Goal: Transaction & Acquisition: Purchase product/service

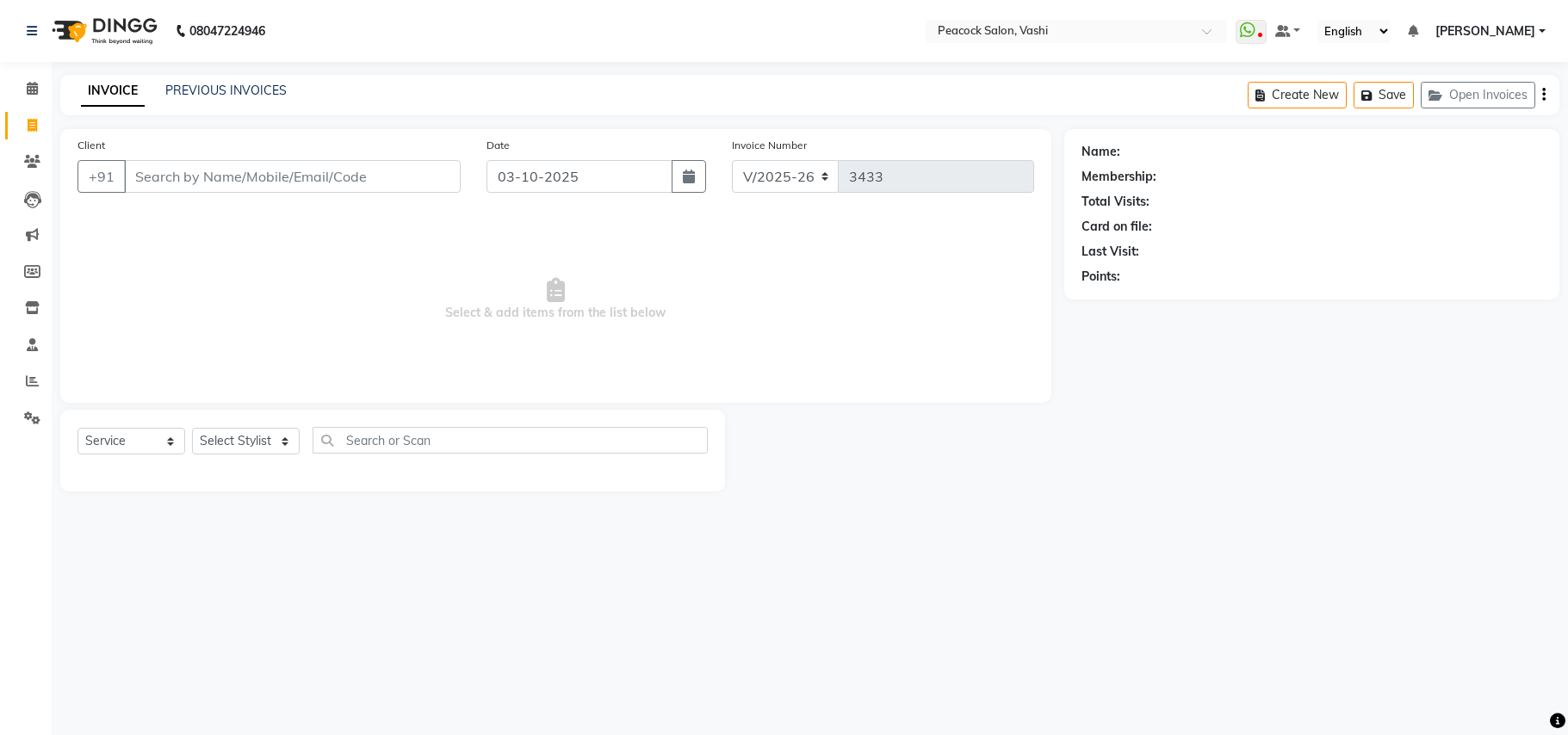
select select "619"
select select "service"
click at [644, 452] on input "text" at bounding box center [510, 440] width 395 height 26
drag, startPoint x: 604, startPoint y: 500, endPoint x: 524, endPoint y: 514, distance: 81.2
click at [589, 510] on main "INVOICE PREVIOUS INVOICES Create New Save Open Invoices Client +91 Date [DATE] …" at bounding box center [809, 296] width 1516 height 443
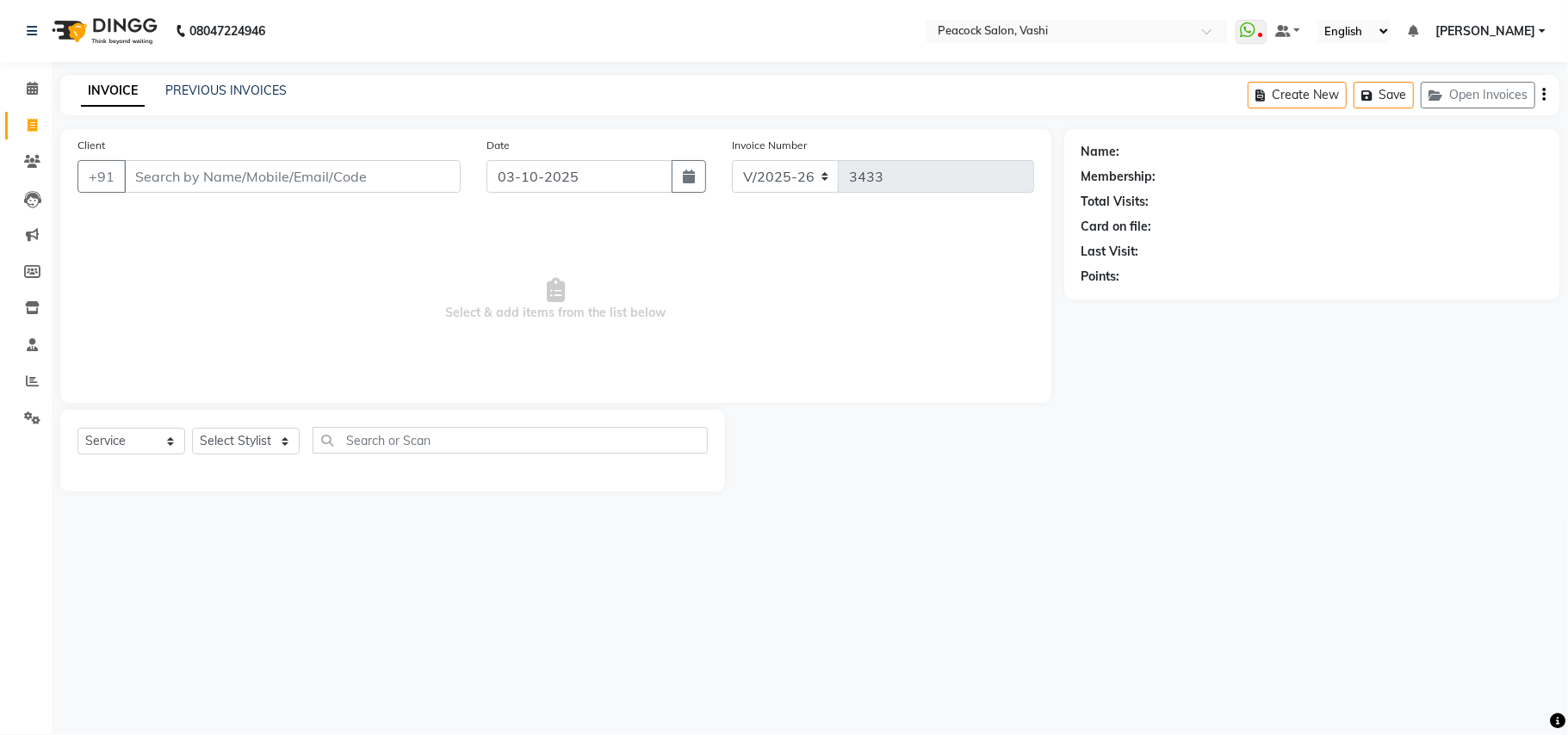
drag, startPoint x: 518, startPoint y: 517, endPoint x: 498, endPoint y: 522, distance: 20.6
click at [515, 517] on div "08047224946 Select Location × Peacock Salon, Vashi WhatsApp Status ✕ Status: Di…" at bounding box center [784, 368] width 1568 height 735
click at [498, 522] on div "08047224946 Select Location × Peacock Salon, Vashi WhatsApp Status ✕ Status: Di…" at bounding box center [784, 368] width 1568 height 735
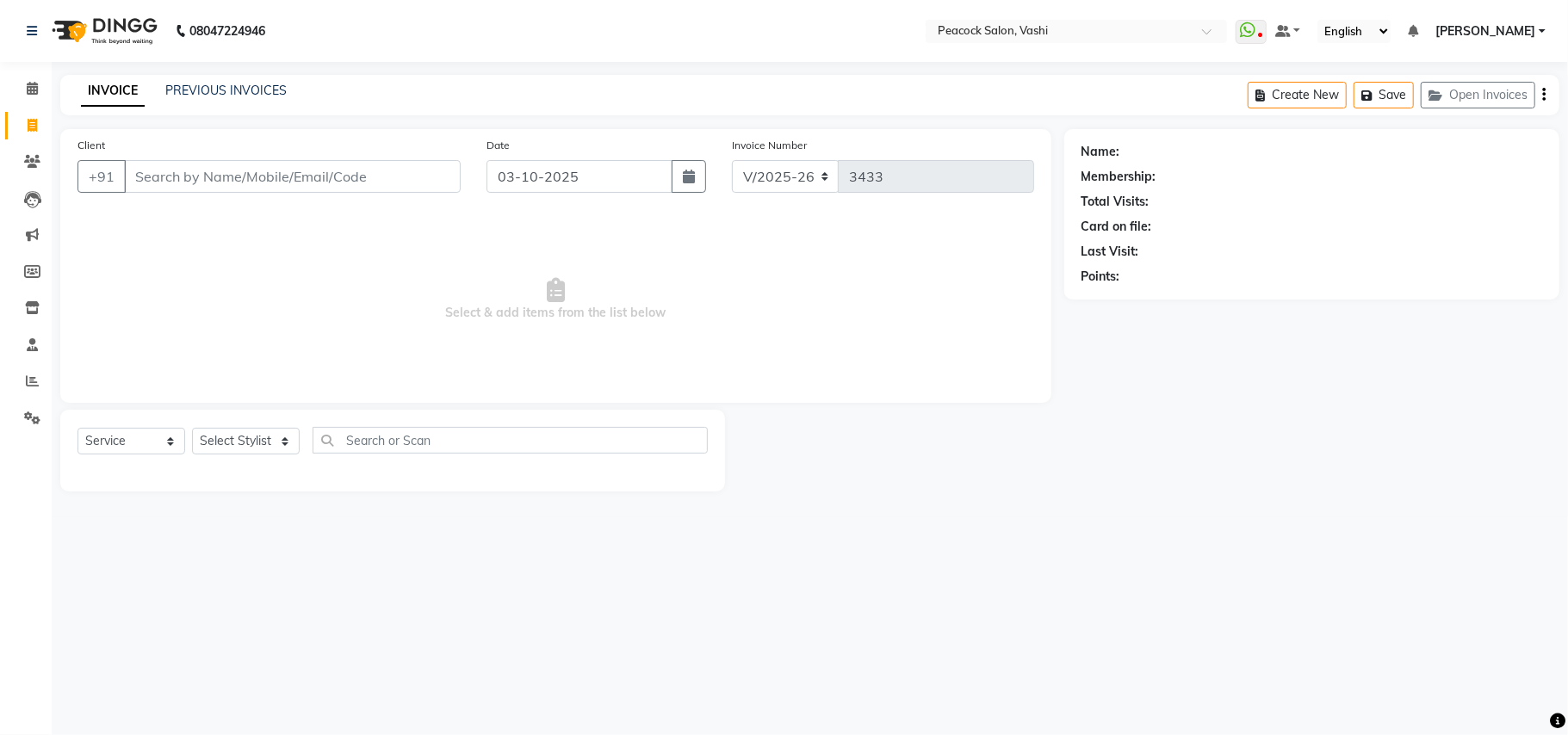
click at [498, 522] on div "08047224946 Select Location × Peacock Salon, Vashi WhatsApp Status ✕ Status: Di…" at bounding box center [784, 368] width 1568 height 735
drag, startPoint x: 1035, startPoint y: 497, endPoint x: 342, endPoint y: 527, distance: 693.6
click at [772, 568] on div "08047224946 Select Location × Peacock Salon, Vashi WhatsApp Status ✕ Status: Di…" at bounding box center [784, 368] width 1568 height 735
drag, startPoint x: 983, startPoint y: 424, endPoint x: 884, endPoint y: 415, distance: 99.4
click at [932, 423] on div at bounding box center [894, 451] width 339 height 82
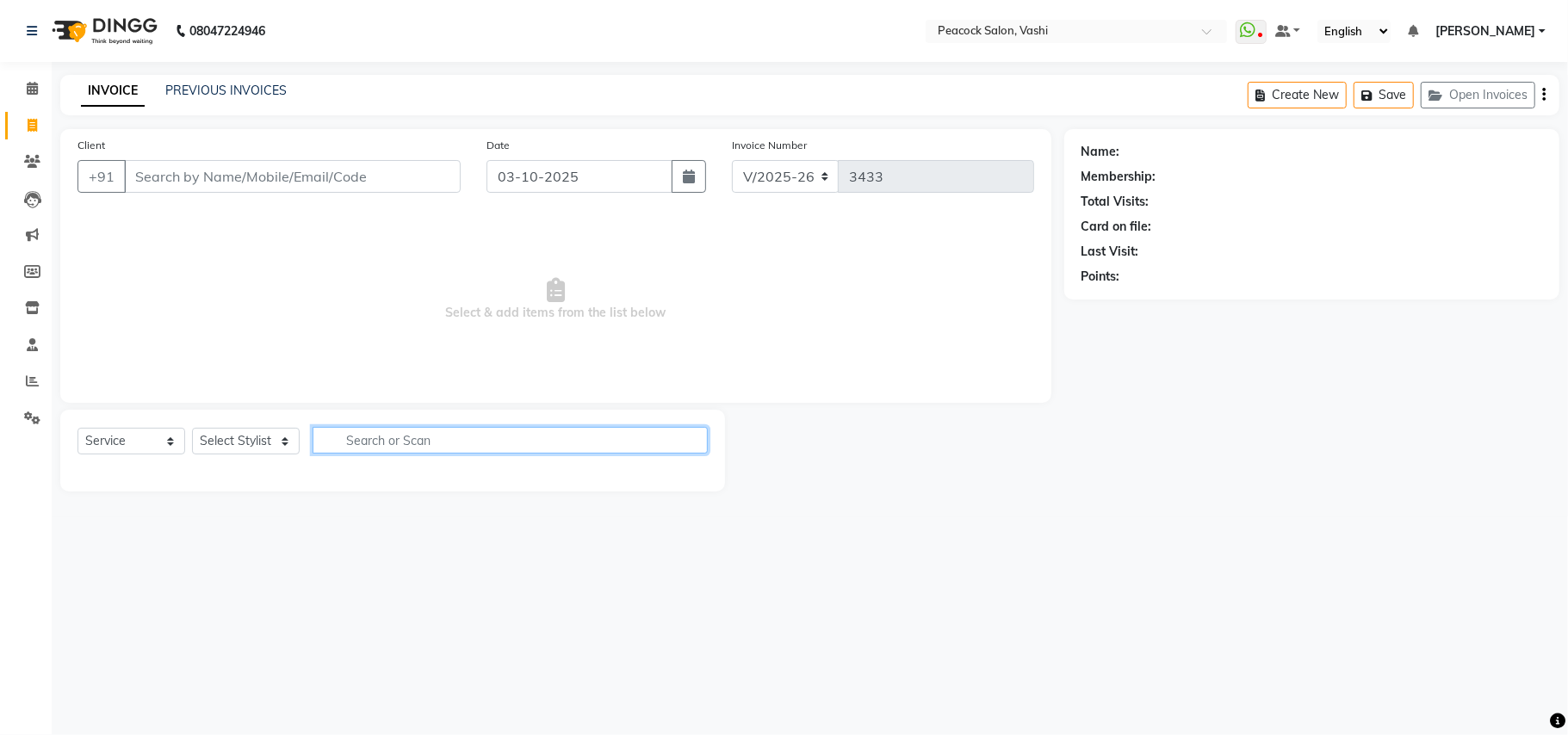
drag, startPoint x: 506, startPoint y: 449, endPoint x: 1074, endPoint y: 407, distance: 569.6
click at [569, 436] on input "text" at bounding box center [510, 440] width 395 height 26
click at [28, 162] on icon at bounding box center [32, 161] width 17 height 13
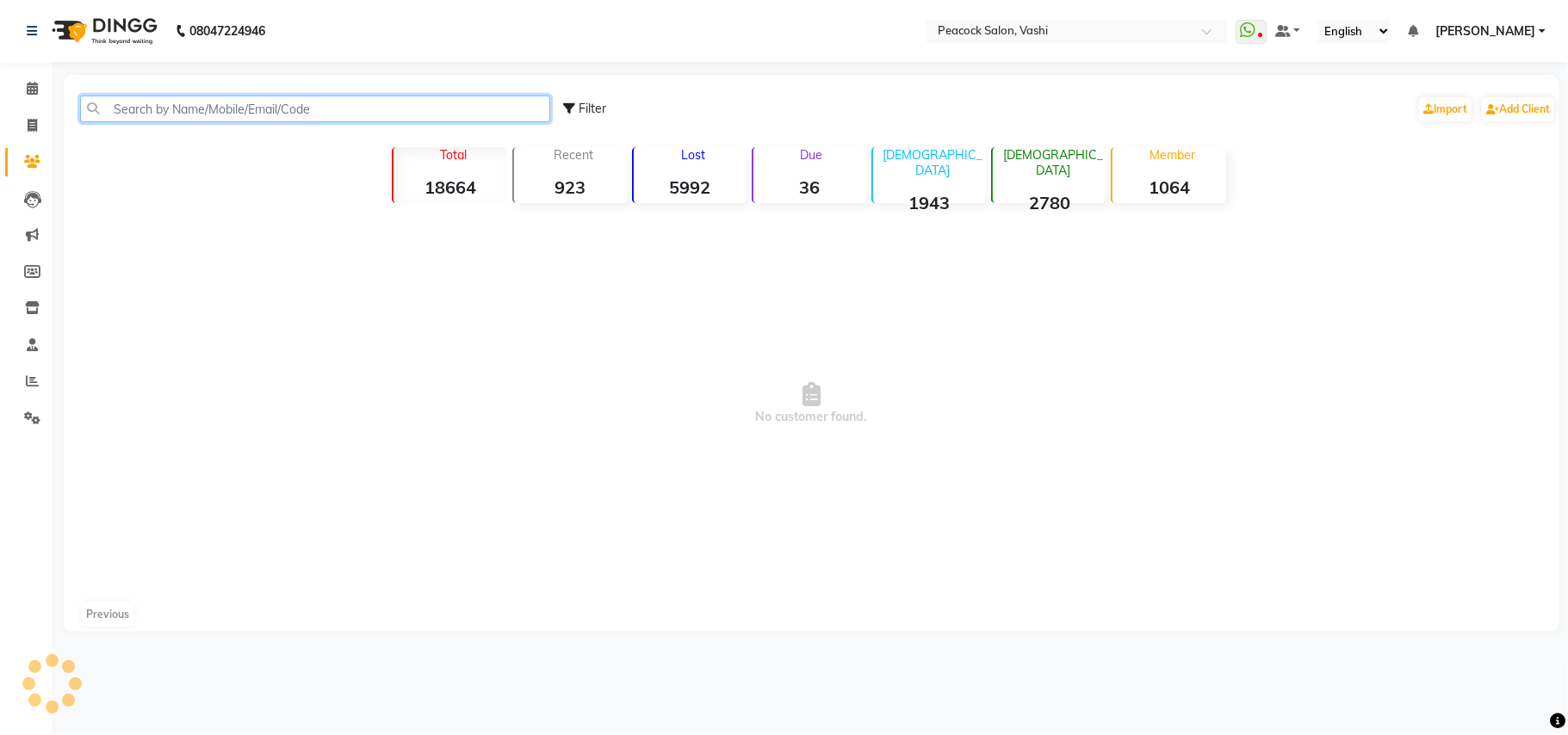
click at [229, 105] on input "text" at bounding box center [315, 108] width 470 height 26
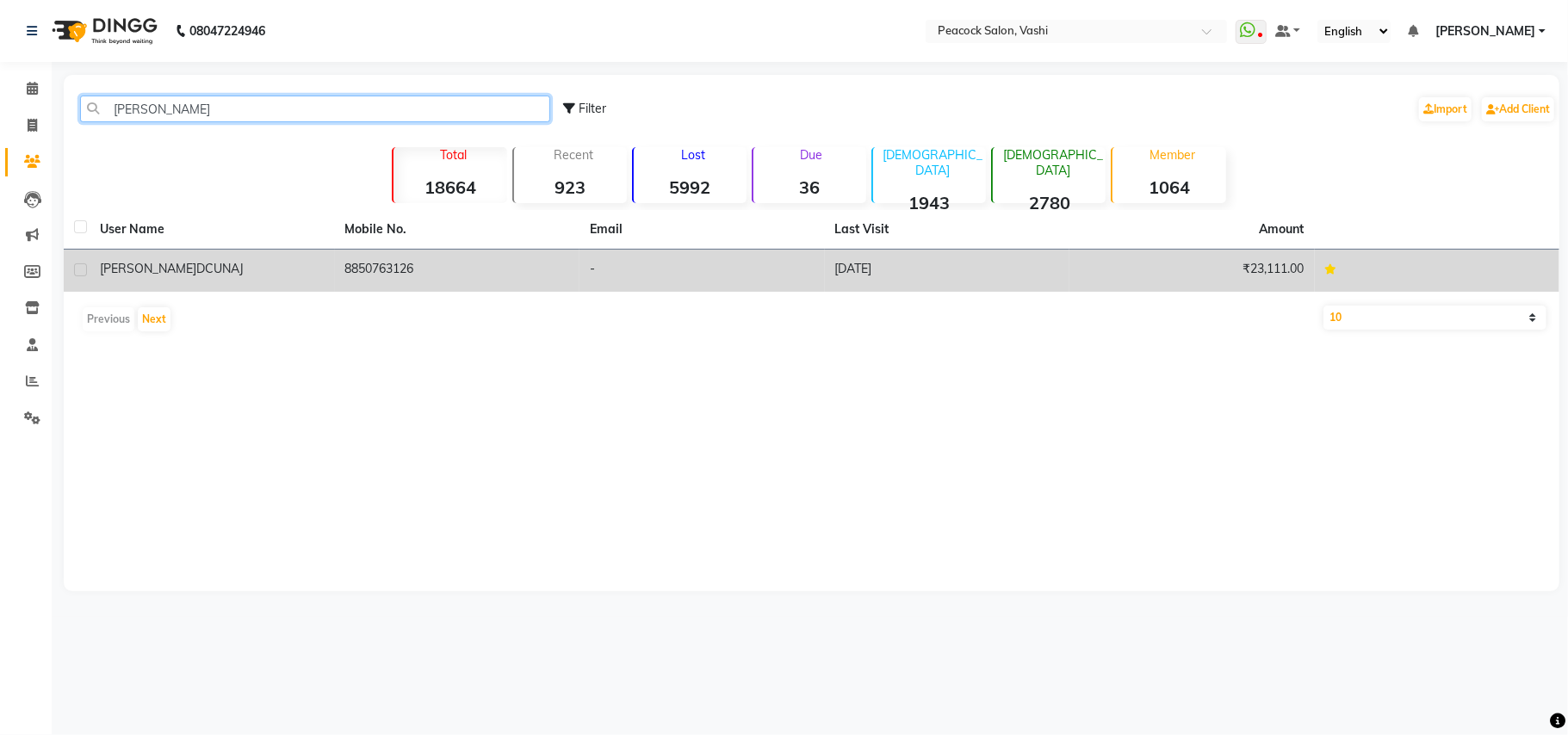
type input "jean d"
click at [196, 261] on span "DCUNAJ" at bounding box center [220, 269] width 47 height 16
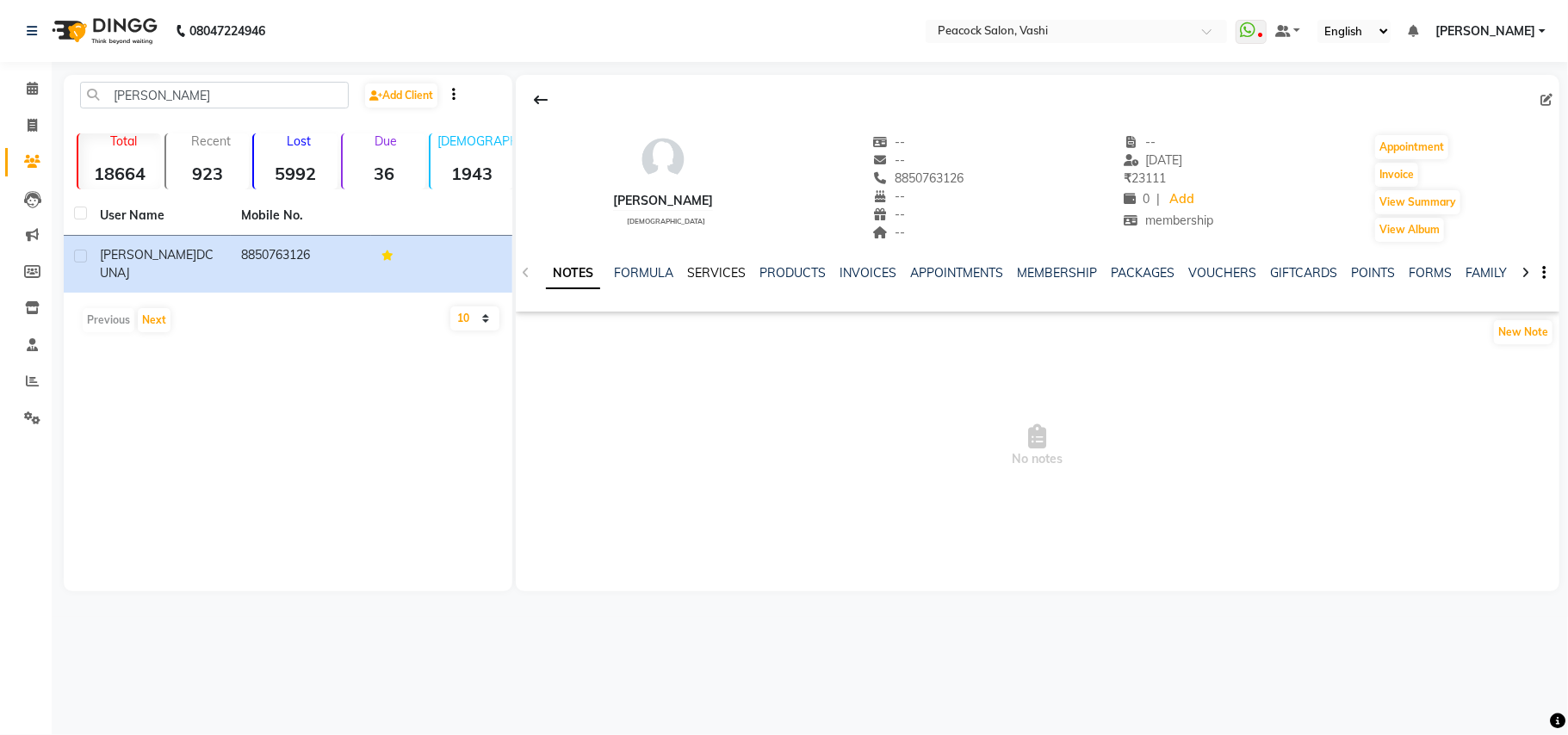
click at [727, 267] on link "SERVICES" at bounding box center [717, 273] width 59 height 16
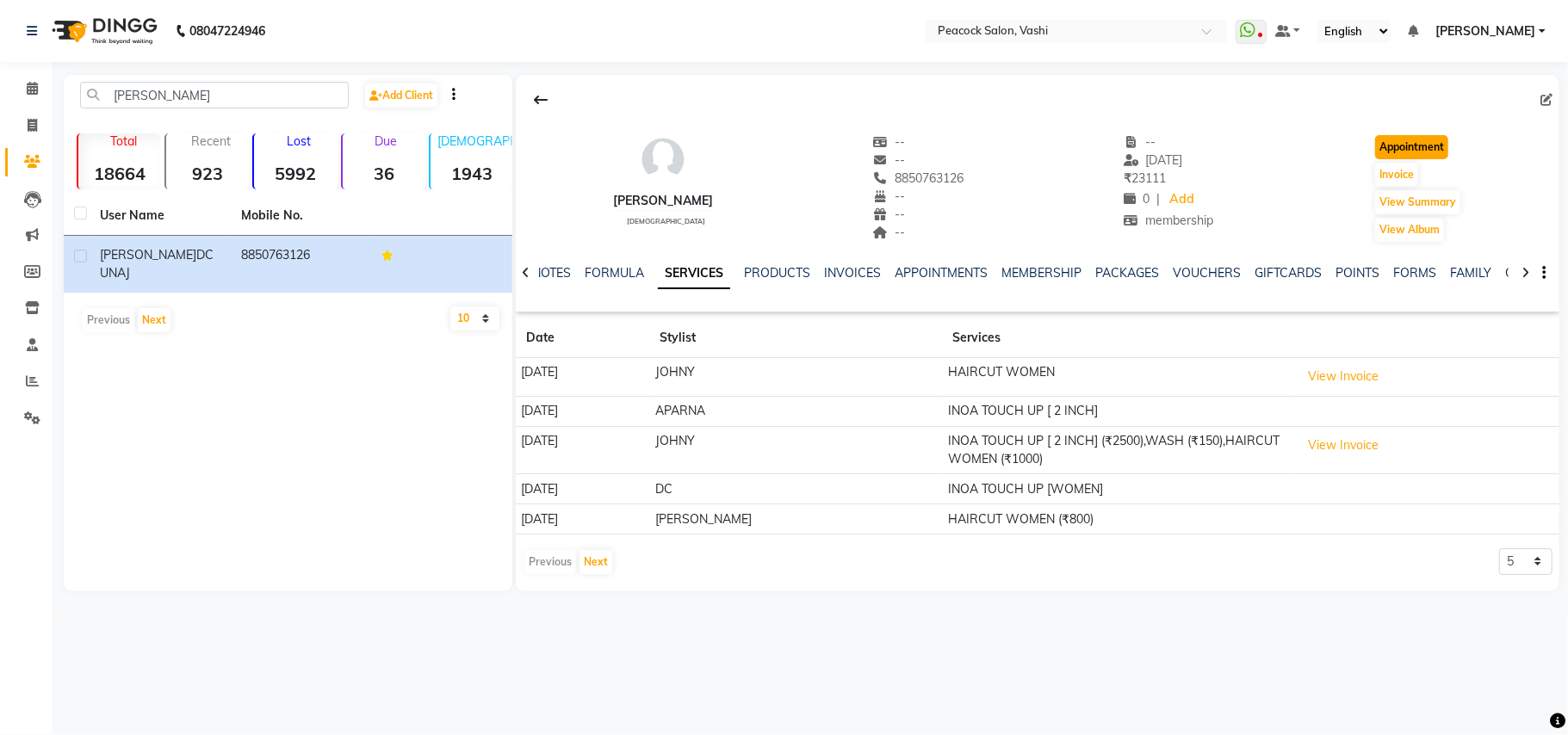
click at [1424, 146] on button "Appointment" at bounding box center [1412, 147] width 73 height 24
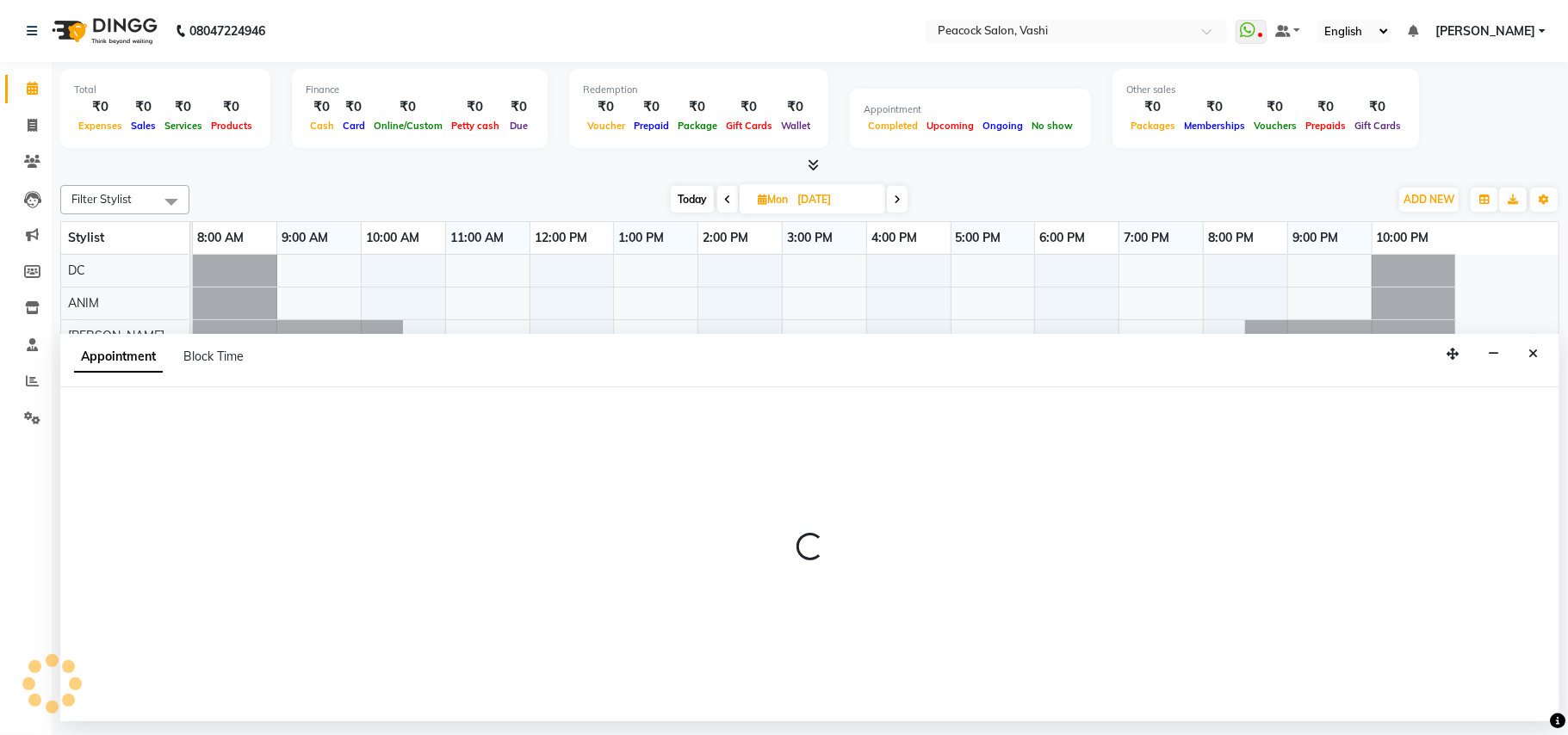
type input "03-10-2025"
select select "540"
select select "tentative"
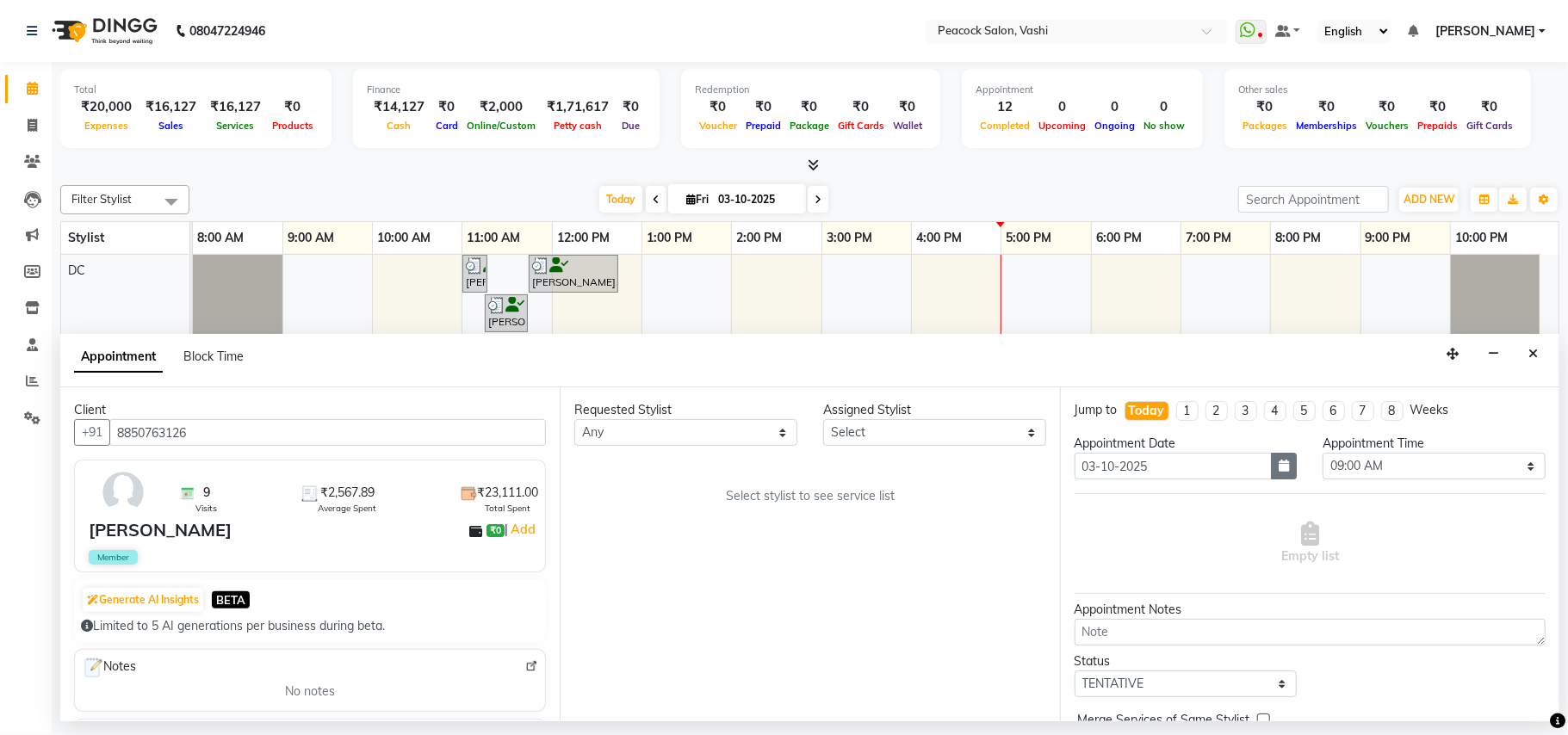
click at [1280, 468] on icon "button" at bounding box center [1284, 465] width 11 height 12
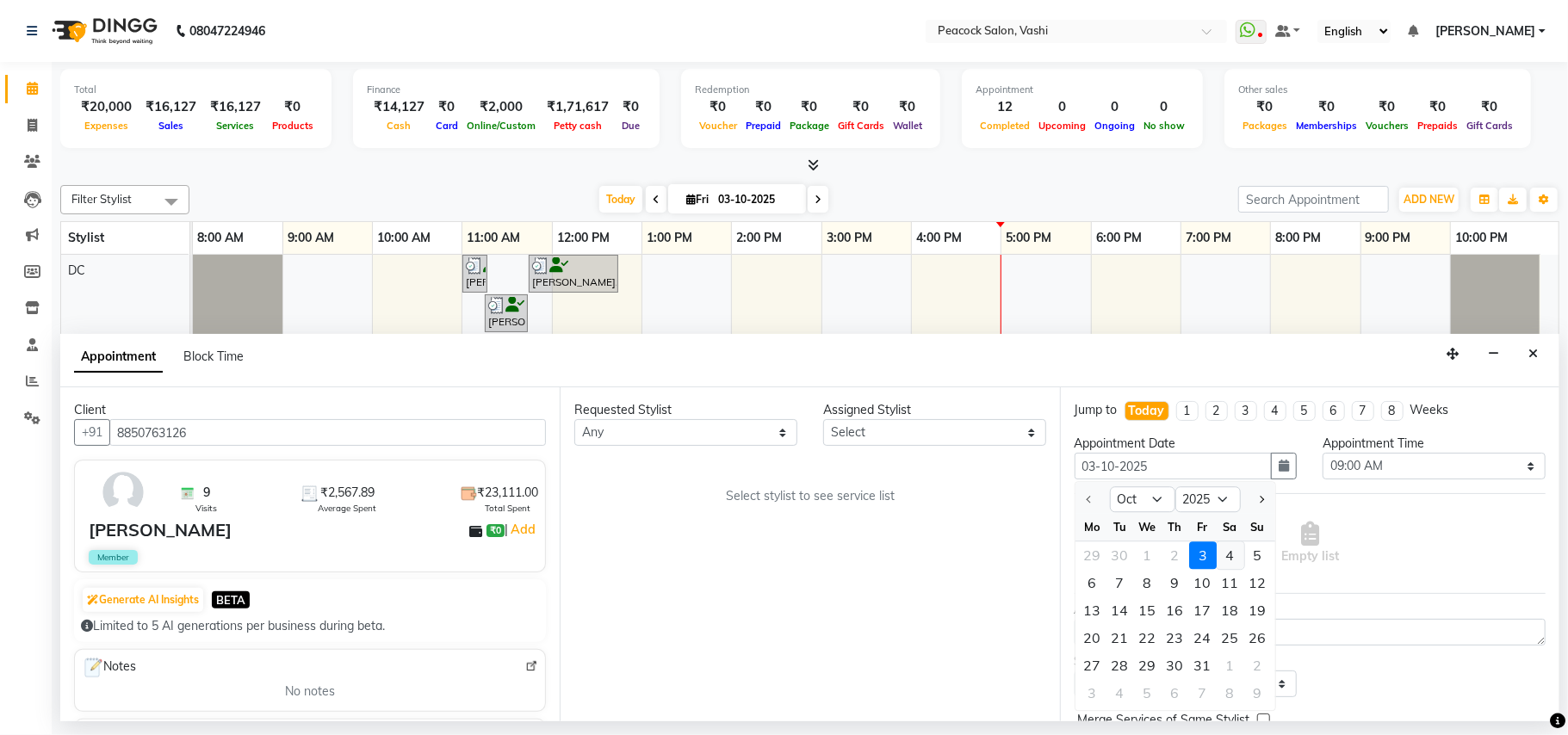
click at [1228, 560] on div "4" at bounding box center [1231, 555] width 27 height 27
type input "04-10-2025"
select select "540"
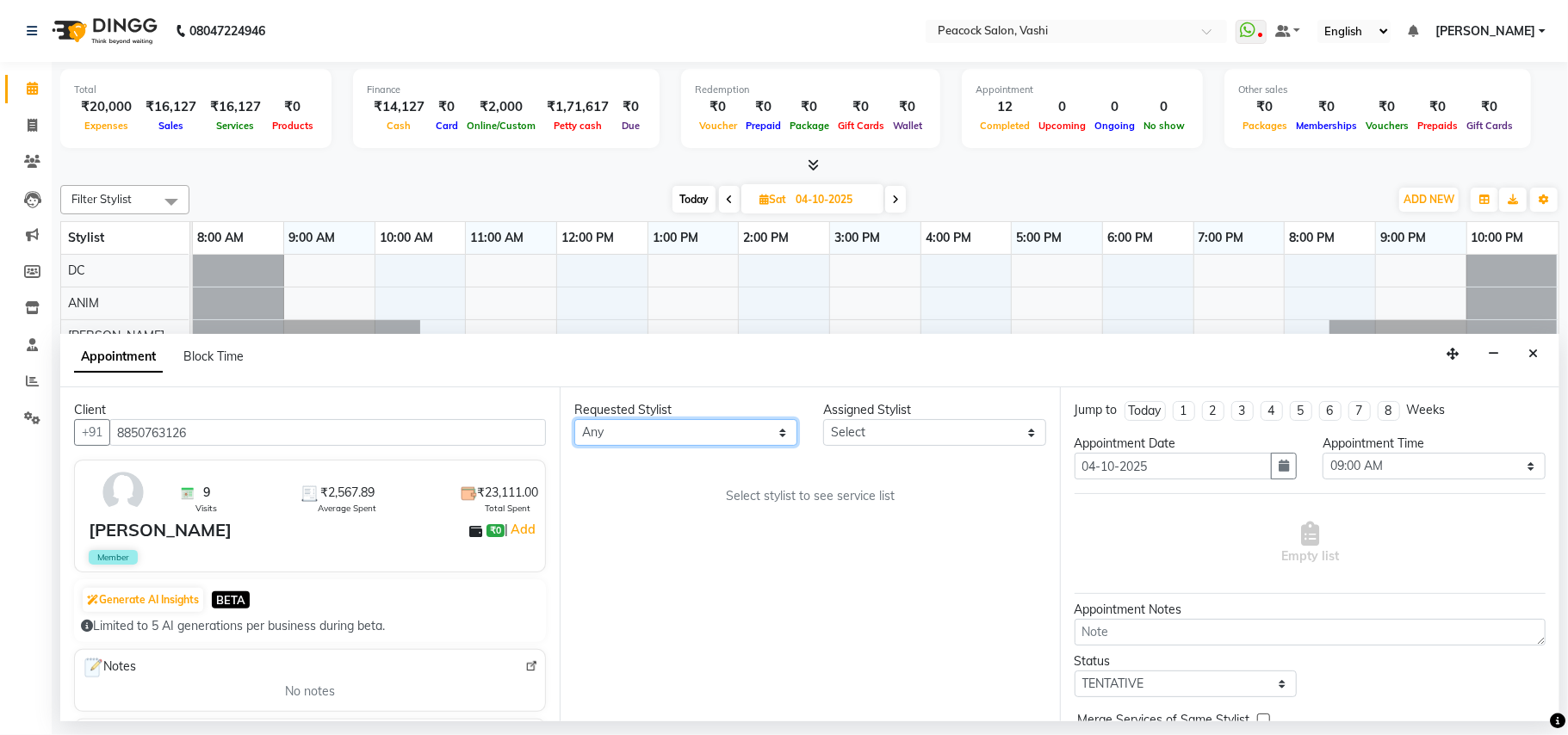
click at [678, 438] on select "Any ANIM [PERSON_NAME] APARNA [PERSON_NAME] DC [PERSON_NAME] [PERSON_NAME] SAHIB" at bounding box center [686, 432] width 223 height 26
select select "22388"
click at [575, 420] on select "Any ANIM [PERSON_NAME] APARNA [PERSON_NAME] DC [PERSON_NAME] [PERSON_NAME] SAHIB" at bounding box center [686, 432] width 223 height 26
select select "22388"
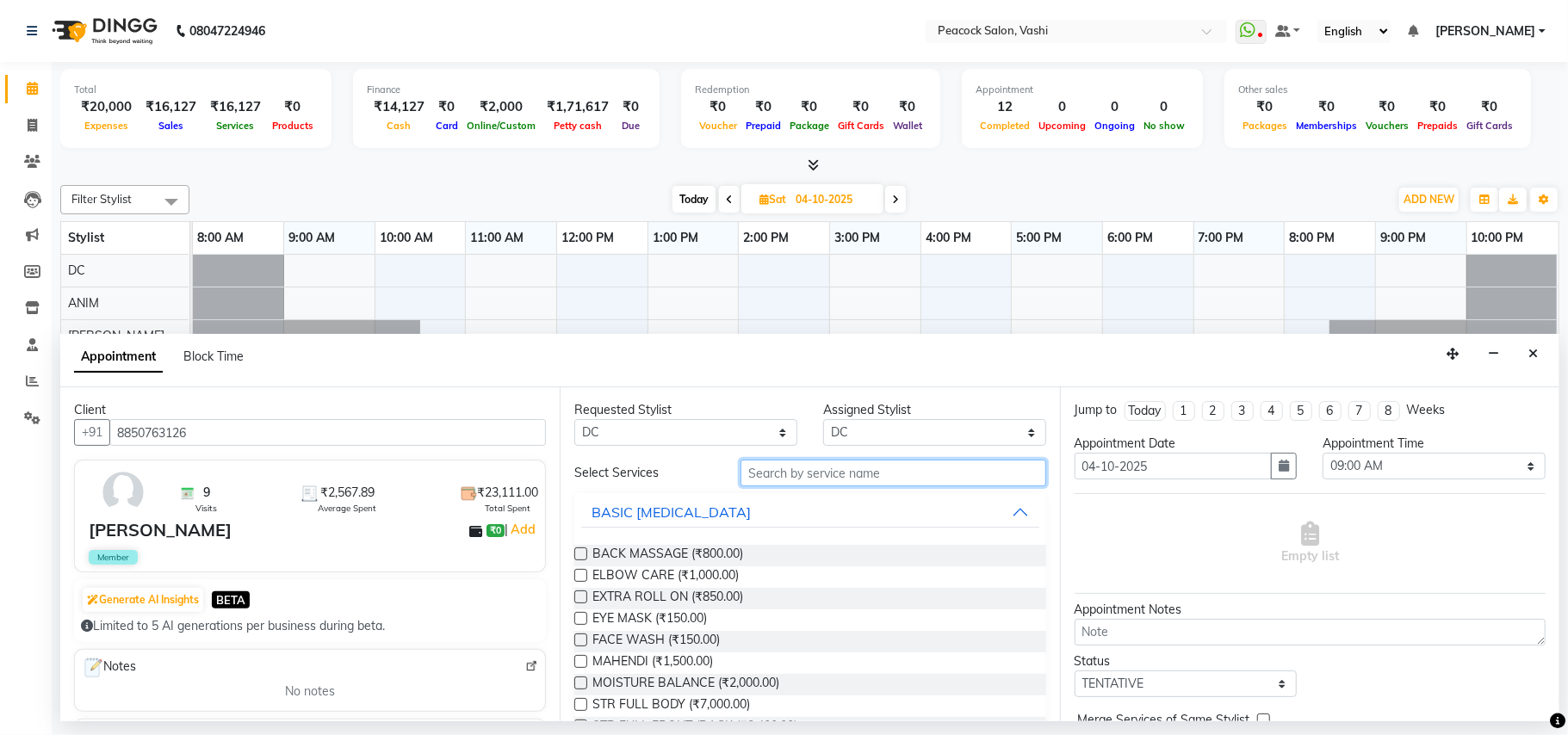
click at [820, 476] on input "text" at bounding box center [893, 472] width 306 height 26
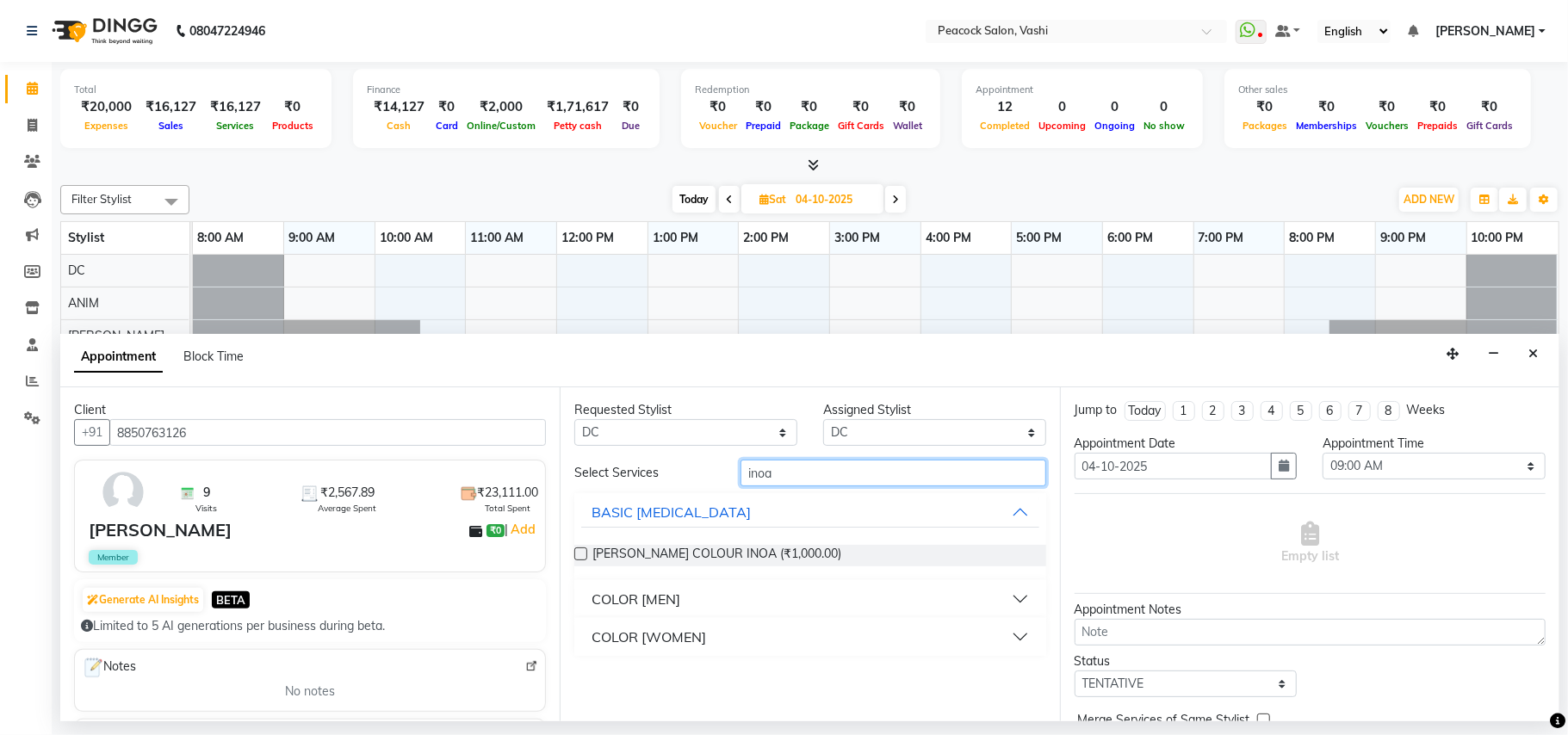
type input "inoa"
click at [656, 634] on div "COLOR [WOMEN]" at bounding box center [648, 636] width 114 height 21
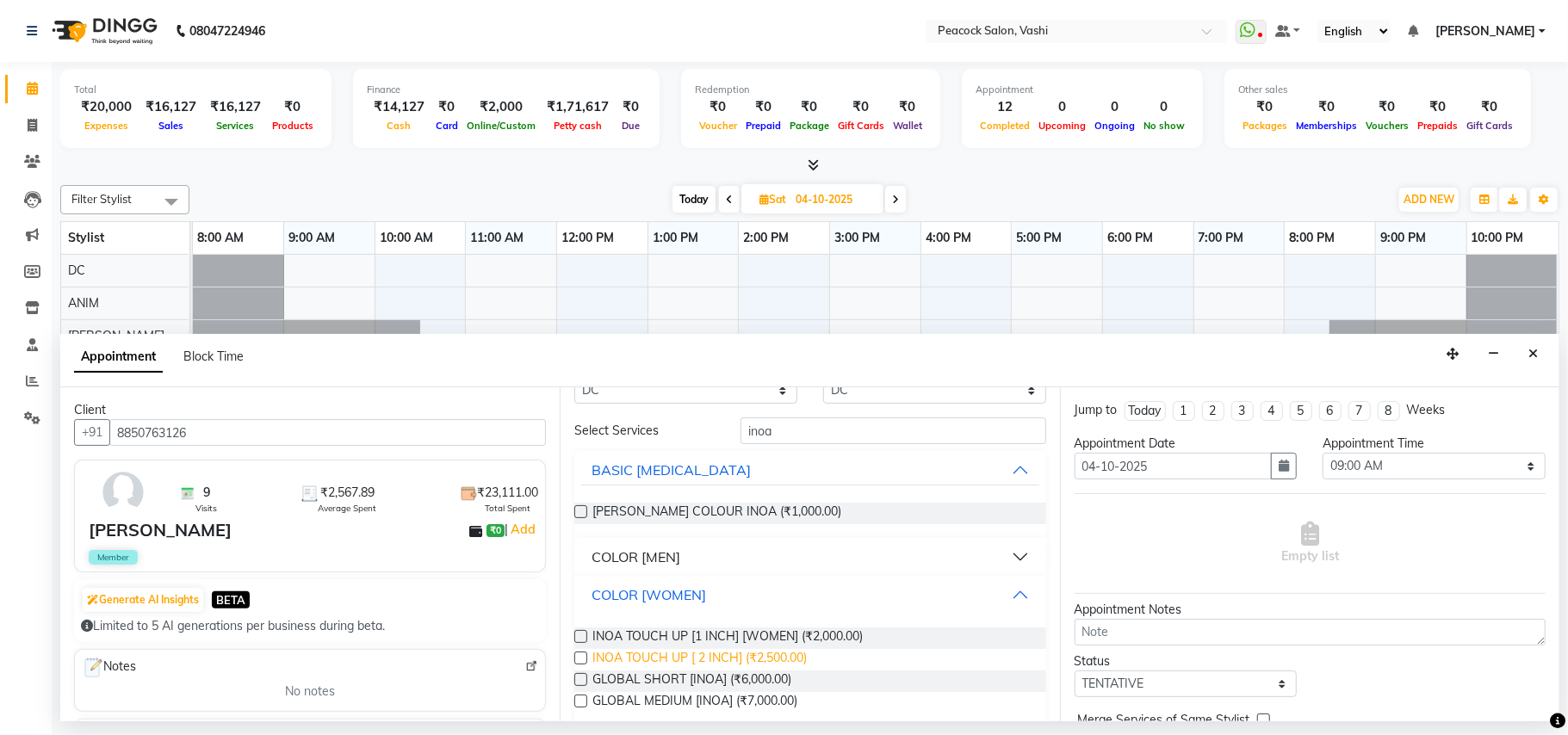
scroll to position [62, 0]
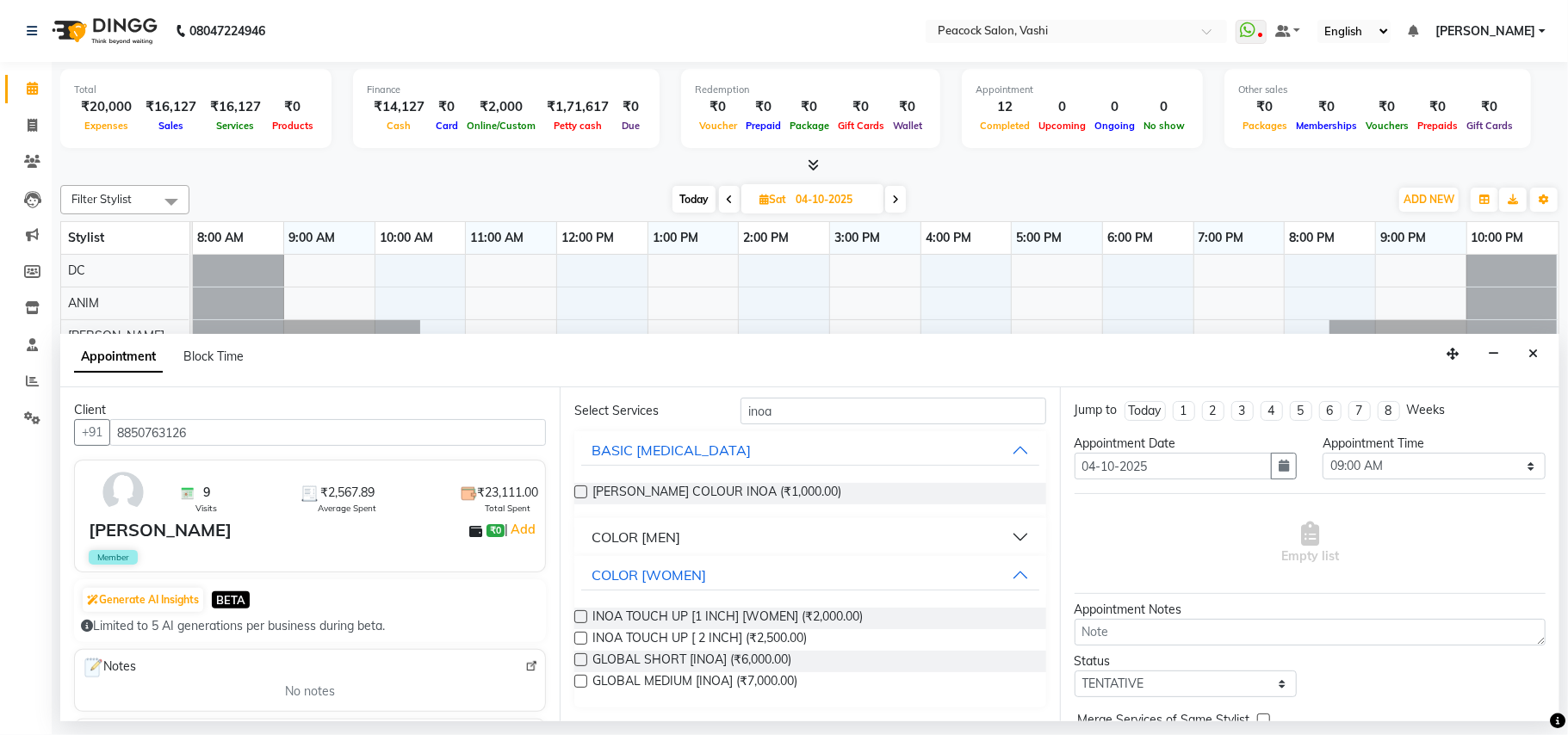
click at [581, 639] on label at bounding box center [581, 638] width 13 height 13
click at [581, 639] on input "checkbox" at bounding box center [580, 639] width 11 height 11
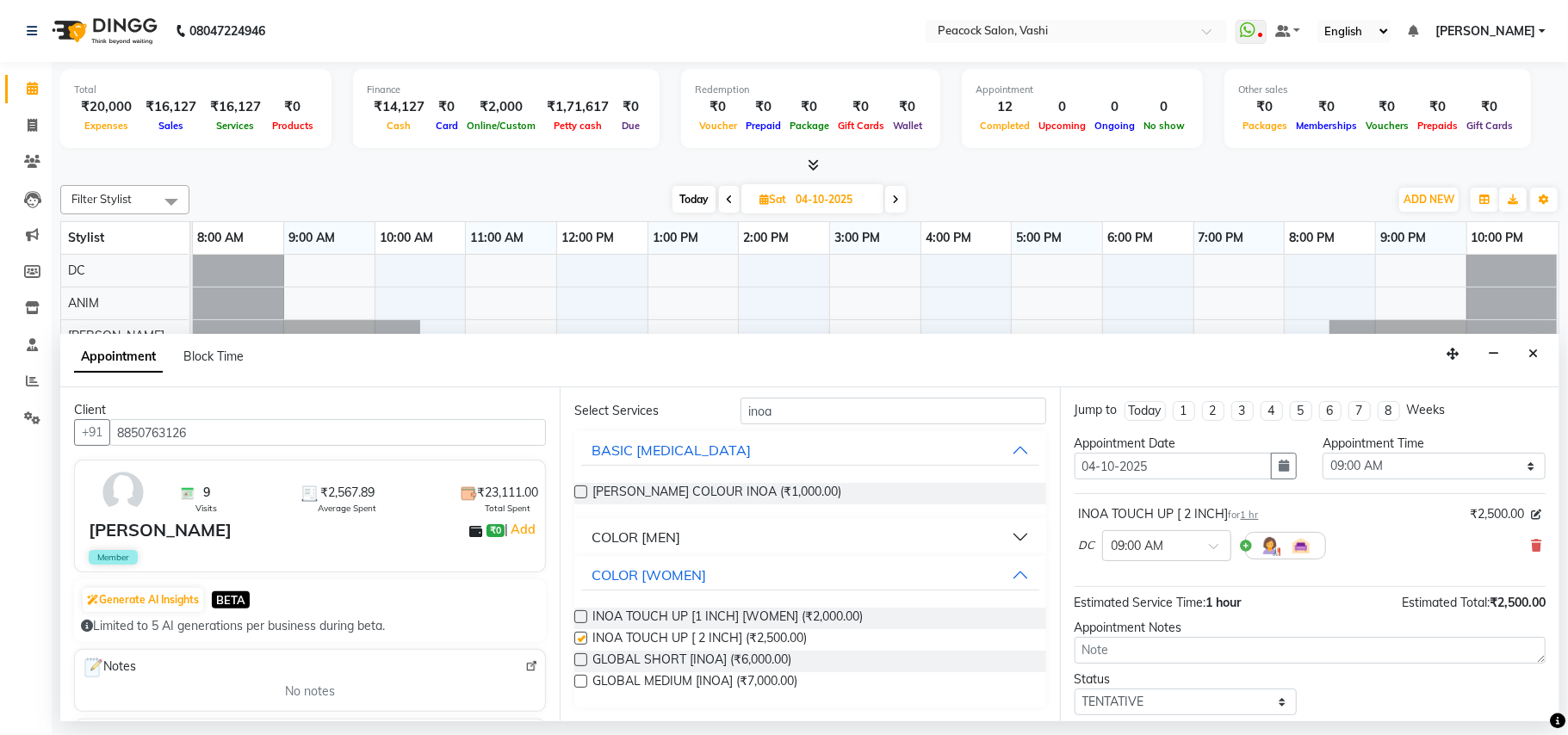
checkbox input "false"
click at [1206, 549] on div at bounding box center [1166, 544] width 127 height 18
click at [1144, 579] on div "04:30 PM" at bounding box center [1166, 577] width 127 height 32
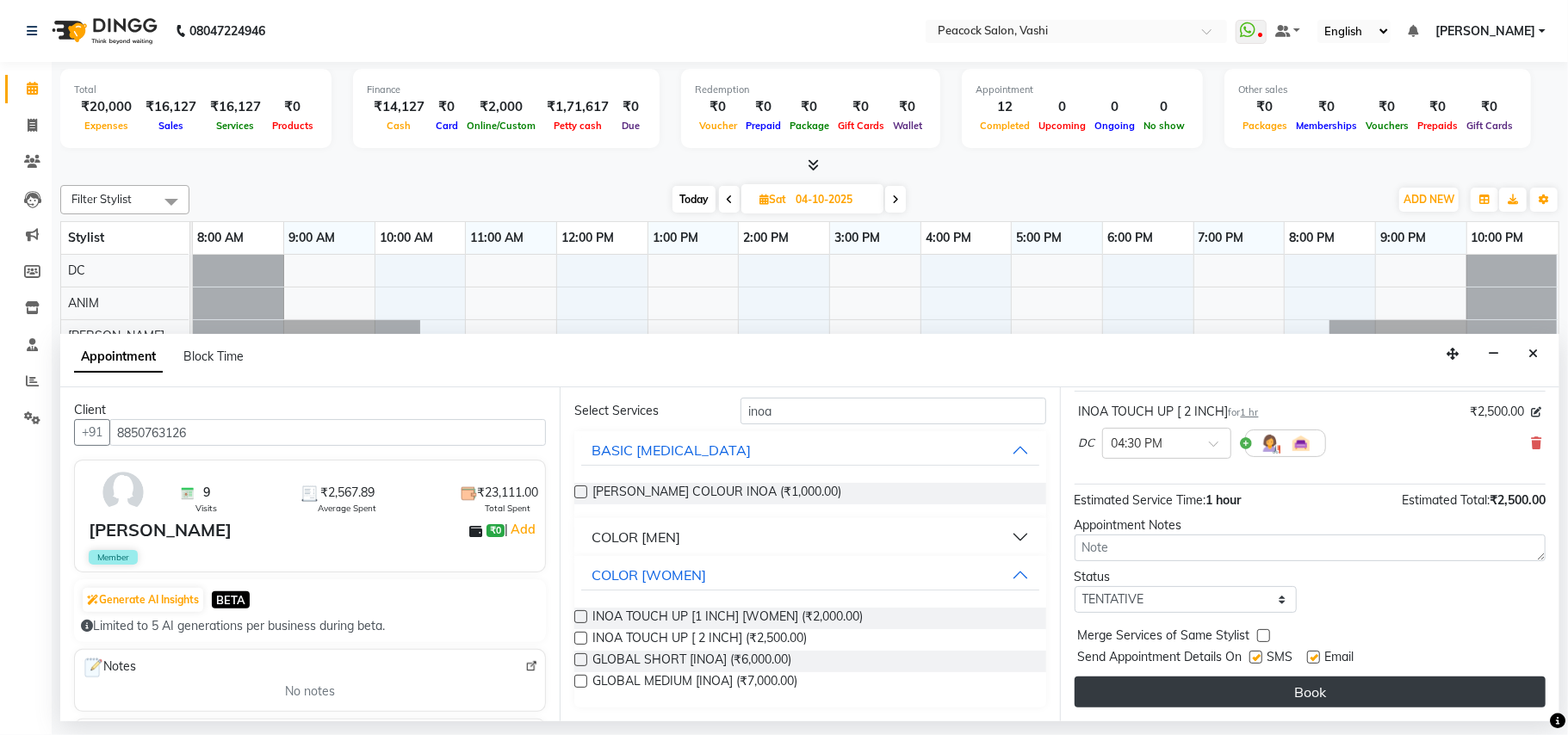
click at [1279, 699] on button "Book" at bounding box center [1310, 692] width 471 height 31
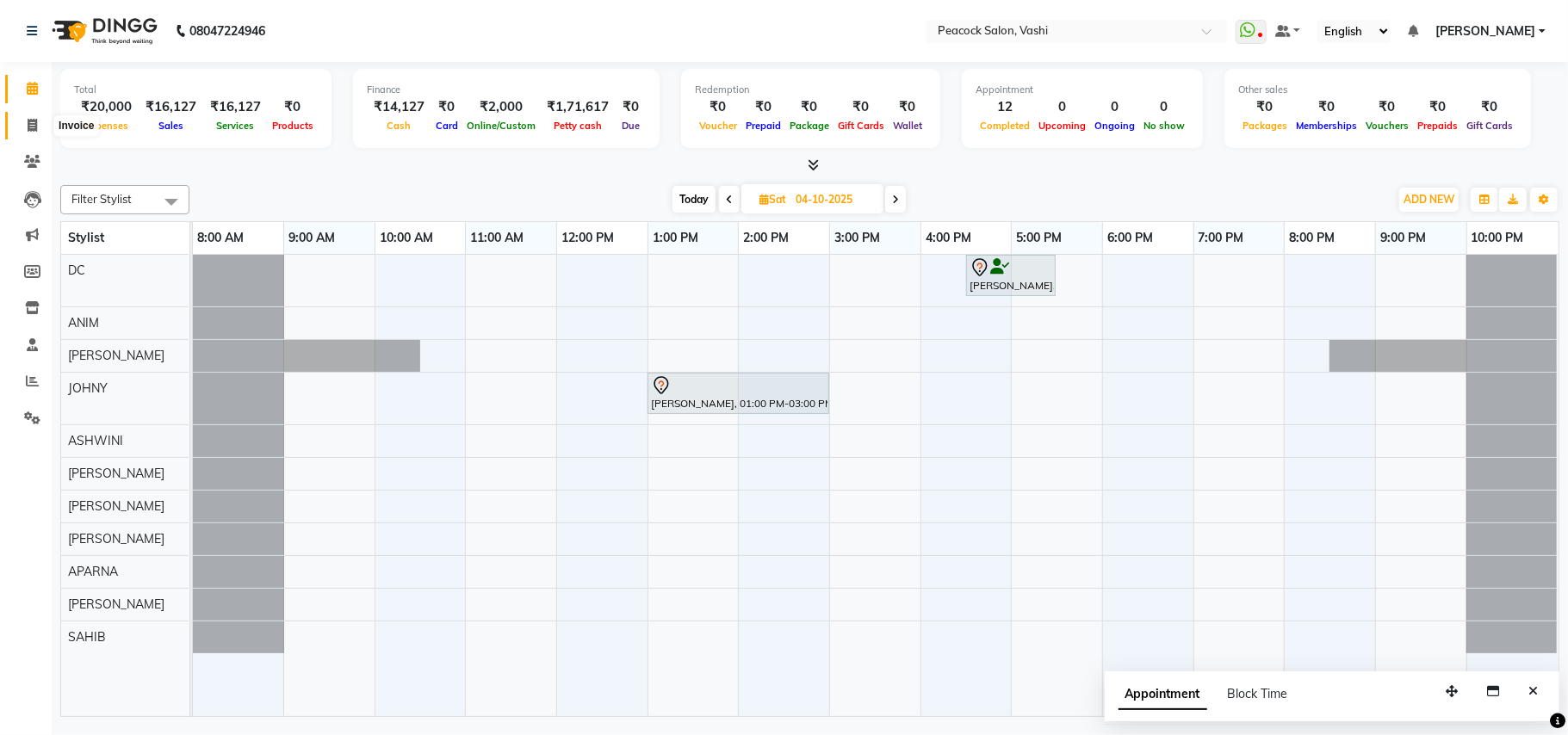
click at [29, 127] on icon at bounding box center [32, 125] width 10 height 13
select select "619"
select select "service"
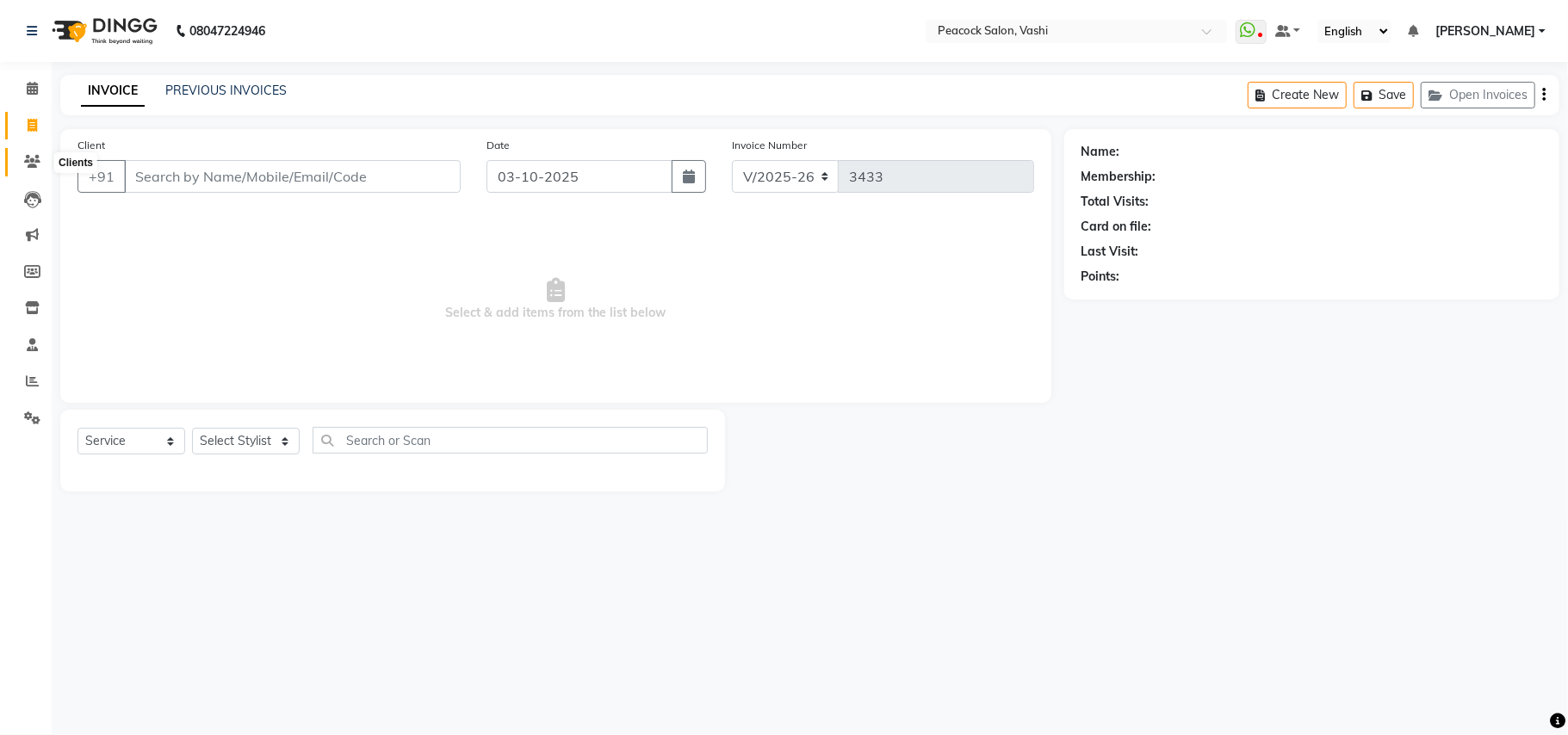
click at [32, 162] on icon at bounding box center [32, 161] width 17 height 13
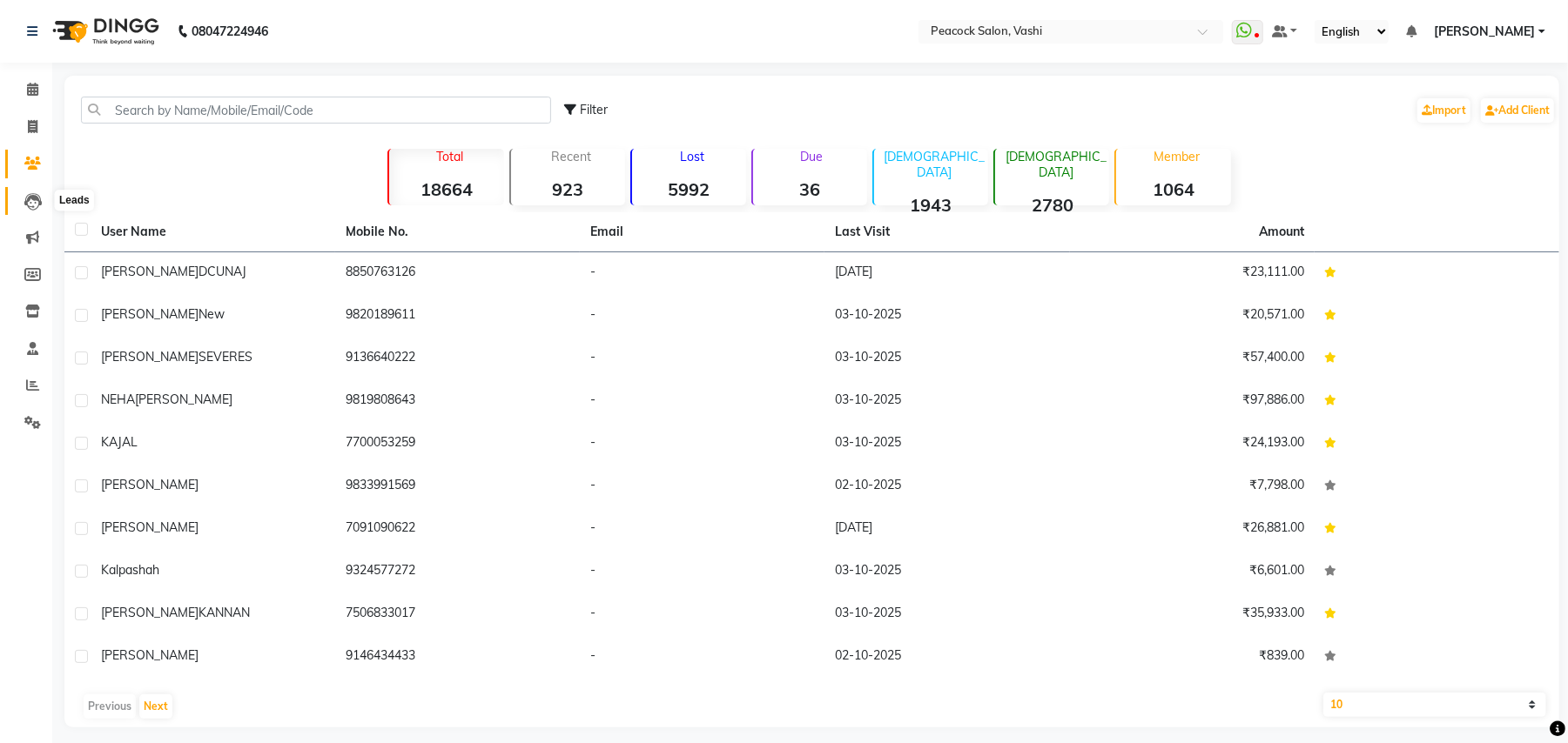
click at [26, 200] on icon at bounding box center [34, 203] width 18 height 18
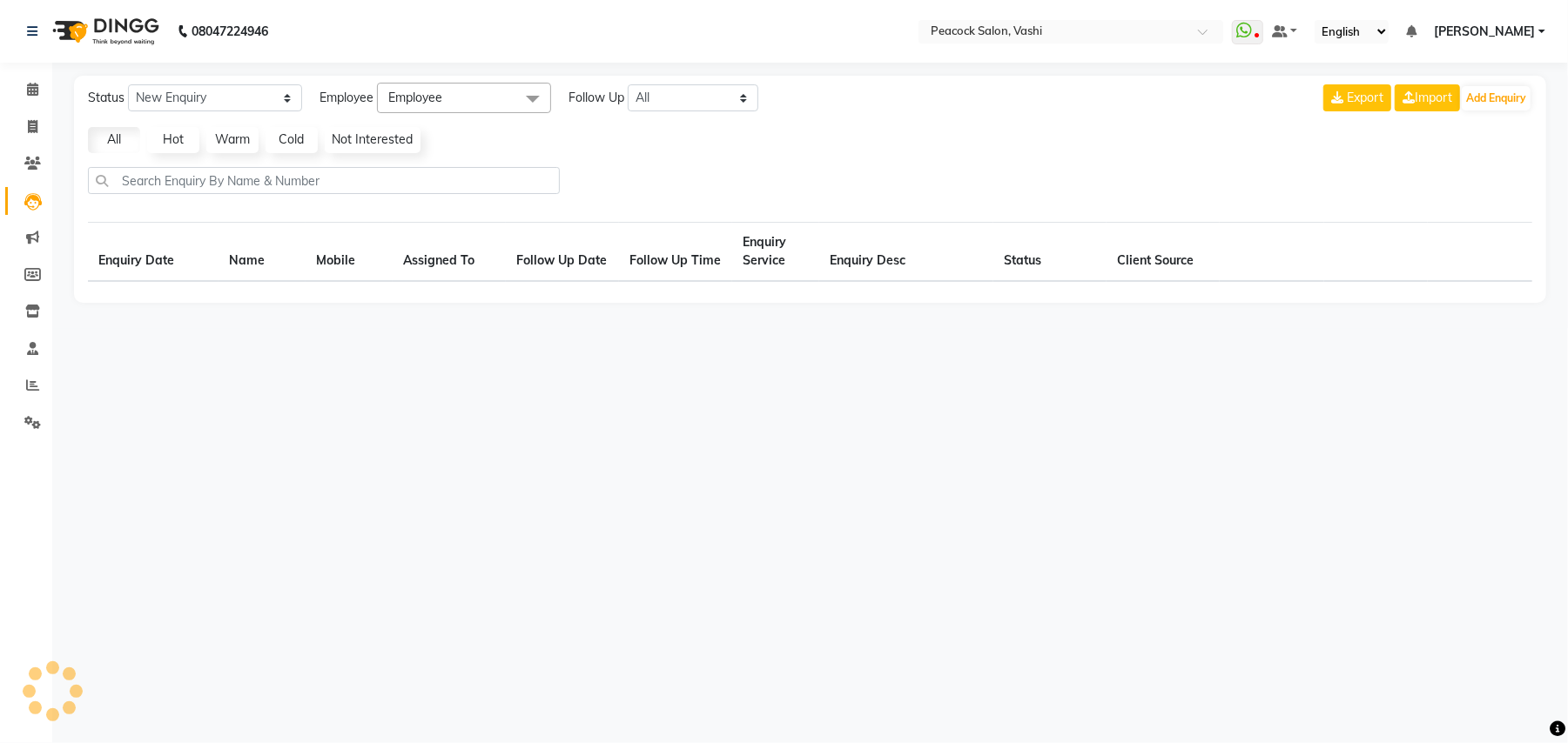
select select "10"
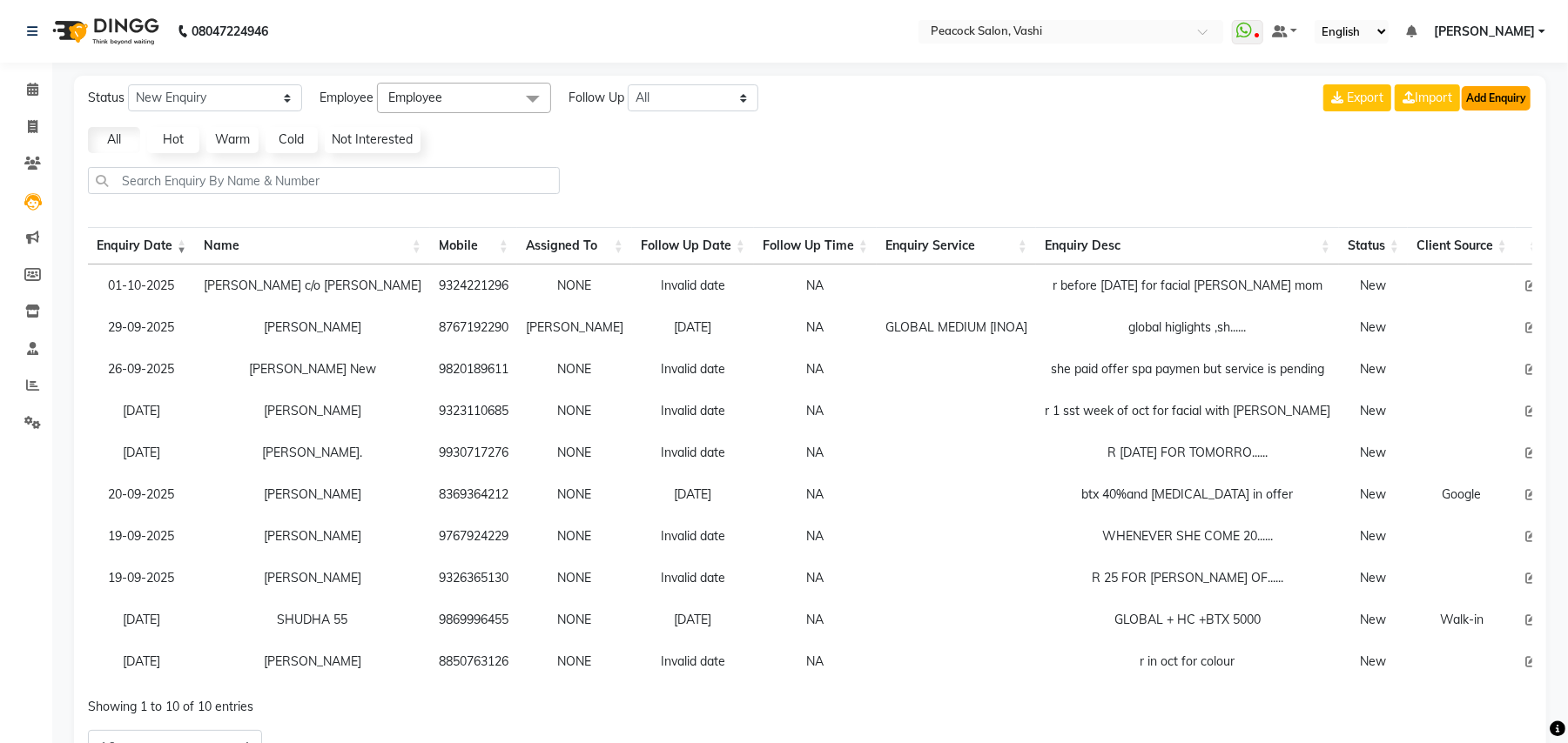
click at [1491, 99] on button "Add Enquiry" at bounding box center [1496, 98] width 69 height 25
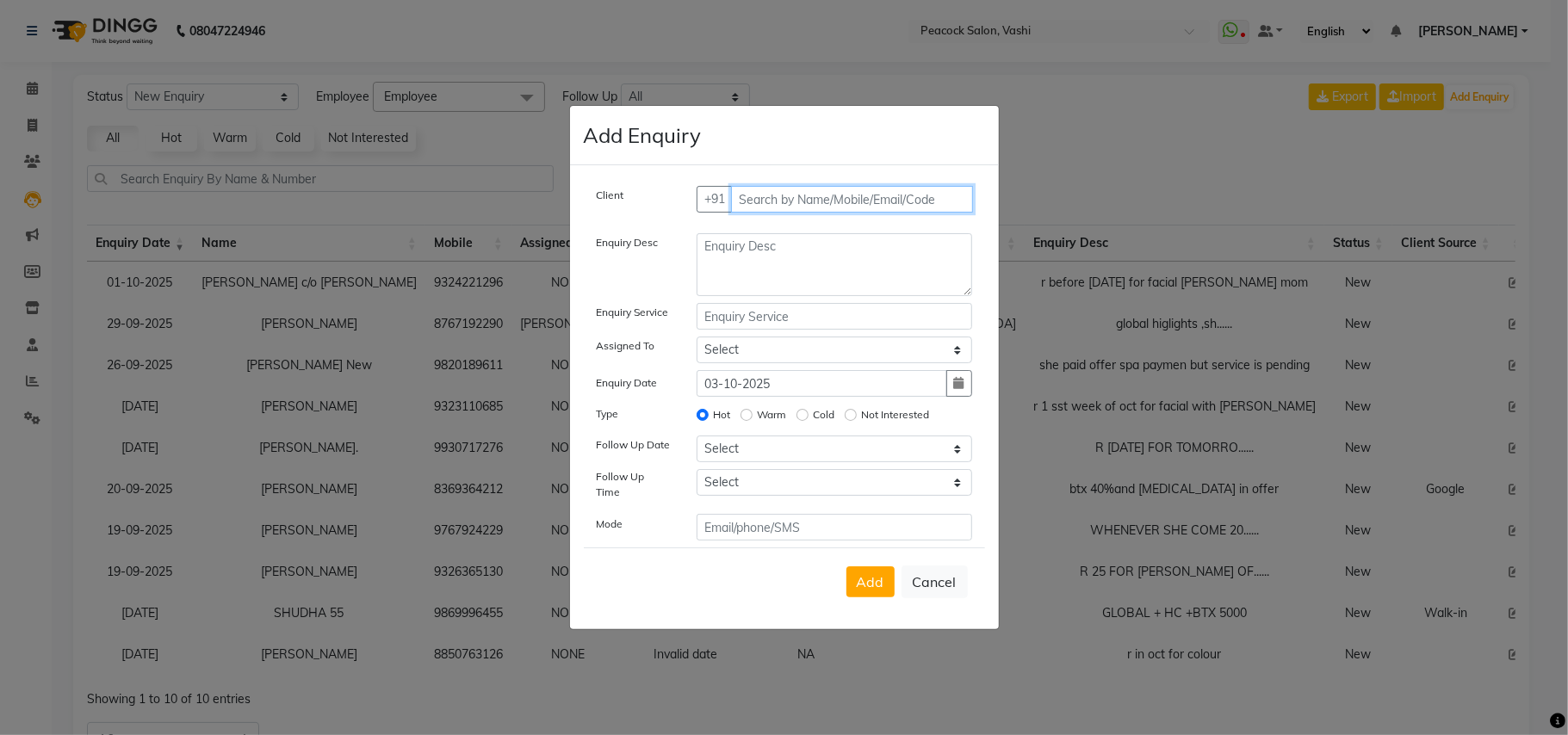
click at [842, 205] on input "text" at bounding box center [852, 198] width 242 height 26
type input "7218676171"
click at [930, 203] on span "Add Client" at bounding box center [936, 199] width 58 height 16
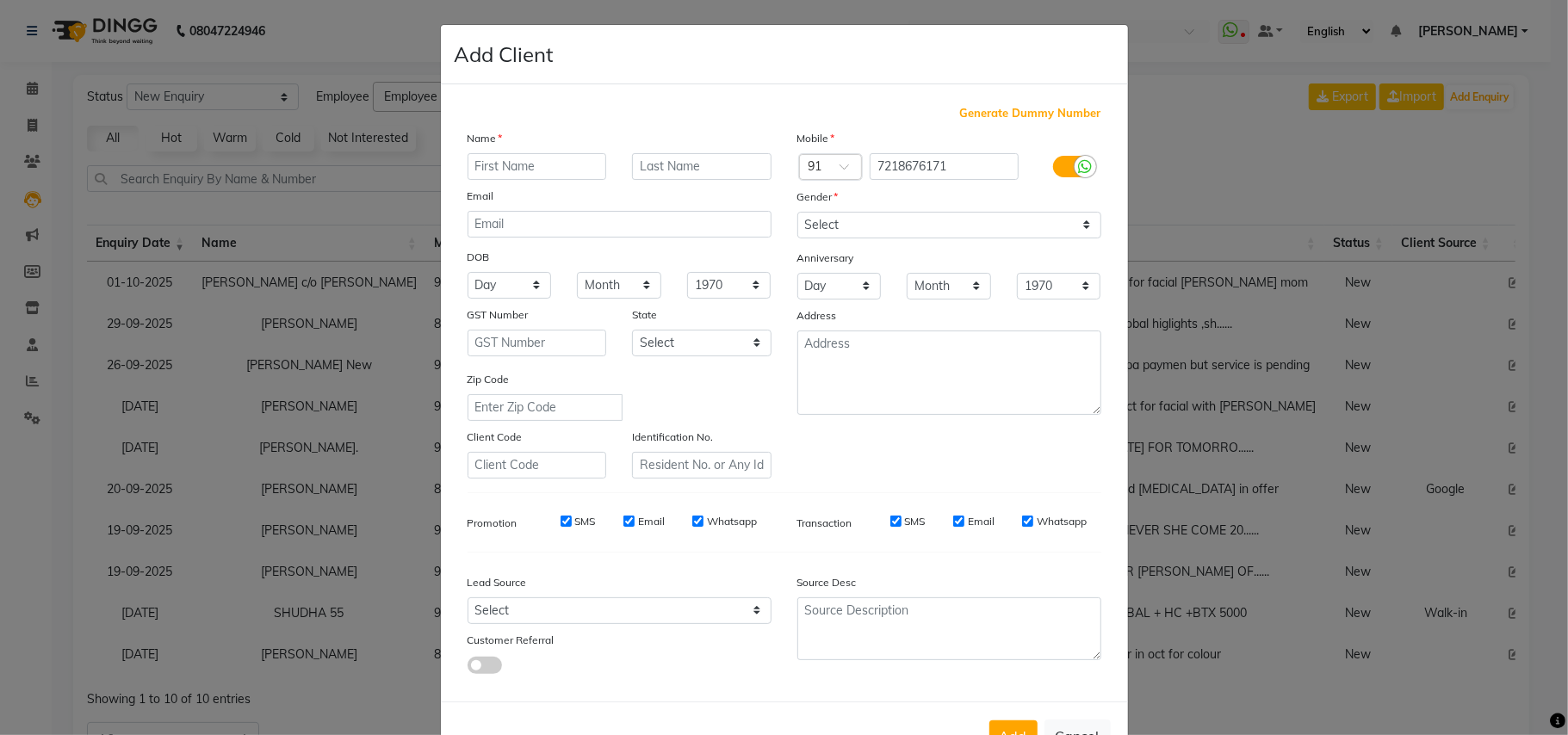
click at [544, 165] on input "text" at bounding box center [537, 166] width 140 height 26
type input "bharti abnave"
click at [875, 218] on select "Select Male Female Other Prefer Not To Say" at bounding box center [949, 225] width 304 height 26
select select "female"
click at [798, 212] on select "Select Male Female Other Prefer Not To Say" at bounding box center [949, 225] width 304 height 26
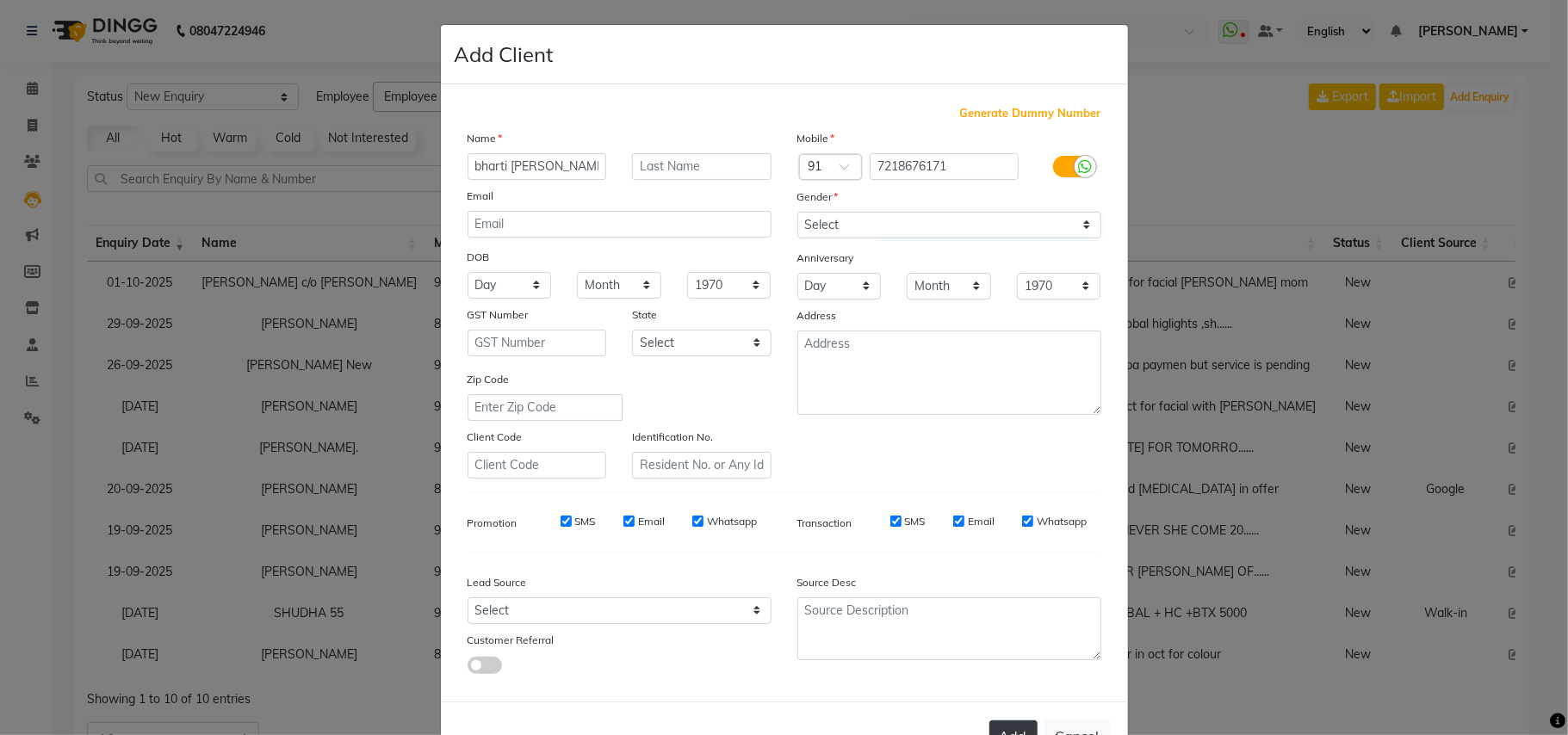
click at [1009, 730] on button "Add" at bounding box center [1013, 736] width 48 height 31
select select
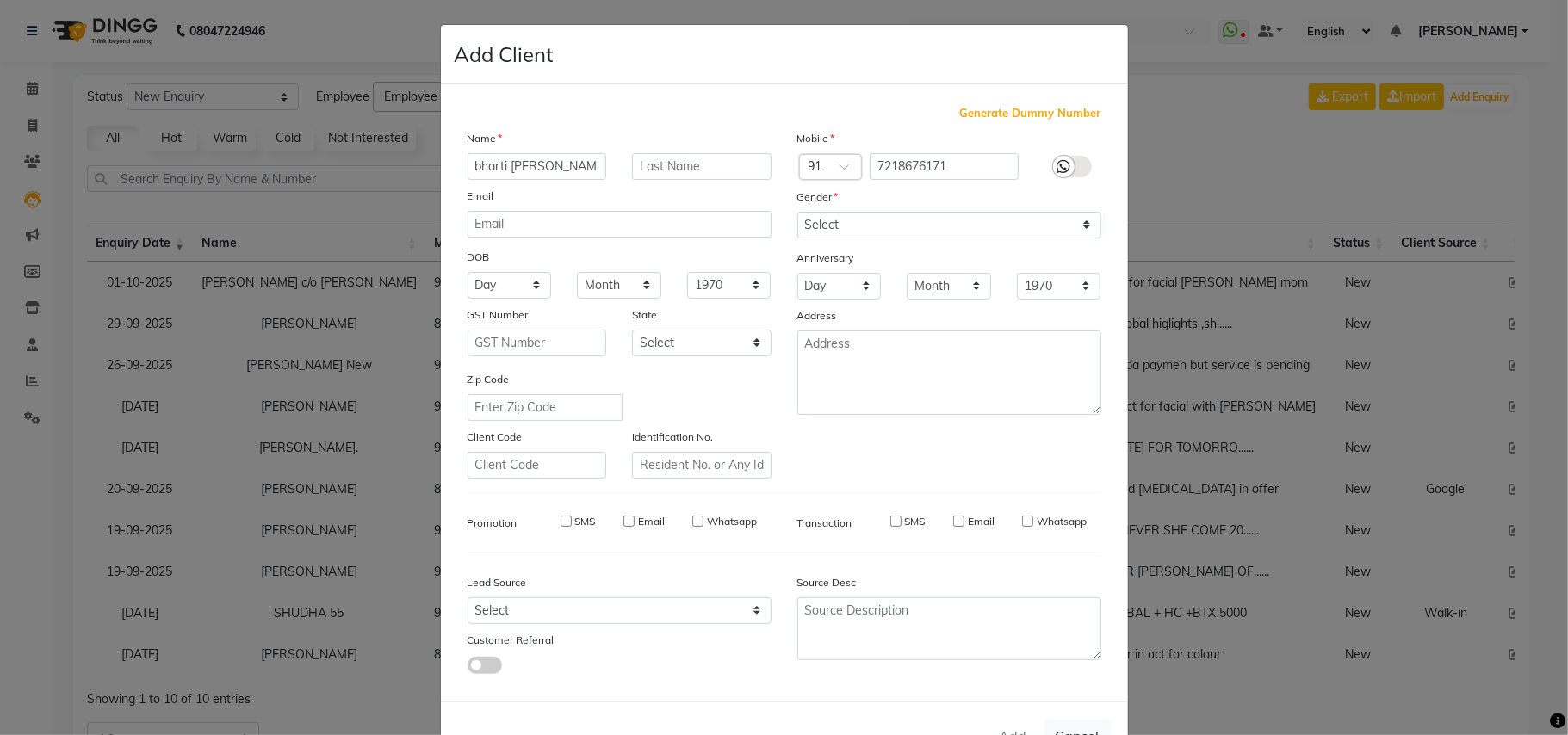
select select
checkbox input "false"
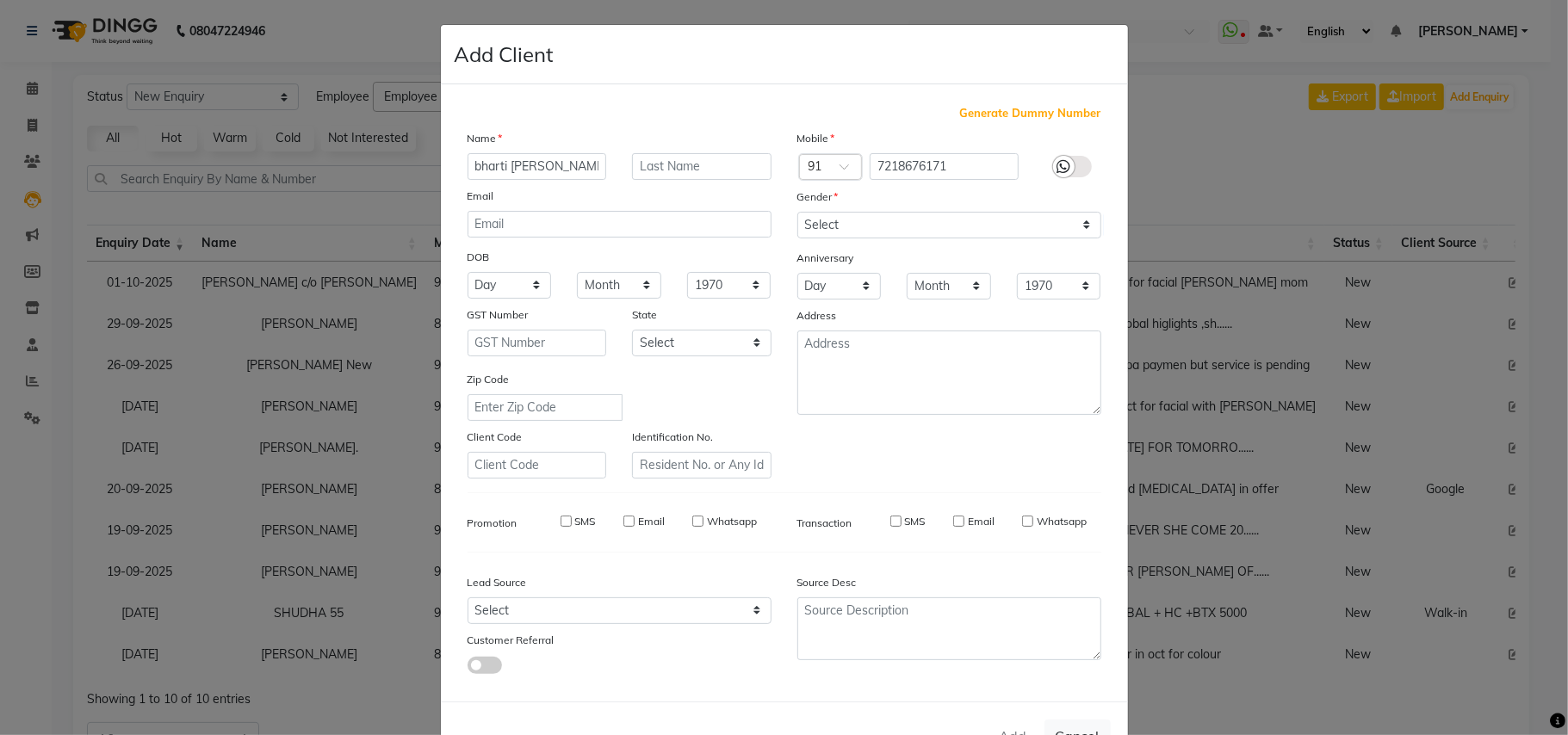
checkbox input "false"
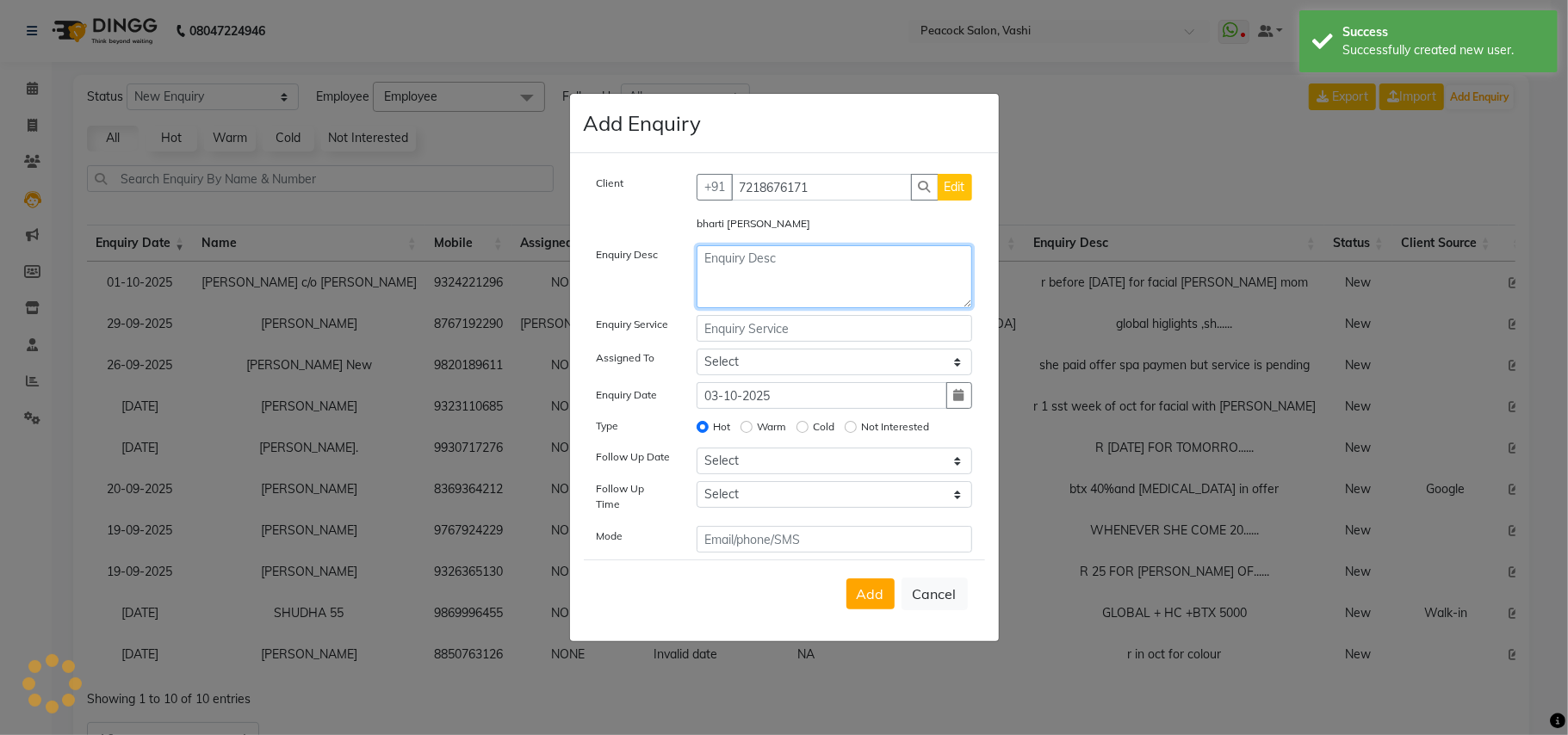
click at [738, 262] on textarea at bounding box center [835, 277] width 276 height 63
drag, startPoint x: 1218, startPoint y: 780, endPoint x: 1567, endPoint y: 780, distance: 349.0
click at [1567, 734] on html "08047224946 Select Location × Peacock Salon, Vashi WhatsApp Status ✕ Status: Di…" at bounding box center [784, 368] width 1568 height 735
click at [780, 271] on textarea at bounding box center [835, 277] width 276 height 63
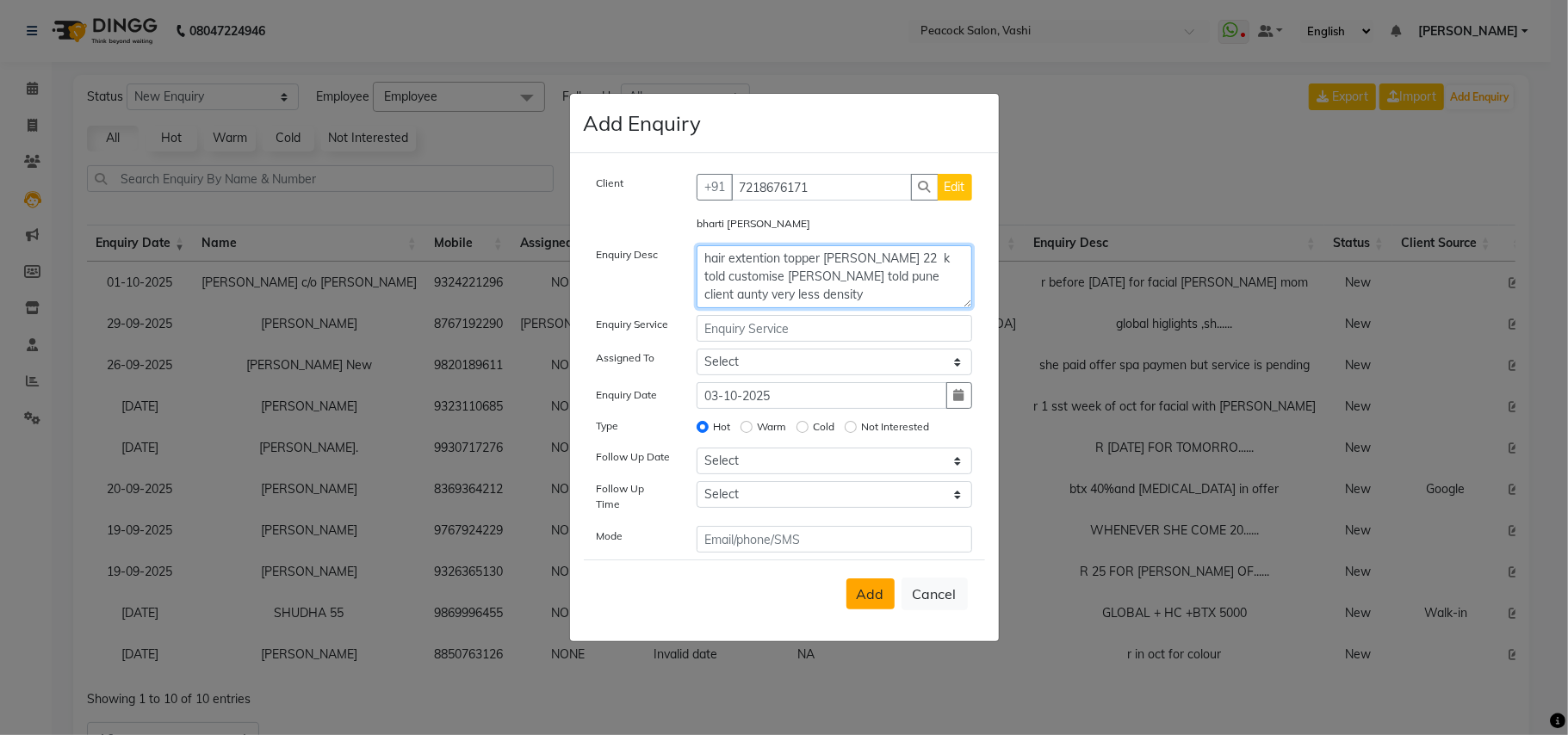
type textarea "hair extention topper vala 22 k told customise karke milega told pune client au…"
click at [879, 592] on span "Add" at bounding box center [871, 594] width 27 height 18
select select
radio input "false"
select select
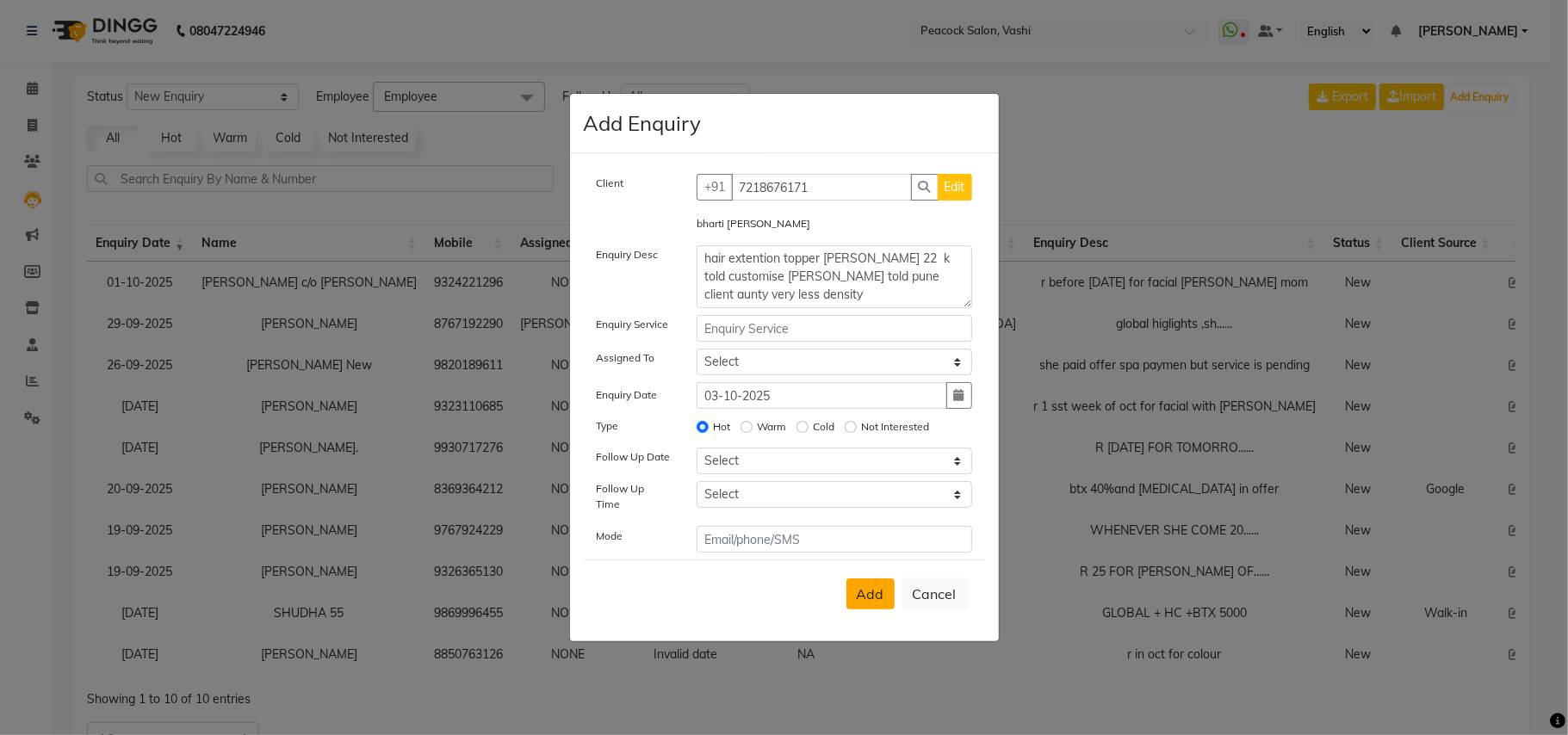
select select
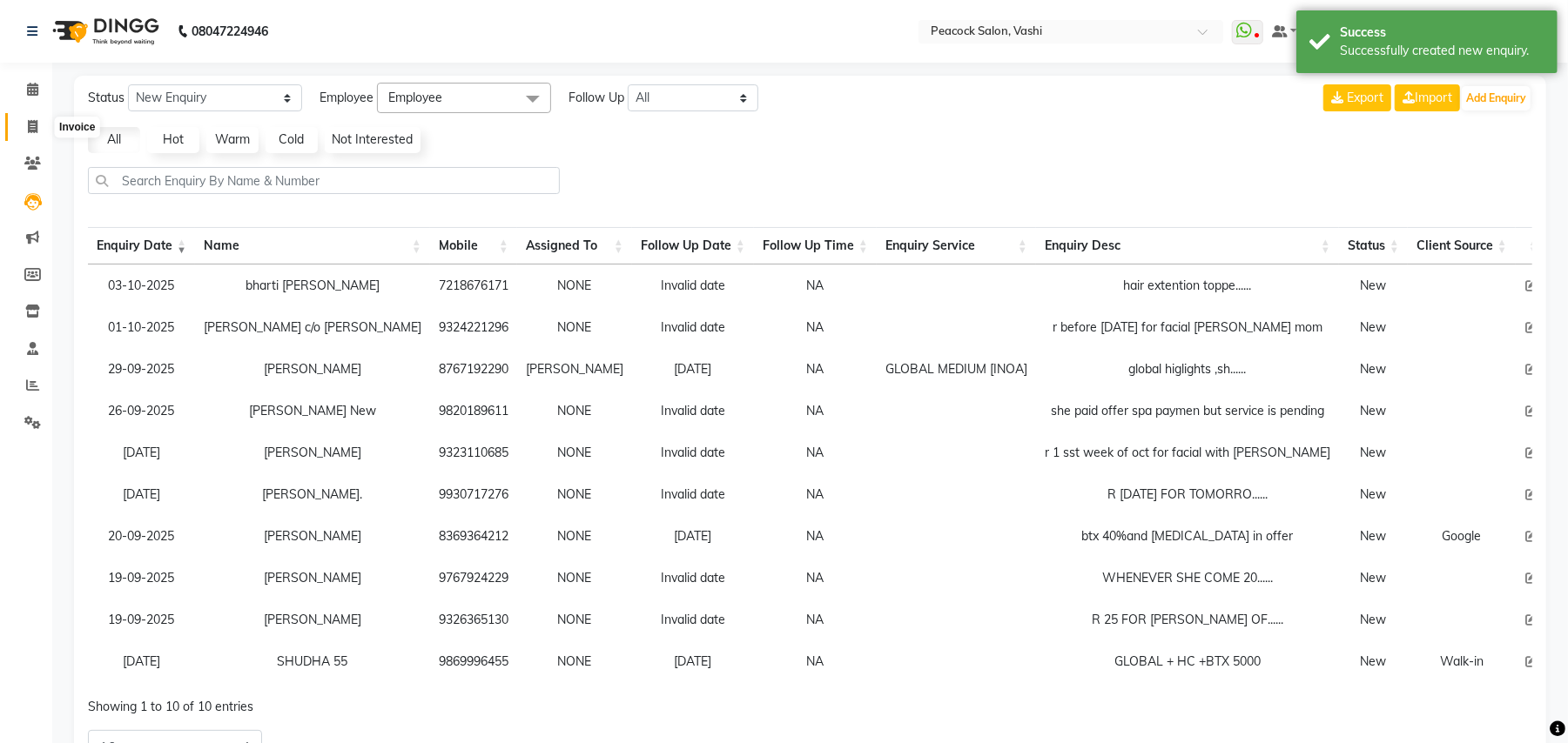
click at [32, 122] on icon at bounding box center [33, 126] width 10 height 13
select select "service"
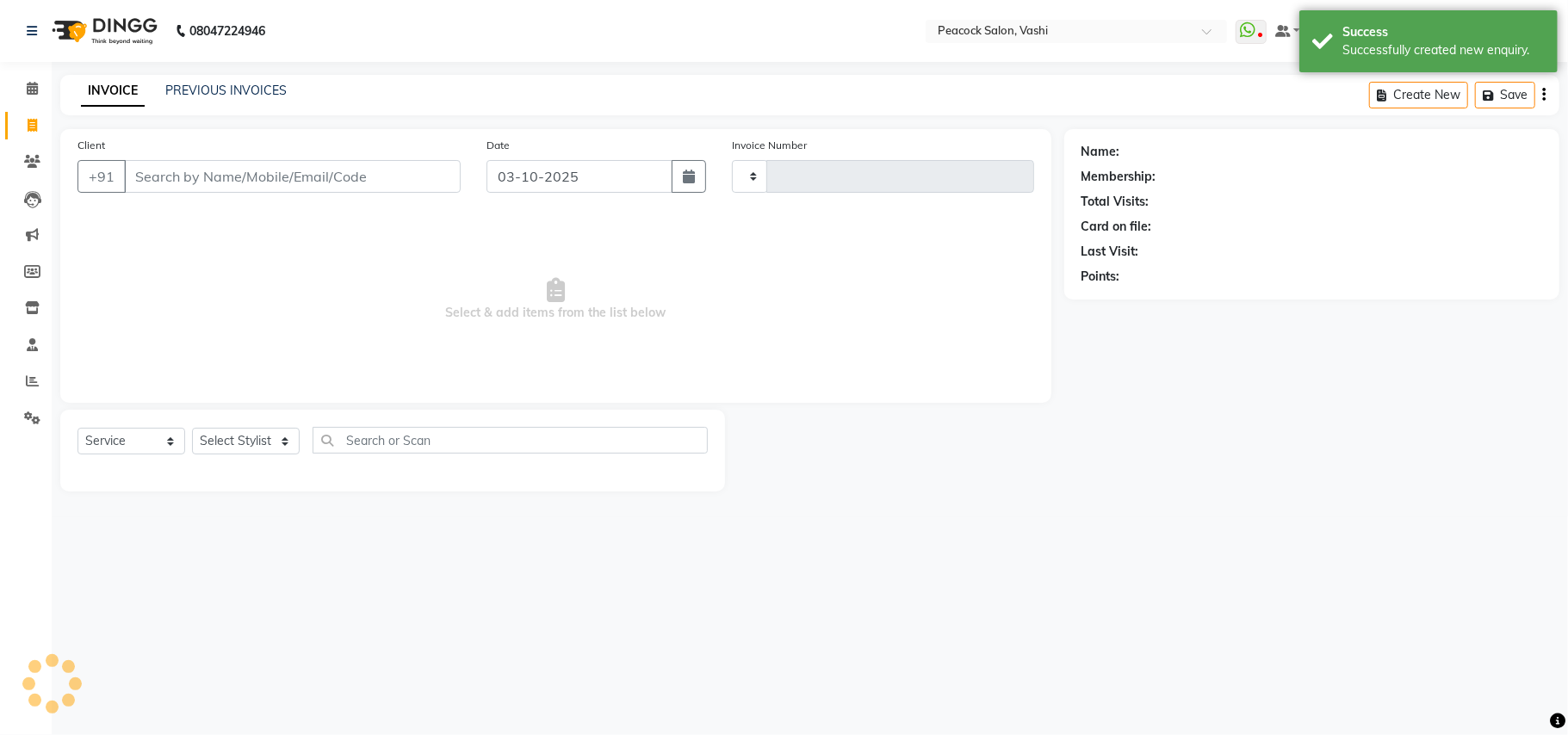
type input "3433"
select select "619"
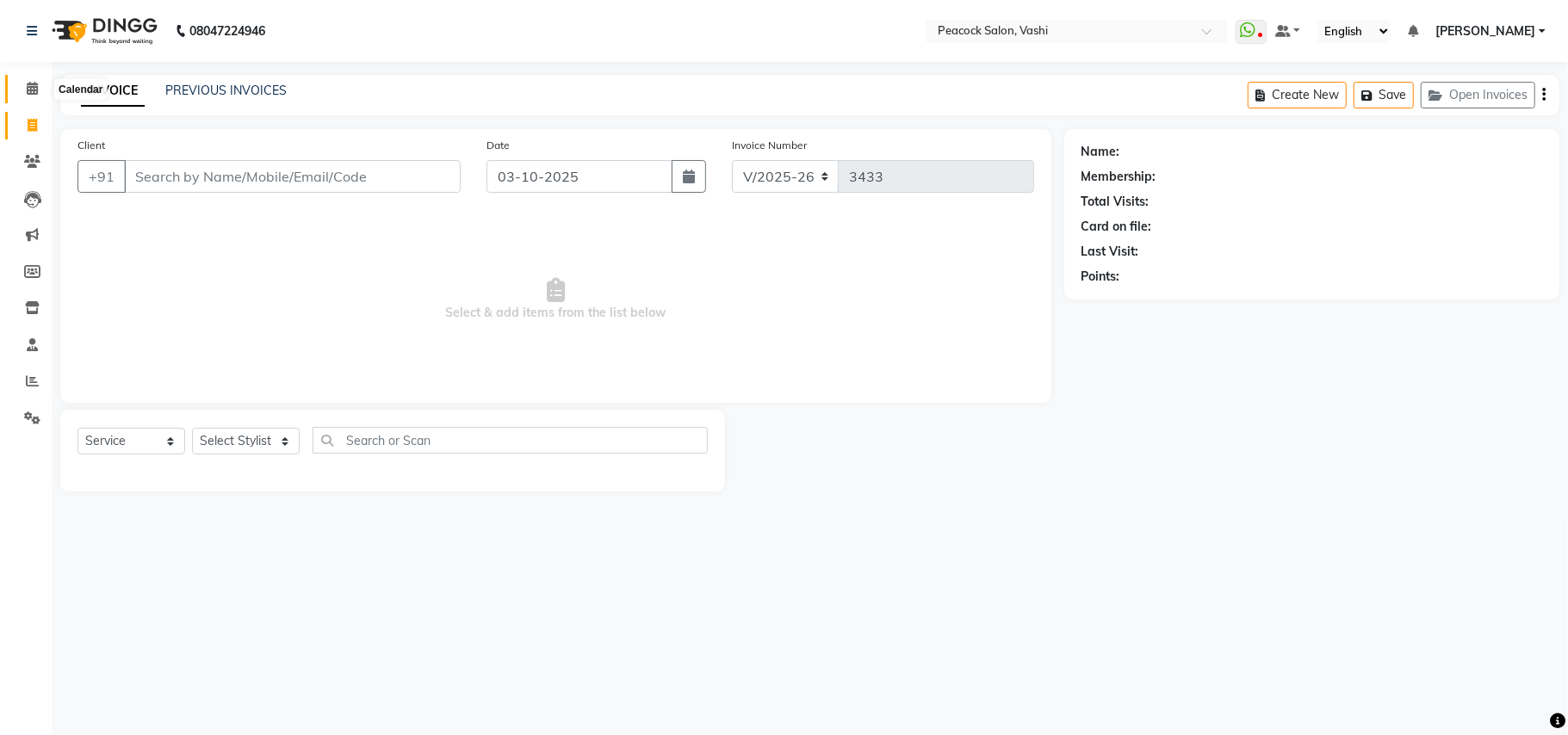
click at [35, 80] on span at bounding box center [32, 89] width 30 height 20
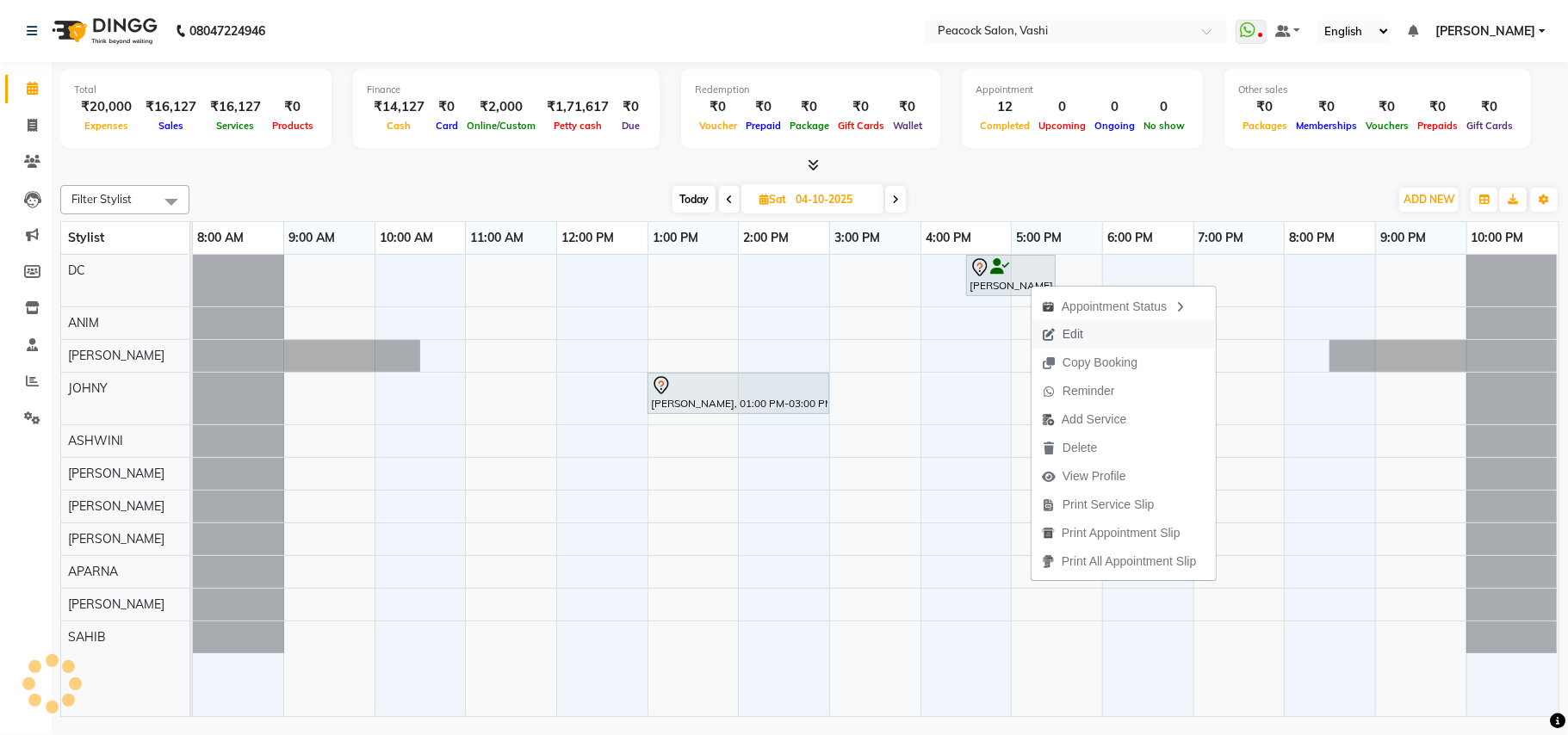
click at [1060, 334] on span "Edit" at bounding box center [1062, 334] width 62 height 28
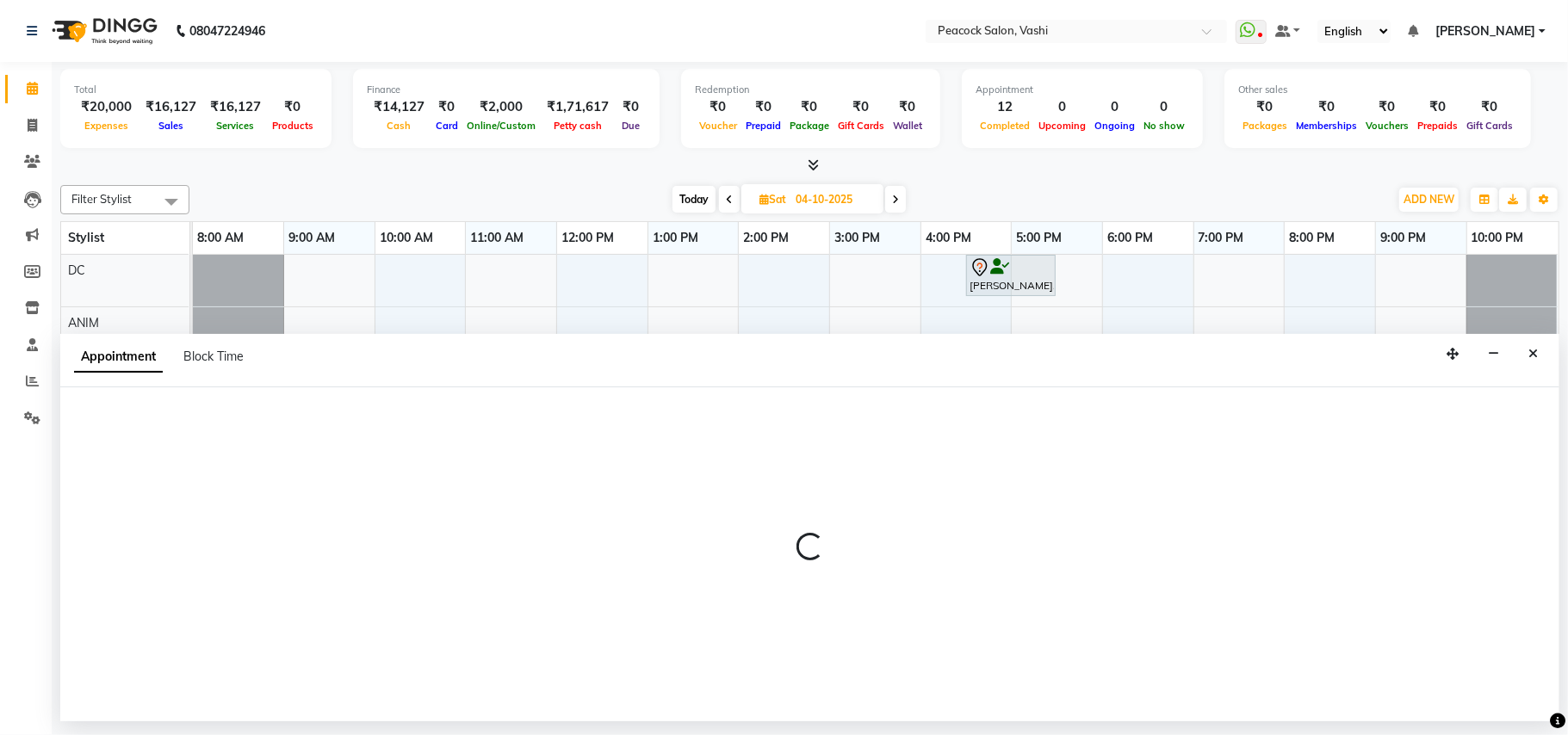
select select "tentative"
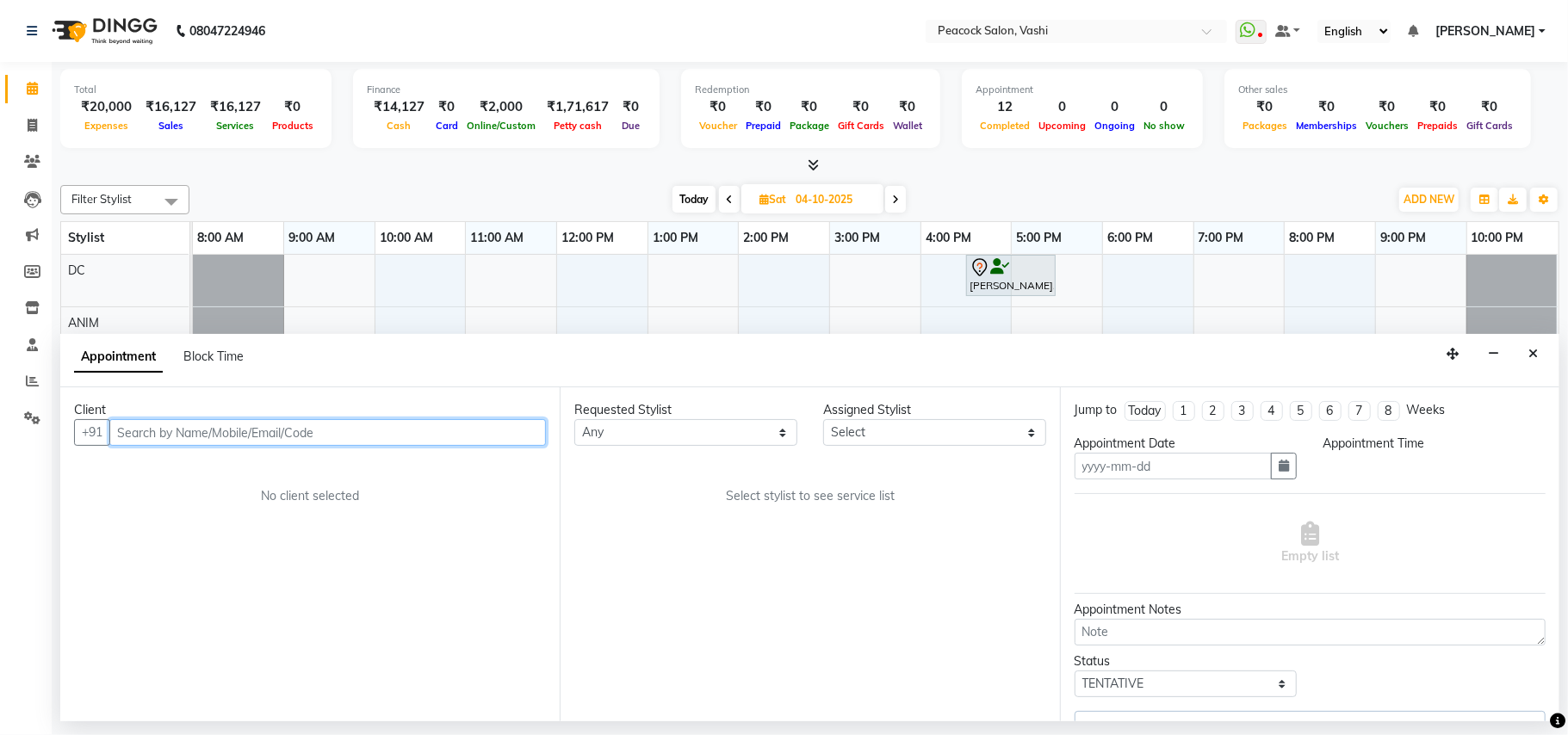
type input "04-10-2025"
select select "990"
select select "22388"
select select "605"
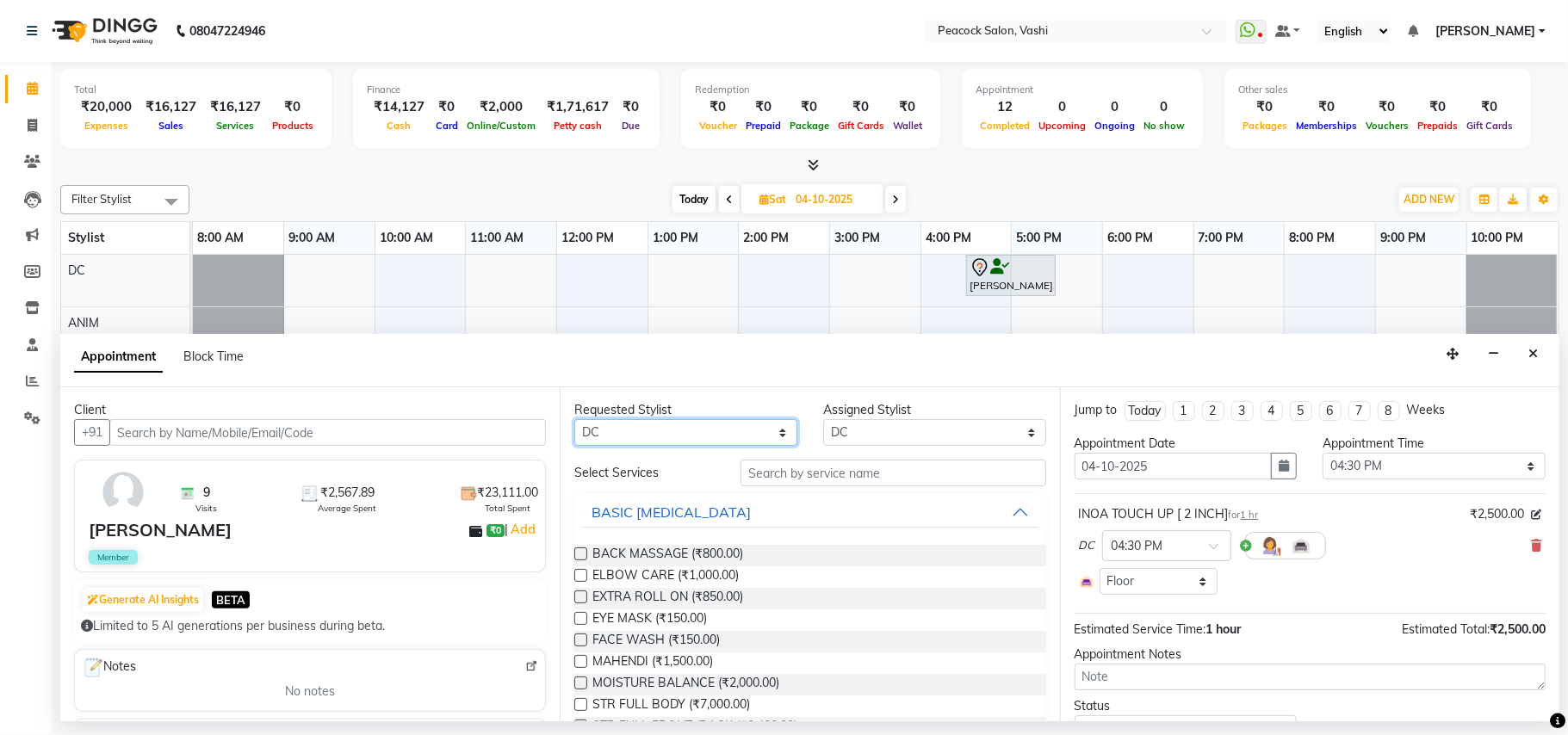
click at [652, 434] on select "Any ANIM ANKUSH APARNA ASHWINI BHAGWATI DC HARSHADA JOHNY PRITI RIZWAN SAHIB" at bounding box center [686, 432] width 223 height 26
select select "57174"
click at [575, 420] on select "Any ANIM ANKUSH APARNA ASHWINI BHAGWATI DC HARSHADA JOHNY PRITI RIZWAN SAHIB" at bounding box center [686, 432] width 223 height 26
select select "57174"
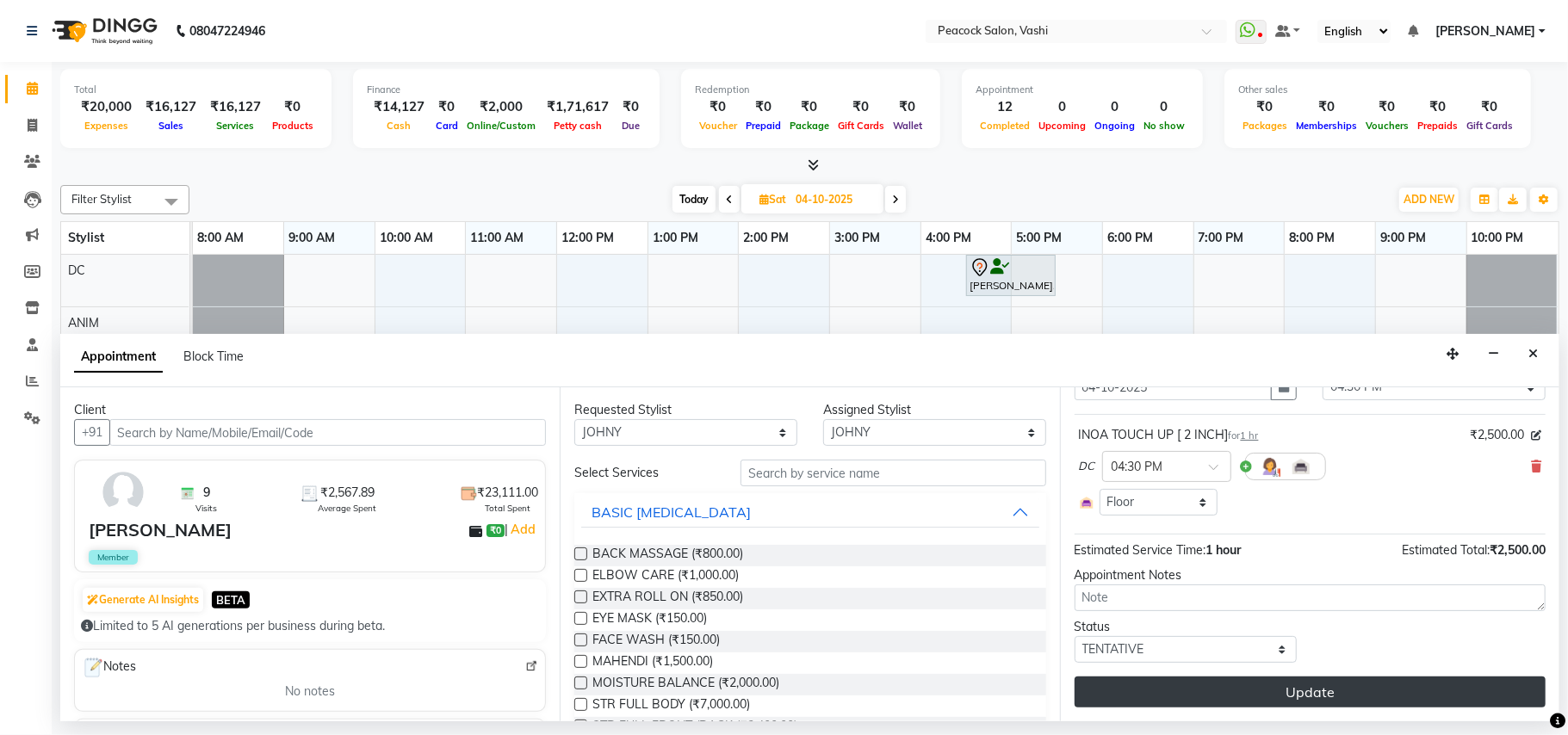
click at [1421, 694] on button "Update" at bounding box center [1310, 692] width 471 height 31
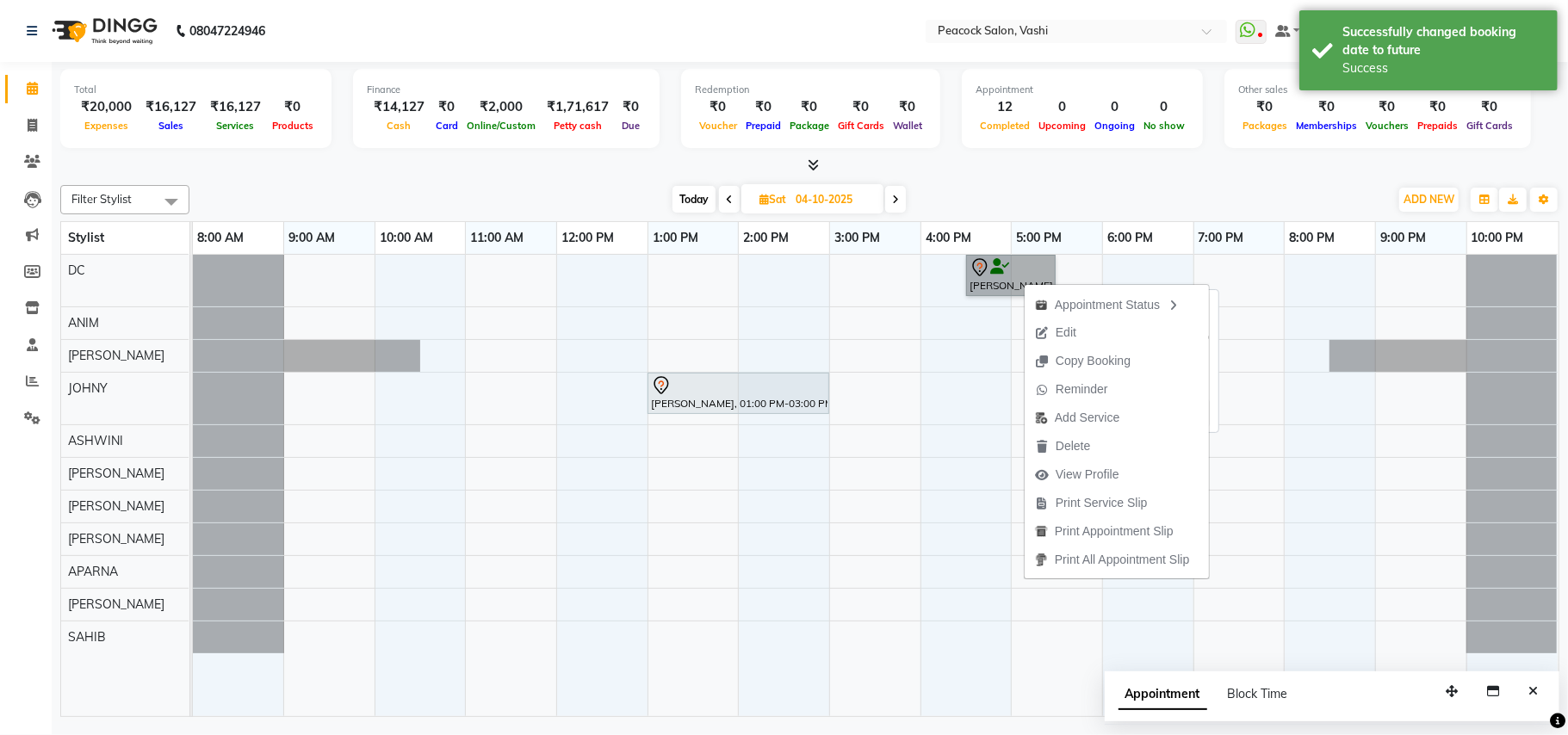
click at [1003, 280] on link "JEAN DCUNAJ, 04:30 PM-05:30 PM, INOA TOUCH UP [ 2 INCH]" at bounding box center [1011, 276] width 90 height 41
select select "7"
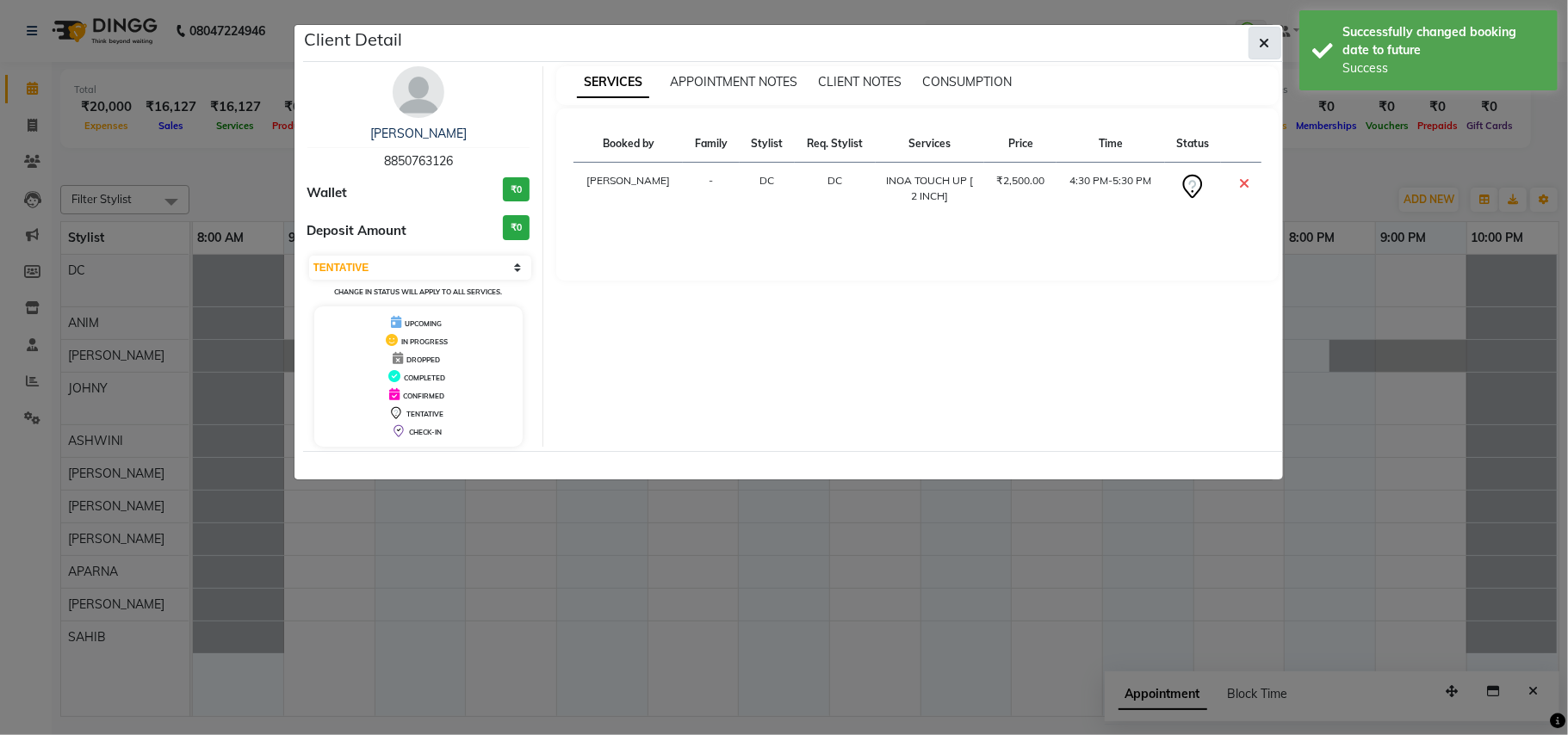
click at [1264, 42] on icon "button" at bounding box center [1265, 43] width 11 height 14
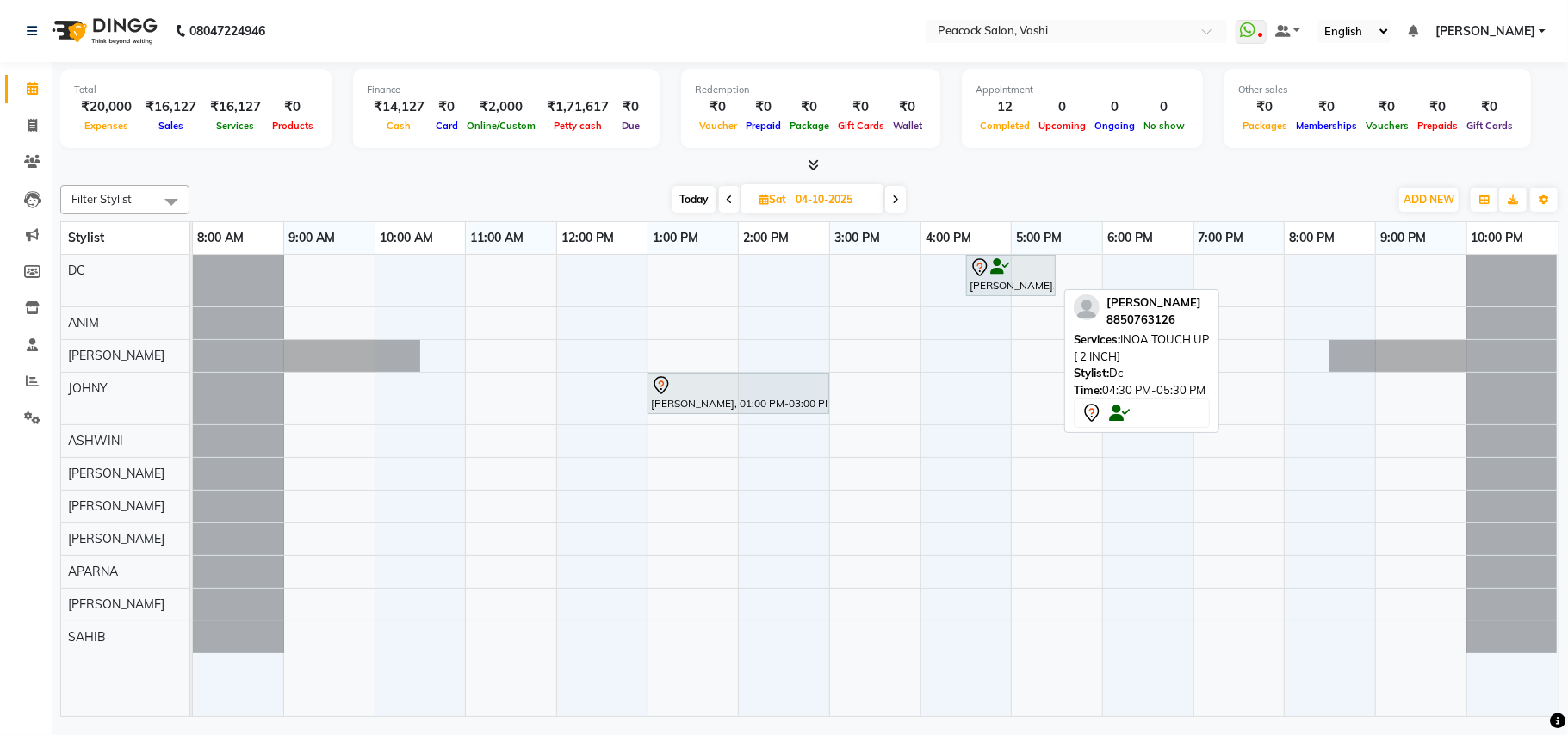
click at [1014, 284] on div "[PERSON_NAME], 04:30 PM-05:30 PM, INOA TOUCH UP [ 2 INCH]" at bounding box center [1011, 275] width 86 height 36
select select "7"
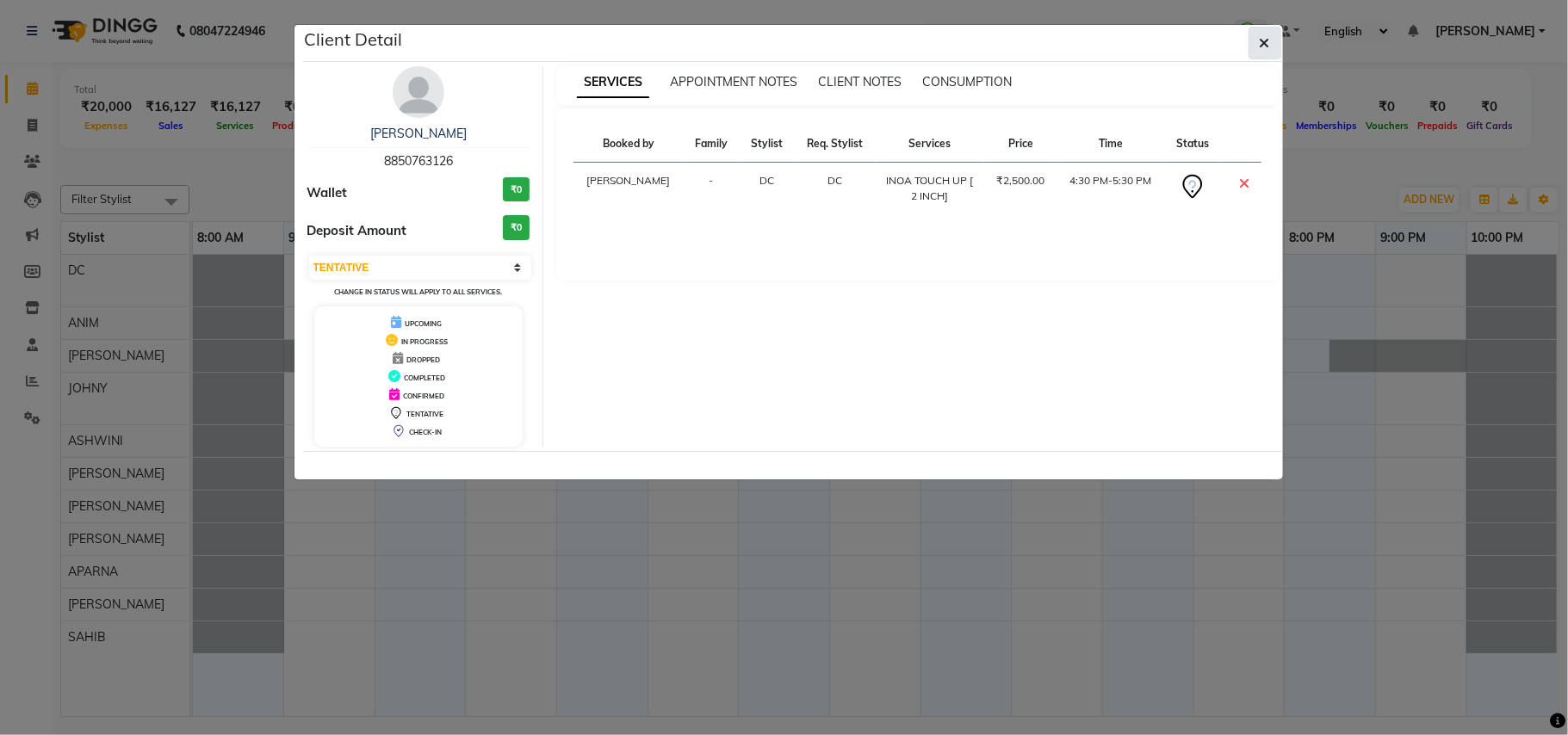
click at [1262, 45] on icon "button" at bounding box center [1265, 43] width 11 height 14
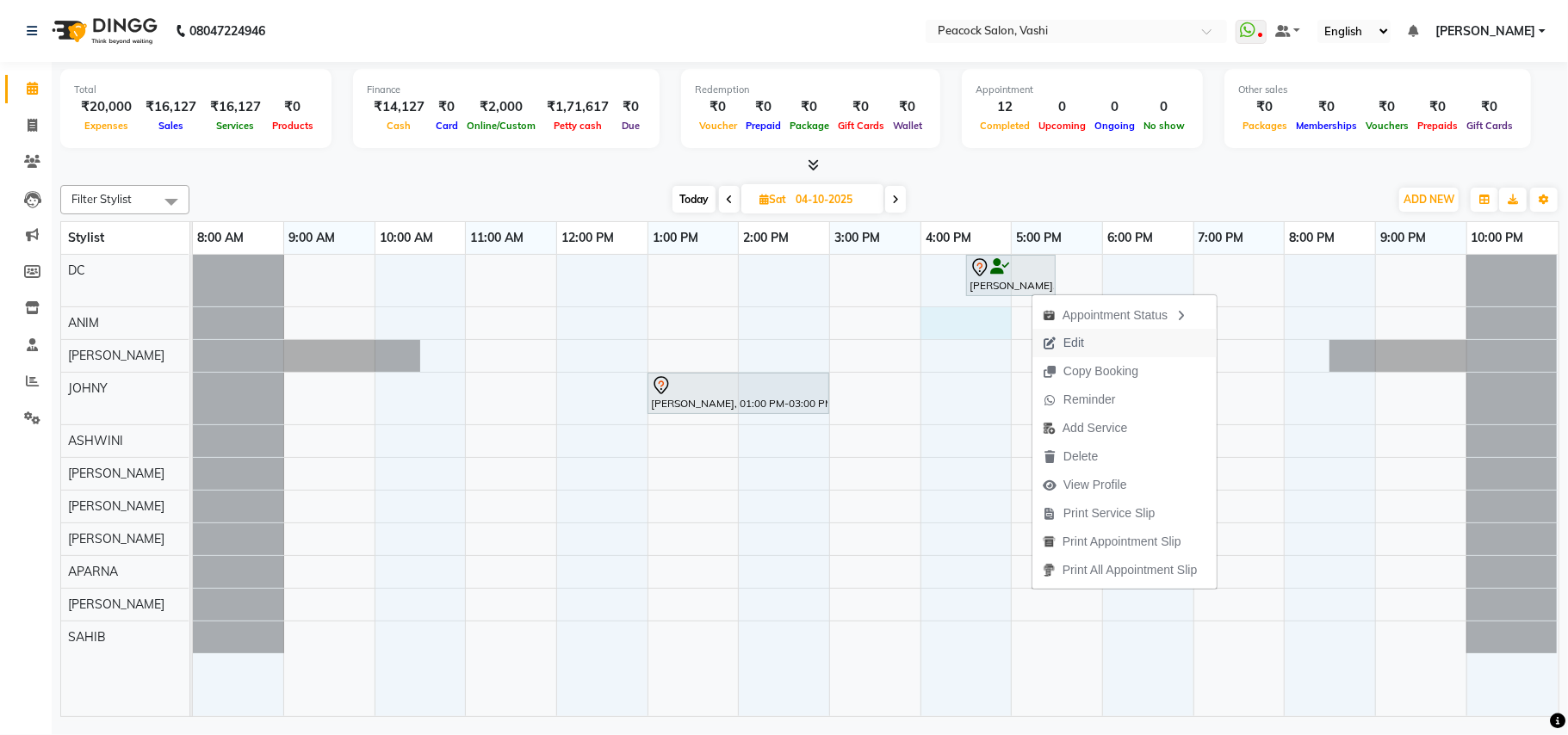
click at [929, 328] on div "JEAN DCUNAJ, 04:30 PM-05:30 PM, INOA TOUCH UP [ 2 INCH] daphney, 01:00 PM-03:00…" at bounding box center [875, 486] width 1366 height 461
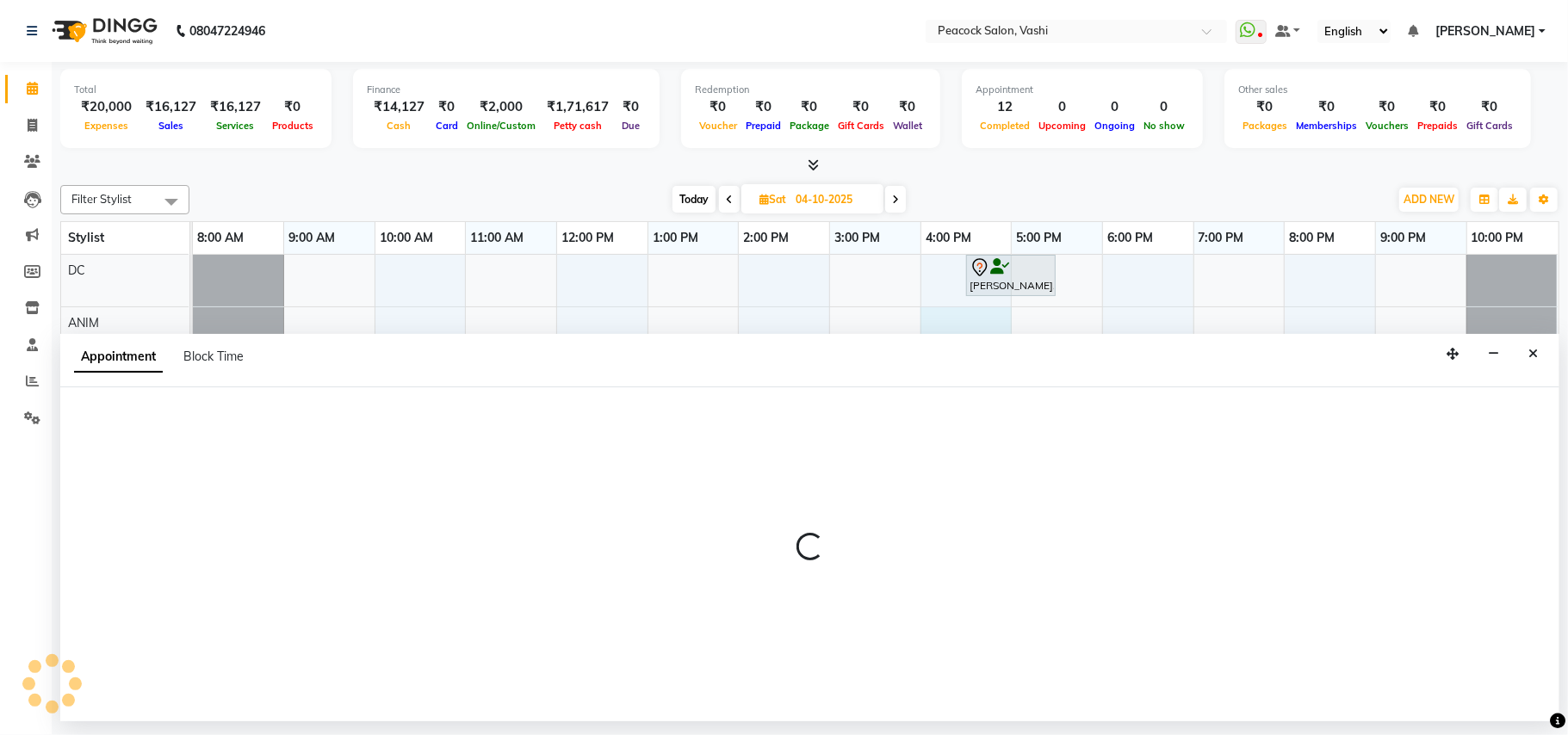
select select "81280"
select select "960"
select select "tentative"
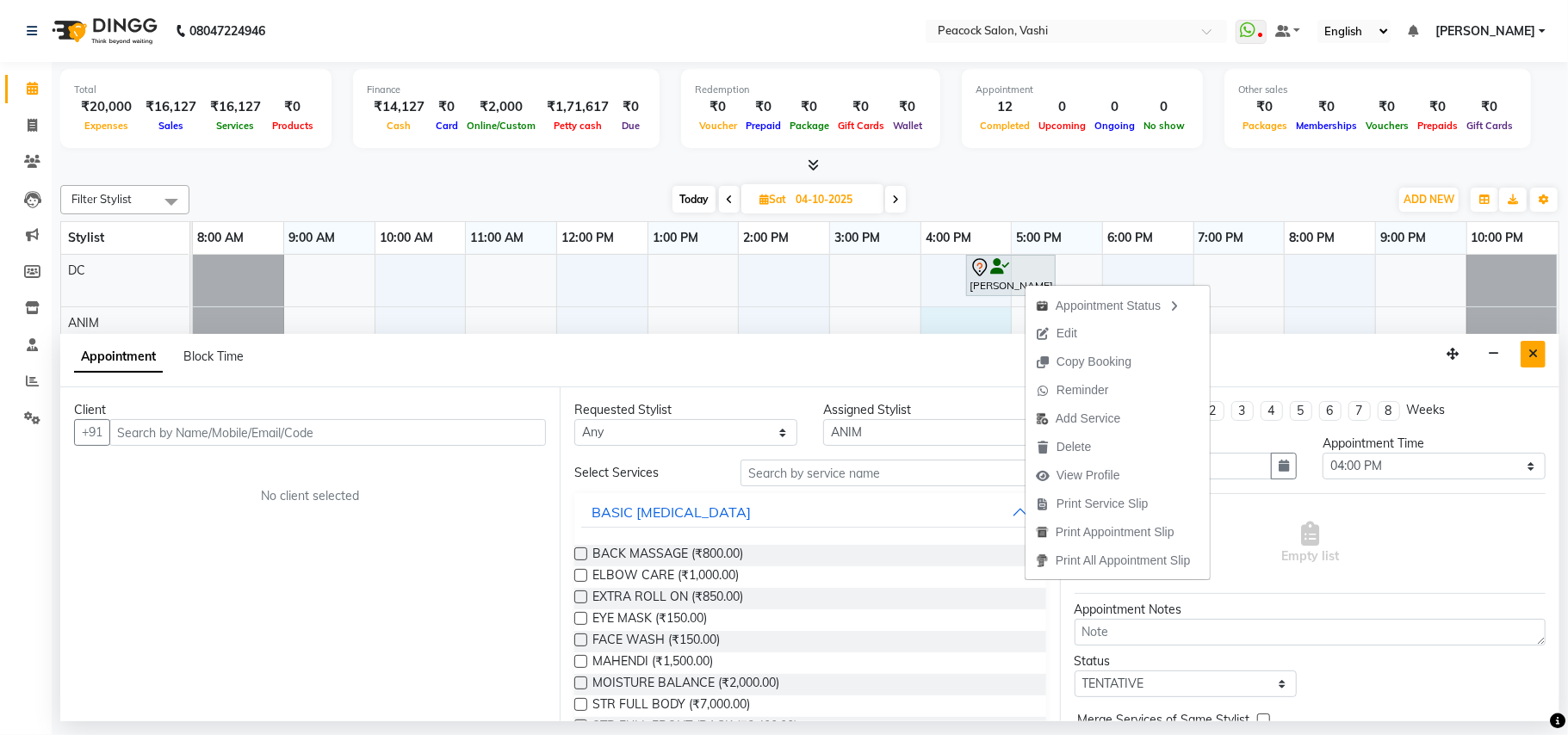
click at [1530, 351] on icon "Close" at bounding box center [1534, 354] width 10 height 12
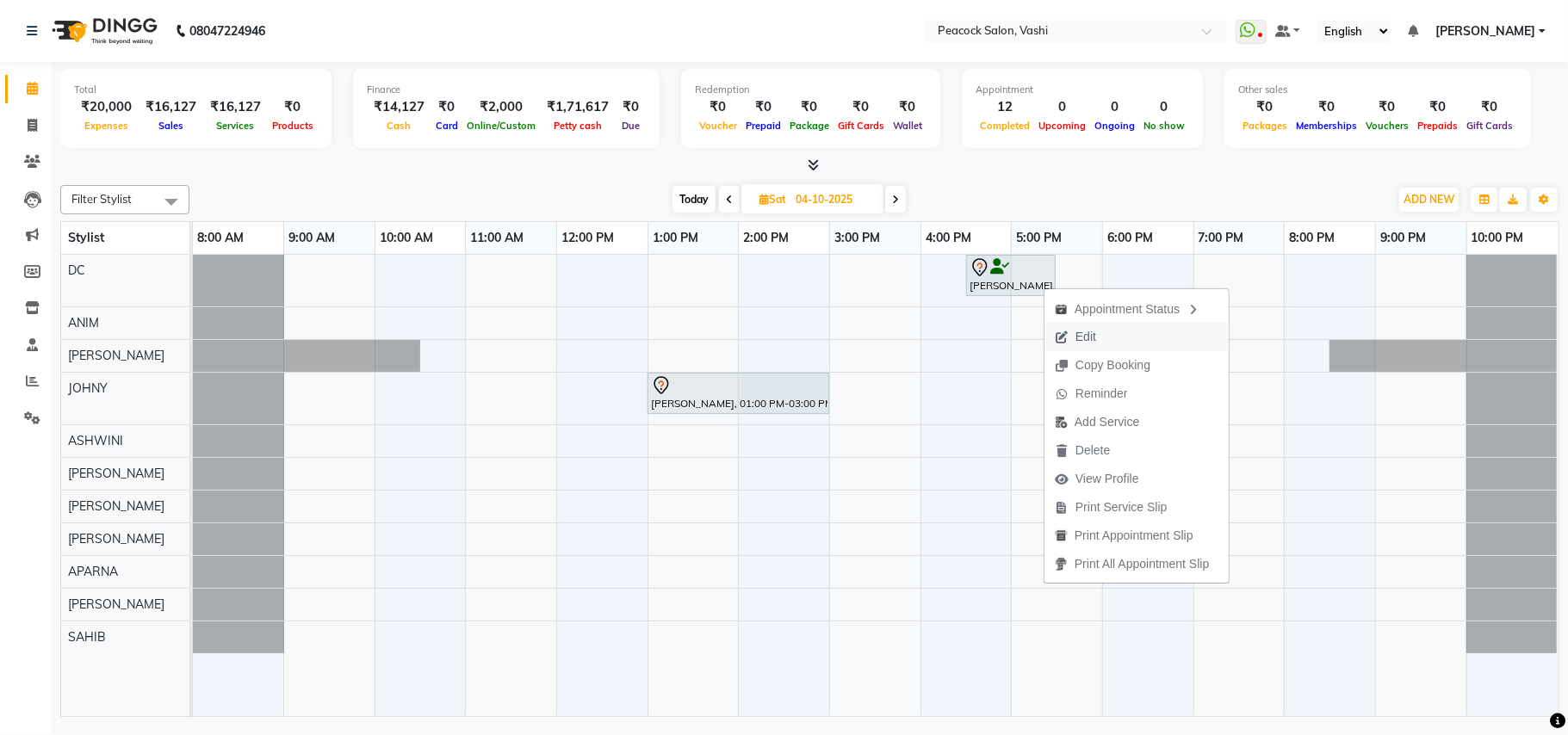
click at [1072, 335] on span "Edit" at bounding box center [1075, 336] width 62 height 28
select select "tentative"
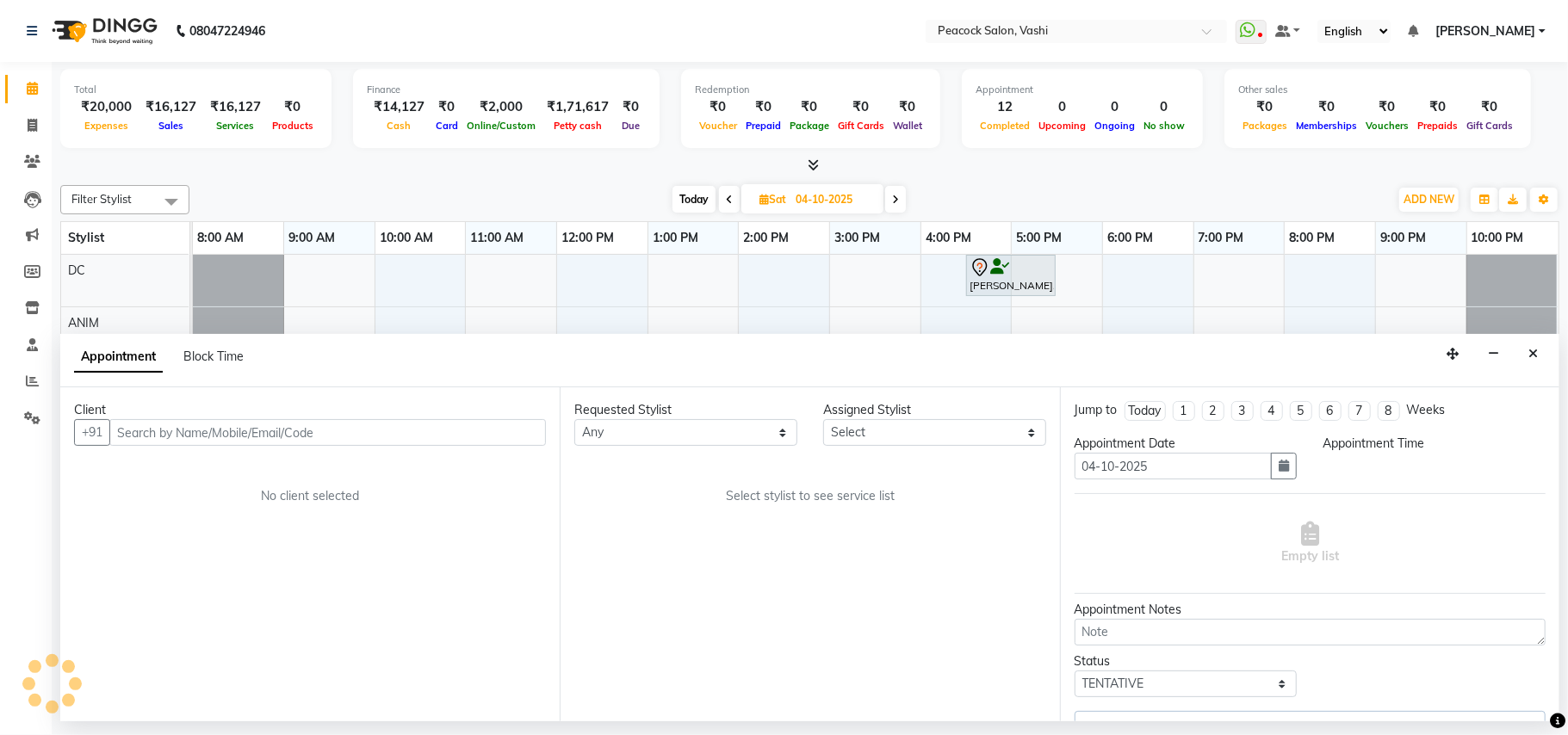
select select "22388"
select select "990"
select select "605"
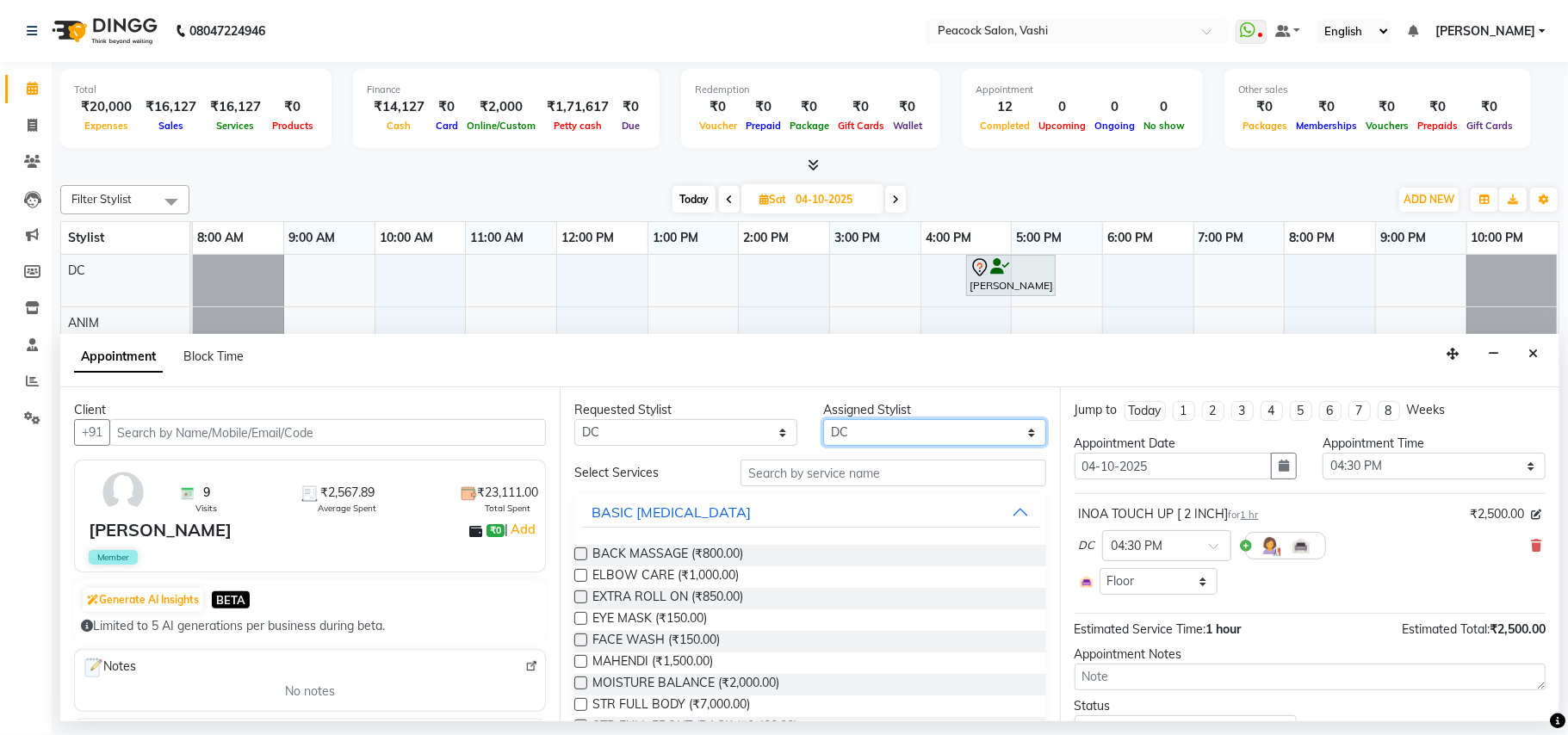
click at [842, 438] on select "Select ANIM ANKUSH APARNA ASHWINI BHAGWATI DC HARSHADA JOHNY PRITI RIZWAN SAHIB" at bounding box center [935, 432] width 223 height 26
select select "57174"
click at [823, 420] on select "Select ANIM ANKUSH APARNA ASHWINI BHAGWATI DC HARSHADA JOHNY PRITI RIZWAN SAHIB" at bounding box center [935, 432] width 223 height 26
click at [666, 442] on select "Any ANIM [PERSON_NAME] APARNA [PERSON_NAME] DC [PERSON_NAME] [PERSON_NAME] SAHIB" at bounding box center [686, 432] width 223 height 26
select select "57174"
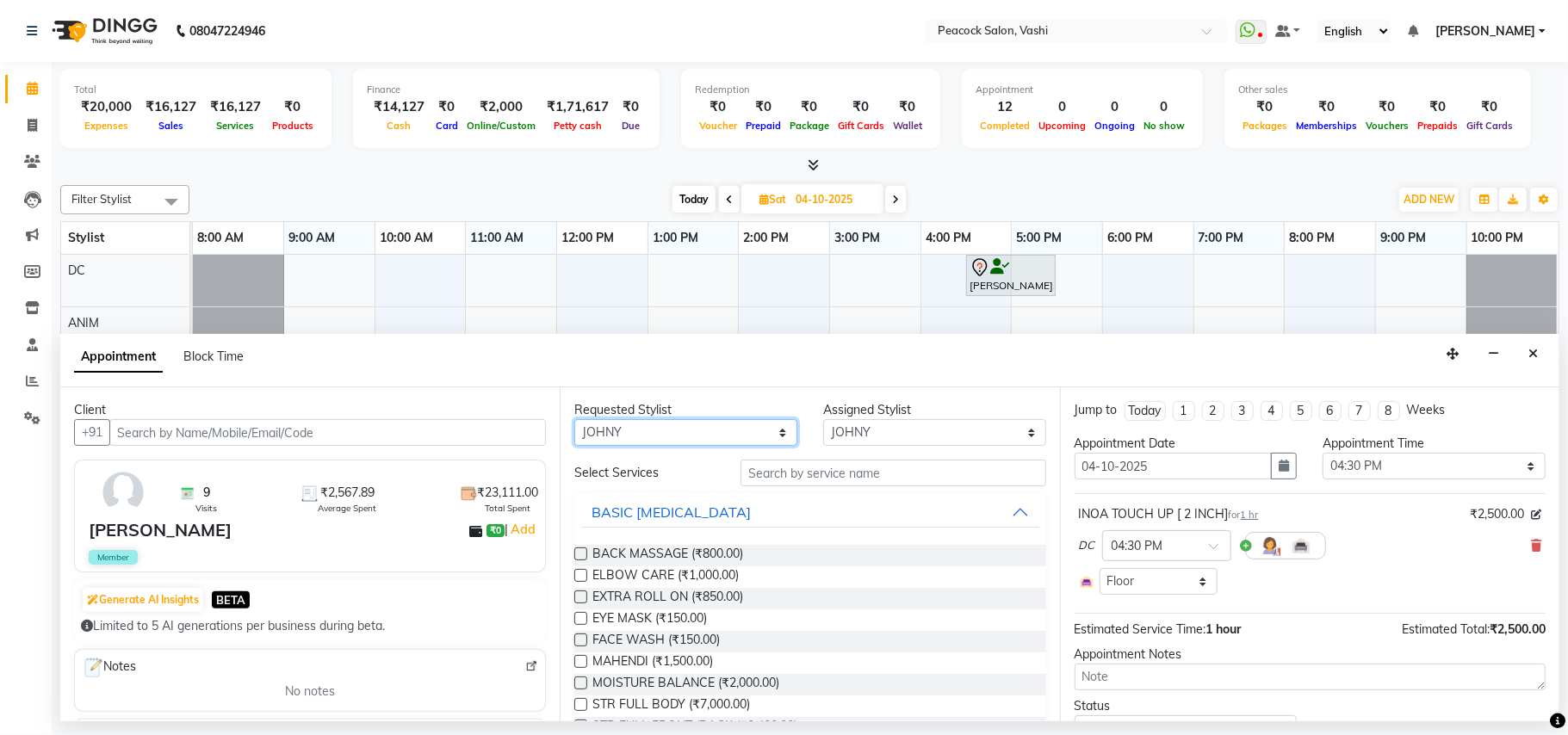
click at [575, 420] on select "Any ANIM [PERSON_NAME] APARNA [PERSON_NAME] DC [PERSON_NAME] [PERSON_NAME] SAHIB" at bounding box center [686, 432] width 223 height 26
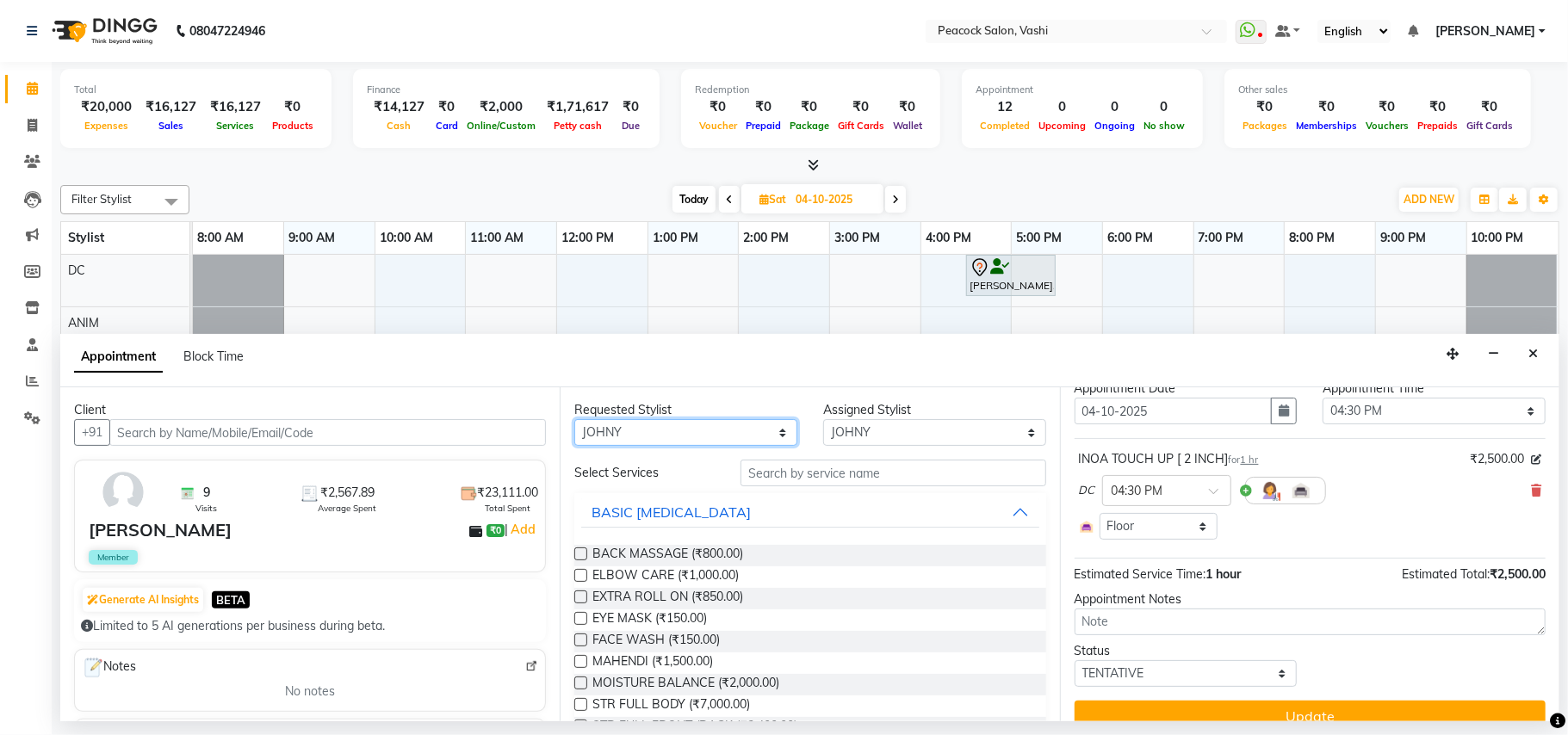
scroll to position [81, 0]
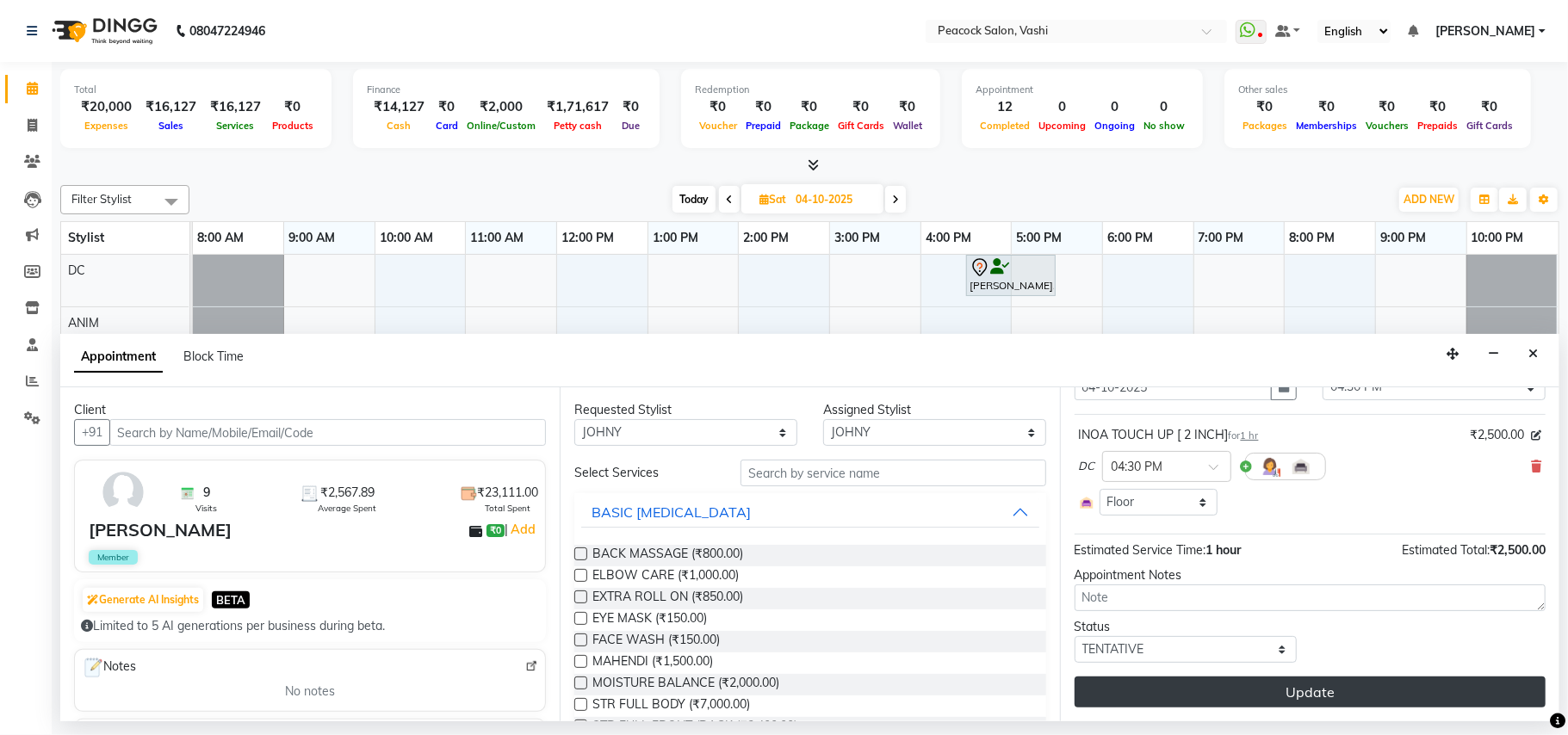
click at [1247, 689] on button "Update" at bounding box center [1310, 692] width 471 height 31
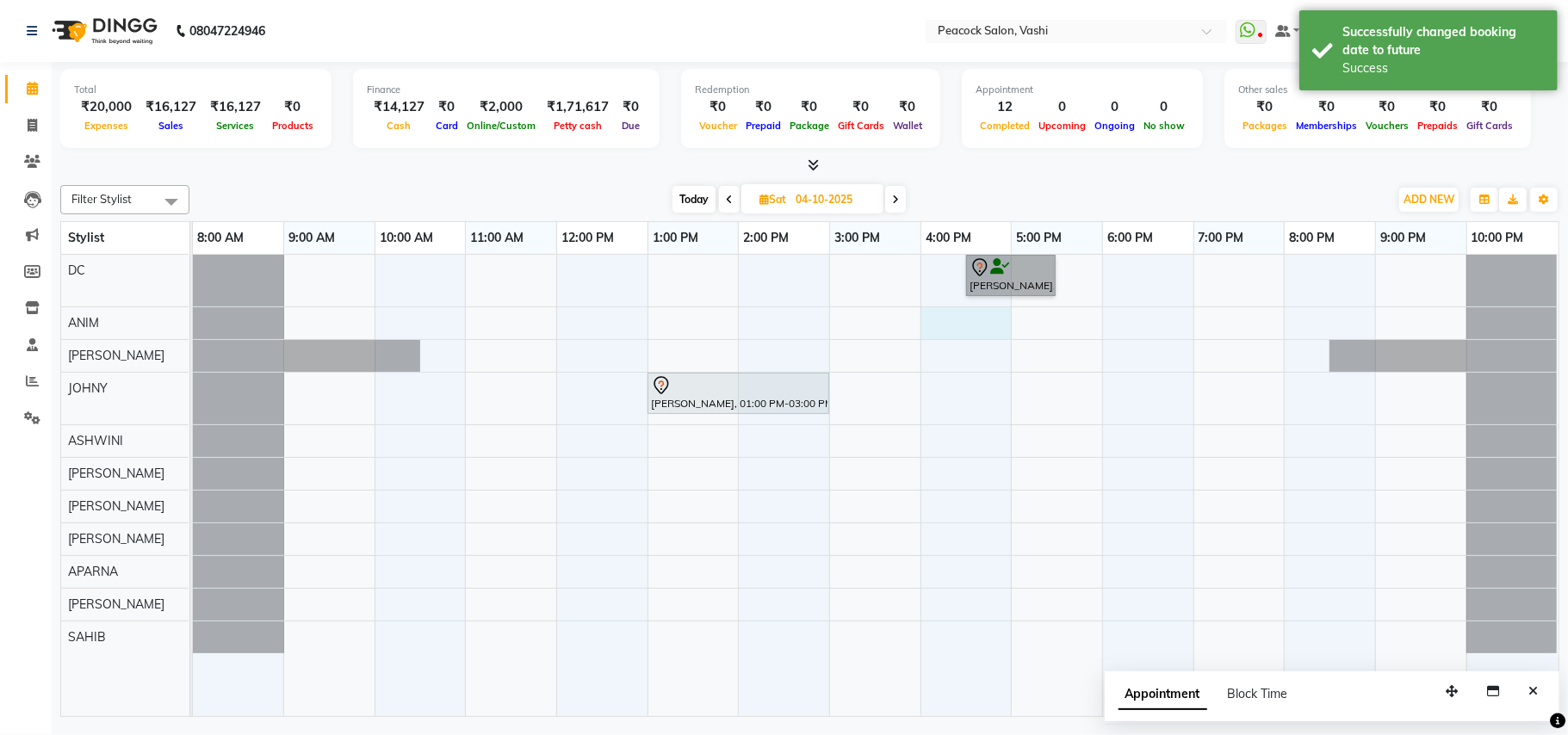
click at [923, 314] on div "JEAN DCUNAJ, 04:30 PM-05:30 PM, INOA TOUCH UP [ 2 INCH] daphney, 01:00 PM-03:00…" at bounding box center [875, 486] width 1366 height 461
select select "81280"
select select "960"
select select "tentative"
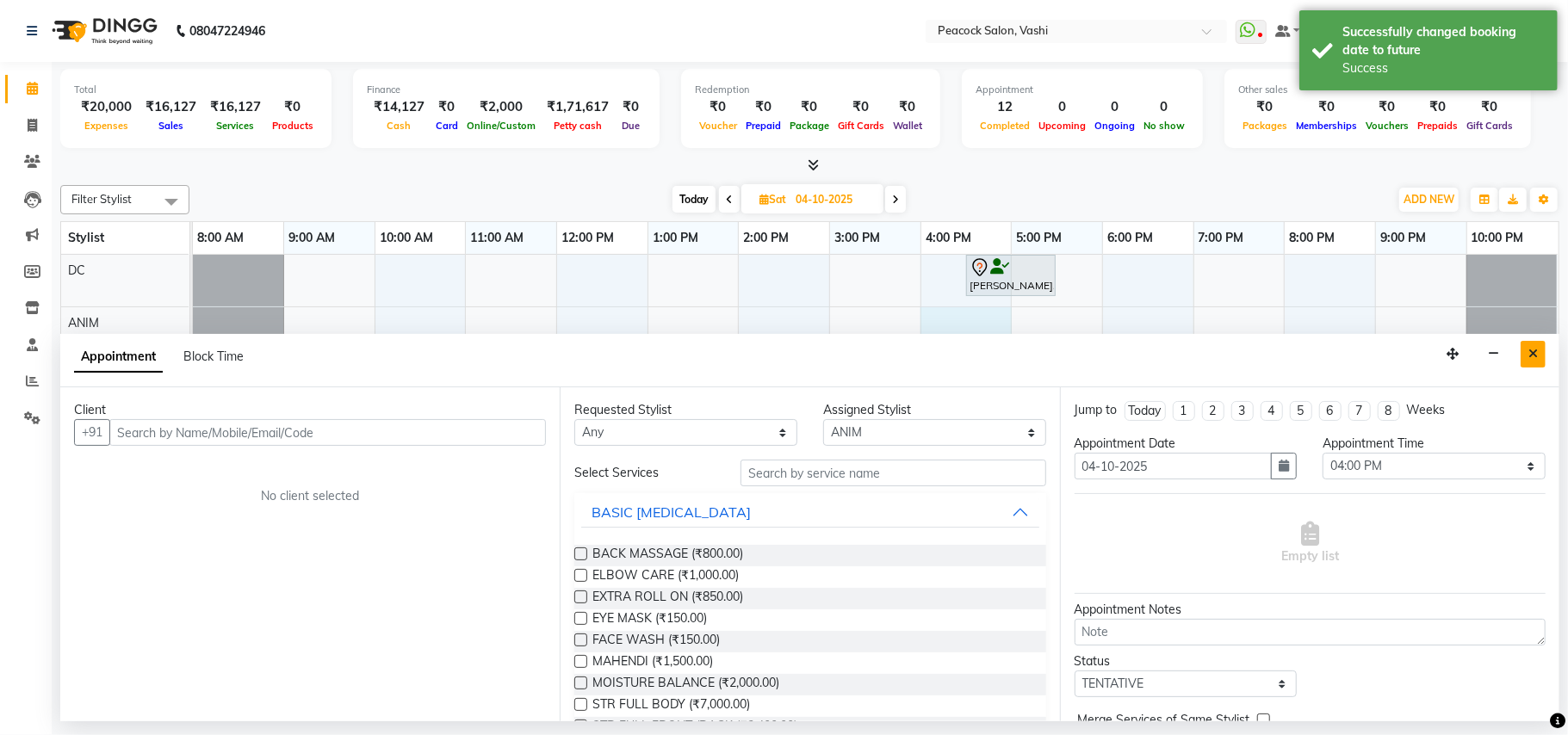
click at [1541, 353] on button "Close" at bounding box center [1534, 354] width 25 height 26
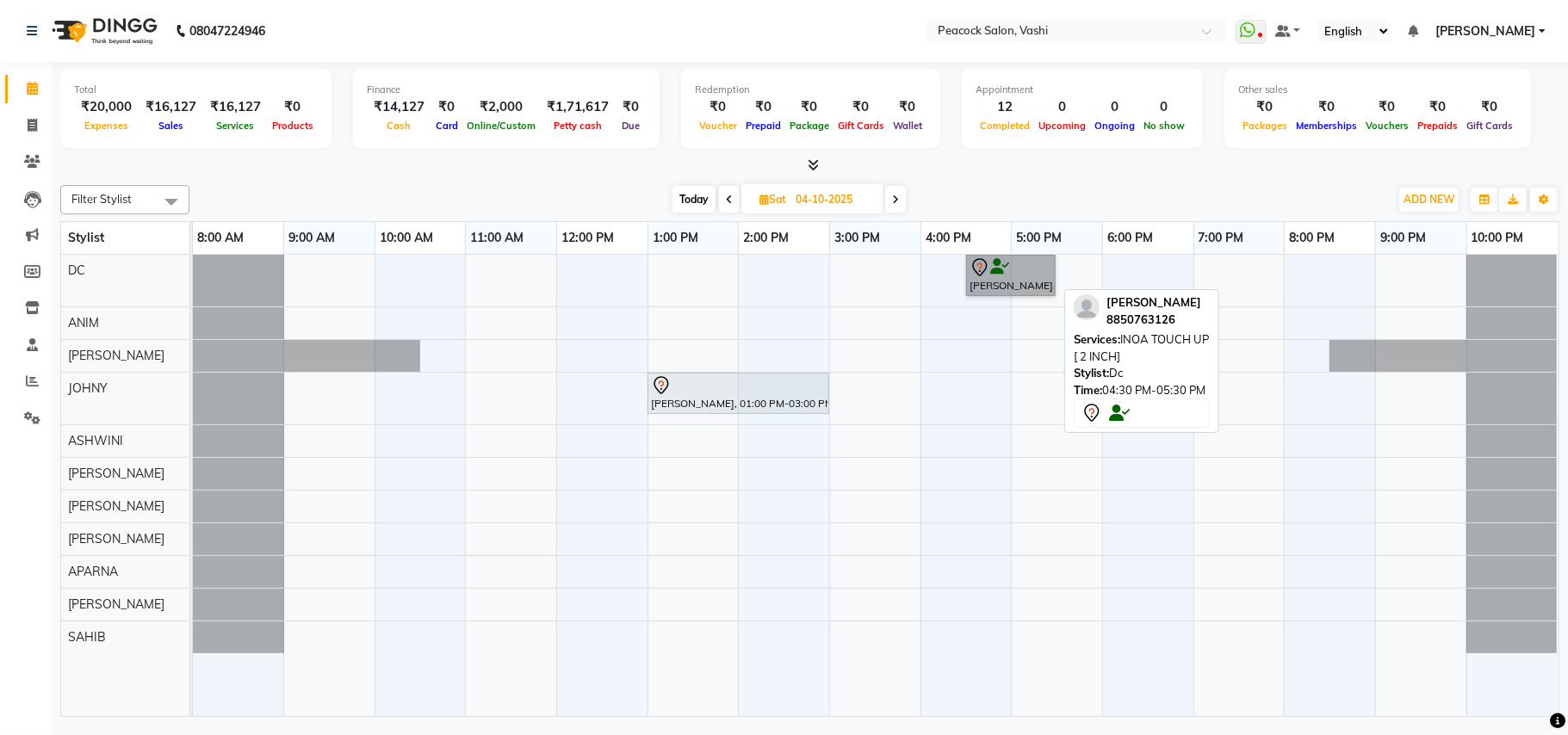
drag, startPoint x: 1035, startPoint y: 284, endPoint x: 1034, endPoint y: 294, distance: 10.0
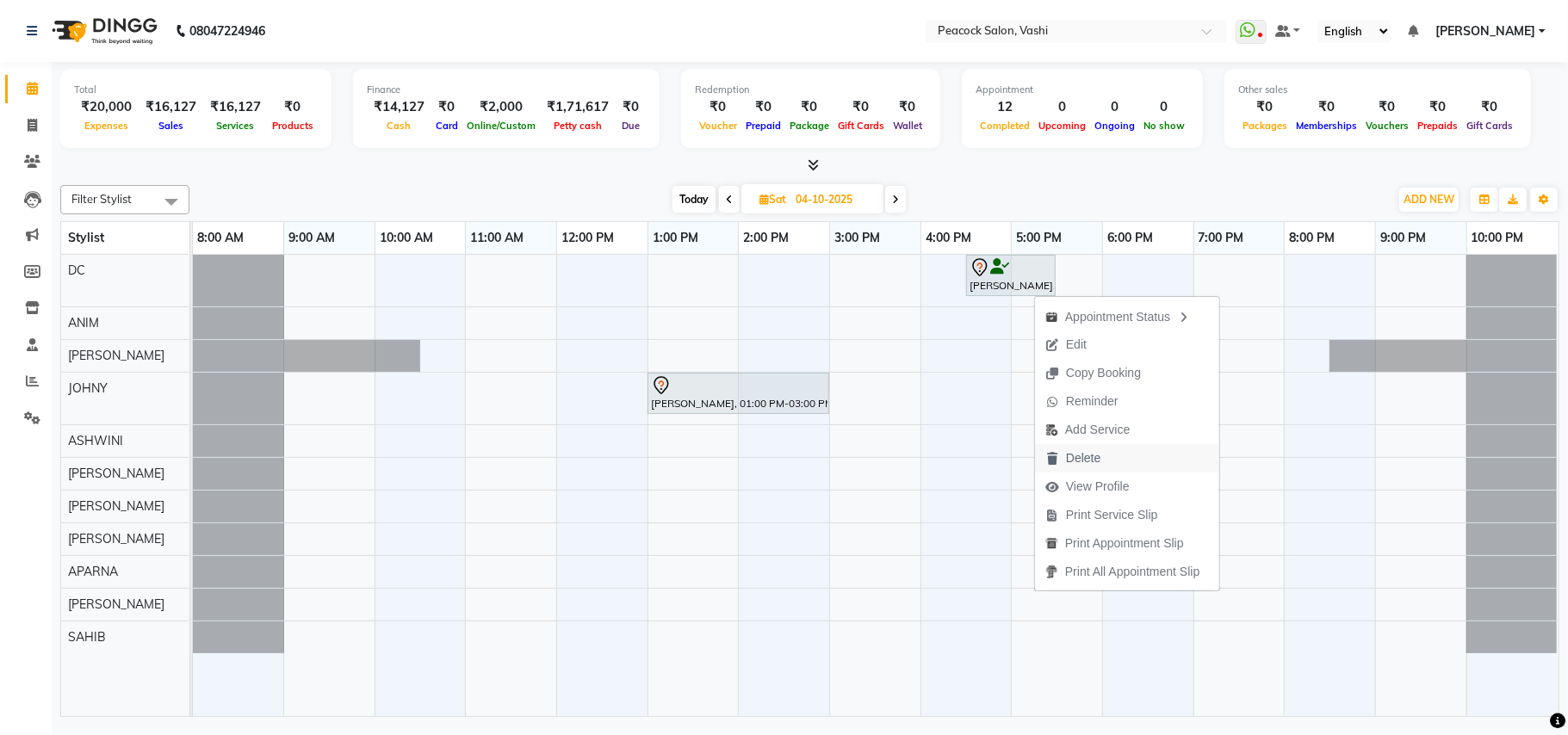
click at [1071, 458] on span "Delete" at bounding box center [1083, 458] width 34 height 18
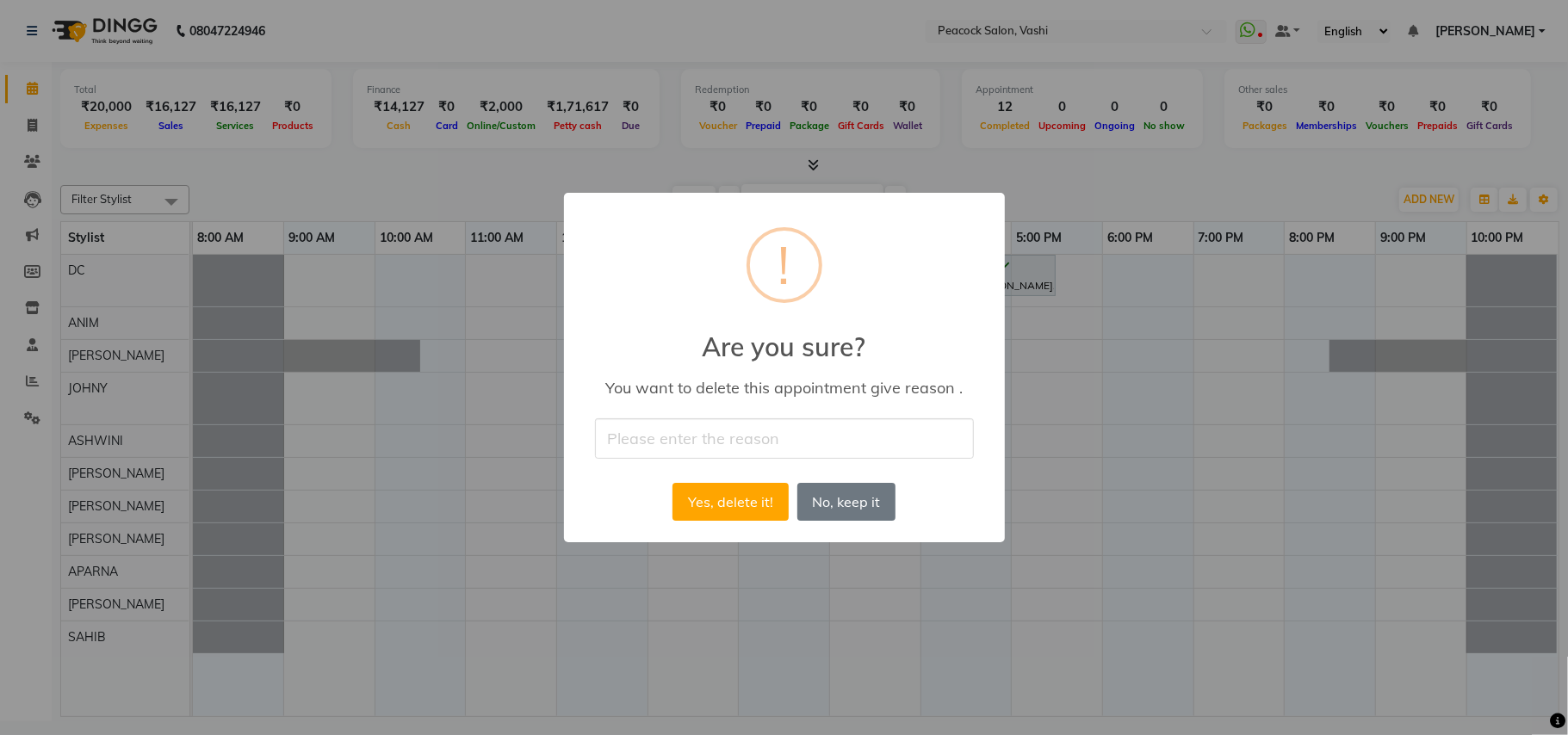
click at [710, 445] on input "text" at bounding box center [785, 438] width 379 height 40
type input "wrongtime"
click at [734, 497] on button "Yes, delete it!" at bounding box center [730, 501] width 115 height 38
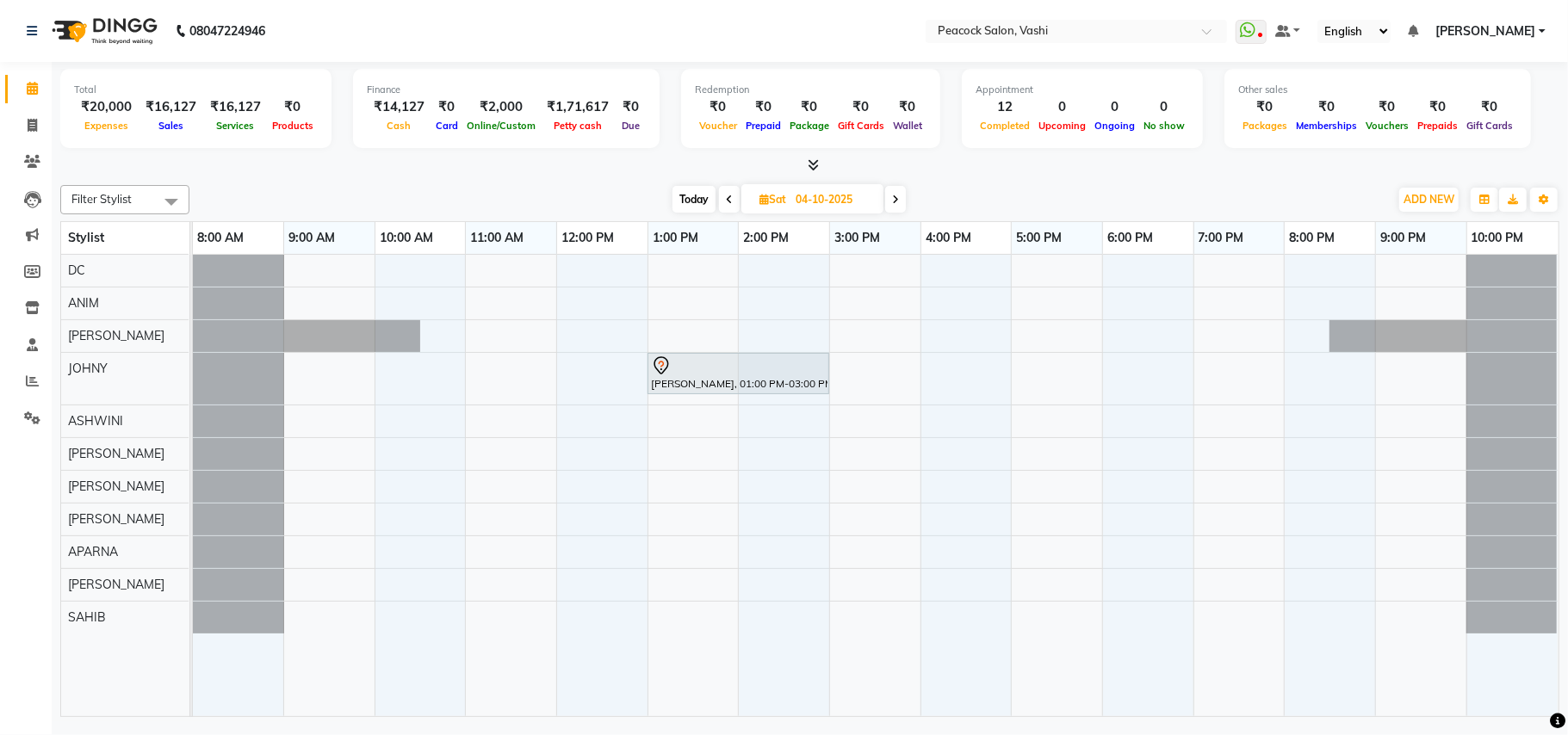
click at [990, 372] on div "[PERSON_NAME], 01:00 PM-03:00 PM, NT NOURISHMENT TREATMENT" at bounding box center [875, 486] width 1366 height 461
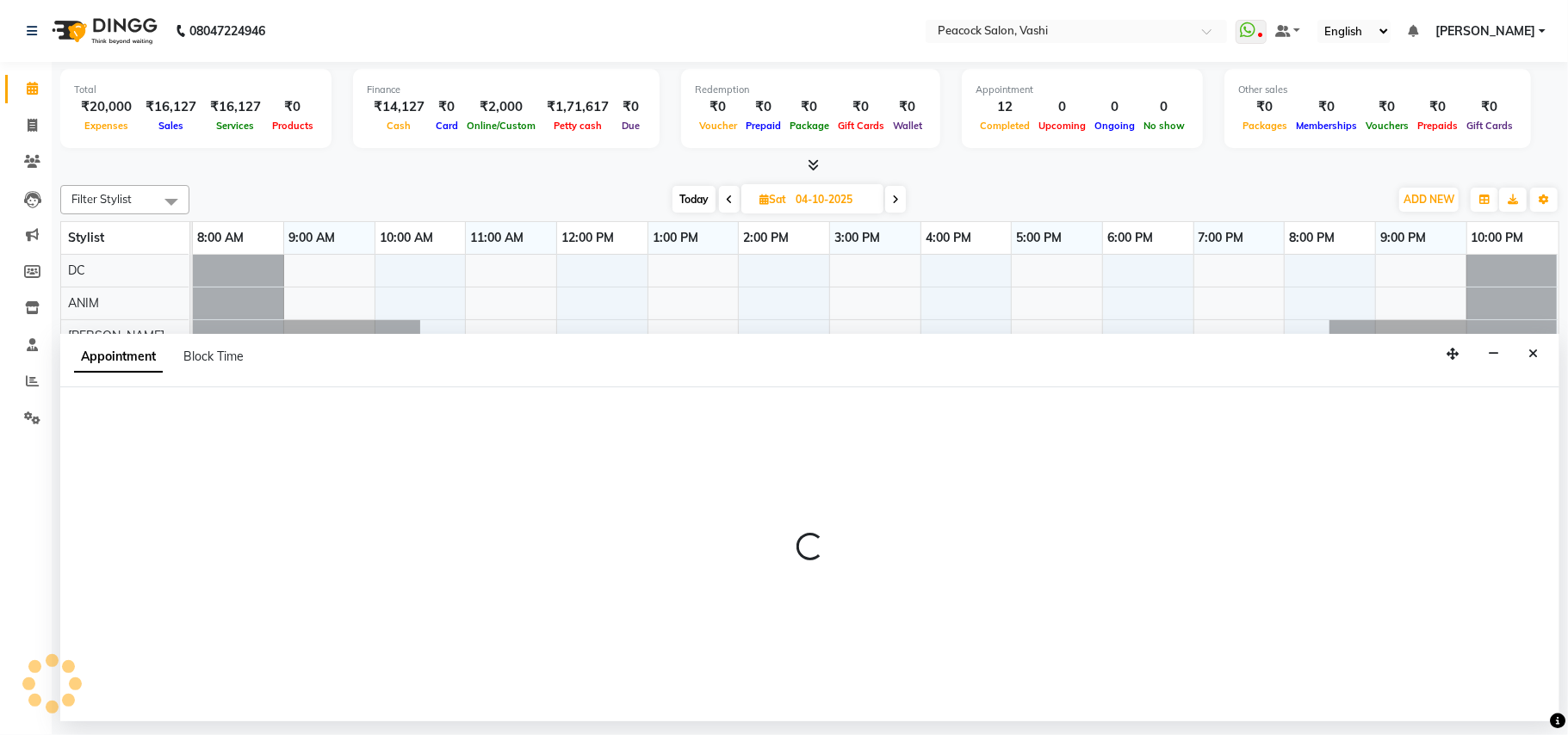
select select "57174"
select select "960"
select select "tentative"
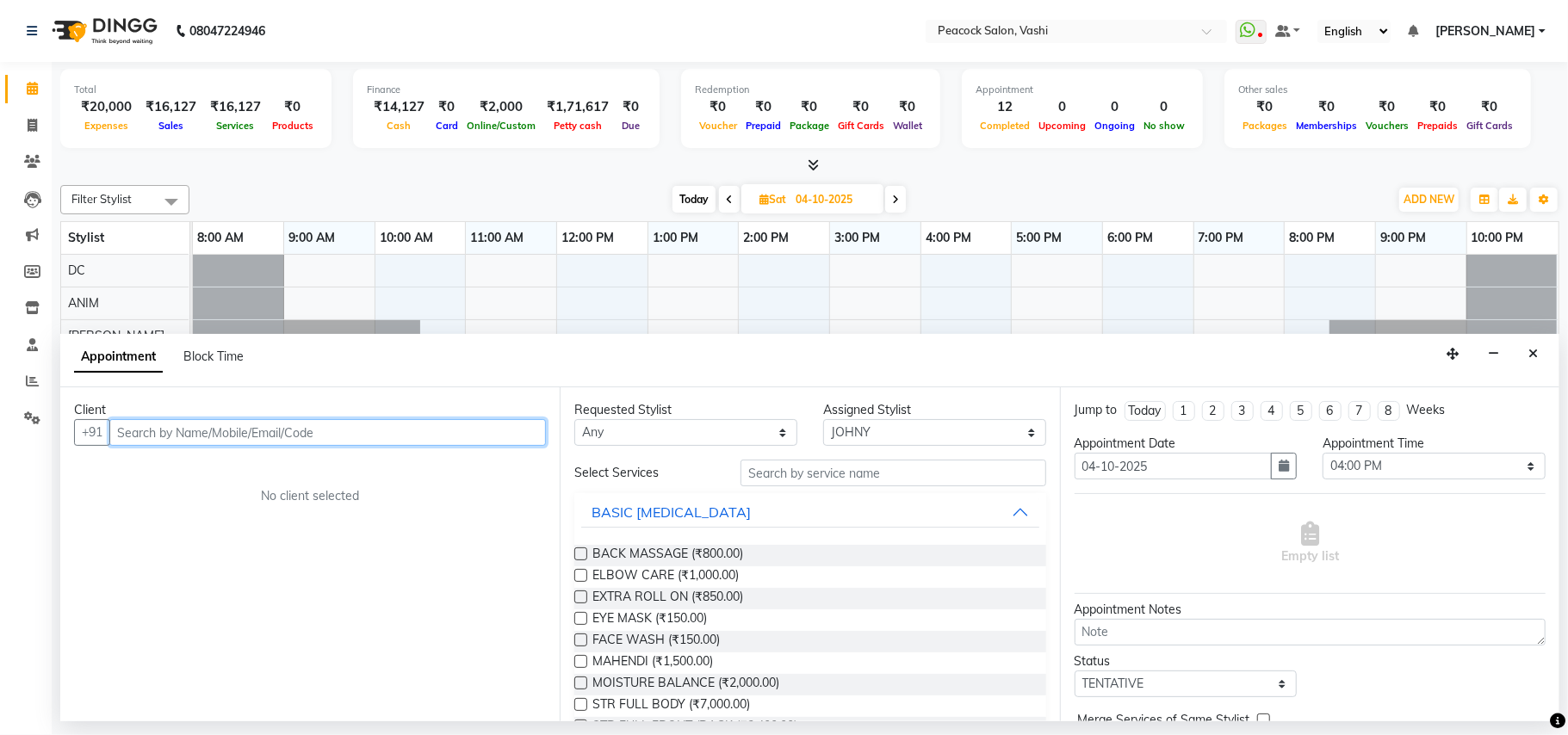
click at [263, 442] on input "text" at bounding box center [327, 432] width 437 height 26
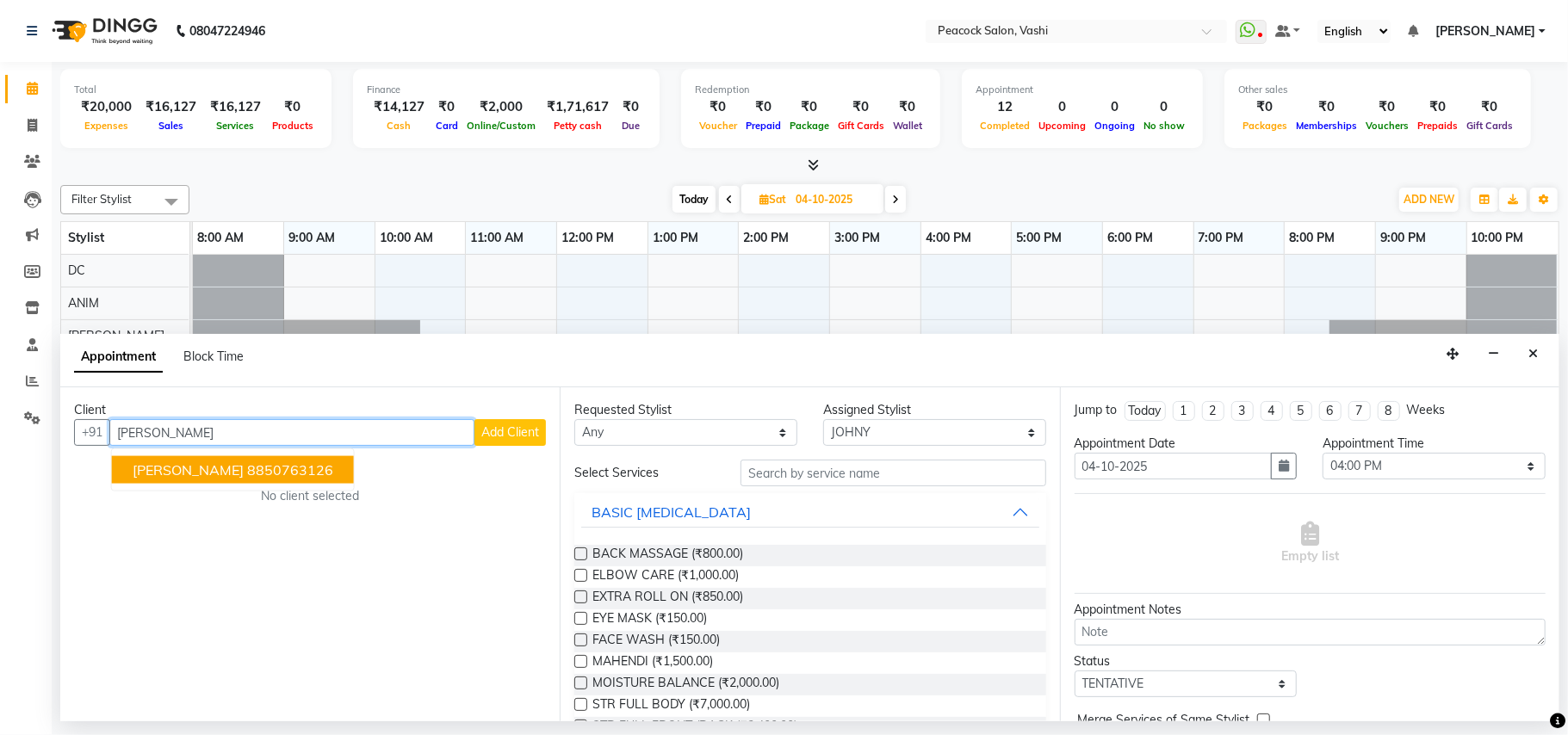
click at [247, 466] on ngb-highlight "8850763126" at bounding box center [290, 470] width 86 height 18
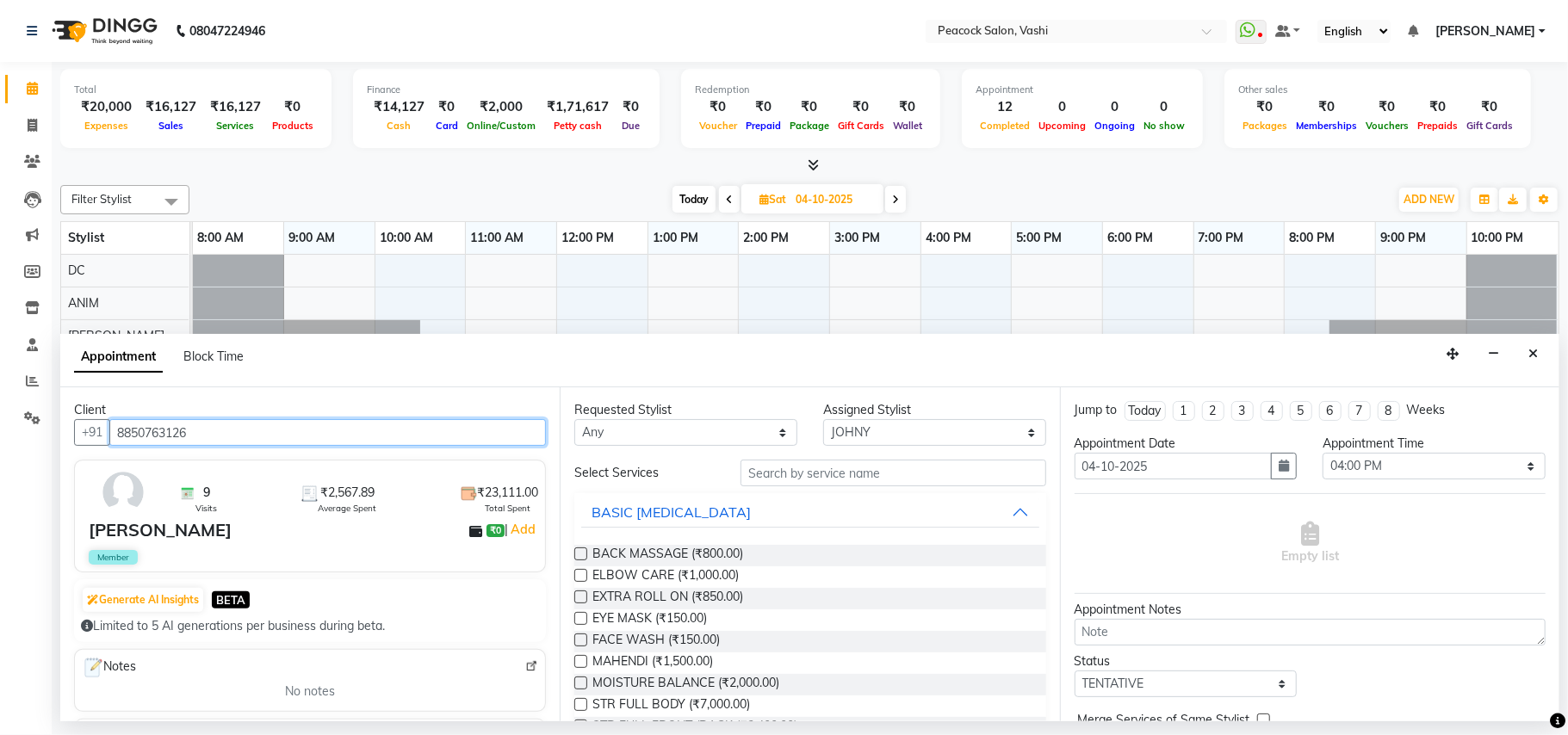
type input "8850763126"
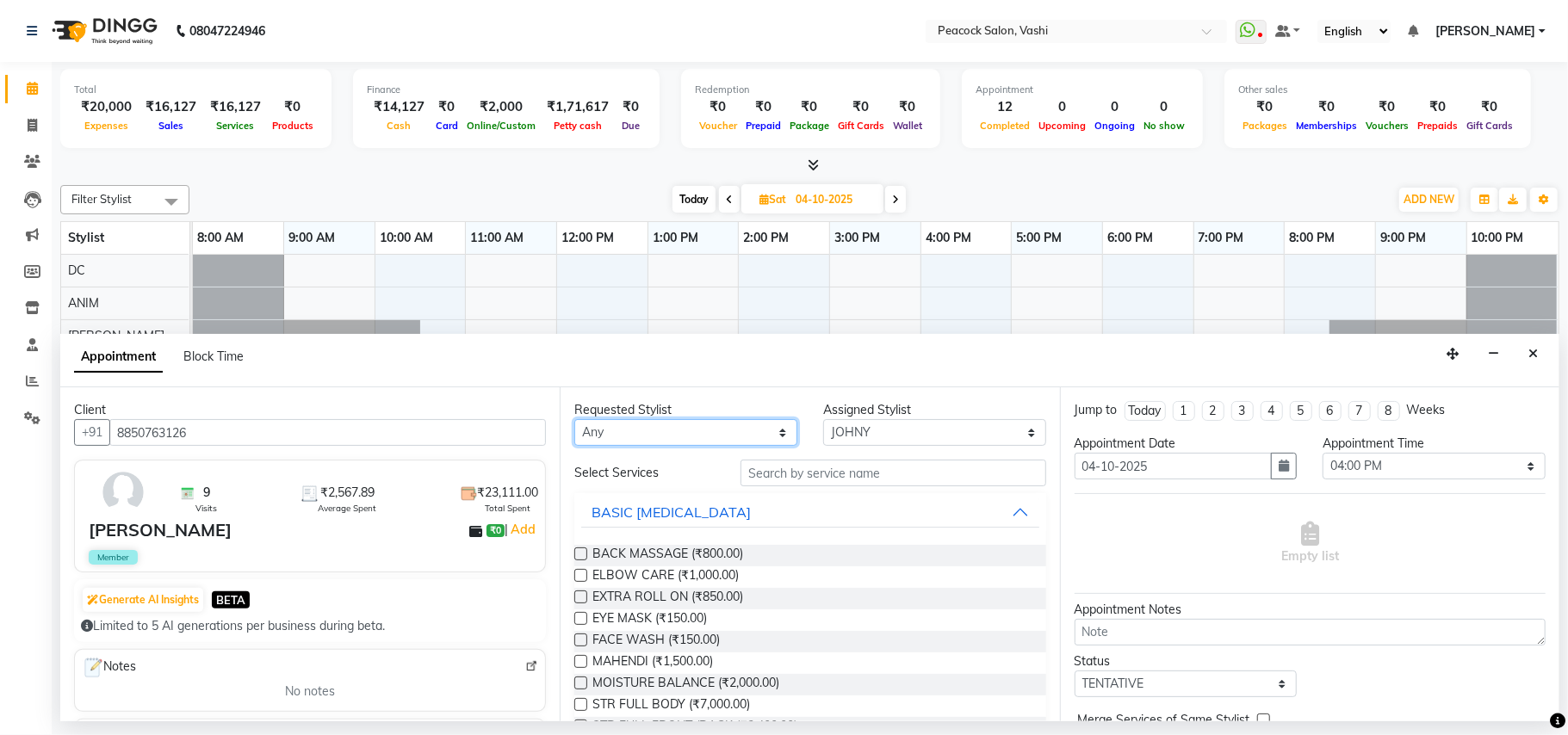
click at [639, 438] on select "Any ANIM [PERSON_NAME] APARNA [PERSON_NAME] DC [PERSON_NAME] [PERSON_NAME] SAHIB" at bounding box center [686, 432] width 223 height 26
select select "57174"
click at [575, 420] on select "Any ANIM [PERSON_NAME] APARNA [PERSON_NAME] DC [PERSON_NAME] [PERSON_NAME] SAHIB" at bounding box center [686, 432] width 223 height 26
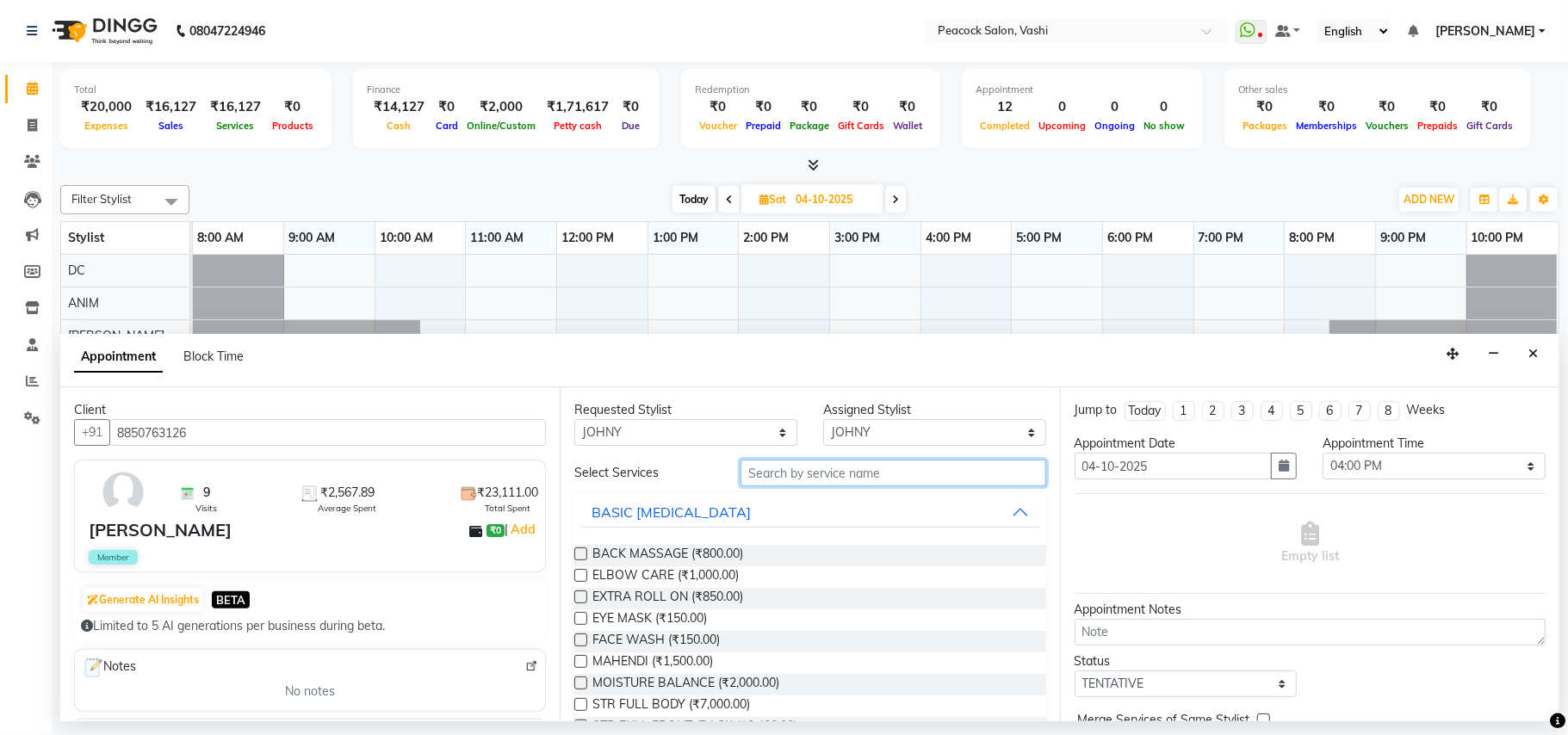
click at [830, 484] on input "text" at bounding box center [893, 472] width 306 height 26
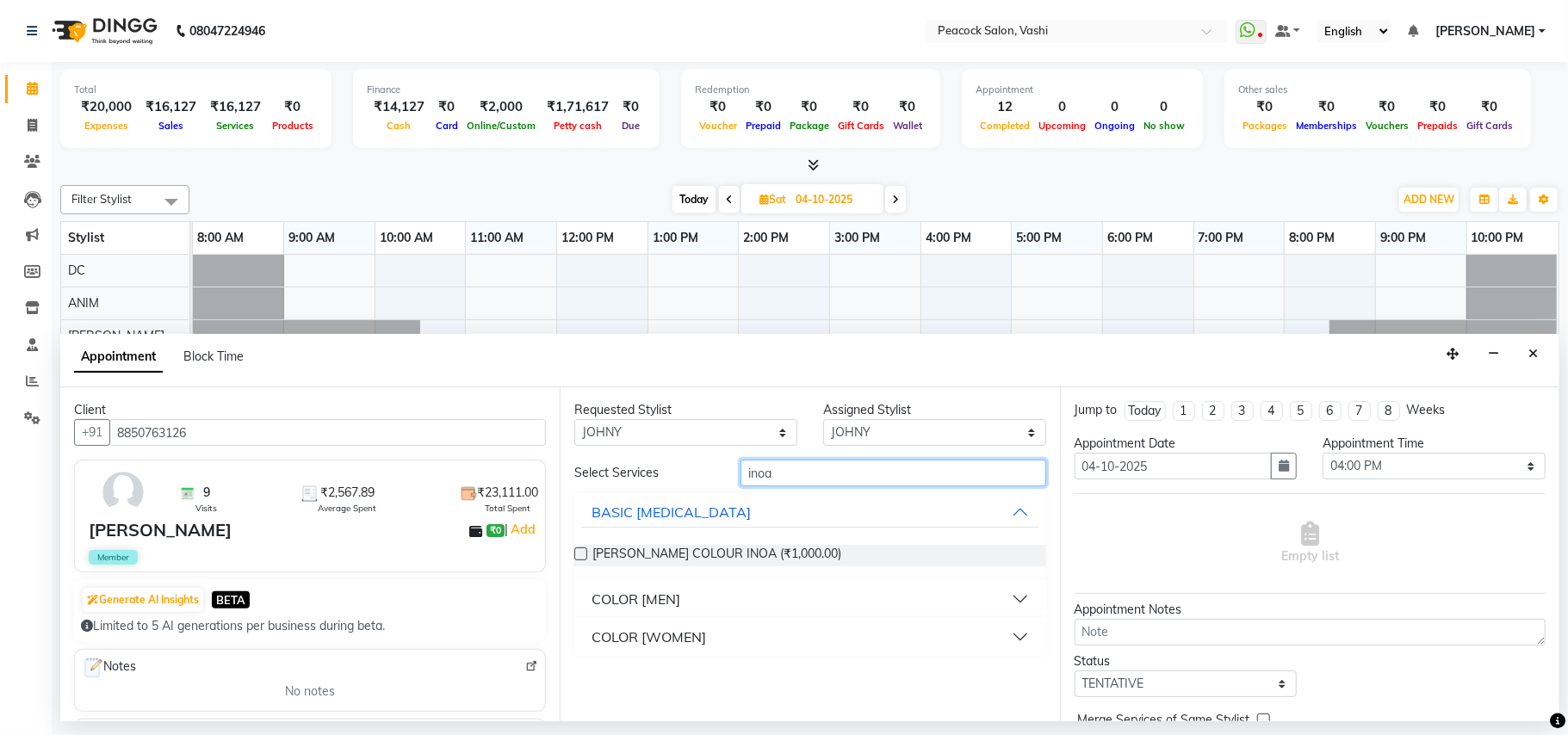
type input "inoa"
click at [683, 634] on div "COLOR [WOMEN]" at bounding box center [648, 636] width 114 height 21
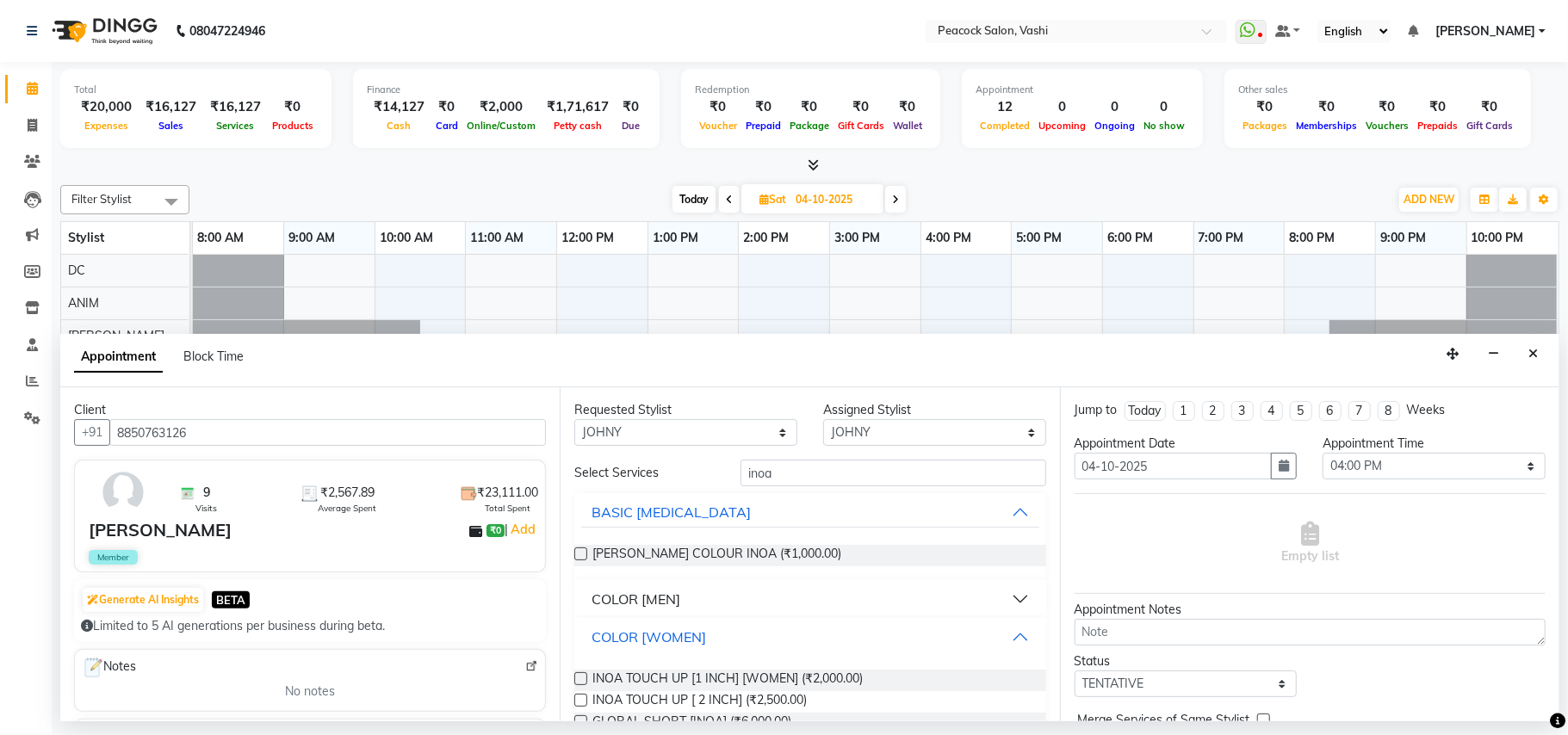
scroll to position [62, 0]
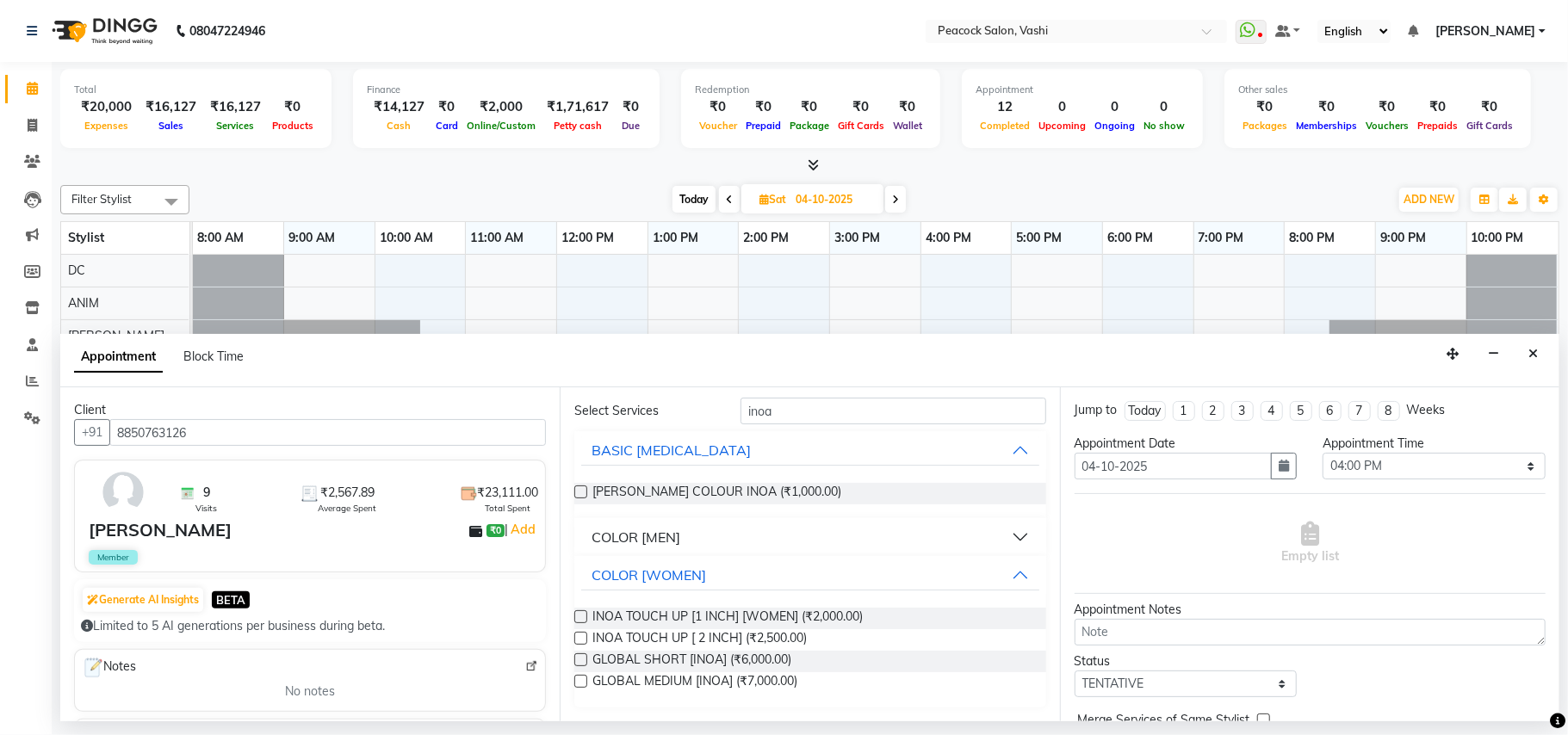
click at [583, 637] on label at bounding box center [581, 638] width 13 height 13
click at [583, 637] on input "checkbox" at bounding box center [580, 639] width 11 height 11
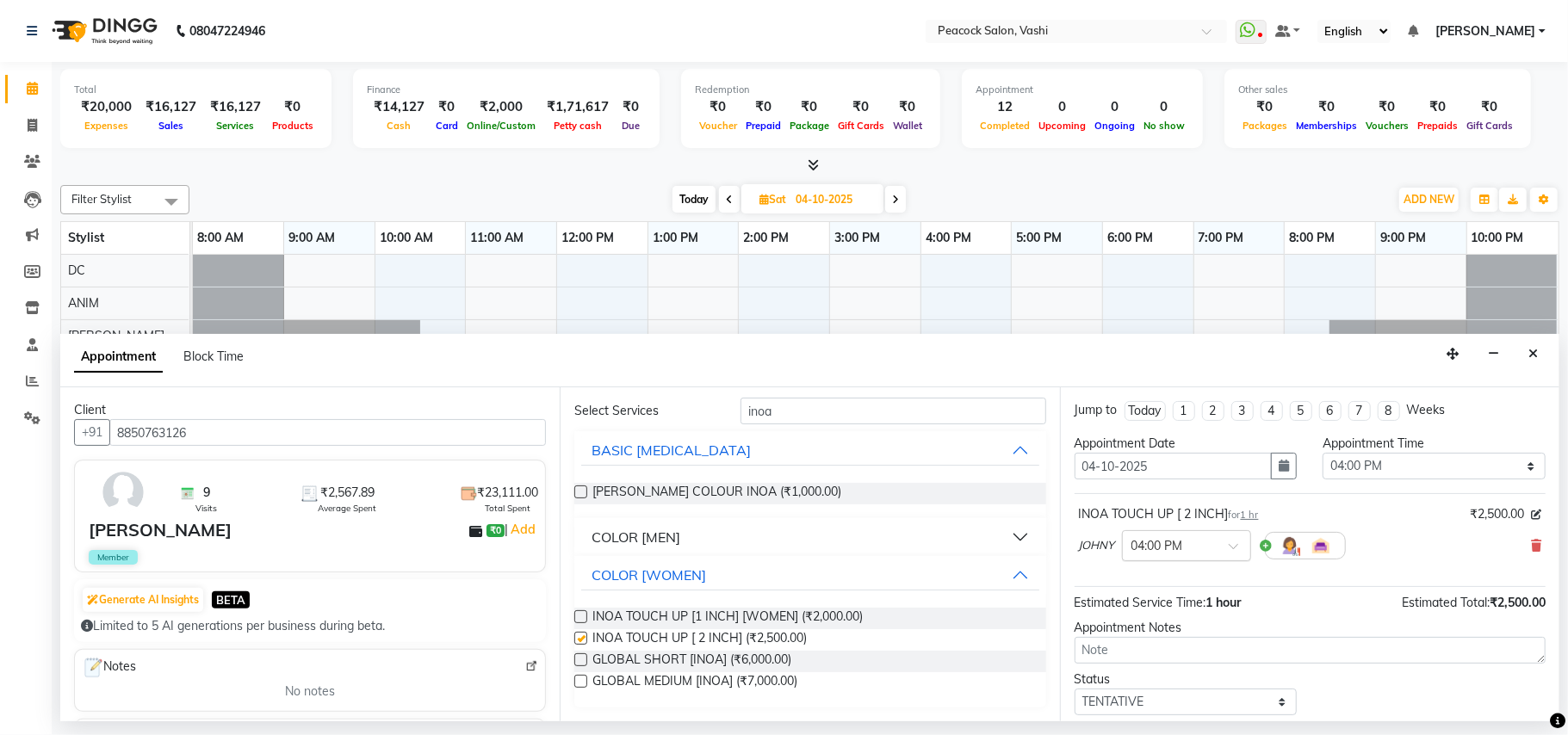
checkbox input "false"
click at [1165, 542] on input "text" at bounding box center [1170, 544] width 76 height 18
click at [1166, 640] on div "04:30 PM" at bounding box center [1187, 636] width 127 height 32
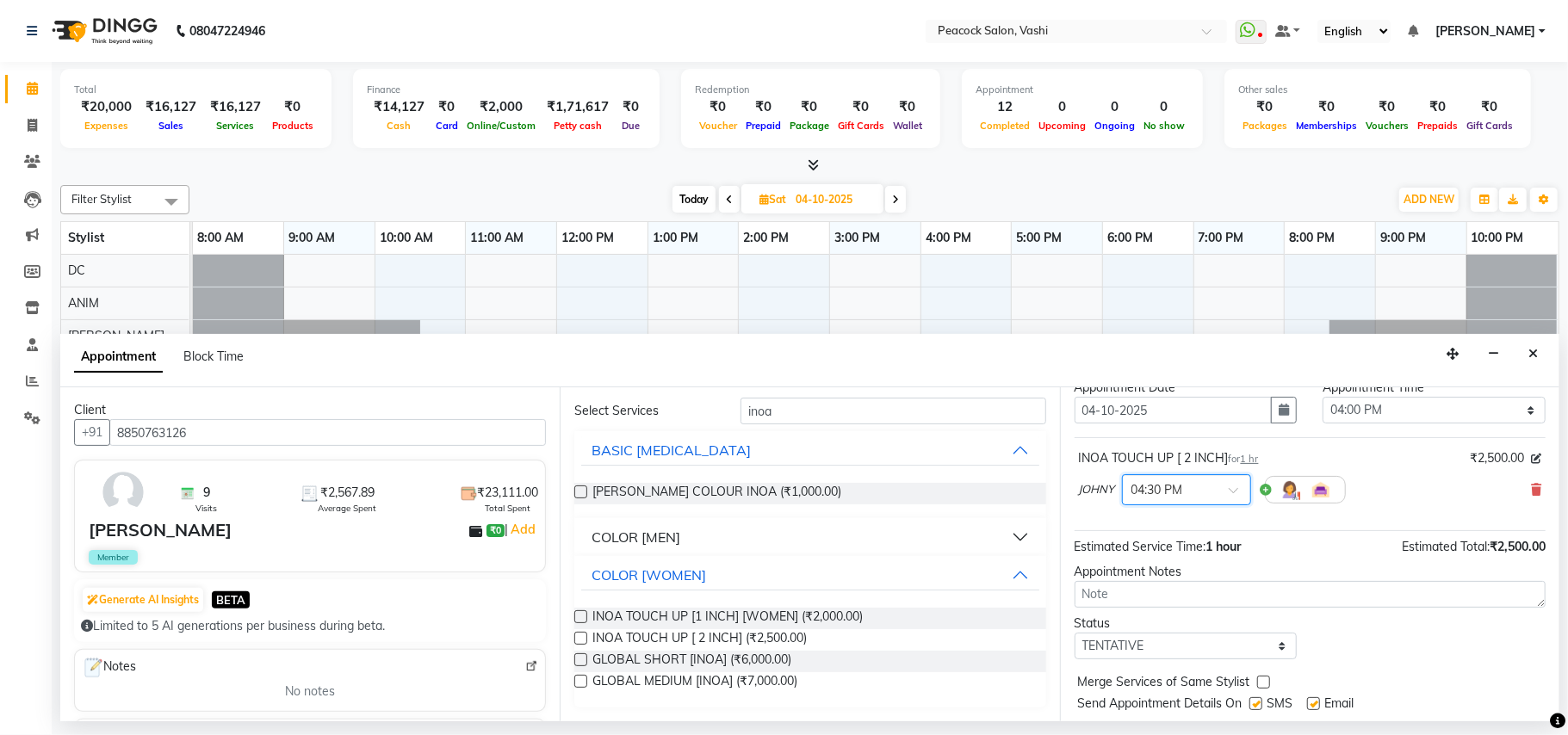
scroll to position [105, 0]
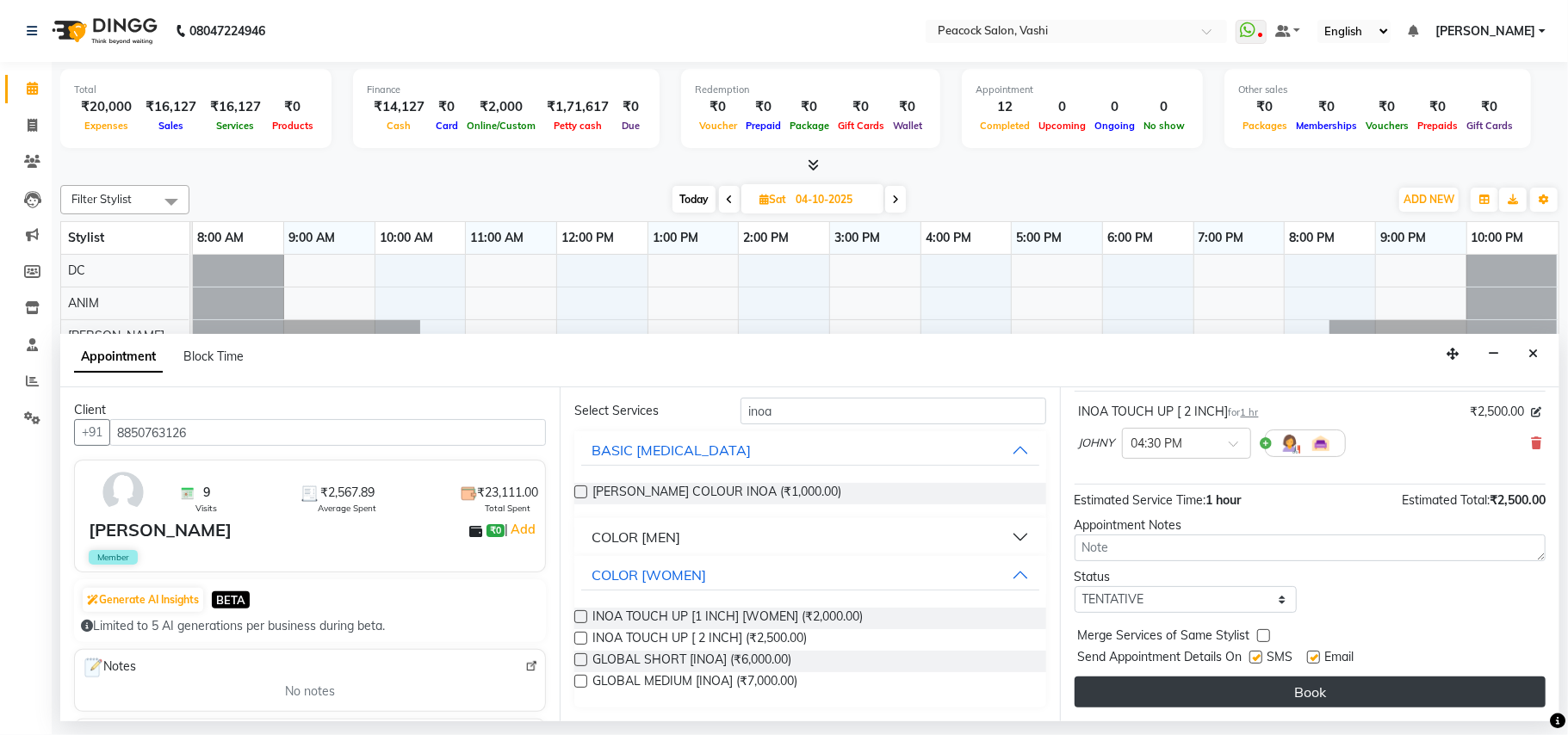
click at [1356, 683] on button "Book" at bounding box center [1310, 692] width 471 height 31
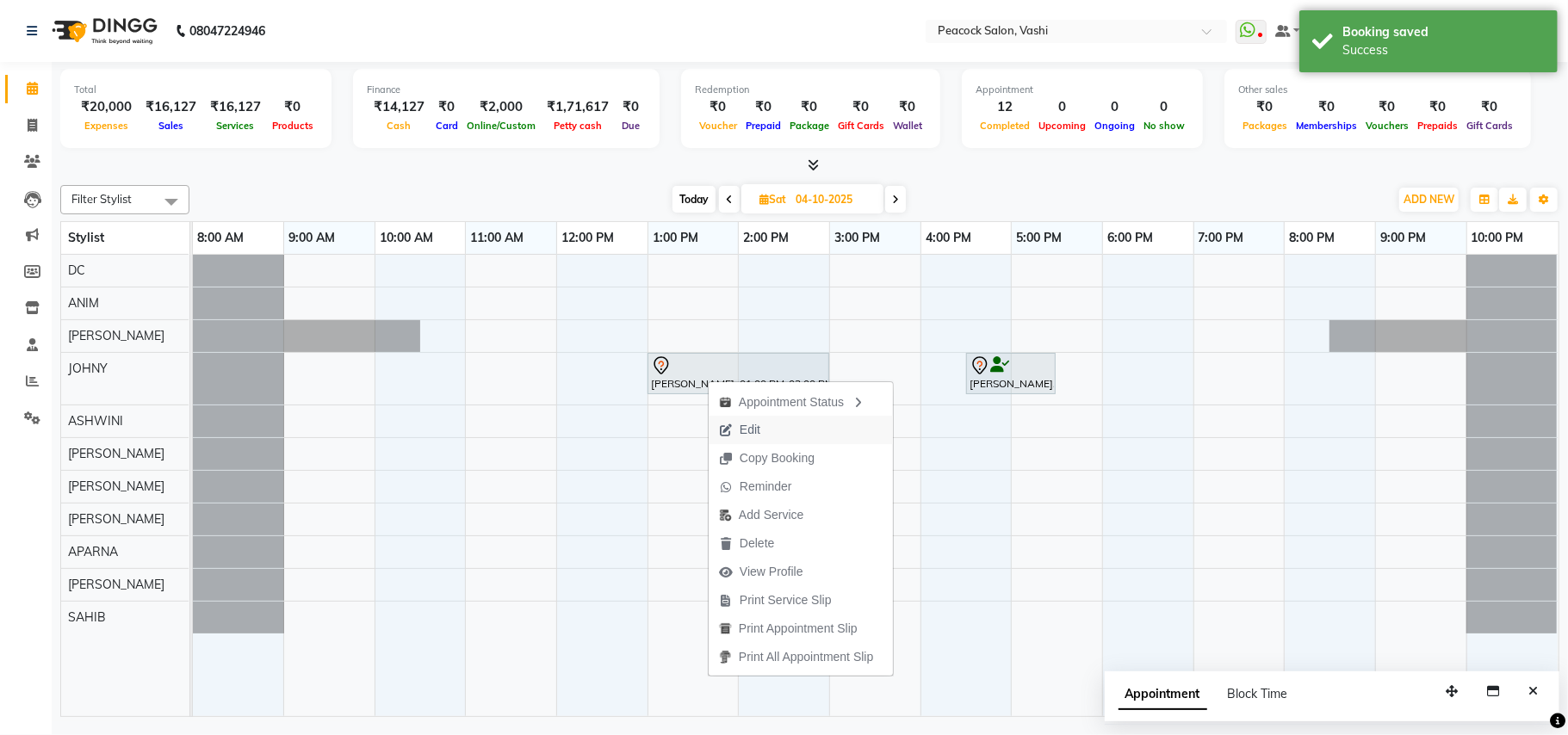
click at [759, 423] on span "Edit" at bounding box center [750, 430] width 21 height 18
select select "tentative"
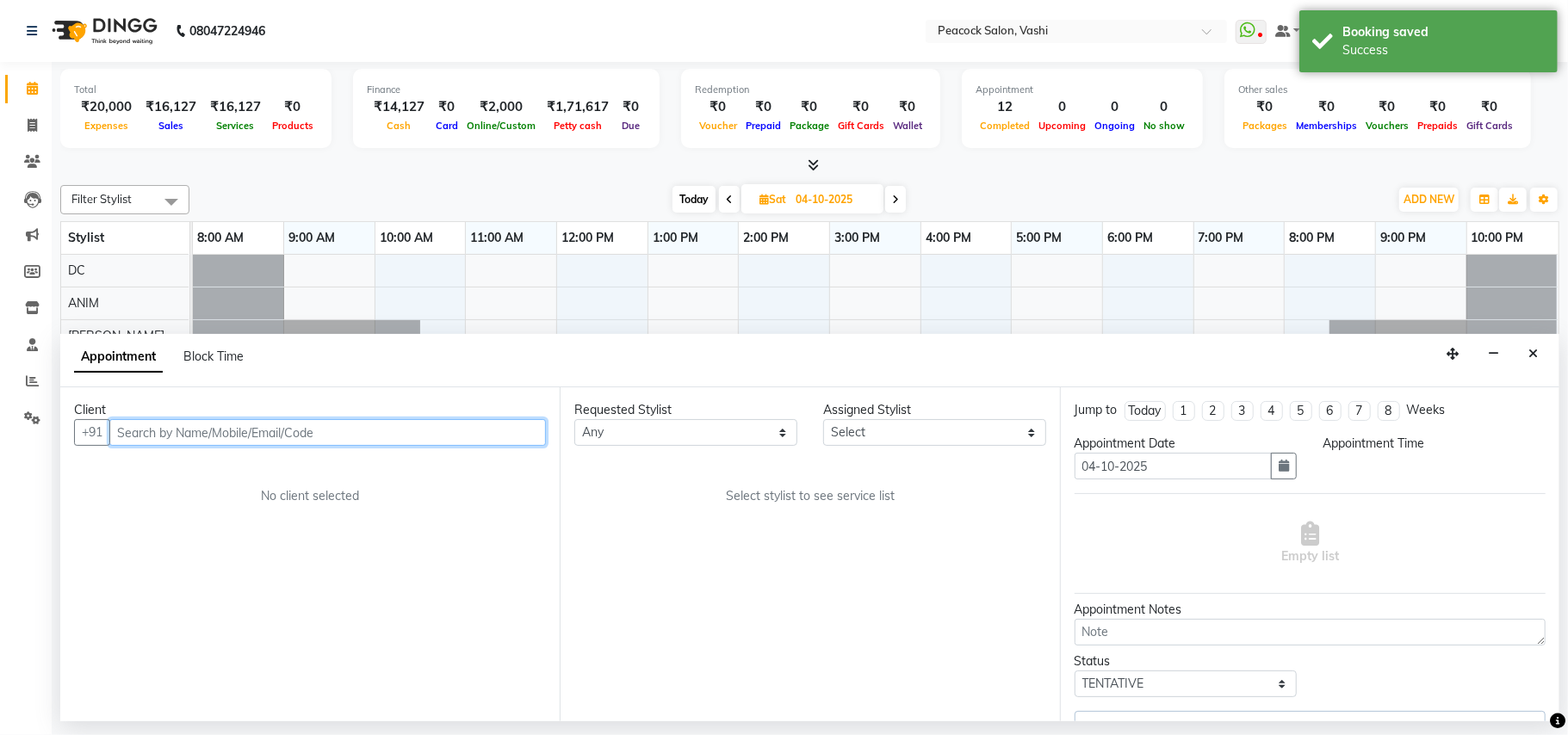
select select "57174"
select select "780"
select select "605"
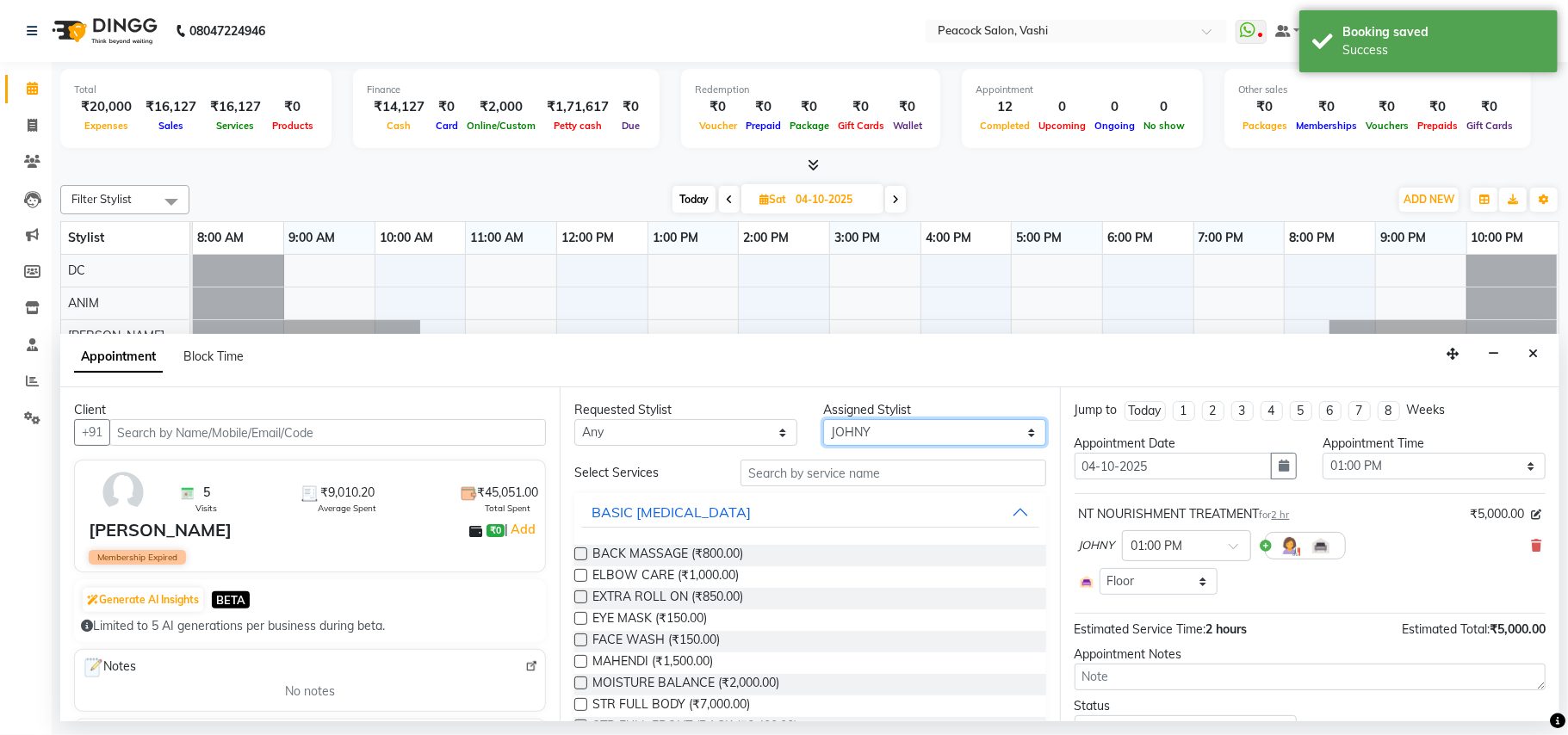
click at [873, 434] on select "Select ANIM ANKUSH APARNA ASHWINI BHAGWATI DC HARSHADA JOHNY PRITI RIZWAN SAHIB" at bounding box center [935, 432] width 223 height 26
select select "22388"
click at [823, 420] on select "Select ANIM ANKUSH APARNA ASHWINI BHAGWATI DC HARSHADA JOHNY PRITI RIZWAN SAHIB" at bounding box center [935, 432] width 223 height 26
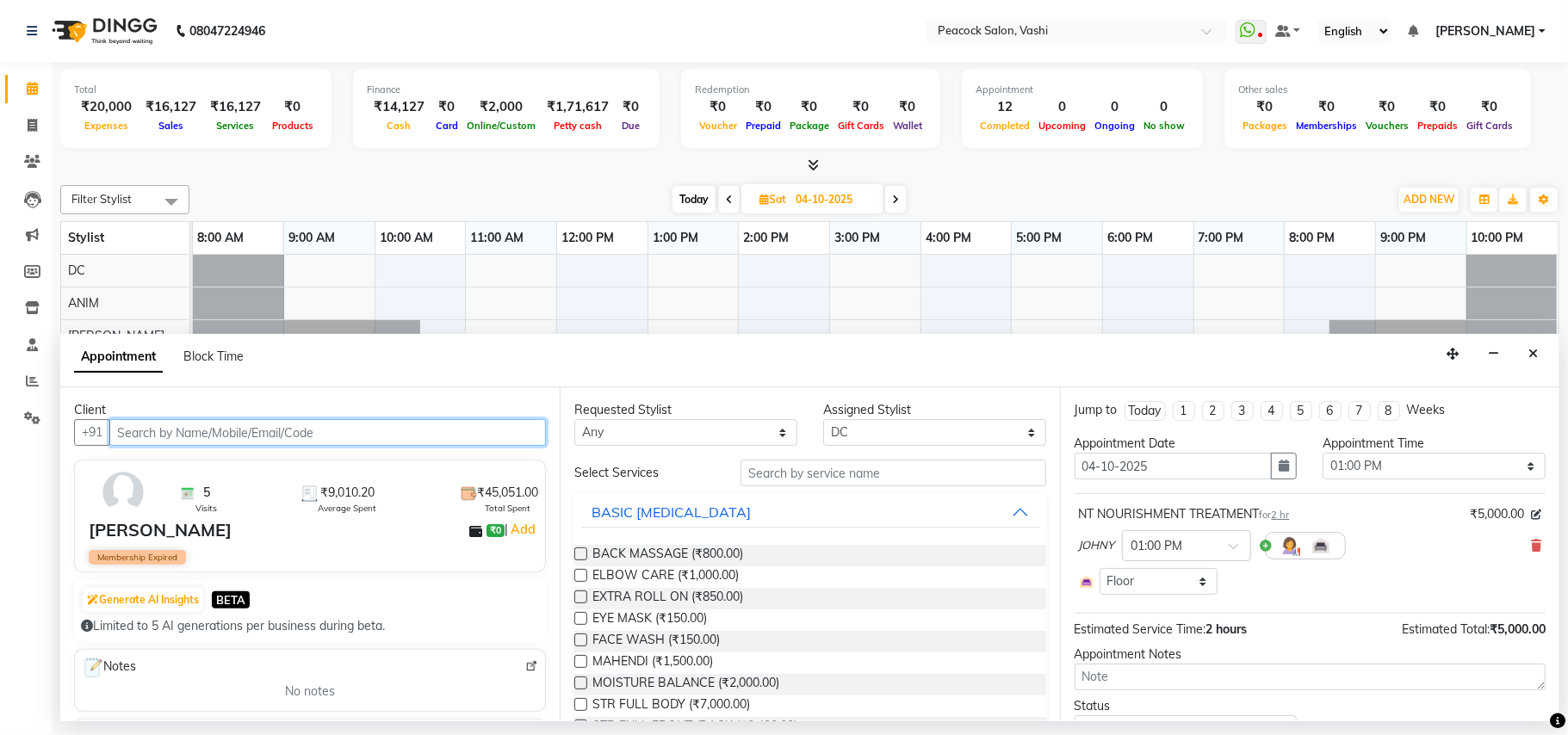
click at [336, 430] on input "text" at bounding box center [327, 432] width 437 height 26
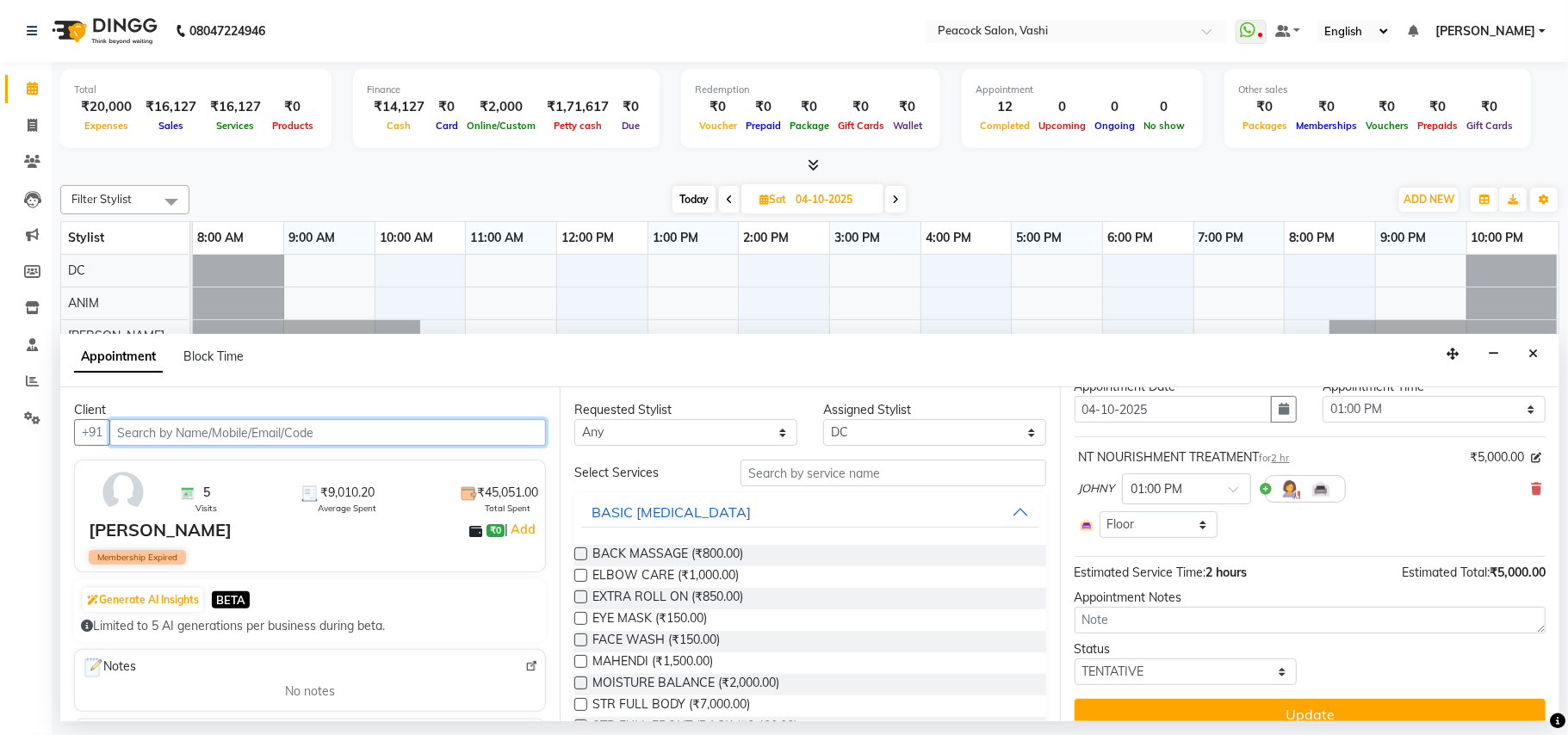
scroll to position [81, 0]
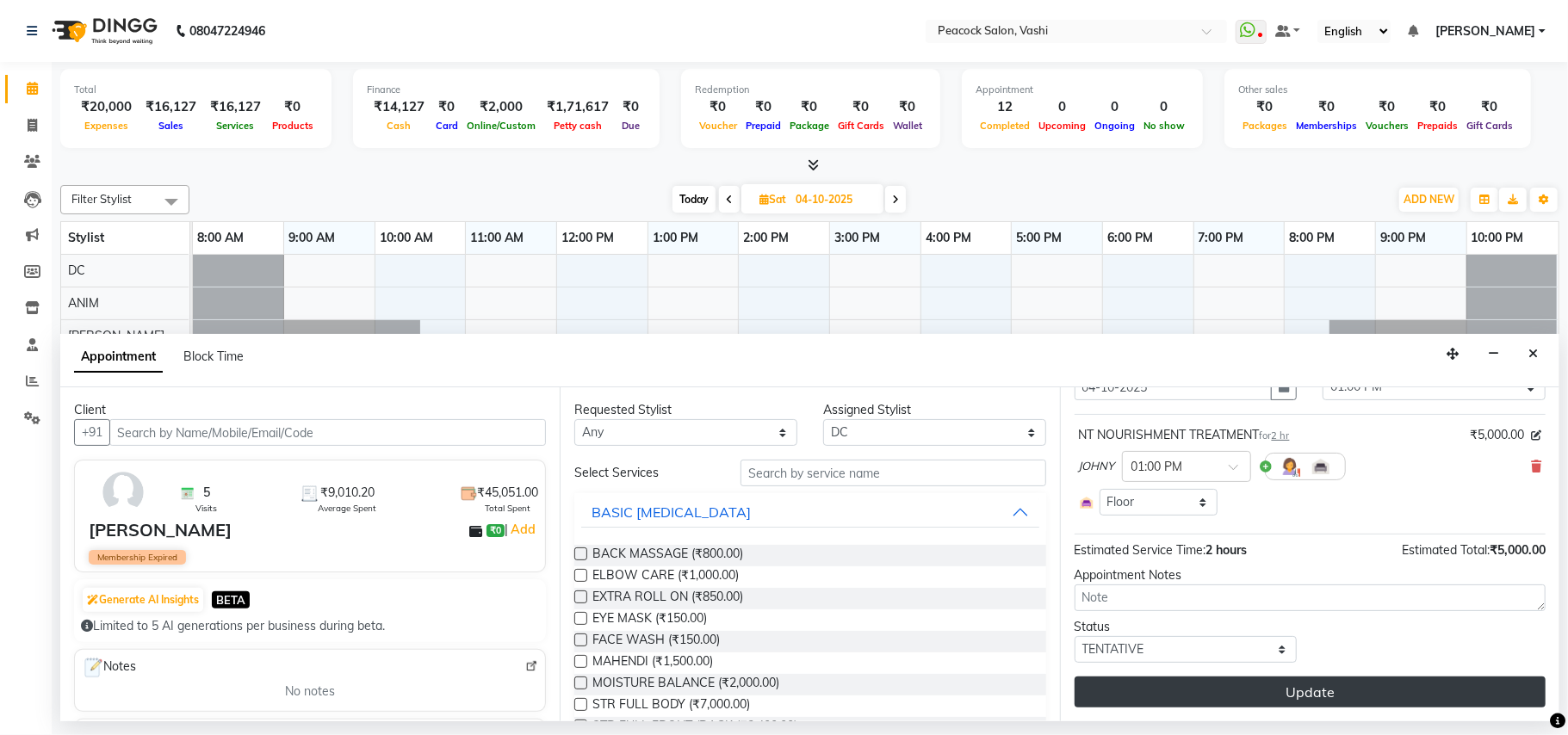
click at [1265, 690] on button "Update" at bounding box center [1310, 692] width 471 height 31
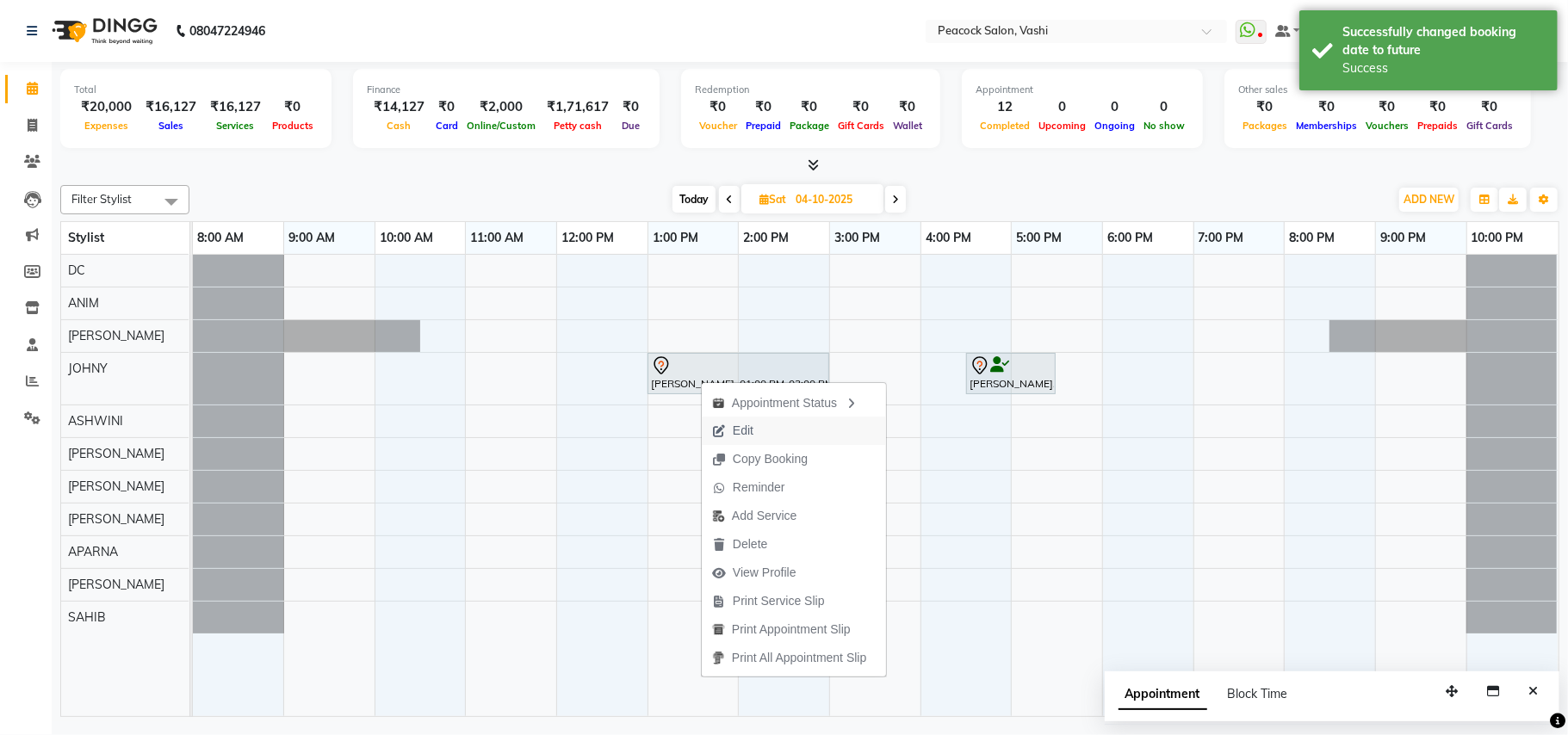
click at [719, 429] on icon "button" at bounding box center [719, 431] width 14 height 12
select select "tentative"
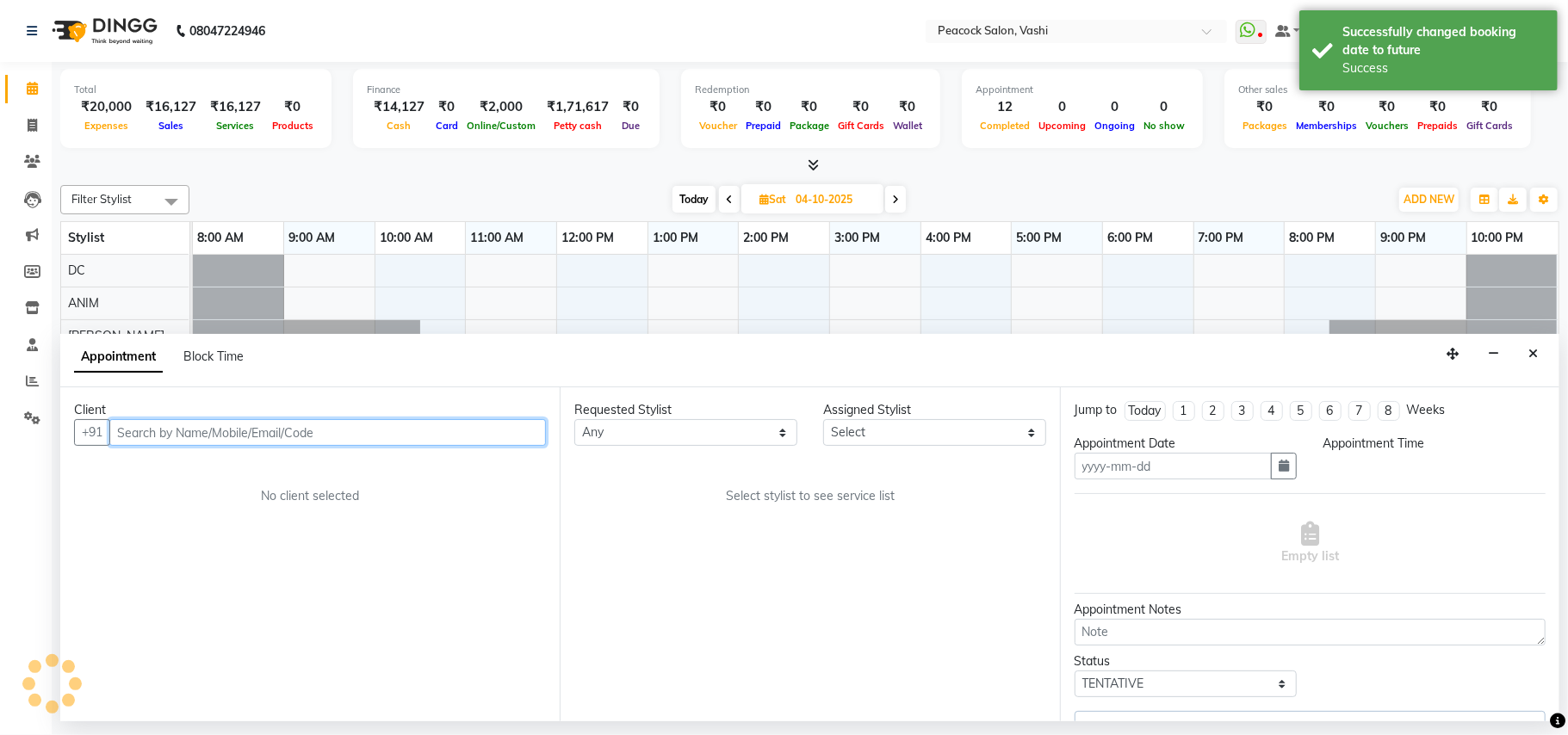
type input "04-10-2025"
select select "780"
select select "57174"
select select "605"
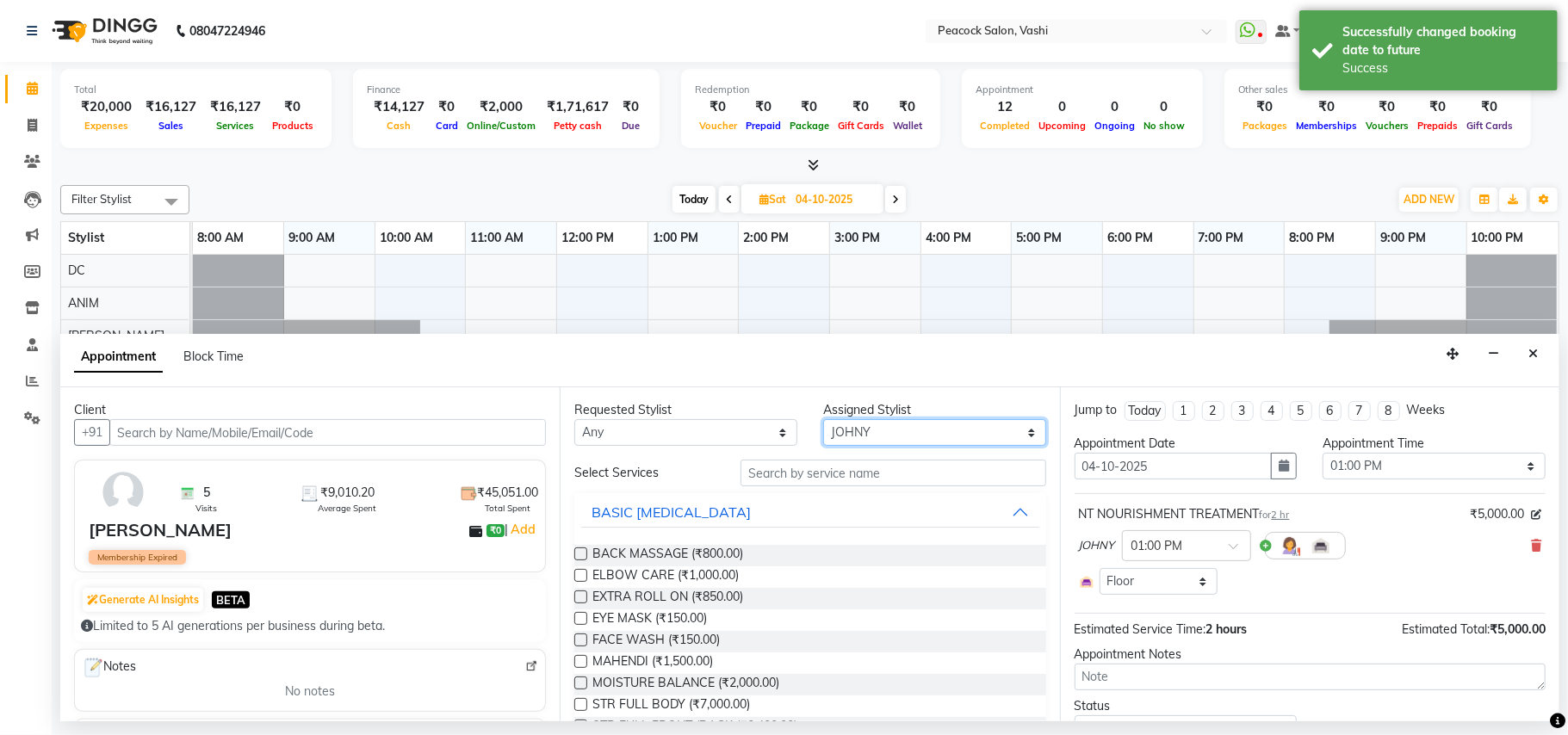
click at [893, 441] on select "Select ANIM ANKUSH APARNA ASHWINI BHAGWATI DC HARSHADA JOHNY PRITI RIZWAN SAHIB" at bounding box center [935, 432] width 223 height 26
select select "22388"
click at [823, 420] on select "Select ANIM ANKUSH APARNA ASHWINI BHAGWATI DC HARSHADA JOHNY PRITI RIZWAN SAHIB" at bounding box center [935, 432] width 223 height 26
click at [670, 446] on select "Any ANIM ANKUSH APARNA ASHWINI BHAGWATI DC HARSHADA JOHNY PRITI RIZWAN SAHIB" at bounding box center [686, 432] width 223 height 26
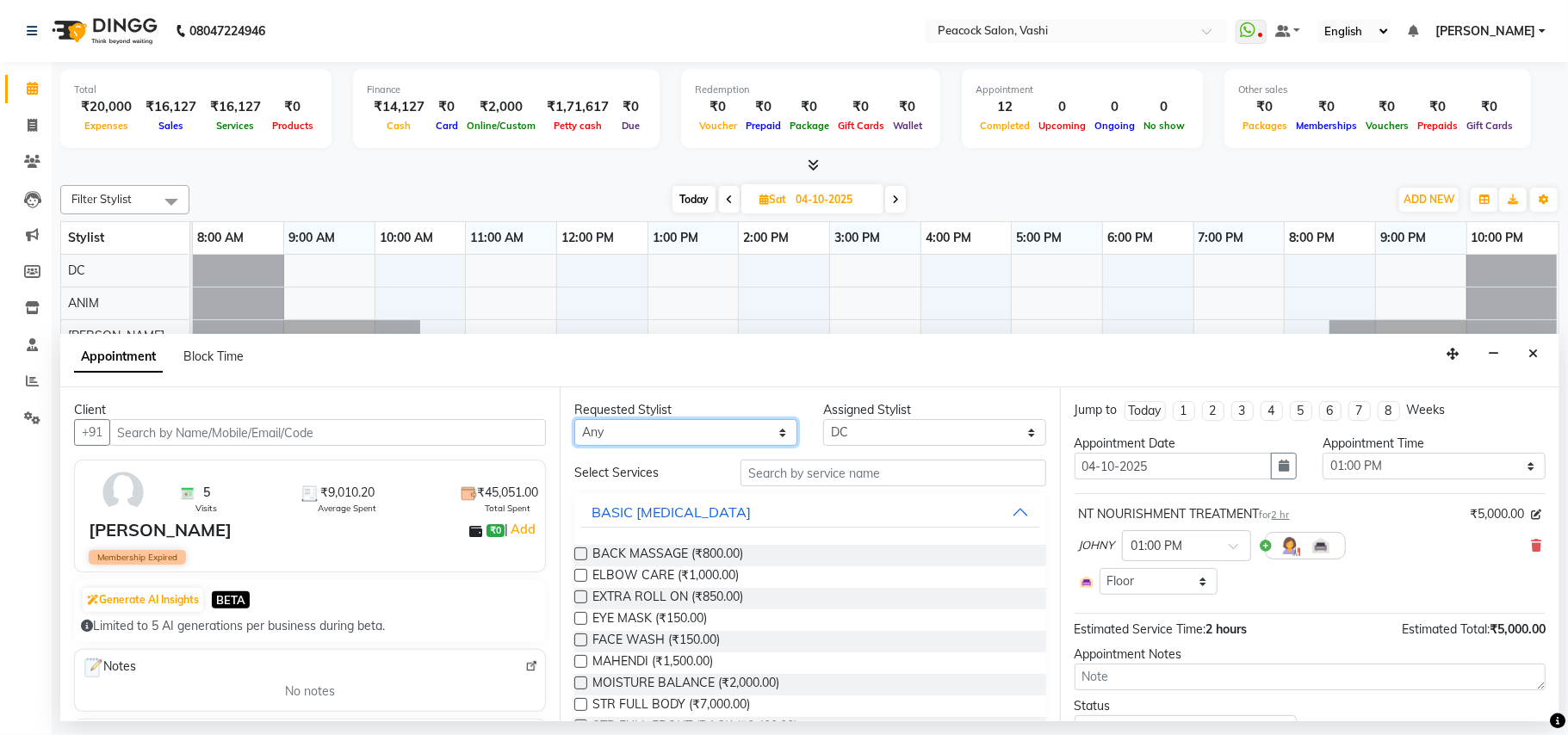
select select "22388"
click at [575, 420] on select "Any ANIM ANKUSH APARNA ASHWINI BHAGWATI DC HARSHADA JOHNY PRITI RIZWAN SAHIB" at bounding box center [686, 432] width 223 height 26
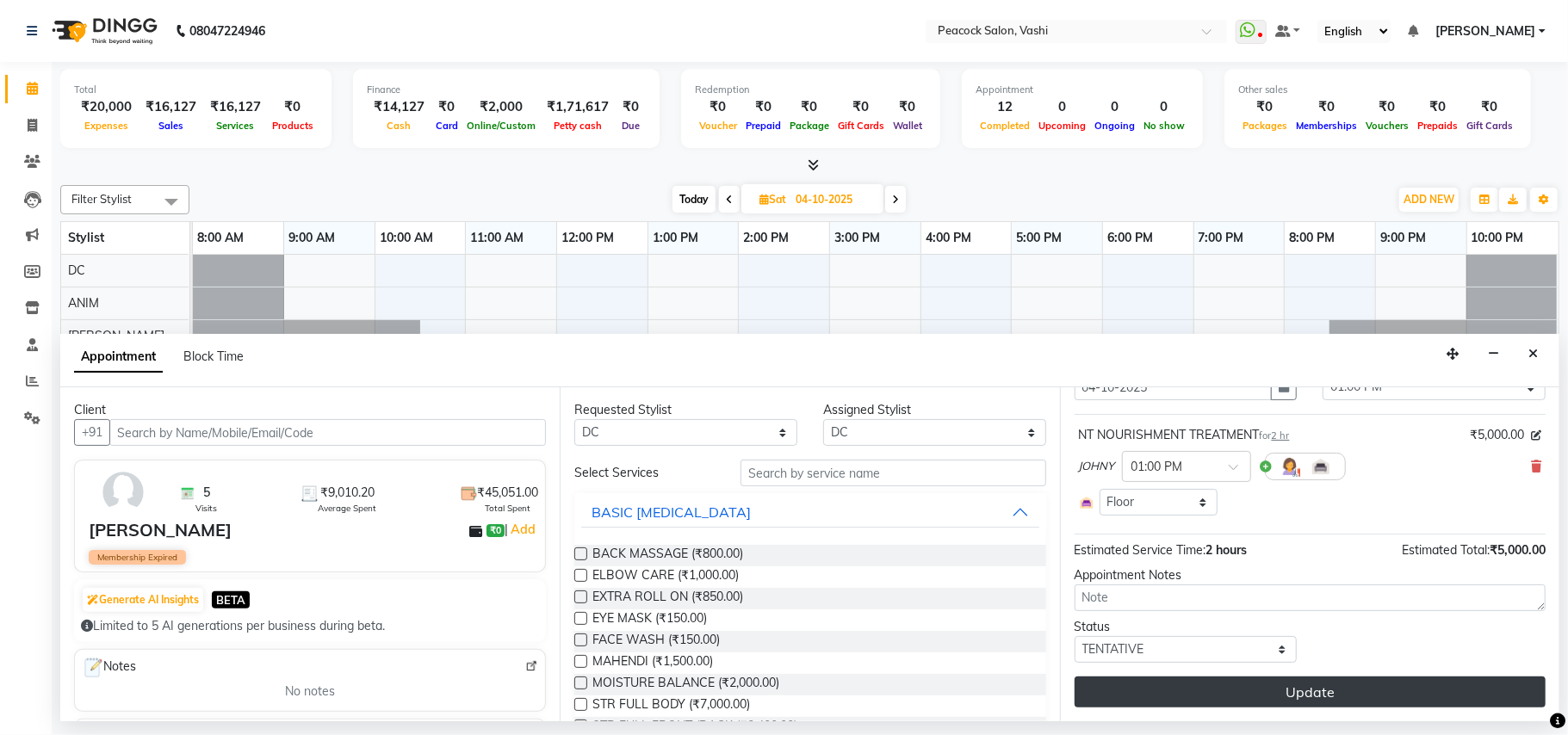
click at [1225, 687] on button "Update" at bounding box center [1310, 692] width 471 height 31
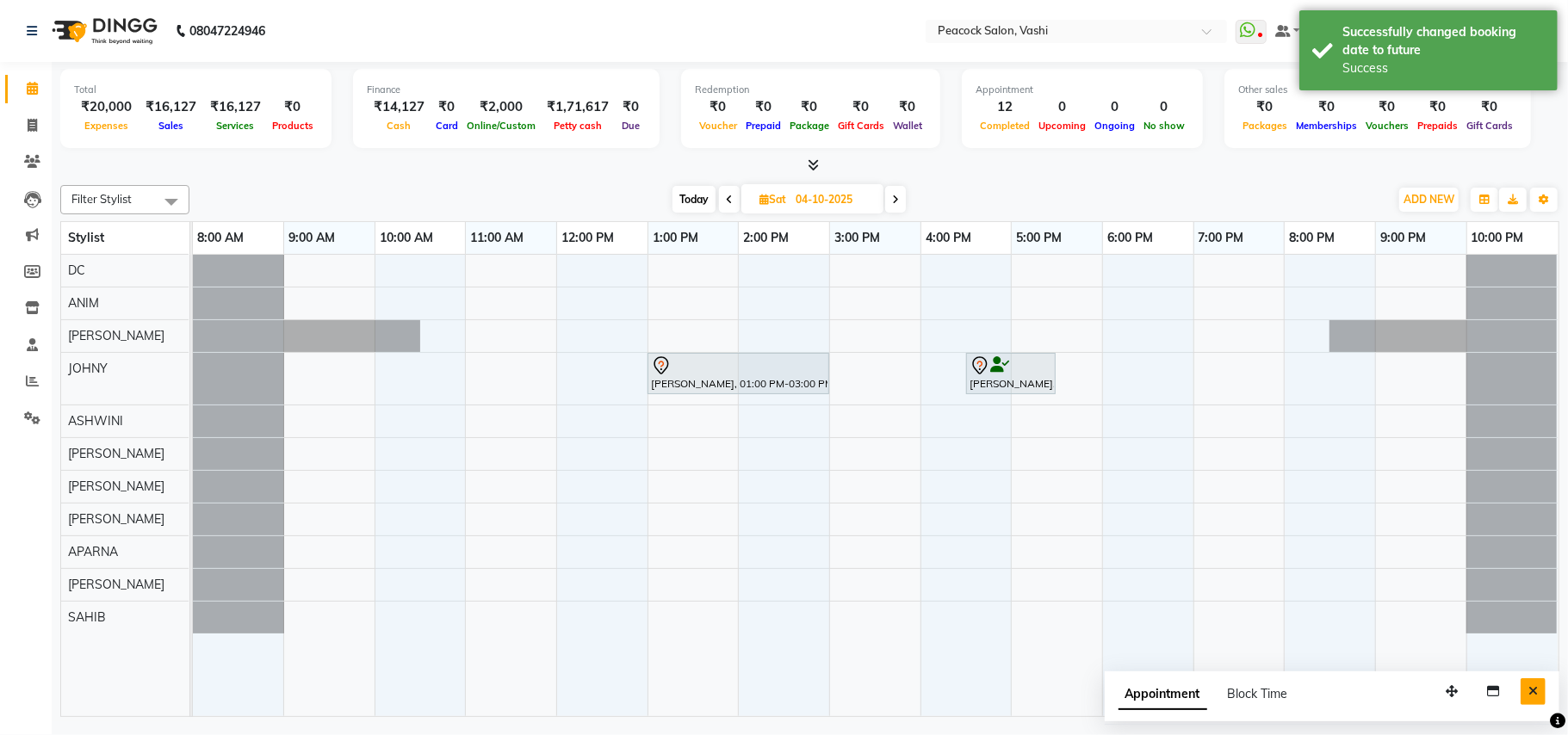
click at [1530, 690] on icon "Close" at bounding box center [1534, 691] width 10 height 12
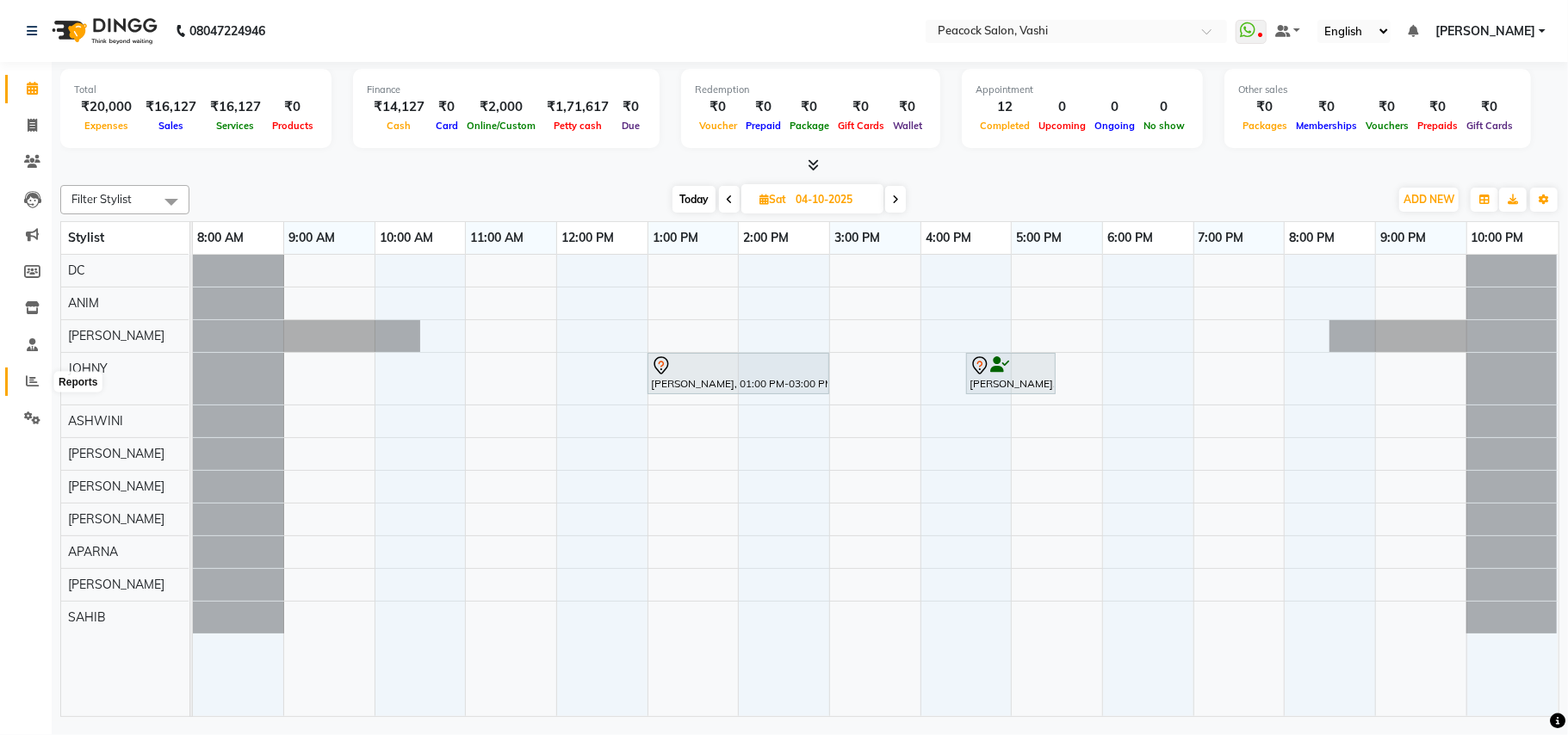
click at [32, 382] on icon at bounding box center [31, 380] width 13 height 13
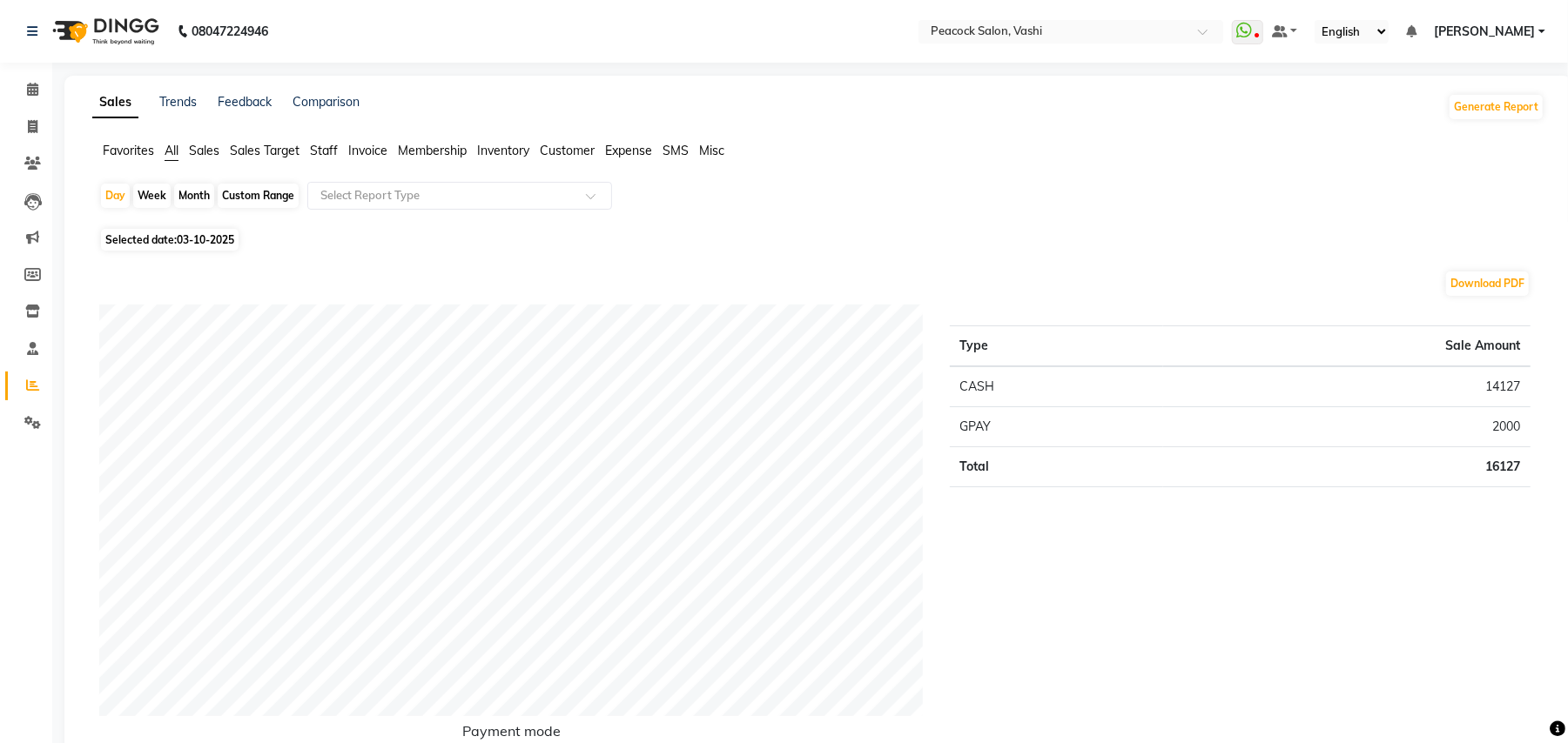
click at [178, 237] on span "Selected date: 03-10-2025" at bounding box center [169, 240] width 137 height 22
select select "10"
select select "2025"
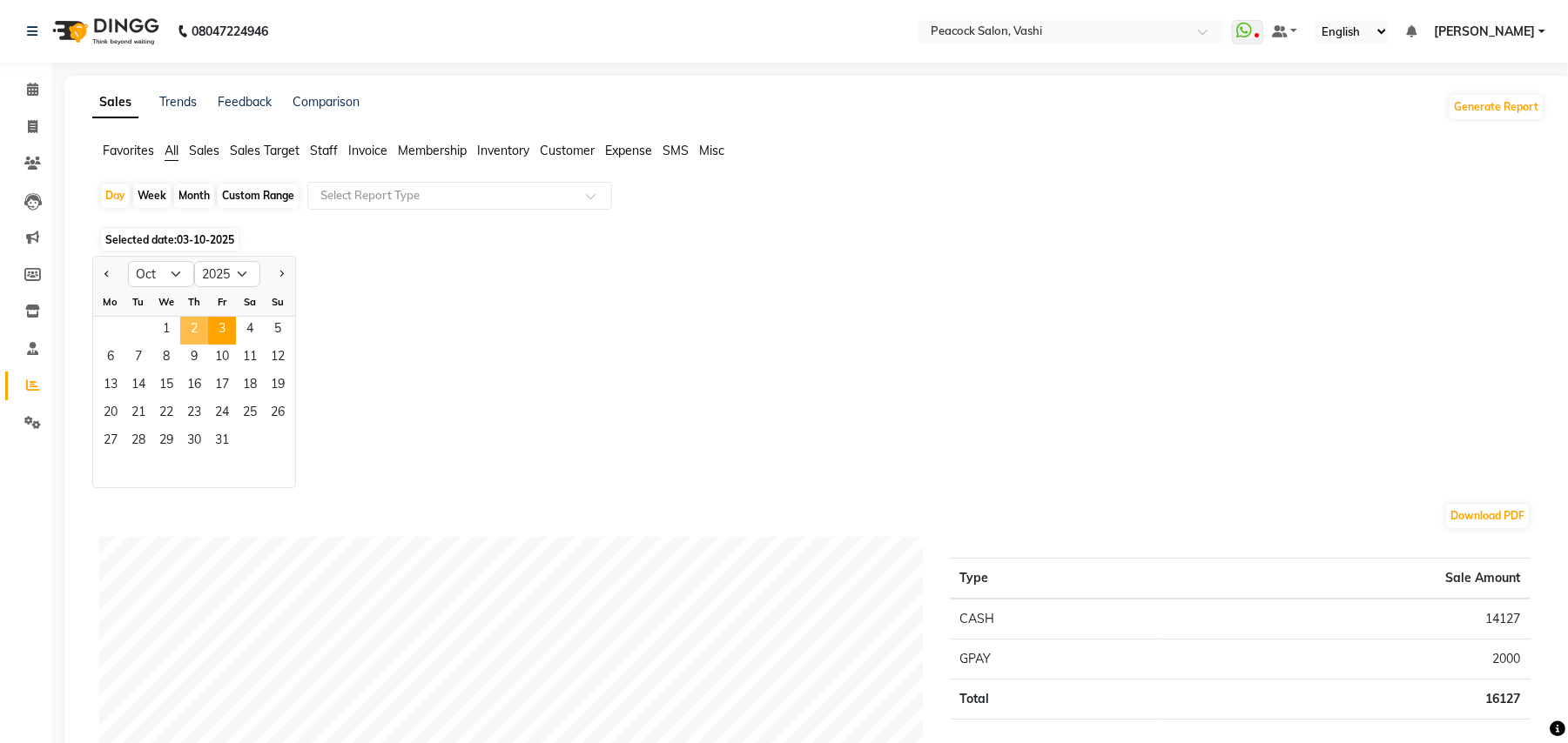
click at [194, 333] on span "2" at bounding box center [194, 331] width 28 height 28
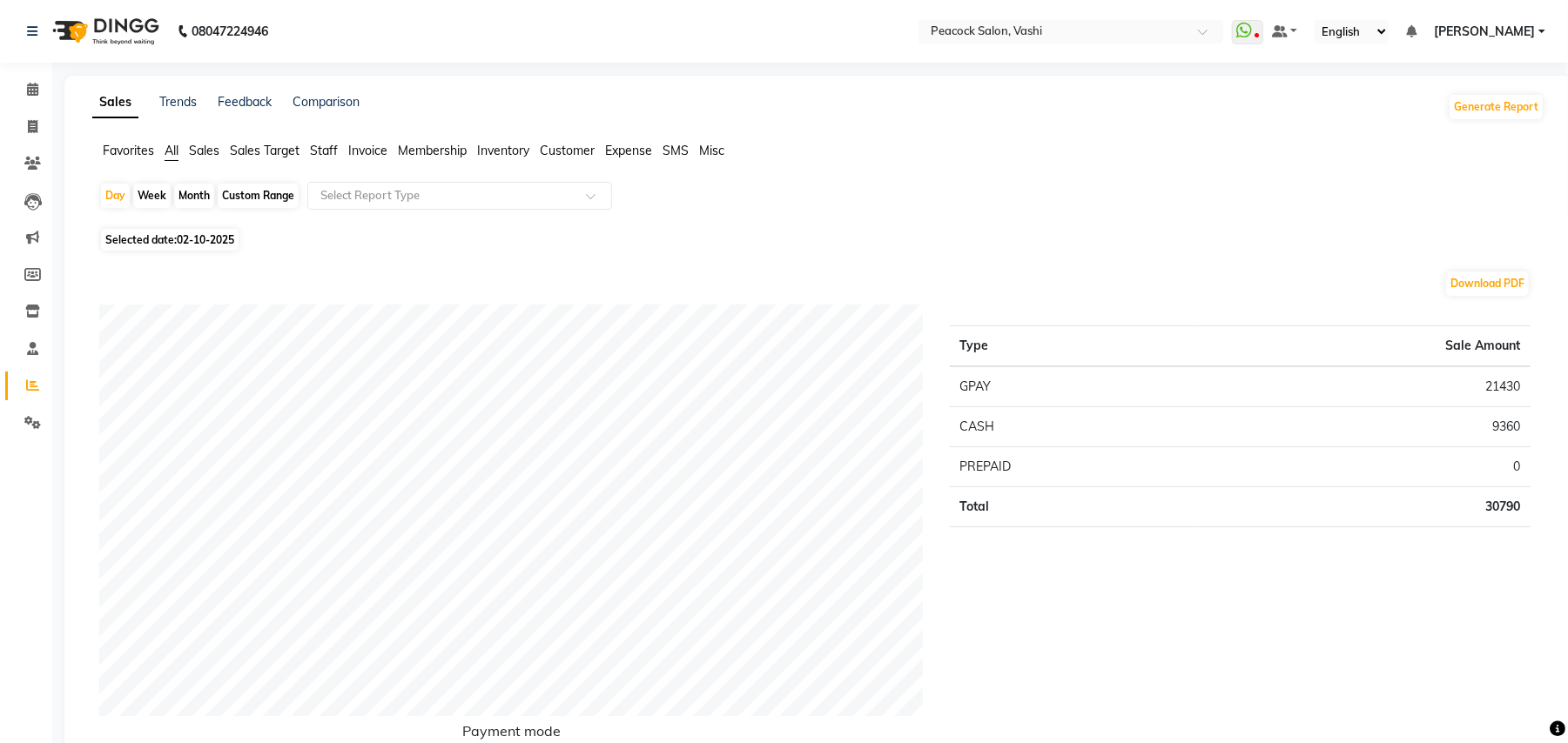
drag, startPoint x: 327, startPoint y: 146, endPoint x: 338, endPoint y: 151, distance: 12.1
click at [331, 148] on span "Staff" at bounding box center [324, 150] width 28 height 16
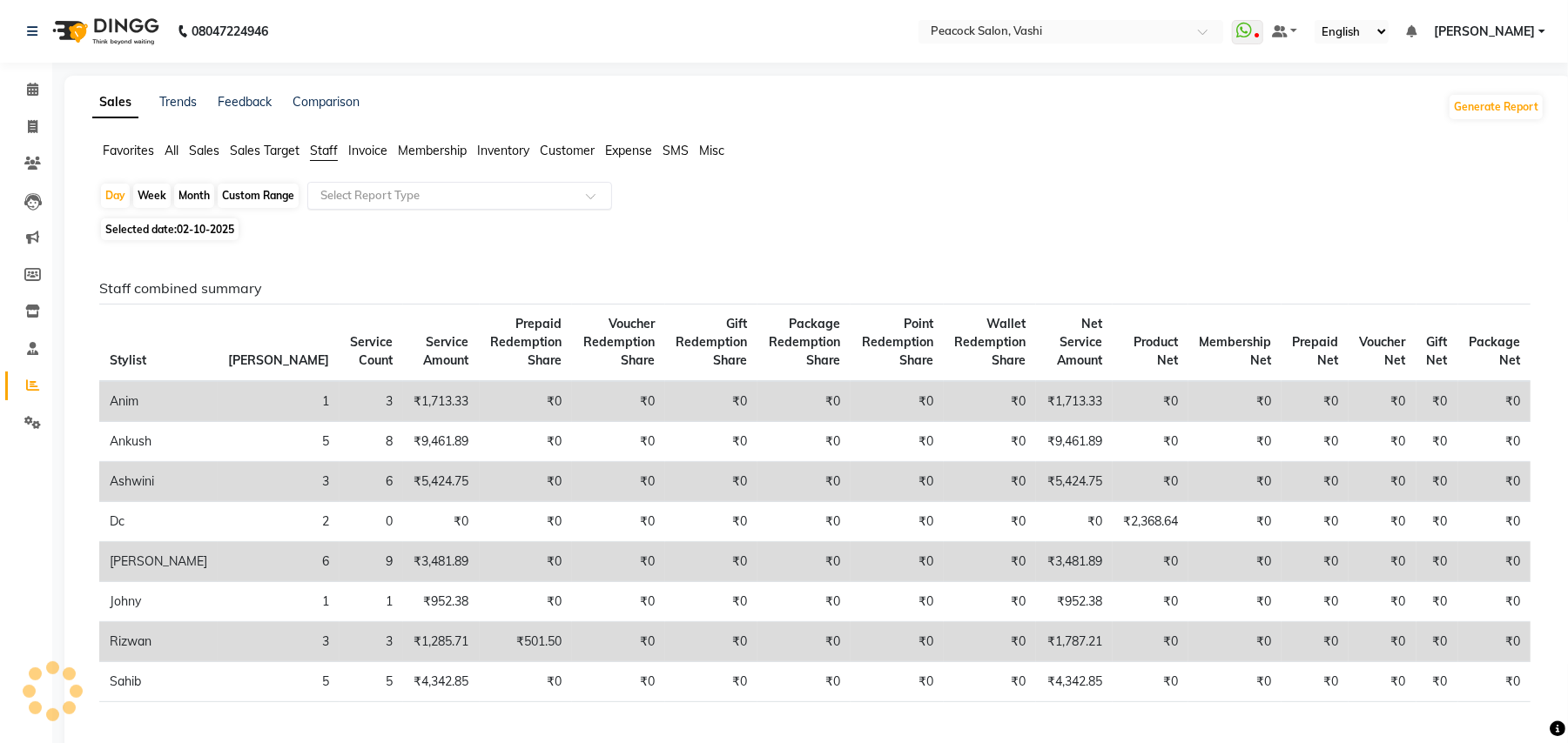
click at [379, 193] on input "text" at bounding box center [443, 196] width 251 height 18
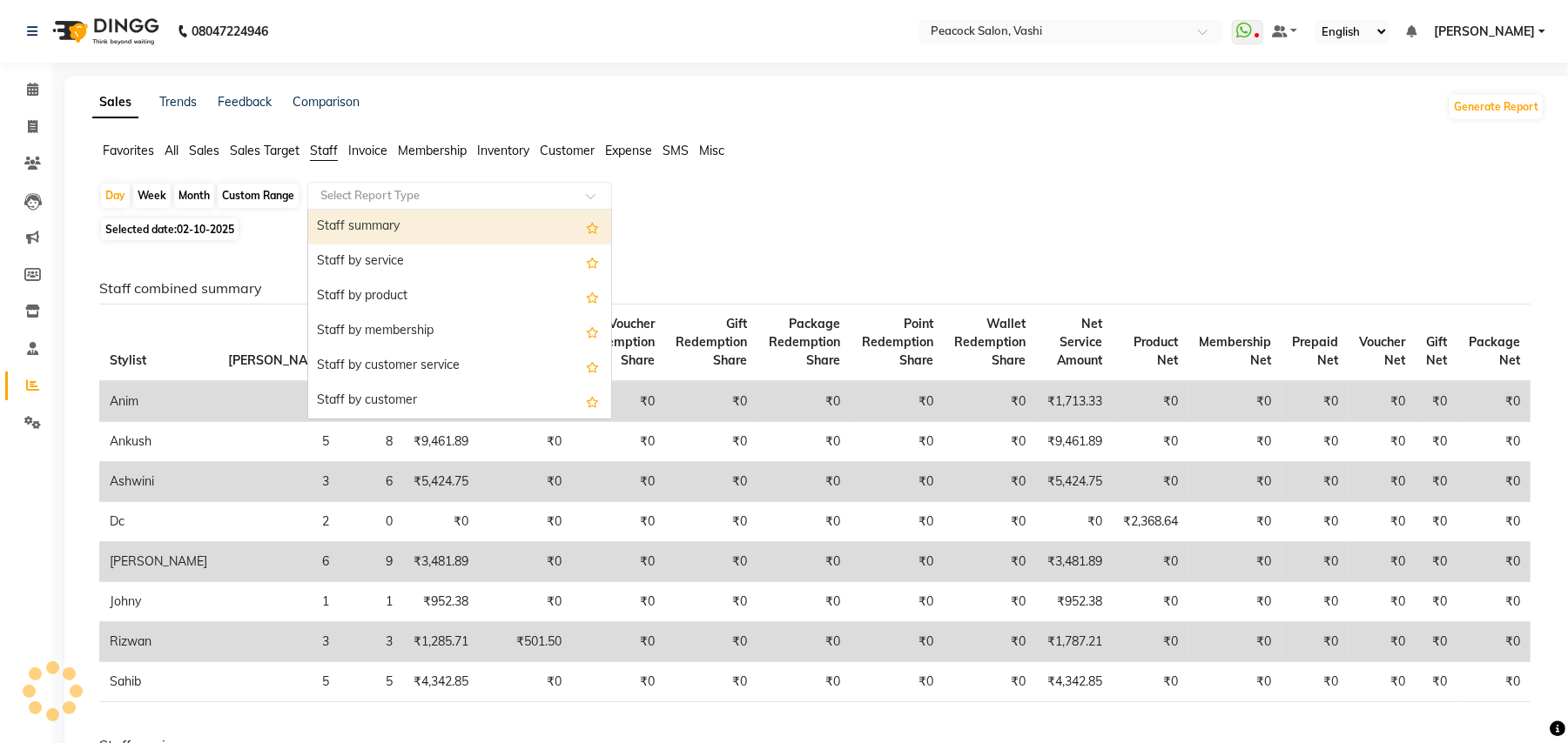
click at [377, 219] on div "Staff summary" at bounding box center [459, 226] width 303 height 35
select select "filtered_report"
select select "pdf"
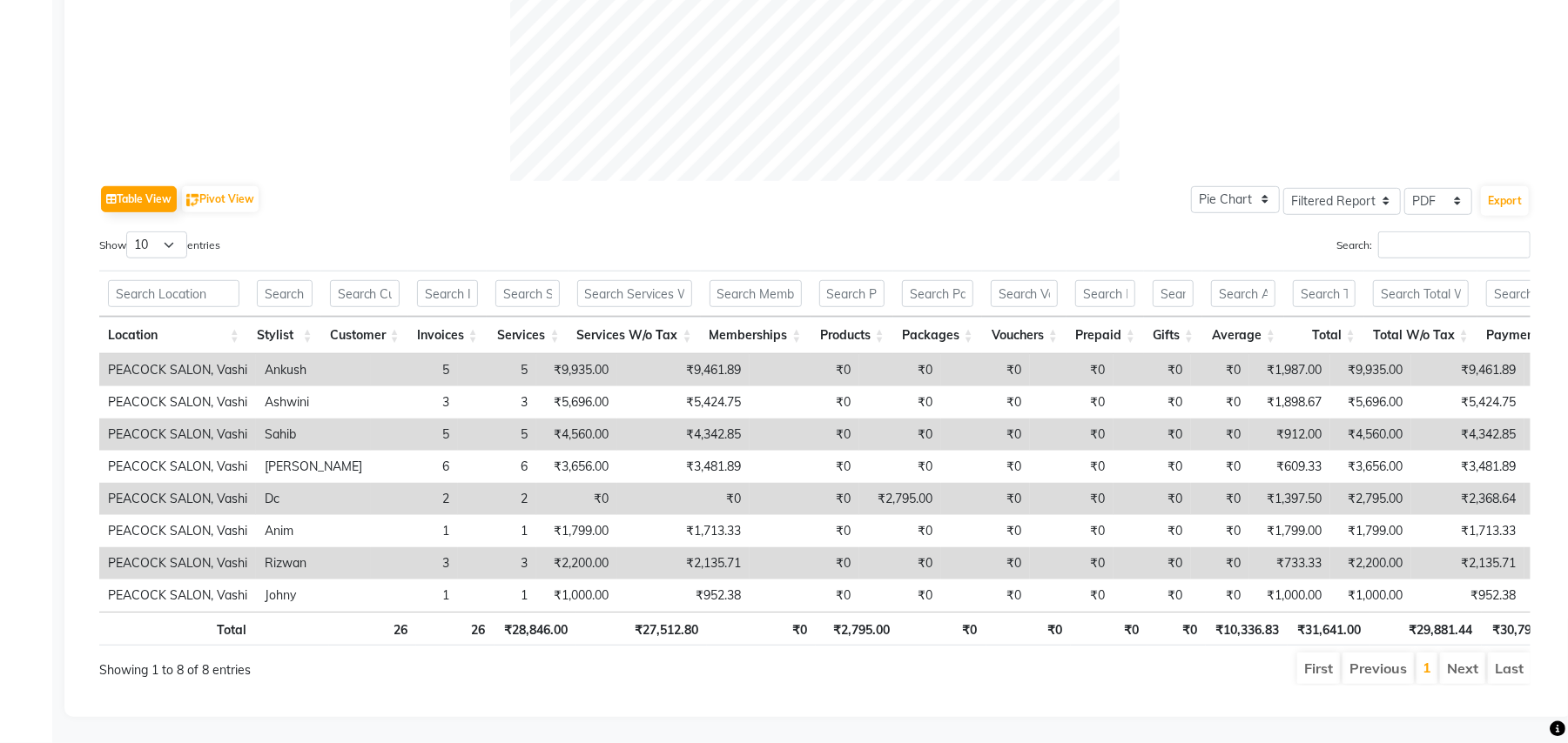
scroll to position [98, 0]
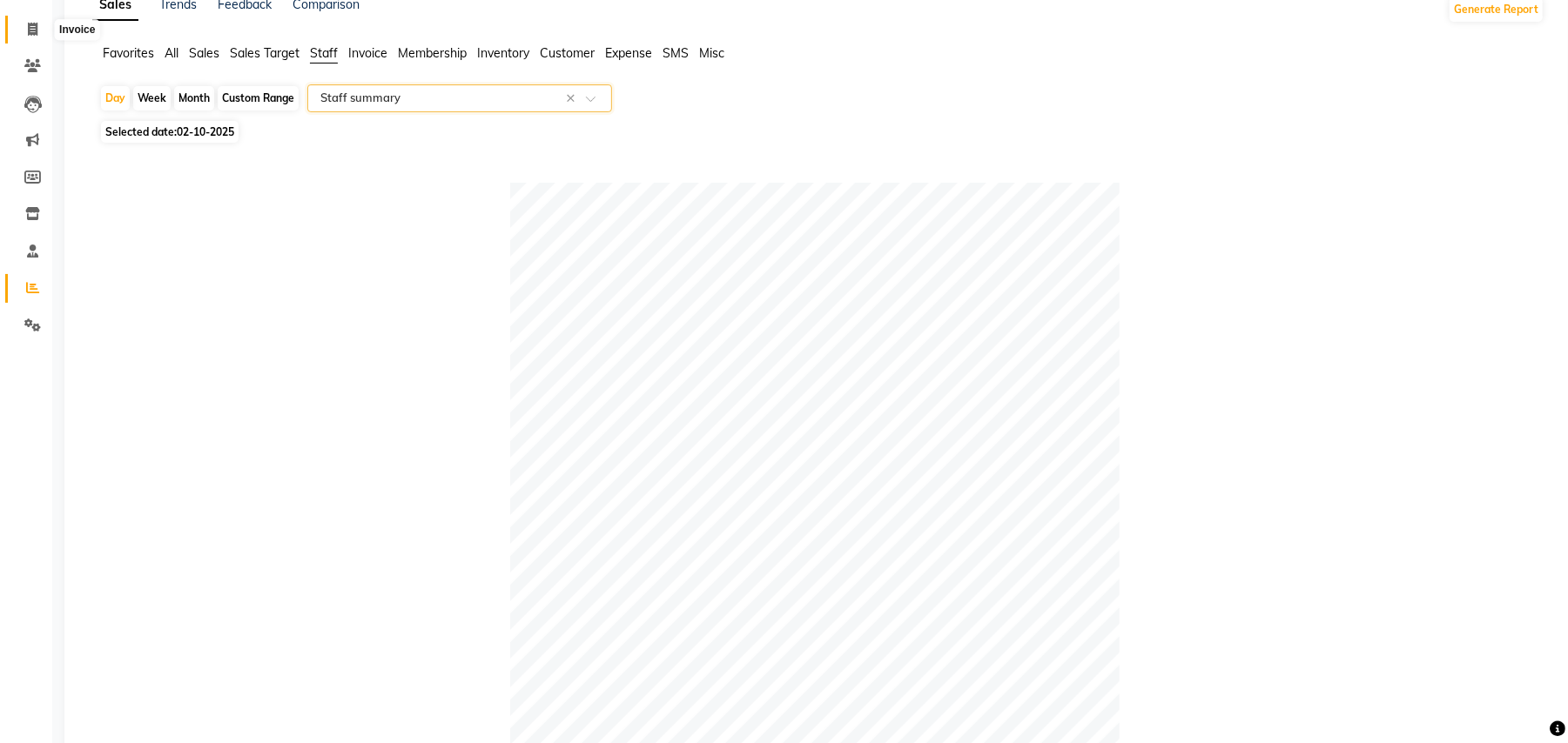
click at [33, 20] on span at bounding box center [33, 30] width 31 height 20
select select "service"
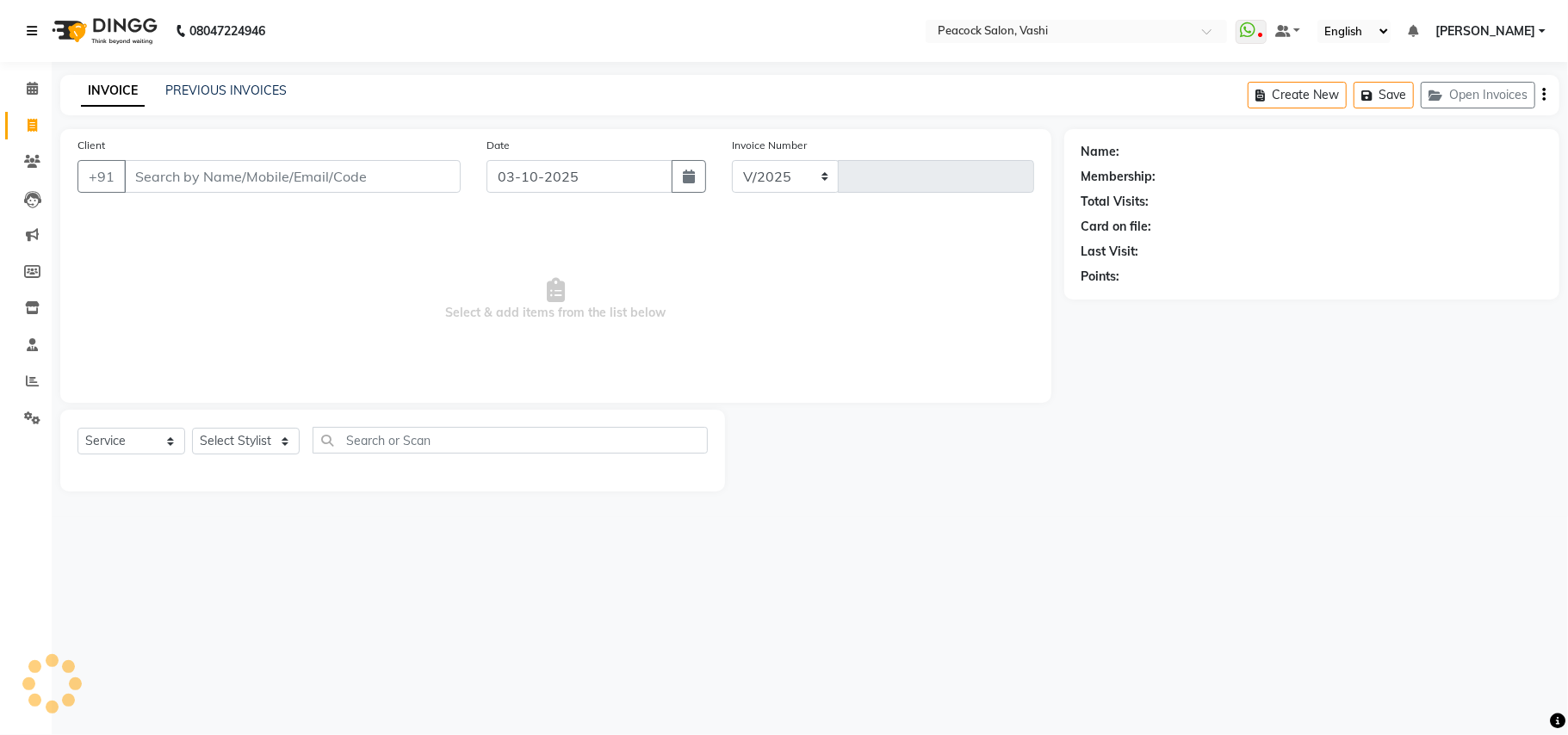
select select "619"
type input "3433"
click at [24, 162] on icon at bounding box center [32, 161] width 17 height 13
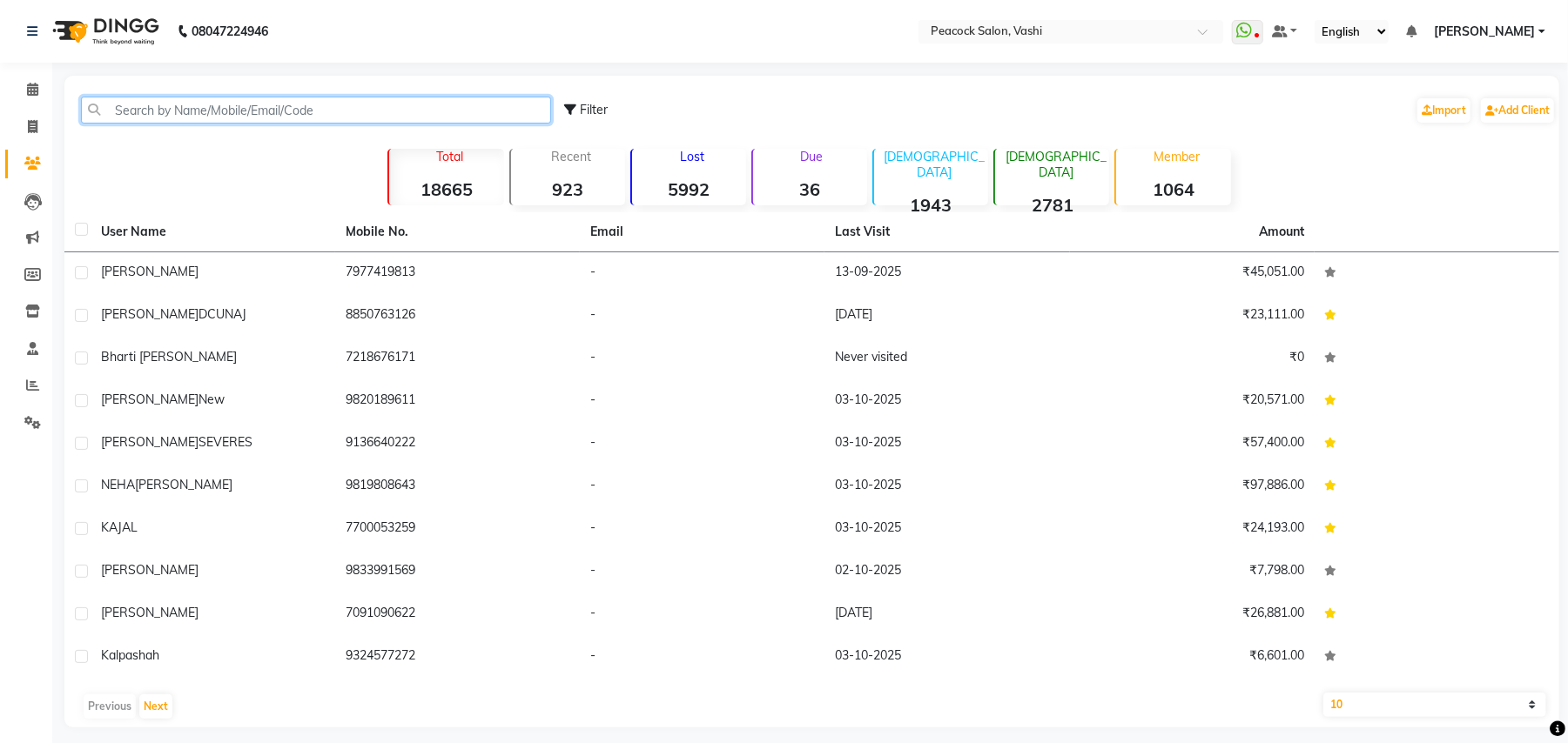
click at [251, 109] on input "text" at bounding box center [316, 110] width 470 height 27
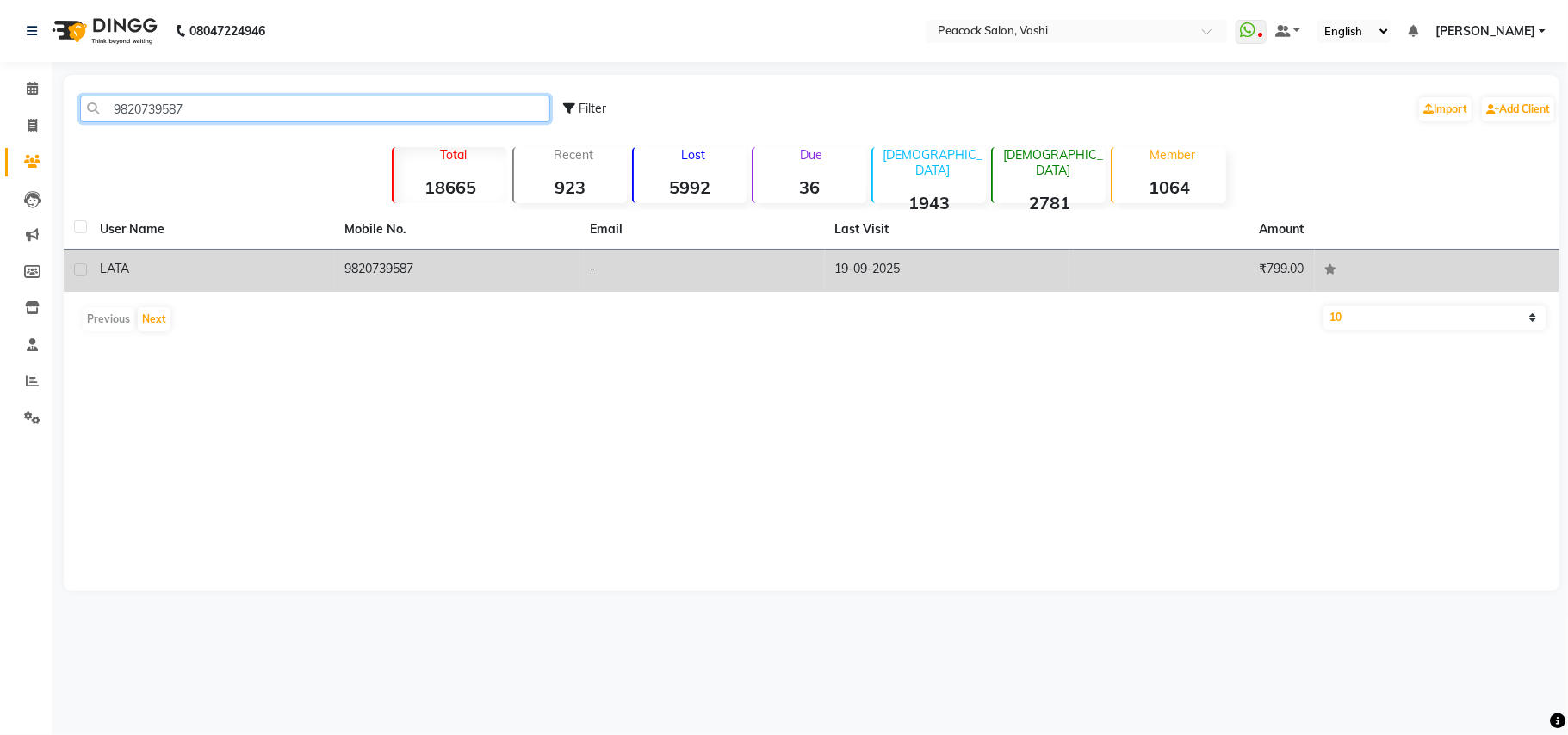
type input "9820739587"
click at [108, 269] on span "LATA" at bounding box center [114, 269] width 29 height 16
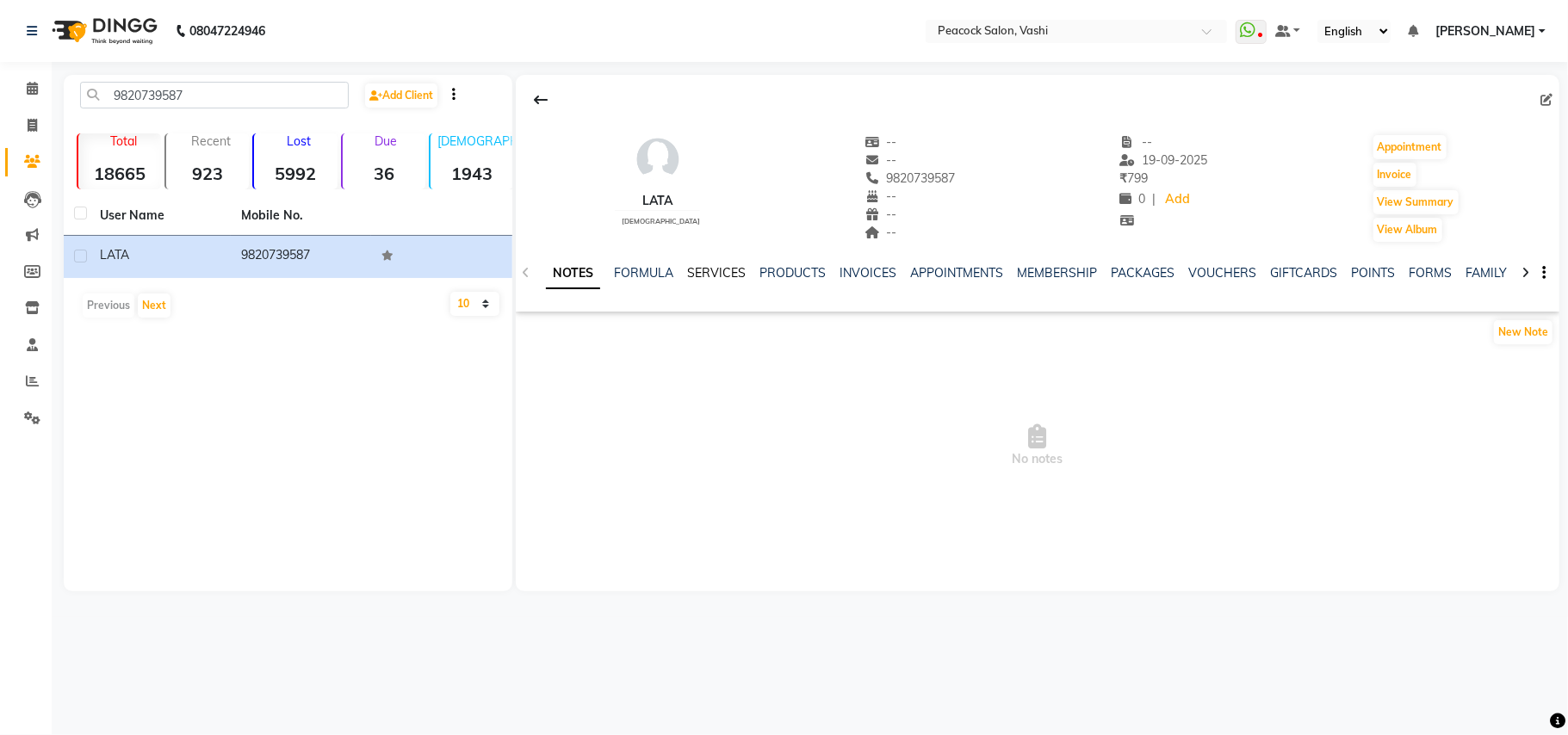
click at [704, 276] on link "SERVICES" at bounding box center [717, 273] width 59 height 16
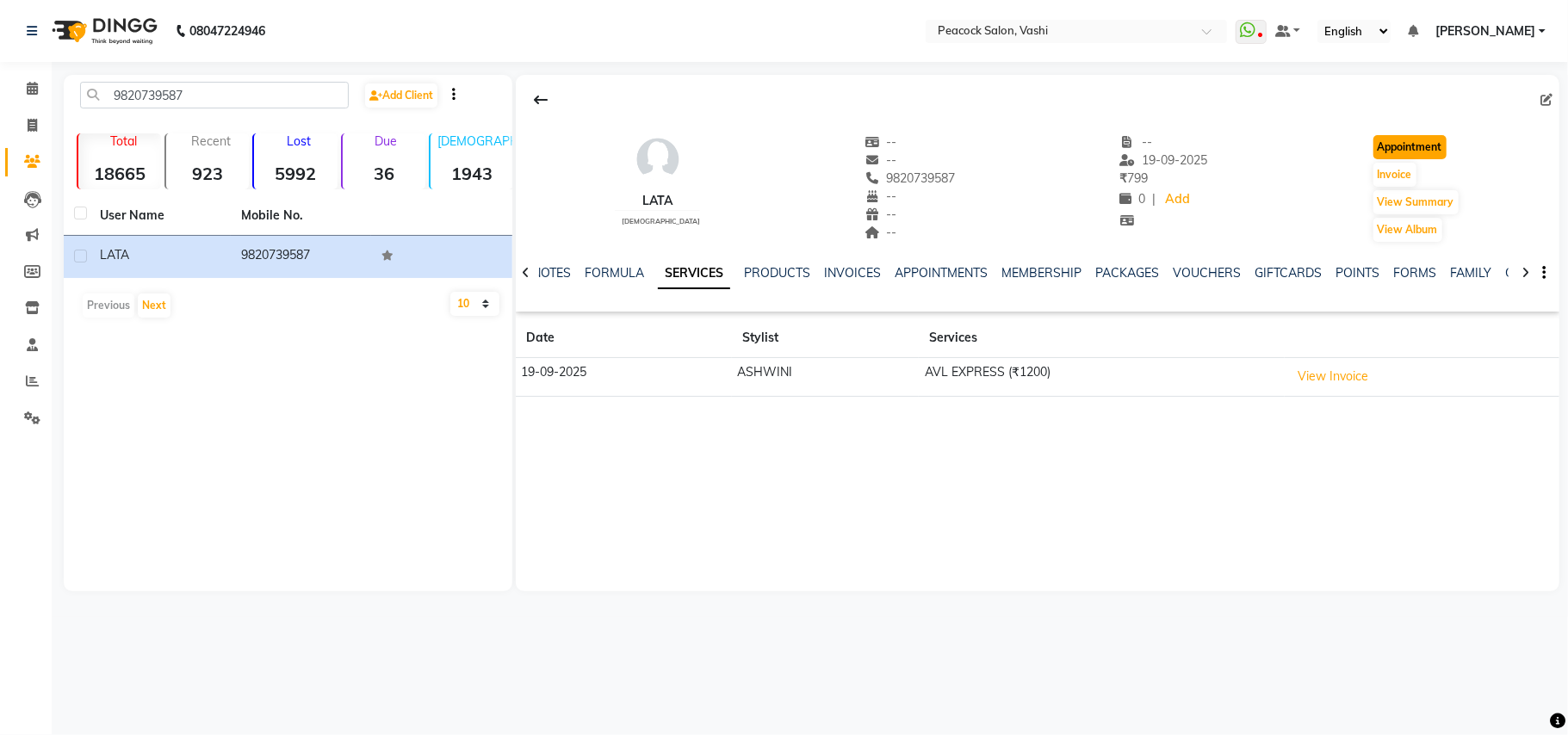
click at [1419, 142] on button "Appointment" at bounding box center [1410, 147] width 73 height 24
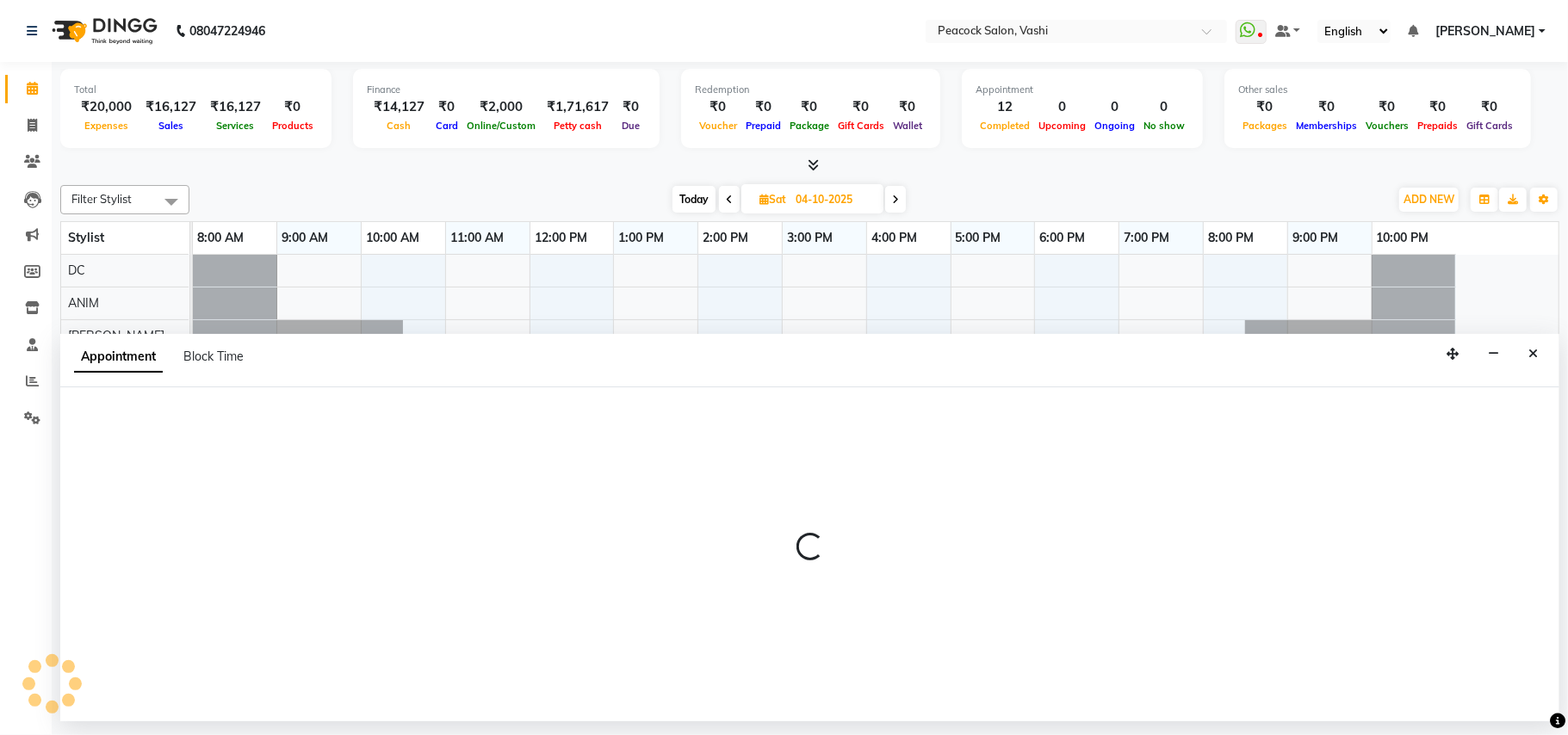
type input "03-10-2025"
select select "tentative"
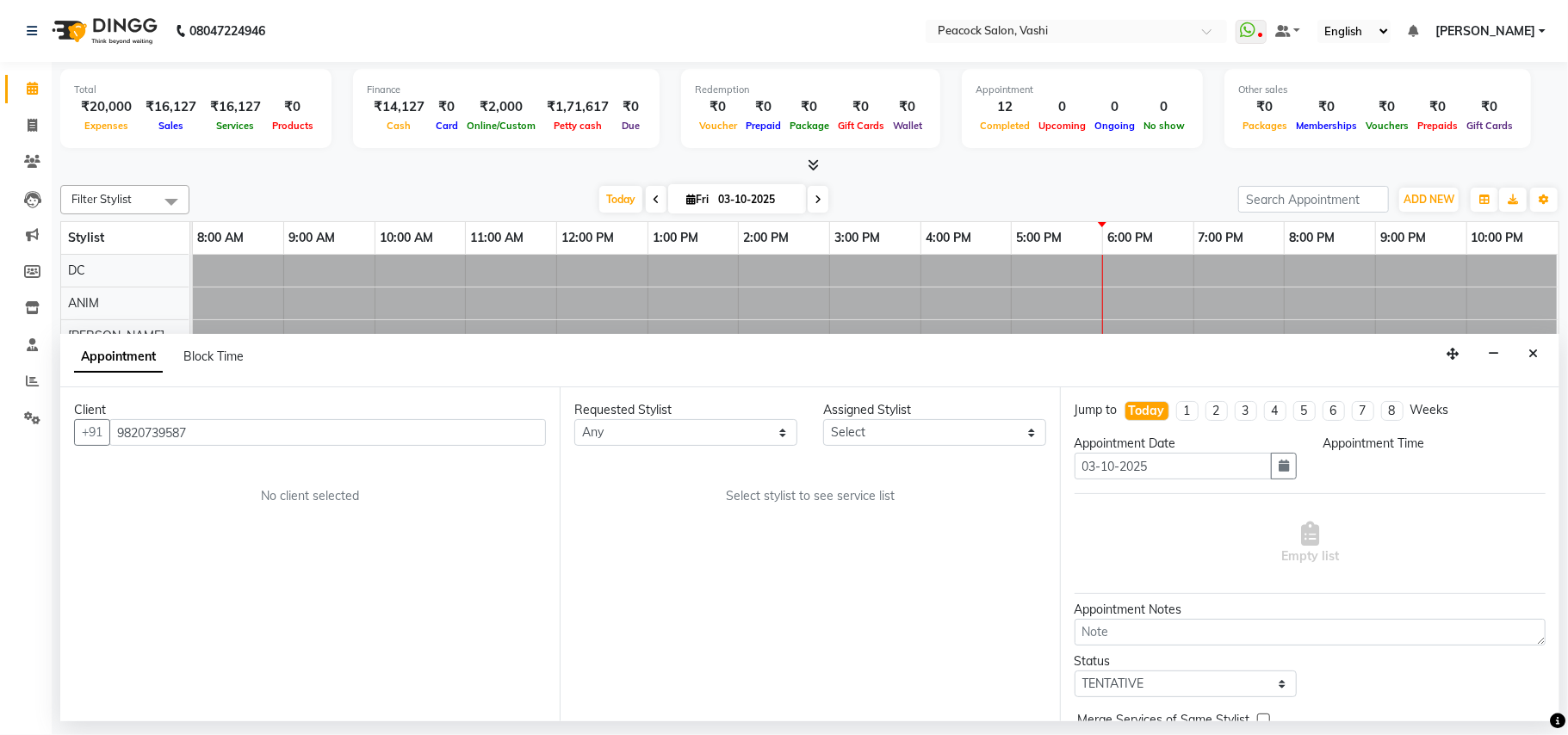
select select "540"
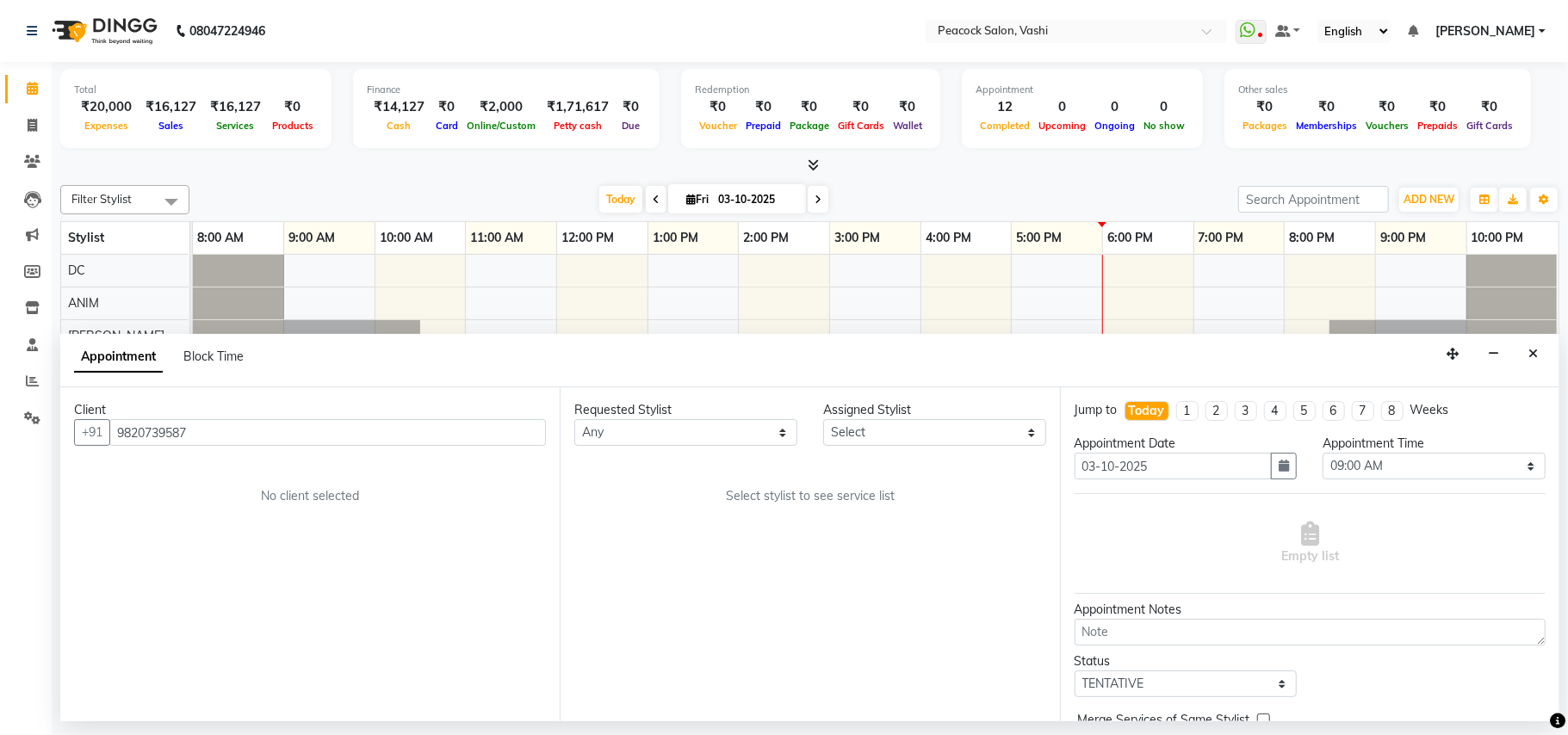
click at [895, 203] on div "[DATE] [DATE]" at bounding box center [714, 199] width 1031 height 25
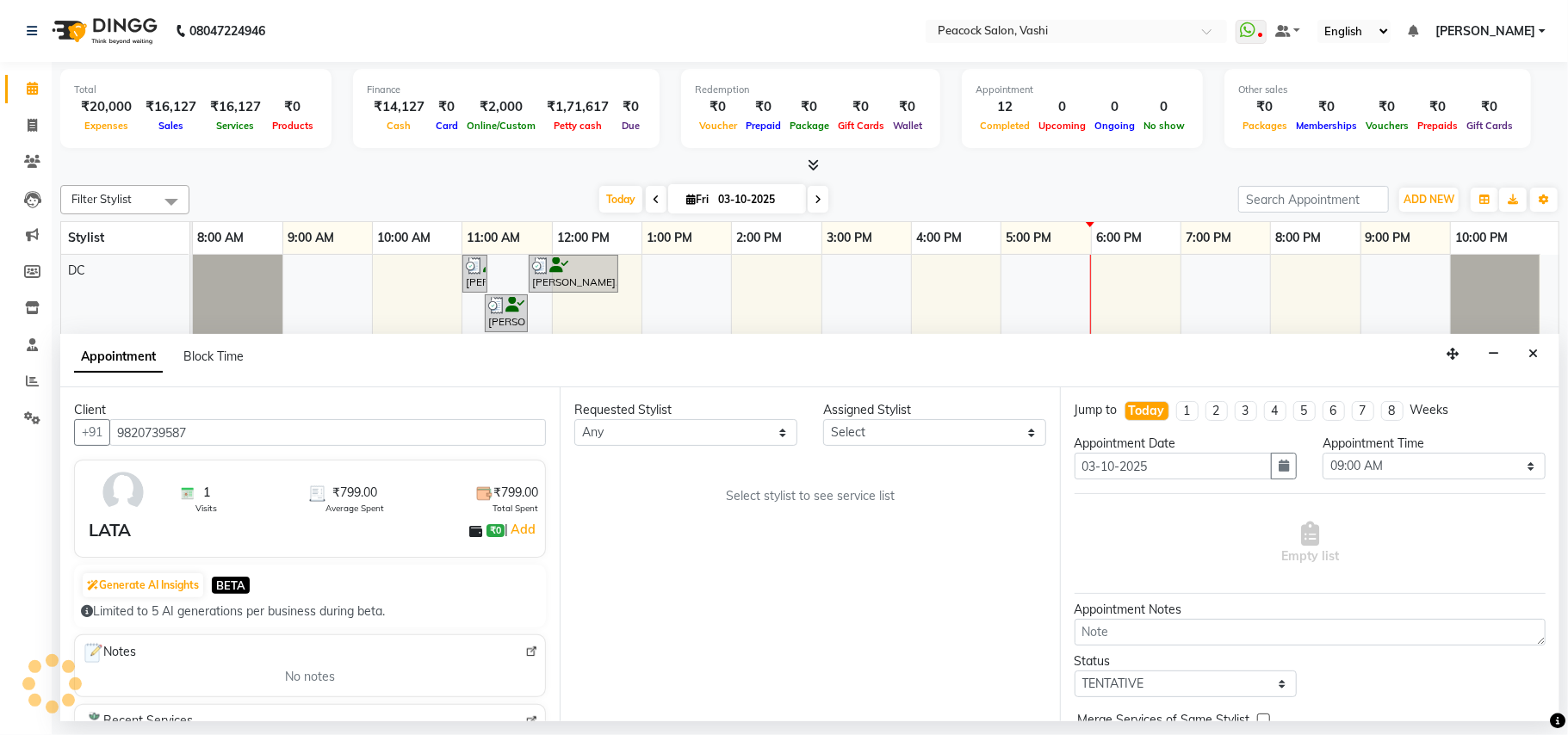
click at [814, 198] on icon at bounding box center [817, 199] width 7 height 11
type input "04-10-2025"
select select "540"
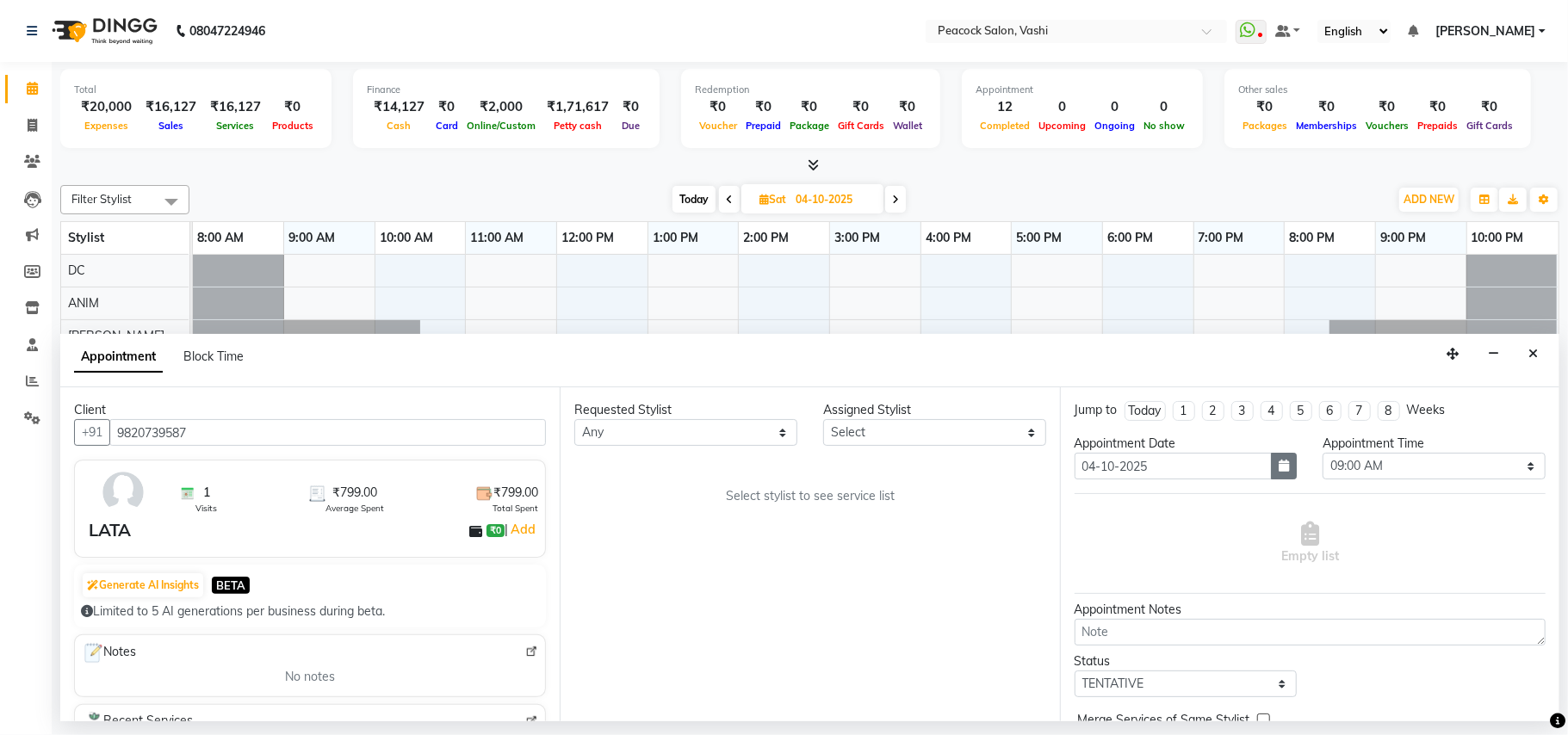
click at [1279, 469] on icon "button" at bounding box center [1284, 465] width 11 height 12
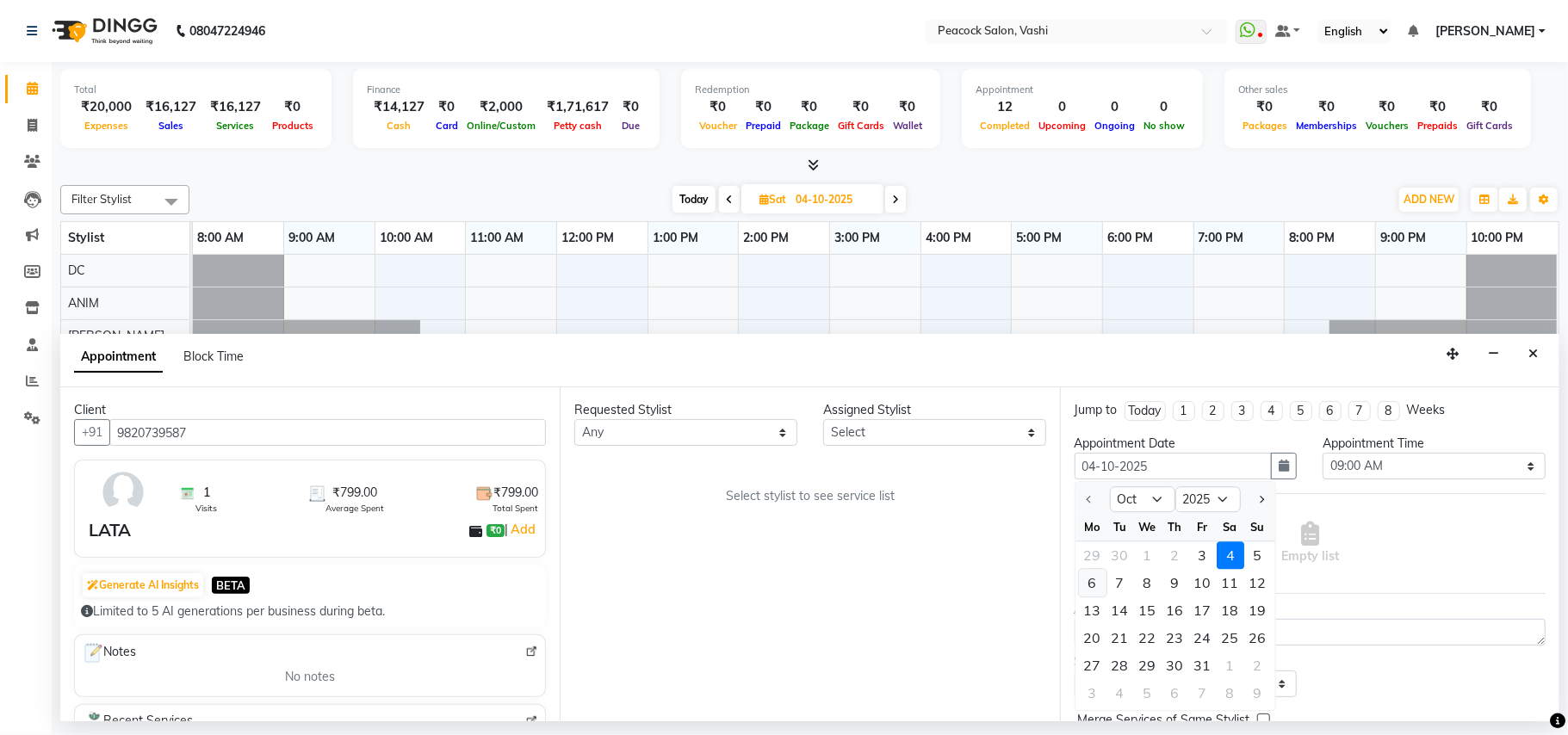
click at [1089, 583] on div "6" at bounding box center [1093, 583] width 27 height 27
type input "06-10-2025"
select select "540"
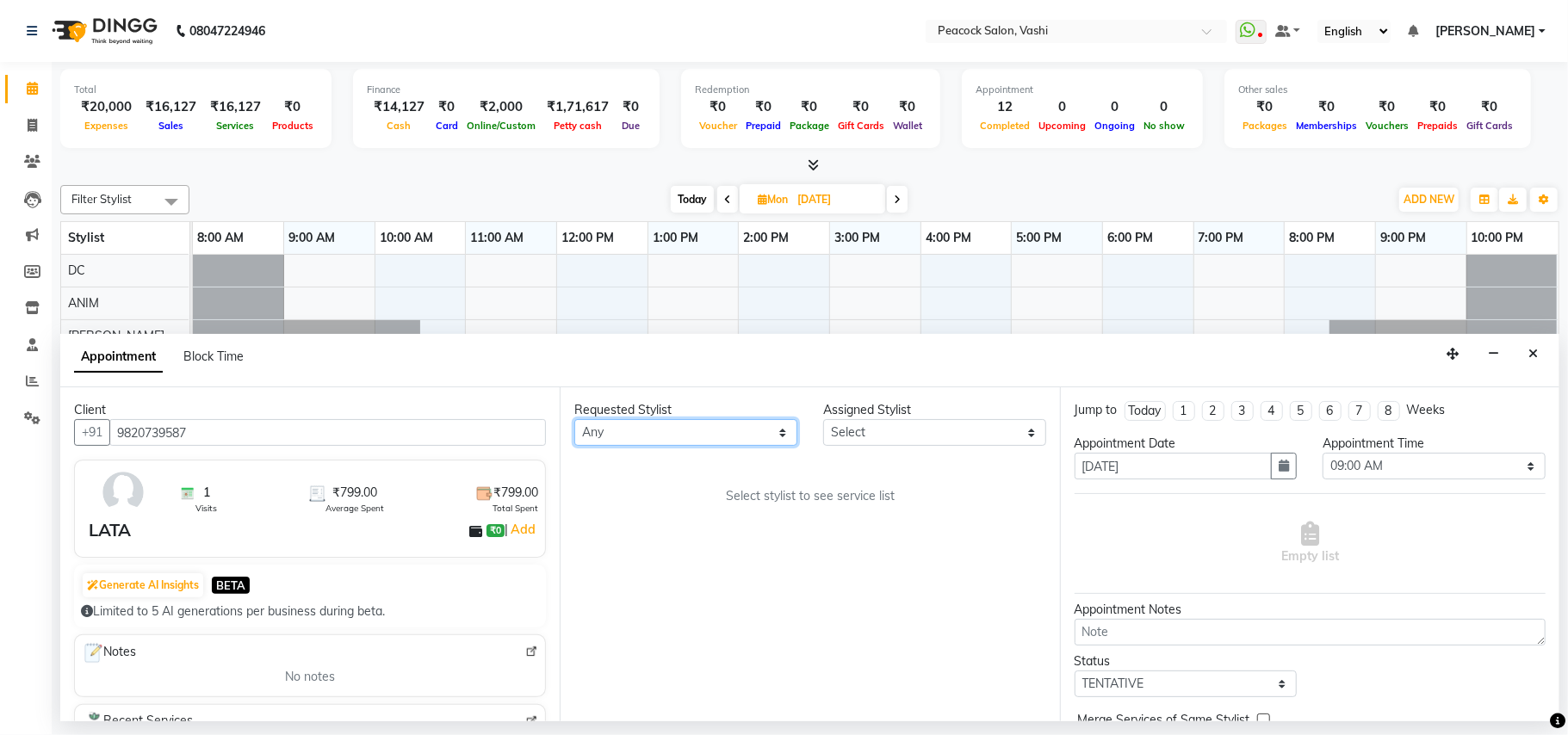
click at [656, 446] on select "Any ANIM ANKUSH APARNA ASHWINI BHAGWATI DC HARSHADA JOHNY PRITI RIZWAN SAHIB" at bounding box center [686, 432] width 223 height 26
select select "65265"
click at [575, 420] on select "Any ANIM ANKUSH APARNA ASHWINI BHAGWATI DC HARSHADA JOHNY PRITI RIZWAN SAHIB" at bounding box center [686, 432] width 223 height 26
select select "65265"
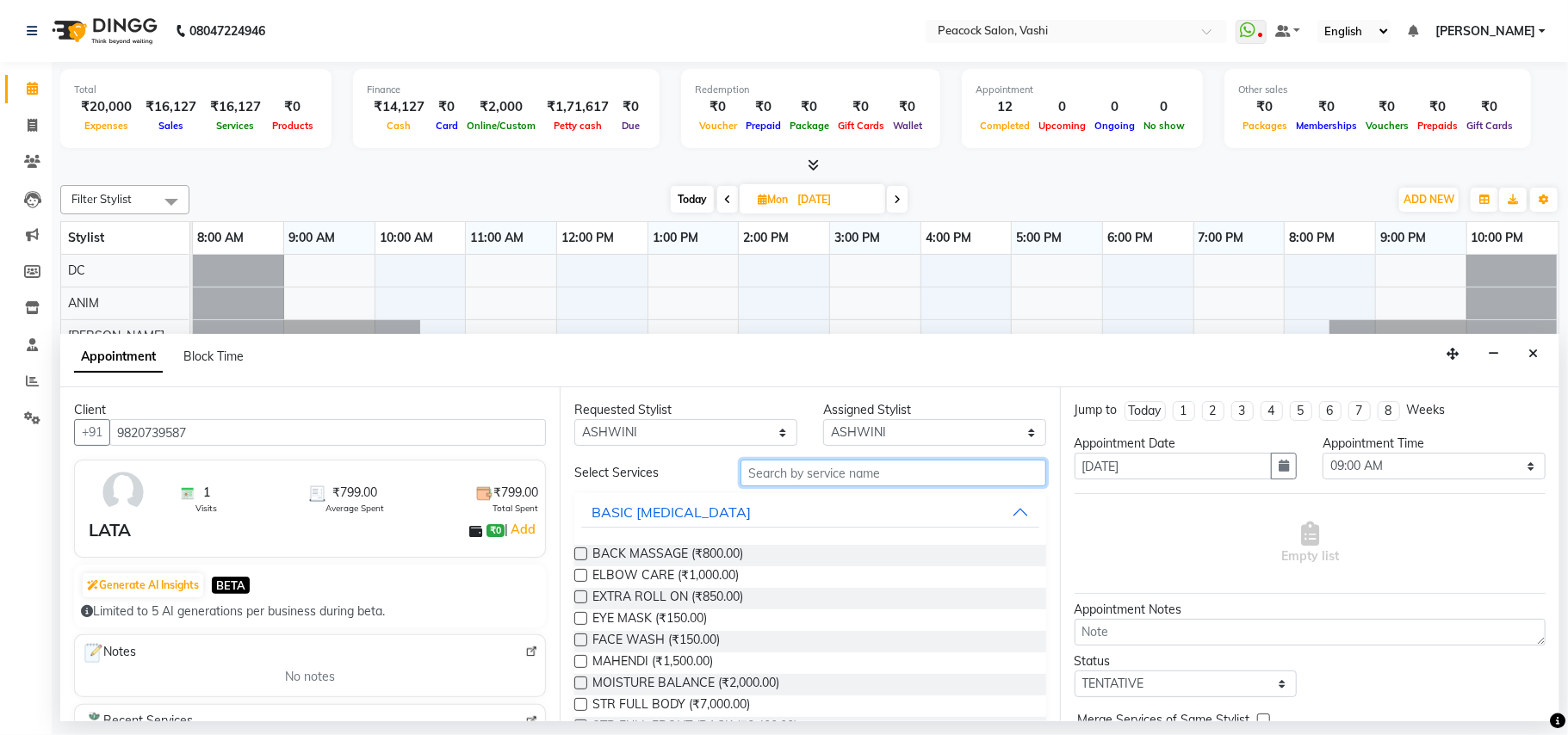
click at [824, 480] on input "text" at bounding box center [893, 472] width 306 height 26
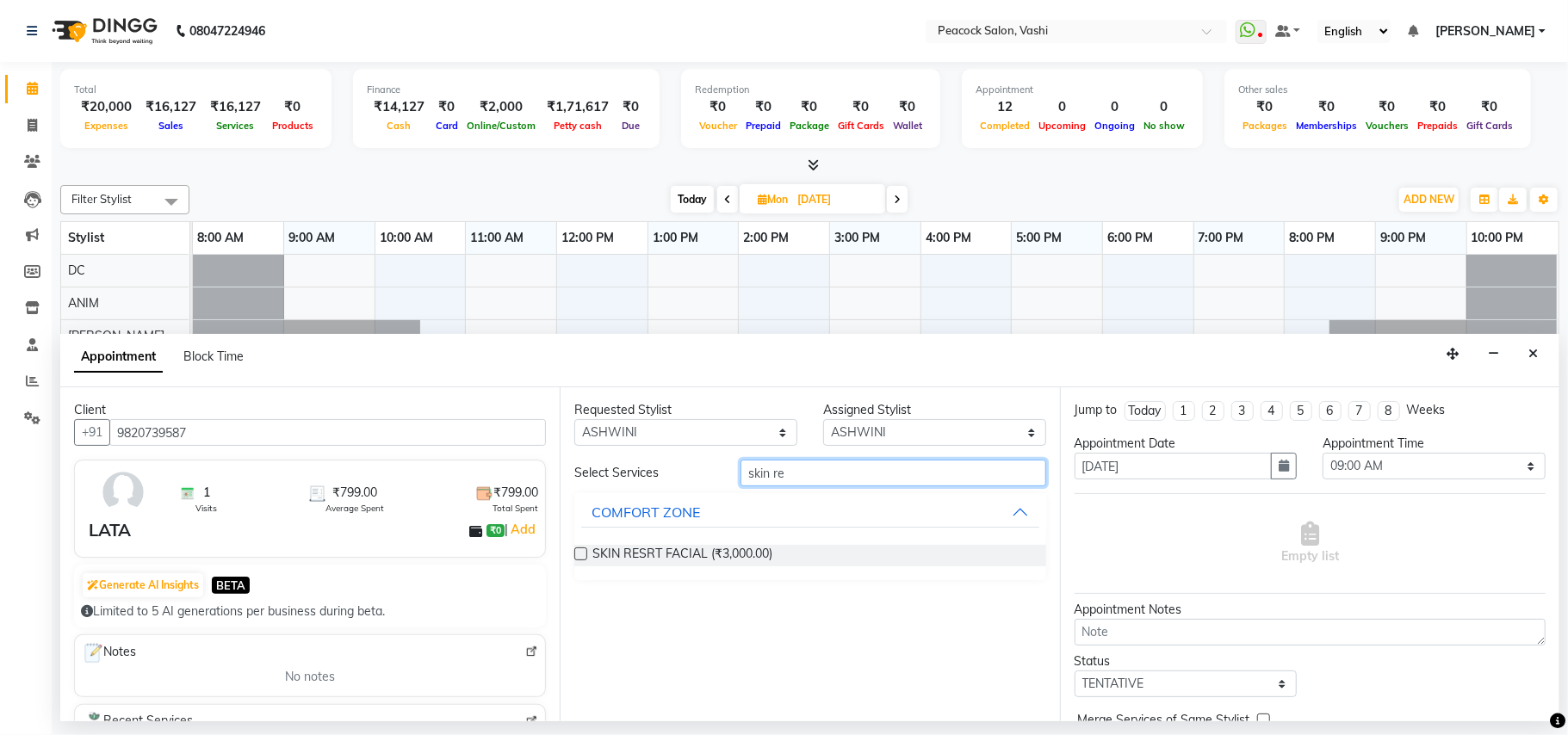
type input "skin re"
click at [581, 553] on label at bounding box center [581, 553] width 13 height 13
click at [581, 553] on input "checkbox" at bounding box center [580, 555] width 11 height 11
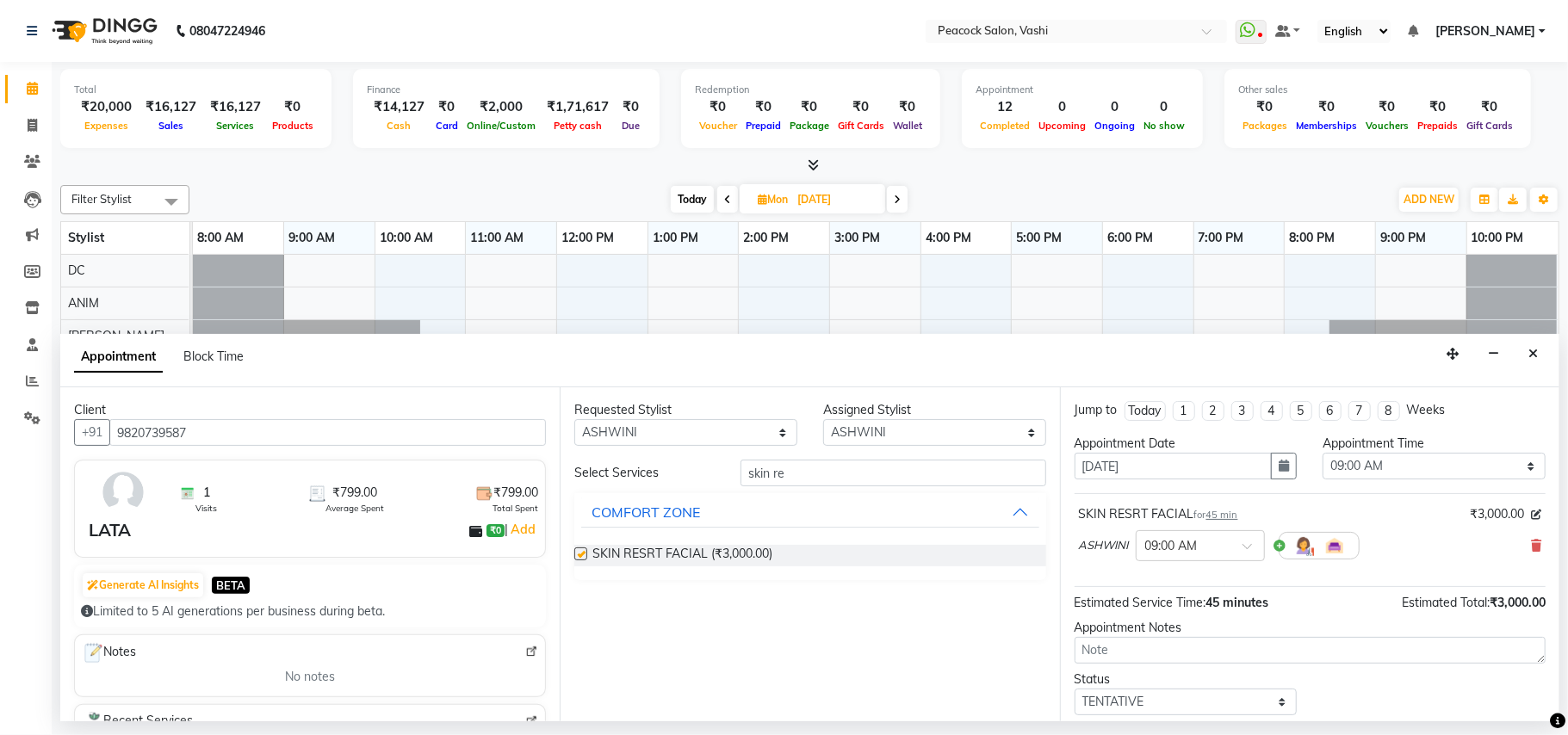
checkbox input "false"
click at [806, 469] on input "skin re" at bounding box center [893, 472] width 306 height 26
type input "s"
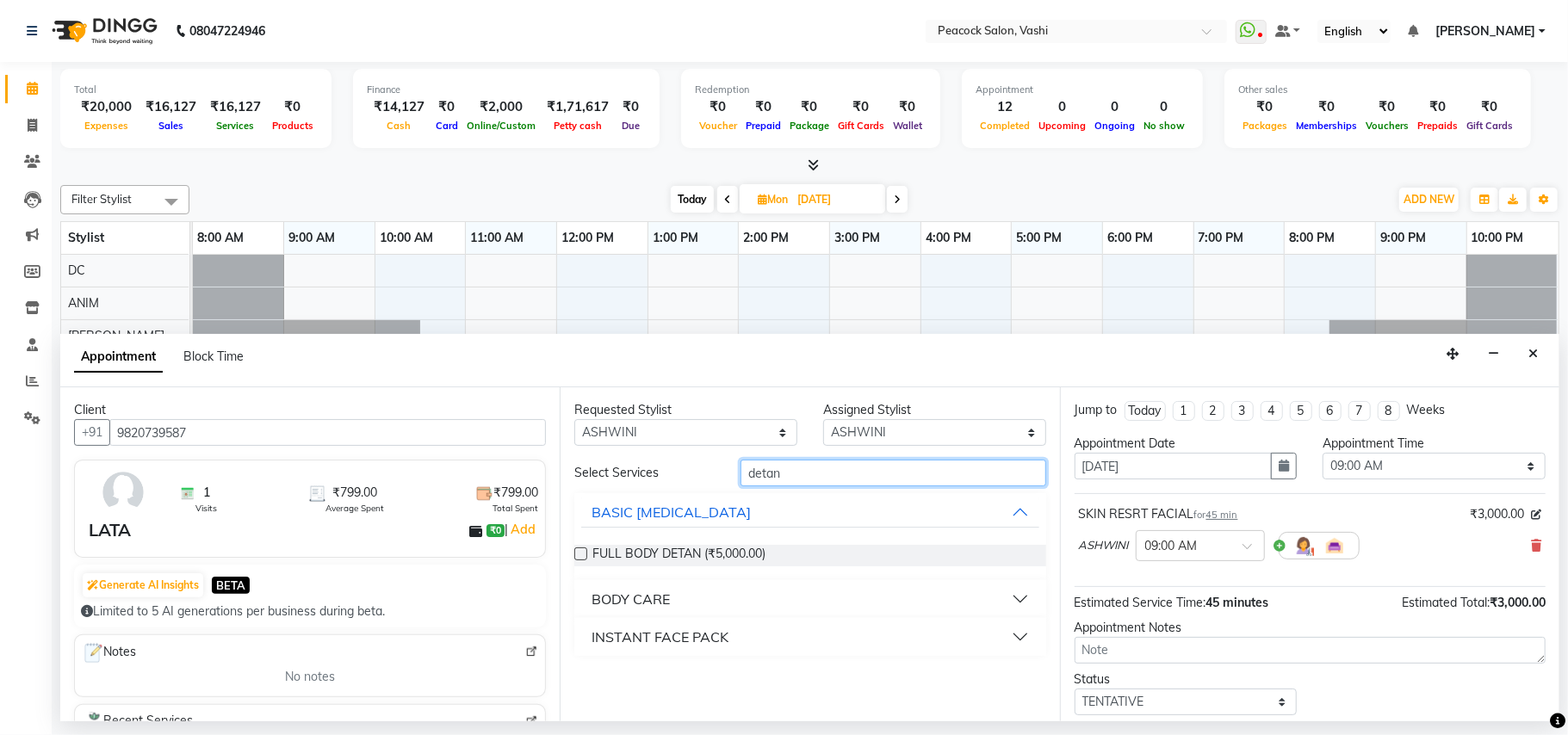
type input "detan"
click at [683, 634] on div "INSTANT FACE PACK" at bounding box center [660, 636] width 137 height 21
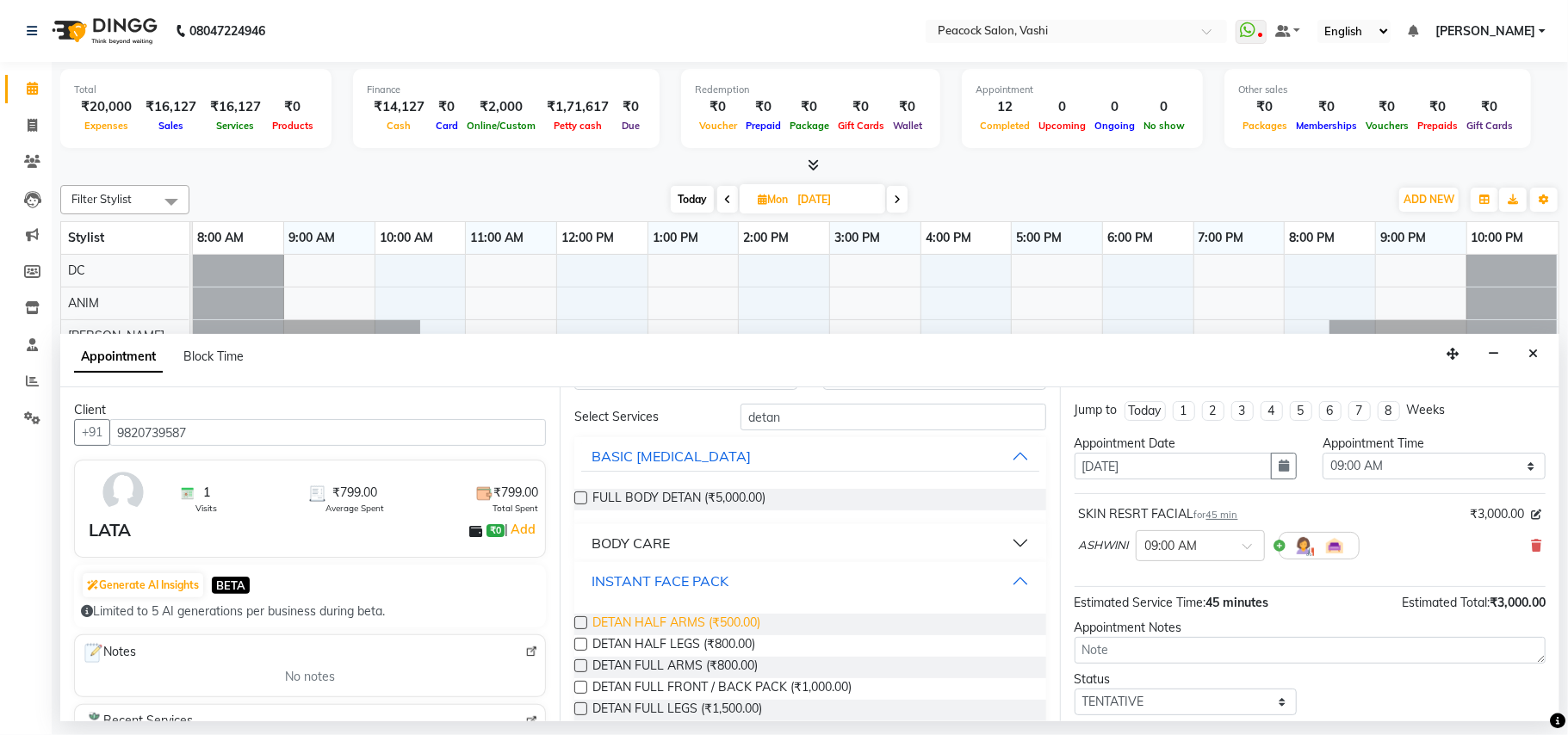
scroll to position [105, 0]
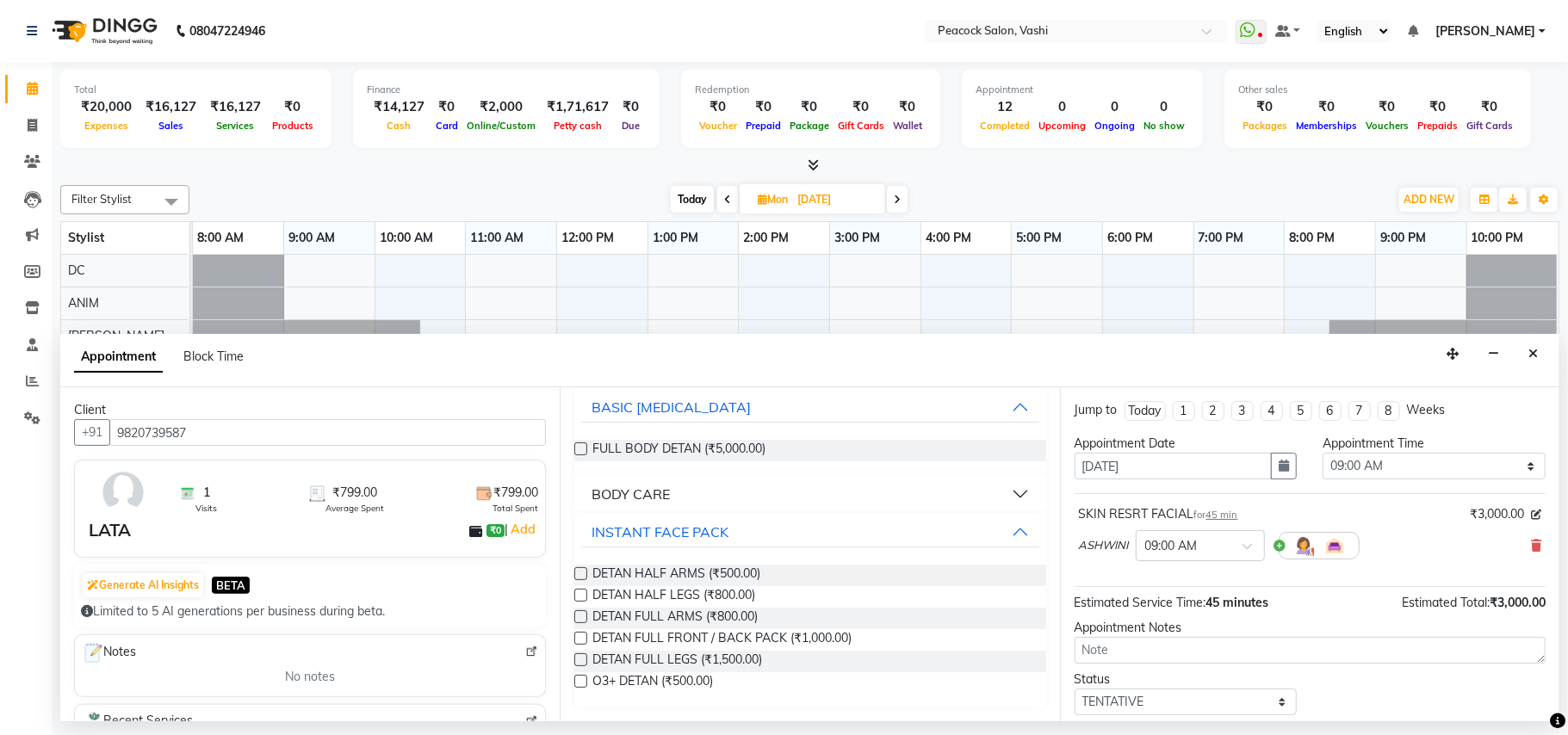
click at [580, 682] on label at bounding box center [581, 681] width 13 height 13
click at [580, 682] on input "checkbox" at bounding box center [580, 682] width 11 height 11
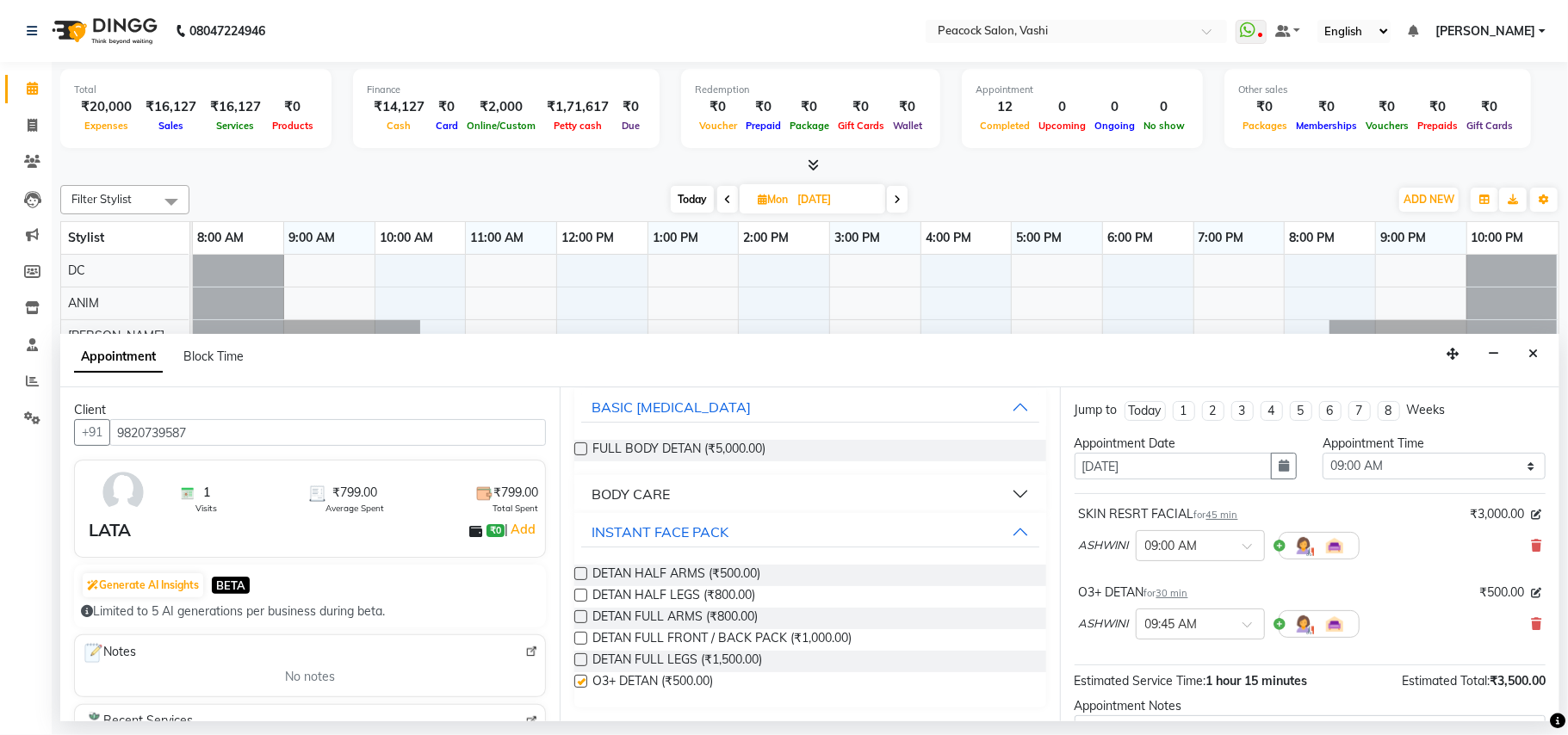
checkbox input "false"
click at [1217, 547] on input "text" at bounding box center [1184, 544] width 76 height 18
click at [1176, 576] on div "04:30 PM" at bounding box center [1200, 577] width 127 height 32
click at [1198, 621] on input "text" at bounding box center [1184, 623] width 76 height 18
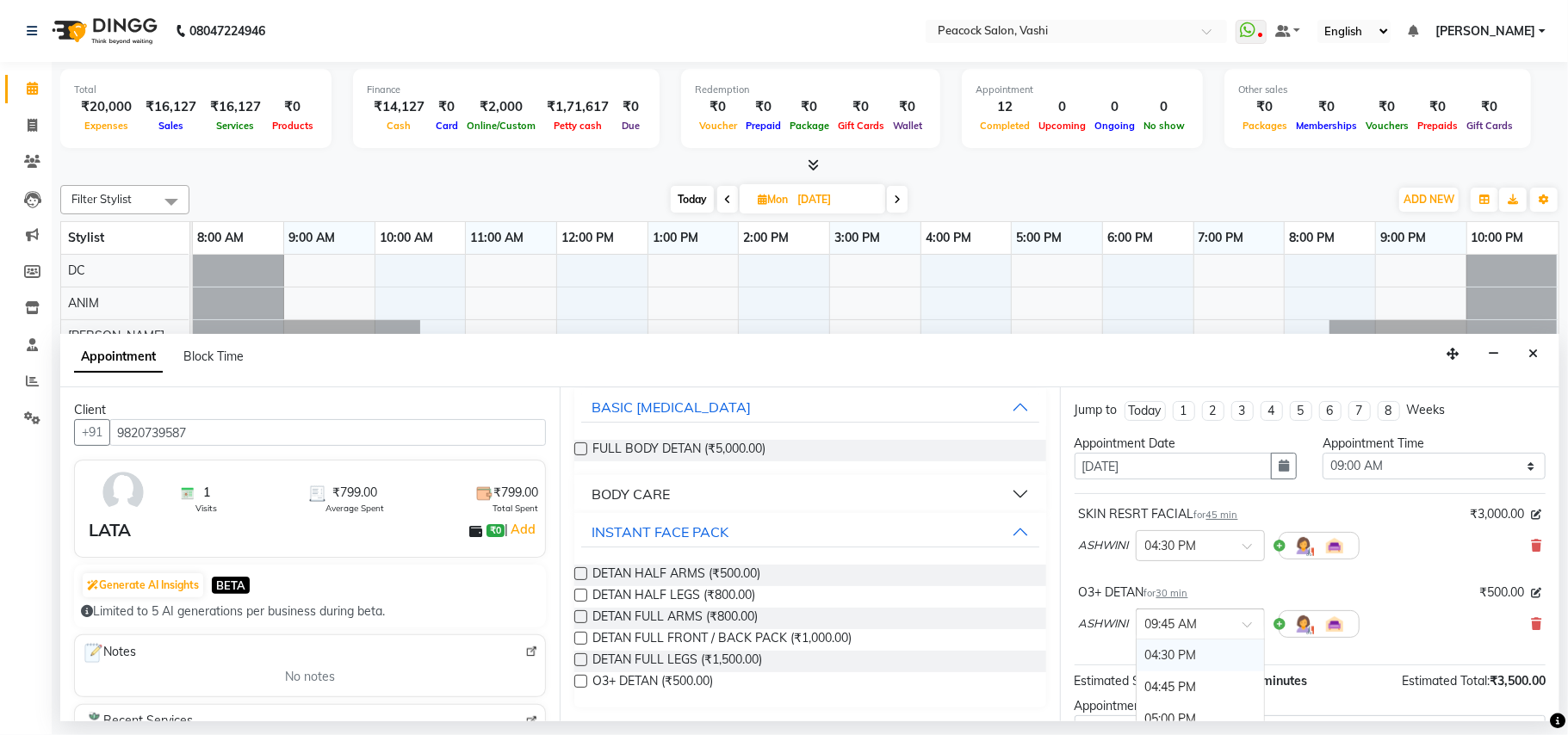
click at [1176, 656] on div "04:30 PM" at bounding box center [1200, 656] width 127 height 32
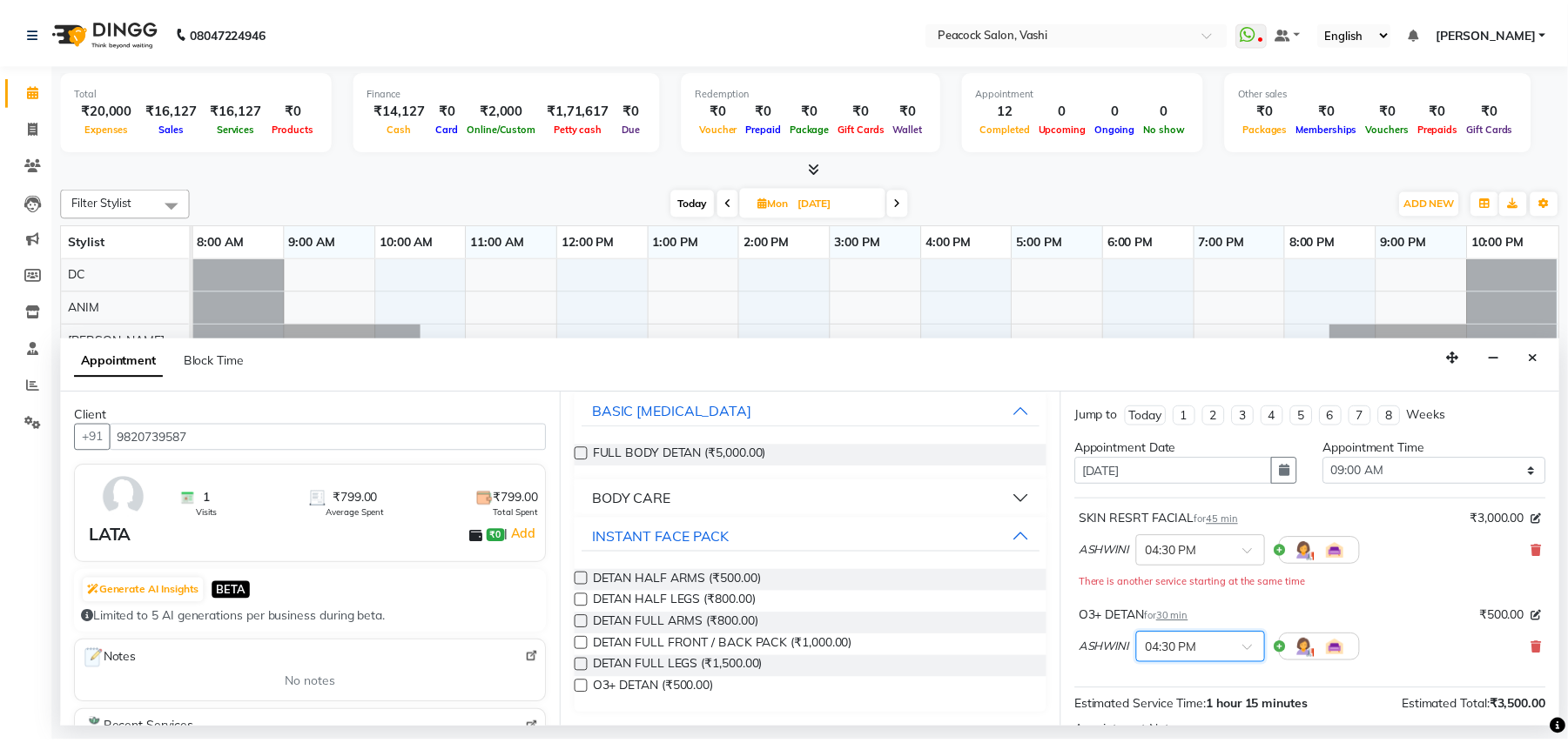
scroll to position [203, 0]
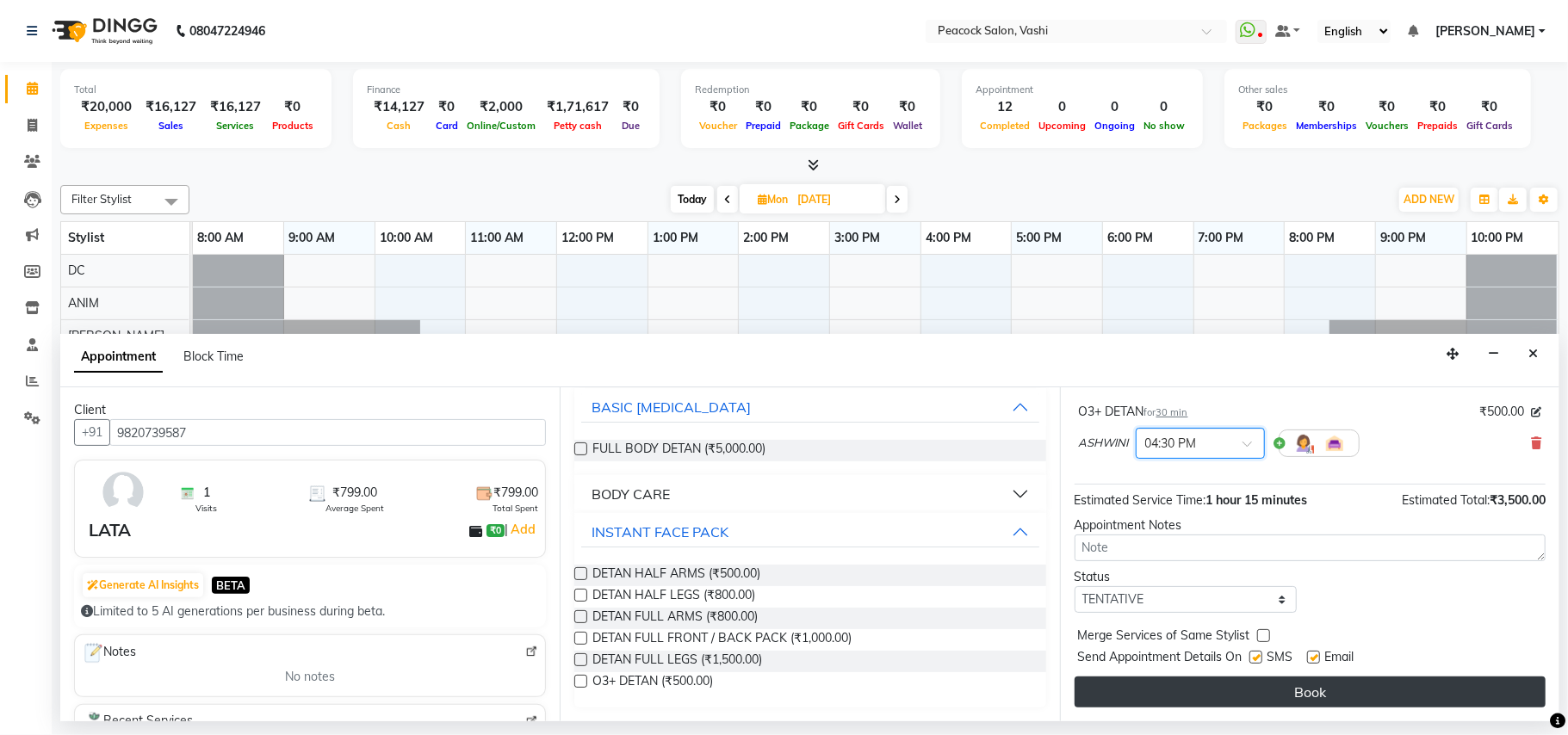
click at [1243, 700] on button "Book" at bounding box center [1310, 692] width 471 height 31
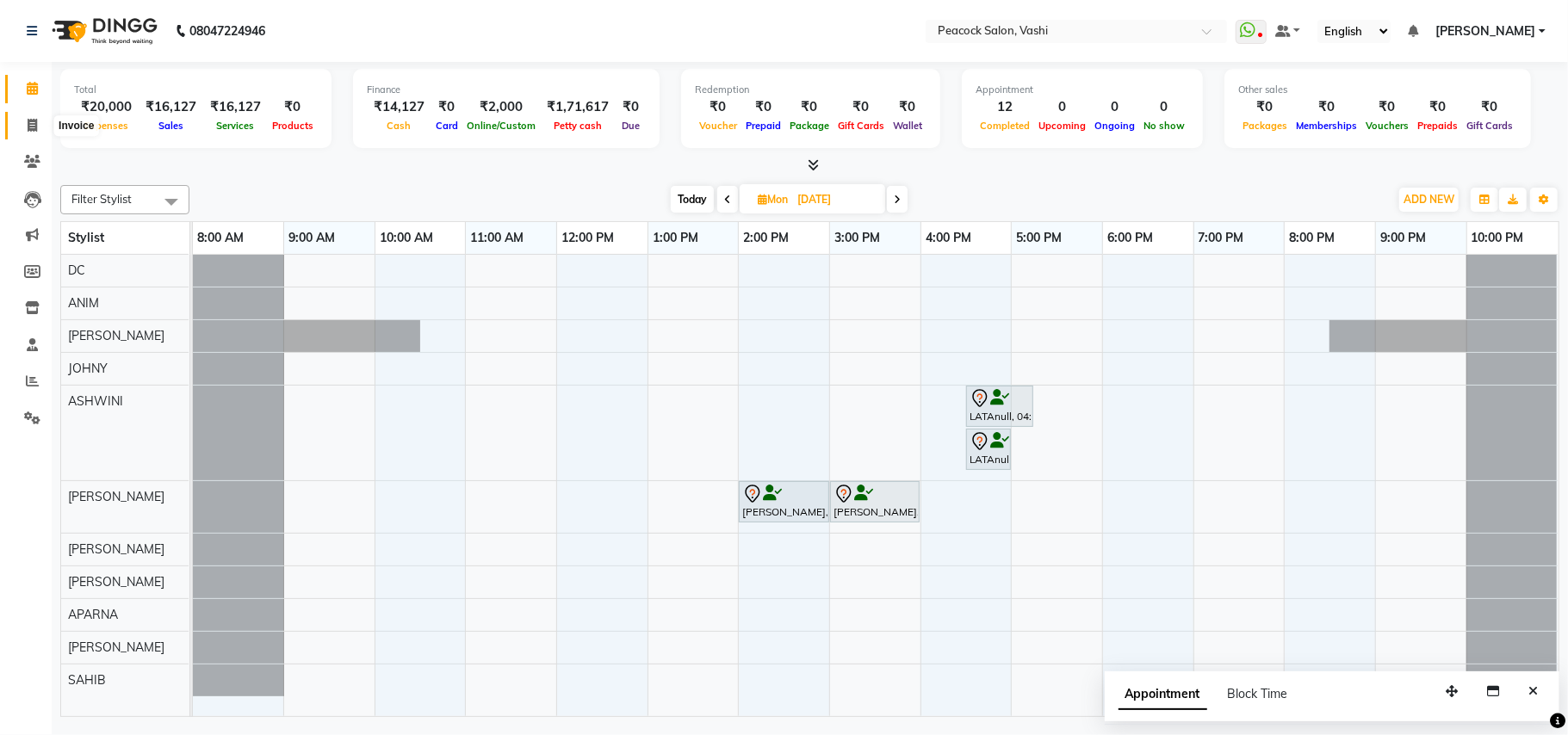
click at [28, 126] on icon at bounding box center [32, 125] width 10 height 13
select select "service"
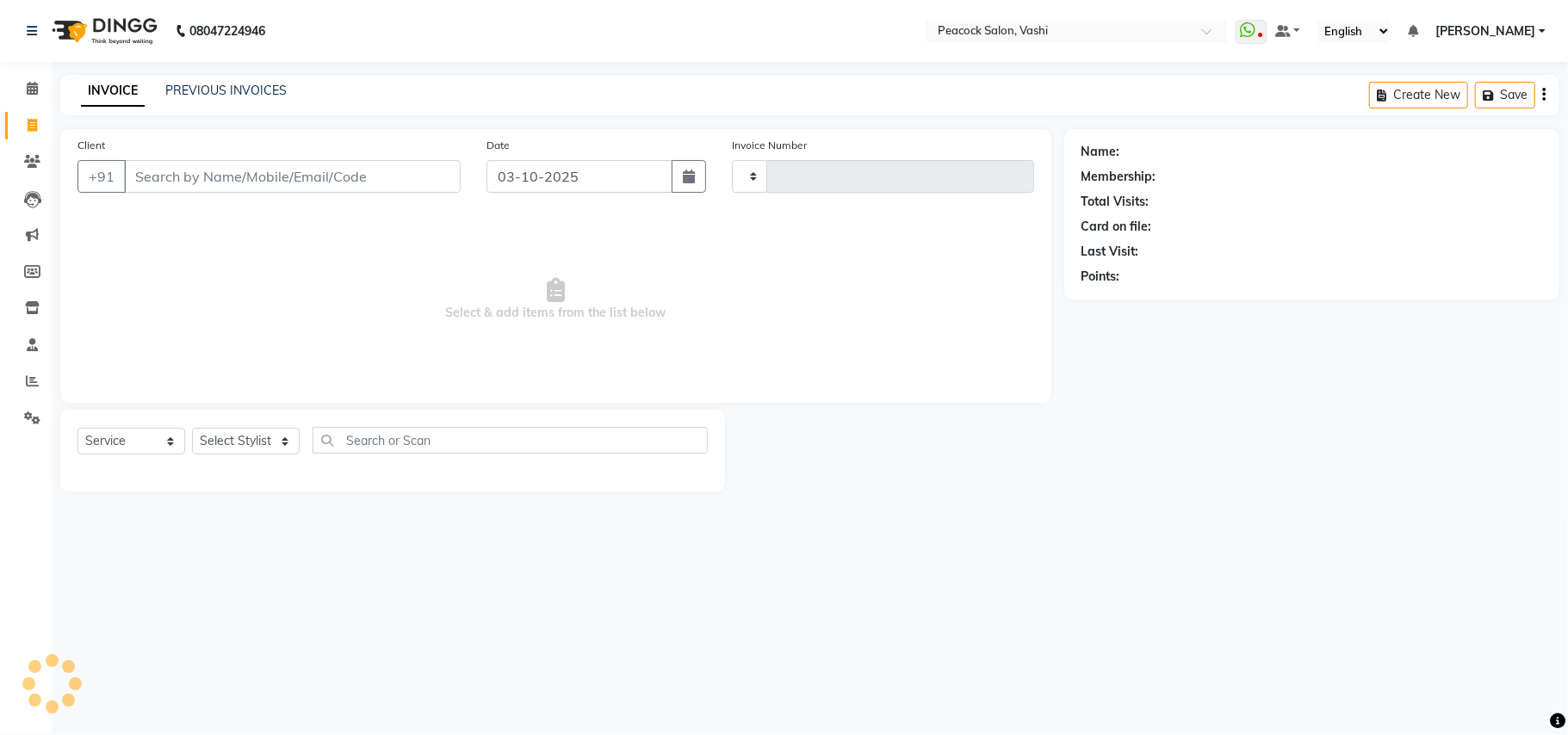
type input "3433"
select select "619"
click at [32, 90] on icon at bounding box center [31, 88] width 11 height 13
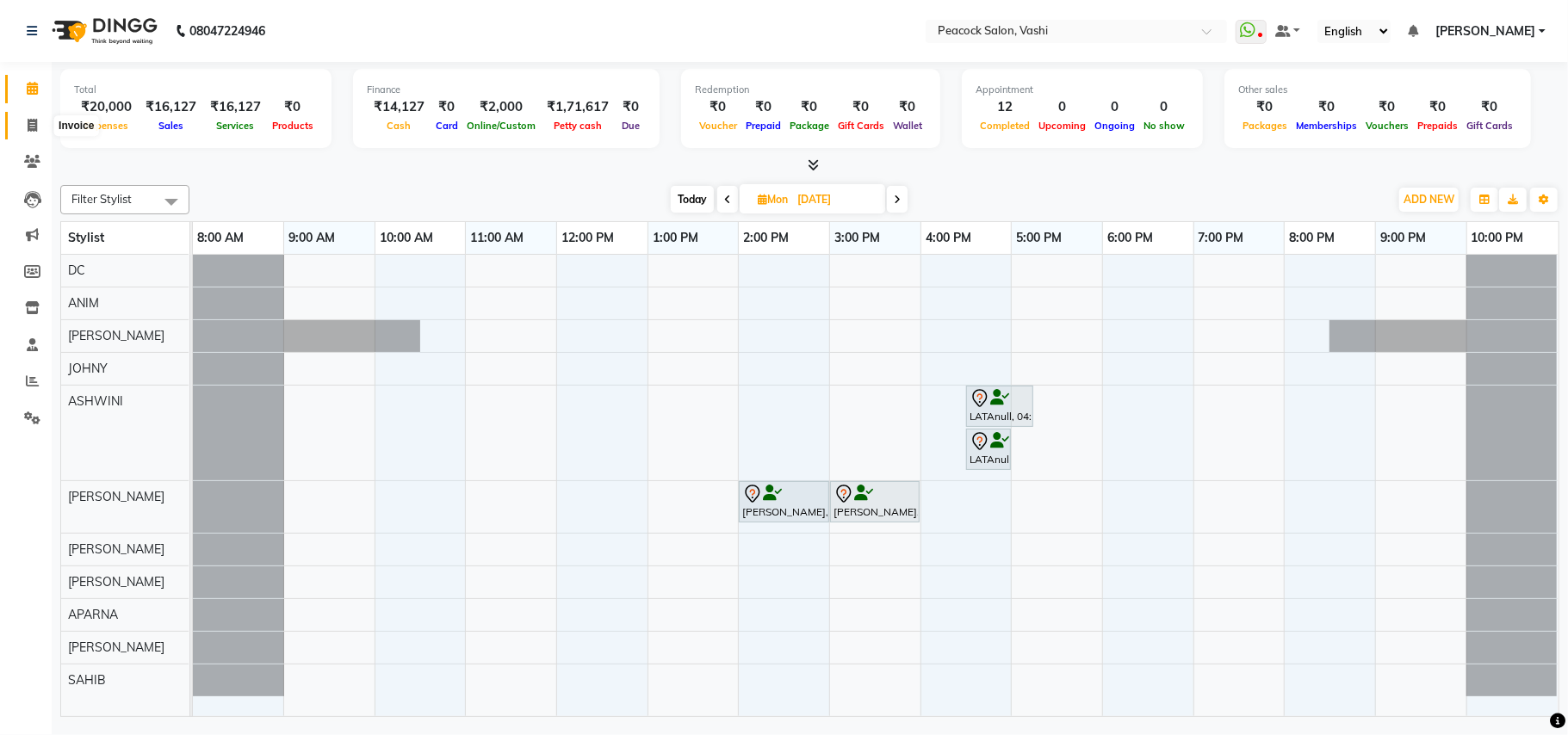
click at [27, 121] on icon at bounding box center [32, 125] width 10 height 13
select select "service"
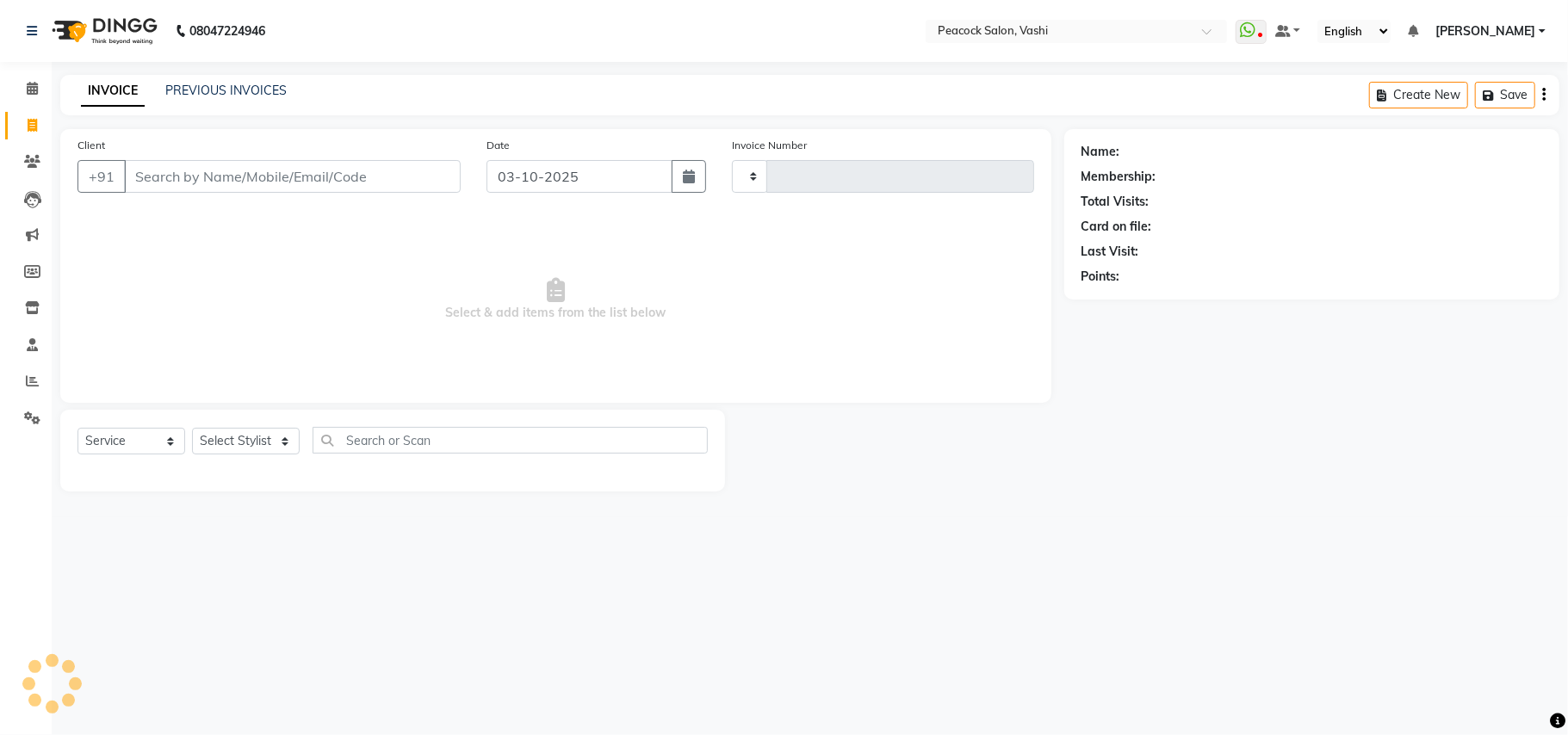
type input "3433"
select select "619"
click at [26, 88] on icon at bounding box center [31, 88] width 11 height 13
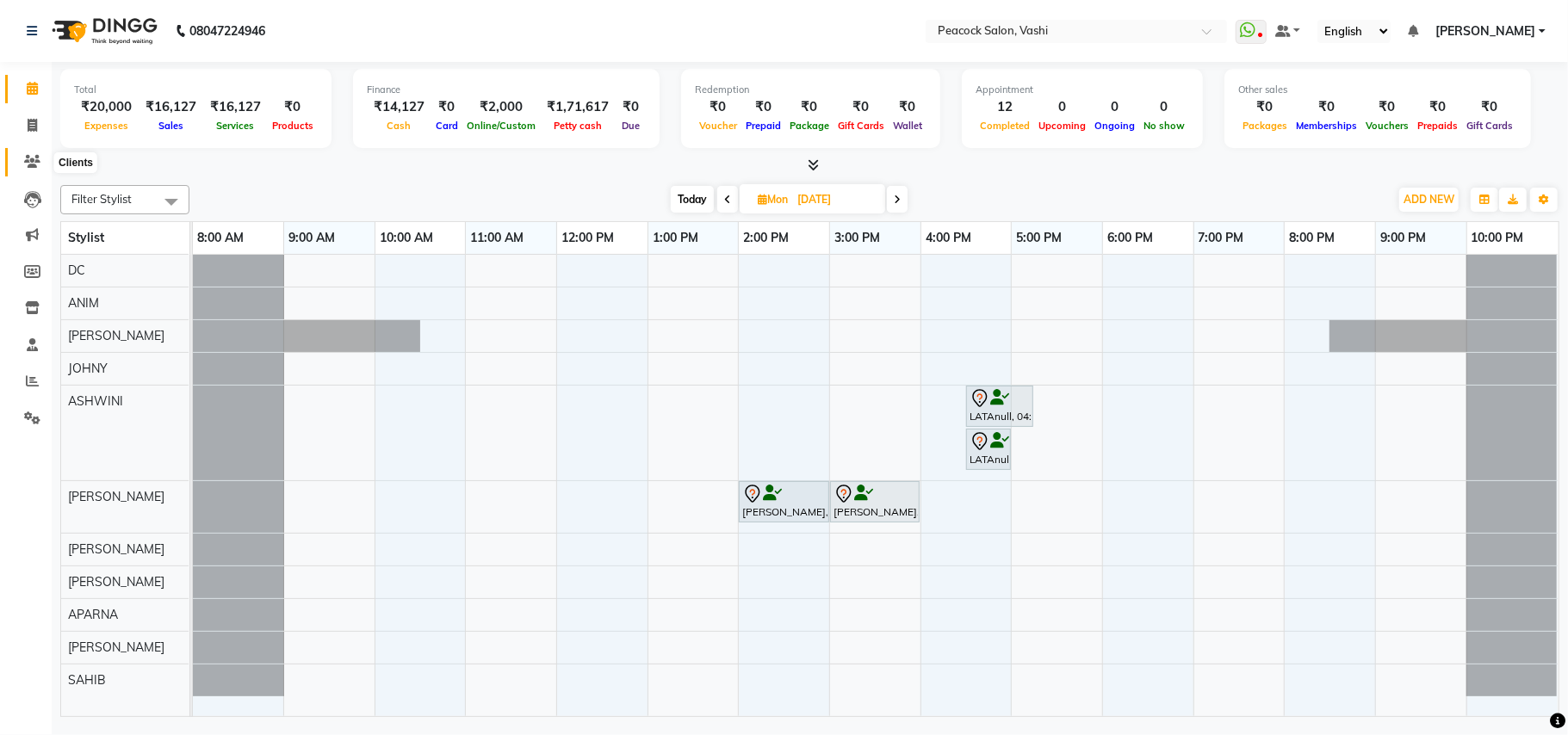
click at [28, 155] on icon at bounding box center [32, 161] width 17 height 13
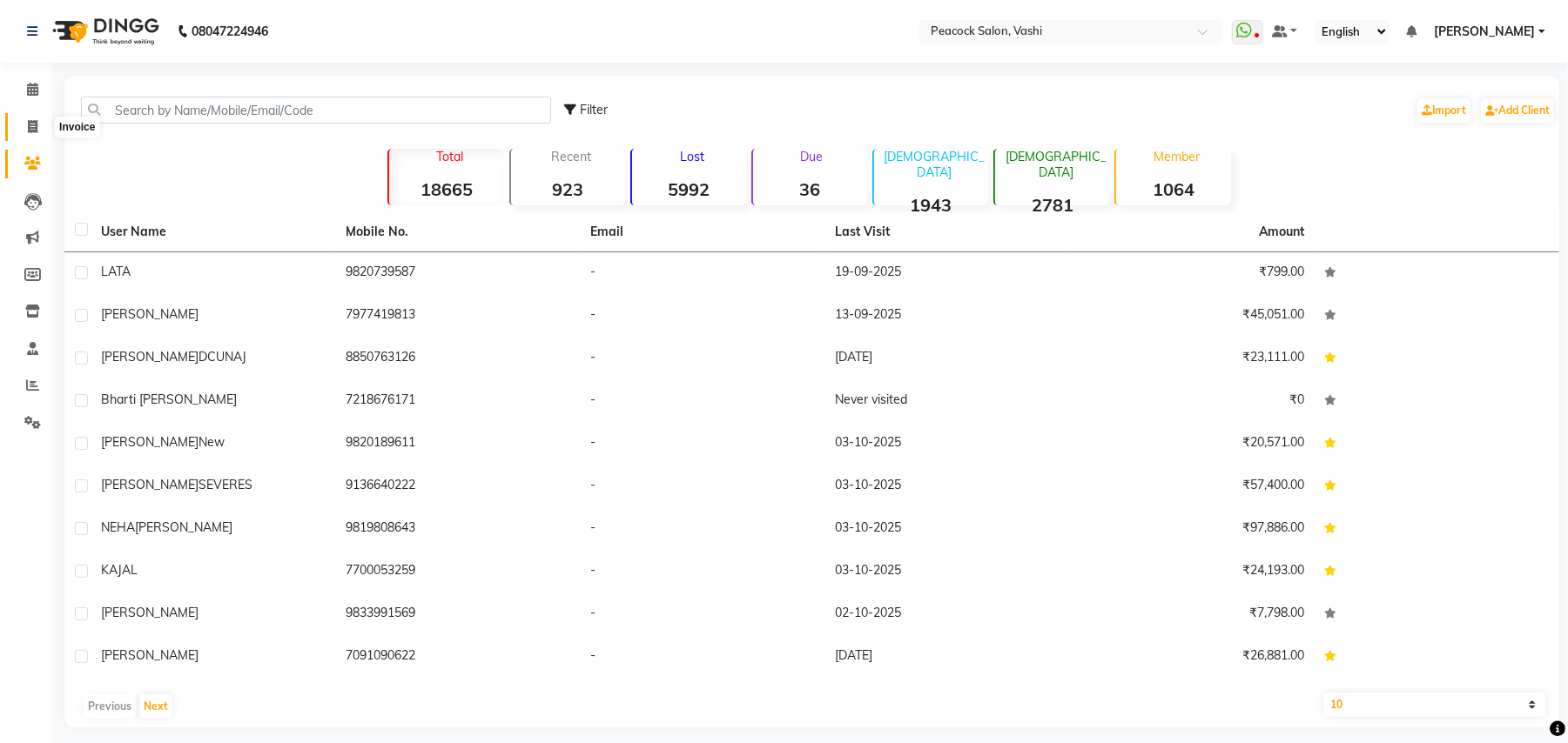
click at [33, 128] on icon at bounding box center [33, 126] width 10 height 13
select select "service"
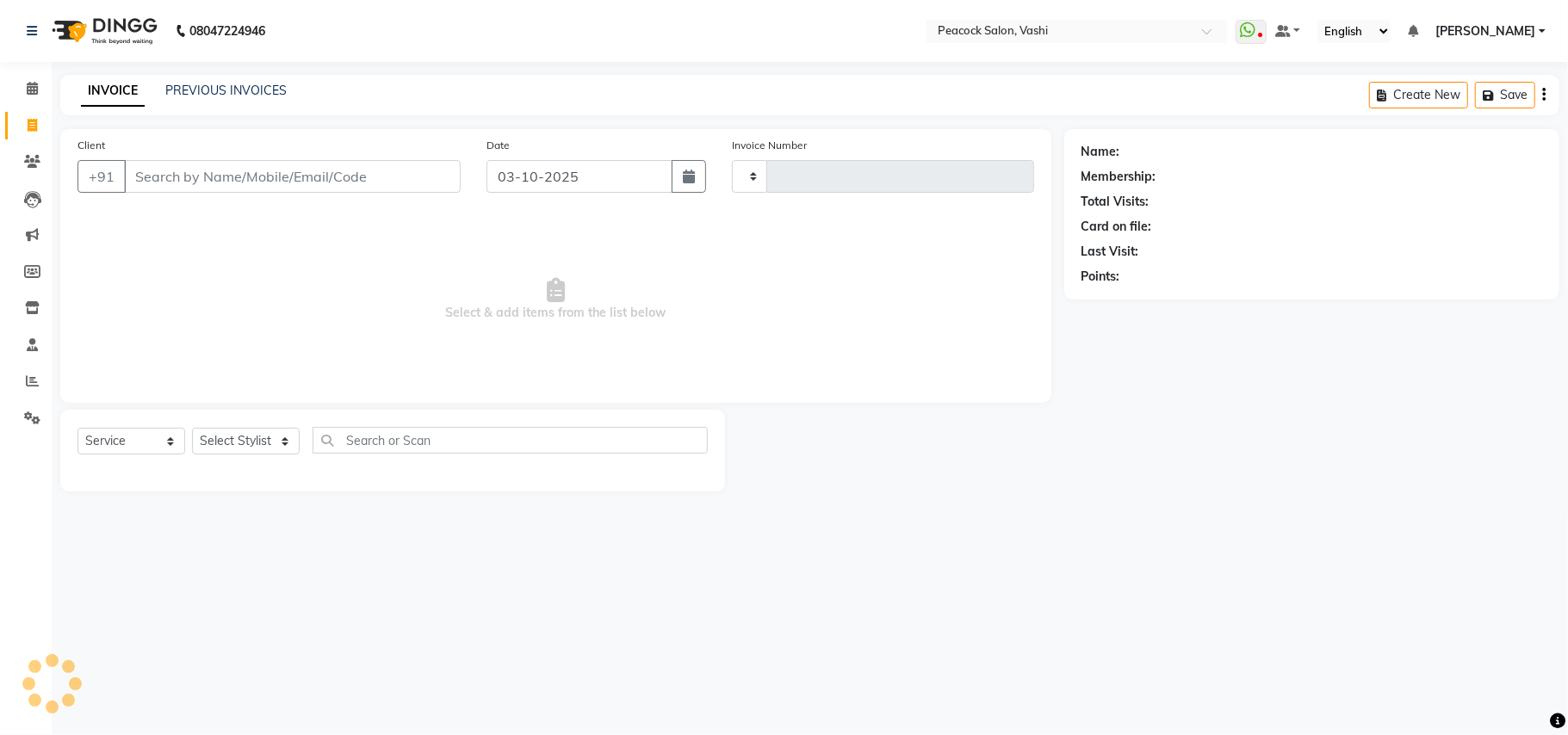
type input "3433"
select select "619"
click at [25, 379] on icon at bounding box center [31, 380] width 13 height 13
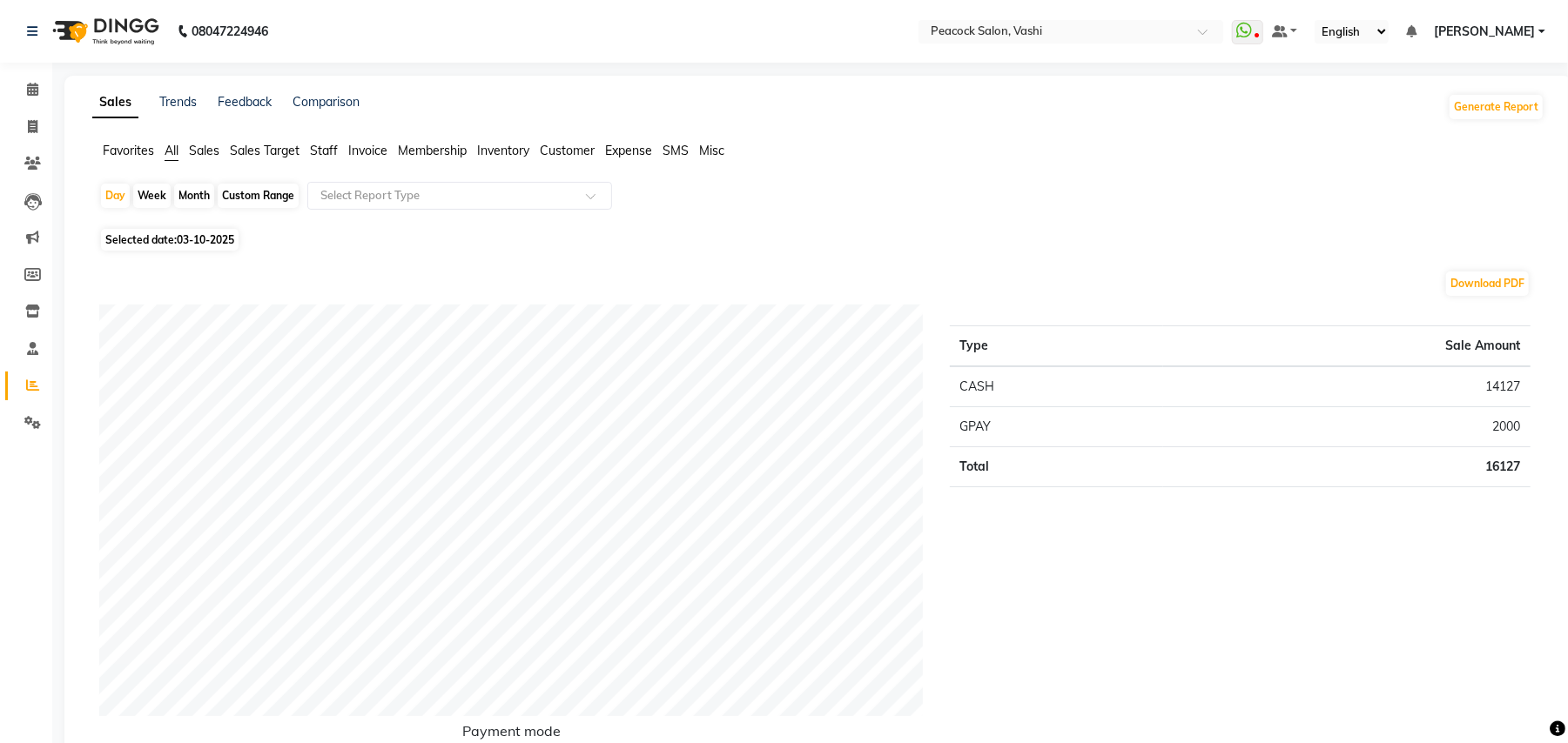
click at [168, 244] on span "Selected date: 03-10-2025" at bounding box center [169, 240] width 137 height 22
select select "10"
select select "2025"
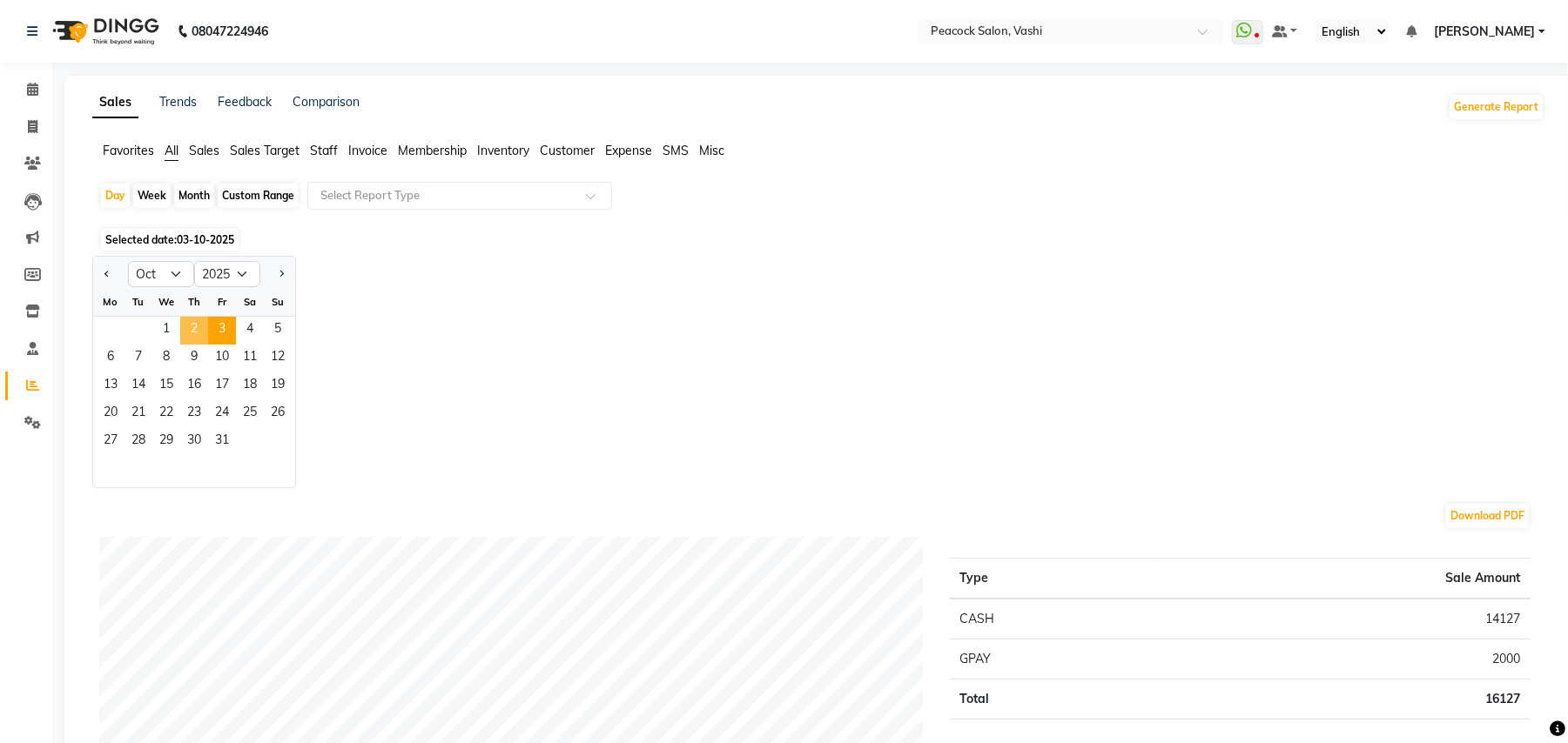
click at [200, 334] on span "2" at bounding box center [194, 331] width 28 height 28
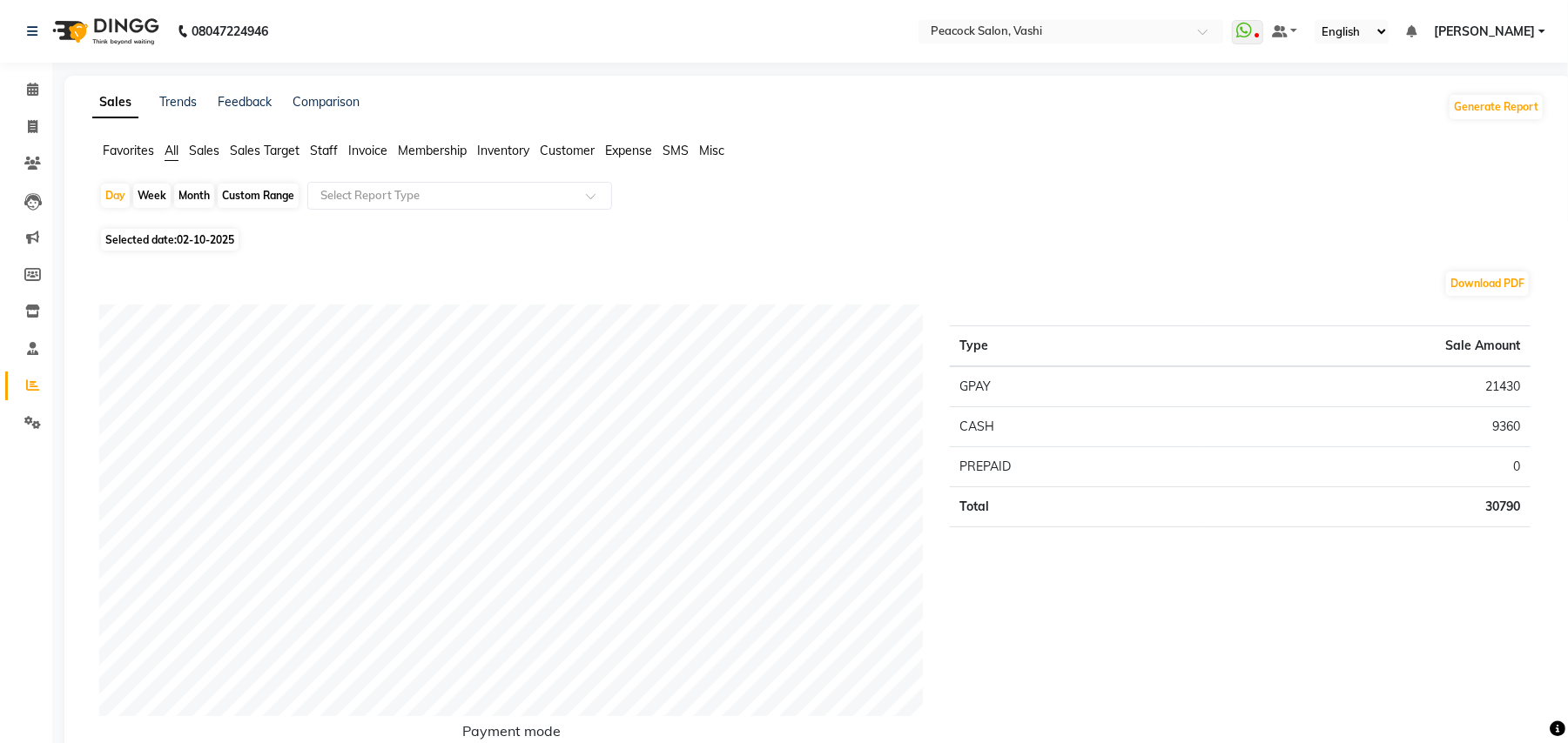
click at [331, 150] on span "Staff" at bounding box center [324, 150] width 28 height 16
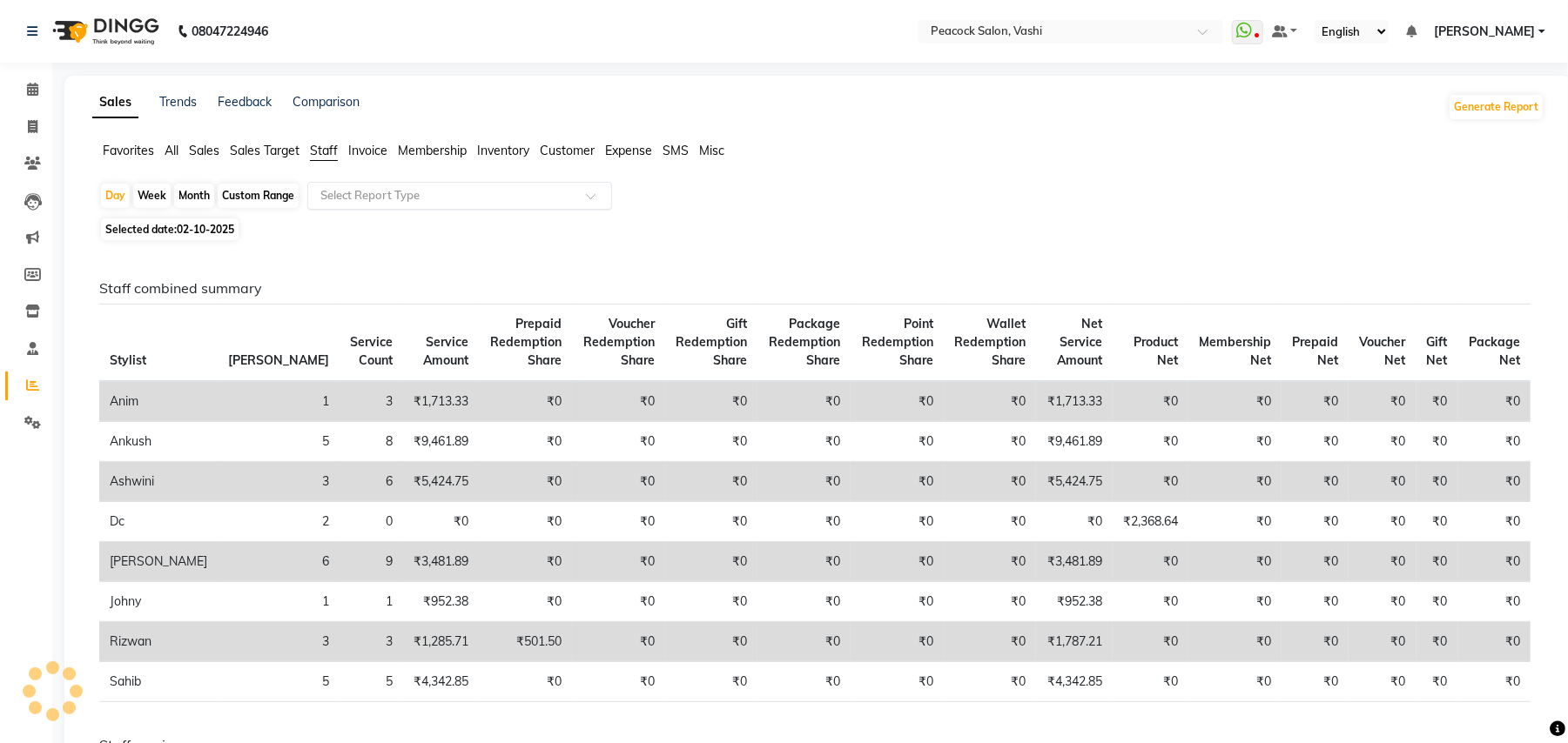
click at [352, 189] on input "text" at bounding box center [443, 196] width 251 height 18
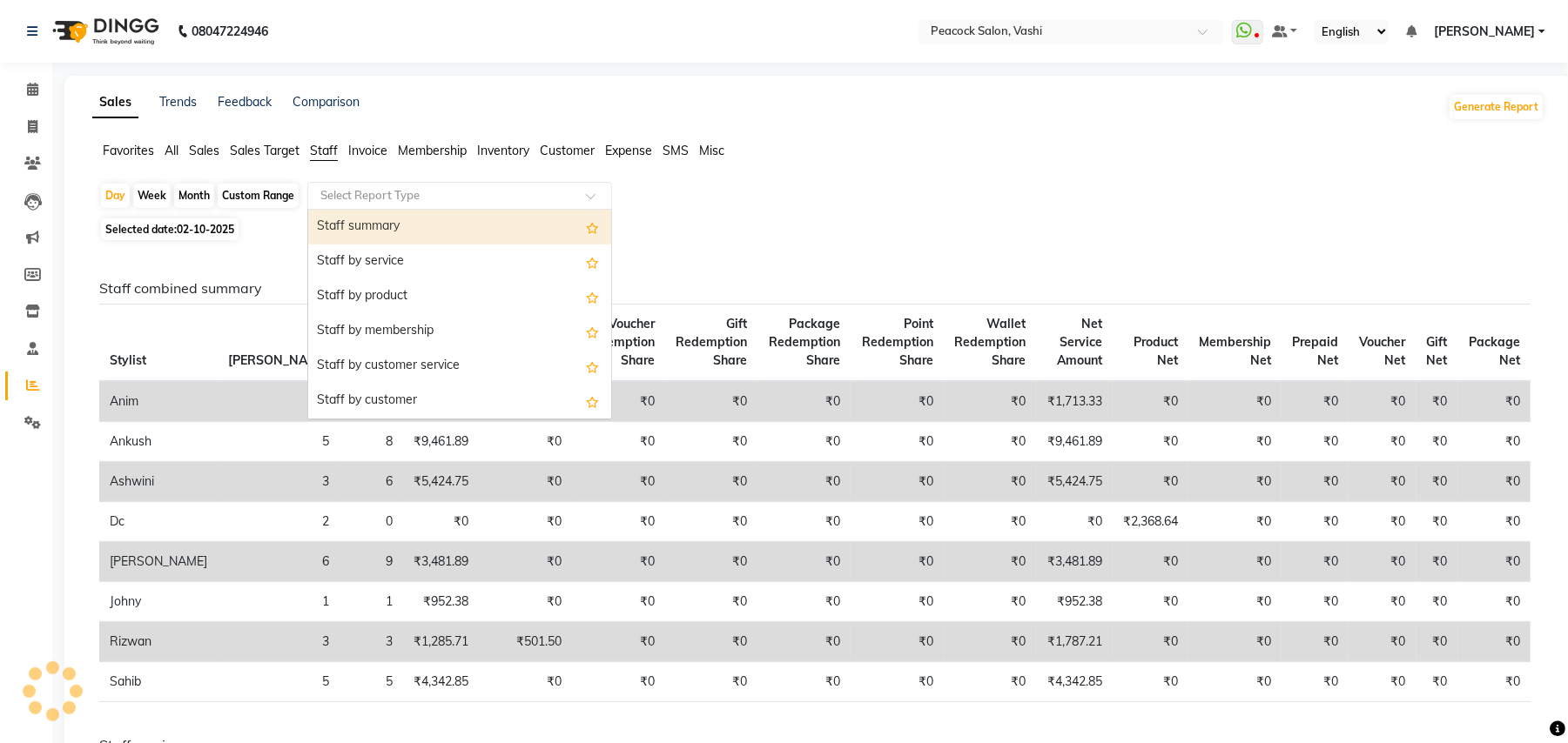
click at [360, 223] on div "Staff summary" at bounding box center [459, 226] width 303 height 35
select select "filtered_report"
select select "pdf"
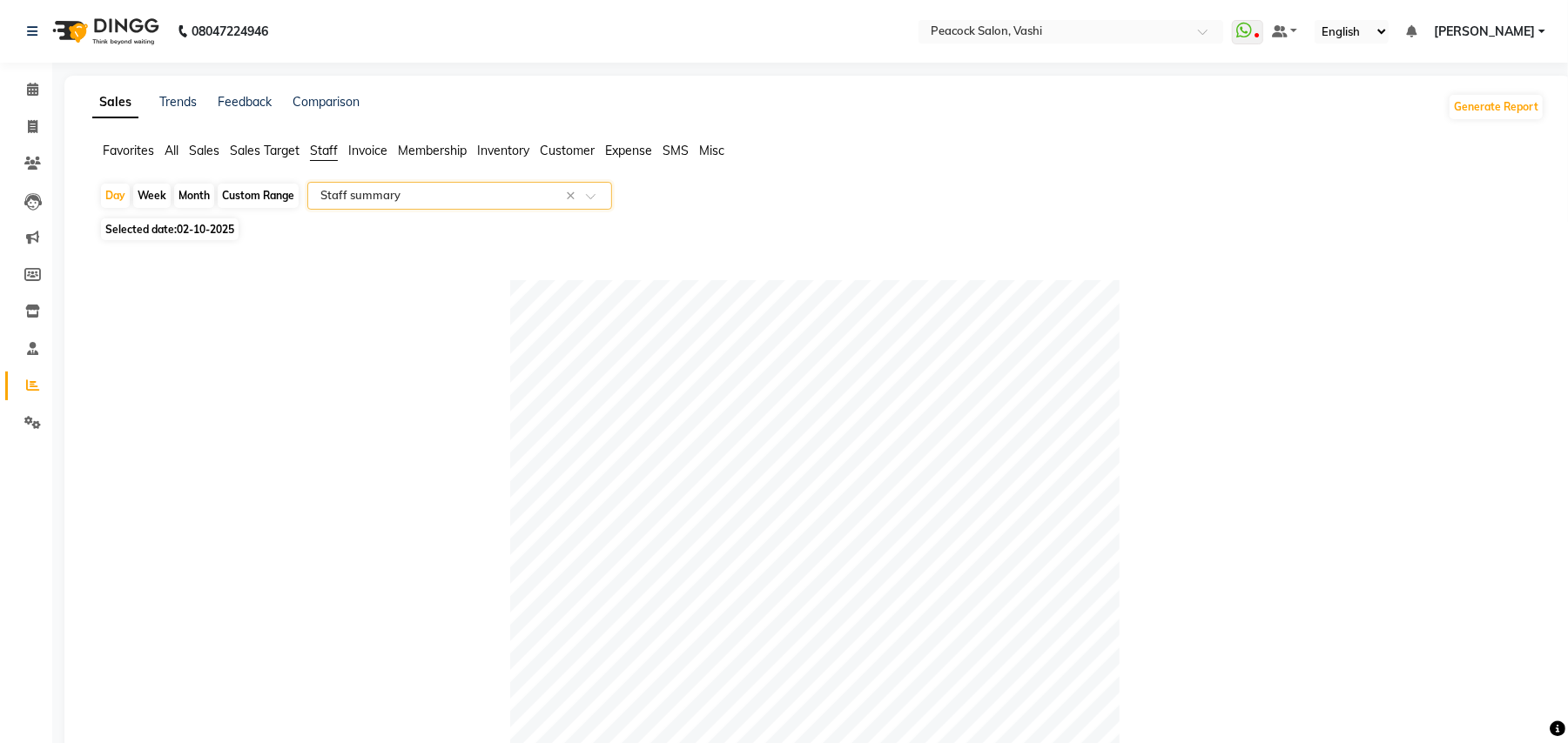
click at [418, 194] on input "text" at bounding box center [443, 196] width 251 height 18
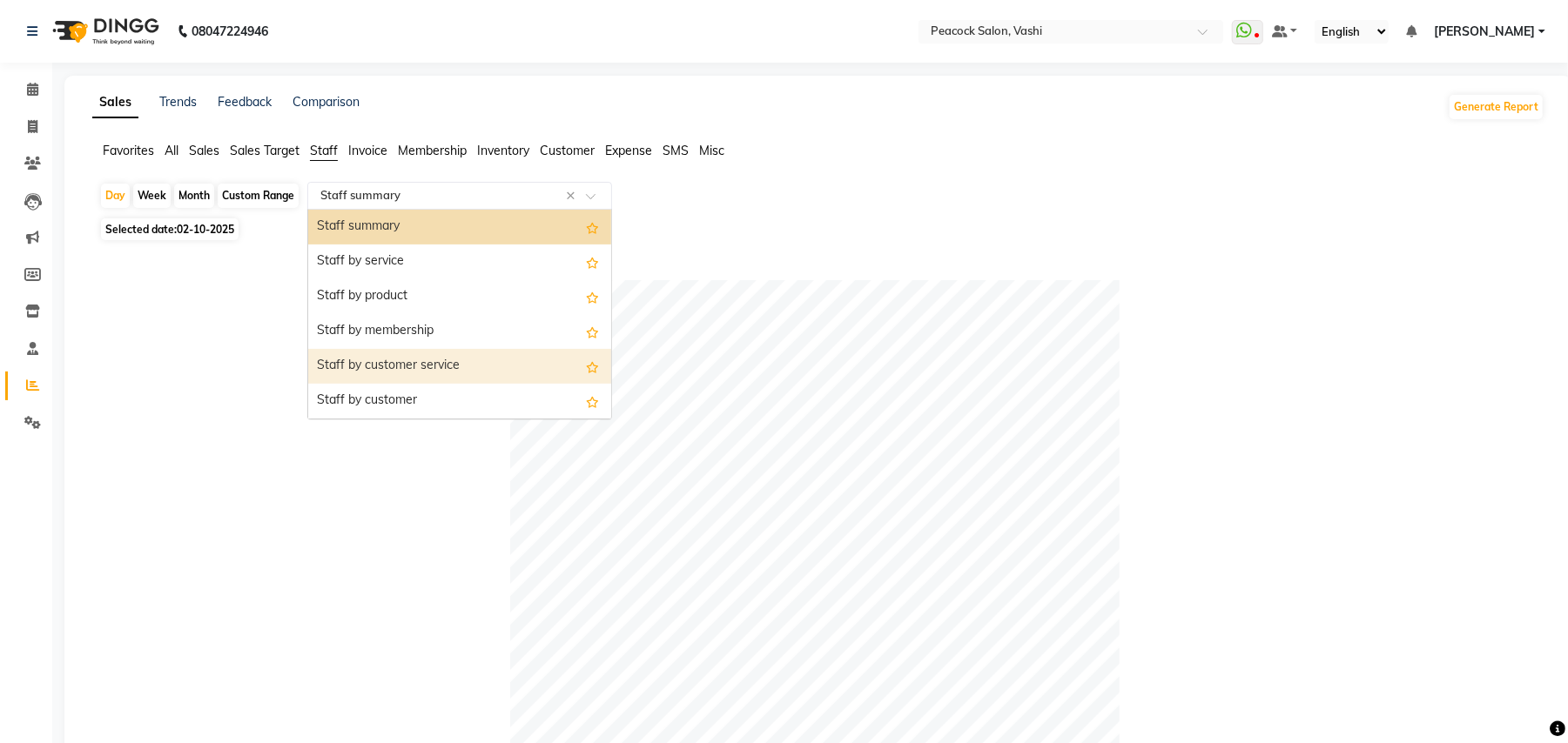
click at [433, 372] on div "Staff by customer service" at bounding box center [459, 366] width 303 height 35
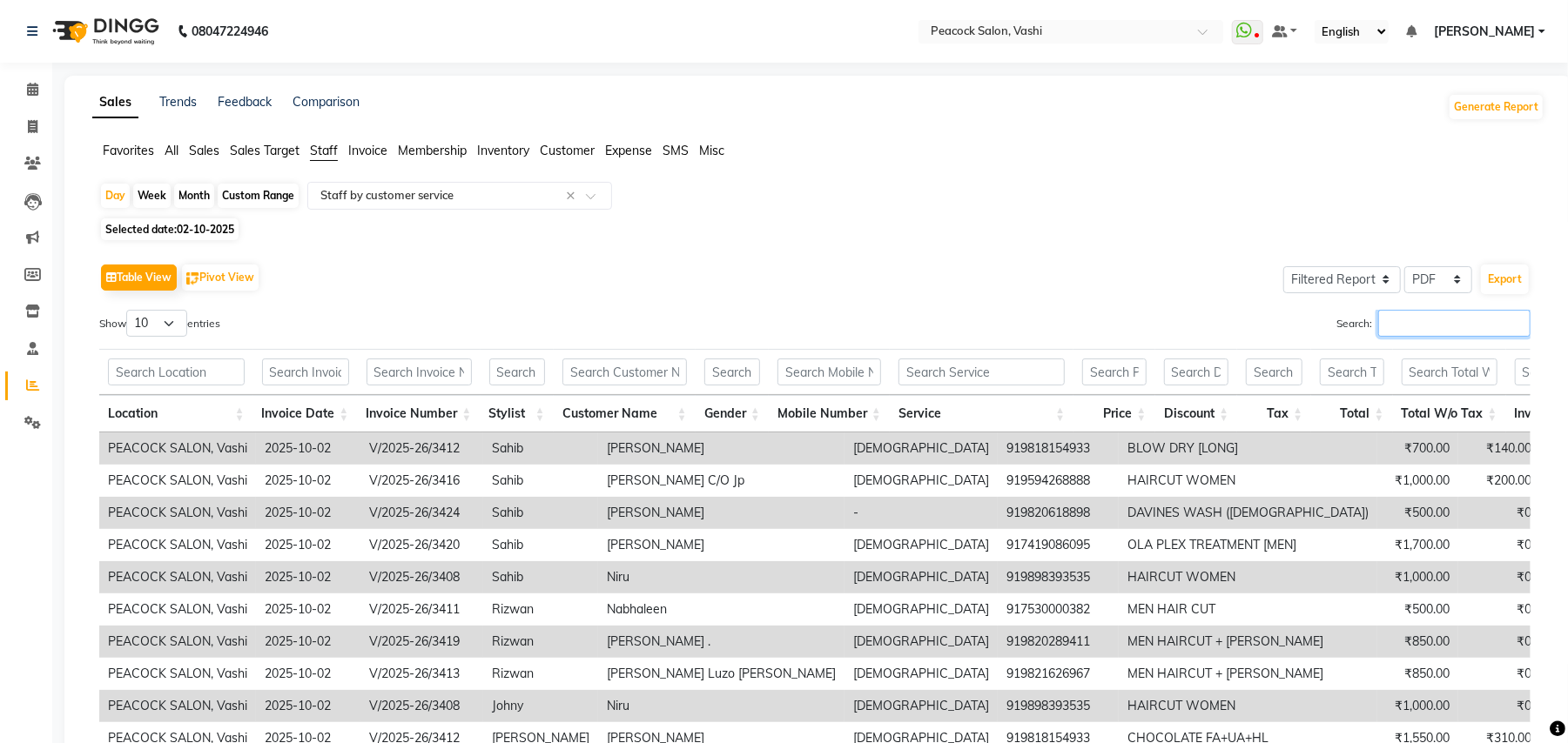
click at [1457, 325] on input "Search:" at bounding box center [1454, 323] width 152 height 27
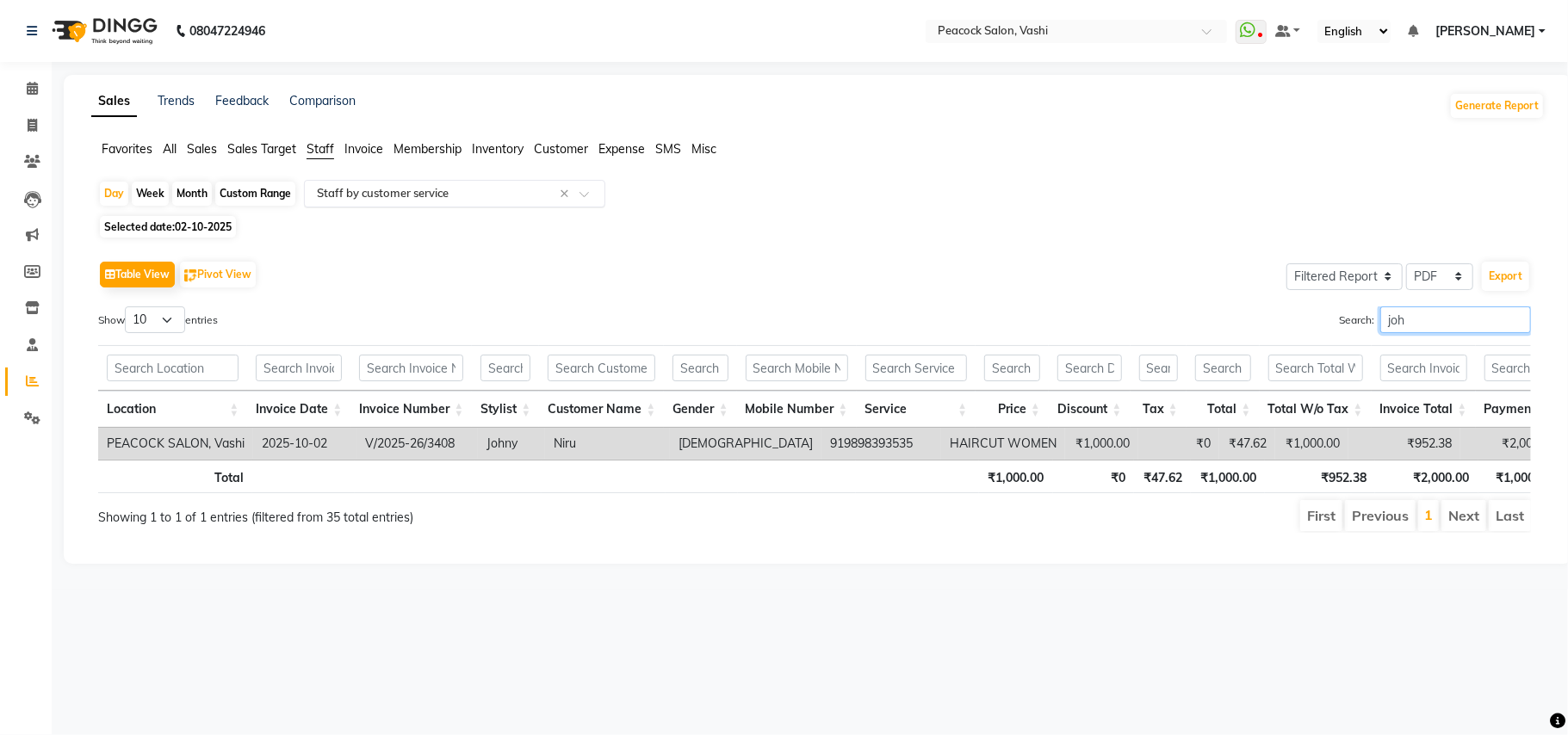
type input "joh"
click at [366, 193] on input "text" at bounding box center [438, 194] width 248 height 18
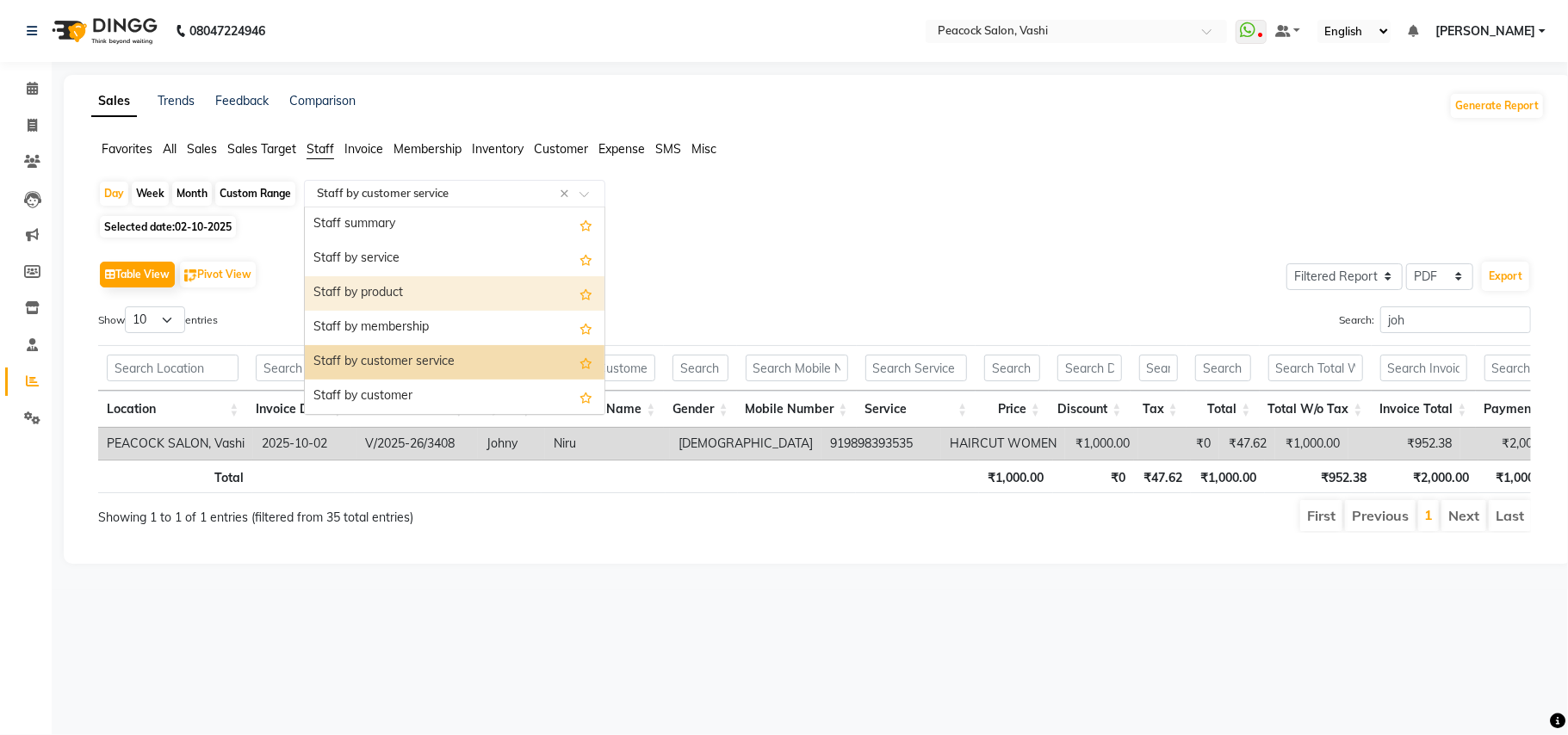
click at [397, 290] on div "Staff by product" at bounding box center [455, 293] width 300 height 34
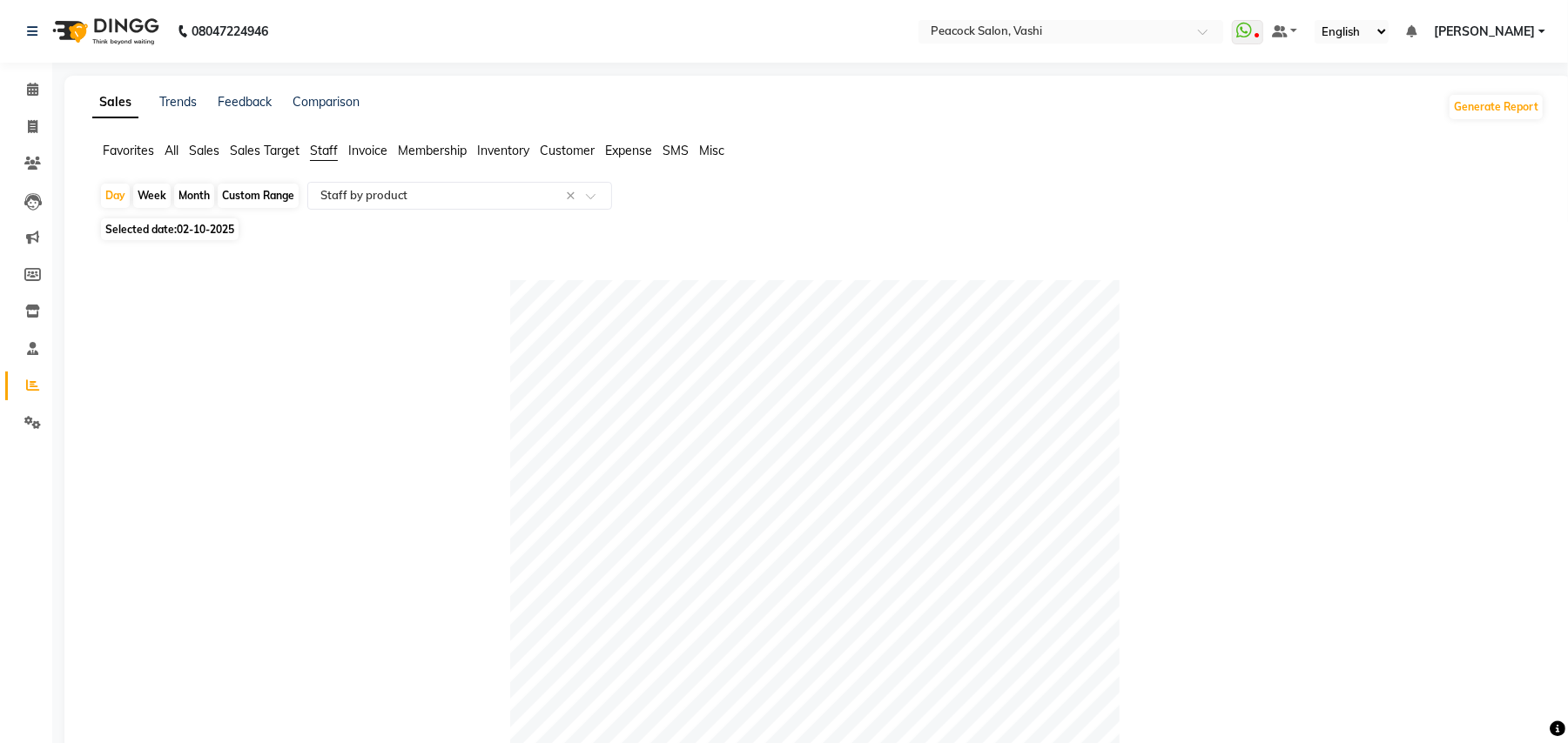
click at [182, 231] on span "02-10-2025" at bounding box center [206, 229] width 57 height 13
select select "10"
select select "2025"
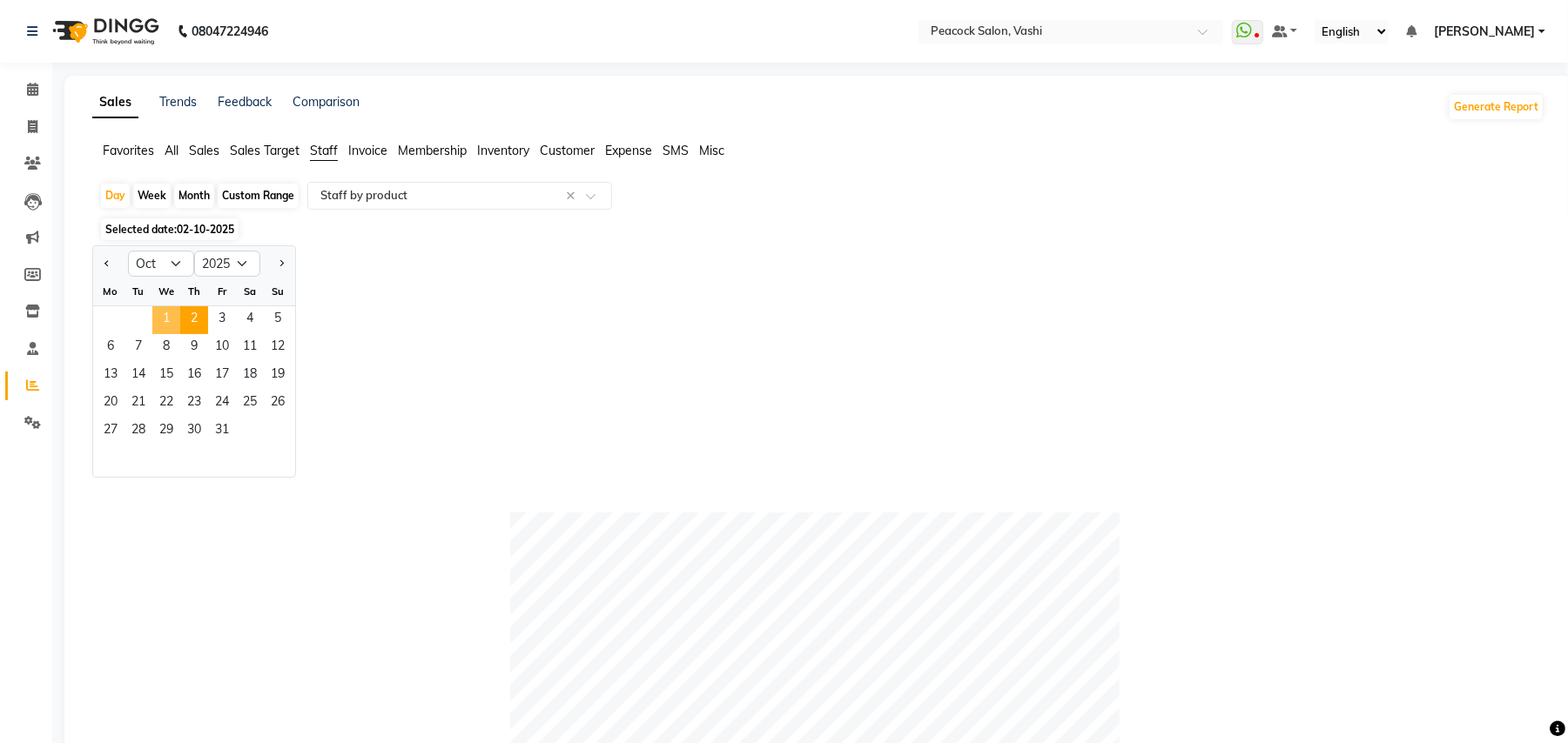
click at [172, 318] on span "1" at bounding box center [166, 320] width 28 height 28
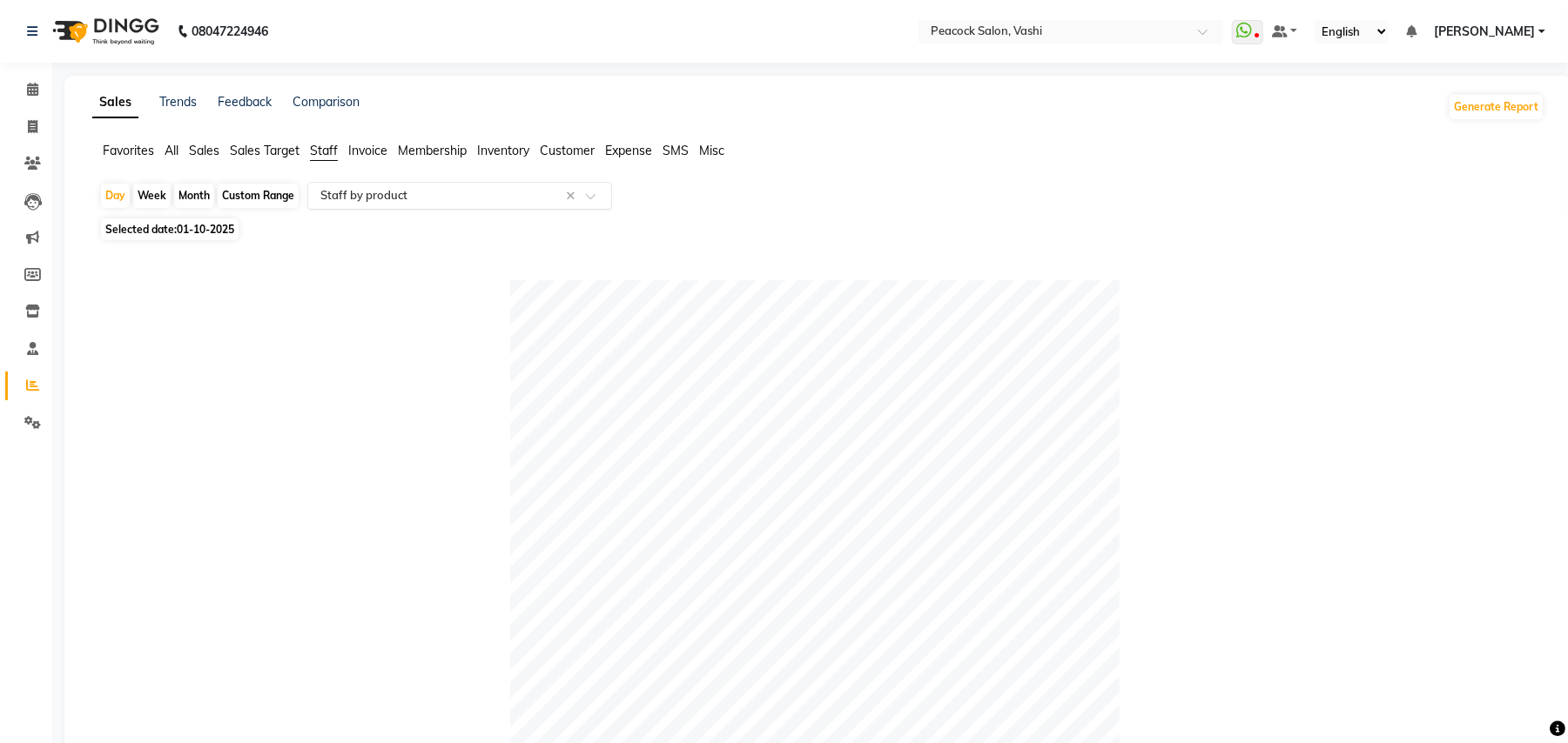
click at [416, 197] on input "text" at bounding box center [443, 196] width 251 height 18
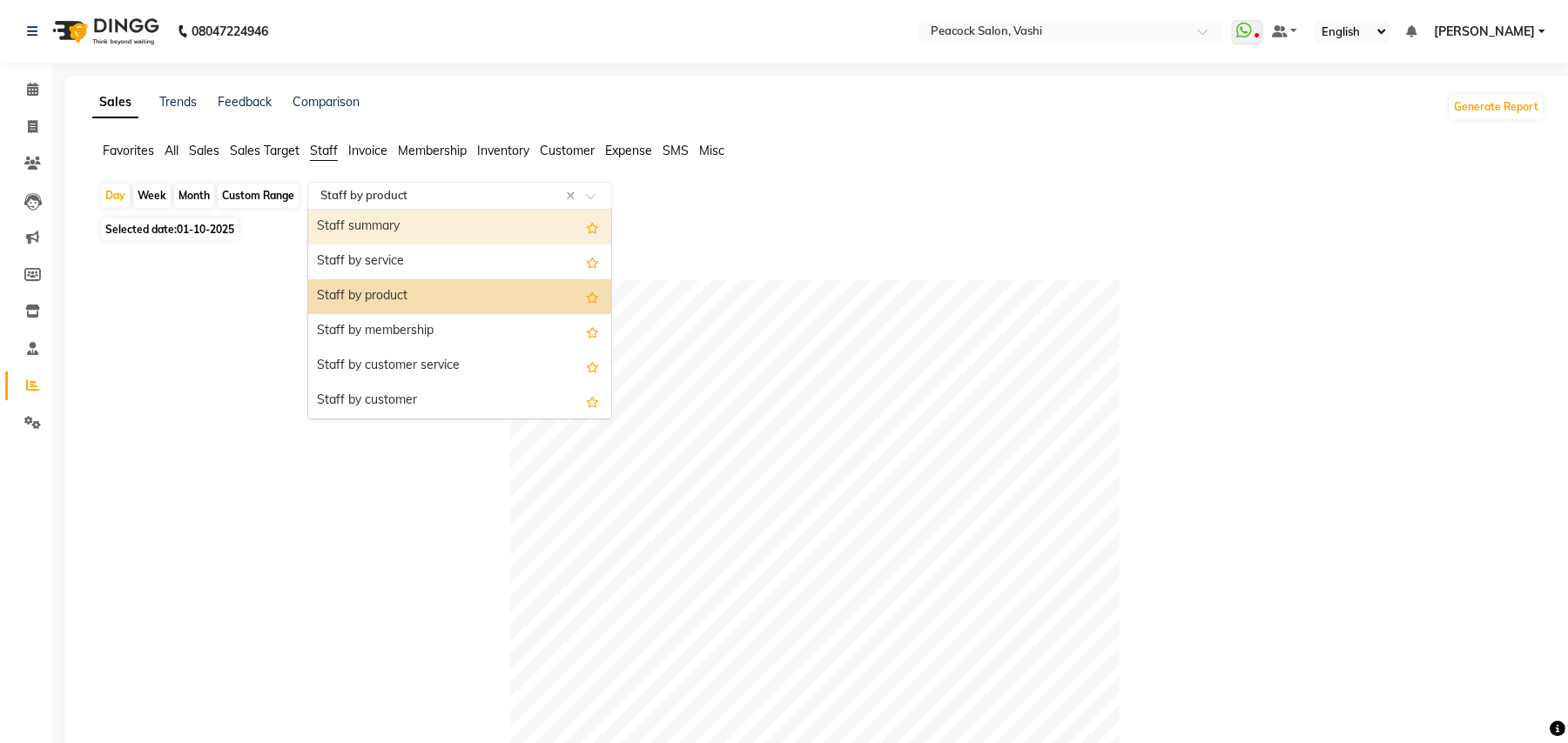
click at [412, 233] on div "Staff summary" at bounding box center [459, 226] width 303 height 35
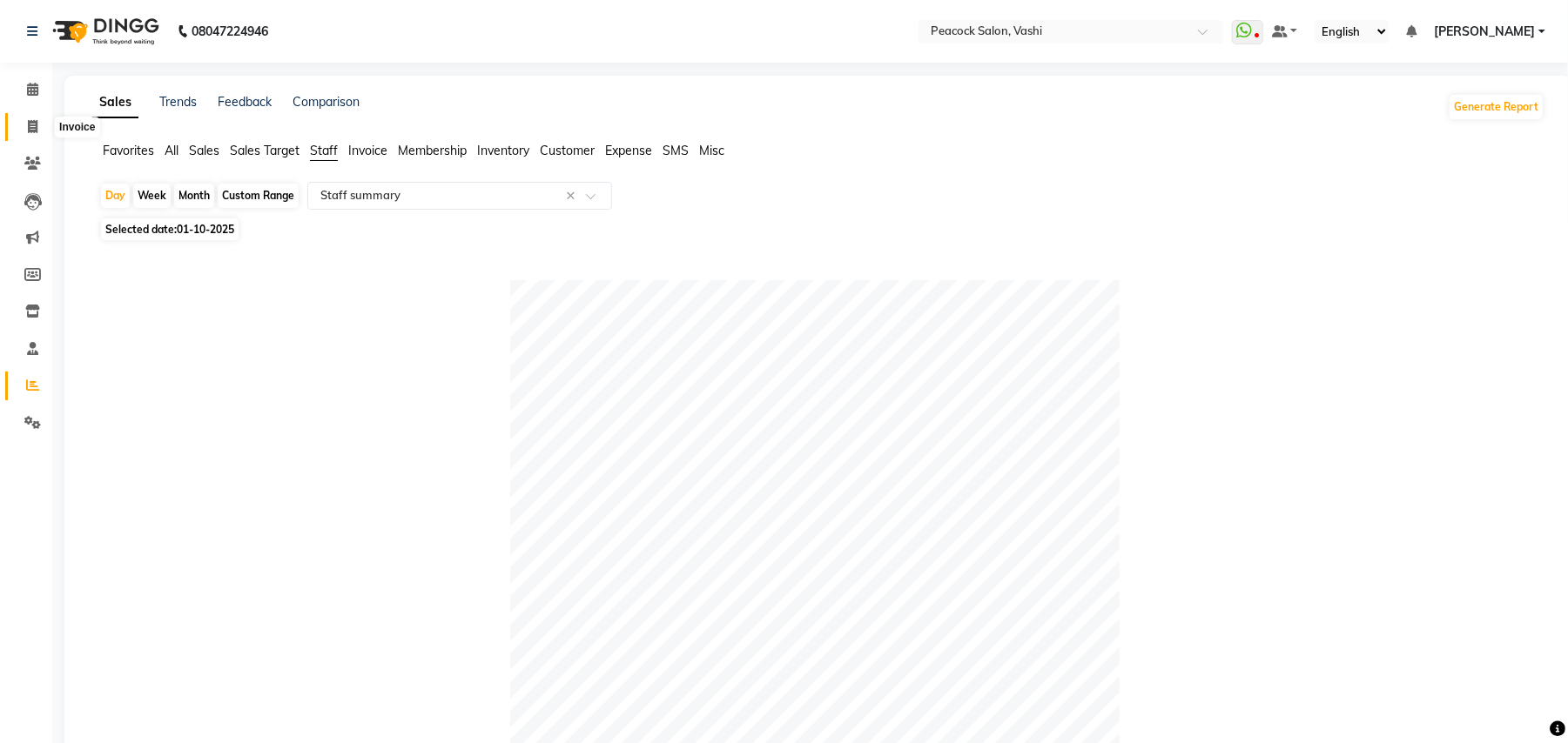
click at [36, 121] on icon at bounding box center [33, 126] width 10 height 13
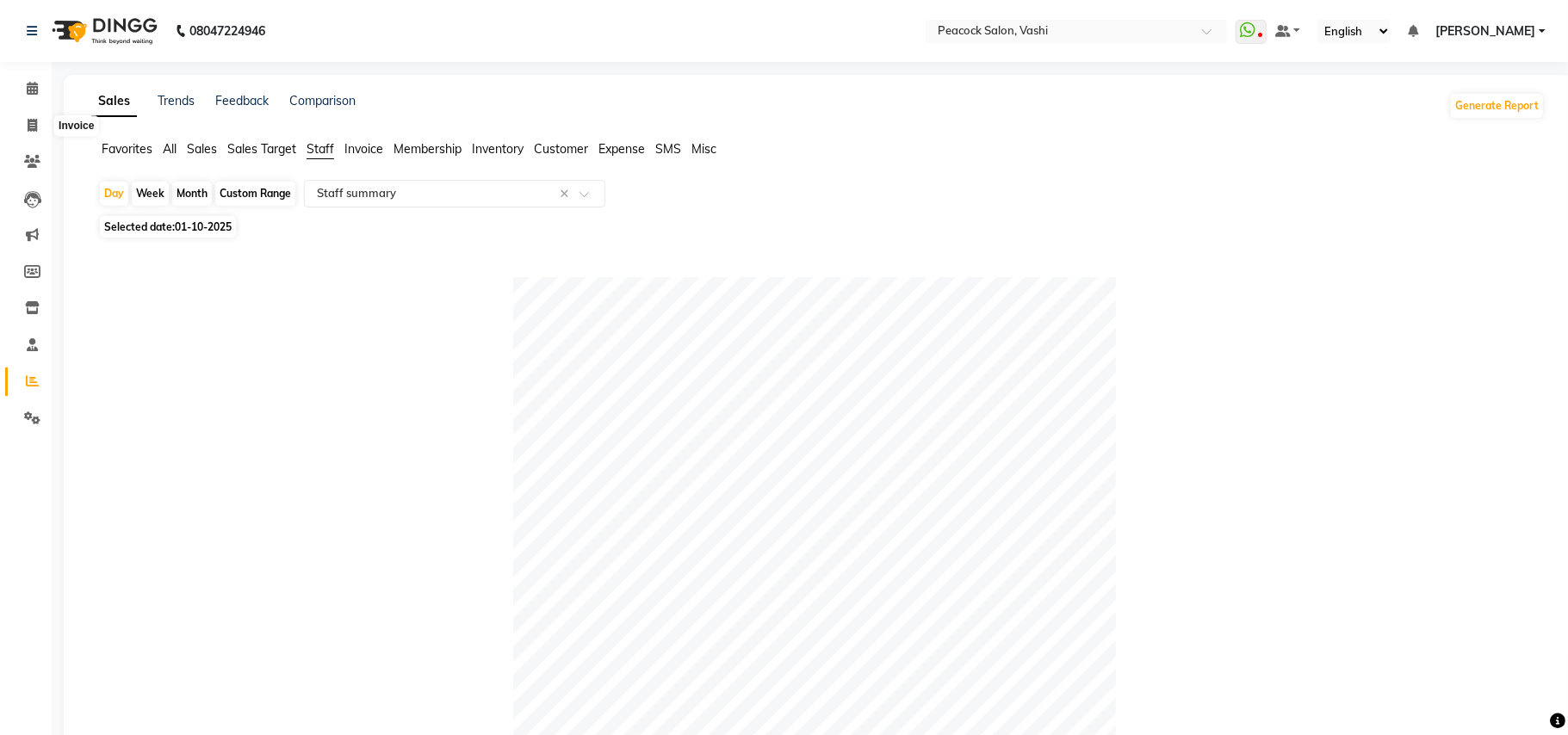
select select "619"
select select "service"
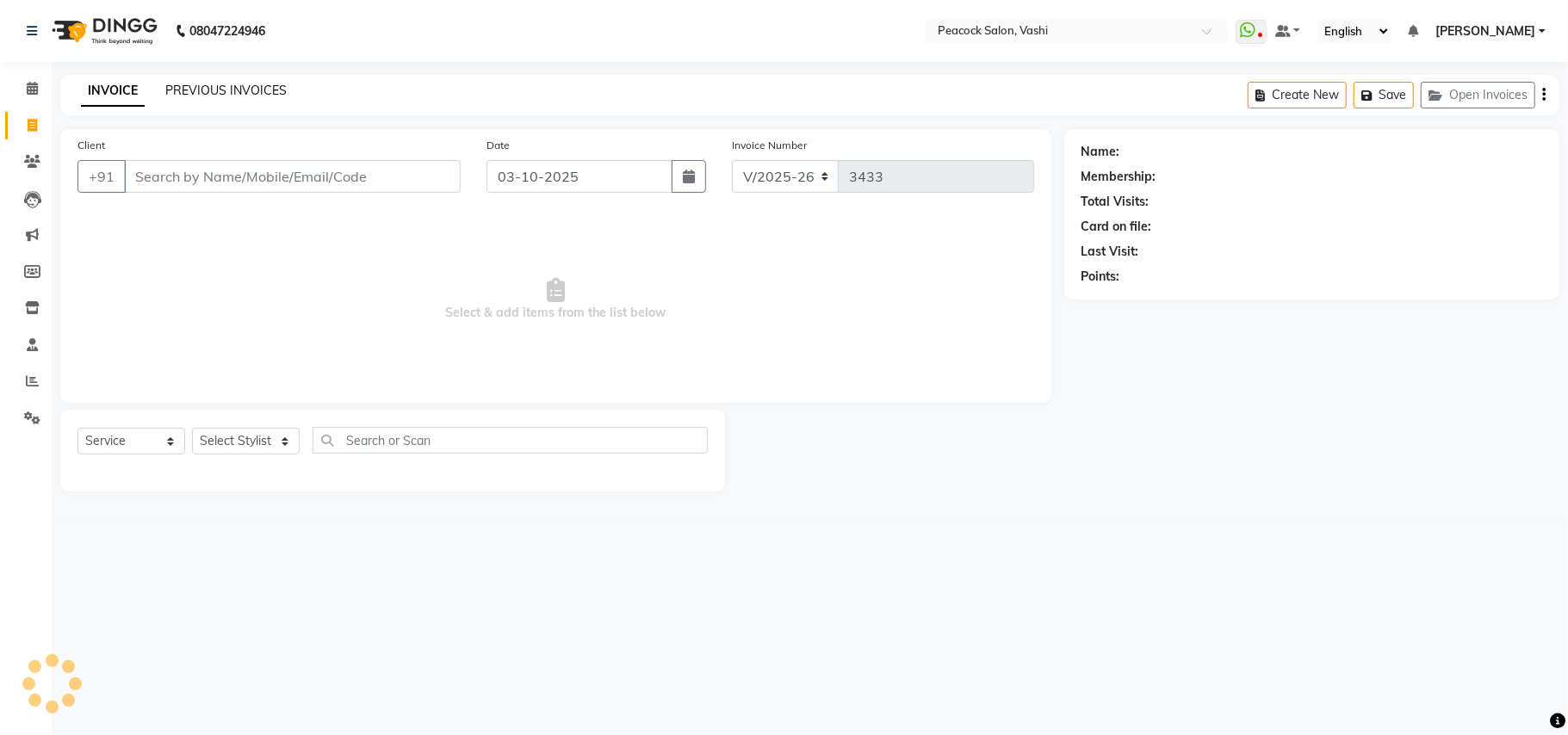
click at [257, 87] on link "PREVIOUS INVOICES" at bounding box center [226, 91] width 121 height 16
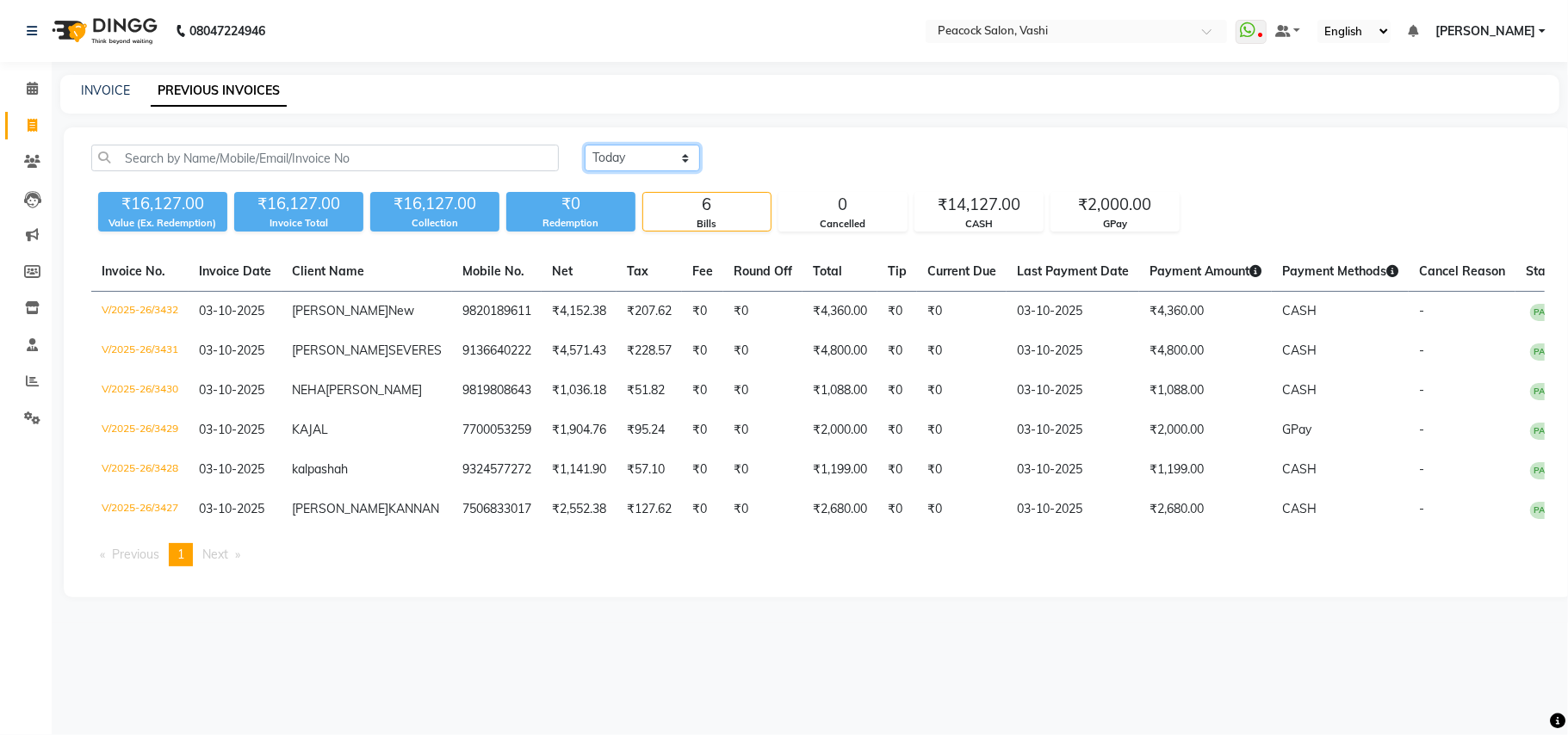
click at [620, 153] on select "Today Yesterday Custom Range" at bounding box center [642, 157] width 115 height 26
select select "yesterday"
click at [585, 145] on select "Today Yesterday Custom Range" at bounding box center [642, 157] width 115 height 26
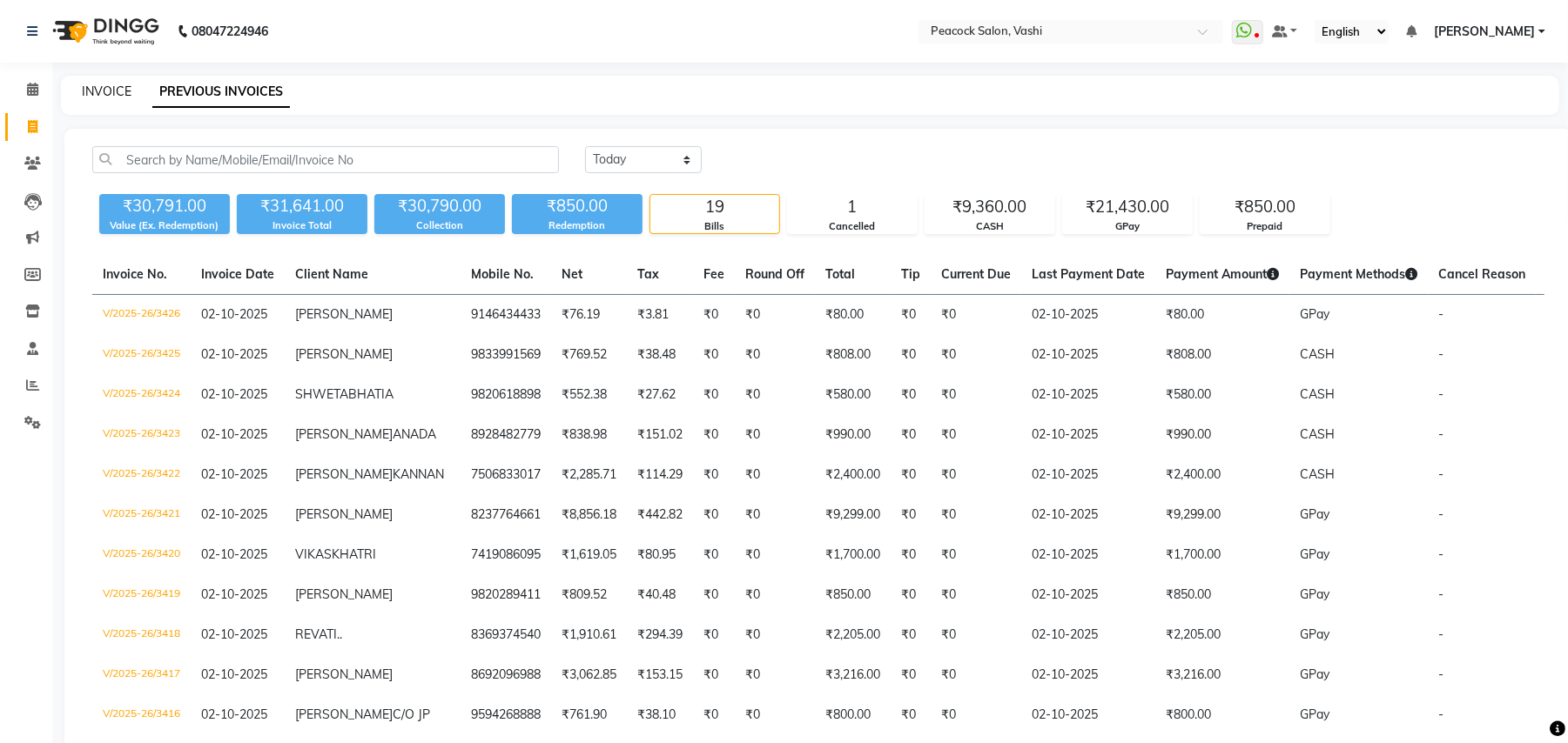
click at [108, 85] on link "INVOICE" at bounding box center [107, 92] width 49 height 16
select select "service"
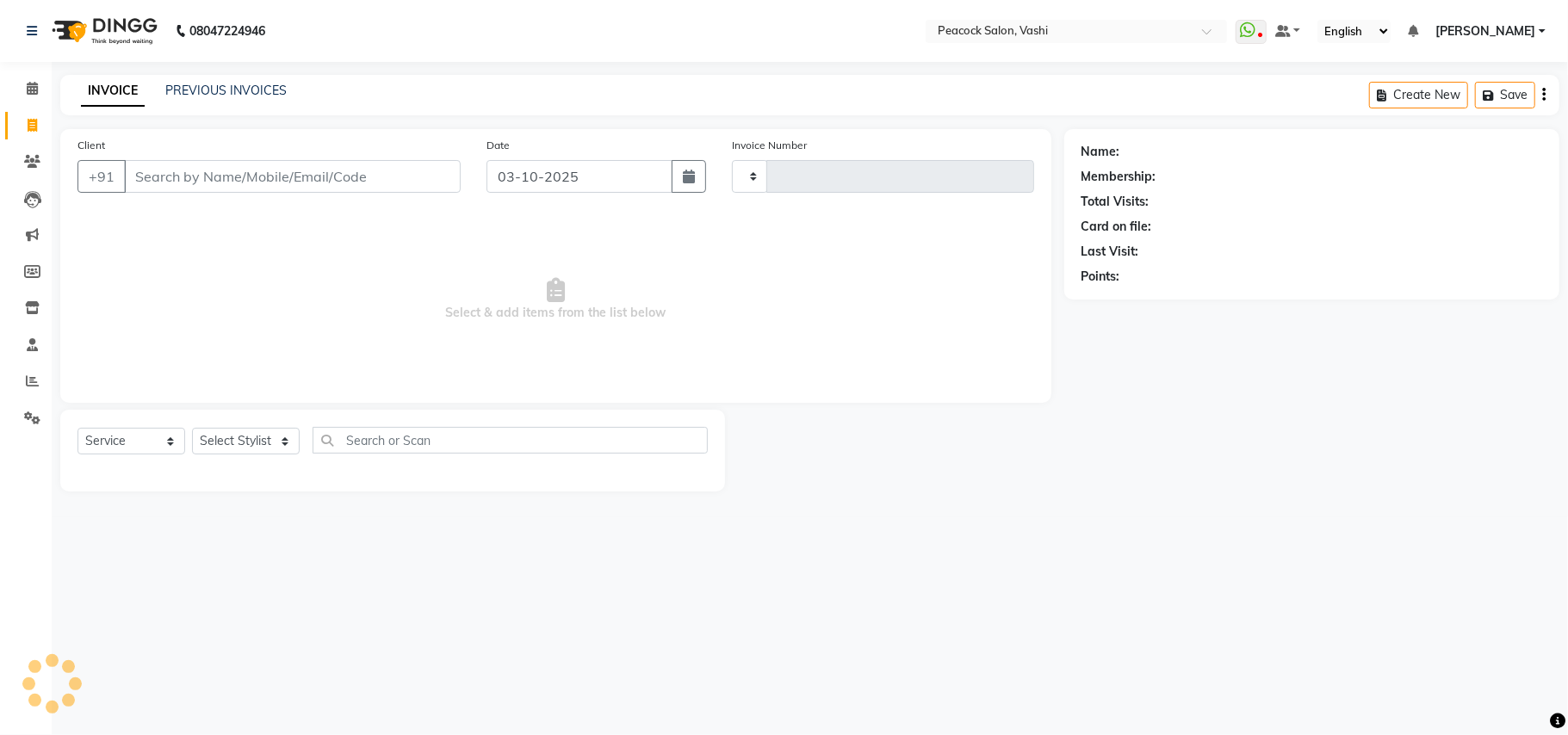
type input "3433"
select select "619"
click at [212, 87] on link "PREVIOUS INVOICES" at bounding box center [226, 91] width 121 height 16
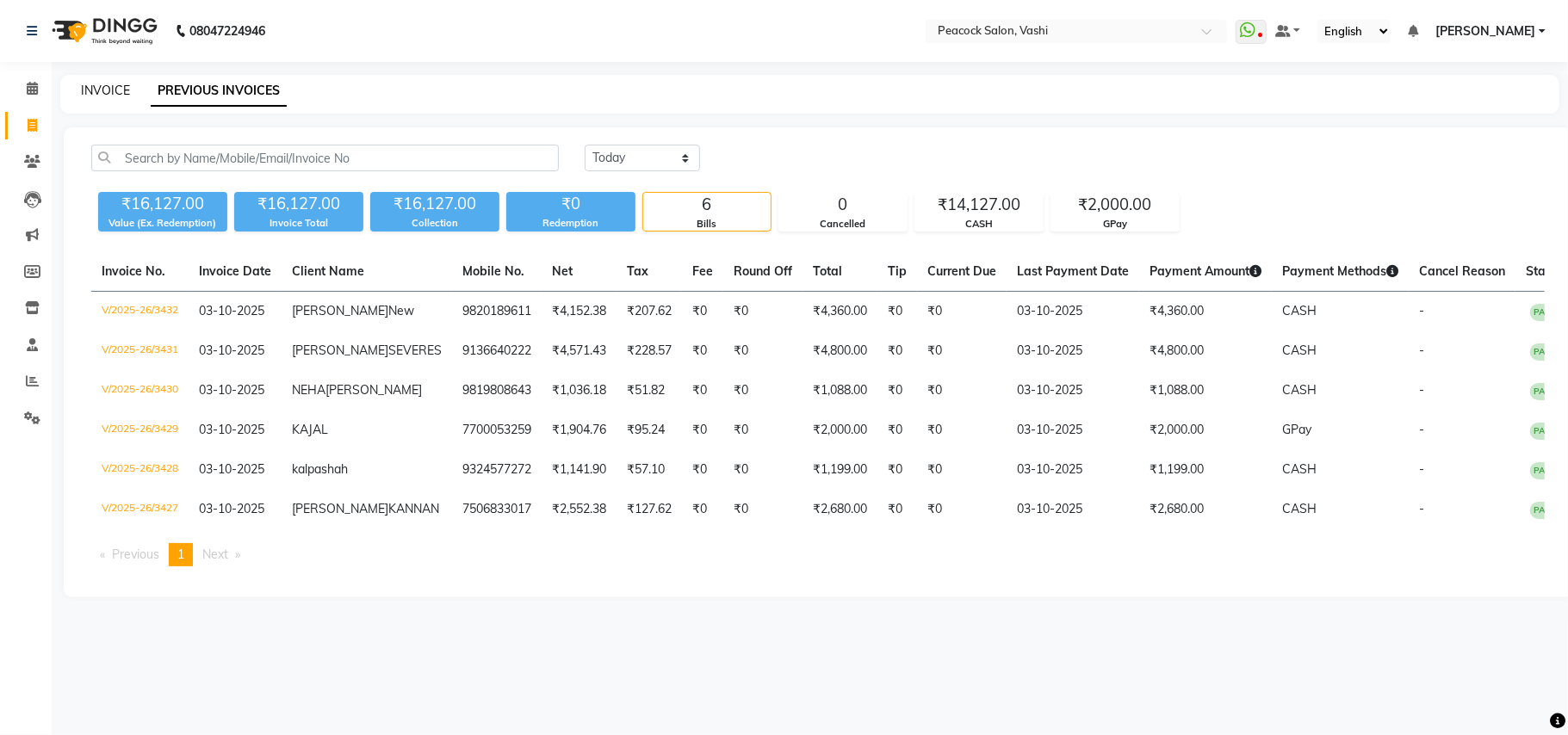
click at [90, 90] on link "INVOICE" at bounding box center [106, 91] width 49 height 16
select select "619"
select select "service"
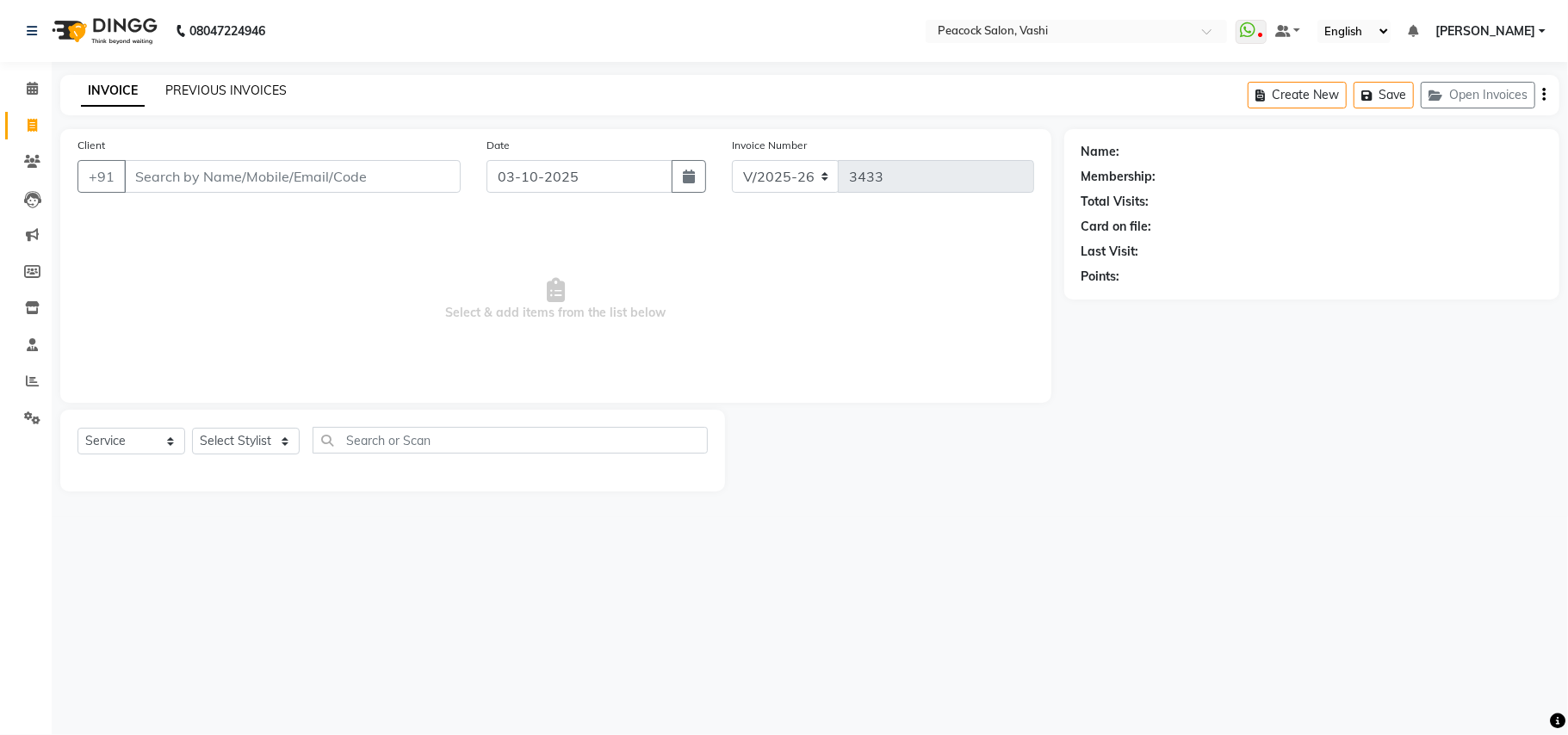
click at [222, 83] on link "PREVIOUS INVOICES" at bounding box center [226, 91] width 121 height 16
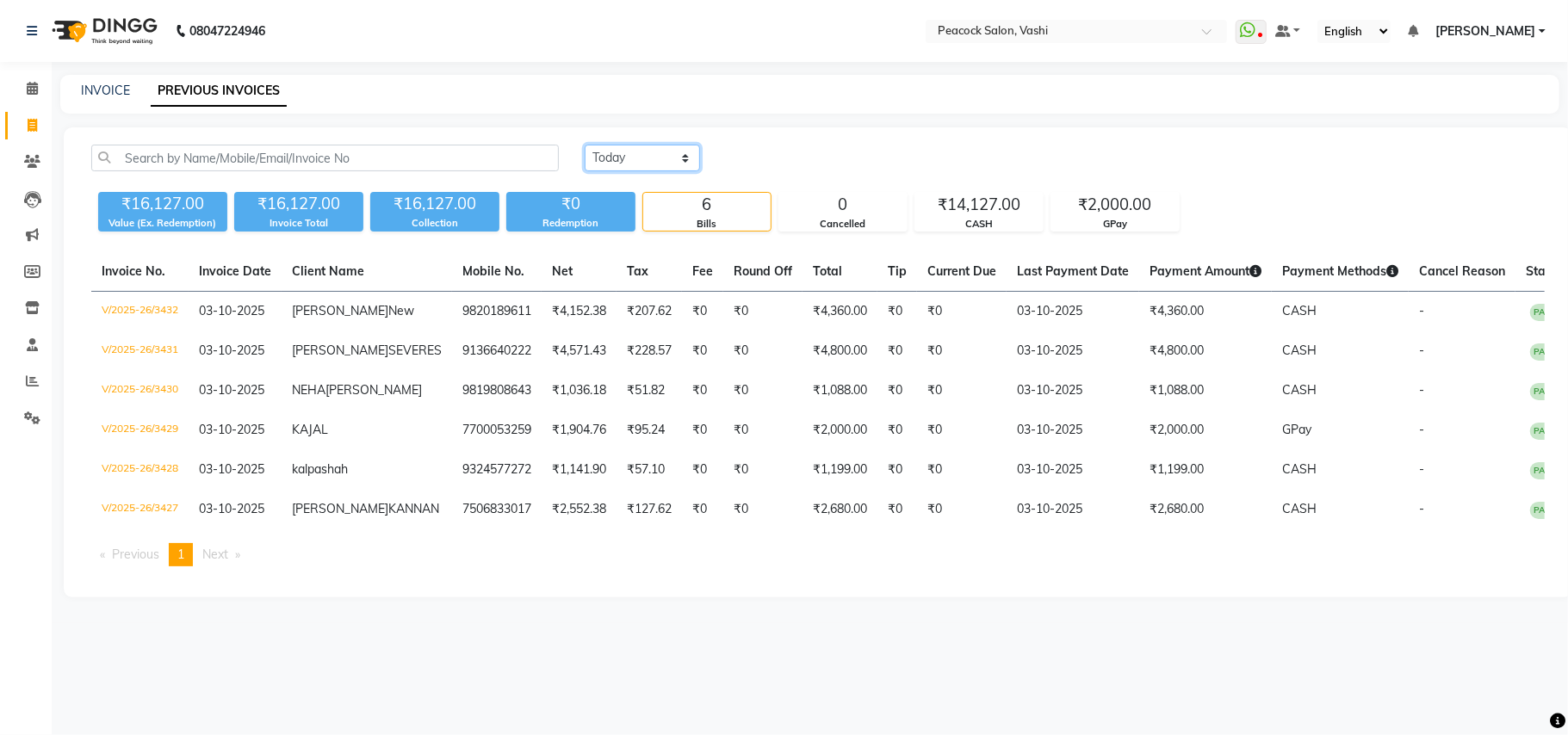
click at [620, 162] on select "Today Yesterday Custom Range" at bounding box center [642, 157] width 115 height 26
select select "yesterday"
click at [585, 145] on select "Today Yesterday Custom Range" at bounding box center [642, 157] width 115 height 26
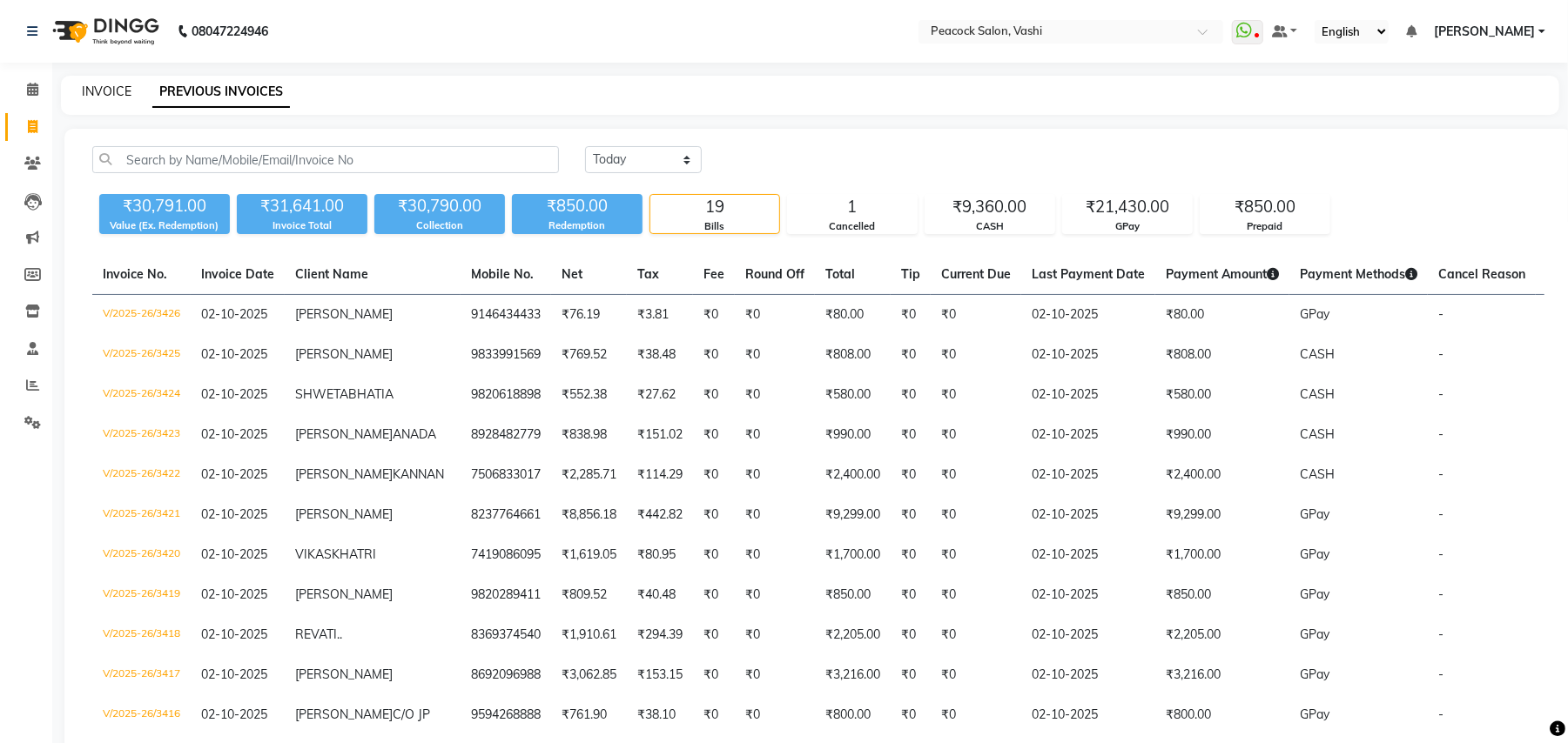
click at [106, 87] on link "INVOICE" at bounding box center [107, 92] width 49 height 16
select select "619"
select select "service"
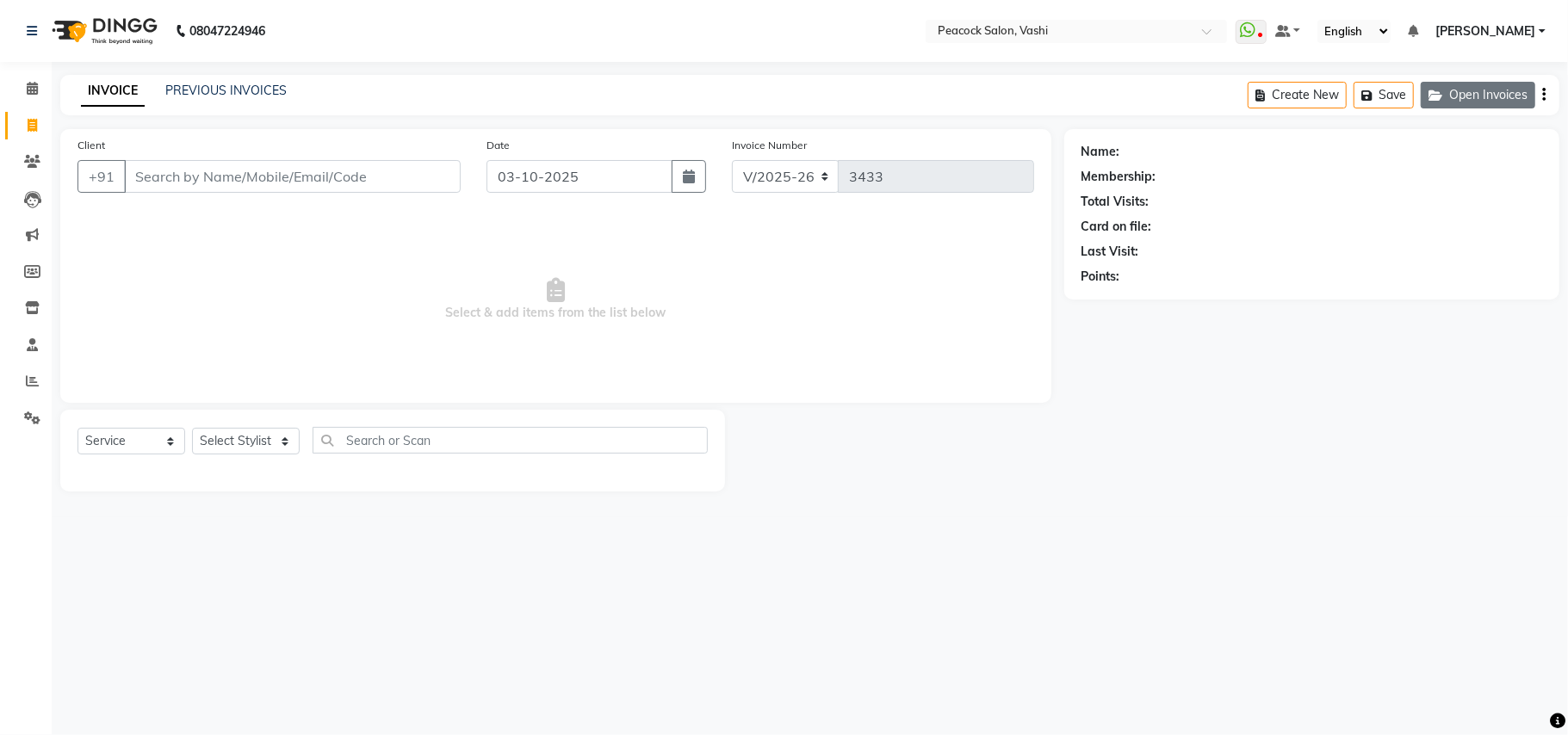
click at [1468, 93] on button "Open Invoices" at bounding box center [1478, 95] width 114 height 26
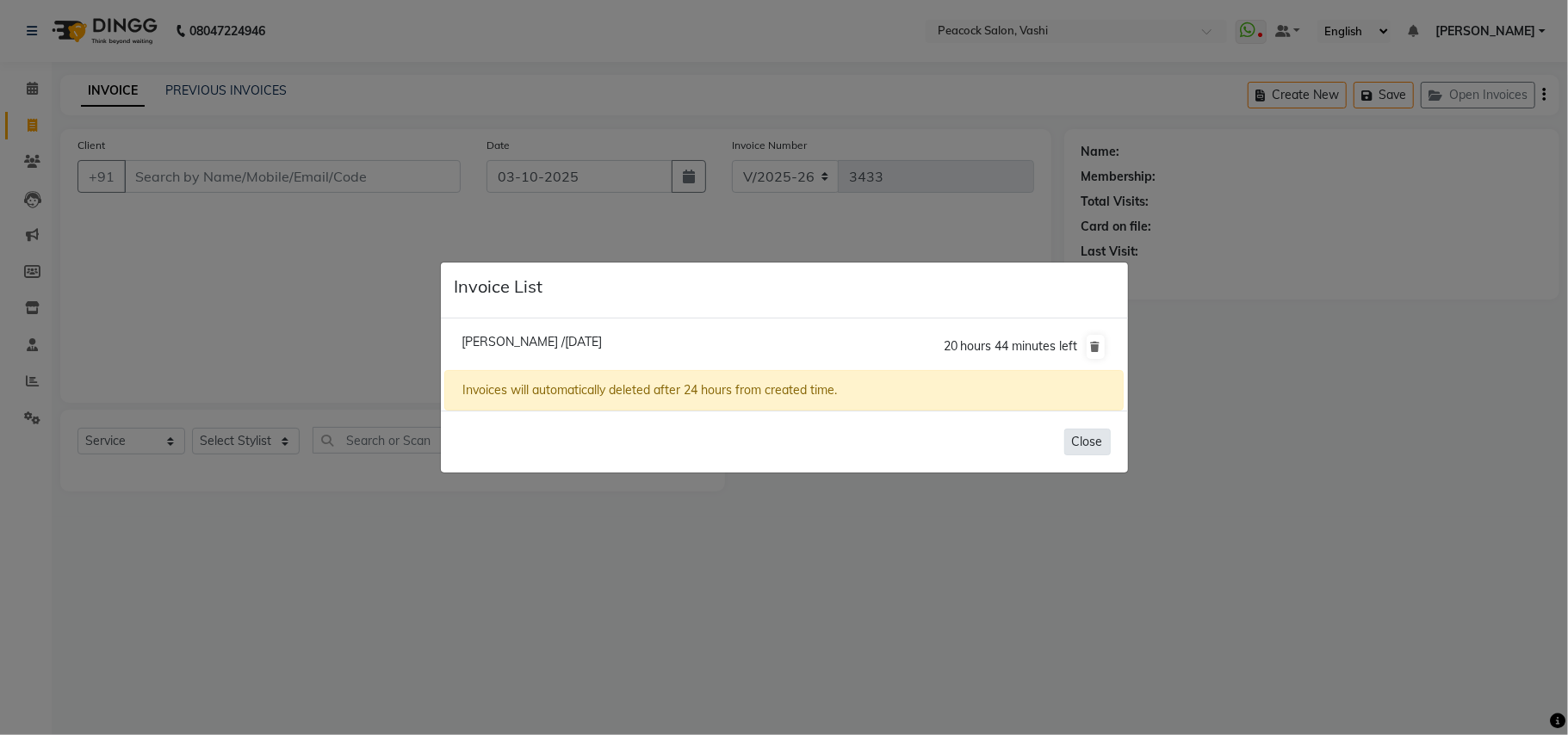
click at [1085, 442] on button "Close" at bounding box center [1088, 442] width 47 height 26
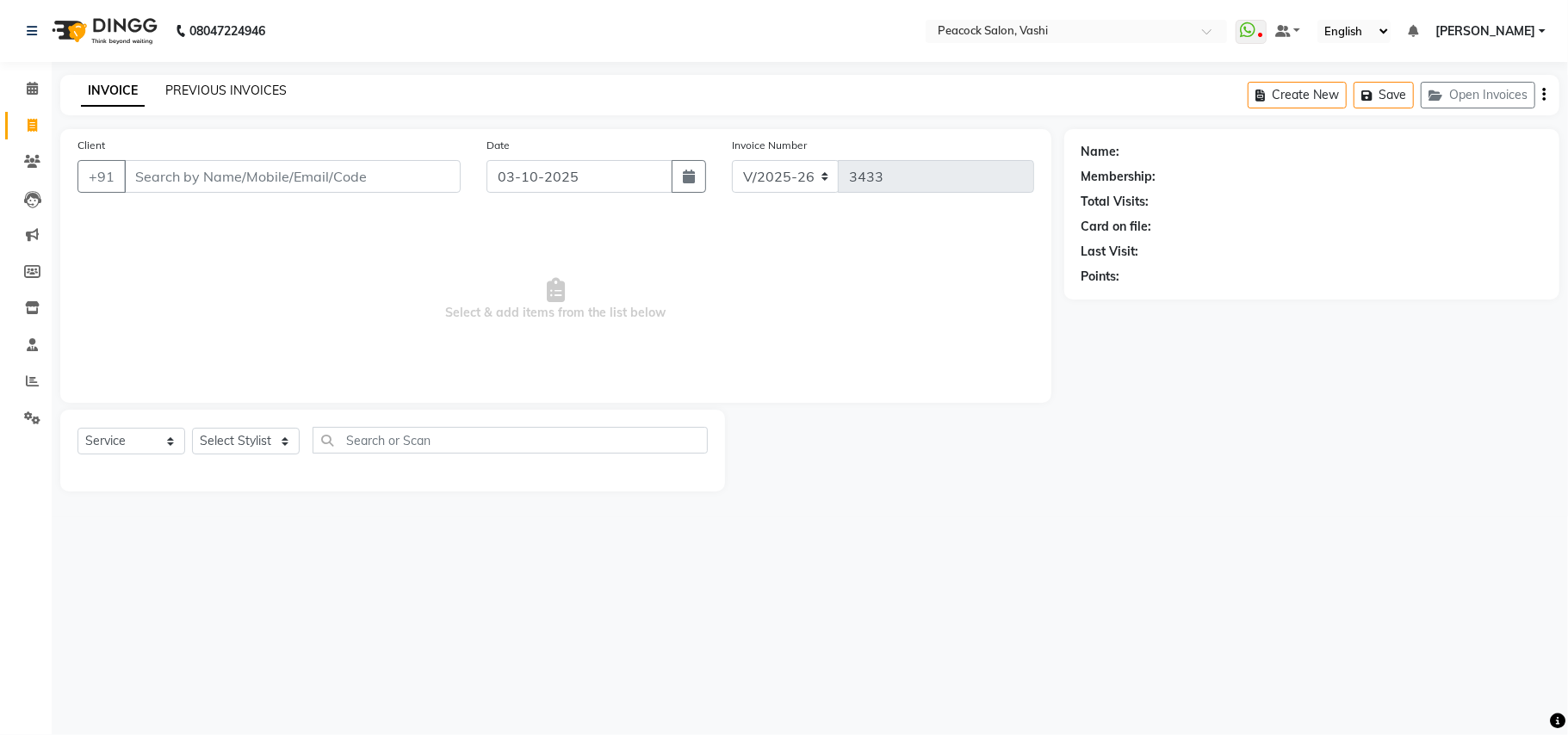
click at [235, 87] on link "PREVIOUS INVOICES" at bounding box center [226, 91] width 121 height 16
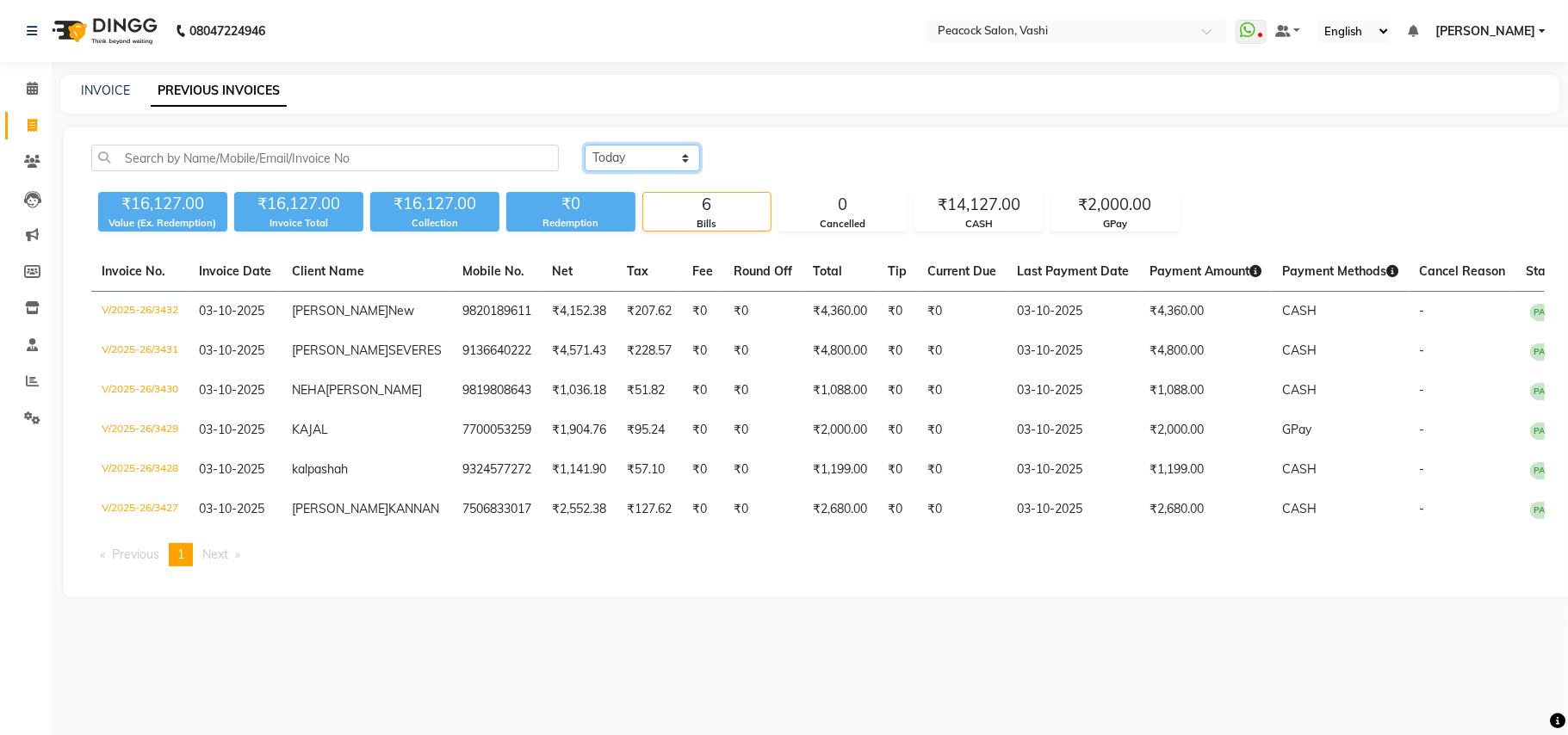
click at [632, 151] on select "Today Yesterday Custom Range" at bounding box center [642, 157] width 115 height 26
click at [585, 145] on select "Today Yesterday Custom Range" at bounding box center [642, 157] width 115 height 26
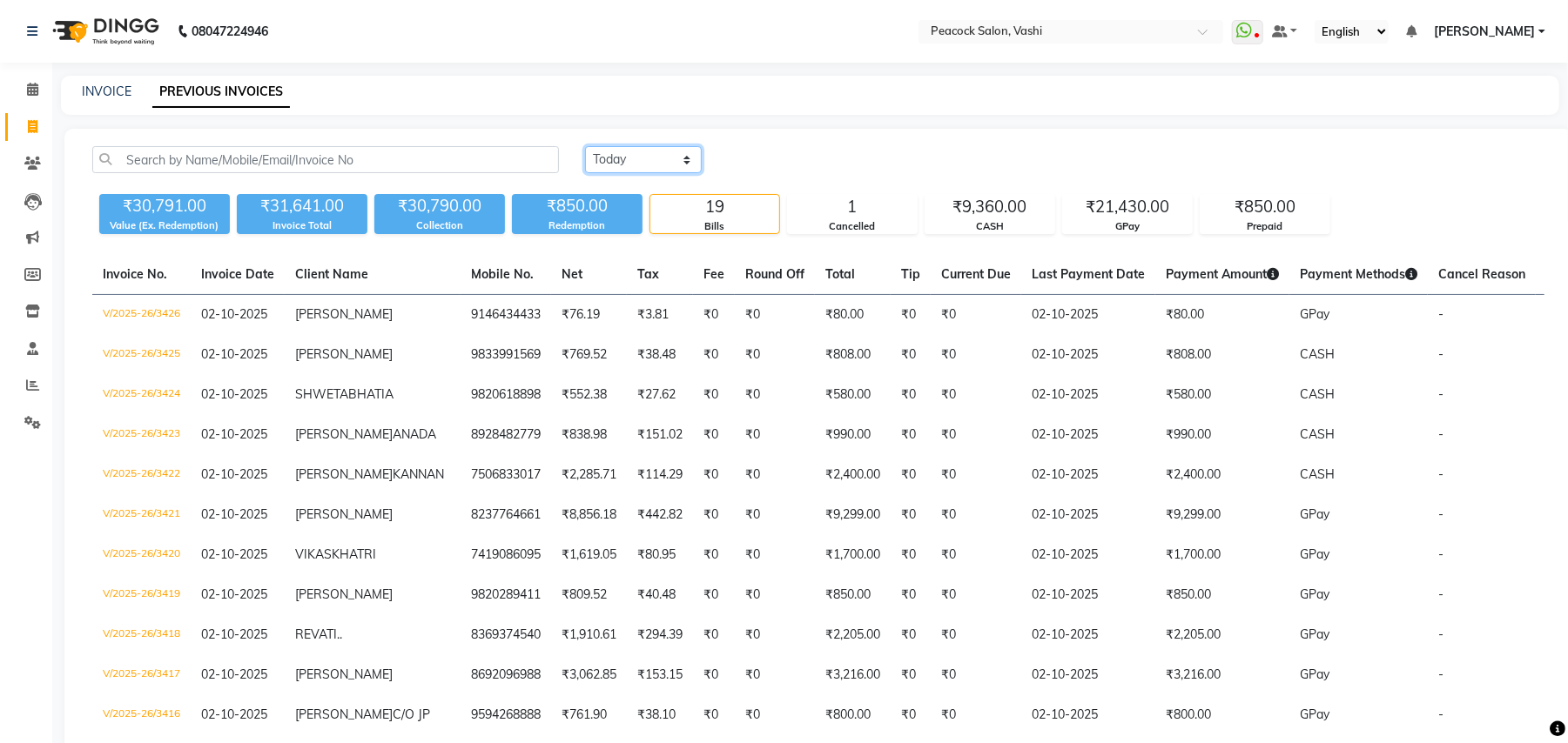
click at [659, 158] on select "Today Yesterday Custom Range" at bounding box center [643, 159] width 117 height 27
select select "range"
click at [585, 146] on select "Today Yesterday Custom Range" at bounding box center [643, 159] width 117 height 27
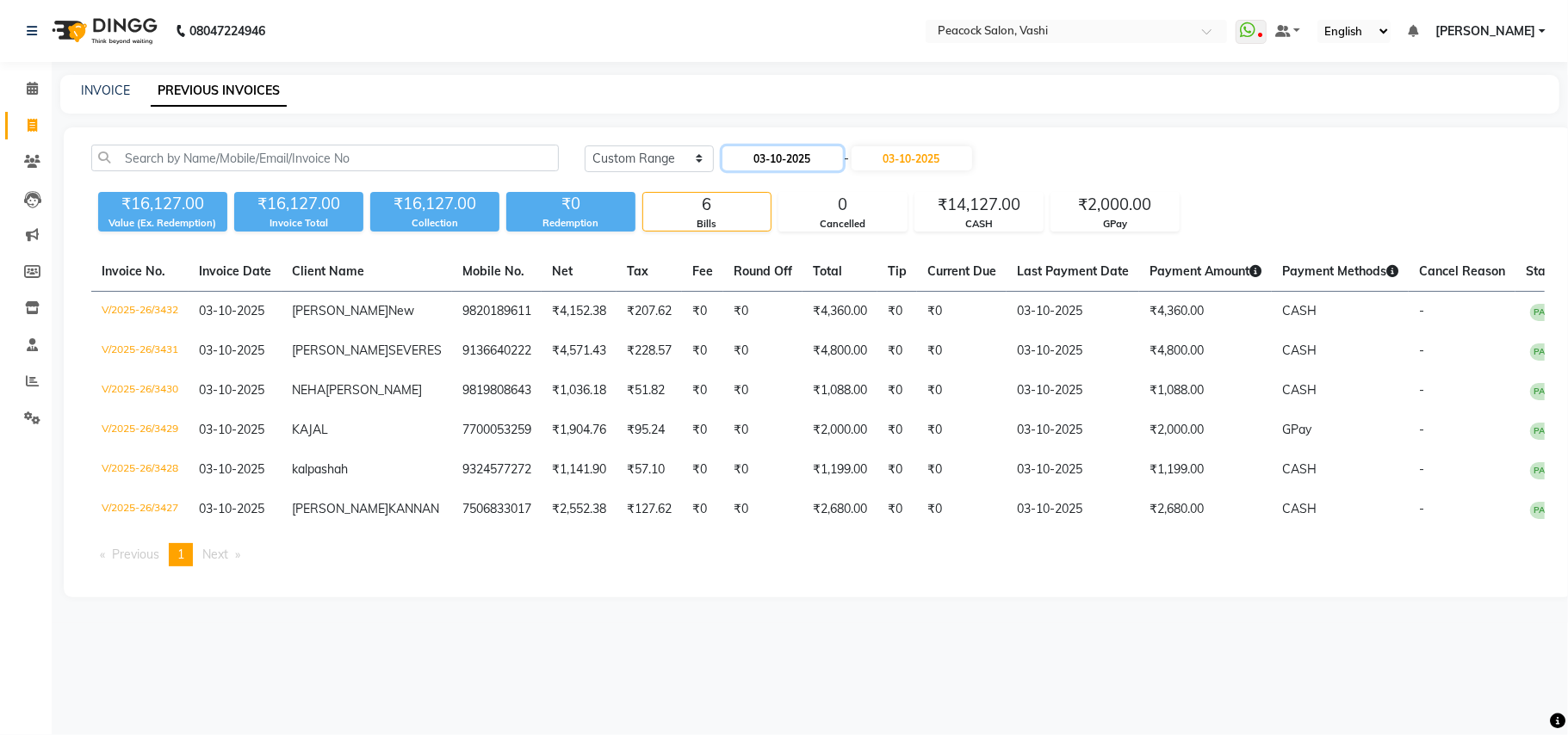
click at [746, 156] on input "03-10-2025" at bounding box center [782, 158] width 120 height 24
select select "10"
select select "2025"
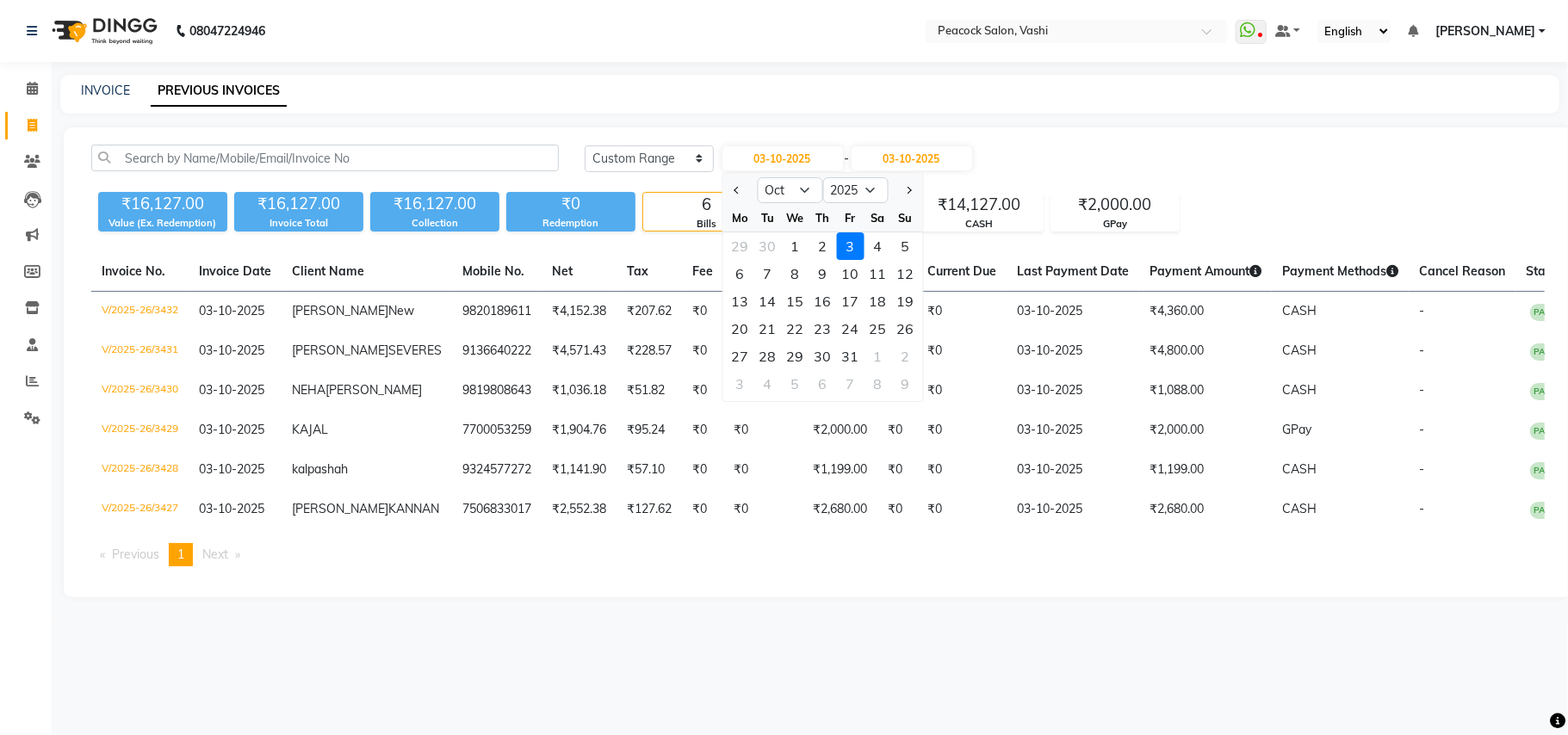
drag, startPoint x: 801, startPoint y: 249, endPoint x: 817, endPoint y: 233, distance: 22.6
click at [804, 248] on div "1" at bounding box center [795, 246] width 27 height 27
type input "01-10-2025"
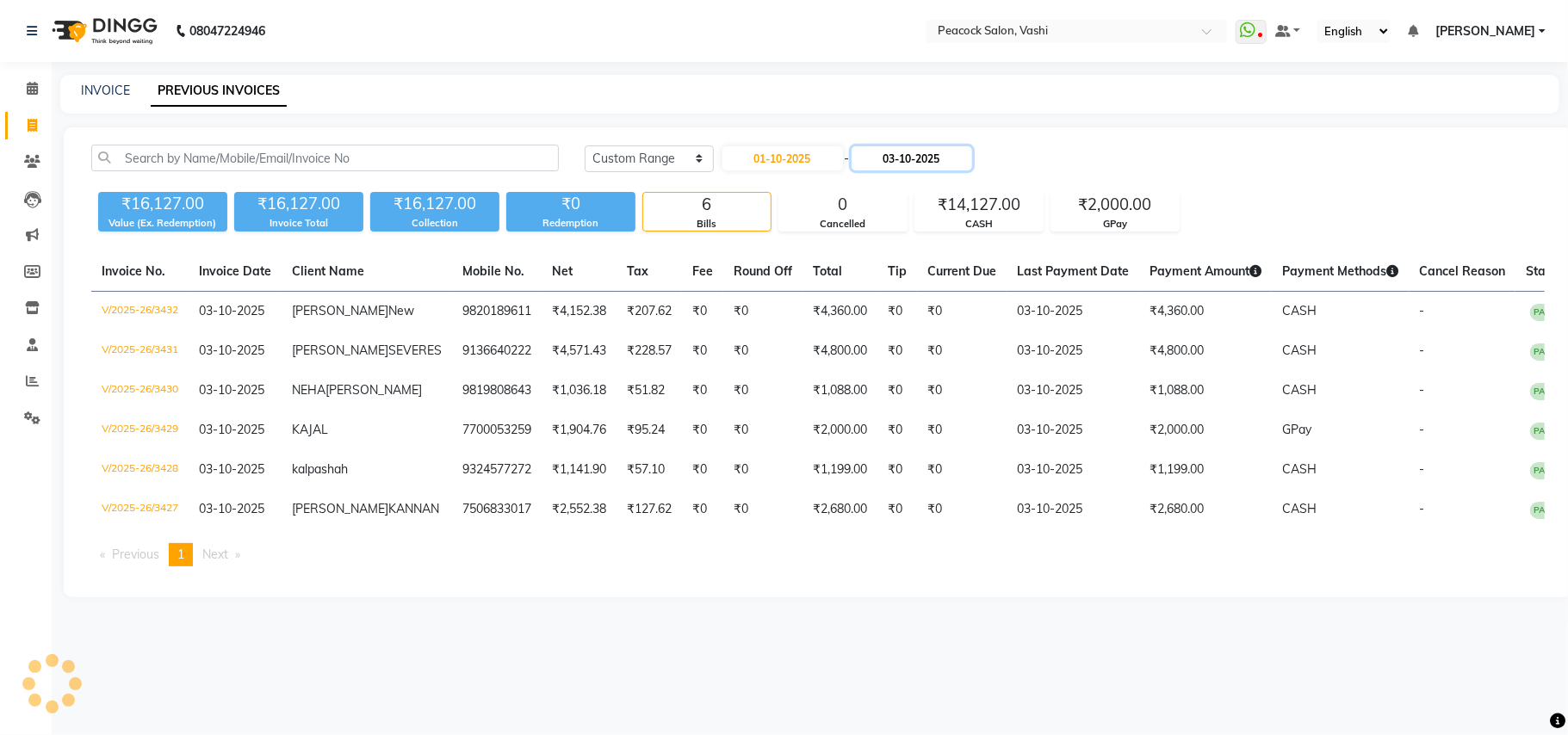
click at [902, 159] on input "03-10-2025" at bounding box center [911, 158] width 120 height 24
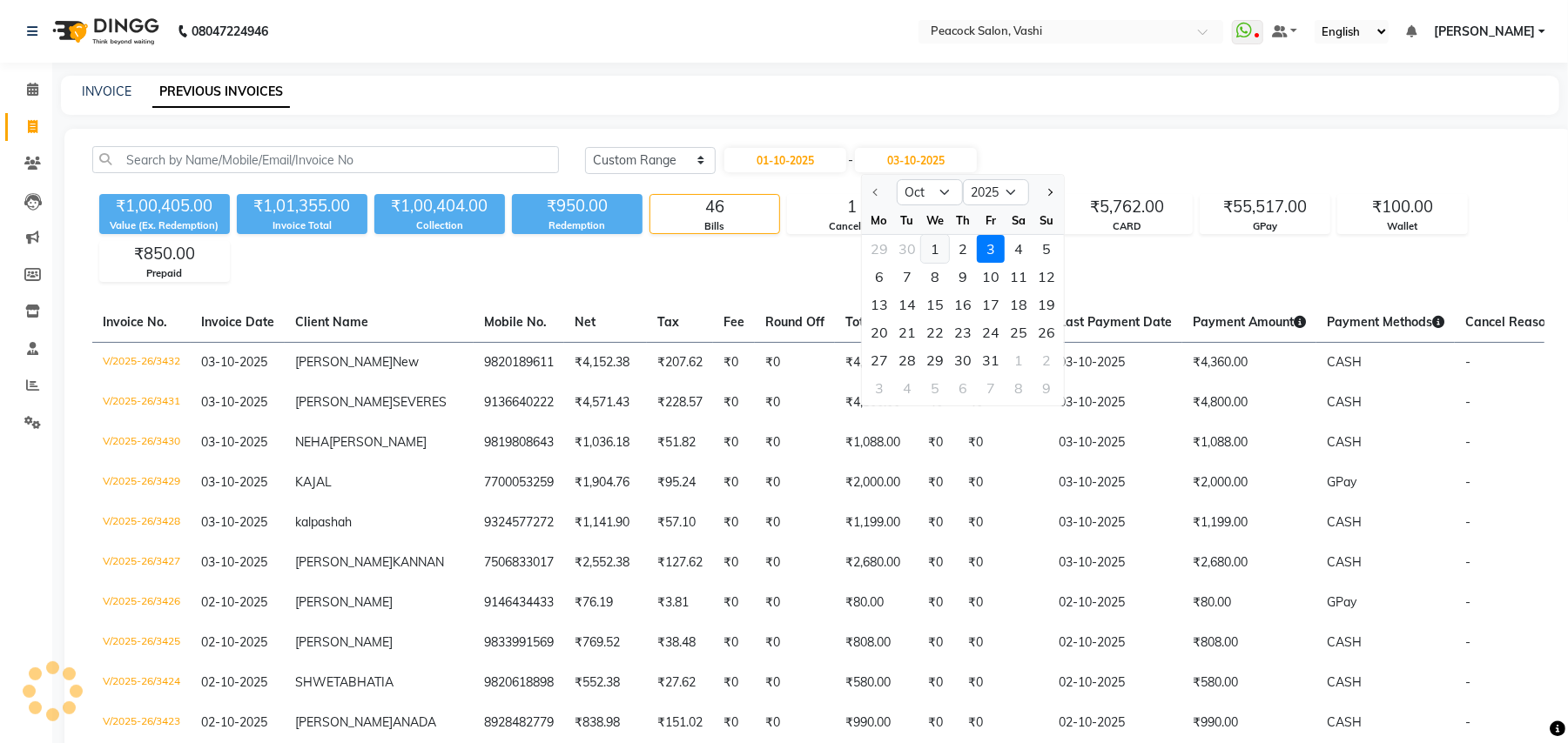
click at [932, 251] on div "1" at bounding box center [935, 249] width 28 height 28
type input "01-10-2025"
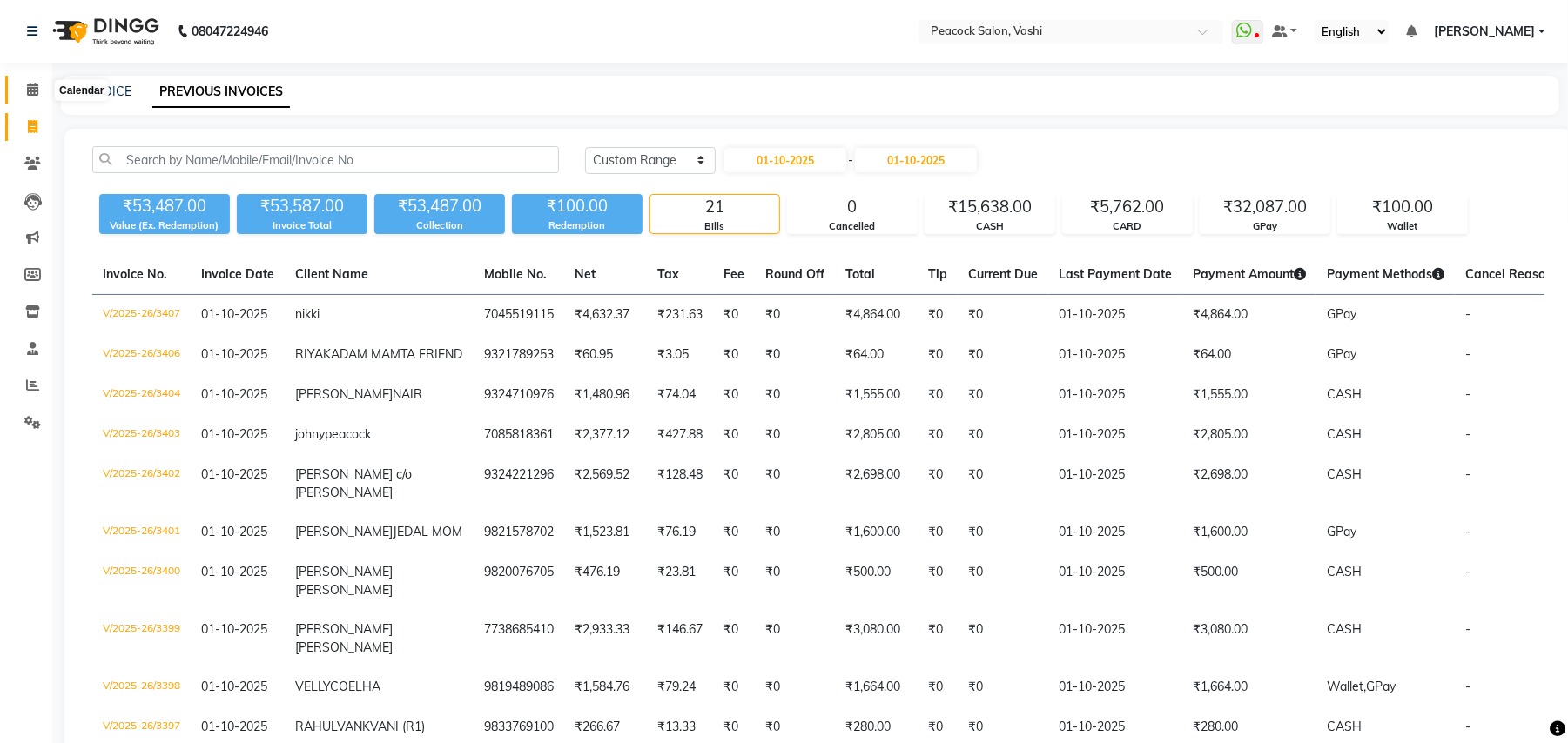
click at [27, 88] on icon at bounding box center [32, 89] width 11 height 13
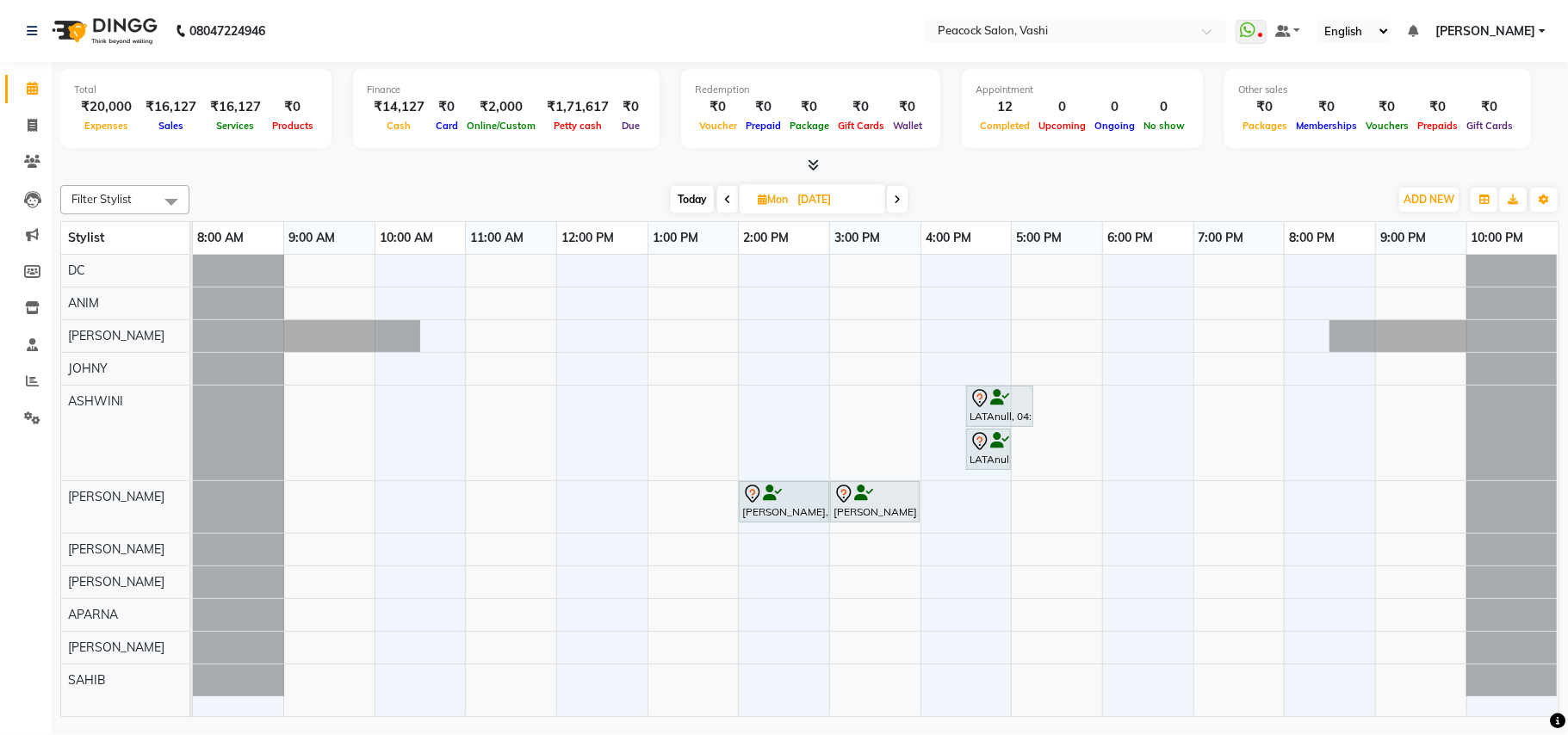
click at [817, 163] on icon at bounding box center [812, 164] width 11 height 13
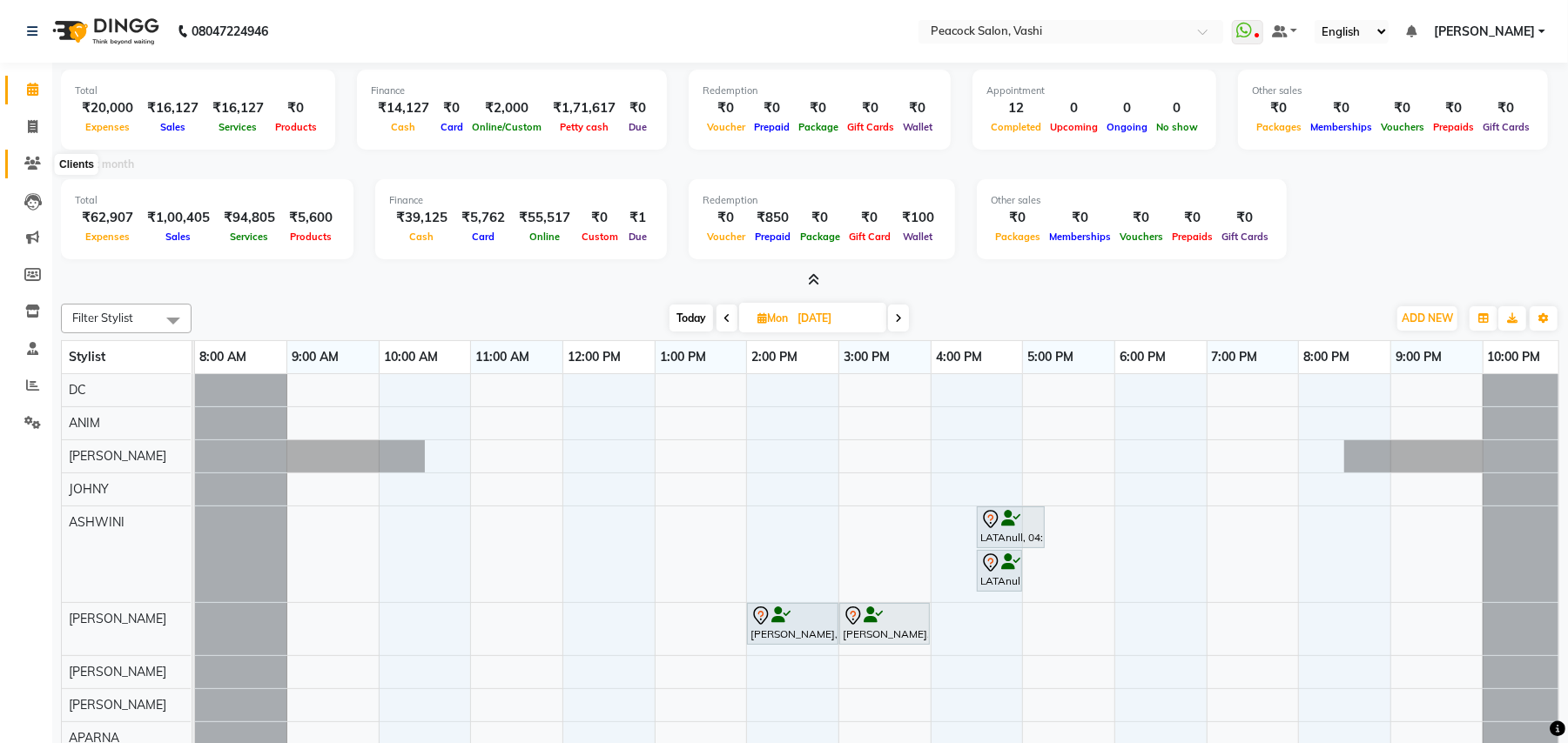
click at [30, 158] on icon at bounding box center [33, 163] width 17 height 13
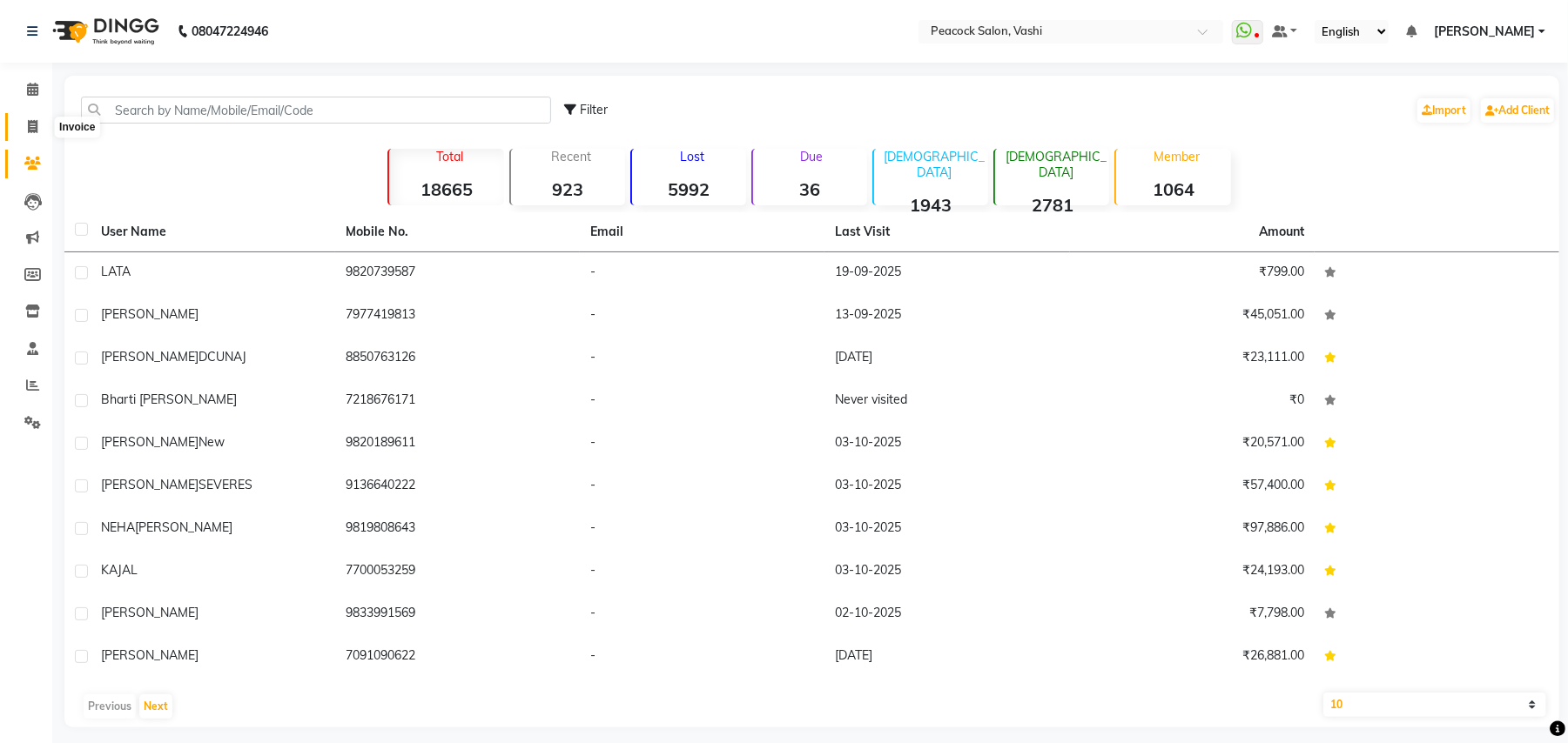
click at [33, 124] on icon at bounding box center [33, 126] width 10 height 13
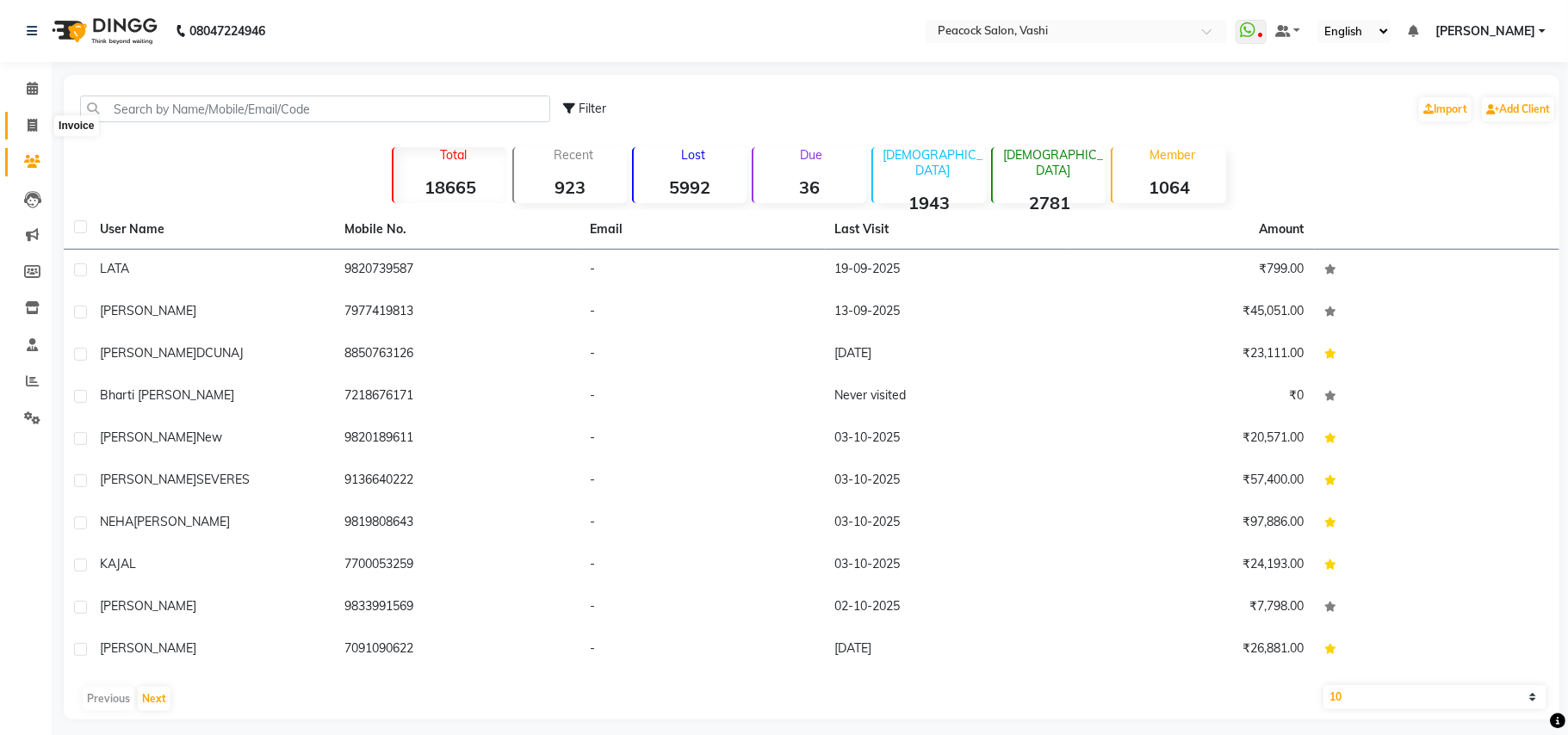
select select "service"
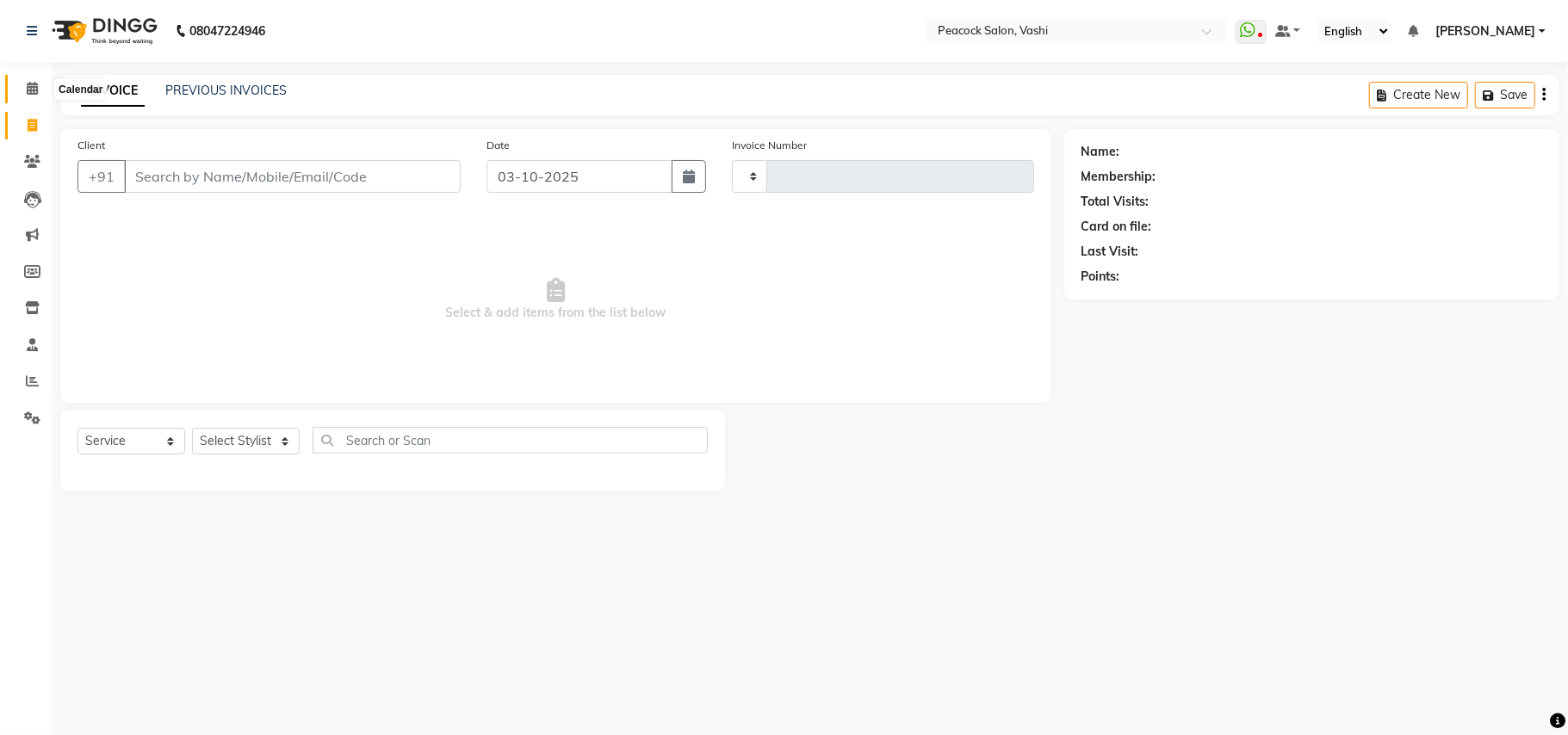
click at [31, 83] on icon at bounding box center [31, 88] width 11 height 13
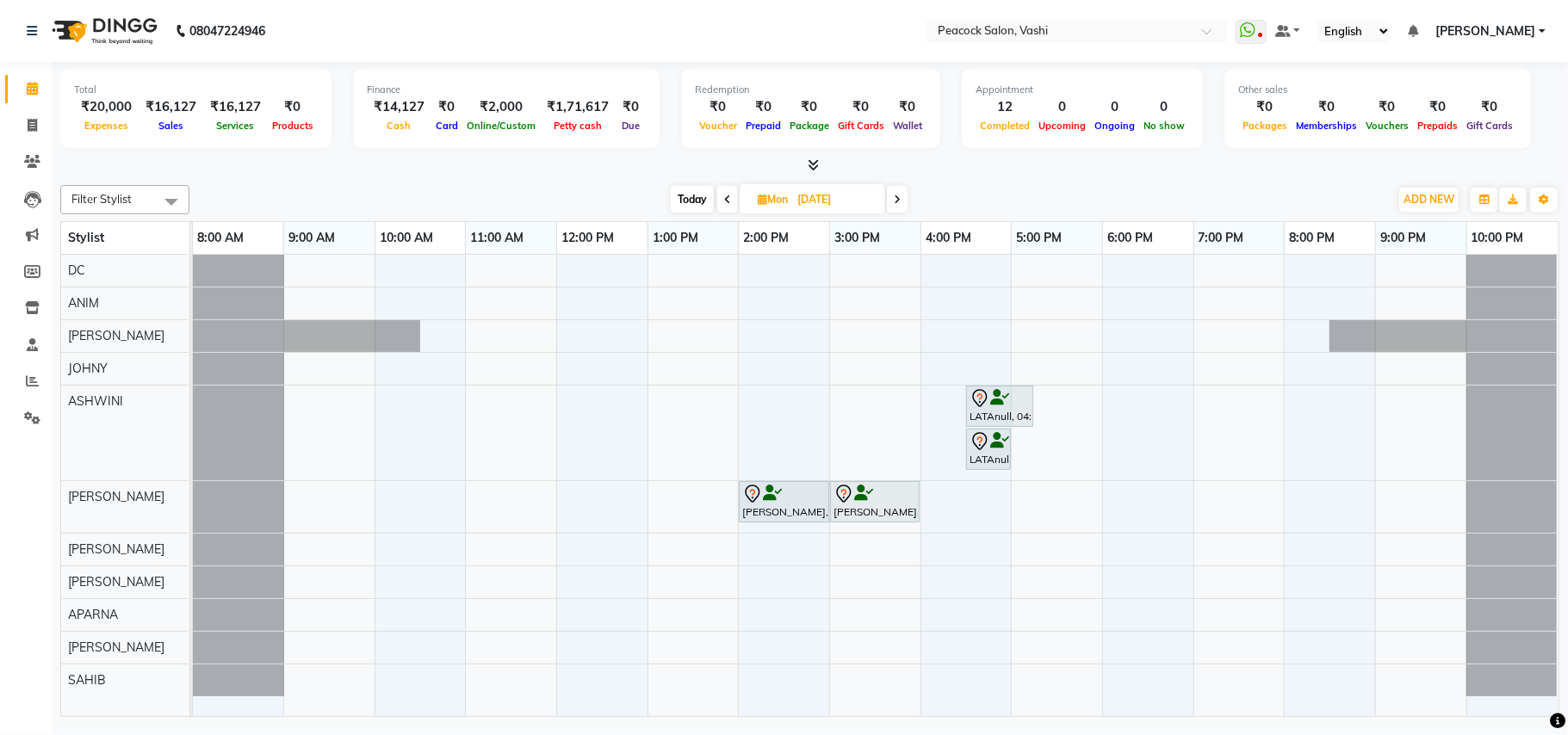
click at [703, 201] on span "Today" at bounding box center [692, 198] width 43 height 26
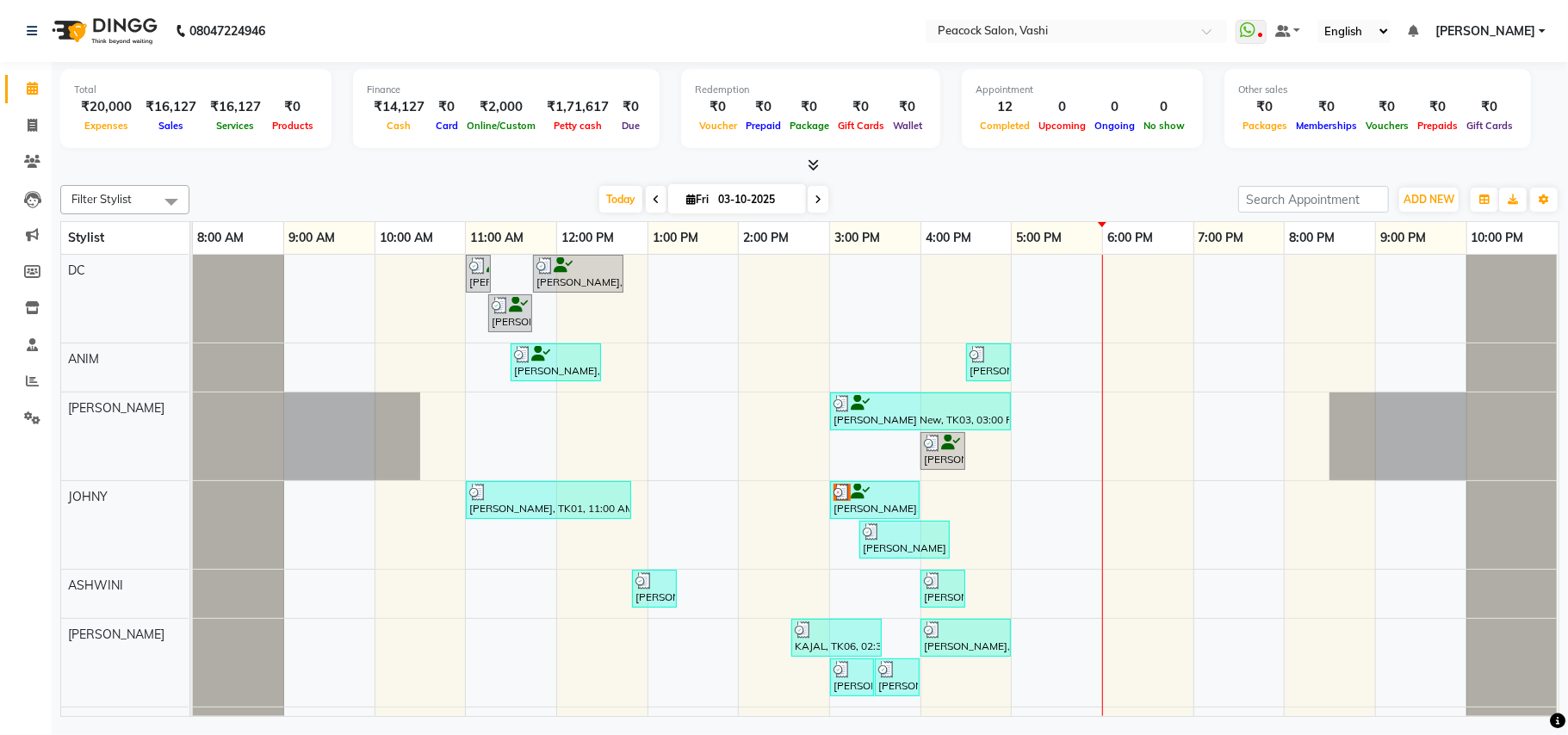
click at [814, 204] on icon at bounding box center [817, 199] width 7 height 11
type input "04-10-2025"
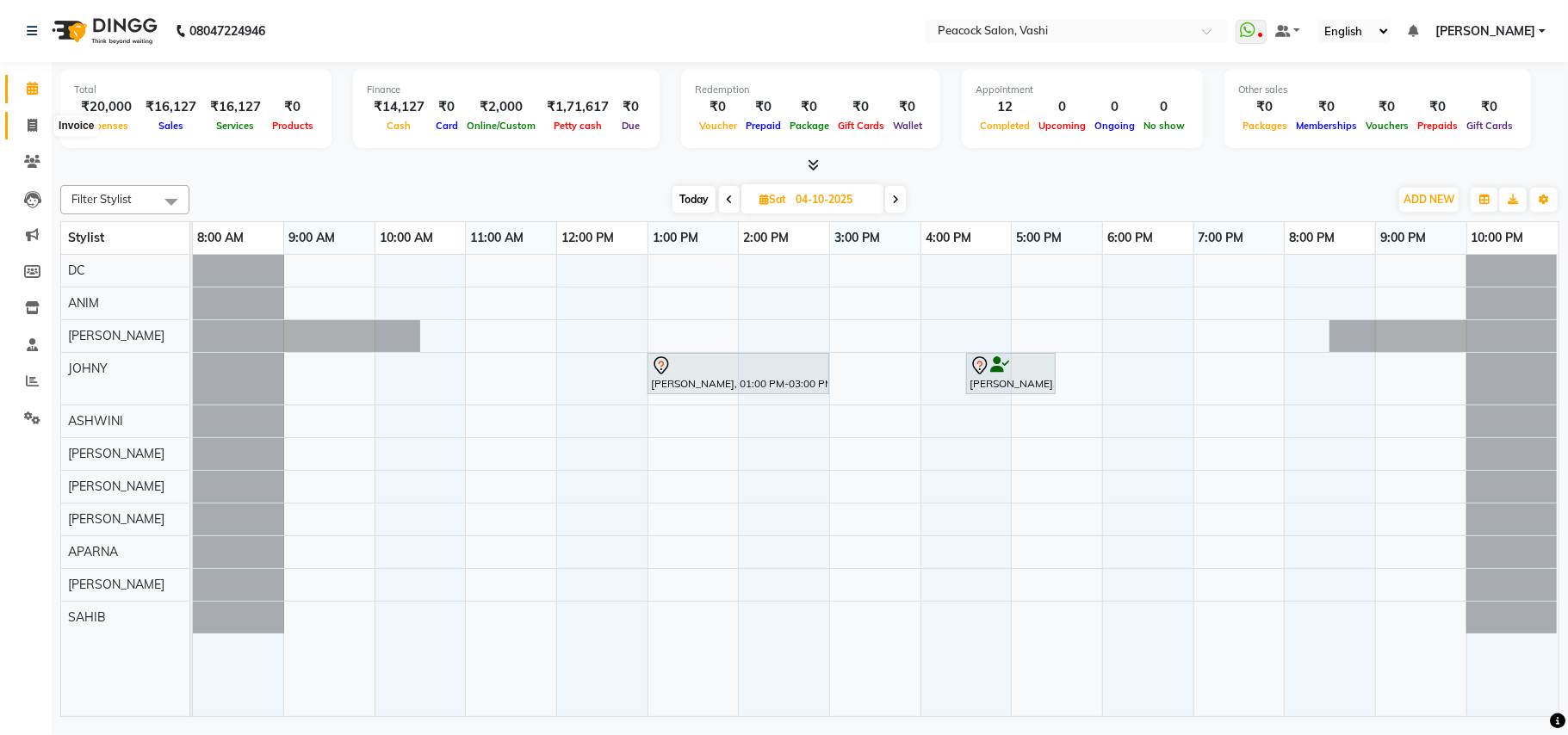
click at [27, 122] on icon at bounding box center [32, 125] width 10 height 13
select select "service"
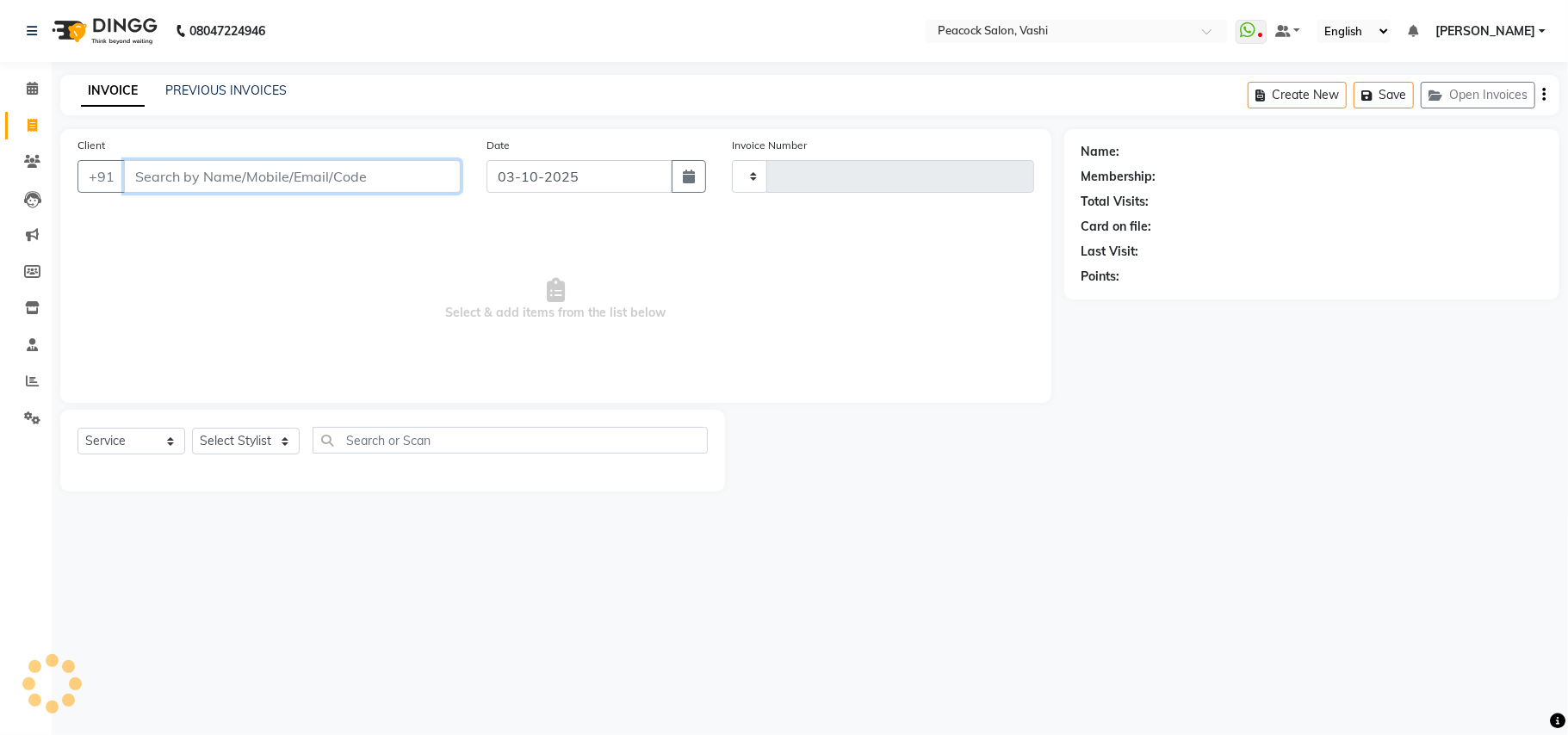
type input "3433"
select select "619"
click at [208, 173] on input "Client" at bounding box center [292, 176] width 336 height 32
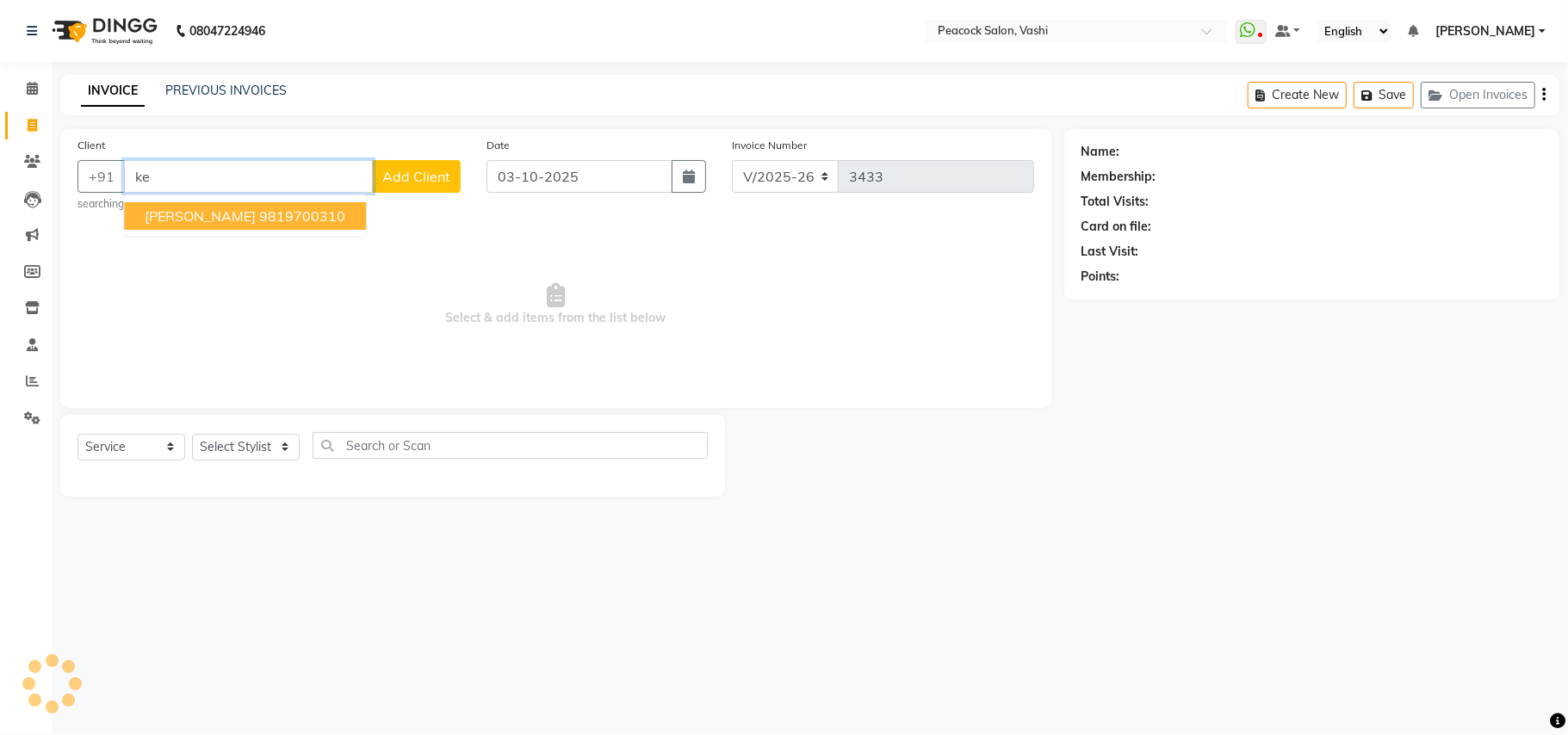
type input "k"
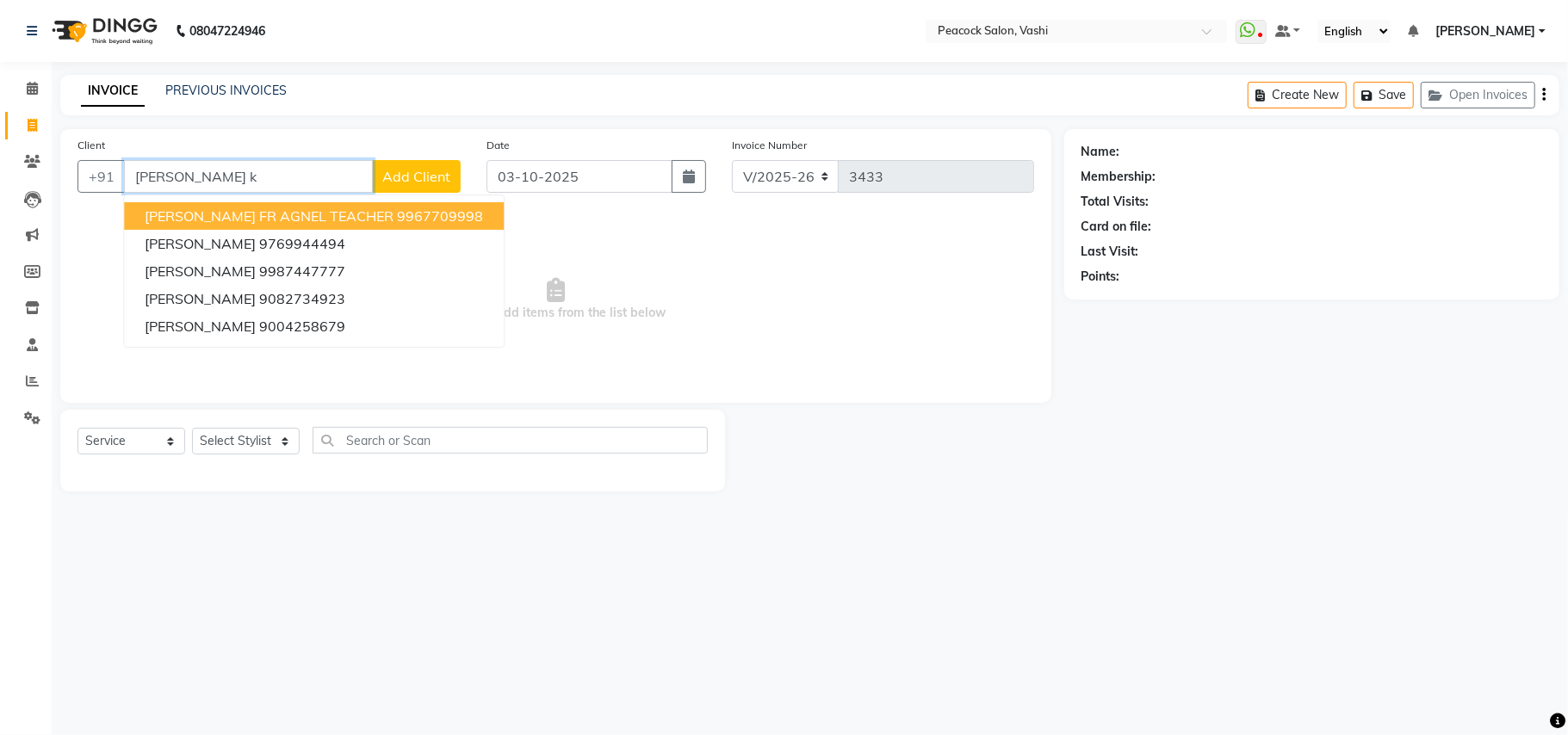
click at [210, 213] on span "PRACHI KAREKAR FR AGNEL TEACHER" at bounding box center [269, 216] width 249 height 18
type input "9967709998"
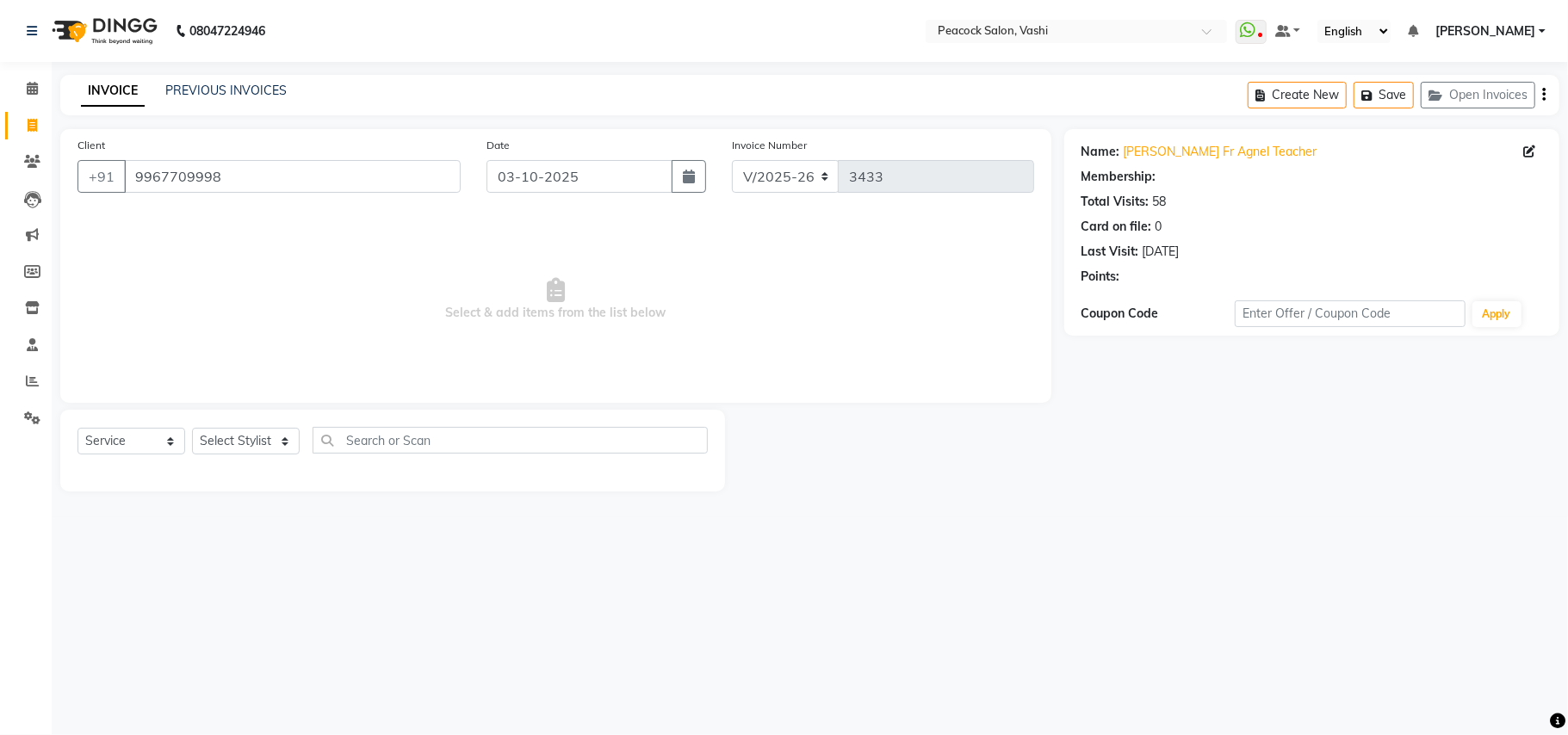
select select "1: Object"
click at [232, 445] on select "Select Stylist ANIM ANKUSH APARNA ASHWINI BHAGWATI DC Dingg Support HARSHADA JO…" at bounding box center [245, 441] width 108 height 26
select select "37757"
click at [192, 428] on select "Select Stylist ANIM ANKUSH APARNA ASHWINI BHAGWATI DC Dingg Support HARSHADA JO…" at bounding box center [245, 441] width 108 height 26
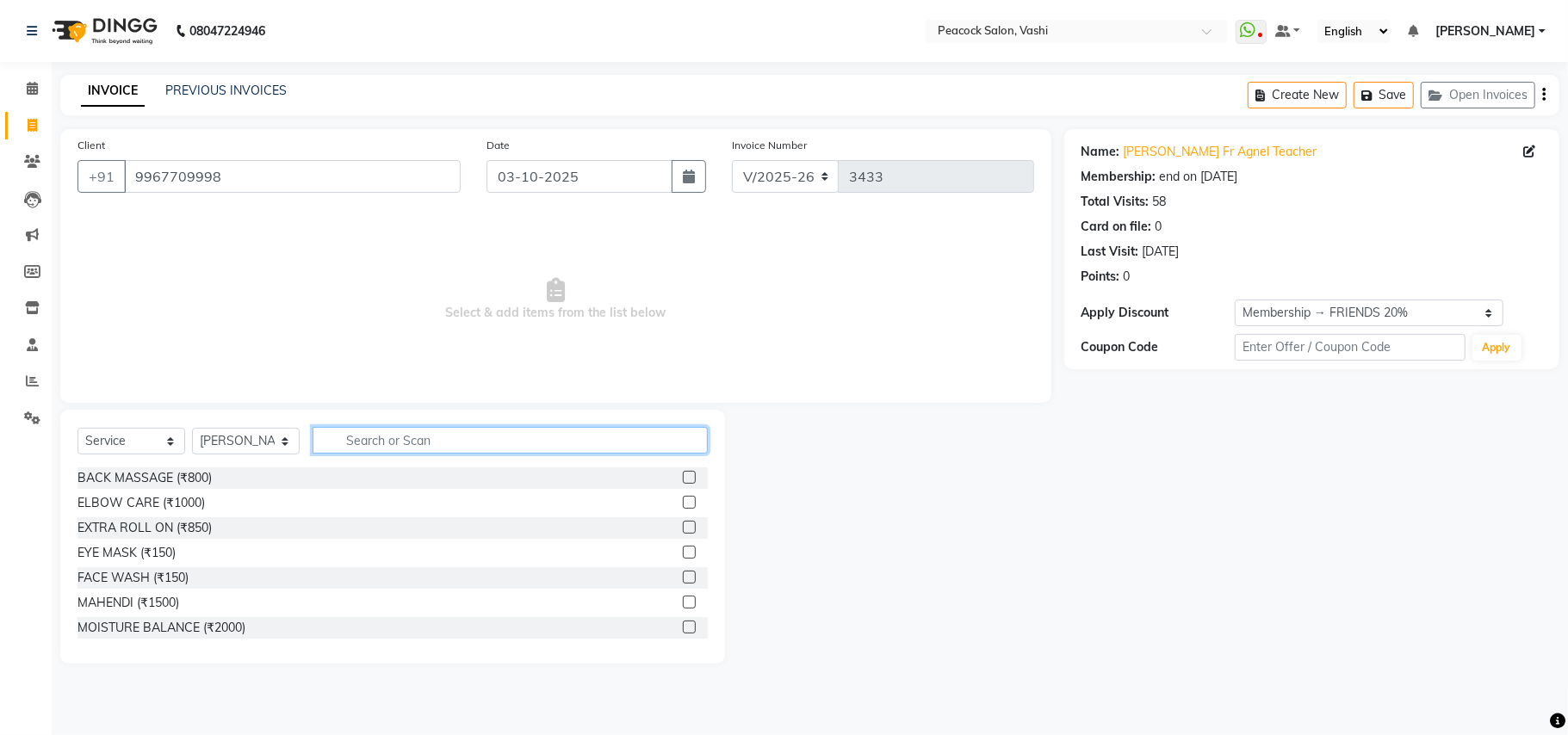
click at [405, 445] on input "text" at bounding box center [510, 440] width 395 height 26
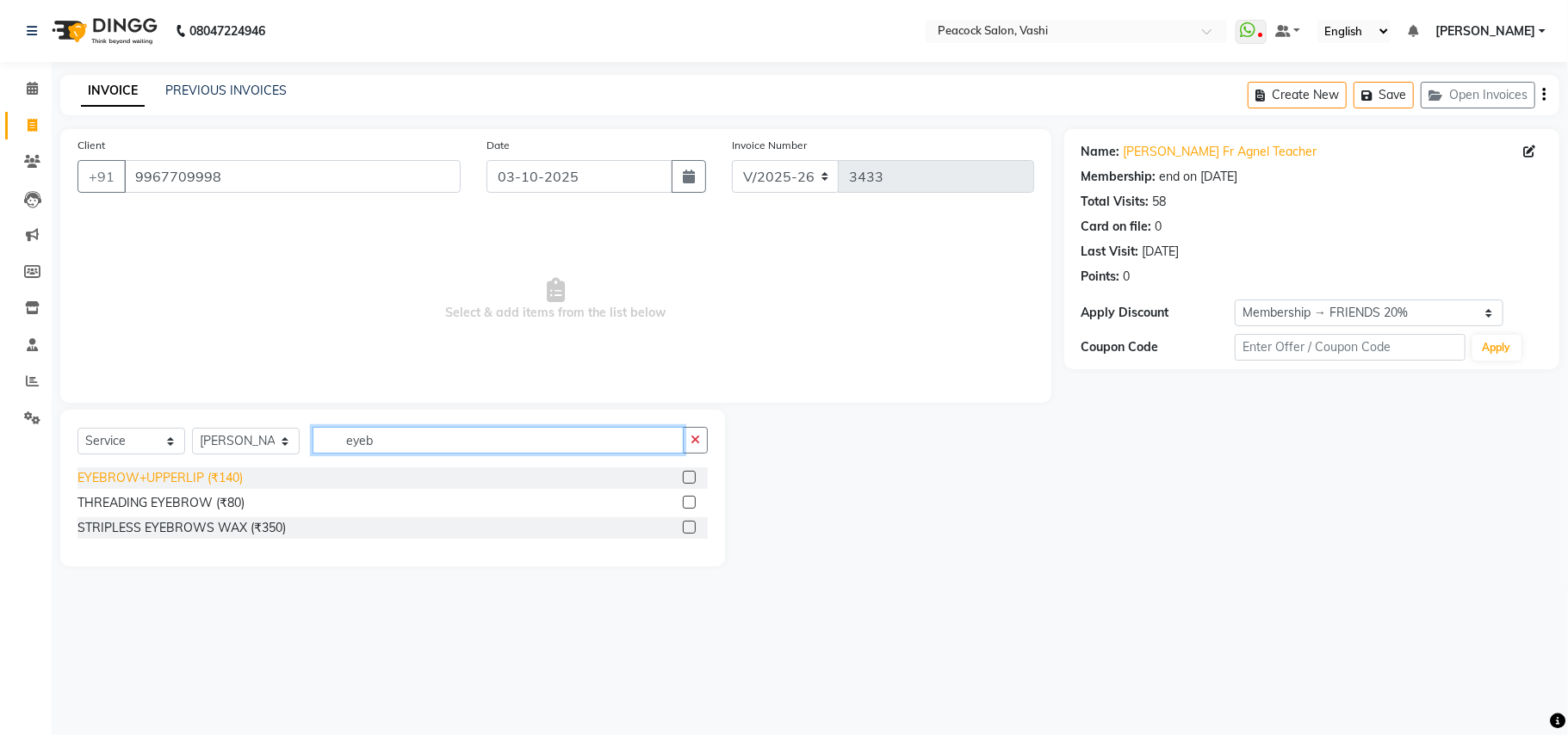
type input "eyeb"
click at [196, 476] on div "EYEBROW+UPPERLIP (₹140)" at bounding box center [159, 478] width 165 height 18
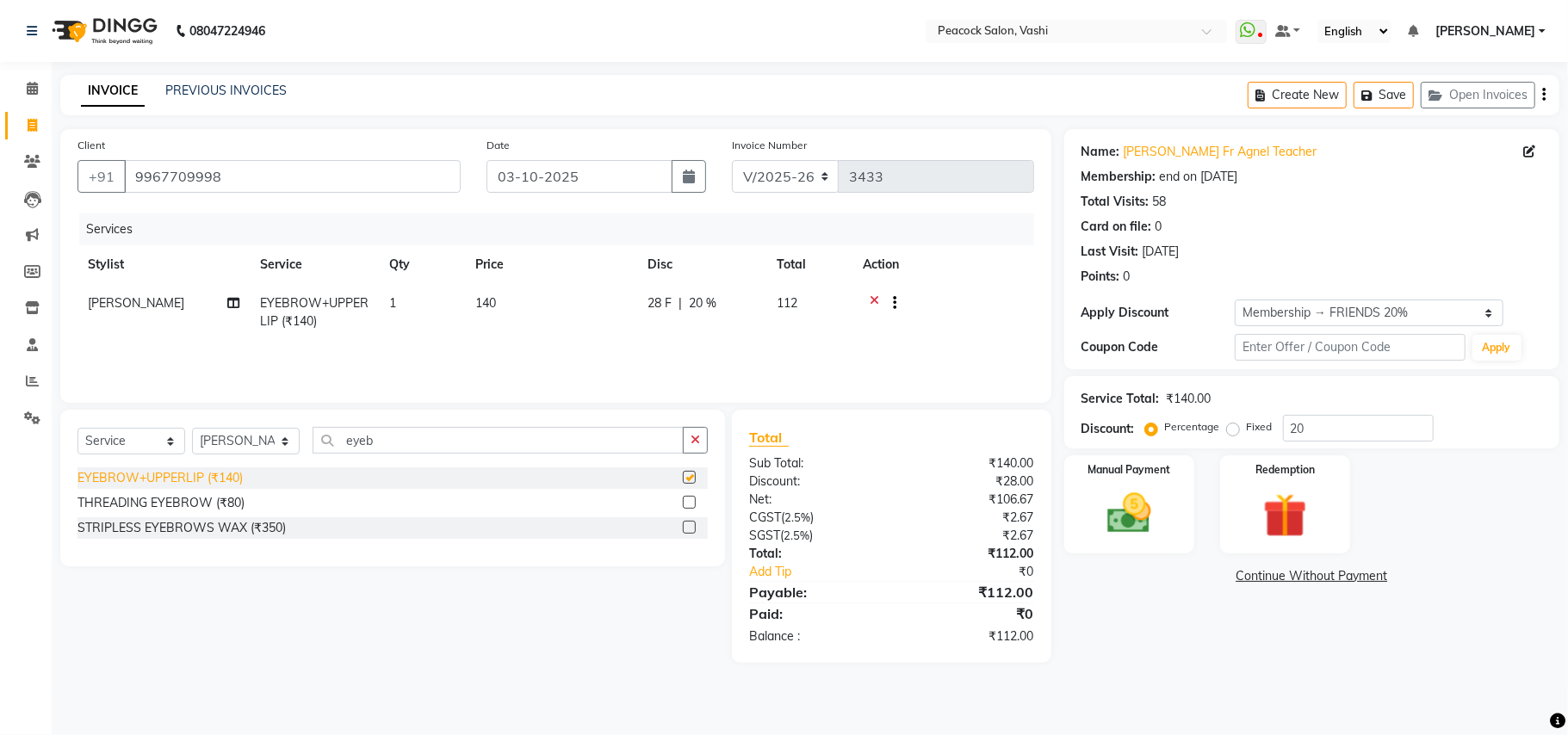
checkbox input "false"
click at [252, 441] on select "Select Stylist ANIM ANKUSH APARNA ASHWINI BHAGWATI DC Dingg Support HARSHADA JO…" at bounding box center [245, 441] width 108 height 26
select select "91696"
click at [192, 428] on select "Select Stylist ANIM ANKUSH APARNA ASHWINI BHAGWATI DC Dingg Support HARSHADA JO…" at bounding box center [245, 441] width 108 height 26
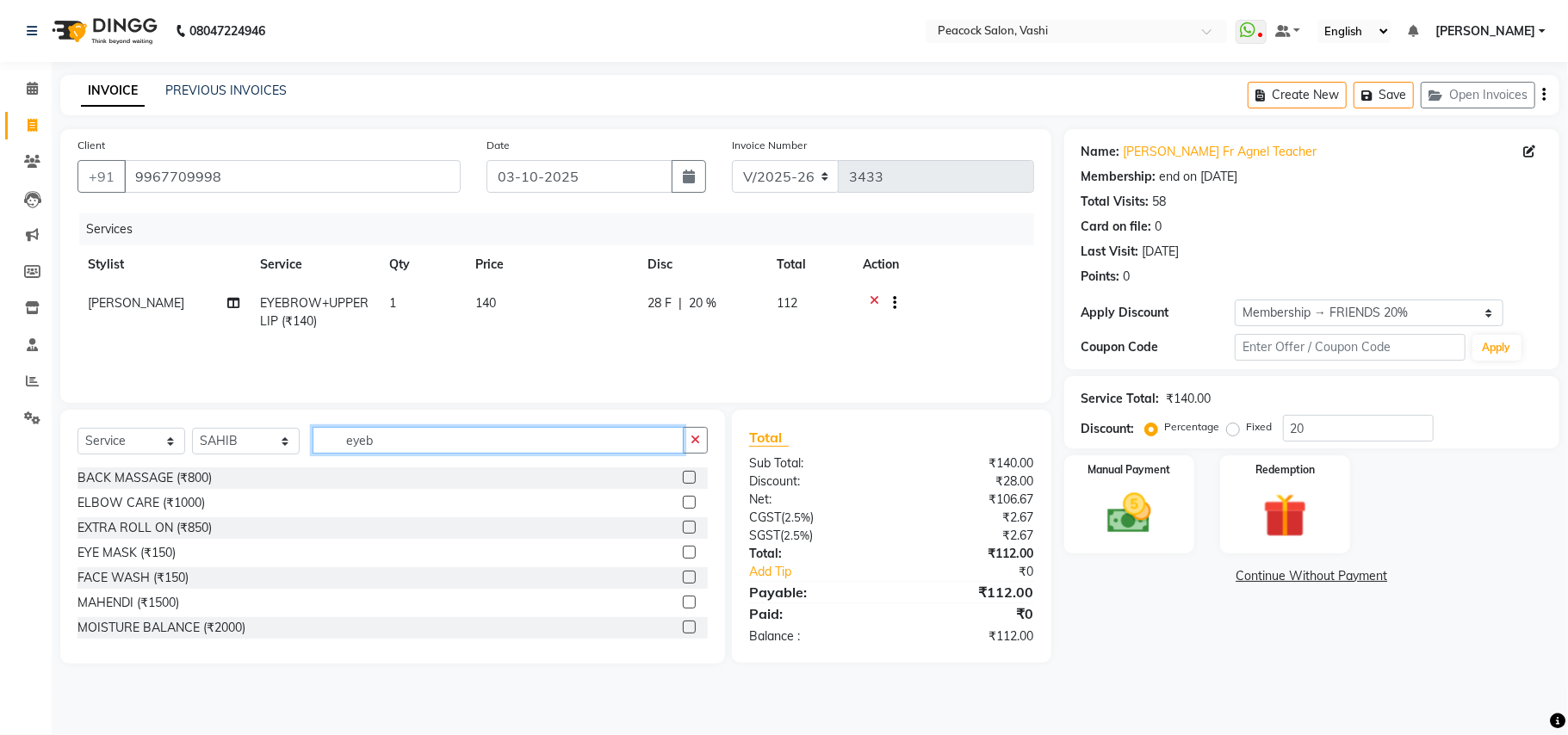
click at [393, 434] on input "eyeb" at bounding box center [499, 440] width 371 height 26
type input "e"
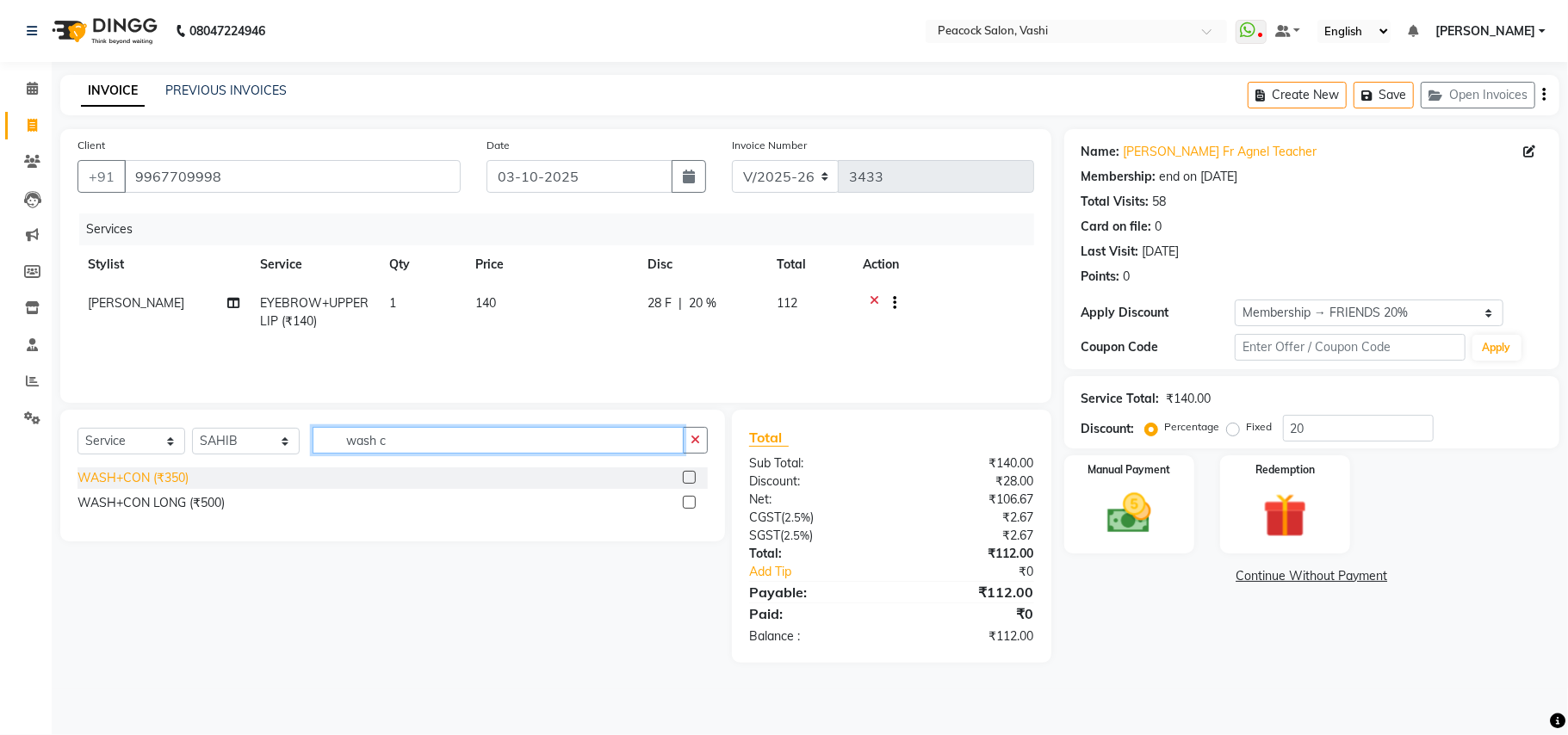
type input "wash c"
click at [149, 477] on div "WASH+CON (₹350)" at bounding box center [133, 478] width 111 height 18
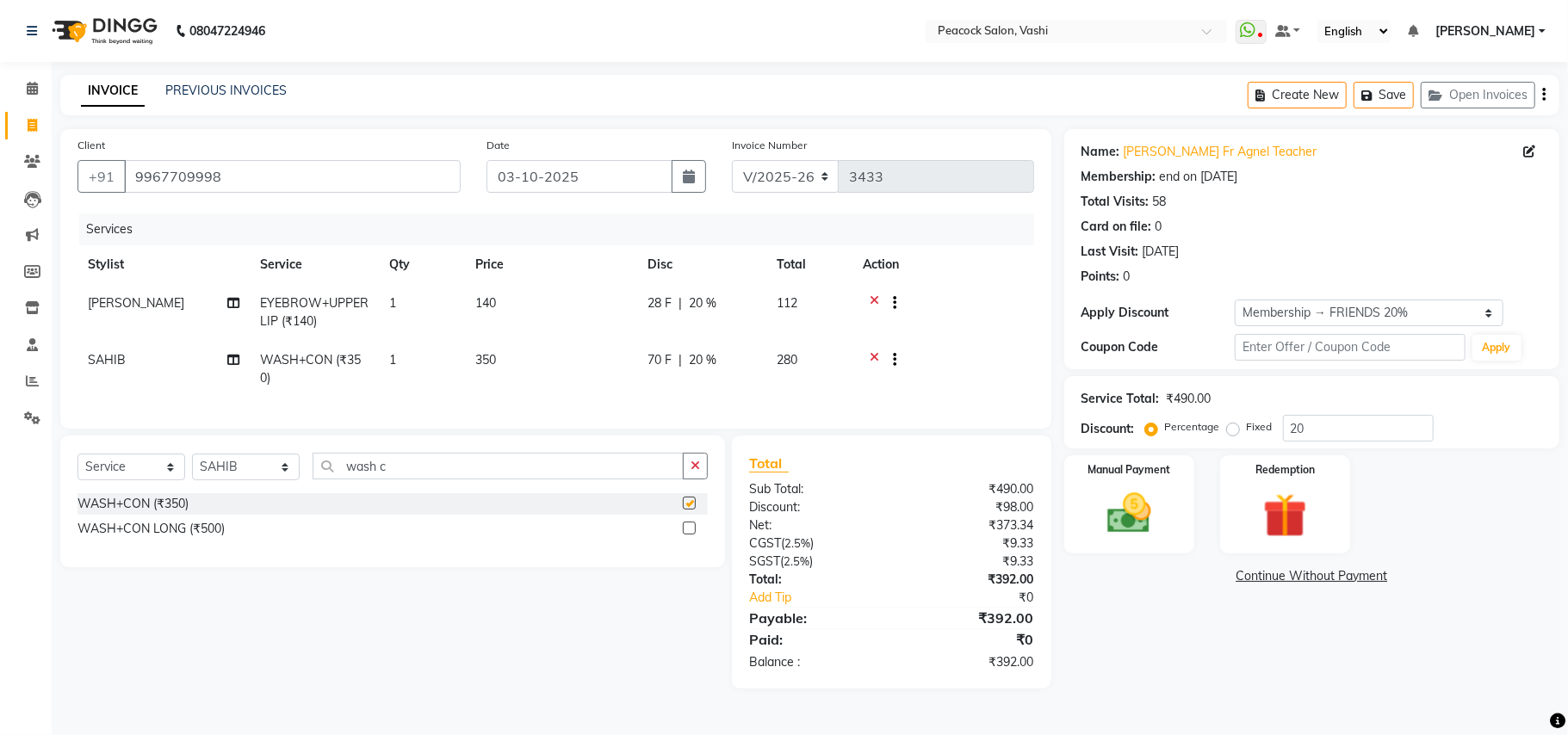
checkbox input "false"
click at [430, 480] on input "wash c" at bounding box center [499, 465] width 371 height 26
type input "w"
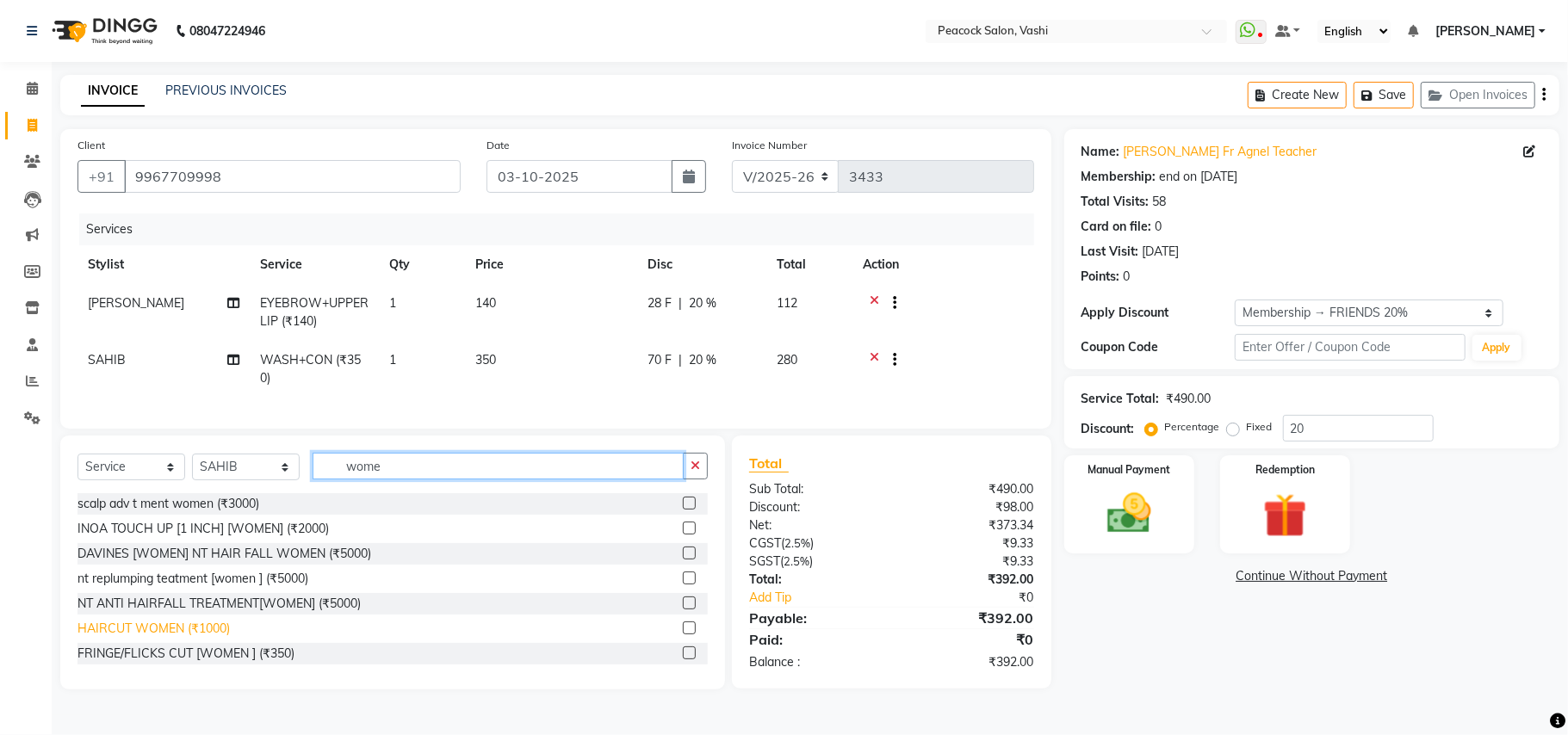
type input "wome"
click at [108, 638] on div "HAIRCUT WOMEN (₹1000)" at bounding box center [153, 628] width 152 height 18
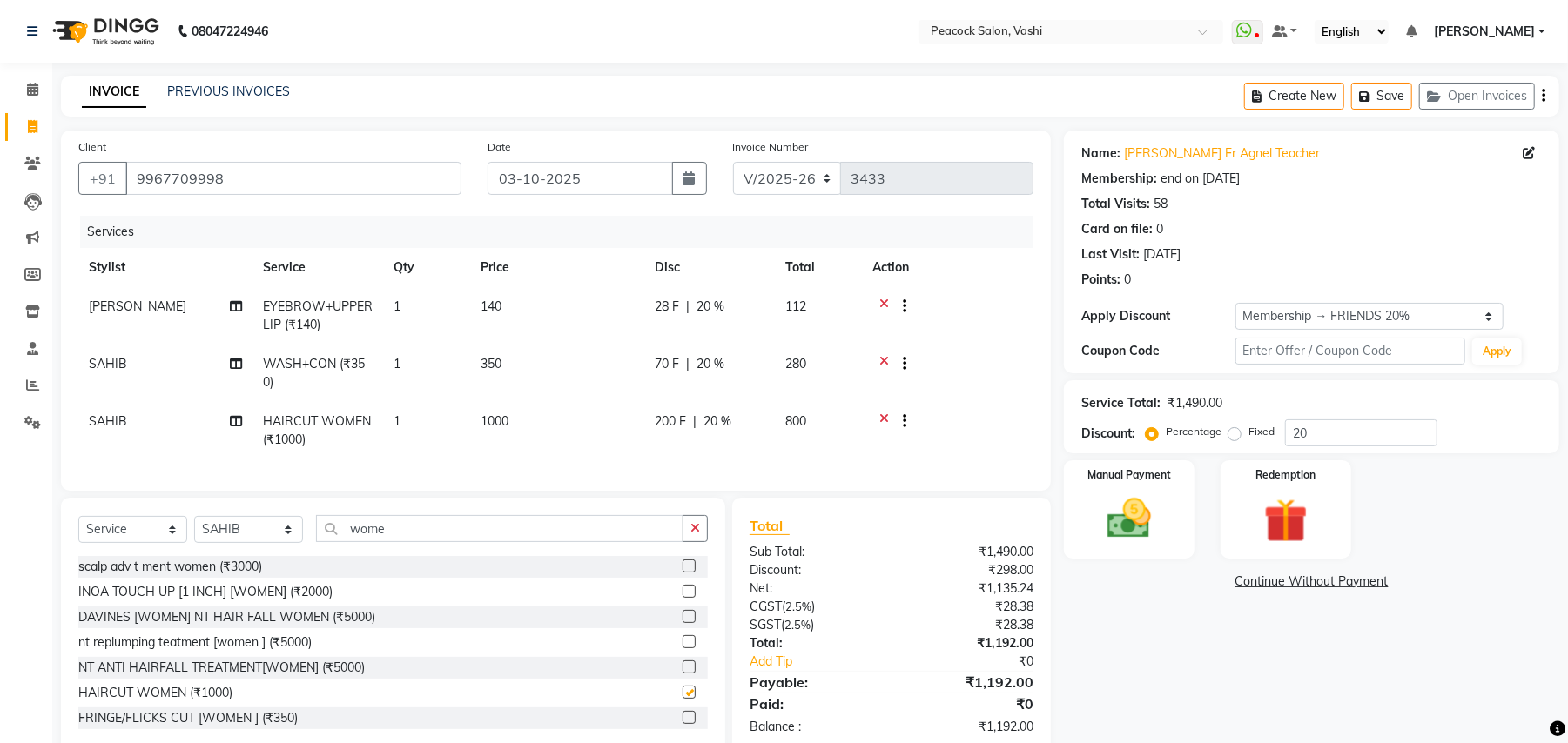
checkbox input "false"
click at [1397, 98] on button "Save" at bounding box center [1381, 96] width 61 height 27
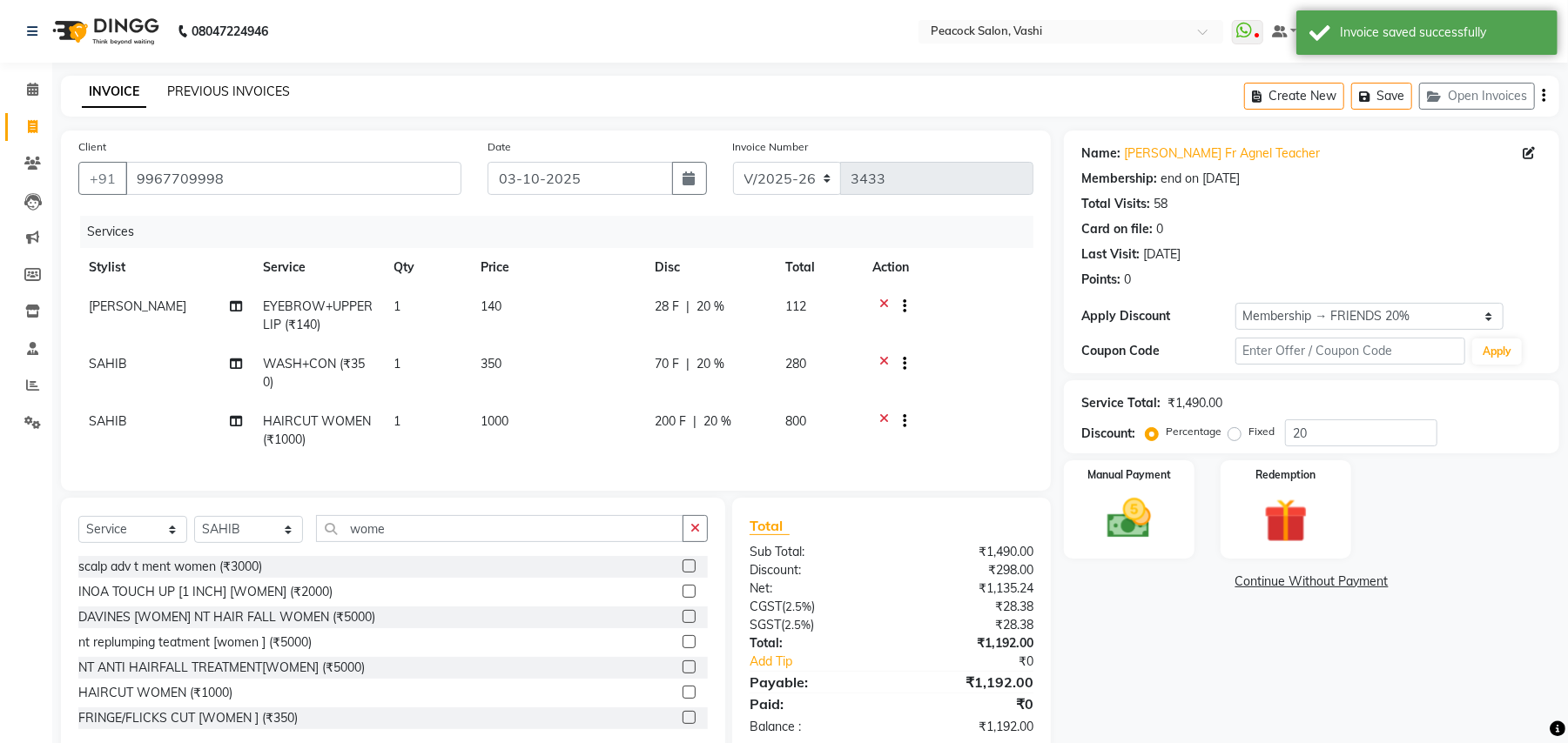
click at [245, 88] on link "PREVIOUS INVOICES" at bounding box center [228, 92] width 123 height 16
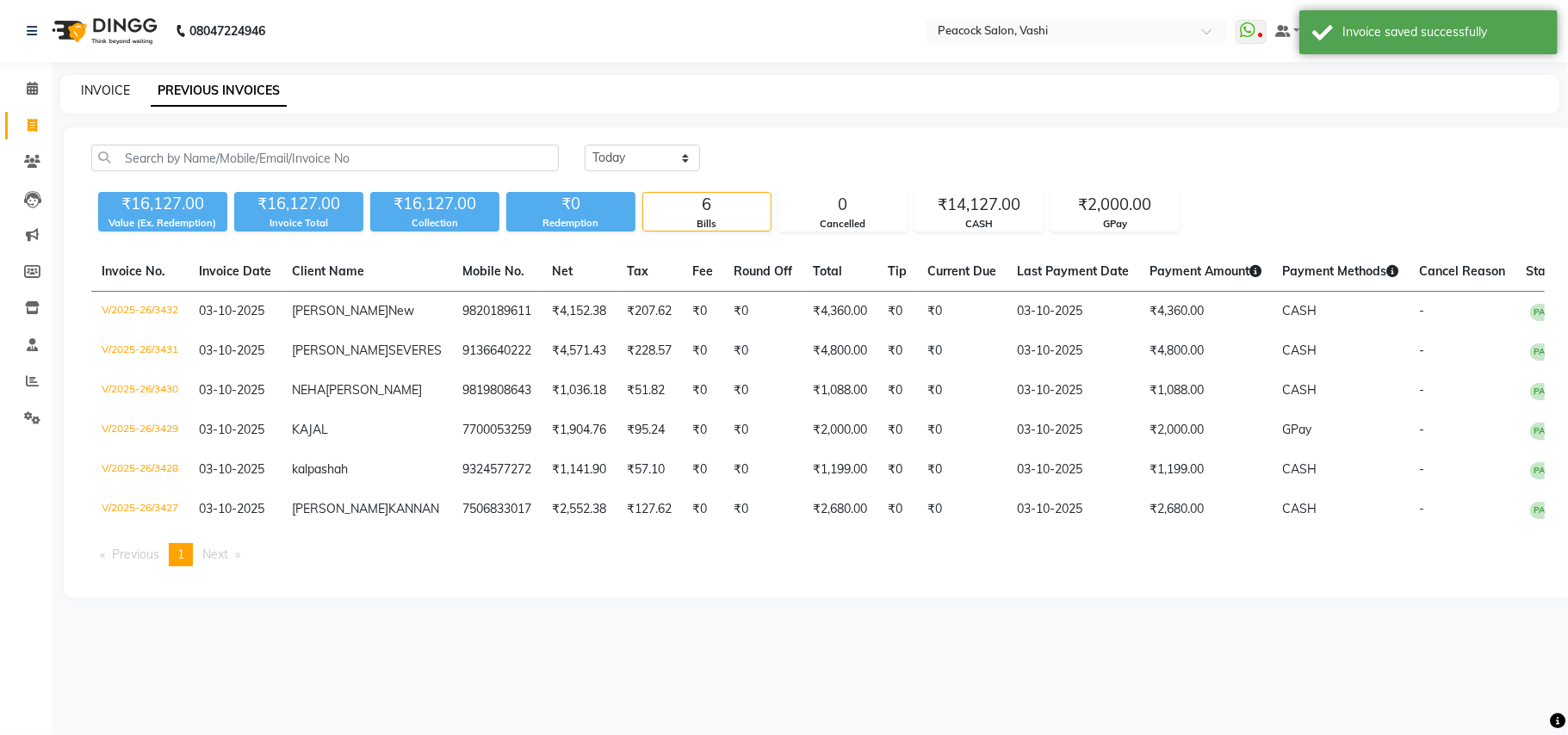
click at [111, 90] on link "INVOICE" at bounding box center [106, 91] width 49 height 16
select select "619"
select select "service"
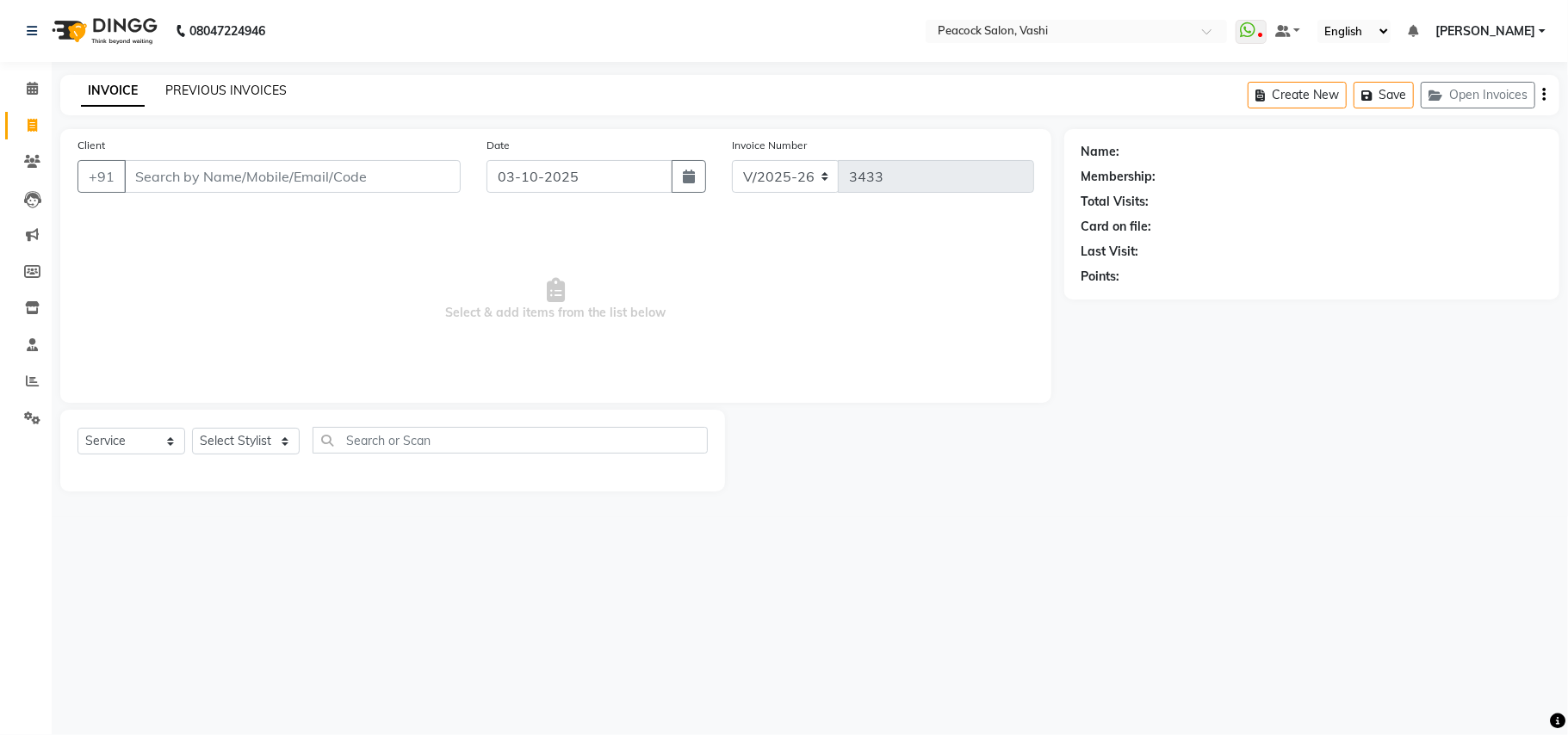
click at [246, 87] on link "PREVIOUS INVOICES" at bounding box center [226, 91] width 121 height 16
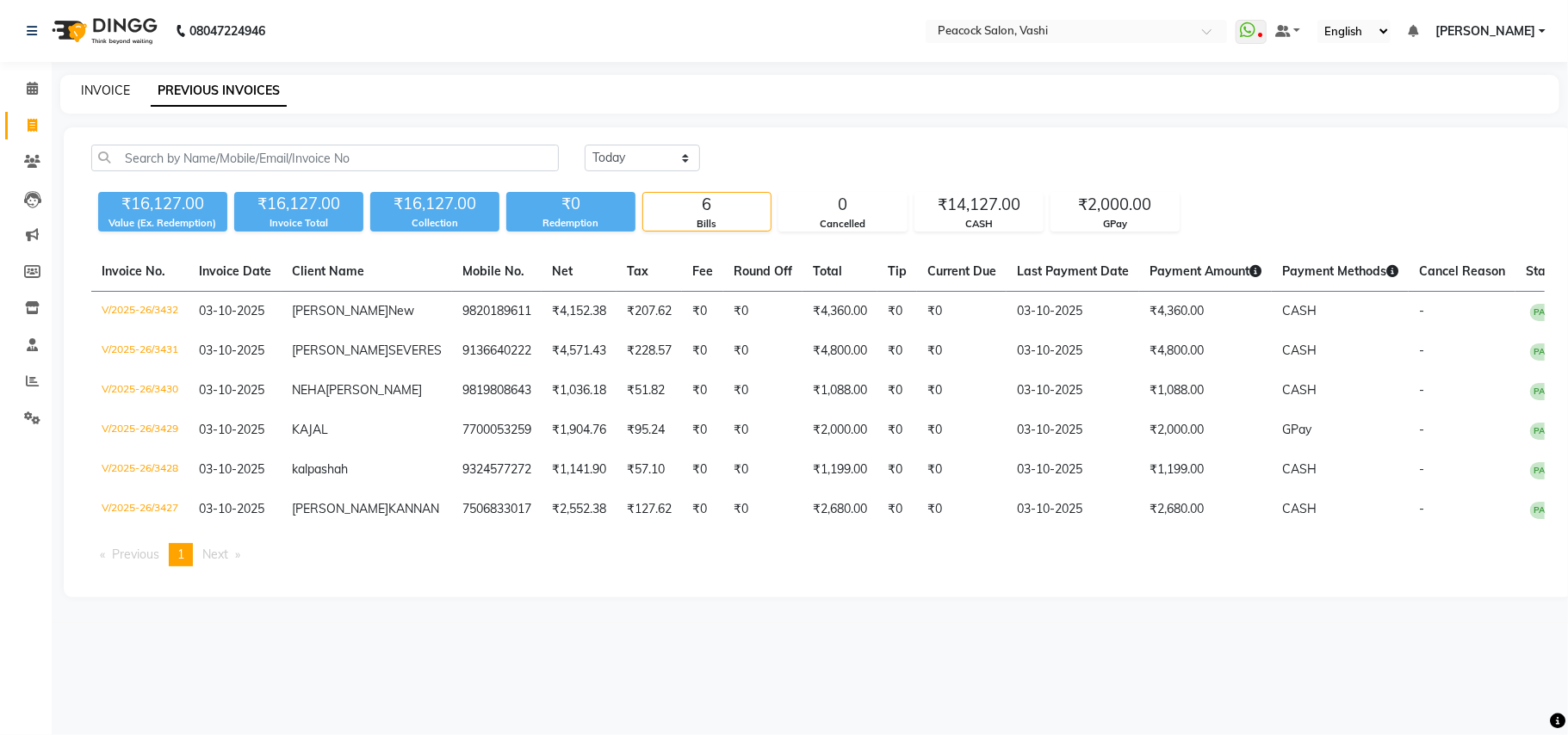
click at [107, 86] on link "INVOICE" at bounding box center [106, 91] width 49 height 16
select select "service"
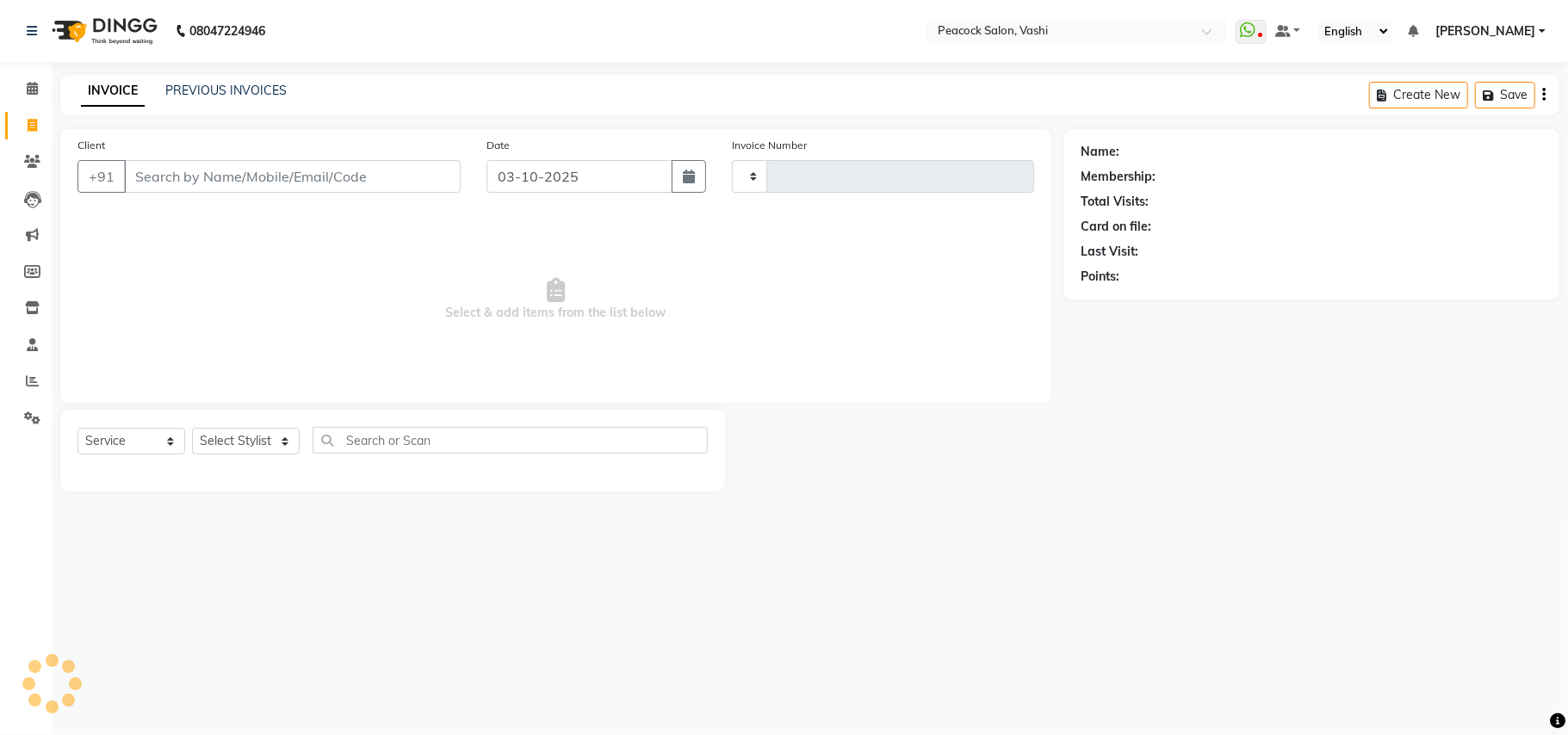
type input "3433"
select select "619"
click at [1489, 97] on button "Open Invoices" at bounding box center [1478, 95] width 114 height 26
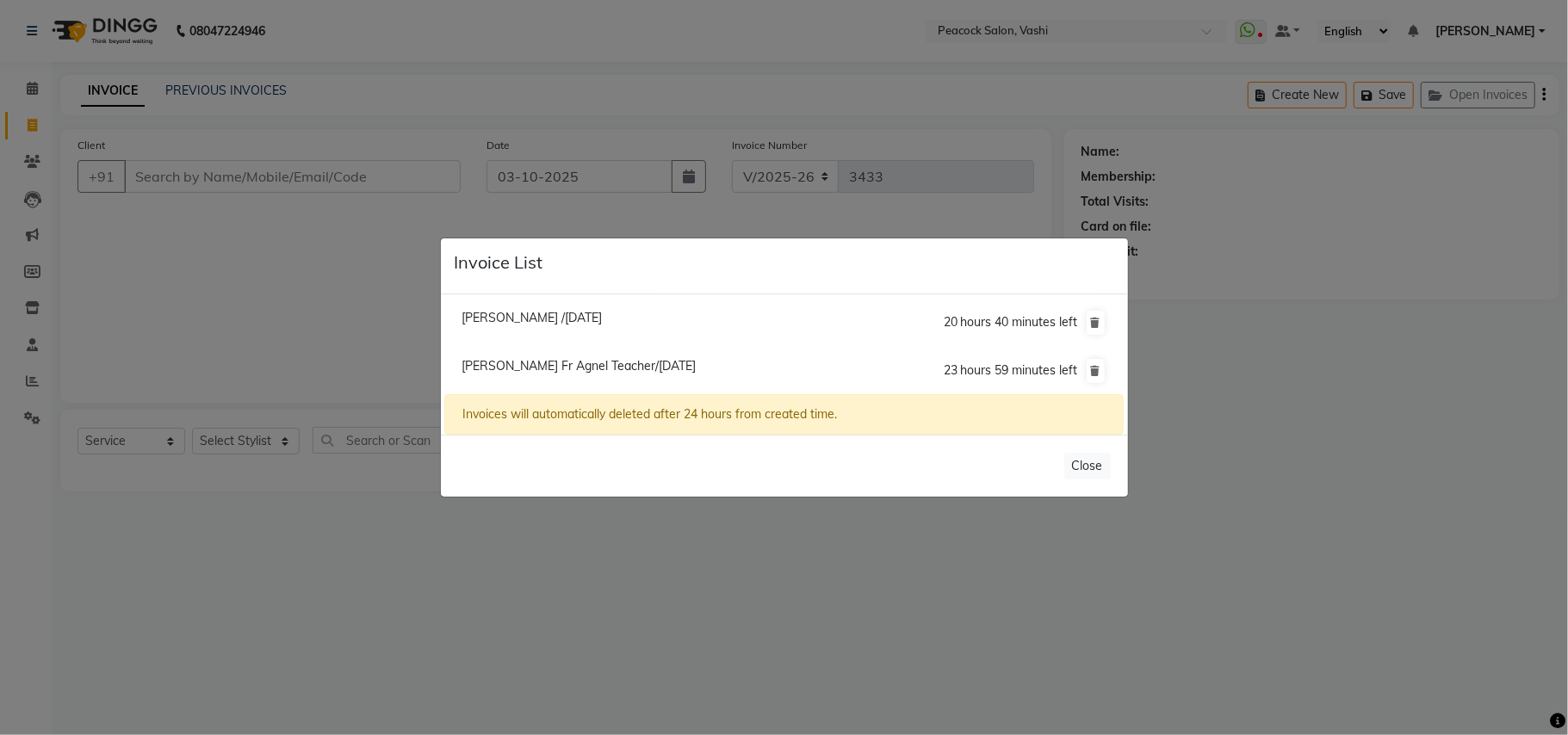
click at [528, 312] on span "Neelima /03 October 2025" at bounding box center [532, 318] width 141 height 16
type input "7091090622"
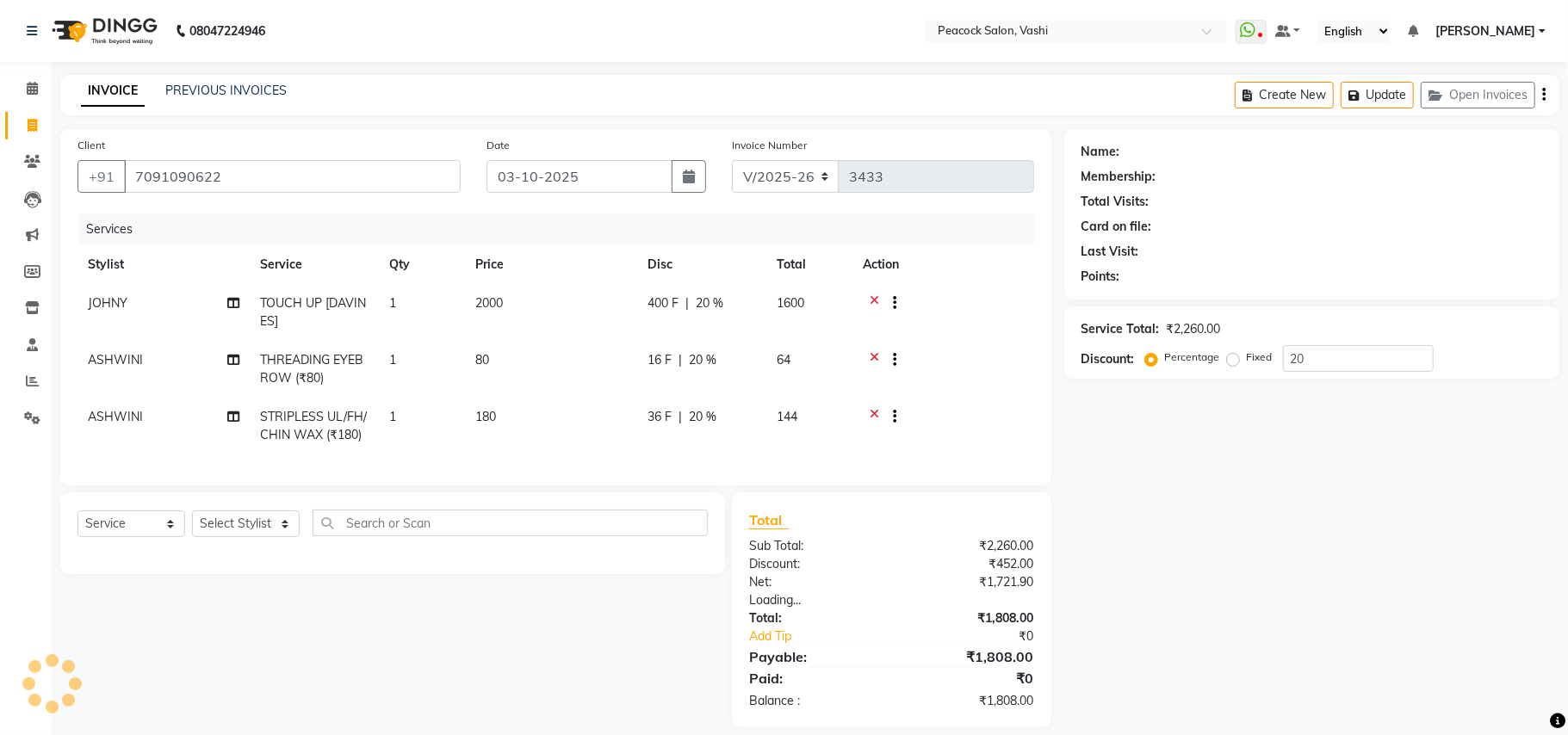
type input "0"
select select "1: Object"
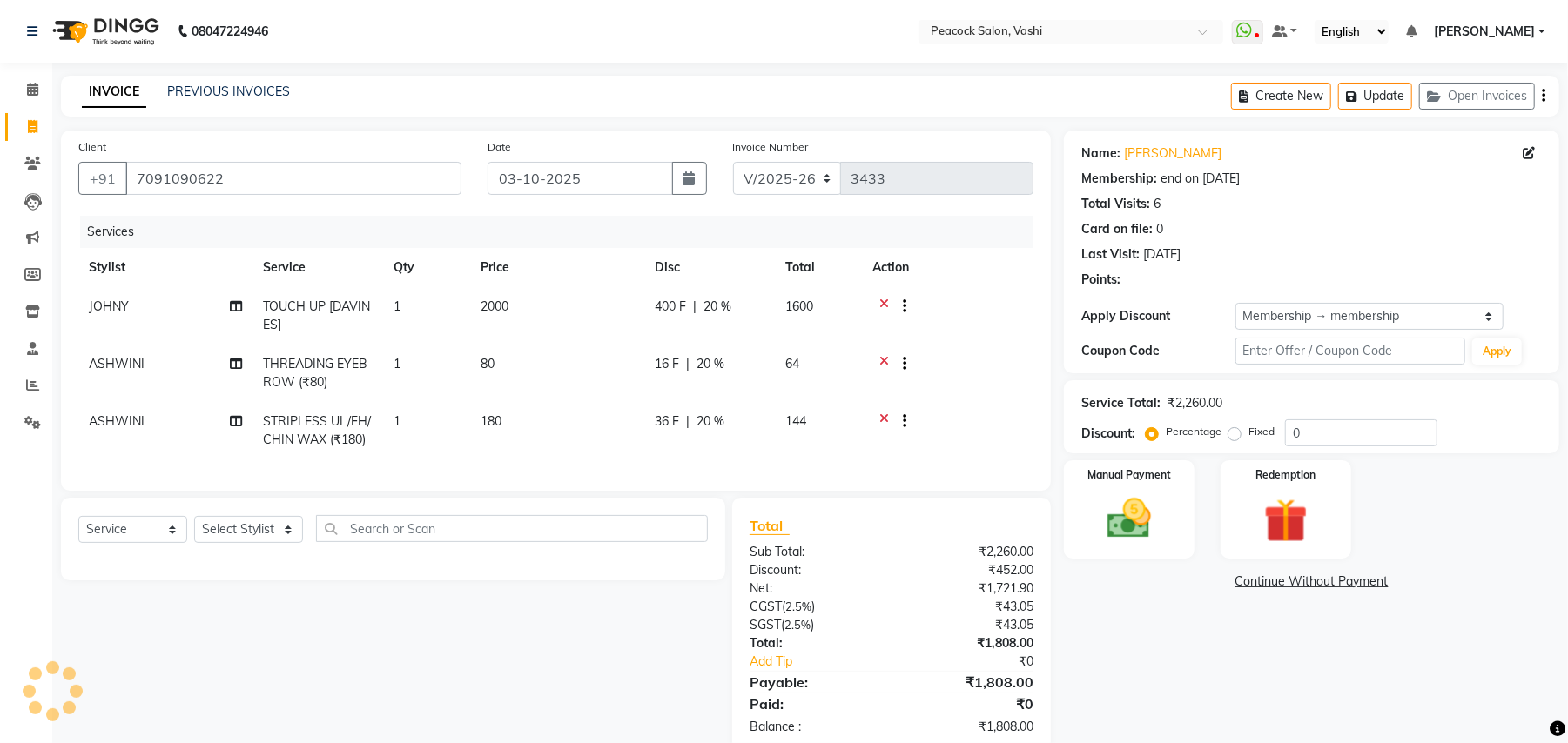
type input "20"
click at [1160, 505] on img at bounding box center [1129, 520] width 75 height 53
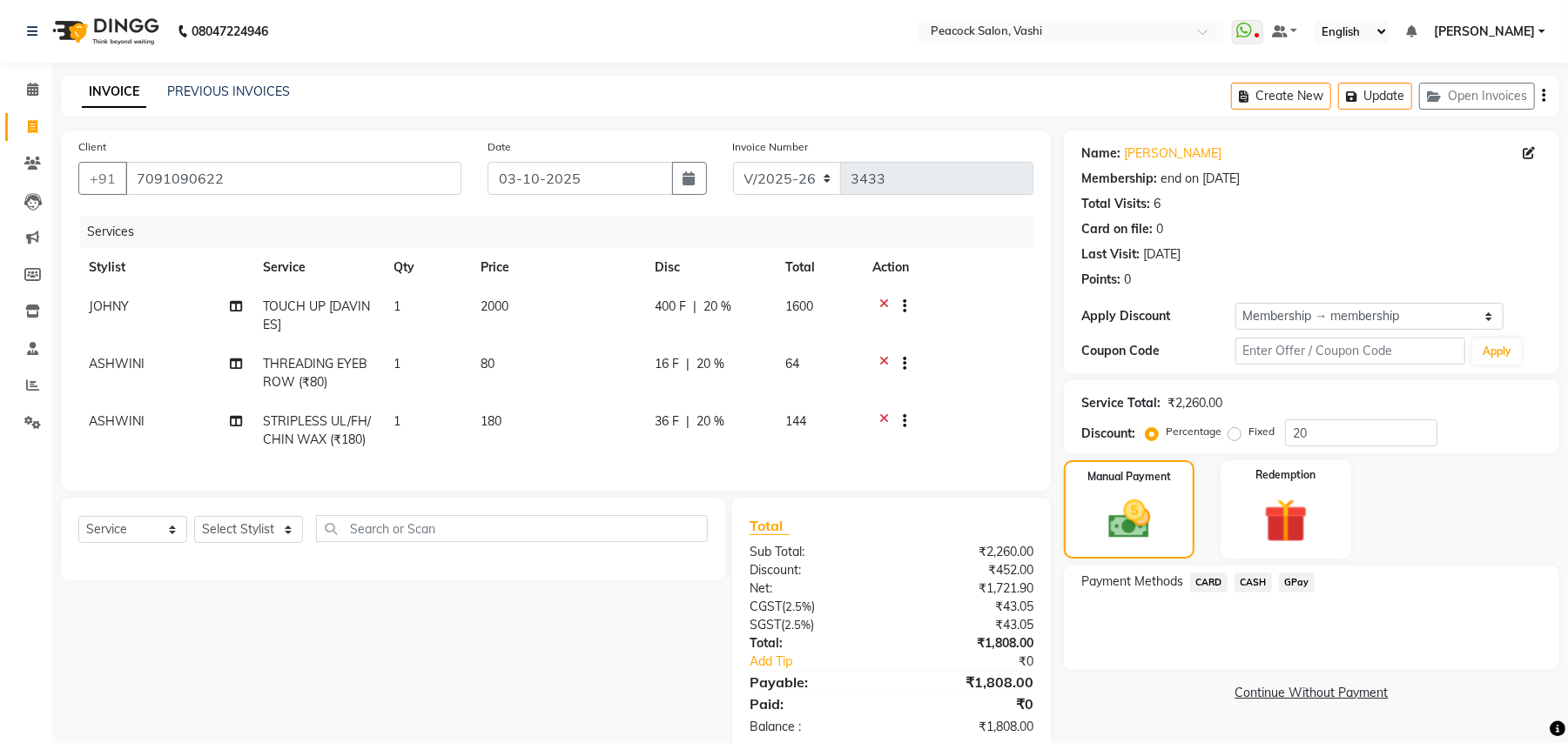
click at [1251, 581] on span "CASH" at bounding box center [1253, 583] width 38 height 20
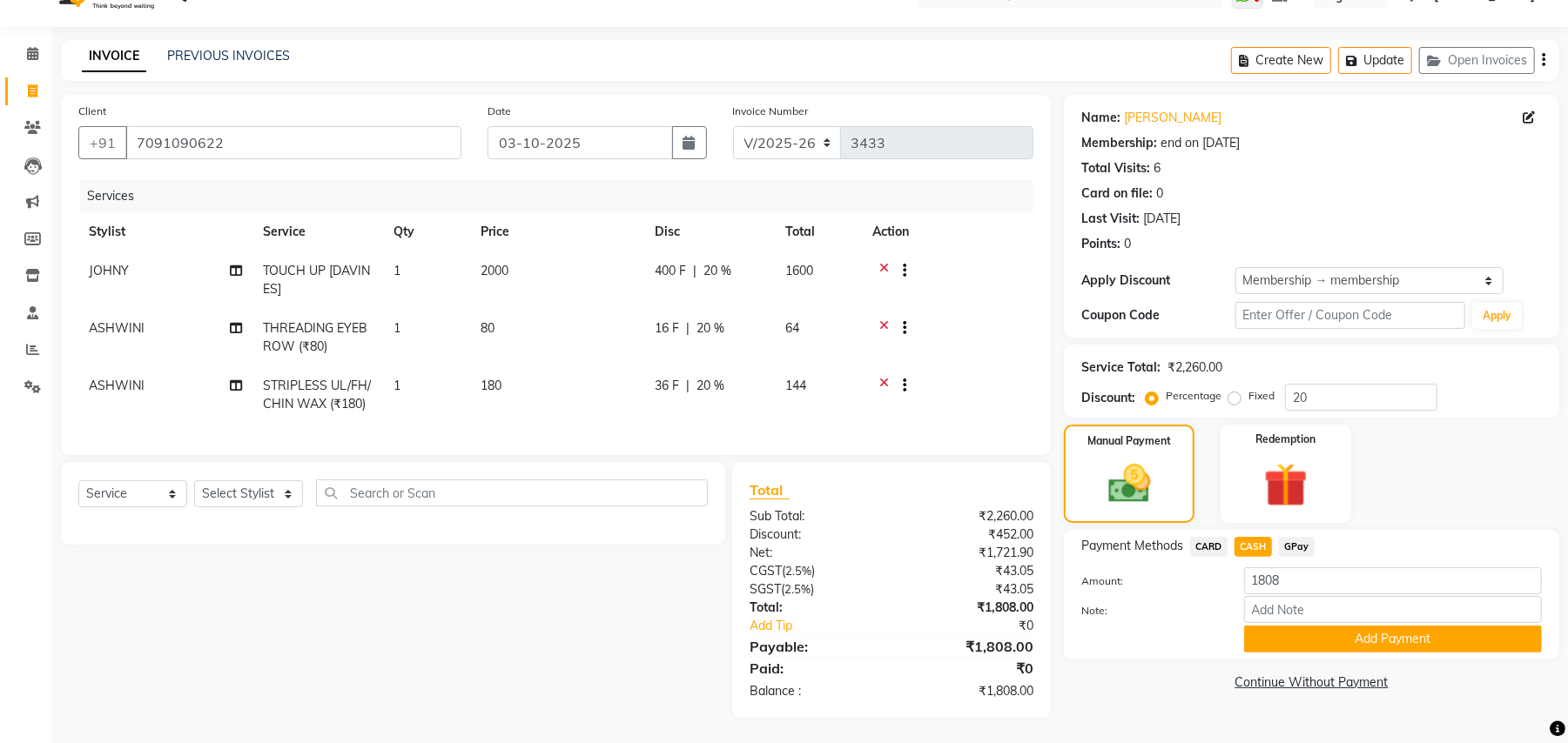
scroll to position [54, 0]
click at [1334, 625] on button "Add Payment" at bounding box center [1392, 638] width 297 height 27
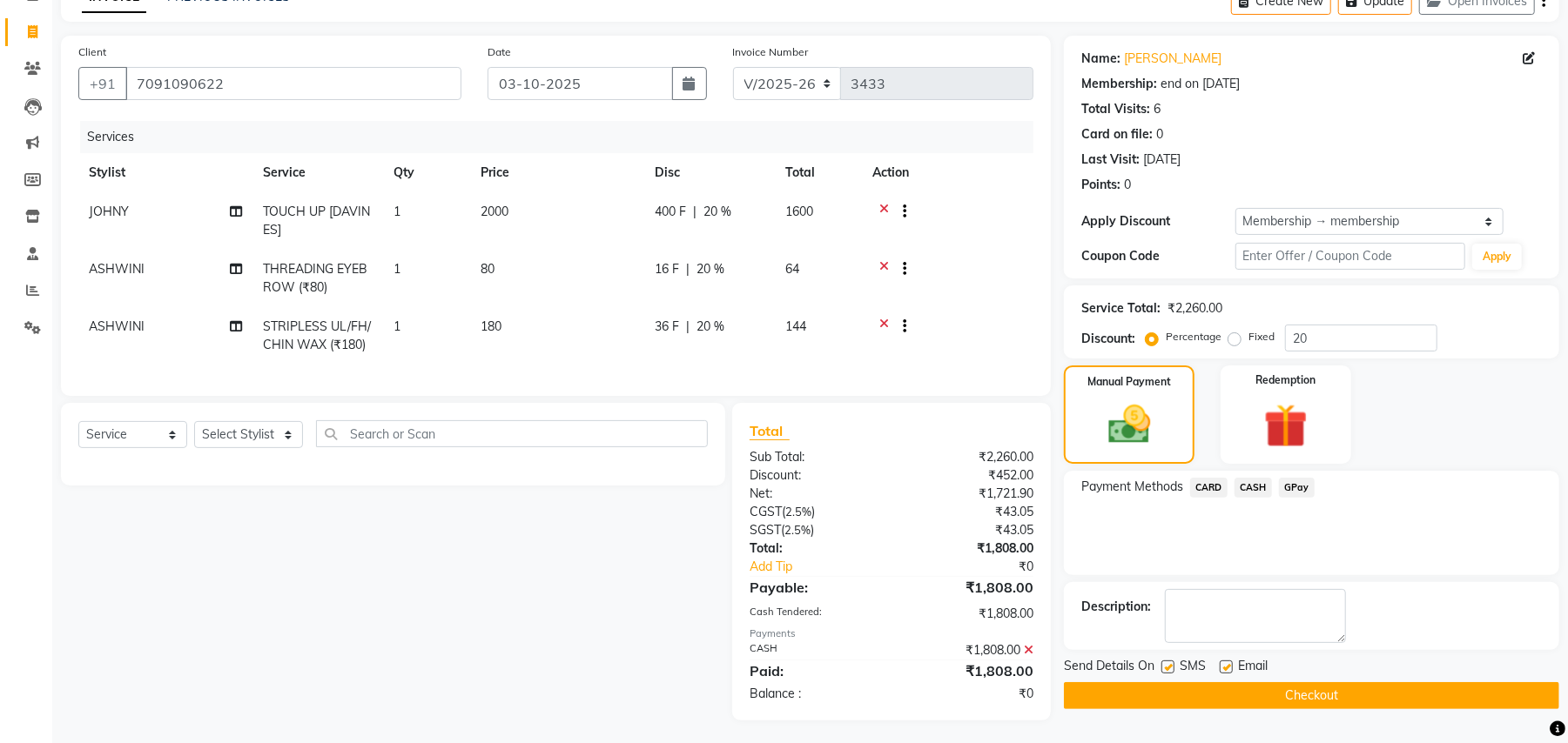
scroll to position [116, 0]
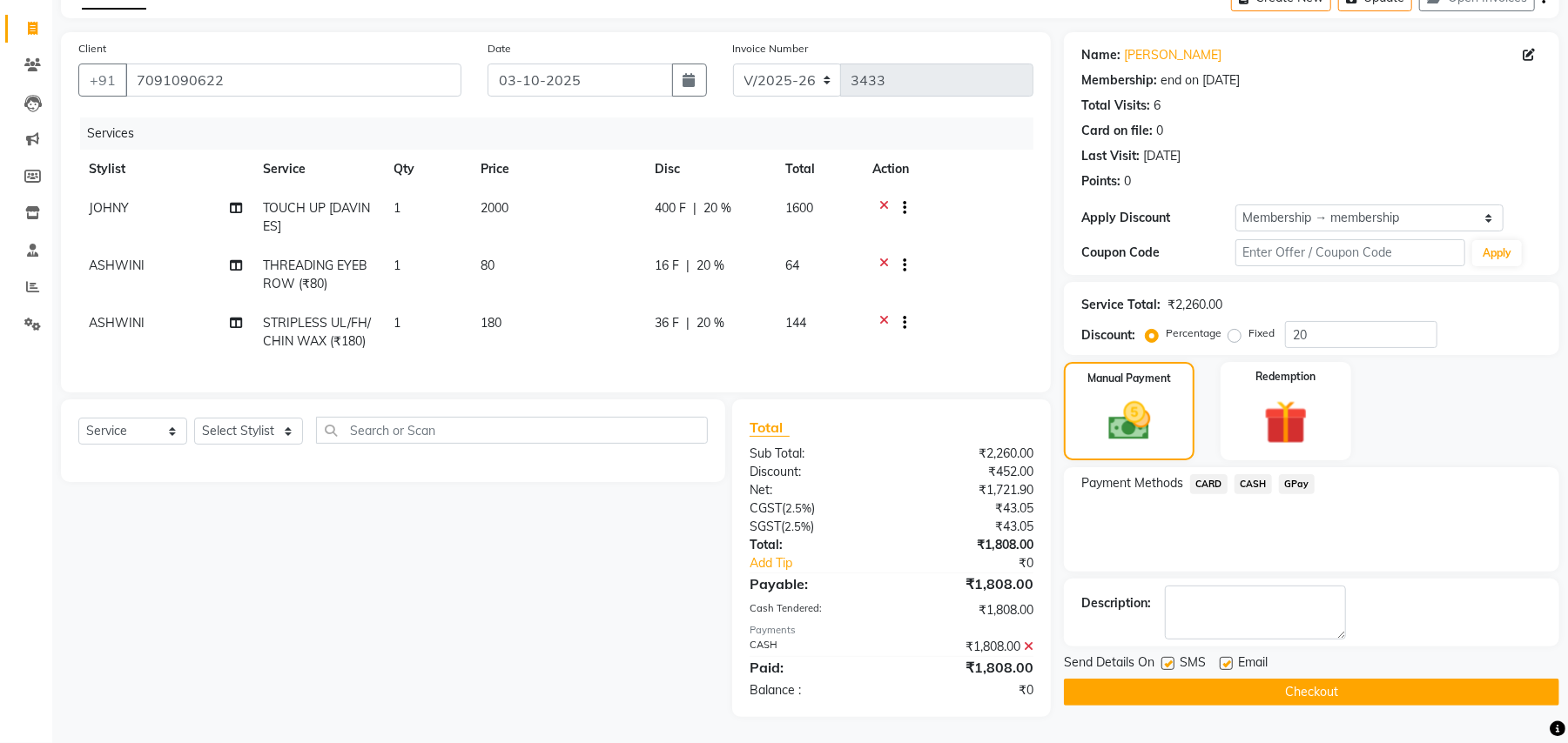
click at [1281, 679] on button "Checkout" at bounding box center [1311, 692] width 495 height 27
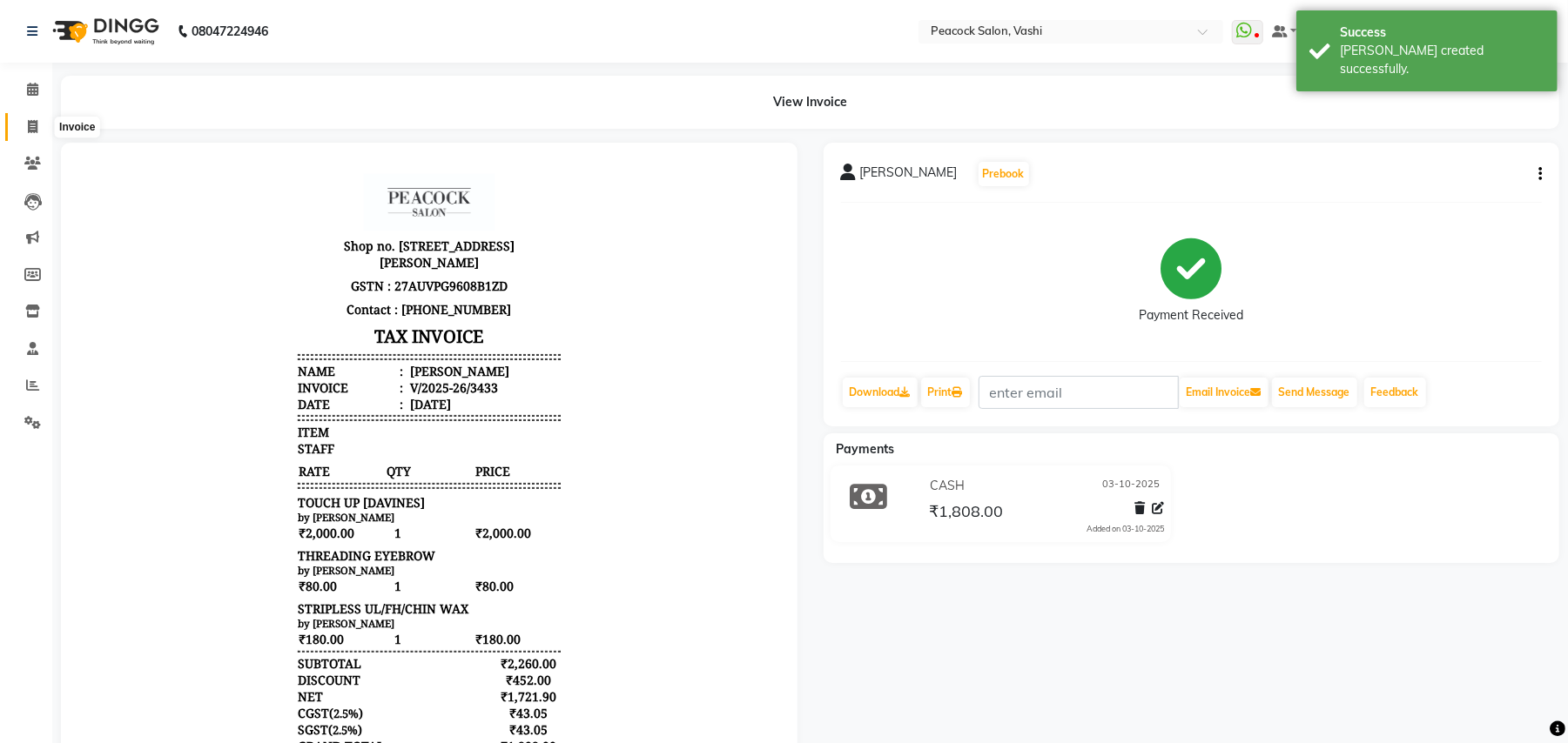
click at [32, 128] on icon at bounding box center [33, 126] width 10 height 13
select select "service"
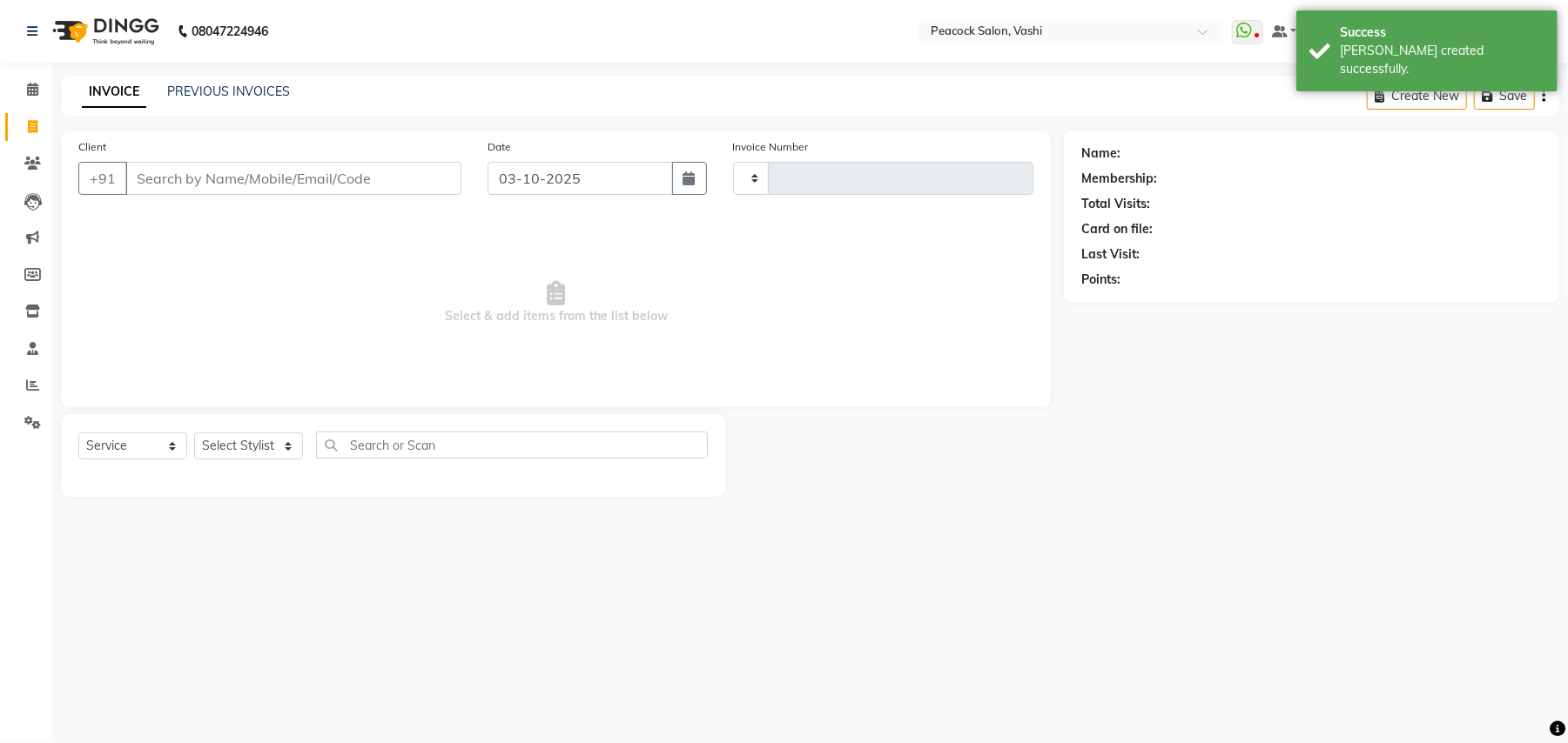
type input "3434"
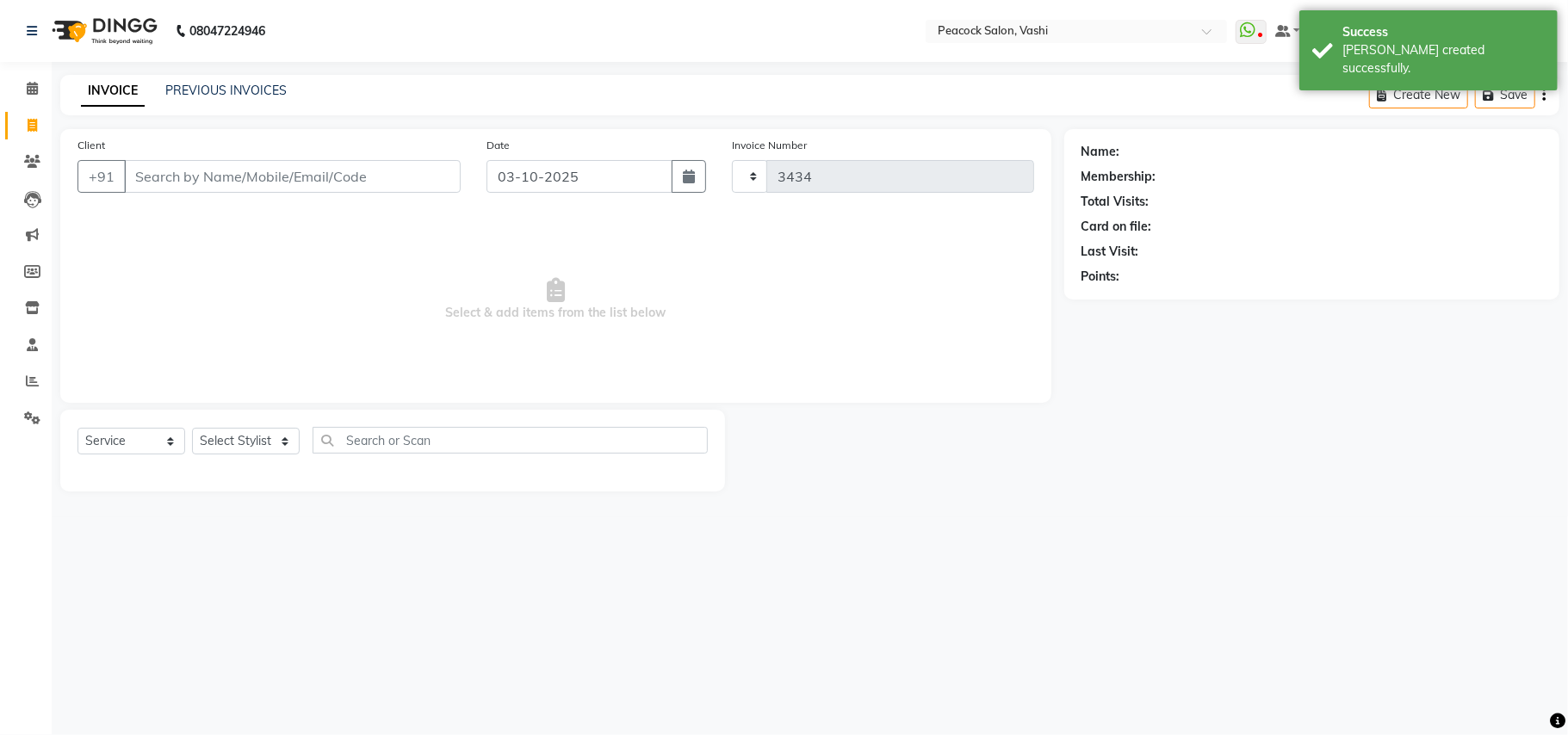
select select "619"
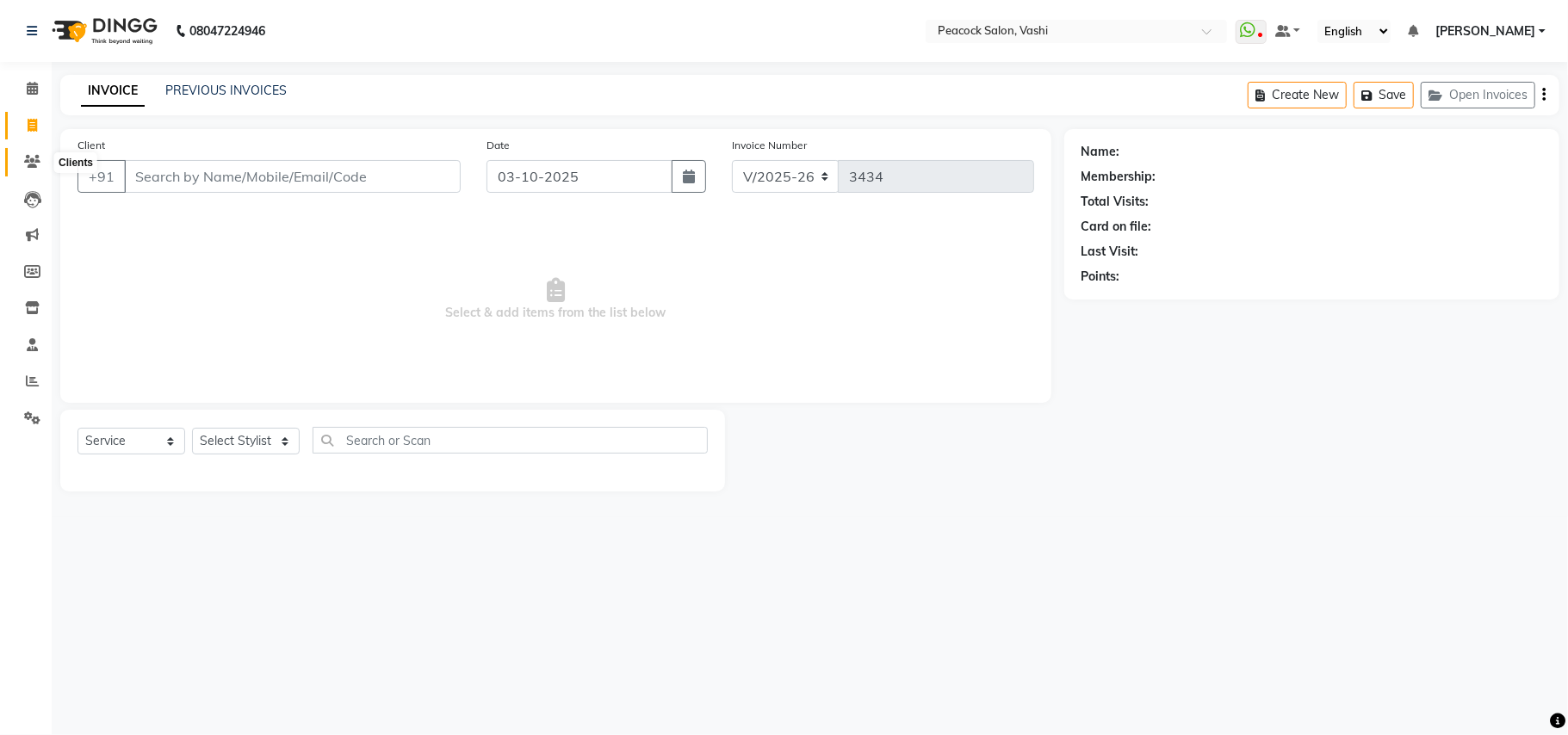
click at [34, 153] on span at bounding box center [32, 162] width 30 height 20
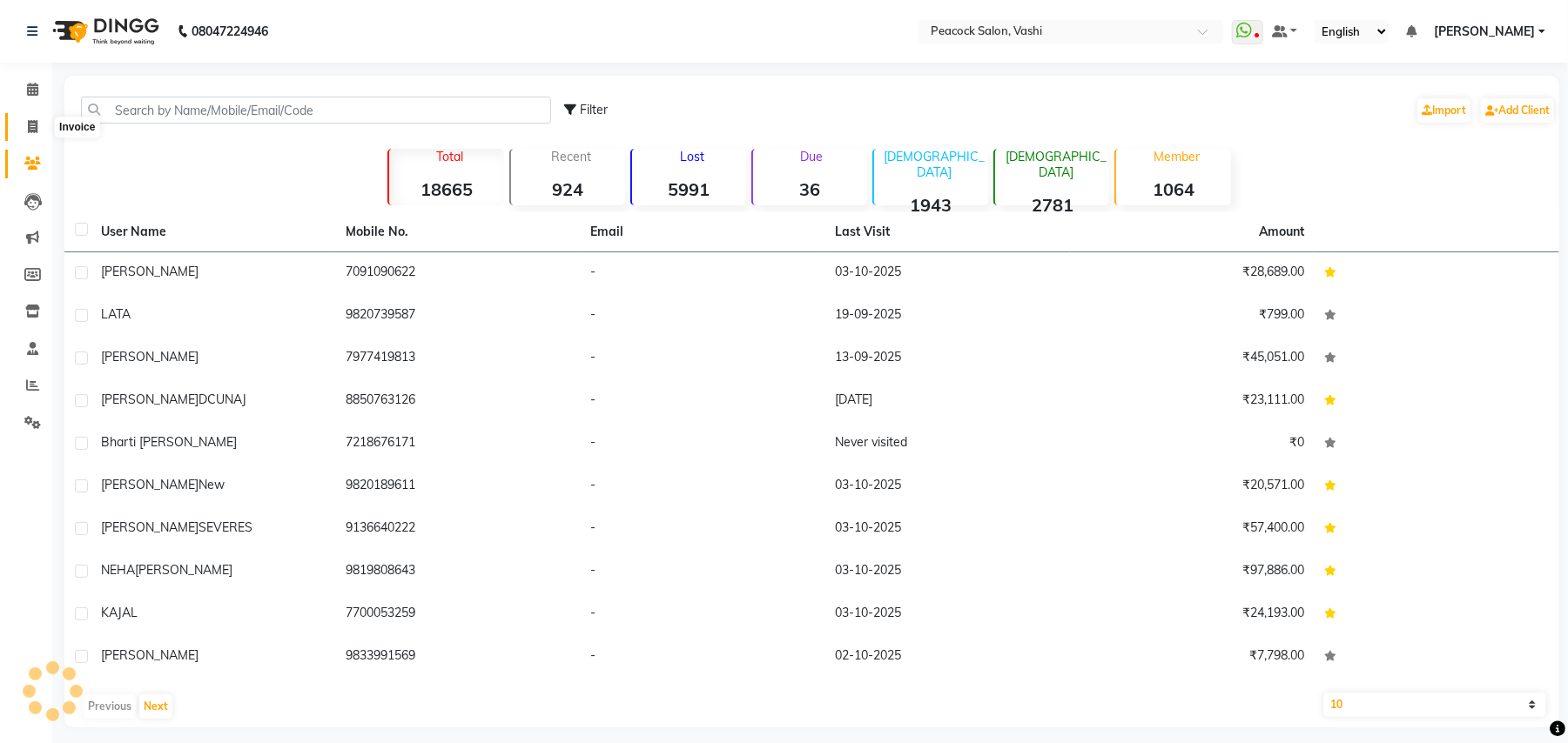
click at [33, 126] on icon at bounding box center [33, 126] width 10 height 13
select select "service"
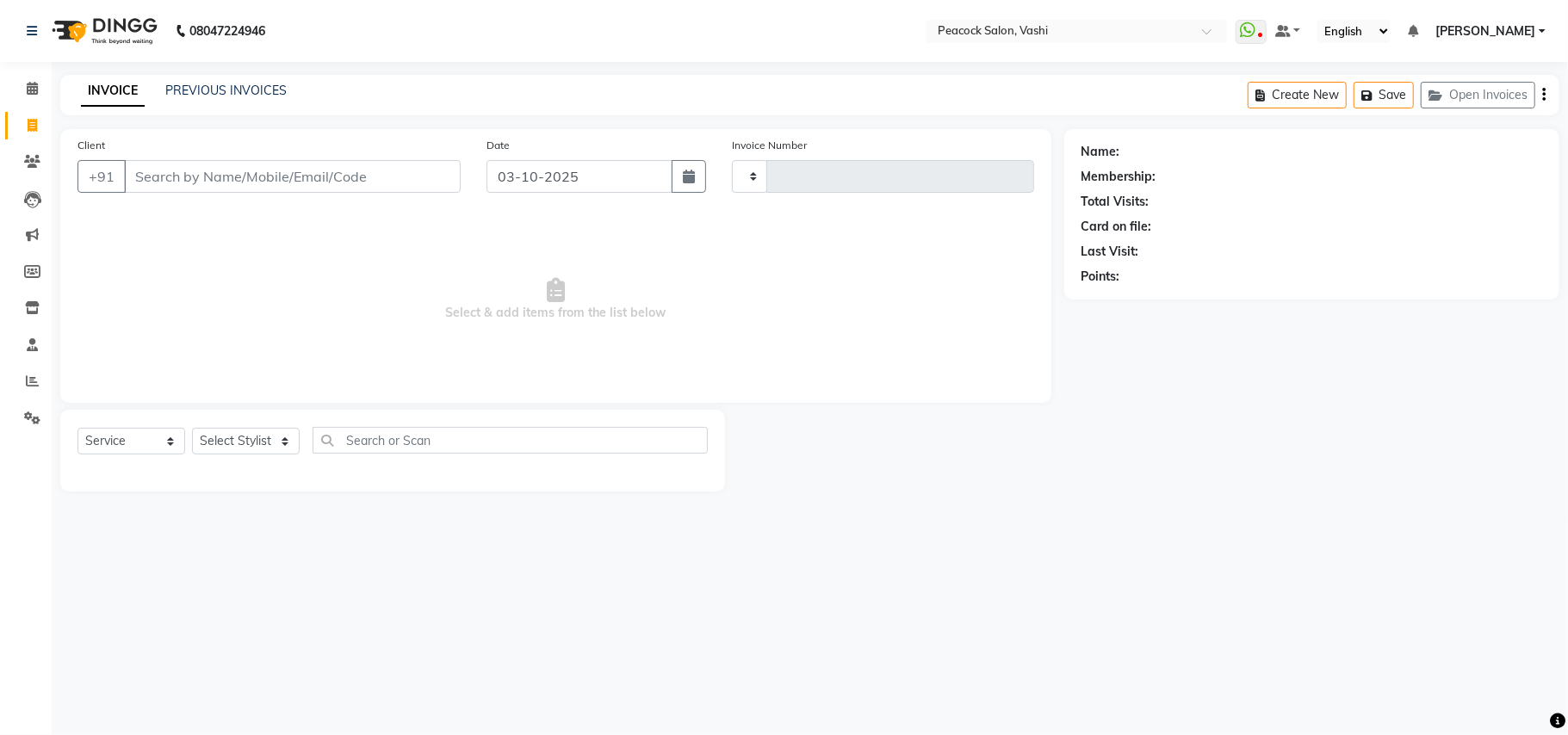
type input "3434"
select select "619"
click at [1509, 100] on button "Open Invoices" at bounding box center [1478, 95] width 114 height 26
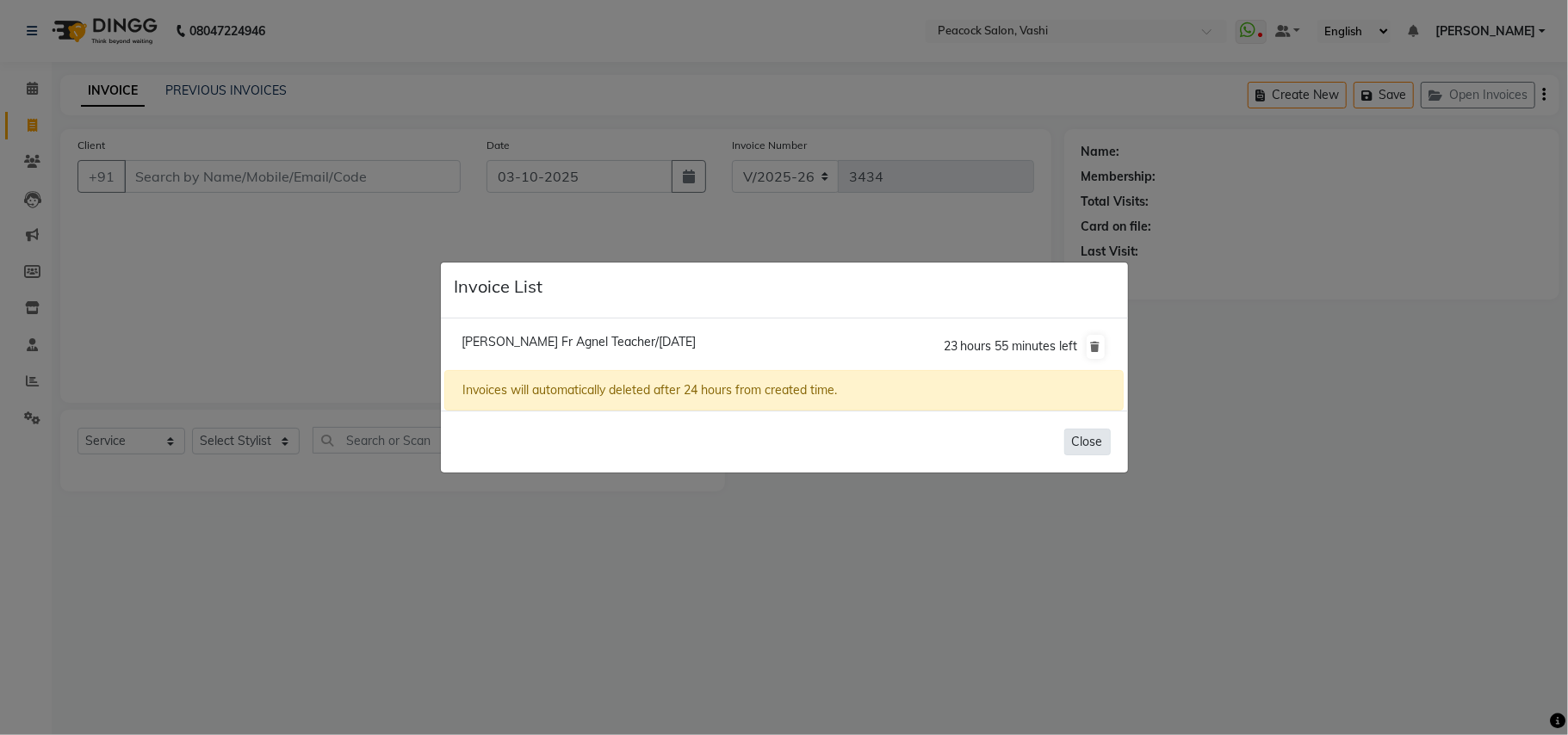
click at [1086, 441] on button "Close" at bounding box center [1088, 442] width 47 height 26
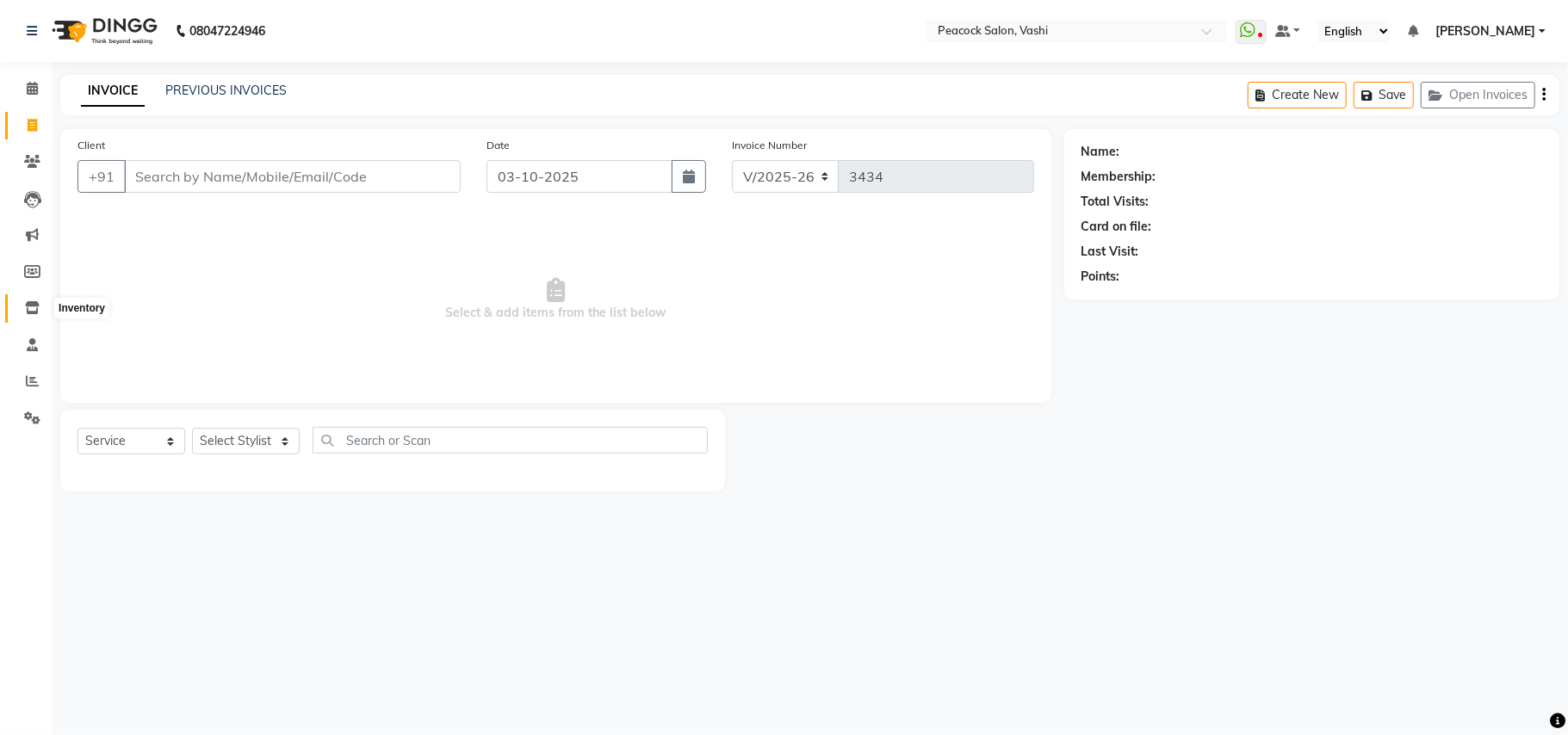
drag, startPoint x: 32, startPoint y: 312, endPoint x: 41, endPoint y: 308, distance: 9.8
click at [32, 312] on icon at bounding box center [32, 307] width 15 height 13
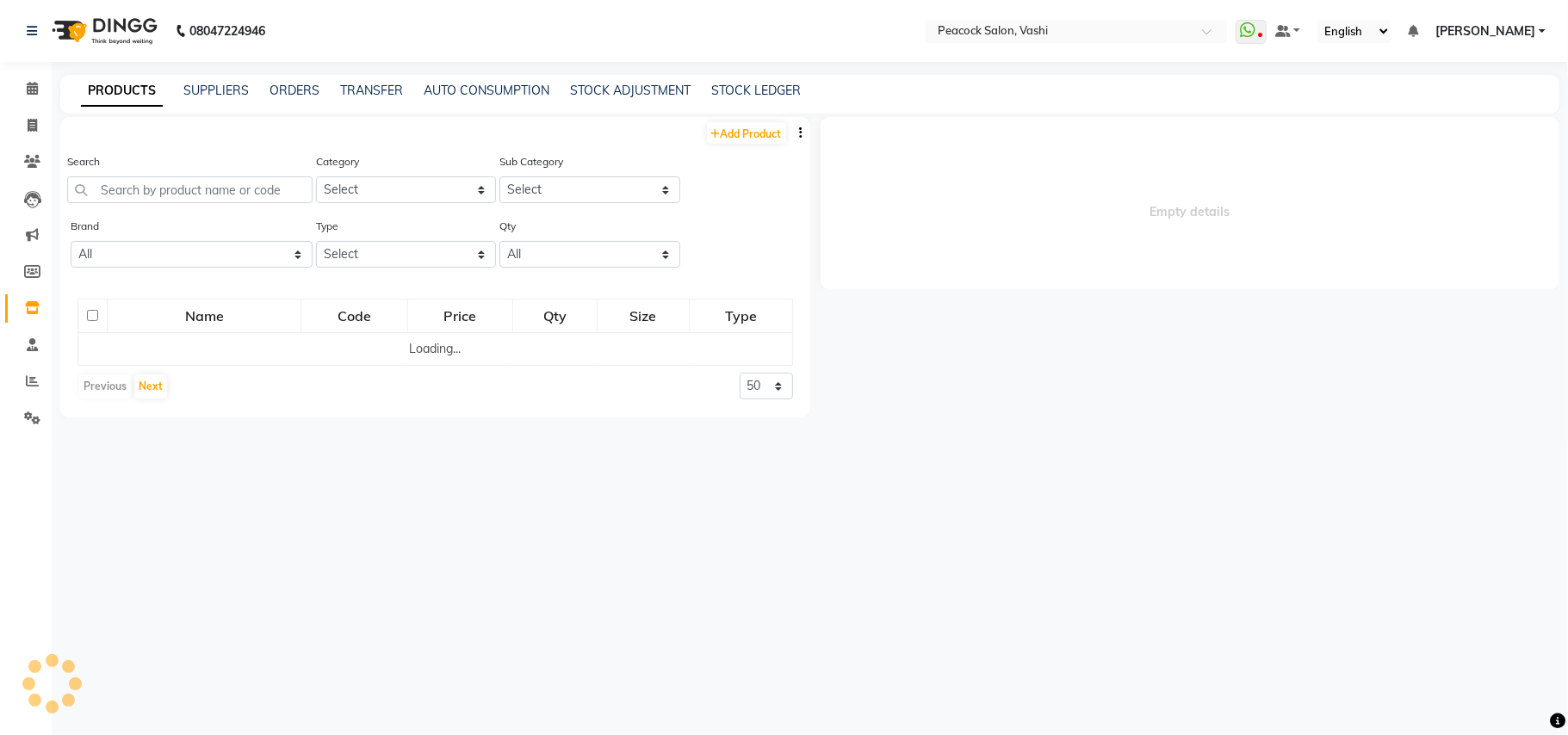
select select
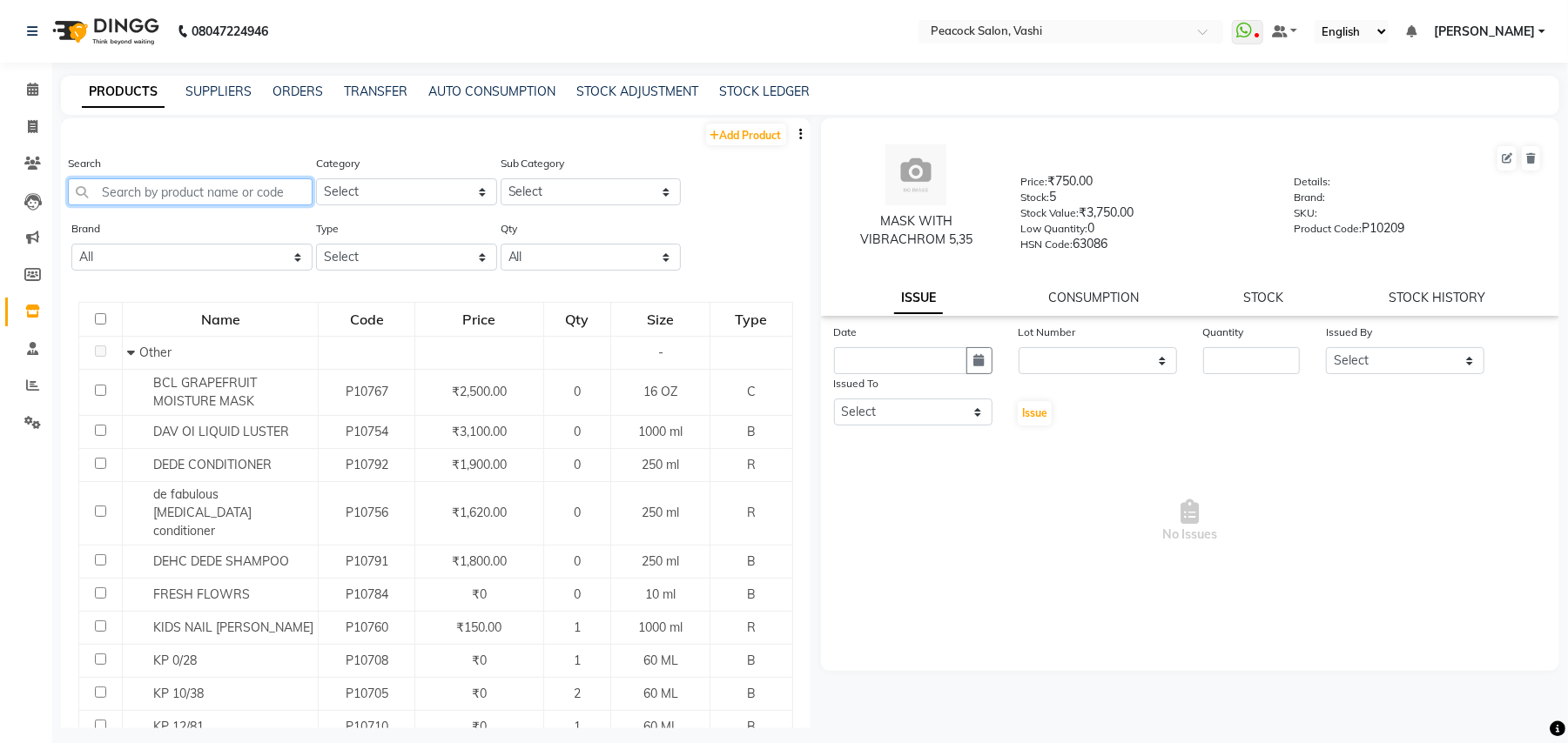
click at [193, 194] on input "text" at bounding box center [191, 192] width 245 height 27
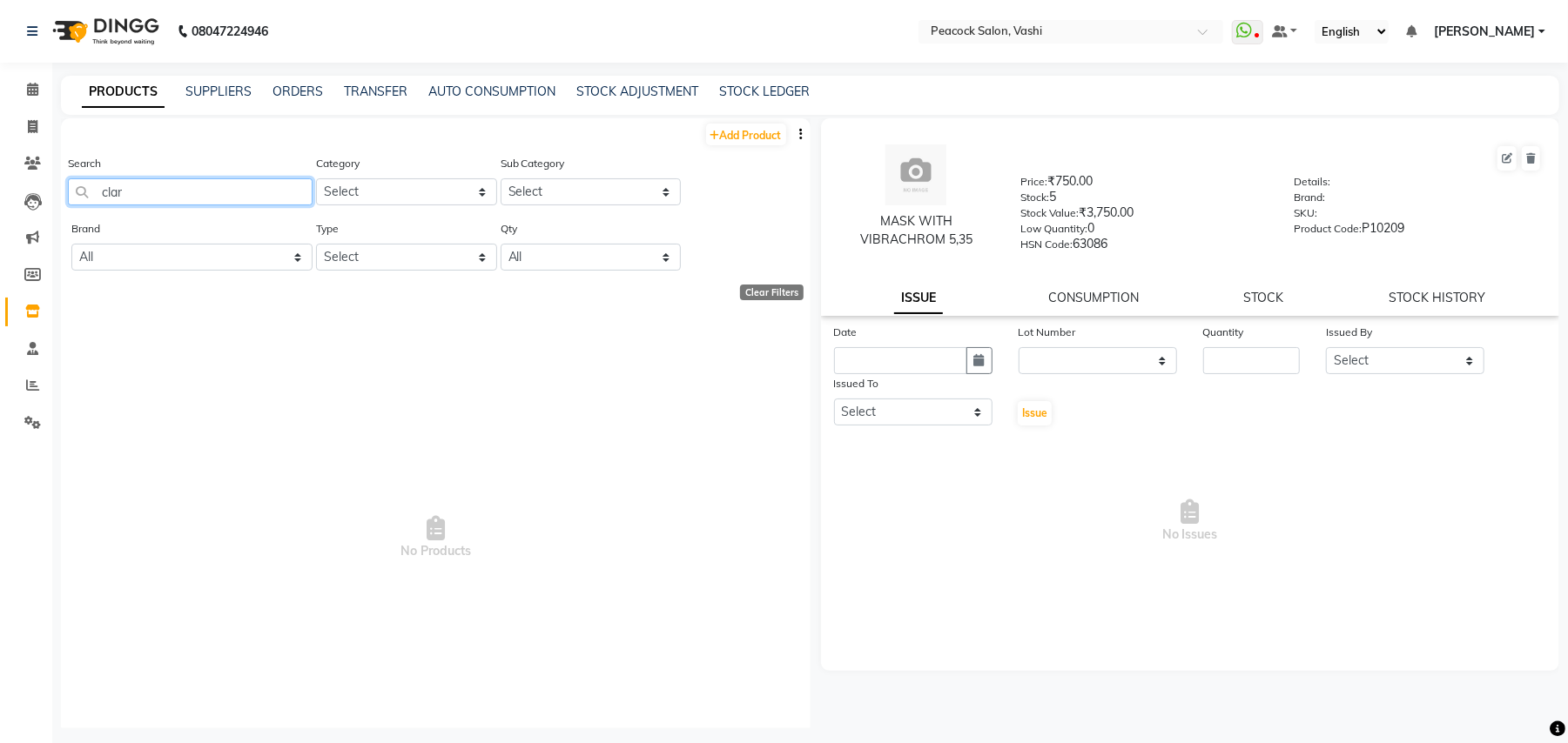
click at [162, 195] on input "clar" at bounding box center [191, 192] width 245 height 27
type input "c"
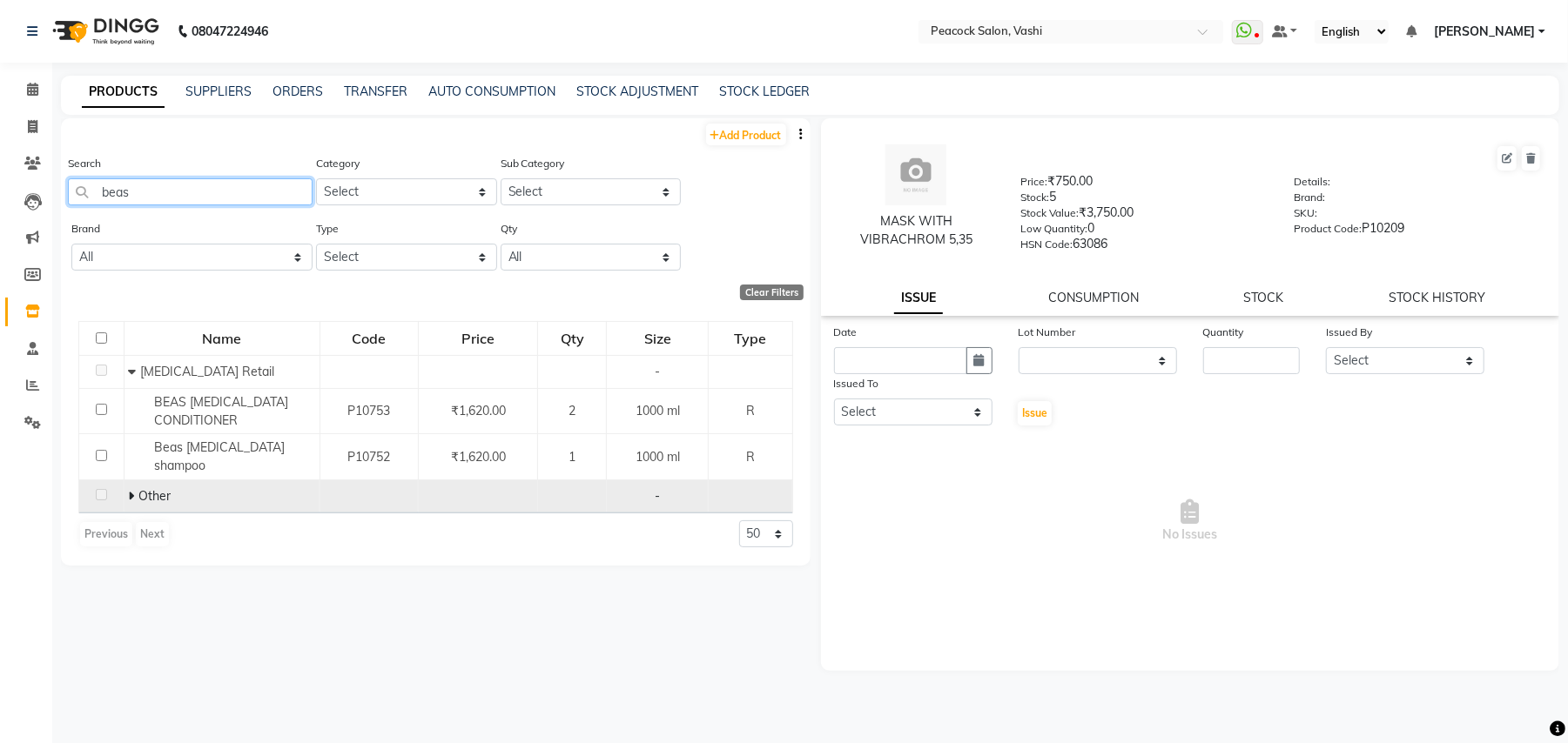
type input "beas"
click at [129, 490] on icon at bounding box center [130, 496] width 6 height 12
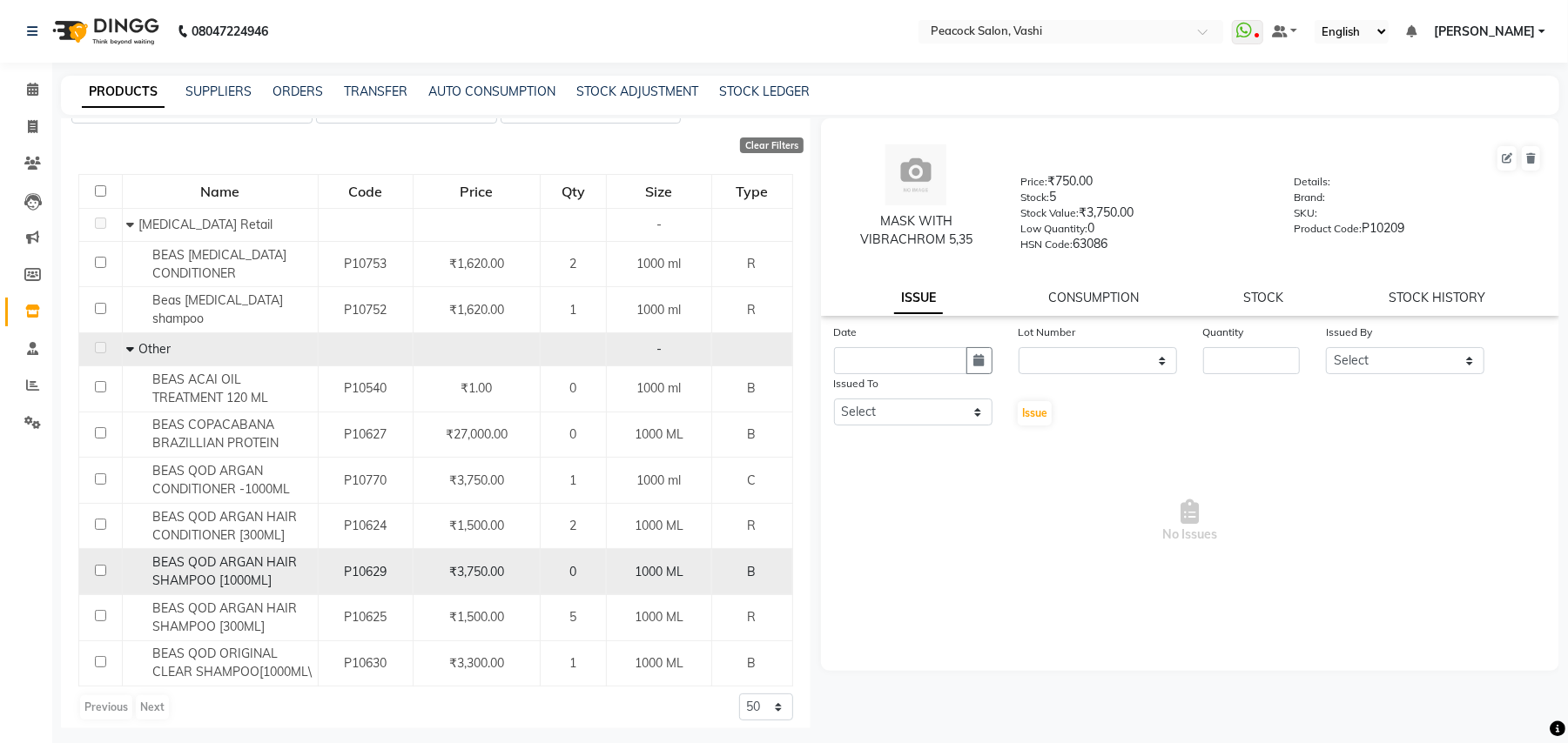
scroll to position [11, 0]
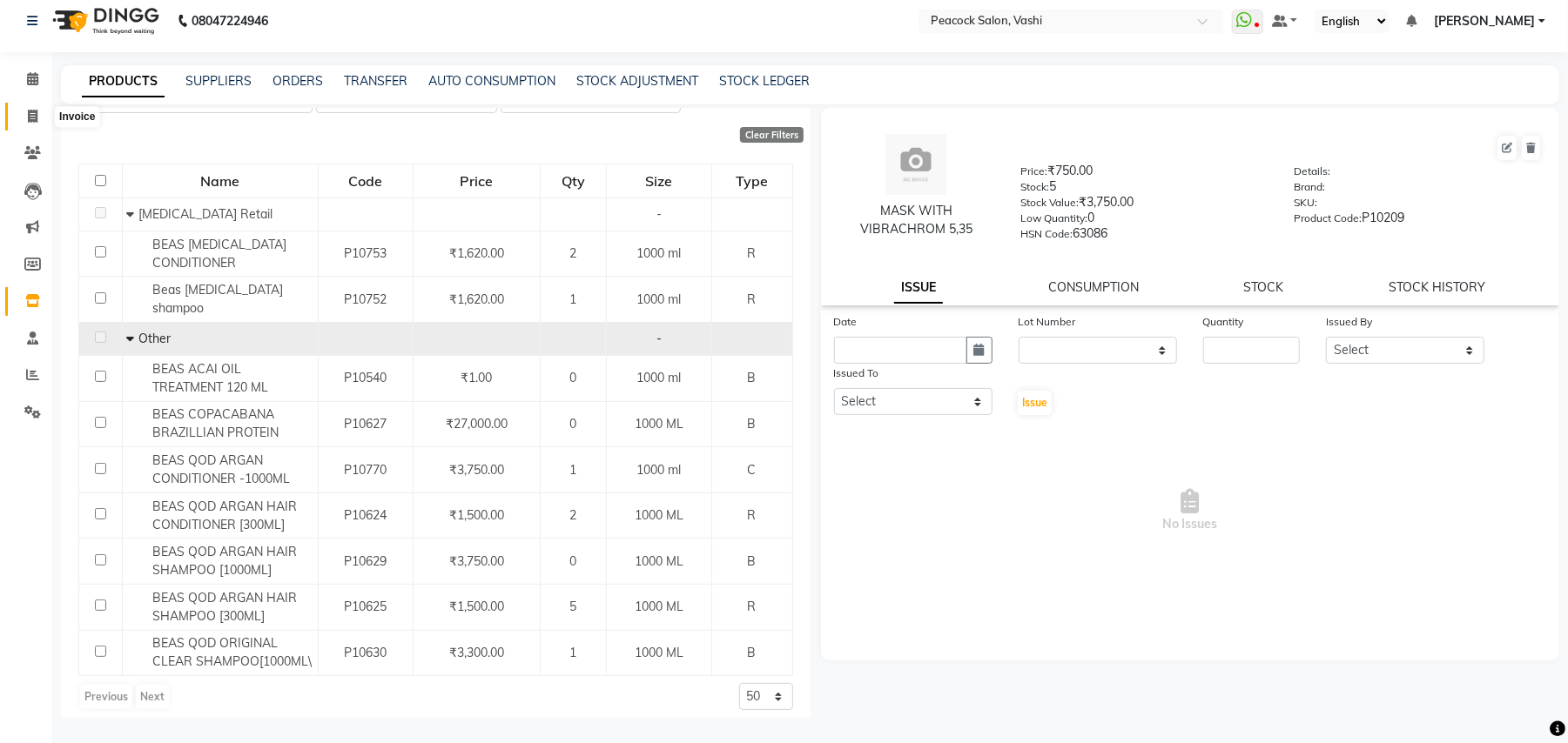
click at [23, 115] on span at bounding box center [33, 117] width 31 height 20
select select "service"
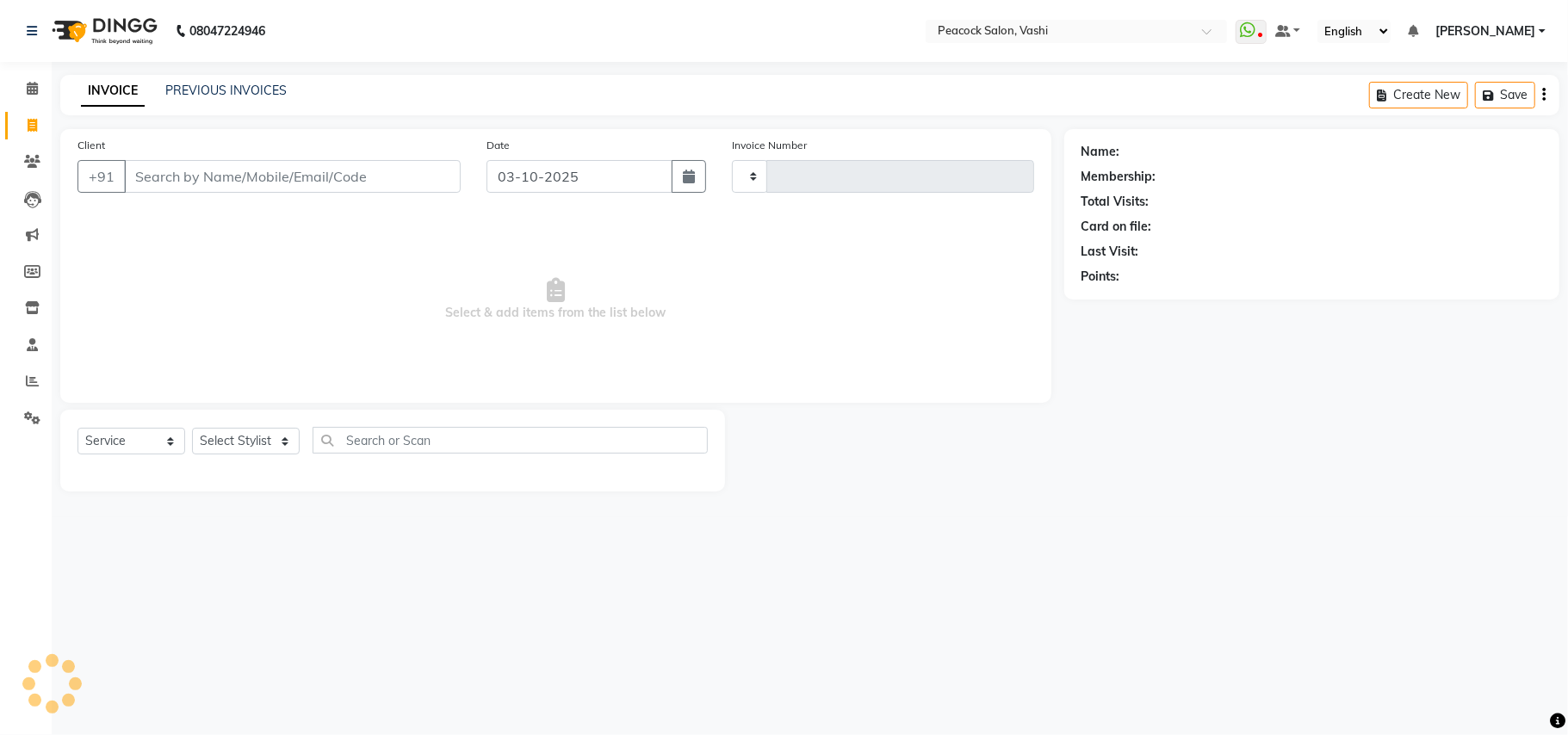
type input "3434"
select select "619"
click at [235, 87] on link "PREVIOUS INVOICES" at bounding box center [226, 91] width 121 height 16
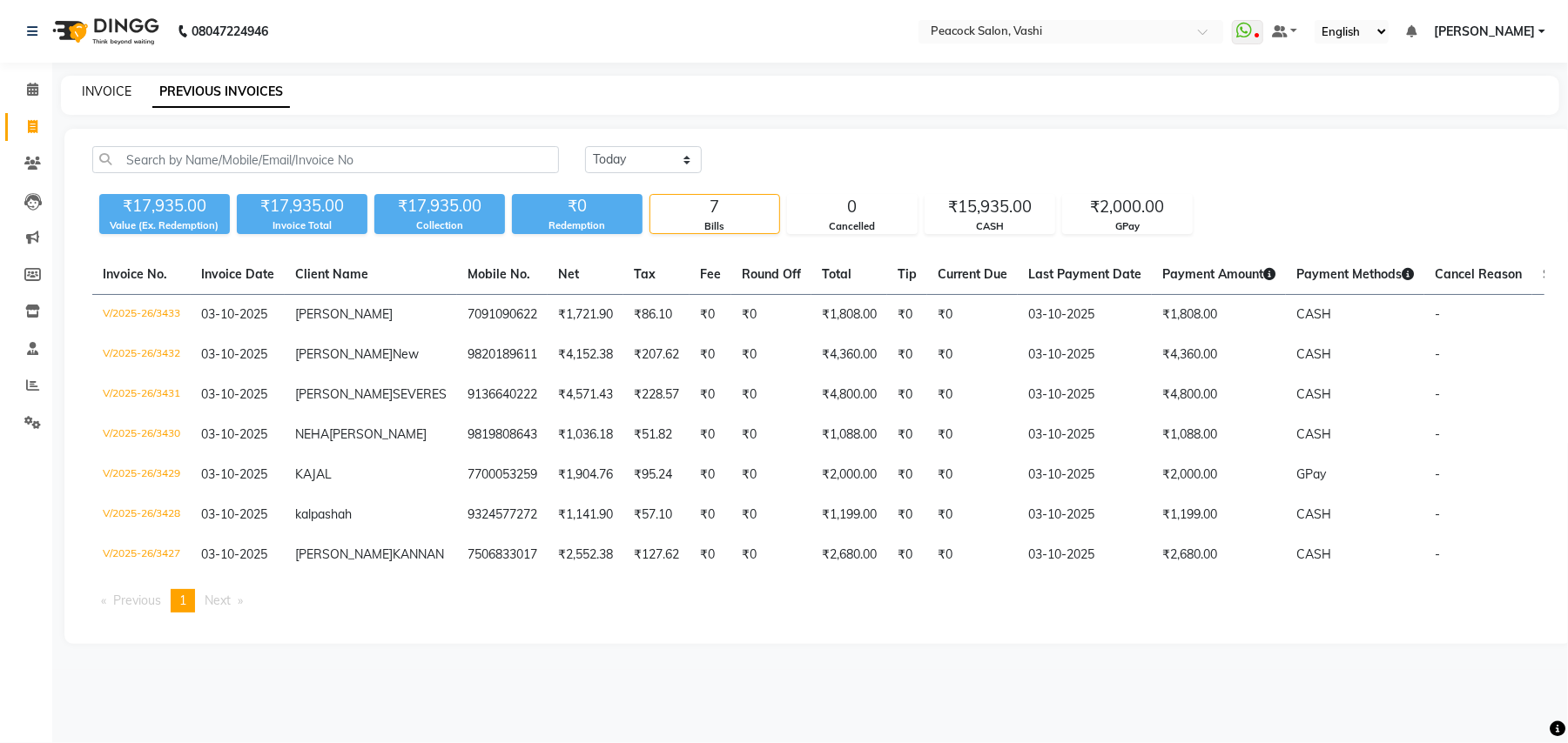
click at [110, 91] on link "INVOICE" at bounding box center [107, 92] width 49 height 16
select select "619"
select select "service"
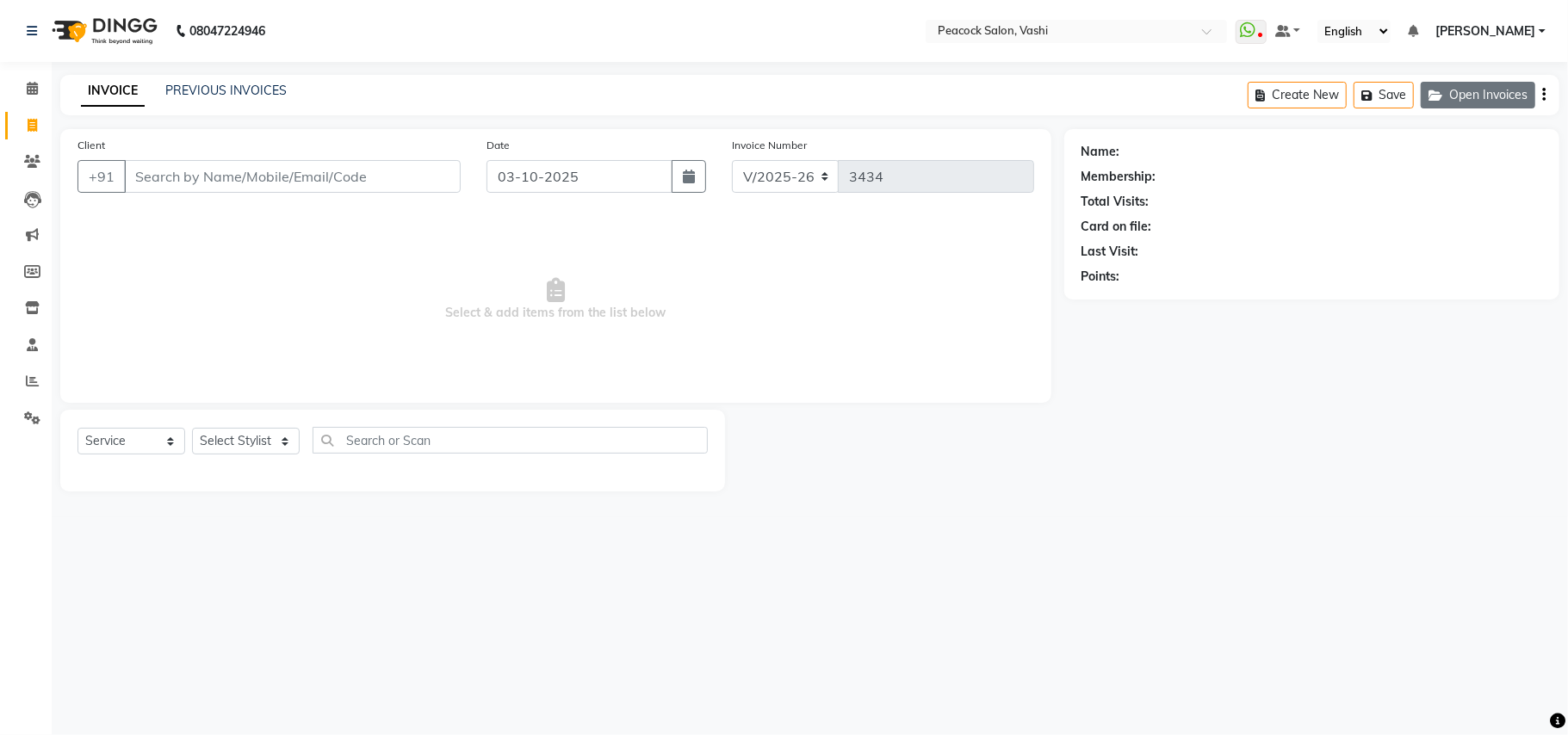
click at [1479, 97] on button "Open Invoices" at bounding box center [1478, 95] width 114 height 26
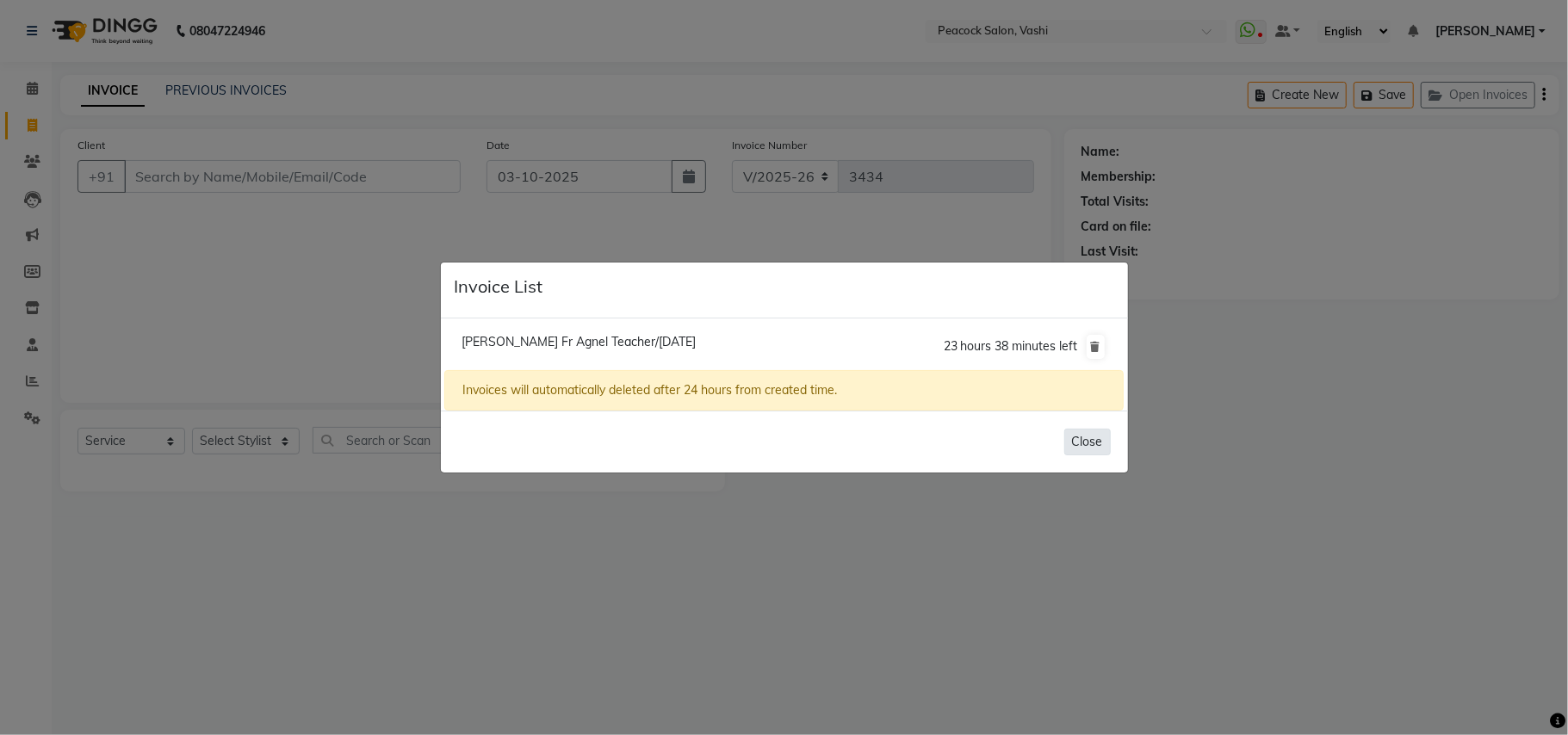
click at [1089, 442] on button "Close" at bounding box center [1088, 442] width 47 height 26
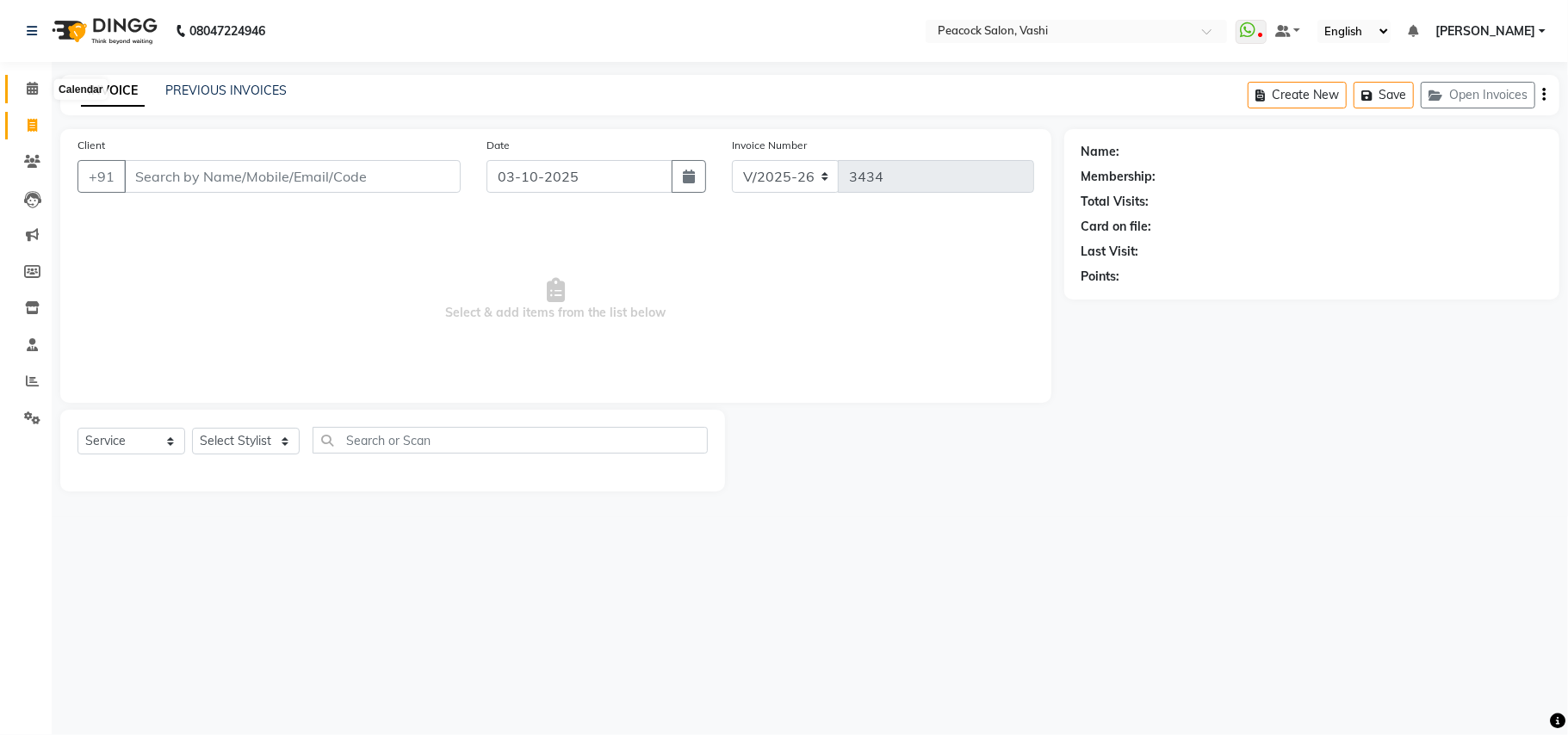
click at [31, 86] on icon at bounding box center [31, 88] width 11 height 13
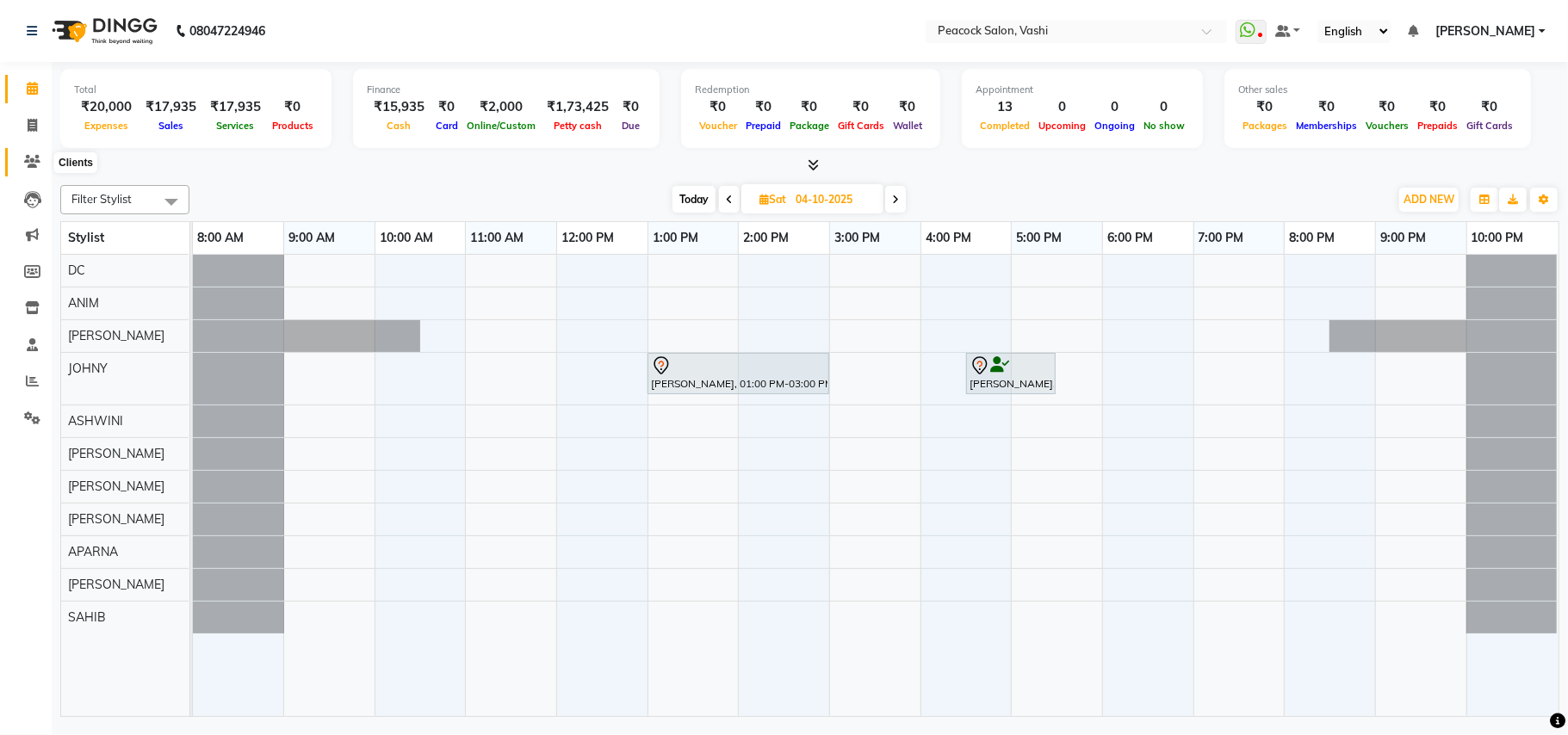
click at [28, 156] on icon at bounding box center [32, 161] width 17 height 13
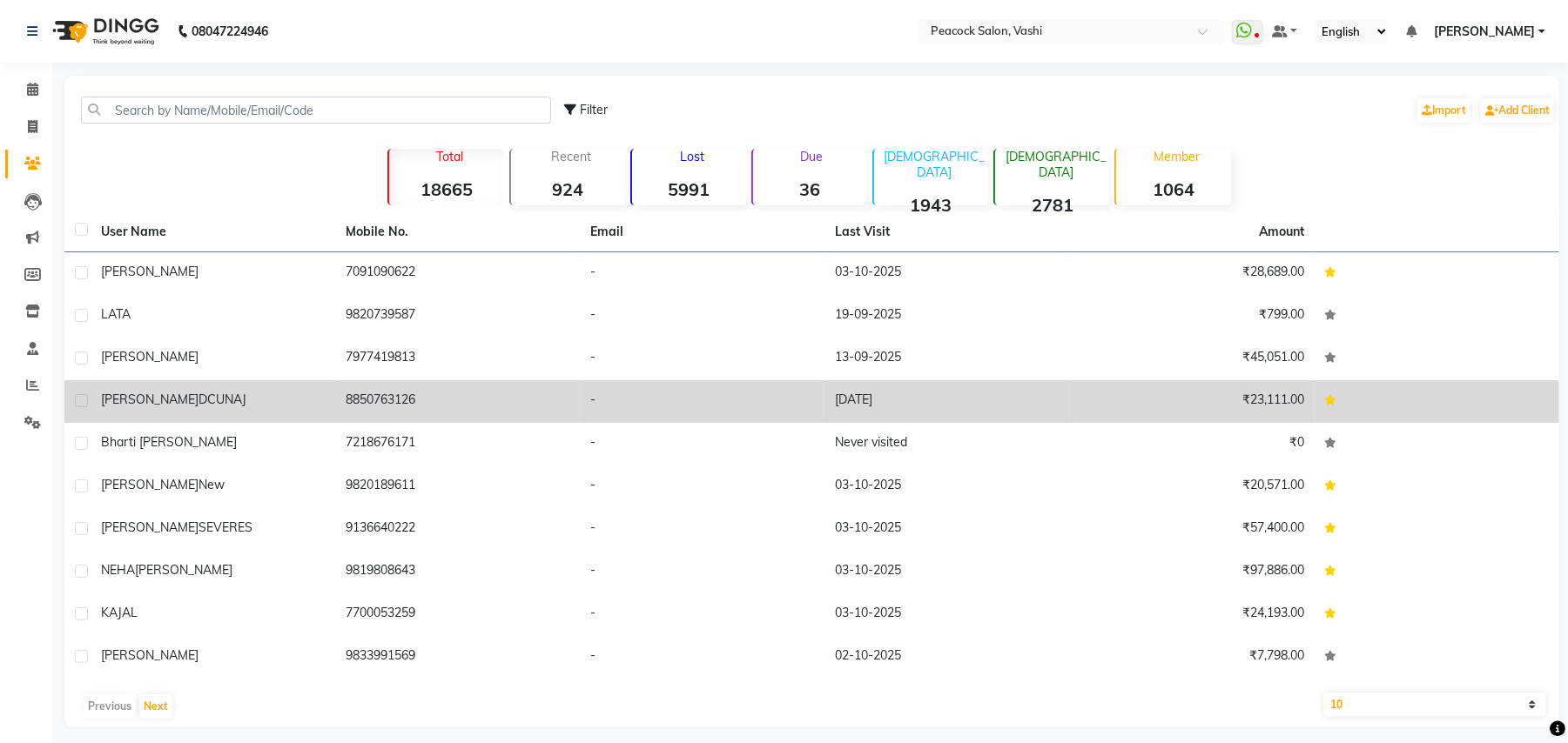
click at [199, 400] on span "DCUNAJ" at bounding box center [222, 399] width 47 height 16
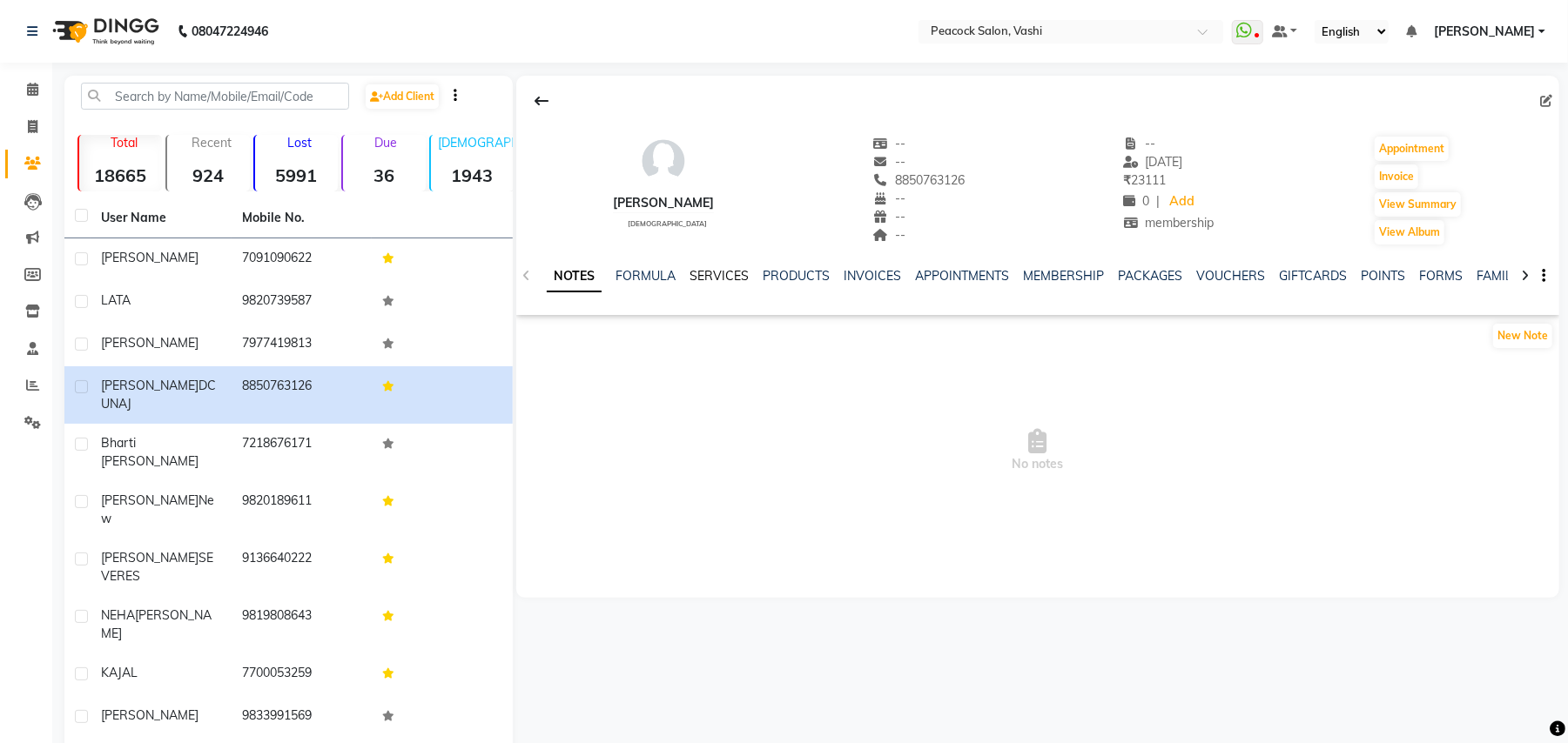
click at [712, 274] on link "SERVICES" at bounding box center [719, 276] width 59 height 16
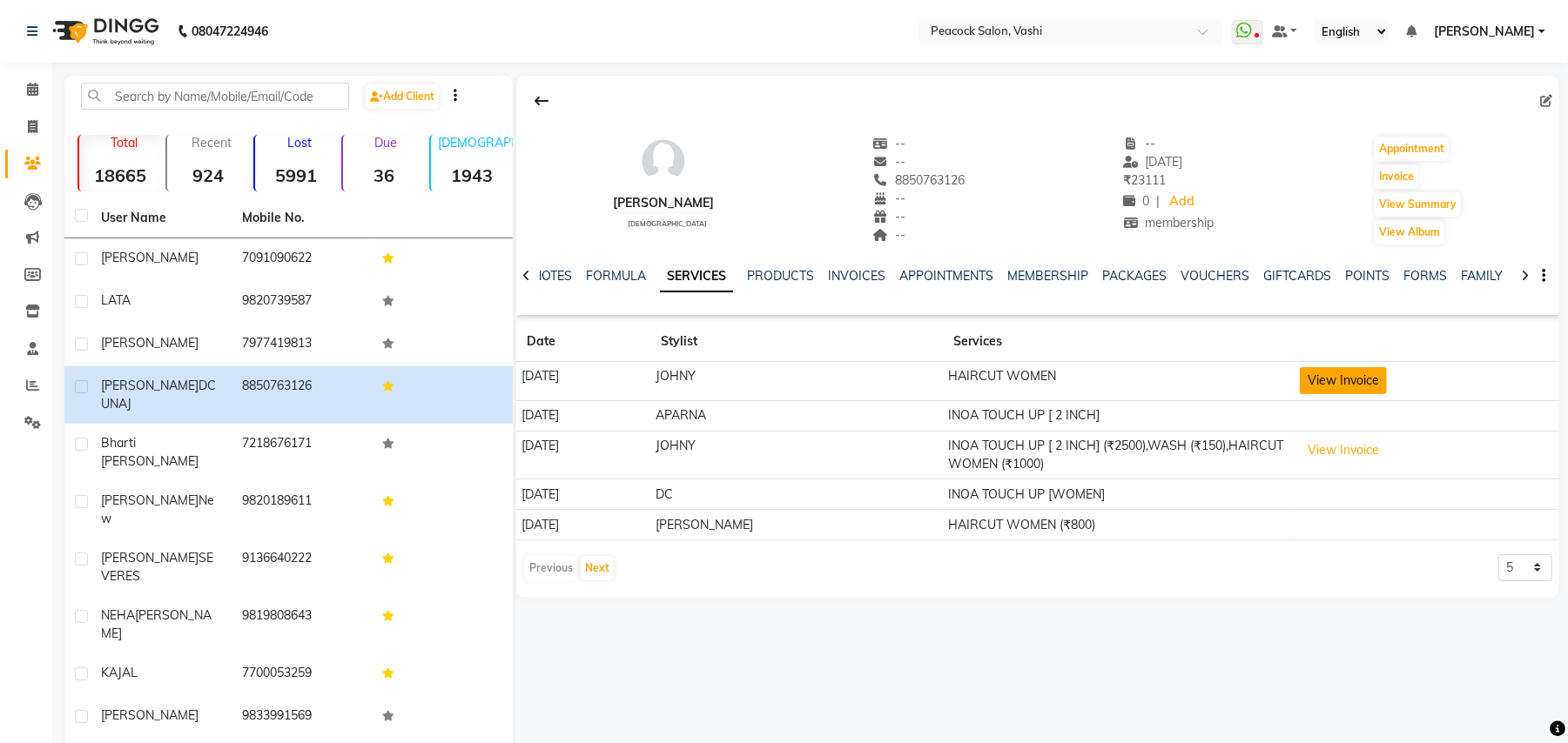
click at [1320, 374] on button "View Invoice" at bounding box center [1343, 380] width 87 height 27
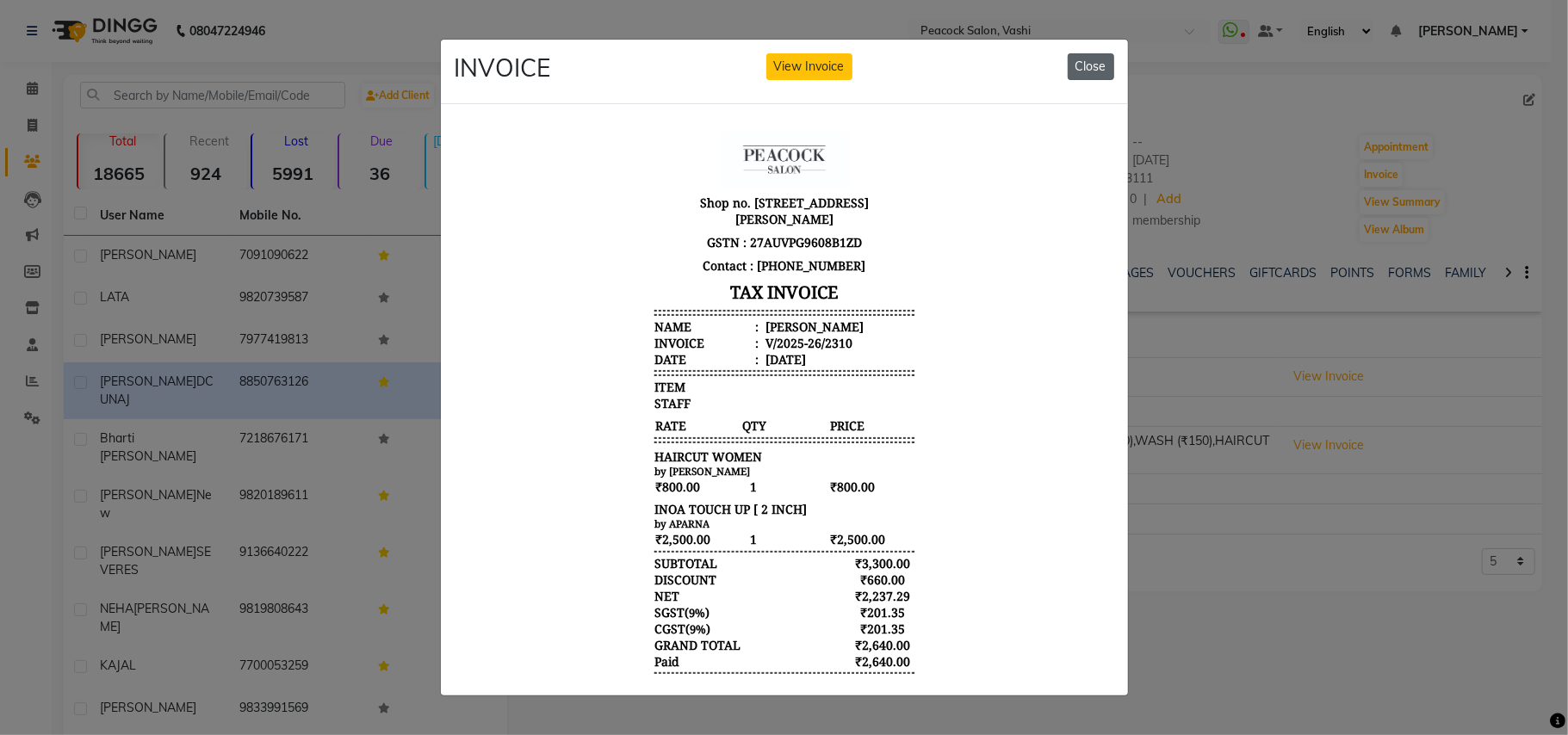
click at [1094, 55] on button "Close" at bounding box center [1091, 66] width 47 height 26
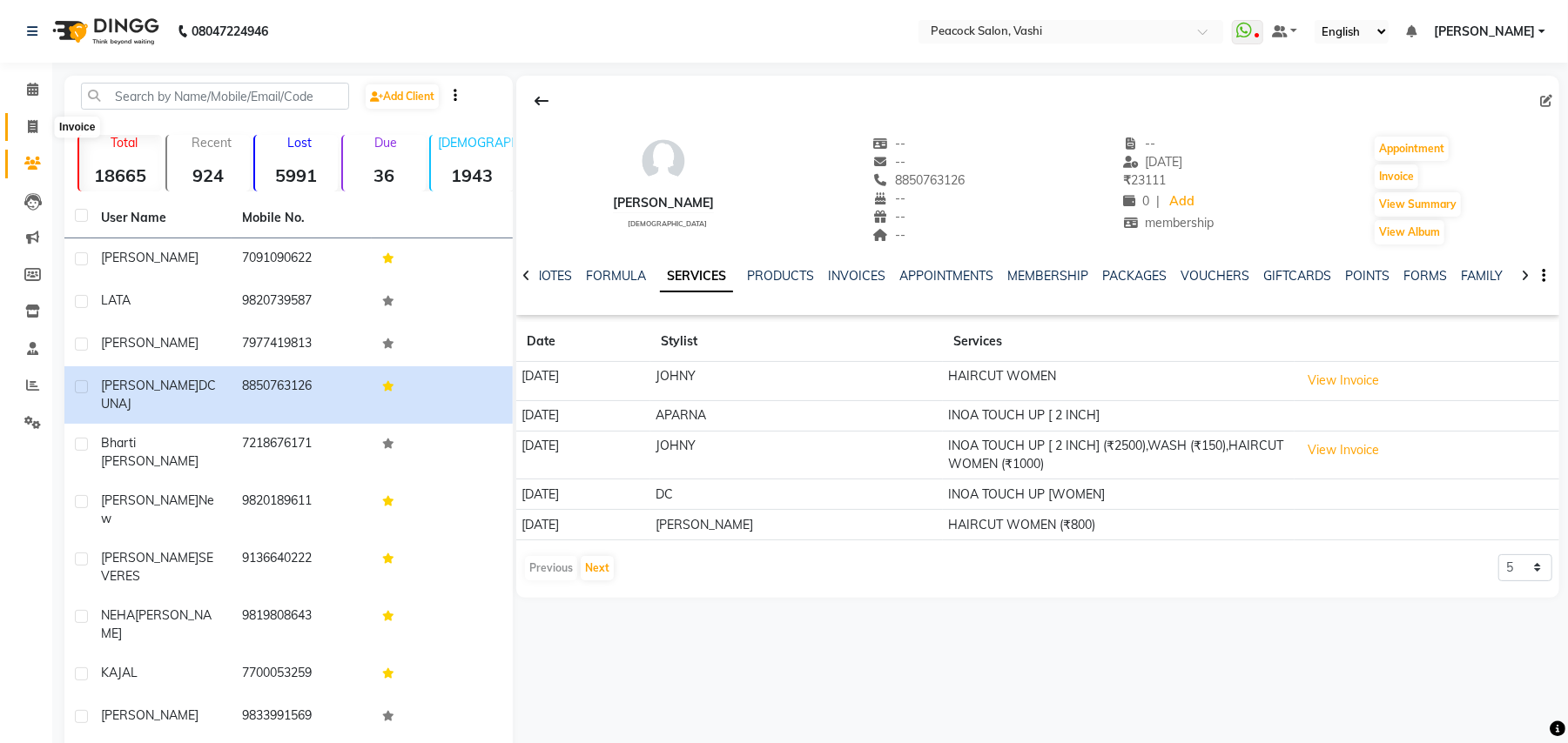
click at [33, 121] on icon at bounding box center [33, 126] width 10 height 13
select select "619"
select select "service"
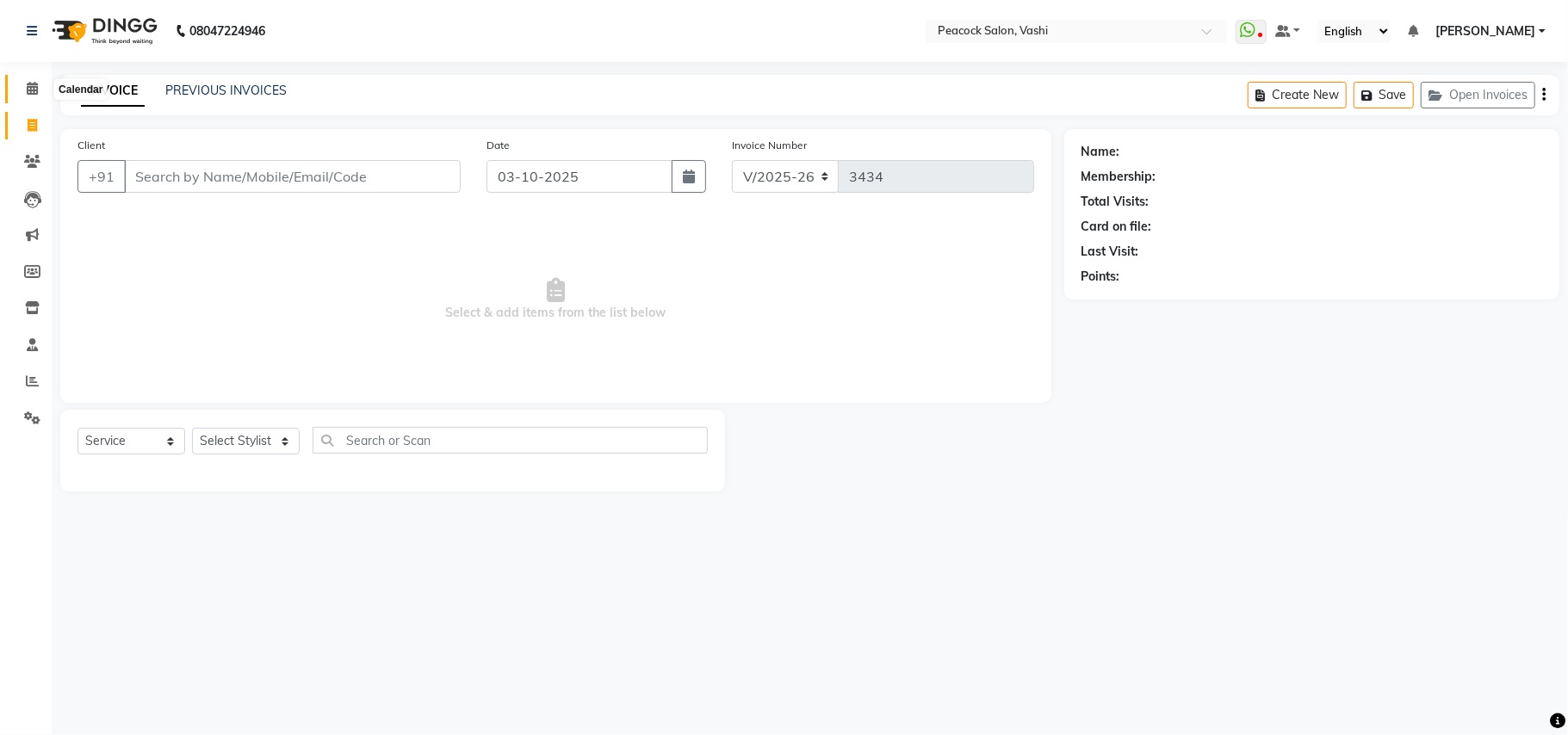
click at [28, 90] on icon at bounding box center [31, 88] width 11 height 13
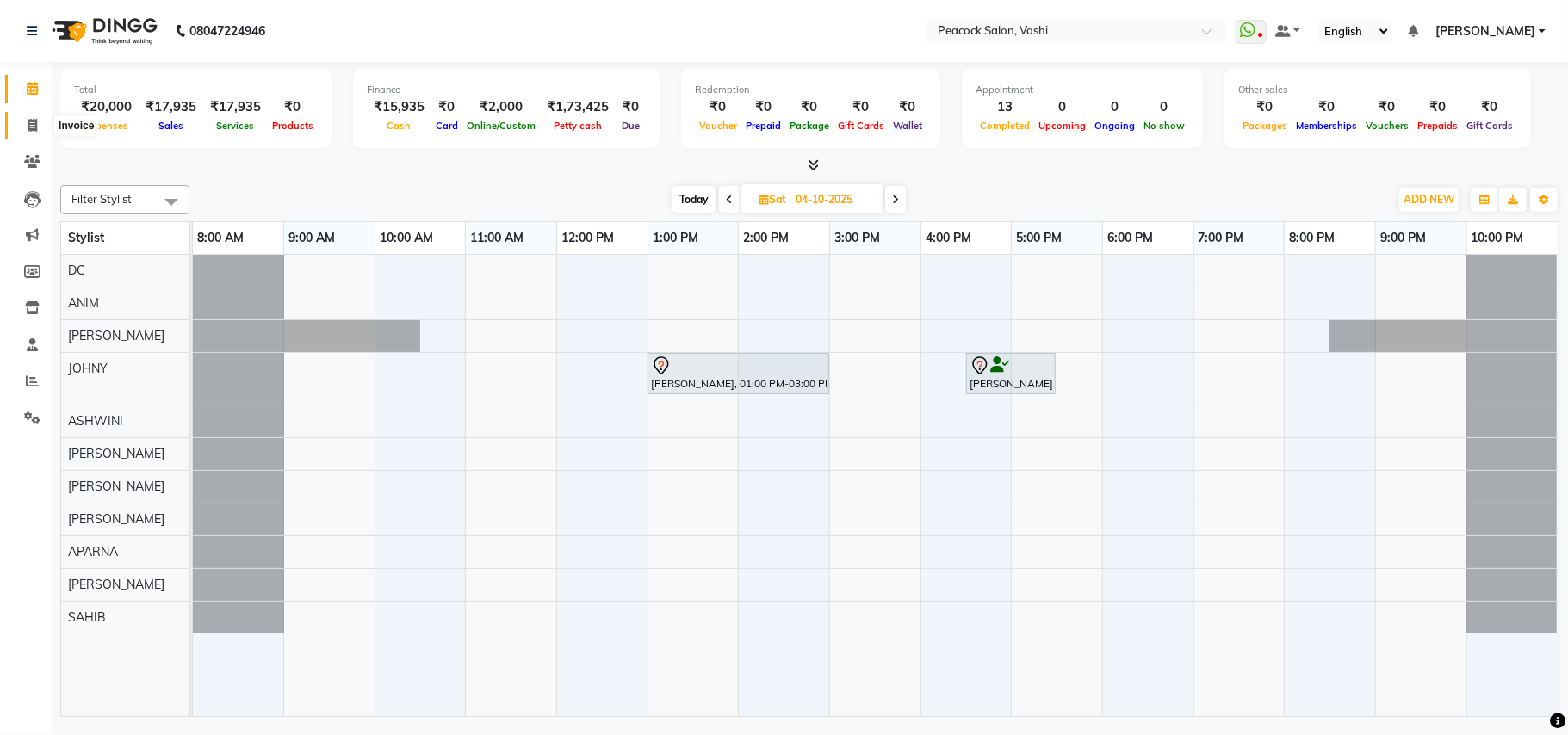
click at [29, 127] on icon at bounding box center [32, 125] width 10 height 13
select select "619"
select select "service"
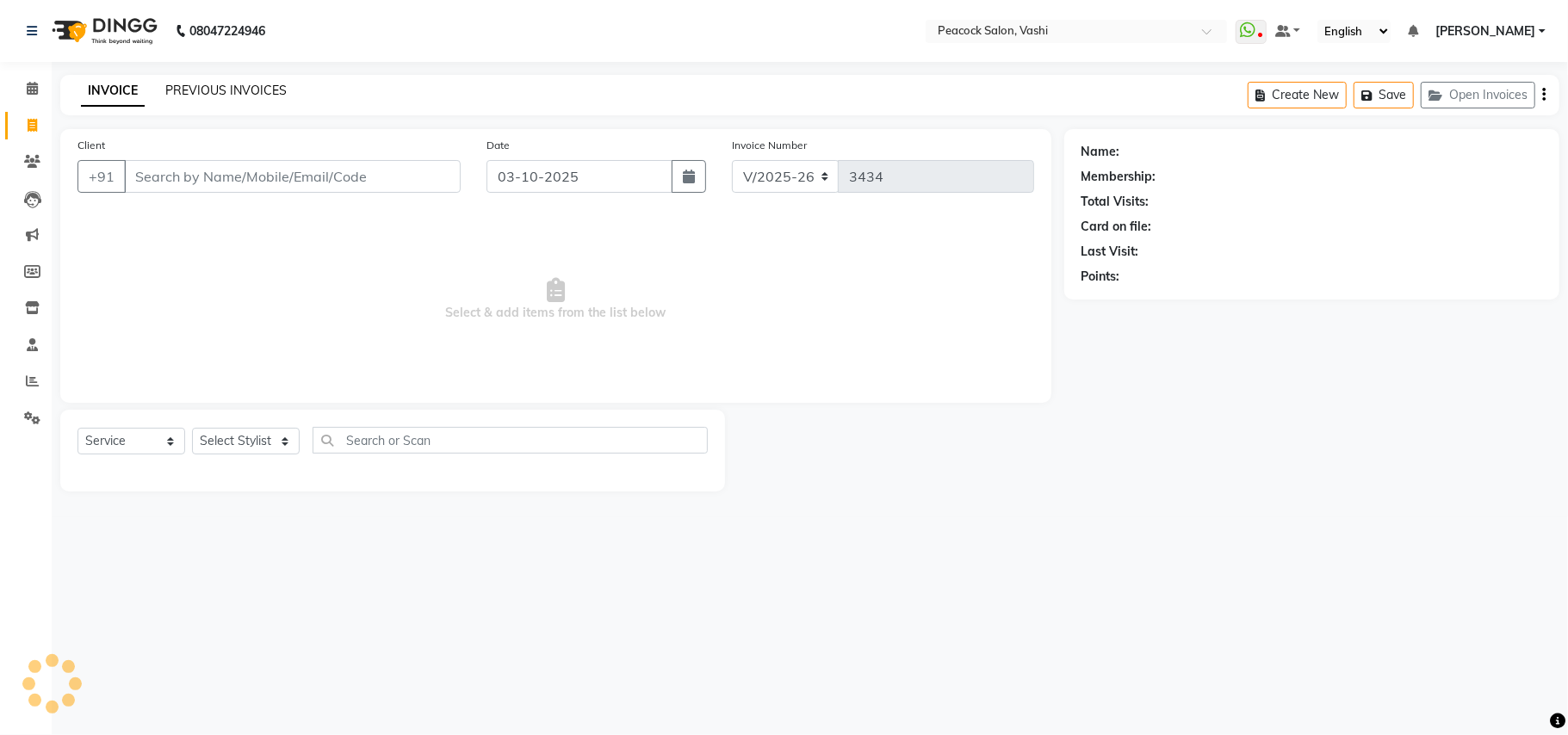
click at [262, 88] on link "PREVIOUS INVOICES" at bounding box center [226, 91] width 121 height 16
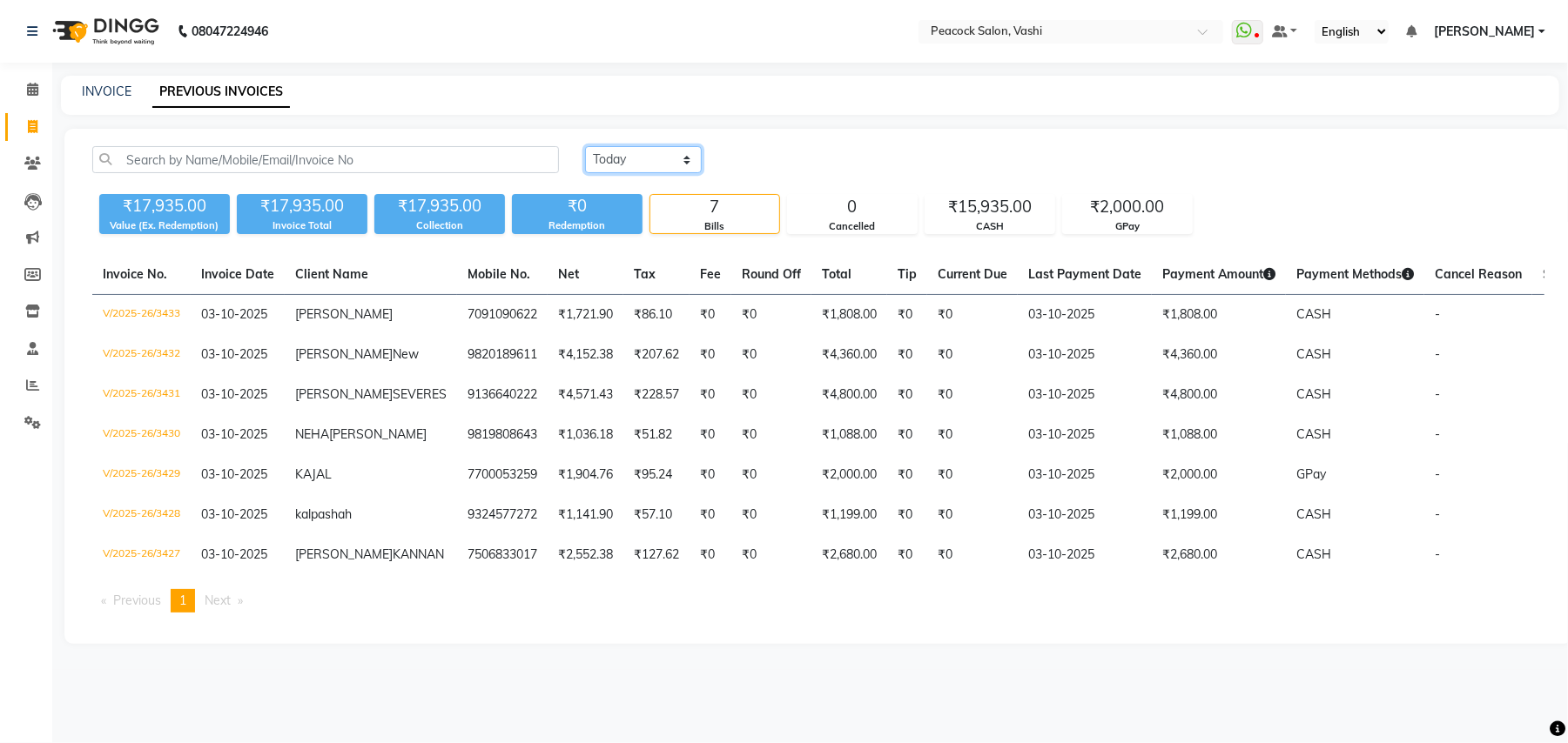
click at [662, 164] on select "Today Yesterday Custom Range" at bounding box center [643, 159] width 117 height 27
select select "yesterday"
click at [585, 146] on select "Today Yesterday Custom Range" at bounding box center [643, 159] width 117 height 27
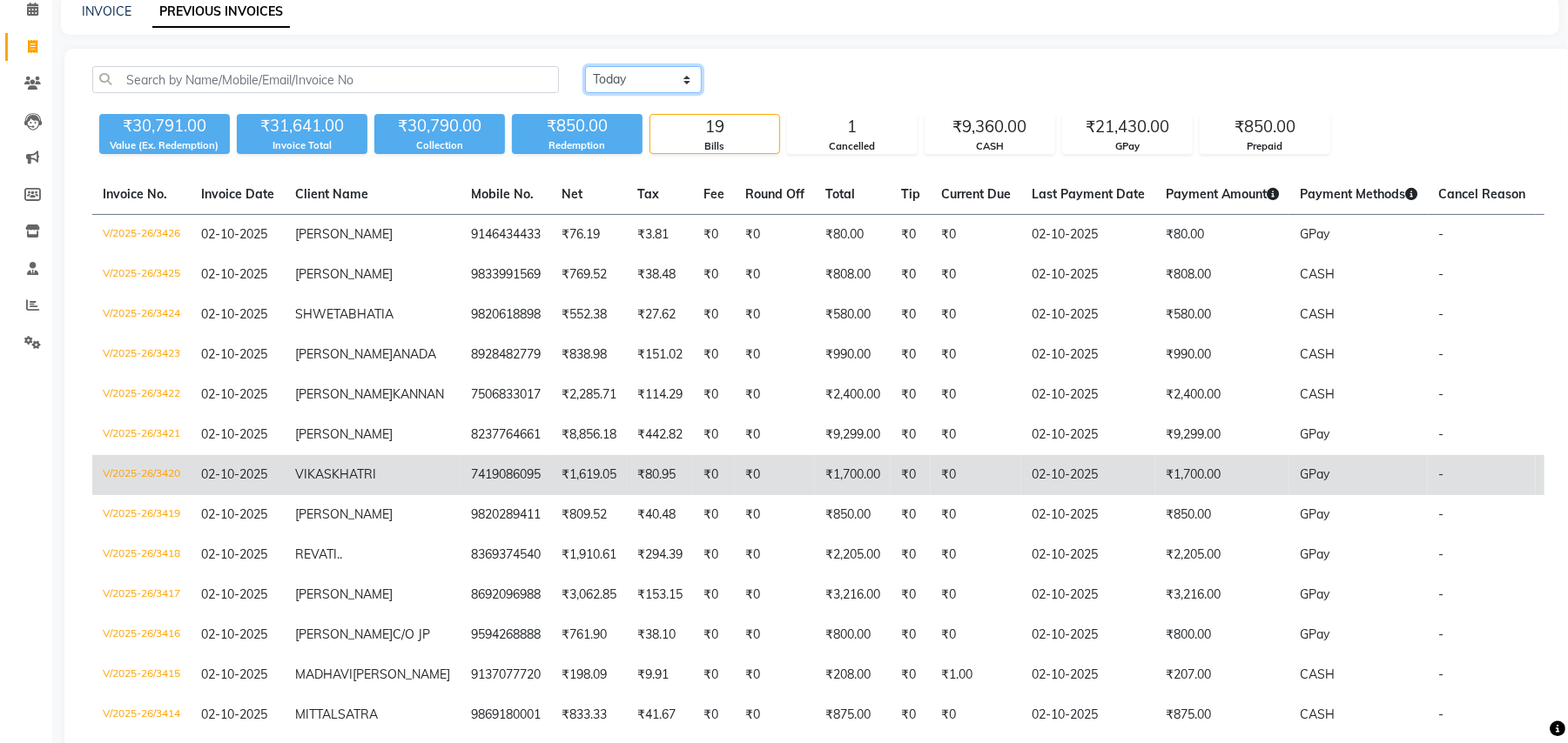
scroll to position [194, 0]
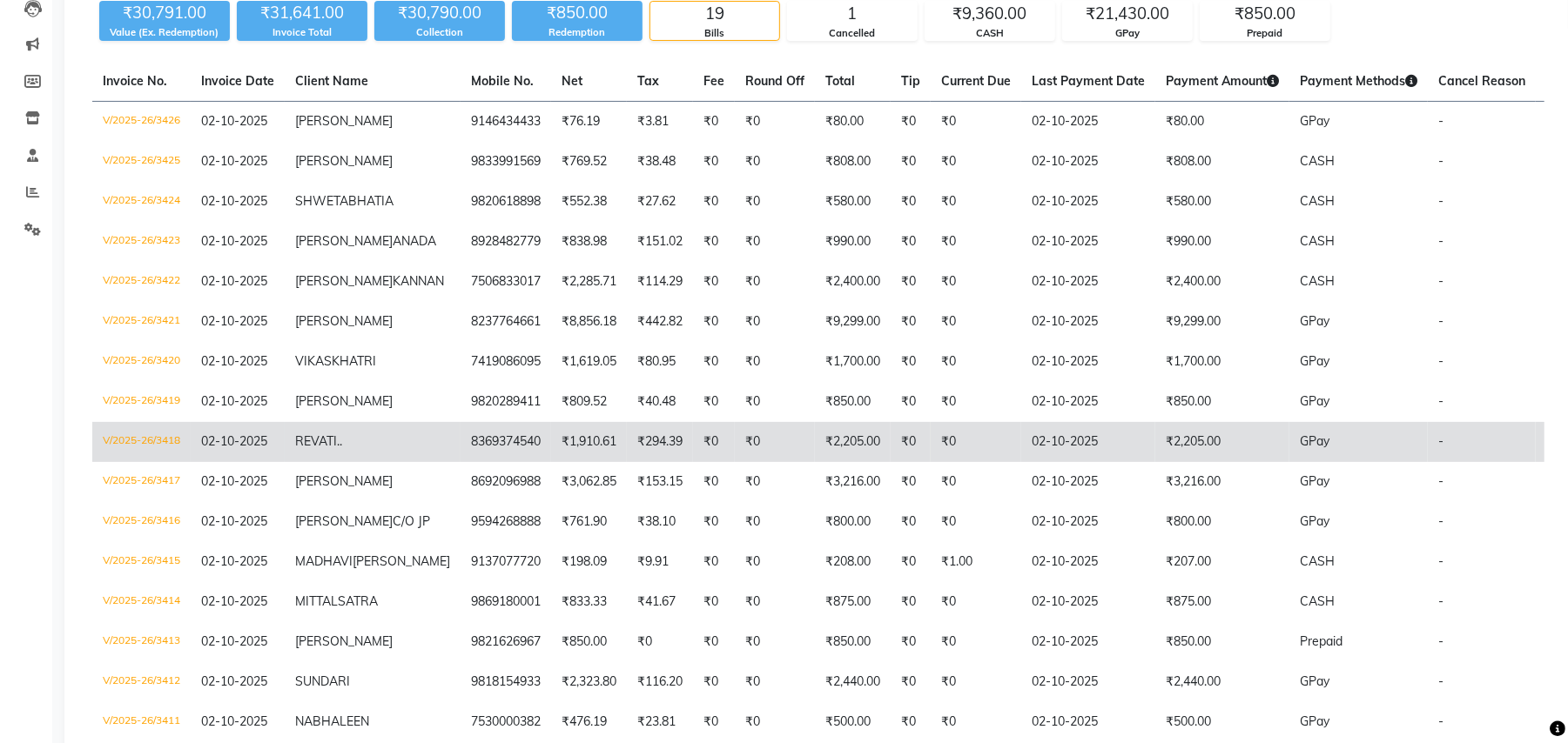
click at [329, 450] on span "REVATI.." at bounding box center [319, 442] width 47 height 16
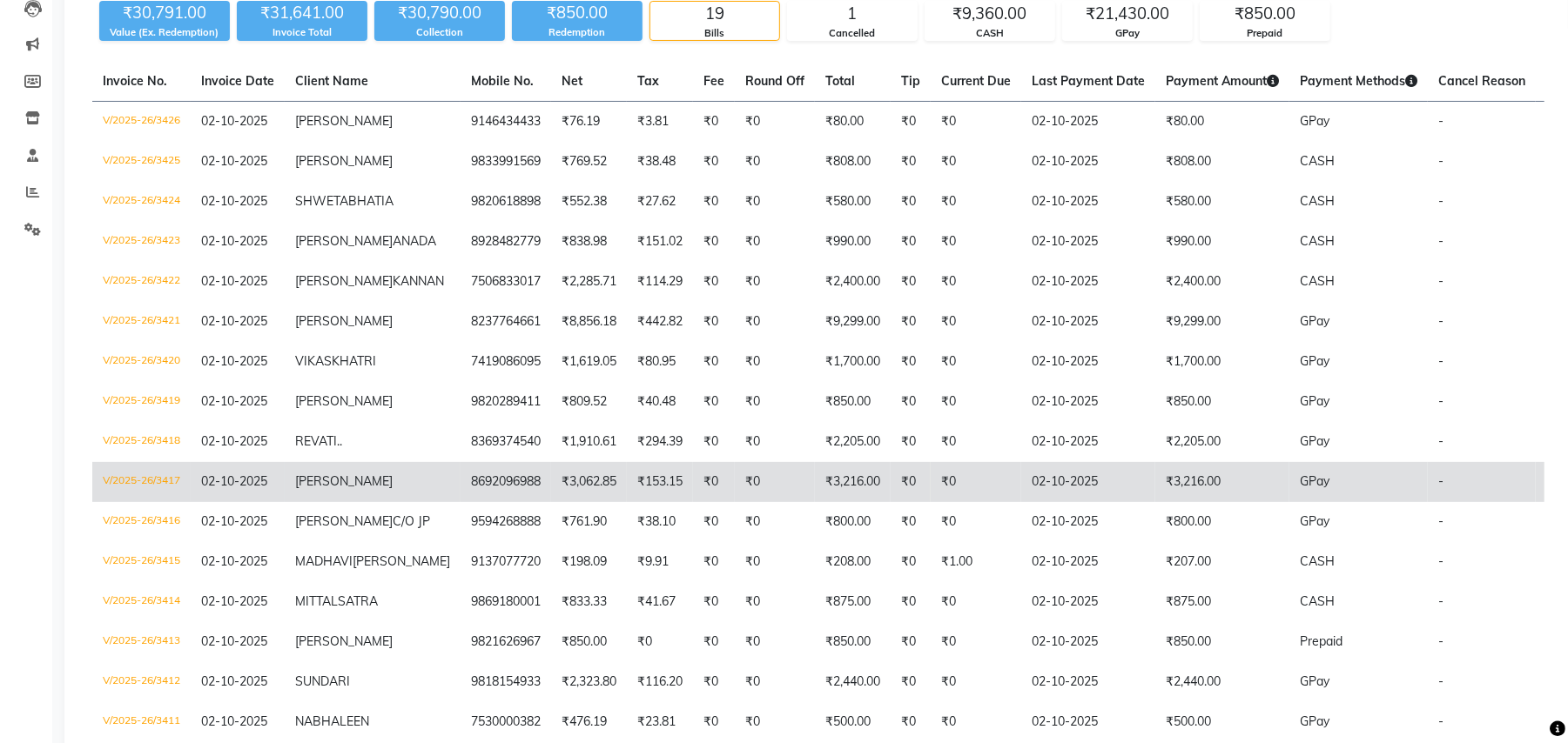
click at [349, 489] on span "MADHURA" at bounding box center [344, 481] width 98 height 16
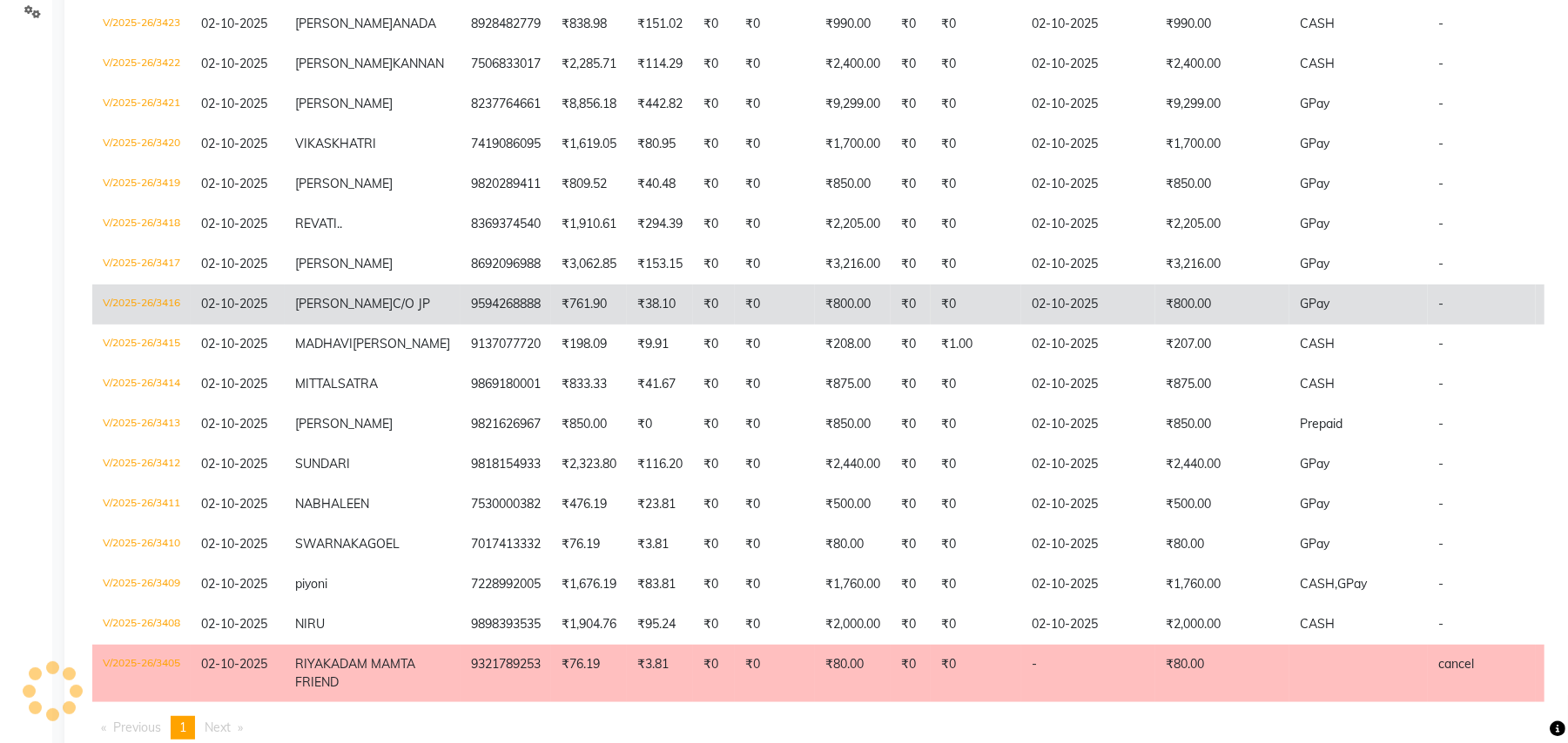
scroll to position [580, 0]
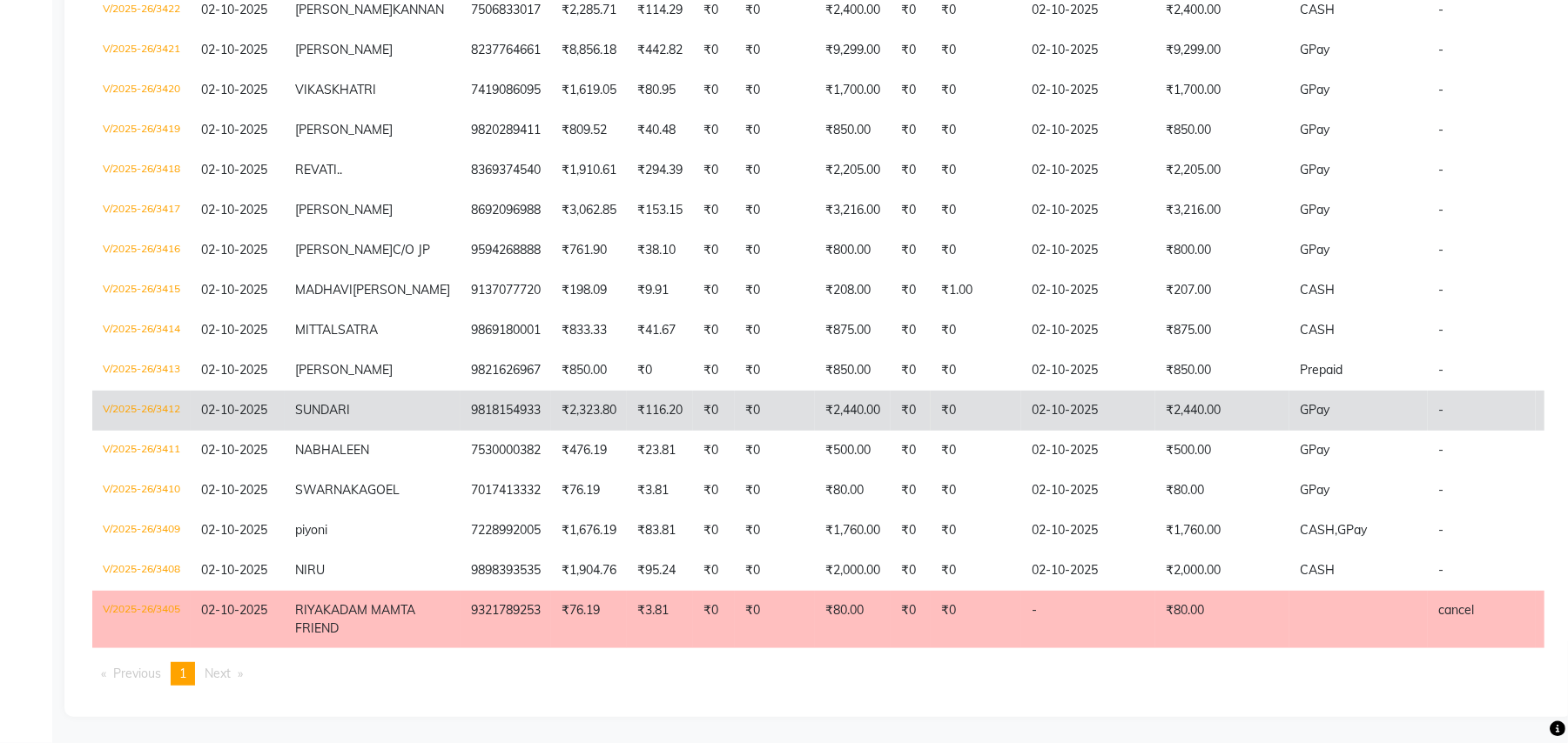
click at [334, 418] on span "SUNDARI" at bounding box center [322, 410] width 54 height 16
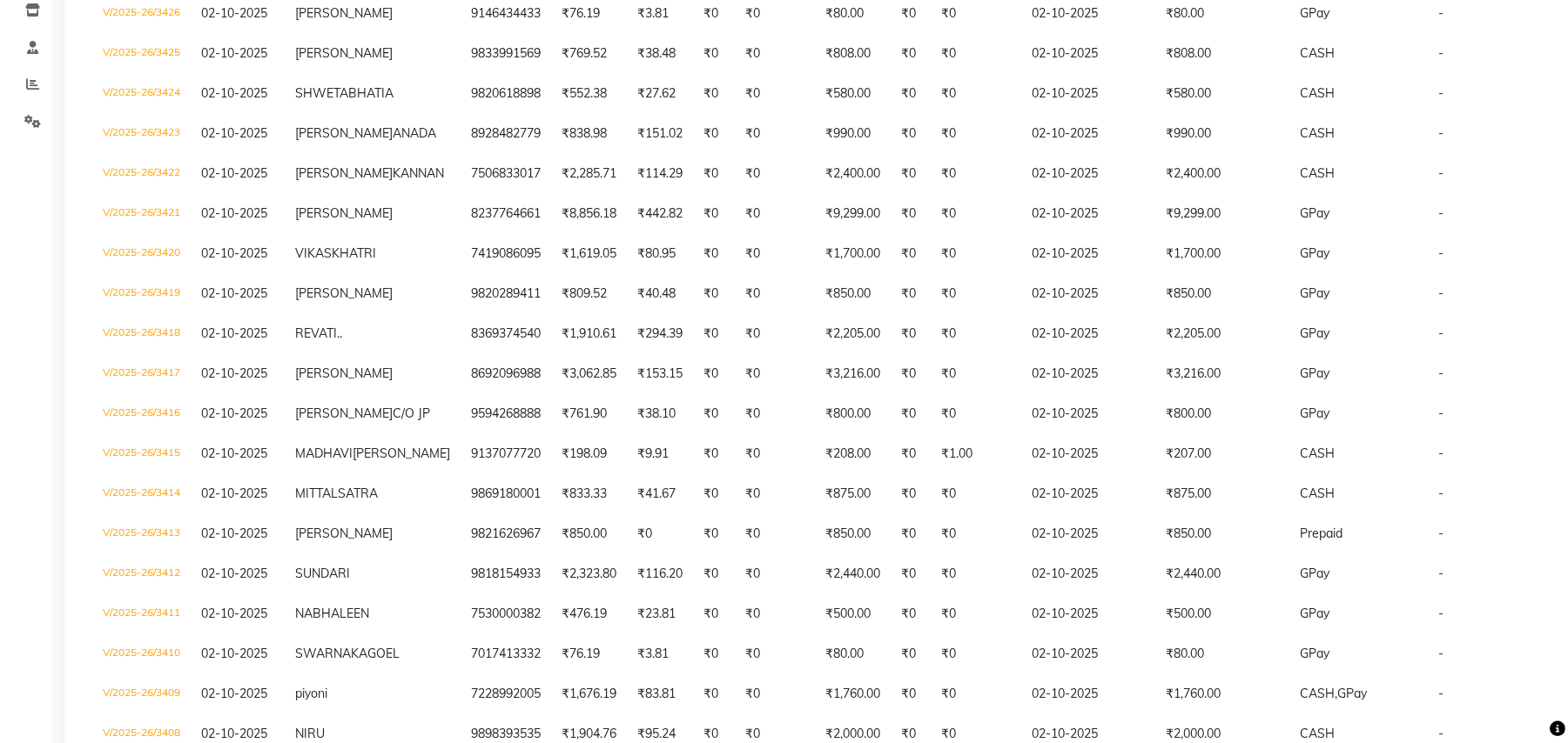
scroll to position [238, 0]
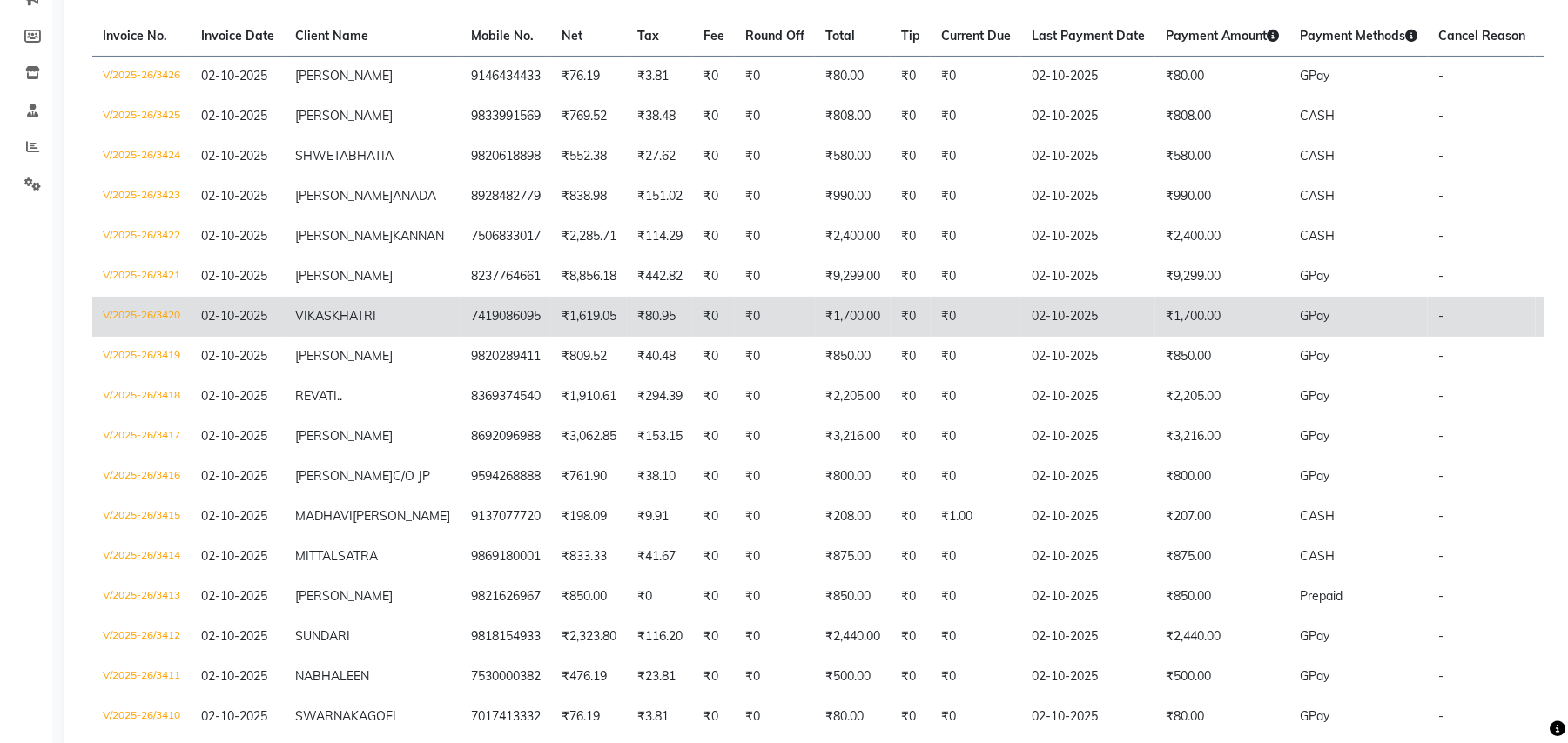
click at [332, 324] on span "KHATRI" at bounding box center [354, 316] width 44 height 16
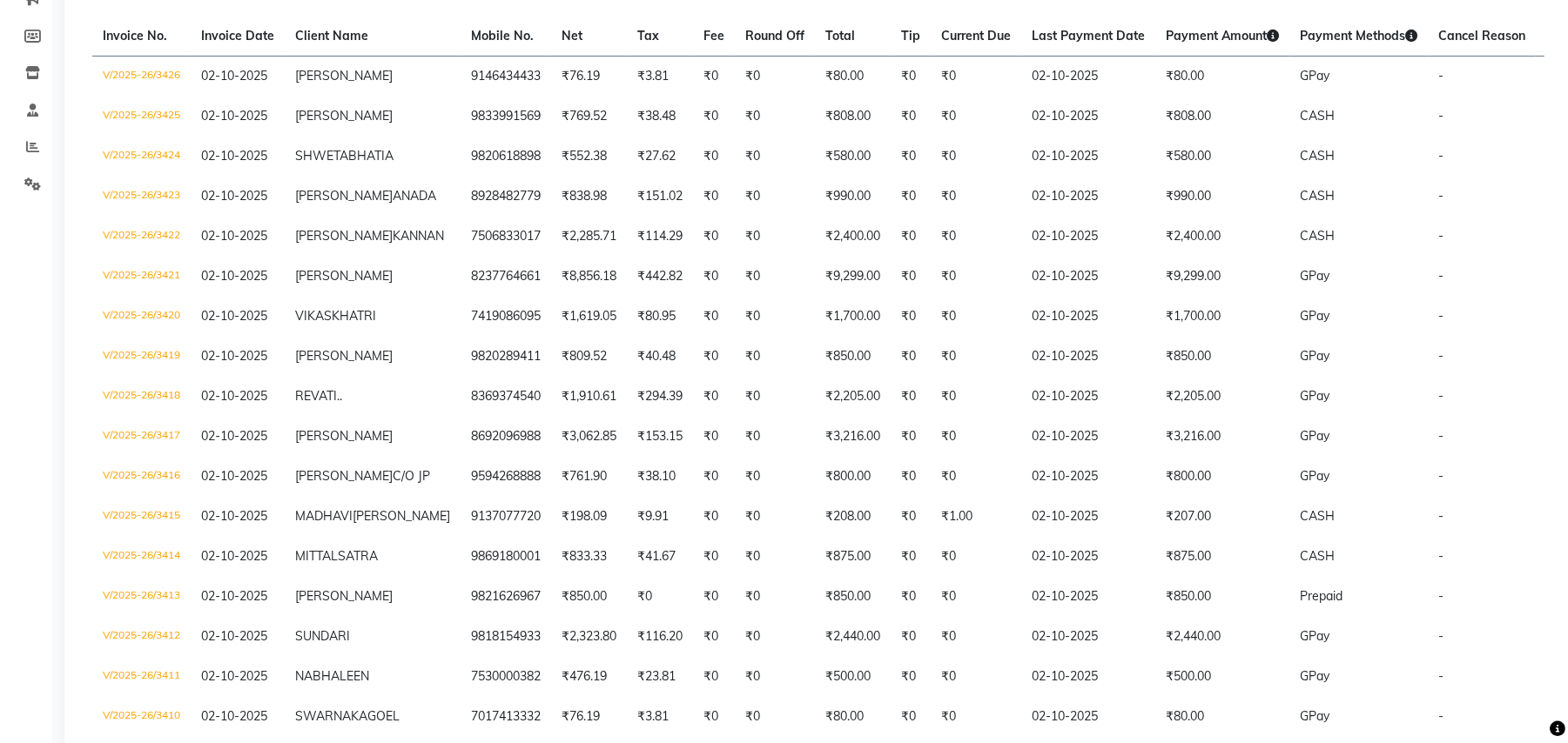
select select "service"
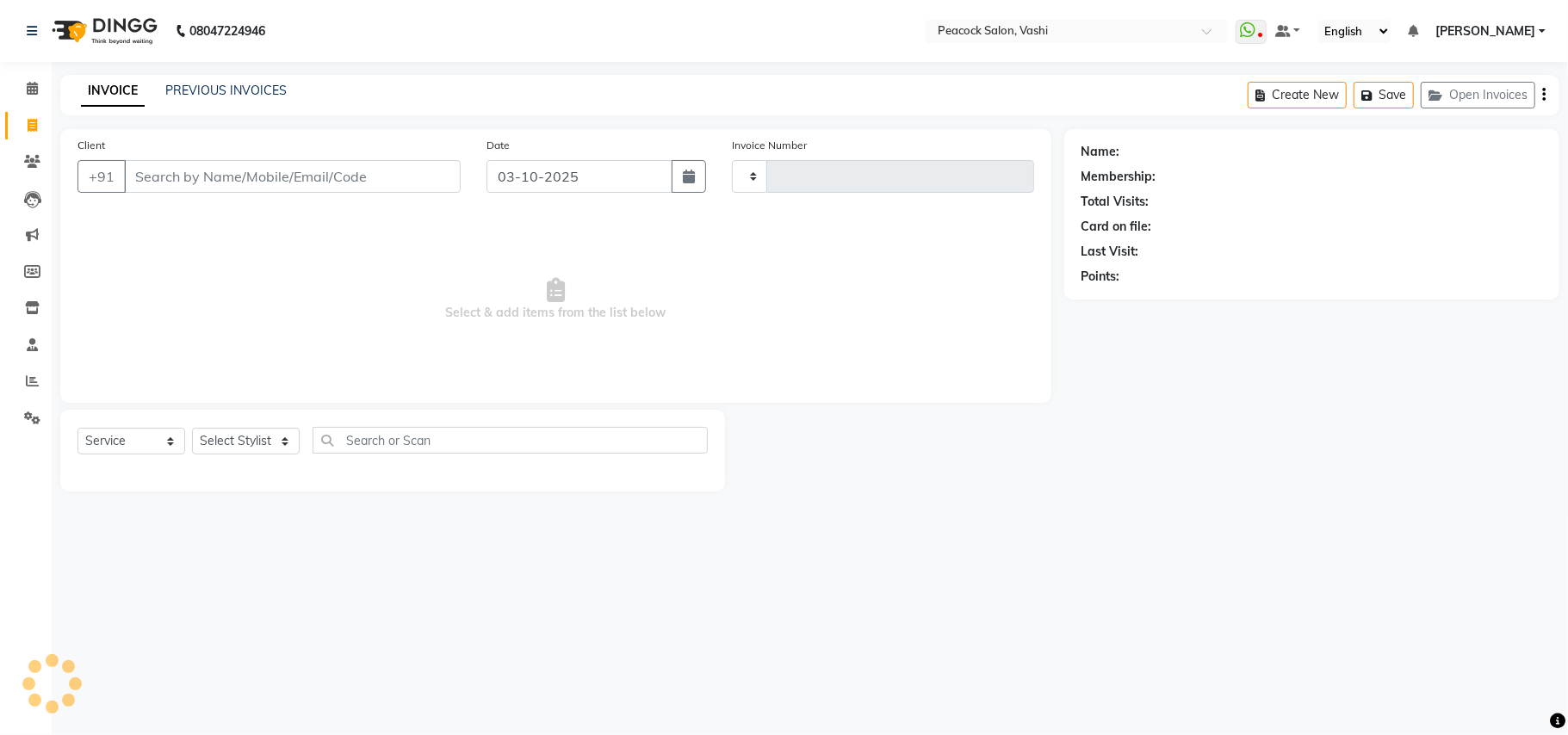
type input "3434"
select select "619"
click at [25, 166] on icon at bounding box center [32, 161] width 17 height 13
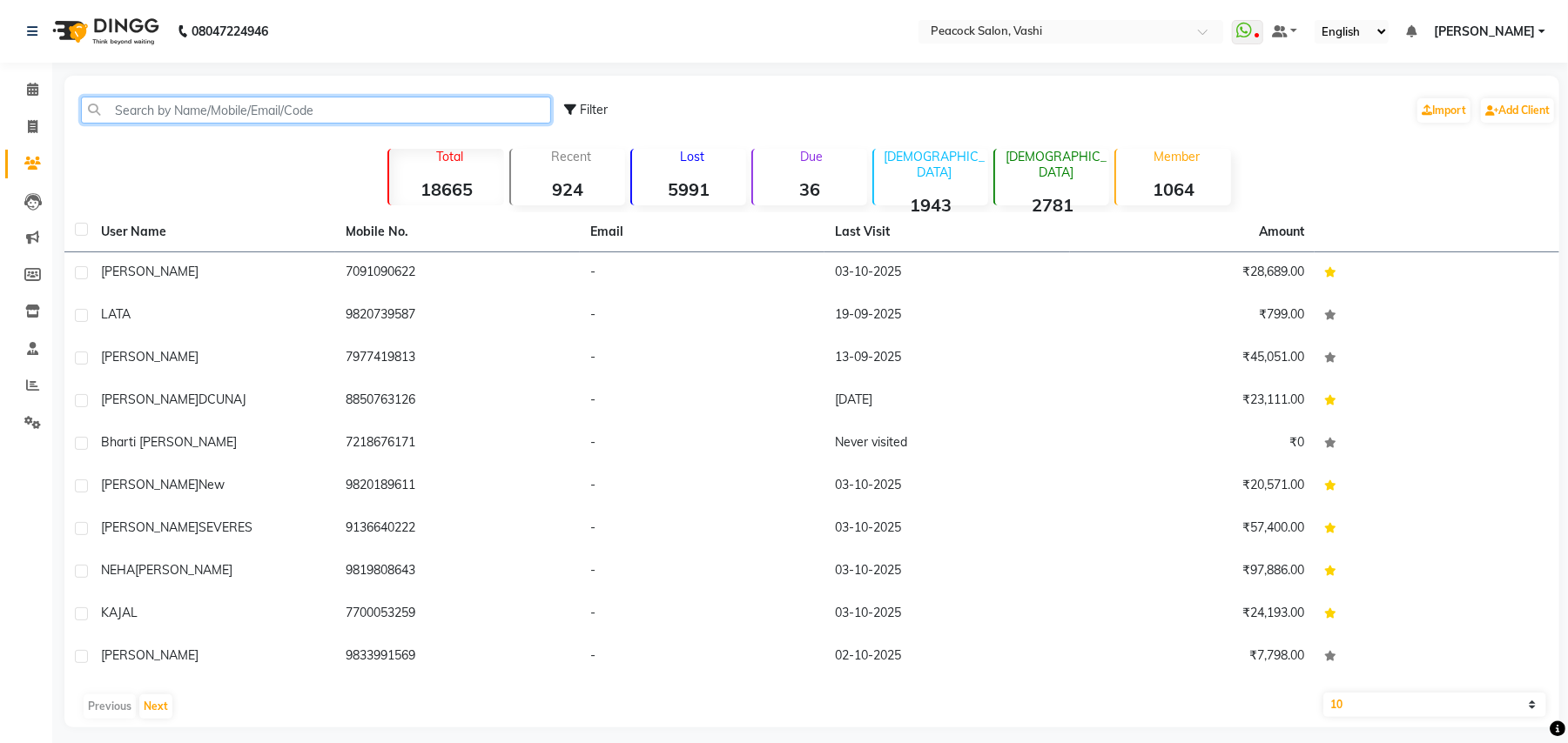
click at [160, 112] on input "text" at bounding box center [316, 110] width 470 height 27
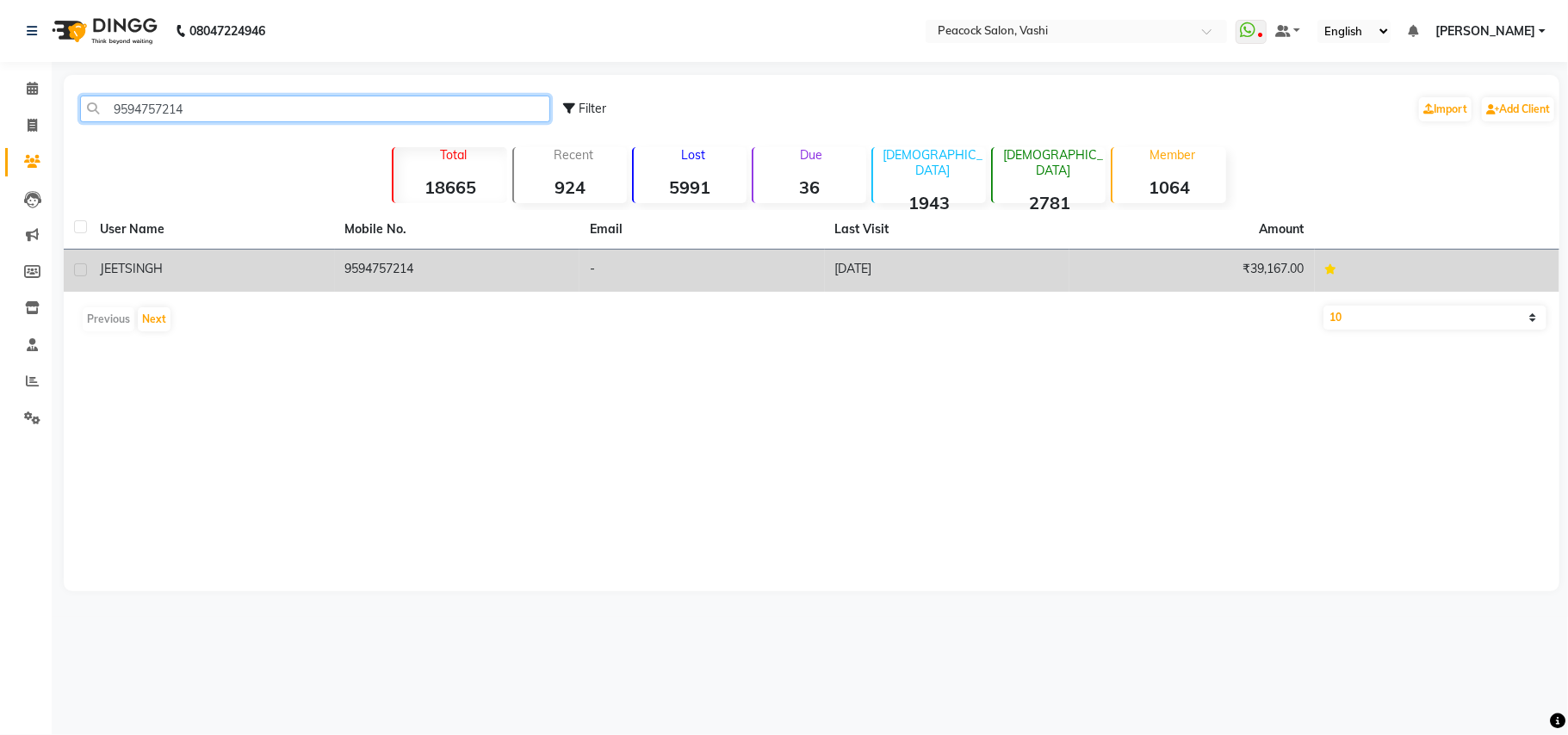
type input "9594757214"
click at [152, 270] on span "JEETSINGH" at bounding box center [131, 269] width 63 height 16
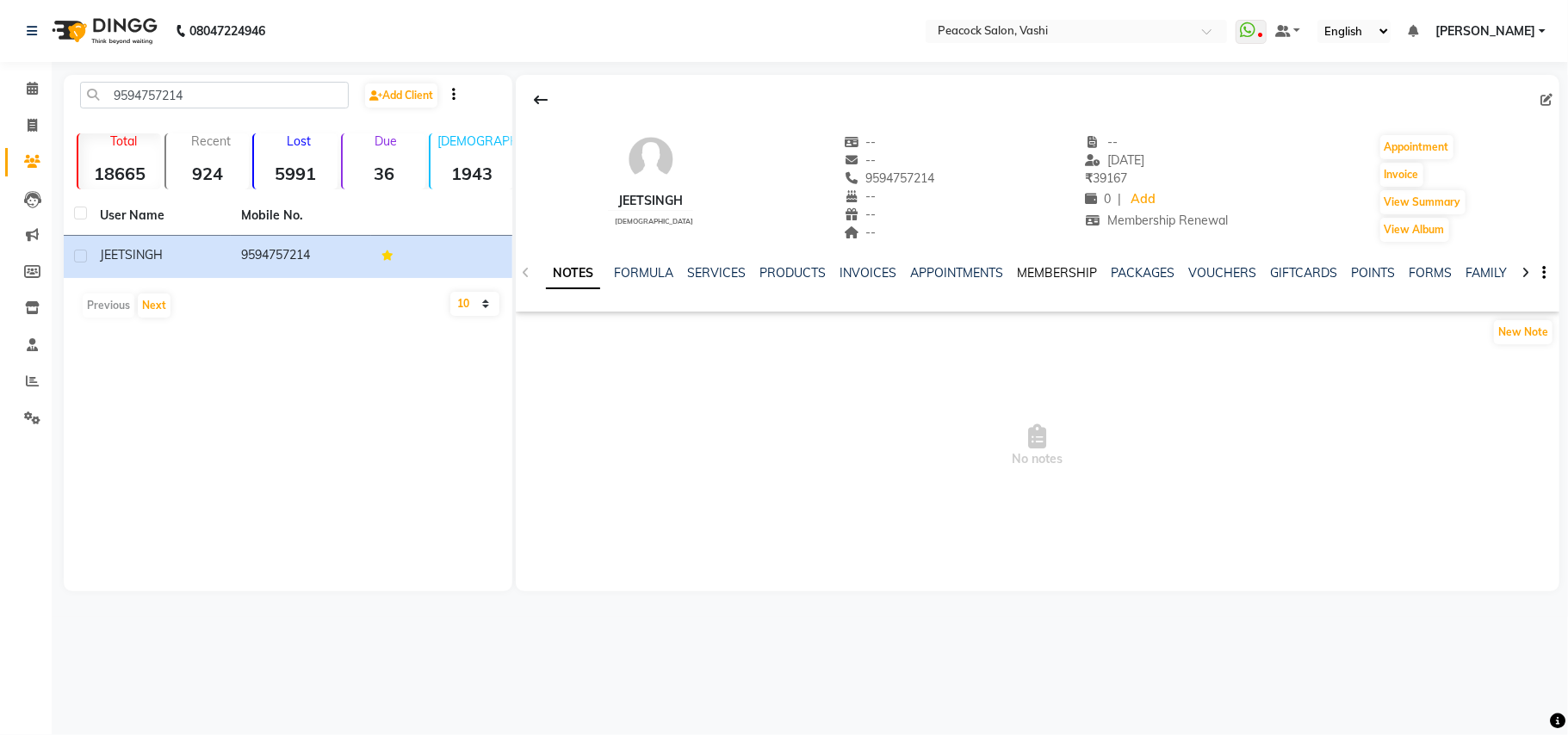
click at [1053, 271] on link "MEMBERSHIP" at bounding box center [1057, 273] width 80 height 16
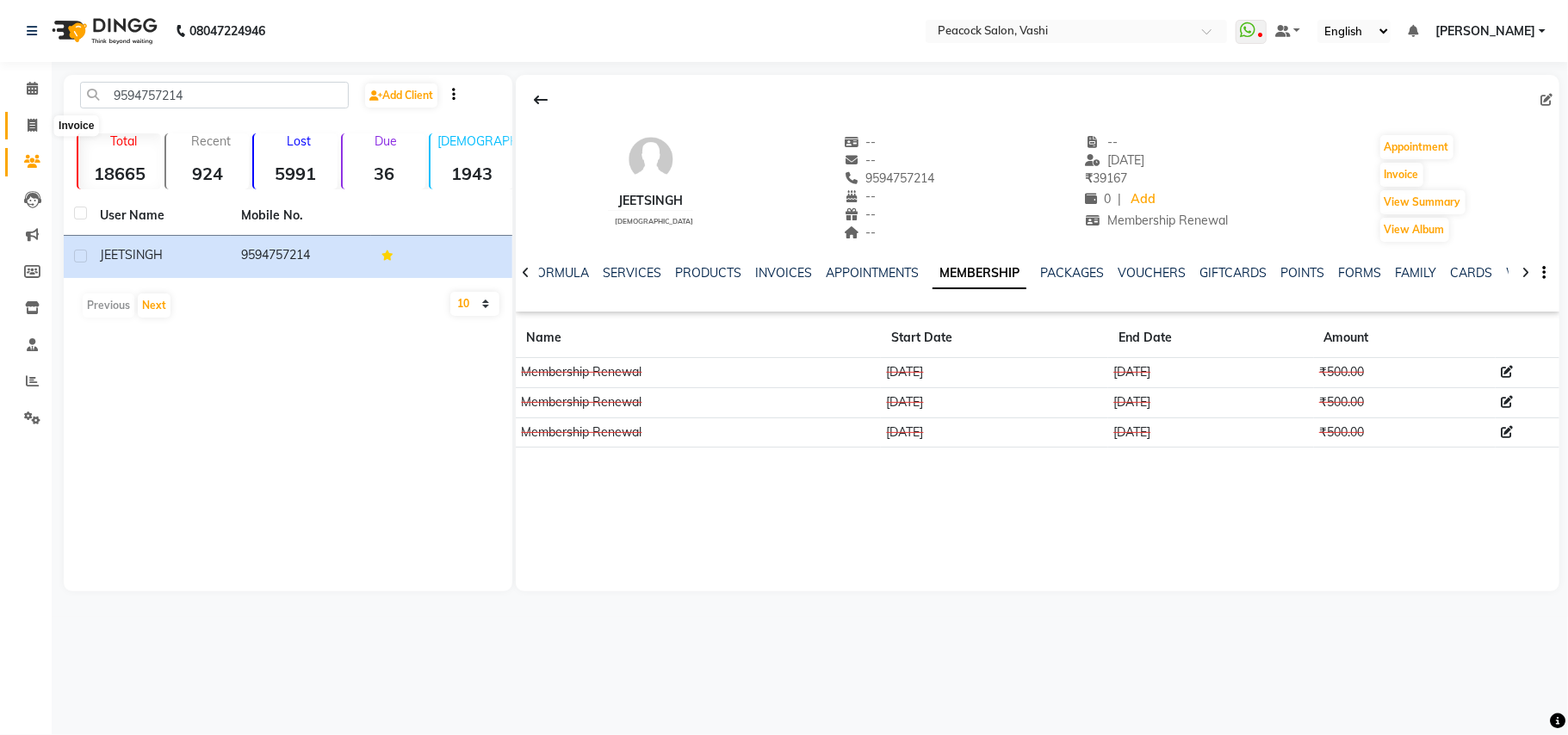
click at [29, 125] on icon at bounding box center [32, 125] width 10 height 13
select select "service"
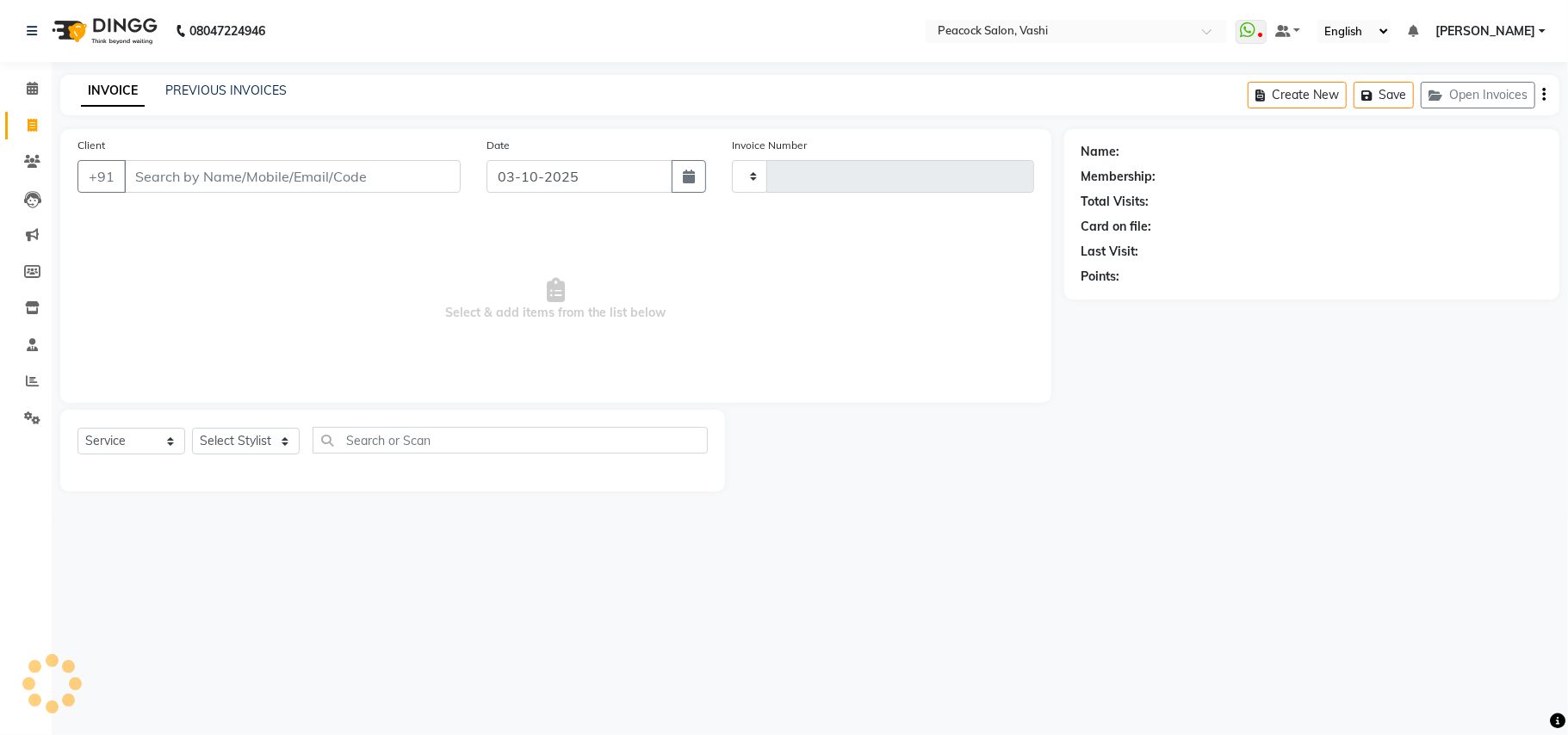
type input "3434"
select select "619"
click at [34, 162] on icon at bounding box center [32, 161] width 17 height 13
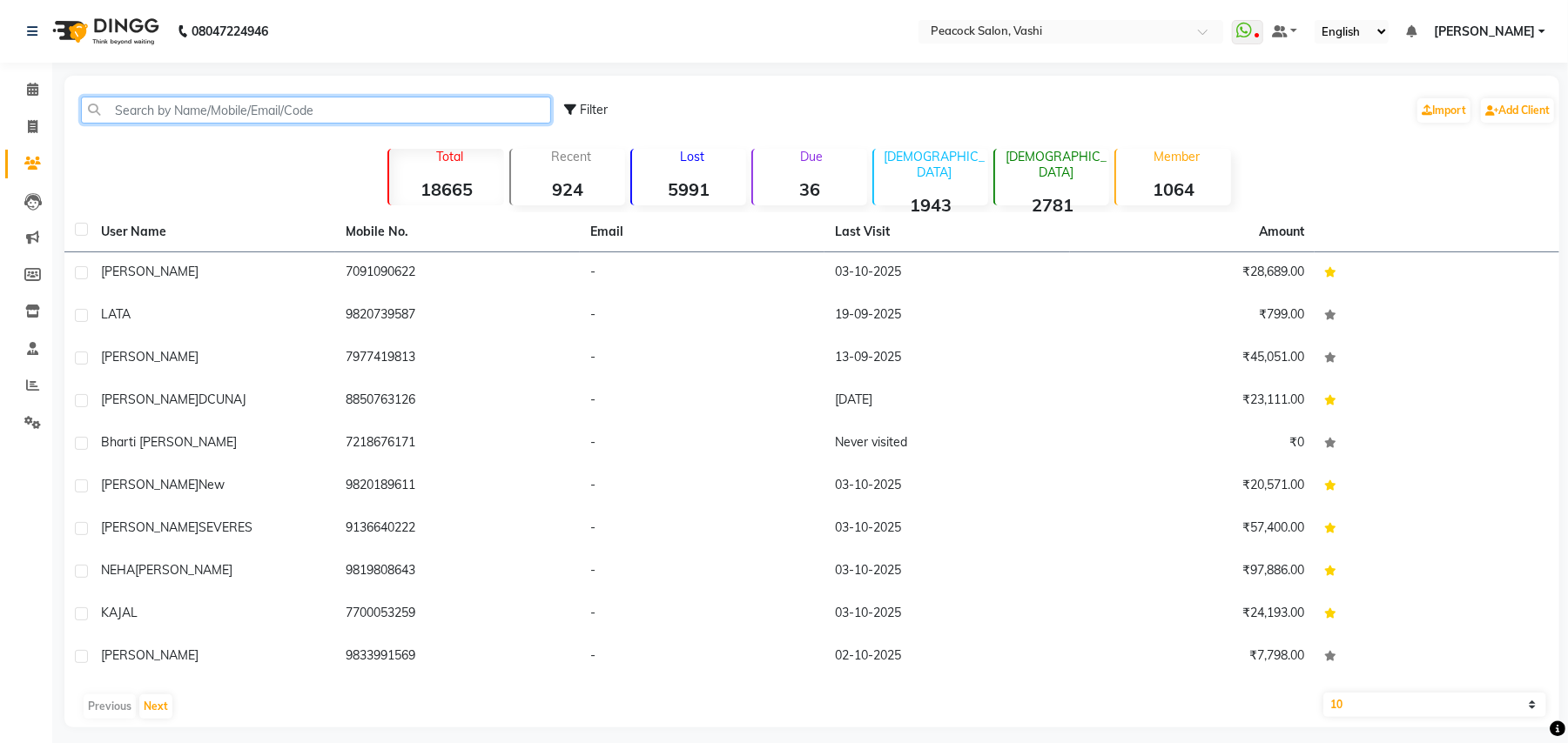
click at [158, 108] on input "text" at bounding box center [316, 110] width 470 height 27
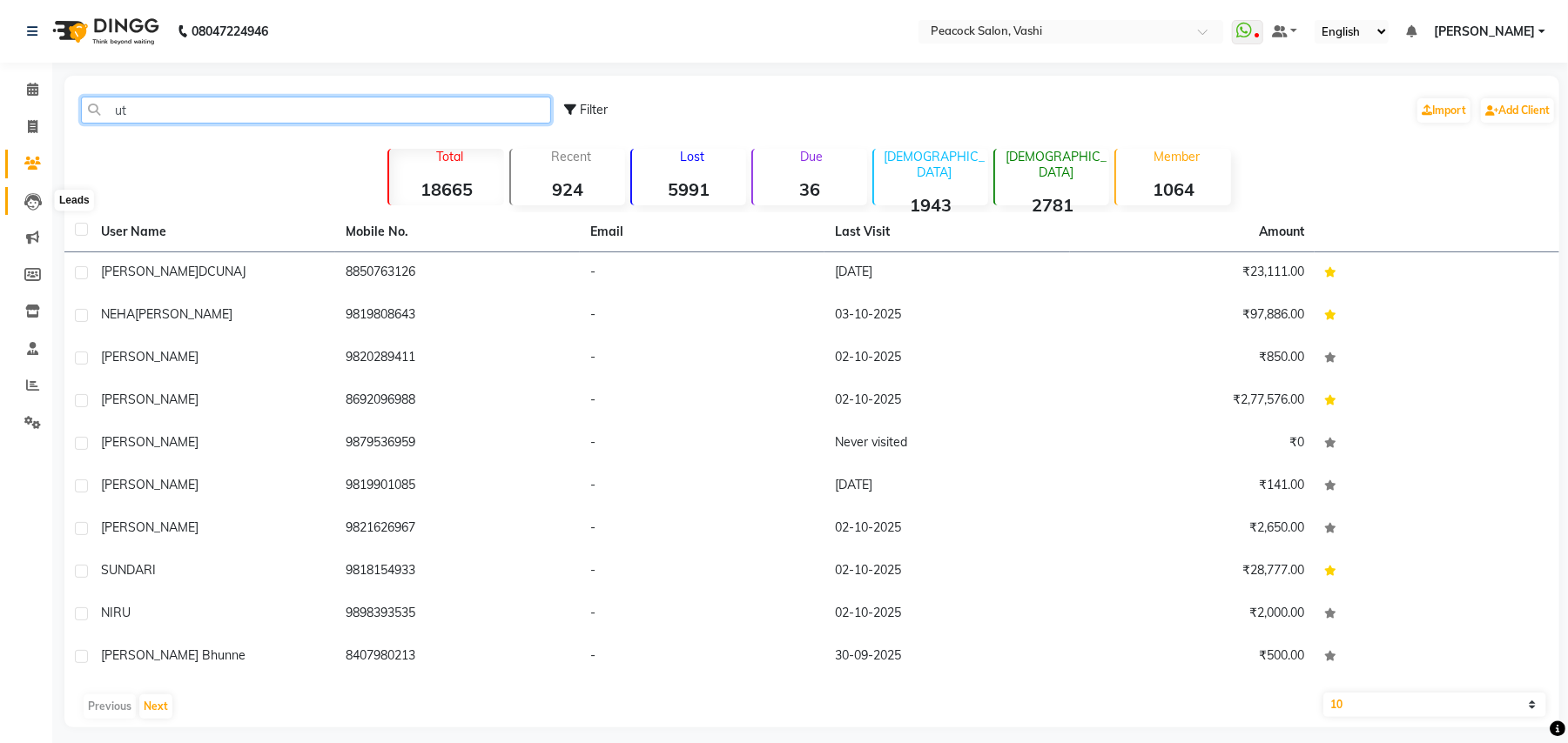
type input "ut"
click at [26, 201] on icon at bounding box center [34, 203] width 18 height 18
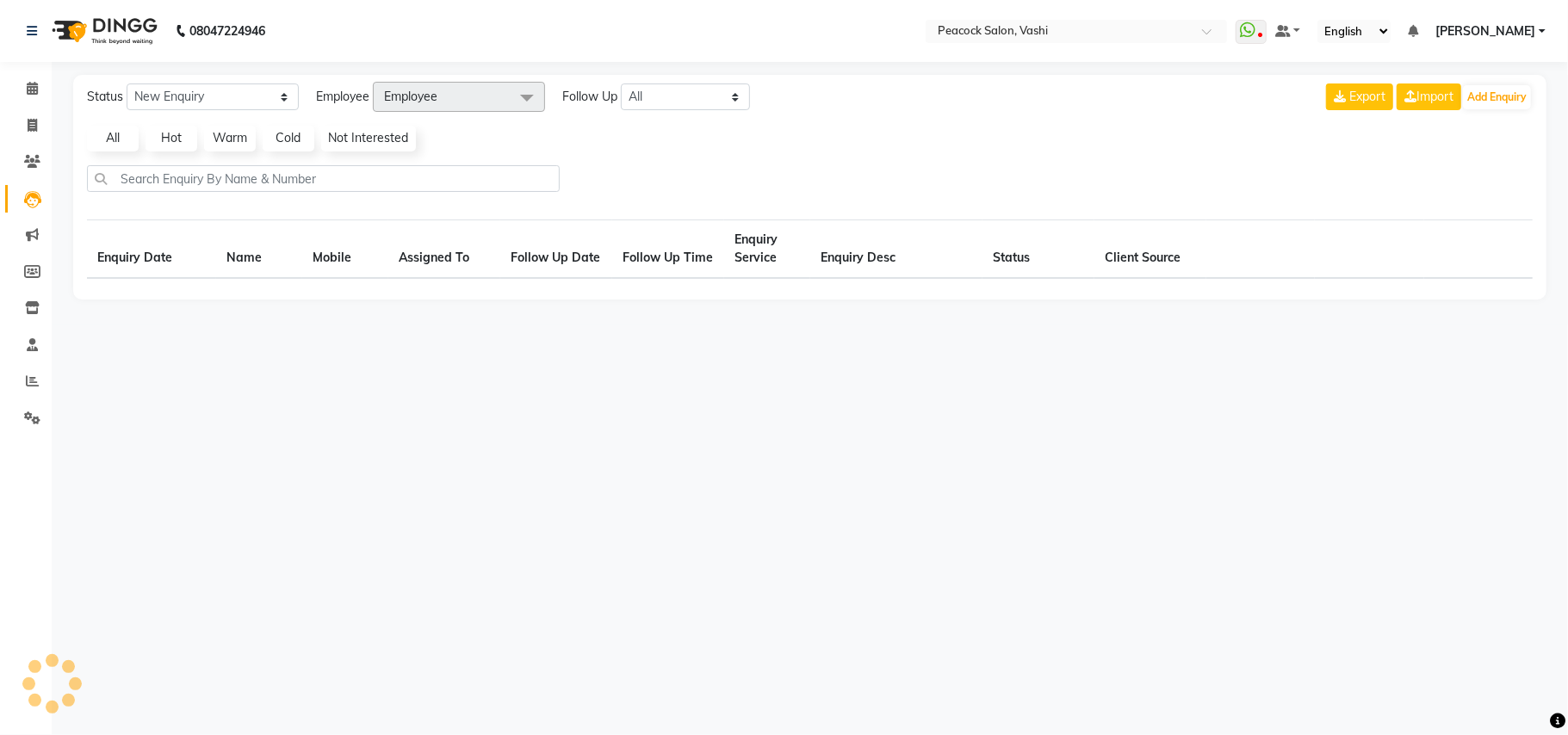
select select "10"
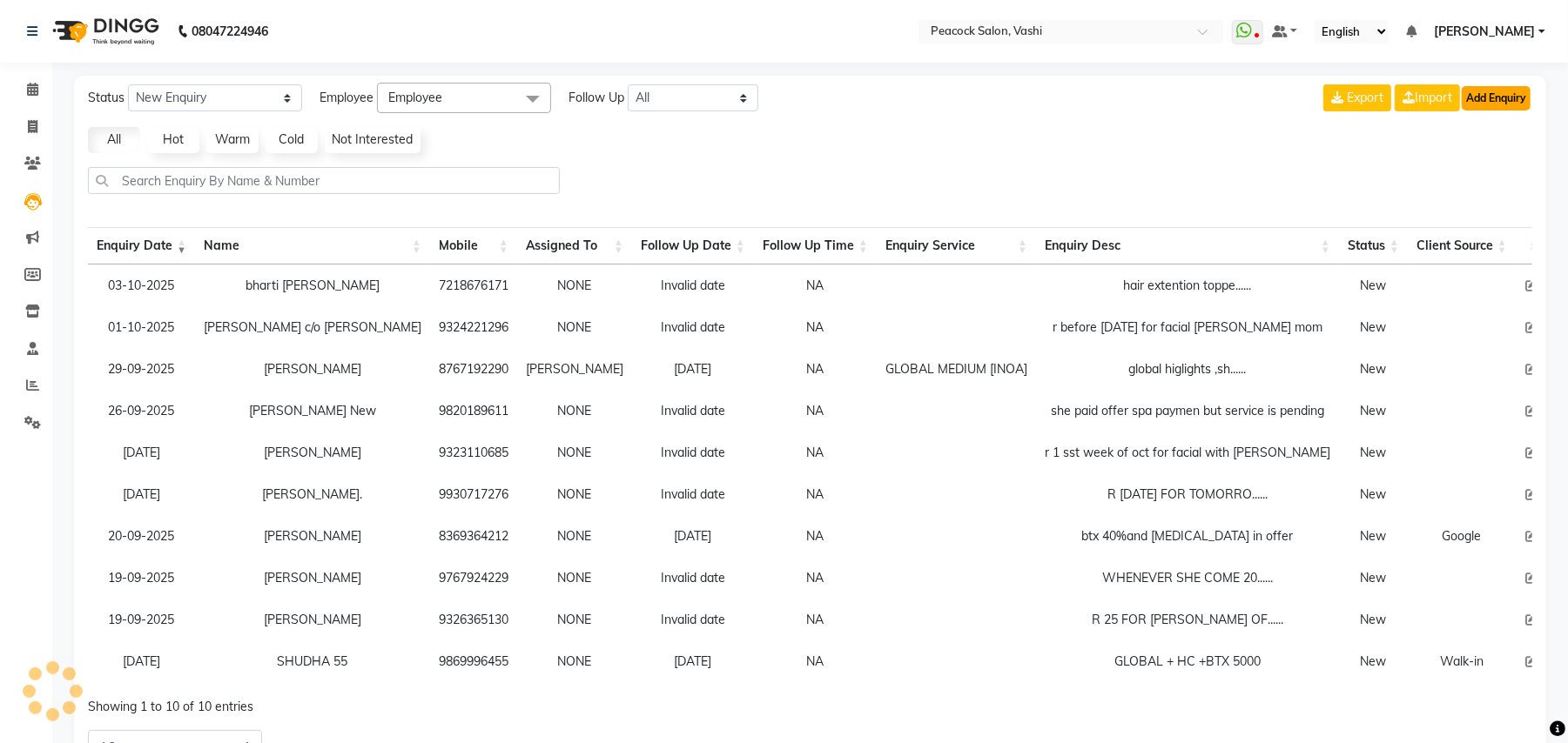
click at [1523, 99] on button "Add Enquiry" at bounding box center [1496, 98] width 69 height 25
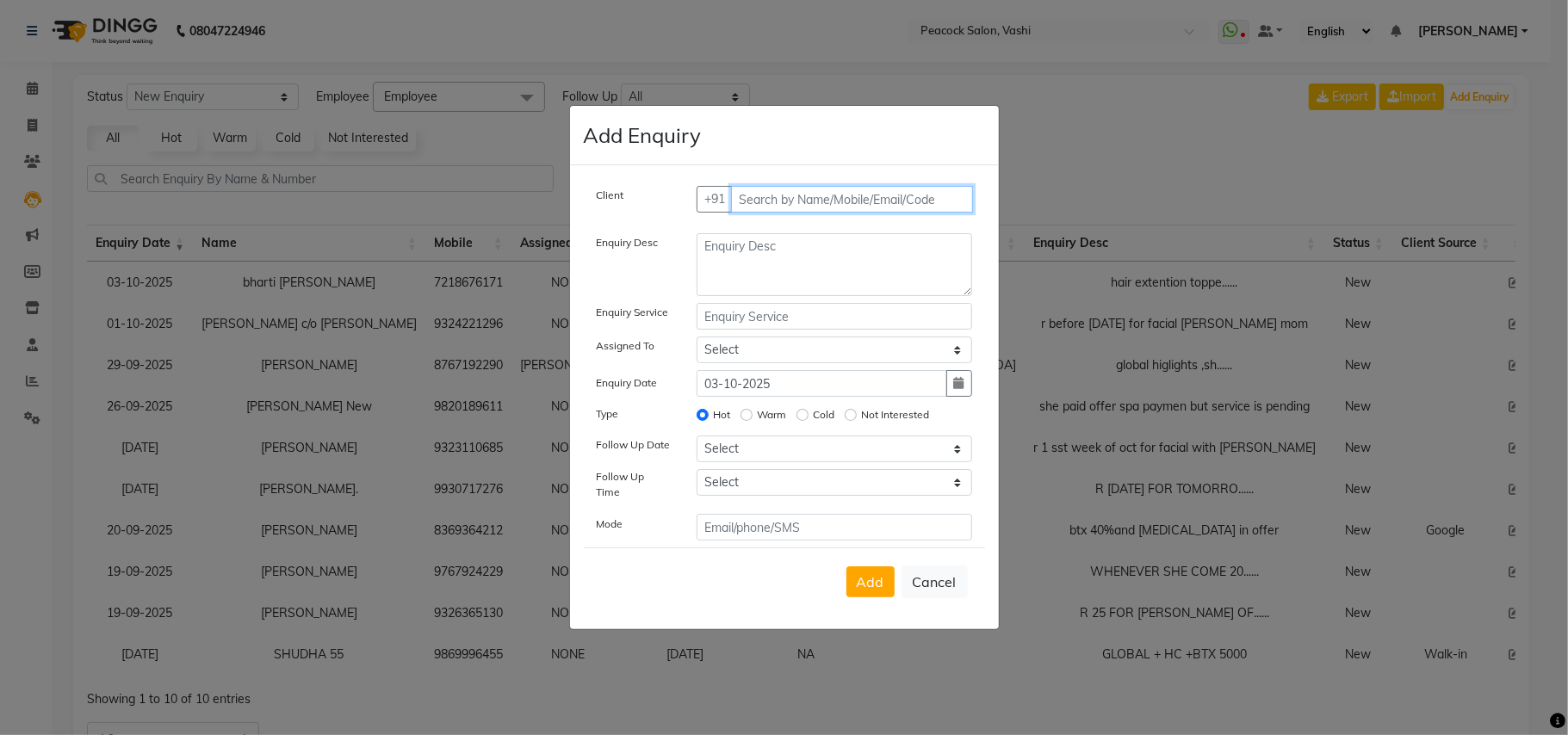
click at [797, 206] on input "text" at bounding box center [852, 198] width 242 height 26
click at [828, 249] on button "JEETSINGH 9594757214" at bounding box center [834, 236] width 202 height 27
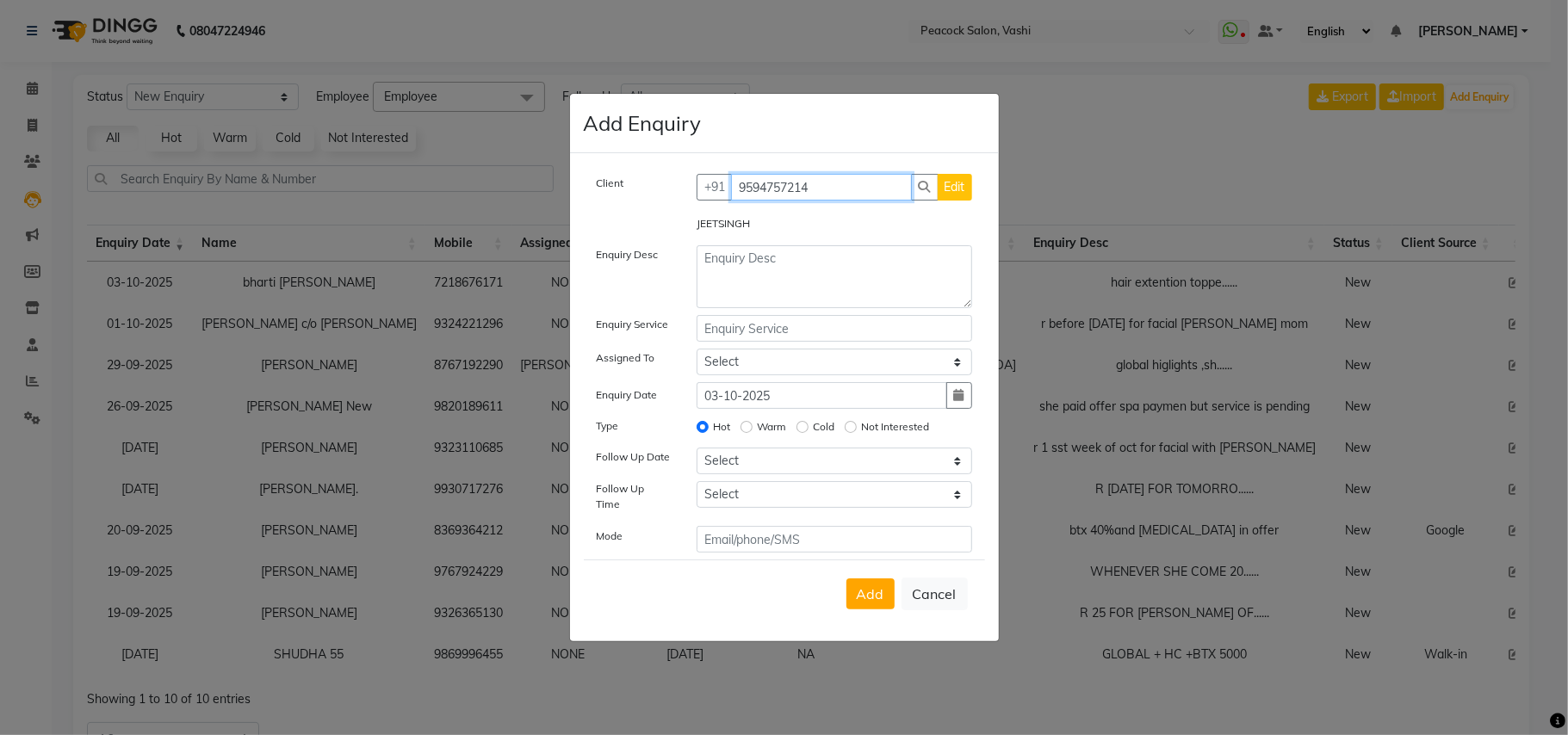
type input "9594757214"
click at [742, 273] on textarea at bounding box center [835, 277] width 276 height 63
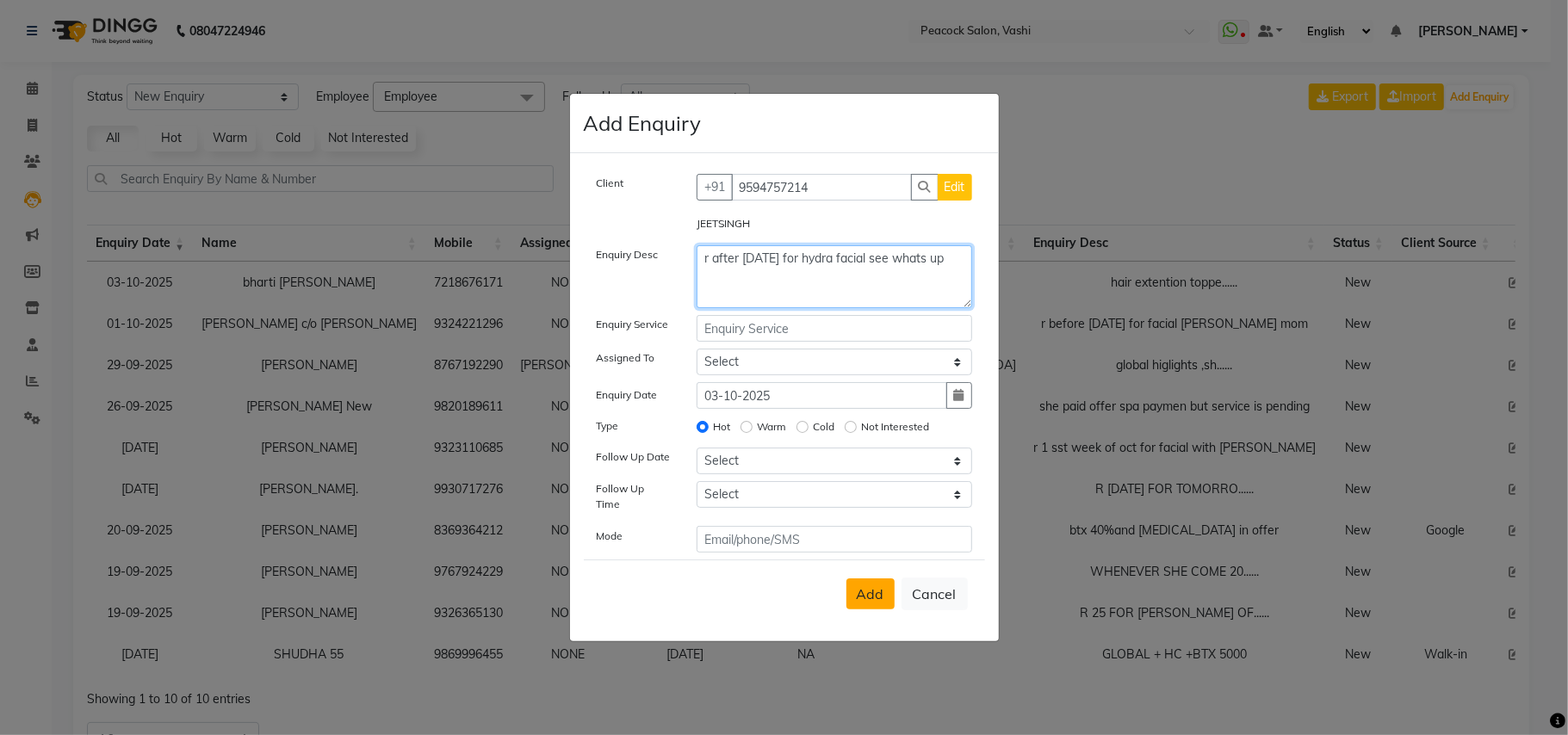
type textarea "r after 24 oct for hydra facial see whats up"
click at [879, 585] on span "Add" at bounding box center [871, 594] width 27 height 18
select select
radio input "false"
select select
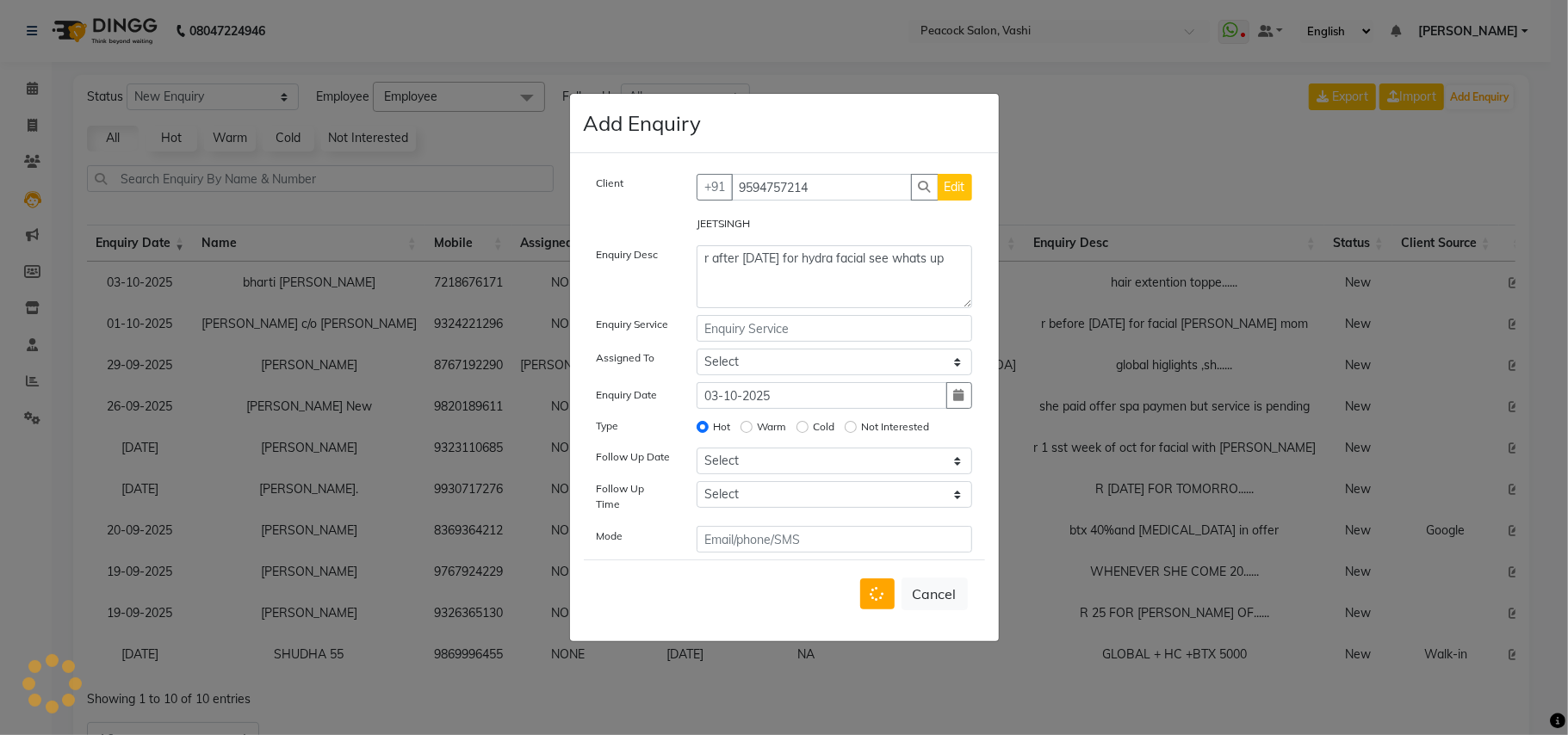
select select
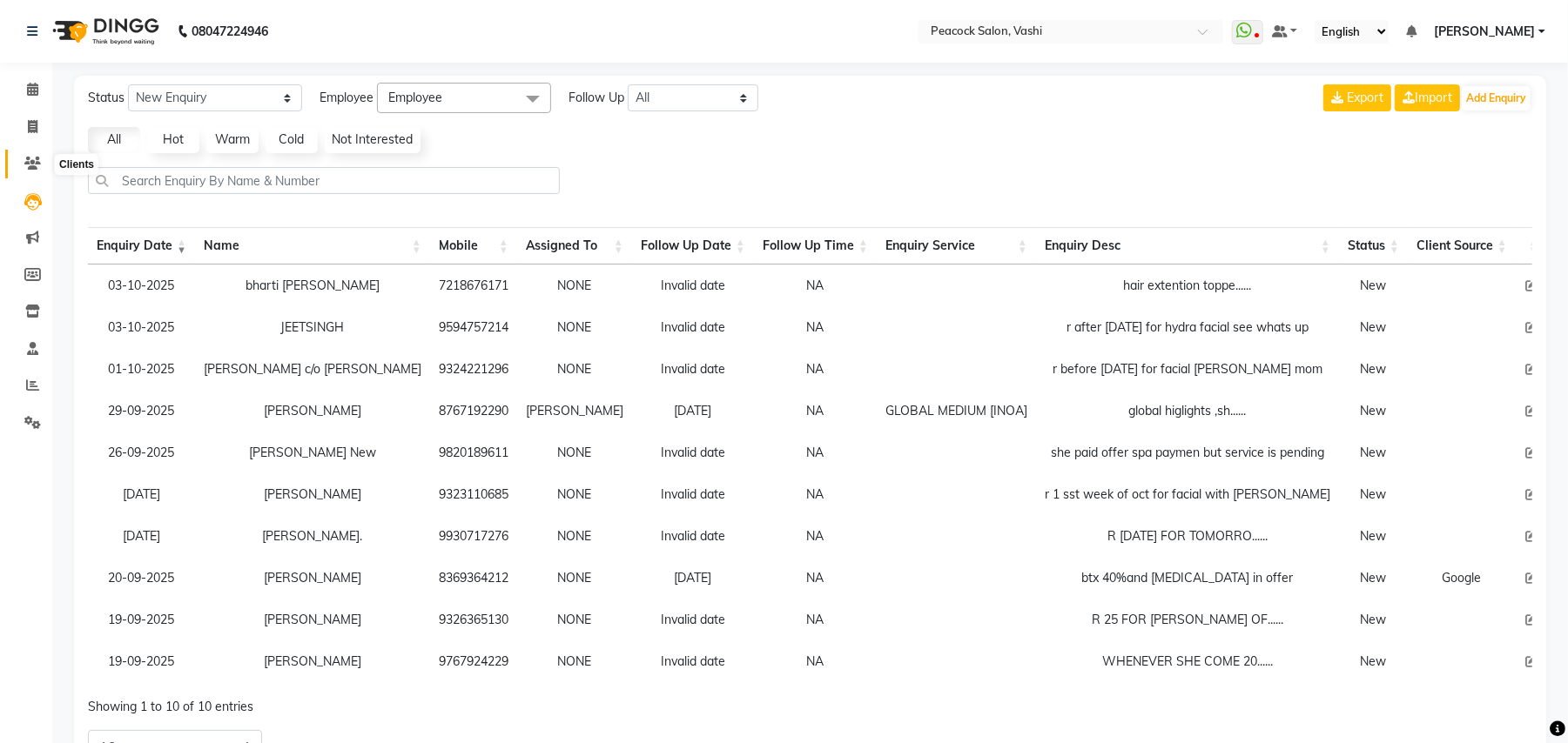
click at [32, 158] on icon at bounding box center [33, 163] width 17 height 13
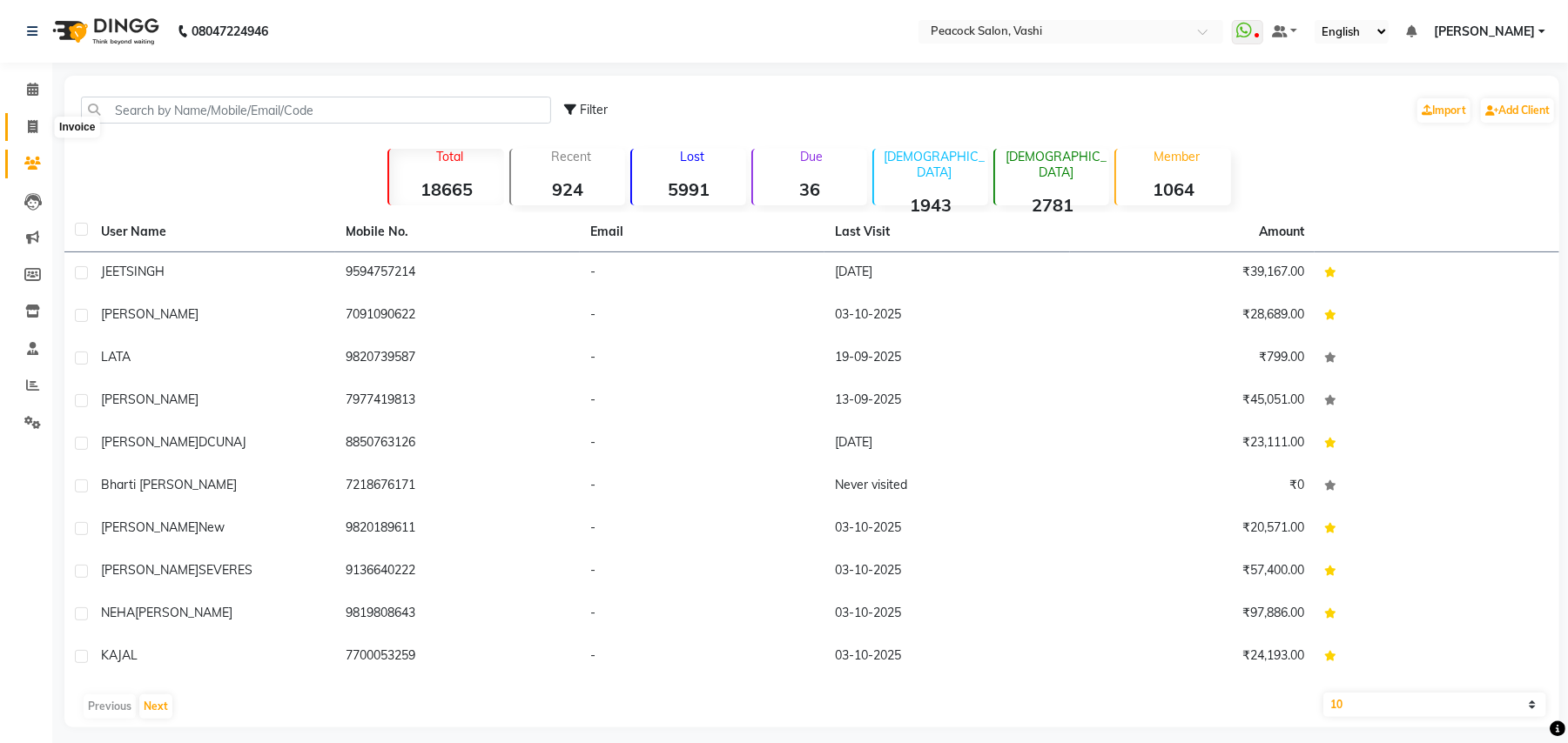
click at [29, 125] on icon at bounding box center [33, 126] width 10 height 13
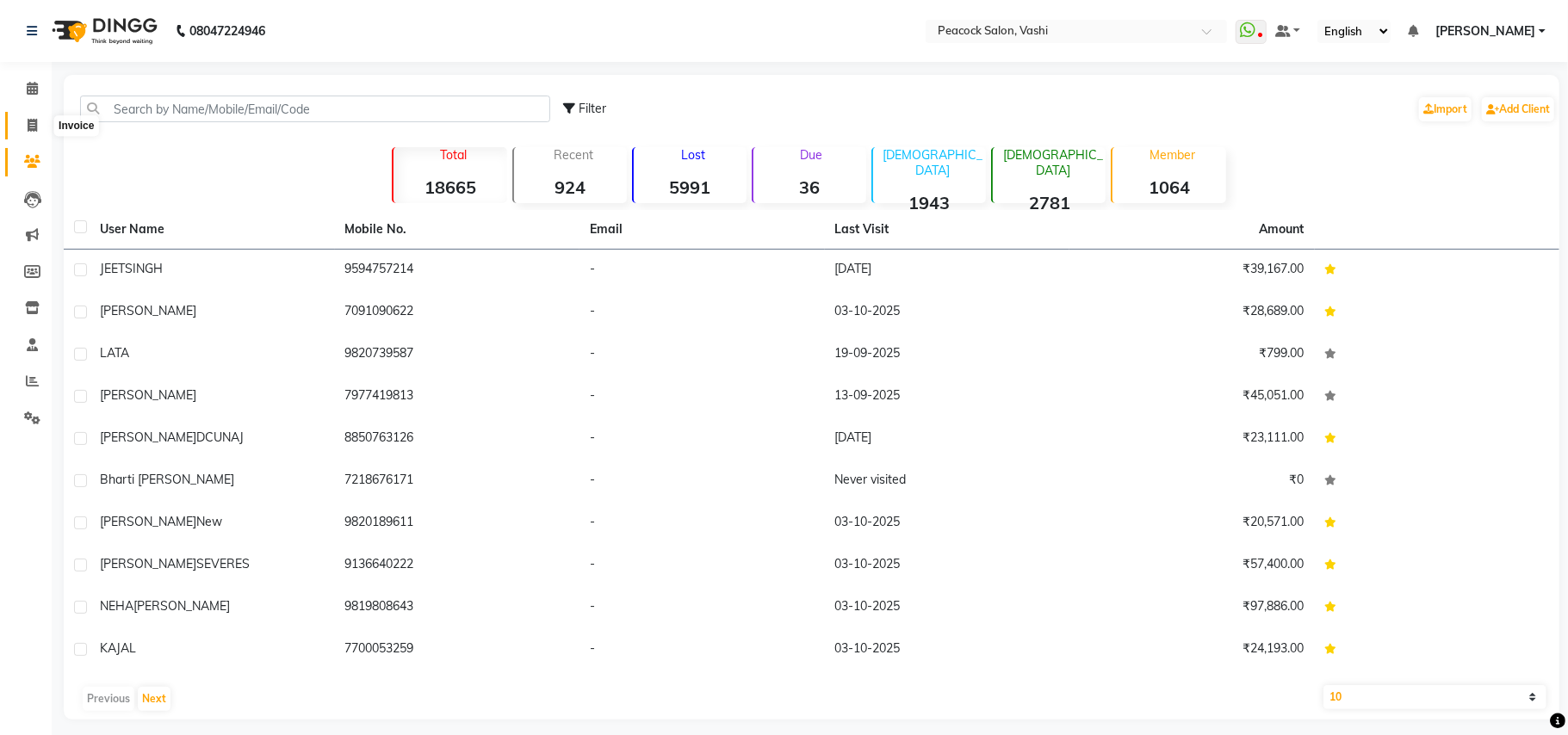
select select "619"
select select "service"
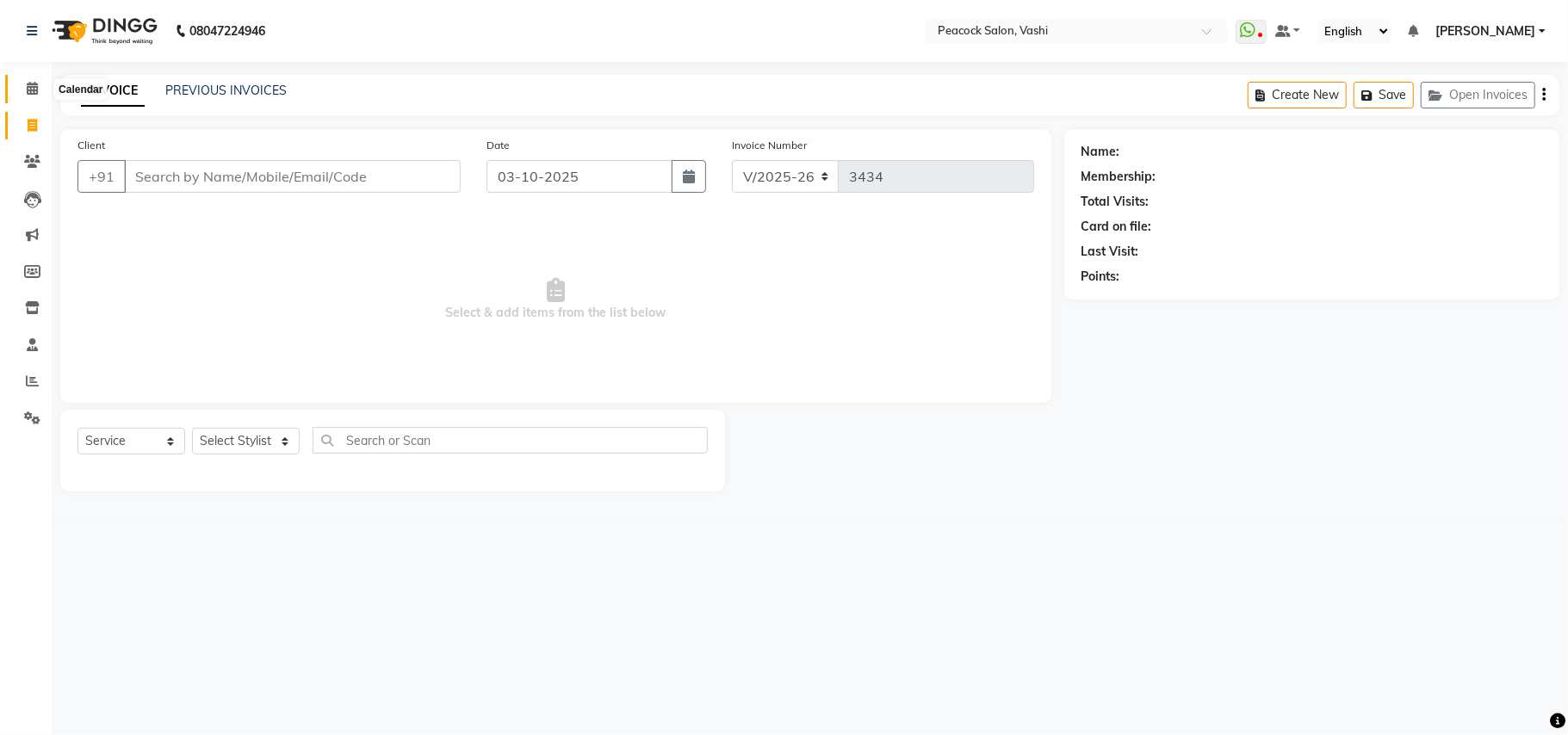
click at [35, 86] on icon at bounding box center [31, 88] width 11 height 13
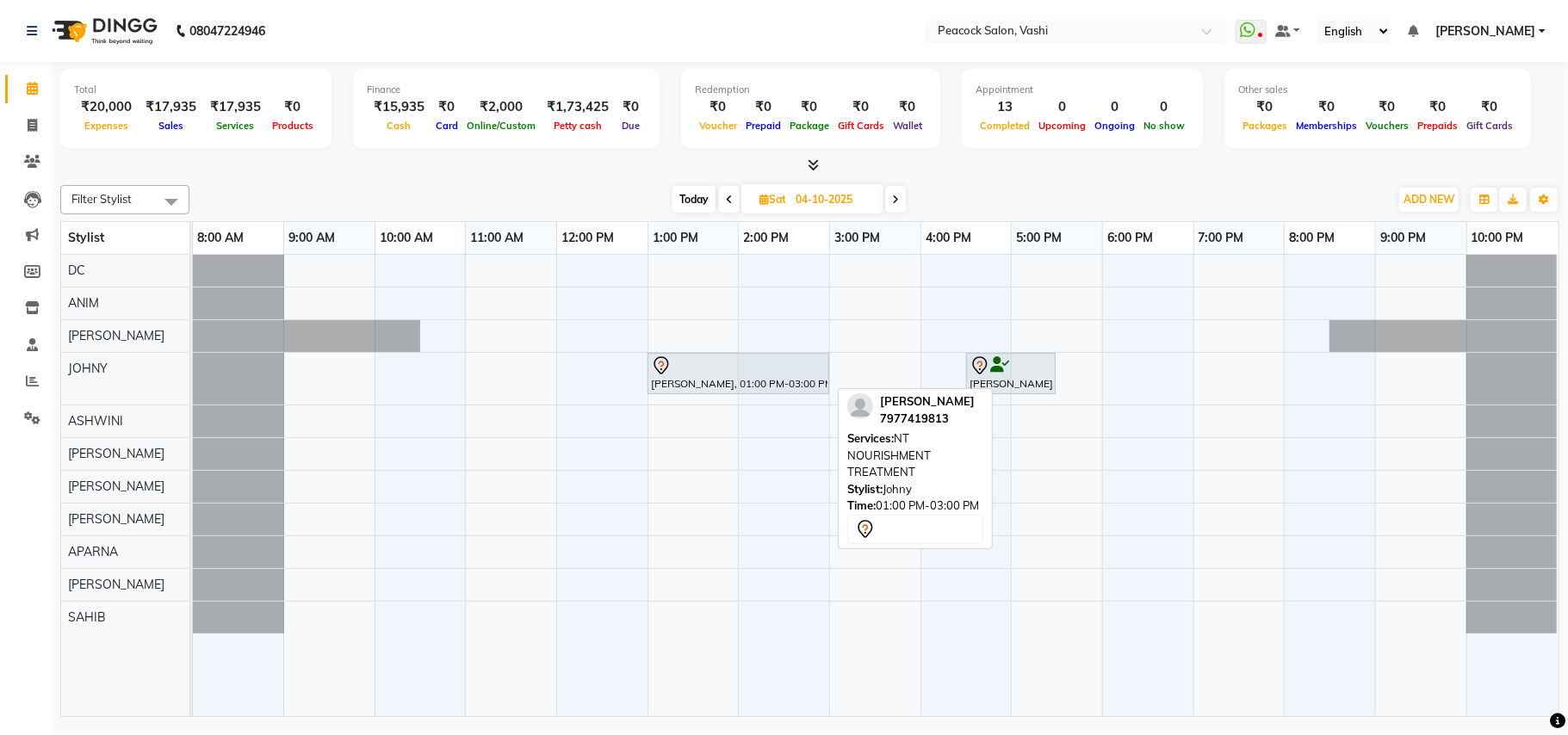
click at [691, 389] on div "daphney, 01:00 PM-03:00 PM, NT NOURISHMENT TREATMENT" at bounding box center [738, 373] width 178 height 36
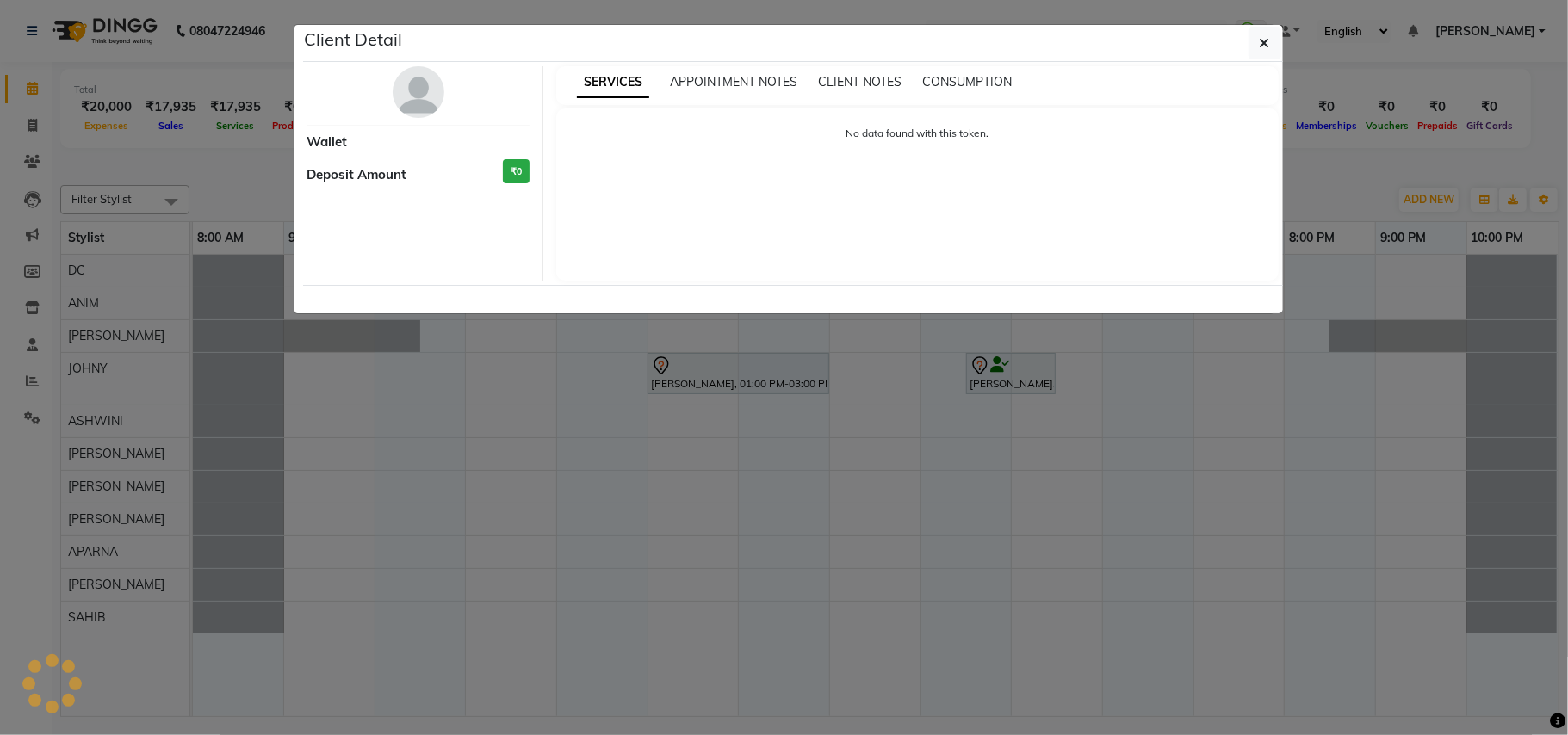
drag, startPoint x: 691, startPoint y: 389, endPoint x: 693, endPoint y: 403, distance: 14.1
click at [693, 281] on div "SERVICES APPOINTMENT NOTES CLIENT NOTES CONSUMPTION No data found with this tok…" at bounding box center [918, 173] width 749 height 214
select select "7"
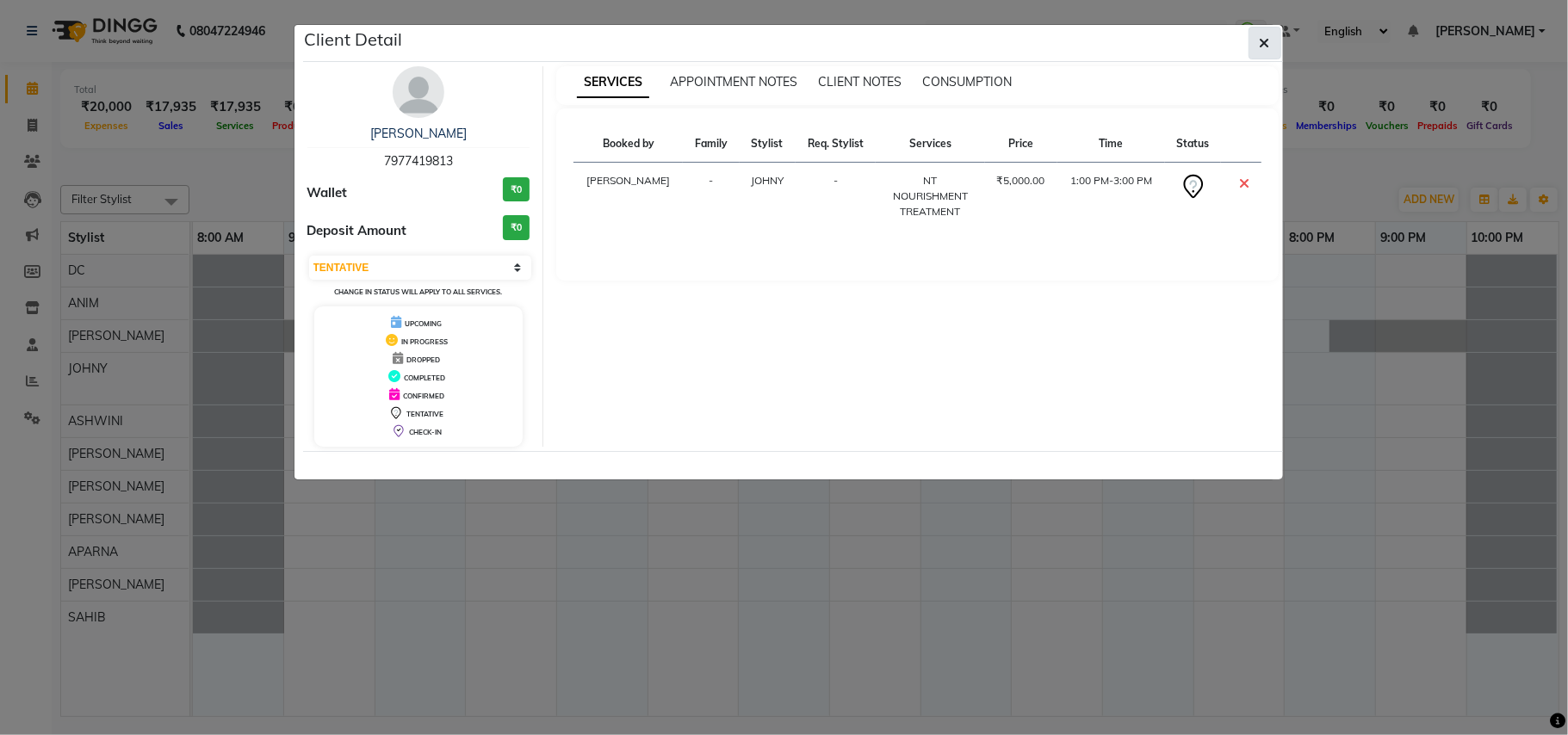
click at [1264, 41] on icon "button" at bounding box center [1265, 43] width 11 height 14
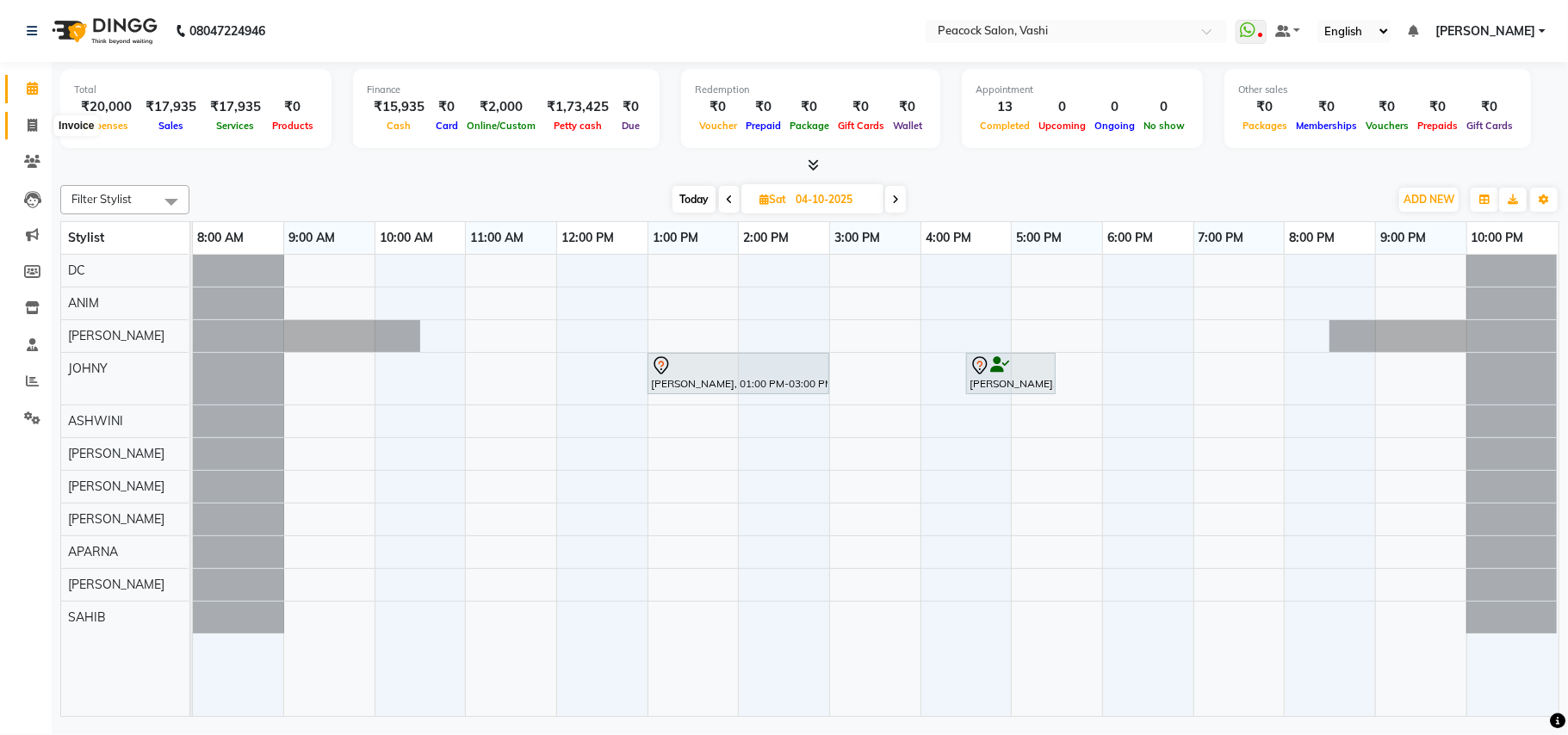
click at [32, 120] on icon at bounding box center [32, 125] width 10 height 13
select select "service"
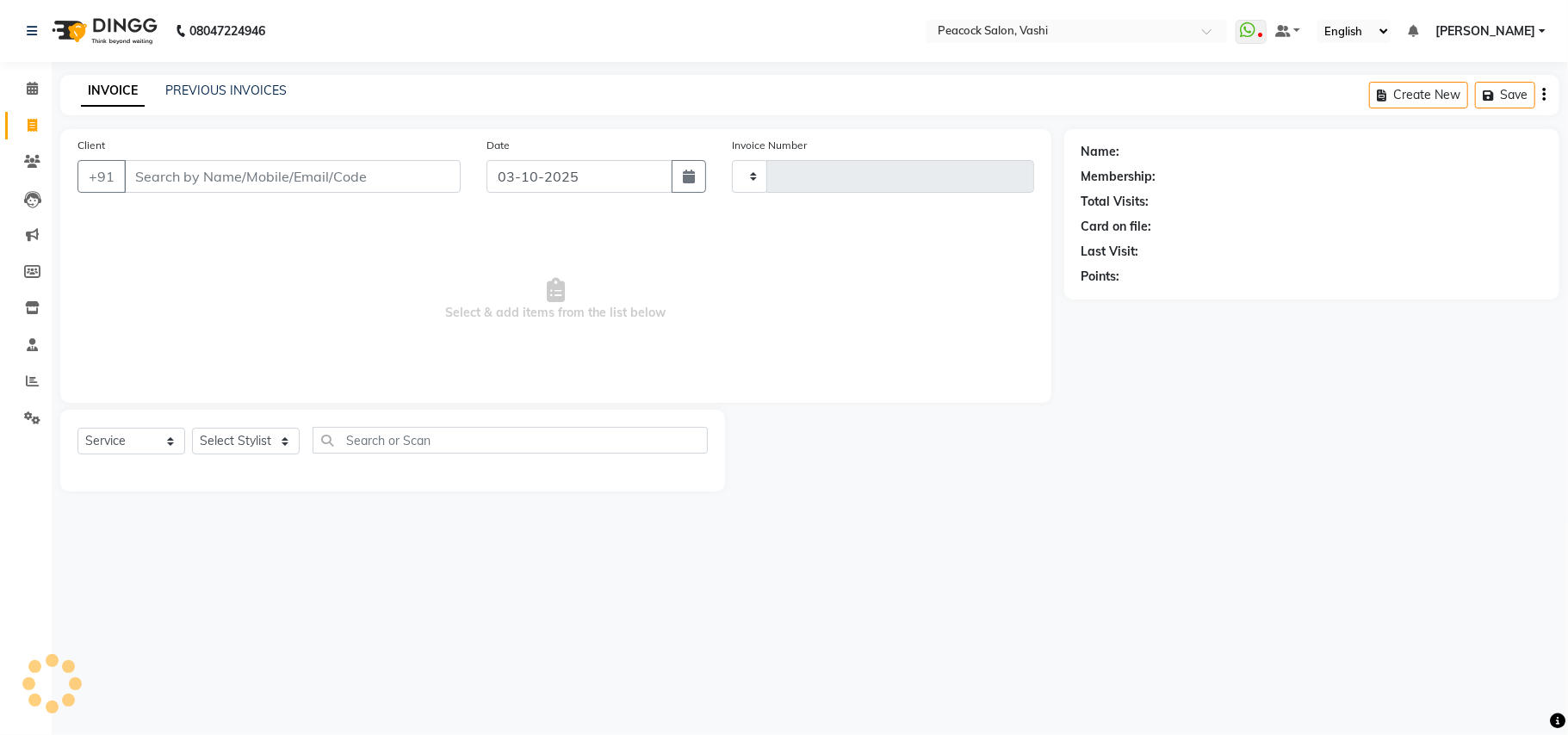
type input "3434"
select select "619"
click at [32, 156] on icon at bounding box center [32, 161] width 17 height 13
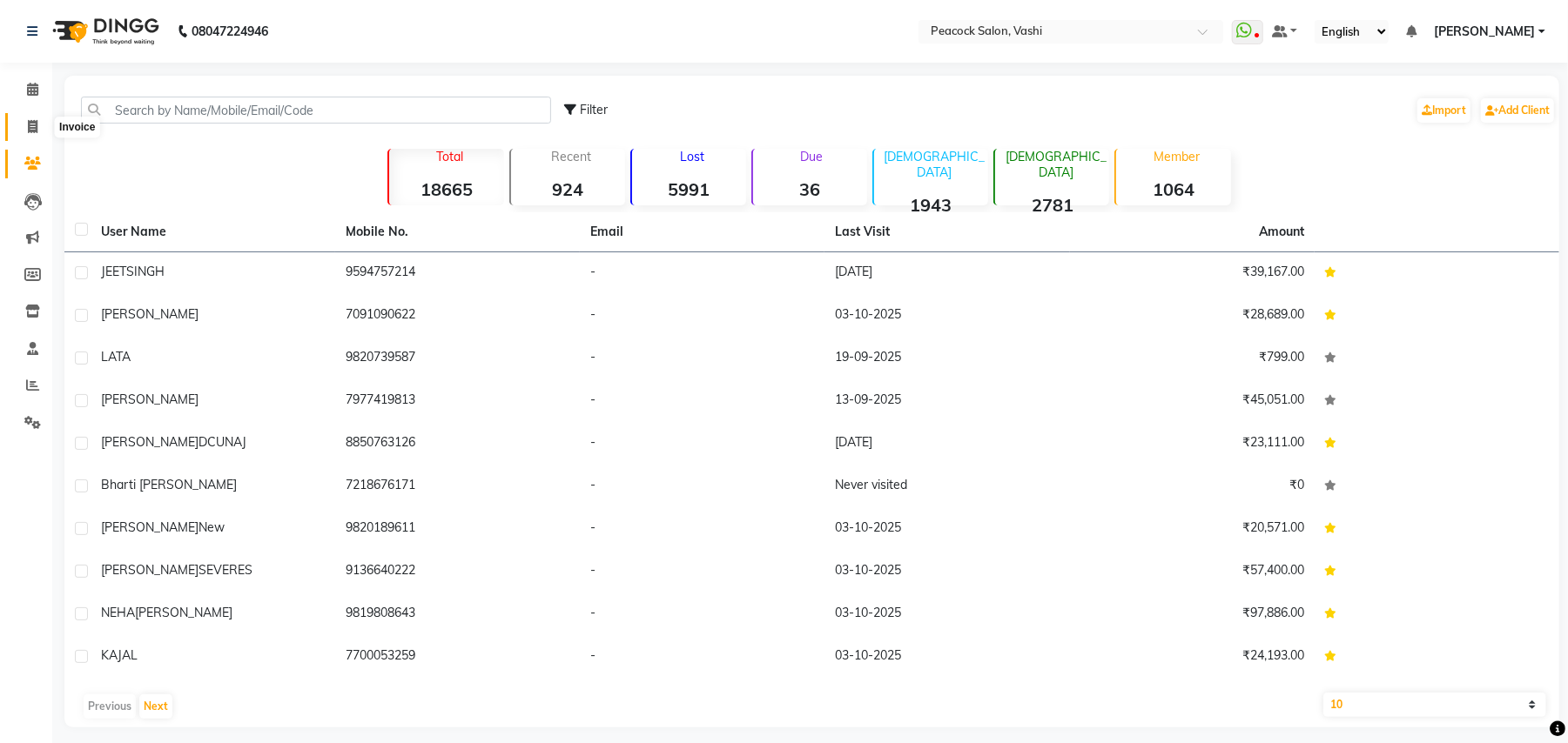
click at [32, 121] on icon at bounding box center [33, 126] width 10 height 13
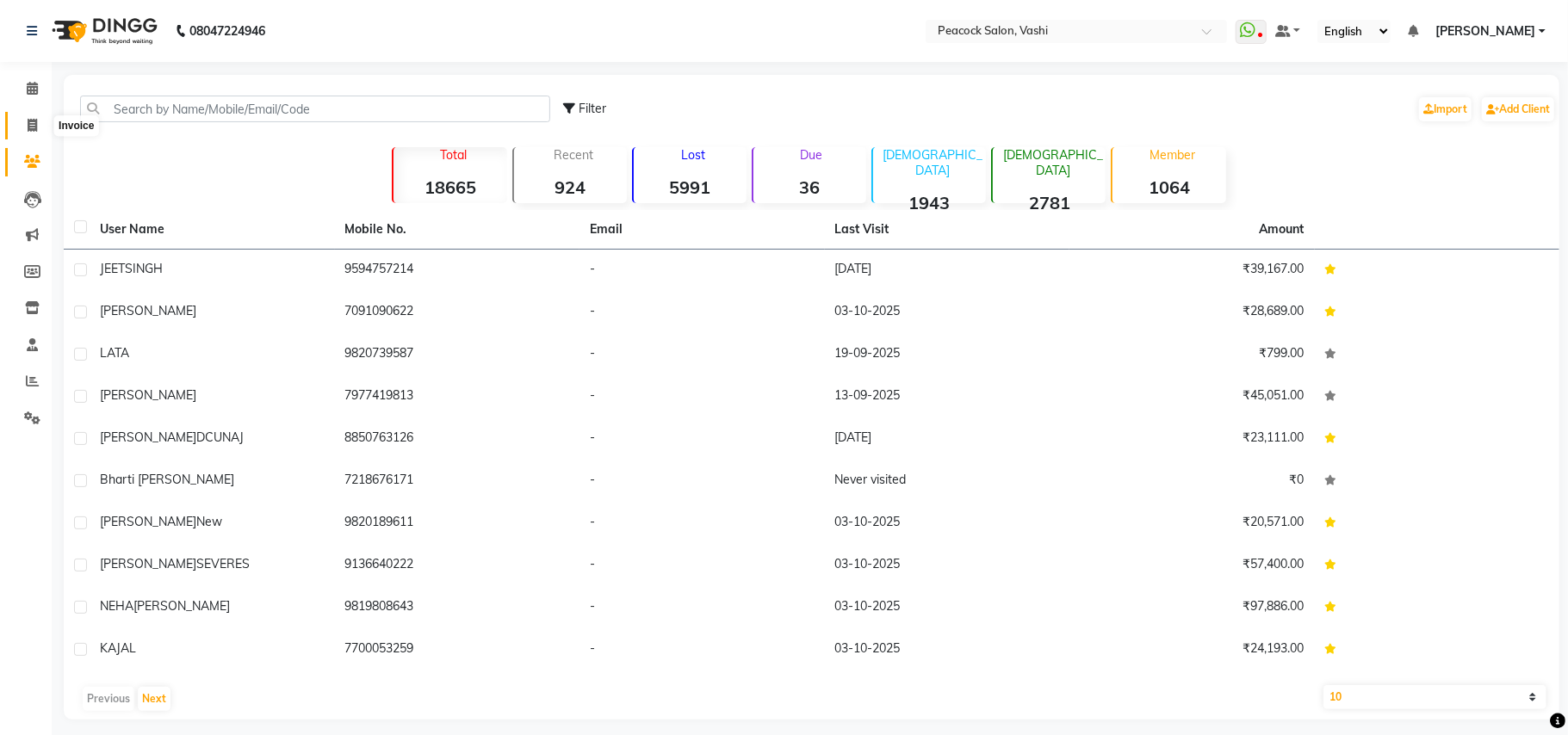
select select "619"
select select "service"
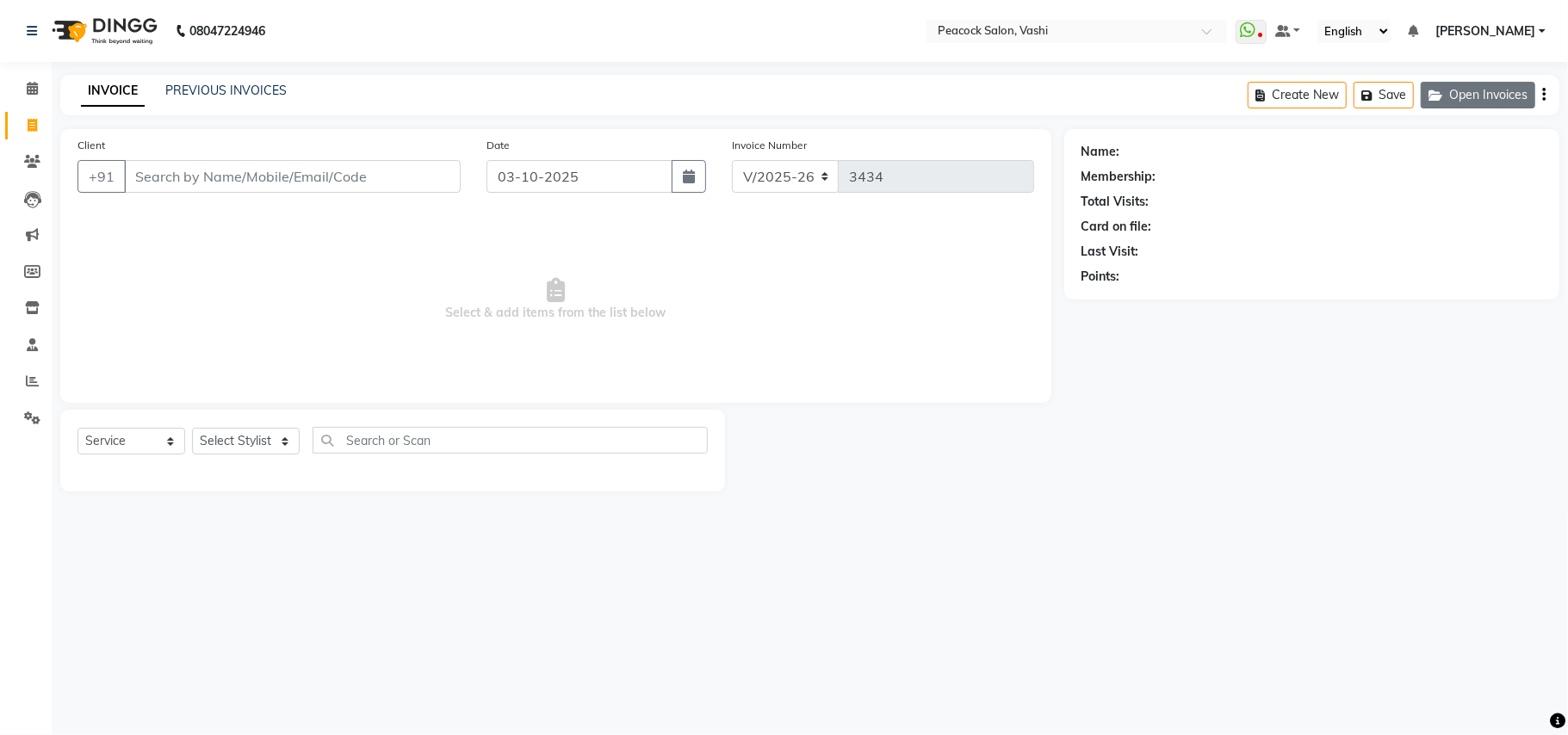
click at [1485, 93] on button "Open Invoices" at bounding box center [1478, 95] width 114 height 26
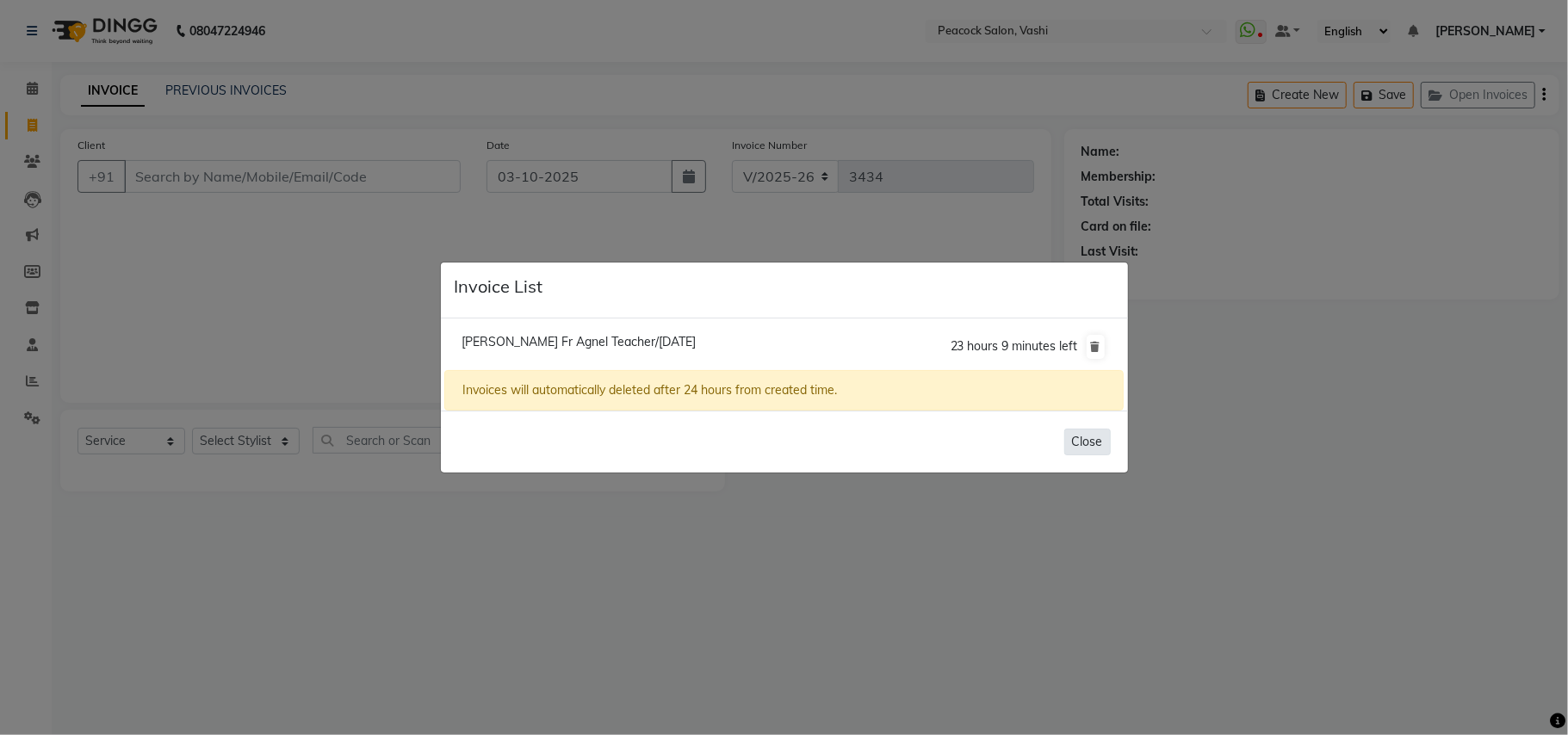
click at [1080, 443] on button "Close" at bounding box center [1088, 442] width 47 height 26
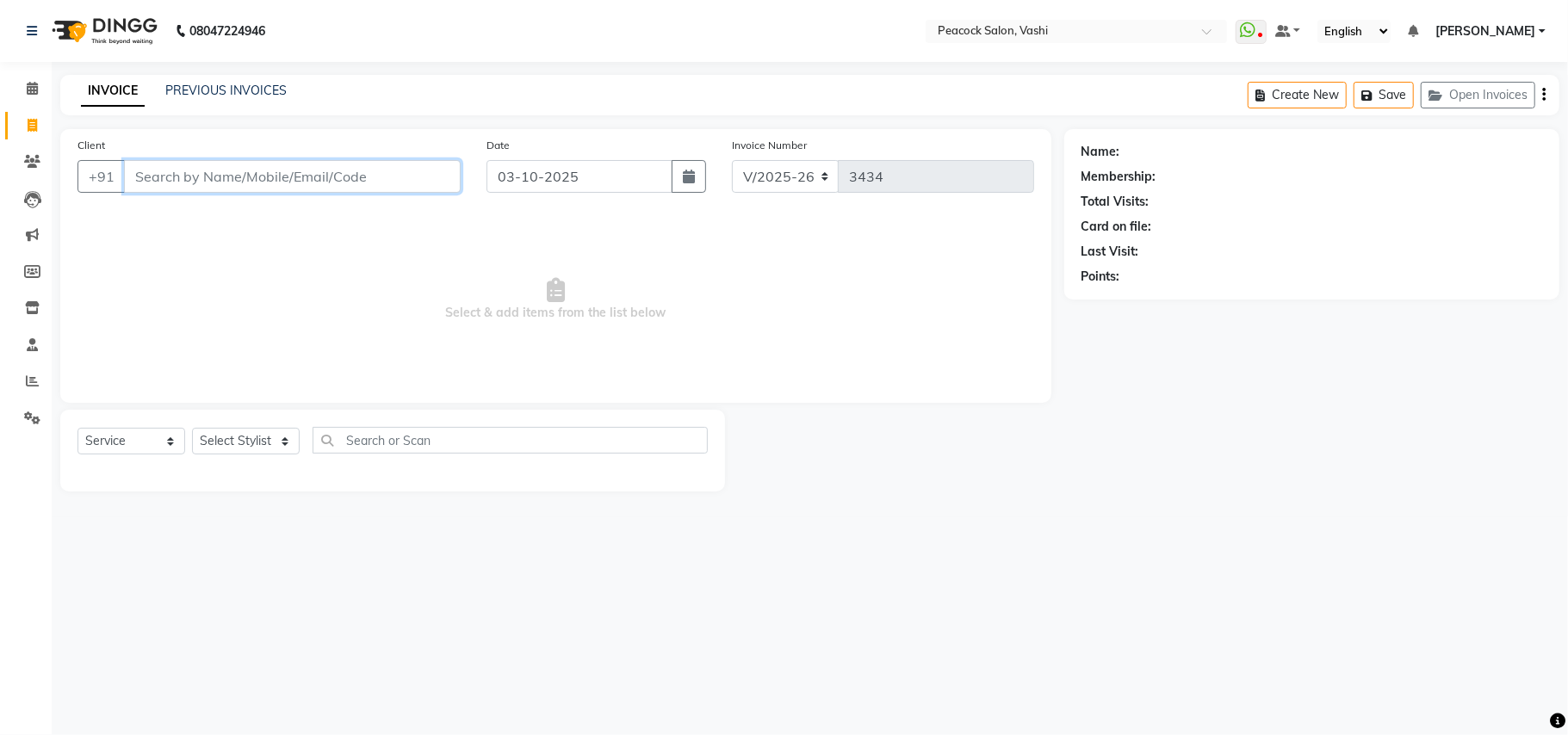
click at [235, 179] on input "Client" at bounding box center [292, 176] width 336 height 32
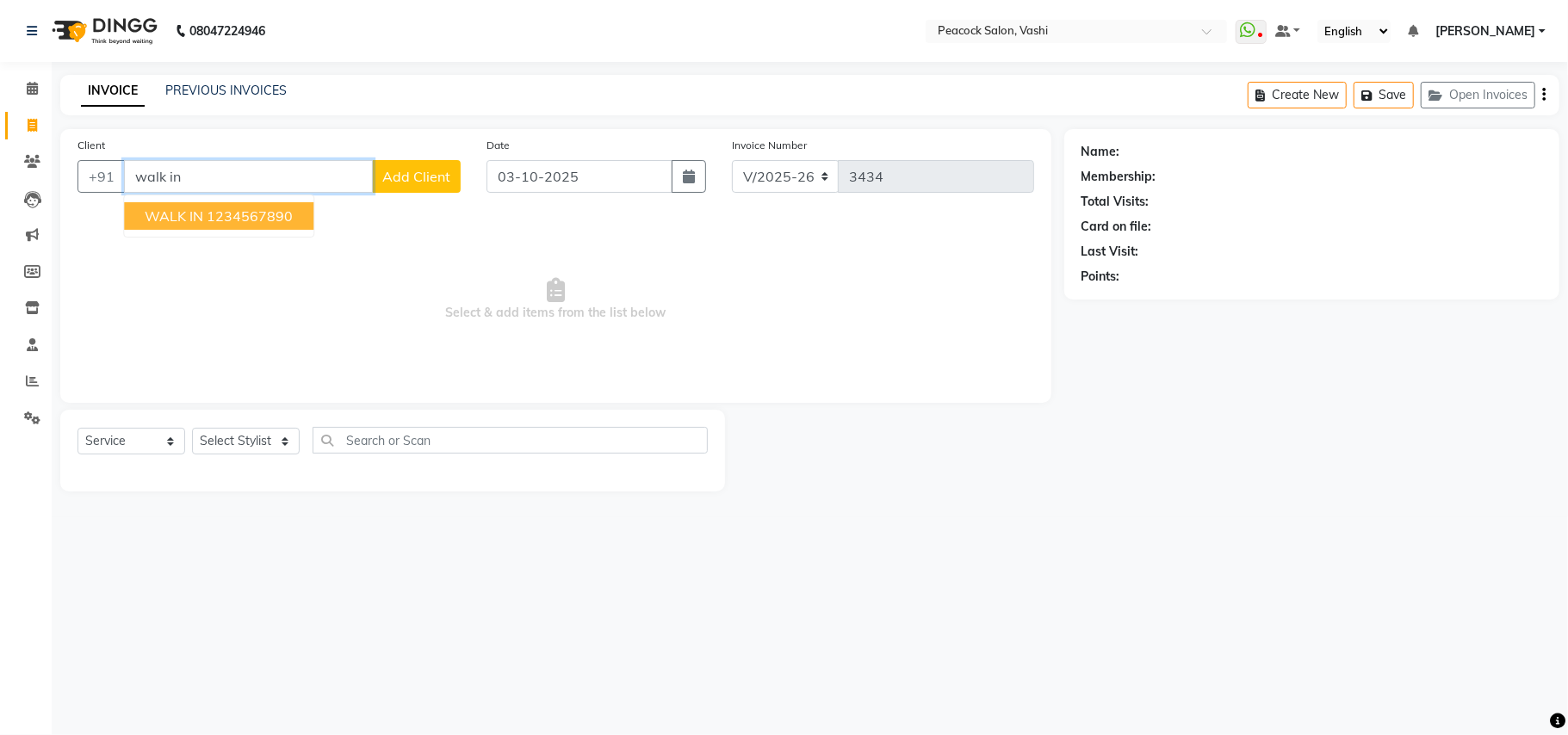
click at [221, 218] on ngb-highlight "1234567890" at bounding box center [249, 216] width 86 height 18
type input "1234567890"
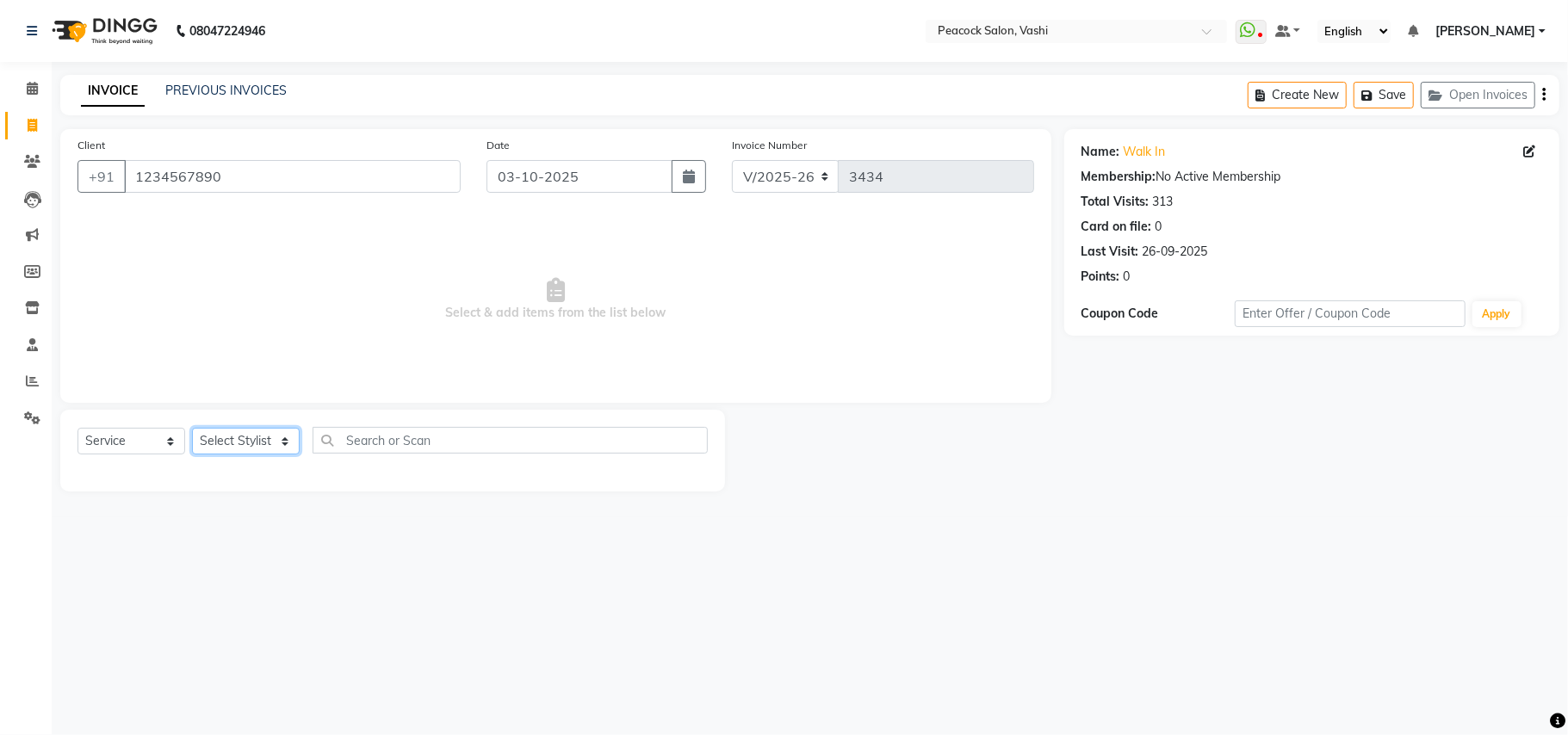
click at [255, 439] on select "Select Stylist ANIM ANKUSH APARNA ASHWINI BHAGWATI DC Dingg Support HARSHADA JO…" at bounding box center [245, 441] width 108 height 26
select select "37757"
click at [192, 428] on select "Select Stylist ANIM ANKUSH APARNA ASHWINI BHAGWATI DC Dingg Support HARSHADA JO…" at bounding box center [245, 441] width 108 height 26
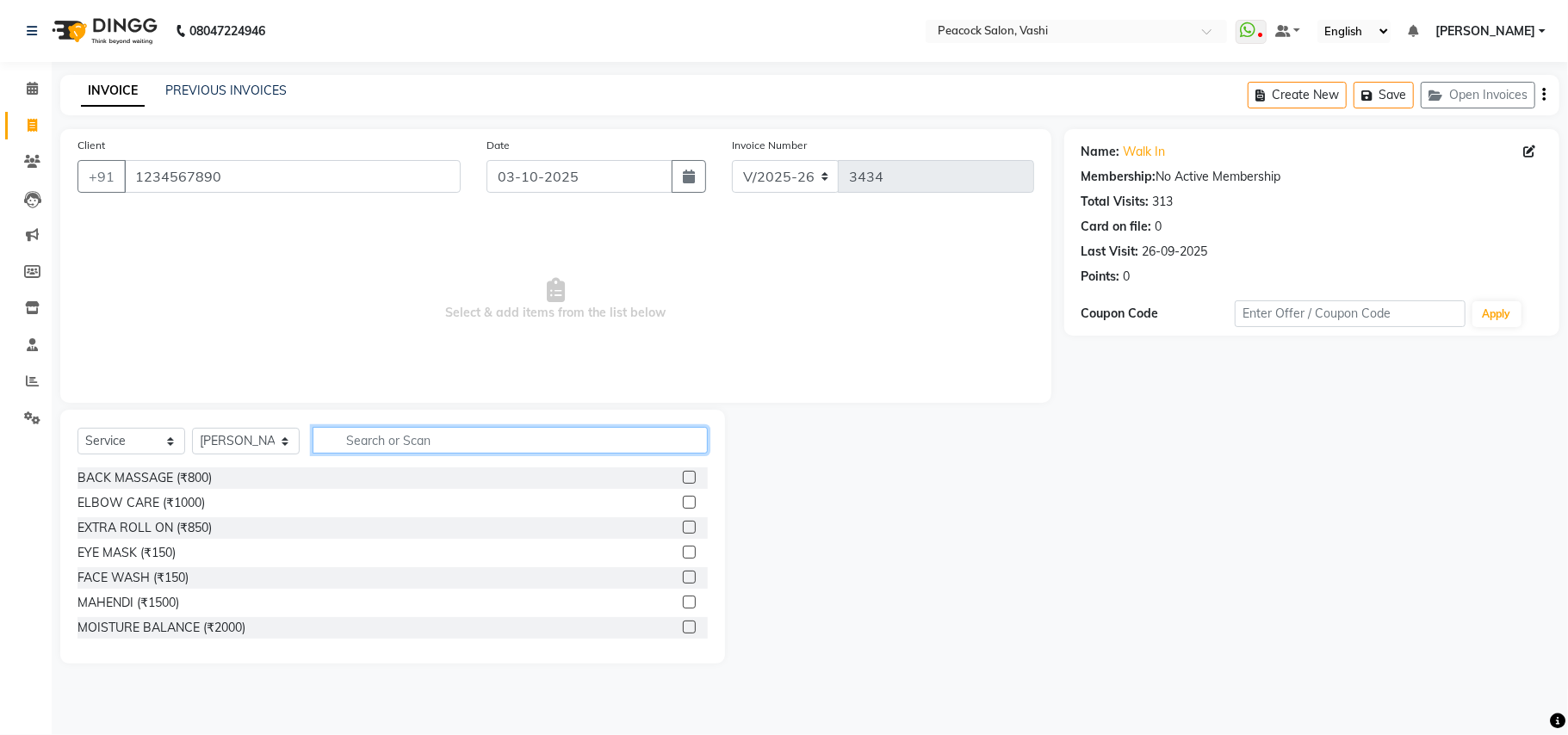
click at [379, 436] on input "text" at bounding box center [510, 440] width 395 height 26
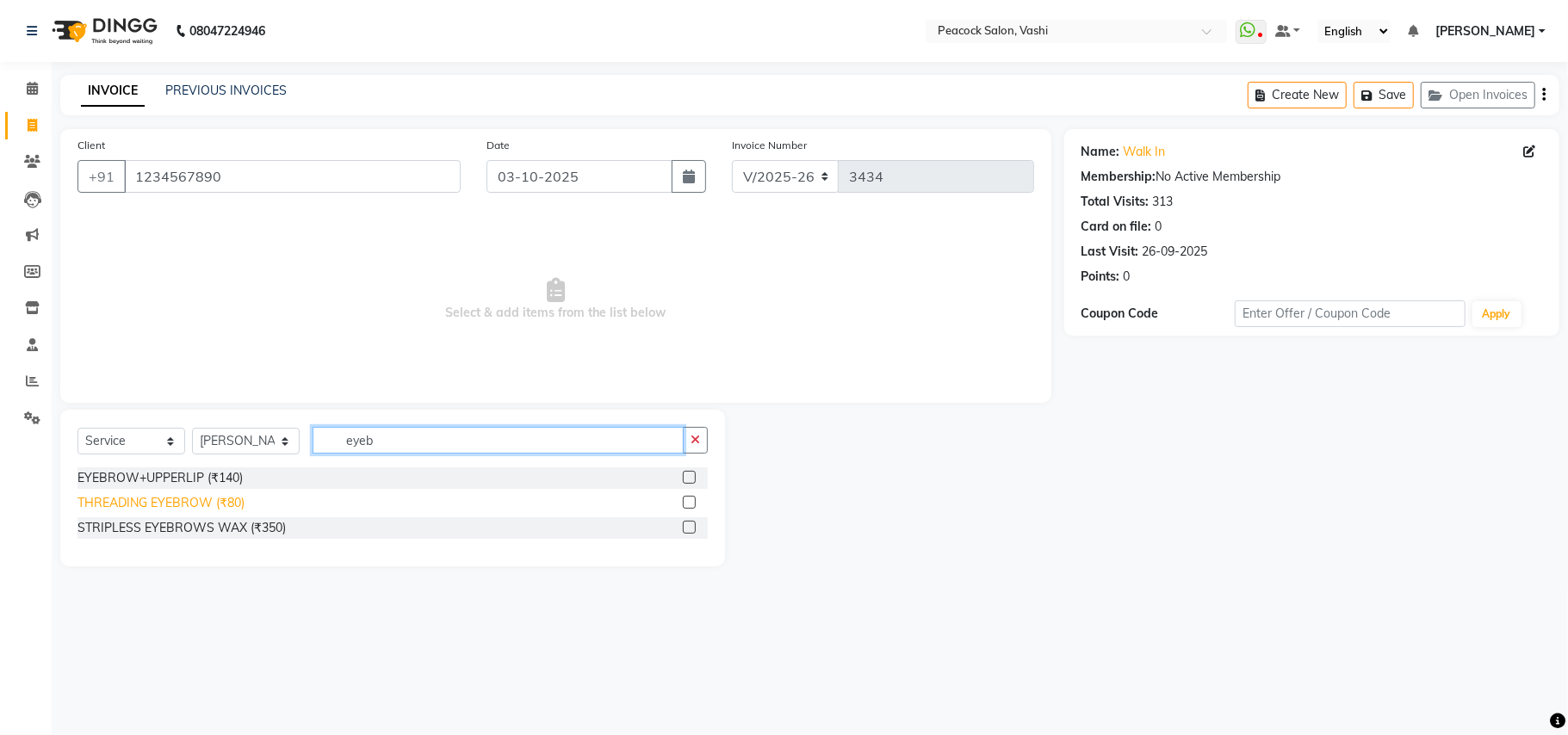
type input "eyeb"
click at [207, 497] on div "THREADING EYEBROW (₹80)" at bounding box center [160, 503] width 167 height 18
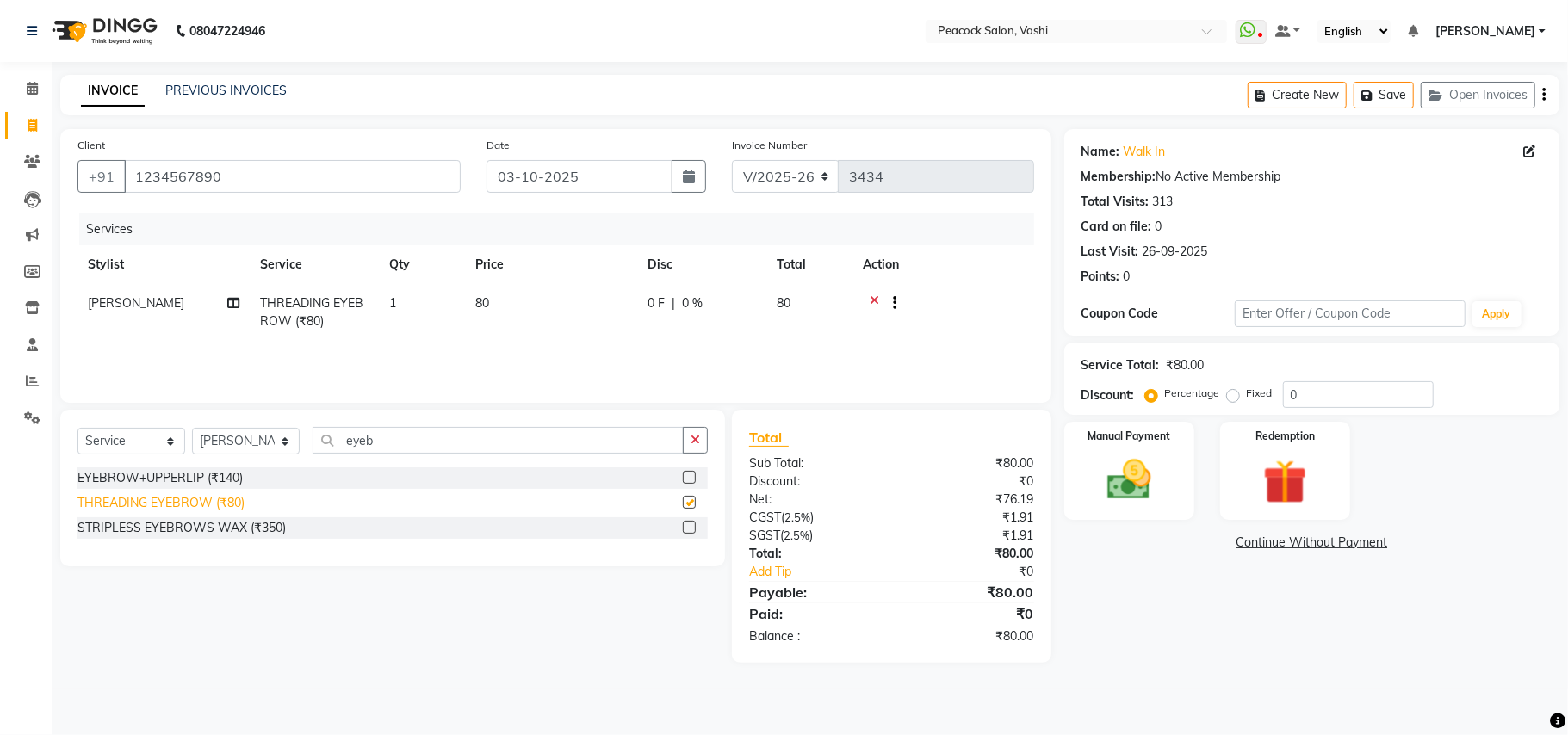
checkbox input "false"
click at [1390, 93] on button "Save" at bounding box center [1384, 95] width 61 height 26
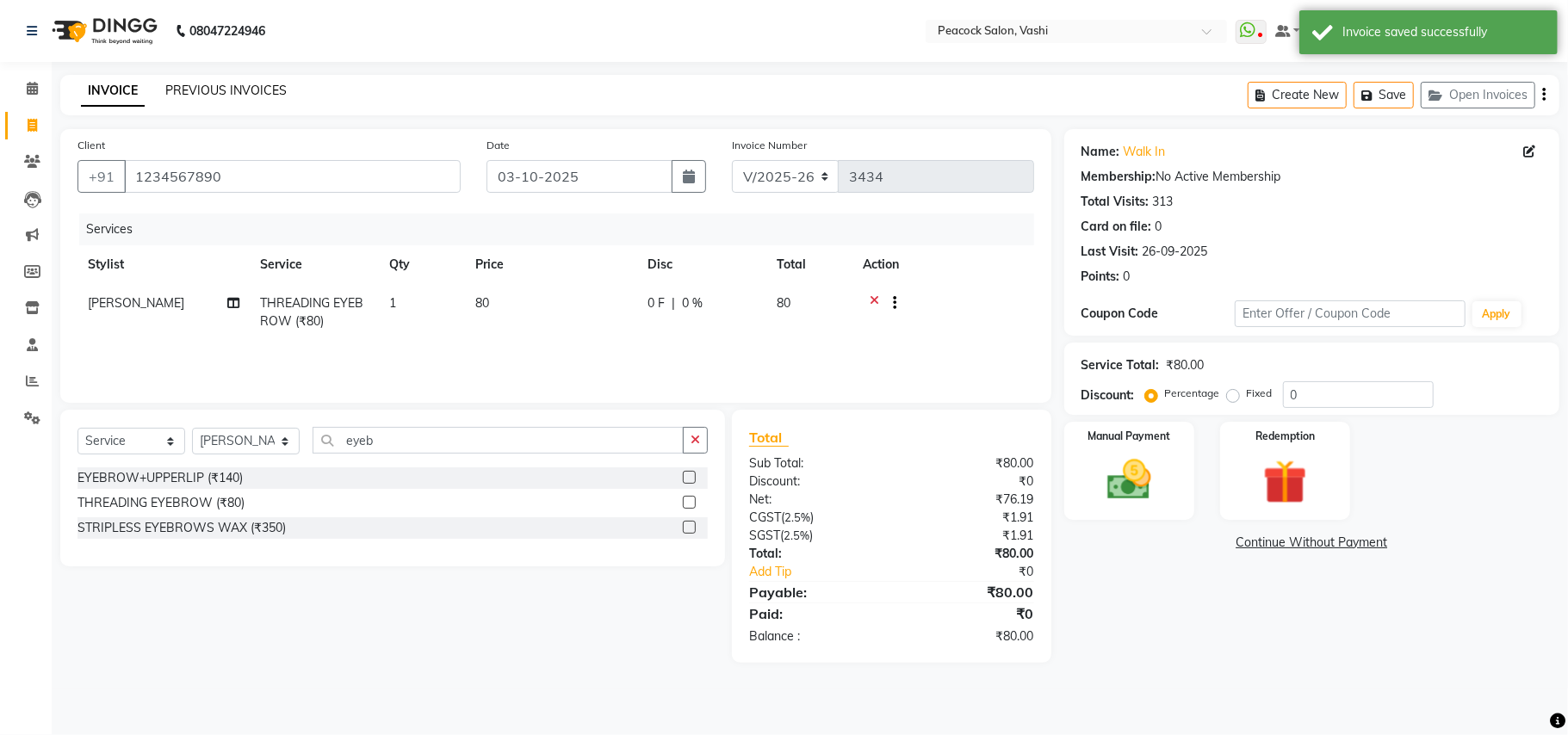
click at [266, 87] on link "PREVIOUS INVOICES" at bounding box center [226, 91] width 121 height 16
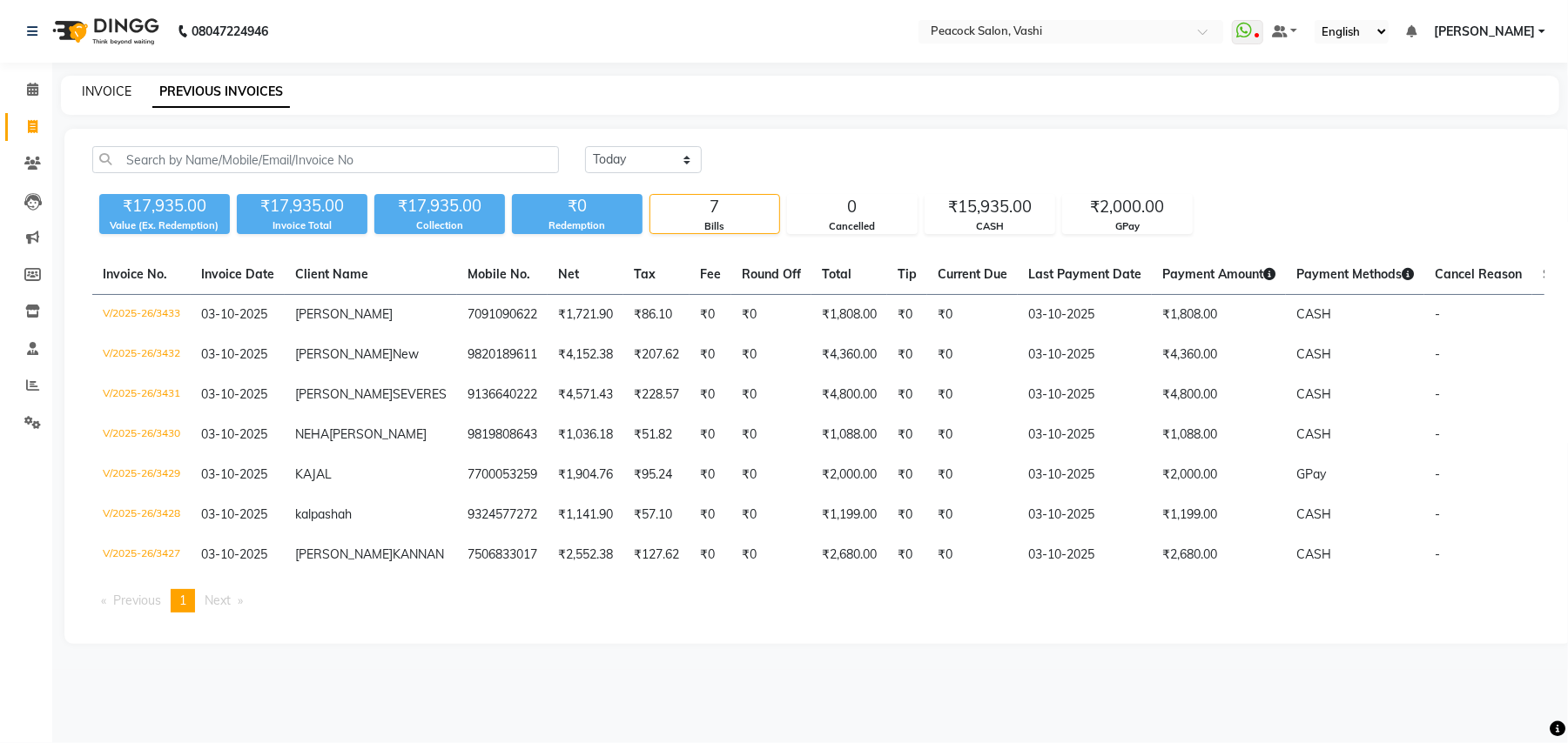
click at [103, 91] on link "INVOICE" at bounding box center [107, 92] width 49 height 16
select select "service"
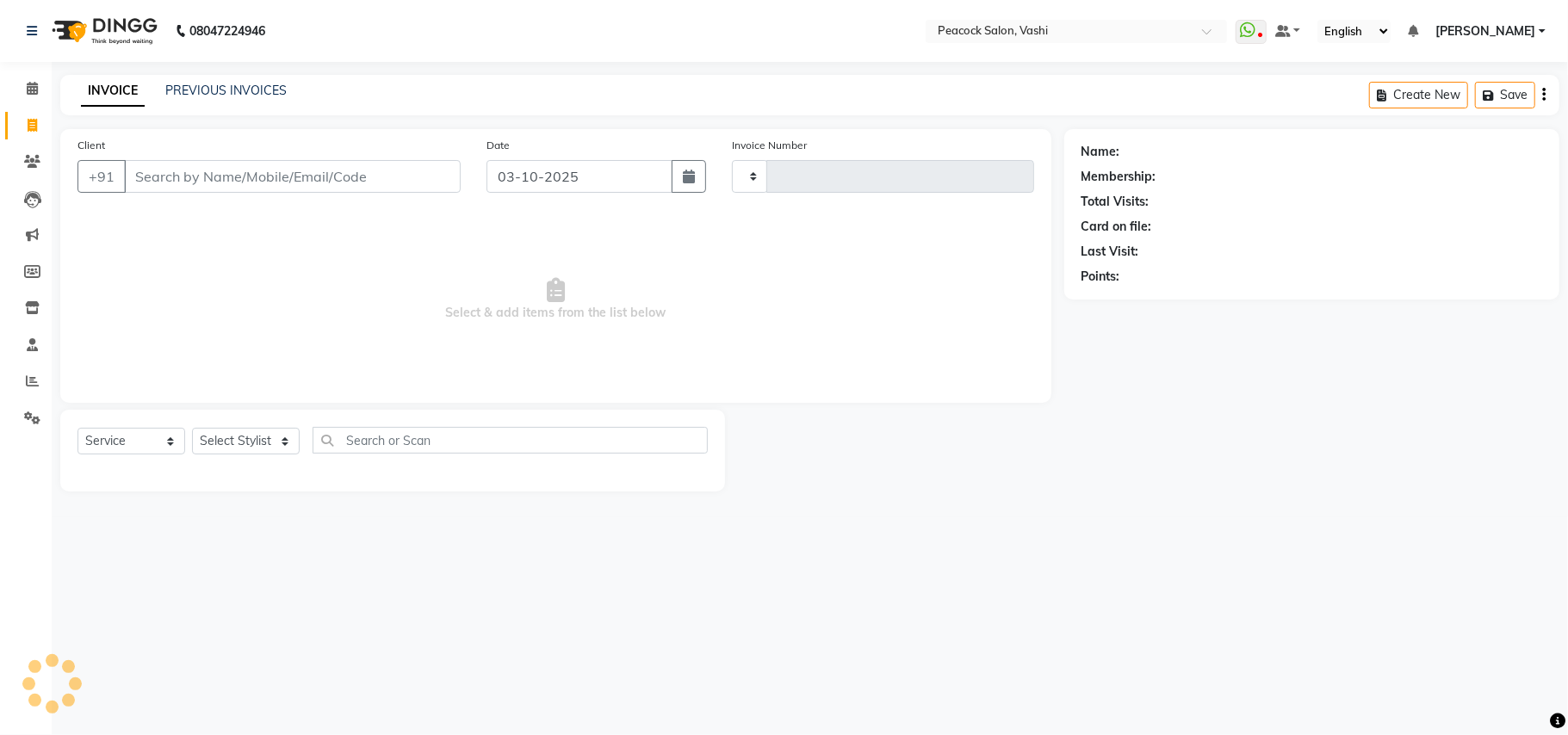
type input "3434"
select select "619"
click at [32, 159] on icon at bounding box center [32, 161] width 17 height 13
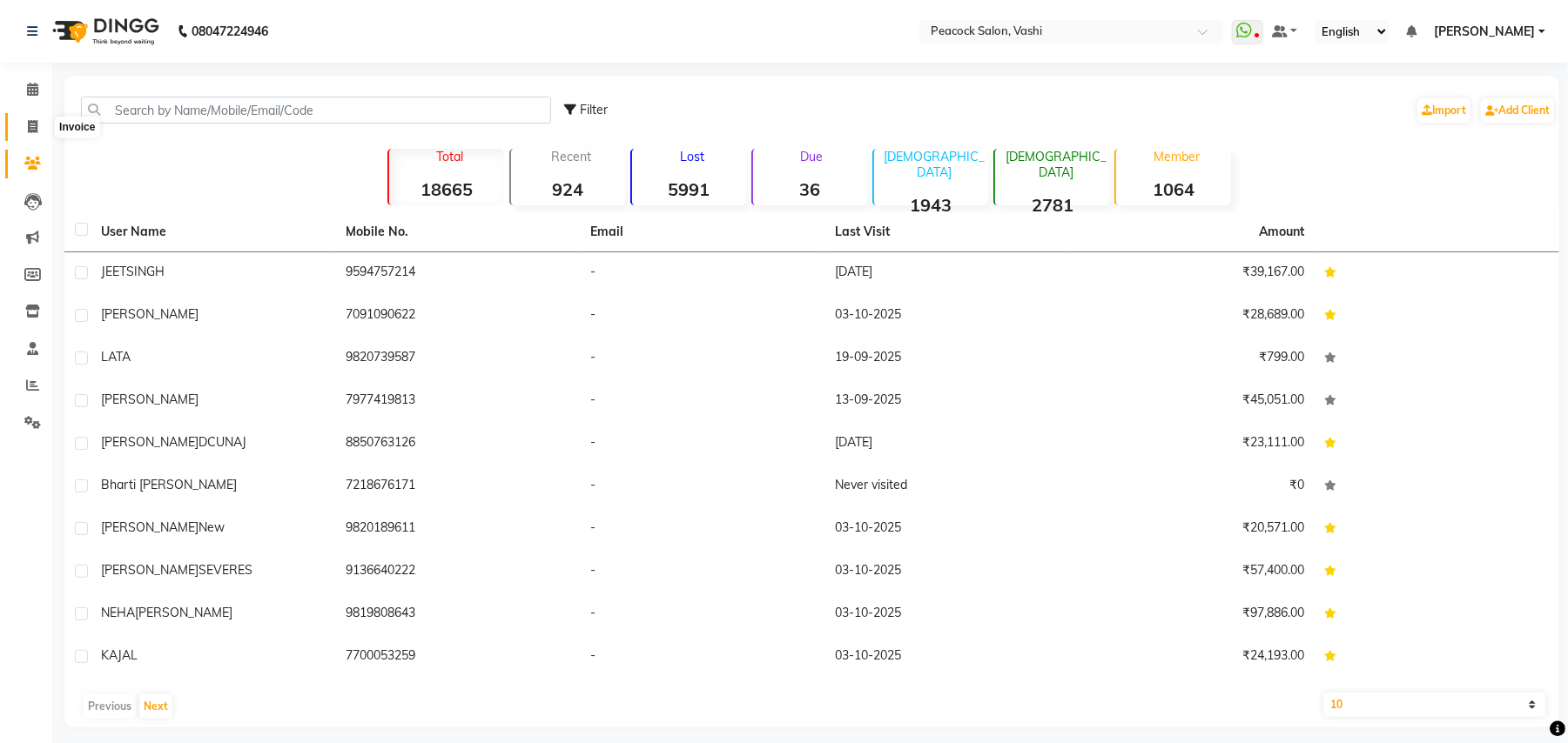
click at [28, 125] on icon at bounding box center [33, 126] width 10 height 13
select select "service"
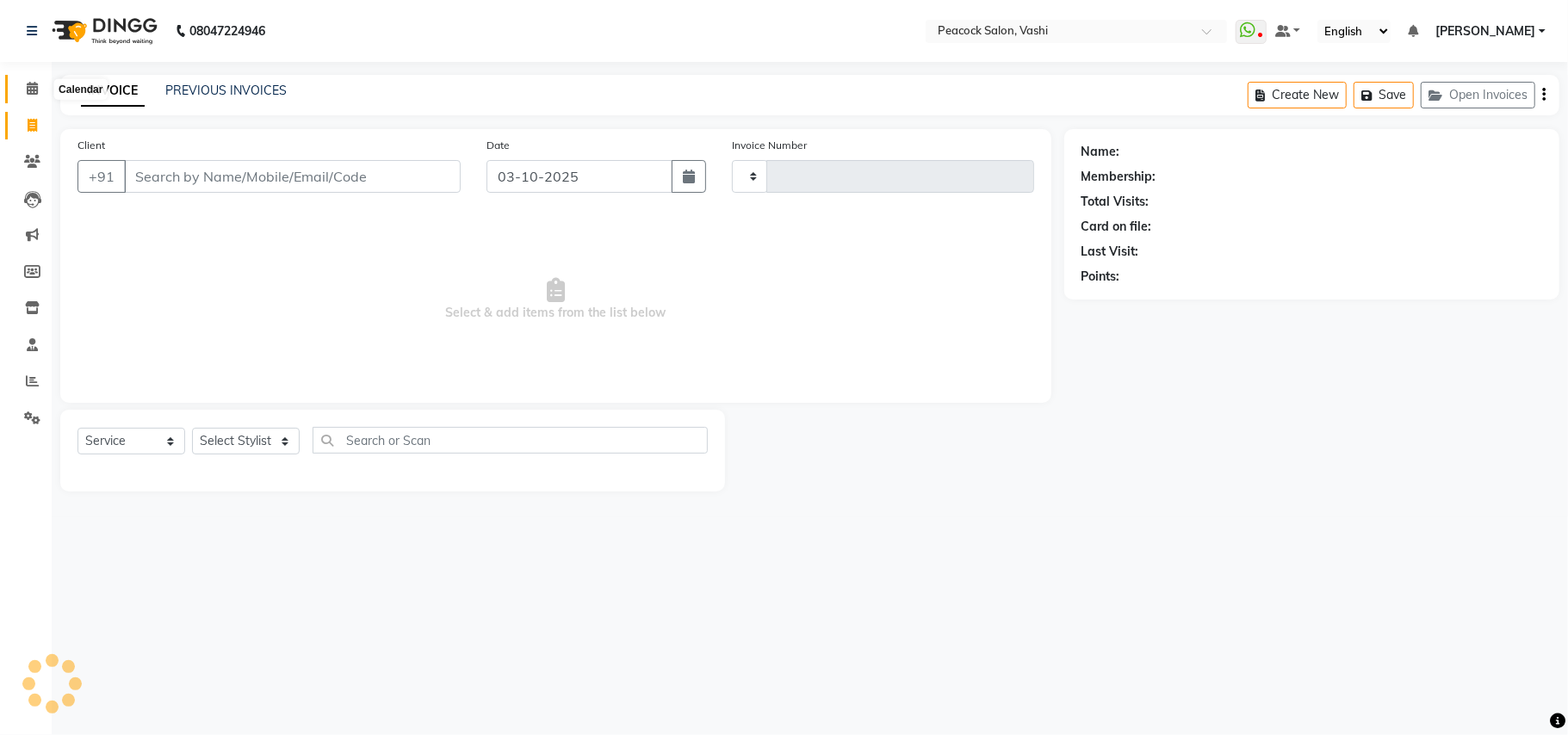
click at [31, 93] on icon at bounding box center [31, 88] width 11 height 13
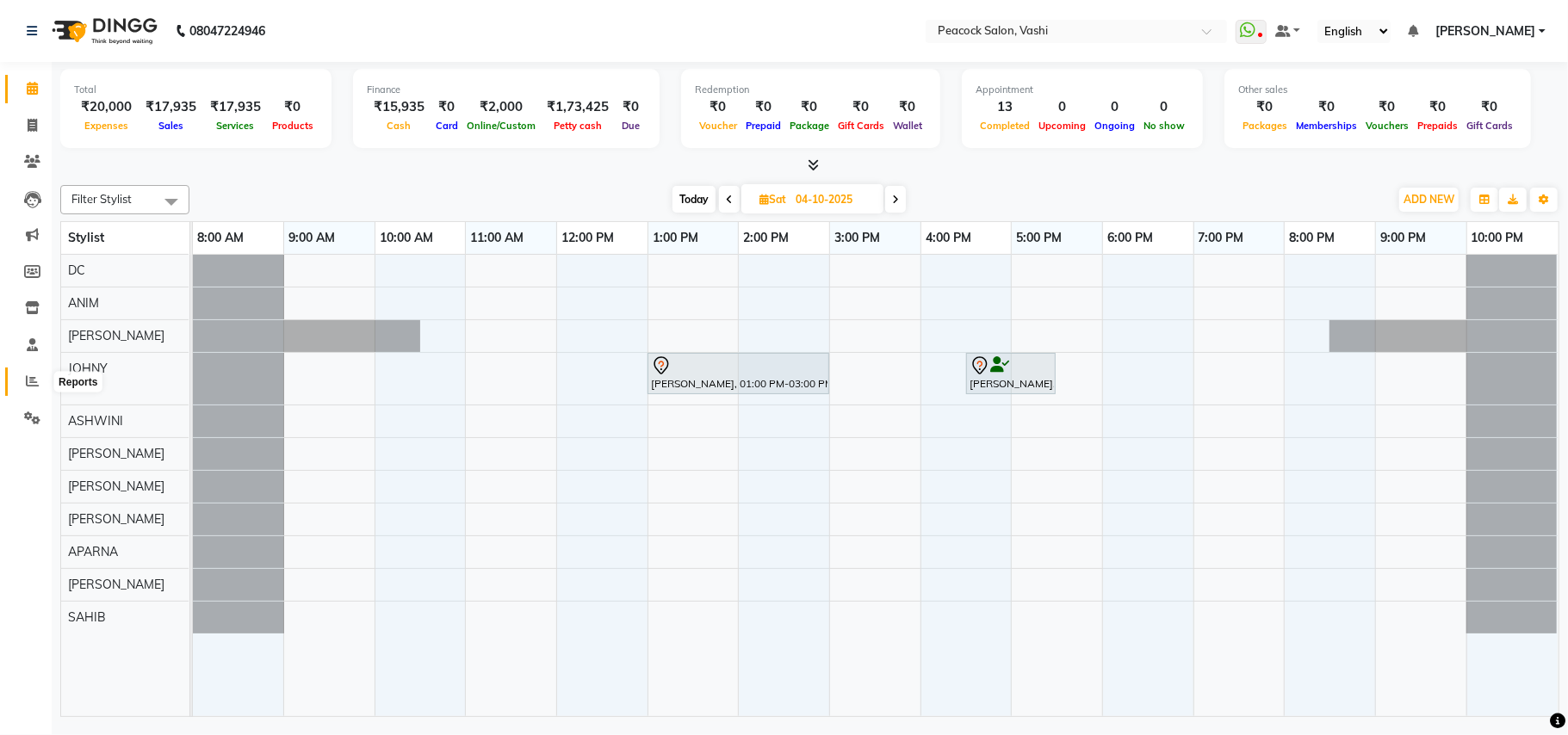
click at [31, 386] on icon at bounding box center [31, 380] width 13 height 13
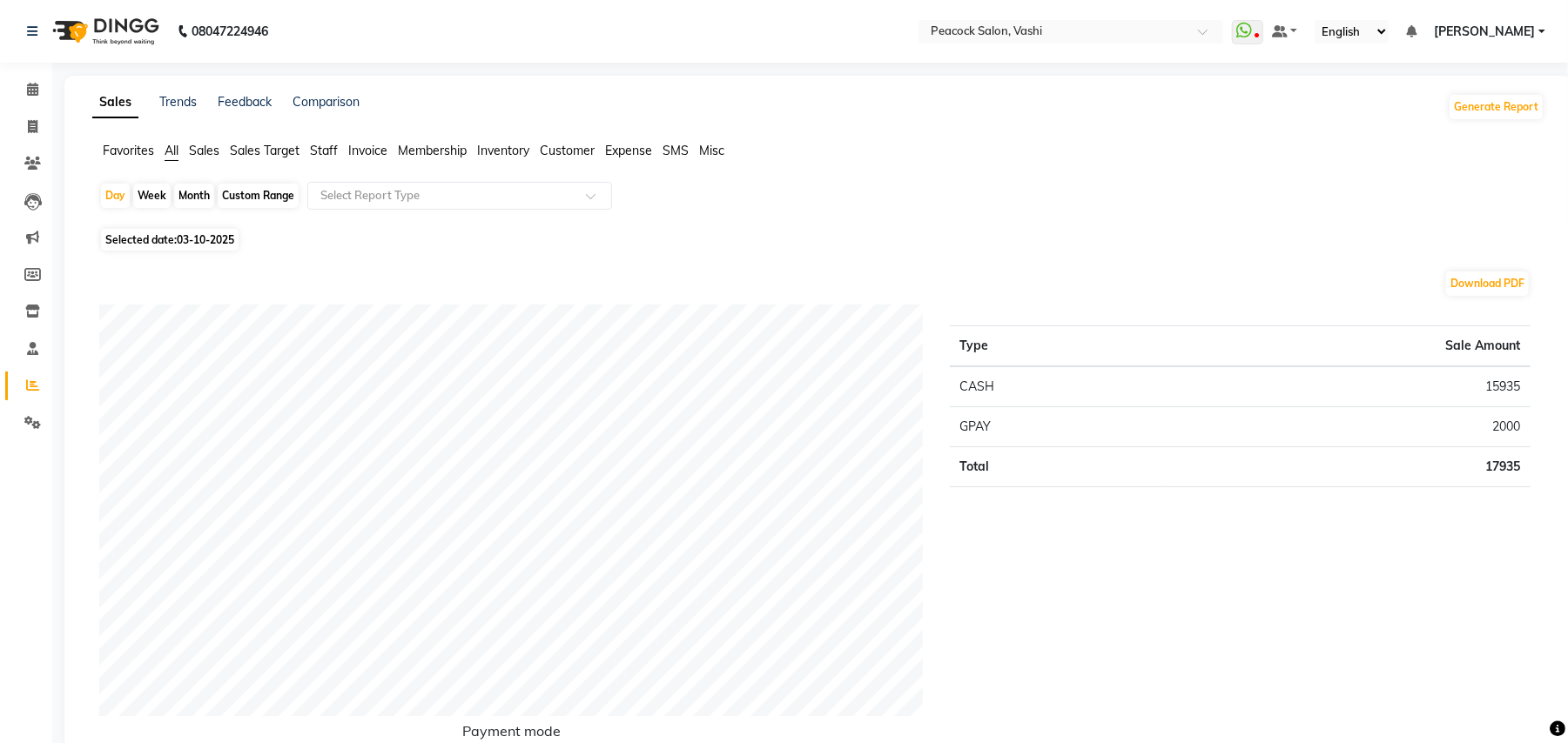
click at [194, 195] on div "Month" at bounding box center [194, 196] width 41 height 25
select select "10"
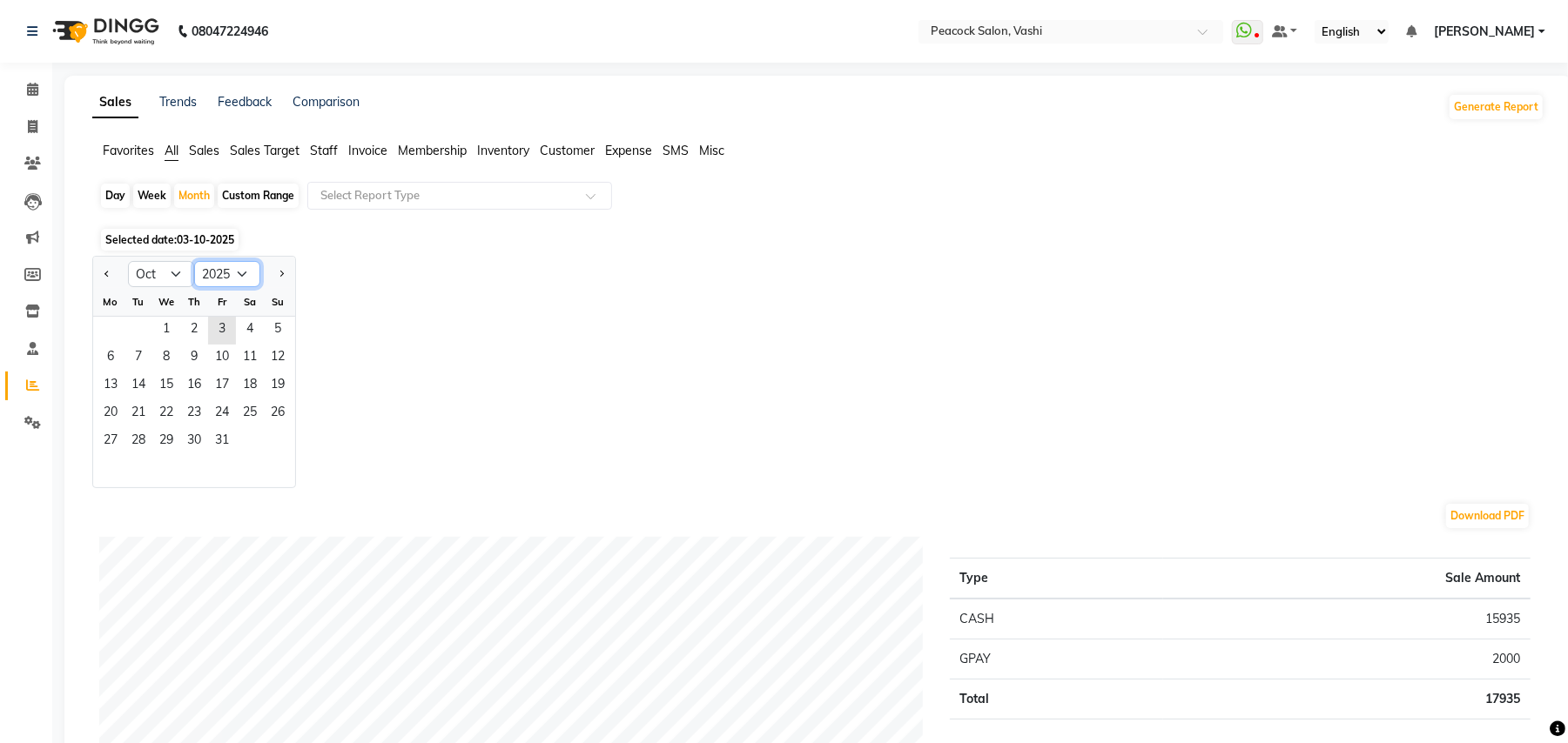
click at [228, 275] on select "2015 2016 2017 2018 2019 2020 2021 2022 2023 2024 2025 2026 2027 2028 2029 2030…" at bounding box center [226, 274] width 66 height 26
select select "2023"
click at [194, 261] on select "2015 2016 2017 2018 2019 2020 2021 2022 2023 2024 2025 2026 2027 2028 2029 2030…" at bounding box center [226, 274] width 66 height 26
click at [279, 325] on span "1" at bounding box center [278, 331] width 28 height 28
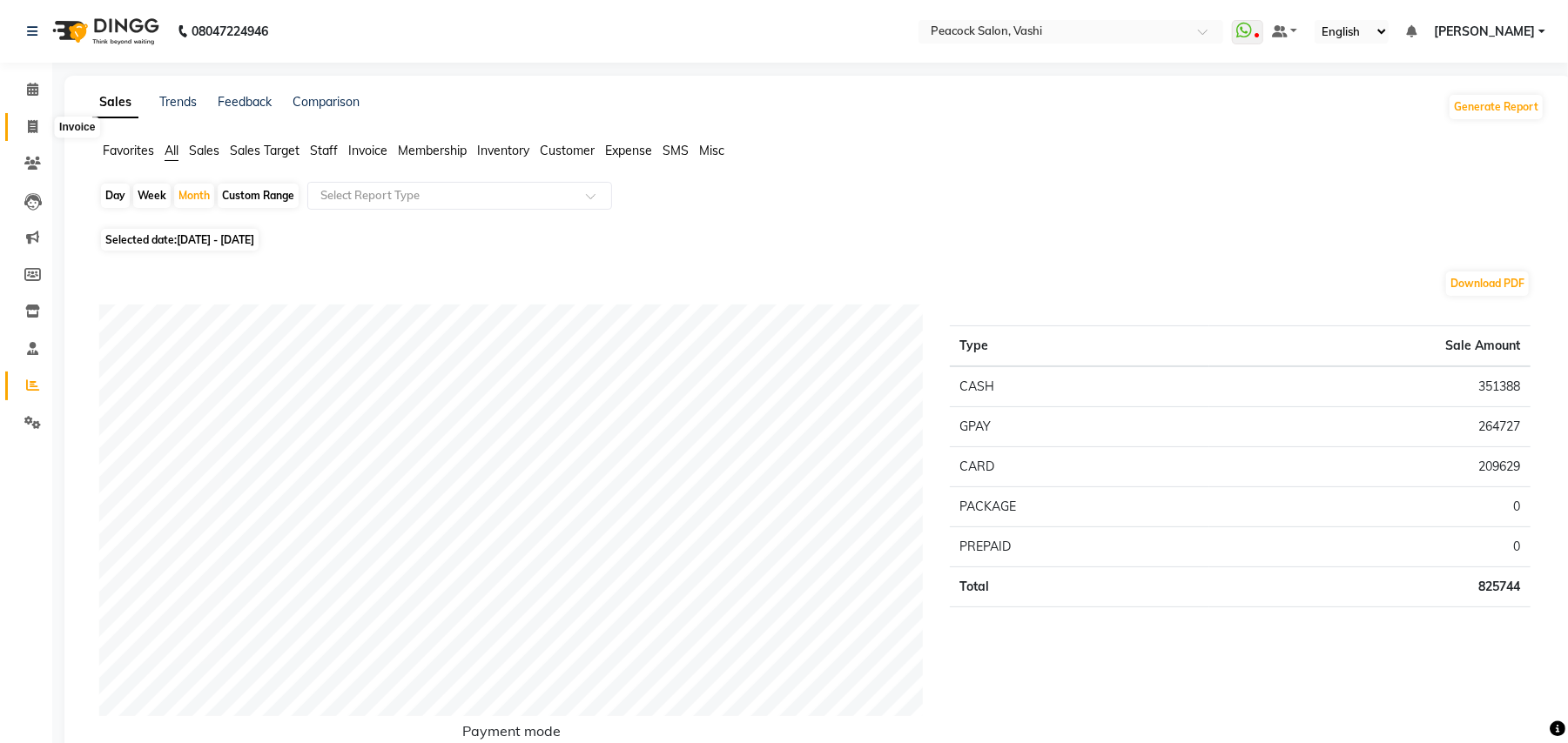
click at [30, 122] on icon at bounding box center [33, 126] width 10 height 13
select select "service"
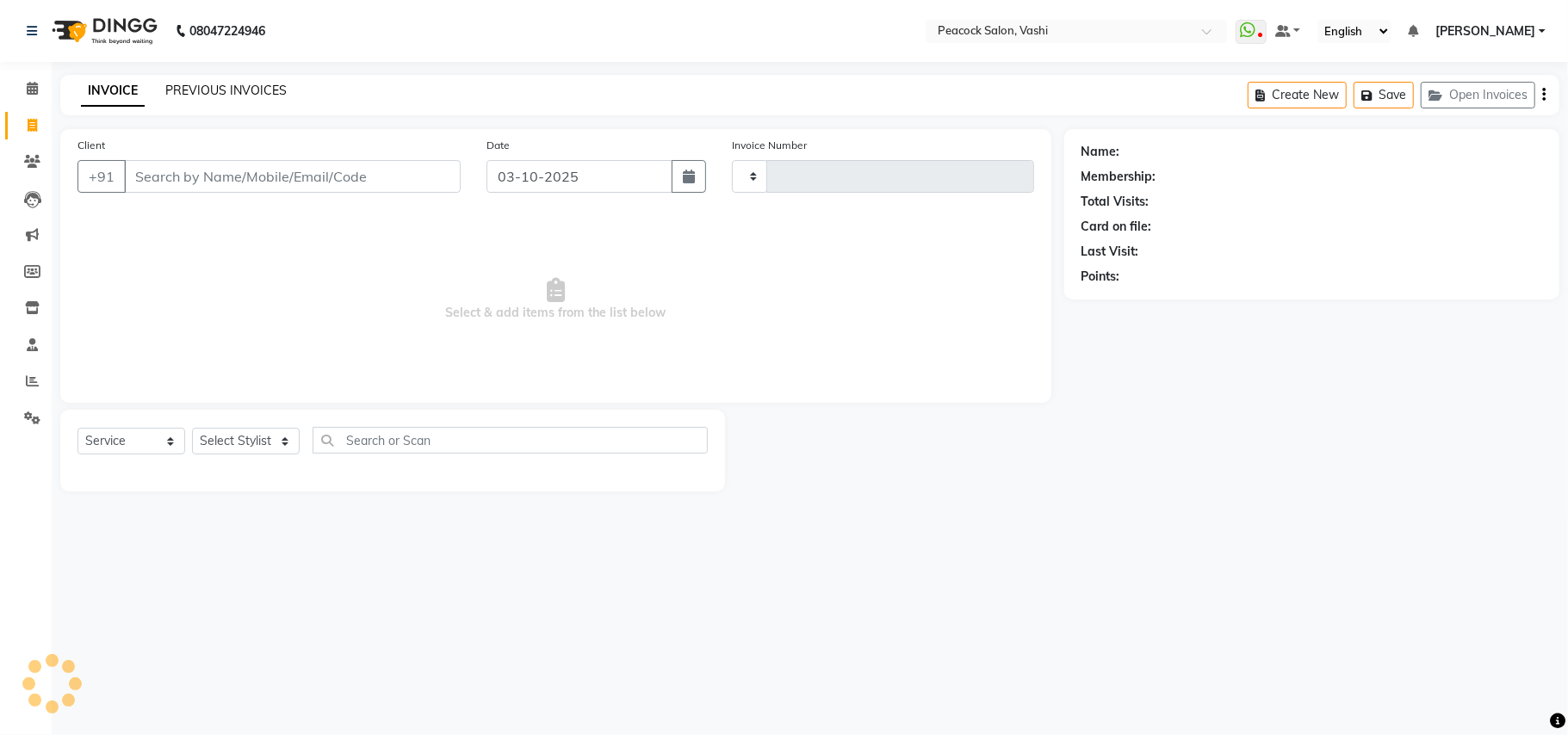
type input "3434"
select select "619"
click at [245, 90] on link "PREVIOUS INVOICES" at bounding box center [226, 91] width 121 height 16
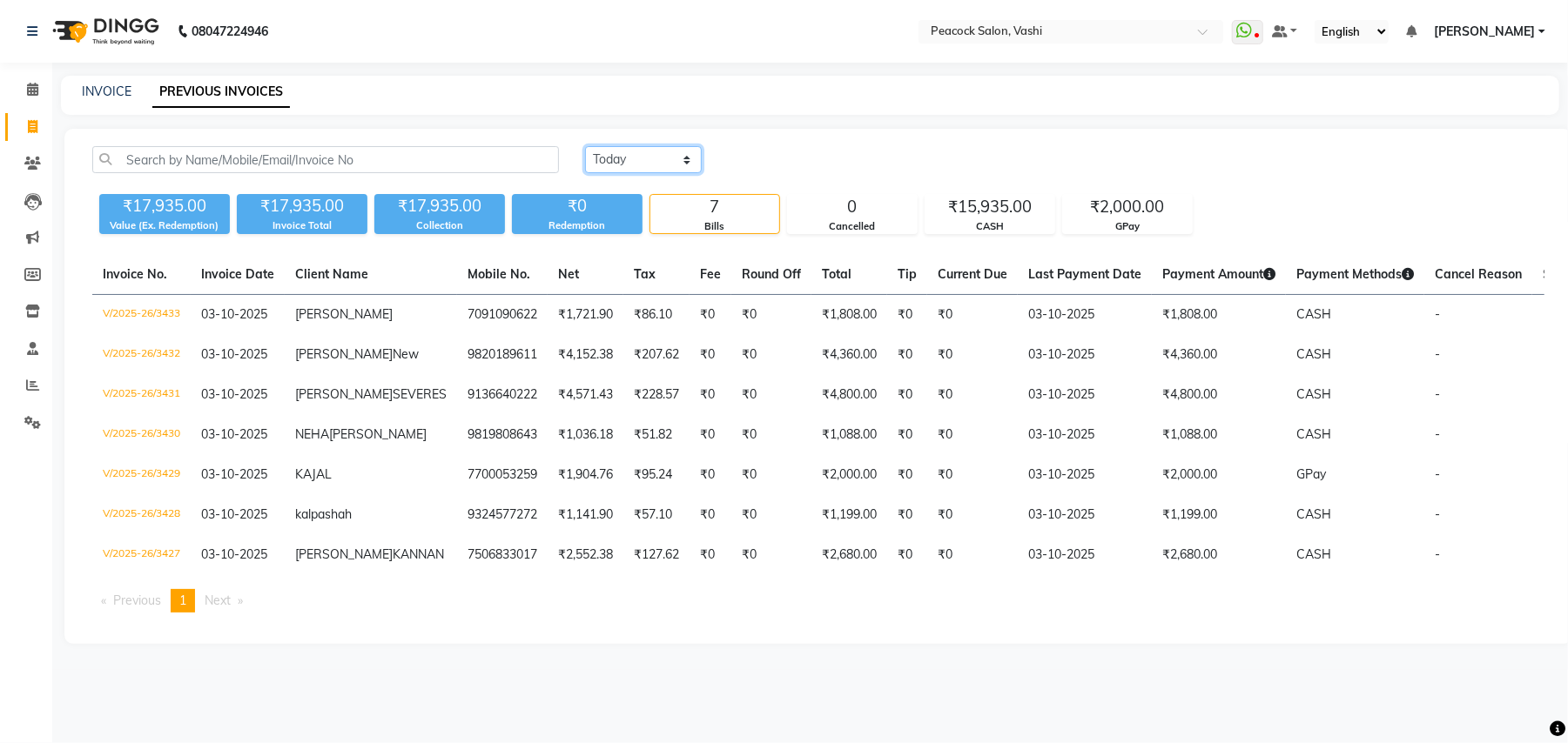
drag, startPoint x: 655, startPoint y: 161, endPoint x: 660, endPoint y: 169, distance: 9.4
click at [655, 161] on select "Today Yesterday Custom Range" at bounding box center [643, 159] width 117 height 27
select select "range"
click at [585, 146] on select "Today Yesterday Custom Range" at bounding box center [643, 159] width 117 height 27
click at [808, 157] on input "03-10-2025" at bounding box center [784, 160] width 122 height 25
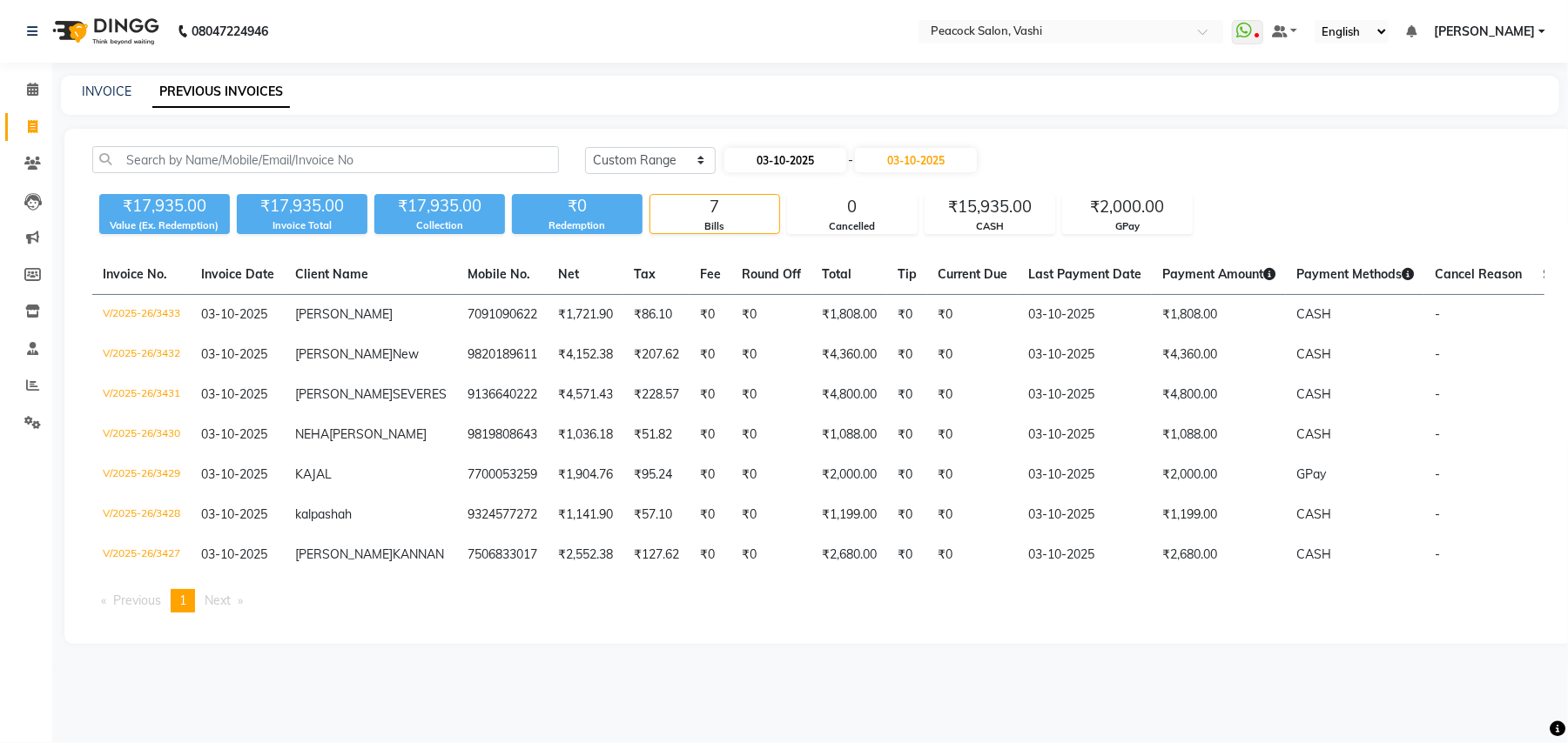
select select "10"
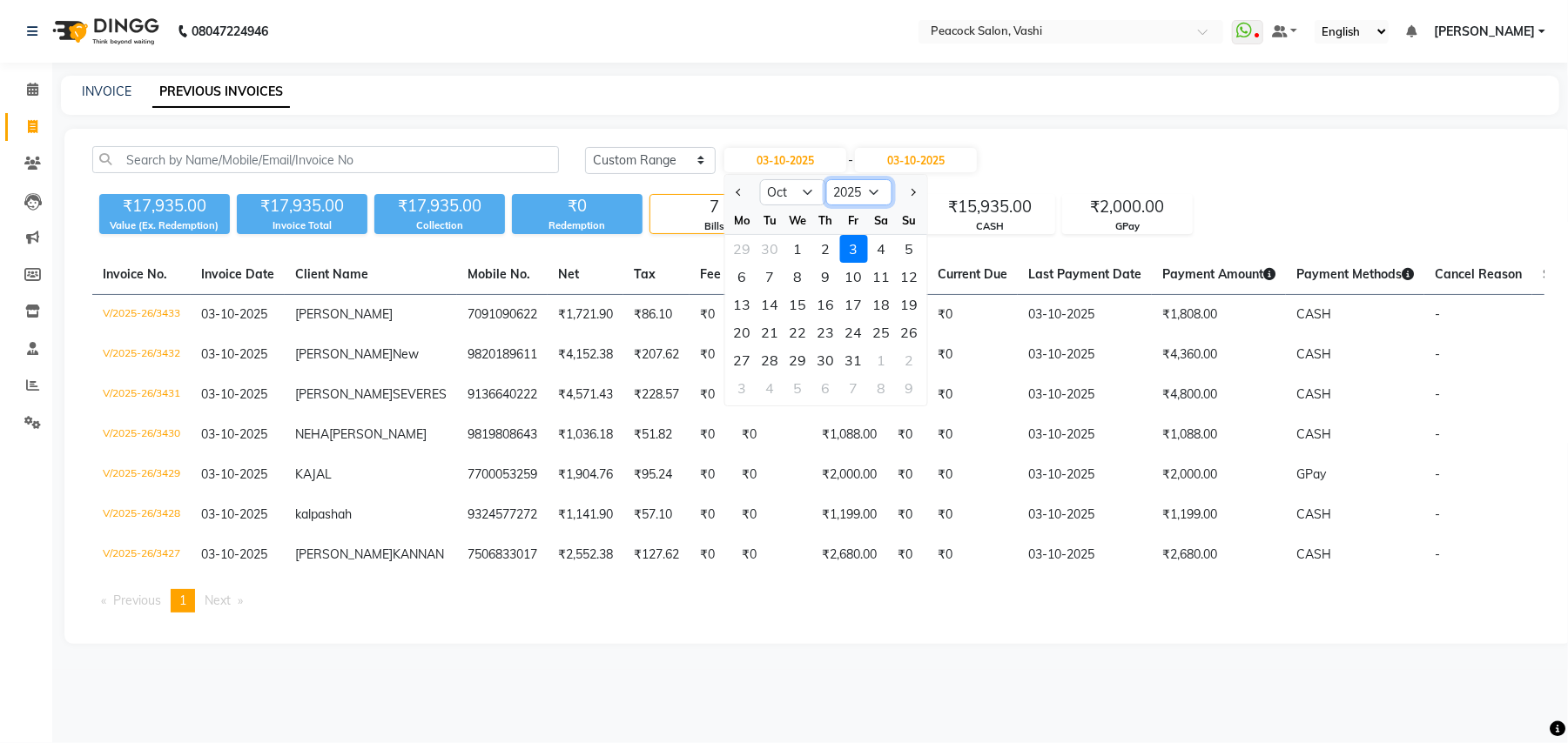
click at [854, 194] on select "2015 2016 2017 2018 2019 2020 2021 2022 2023 2024 2025 2026 2027 2028 2029 2030…" at bounding box center [859, 192] width 66 height 26
select select "2023"
click at [826, 179] on select "2015 2016 2017 2018 2019 2020 2021 2022 2023 2024 2025 2026 2027 2028 2029 2030…" at bounding box center [859, 192] width 66 height 26
click at [914, 256] on div "1" at bounding box center [909, 249] width 28 height 28
type input "01-10-2023"
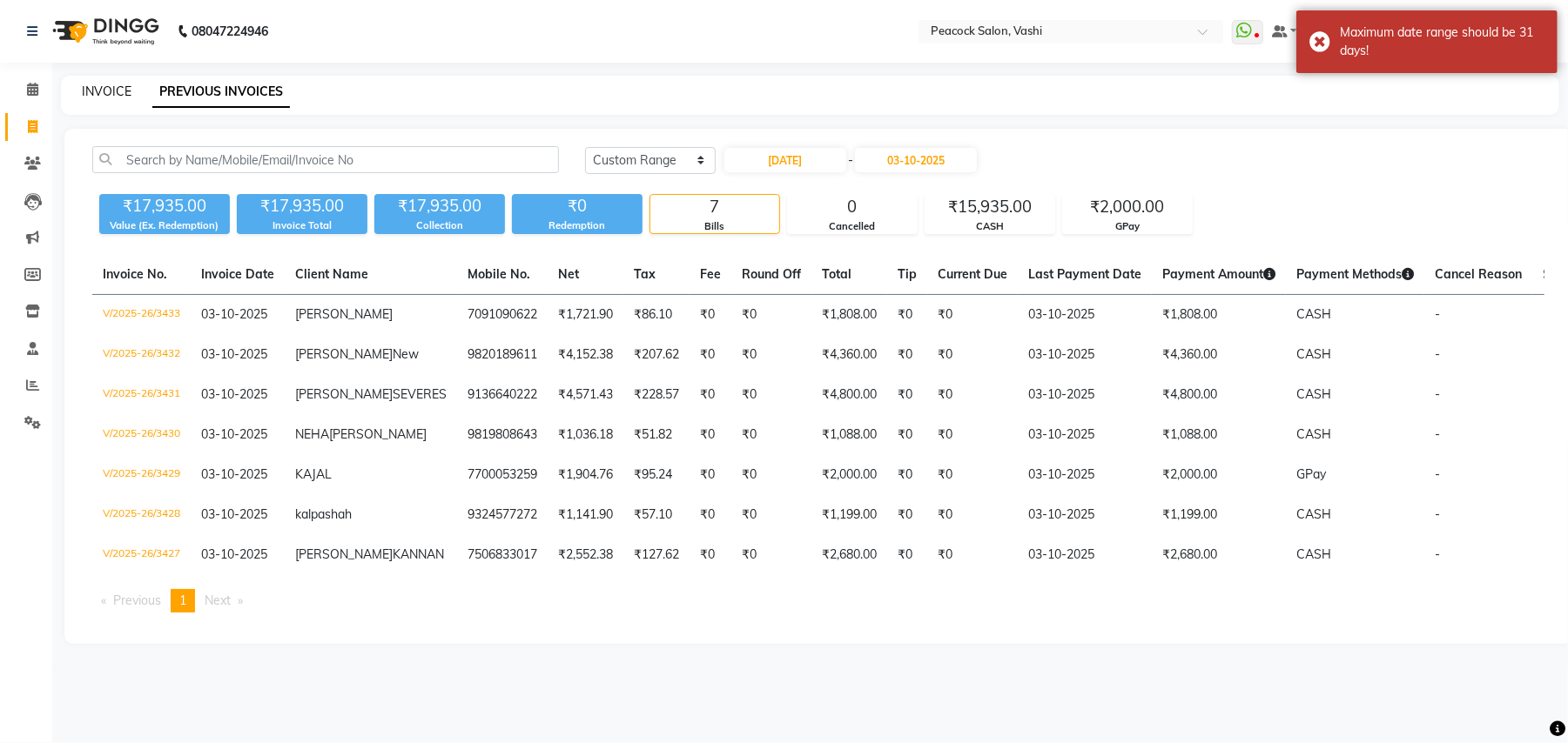
click at [110, 94] on link "INVOICE" at bounding box center [107, 92] width 49 height 16
select select "service"
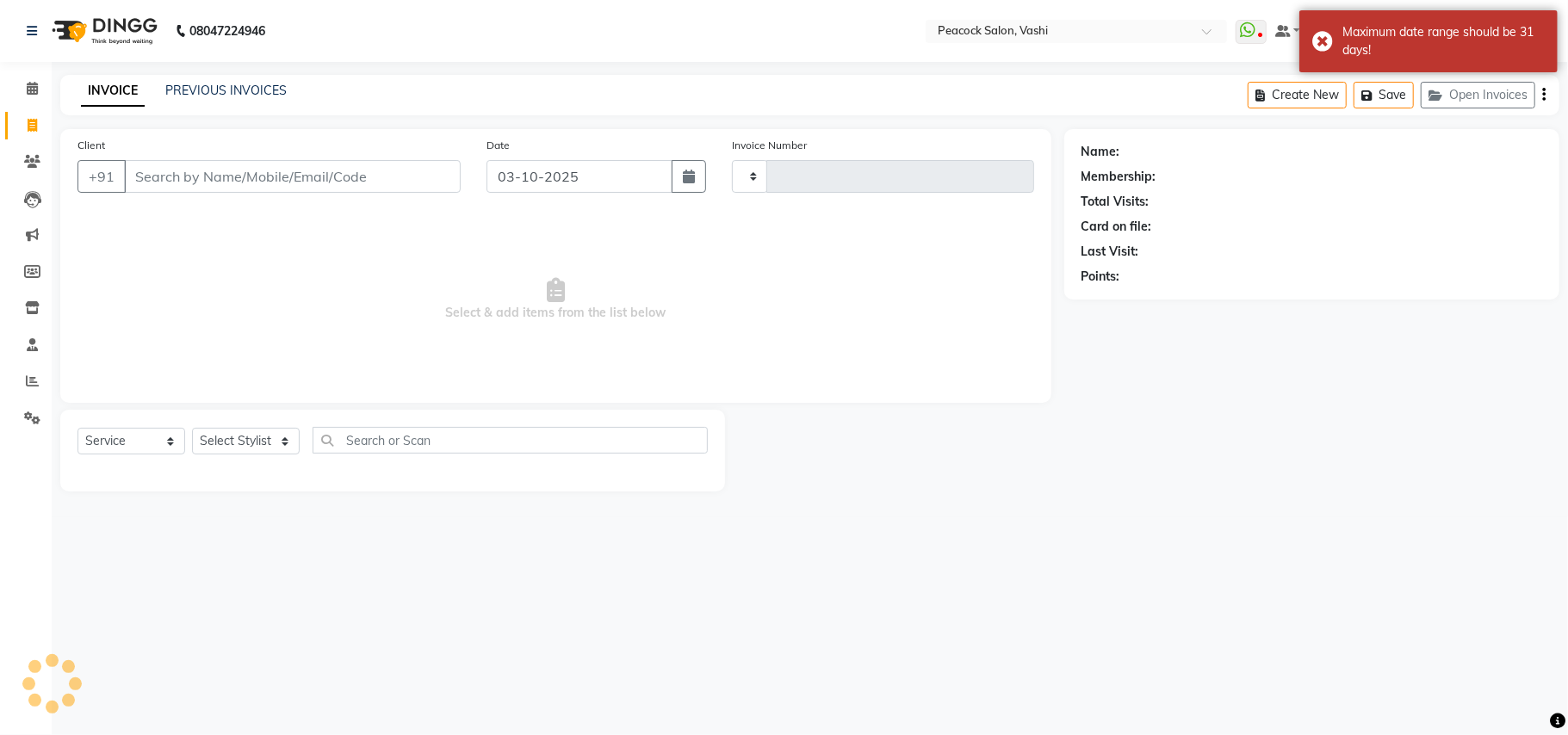
type input "3434"
select select "619"
click at [1488, 105] on button "Open Invoices" at bounding box center [1478, 95] width 114 height 26
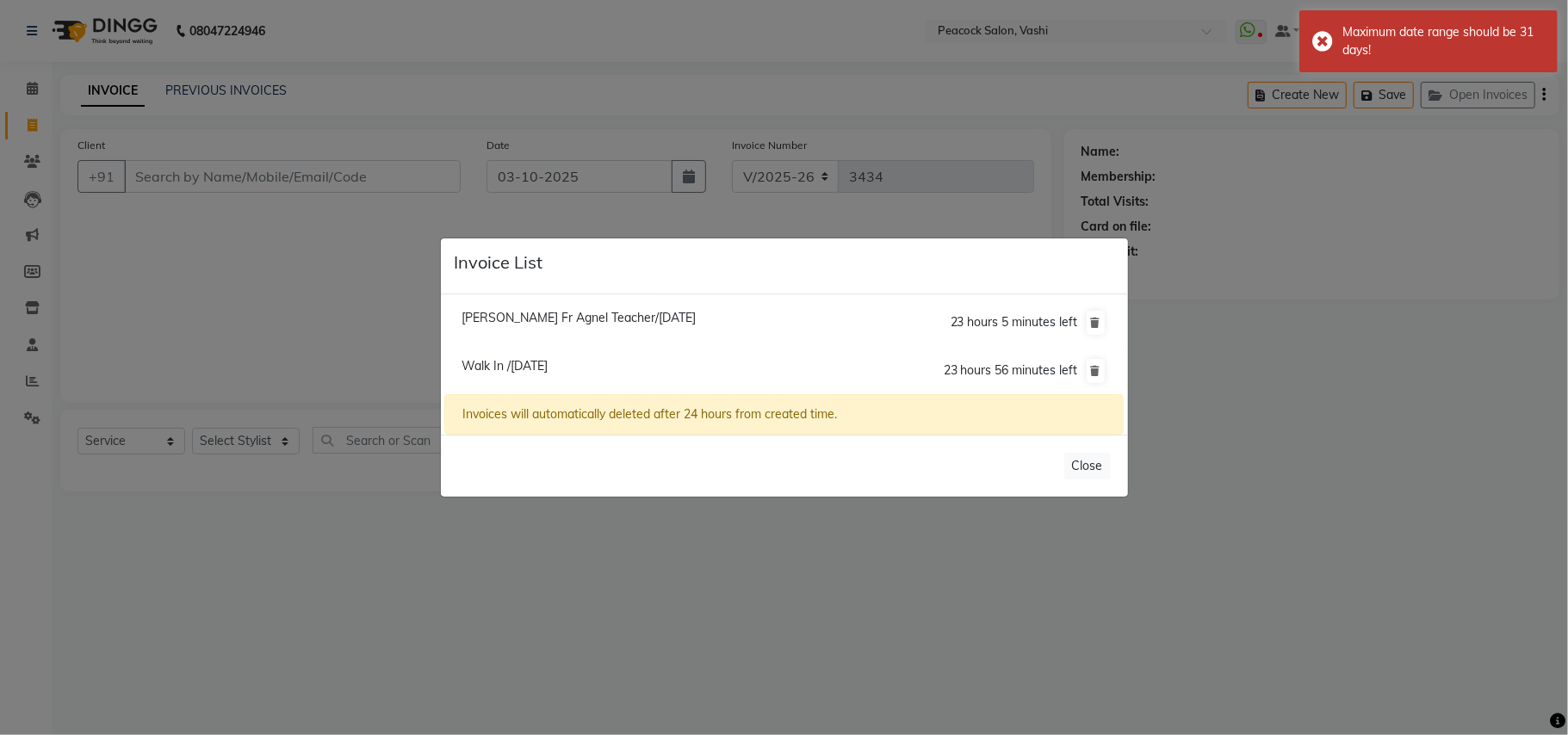
click at [611, 314] on span "Prachi Karekar Fr Agnel Teacher/03 October 2025" at bounding box center [579, 318] width 235 height 16
type input "9967709998"
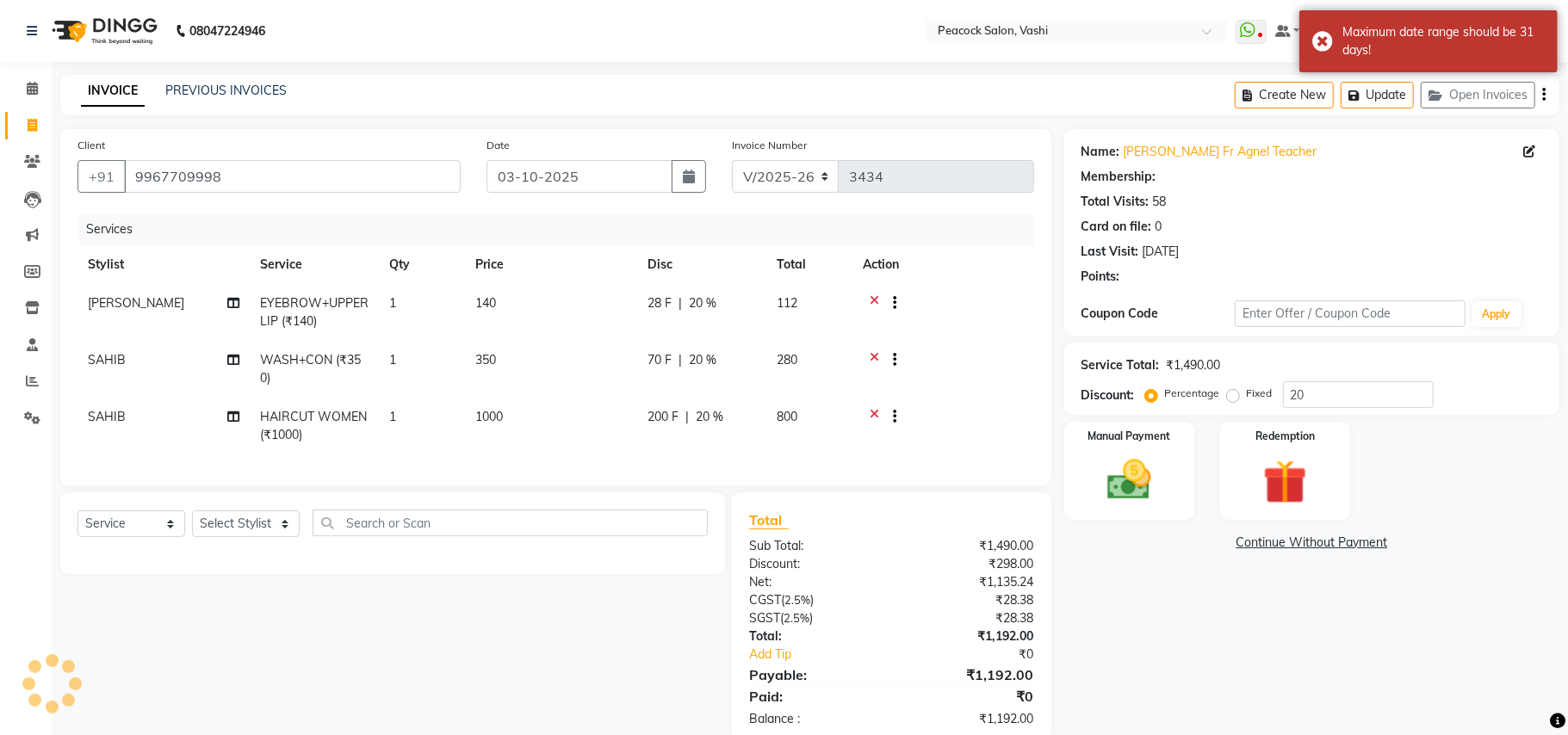
type input "0"
select select "1: Object"
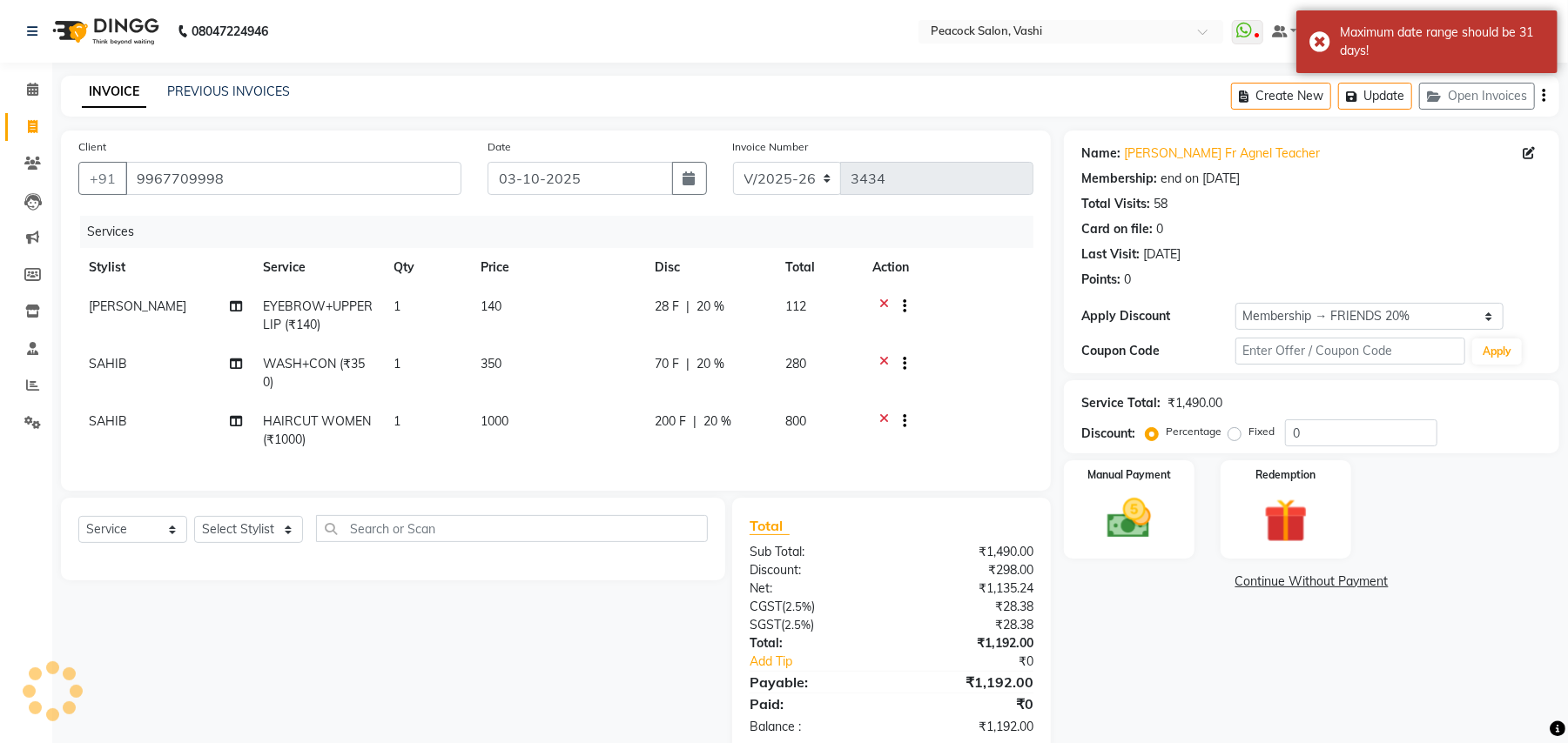
type input "20"
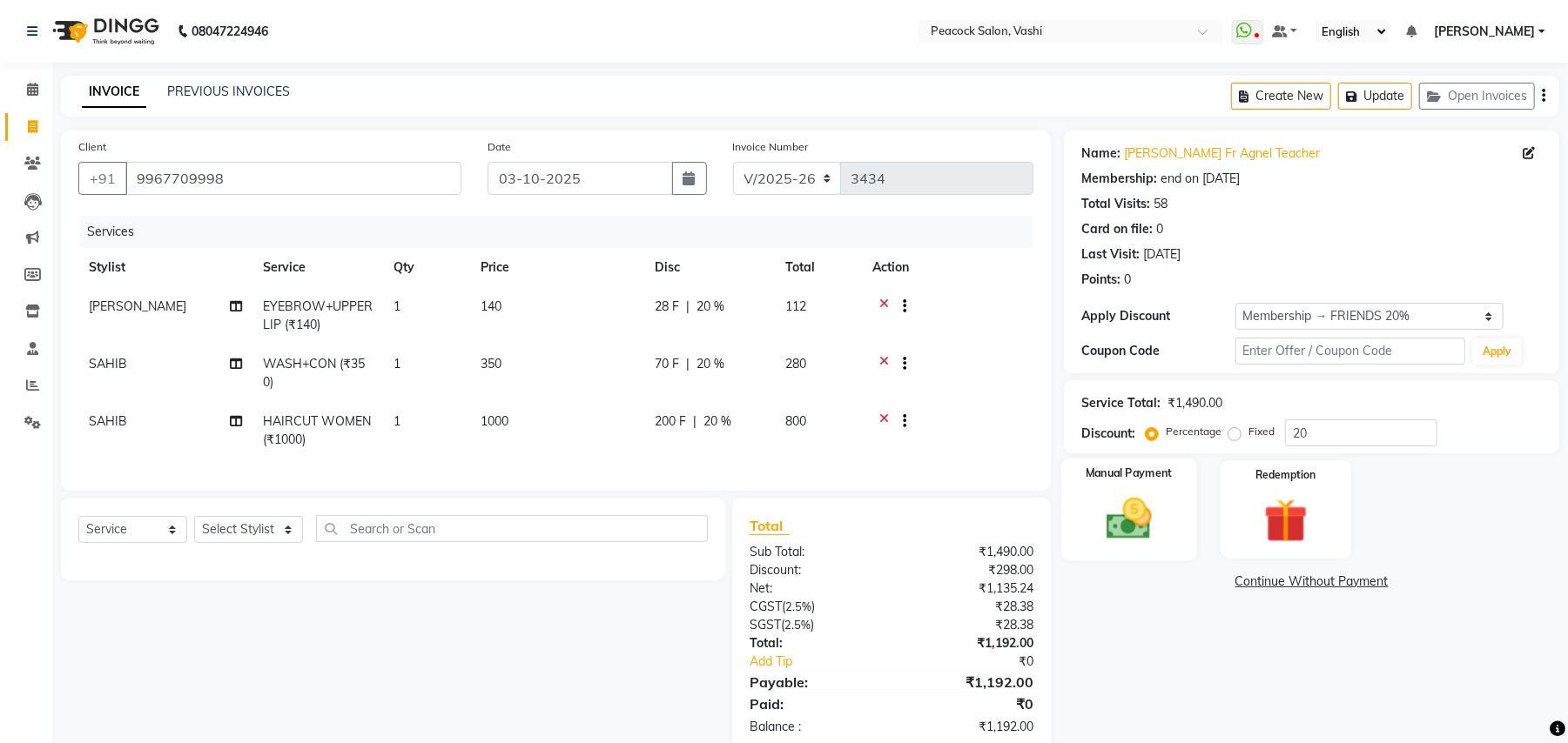
click at [1163, 514] on img at bounding box center [1129, 520] width 75 height 53
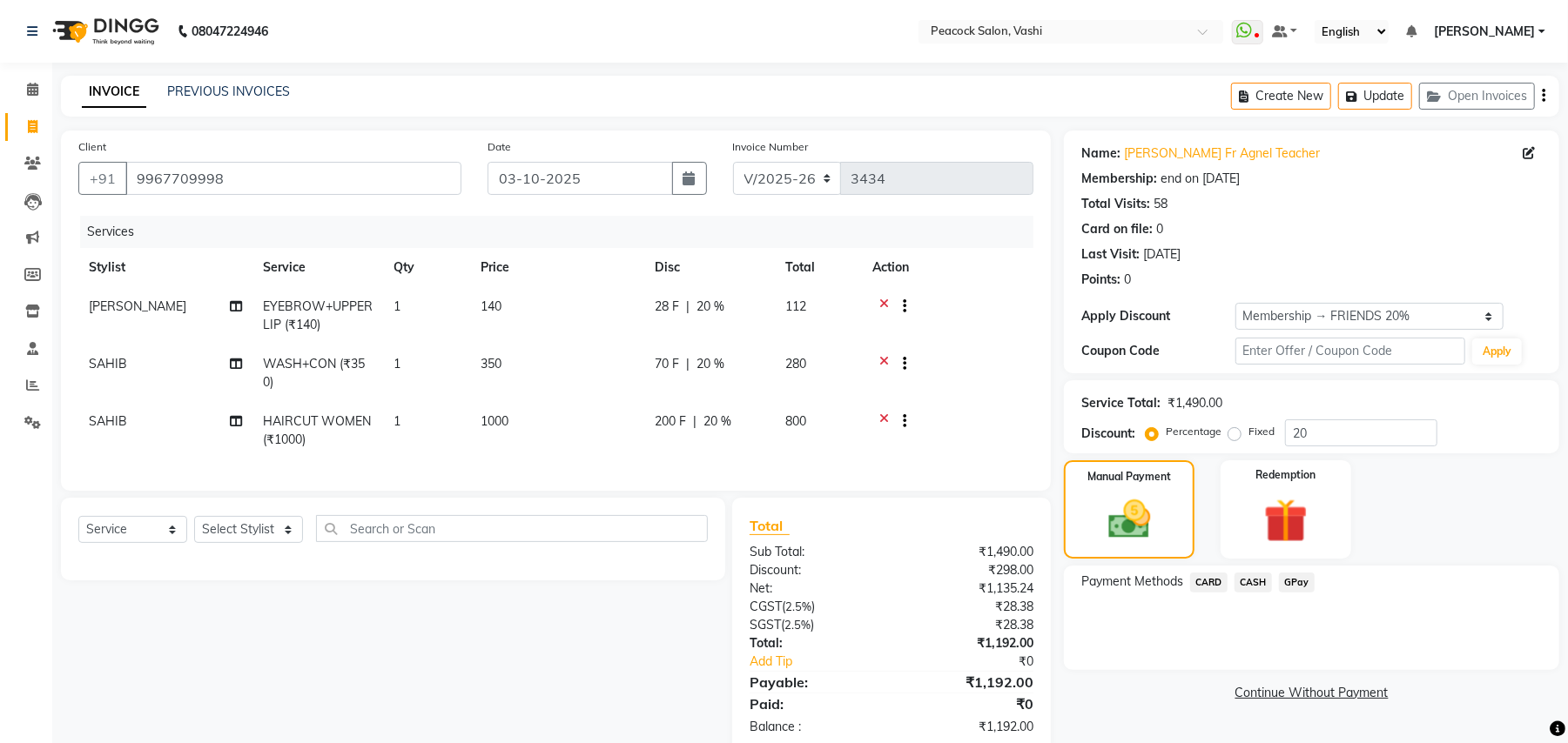
click at [1252, 579] on span "CASH" at bounding box center [1253, 583] width 38 height 20
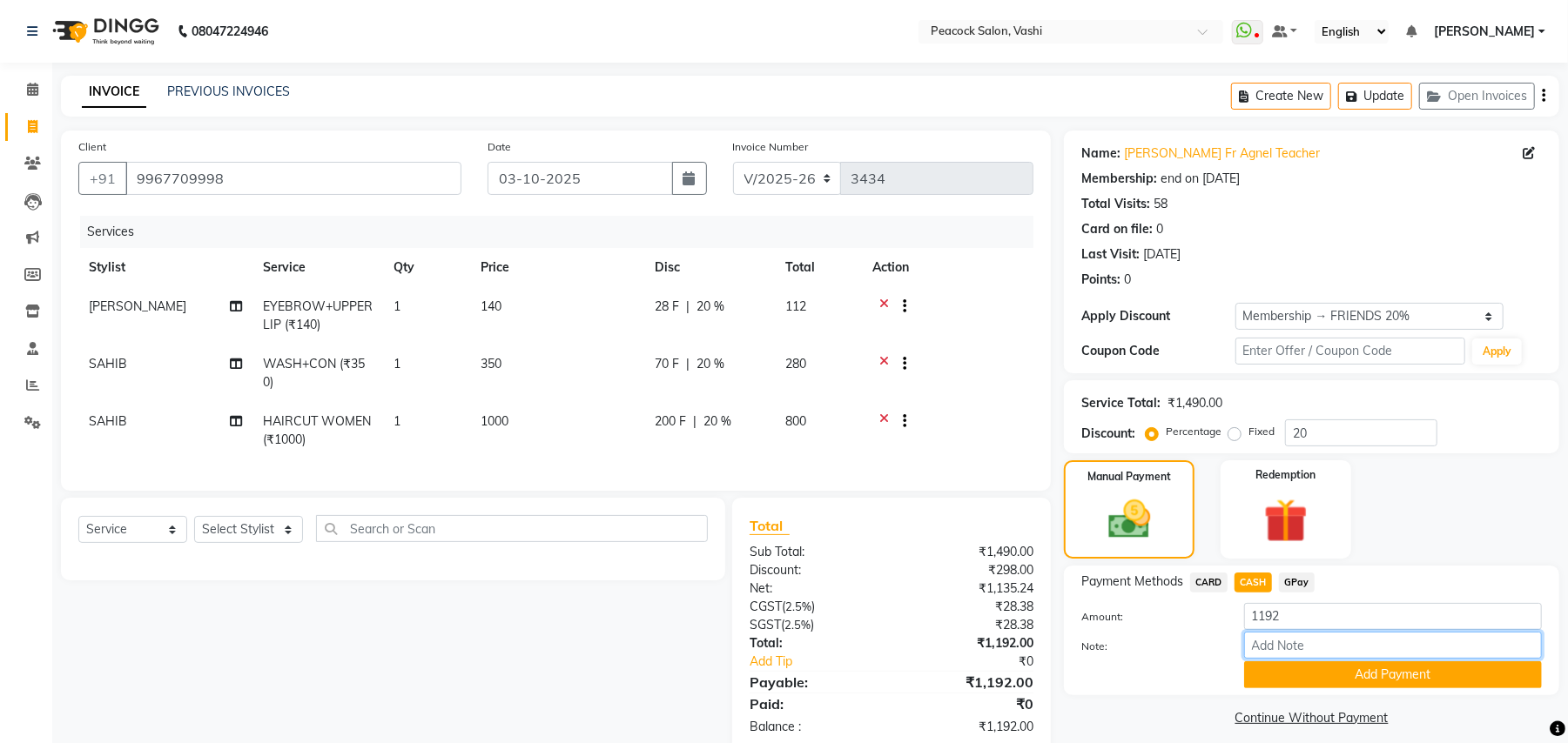
click at [1334, 655] on input "Note:" at bounding box center [1392, 645] width 297 height 27
click at [1328, 670] on button "Add Payment" at bounding box center [1392, 675] width 297 height 27
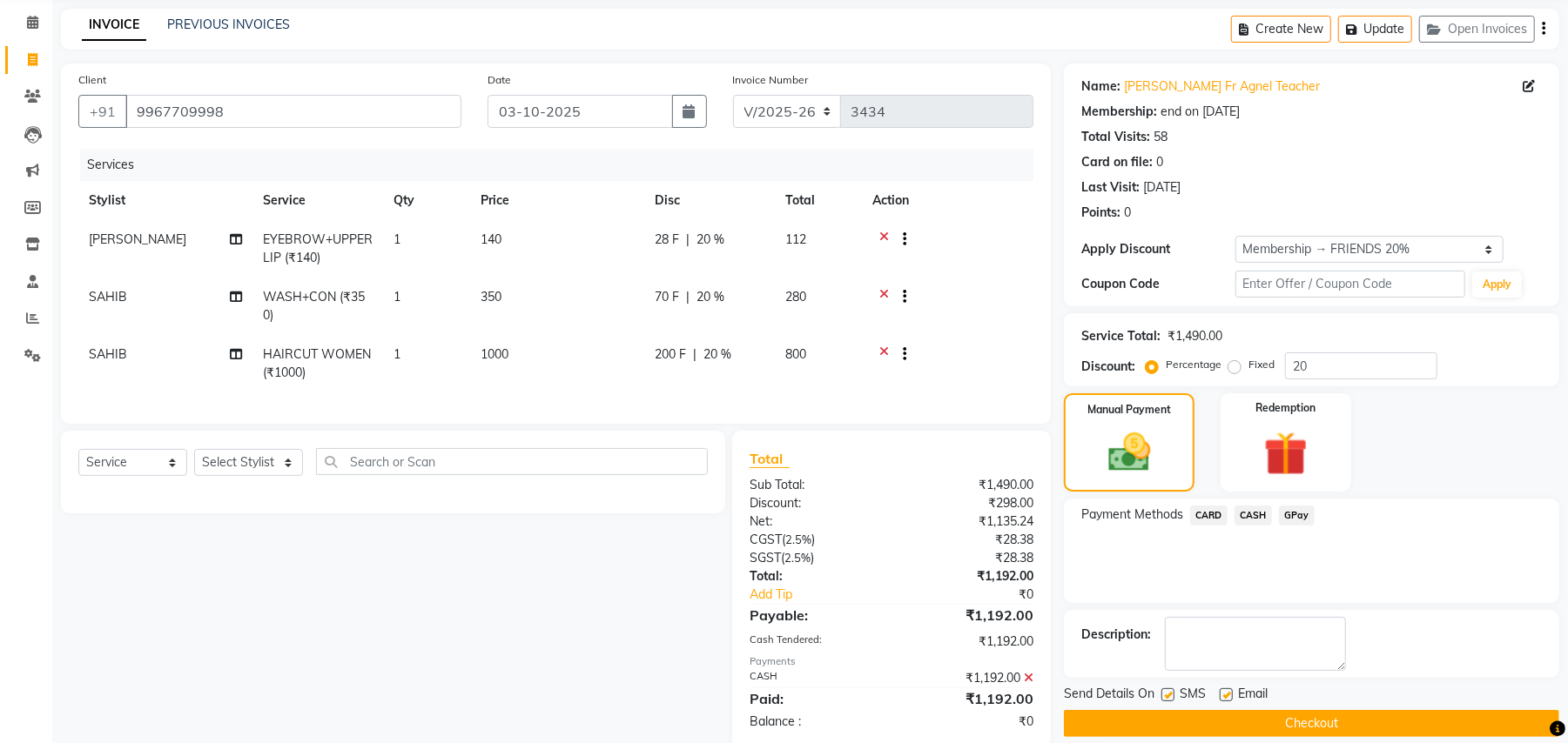
scroll to position [116, 0]
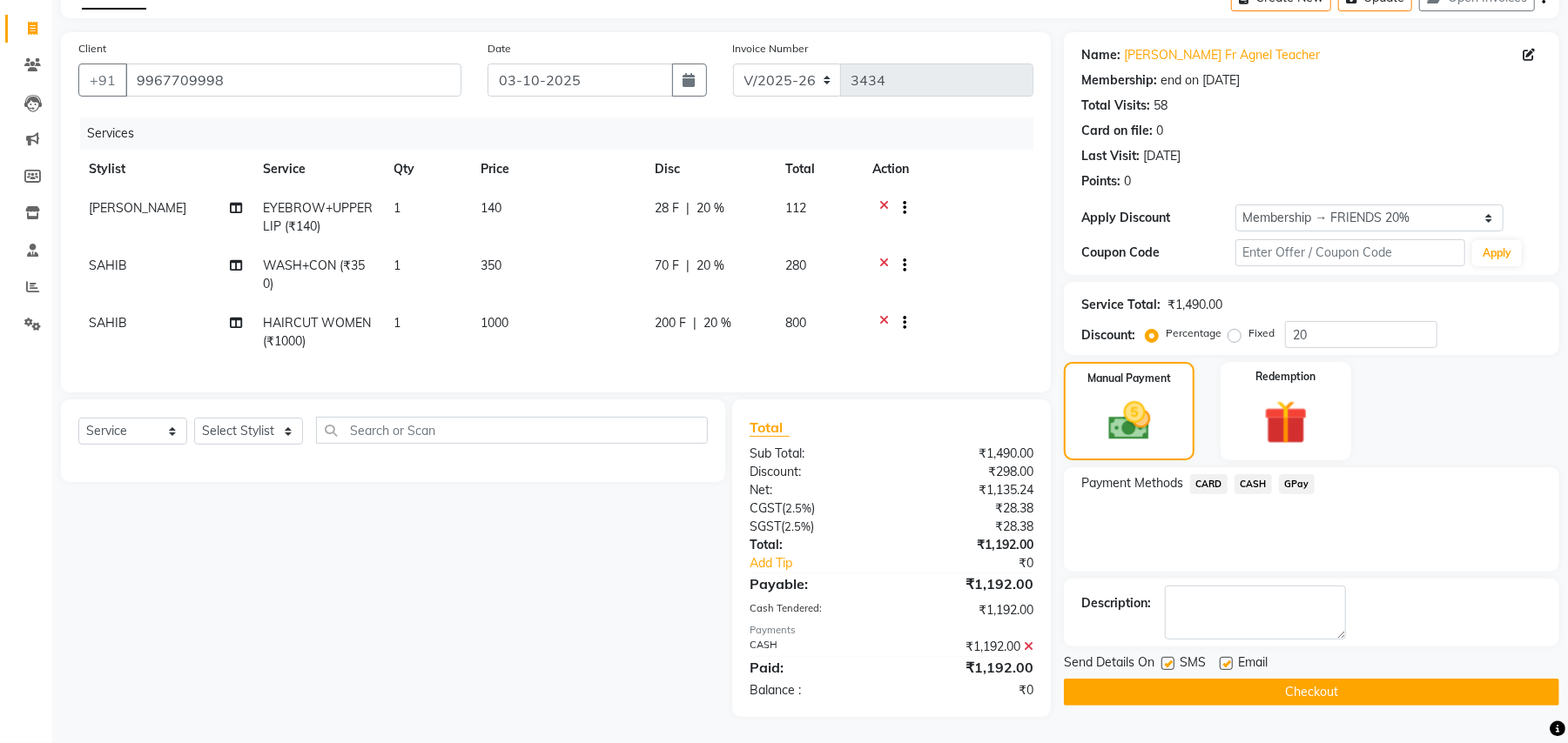
click at [1188, 679] on button "Checkout" at bounding box center [1311, 692] width 495 height 27
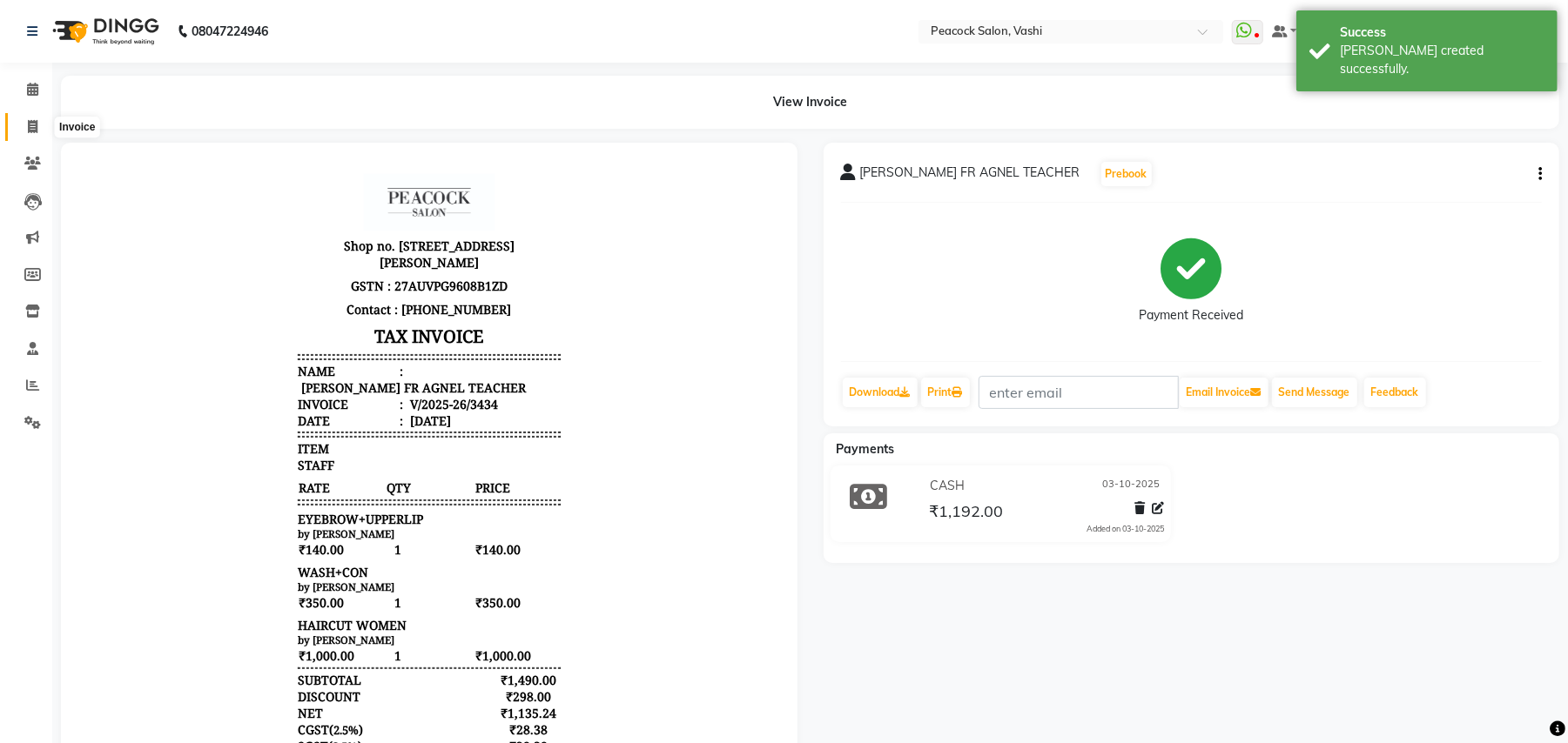
click at [32, 124] on icon at bounding box center [33, 126] width 10 height 13
select select "619"
select select "service"
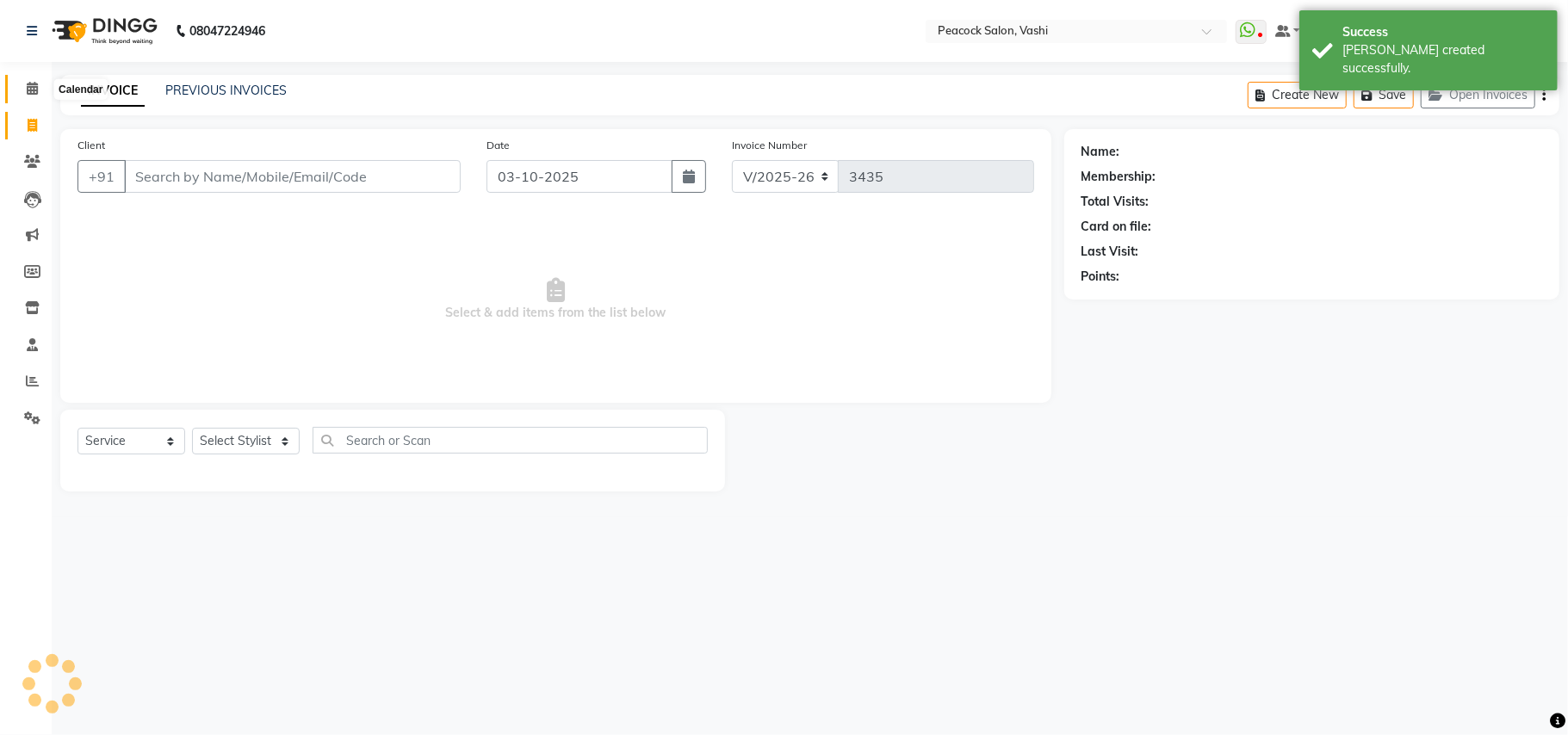
click at [32, 80] on span at bounding box center [32, 89] width 30 height 20
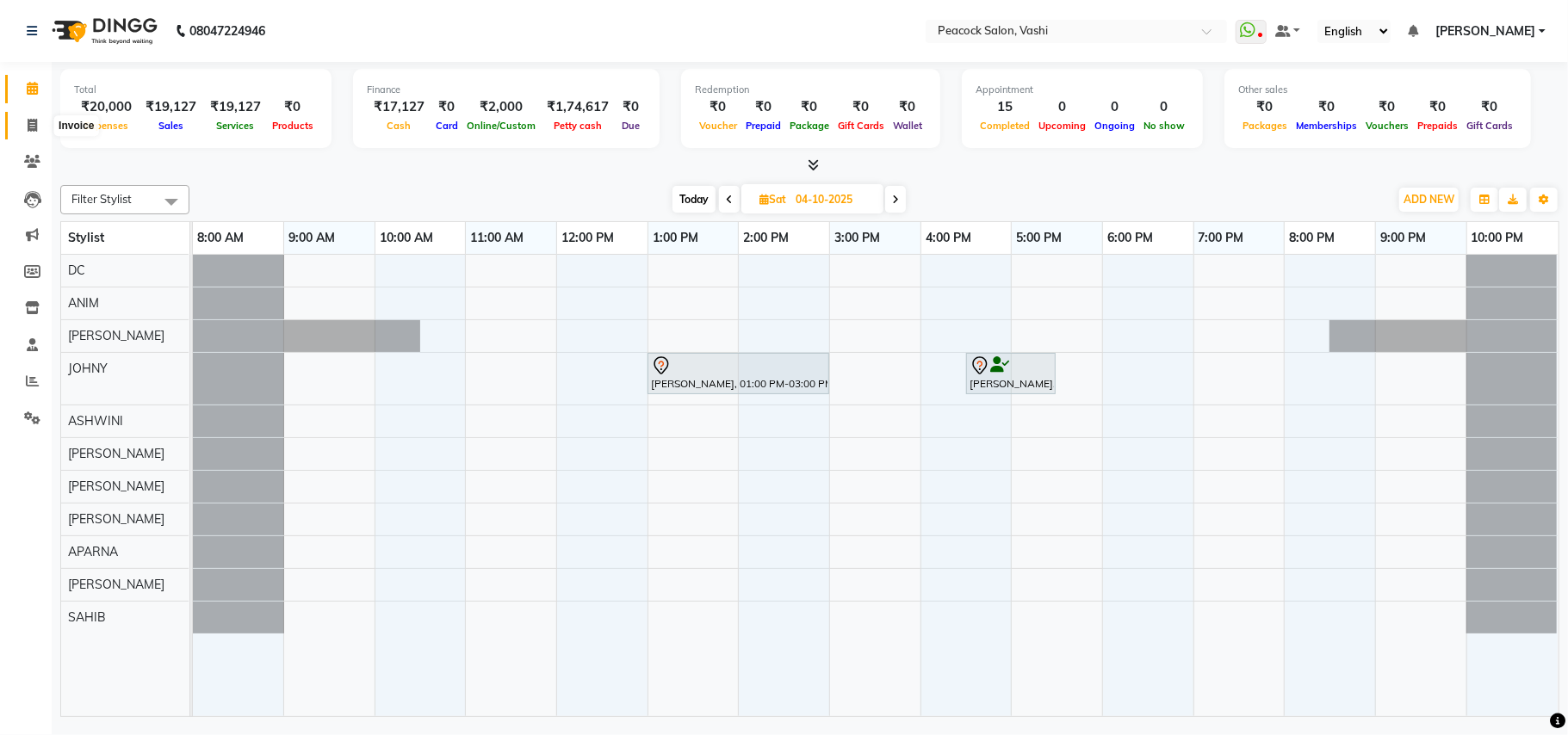
click at [40, 121] on span at bounding box center [32, 126] width 30 height 20
select select "619"
select select "service"
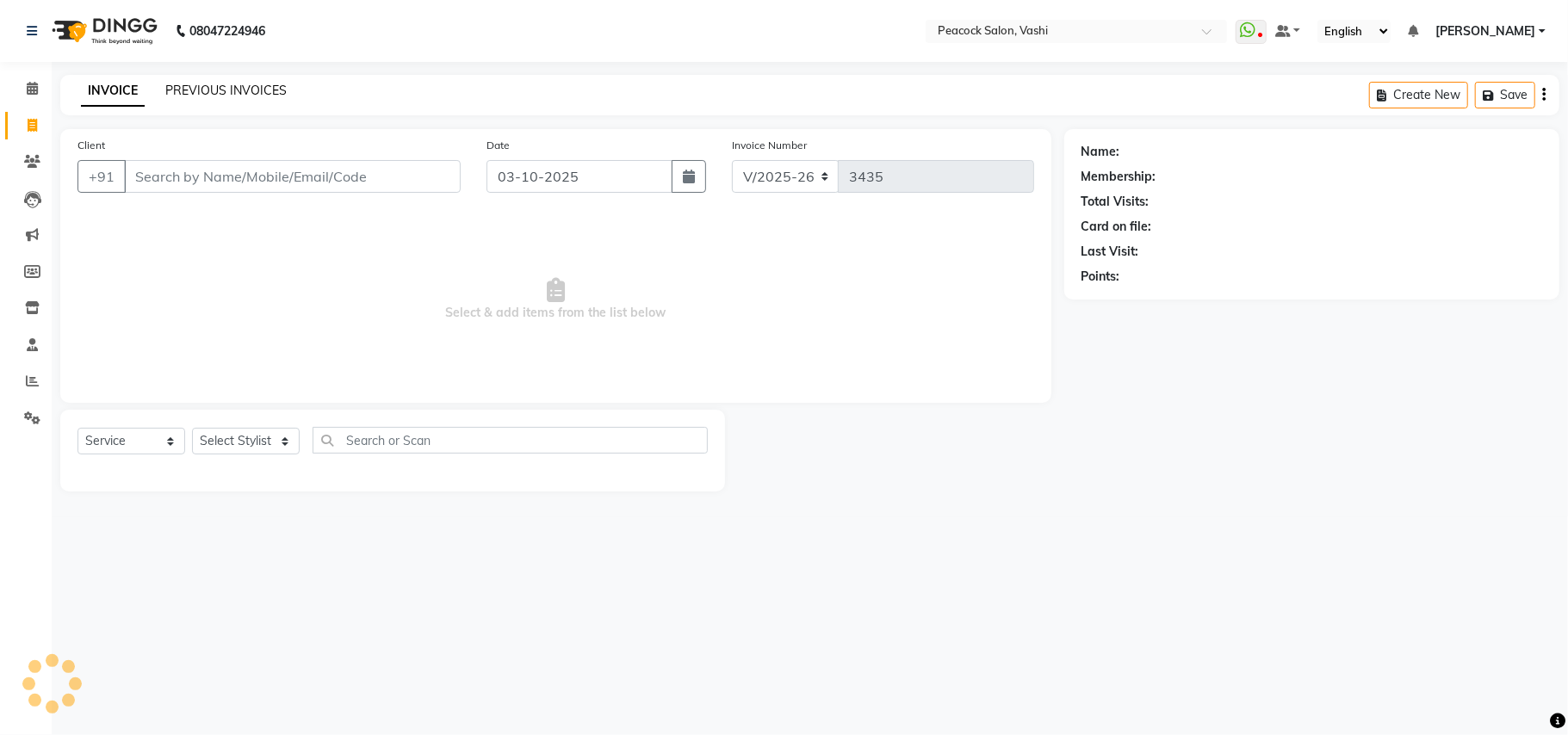
click at [263, 95] on link "PREVIOUS INVOICES" at bounding box center [226, 91] width 121 height 16
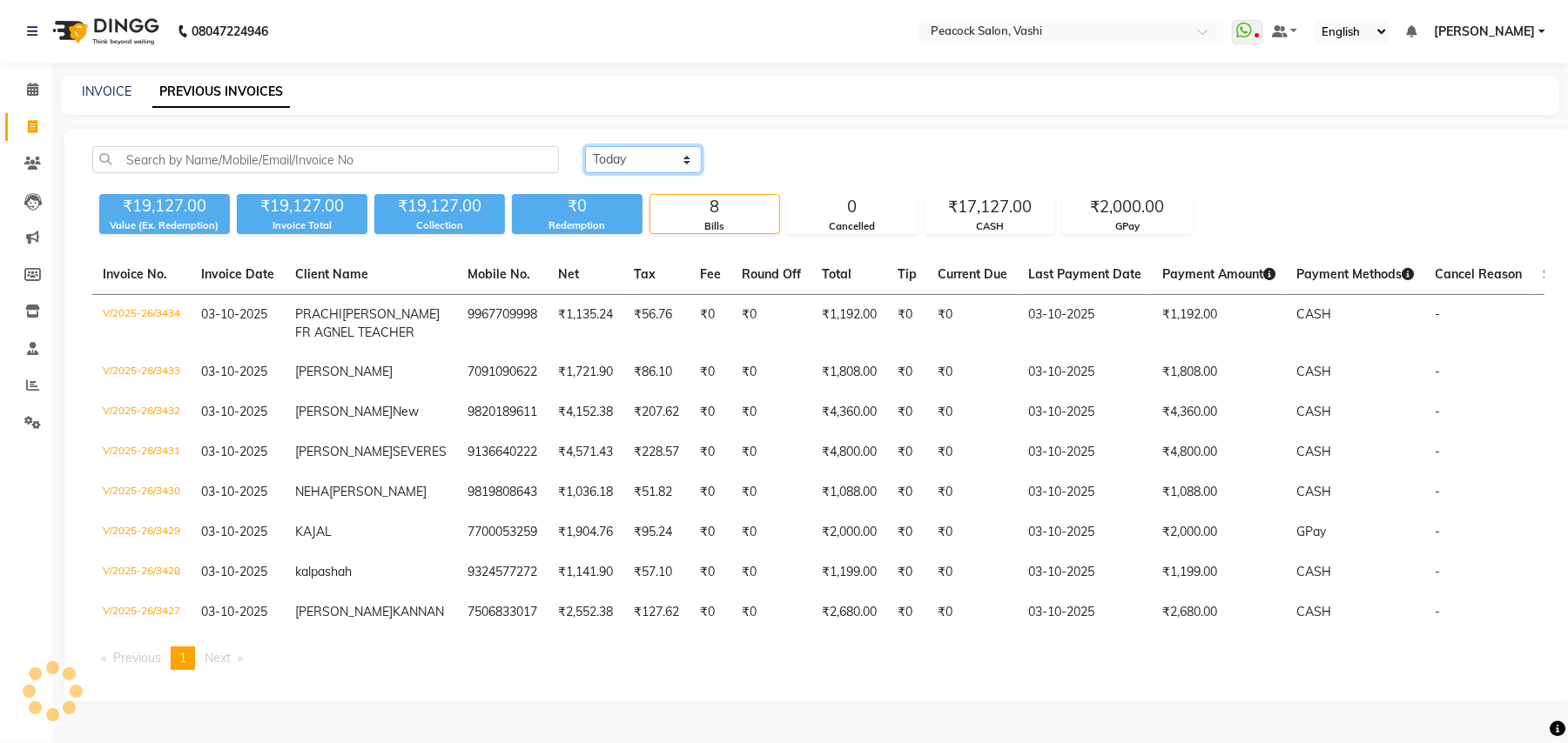
click at [634, 164] on select "Today Yesterday Custom Range" at bounding box center [643, 159] width 117 height 27
select select "range"
click at [585, 146] on select "Today Yesterday Custom Range" at bounding box center [643, 159] width 117 height 27
click at [799, 164] on input "03-10-2025" at bounding box center [784, 160] width 122 height 25
select select "10"
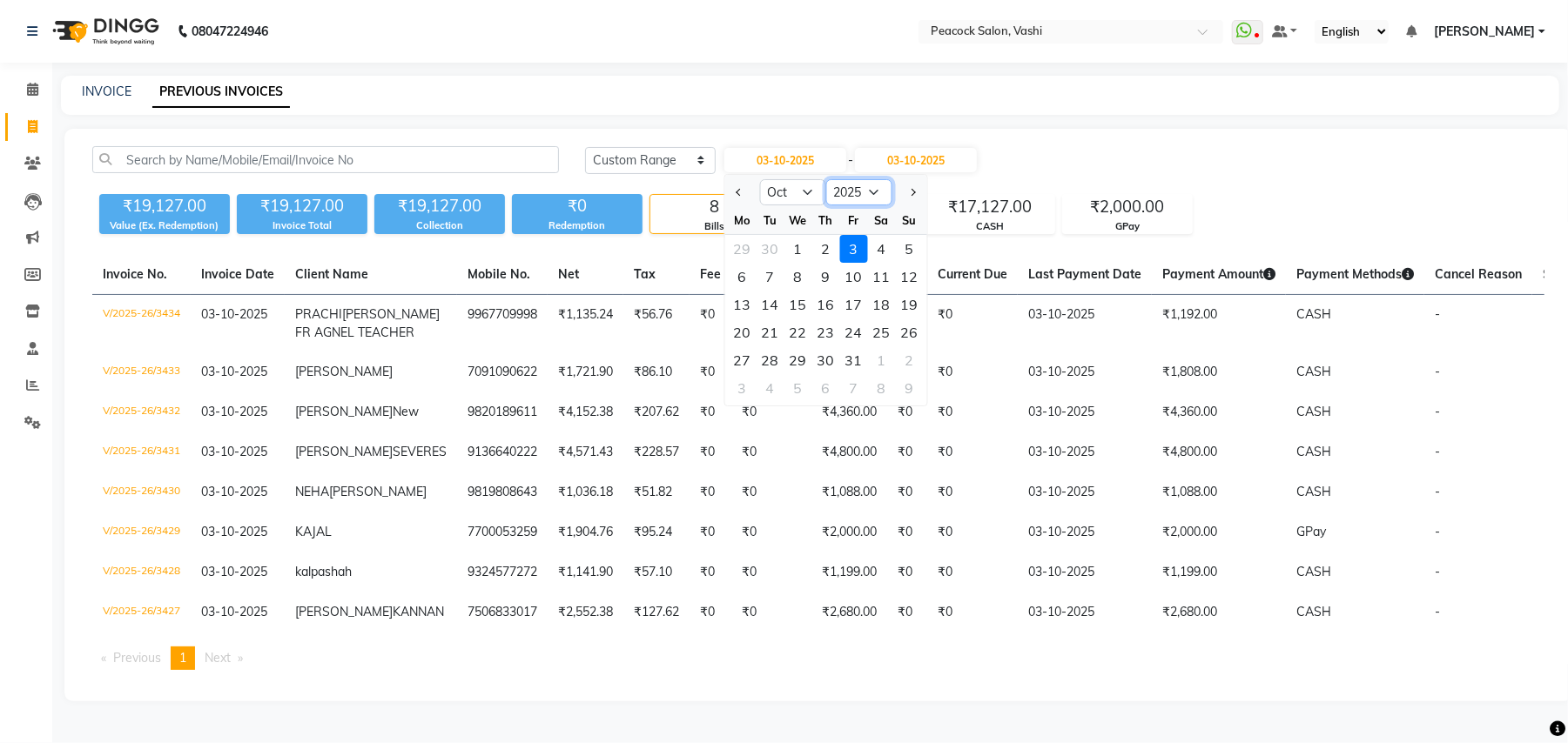
click at [860, 194] on select "2015 2016 2017 2018 2019 2020 2021 2022 2023 2024 2025 2026 2027 2028 2029 2030…" at bounding box center [859, 192] width 66 height 26
select select "2023"
click at [826, 179] on select "2015 2016 2017 2018 2019 2020 2021 2022 2023 2024 2025 2026 2027 2028 2029 2030…" at bounding box center [859, 192] width 66 height 26
click at [902, 245] on div "1" at bounding box center [909, 249] width 28 height 28
type input "01-10-2023"
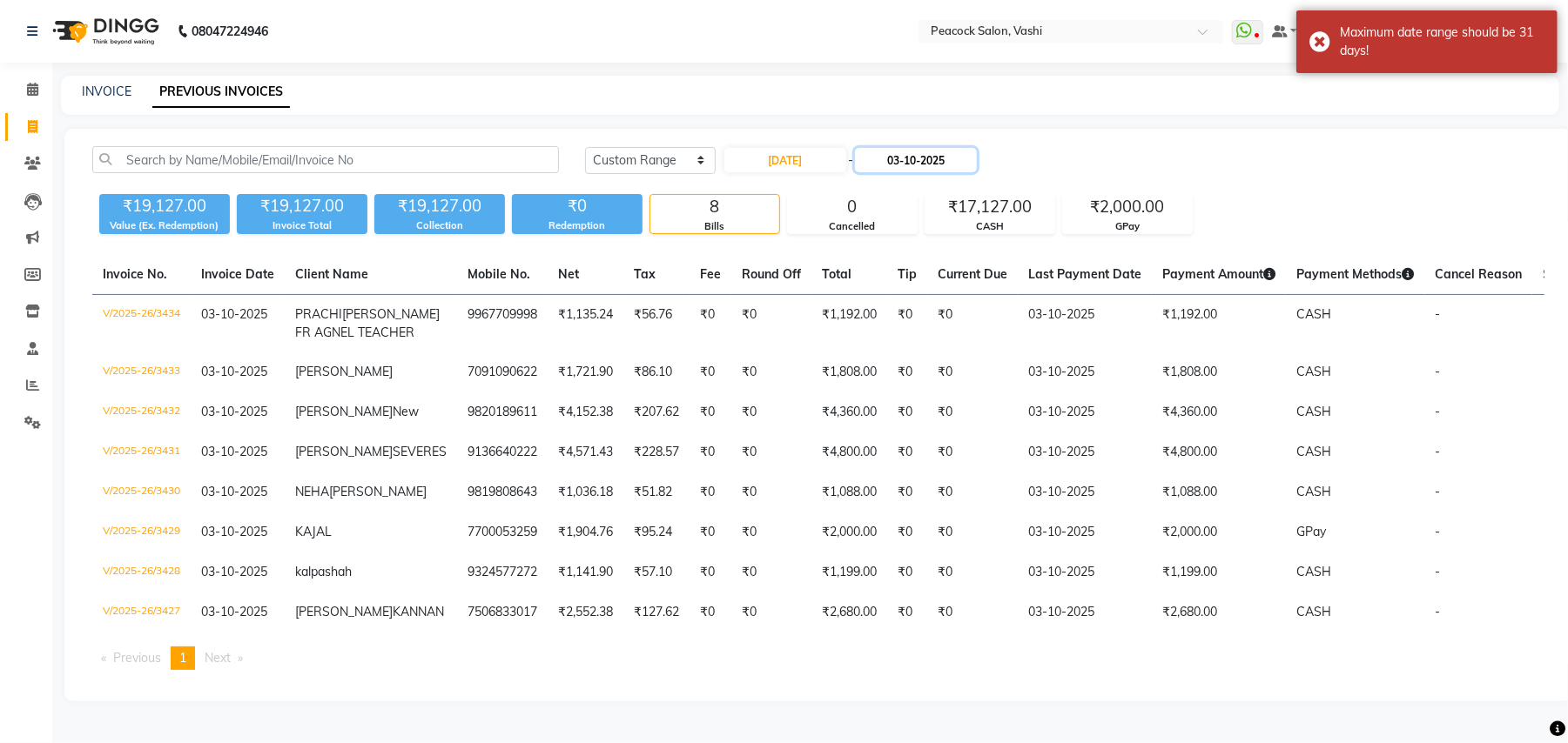
click at [961, 162] on input "03-10-2025" at bounding box center [915, 160] width 122 height 25
select select "10"
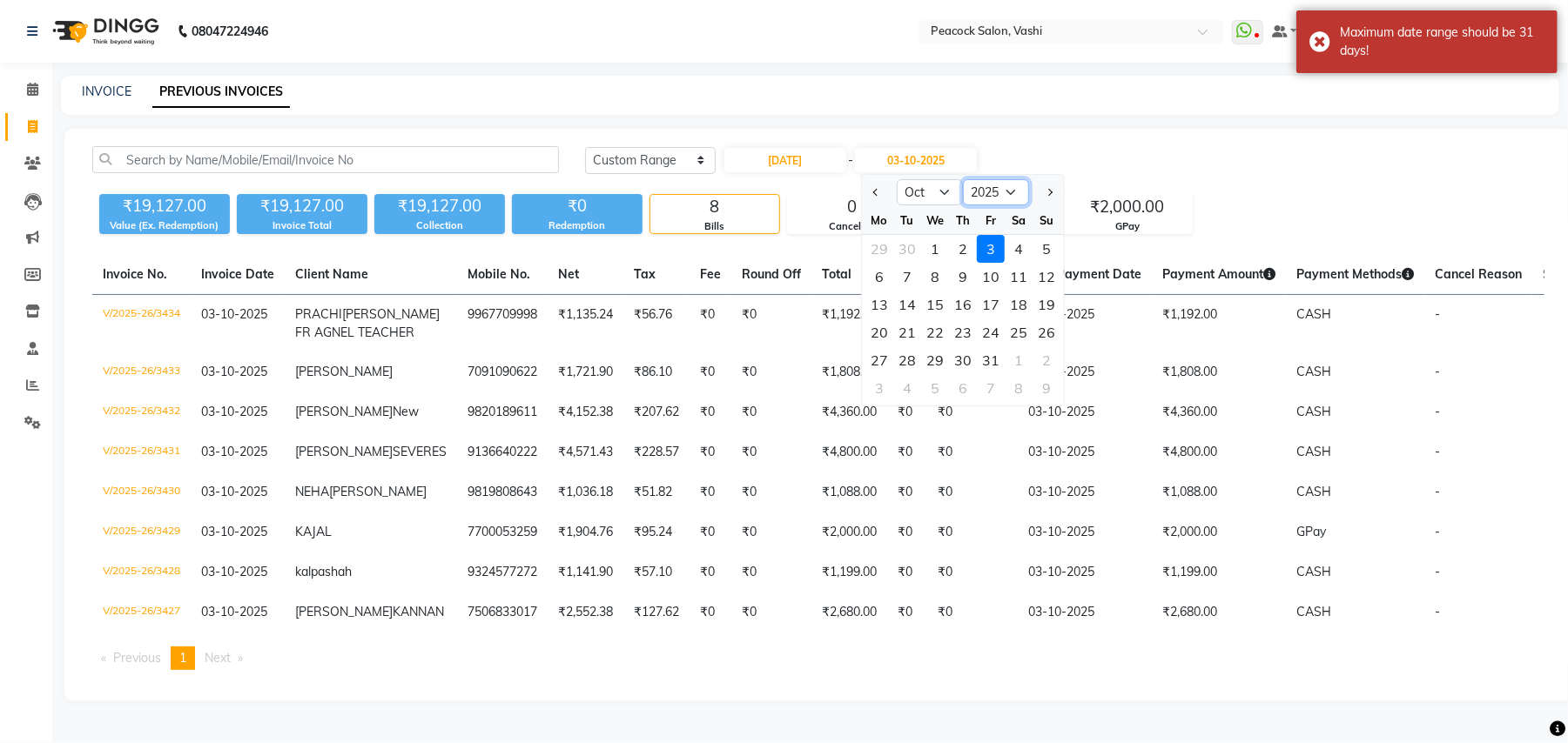
click at [998, 186] on select "2023 2024 2025 2026 2027 2028 2029 2030 2031 2032 2033 2034 2035" at bounding box center [995, 192] width 66 height 26
select select "2023"
click at [962, 179] on select "2023 2024 2025 2026 2027 2028 2029 2030 2031 2032 2033 2034 2035" at bounding box center [995, 192] width 66 height 26
click at [906, 394] on div "31" at bounding box center [907, 388] width 28 height 28
type input "31-10-2023"
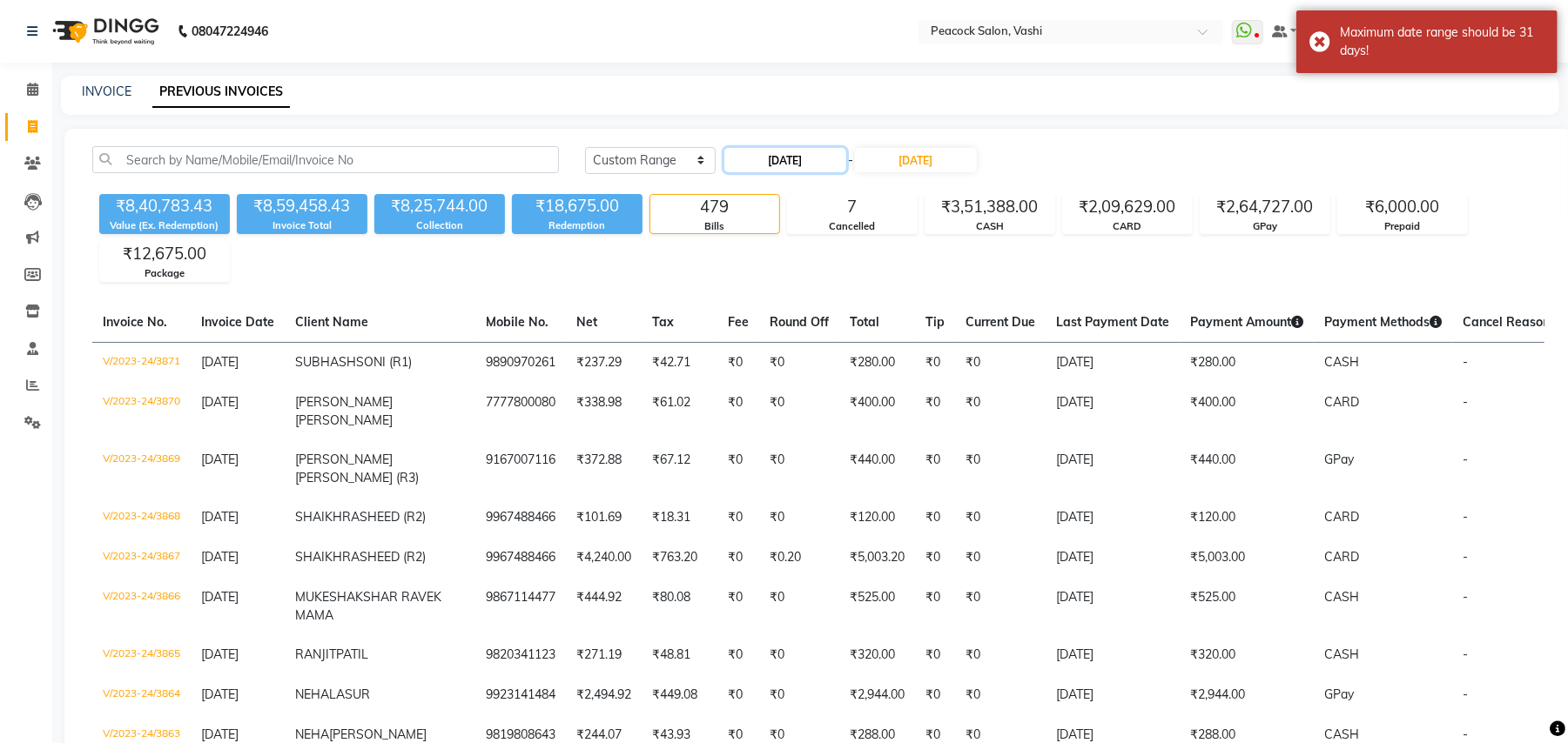
click at [784, 160] on input "01-10-2023" at bounding box center [784, 160] width 122 height 25
select select "10"
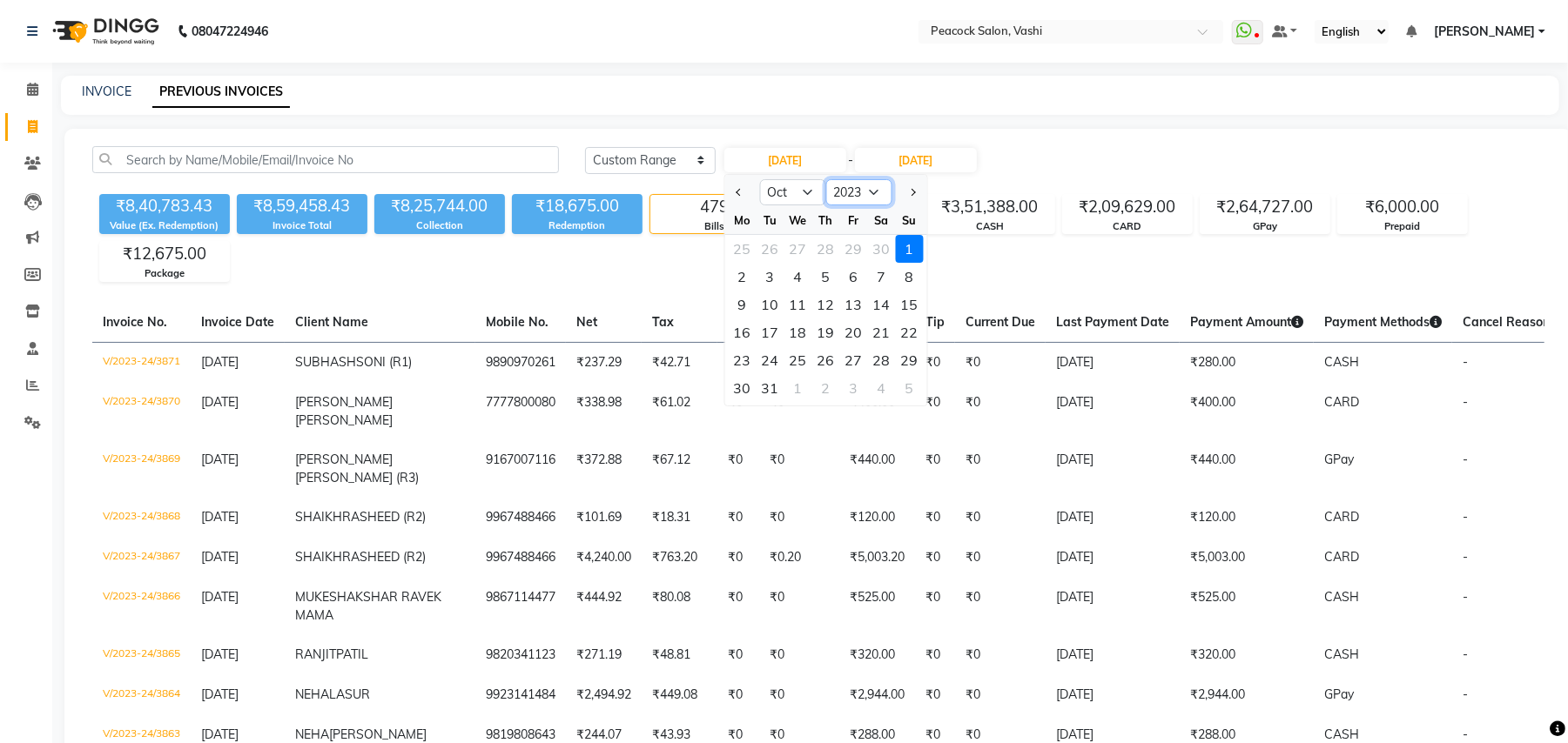
click at [859, 195] on select "2013 2014 2015 2016 2017 2018 2019 2020 2021 2022 2023 2024 2025 2026 2027 2028…" at bounding box center [859, 192] width 66 height 26
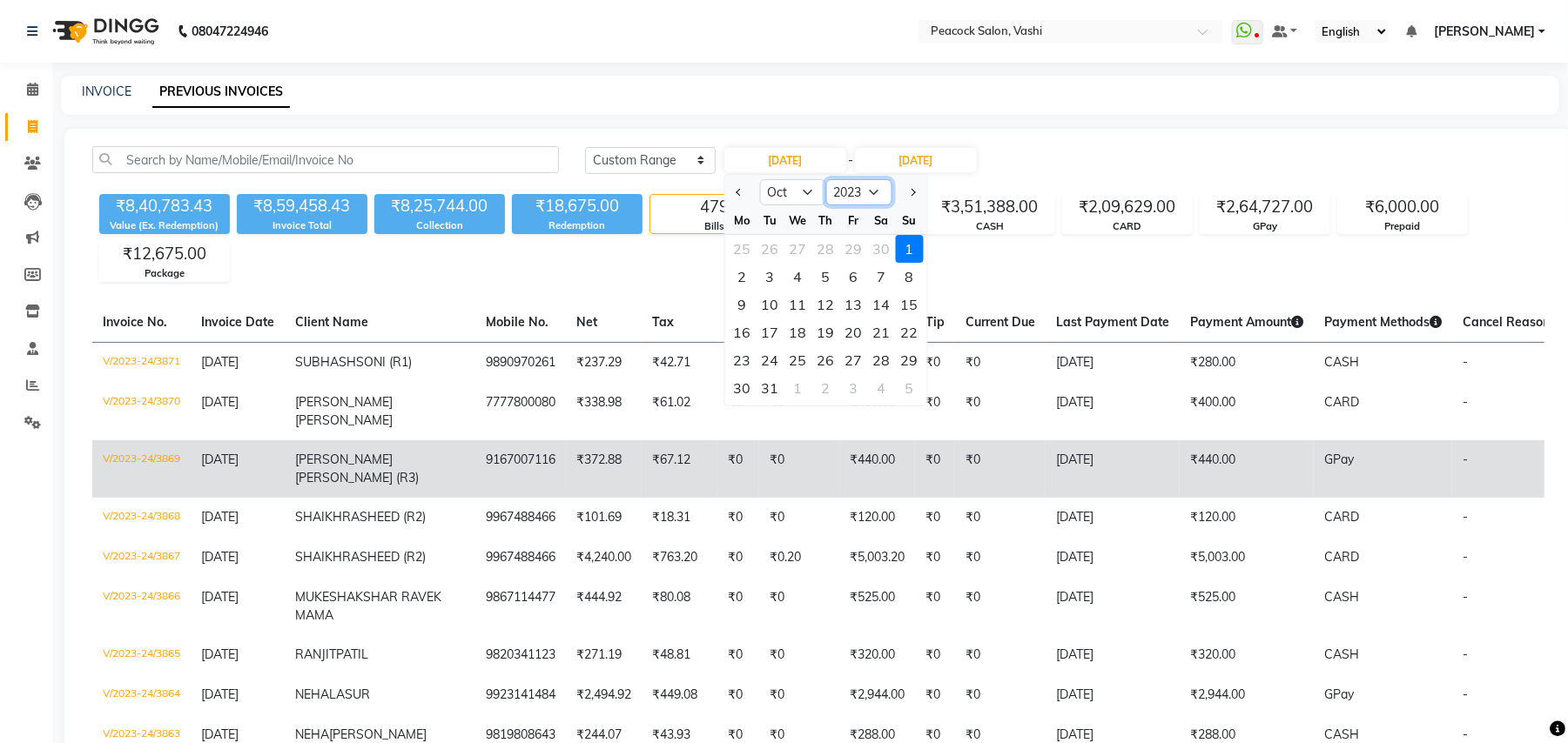
select select "2022"
click at [826, 179] on select "2013 2014 2015 2016 2017 2018 2019 2020 2021 2022 2023 2024 2025 2026 2027 2028…" at bounding box center [859, 192] width 66 height 26
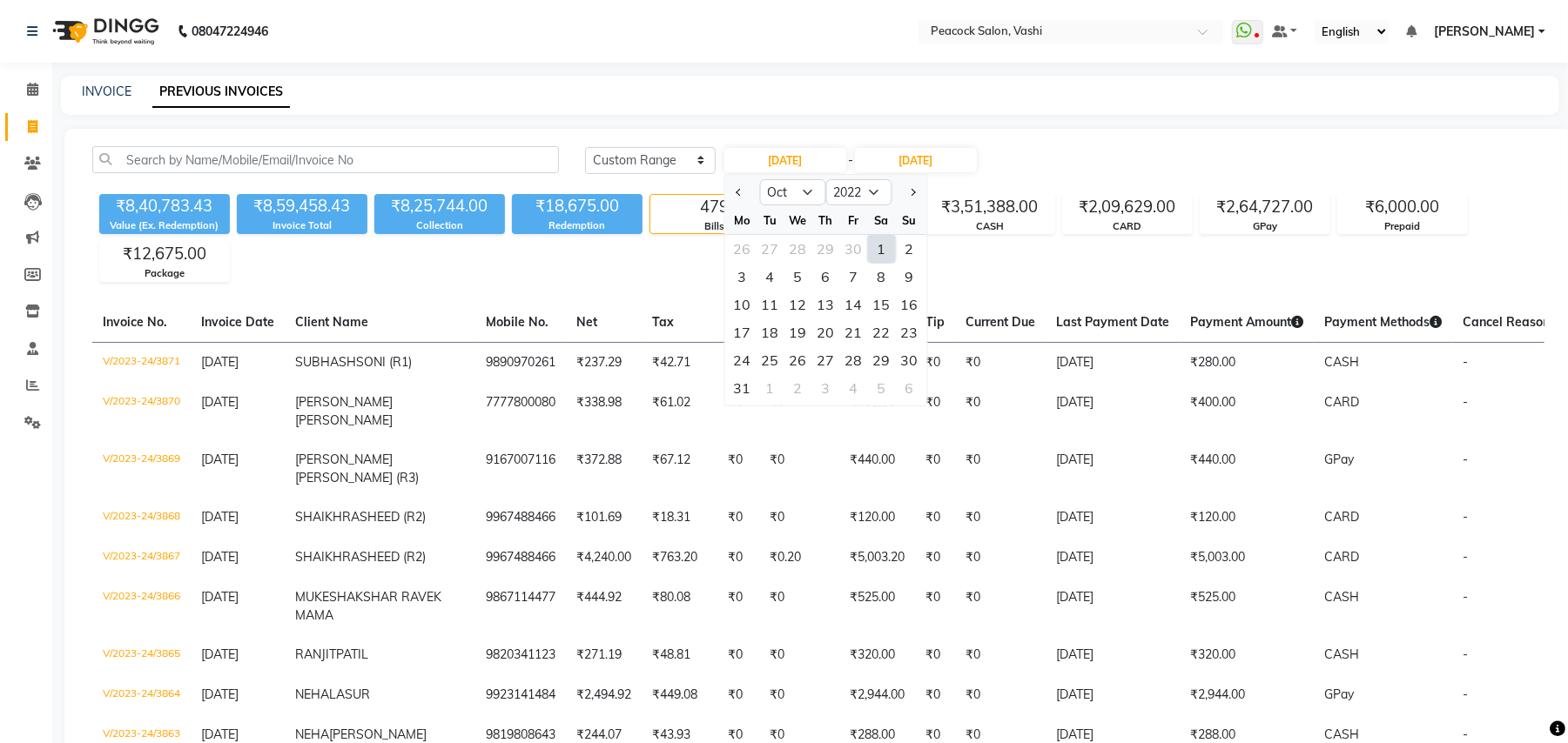
click at [878, 241] on div "1" at bounding box center [881, 249] width 28 height 28
type input "01-10-2022"
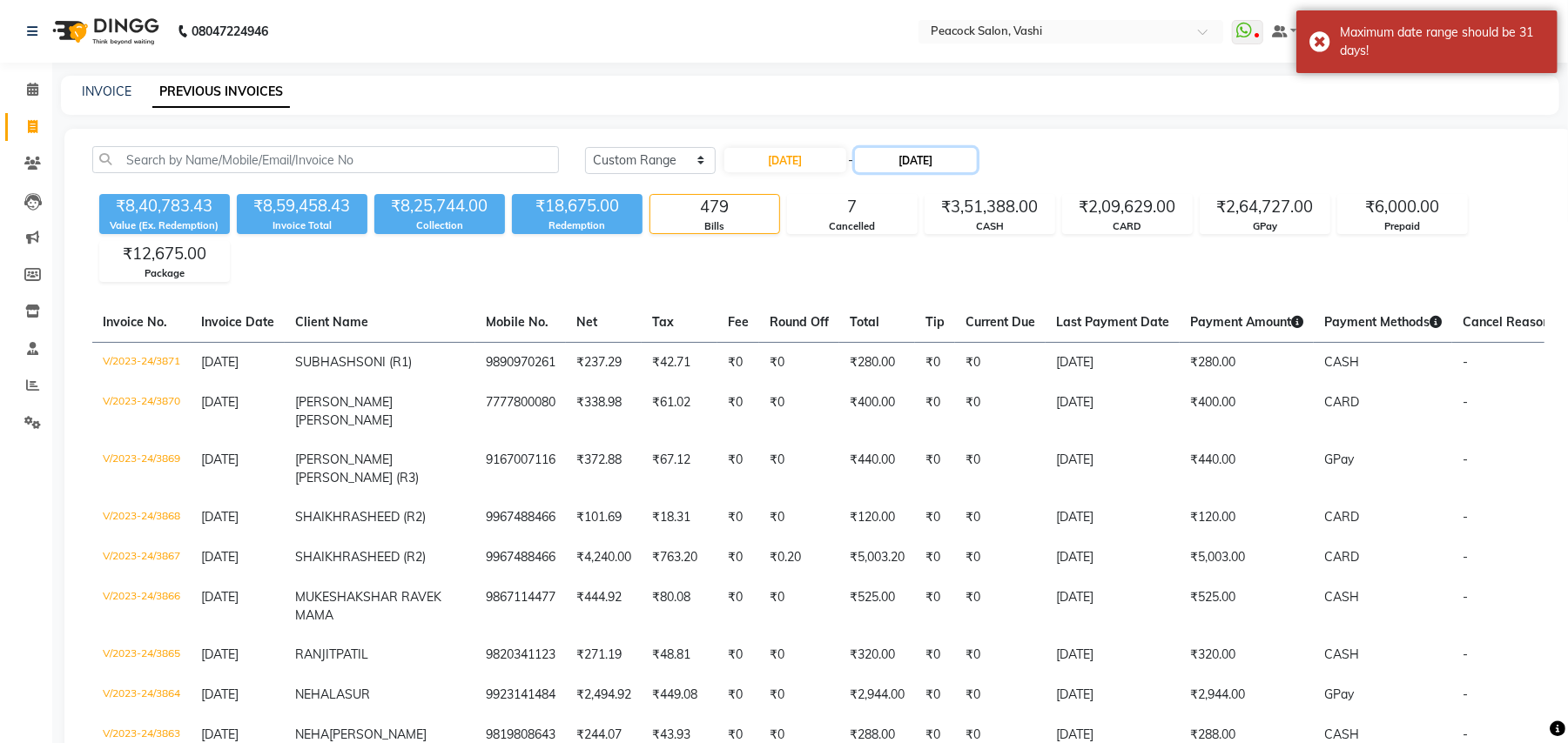
click at [939, 164] on input "31-10-2023" at bounding box center [915, 160] width 122 height 25
select select "10"
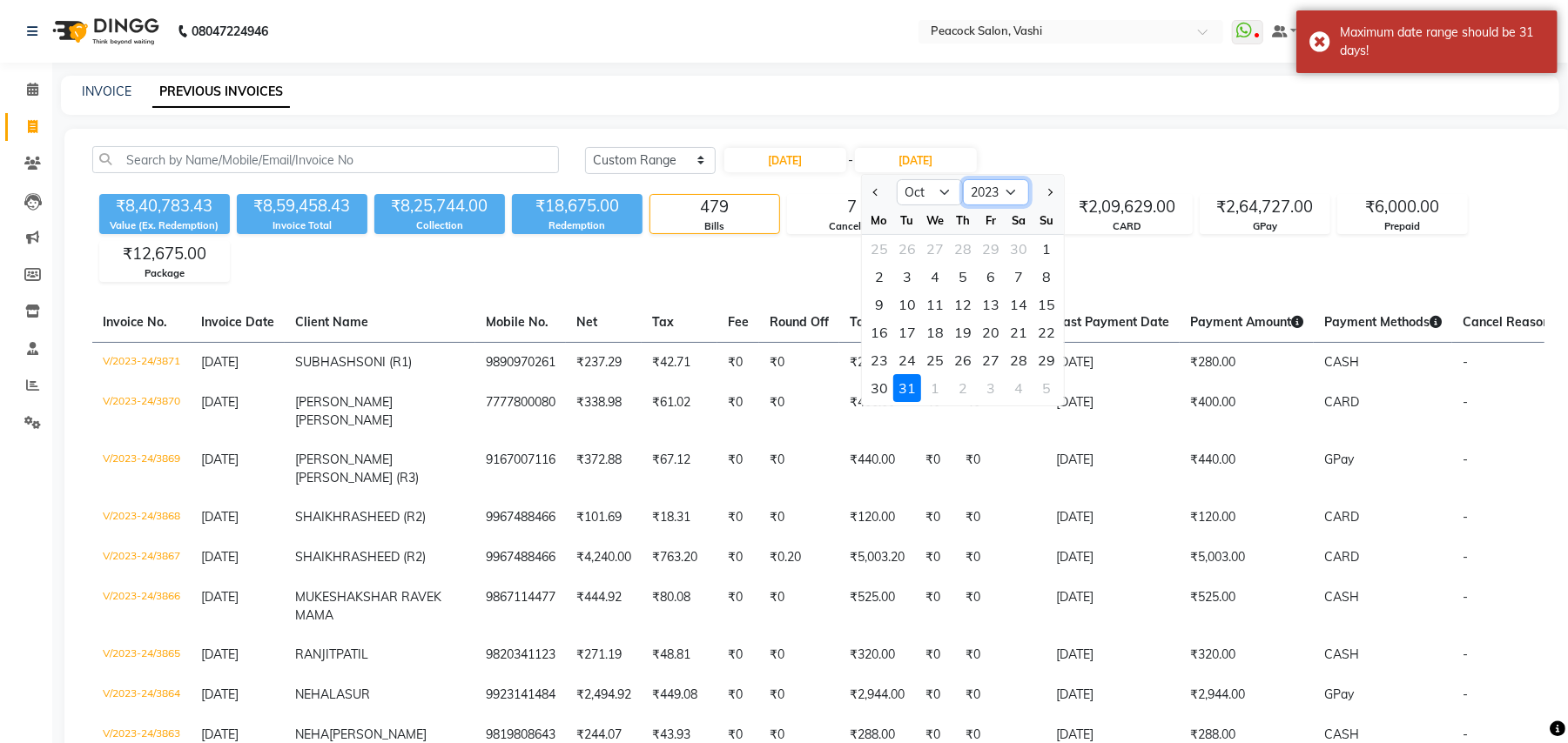
click at [1004, 192] on select "2022 2023 2024 2025 2026 2027 2028 2029 2030 2031 2032 2033" at bounding box center [995, 192] width 66 height 26
select select "2022"
click at [962, 179] on select "2022 2023 2024 2025 2026 2027 2028 2029 2030 2031 2032 2033" at bounding box center [995, 192] width 66 height 26
click at [879, 386] on div "31" at bounding box center [879, 388] width 28 height 28
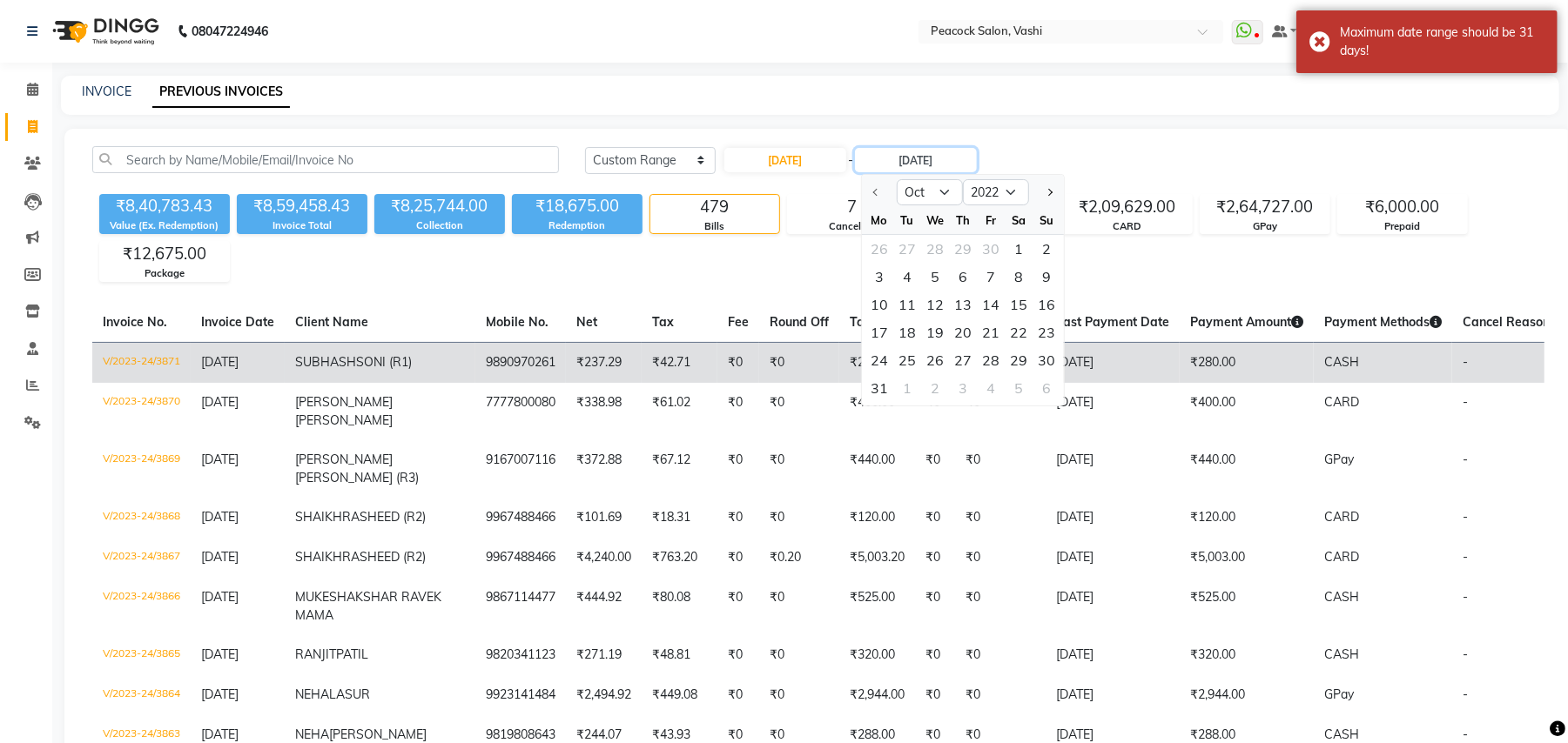
type input "31-10-2022"
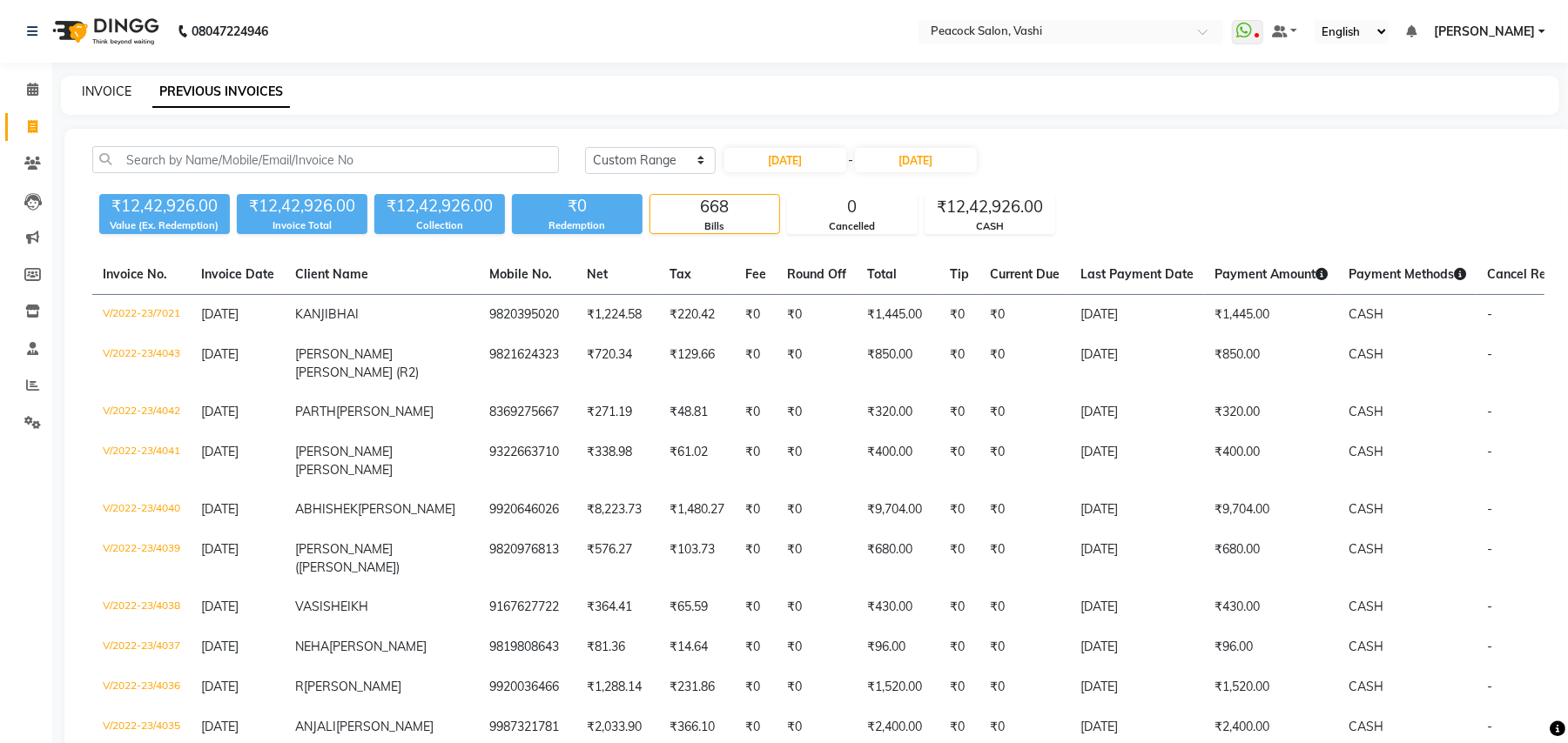
click at [115, 91] on link "INVOICE" at bounding box center [107, 92] width 49 height 16
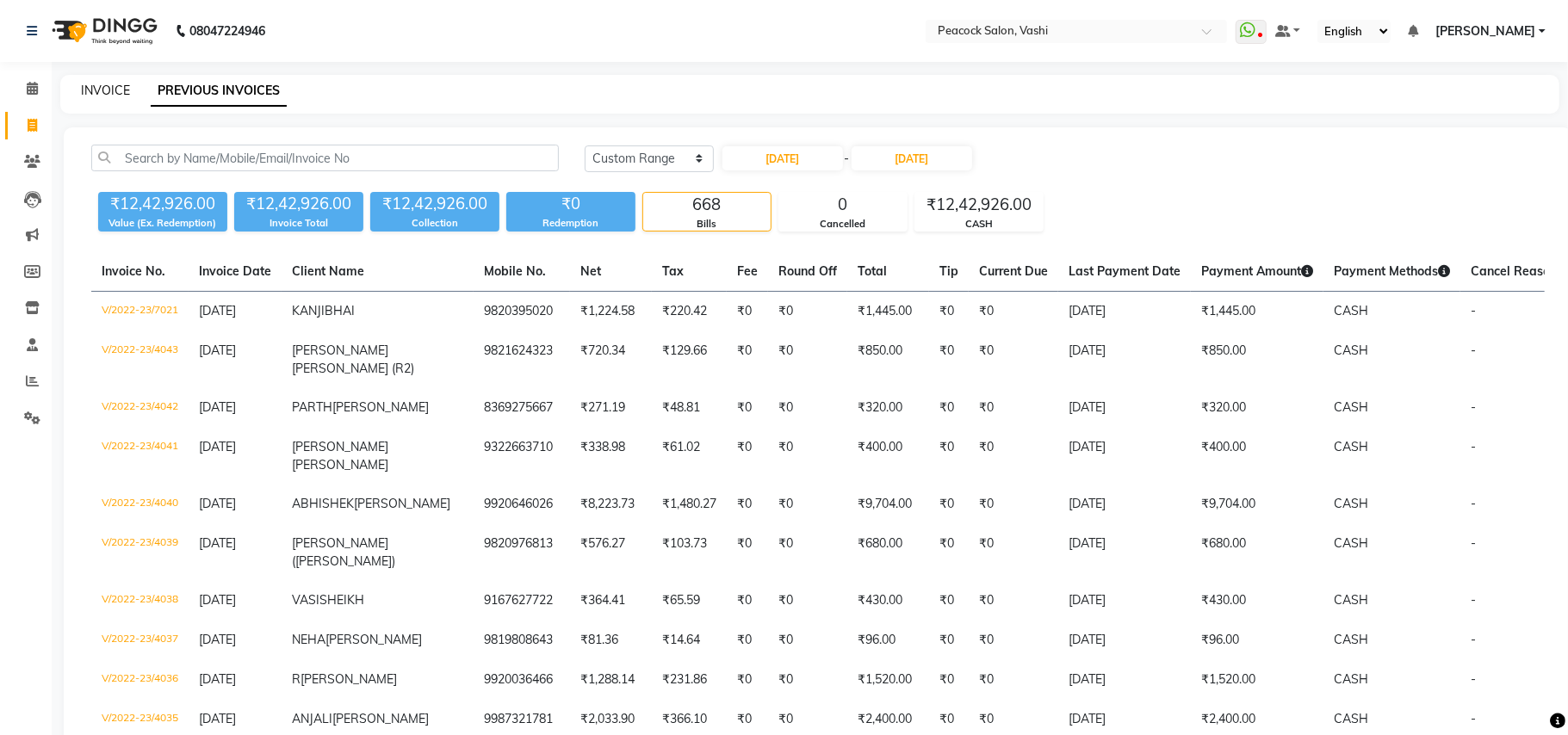
select select "619"
select select "service"
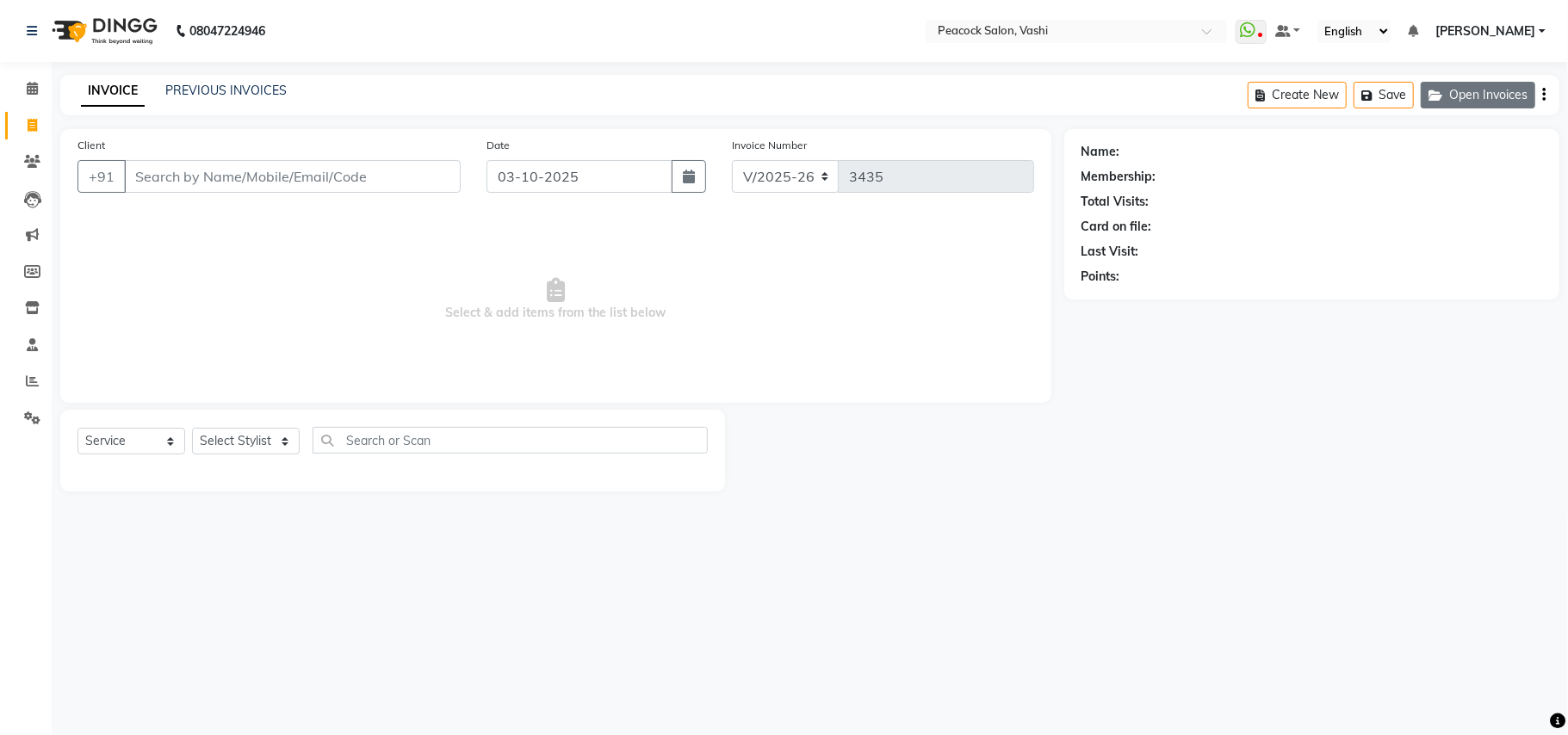
click at [1468, 90] on button "Open Invoices" at bounding box center [1478, 95] width 114 height 26
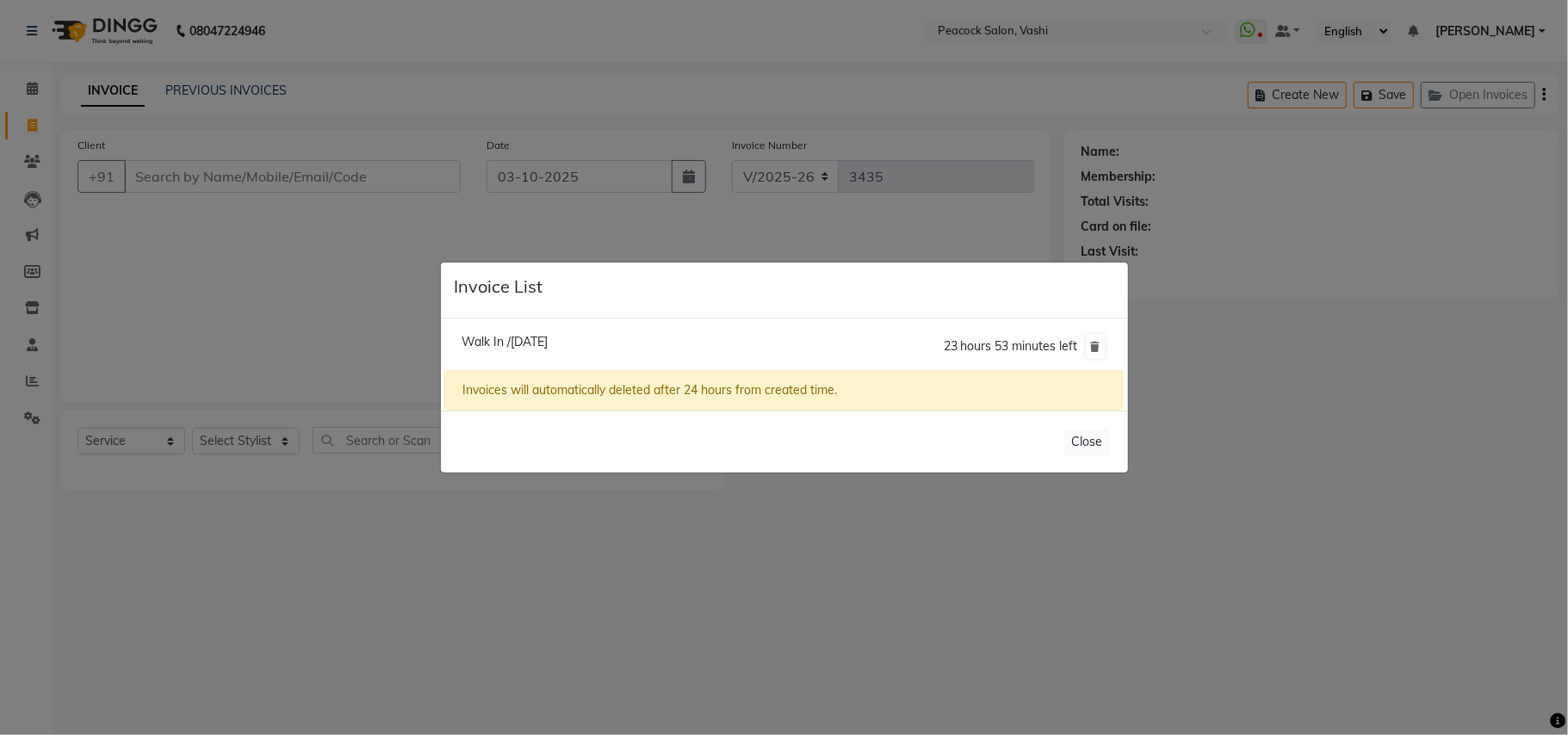
click at [529, 342] on span "Walk In /03 October 2025" at bounding box center [504, 342] width 86 height 16
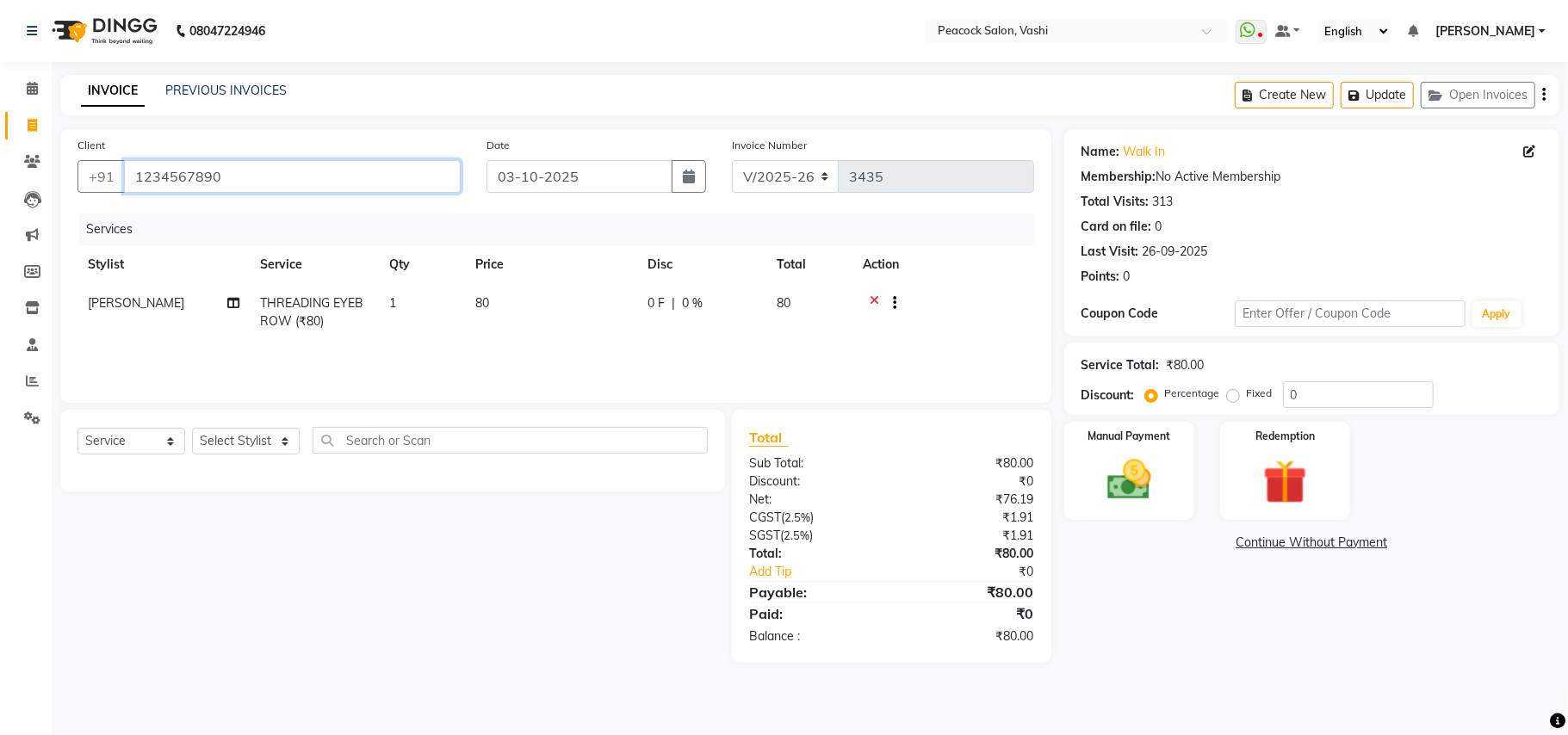
click at [318, 176] on input "1234567890" at bounding box center [292, 176] width 336 height 32
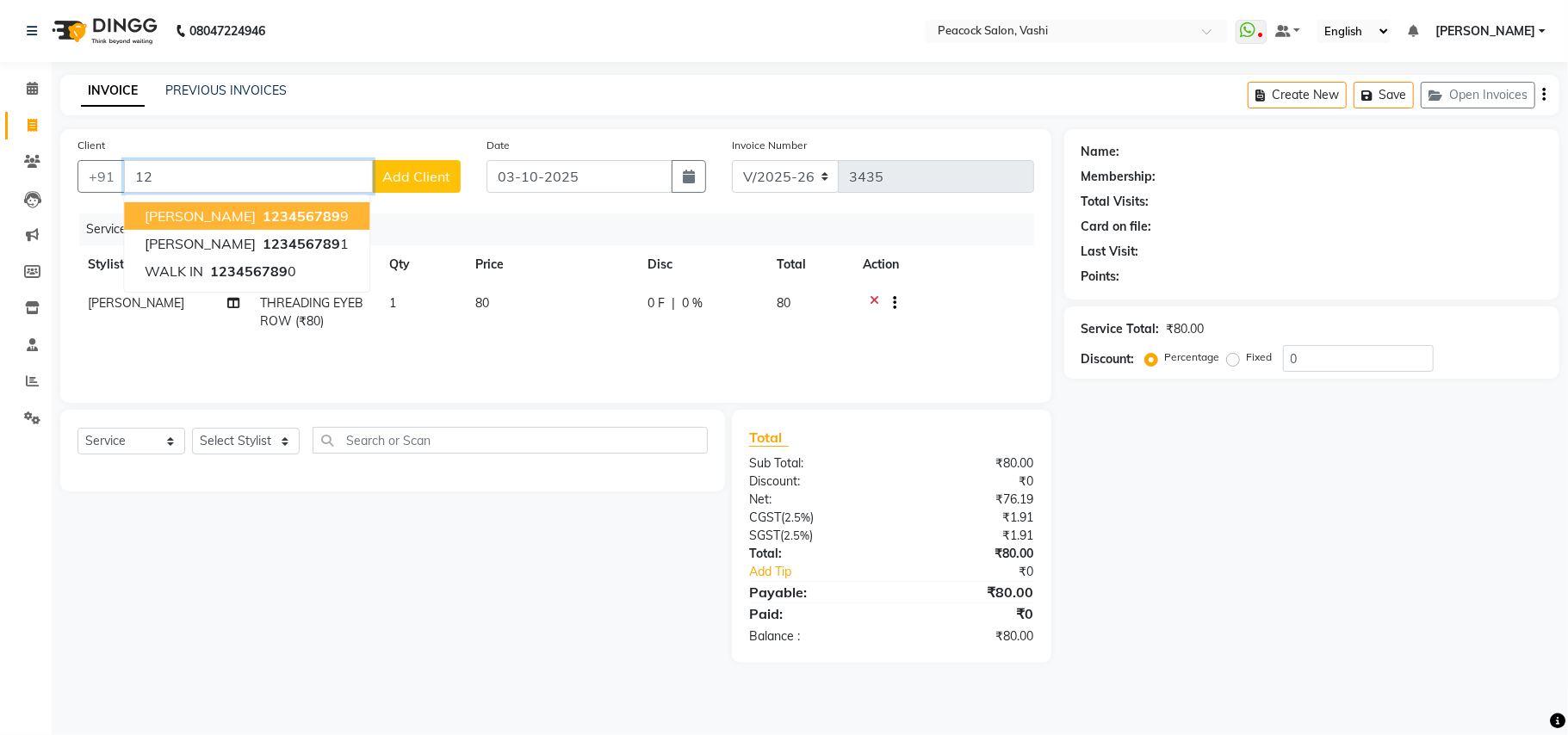
type input "1"
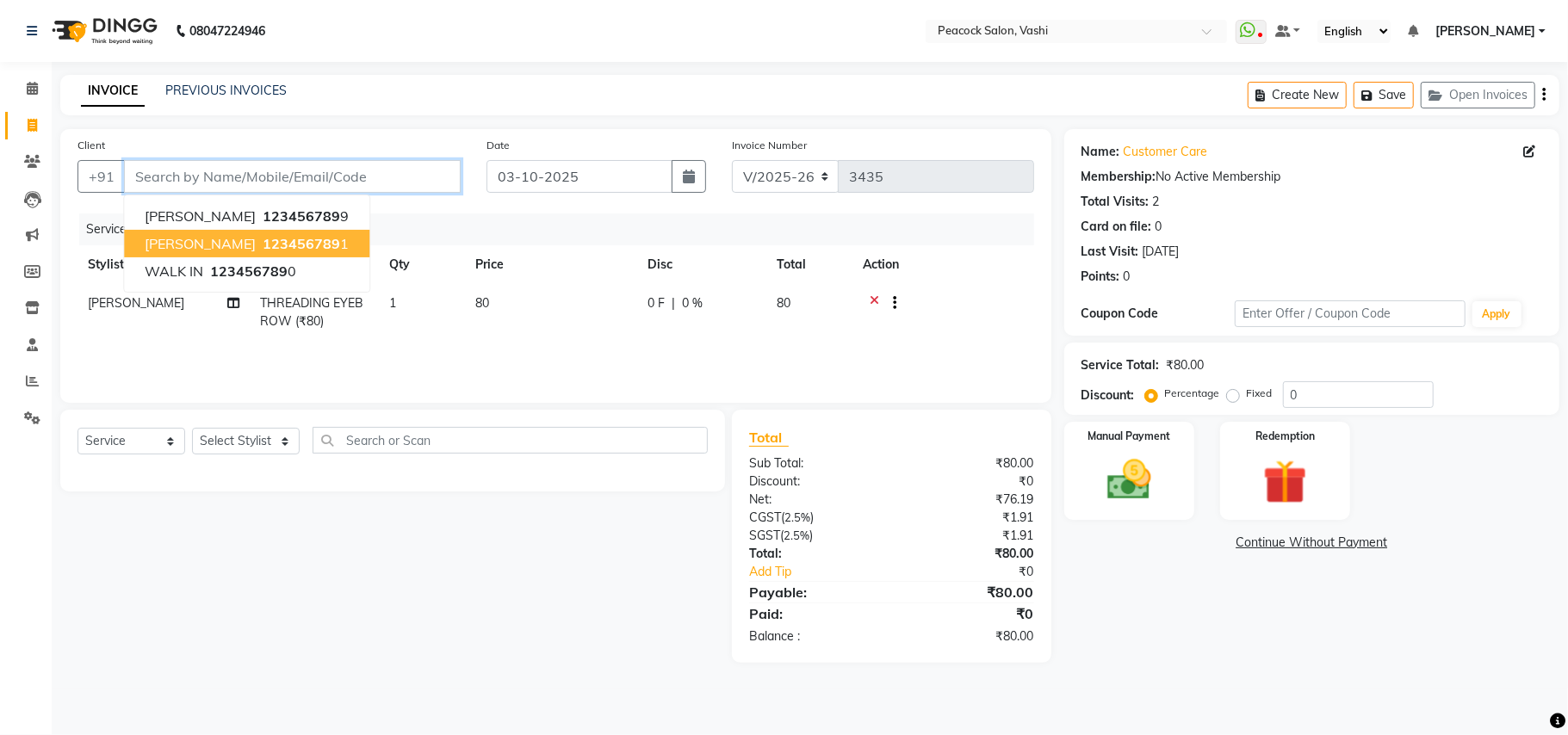
click at [241, 174] on input "Client" at bounding box center [292, 176] width 336 height 32
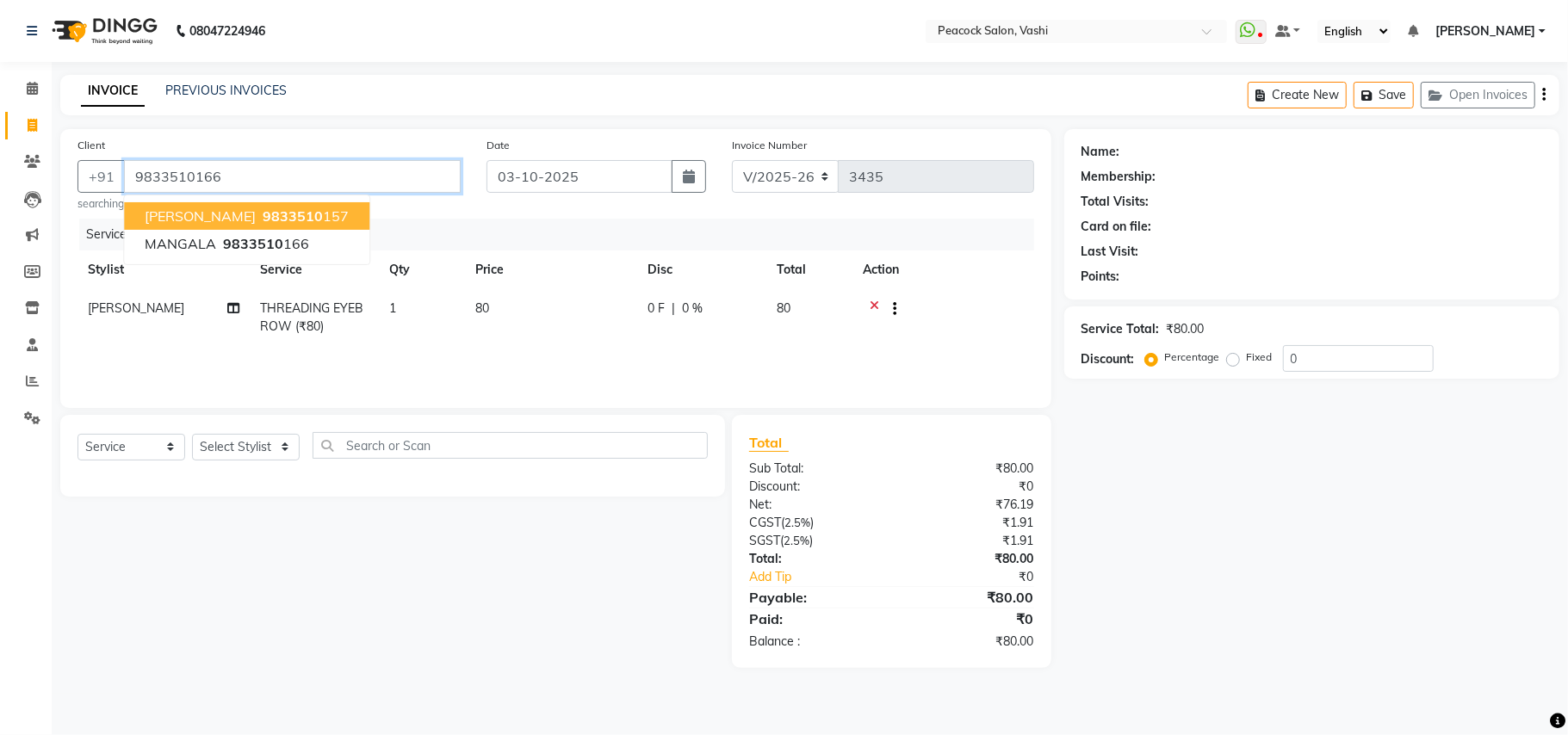
type input "9833510166"
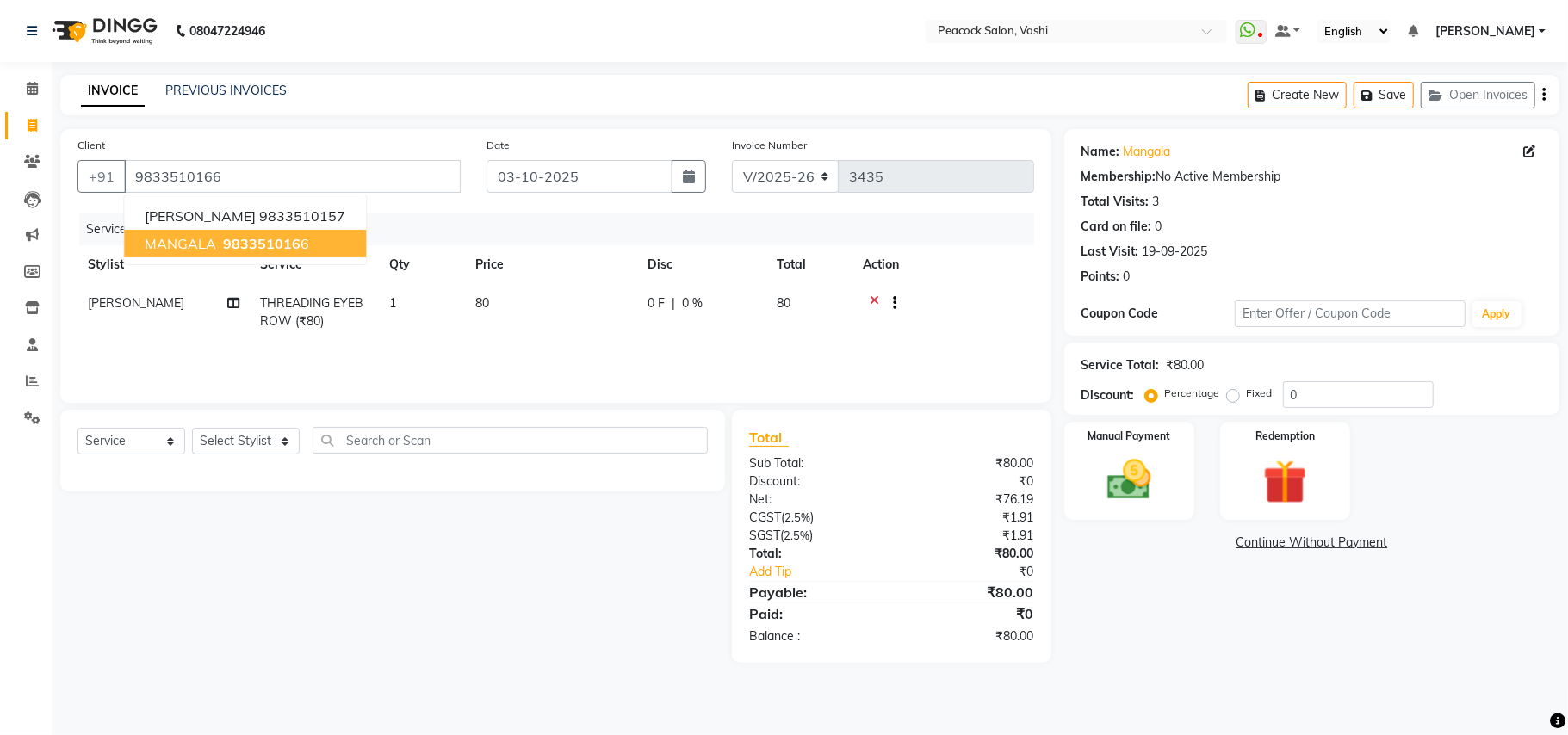
click at [211, 239] on span "MANGALA" at bounding box center [180, 243] width 71 height 18
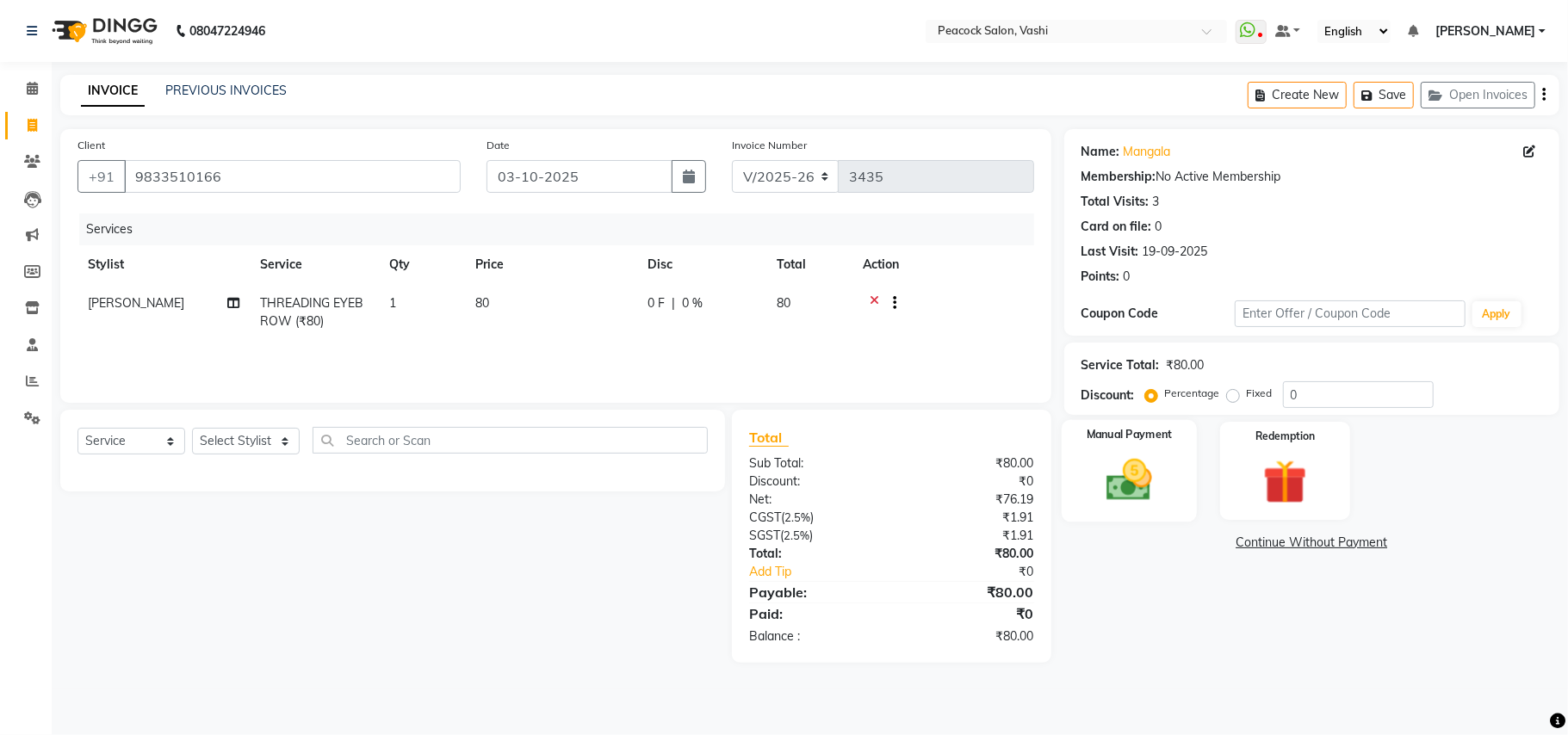
click at [1172, 461] on div "Manual Payment" at bounding box center [1129, 471] width 135 height 102
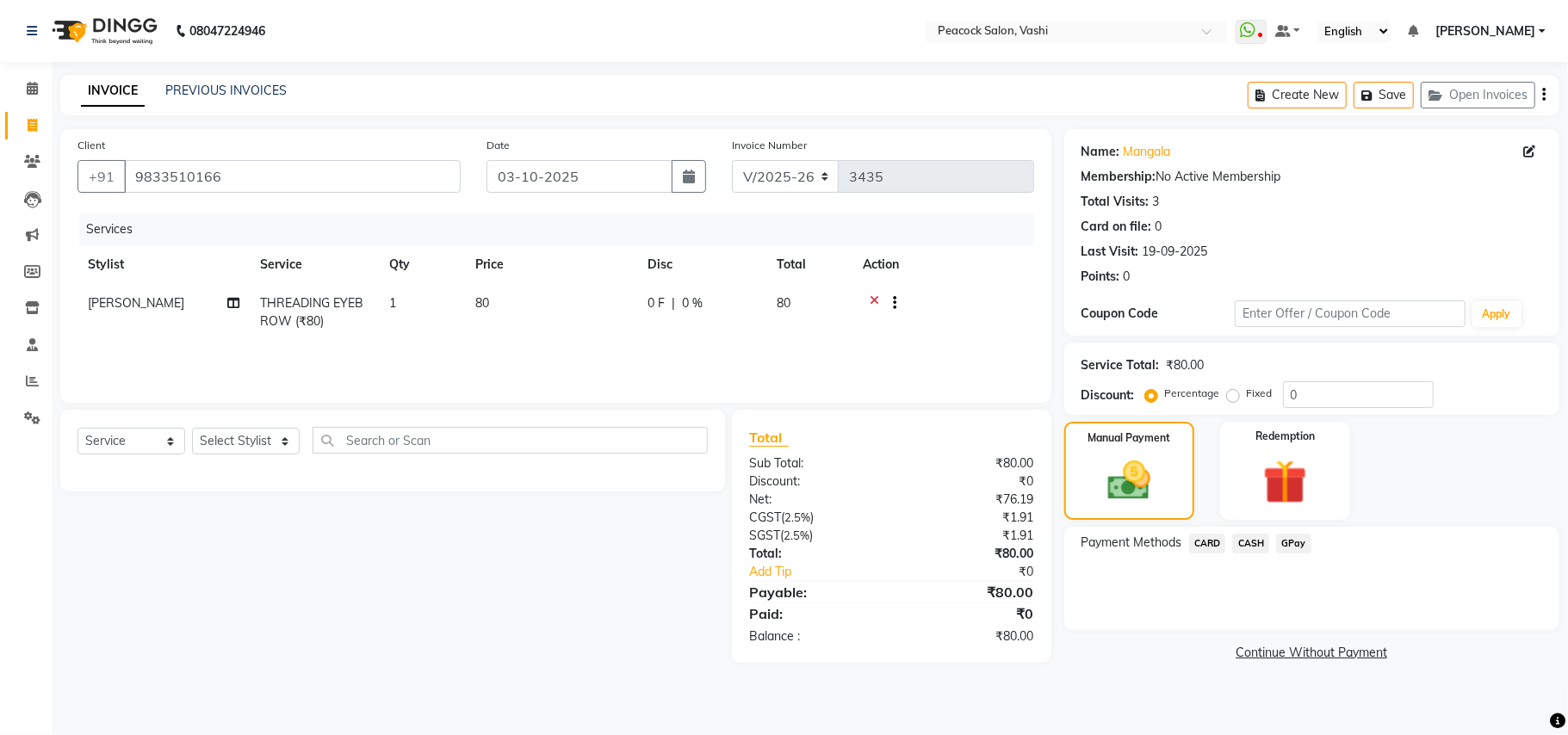
click at [1295, 544] on span "GPay" at bounding box center [1294, 543] width 35 height 20
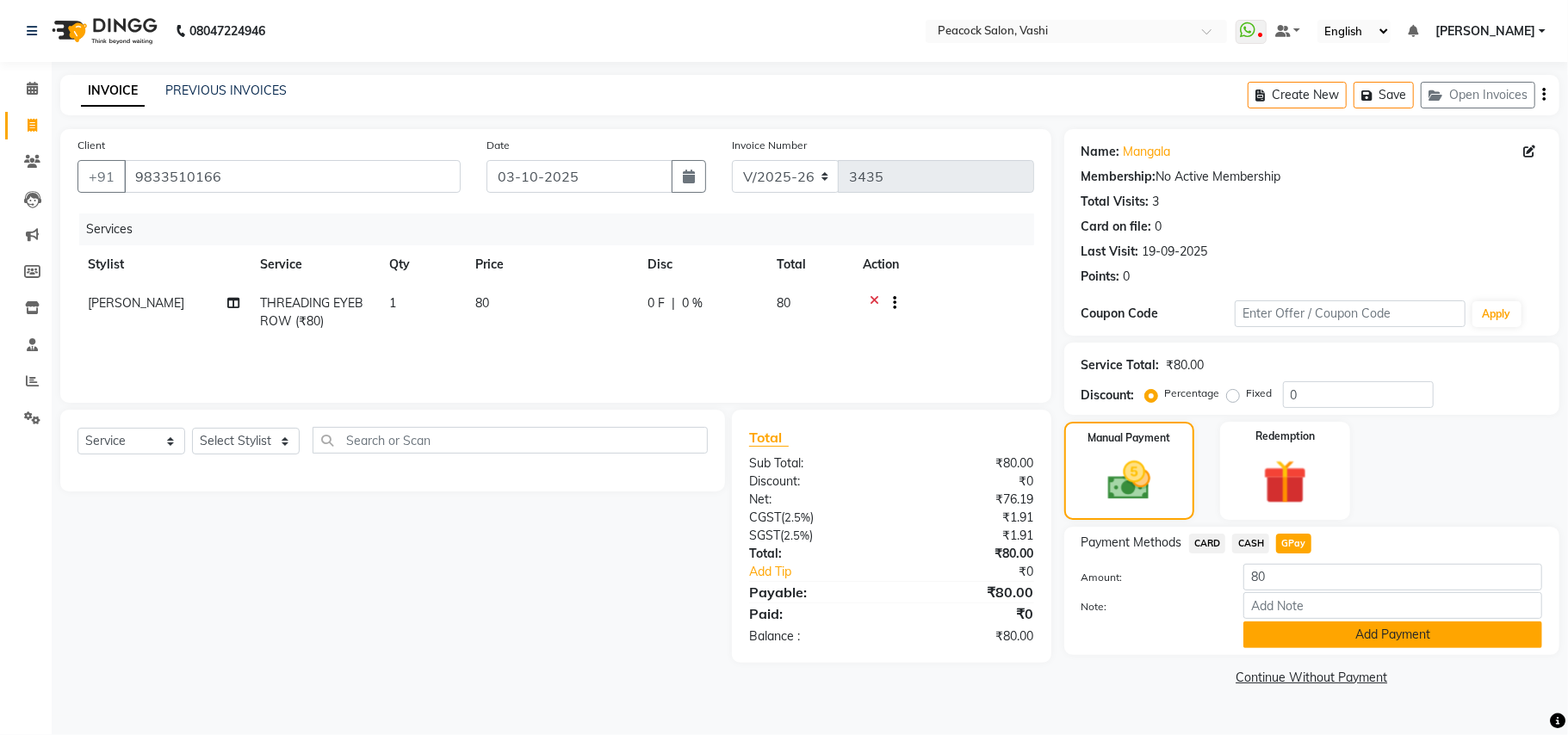
click at [1328, 633] on button "Add Payment" at bounding box center [1393, 634] width 299 height 26
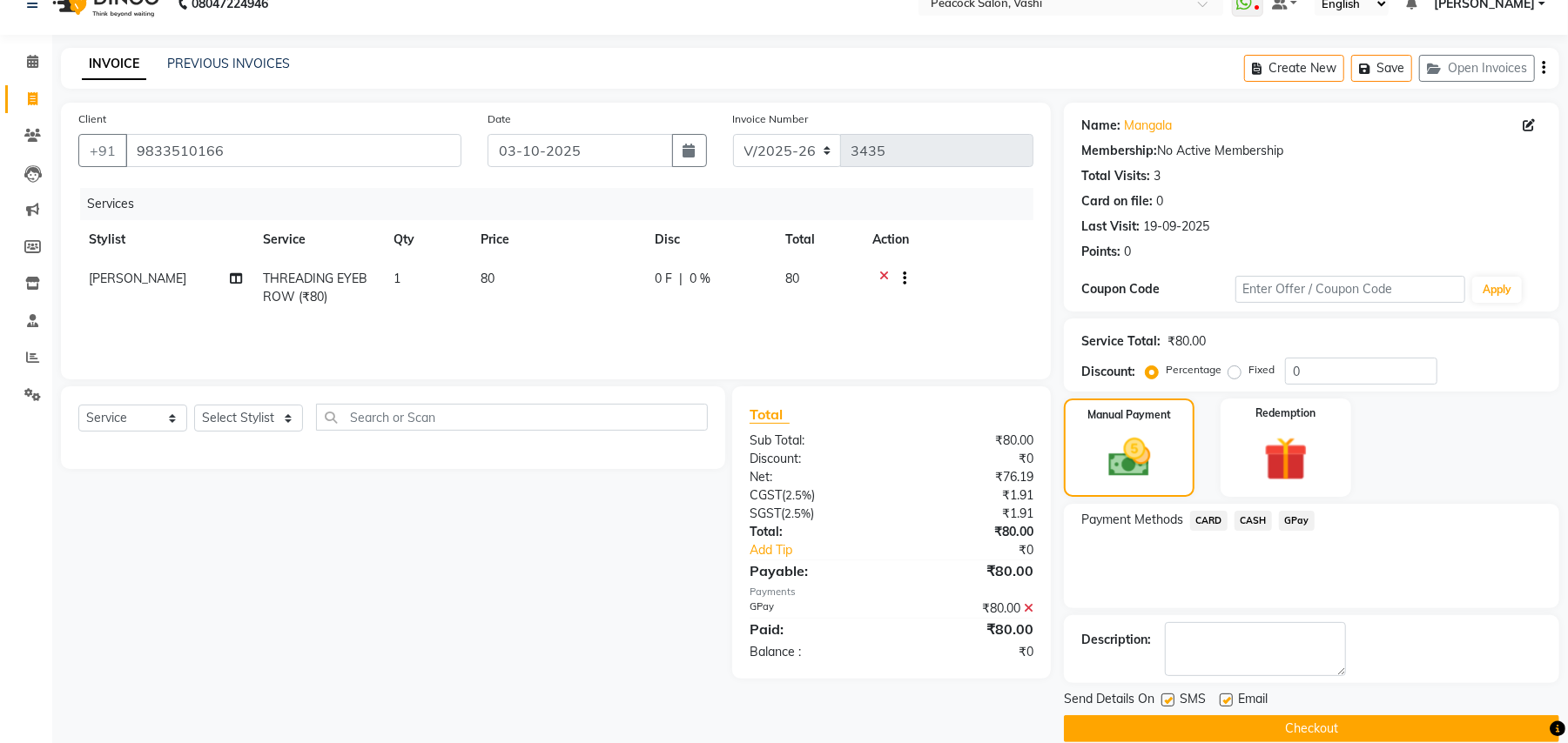
scroll to position [54, 0]
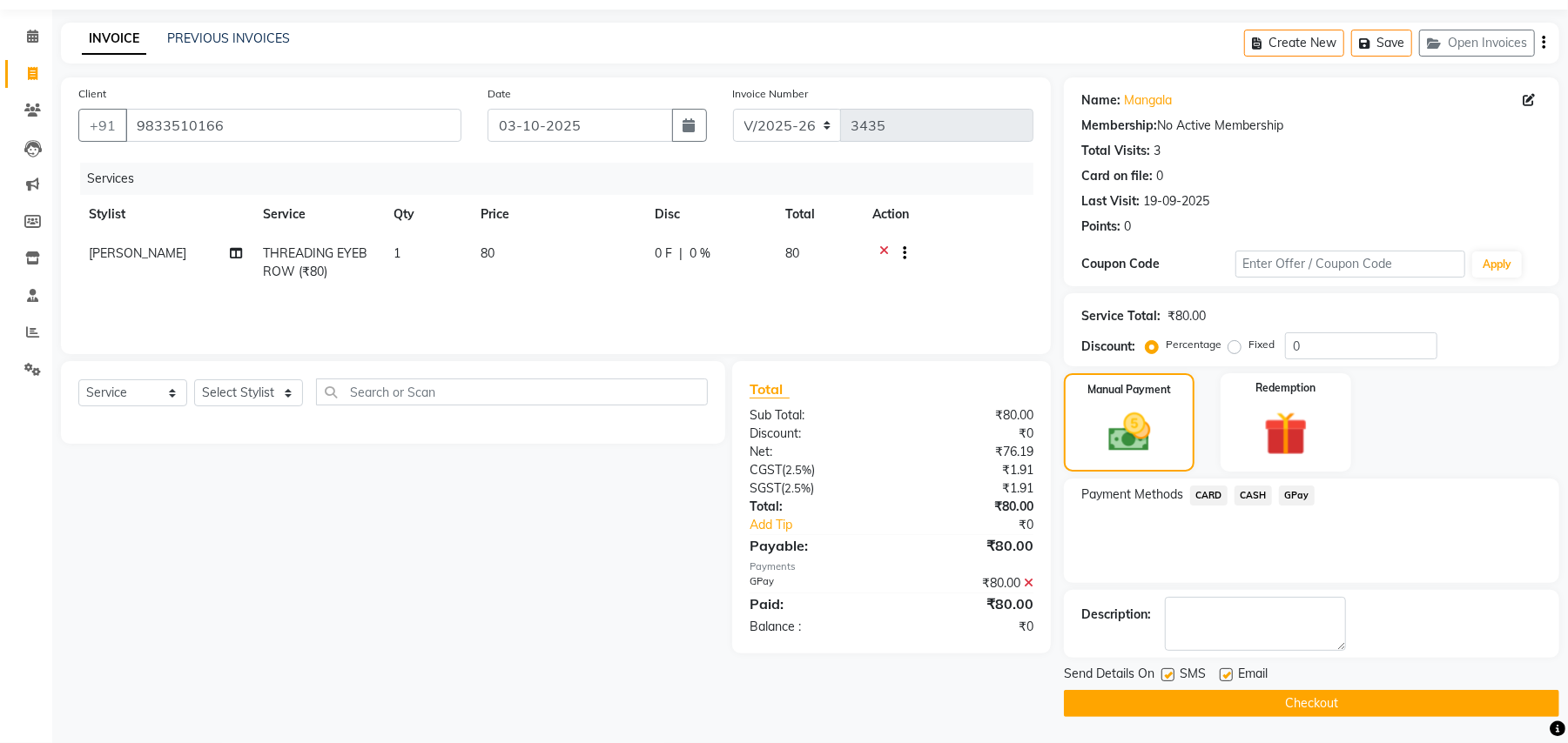
click at [1339, 705] on button "Checkout" at bounding box center [1311, 703] width 495 height 27
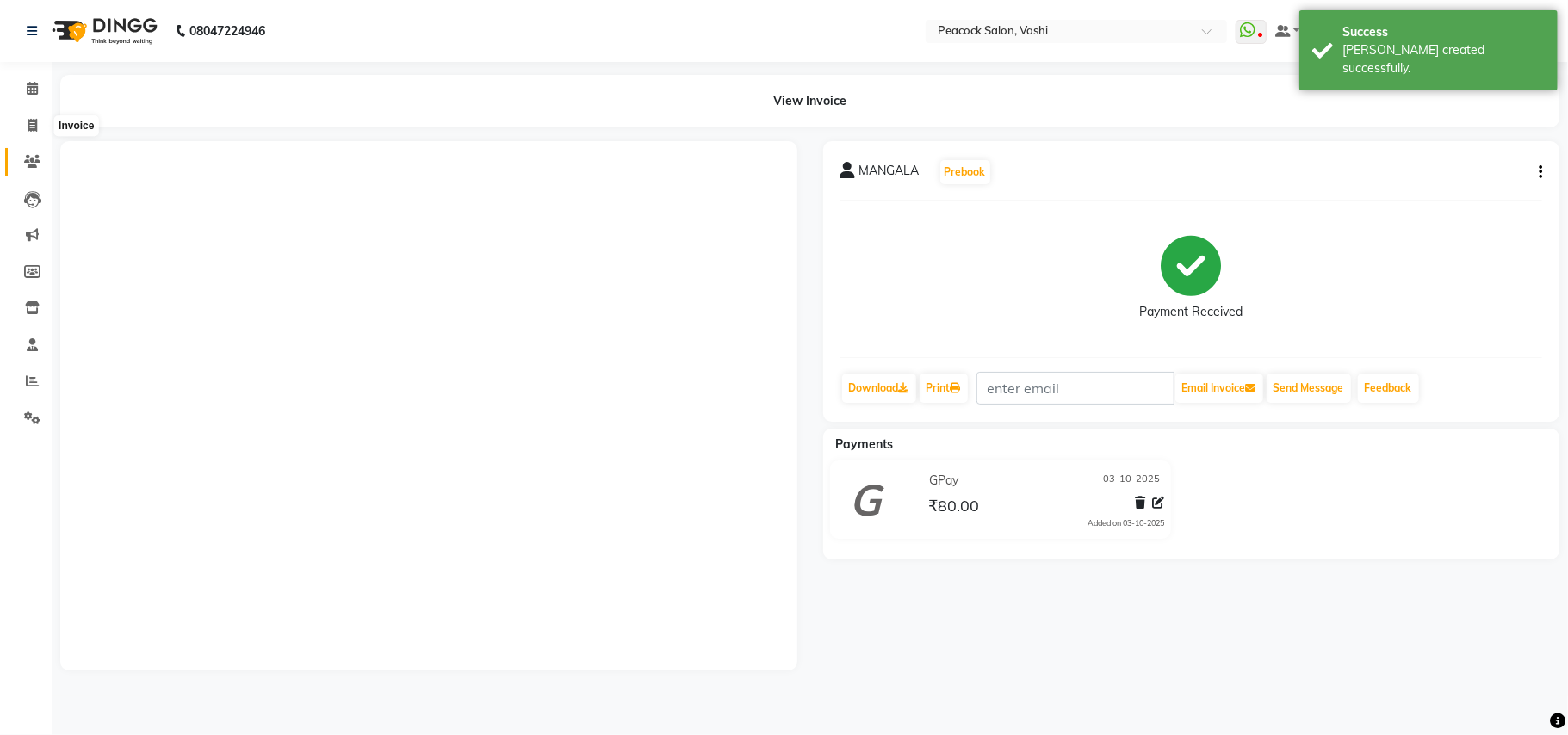
click at [34, 162] on icon at bounding box center [32, 161] width 17 height 13
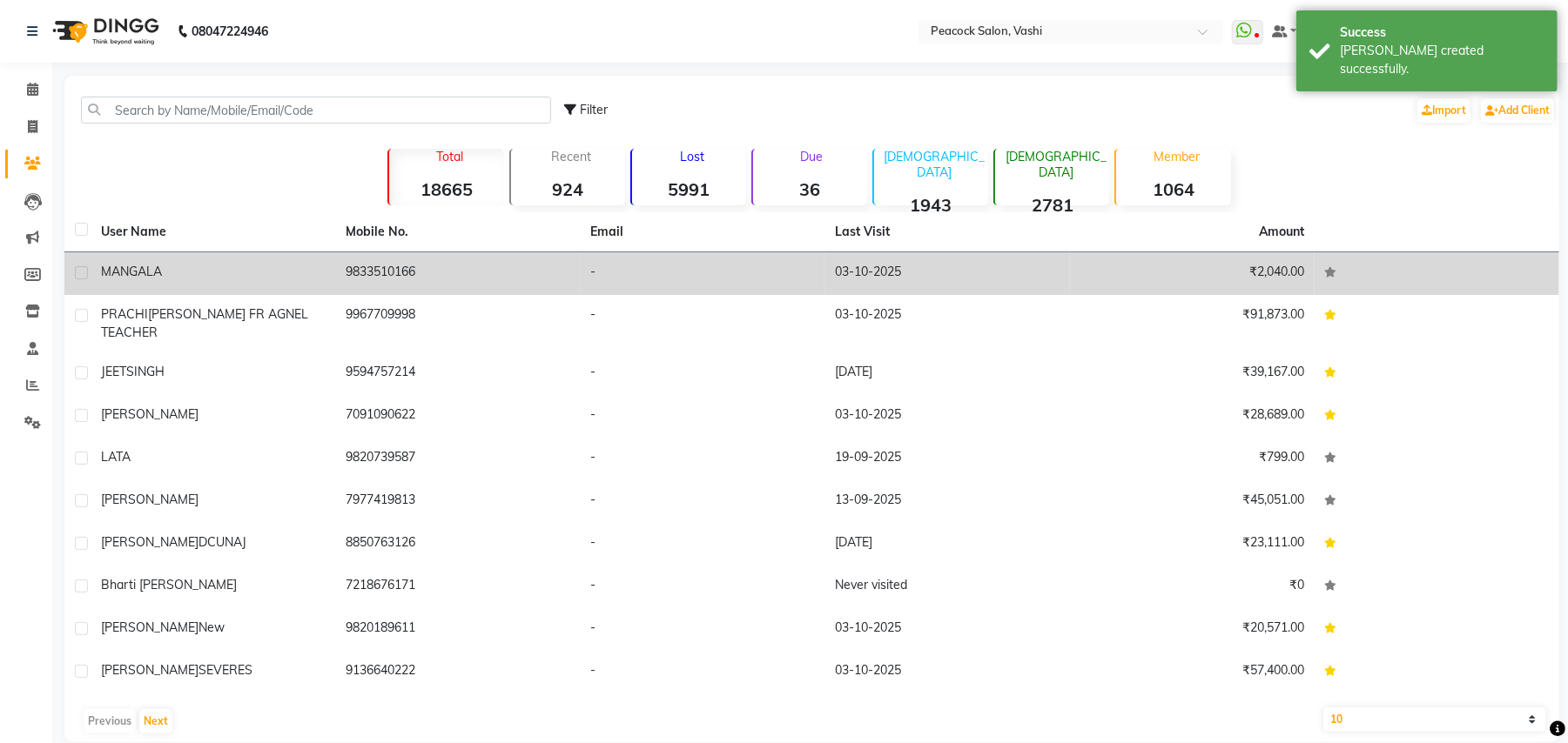
click at [140, 268] on span "MANGALA" at bounding box center [131, 272] width 61 height 16
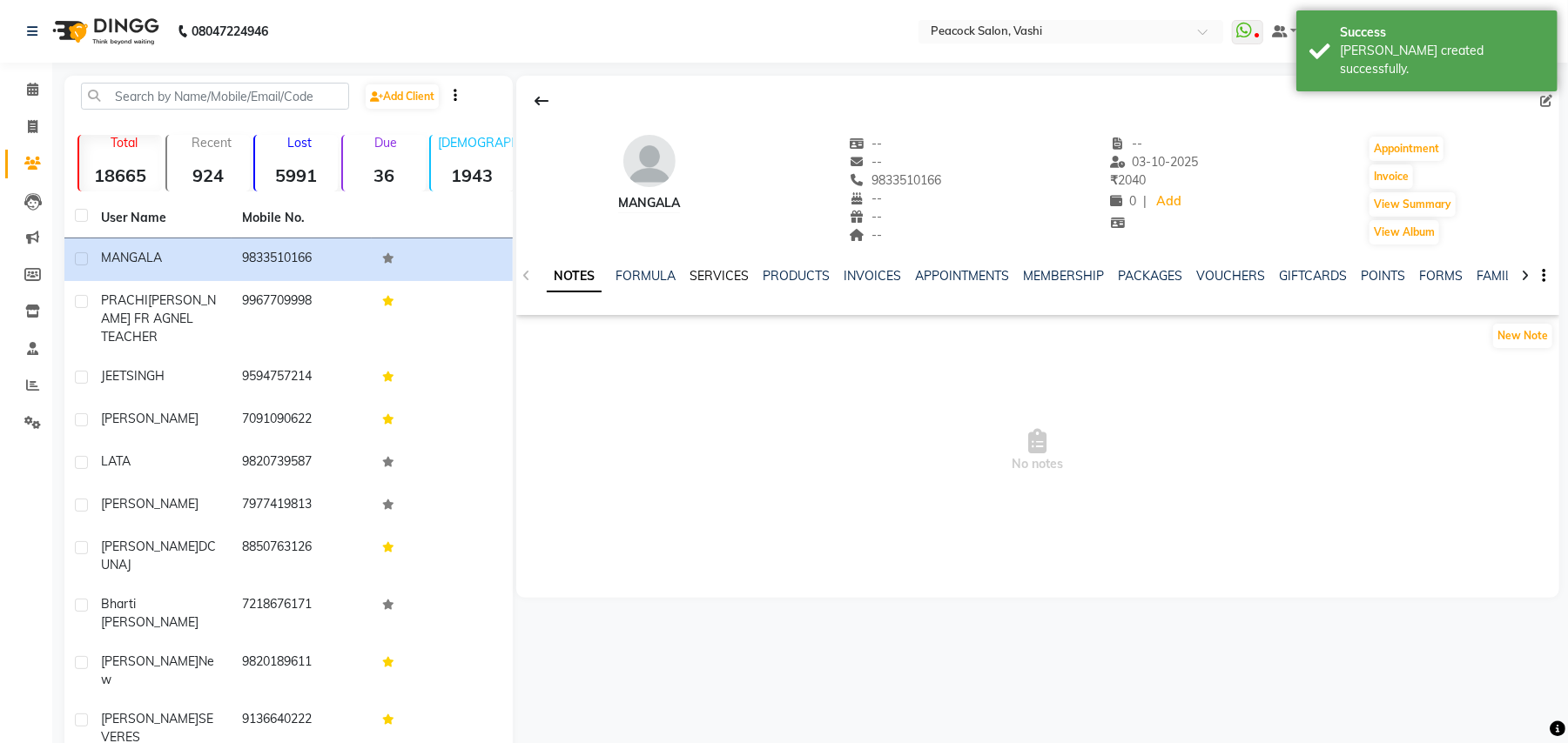
click at [727, 276] on link "SERVICES" at bounding box center [719, 276] width 59 height 16
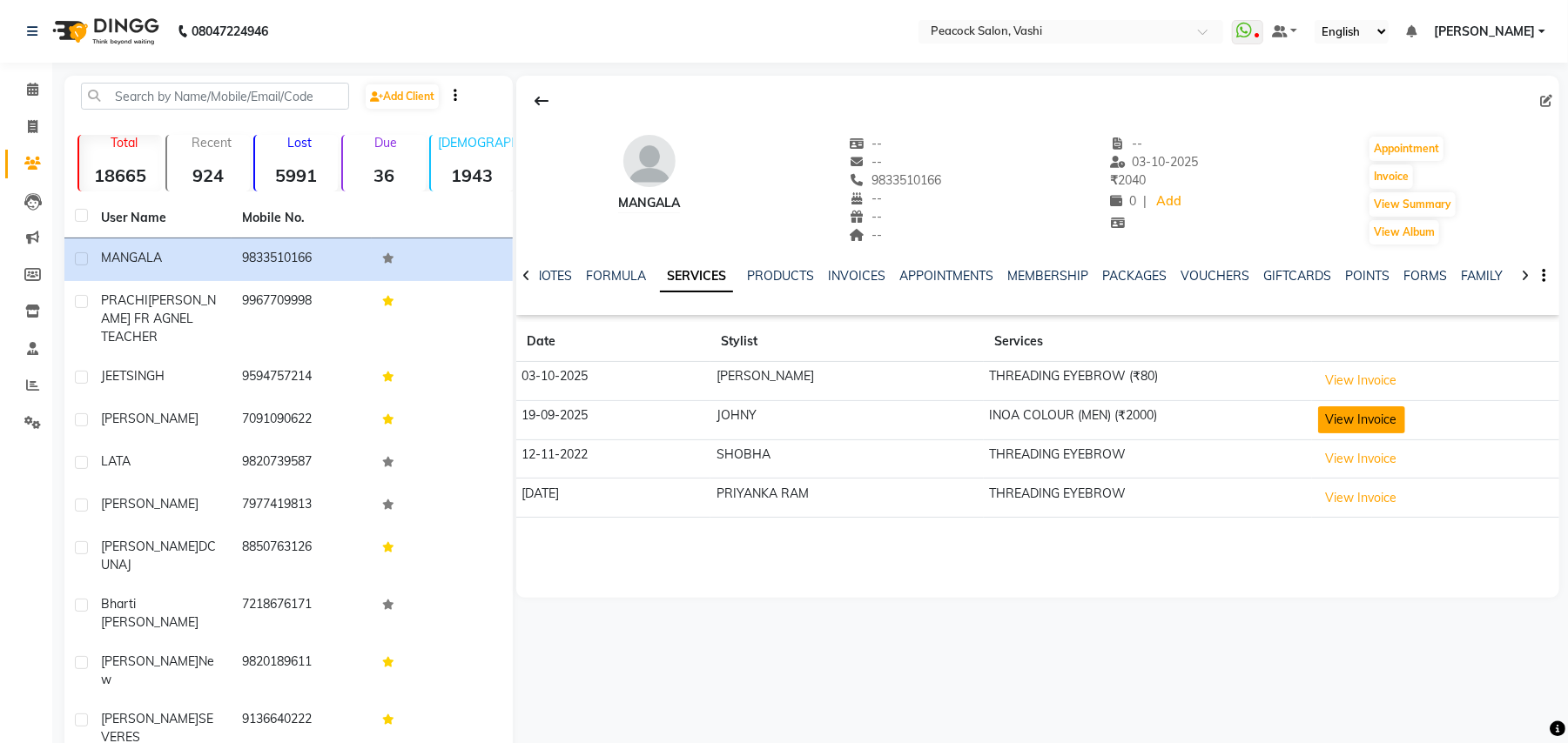
click at [1341, 421] on button "View Invoice" at bounding box center [1362, 419] width 87 height 27
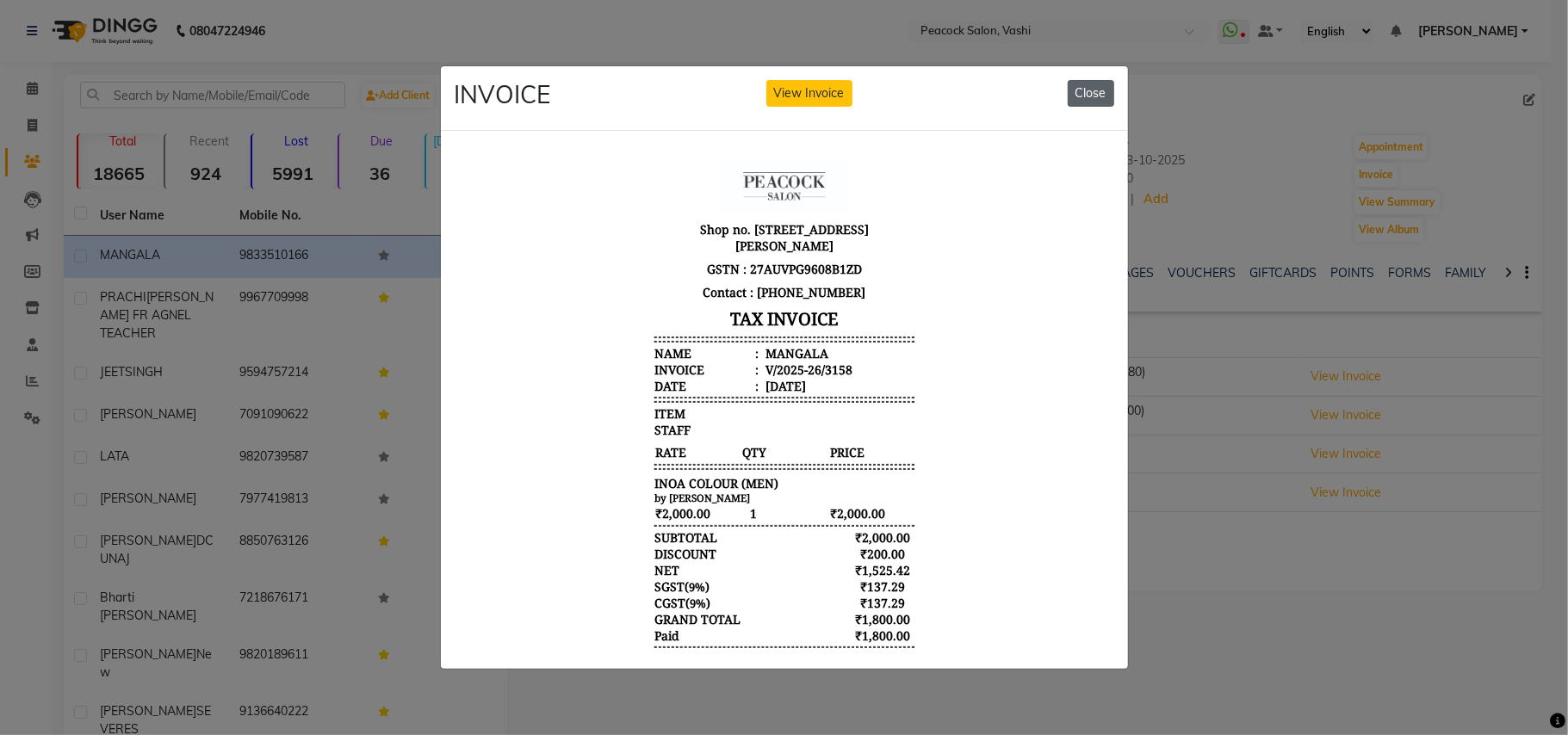
click at [1107, 90] on button "Close" at bounding box center [1091, 93] width 47 height 26
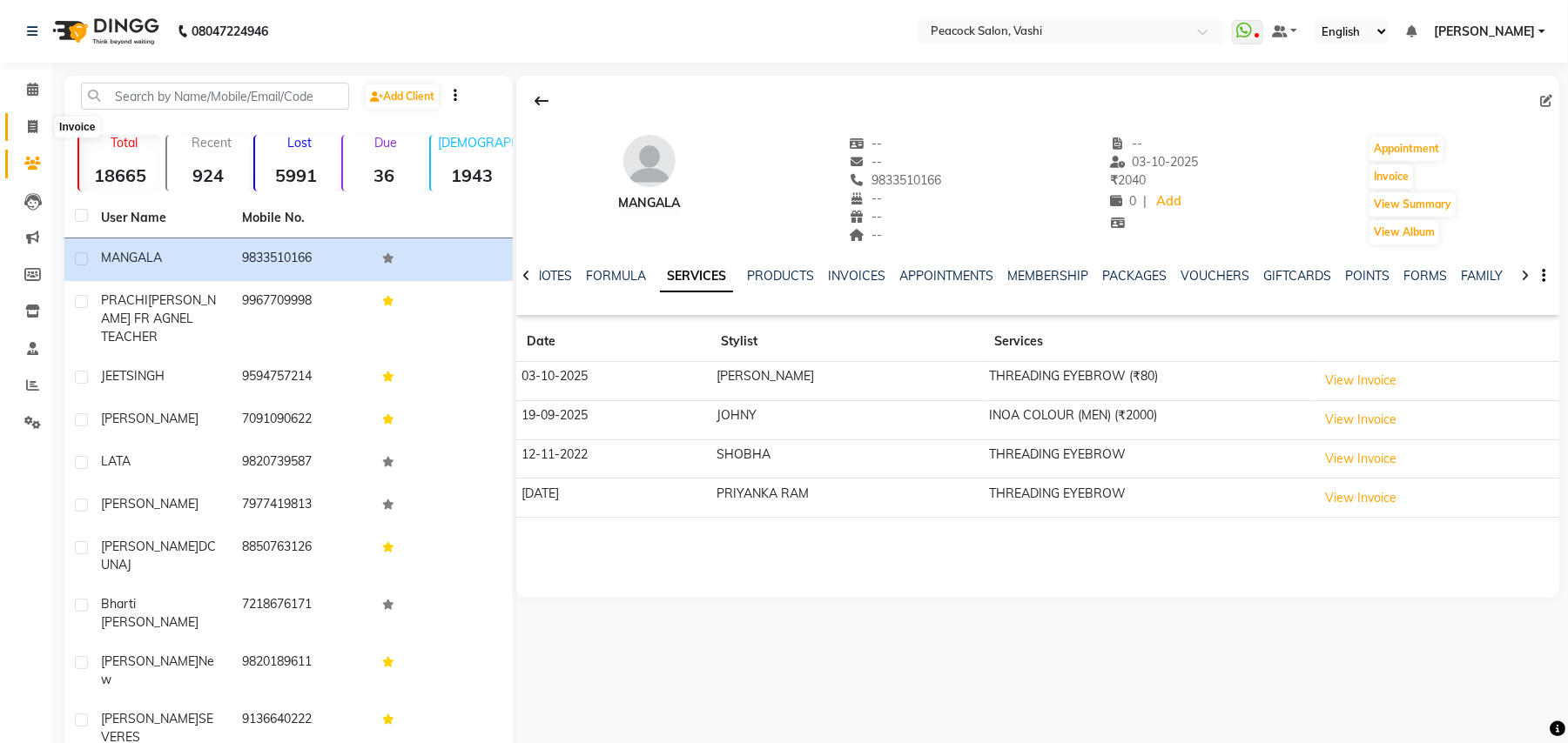
click at [30, 126] on icon at bounding box center [33, 126] width 10 height 13
select select "619"
select select "service"
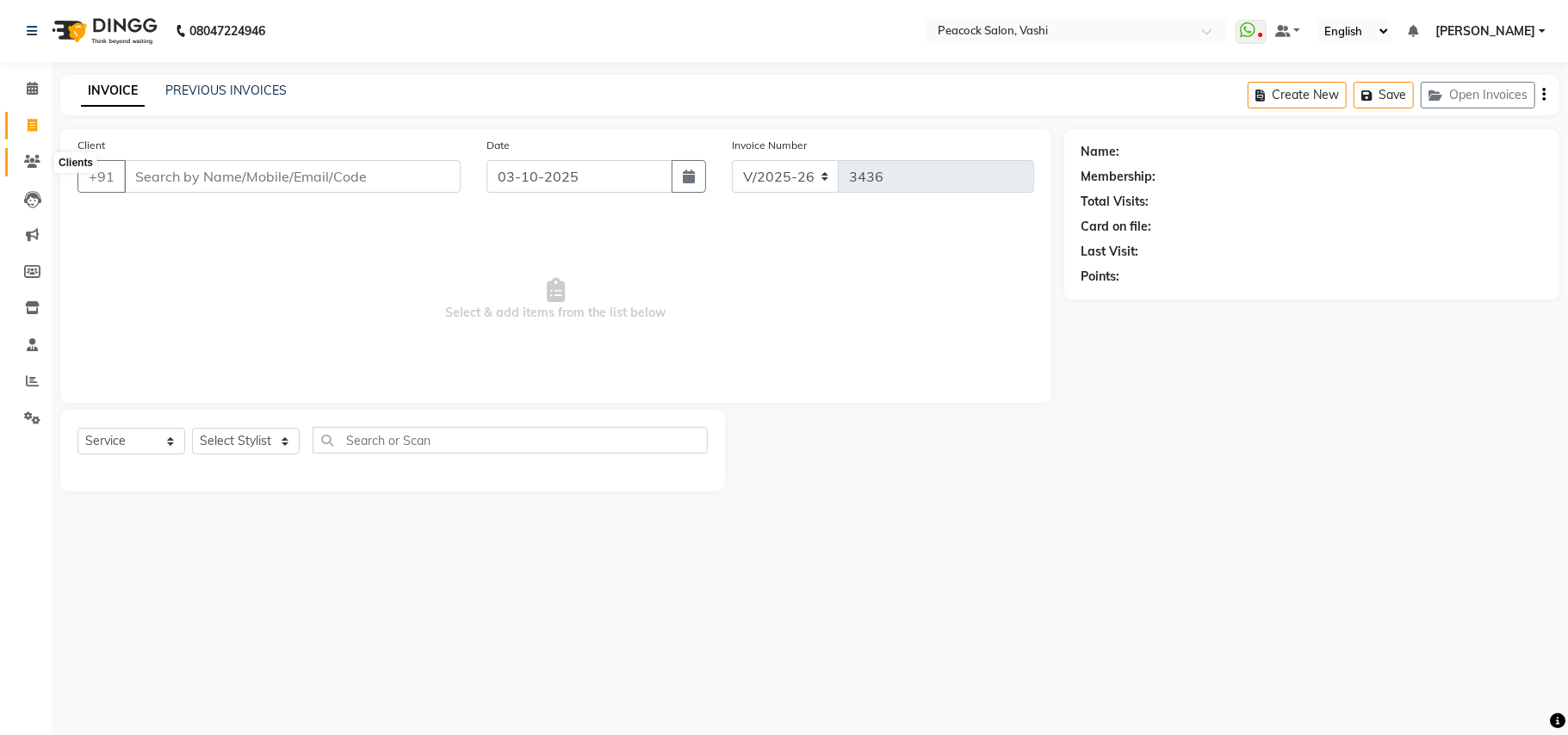
click at [27, 156] on icon at bounding box center [32, 161] width 17 height 13
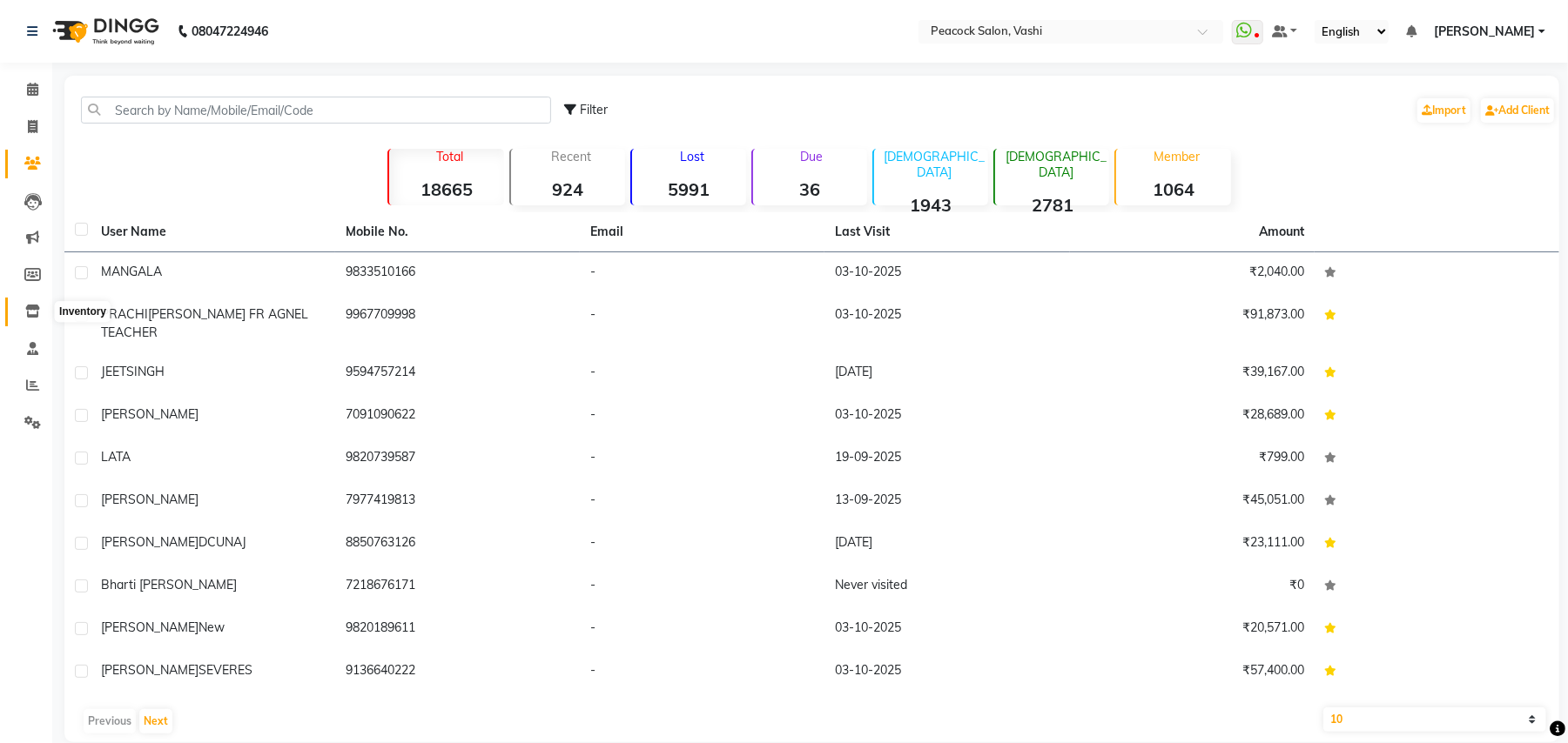
click at [32, 307] on icon at bounding box center [33, 310] width 15 height 13
select select
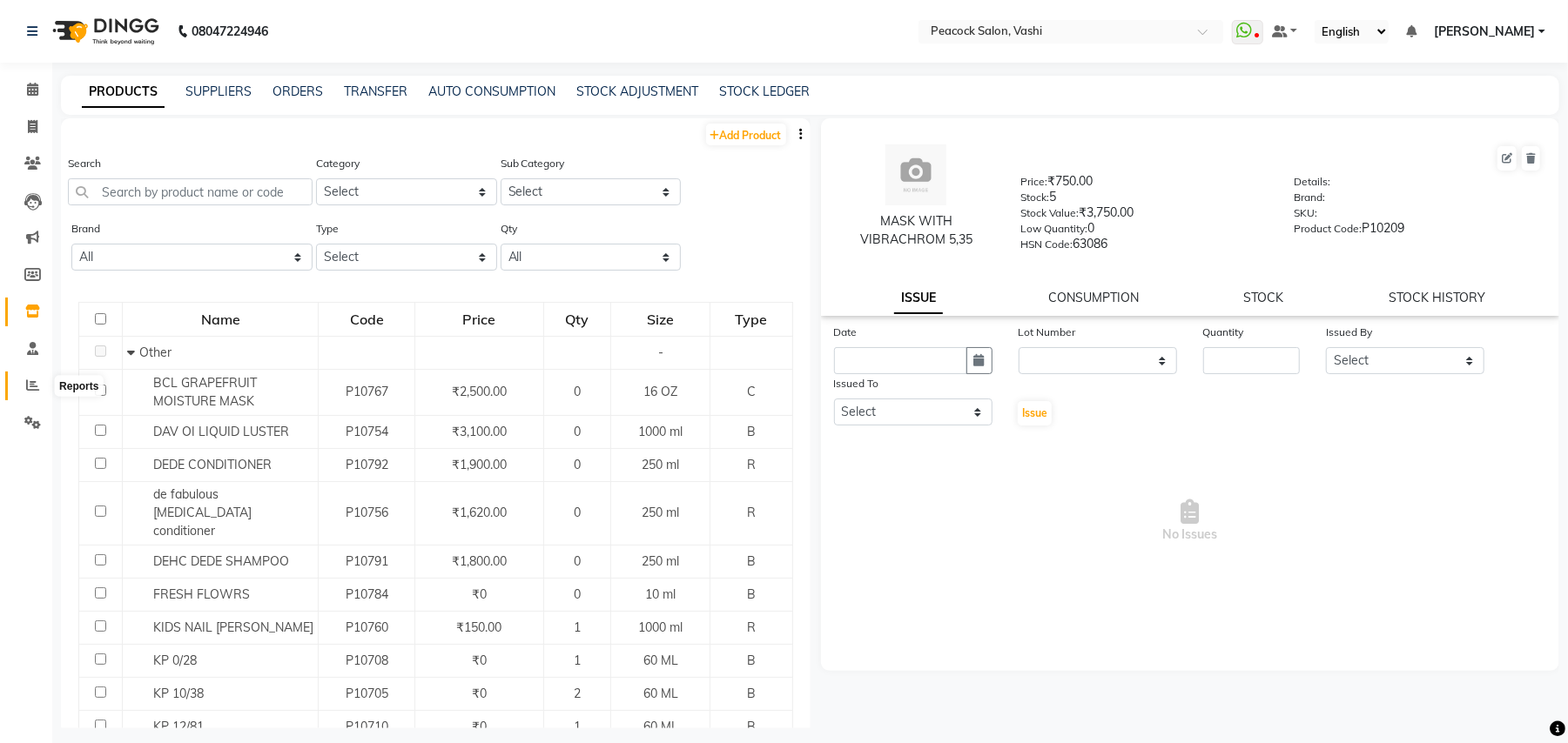
click at [29, 383] on icon at bounding box center [32, 384] width 13 height 13
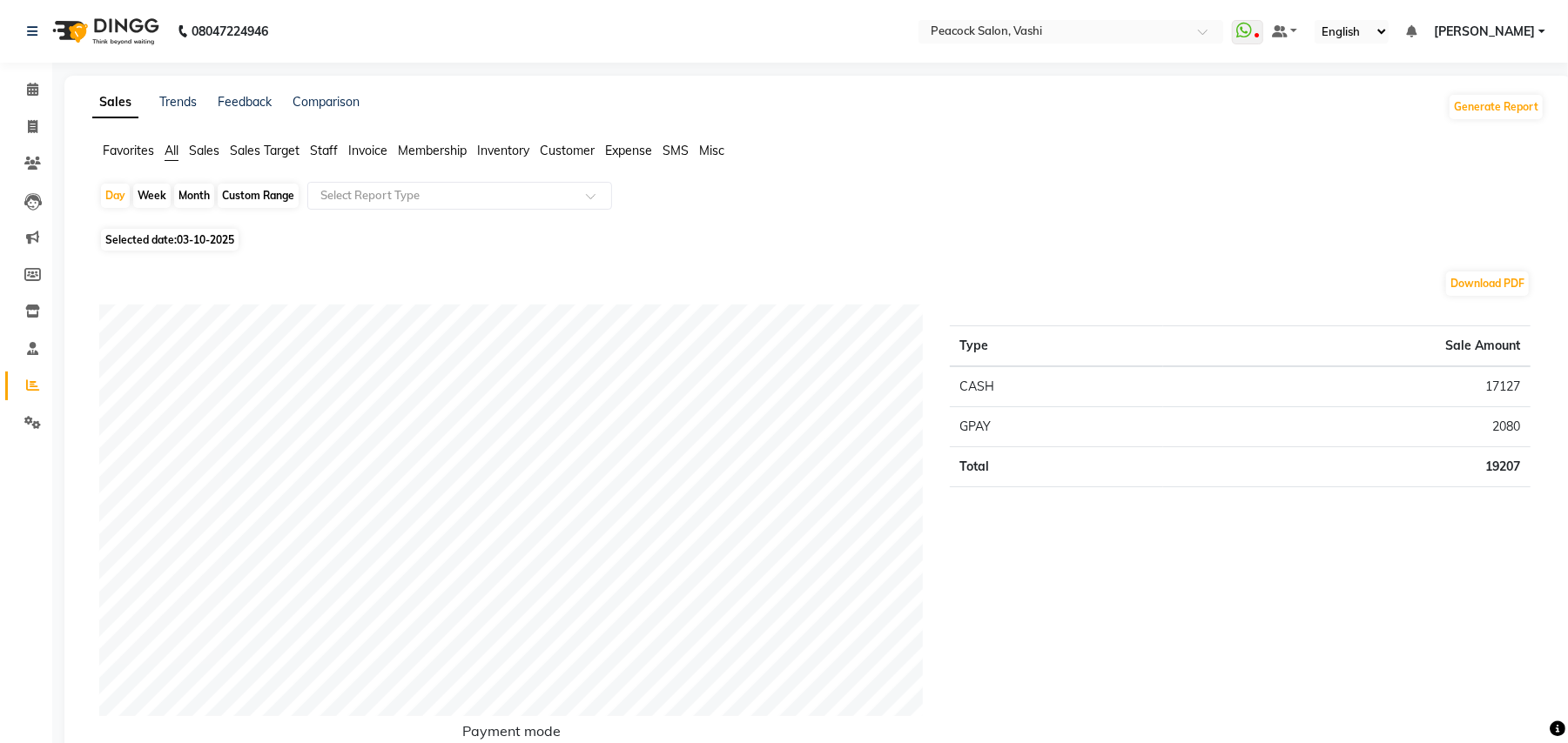
click at [197, 199] on div "Month" at bounding box center [194, 196] width 41 height 25
select select "10"
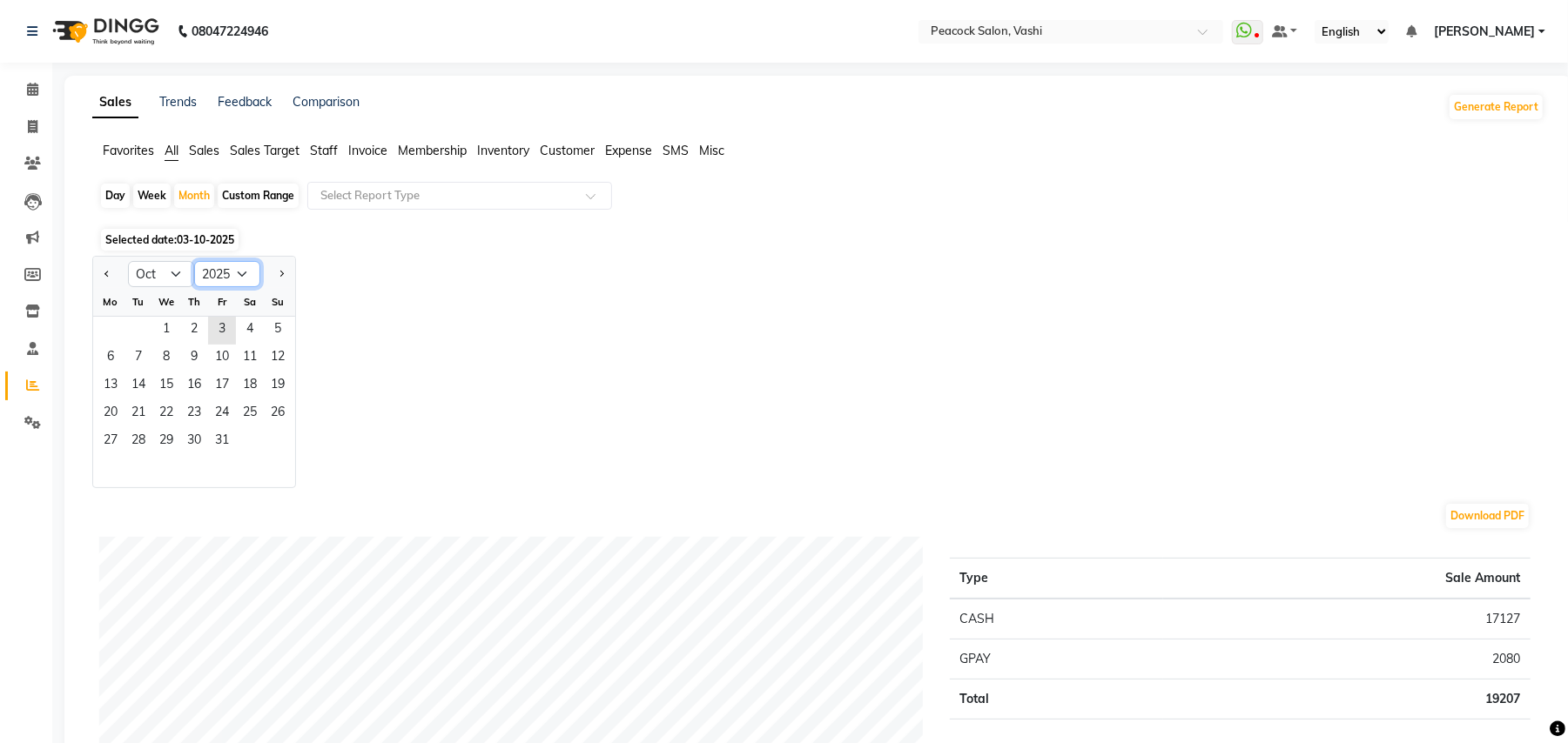
click at [213, 279] on select "2015 2016 2017 2018 2019 2020 2021 2022 2023 2024 2025 2026 2027 2028 2029 2030…" at bounding box center [226, 274] width 66 height 26
select select "2022"
click at [194, 261] on select "2015 2016 2017 2018 2019 2020 2021 2022 2023 2024 2025 2026 2027 2028 2029 2030…" at bounding box center [226, 274] width 66 height 26
click at [252, 332] on span "1" at bounding box center [250, 331] width 28 height 28
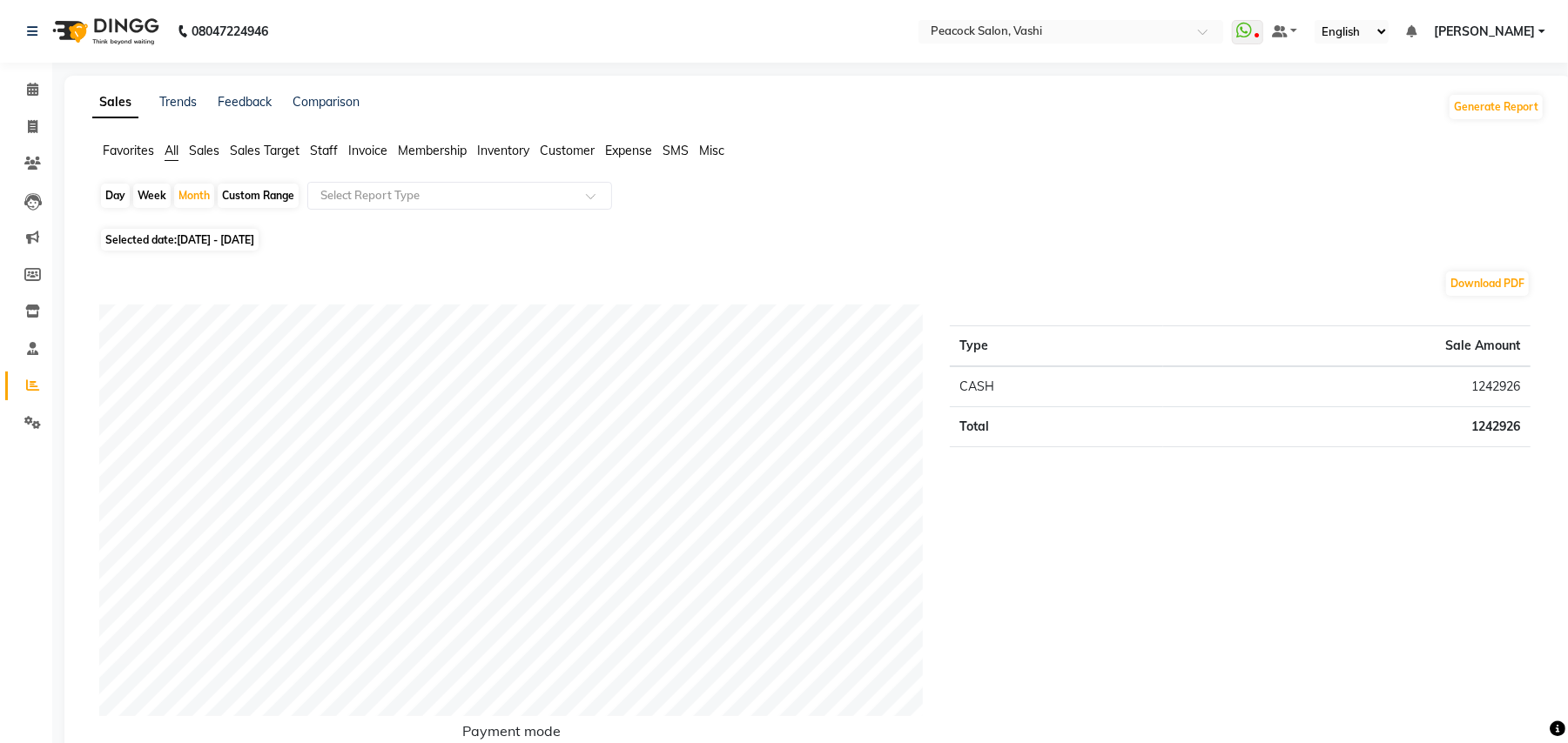
click at [325, 147] on span "Staff" at bounding box center [324, 150] width 28 height 16
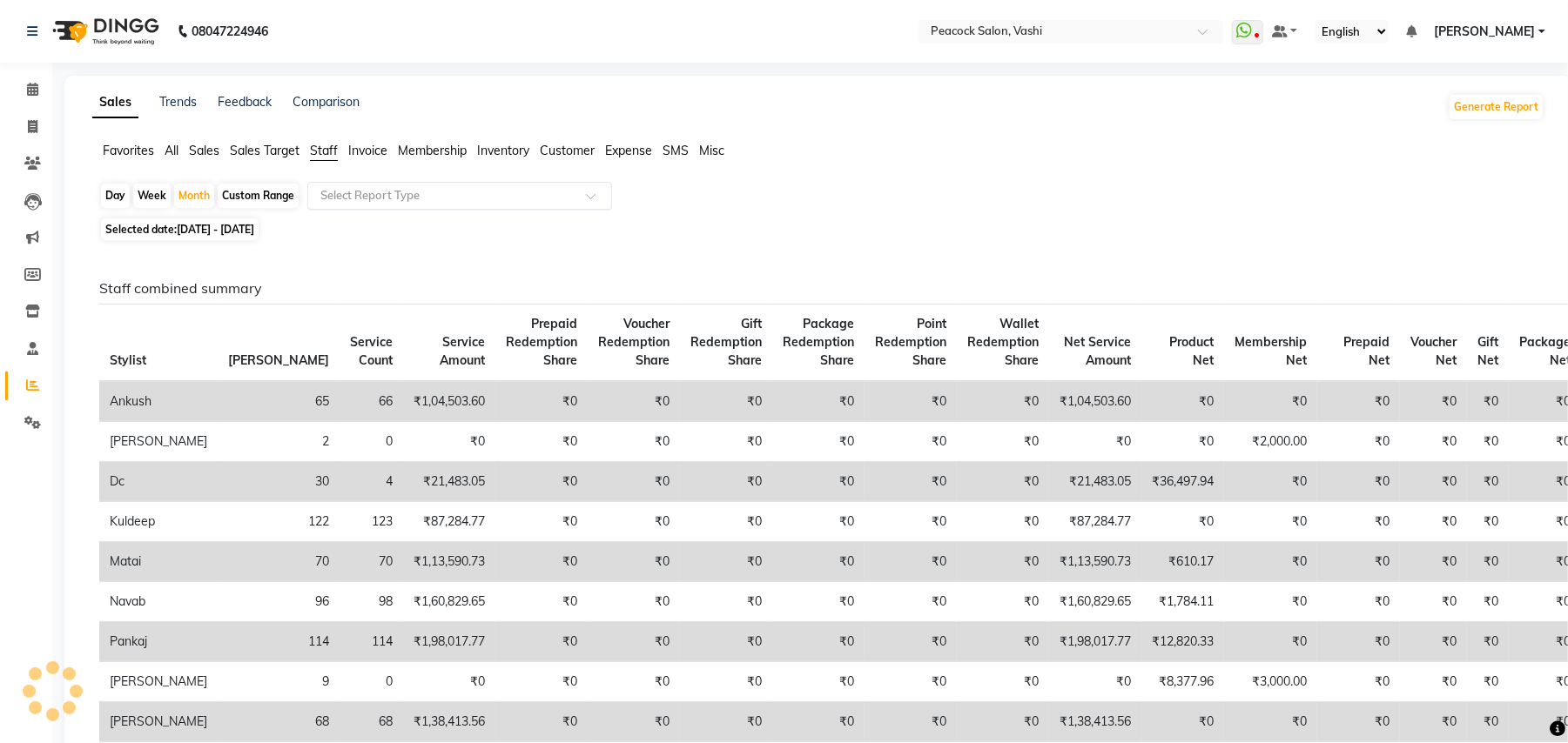
click at [357, 194] on input "text" at bounding box center [443, 196] width 251 height 18
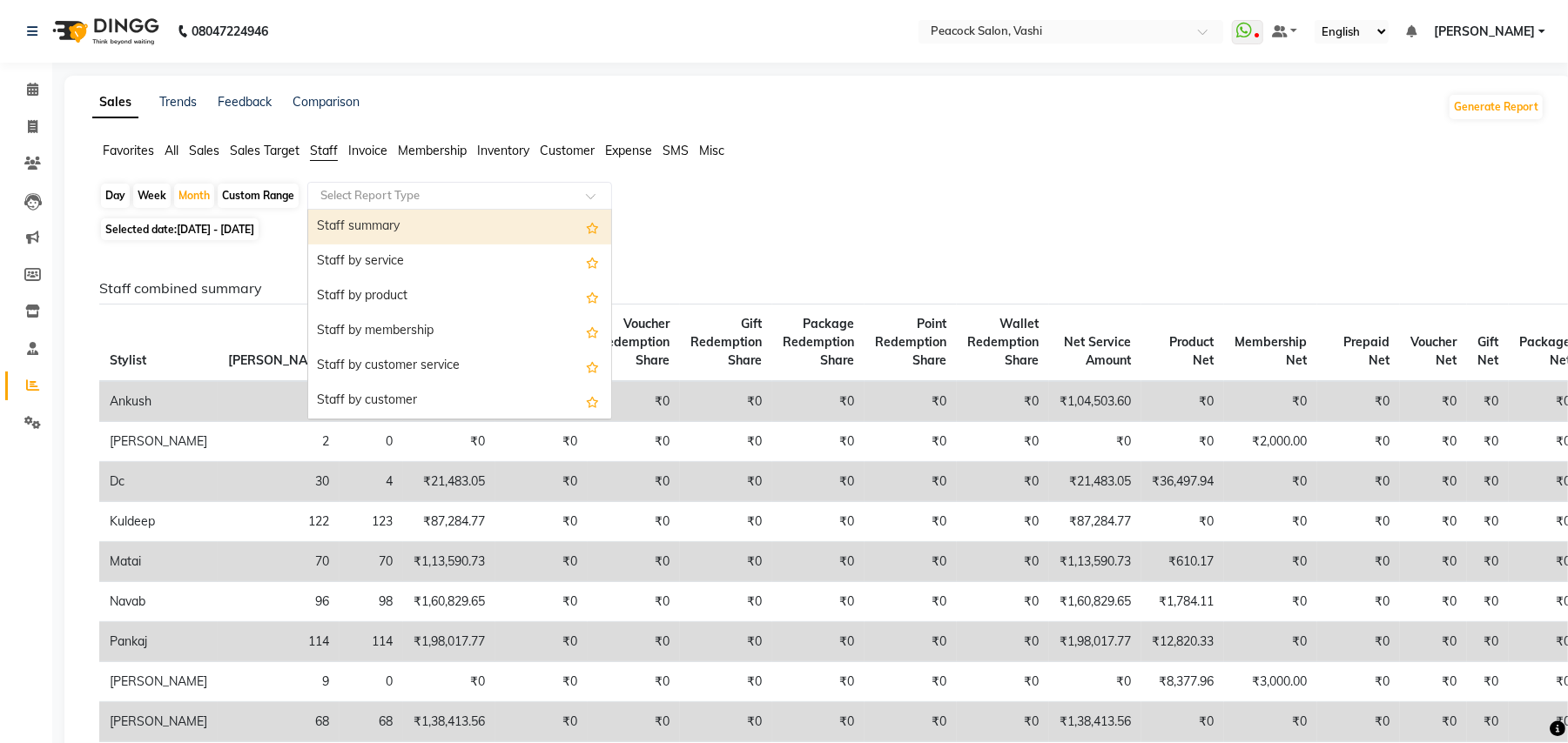
click at [377, 228] on div "Staff summary" at bounding box center [459, 226] width 303 height 35
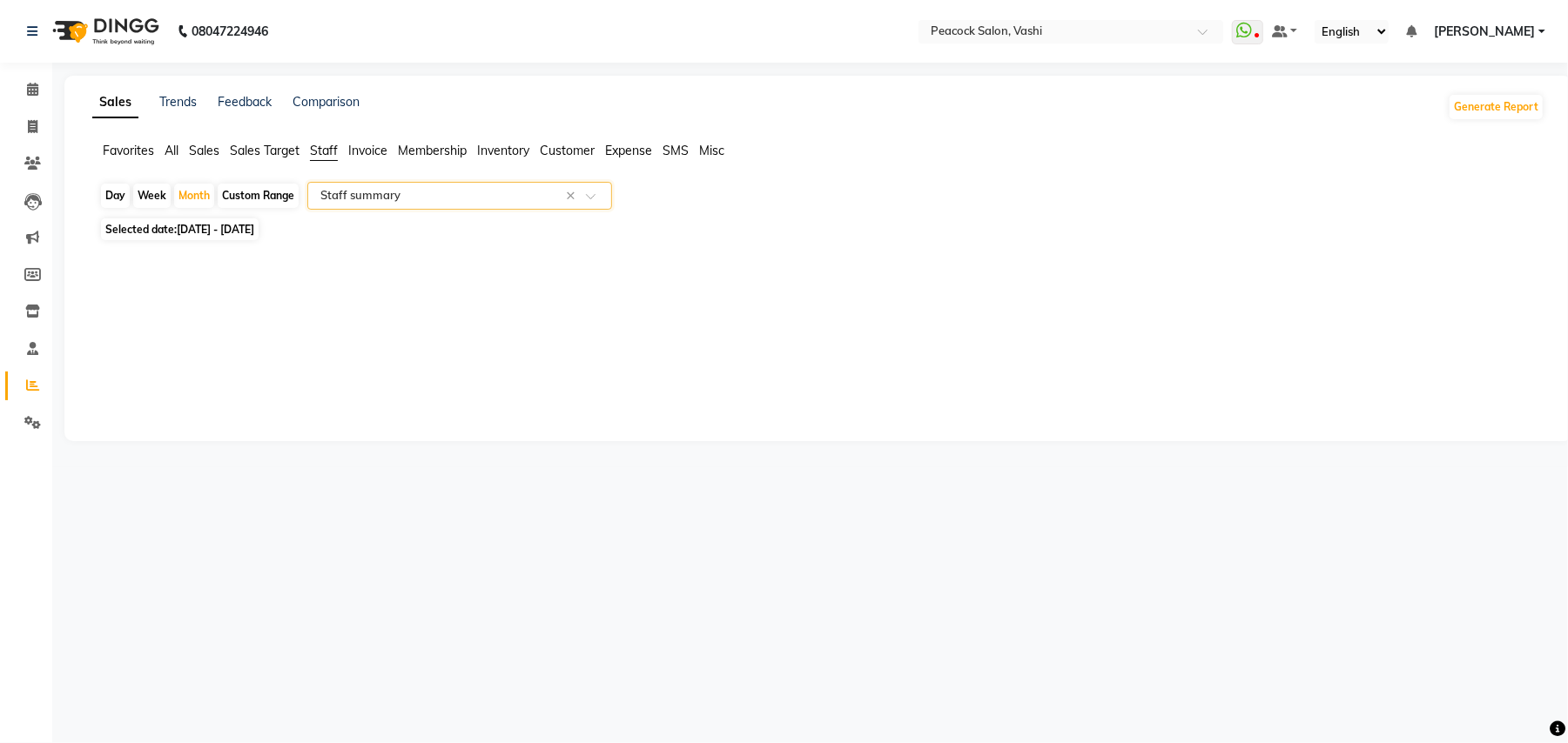
select select "filtered_report"
select select "pdf"
click at [30, 122] on icon at bounding box center [33, 126] width 10 height 13
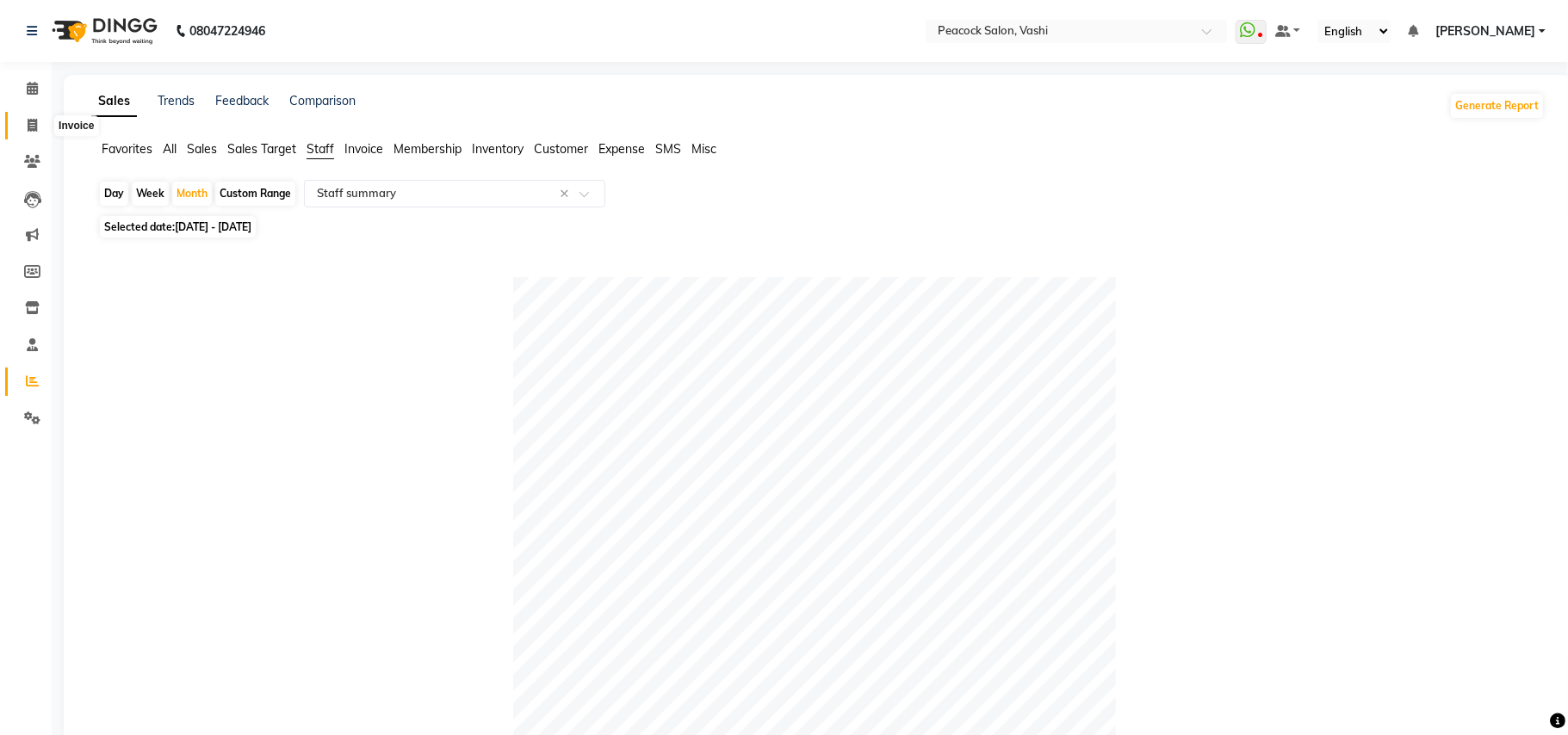
select select "619"
select select "service"
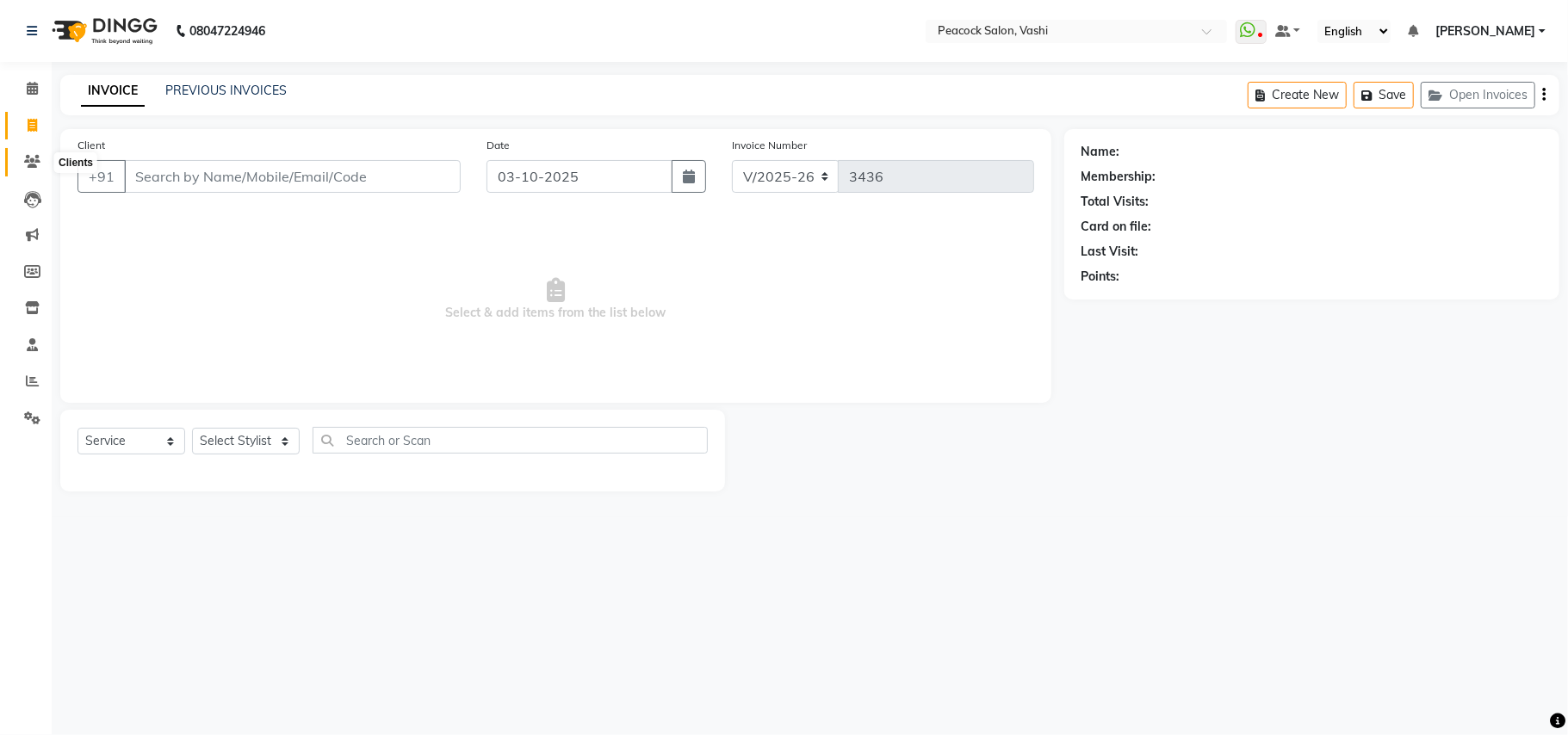
click at [29, 162] on icon at bounding box center [32, 161] width 17 height 13
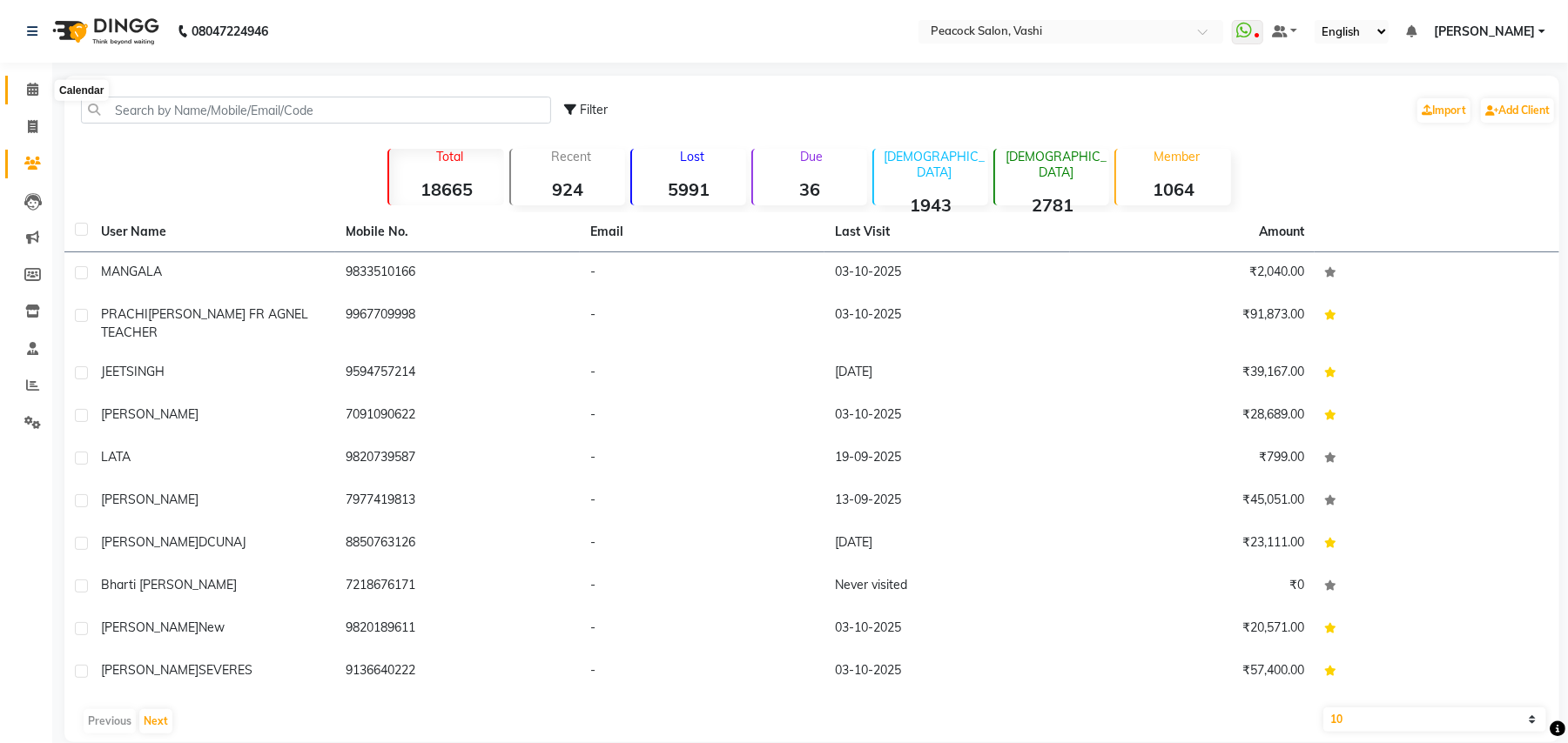
click at [36, 88] on icon at bounding box center [32, 89] width 11 height 13
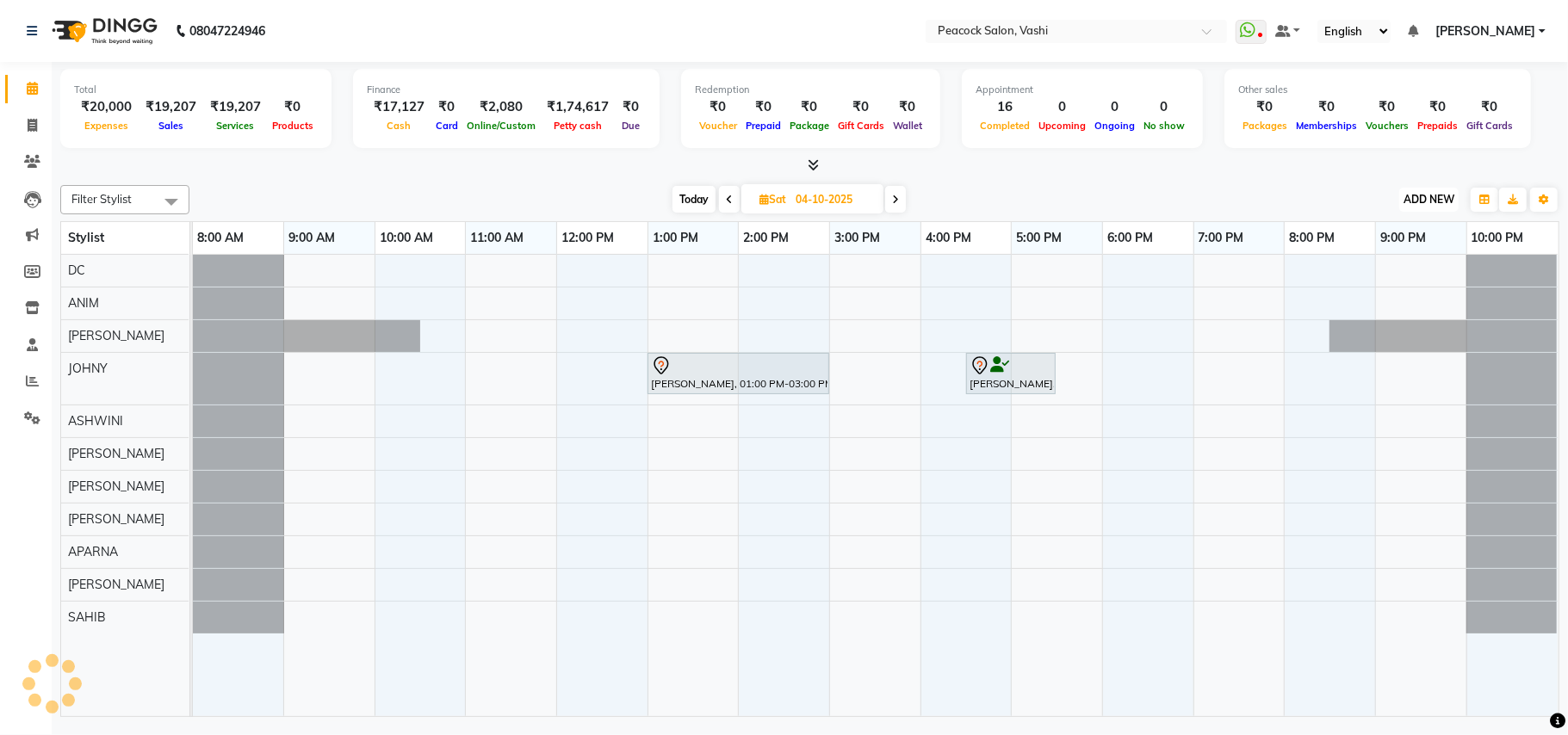
click at [1445, 198] on span "ADD NEW" at bounding box center [1429, 198] width 51 height 13
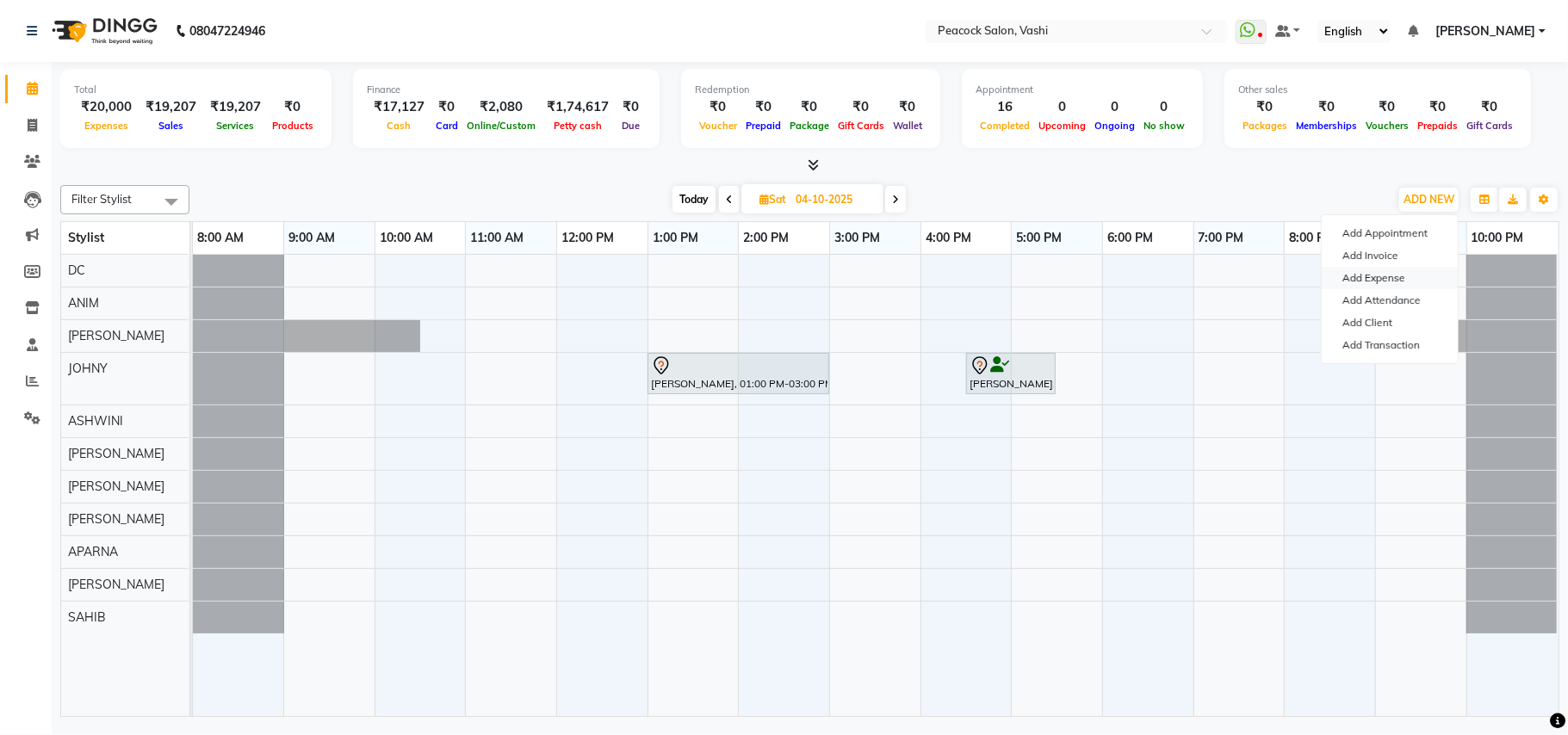
click at [1392, 272] on link "Add Expense" at bounding box center [1389, 278] width 136 height 22
select select "1"
select select "2142"
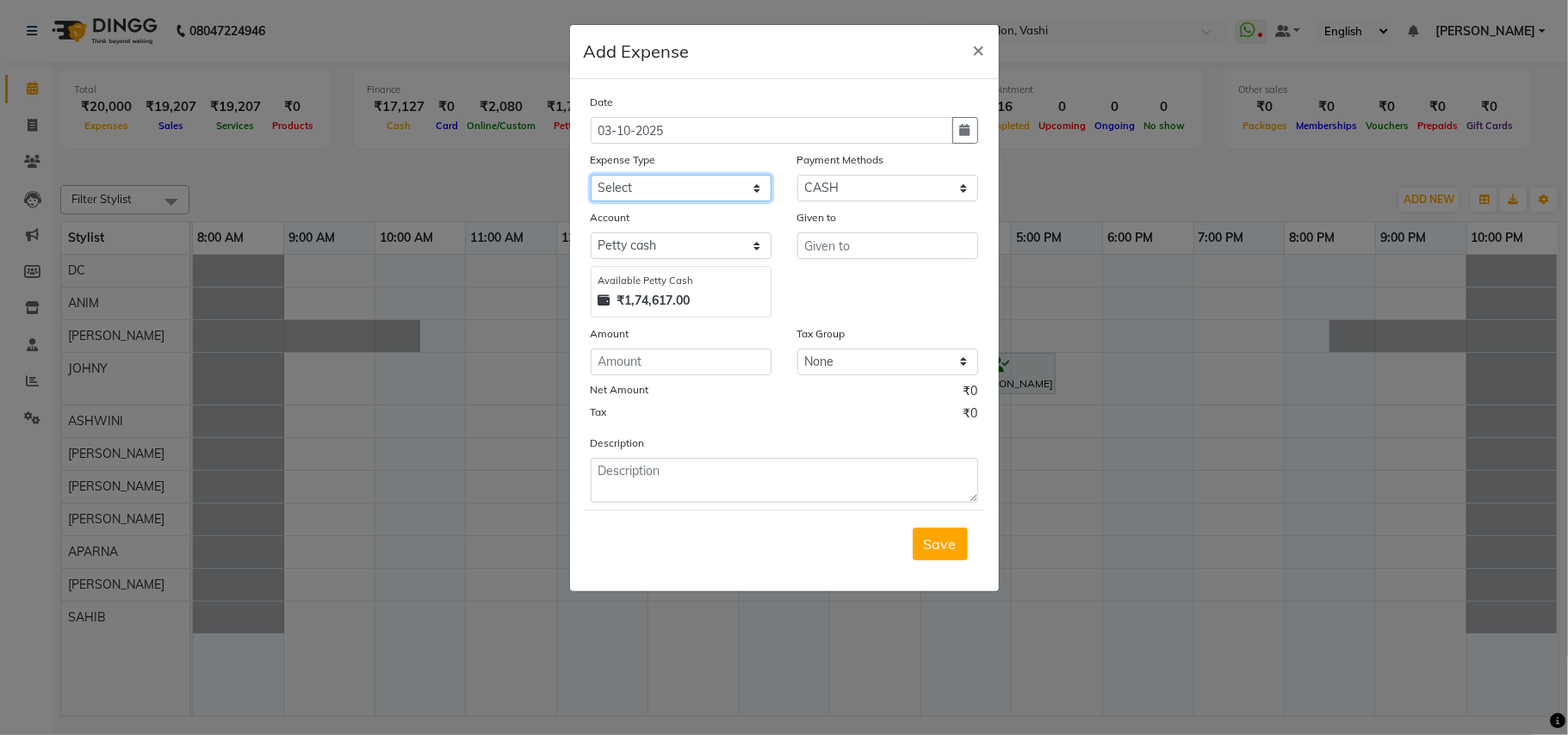
click at [625, 191] on select "Select Advance Salary apmc BANK beauty studio bevarages bonus cable cake Car ma…" at bounding box center [680, 188] width 181 height 26
select select "6159"
click at [590, 175] on select "Select Advance Salary apmc BANK beauty studio bevarages bonus cable cake Car ma…" at bounding box center [680, 188] width 181 height 26
click at [656, 357] on input "number" at bounding box center [680, 362] width 181 height 26
type input "26"
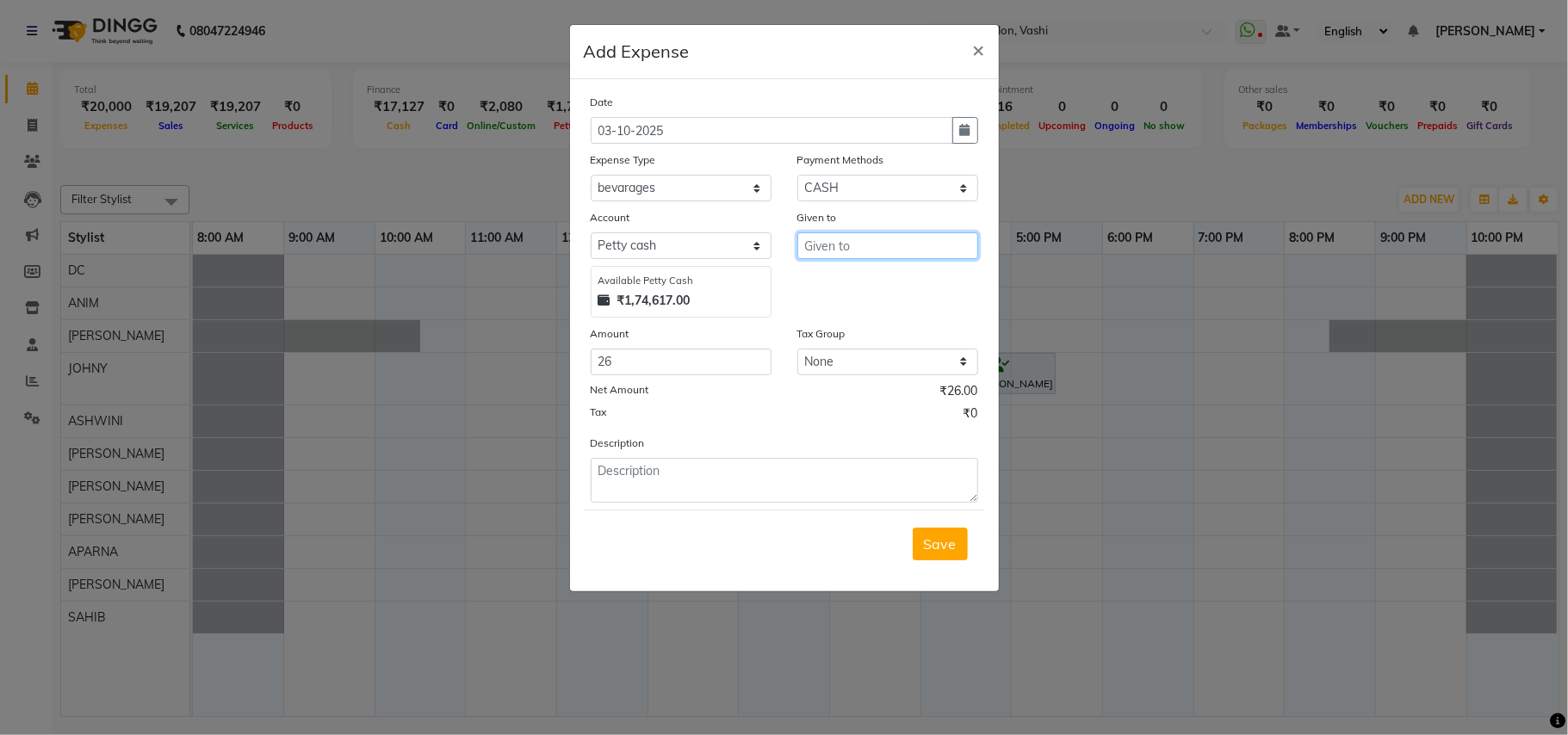
click at [877, 241] on input "text" at bounding box center [888, 245] width 181 height 26
click at [868, 276] on button "DC" at bounding box center [865, 281] width 136 height 27
type input "DC"
click at [635, 466] on textarea at bounding box center [784, 481] width 387 height 45
type textarea "print"
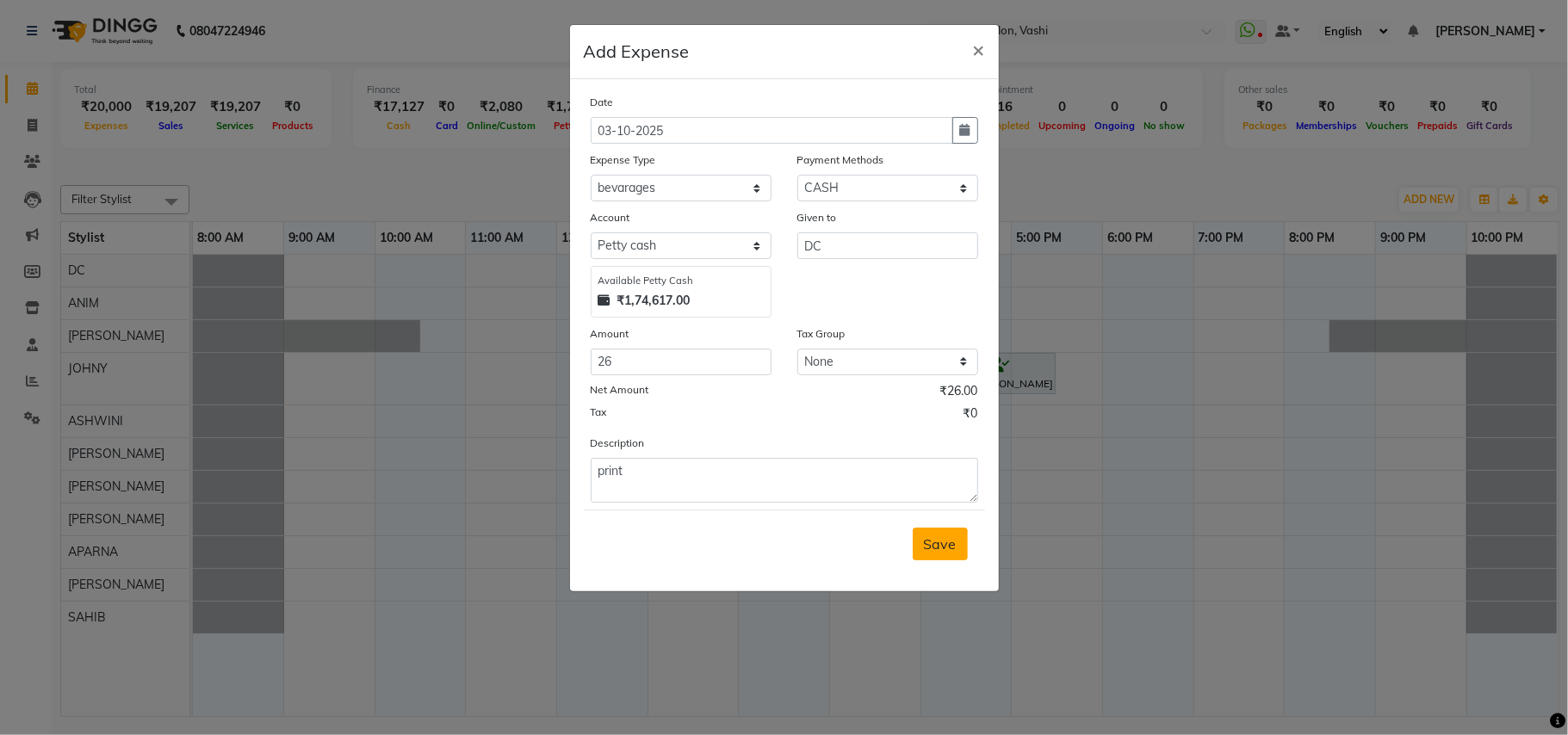
click at [949, 546] on span "Save" at bounding box center [939, 544] width 32 height 18
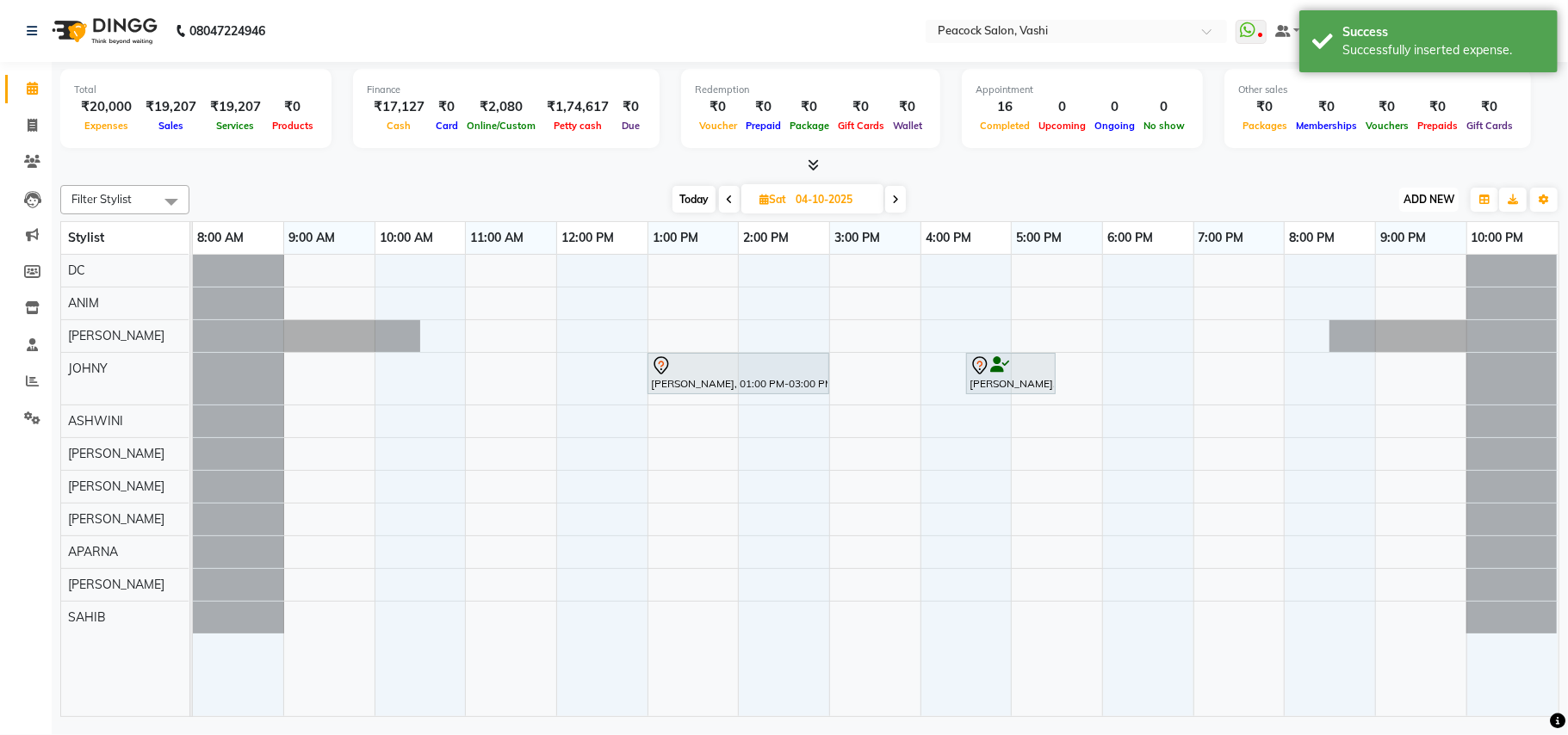
click at [1445, 204] on span "ADD NEW" at bounding box center [1429, 198] width 51 height 13
click at [1365, 278] on link "Add Expense" at bounding box center [1389, 278] width 136 height 22
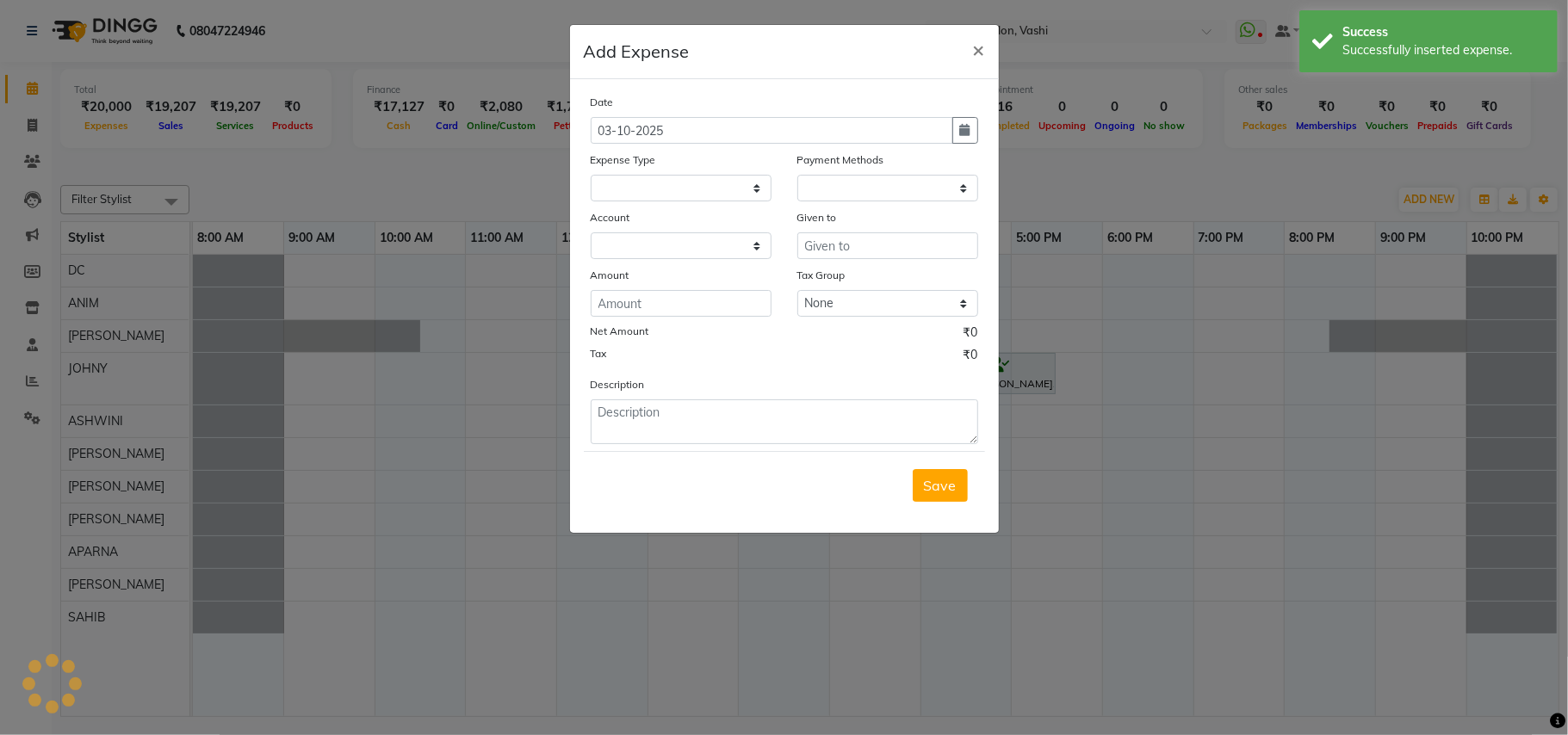
select select
select select "1"
select select "2142"
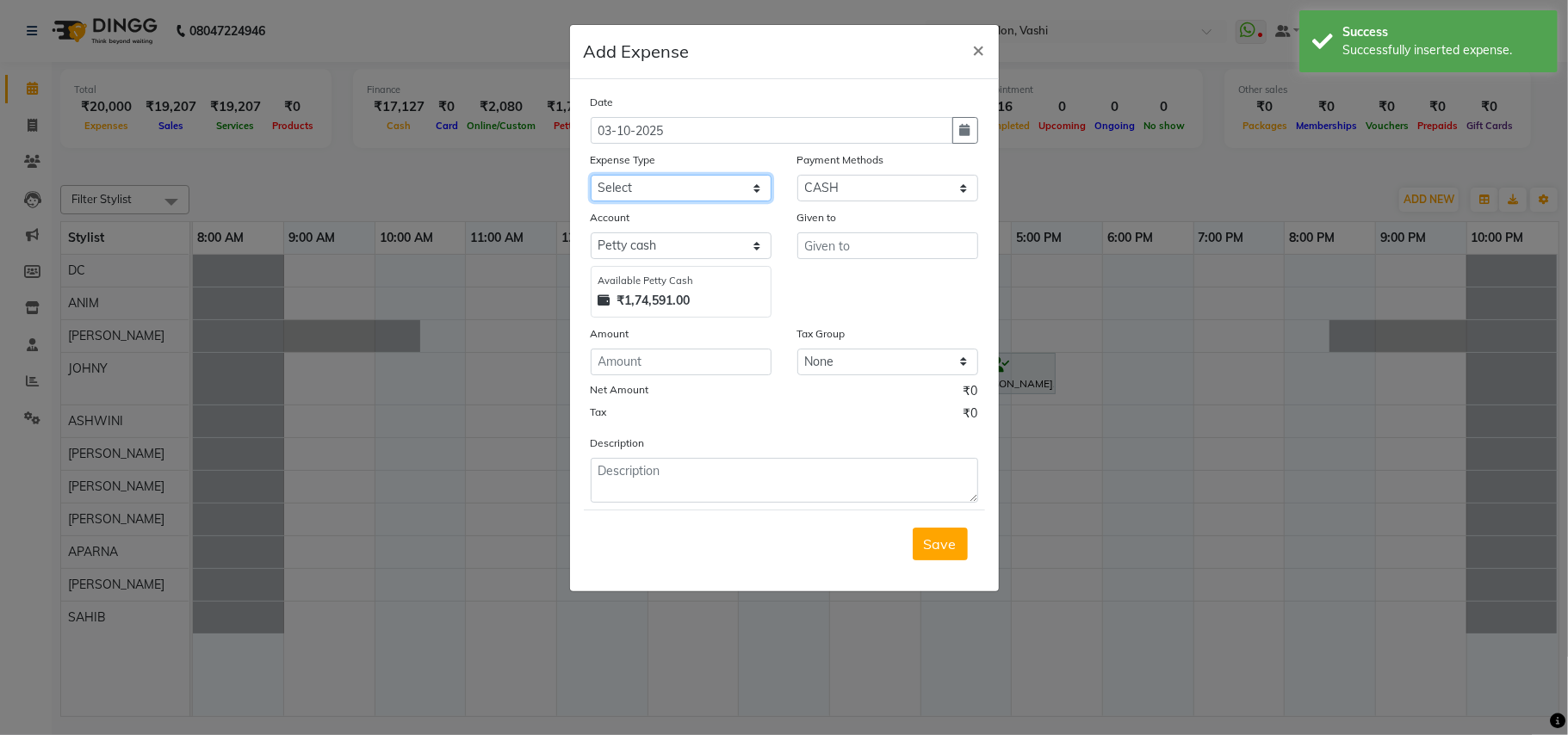
click at [680, 183] on select "Select Advance Salary apmc BANK beauty studio bevarages bonus cable cake Car ma…" at bounding box center [680, 188] width 181 height 26
select select "6162"
click at [590, 175] on select "Select Advance Salary apmc BANK beauty studio bevarages bonus cable cake Car ma…" at bounding box center [680, 188] width 181 height 26
click at [656, 356] on input "number" at bounding box center [680, 362] width 181 height 26
type input "20"
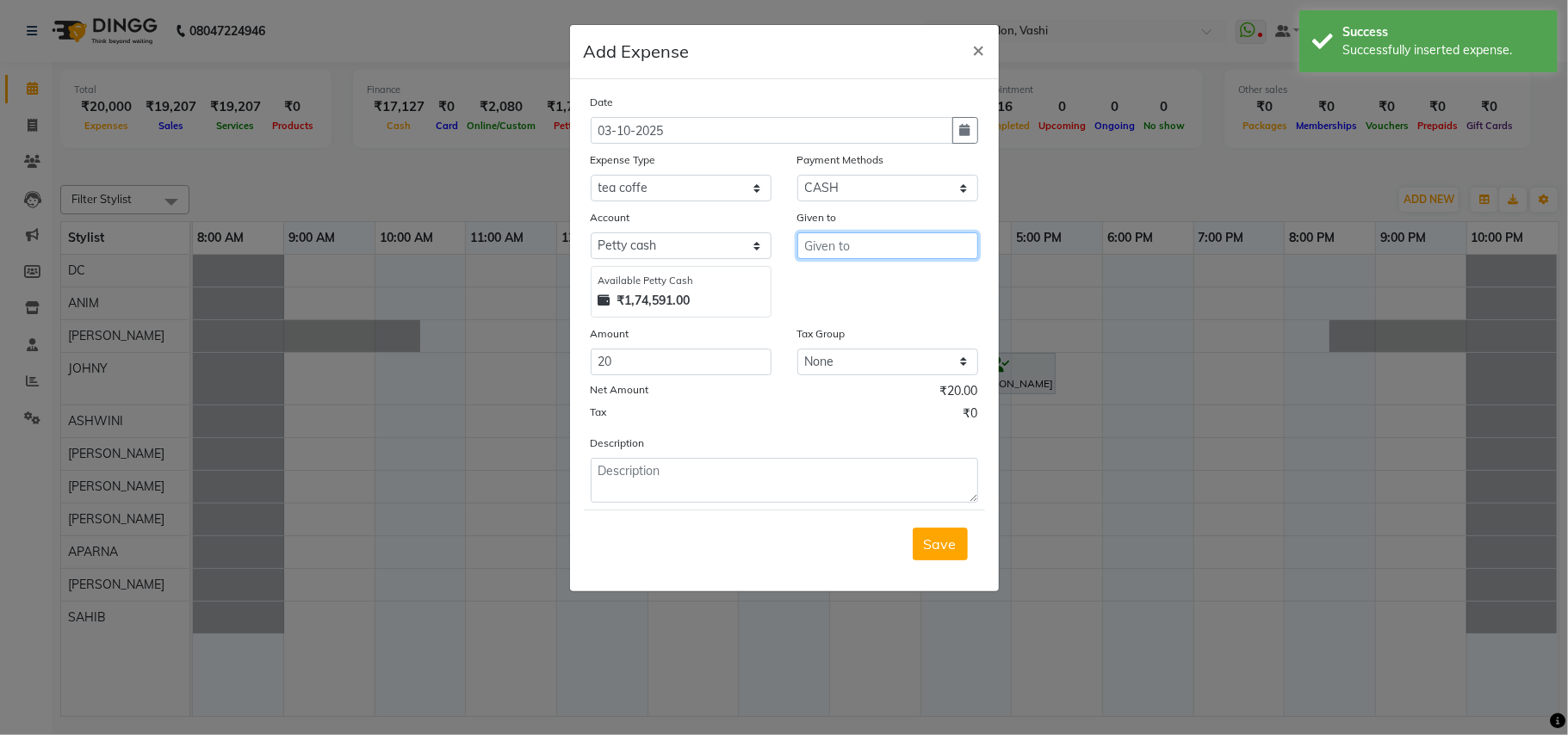
click at [851, 251] on input "text" at bounding box center [888, 245] width 181 height 26
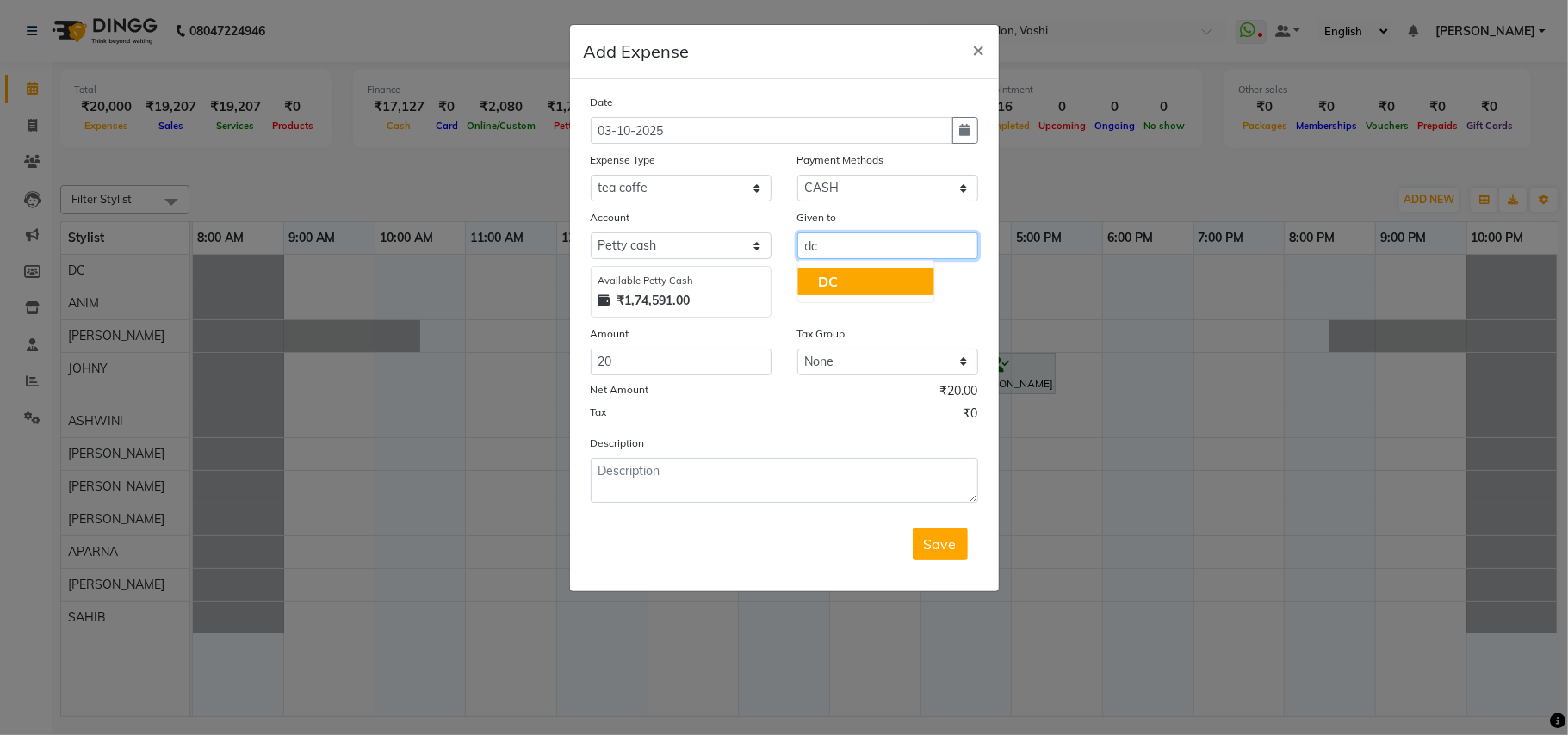
click at [895, 283] on button "DC" at bounding box center [865, 281] width 136 height 27
type input "DC"
click at [936, 541] on span "Save" at bounding box center [939, 544] width 32 height 18
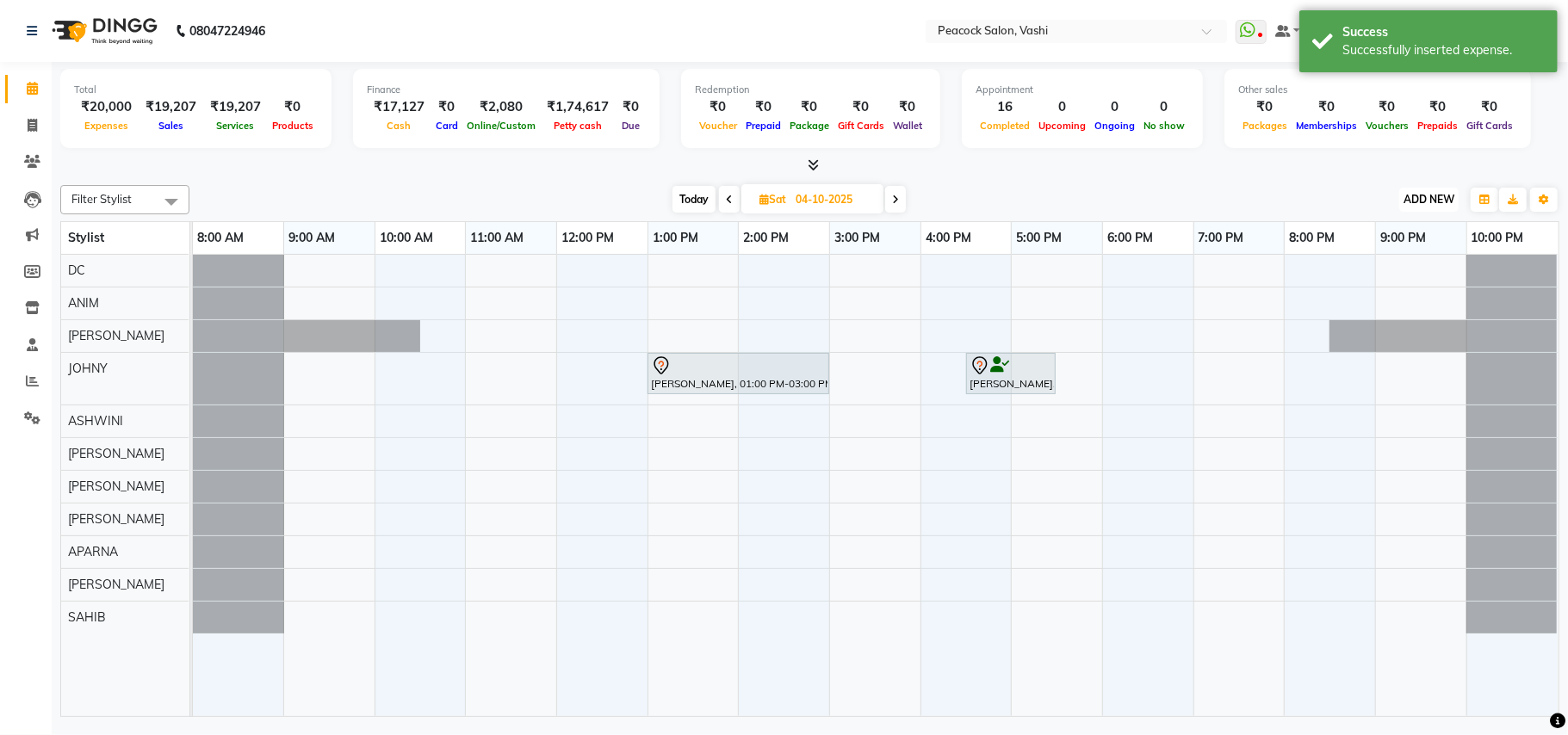
click at [1436, 195] on span "ADD NEW" at bounding box center [1429, 198] width 51 height 13
click at [1397, 277] on link "Add Expense" at bounding box center [1389, 278] width 136 height 22
select select "1"
select select "2142"
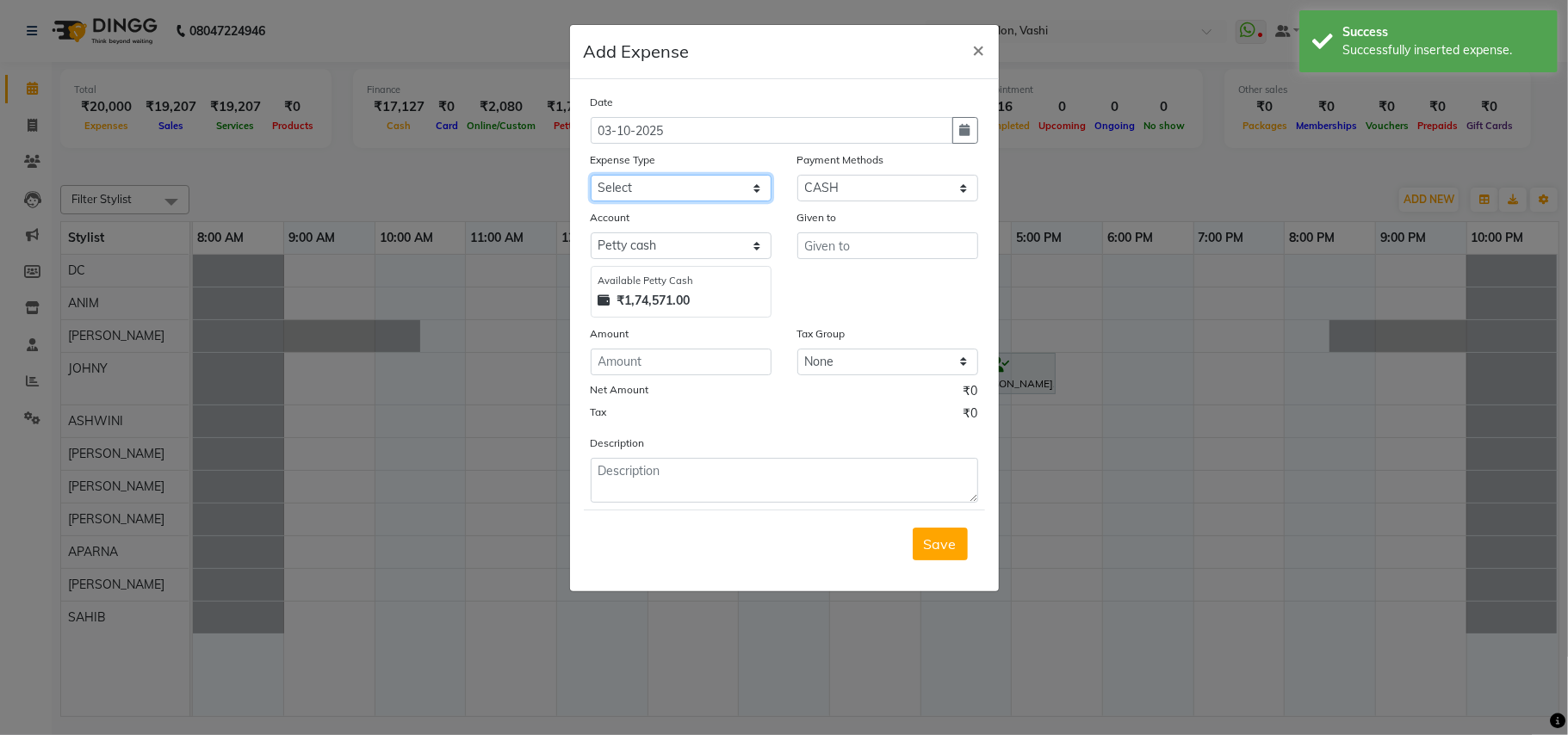
click at [634, 185] on select "Select Advance Salary apmc BANK beauty studio bevarages bonus cable cake Car ma…" at bounding box center [680, 188] width 181 height 26
select select "6149"
click at [590, 175] on select "Select Advance Salary apmc BANK beauty studio bevarages bonus cable cake Car ma…" at bounding box center [680, 188] width 181 height 26
click at [698, 367] on input "number" at bounding box center [680, 362] width 181 height 26
type input "10"
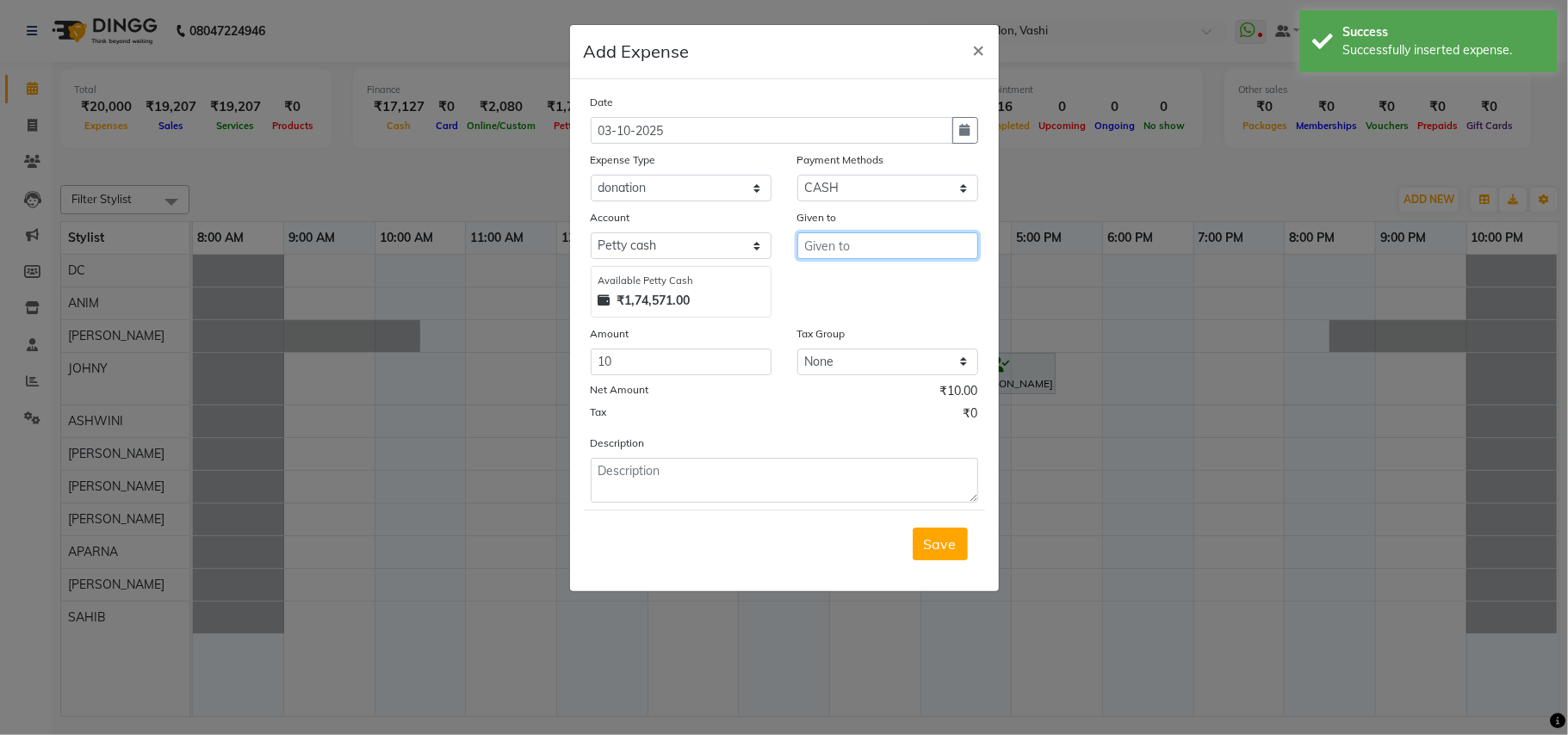
click at [872, 246] on input "text" at bounding box center [888, 245] width 181 height 26
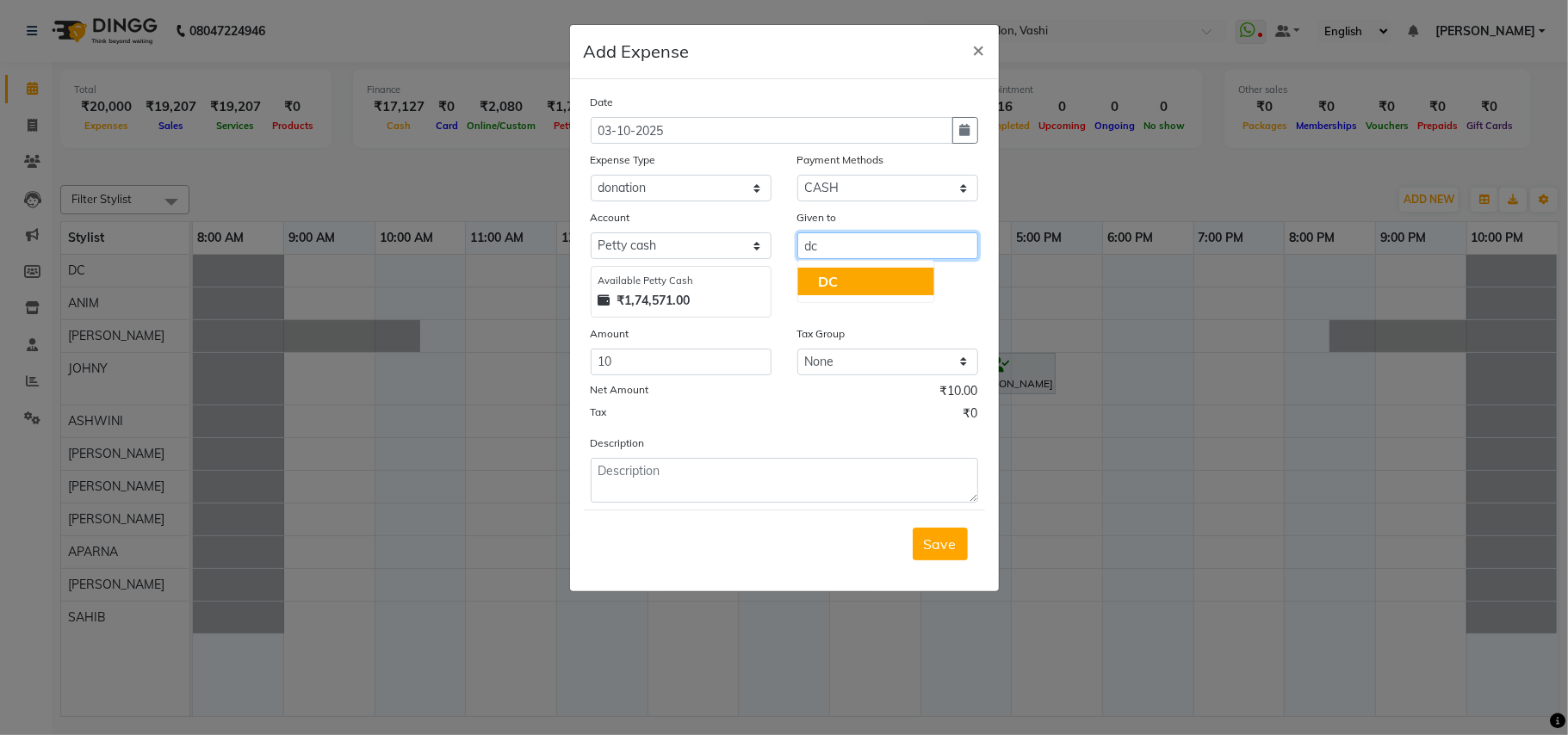
click at [856, 269] on button "DC" at bounding box center [865, 281] width 136 height 27
type input "DC"
click at [934, 542] on span "Save" at bounding box center [939, 544] width 32 height 18
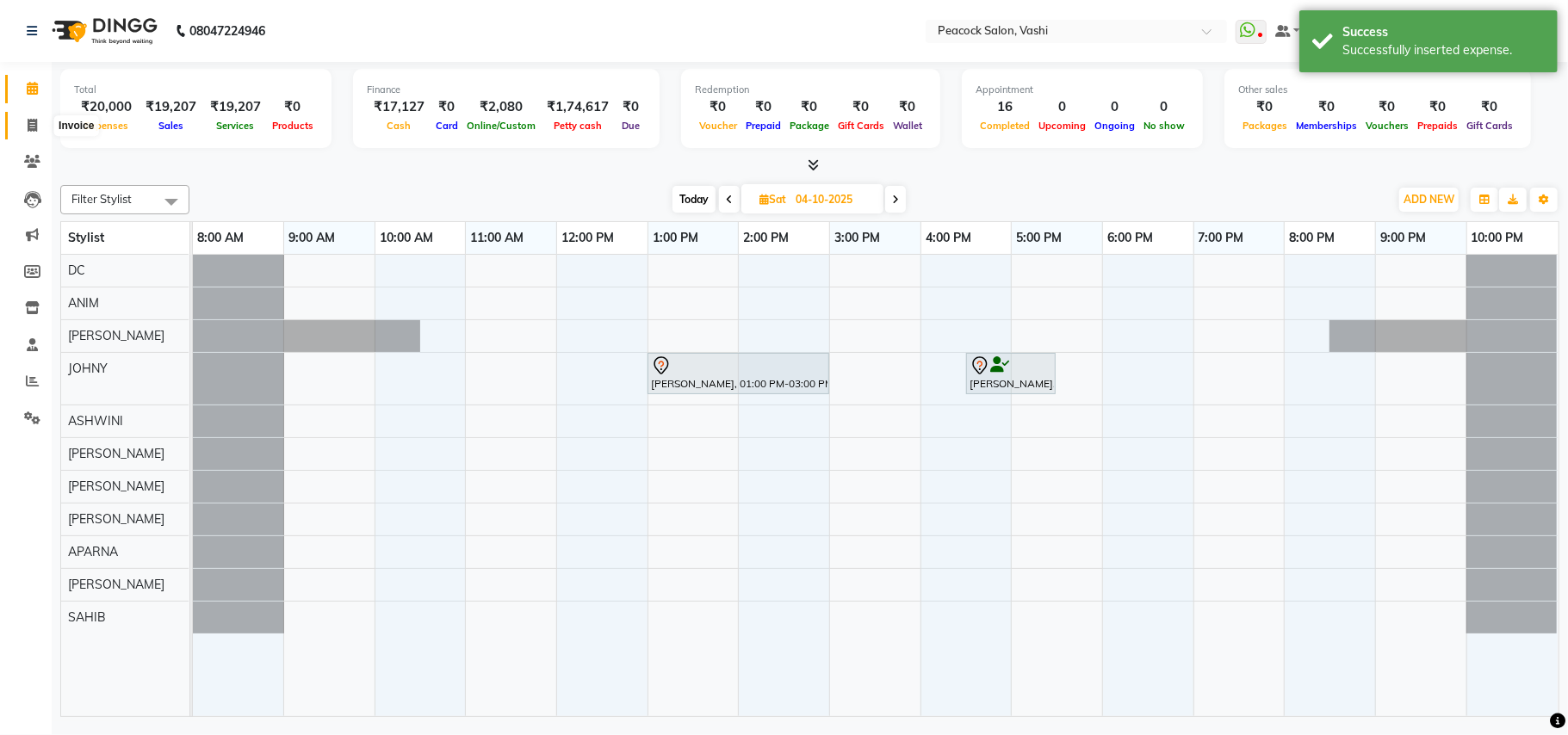
click at [29, 125] on icon at bounding box center [32, 125] width 10 height 13
select select "service"
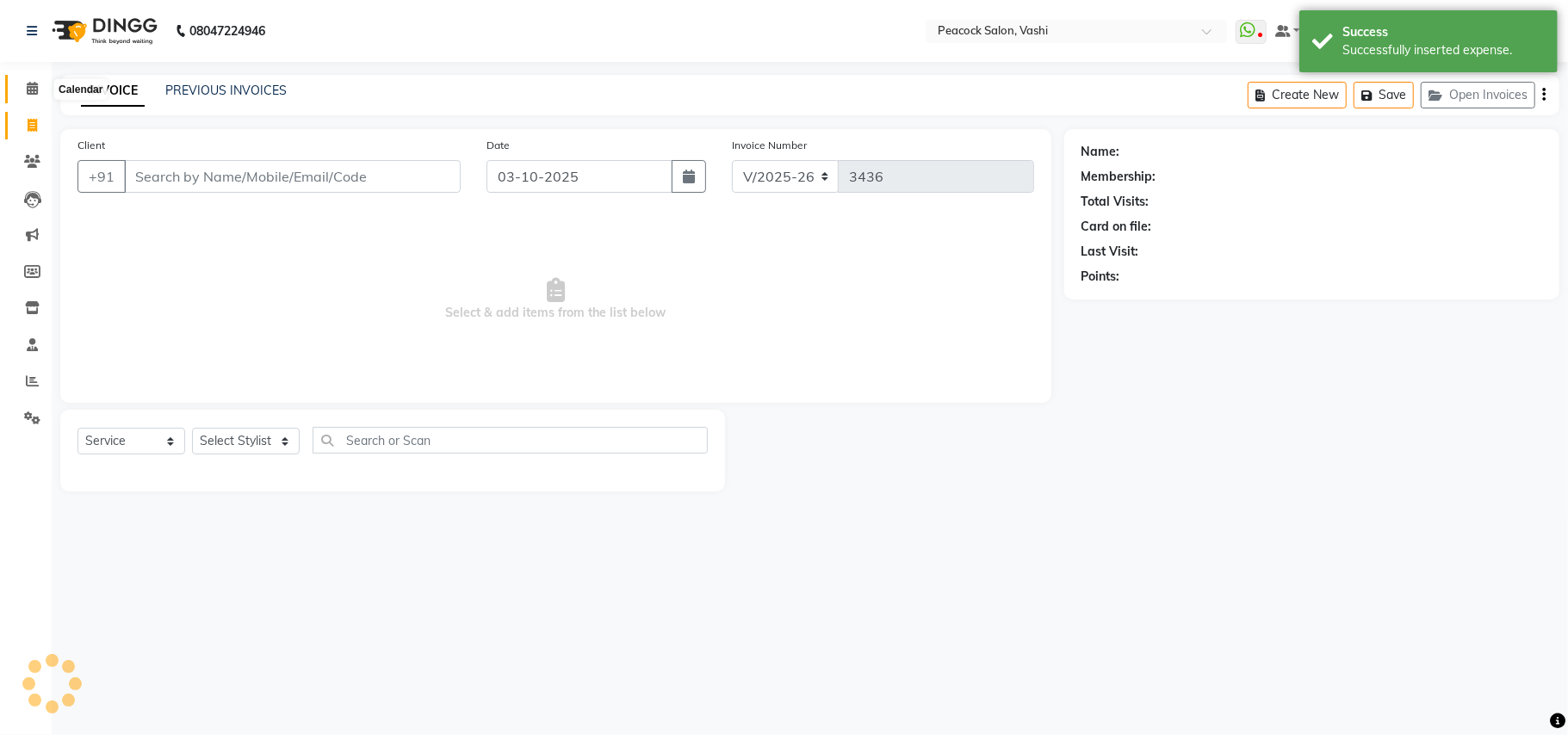
click at [32, 79] on span at bounding box center [32, 89] width 30 height 20
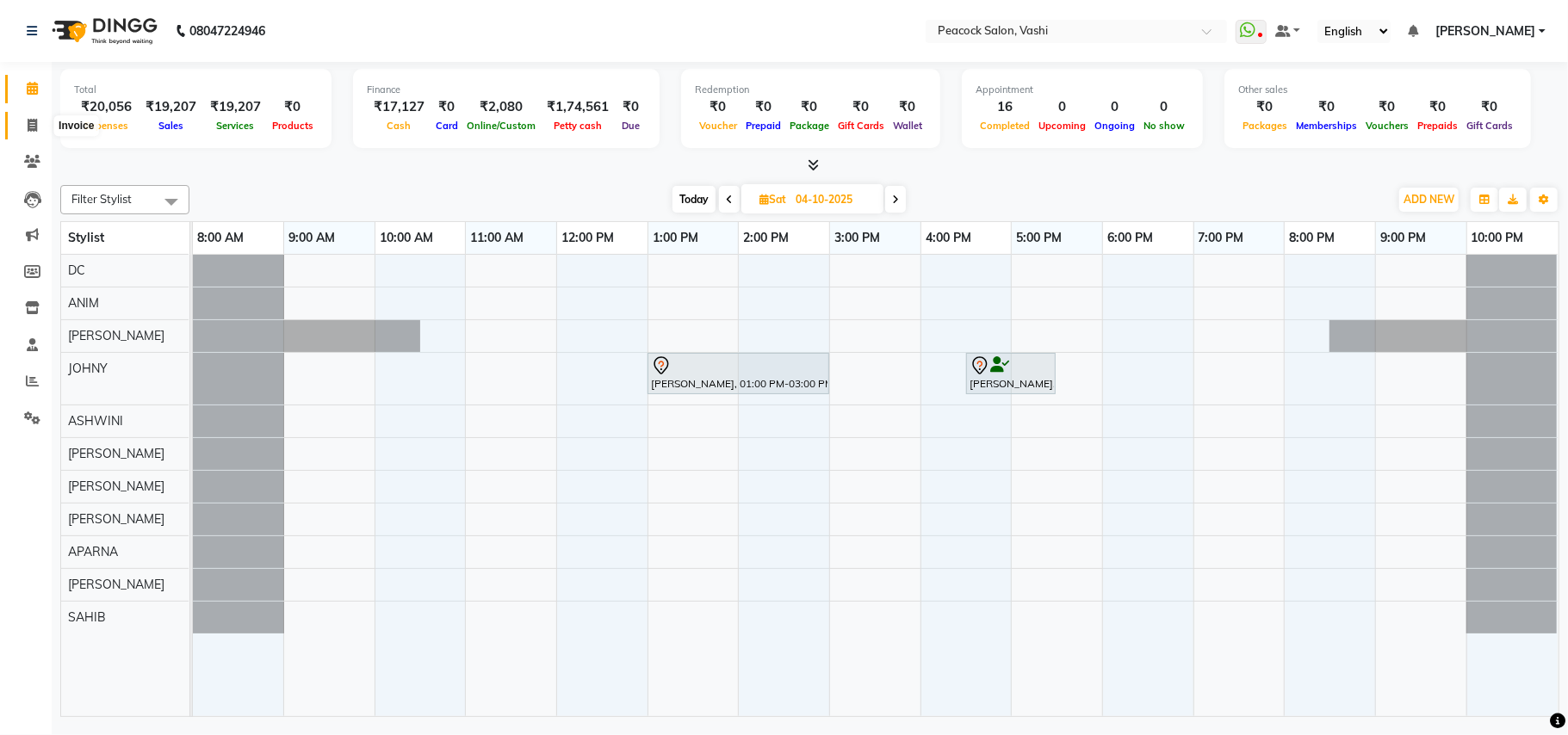
click at [32, 127] on icon at bounding box center [32, 125] width 10 height 13
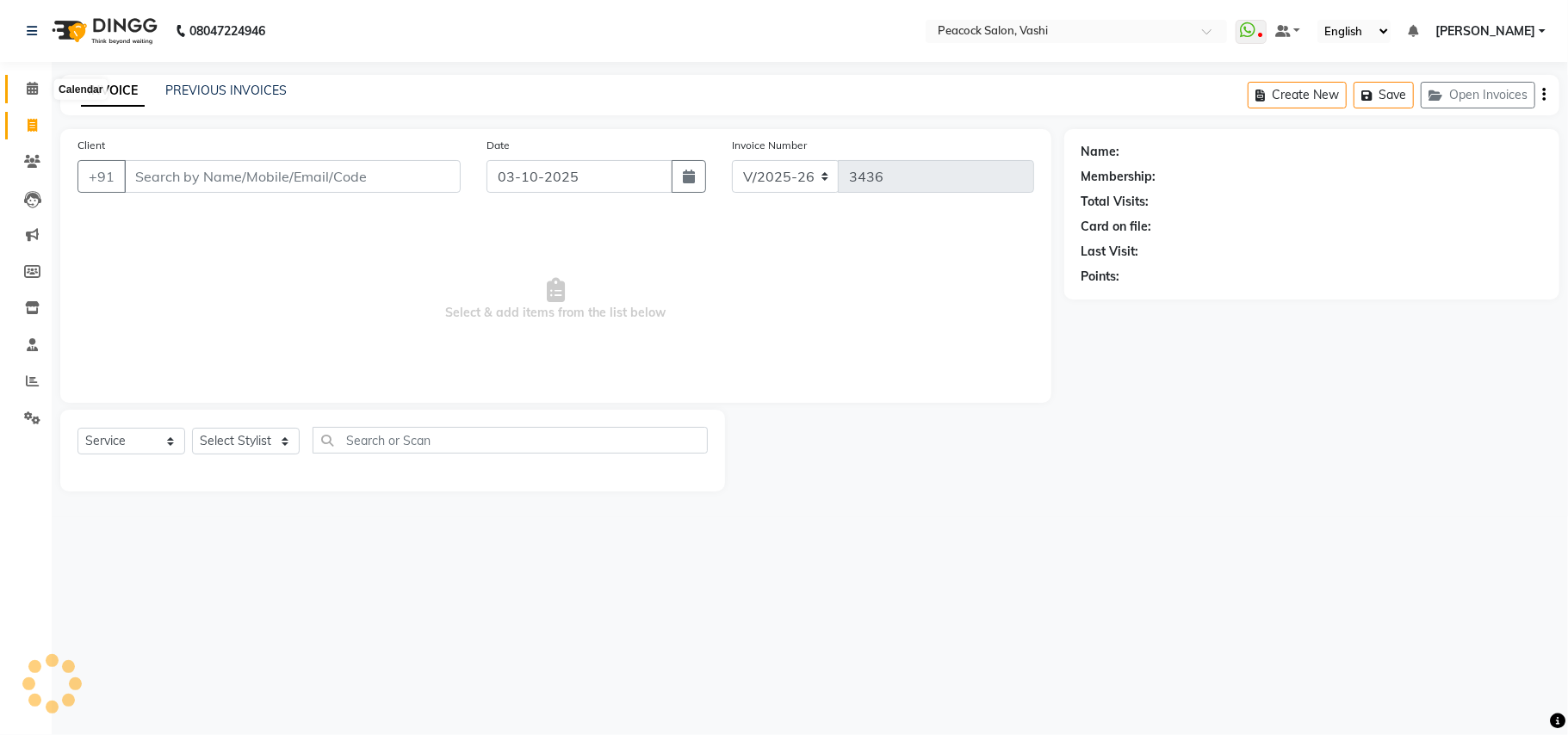
click at [32, 83] on icon at bounding box center [31, 88] width 11 height 13
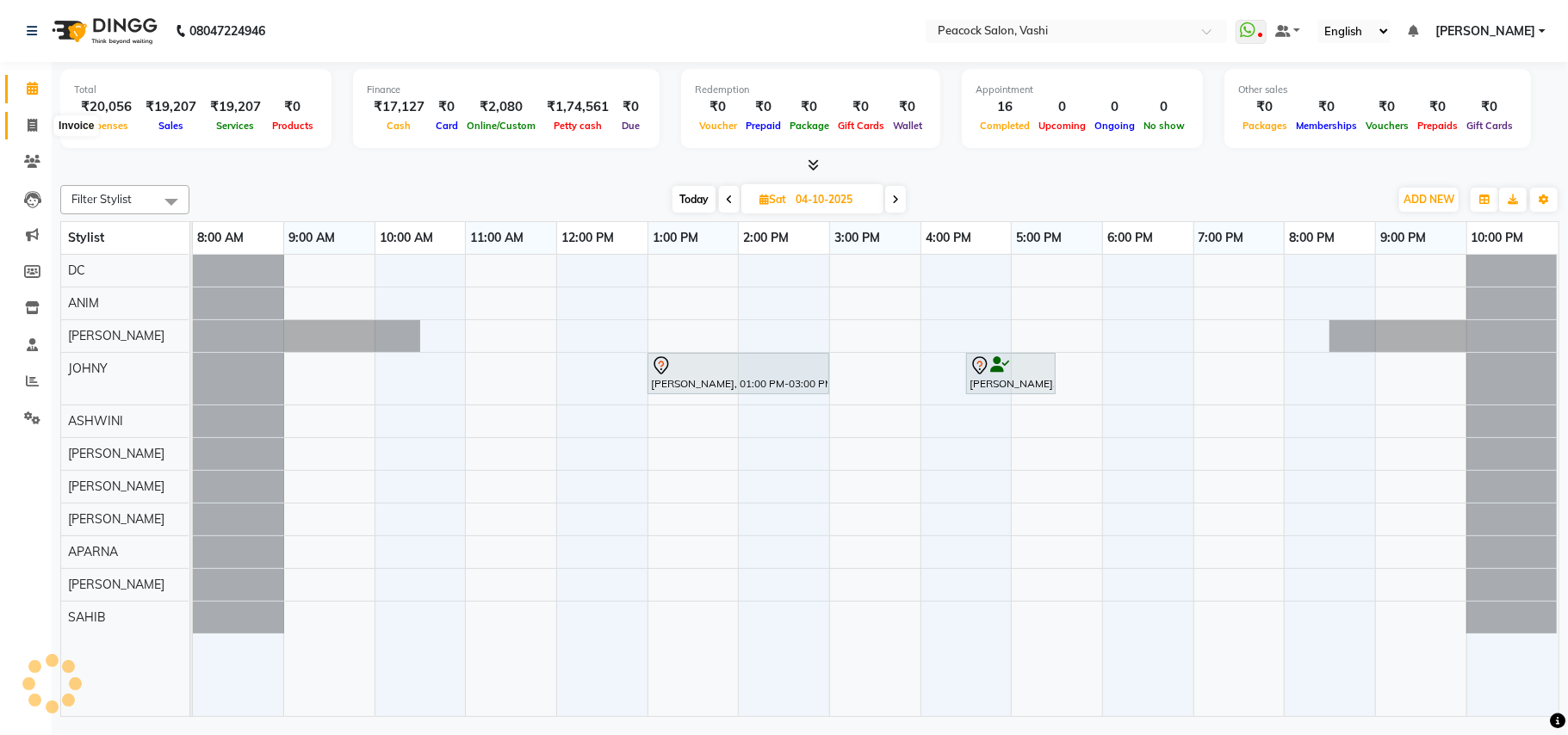
click at [32, 126] on icon at bounding box center [32, 125] width 10 height 13
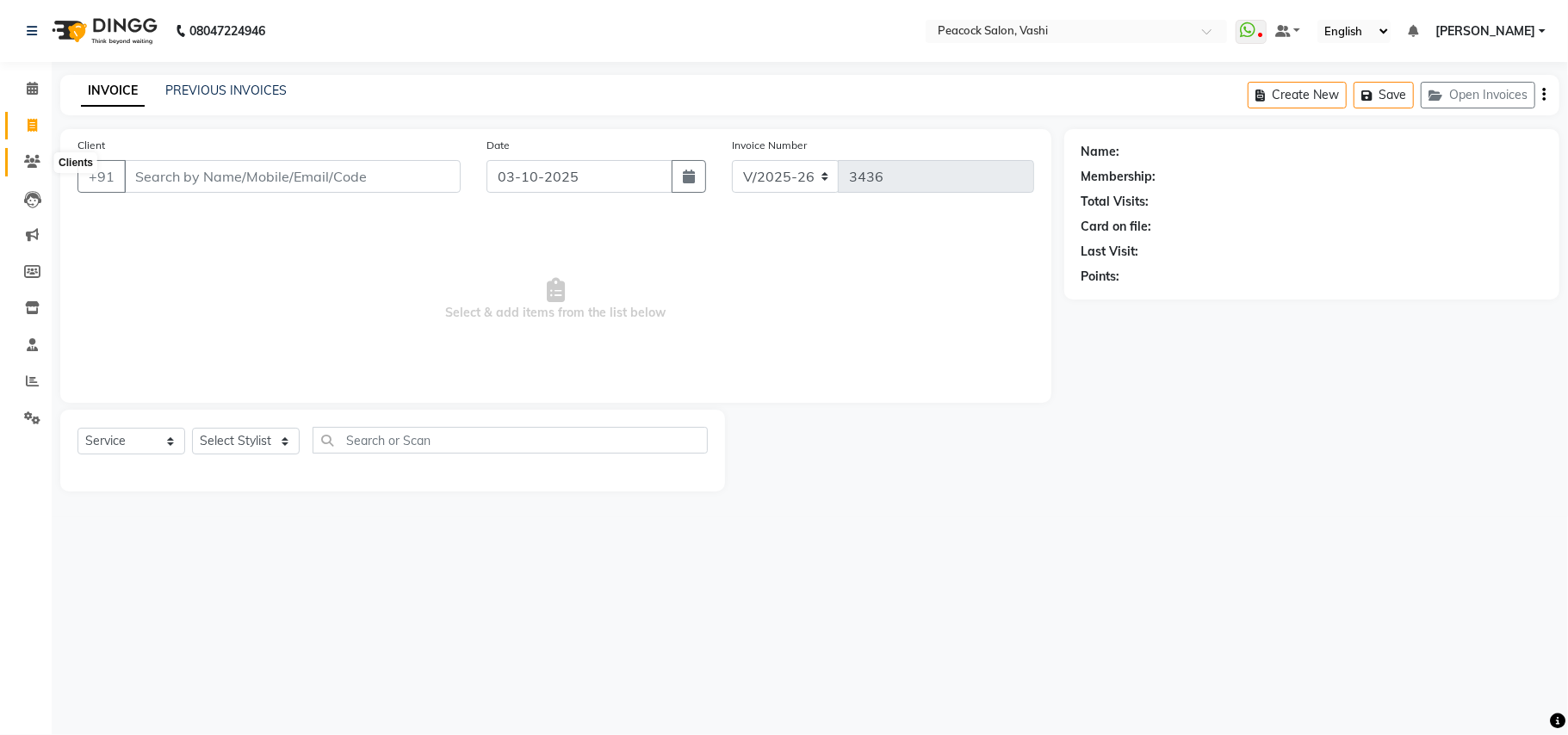
click at [32, 163] on icon at bounding box center [32, 161] width 17 height 13
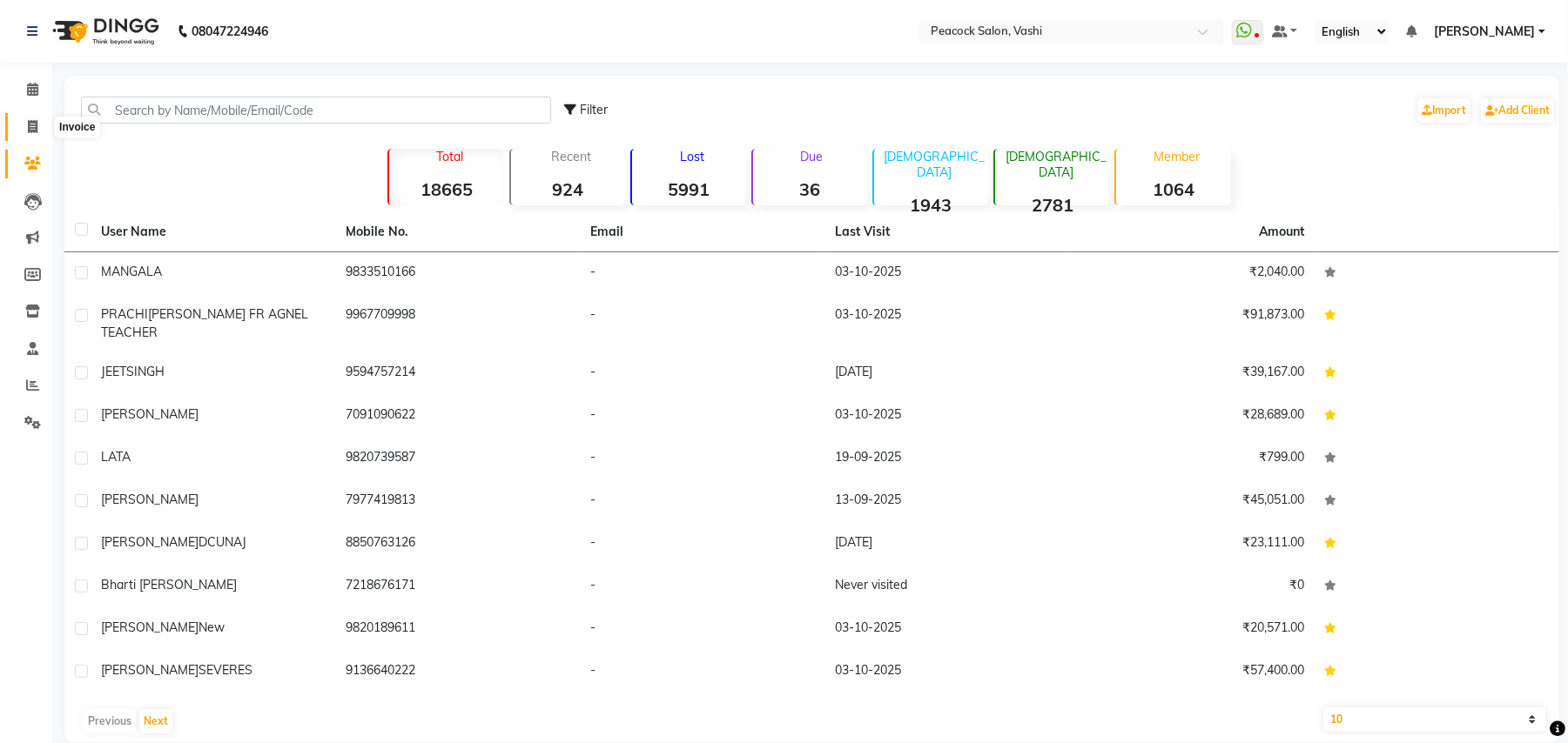
click at [33, 127] on icon at bounding box center [33, 126] width 10 height 13
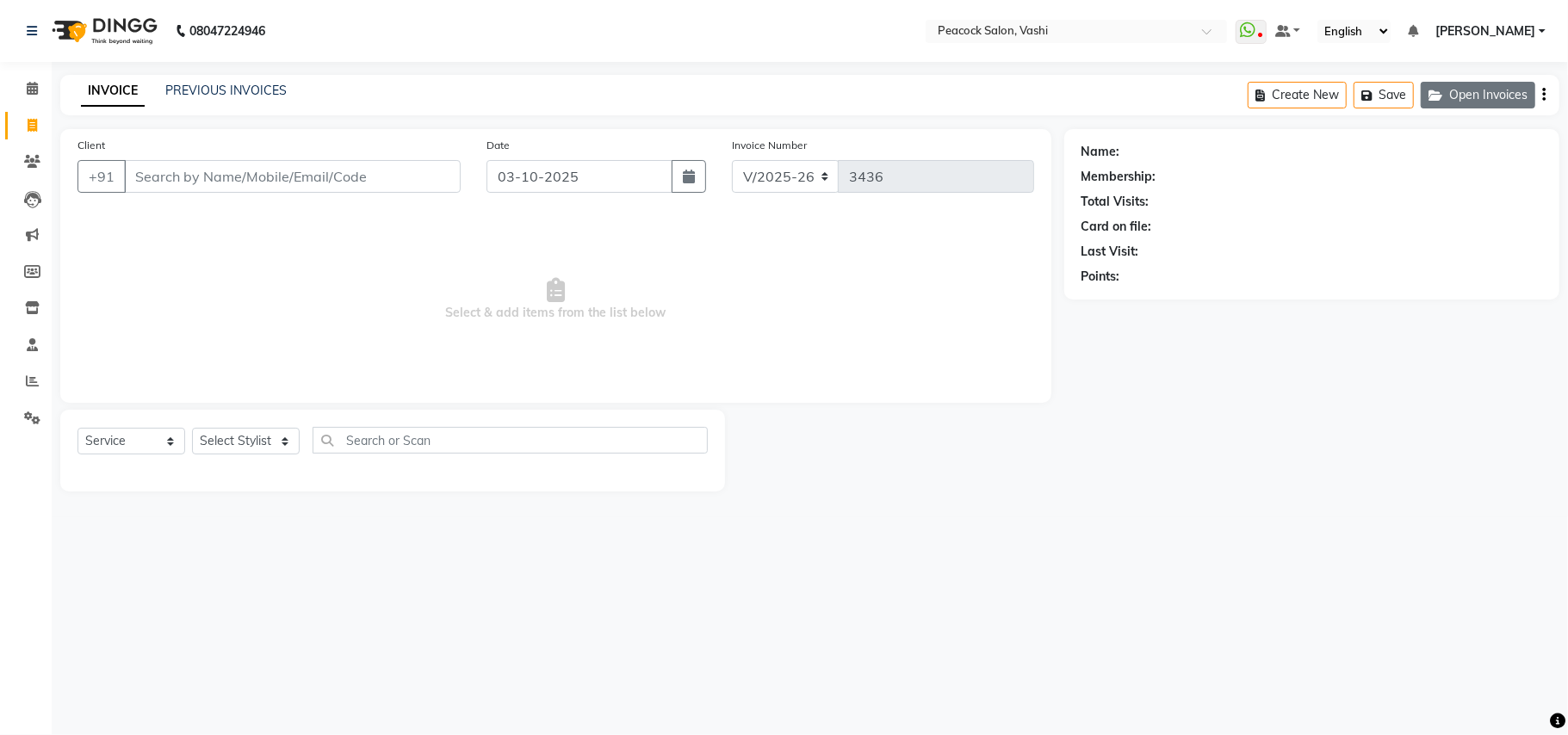
click at [1483, 95] on button "Open Invoices" at bounding box center [1478, 95] width 114 height 26
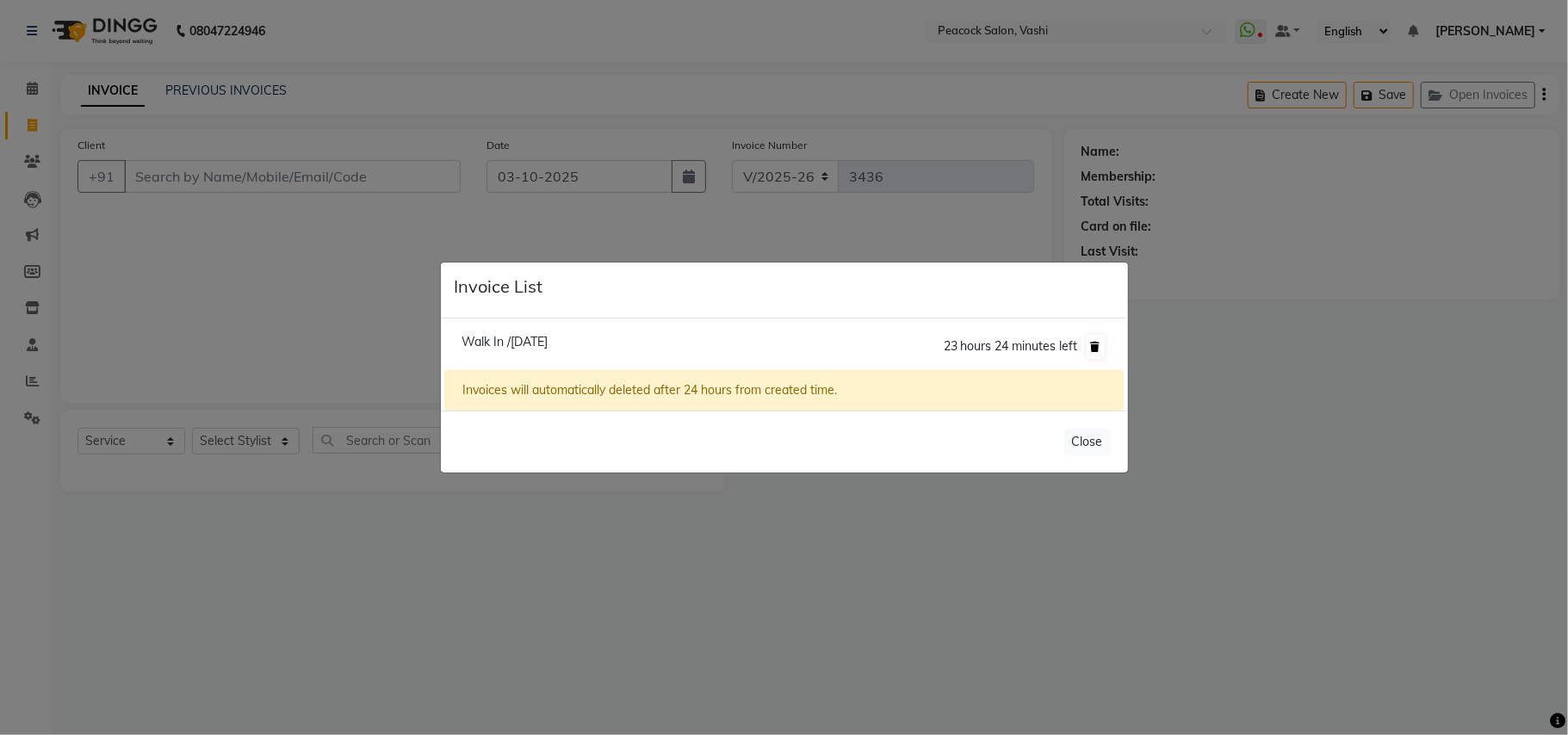
click at [1099, 343] on icon at bounding box center [1096, 347] width 10 height 11
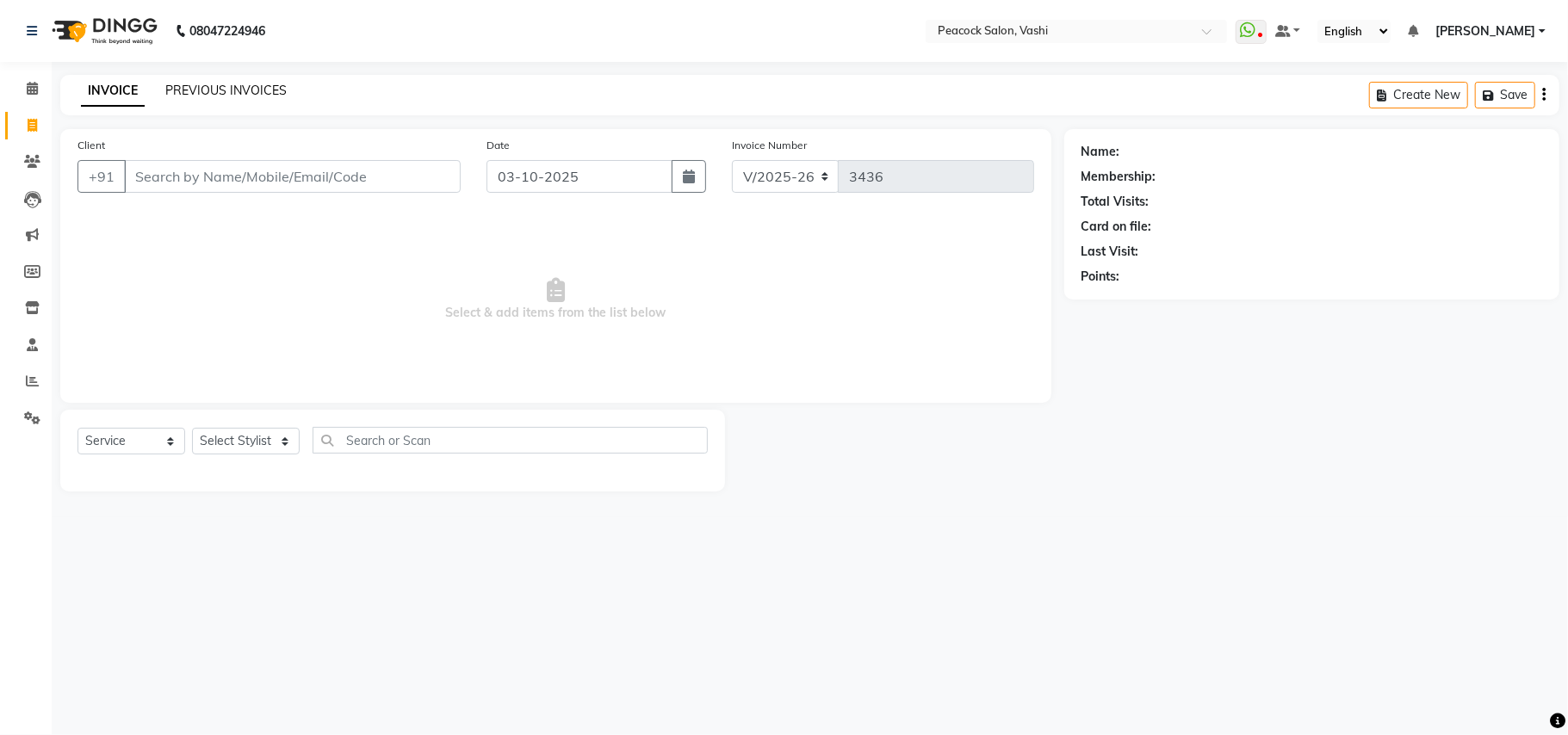
click at [269, 86] on link "PREVIOUS INVOICES" at bounding box center [226, 91] width 121 height 16
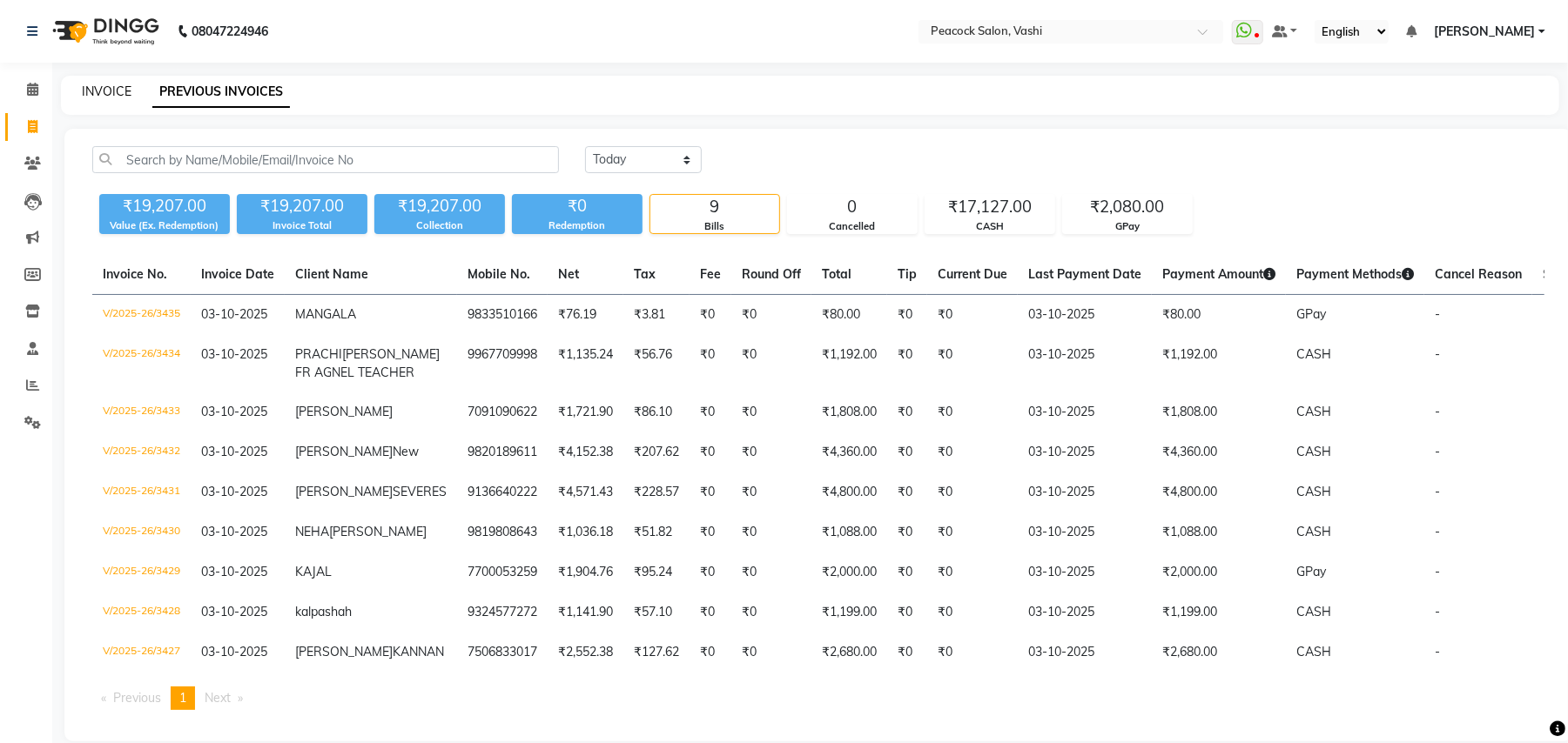
click at [99, 91] on link "INVOICE" at bounding box center [107, 92] width 49 height 16
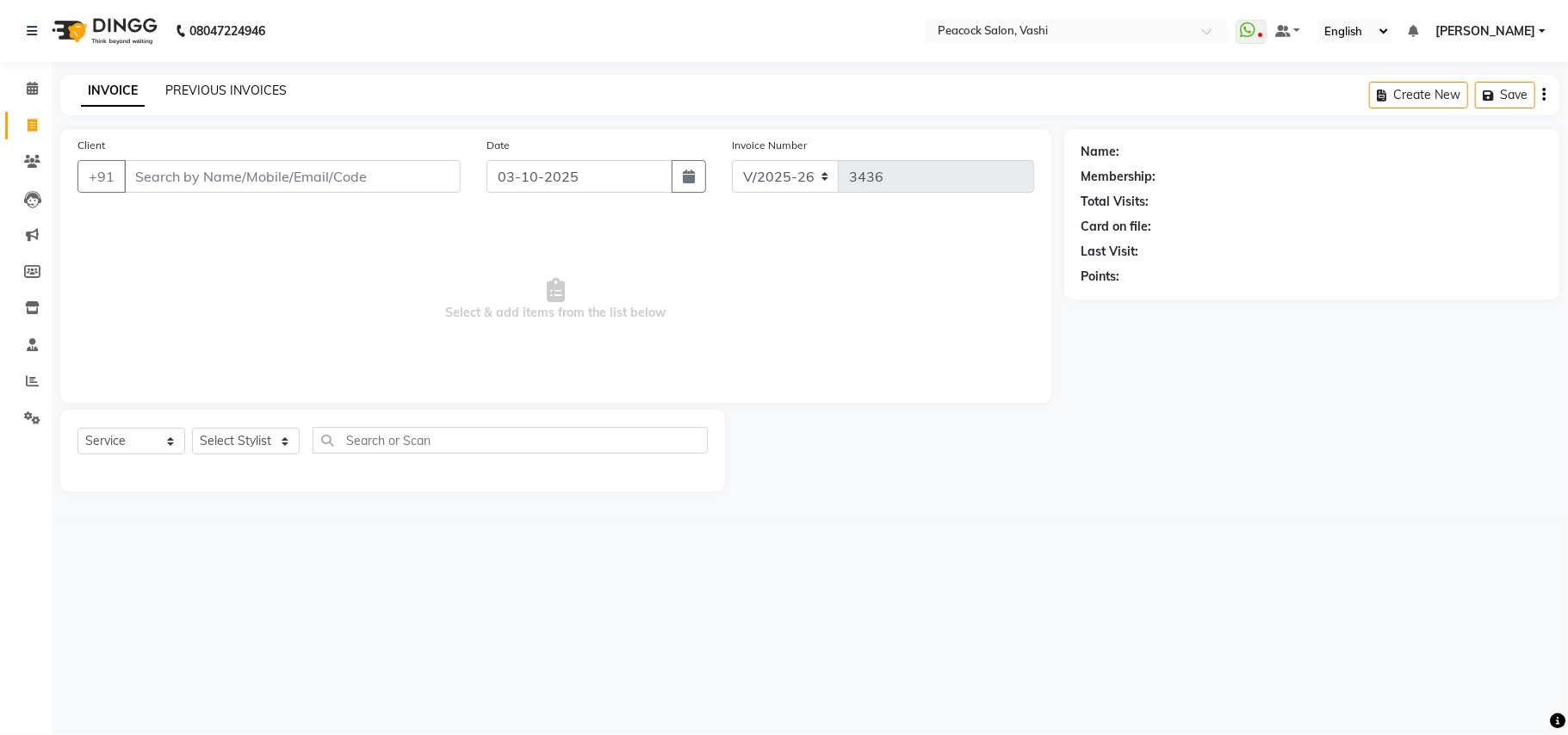
click at [249, 87] on link "PREVIOUS INVOICES" at bounding box center [226, 91] width 121 height 16
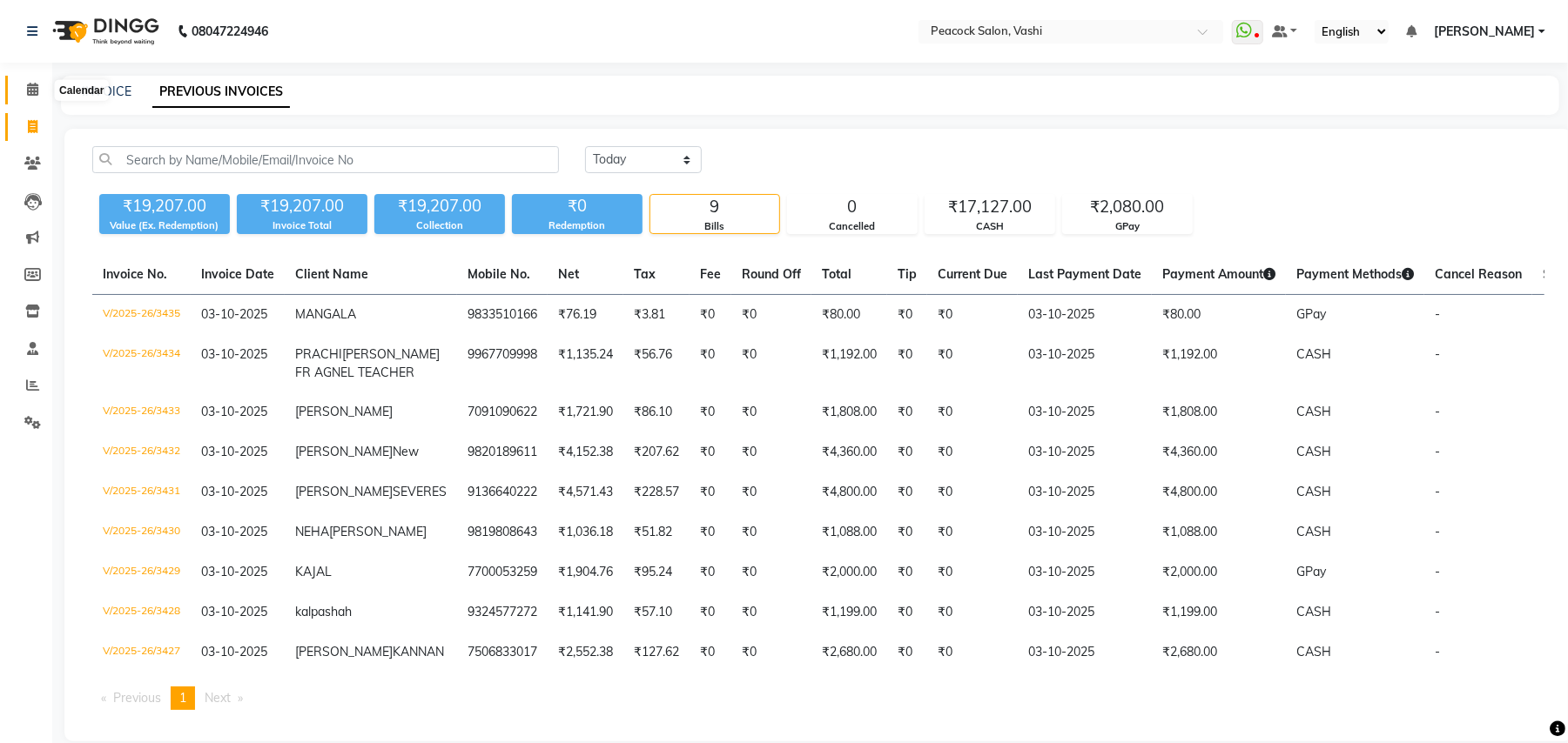
click at [27, 84] on icon at bounding box center [32, 89] width 11 height 13
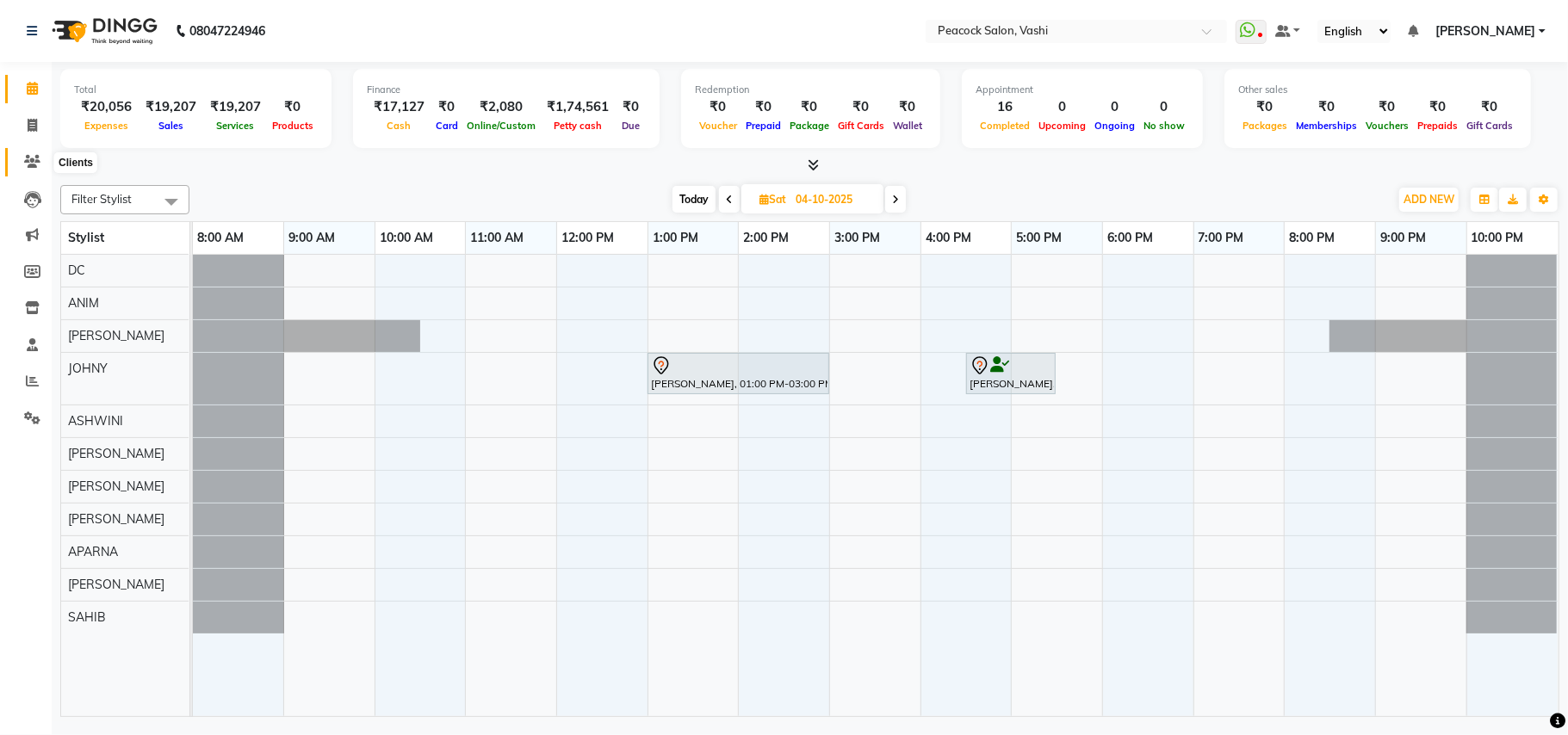
click at [34, 155] on icon at bounding box center [32, 161] width 17 height 13
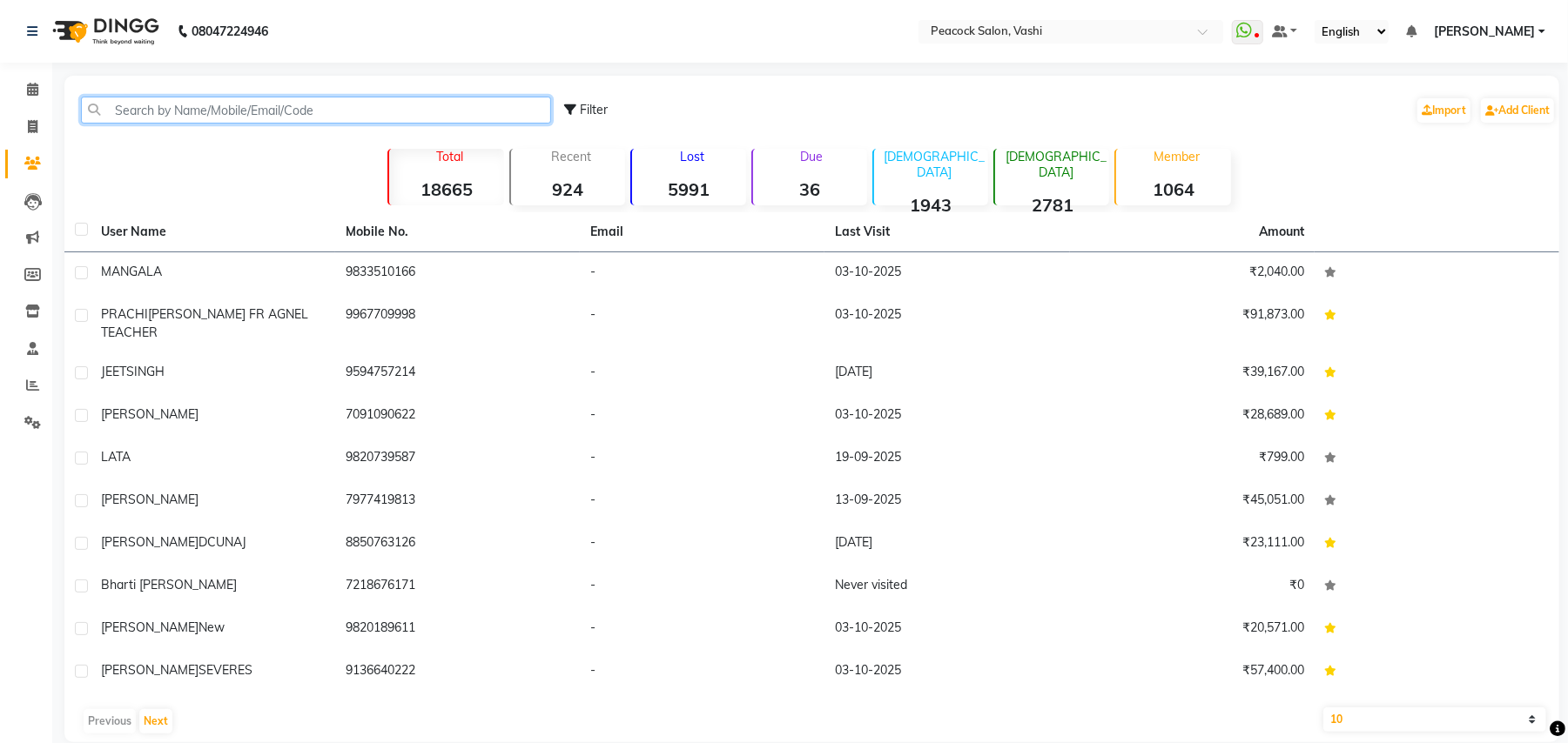
click at [227, 97] on input "text" at bounding box center [316, 110] width 470 height 27
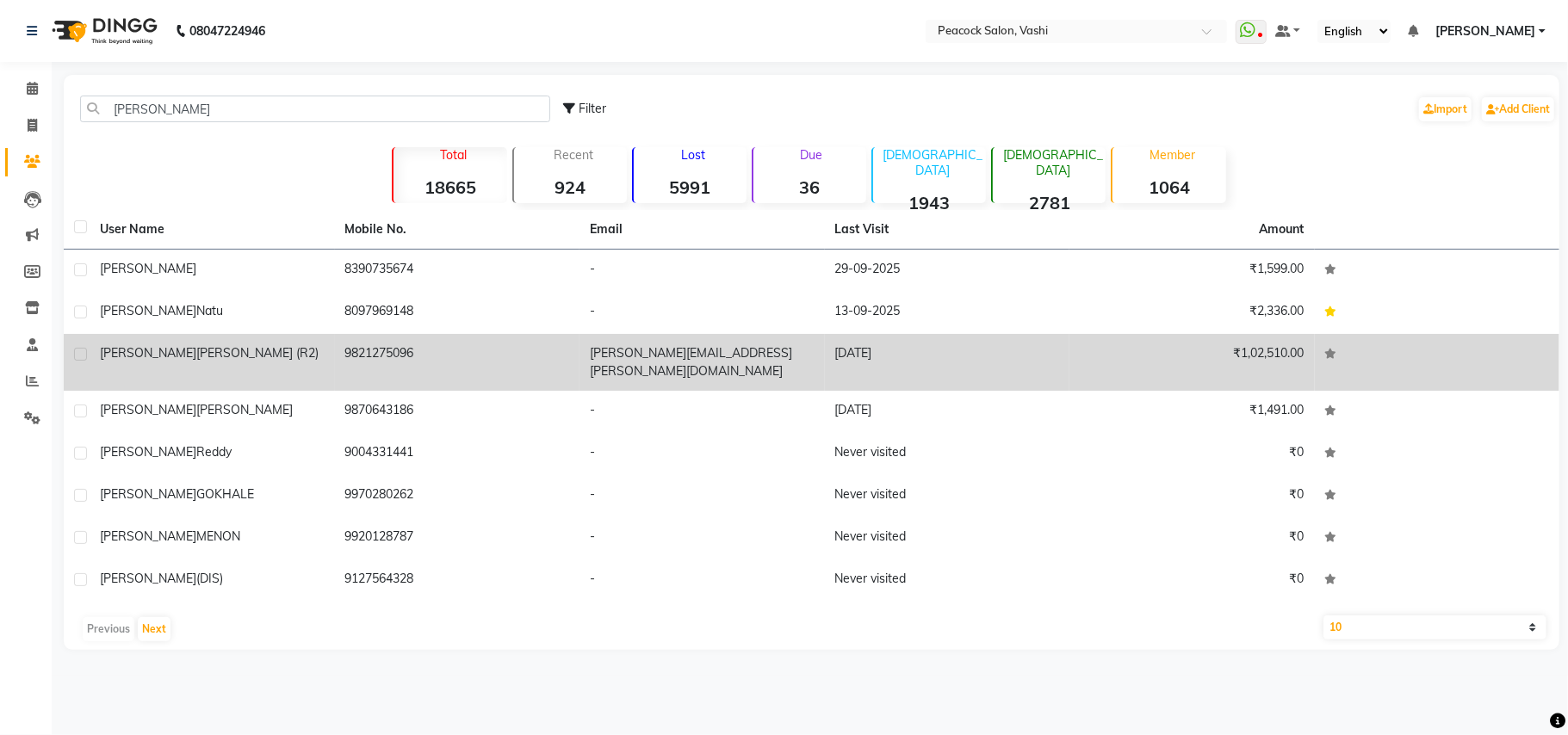
click at [196, 346] on span "BHASIN (R2)" at bounding box center [257, 353] width 122 height 16
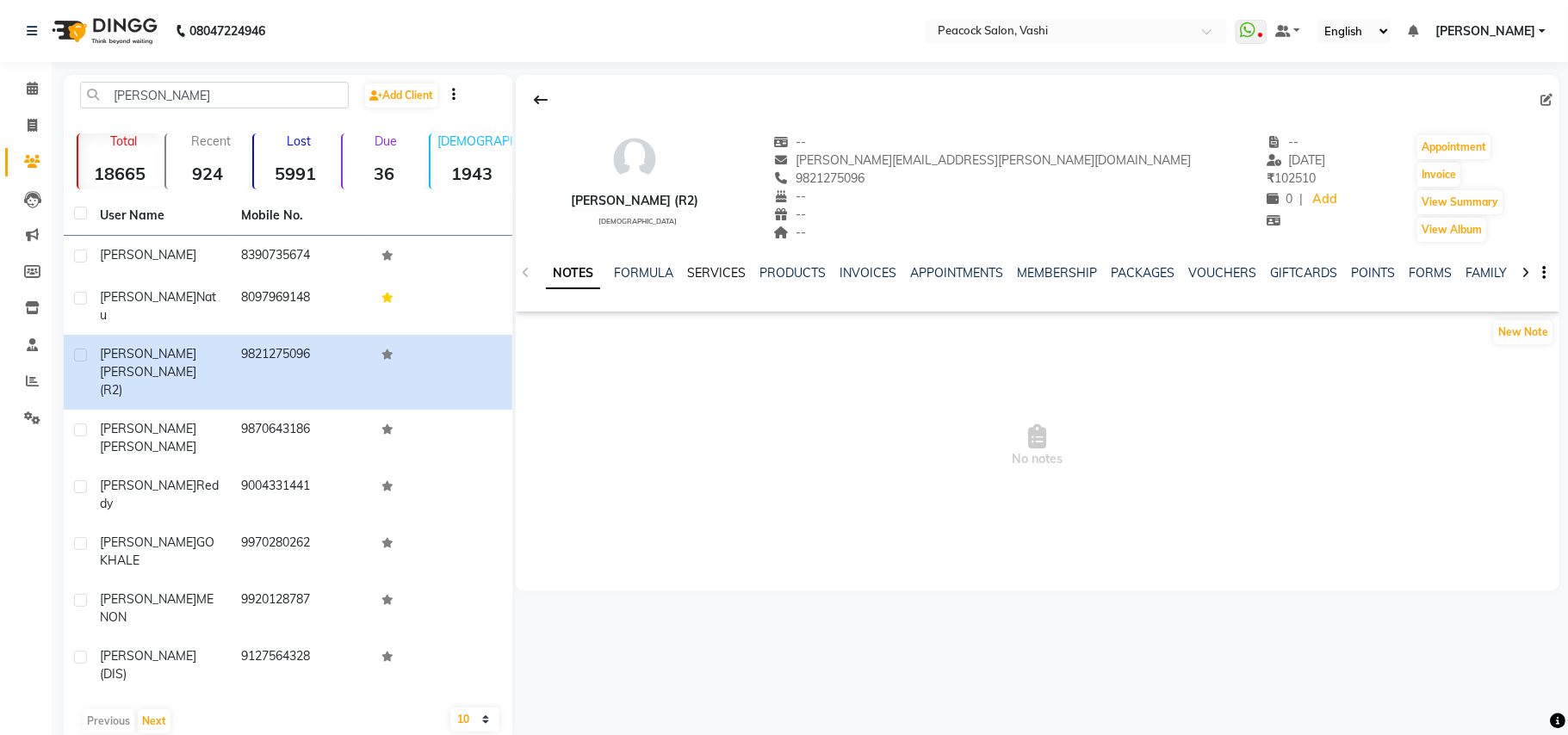
click at [719, 270] on link "SERVICES" at bounding box center [717, 273] width 59 height 16
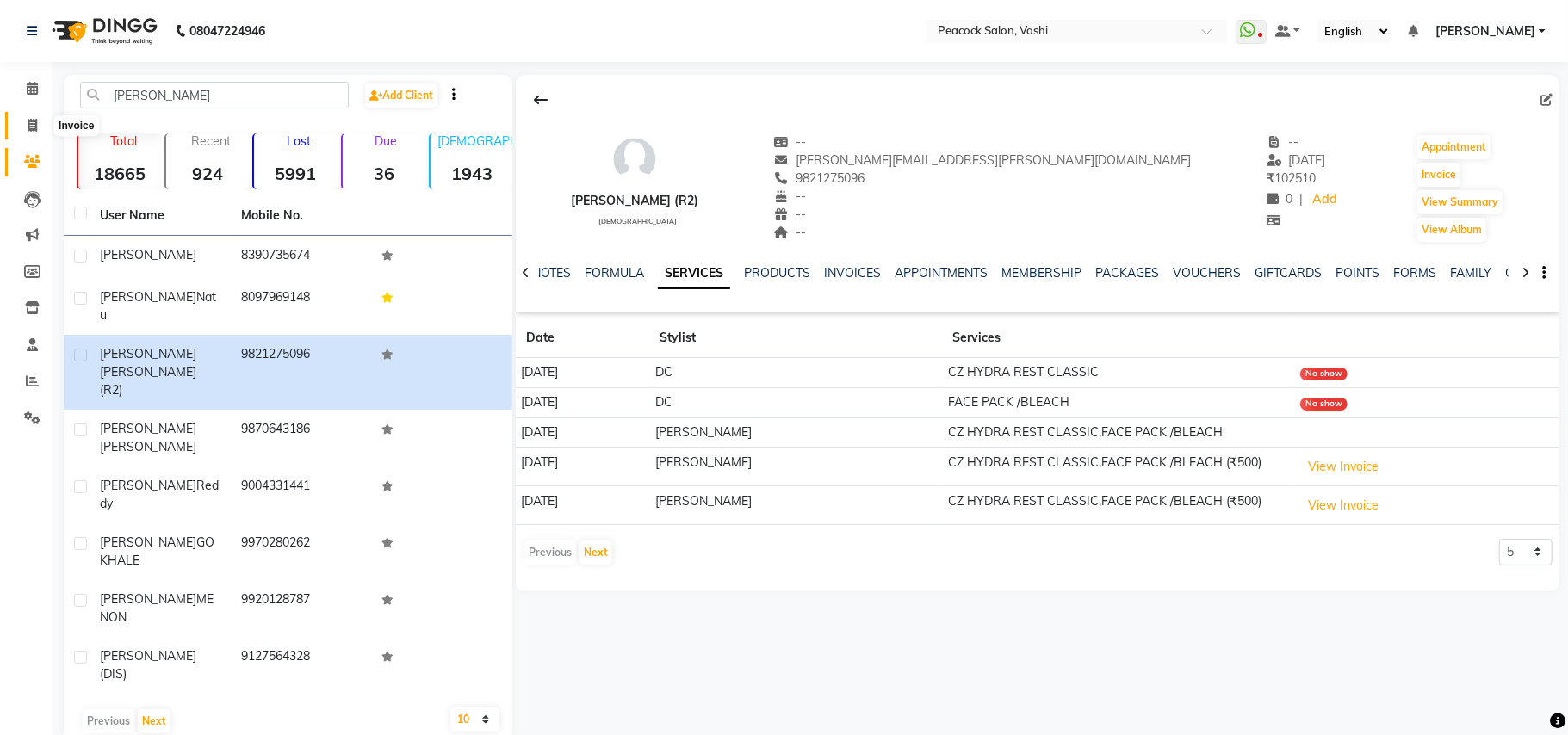
click at [28, 122] on icon at bounding box center [32, 125] width 10 height 13
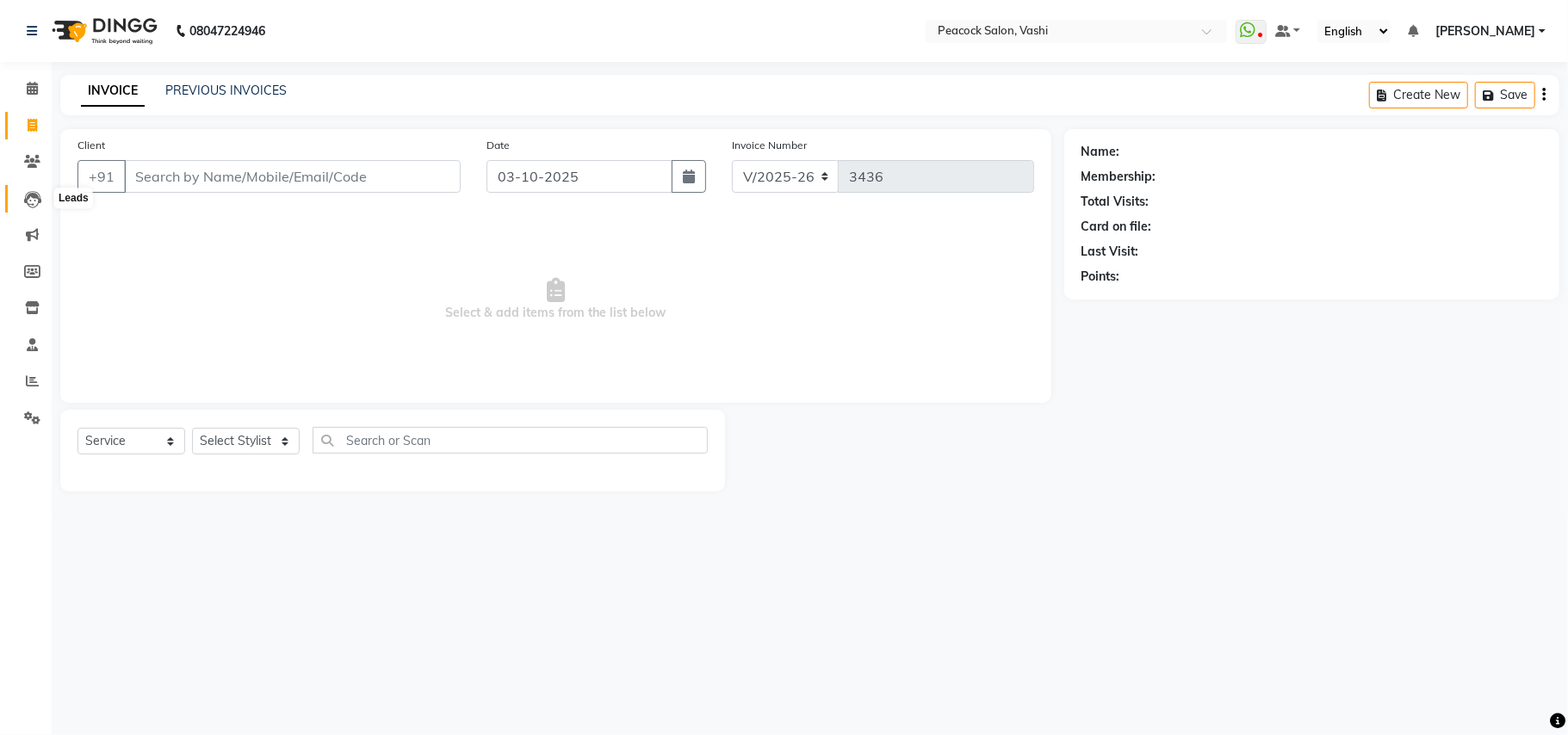
click at [31, 205] on icon at bounding box center [33, 200] width 18 height 18
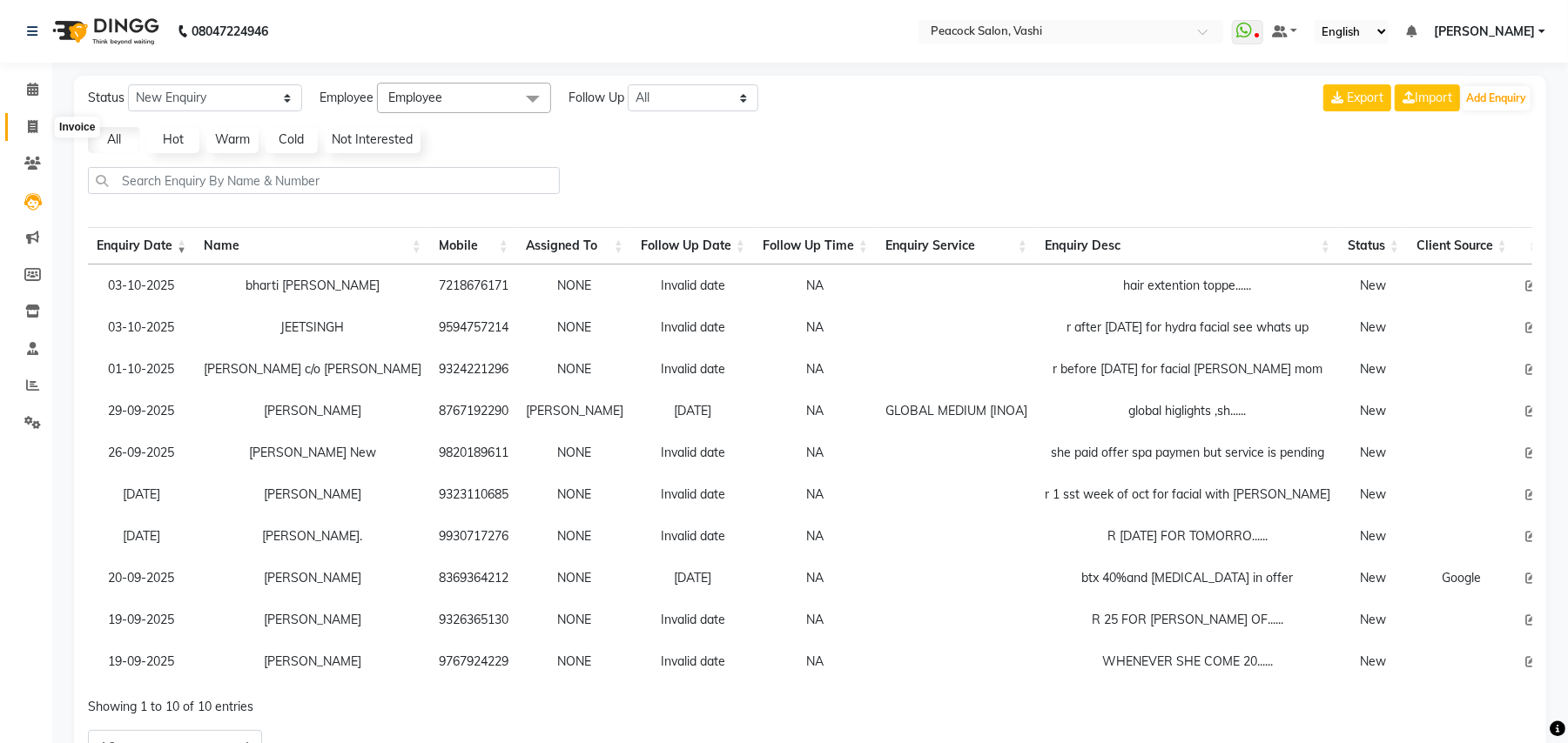
click at [36, 121] on icon at bounding box center [33, 126] width 10 height 13
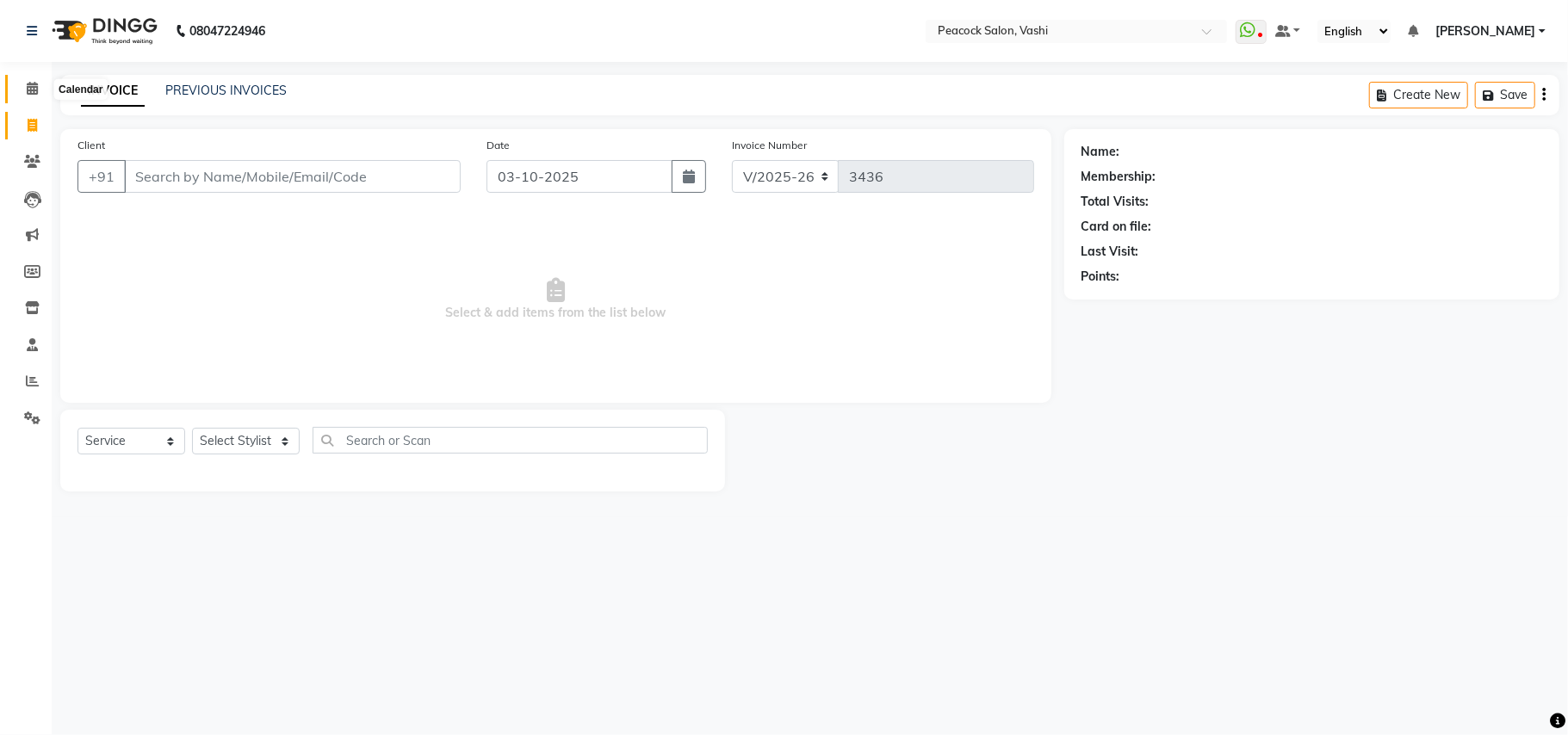
click at [32, 90] on icon at bounding box center [31, 88] width 11 height 13
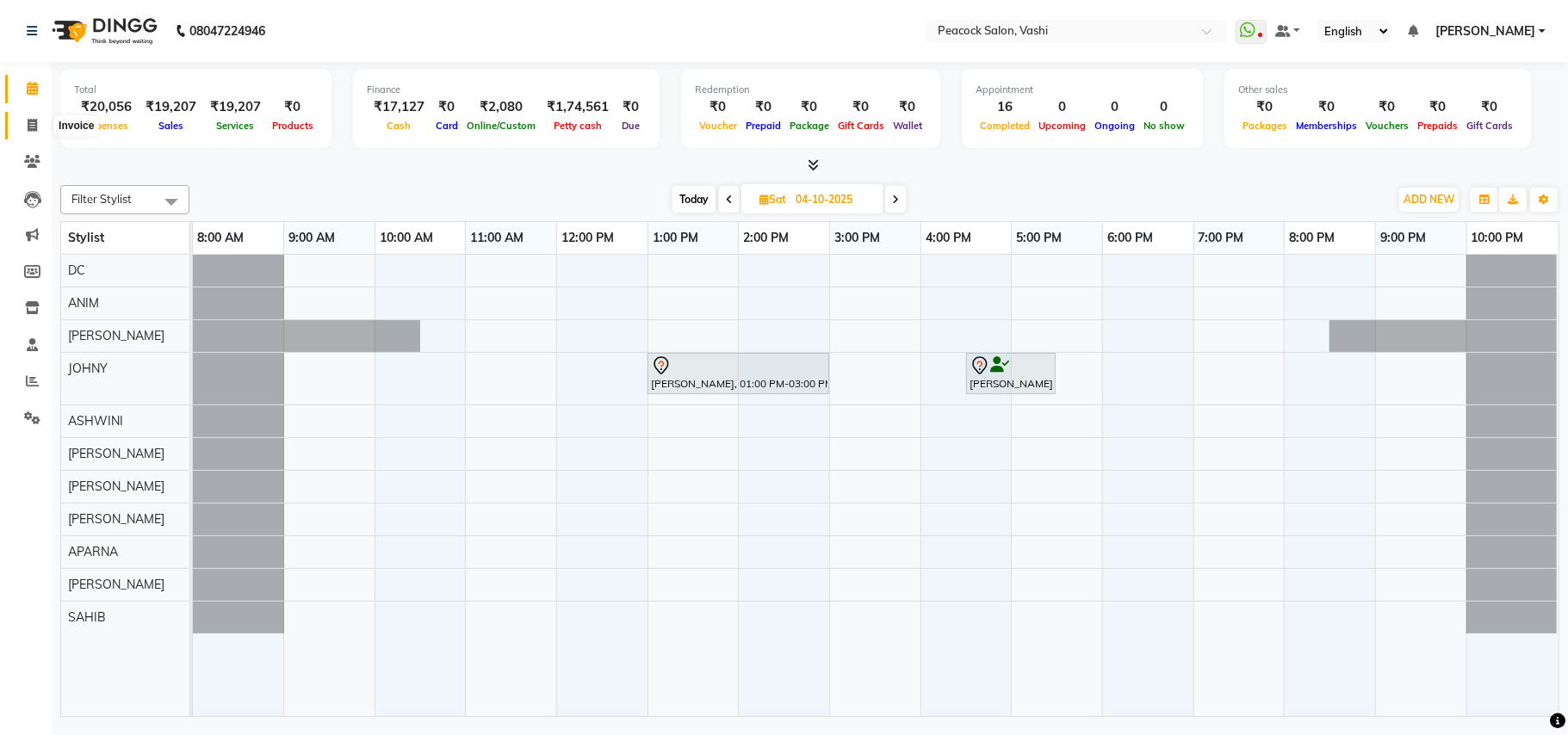
click at [25, 122] on span at bounding box center [32, 126] width 30 height 20
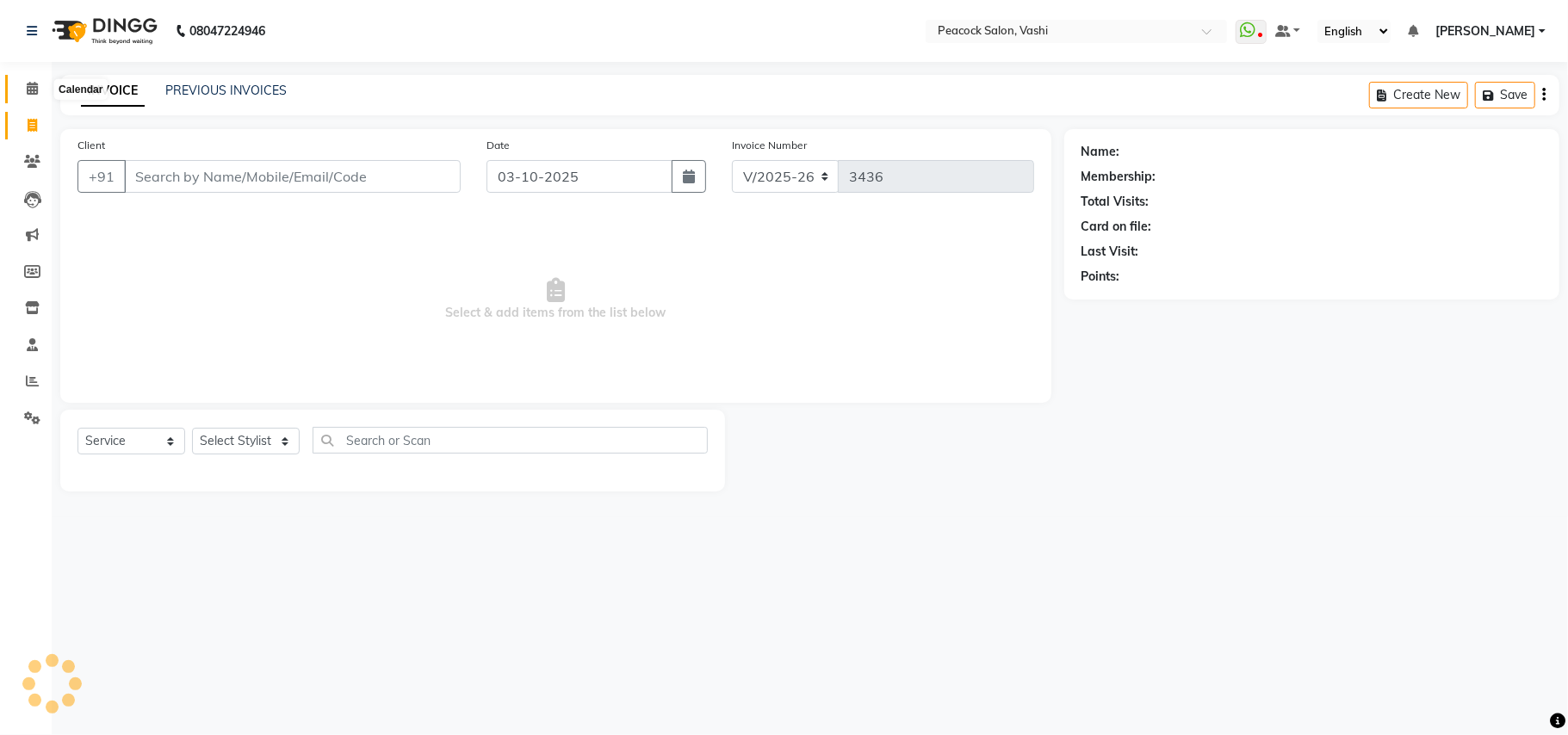
click at [26, 90] on icon at bounding box center [31, 88] width 11 height 13
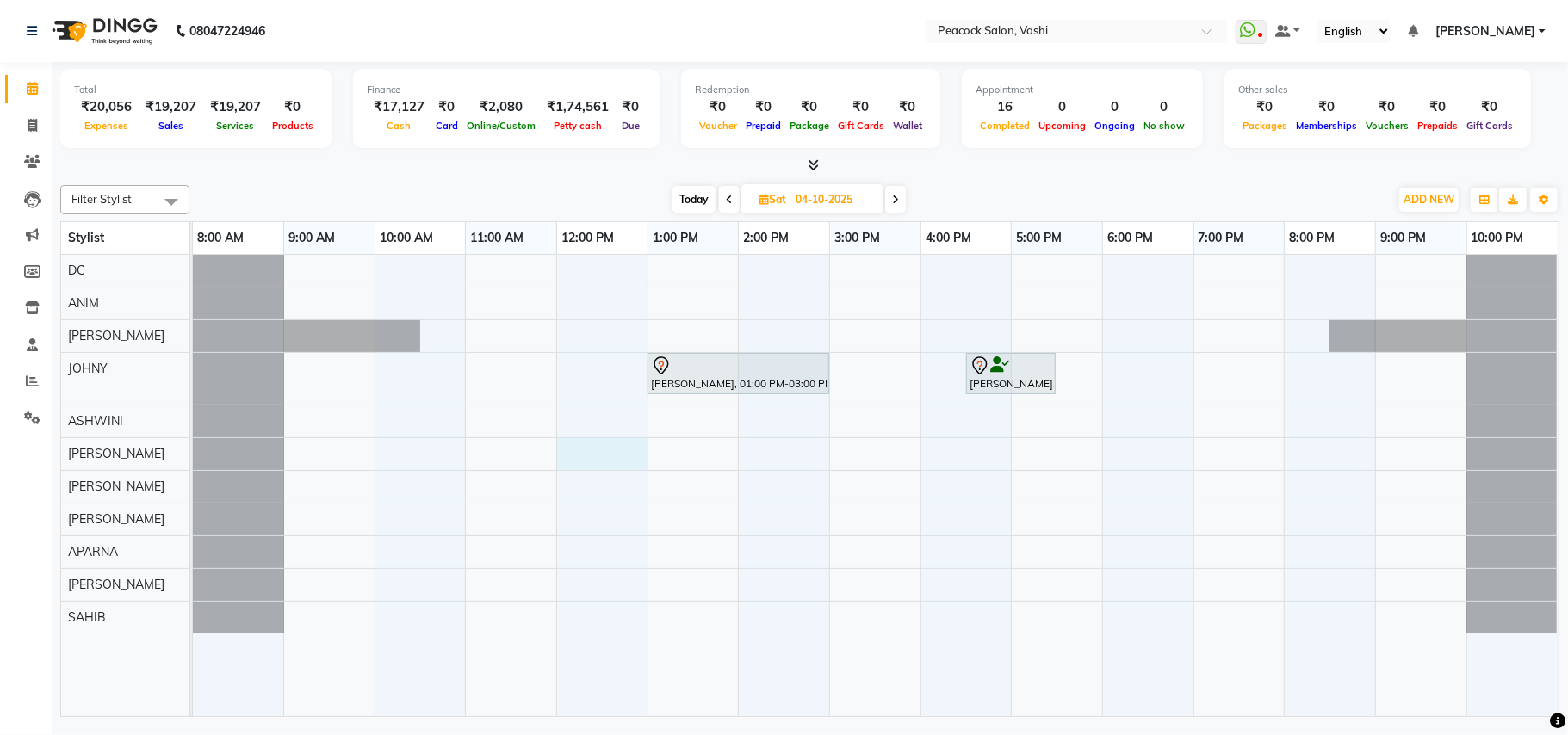
click at [625, 459] on div "daphney, 01:00 PM-03:00 PM, NT NOURISHMENT TREATMENT JEAN DCUNAJ, 04:30 PM-05:3…" at bounding box center [875, 486] width 1366 height 461
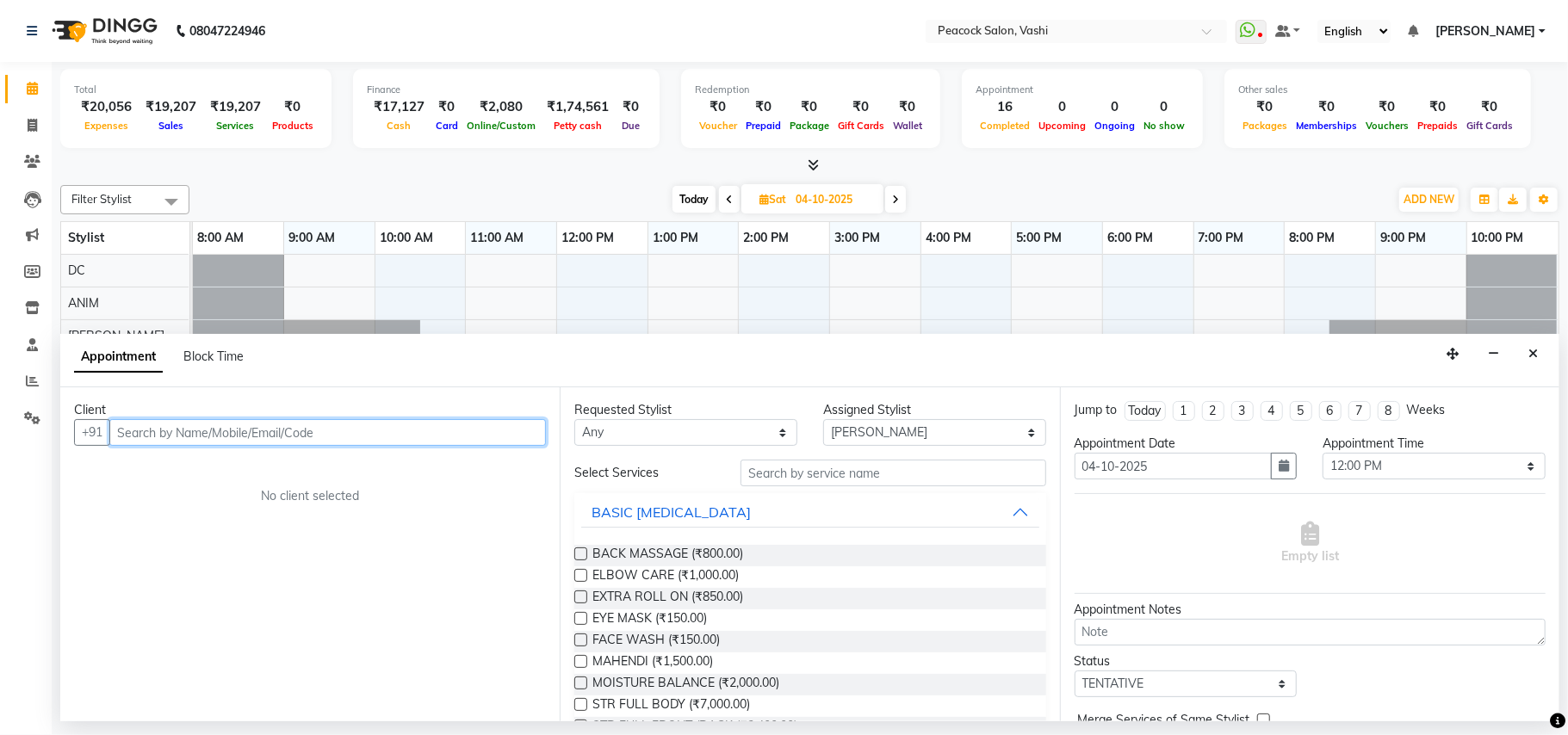
click at [307, 429] on input "text" at bounding box center [327, 432] width 437 height 26
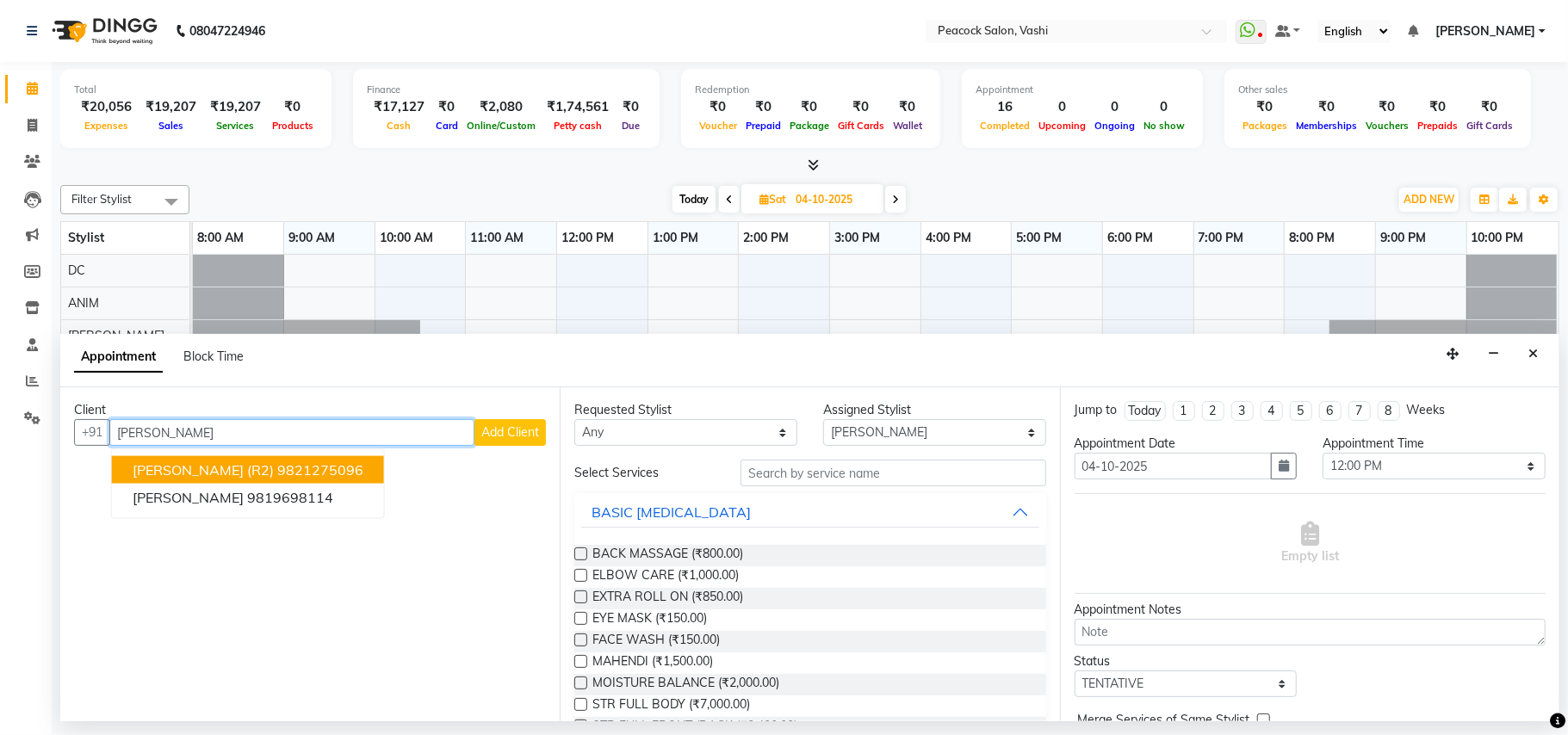
click at [239, 470] on span "HEMLATA BHASIN (R2)" at bounding box center [203, 470] width 141 height 18
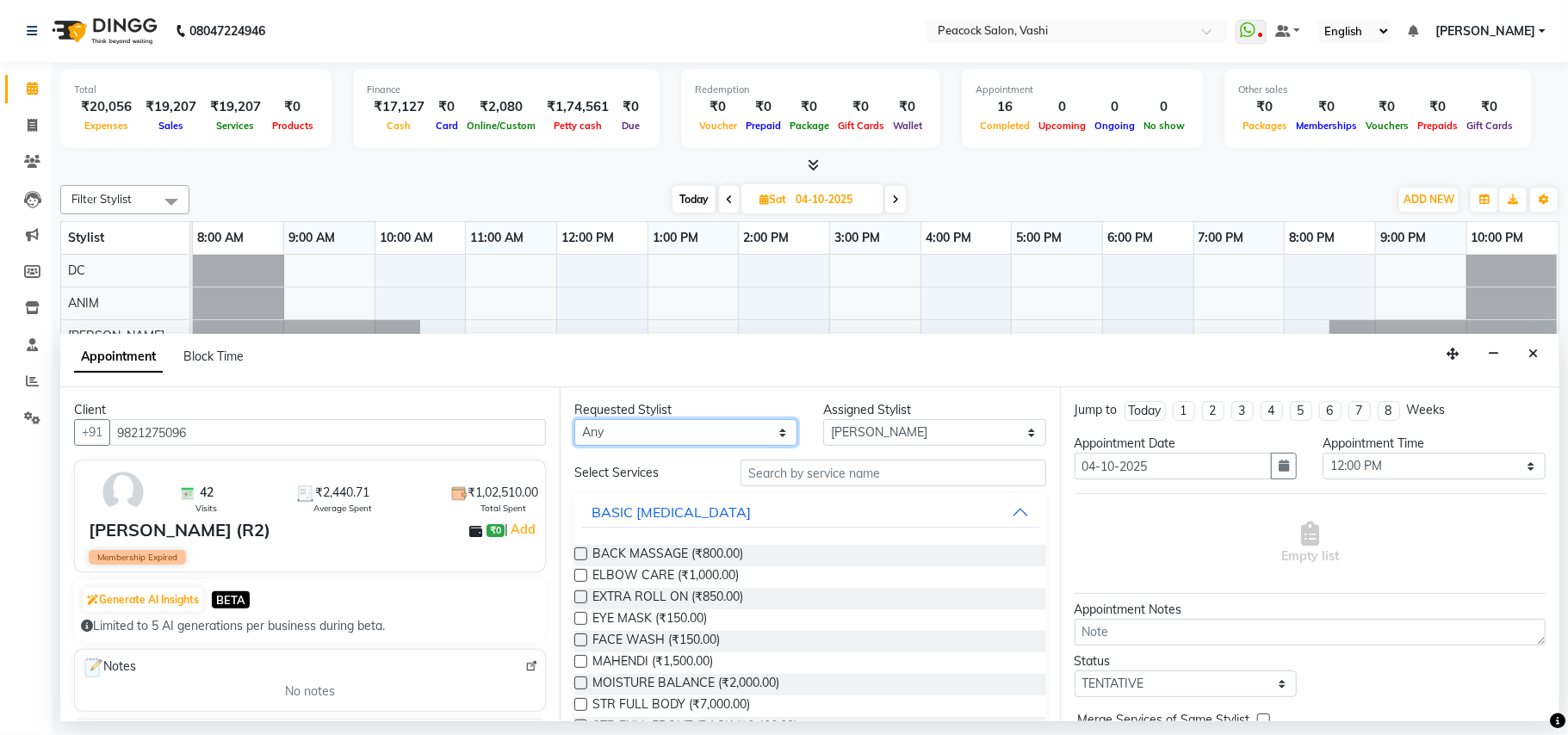
click at [655, 442] on select "Any ANIM ANKUSH APARNA ASHWINI BHAGWATI DC HARSHADA JOHNY PRITI RIZWAN SAHIB" at bounding box center [686, 432] width 223 height 26
click at [575, 420] on select "Any ANIM ANKUSH APARNA ASHWINI BHAGWATI DC HARSHADA JOHNY PRITI RIZWAN SAHIB" at bounding box center [686, 432] width 223 height 26
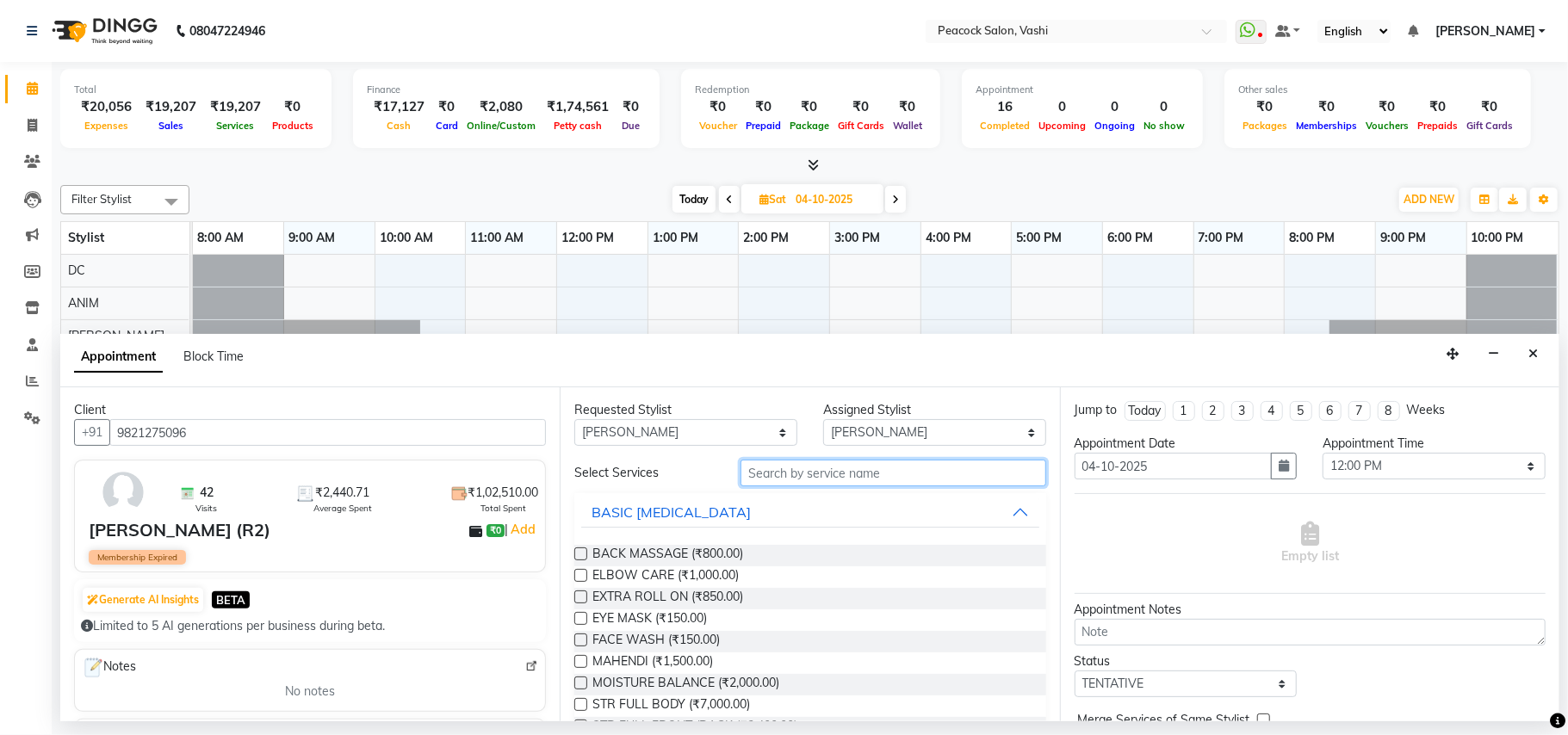
click at [825, 473] on input "text" at bounding box center [893, 472] width 306 height 26
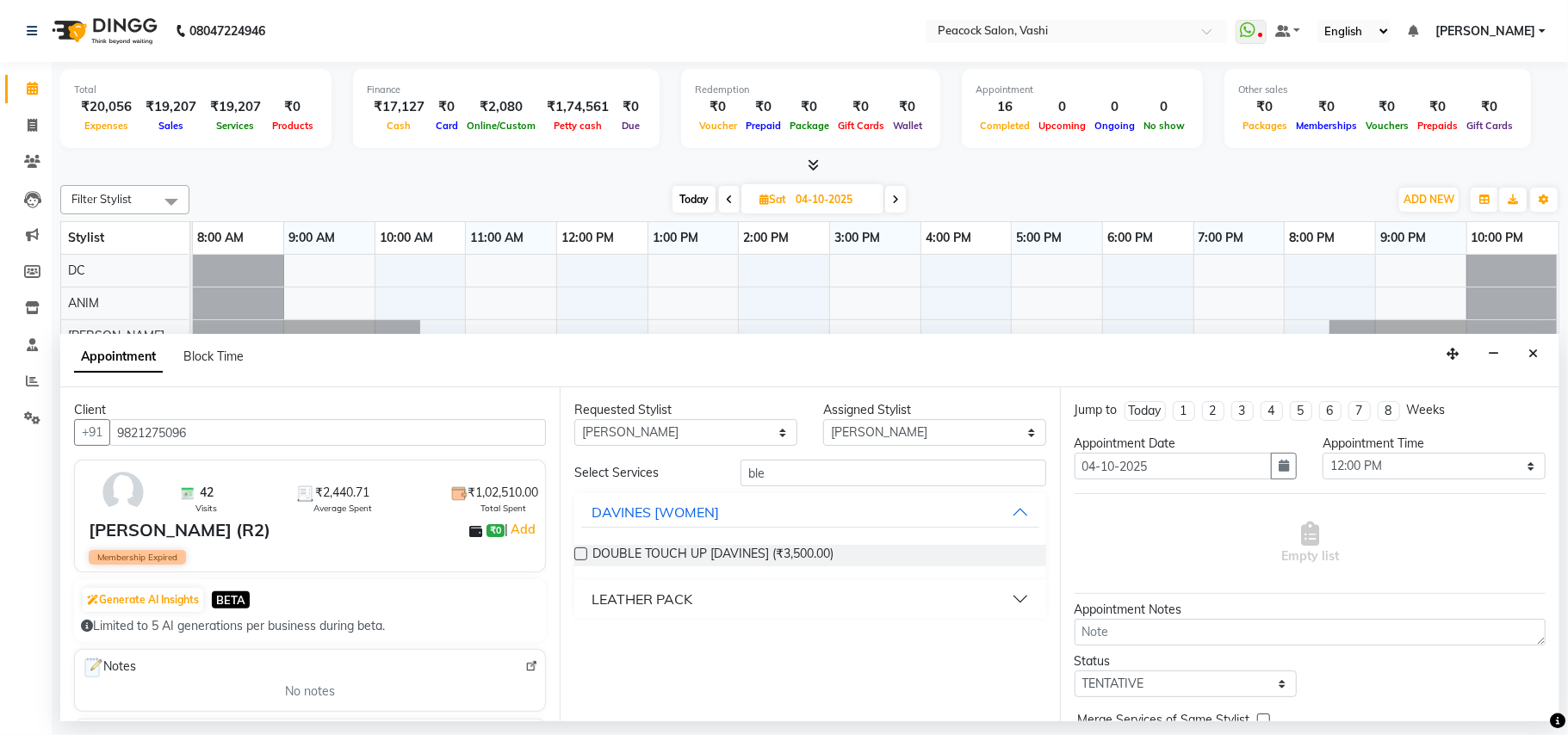
click at [678, 590] on div "LEATHER PACK" at bounding box center [641, 599] width 101 height 21
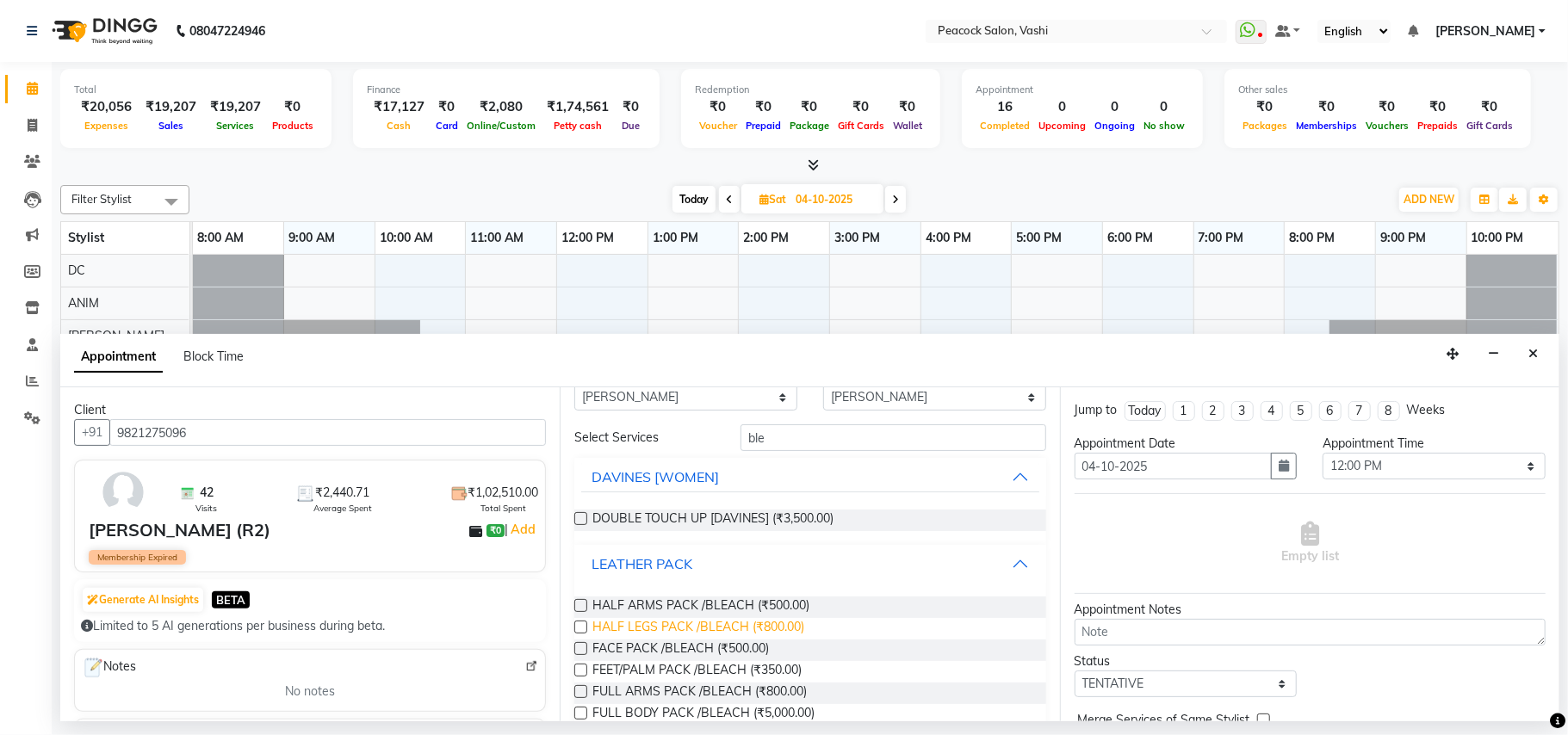
scroll to position [67, 0]
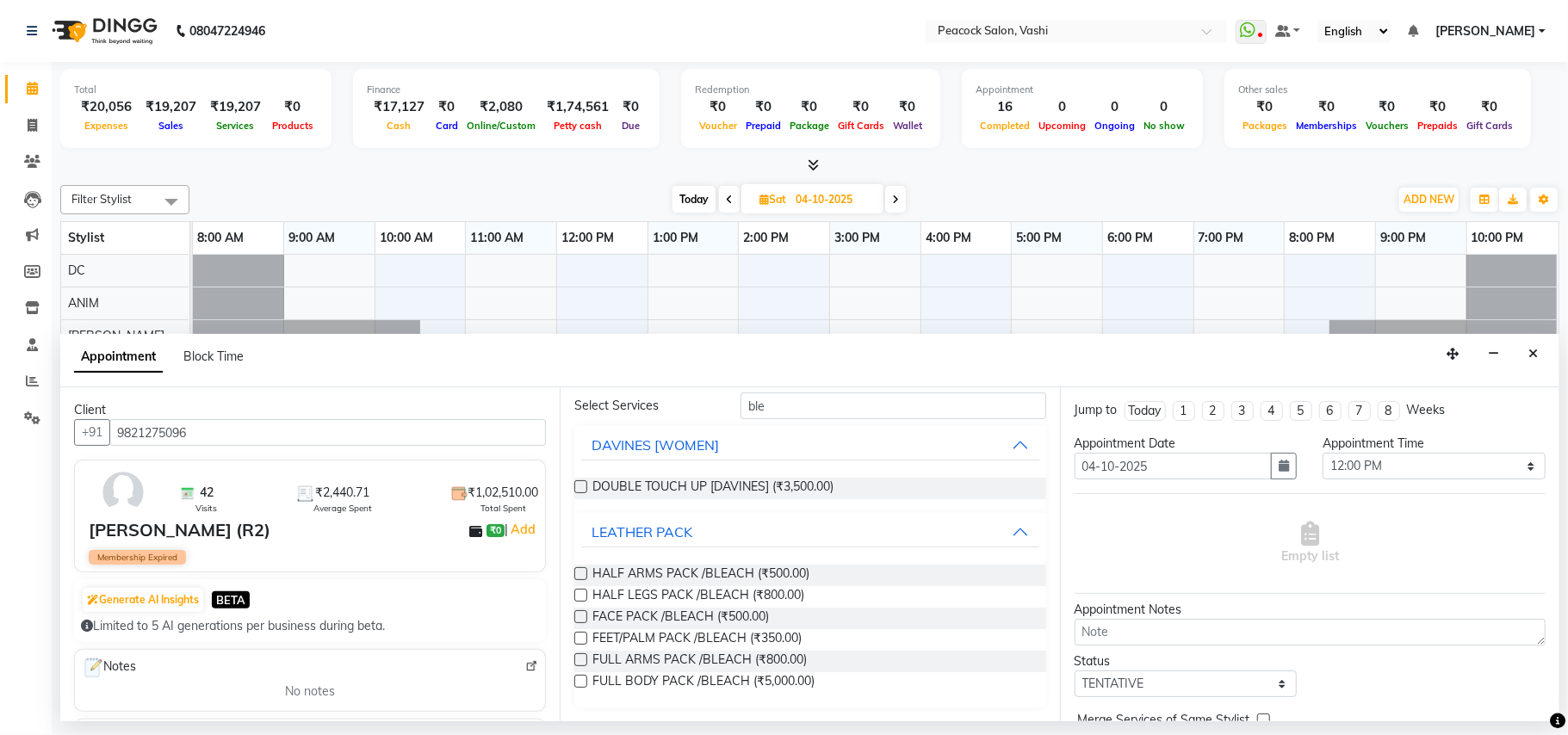
click at [583, 613] on label at bounding box center [581, 617] width 13 height 13
click at [583, 613] on input "checkbox" at bounding box center [580, 618] width 11 height 11
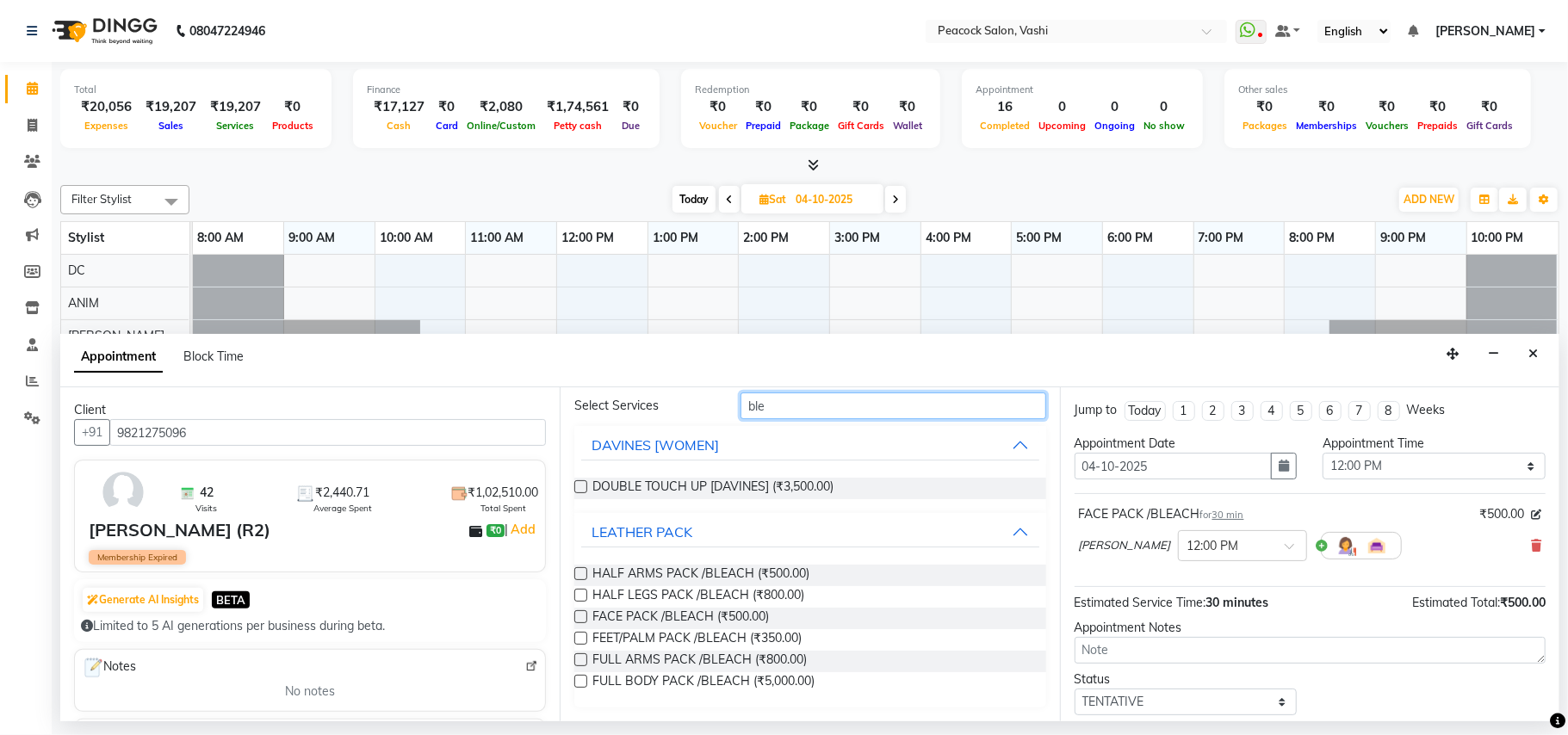
click at [837, 400] on input "ble" at bounding box center [893, 406] width 306 height 26
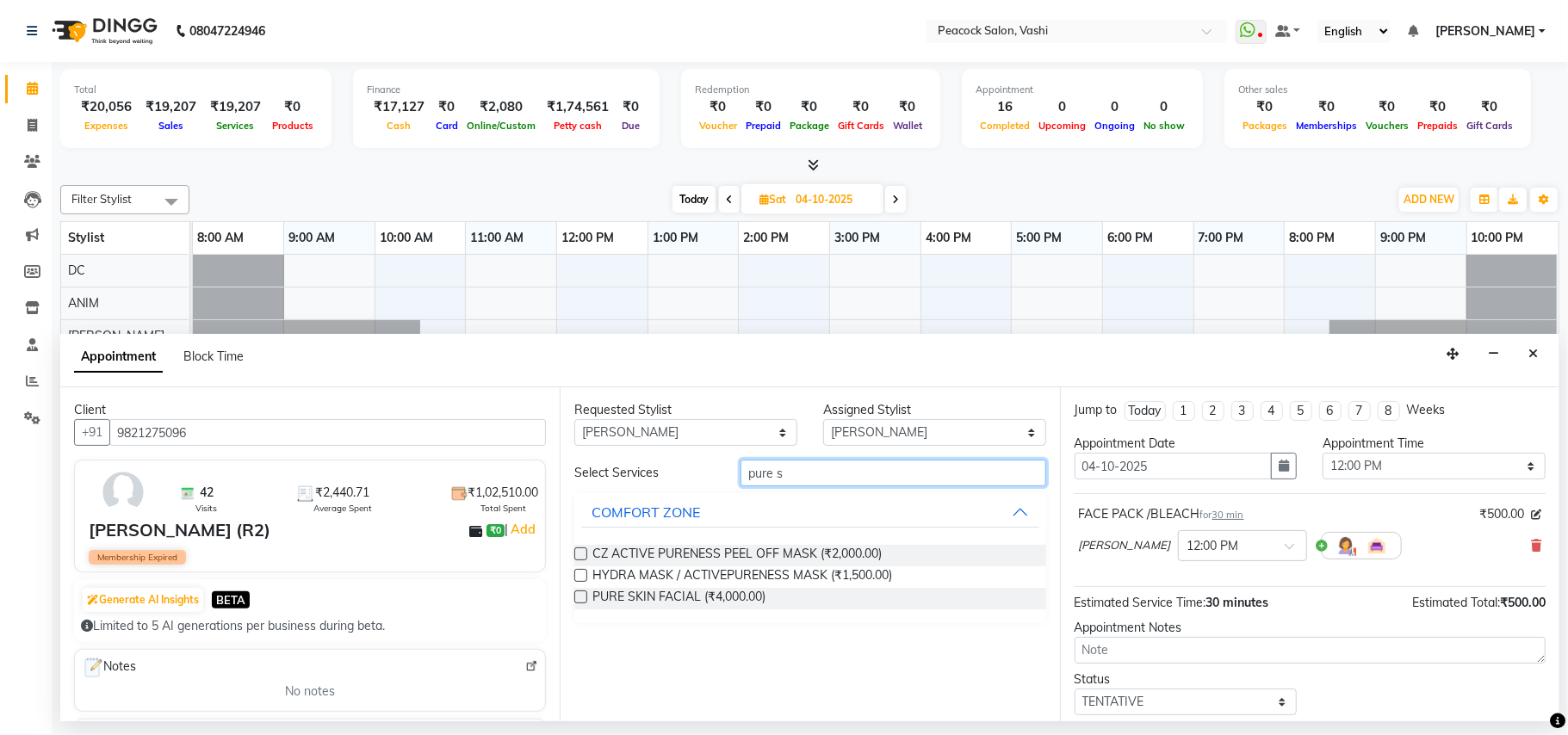
scroll to position [0, 0]
click at [580, 597] on label at bounding box center [581, 596] width 13 height 13
click at [580, 597] on input "checkbox" at bounding box center [580, 598] width 11 height 11
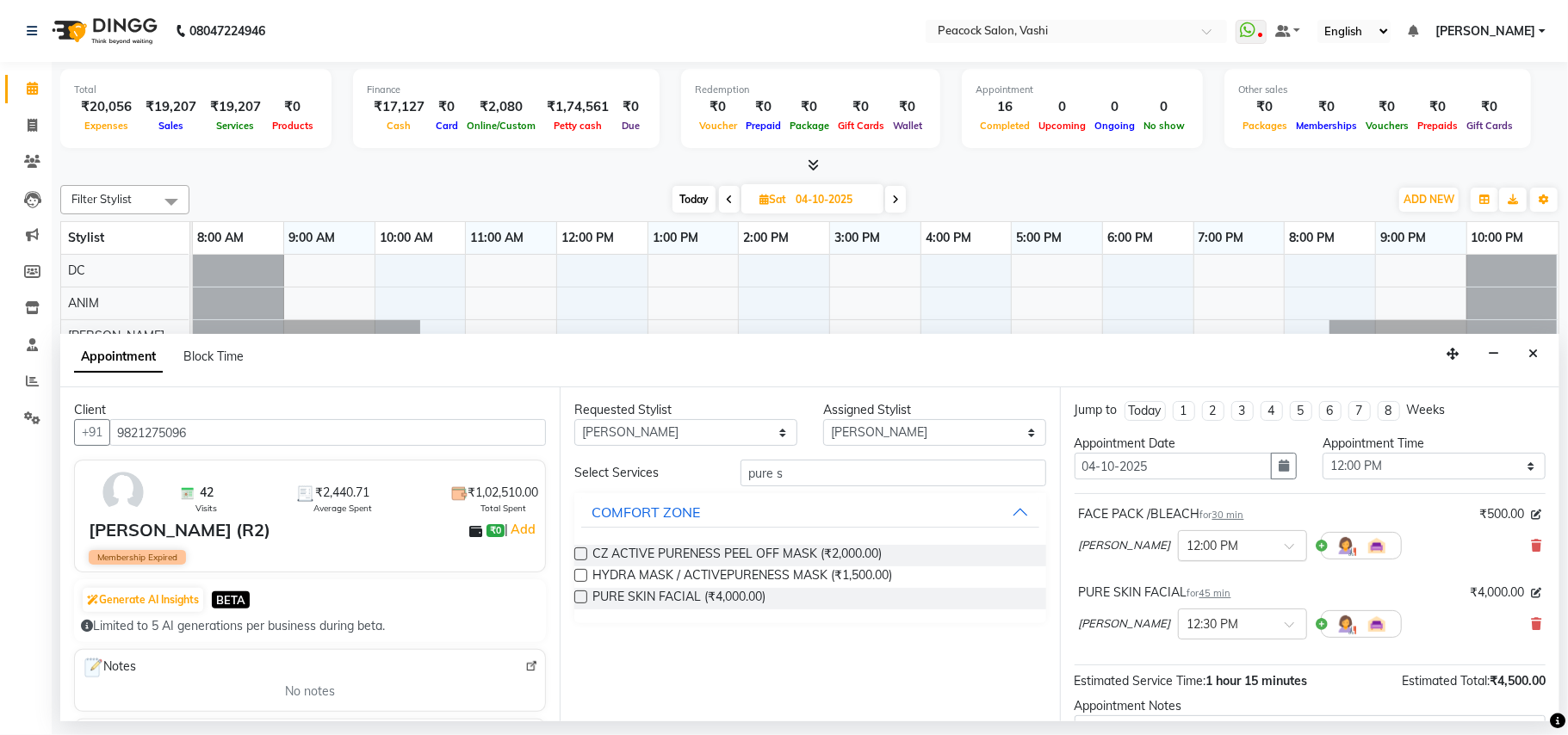
click at [1218, 540] on input "text" at bounding box center [1226, 544] width 76 height 18
click at [1193, 642] on div "12:30 PM" at bounding box center [1242, 641] width 127 height 32
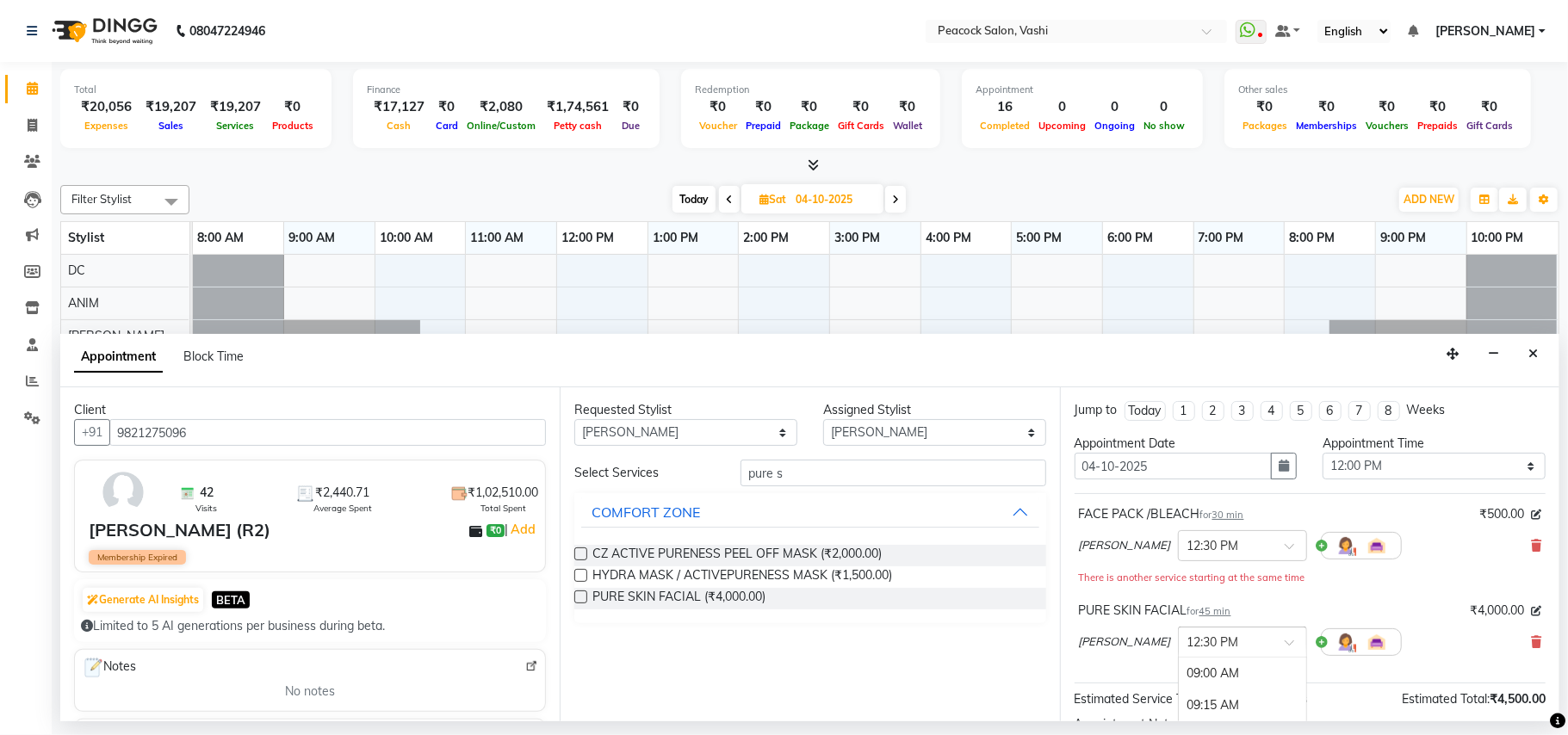
click at [1199, 647] on input "text" at bounding box center [1226, 641] width 76 height 18
click at [1190, 707] on div "12:45 PM" at bounding box center [1242, 706] width 127 height 32
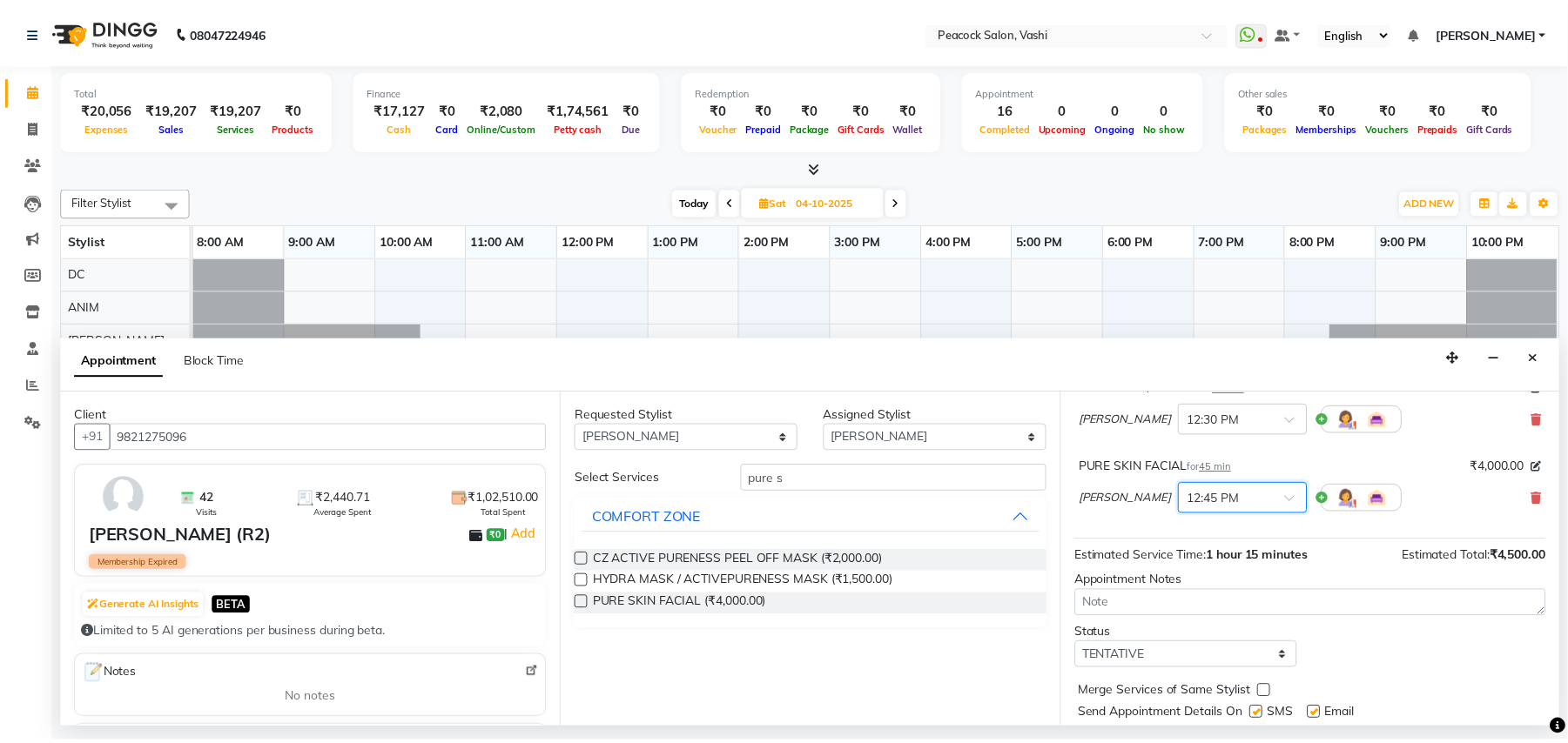
scroll to position [186, 0]
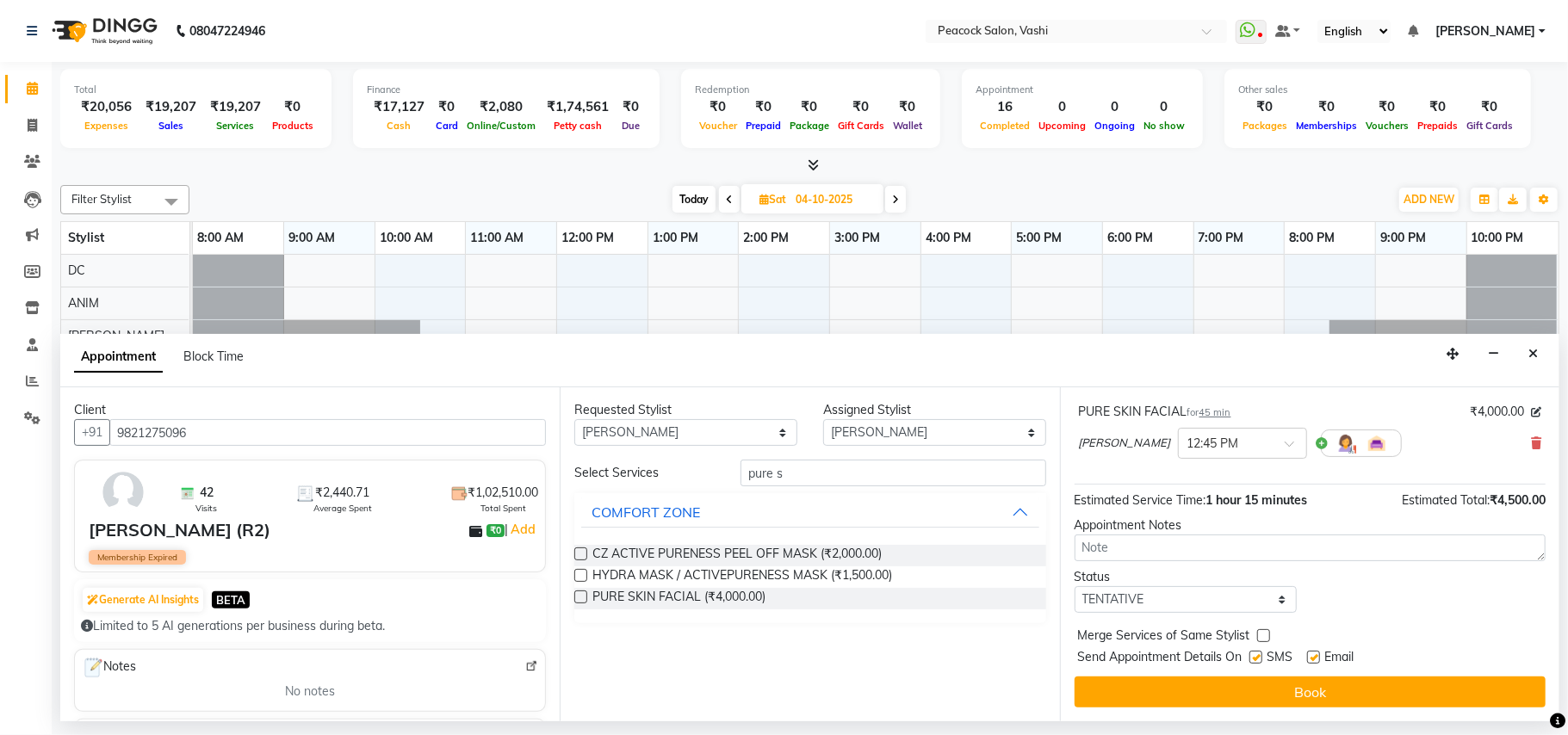
click at [1357, 692] on button "Book" at bounding box center [1310, 692] width 471 height 31
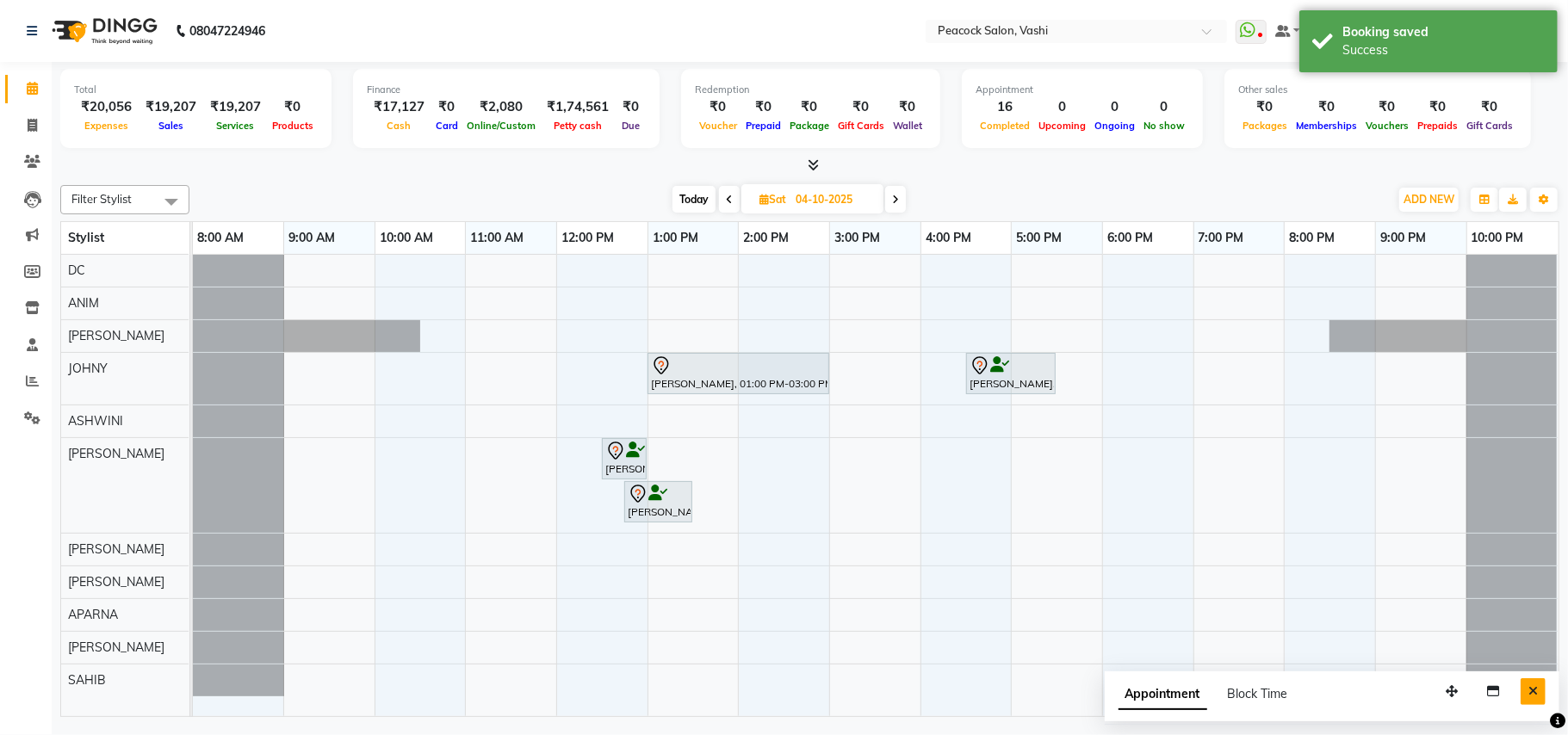
click at [1533, 696] on icon "Close" at bounding box center [1534, 691] width 10 height 12
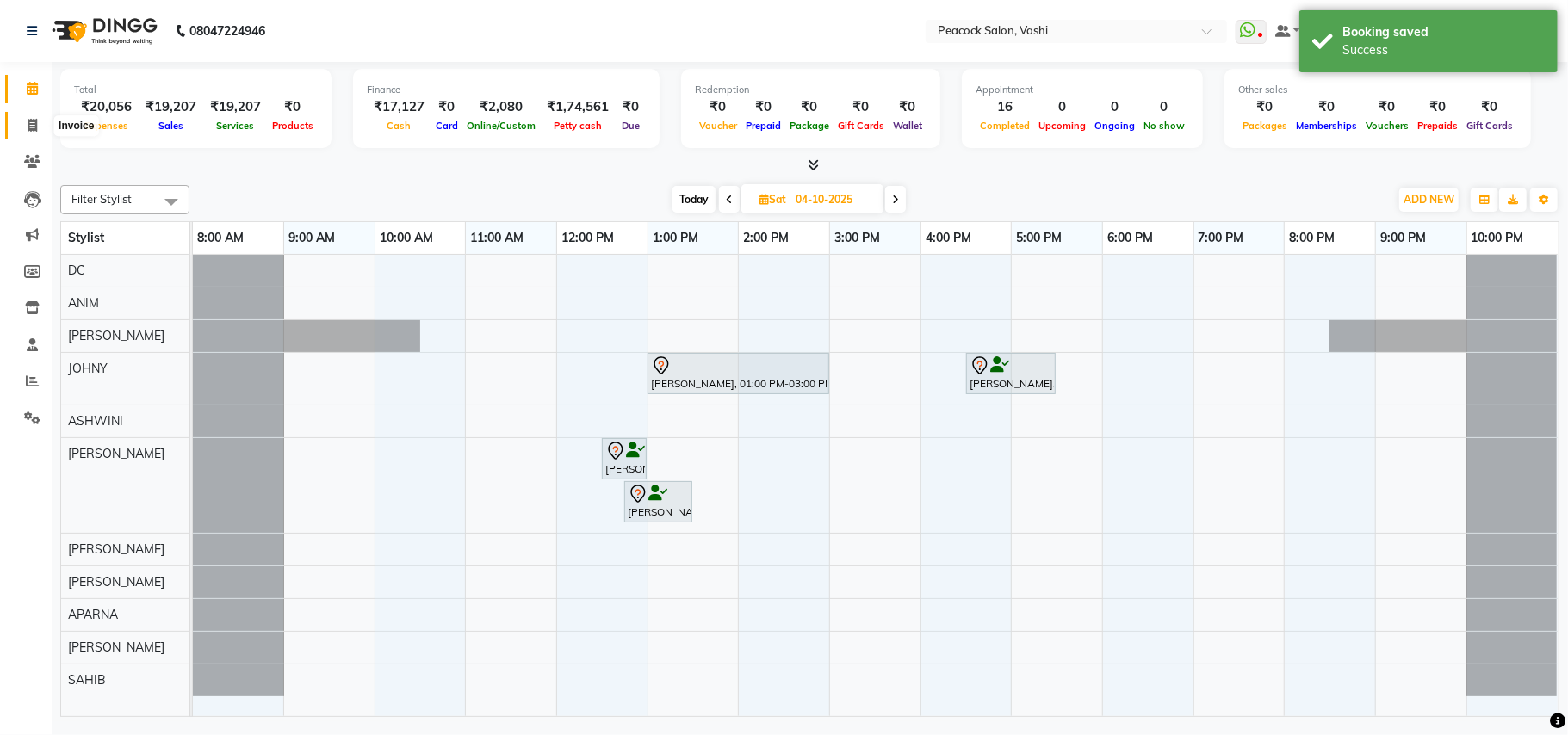
click at [31, 124] on icon at bounding box center [32, 125] width 10 height 13
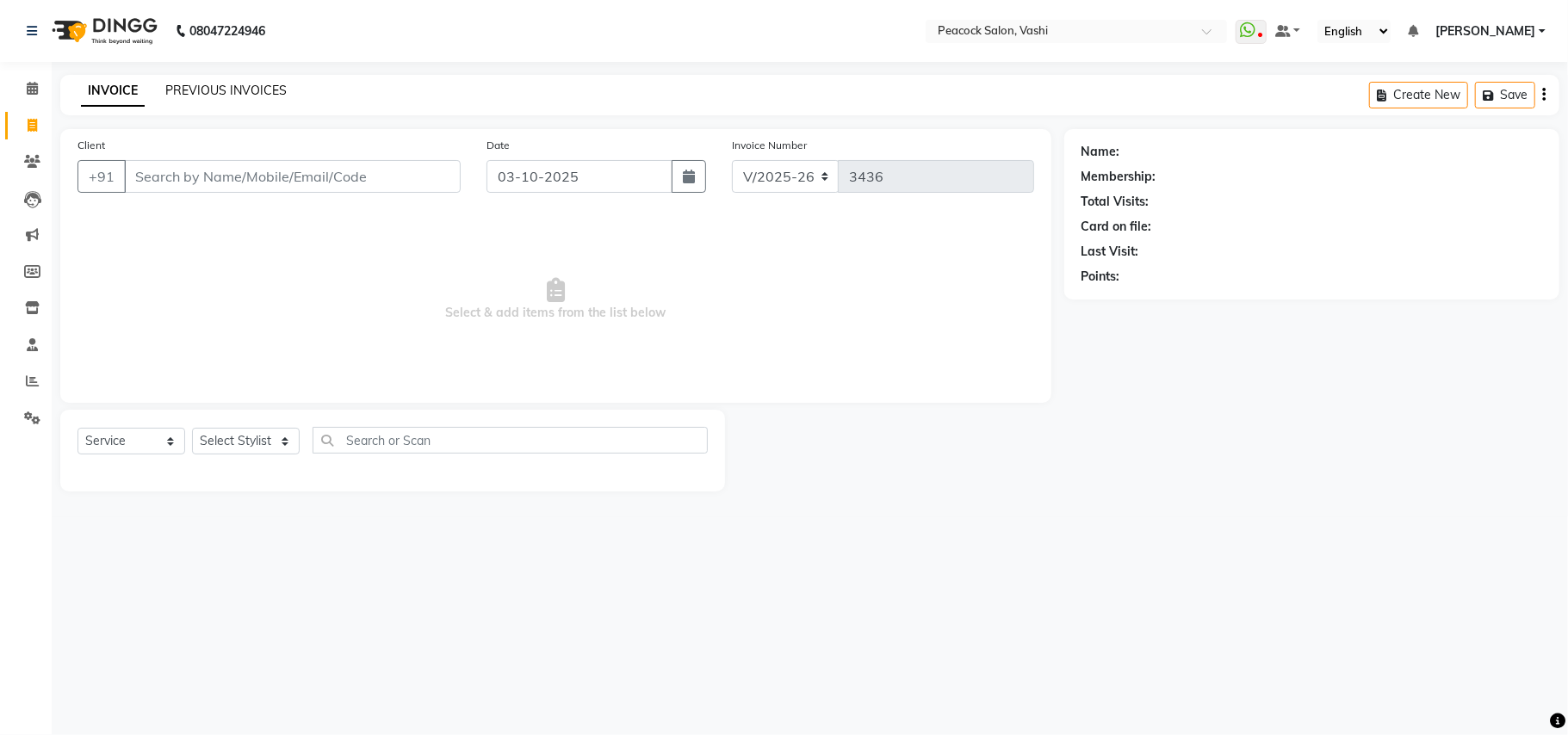
click at [235, 90] on link "PREVIOUS INVOICES" at bounding box center [226, 91] width 121 height 16
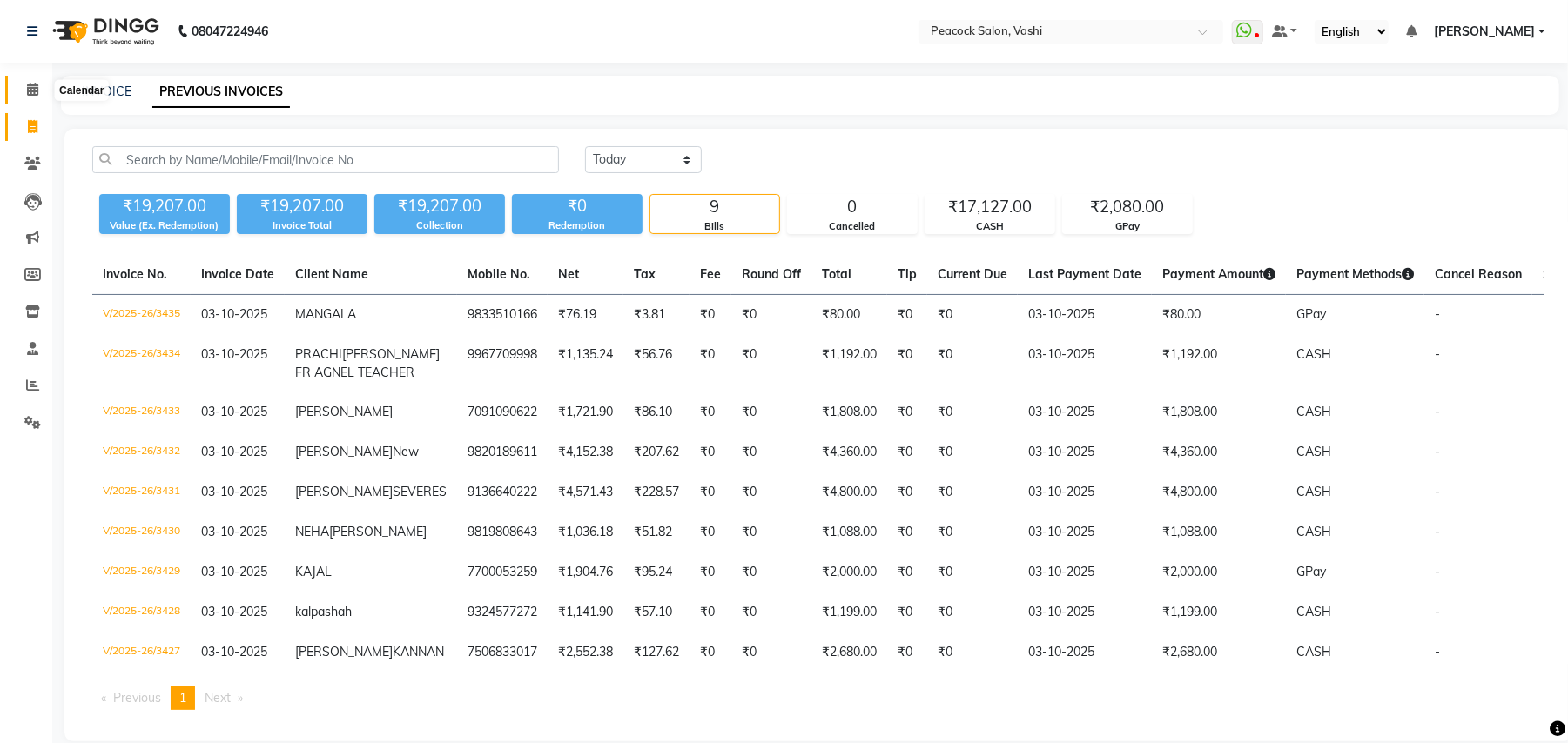
click at [27, 88] on icon at bounding box center [32, 89] width 11 height 13
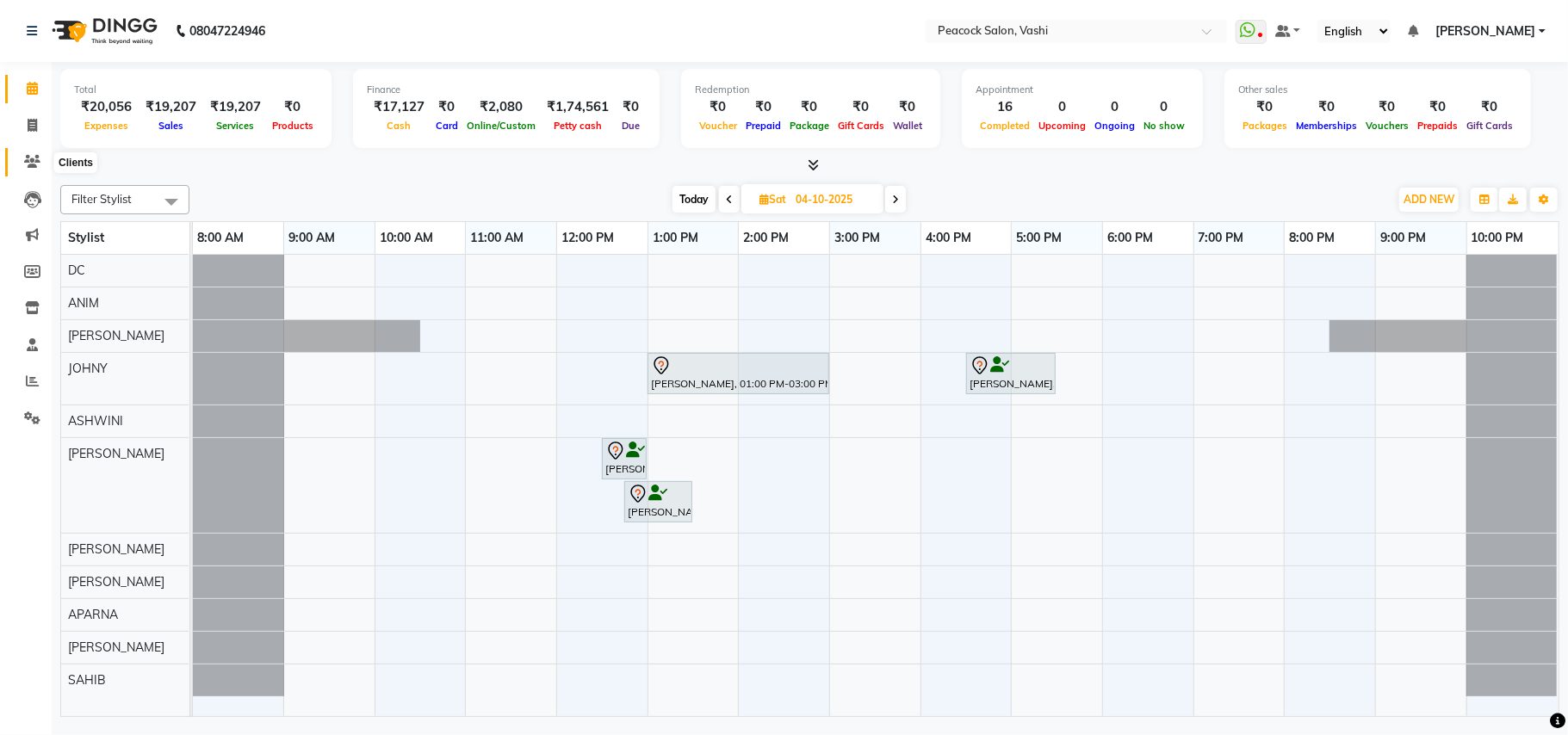
click at [31, 162] on icon at bounding box center [32, 161] width 17 height 13
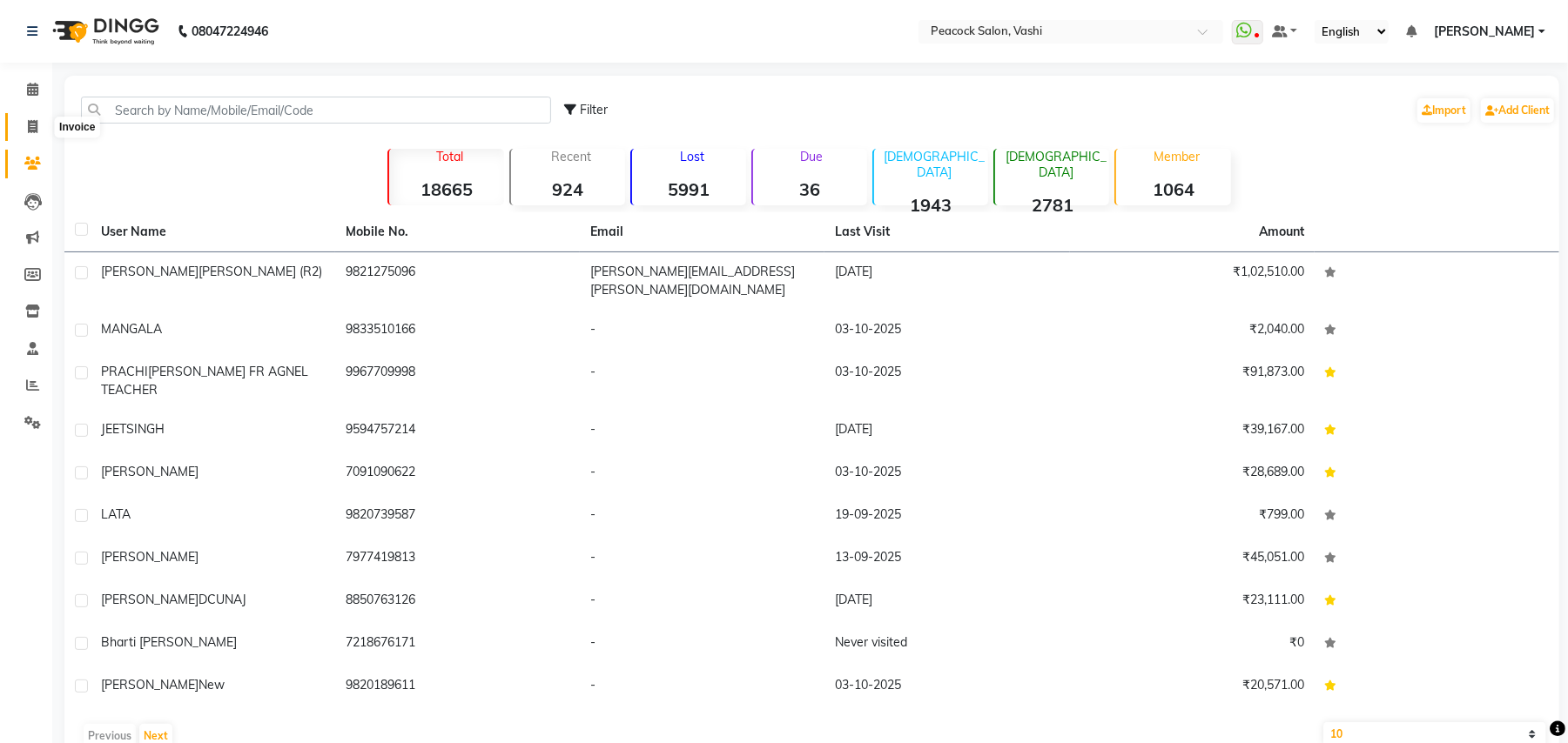
click at [28, 126] on icon at bounding box center [33, 126] width 10 height 13
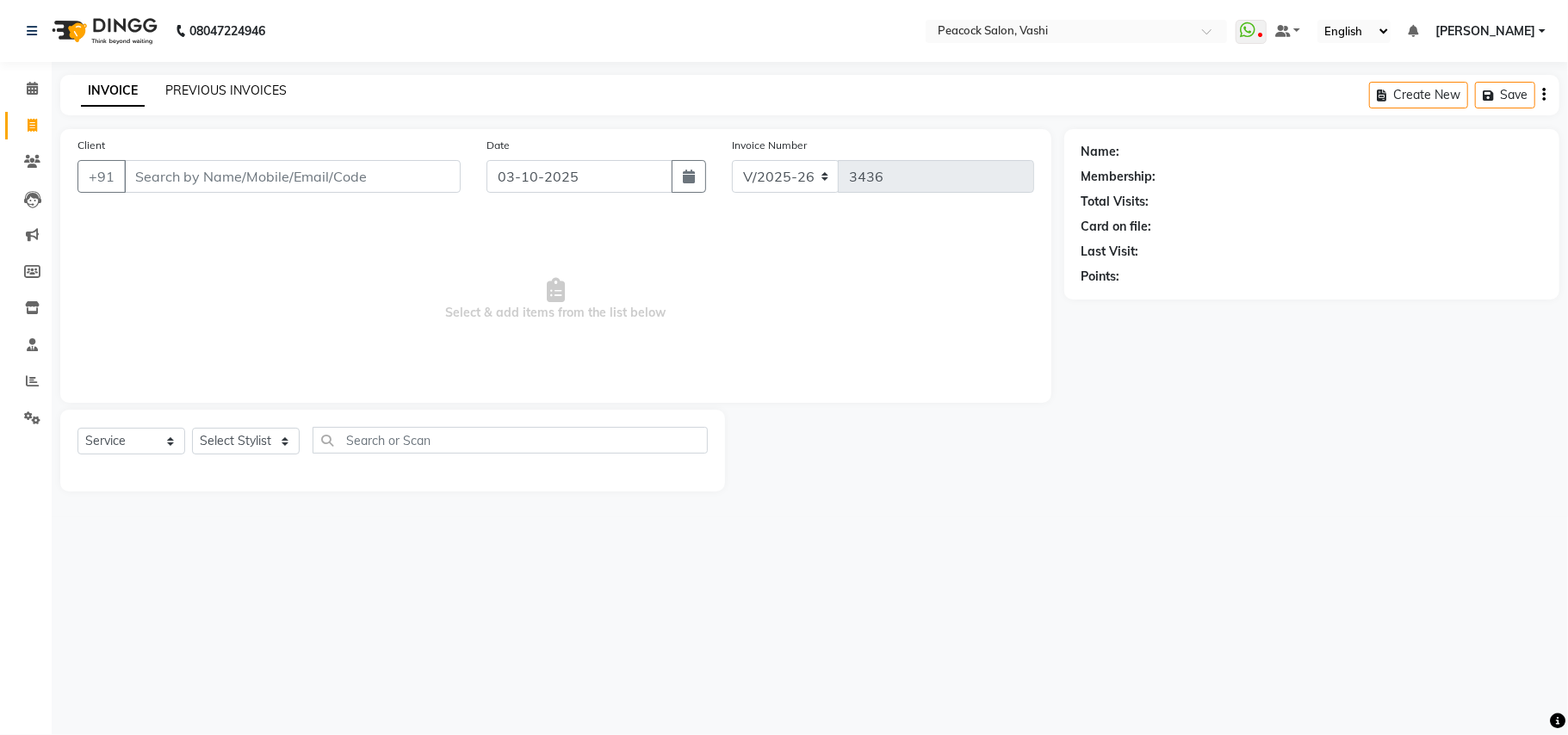
click at [271, 86] on link "PREVIOUS INVOICES" at bounding box center [226, 91] width 121 height 16
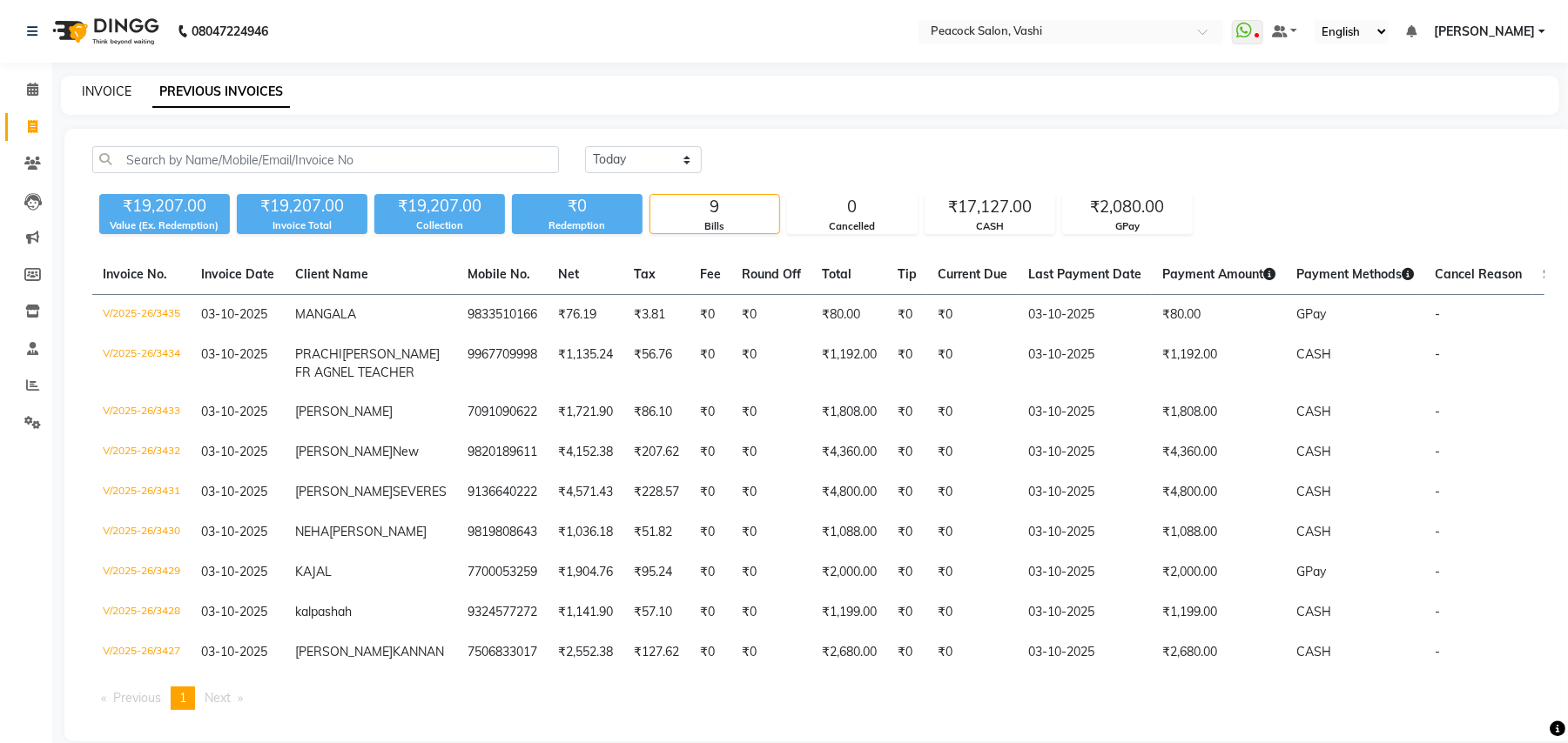
click at [105, 88] on link "INVOICE" at bounding box center [107, 92] width 49 height 16
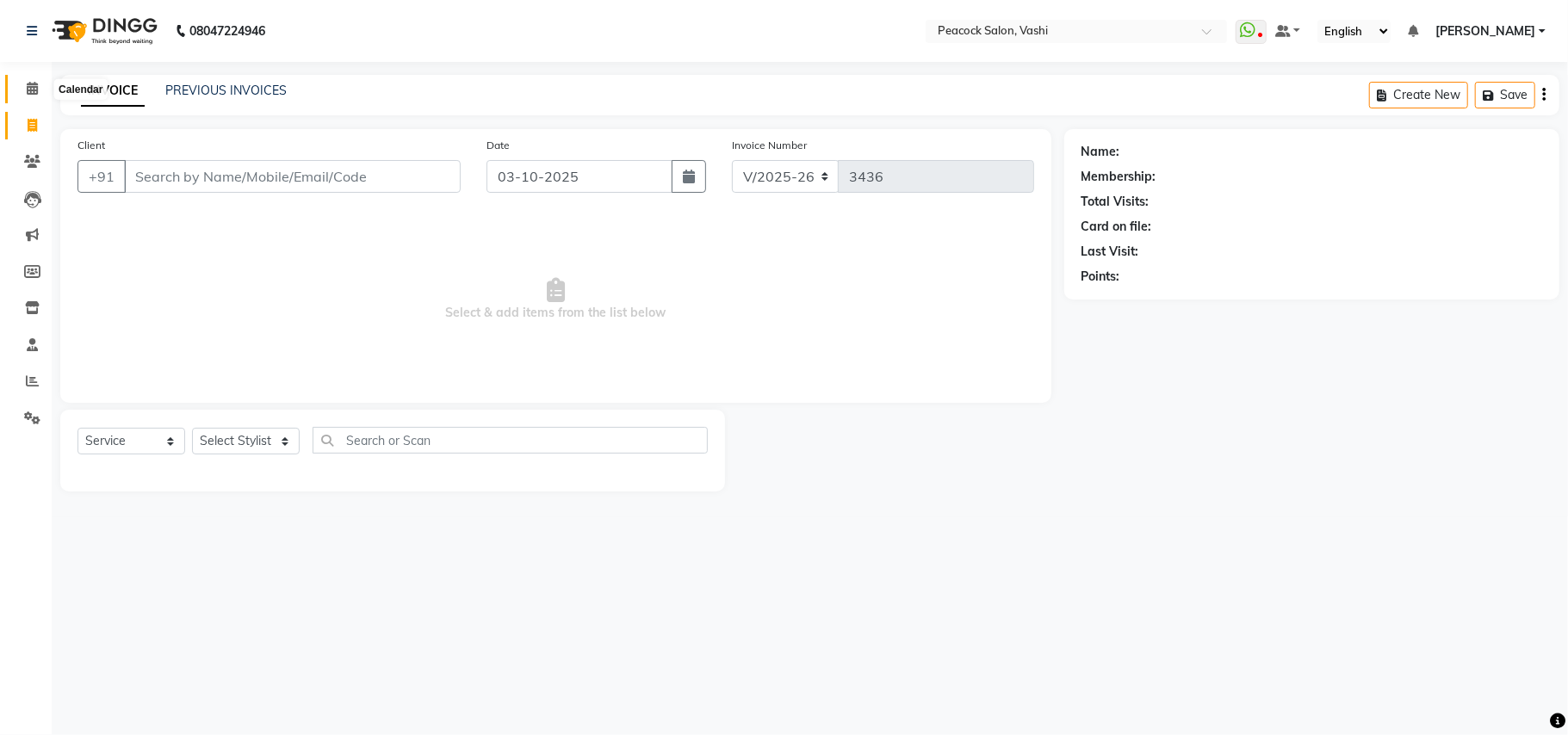
click at [29, 90] on icon at bounding box center [31, 88] width 11 height 13
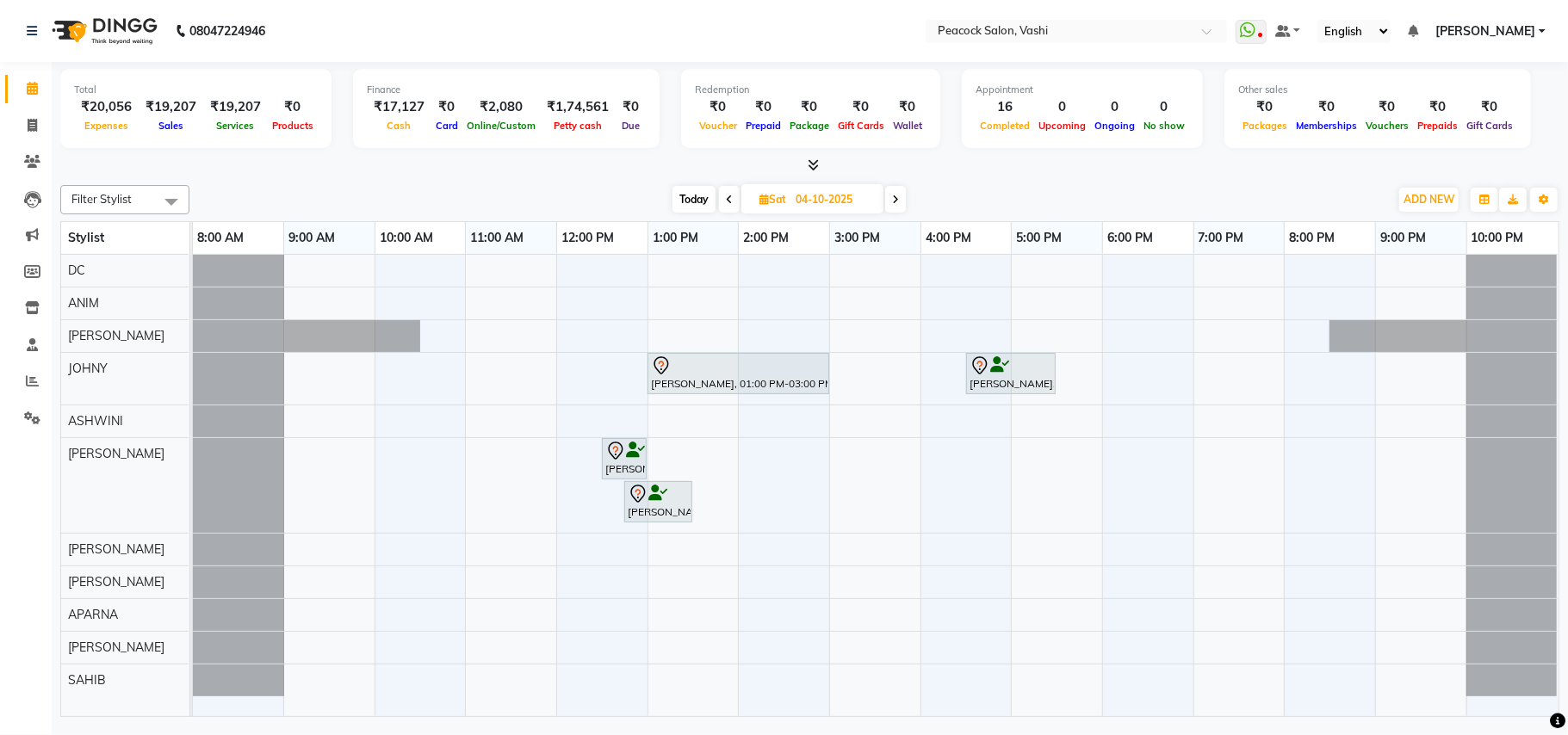
click at [897, 201] on icon at bounding box center [895, 199] width 7 height 11
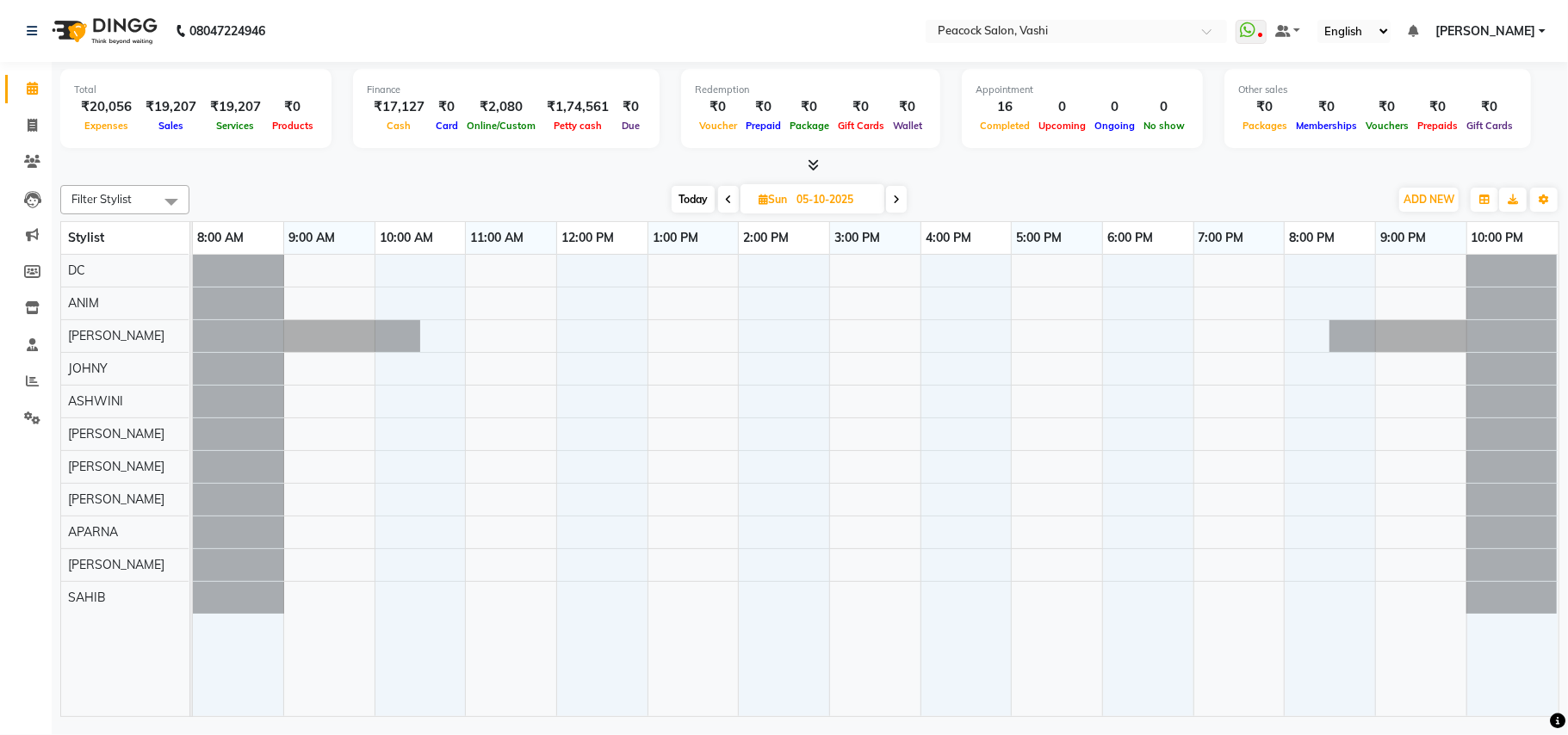
click at [896, 200] on icon at bounding box center [896, 199] width 7 height 11
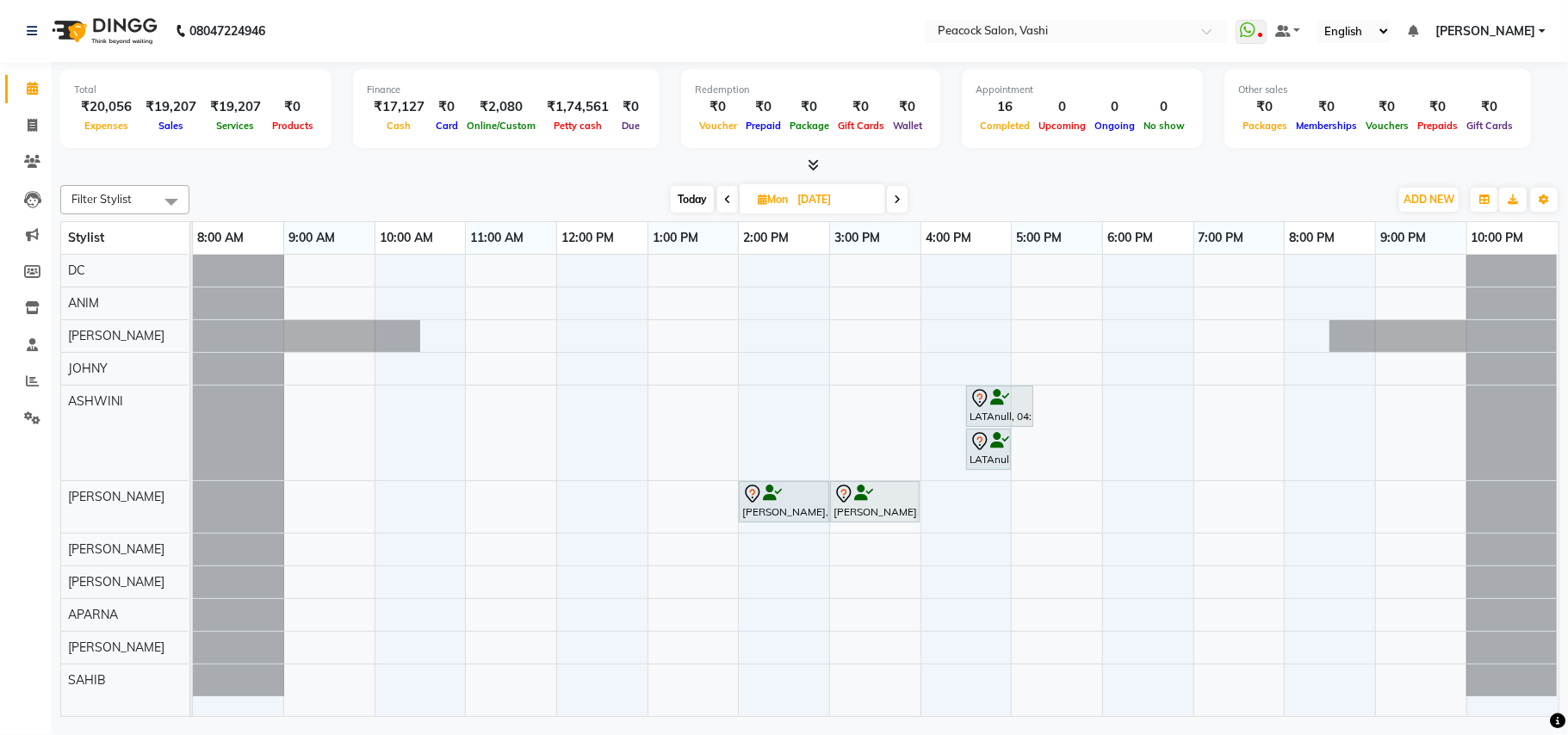
click at [897, 200] on icon at bounding box center [896, 199] width 7 height 11
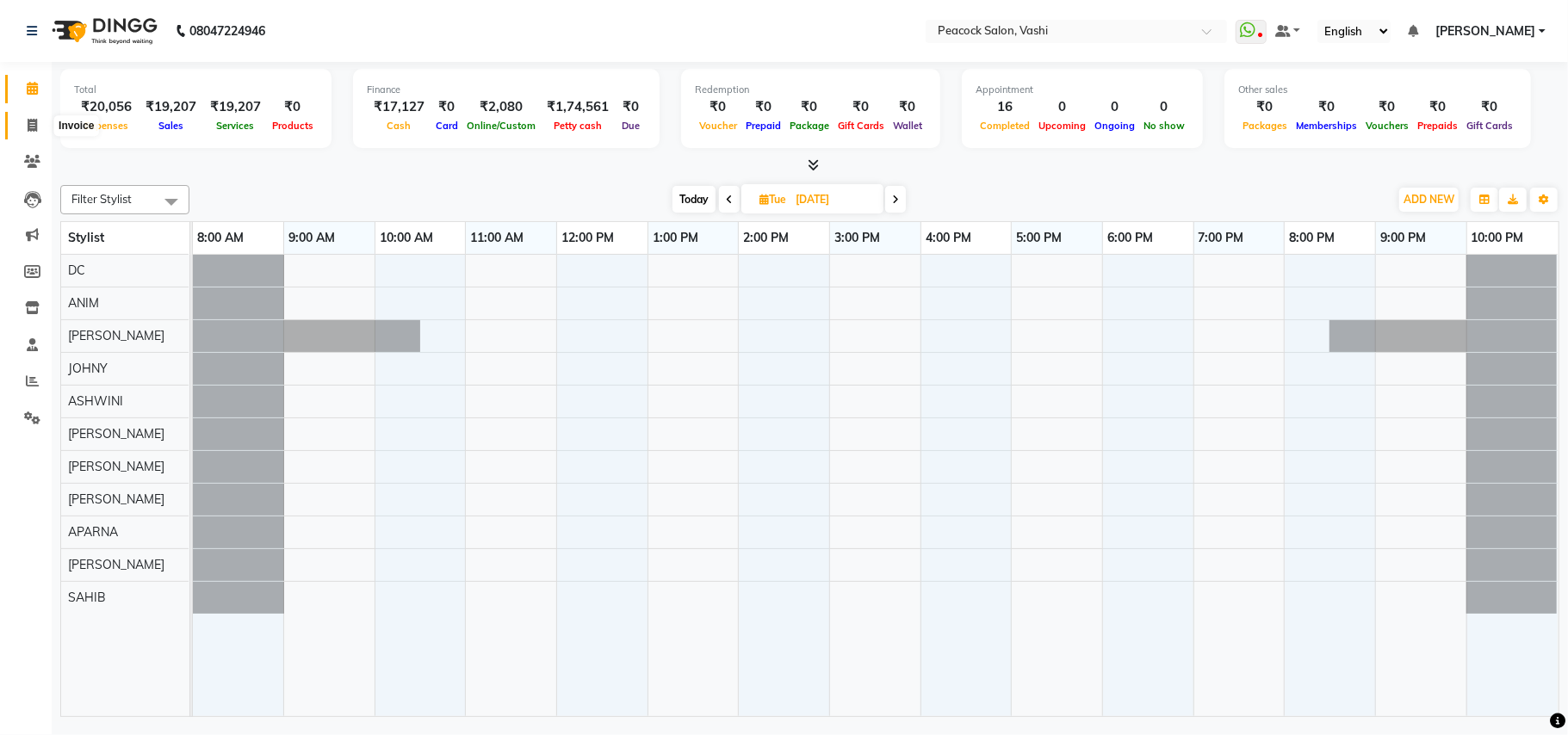
click at [28, 124] on icon at bounding box center [32, 125] width 10 height 13
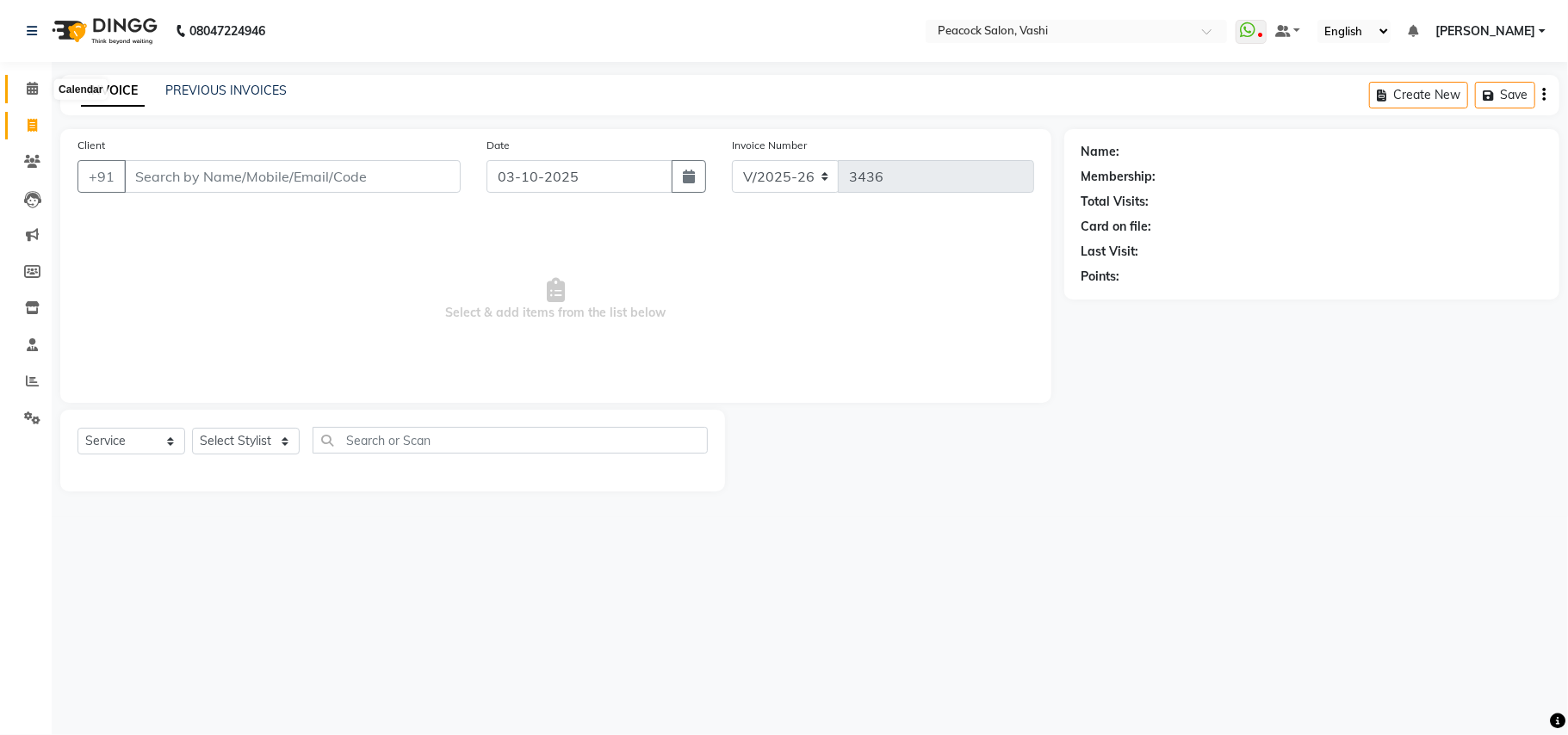
click at [36, 86] on icon at bounding box center [31, 88] width 11 height 13
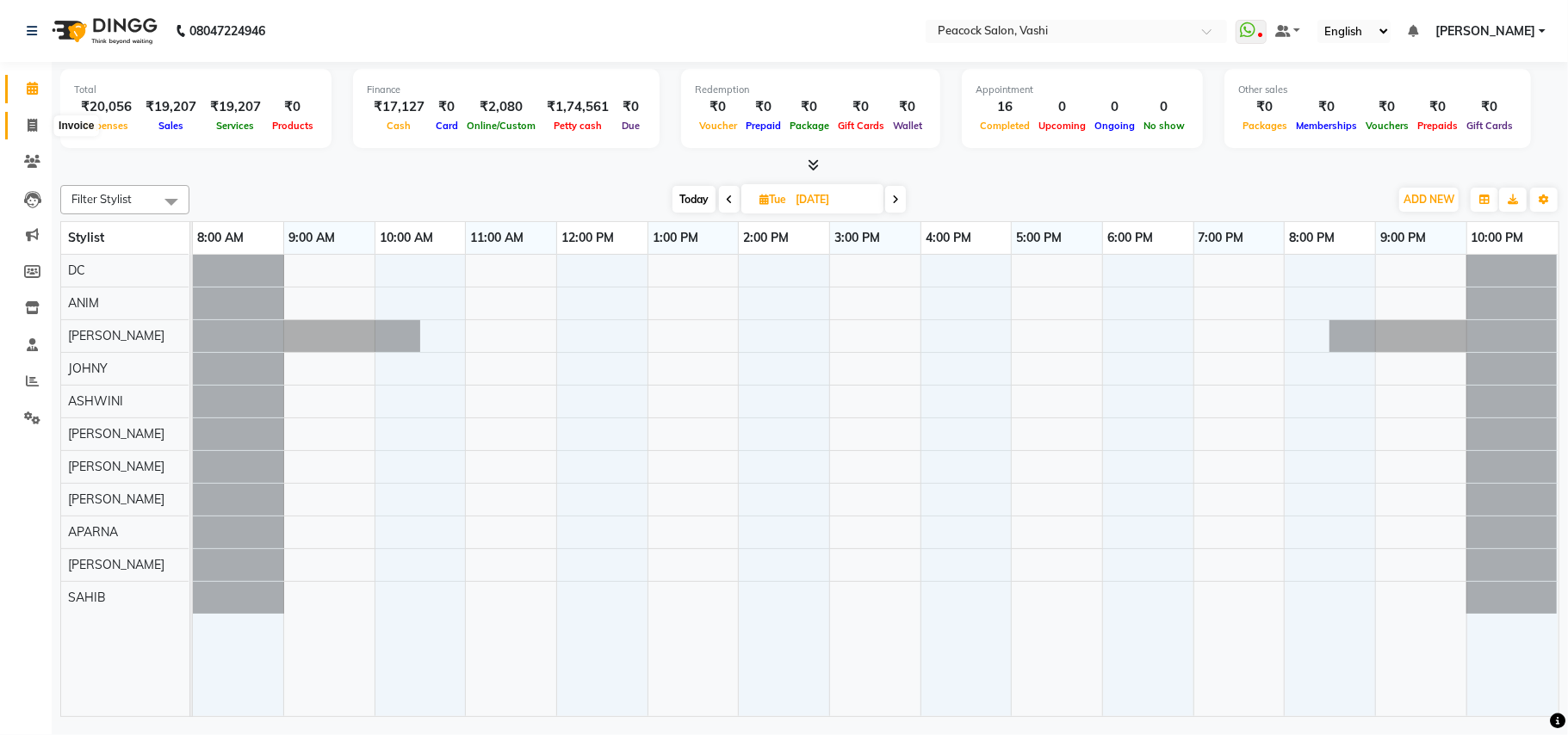
click at [25, 128] on span at bounding box center [32, 126] width 30 height 20
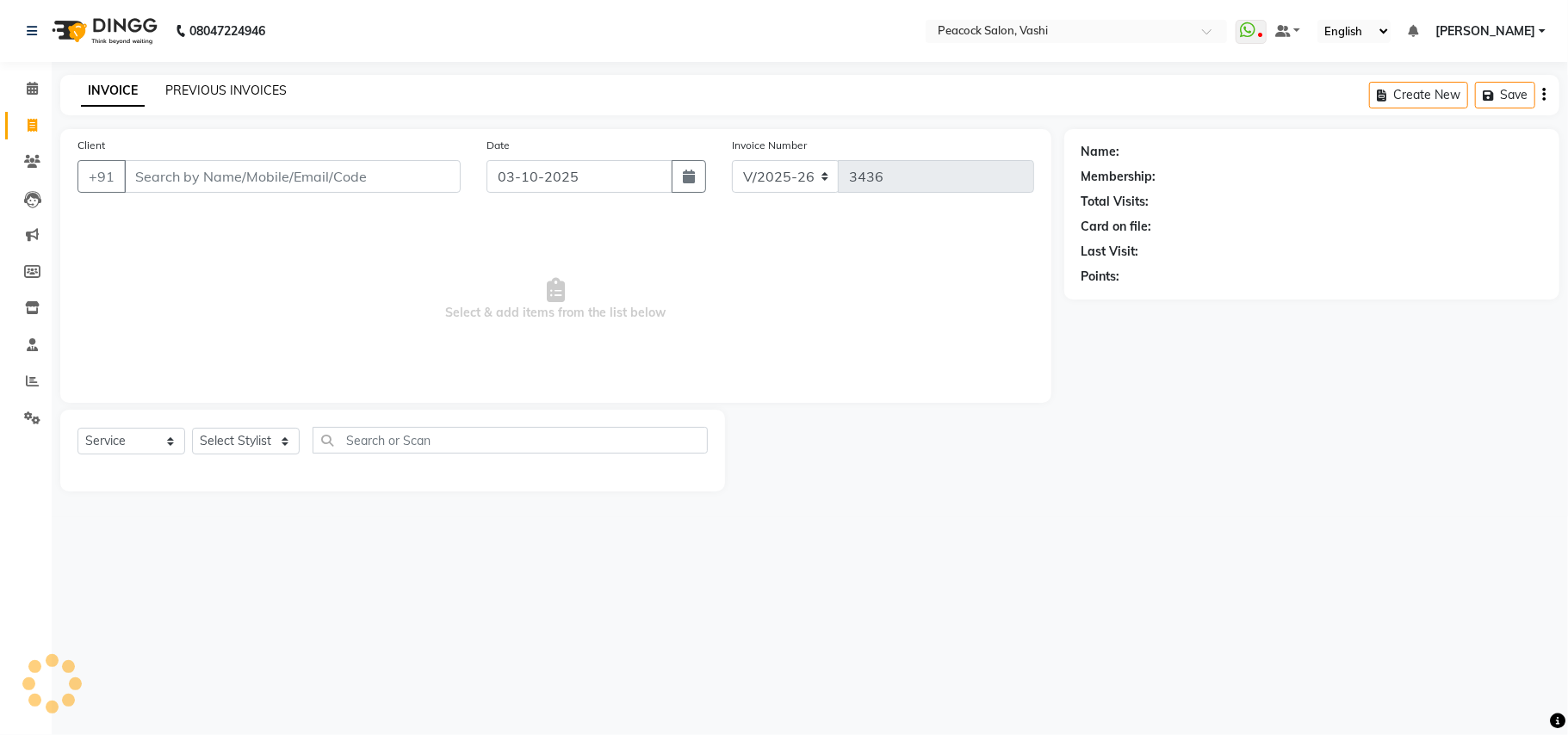
click at [232, 84] on link "PREVIOUS INVOICES" at bounding box center [226, 91] width 121 height 16
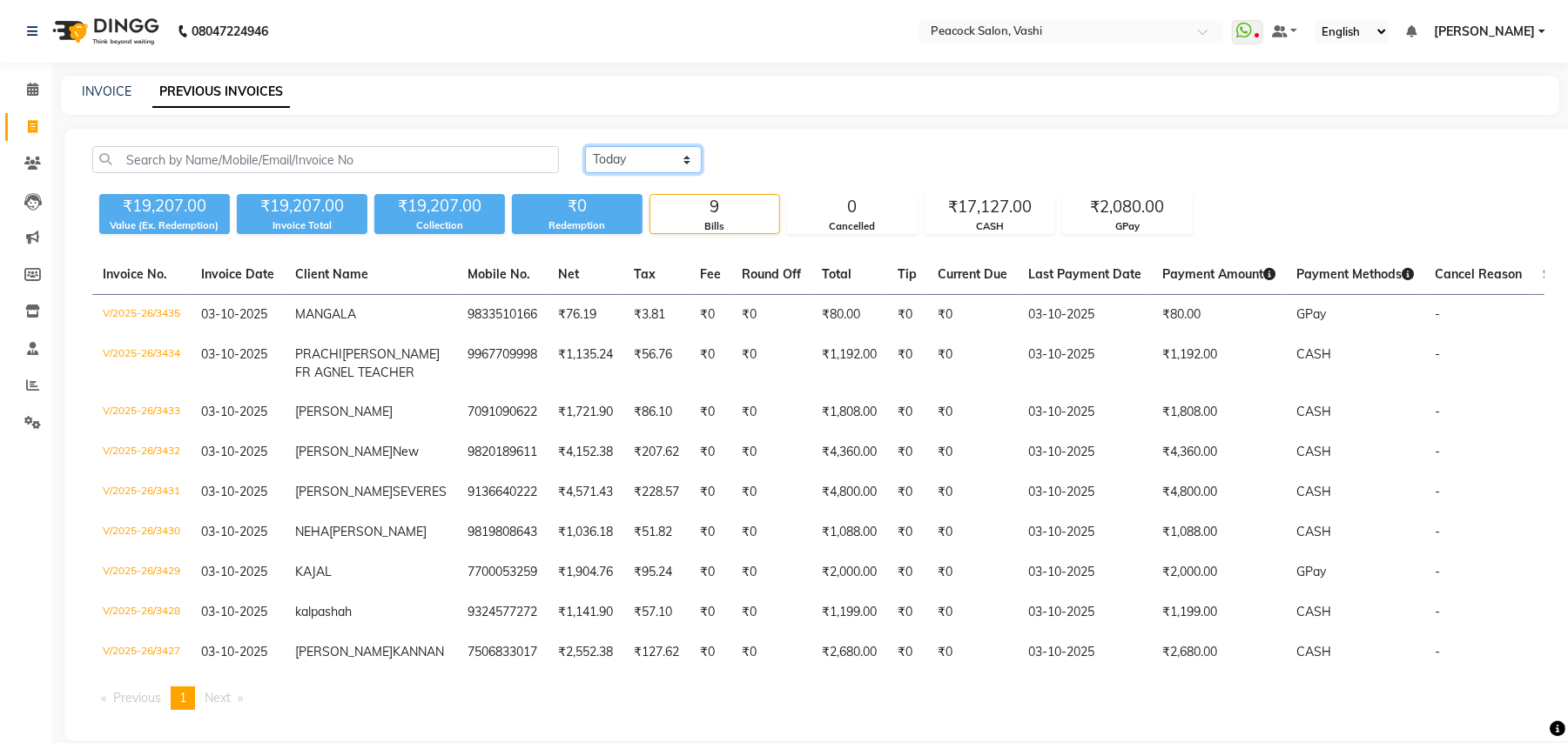
drag, startPoint x: 633, startPoint y: 161, endPoint x: 632, endPoint y: 171, distance: 10.0
click at [633, 161] on select "Today Yesterday Custom Range" at bounding box center [643, 159] width 117 height 27
click at [585, 146] on select "Today Yesterday Custom Range" at bounding box center [643, 159] width 117 height 27
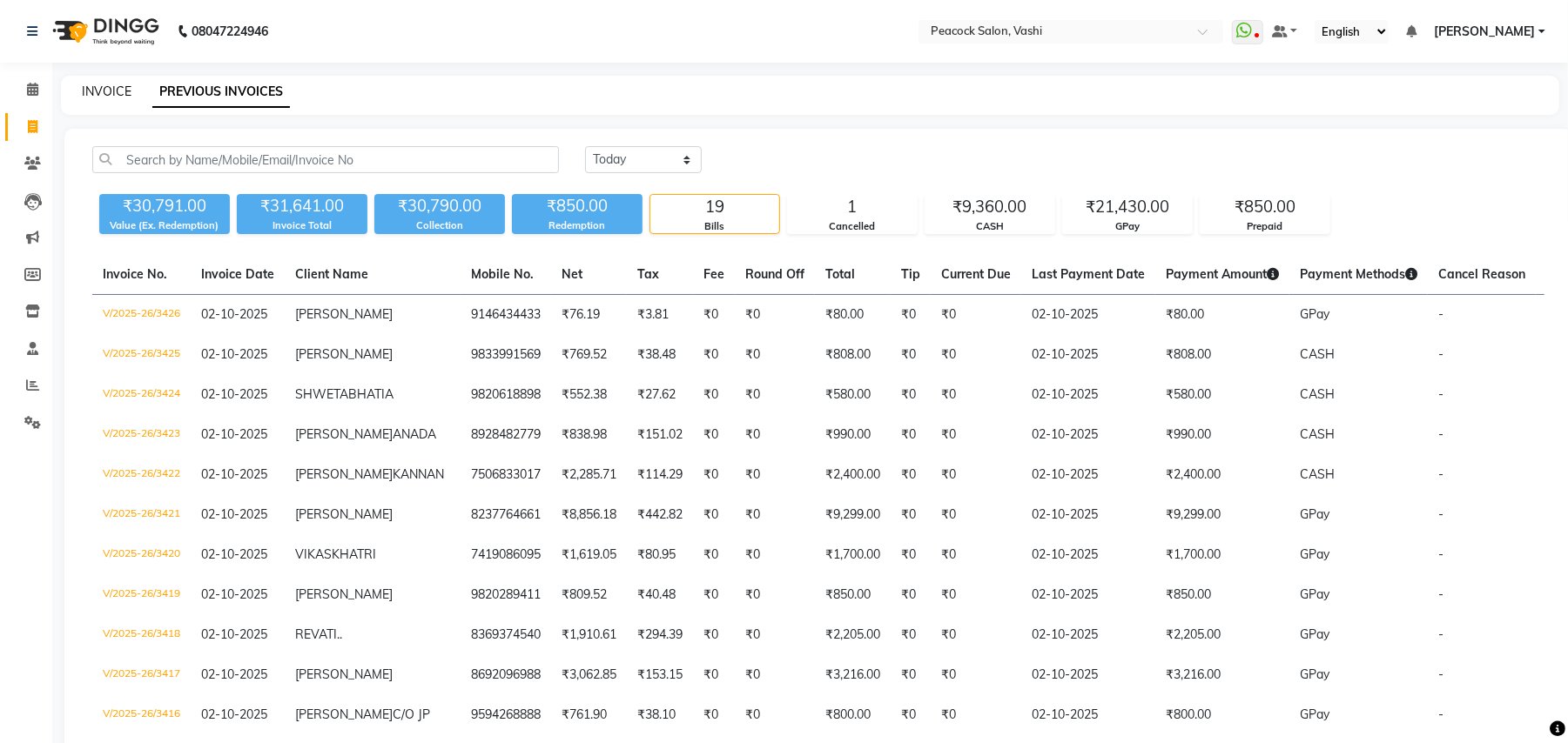
click at [106, 84] on link "INVOICE" at bounding box center [107, 92] width 49 height 16
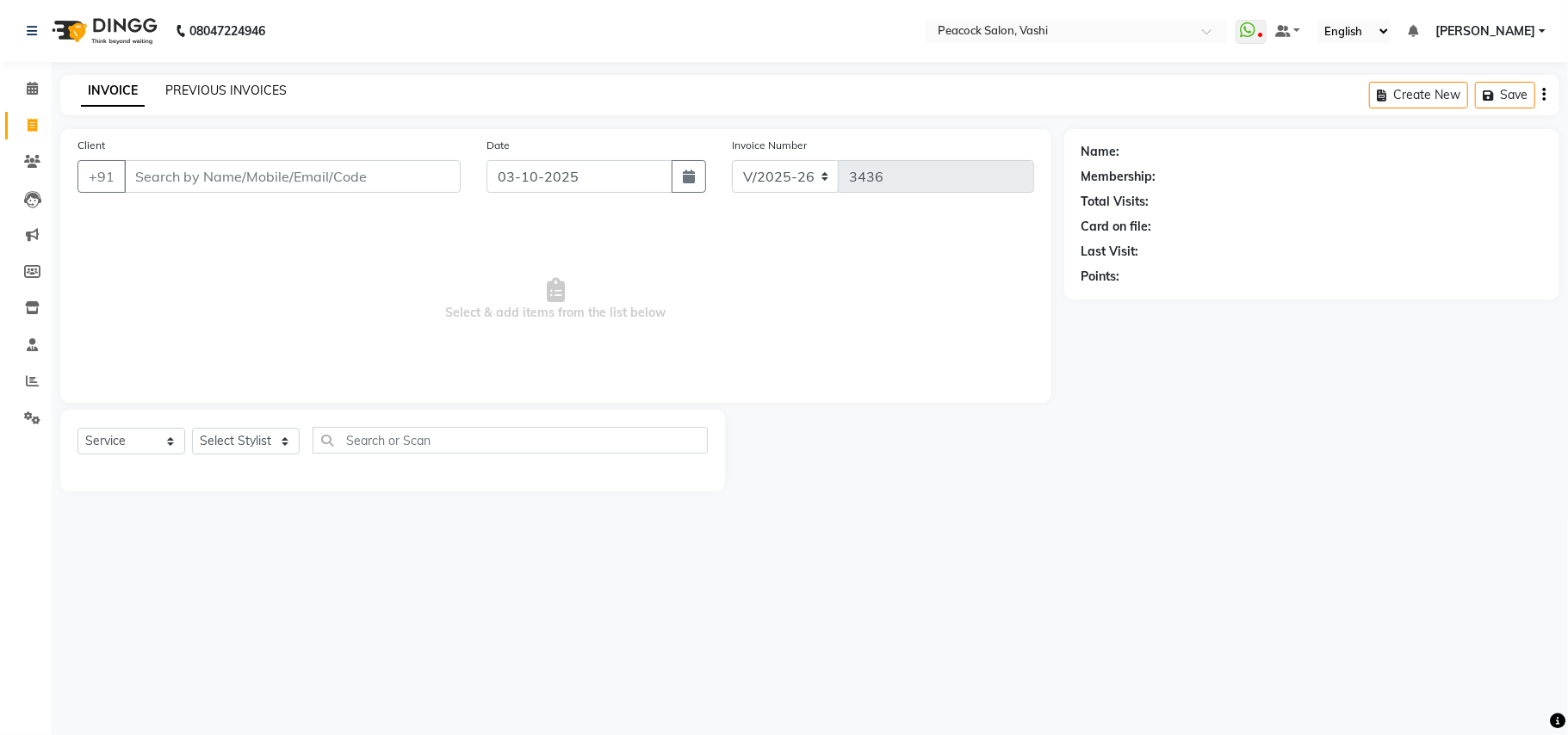
click at [235, 90] on link "PREVIOUS INVOICES" at bounding box center [226, 91] width 121 height 16
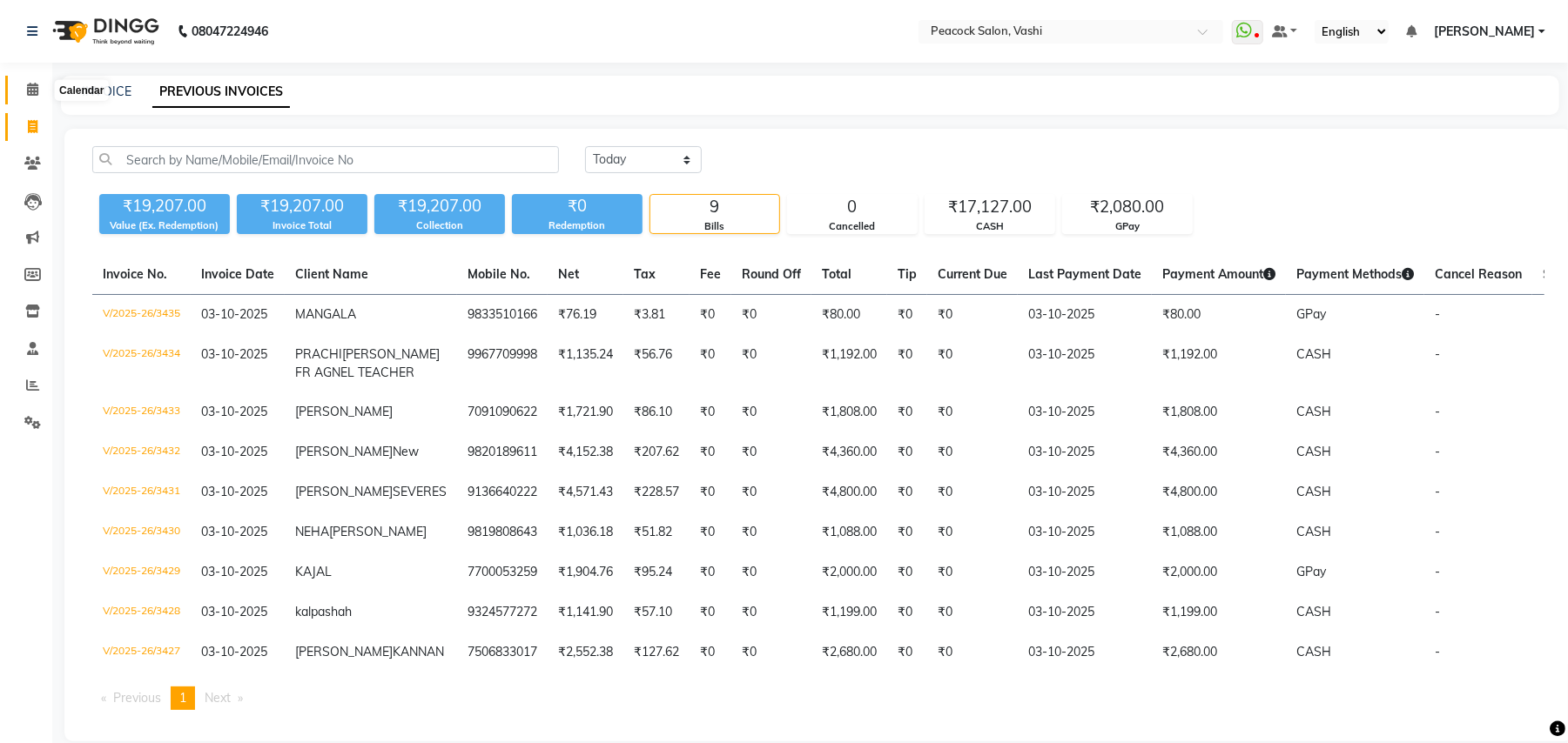
click at [30, 89] on icon at bounding box center [32, 89] width 11 height 13
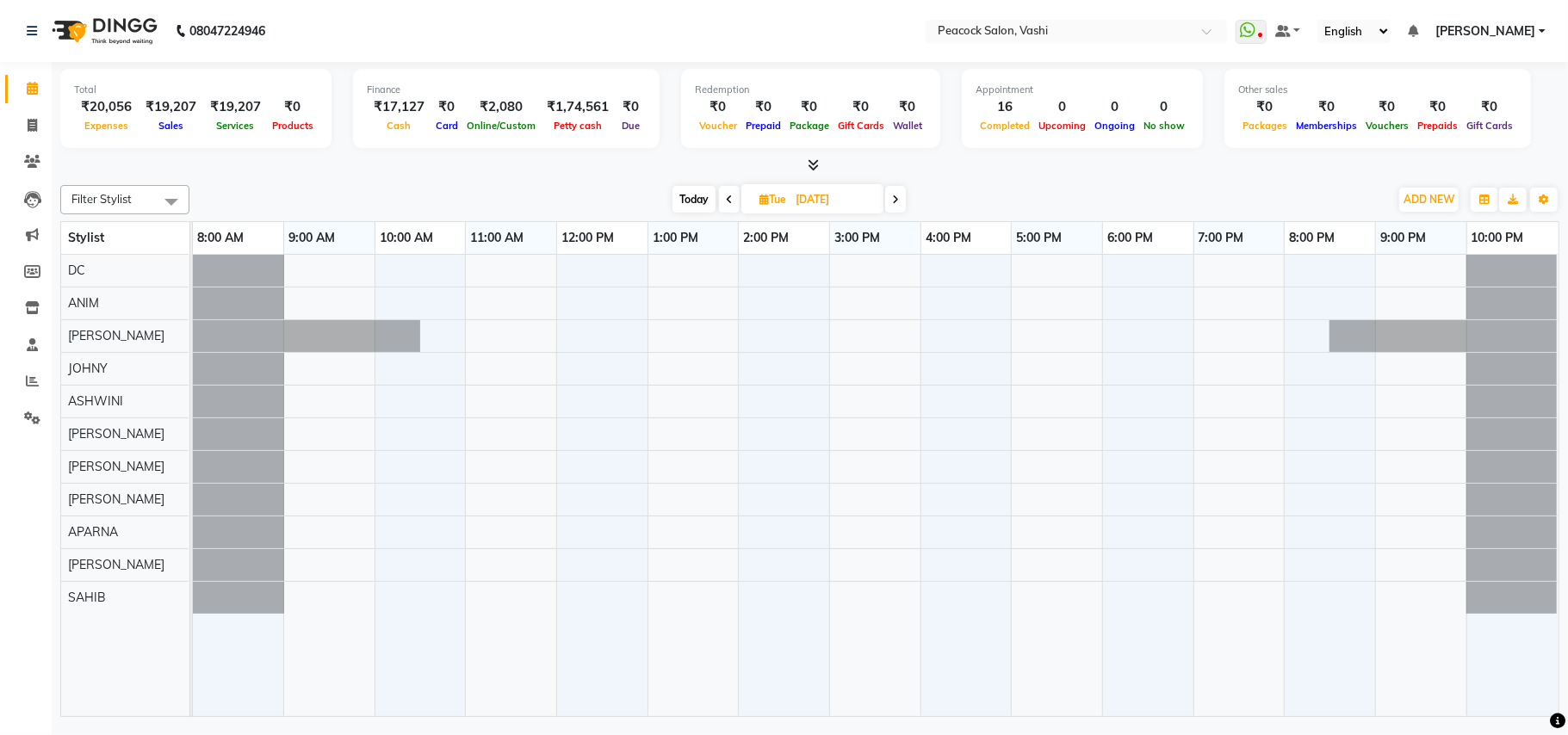
click at [693, 195] on span "Today" at bounding box center [694, 198] width 43 height 26
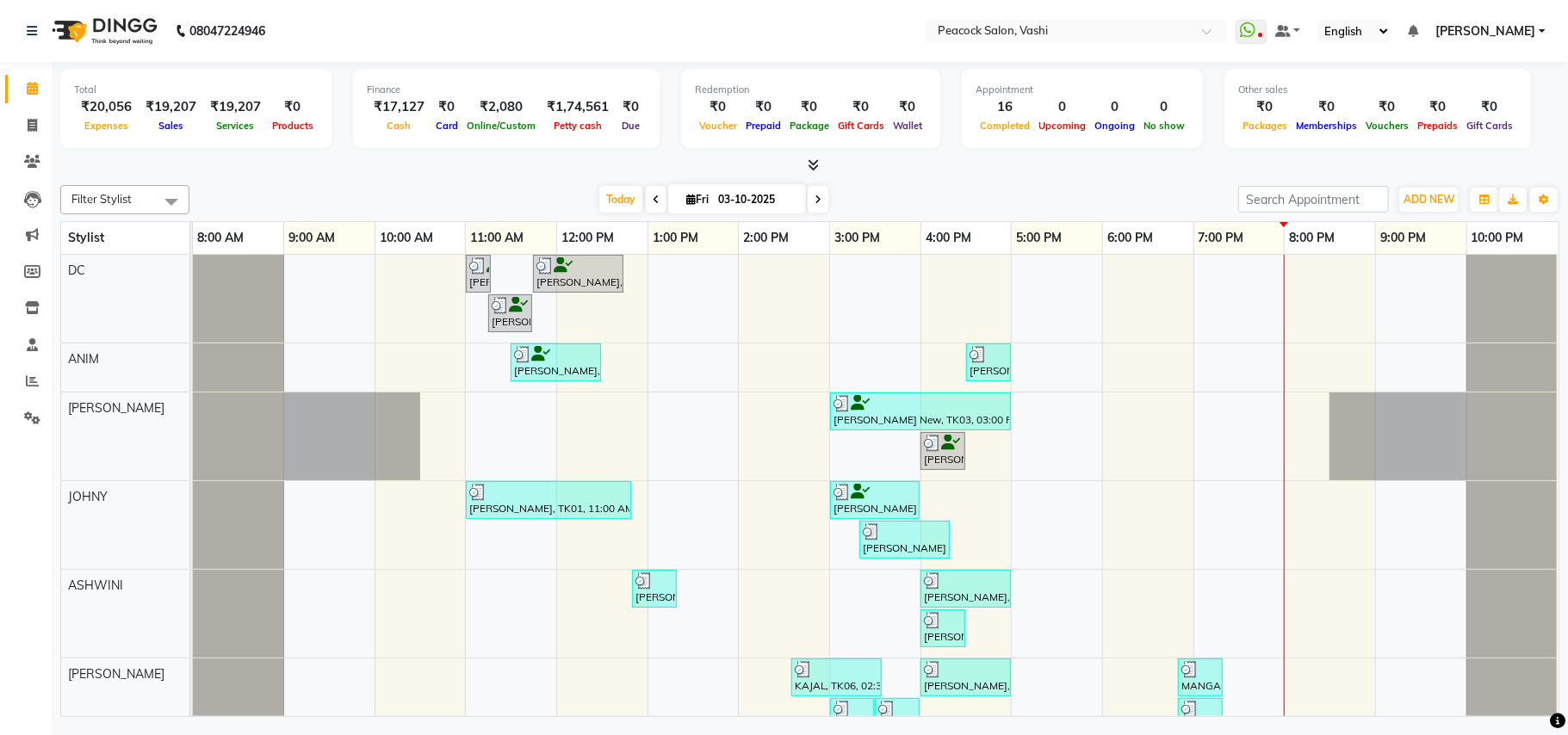
click at [814, 201] on icon at bounding box center [817, 199] width 7 height 11
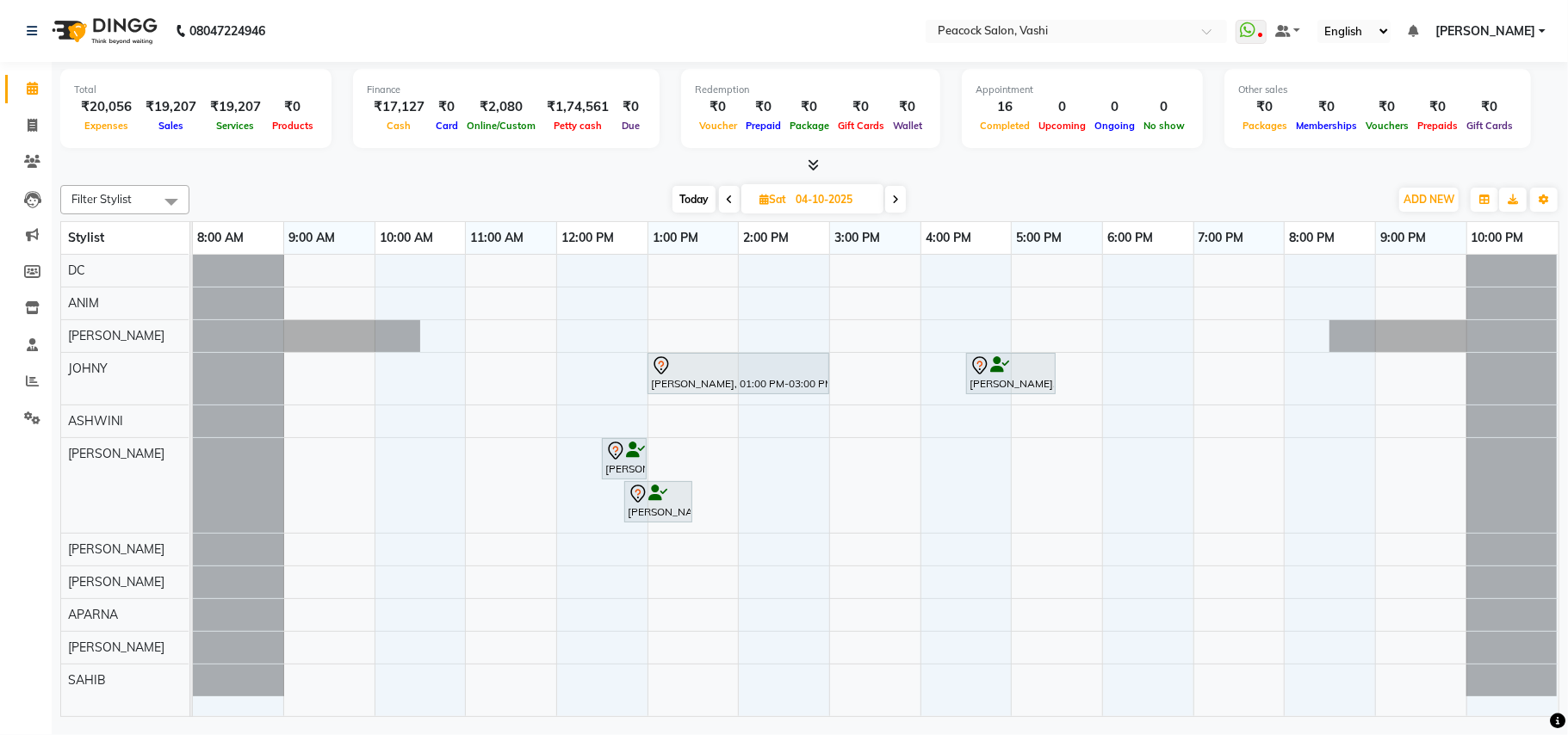
click at [903, 203] on span at bounding box center [895, 198] width 21 height 26
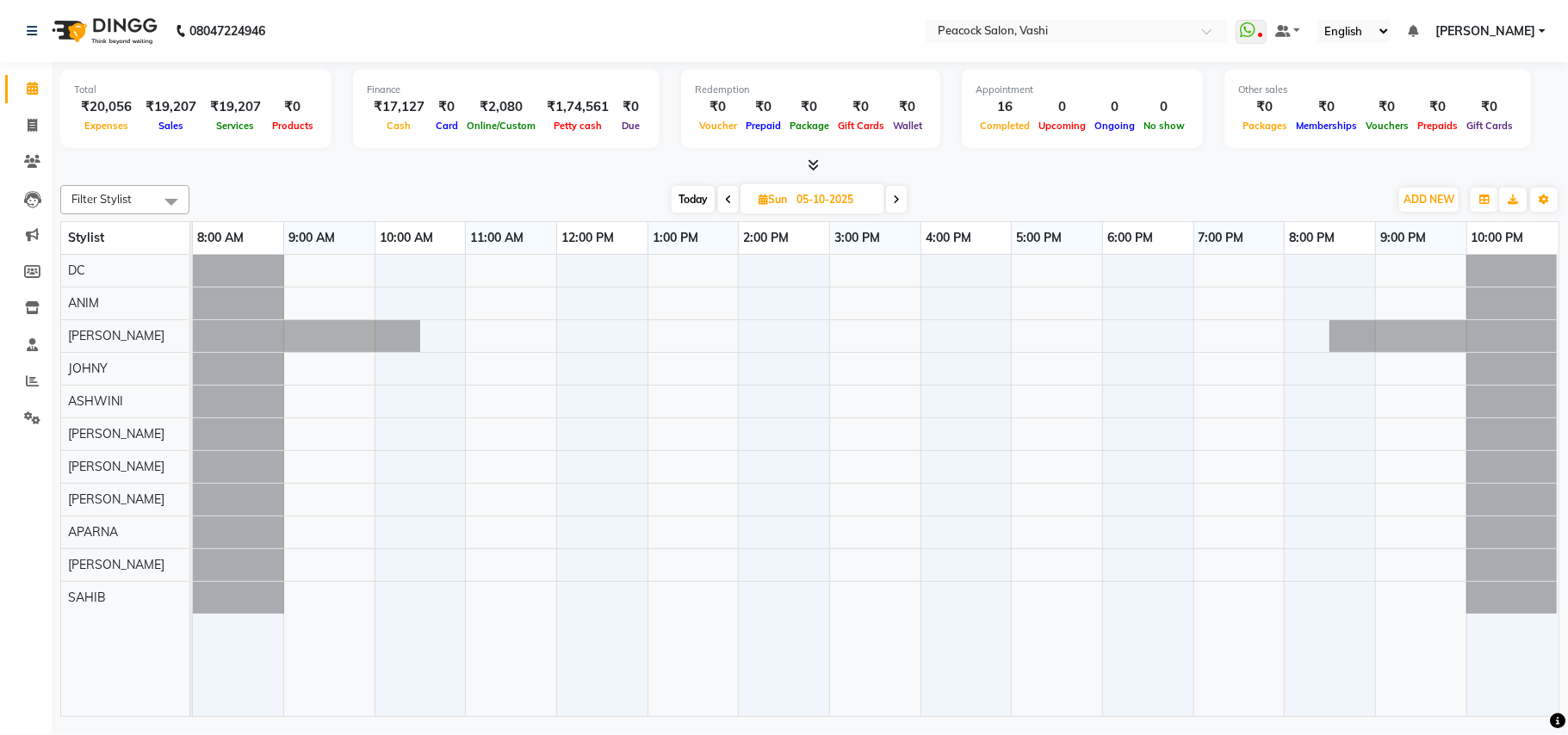
click at [895, 199] on icon at bounding box center [896, 199] width 7 height 11
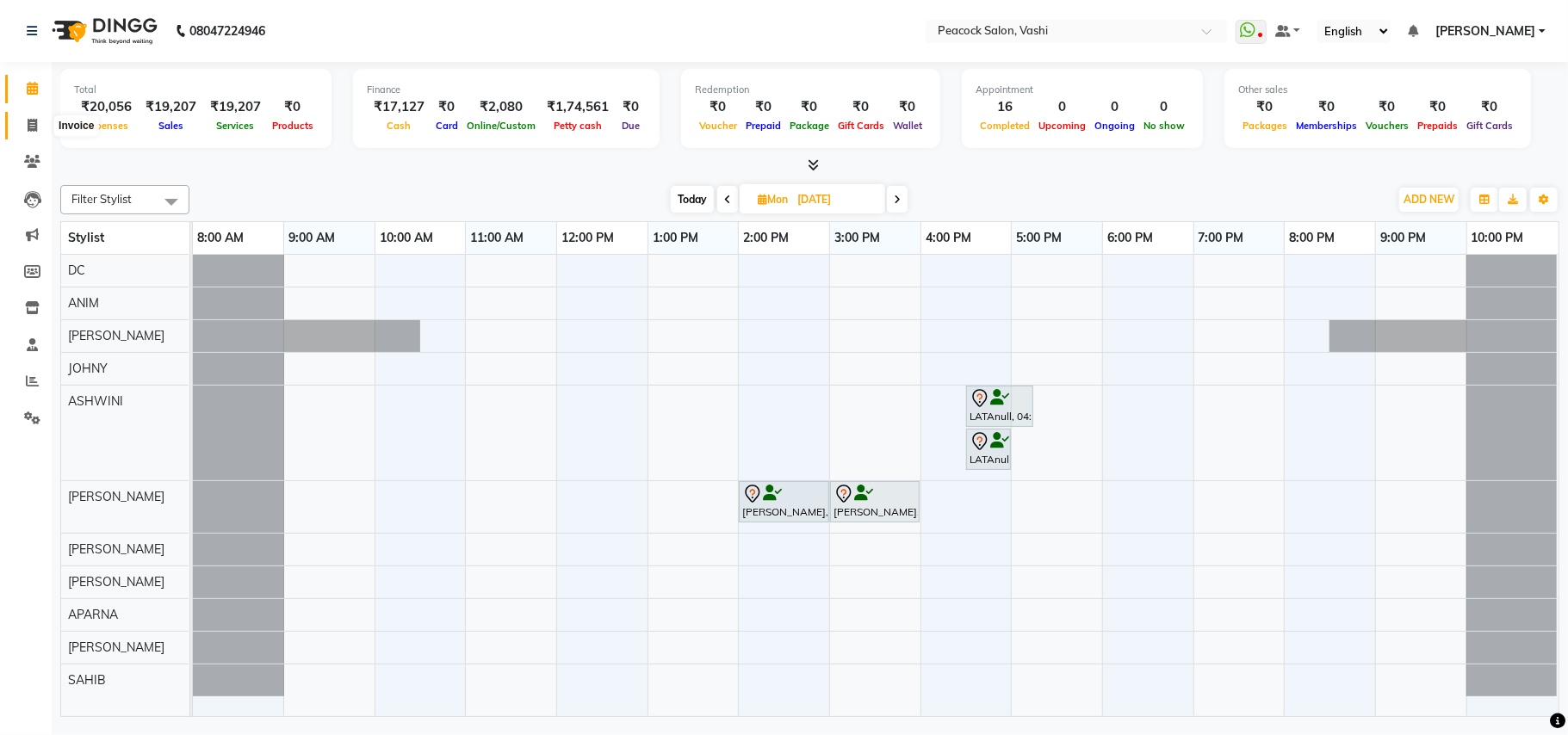
click at [34, 125] on icon at bounding box center [32, 125] width 10 height 13
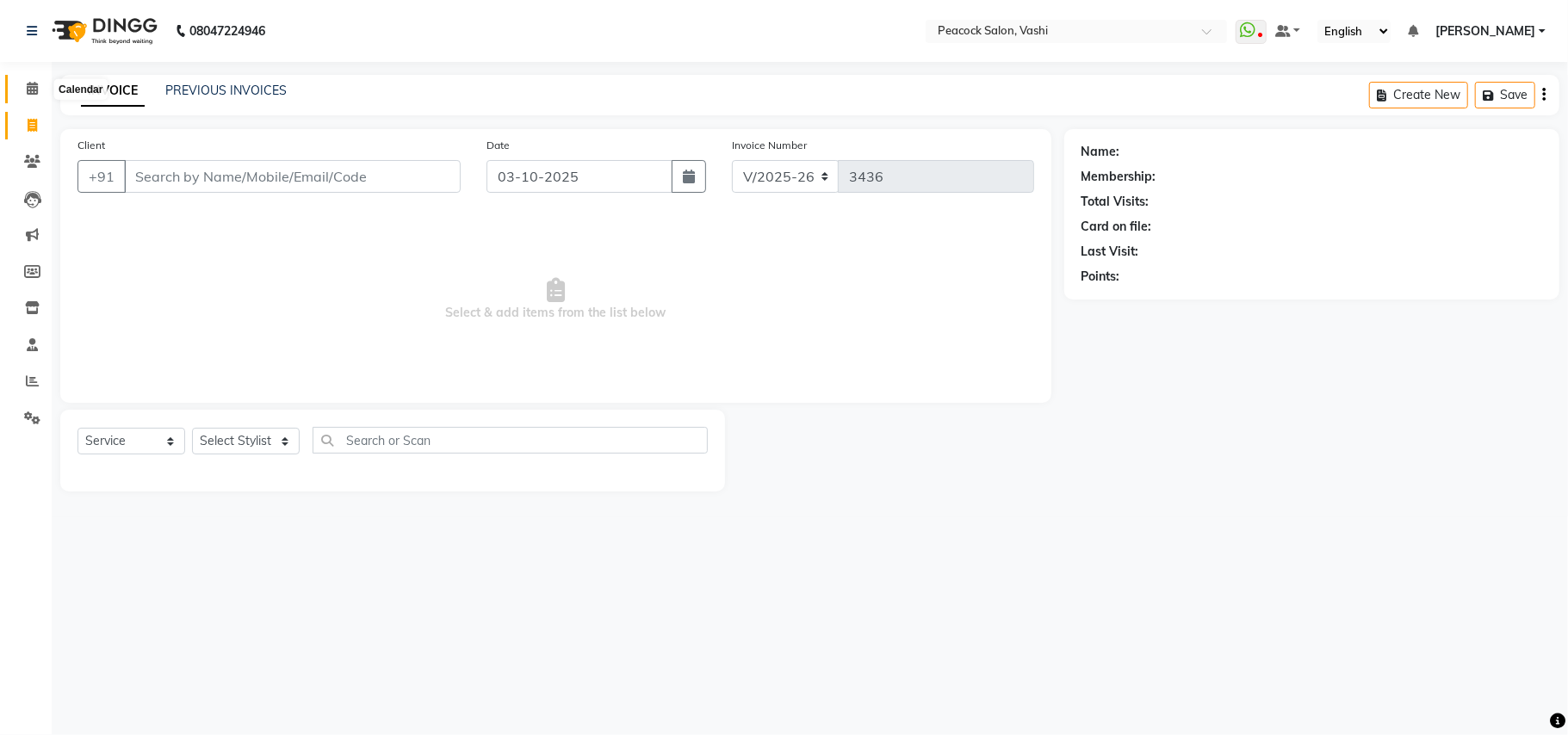
click at [32, 86] on icon at bounding box center [31, 88] width 11 height 13
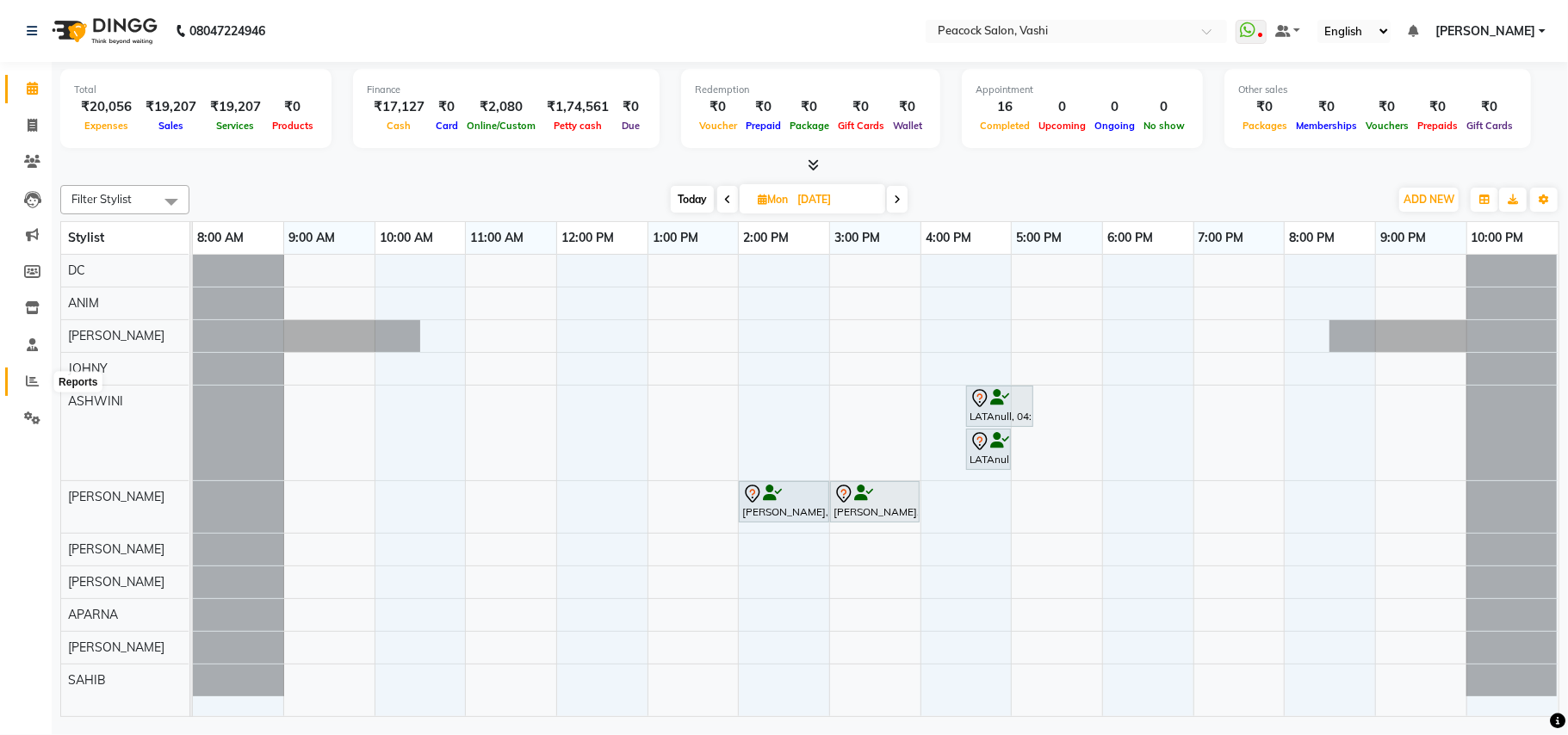
click at [29, 380] on icon at bounding box center [31, 380] width 13 height 13
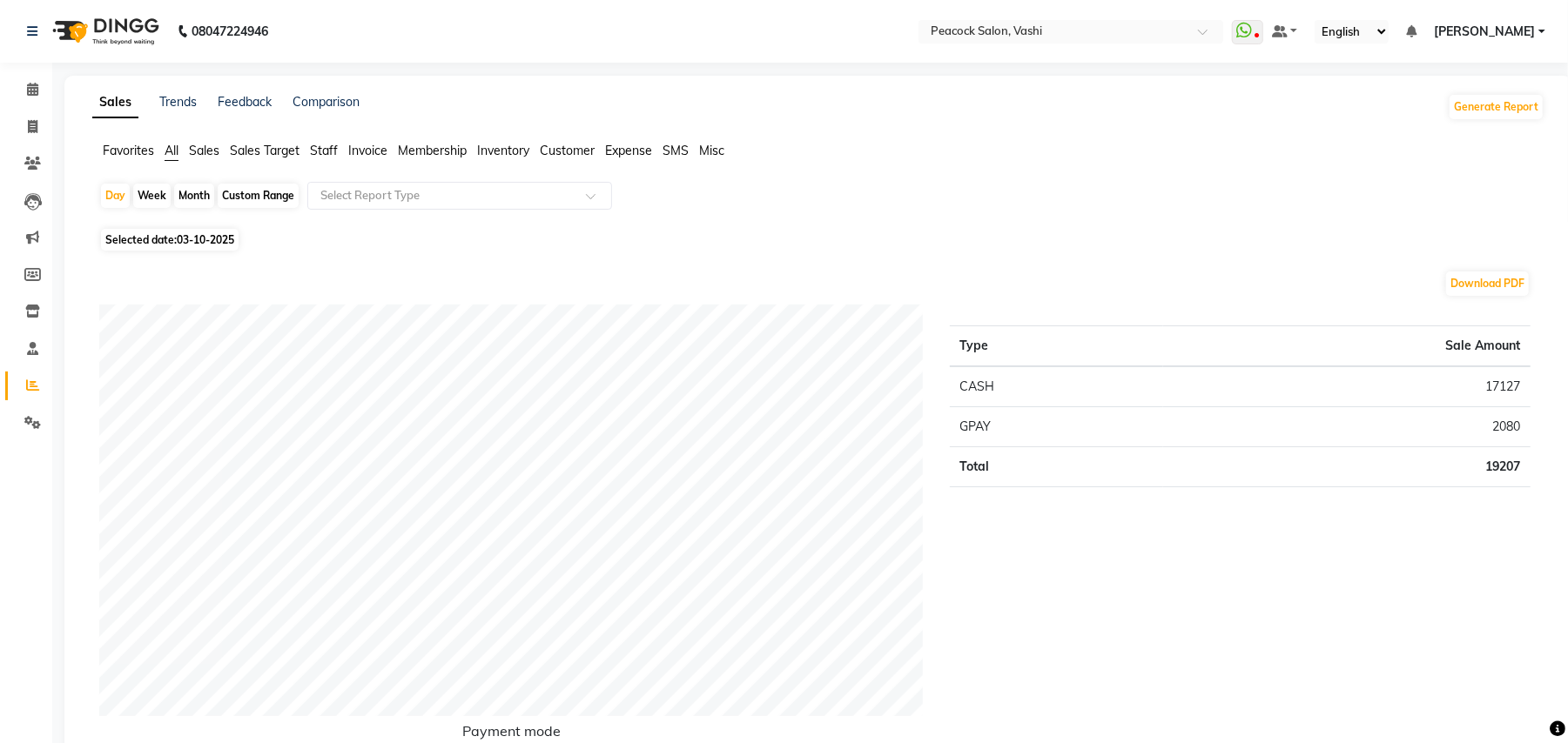
click at [329, 147] on span "Staff" at bounding box center [324, 150] width 28 height 16
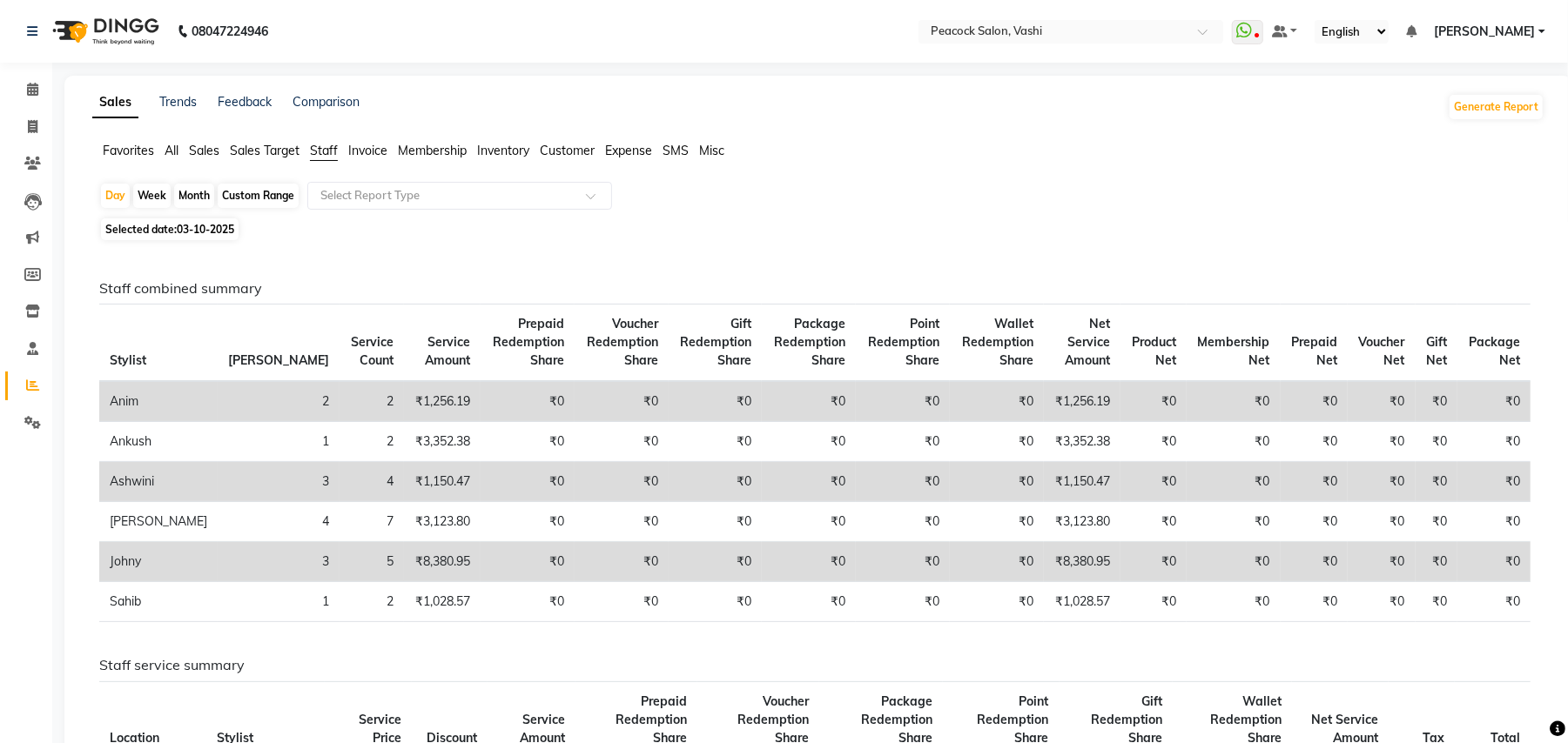
click at [194, 194] on div "Month" at bounding box center [194, 196] width 41 height 25
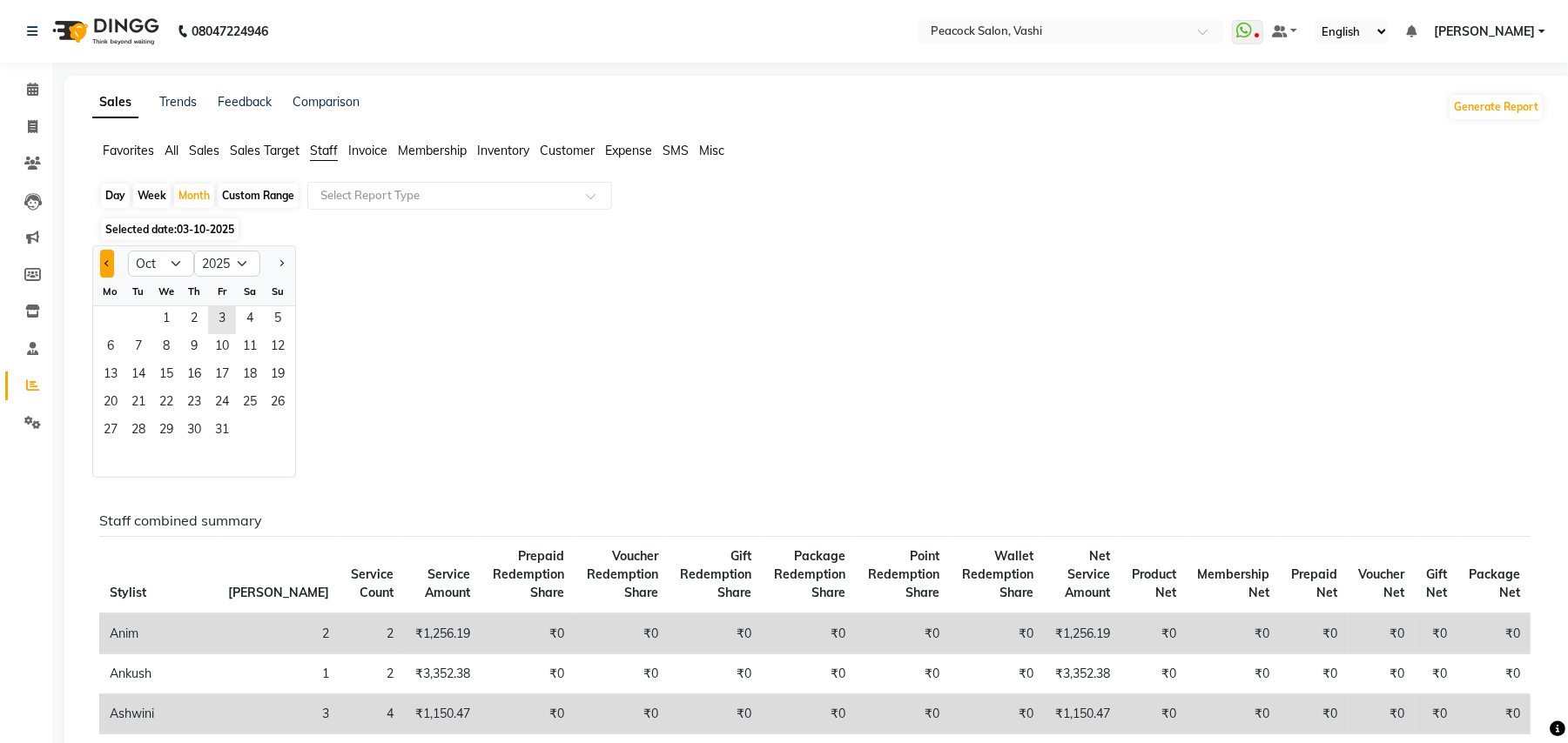
click at [105, 272] on button "Previous month" at bounding box center [107, 264] width 14 height 28
click at [108, 322] on span "1" at bounding box center [111, 320] width 28 height 28
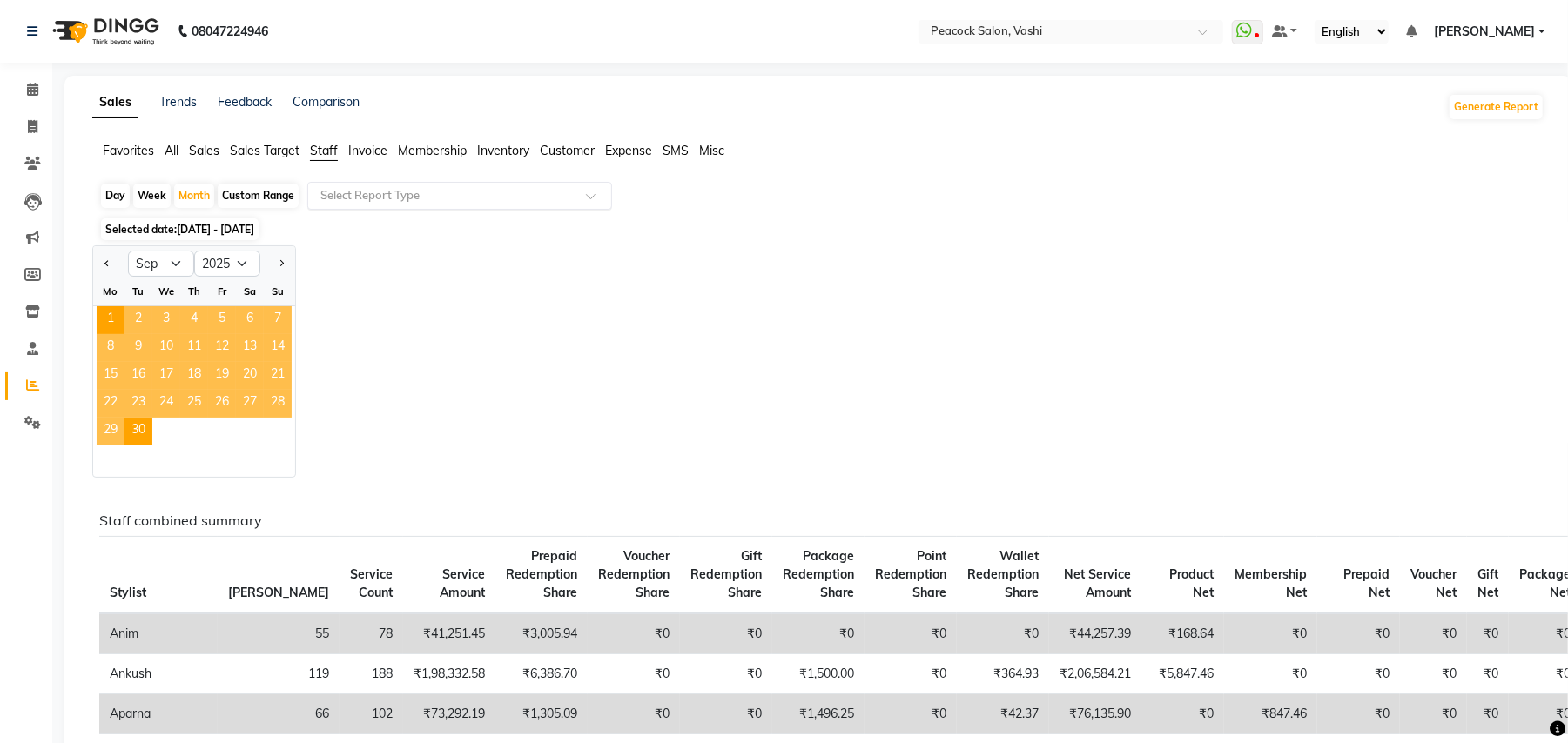
click at [368, 195] on input "text" at bounding box center [443, 196] width 251 height 18
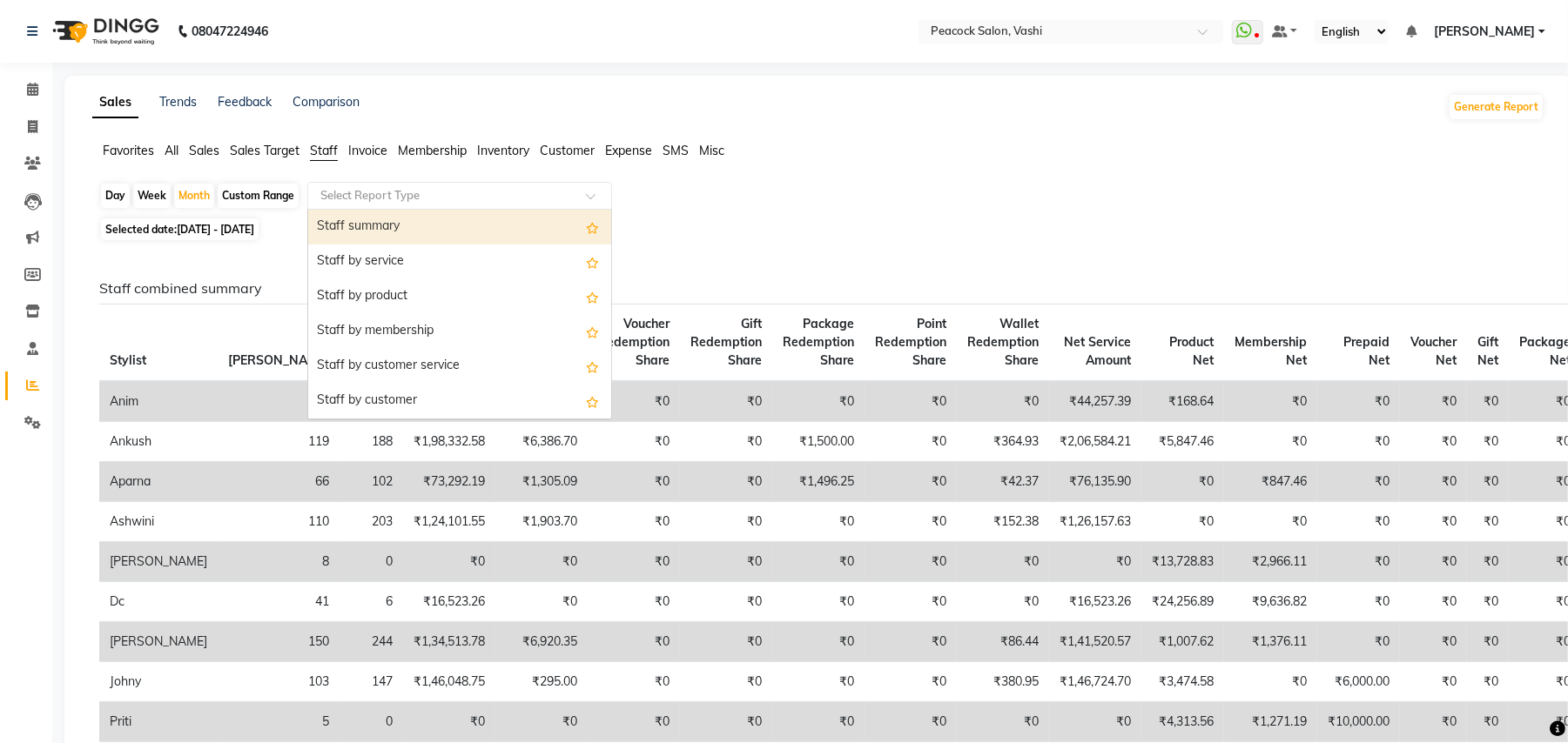
click at [366, 217] on div "Staff summary" at bounding box center [459, 226] width 303 height 35
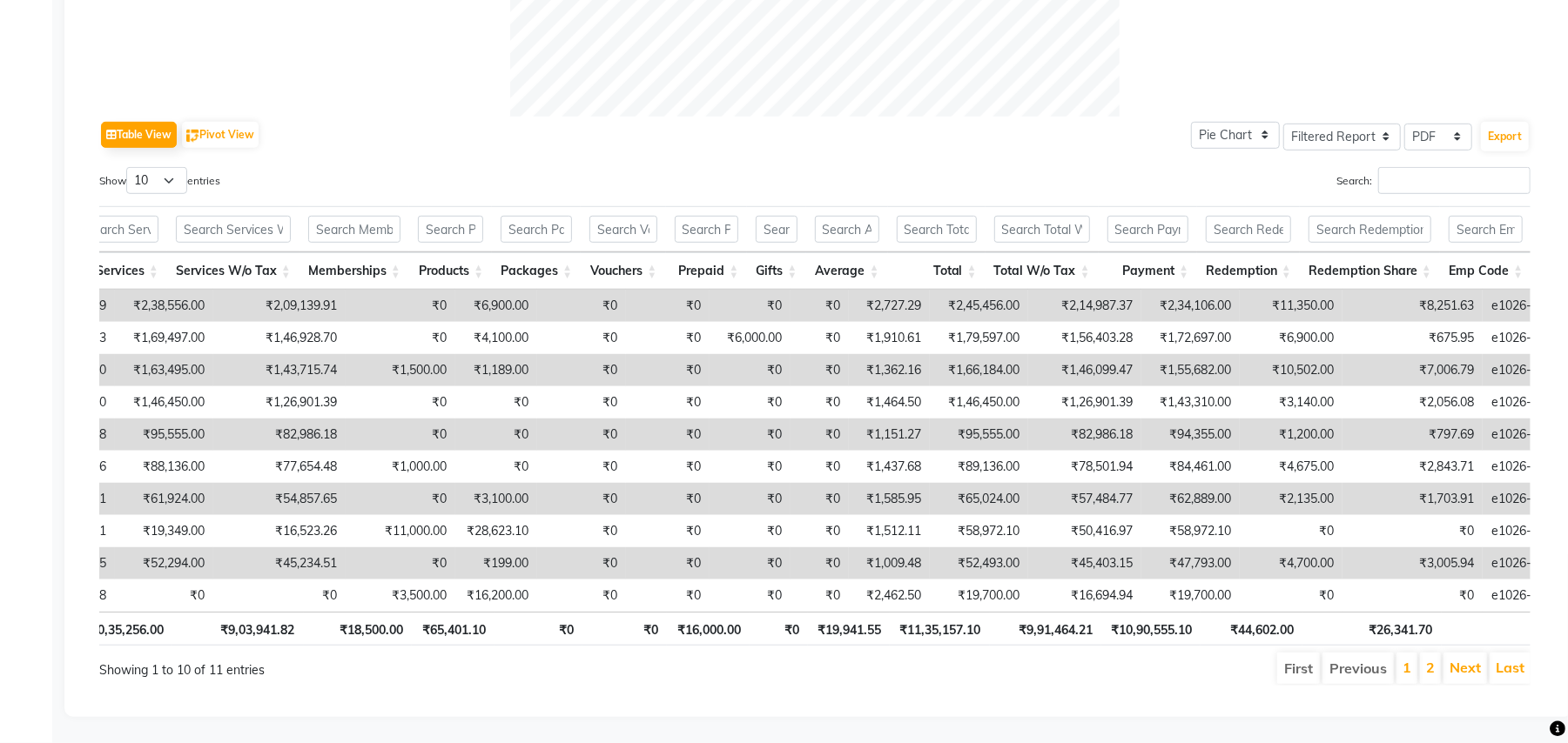
scroll to position [161, 0]
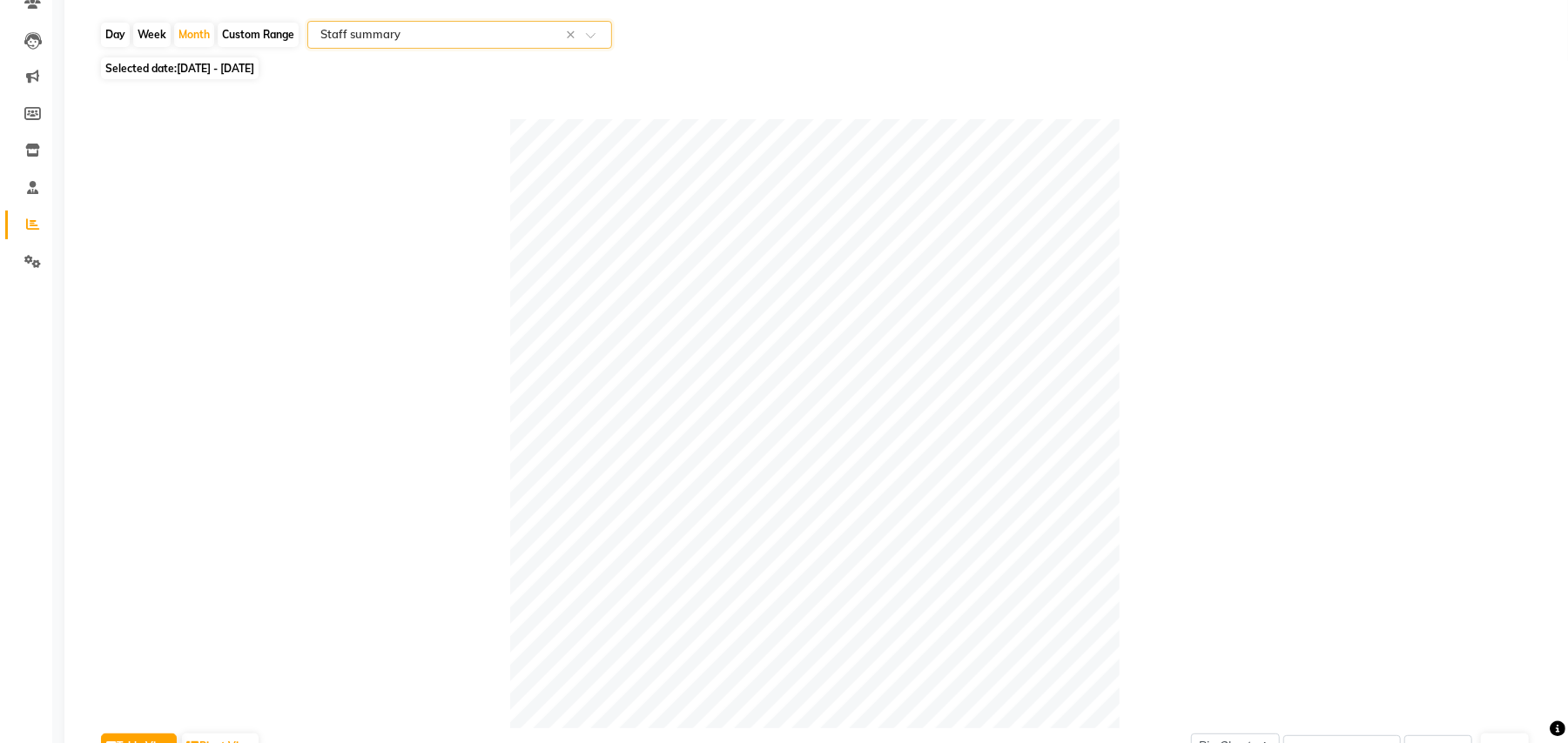
click at [195, 64] on span "01-09-2025 - 30-09-2025" at bounding box center [215, 68] width 77 height 13
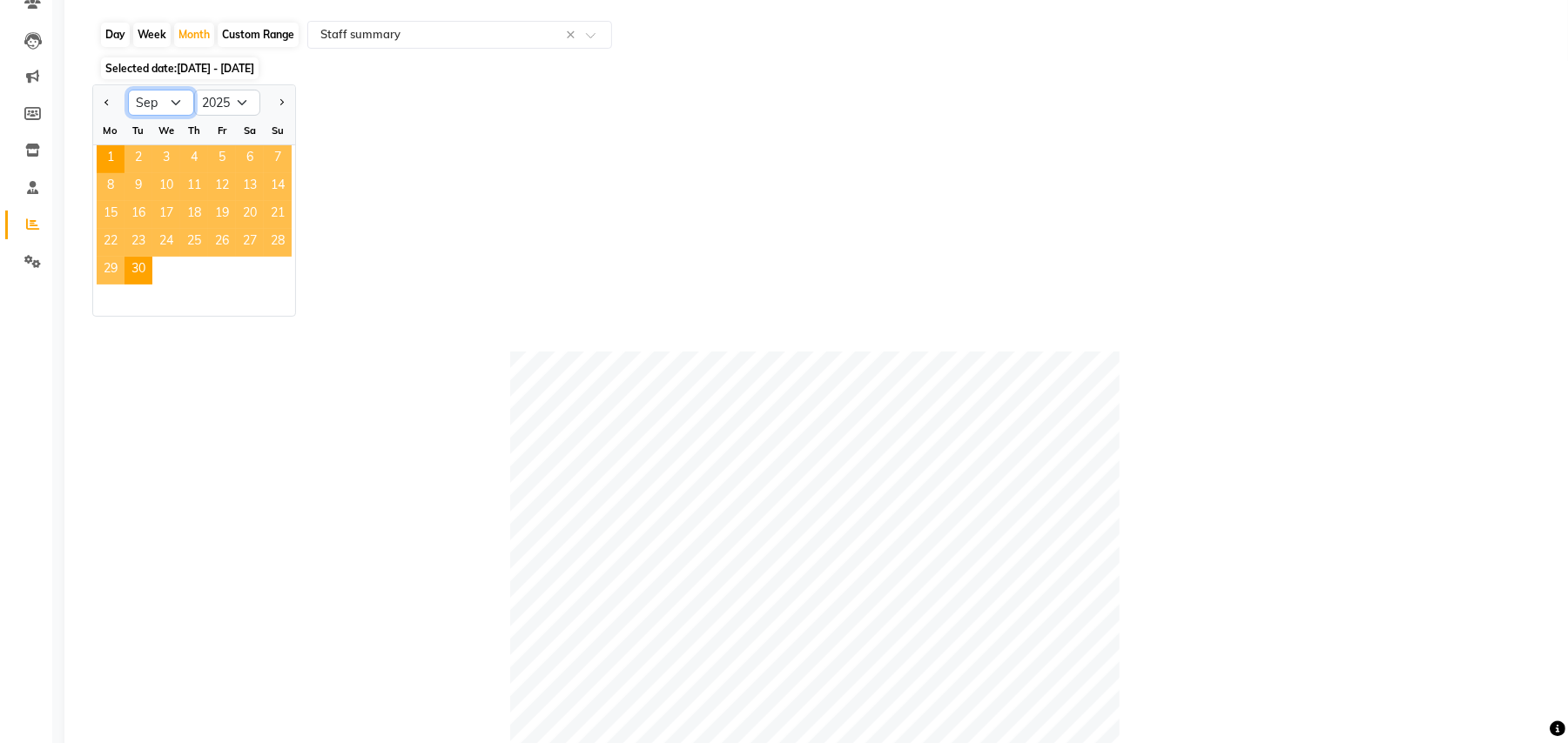
click at [157, 105] on select "Jan Feb Mar Apr May Jun Jul Aug Sep Oct Nov Dec" at bounding box center [160, 103] width 66 height 26
click at [127, 91] on select "Jan Feb Mar Apr May Jun Jul Aug Sep Oct Nov Dec" at bounding box center [160, 103] width 66 height 26
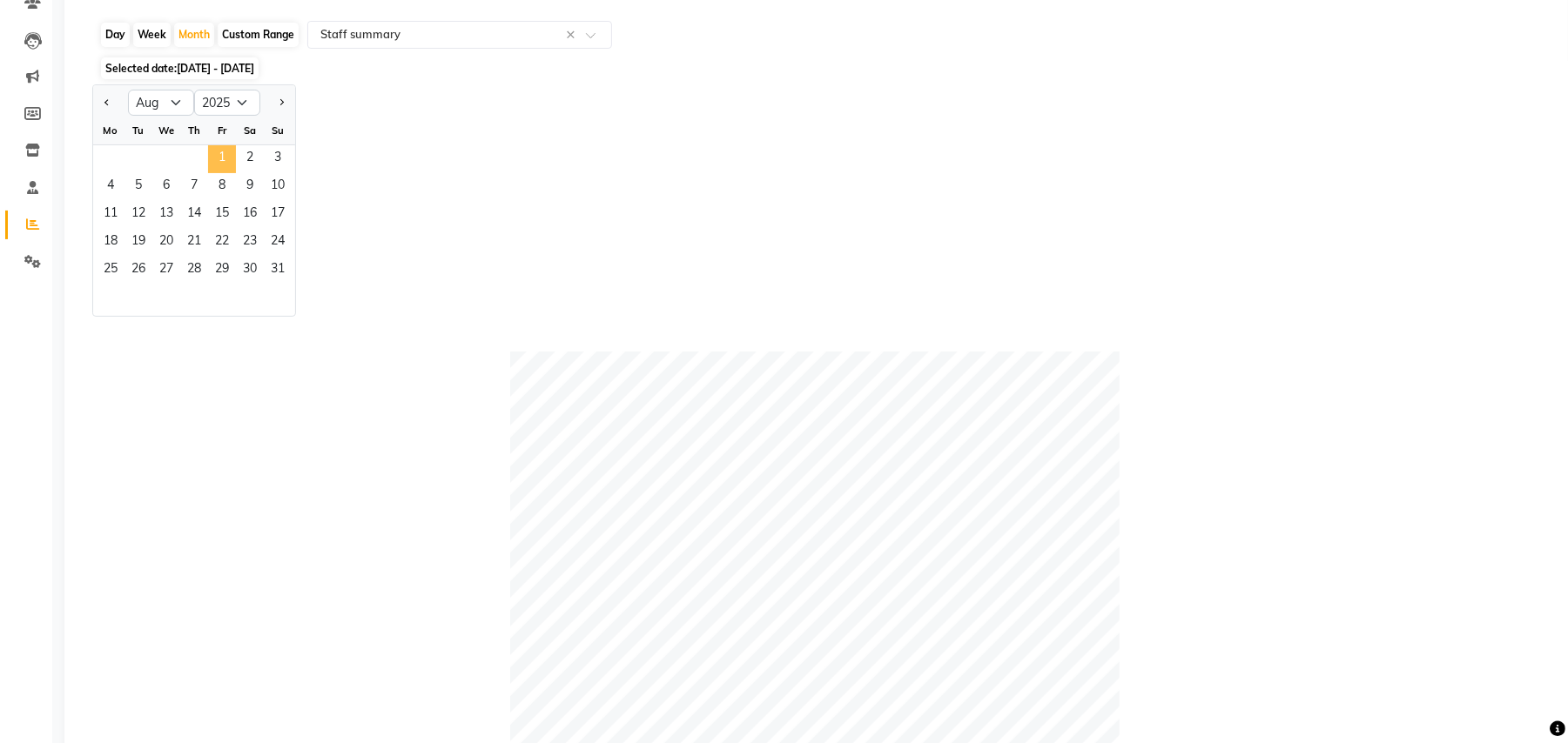
click at [227, 154] on span "1" at bounding box center [222, 159] width 28 height 28
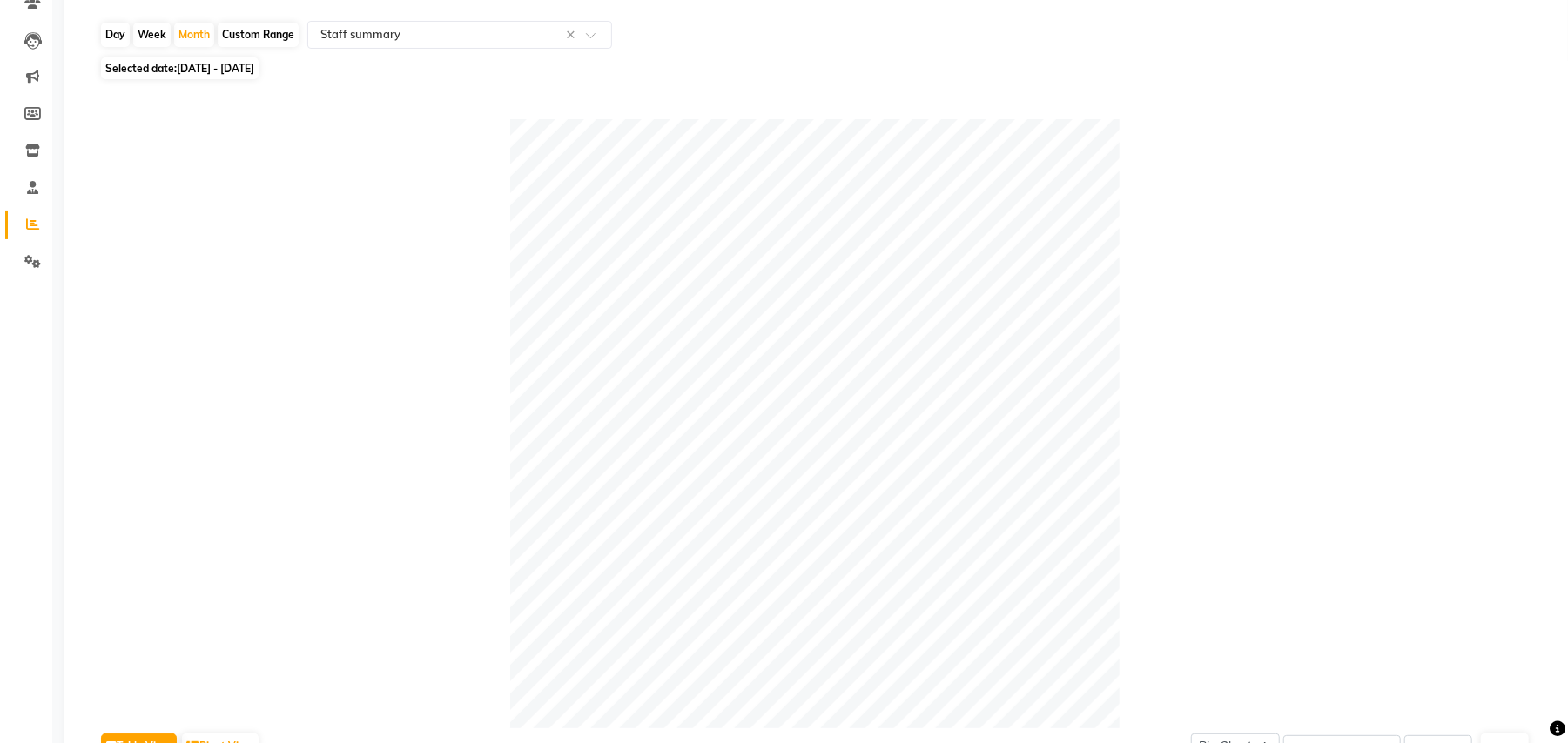
click at [247, 74] on span "01-08-2025 - 31-08-2025" at bounding box center [215, 68] width 77 height 13
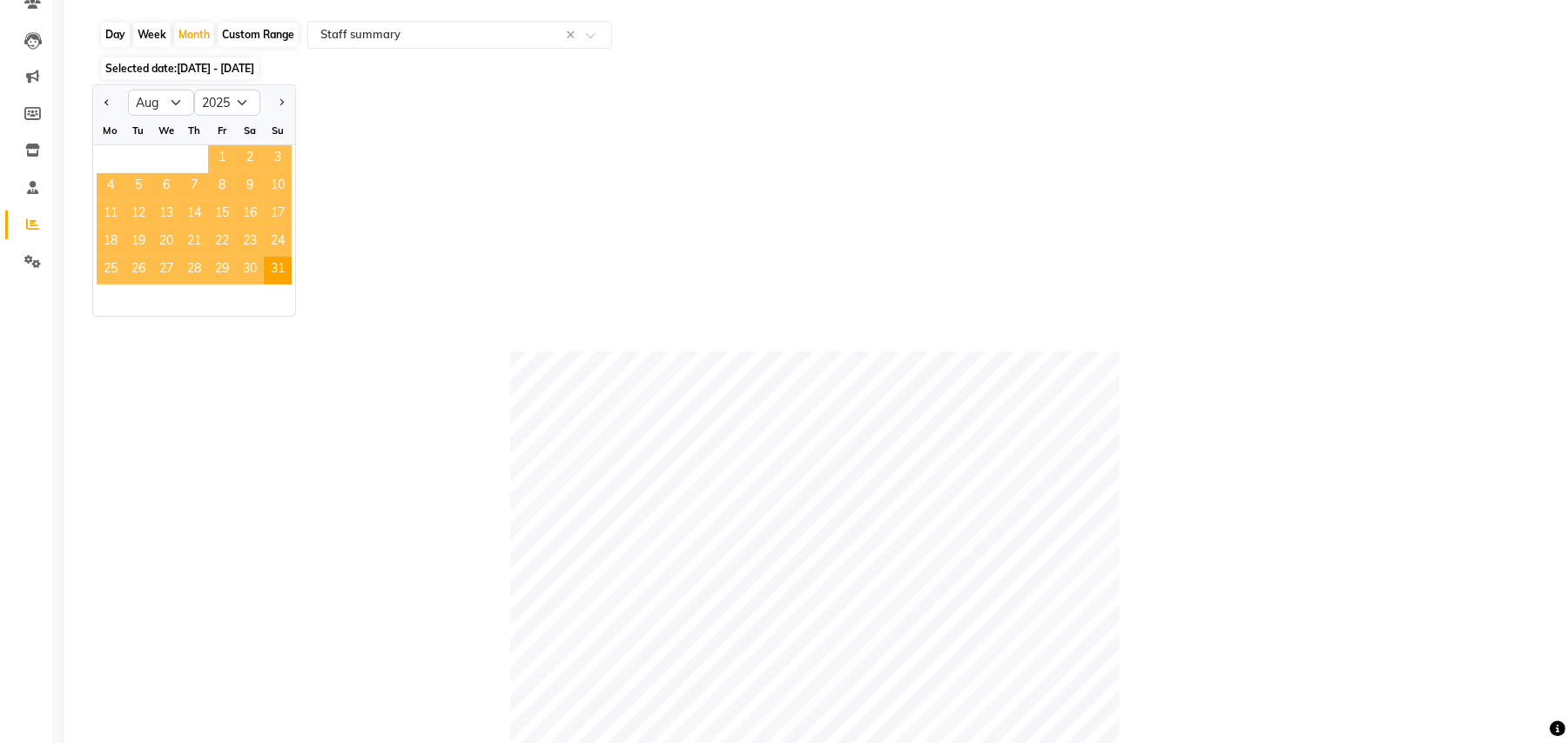
click at [223, 154] on span "1" at bounding box center [222, 159] width 28 height 28
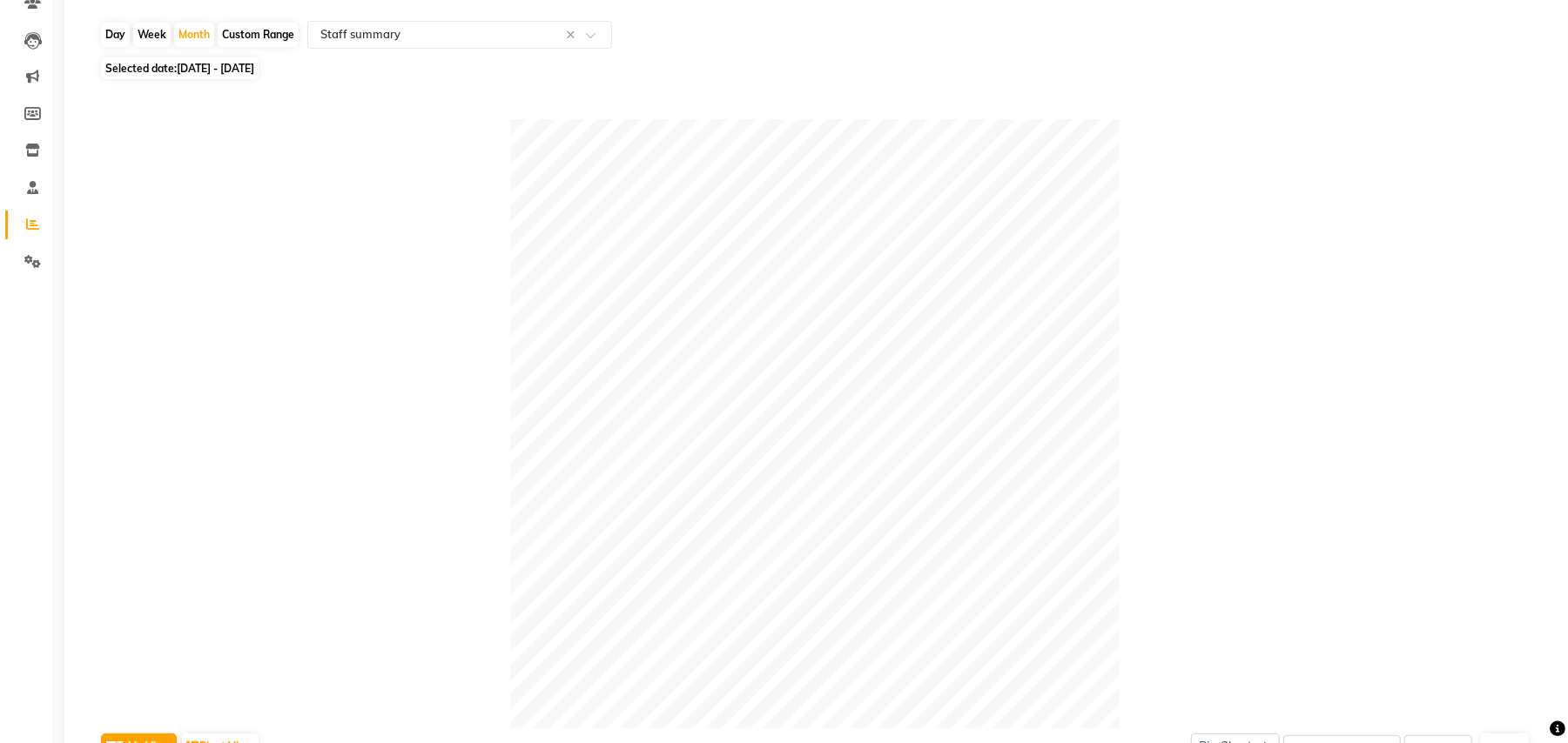
click at [254, 73] on span "01-08-2025 - 31-08-2025" at bounding box center [215, 68] width 77 height 13
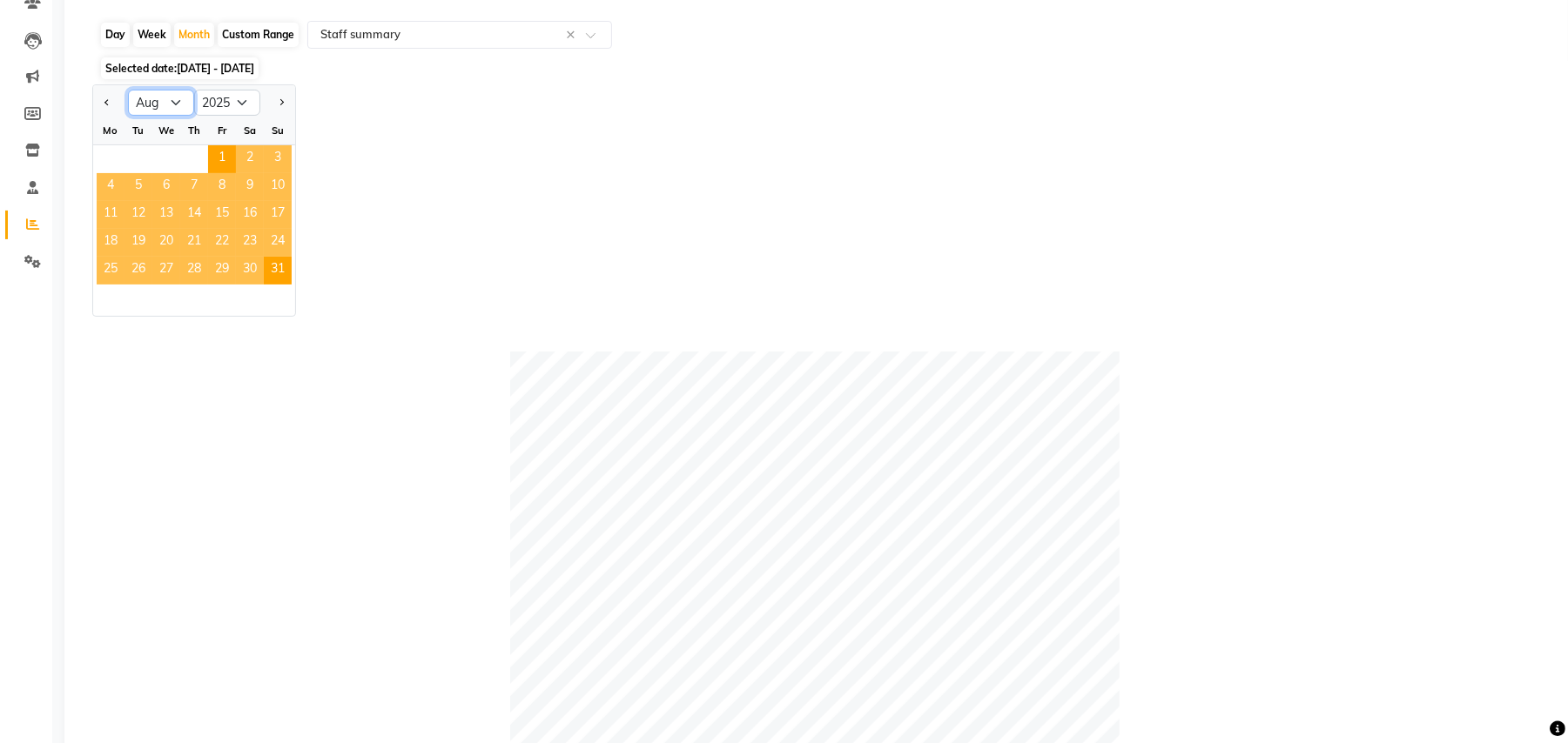
click at [147, 106] on select "Jan Feb Mar Apr May Jun Jul Aug Sep Oct Nov Dec" at bounding box center [160, 103] width 66 height 26
click at [127, 91] on select "Jan Feb Mar Apr May Jun Jul Aug Sep Oct Nov Dec" at bounding box center [160, 103] width 66 height 26
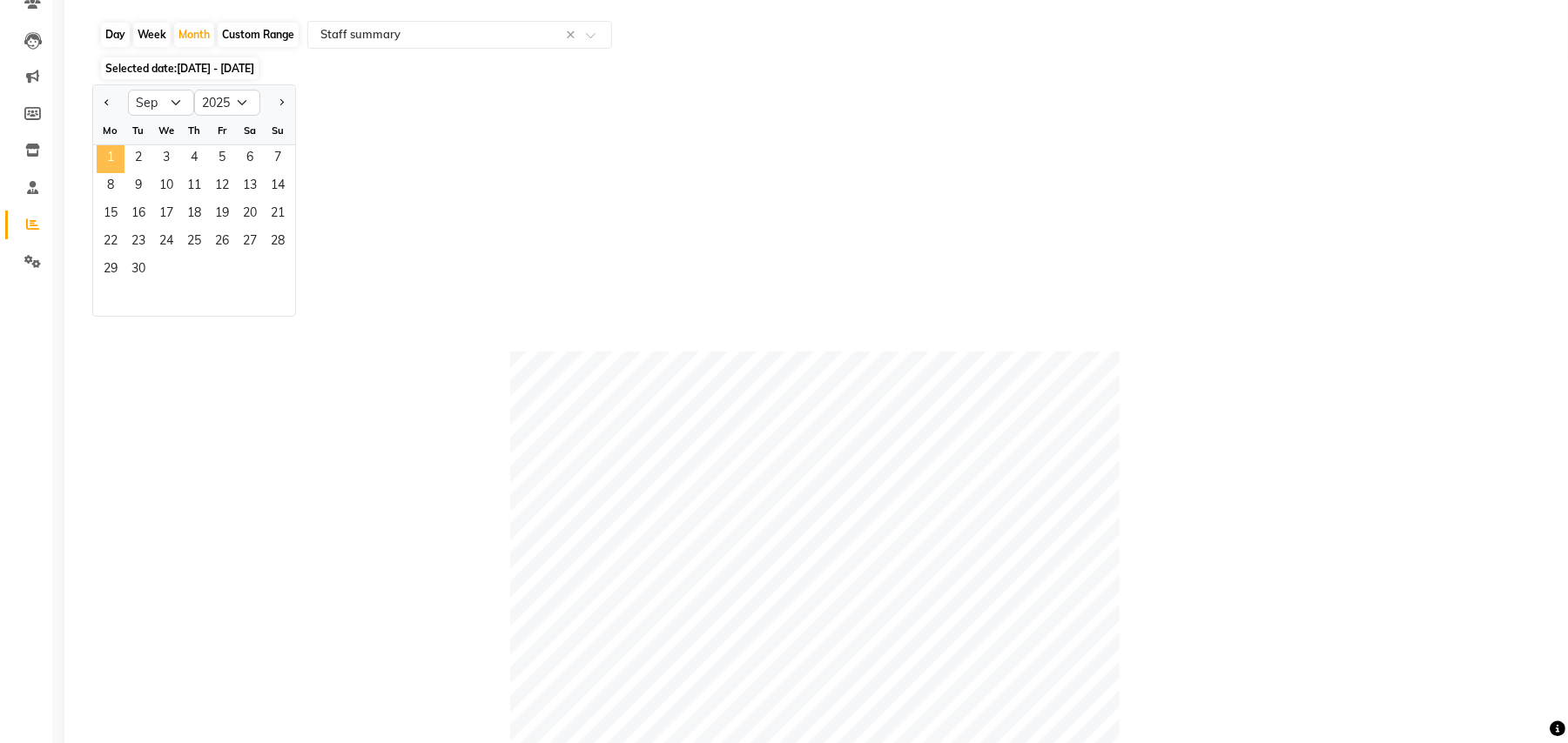
click at [114, 157] on span "1" at bounding box center [111, 159] width 28 height 28
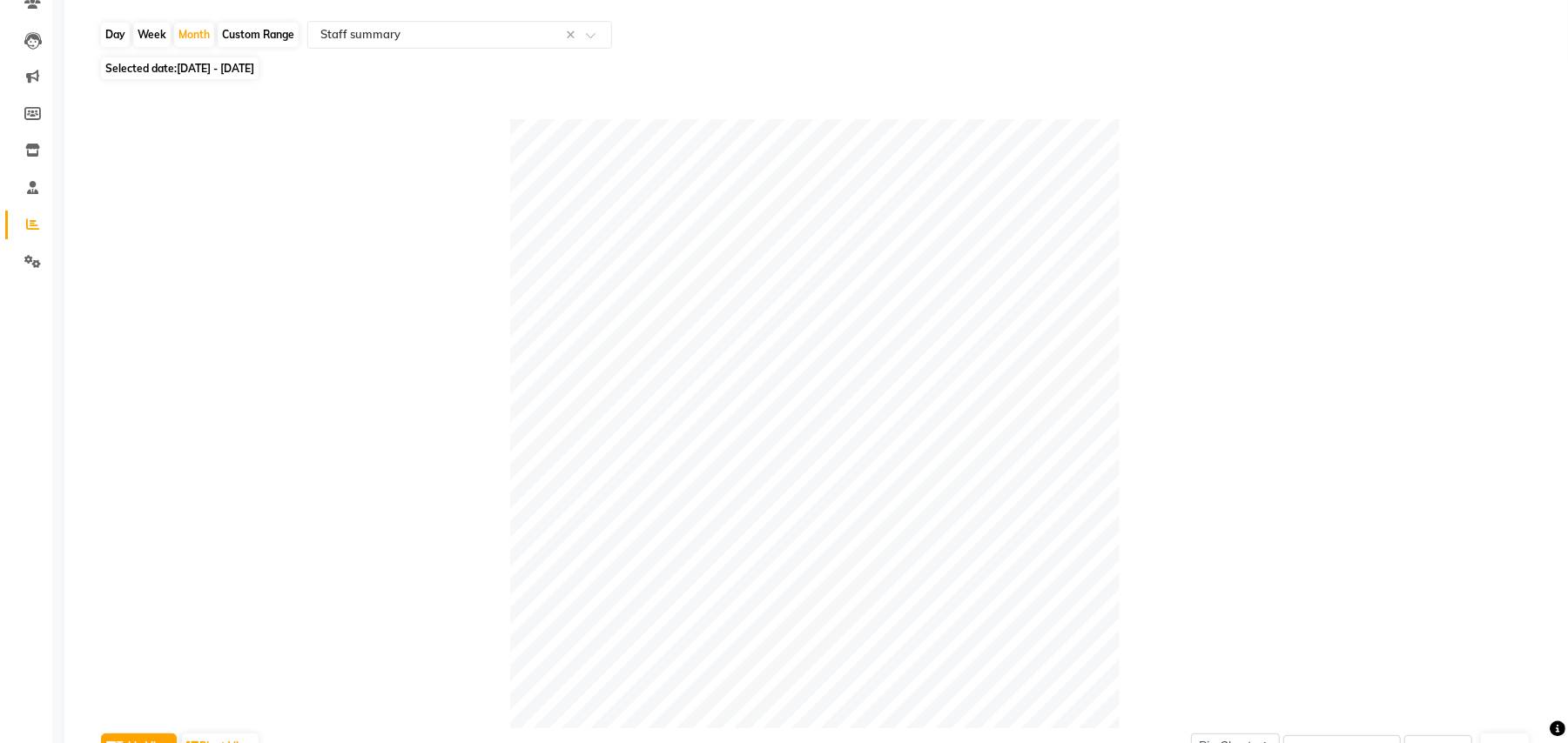
scroll to position [0, 0]
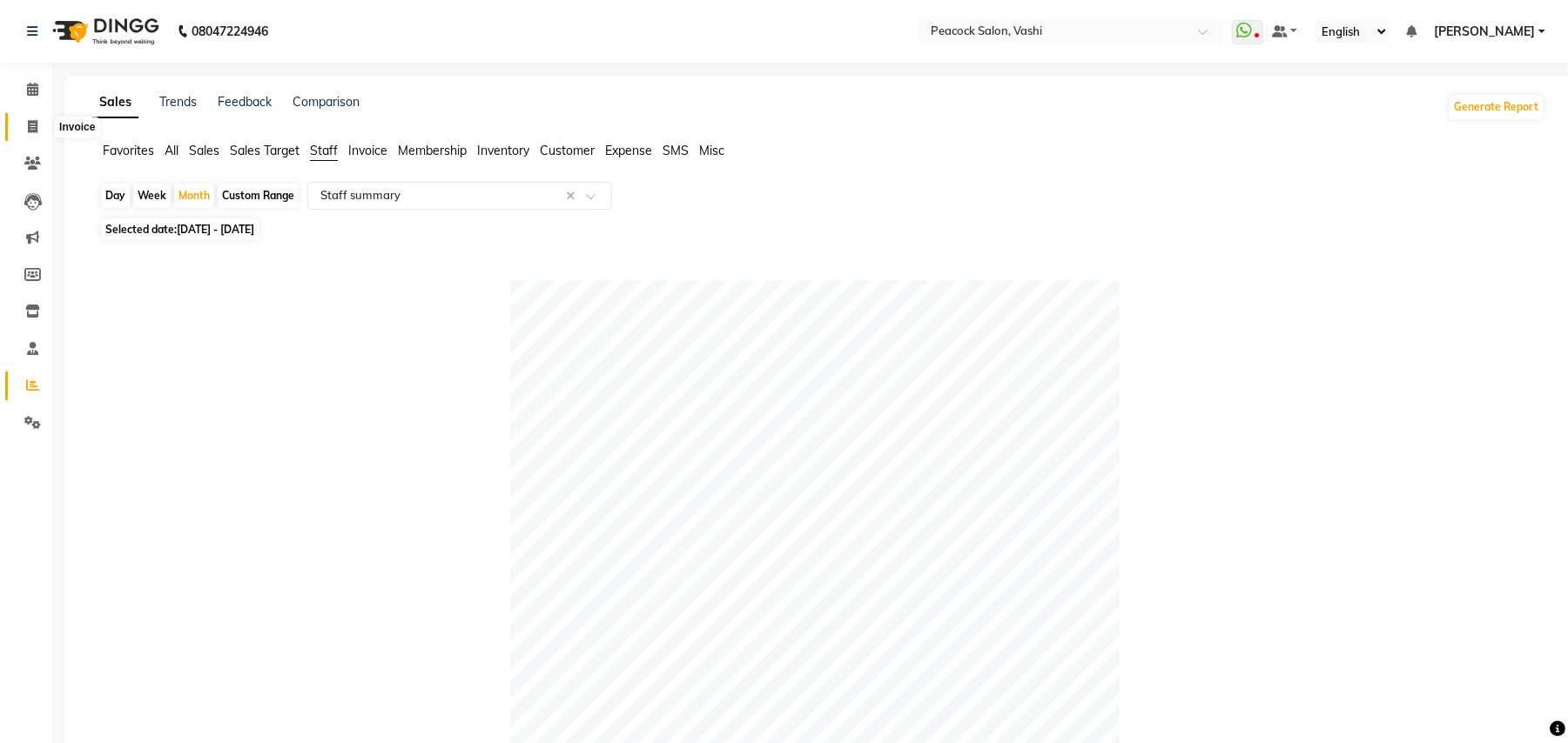
click at [33, 122] on icon at bounding box center [33, 126] width 10 height 13
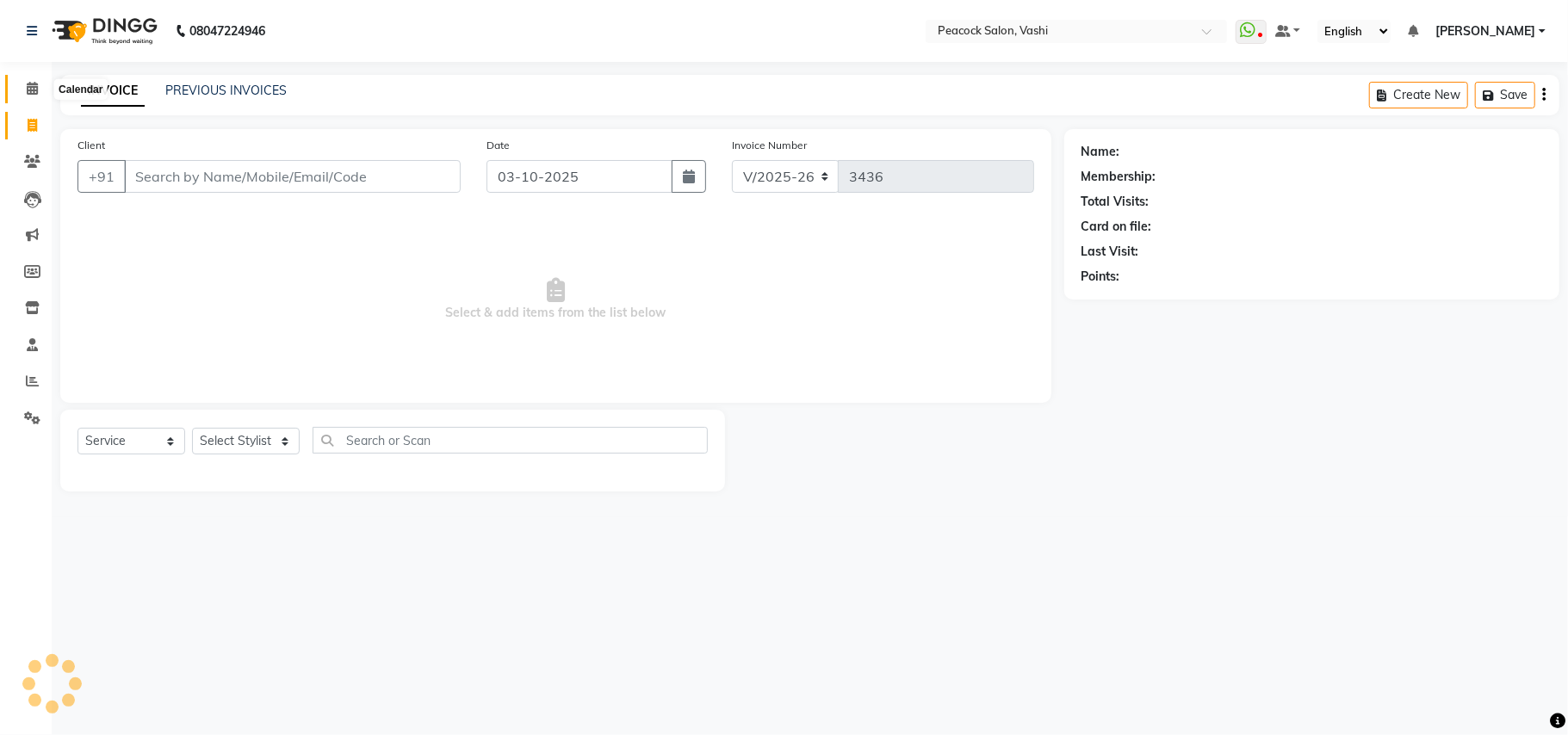
click at [31, 88] on icon at bounding box center [31, 88] width 11 height 13
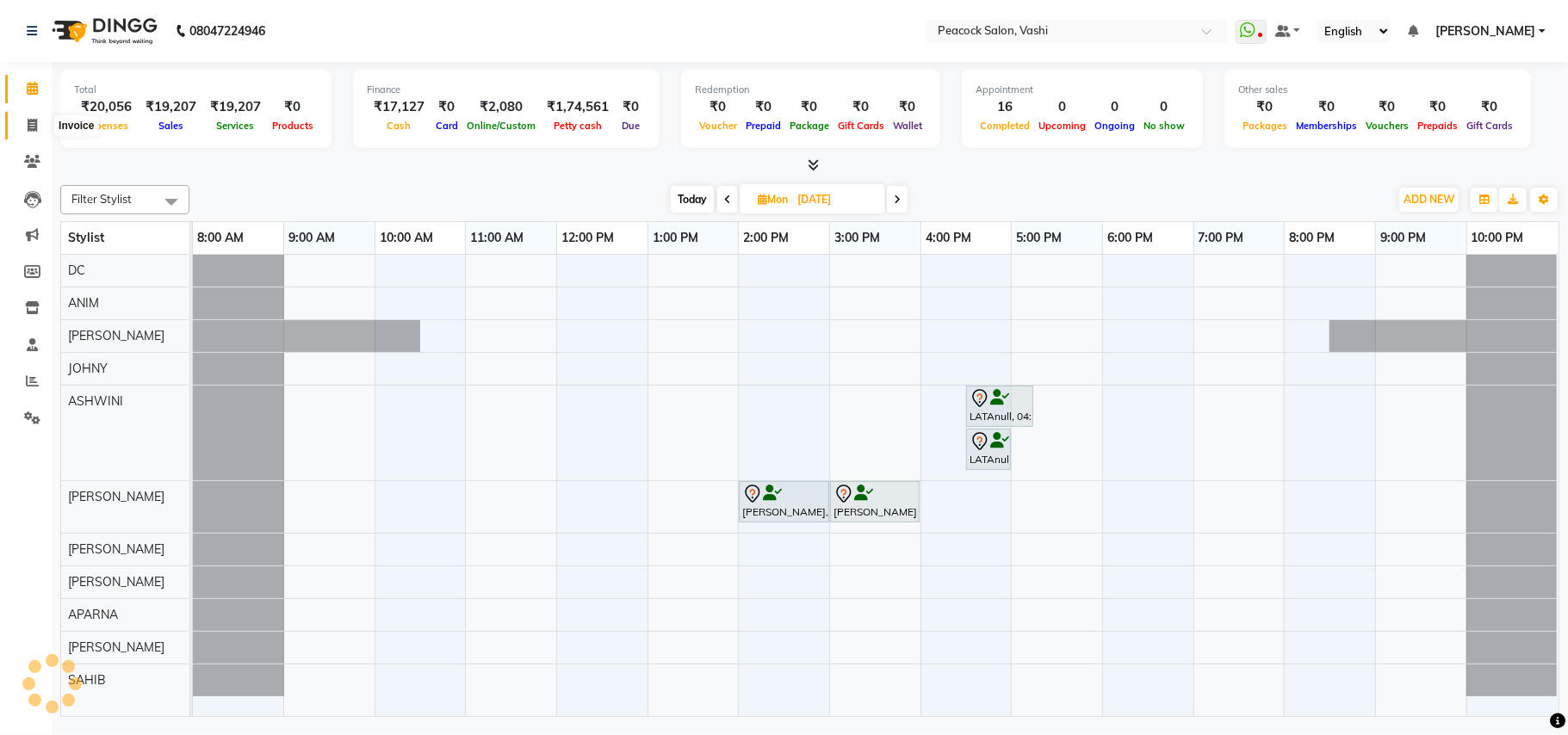
click at [31, 121] on icon at bounding box center [32, 125] width 10 height 13
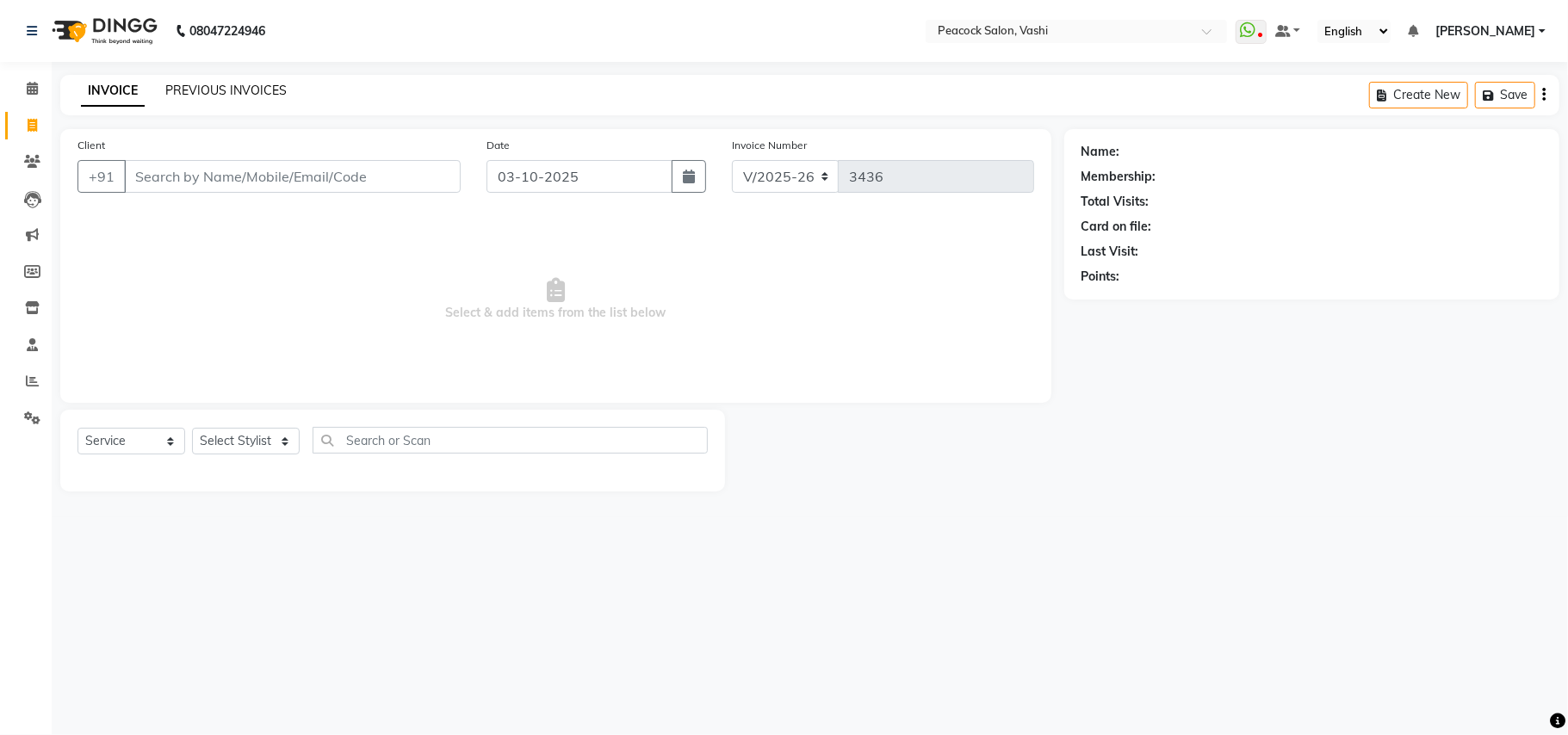
click at [226, 86] on link "PREVIOUS INVOICES" at bounding box center [226, 91] width 121 height 16
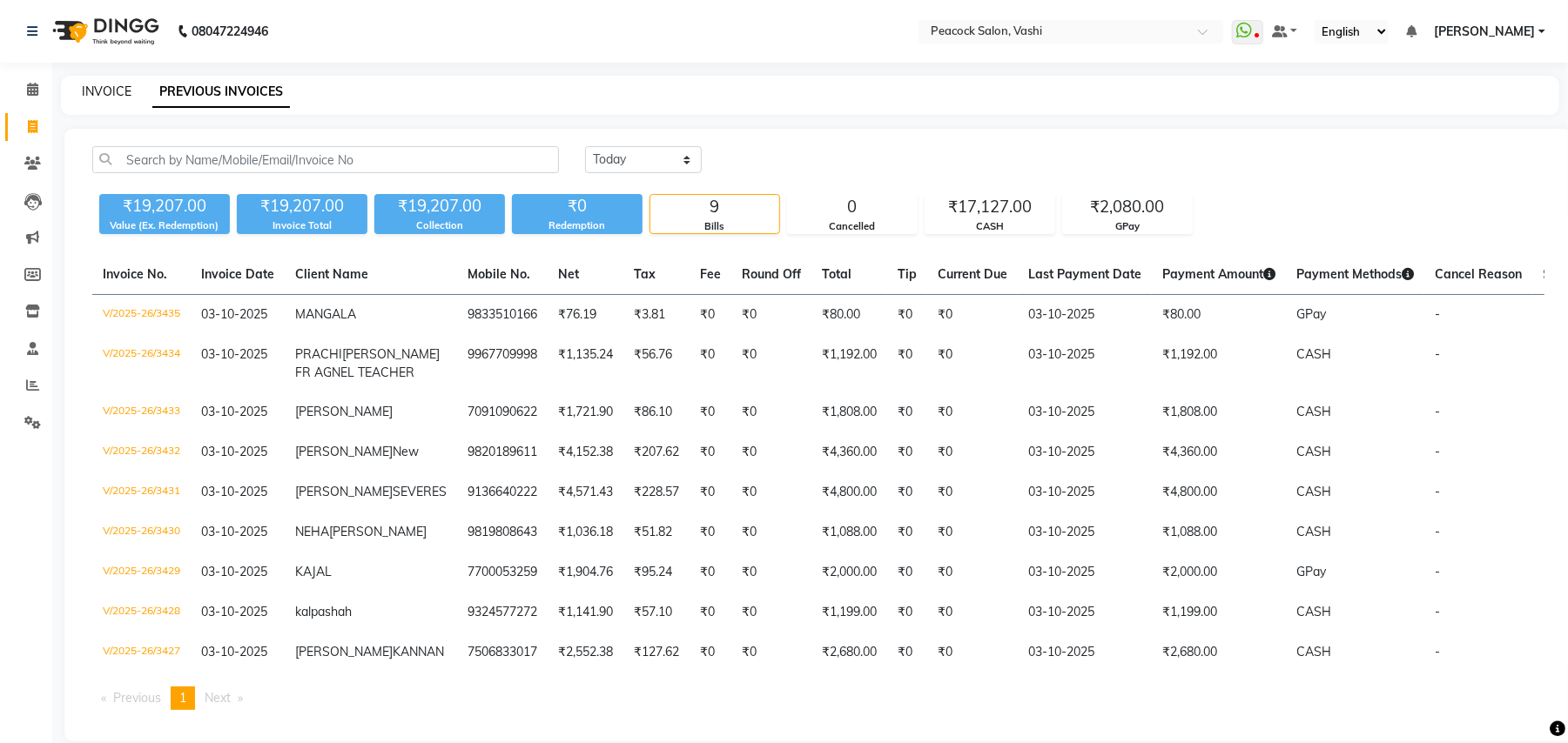
click at [113, 89] on link "INVOICE" at bounding box center [107, 92] width 49 height 16
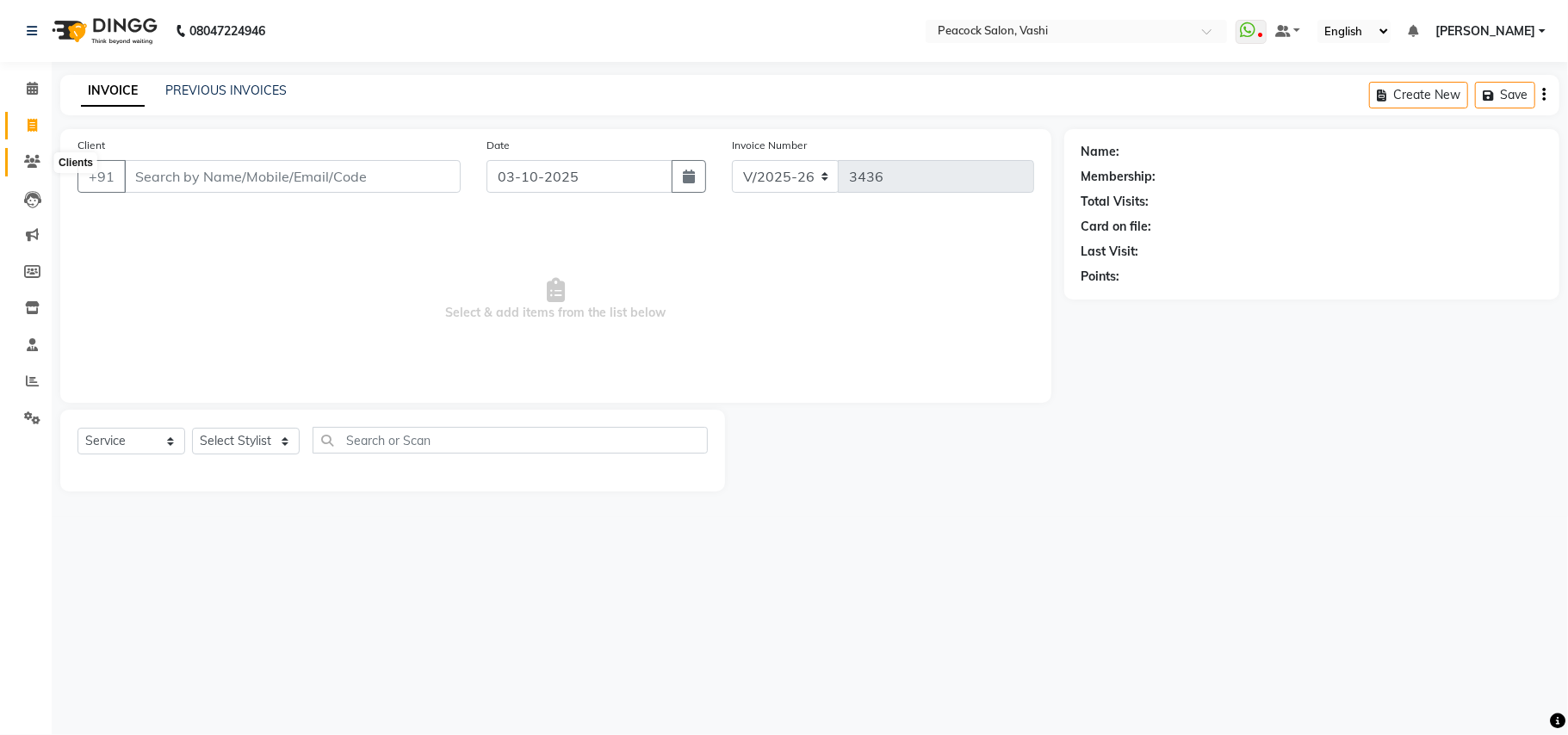
click at [35, 159] on icon at bounding box center [32, 161] width 17 height 13
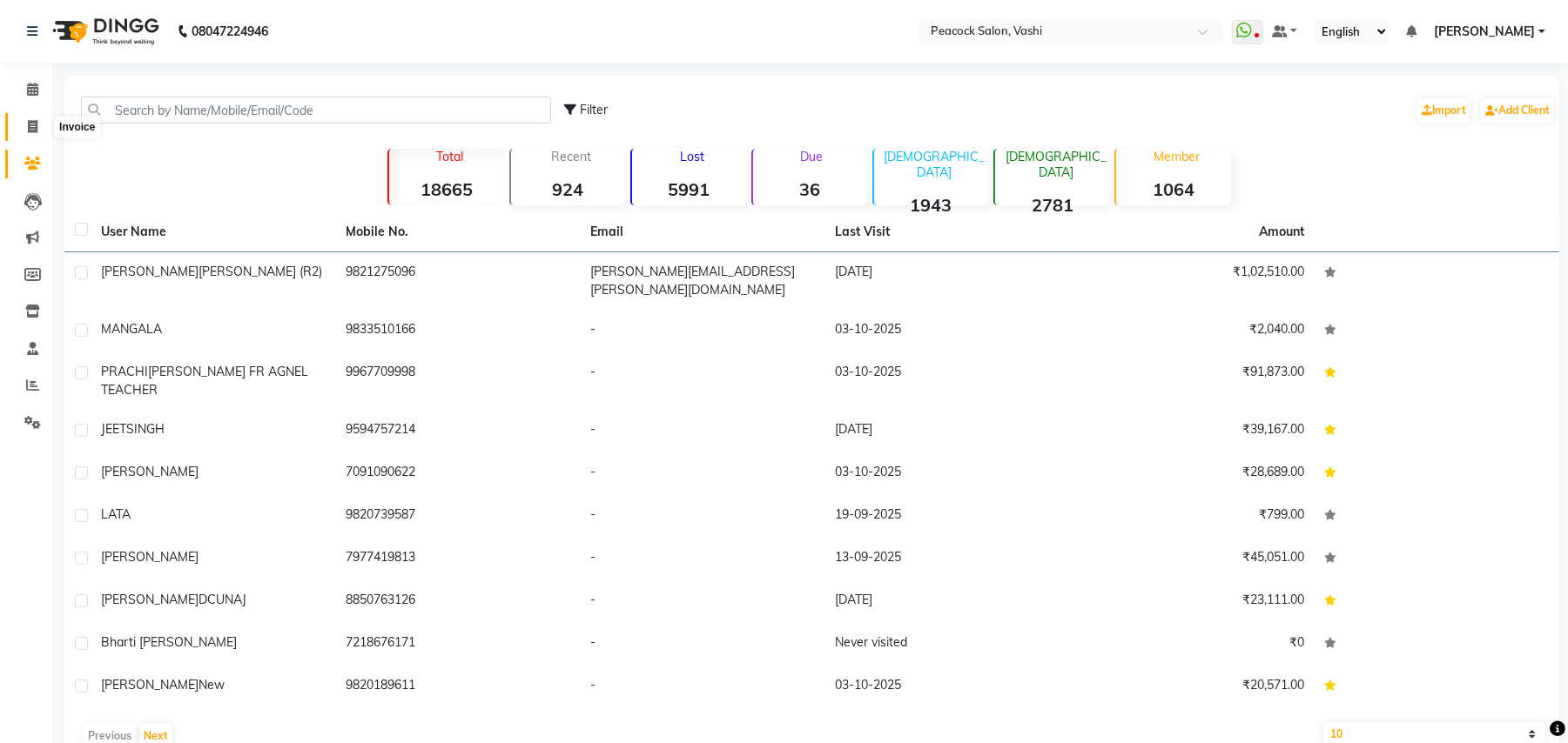
click at [32, 121] on icon at bounding box center [33, 126] width 10 height 13
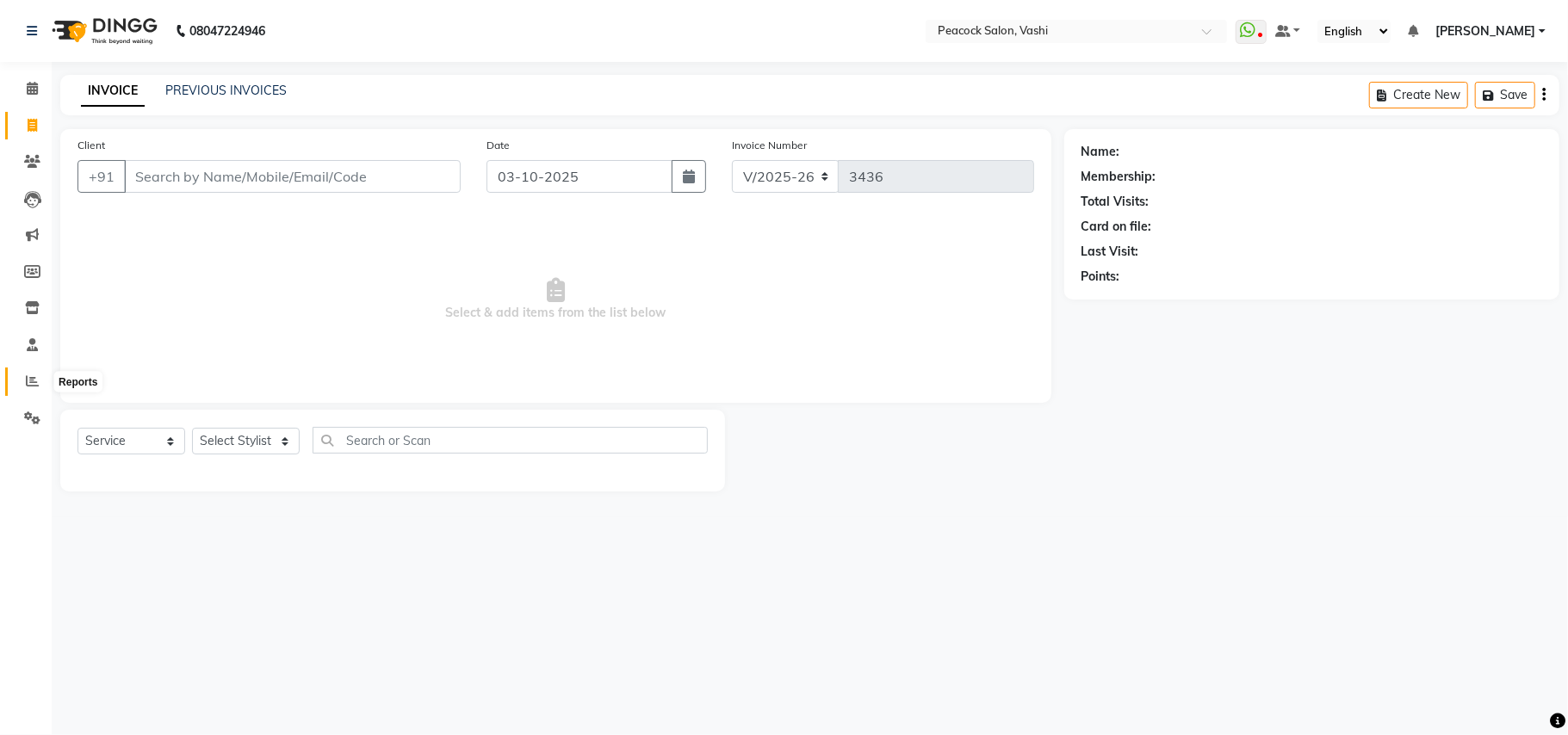
click at [22, 382] on span at bounding box center [32, 382] width 30 height 20
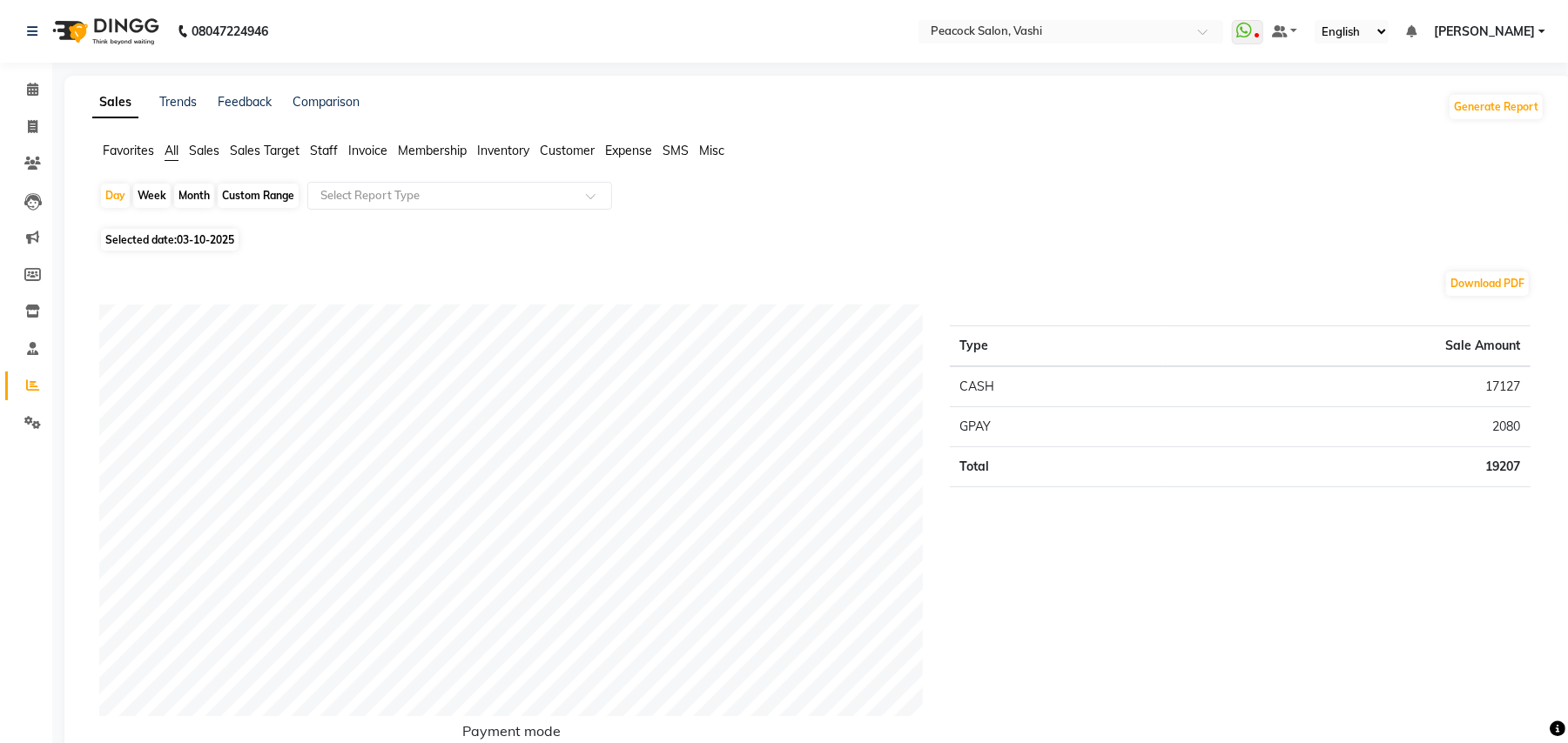
click at [203, 199] on div "Month" at bounding box center [194, 196] width 41 height 25
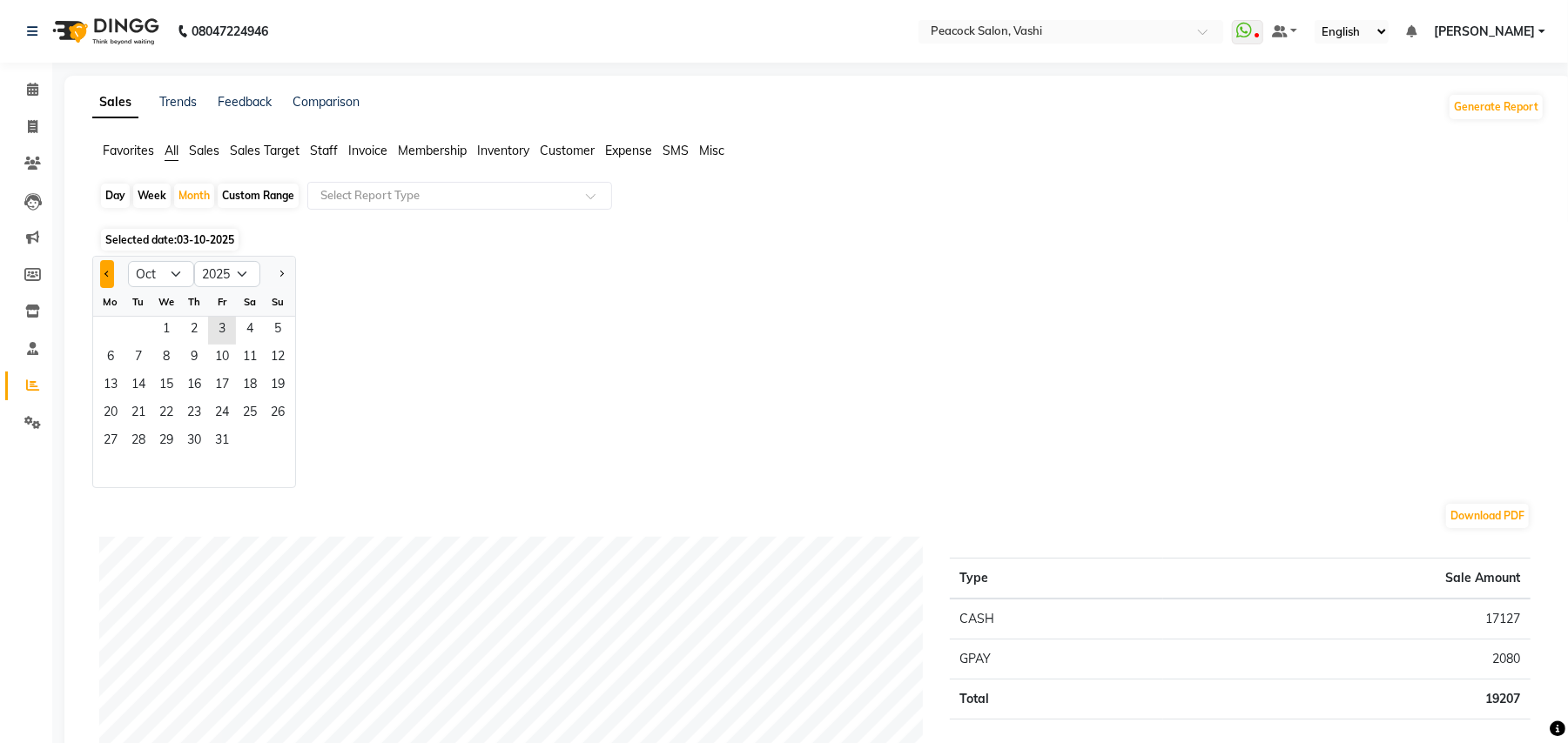
click at [102, 274] on button "Previous month" at bounding box center [107, 274] width 14 height 28
click at [116, 334] on span "1" at bounding box center [111, 331] width 28 height 28
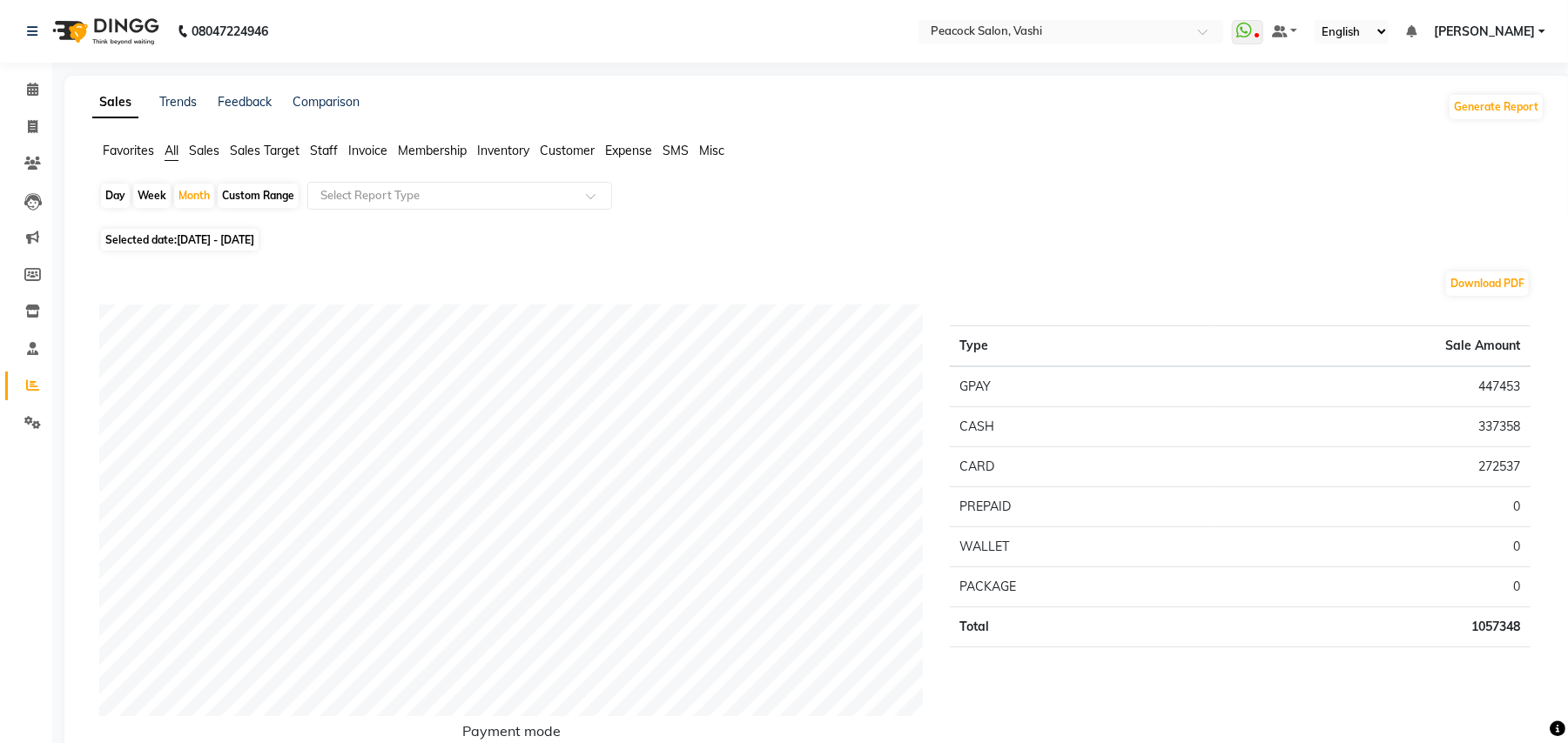
click at [324, 148] on span "Staff" at bounding box center [324, 150] width 28 height 16
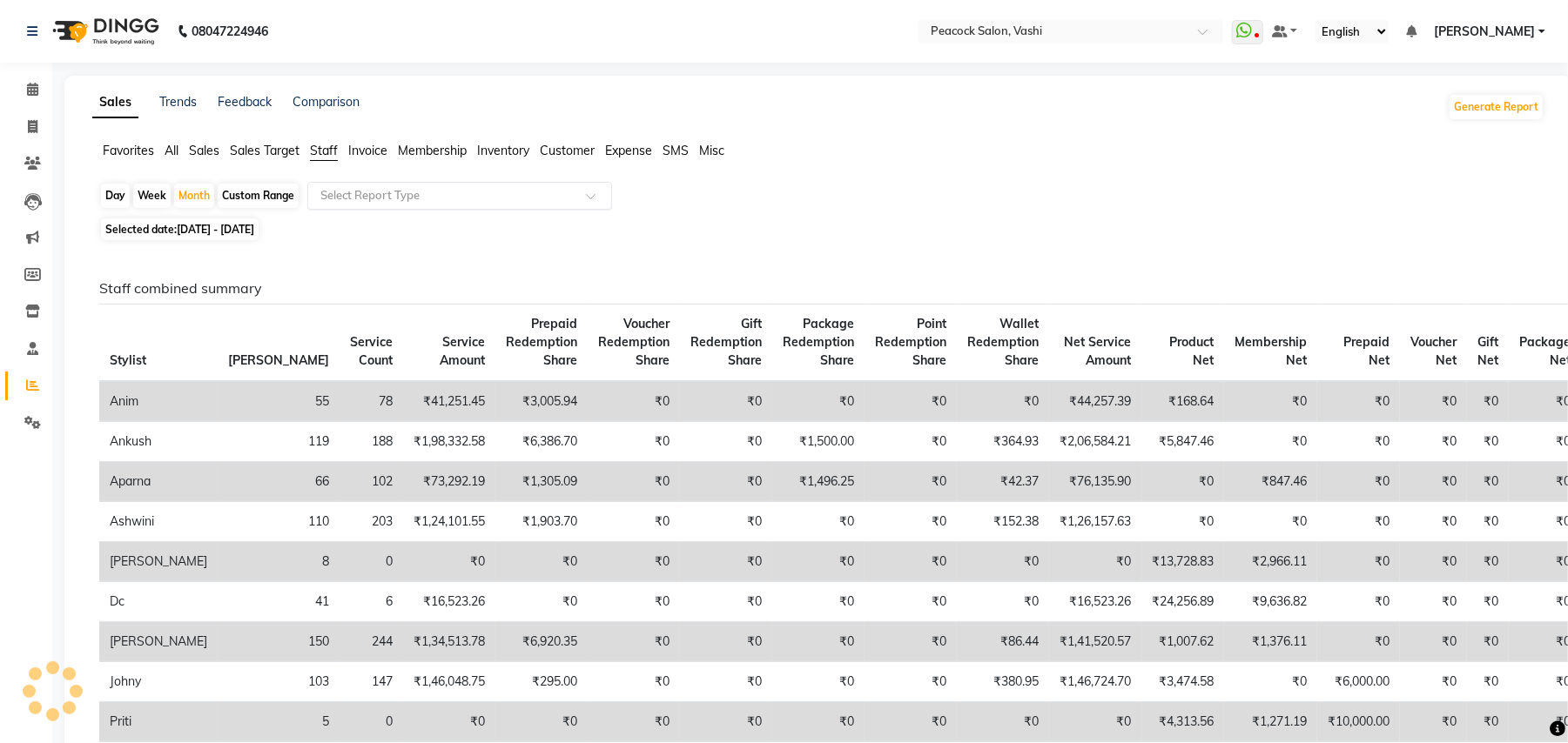
click at [372, 189] on input "text" at bounding box center [443, 196] width 251 height 18
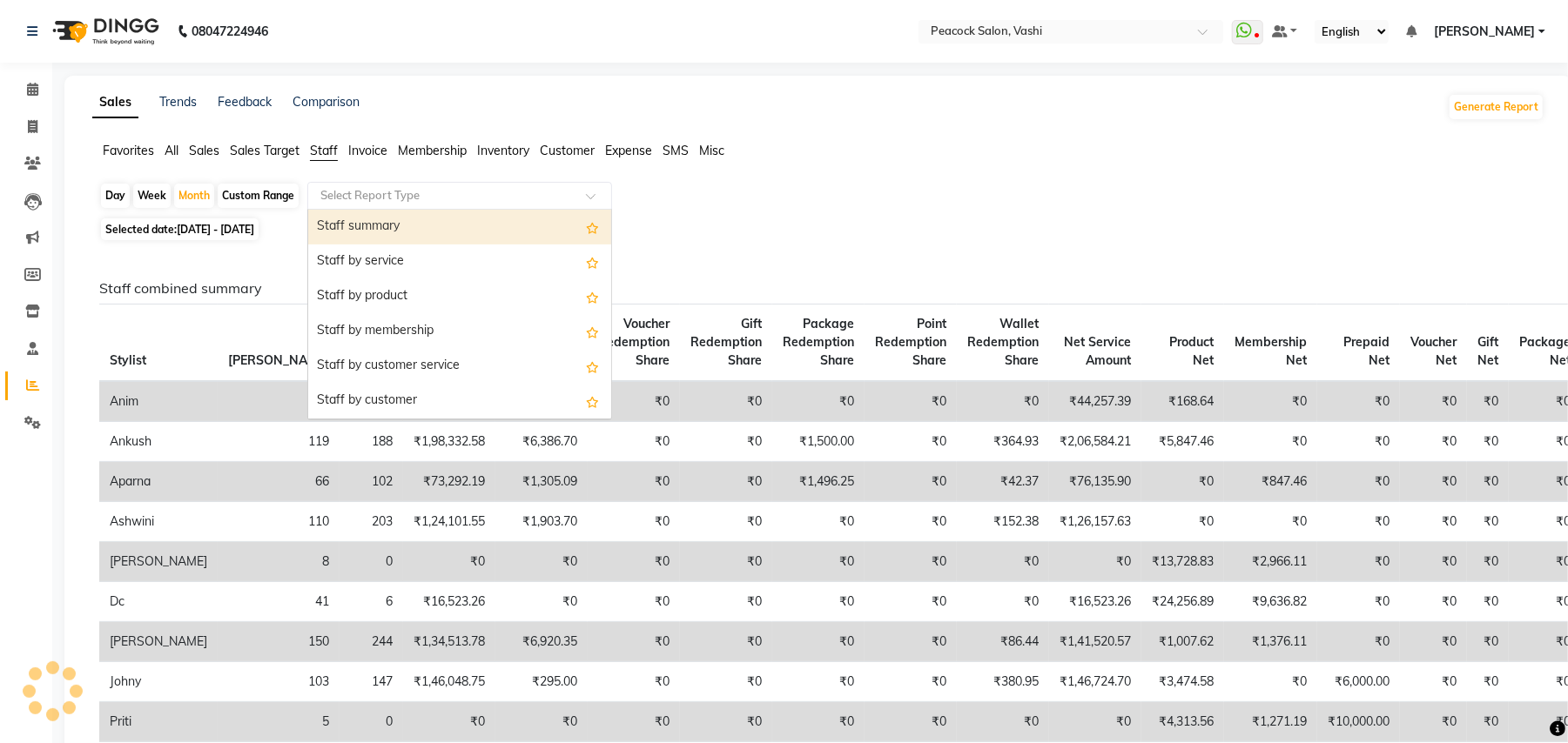
click at [377, 221] on div "Staff summary" at bounding box center [459, 226] width 303 height 35
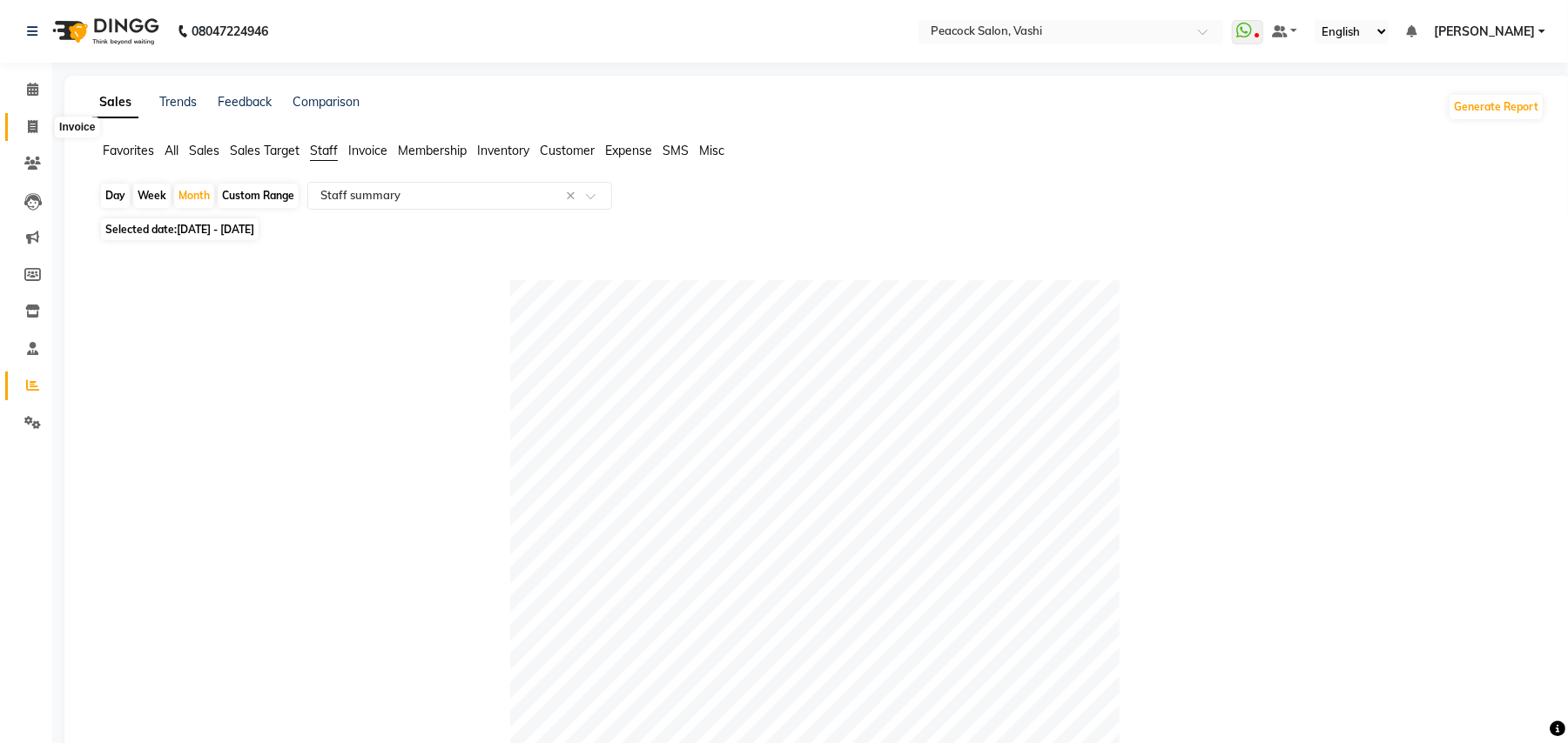
click at [26, 128] on span at bounding box center [33, 127] width 31 height 20
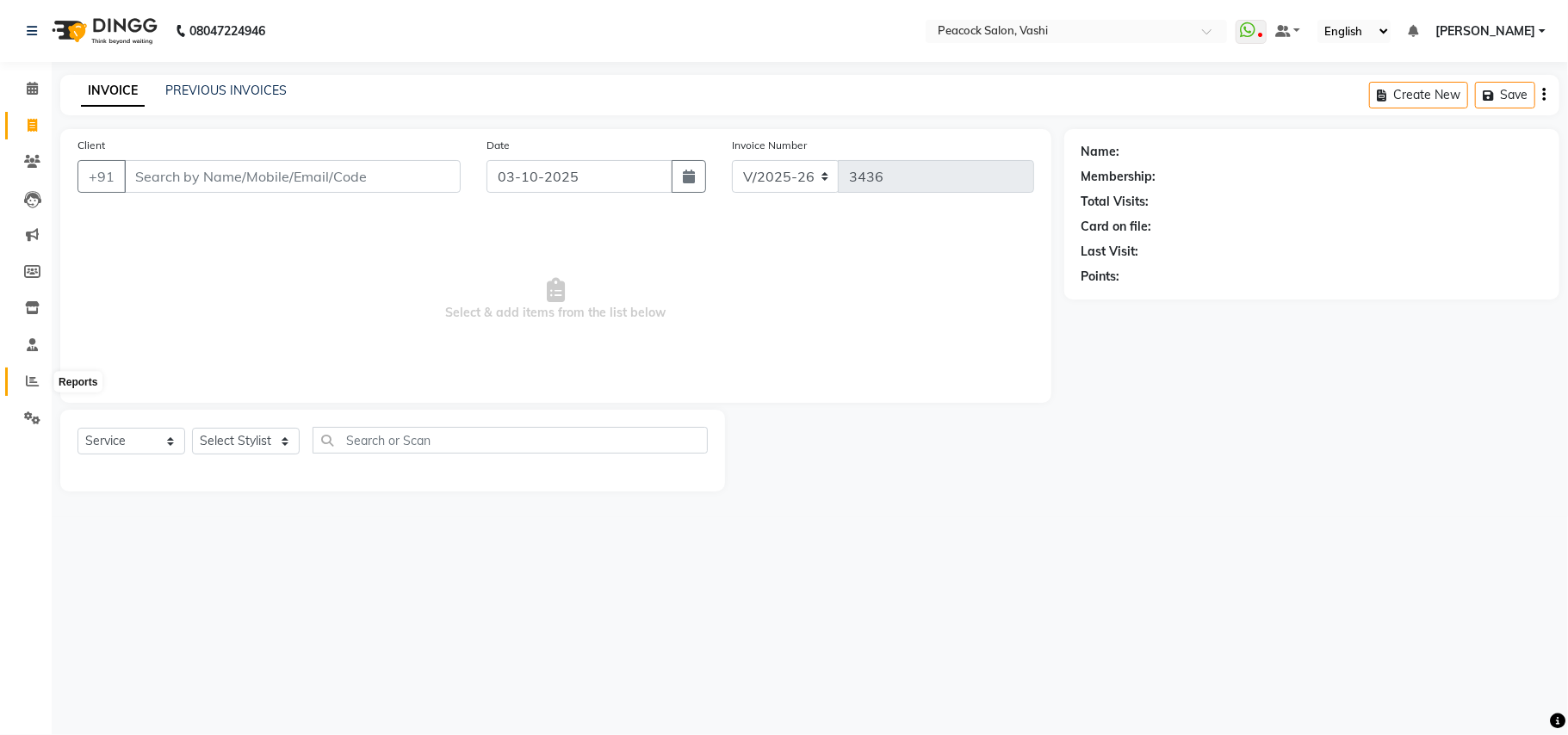
click at [29, 372] on span at bounding box center [32, 382] width 30 height 20
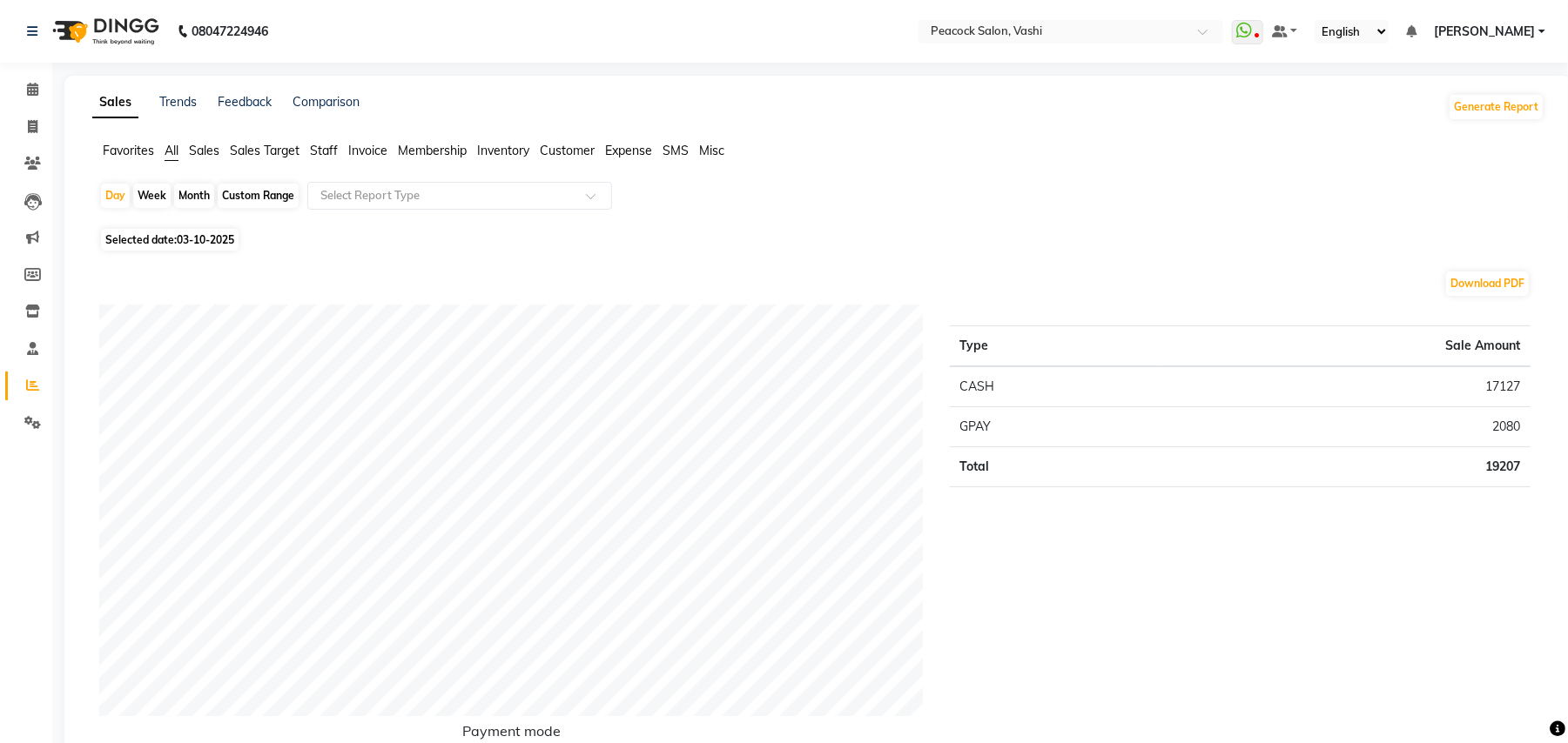
click at [194, 238] on span "03-10-2025" at bounding box center [206, 239] width 57 height 13
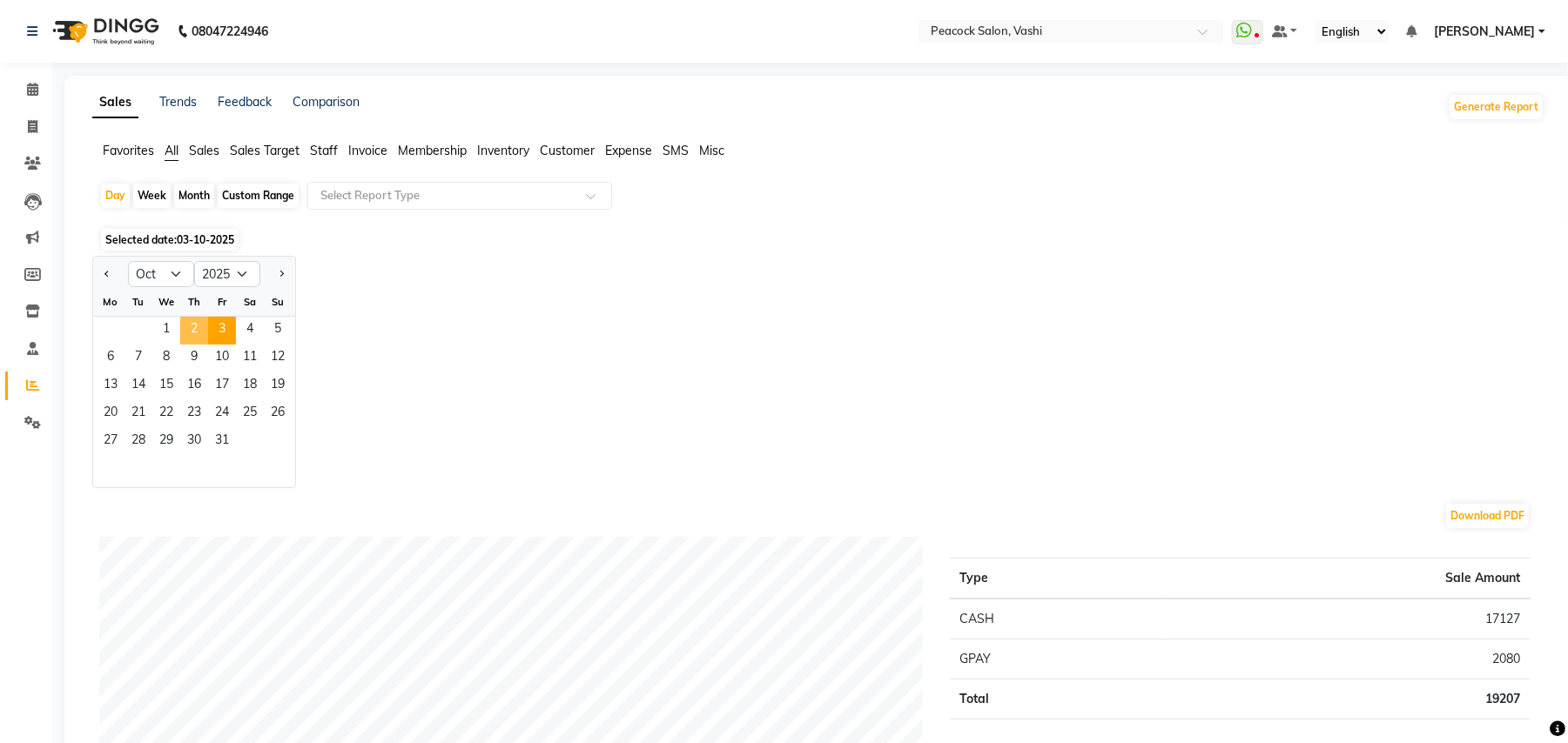
click at [195, 325] on span "2" at bounding box center [194, 331] width 28 height 28
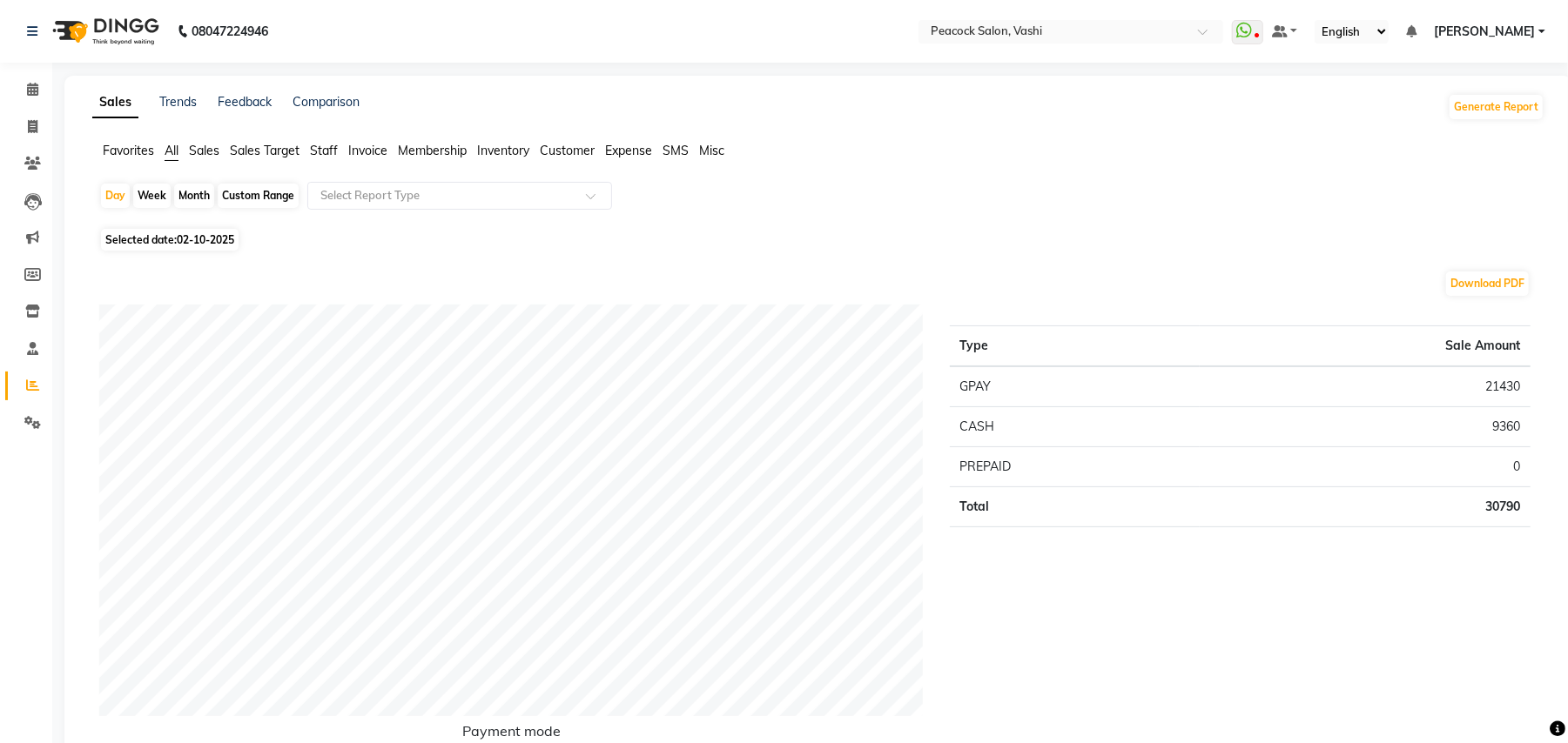
drag, startPoint x: 328, startPoint y: 150, endPoint x: 338, endPoint y: 161, distance: 14.9
click at [329, 150] on span "Staff" at bounding box center [324, 150] width 28 height 16
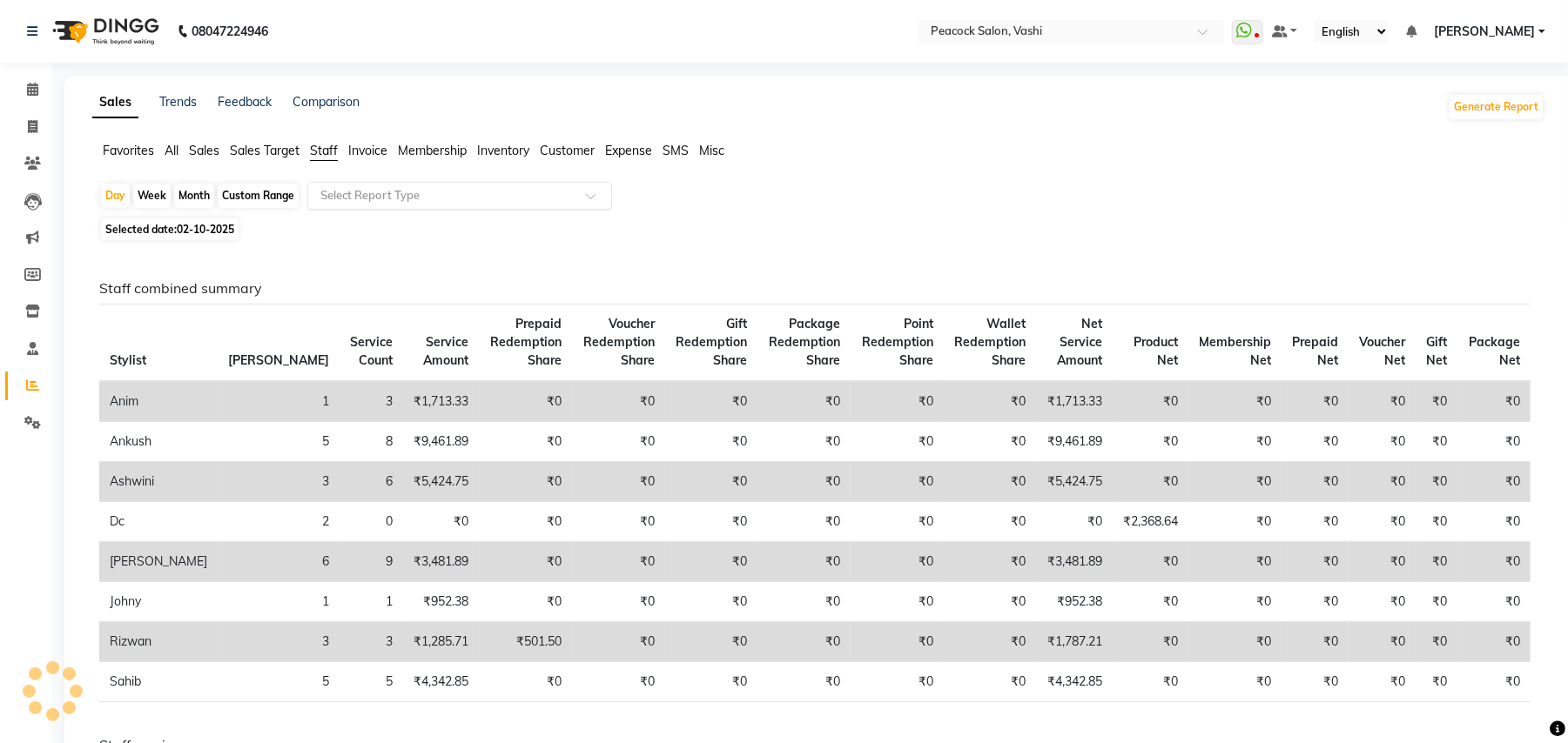
click at [415, 201] on input "text" at bounding box center [443, 196] width 251 height 18
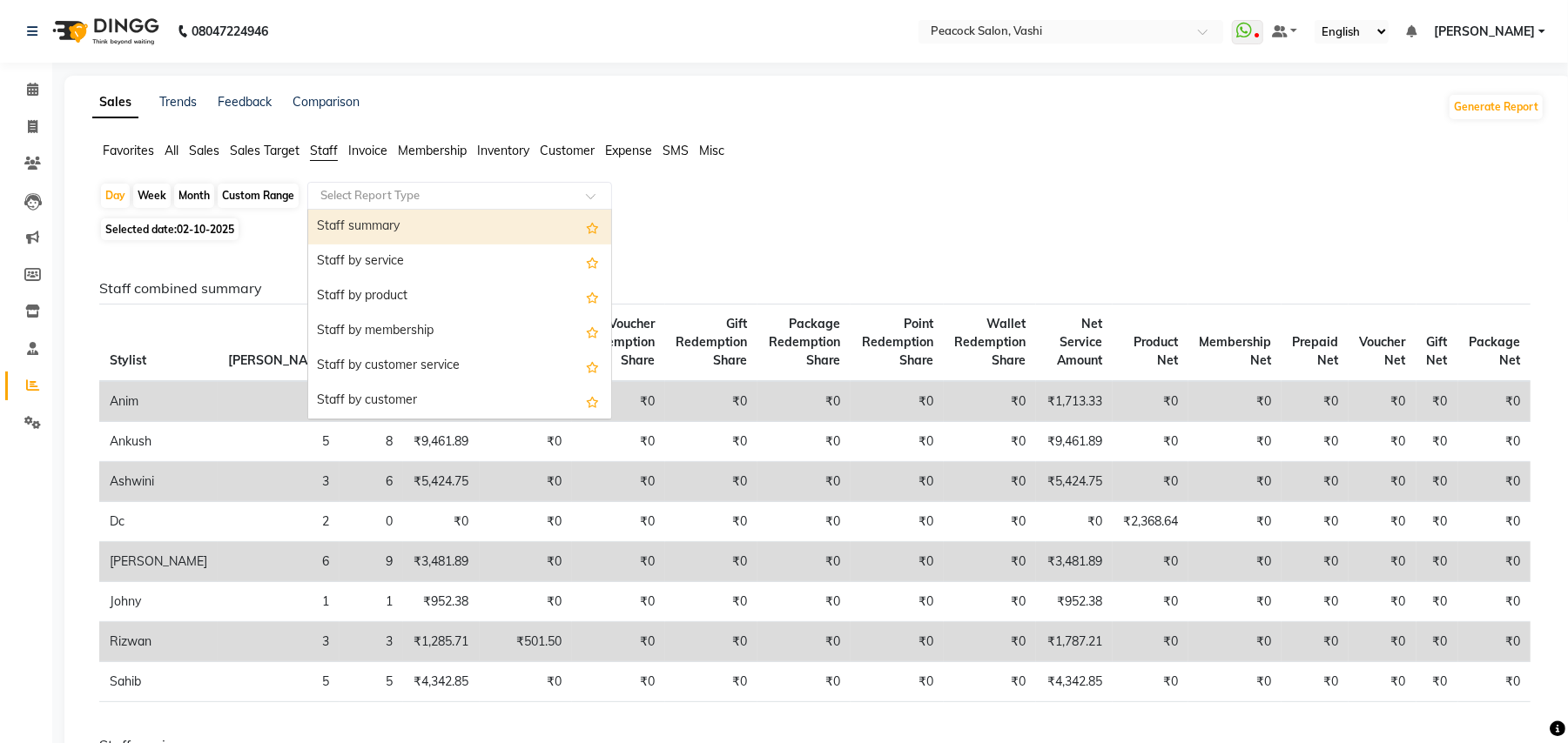
click at [391, 230] on div "Staff summary" at bounding box center [459, 226] width 303 height 35
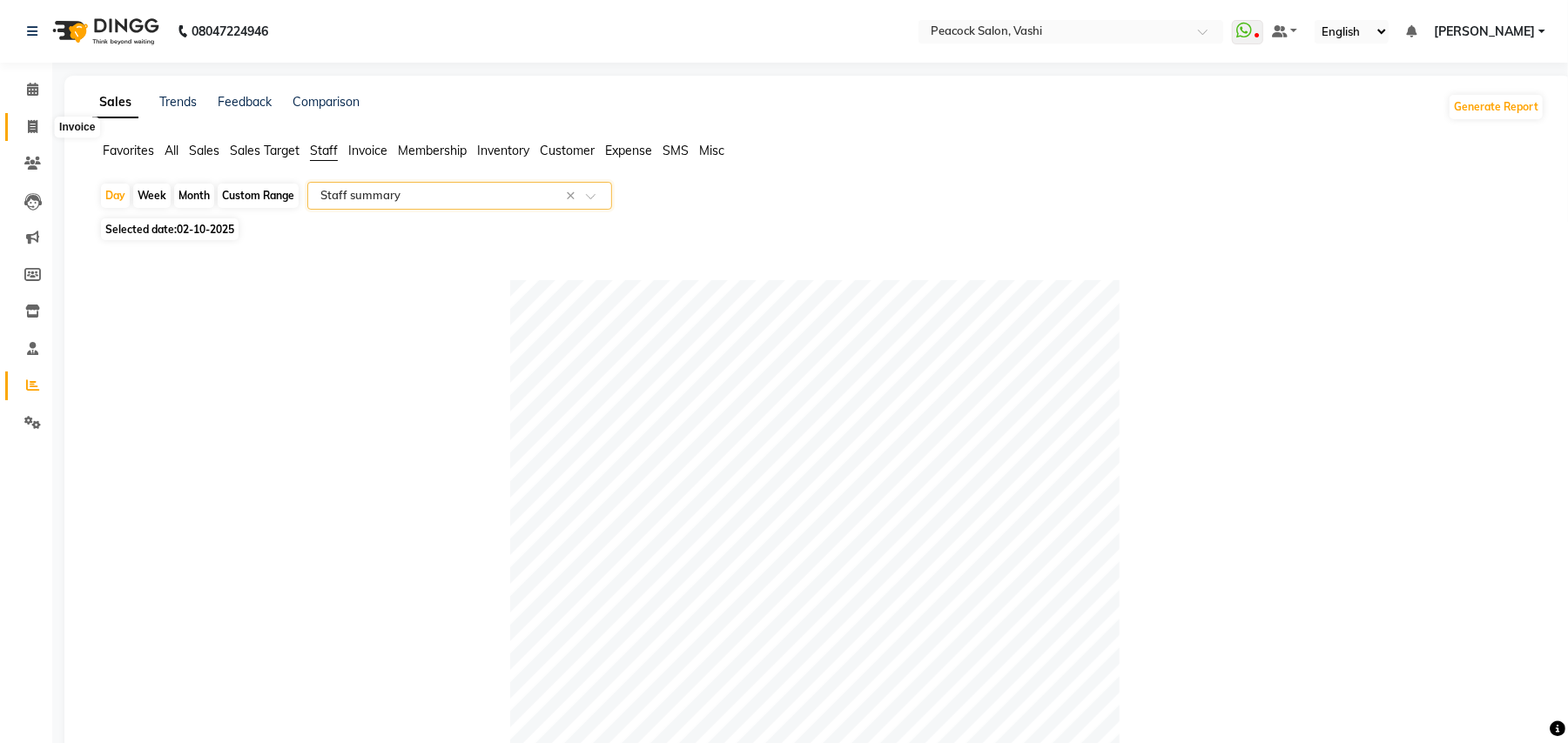
click at [29, 125] on icon at bounding box center [33, 126] width 10 height 13
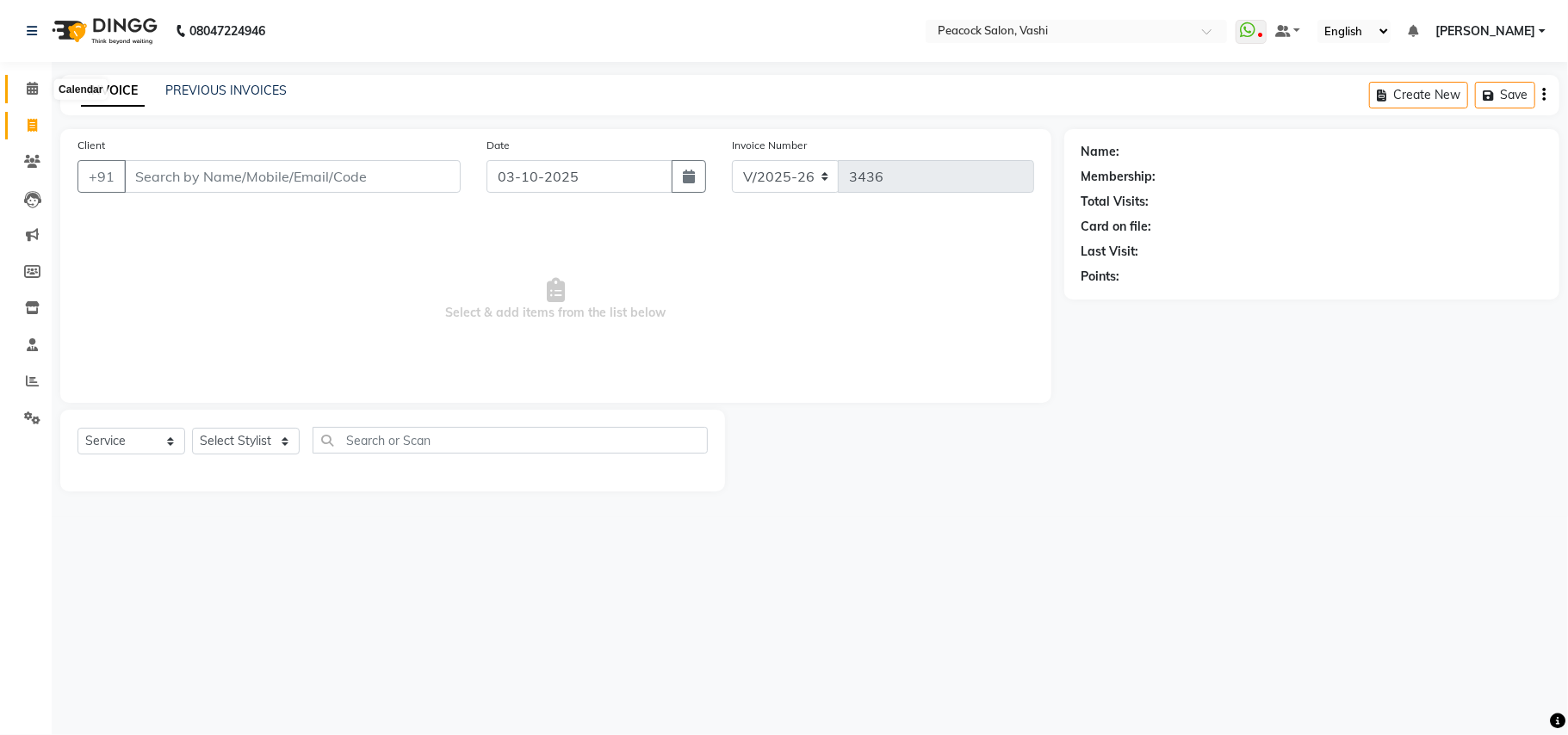
click at [32, 86] on icon at bounding box center [31, 88] width 11 height 13
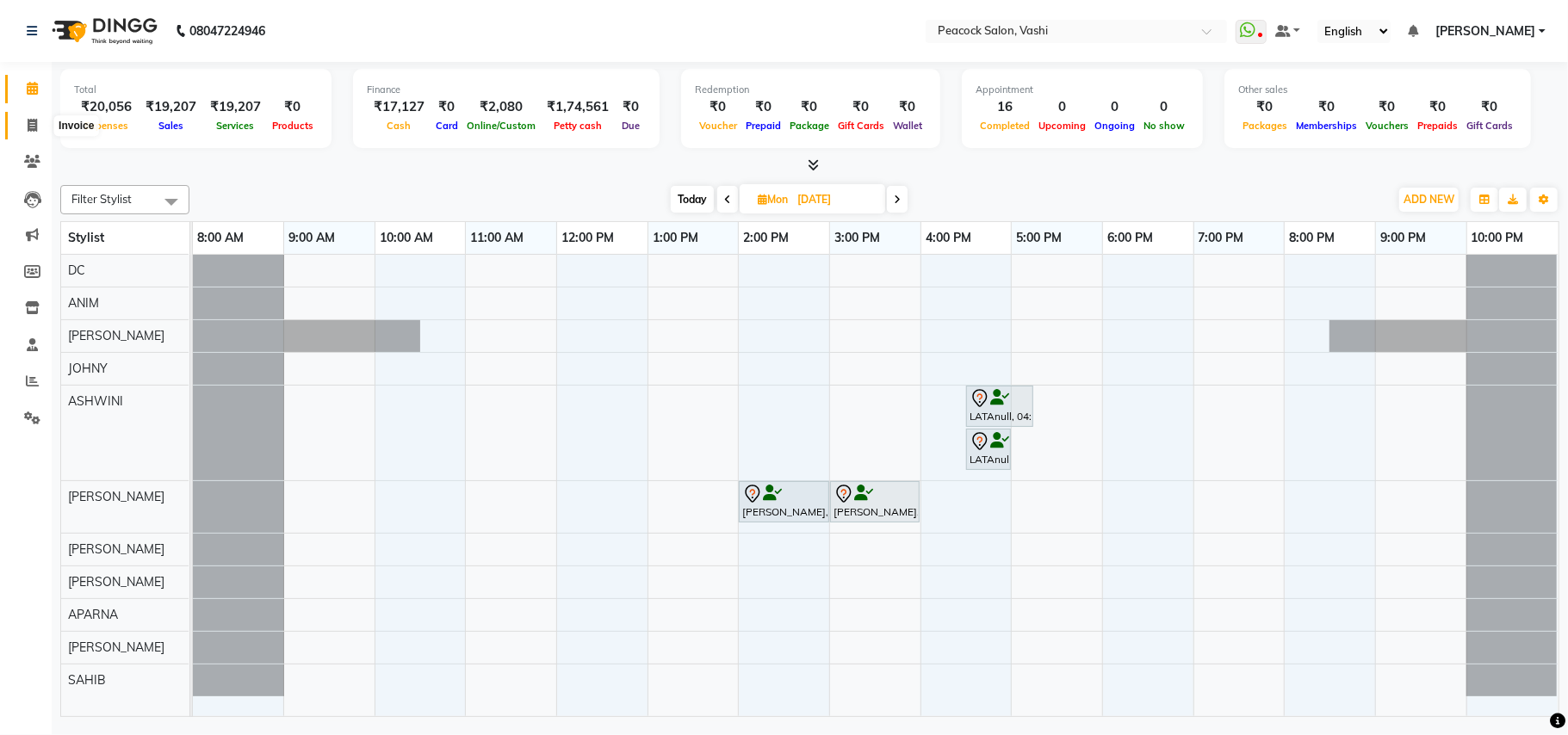
click at [27, 120] on icon at bounding box center [32, 125] width 10 height 13
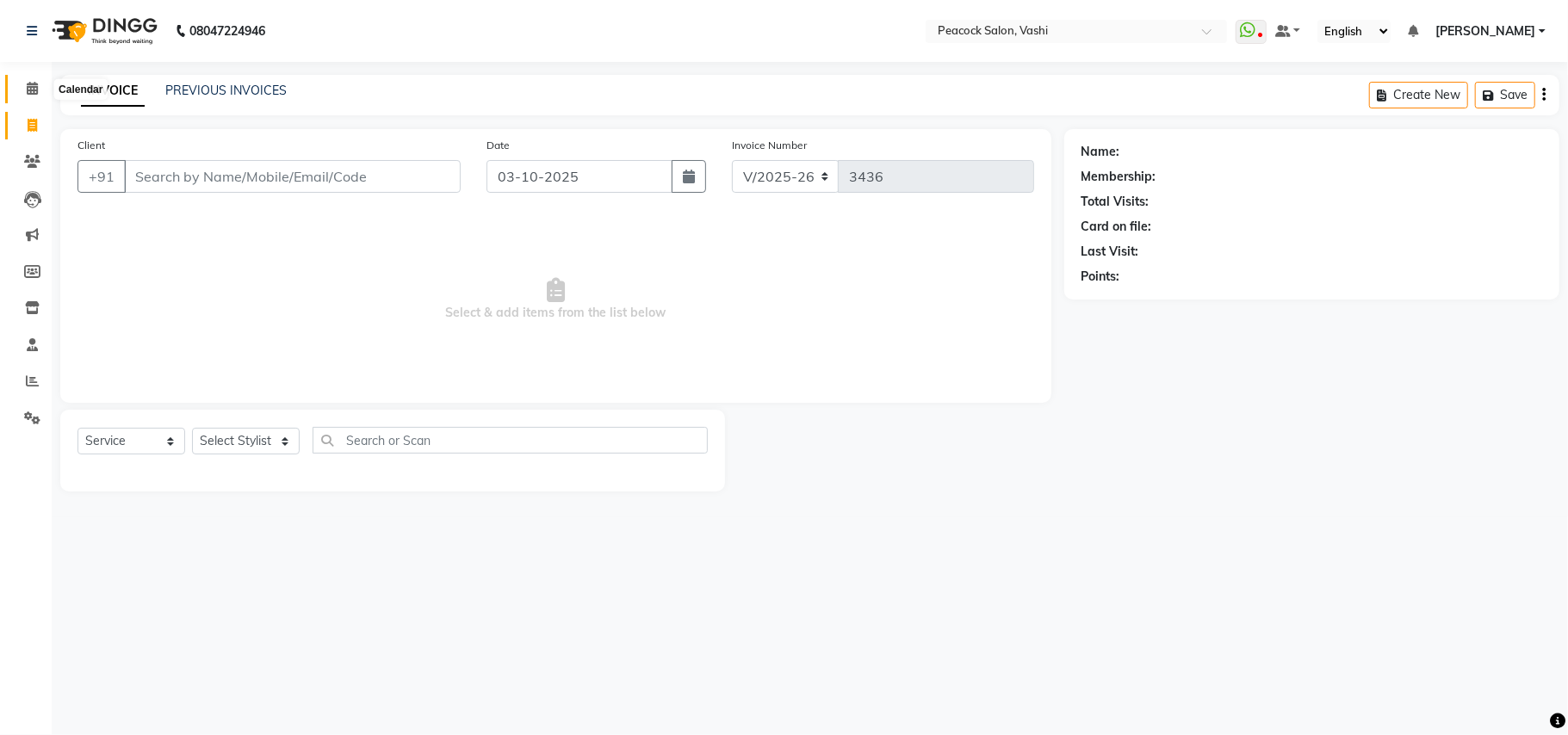
click at [32, 93] on icon at bounding box center [31, 88] width 11 height 13
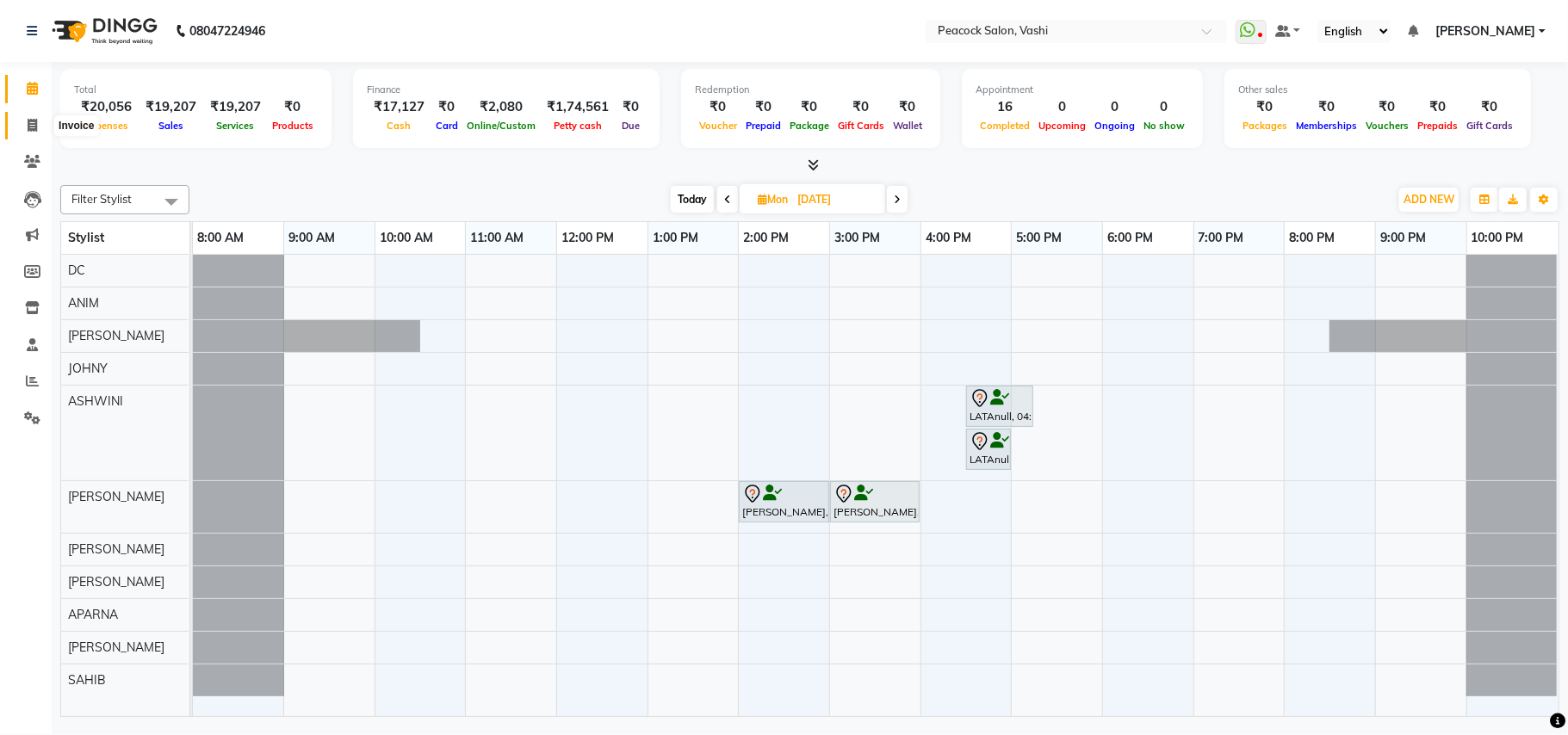
click at [31, 122] on icon at bounding box center [32, 125] width 10 height 13
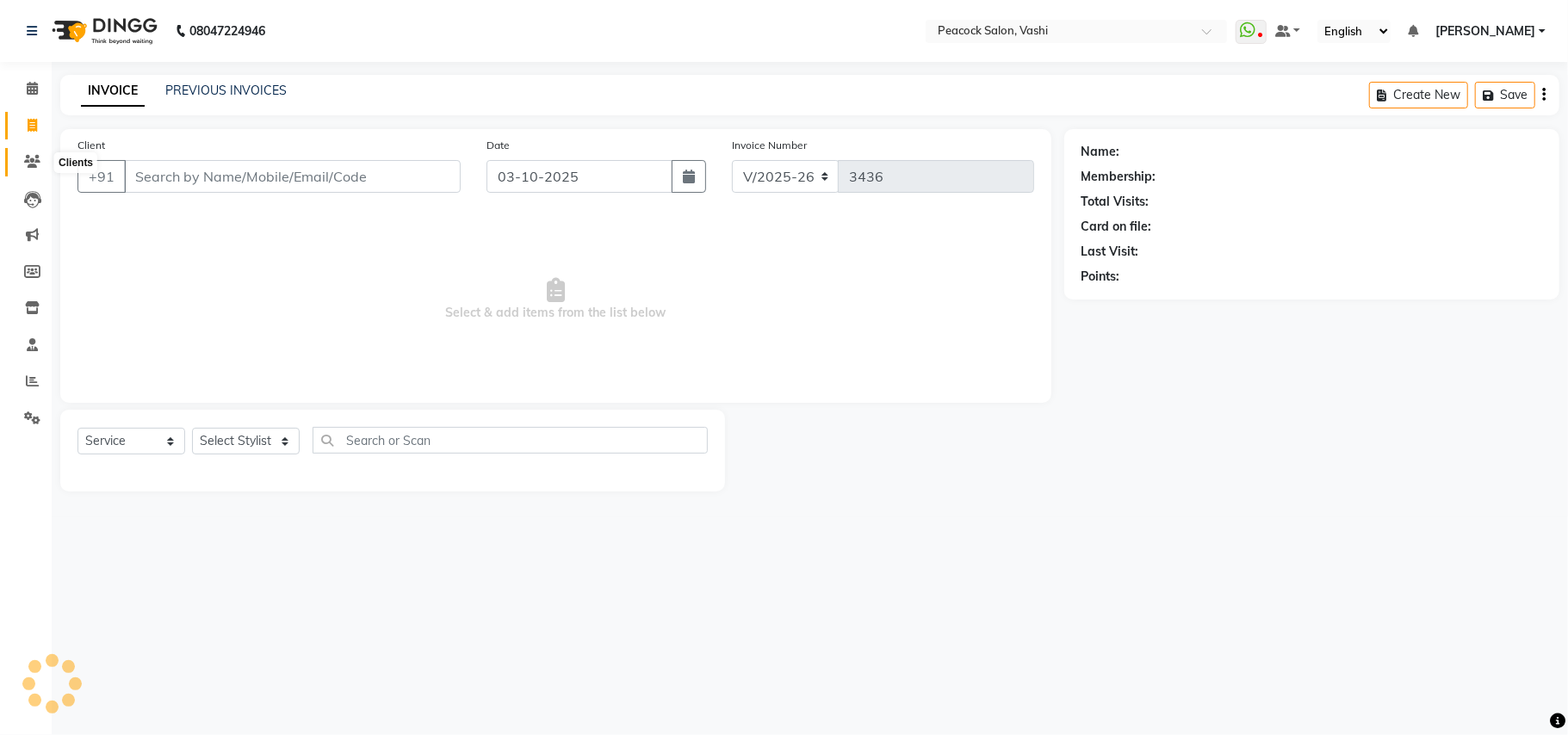
click at [28, 158] on icon at bounding box center [32, 161] width 17 height 13
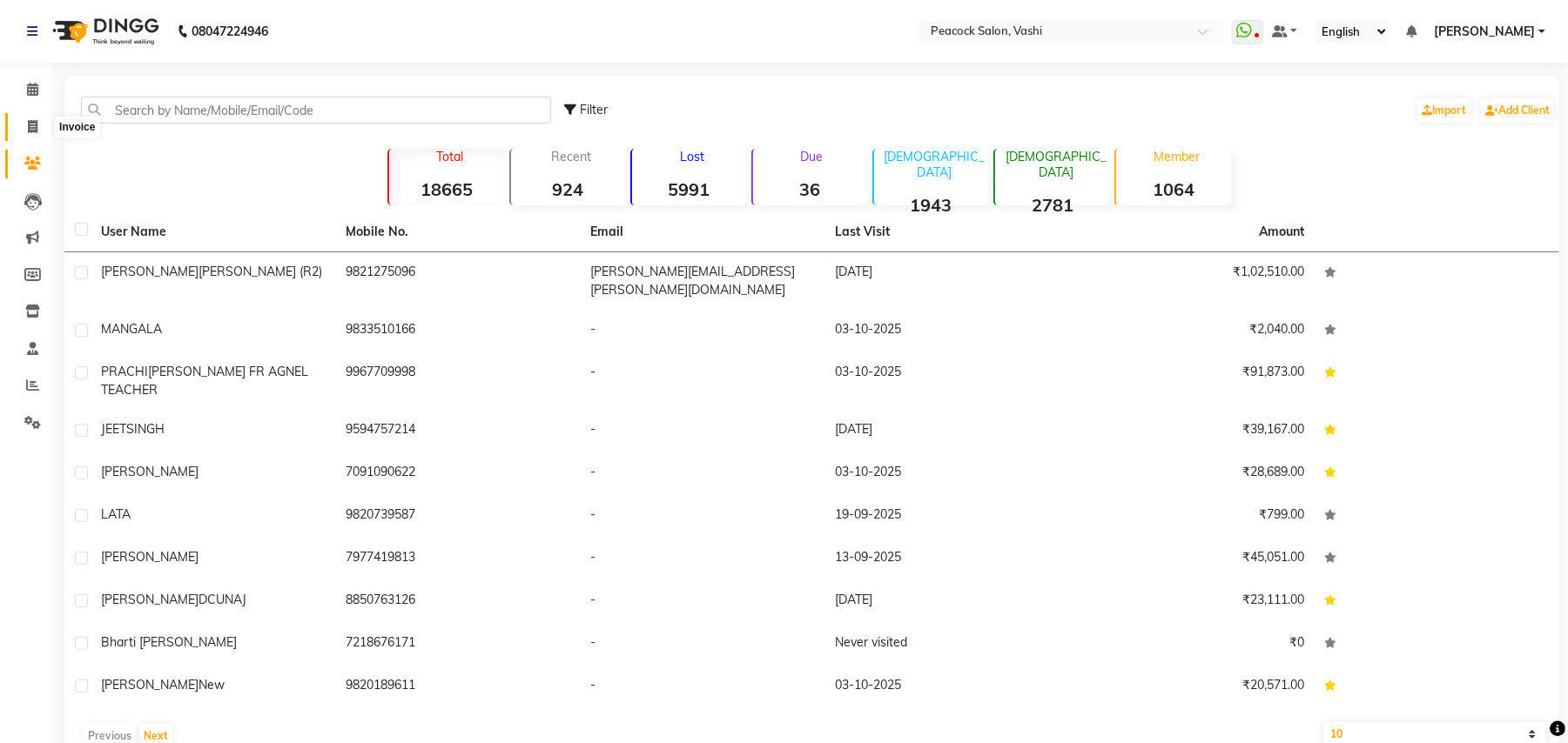
click at [37, 126] on icon at bounding box center [33, 126] width 10 height 13
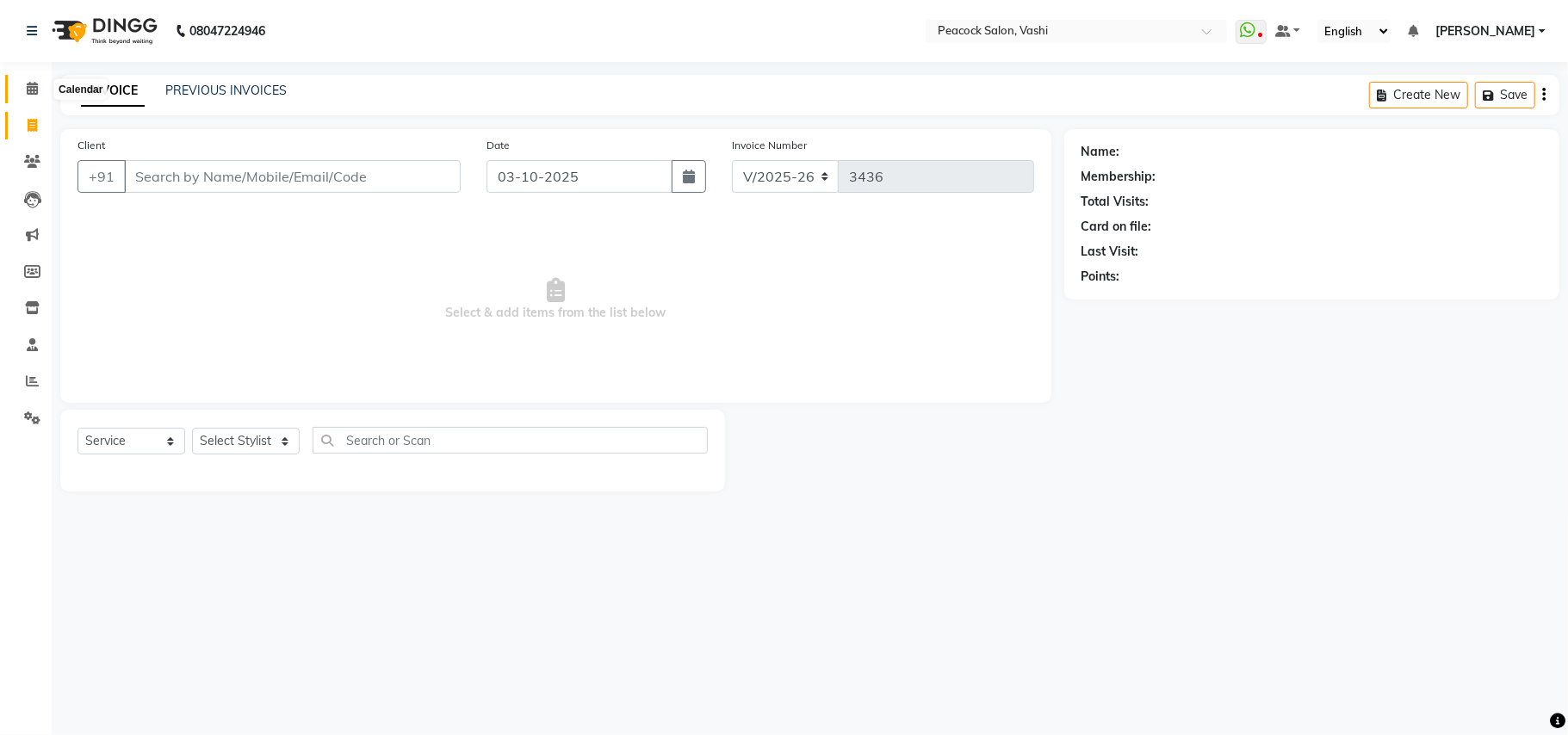
click at [31, 90] on icon at bounding box center [31, 88] width 11 height 13
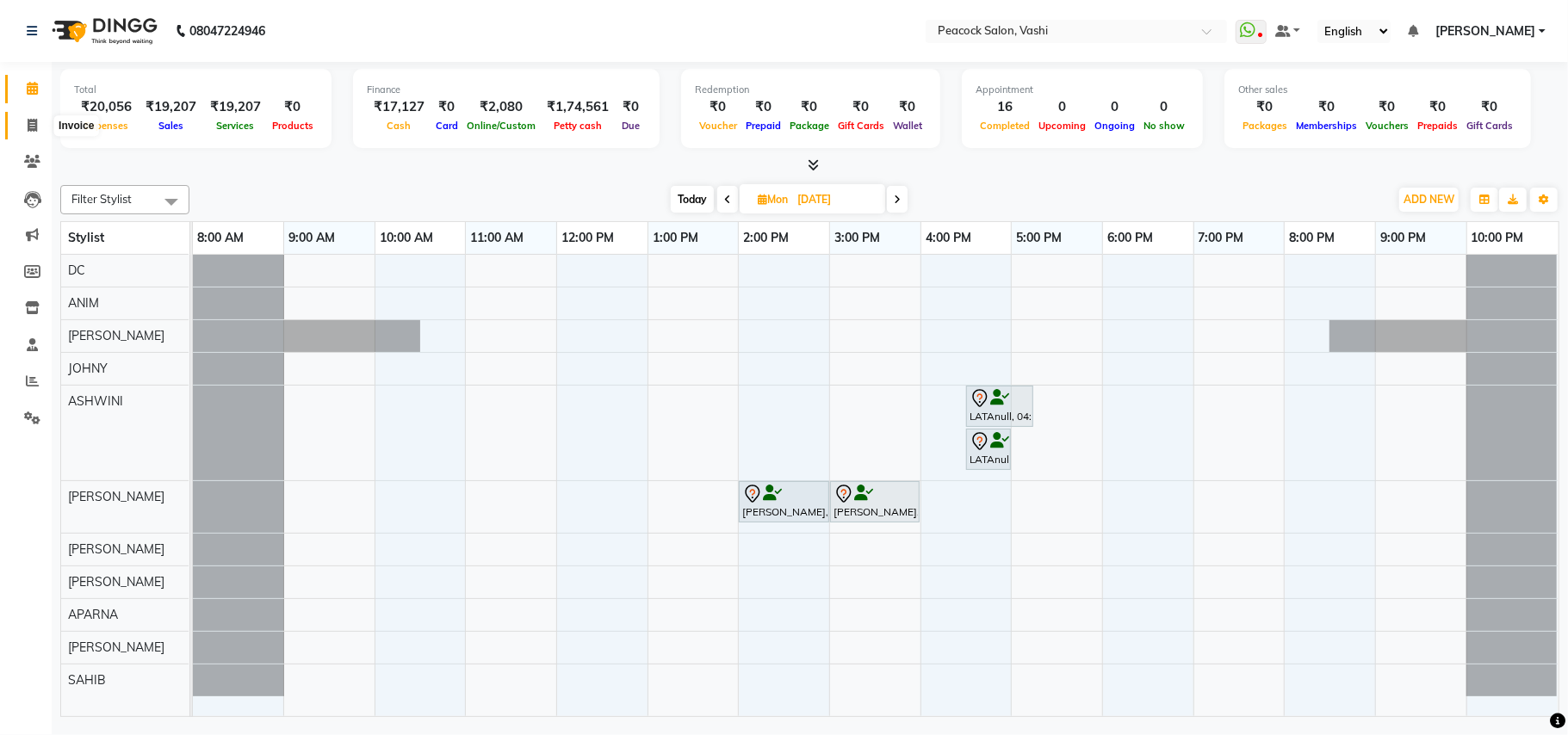
click at [31, 128] on icon at bounding box center [32, 125] width 10 height 13
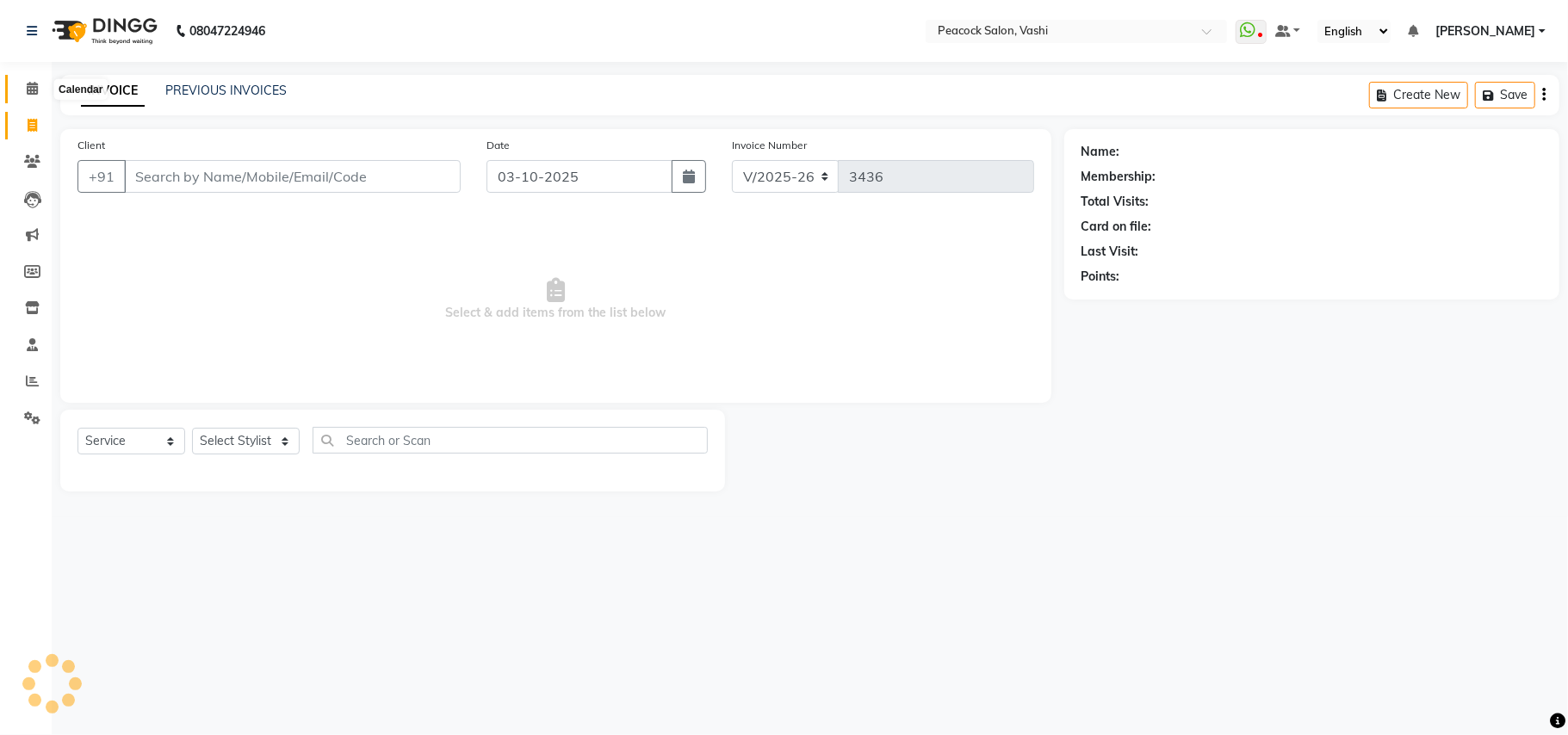
click at [32, 91] on icon at bounding box center [31, 88] width 11 height 13
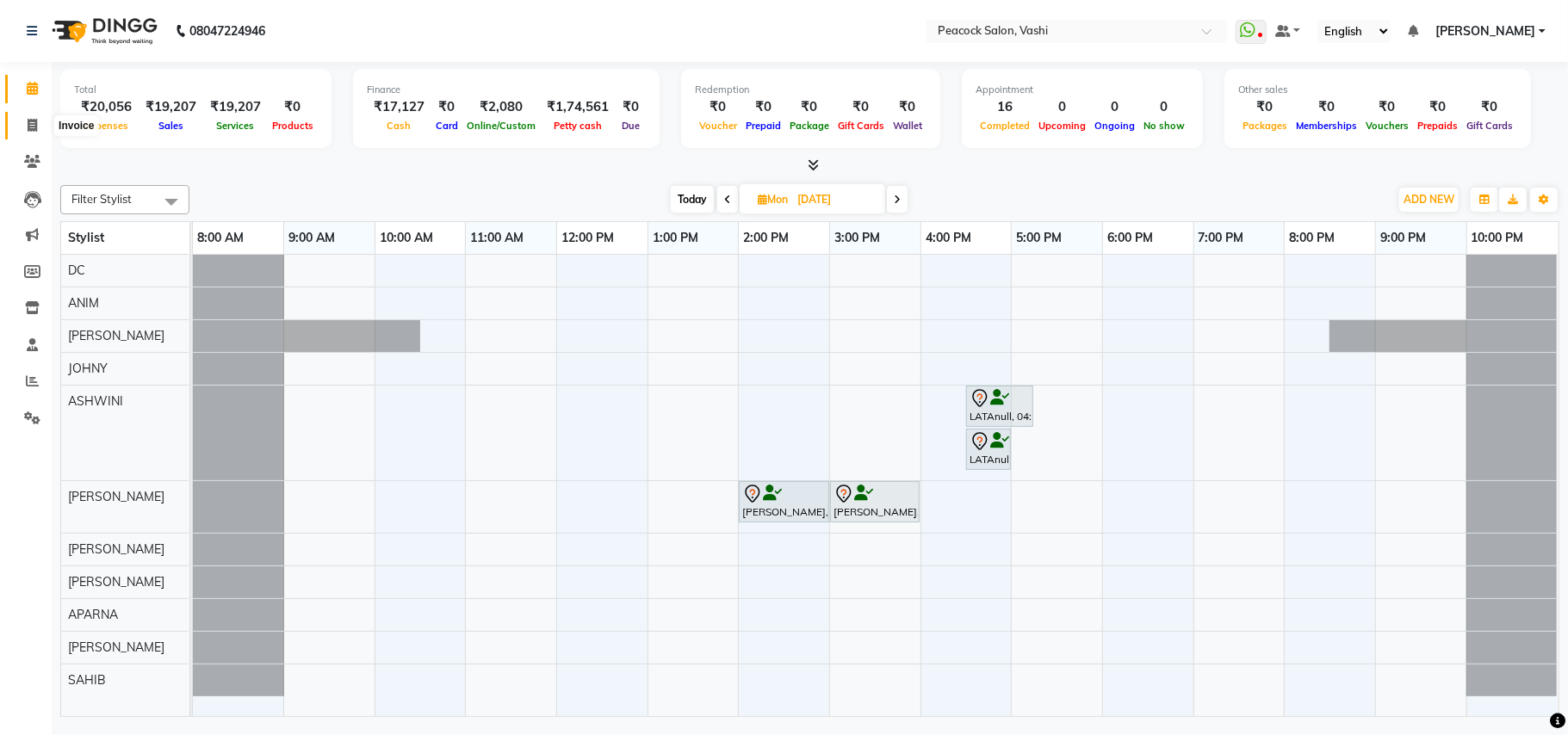
click at [27, 119] on icon at bounding box center [32, 125] width 10 height 13
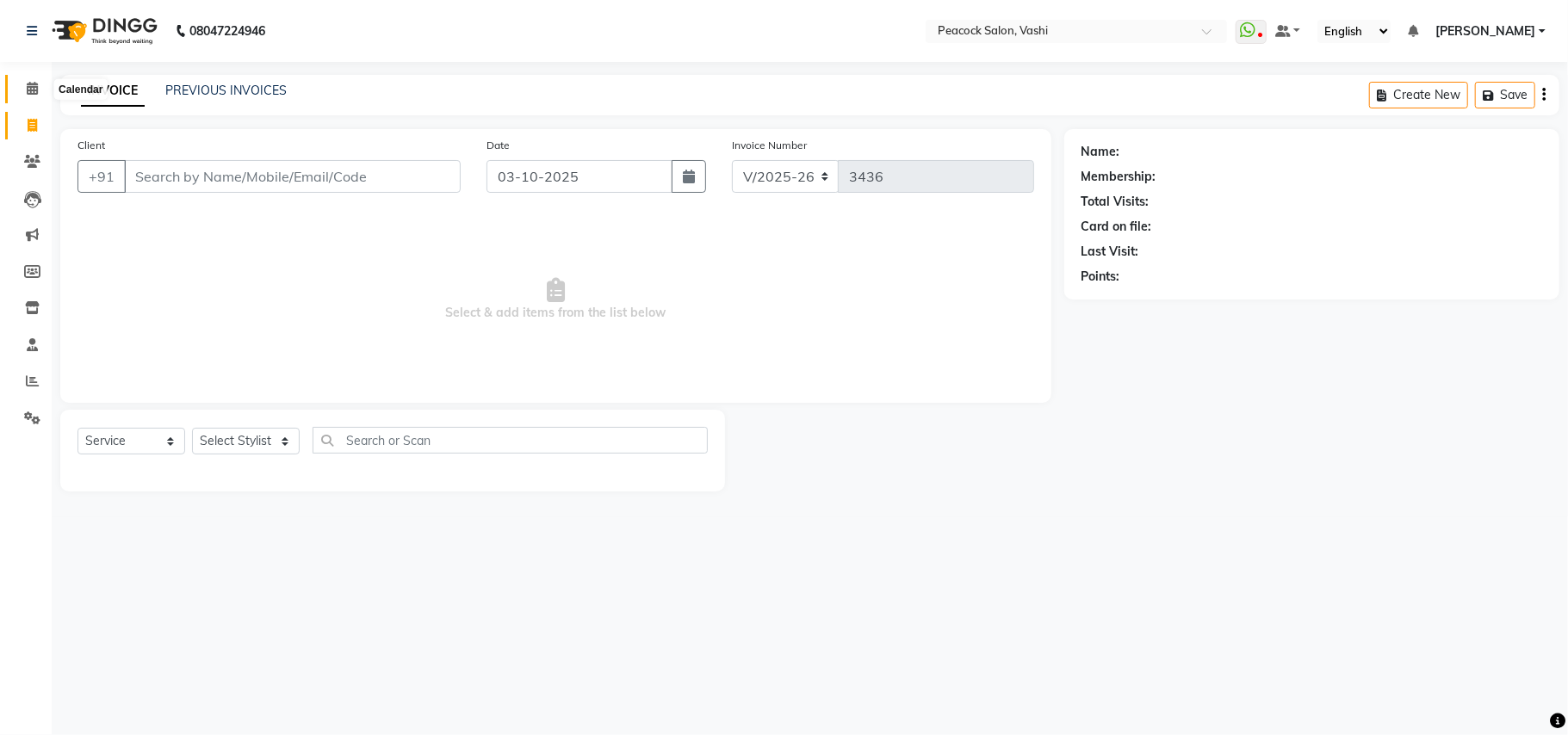
click at [26, 87] on icon at bounding box center [31, 88] width 11 height 13
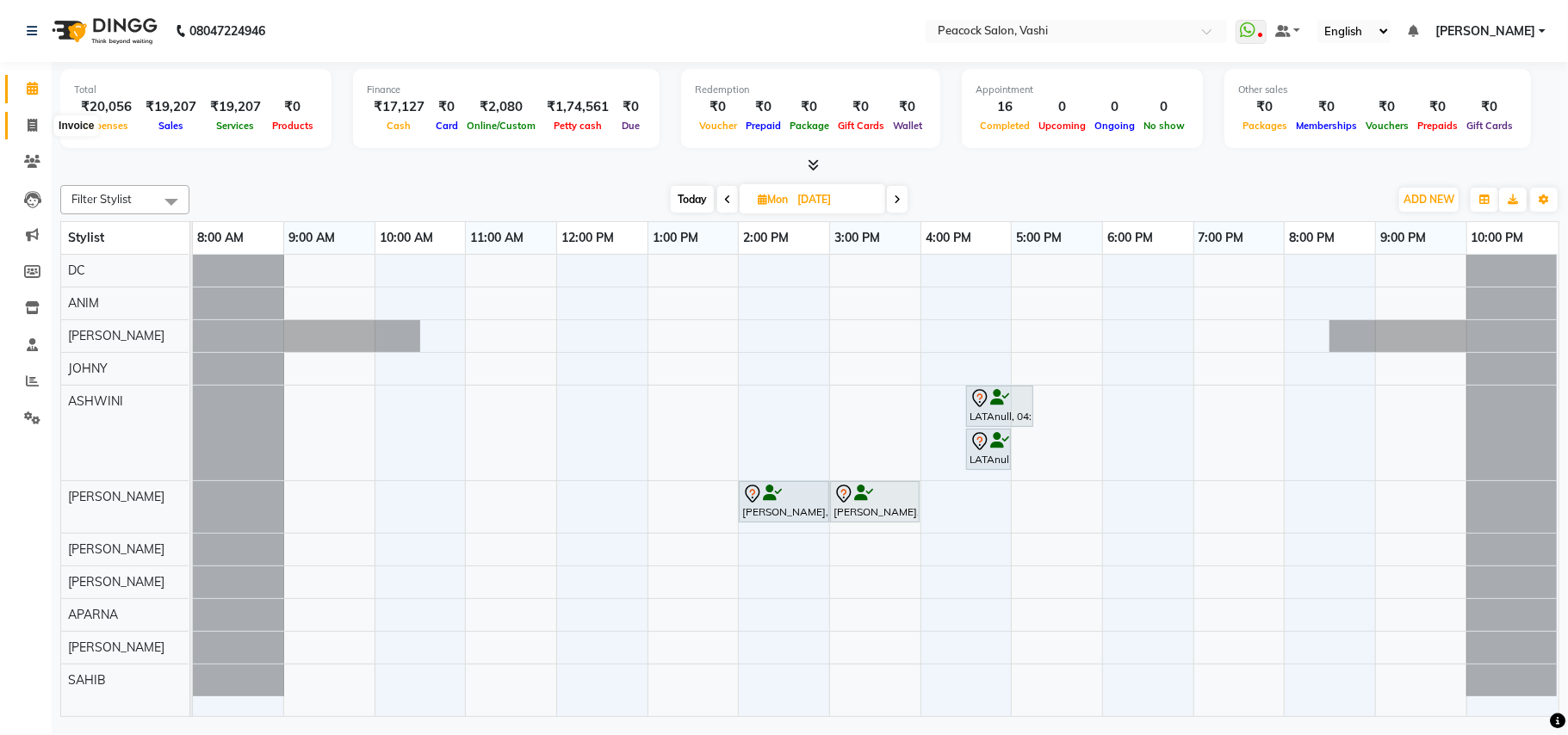
click at [31, 127] on icon at bounding box center [32, 125] width 10 height 13
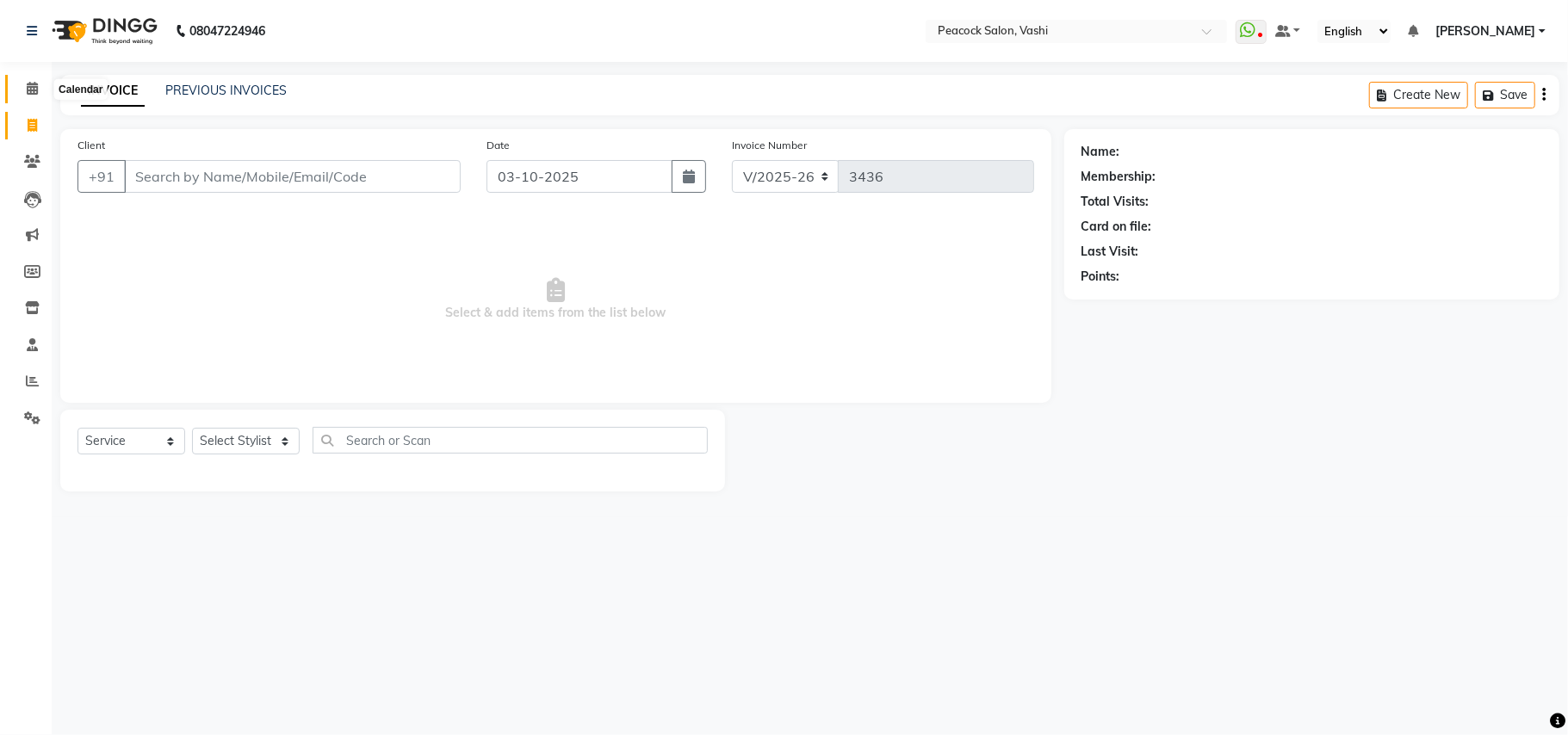
click at [31, 90] on icon at bounding box center [31, 88] width 11 height 13
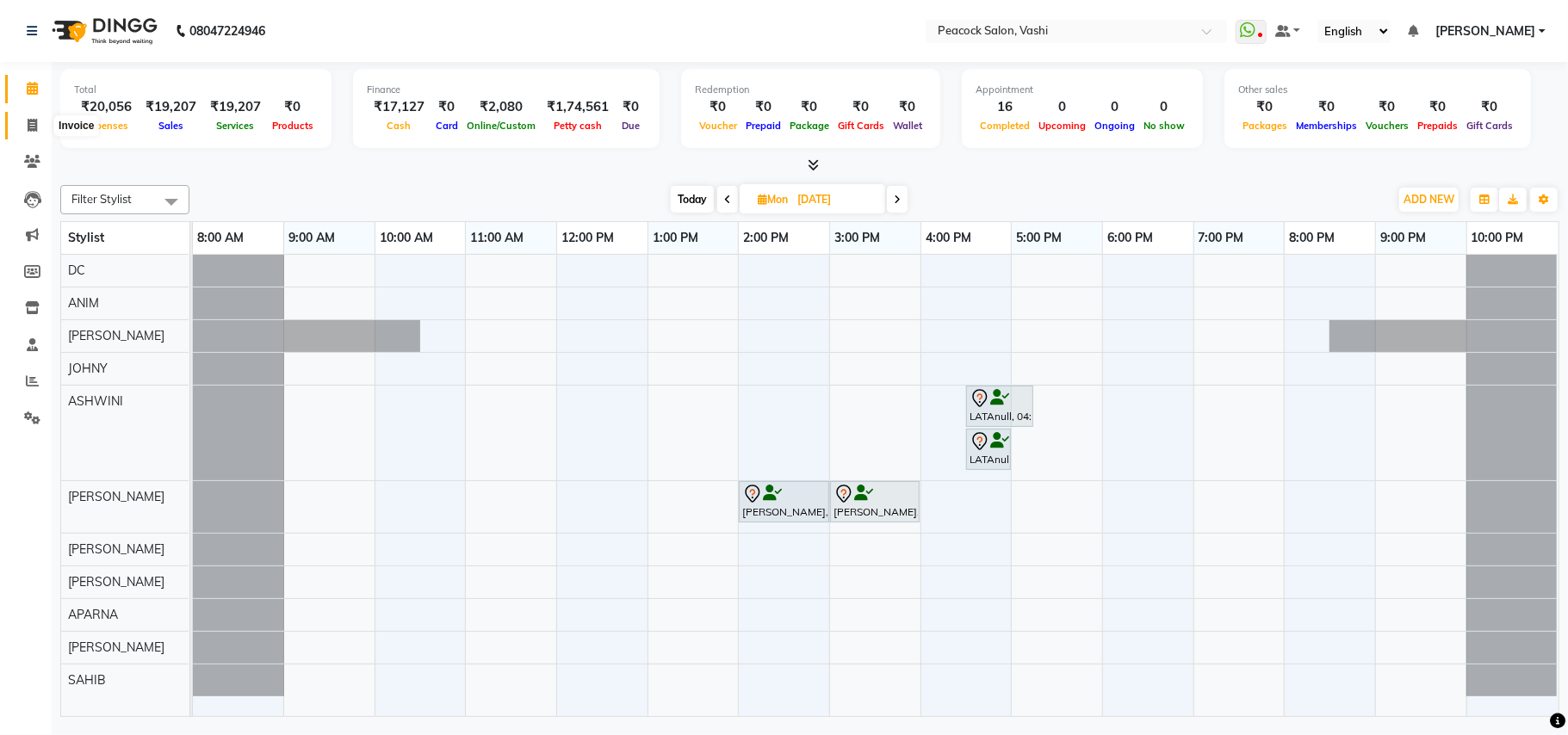
click at [32, 124] on icon at bounding box center [32, 125] width 10 height 13
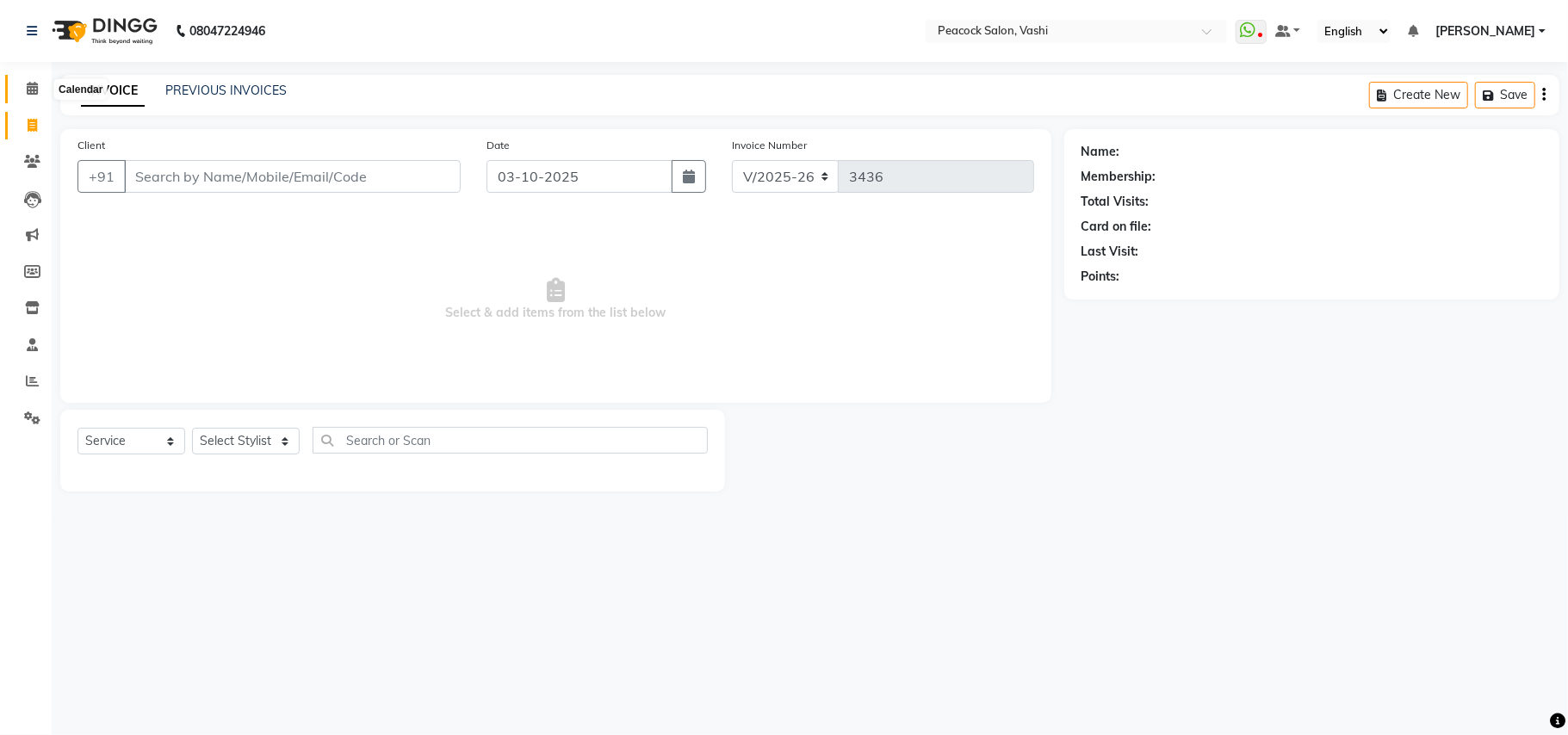
click at [29, 86] on icon at bounding box center [31, 88] width 11 height 13
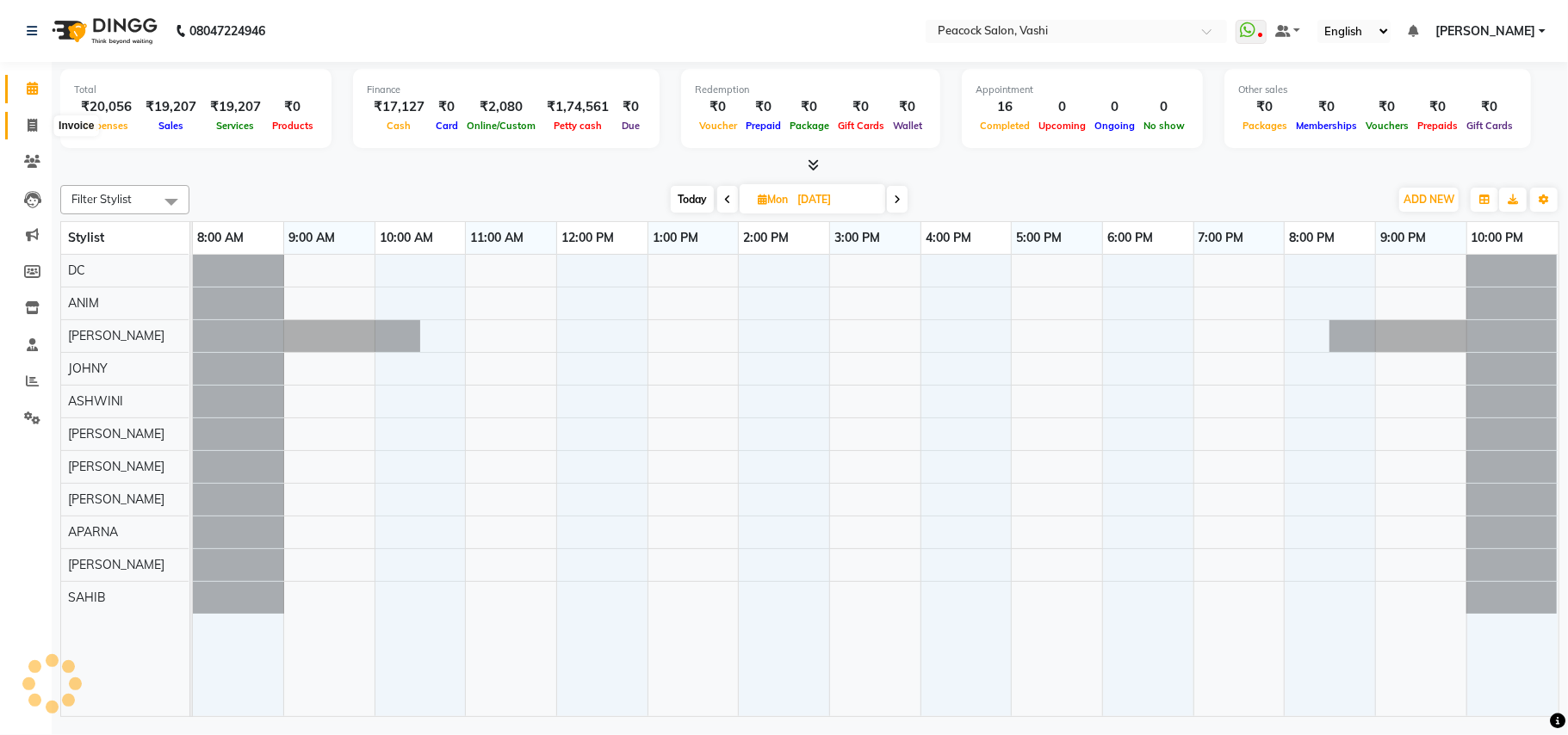
click at [29, 125] on icon at bounding box center [32, 125] width 10 height 13
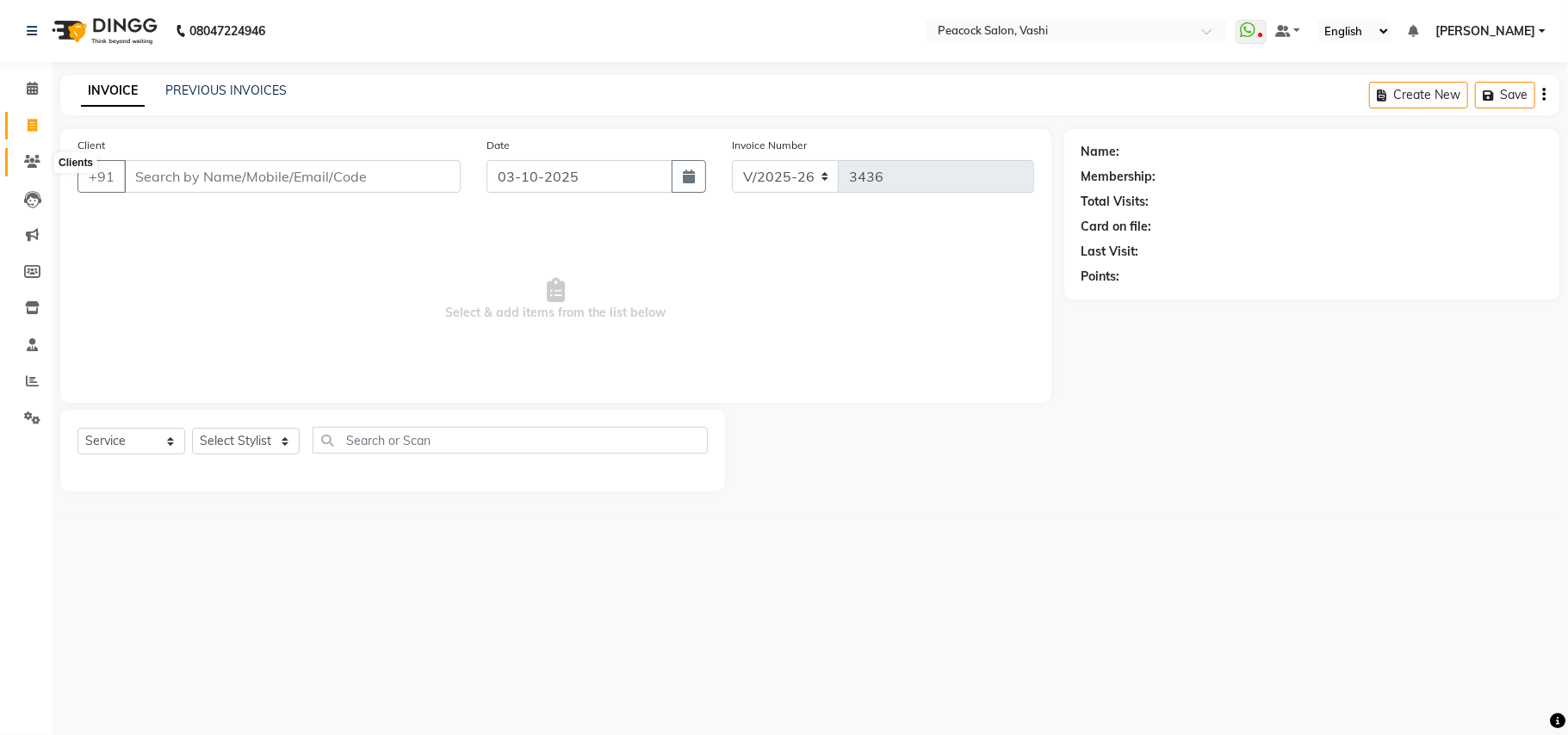
click at [32, 166] on icon at bounding box center [32, 161] width 17 height 13
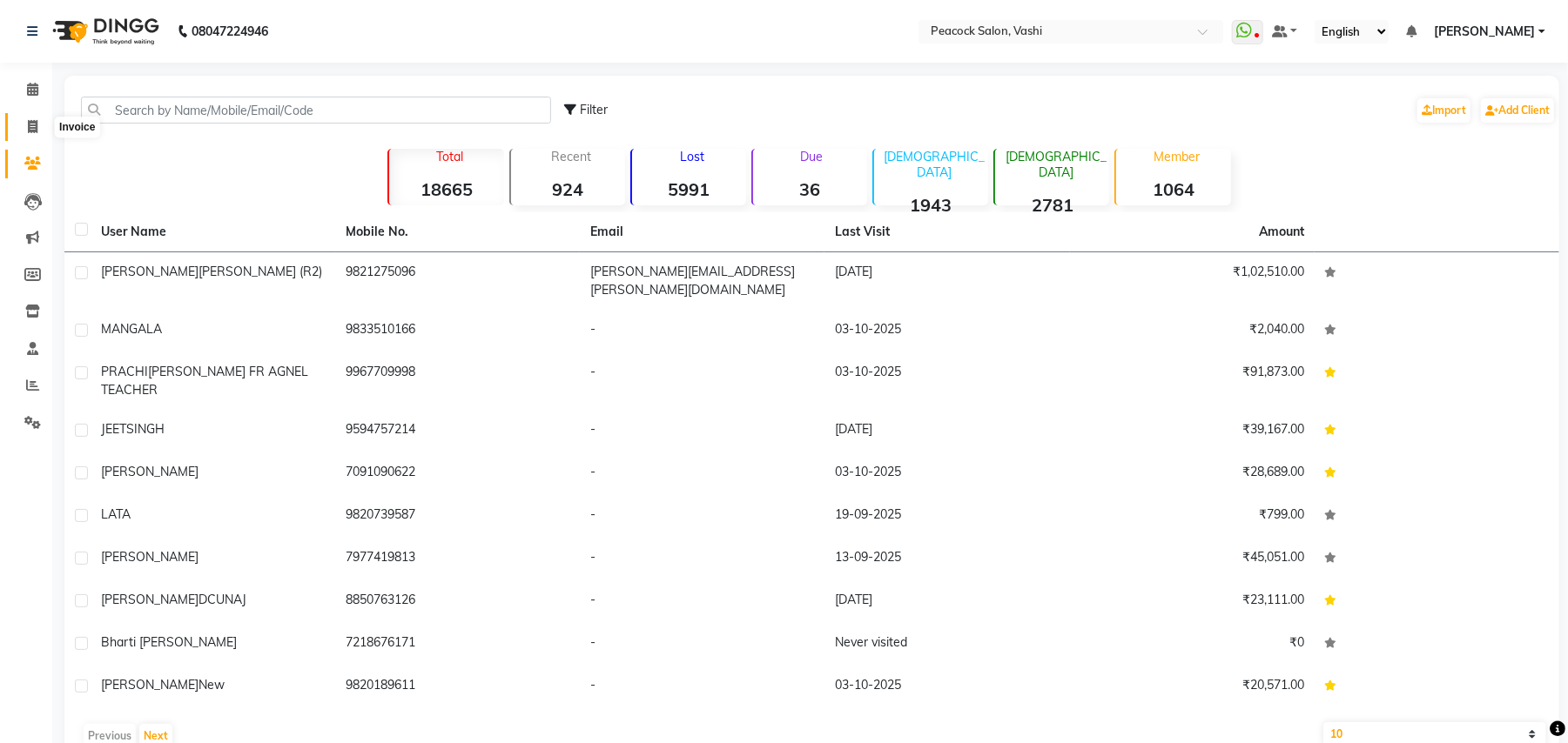
click at [33, 130] on icon at bounding box center [33, 126] width 10 height 13
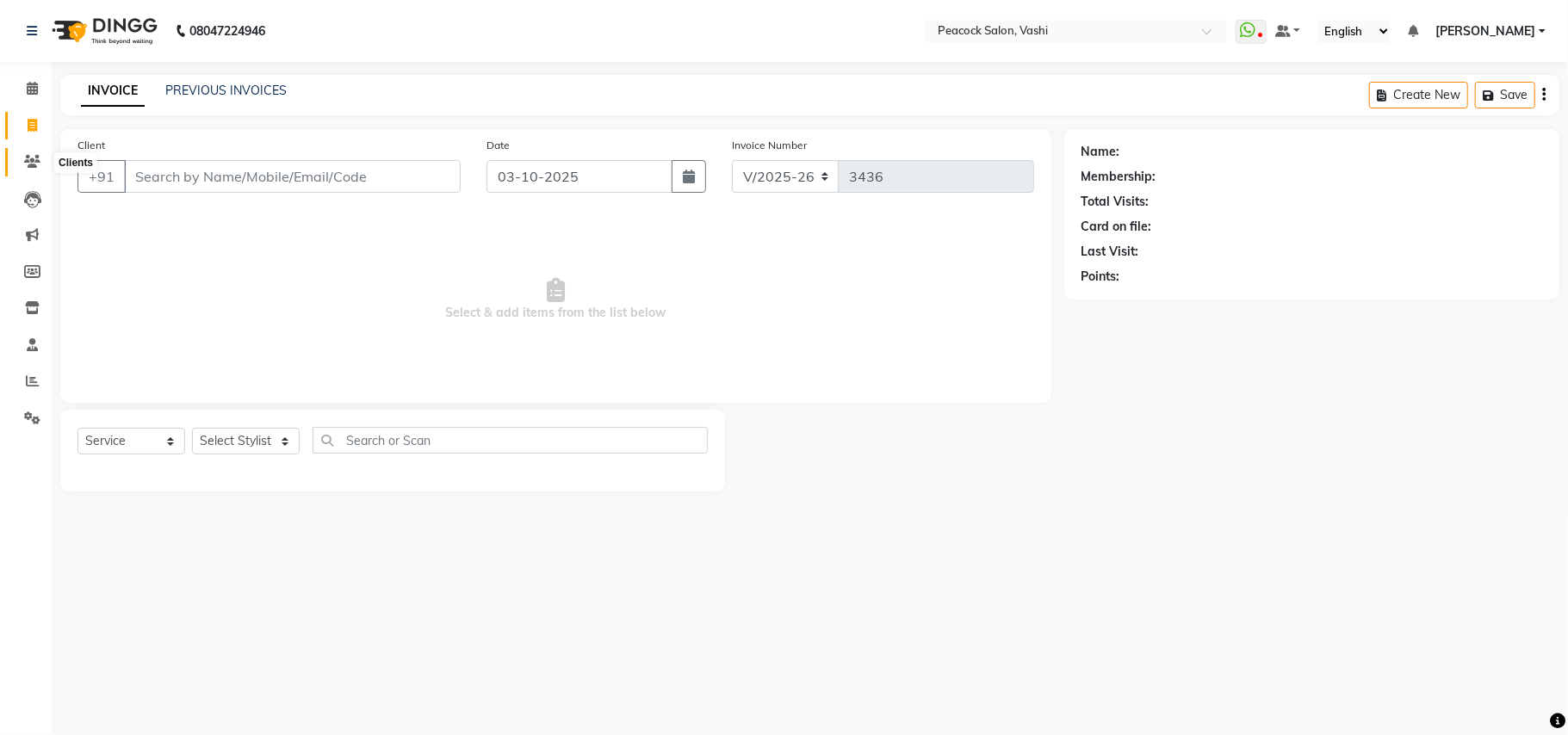
click at [32, 162] on icon at bounding box center [32, 161] width 17 height 13
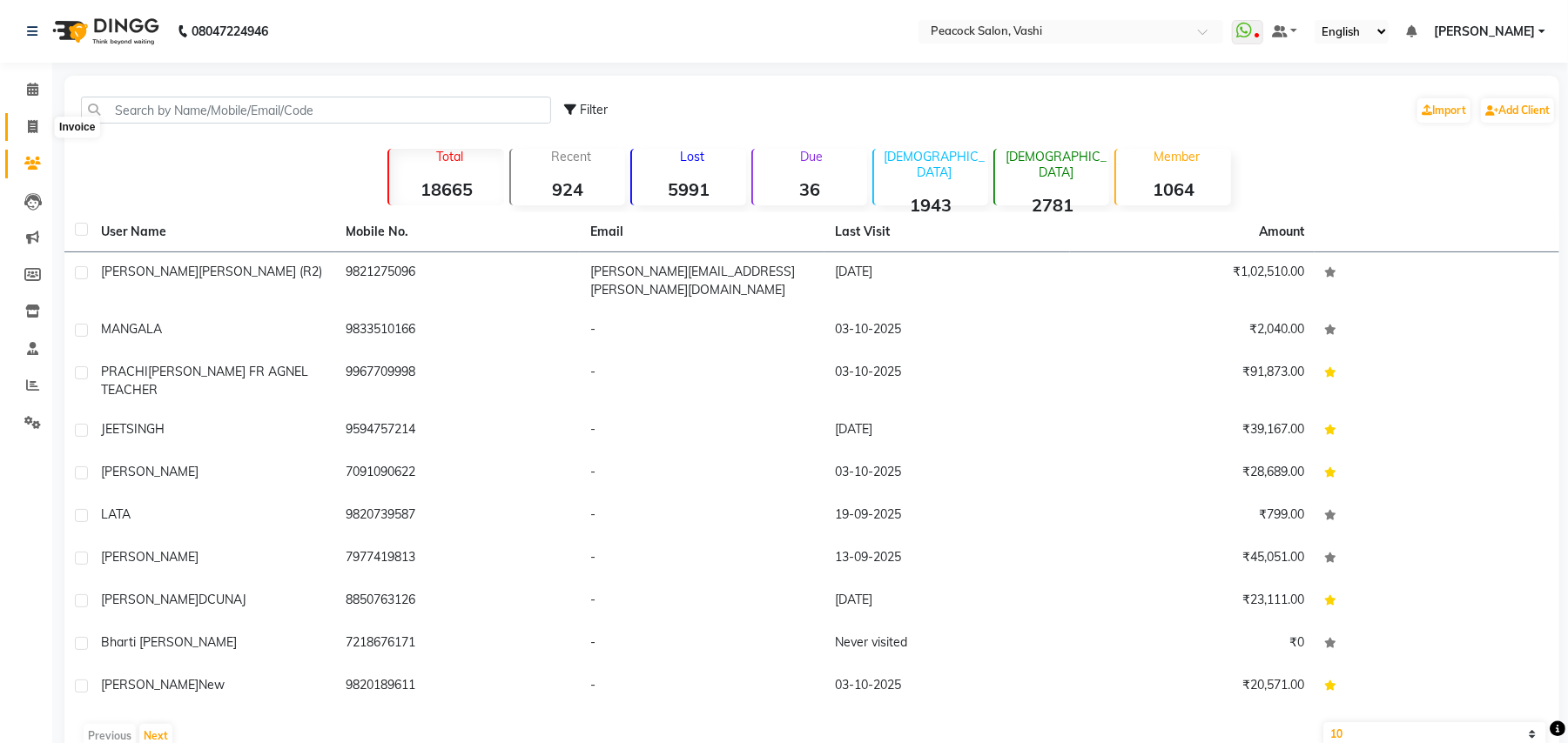
click at [33, 126] on icon at bounding box center [33, 126] width 10 height 13
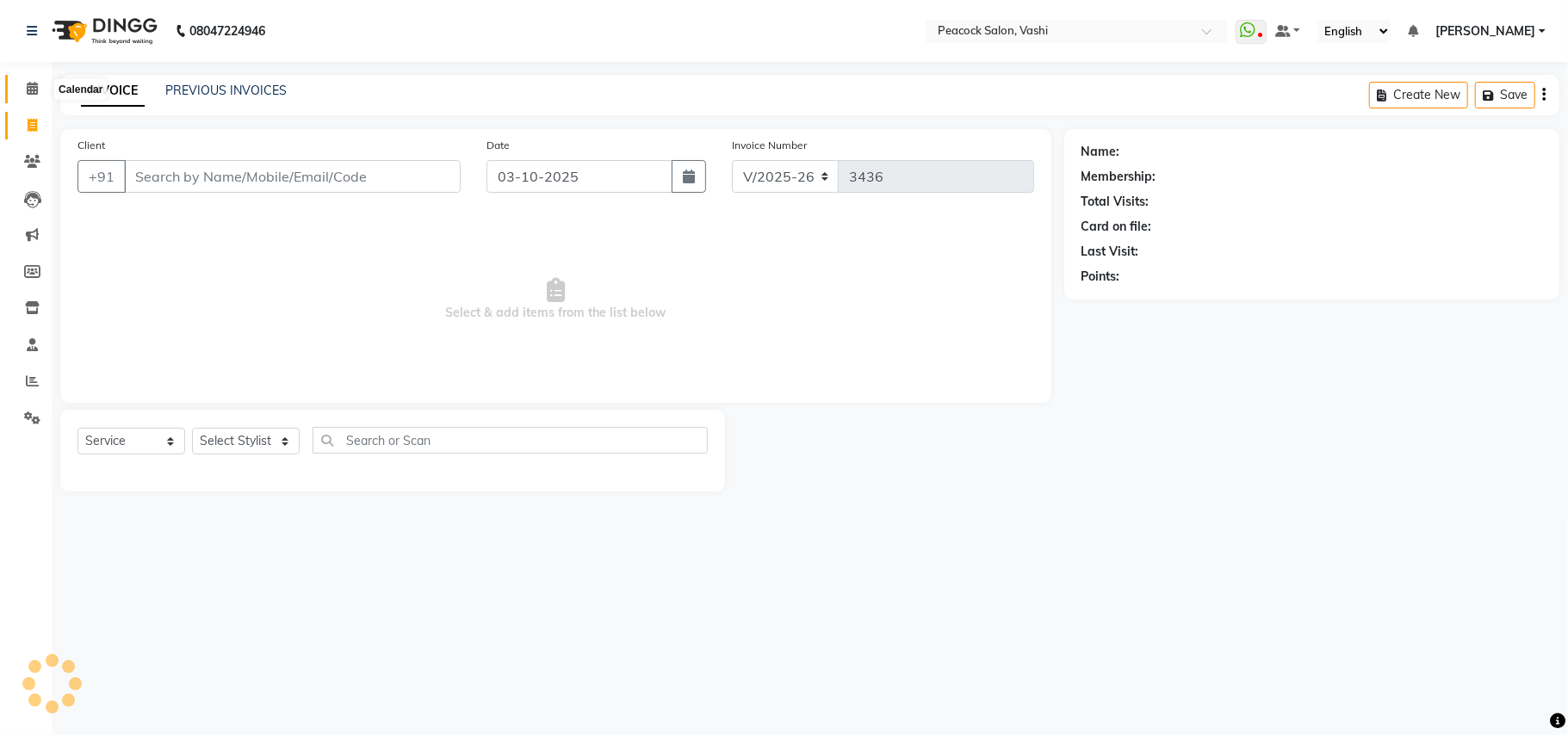
click at [26, 90] on icon at bounding box center [31, 88] width 11 height 13
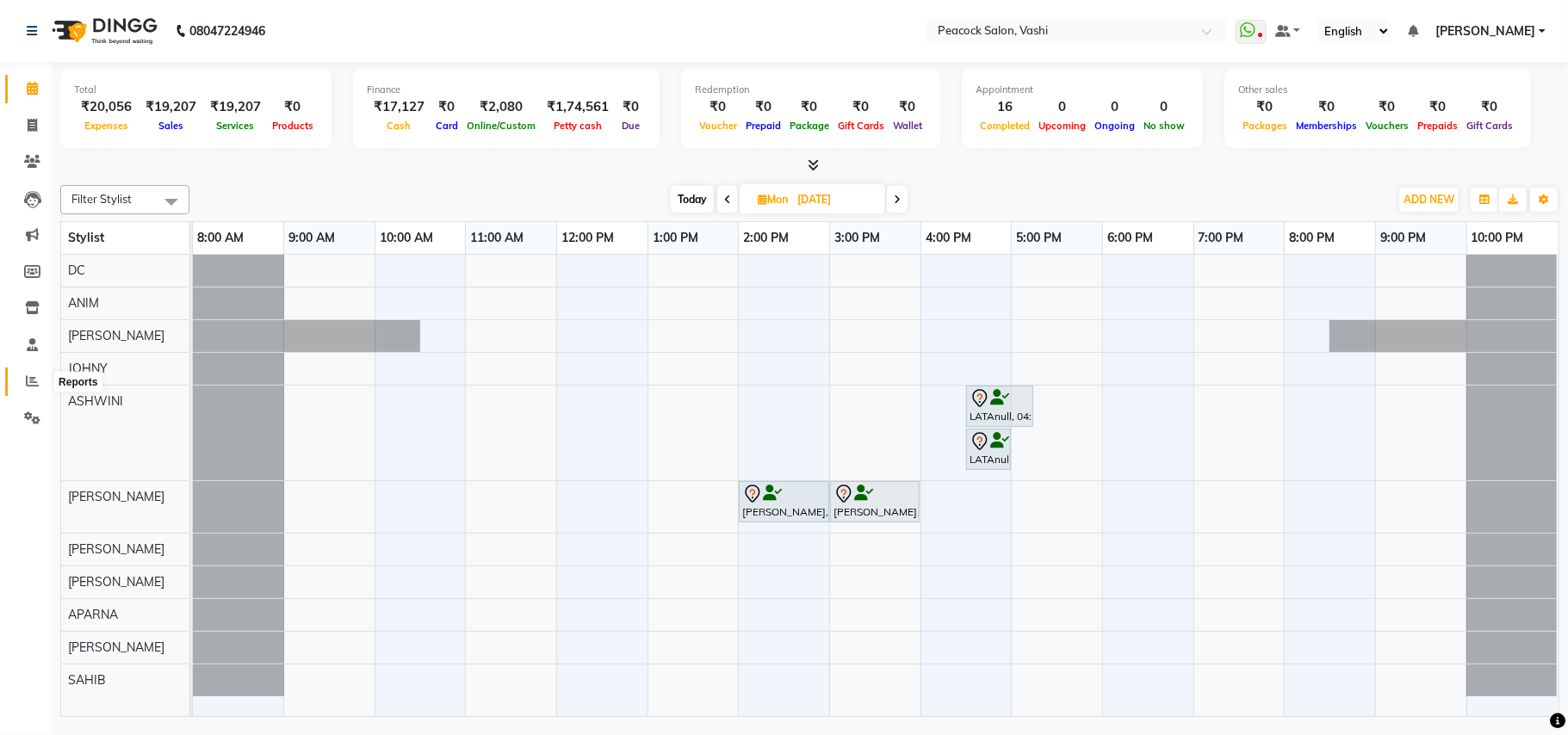
click at [34, 387] on icon at bounding box center [31, 380] width 13 height 13
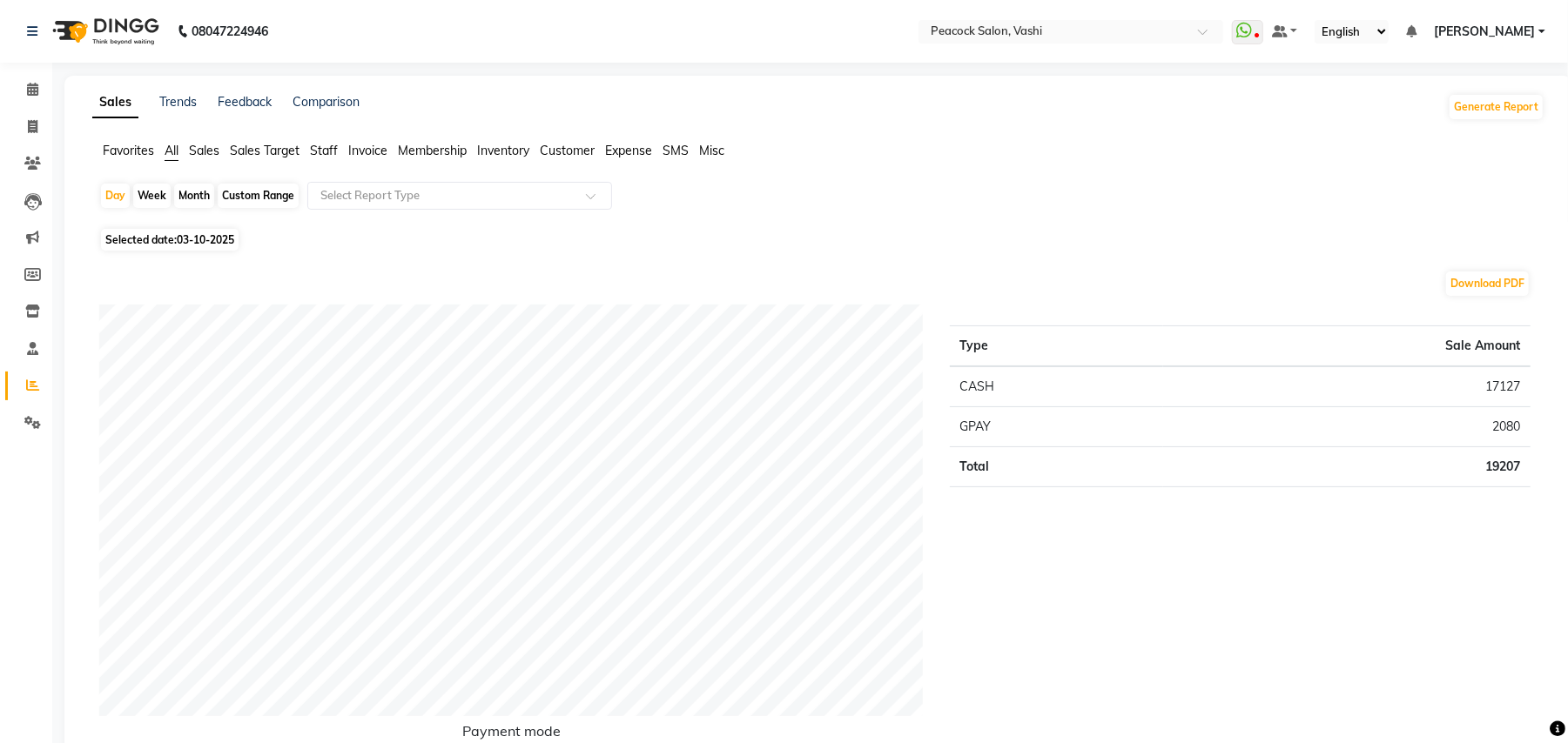
click at [209, 235] on span "03-10-2025" at bounding box center [206, 239] width 57 height 13
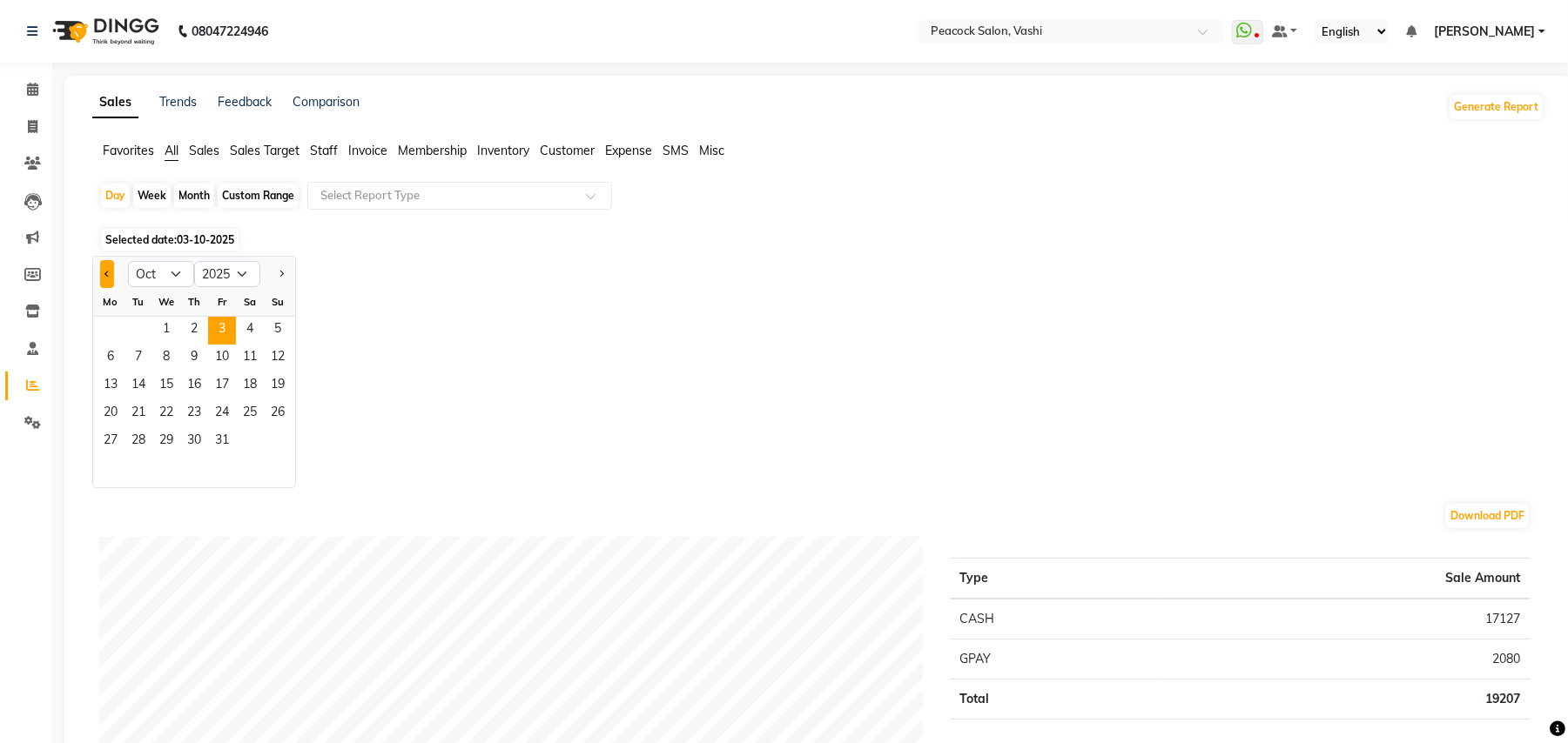
click at [109, 274] on span "Previous month" at bounding box center [108, 273] width 6 height 6
click at [157, 387] on span "17" at bounding box center [166, 386] width 28 height 28
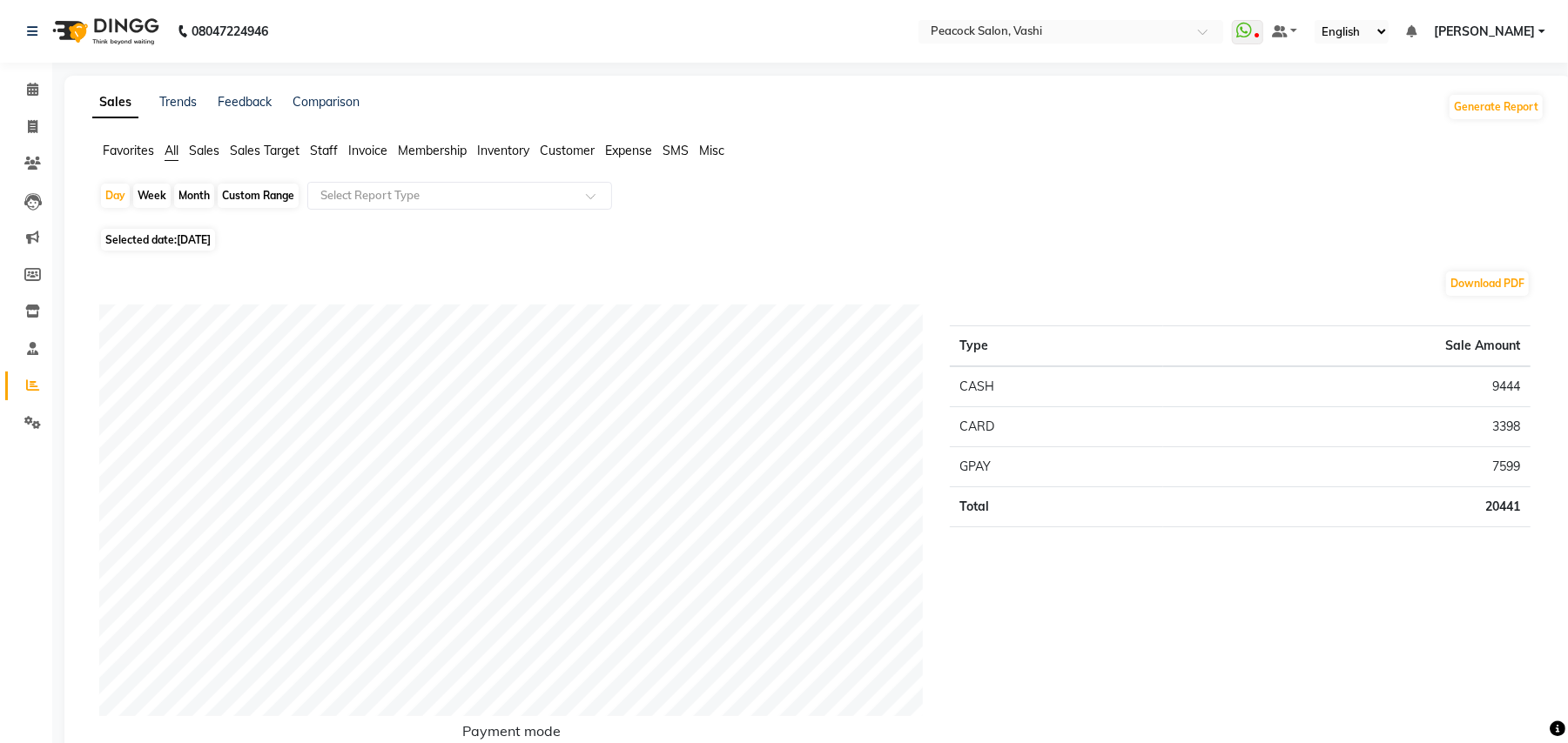
click at [634, 144] on span "Expense" at bounding box center [628, 150] width 47 height 16
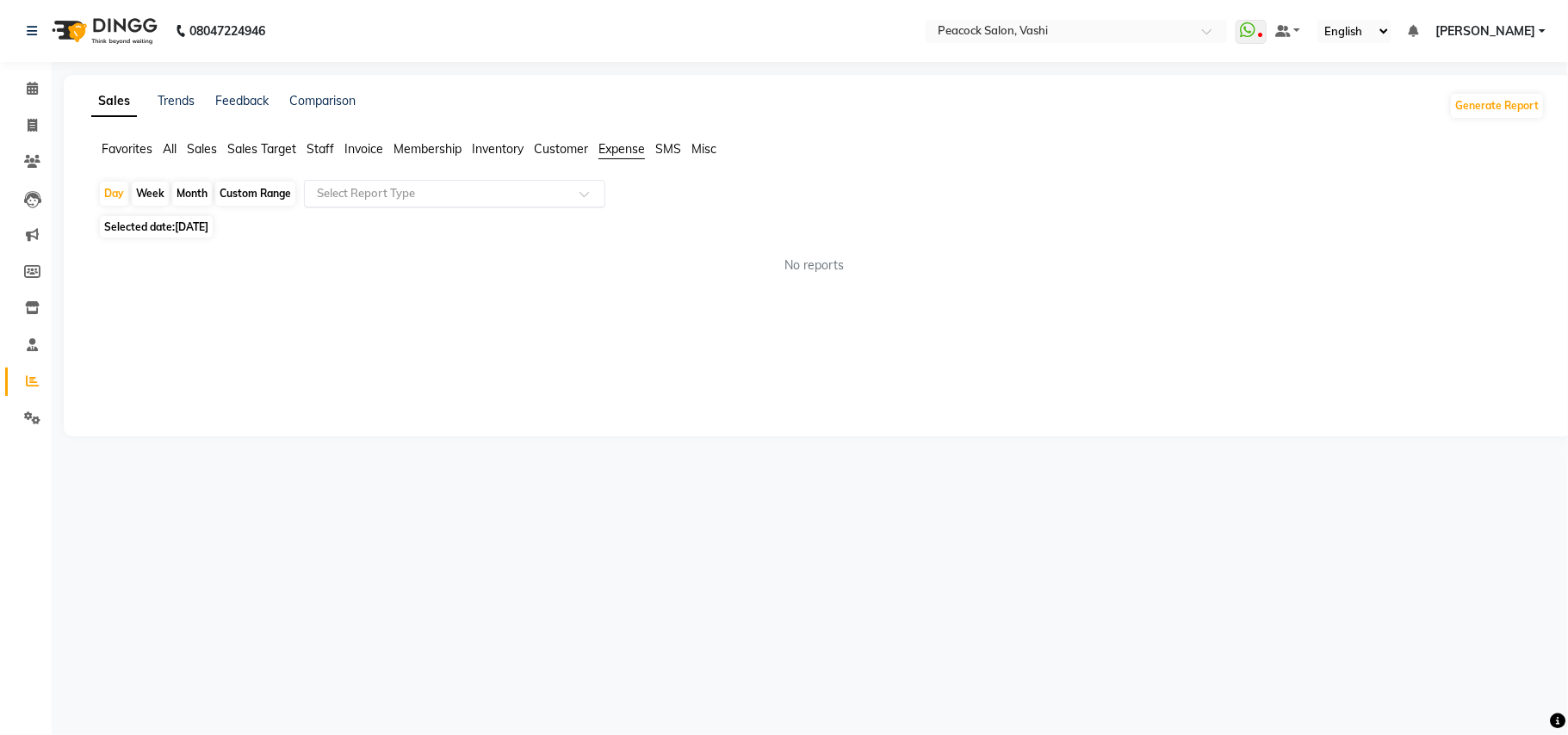
click at [484, 199] on input "text" at bounding box center [438, 194] width 248 height 18
click at [379, 258] on div "Expense" at bounding box center [455, 259] width 300 height 34
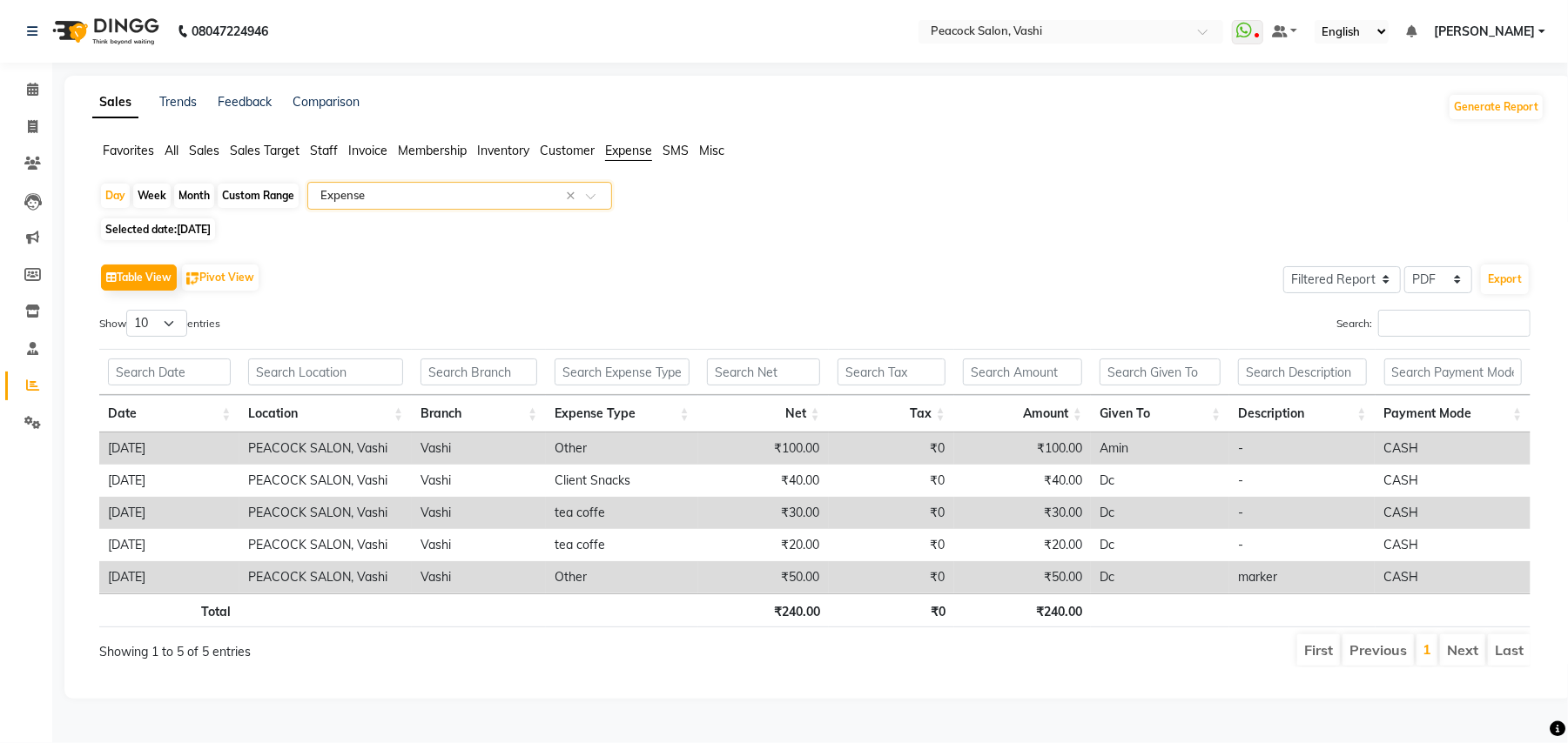
click at [183, 196] on div "Month" at bounding box center [194, 196] width 41 height 25
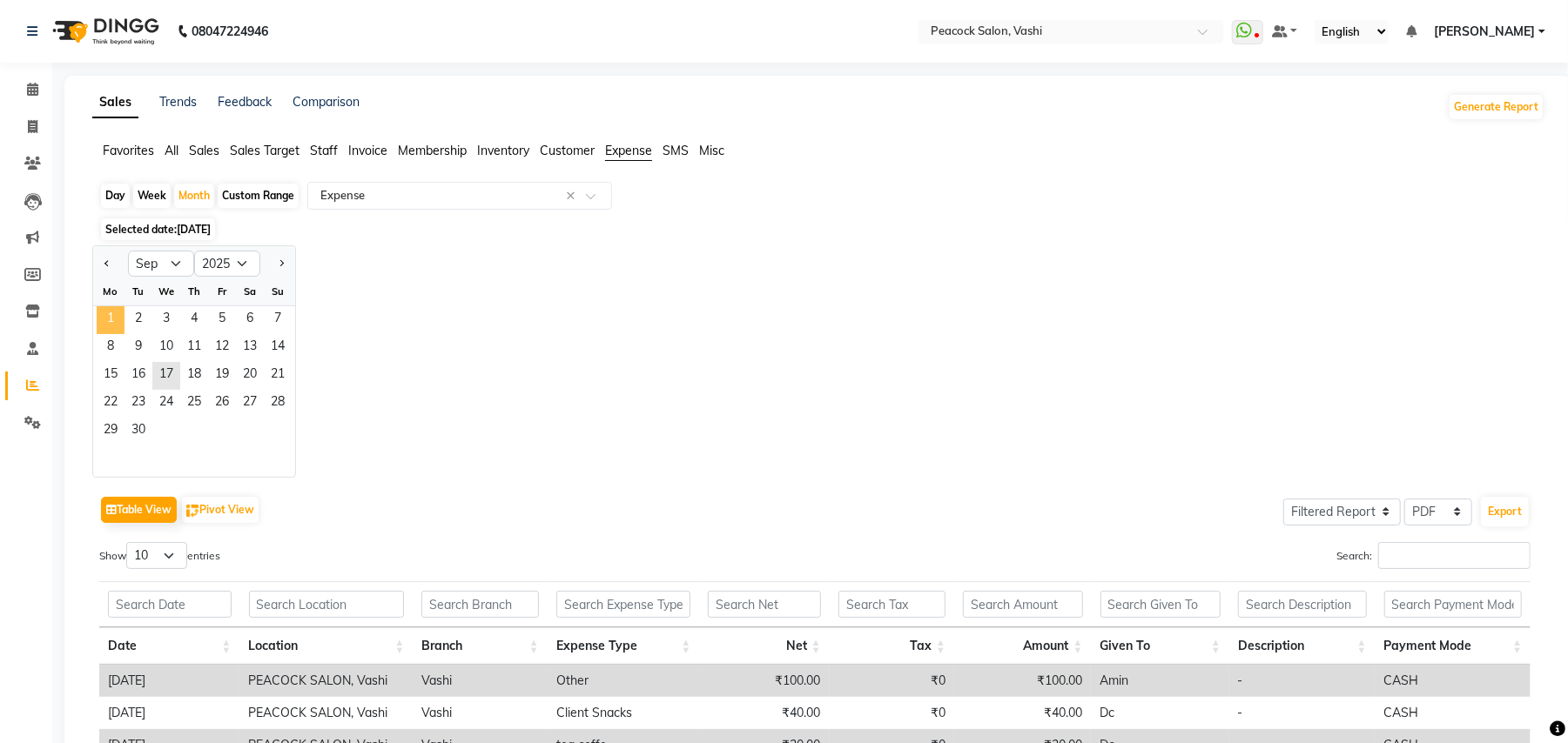
click at [108, 317] on span "1" at bounding box center [111, 320] width 28 height 28
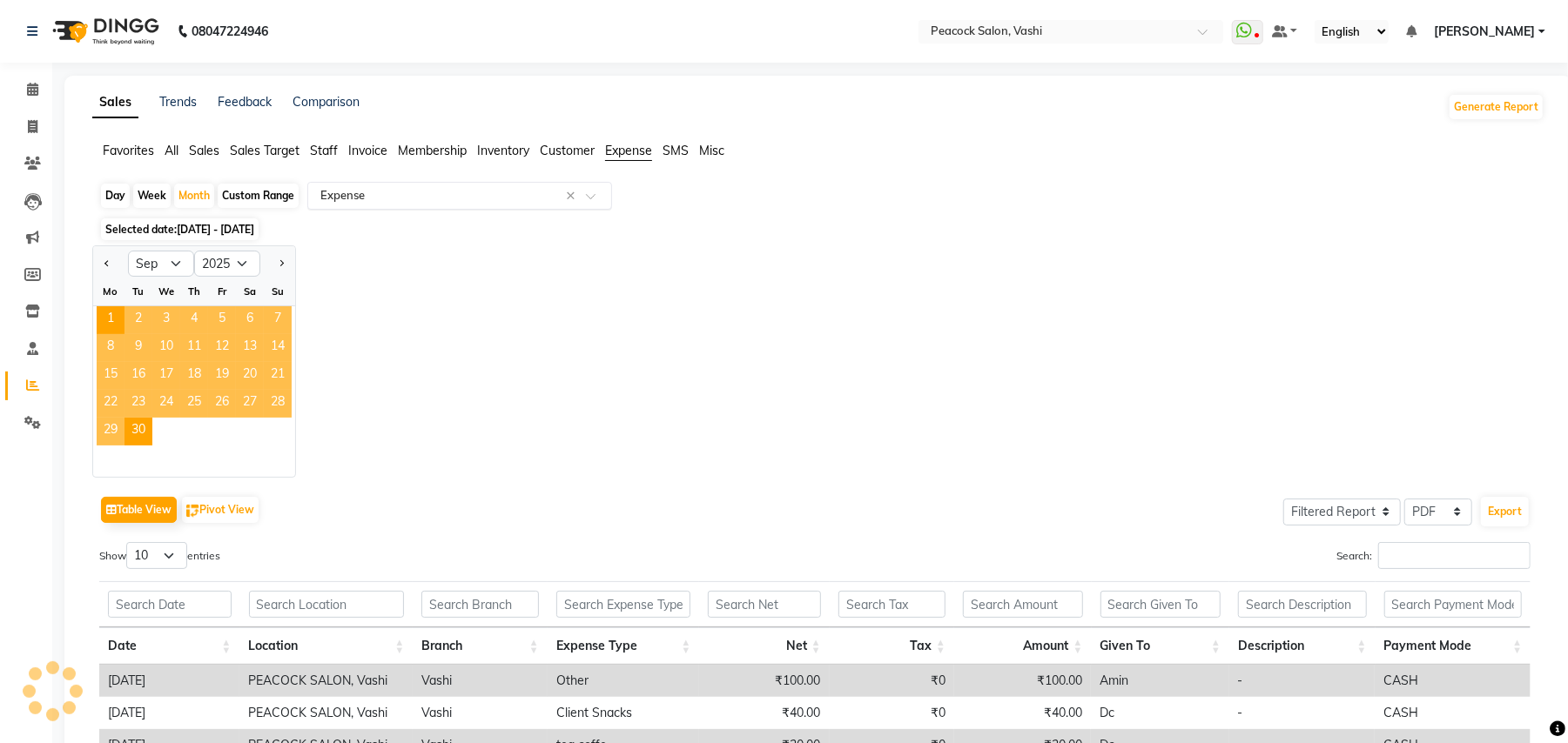
click at [506, 197] on input "text" at bounding box center [443, 196] width 251 height 18
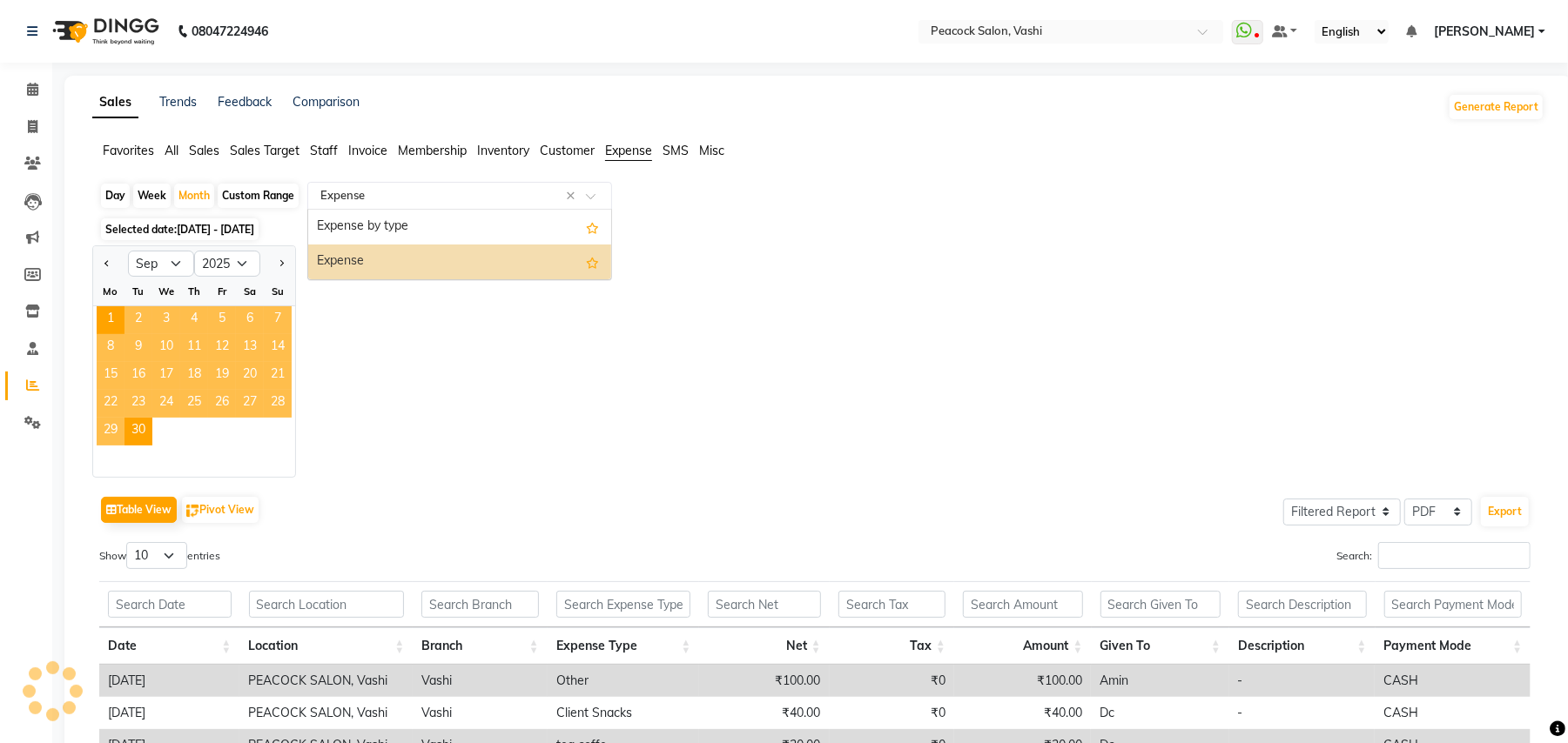
click at [454, 255] on div "Expense" at bounding box center [459, 262] width 303 height 35
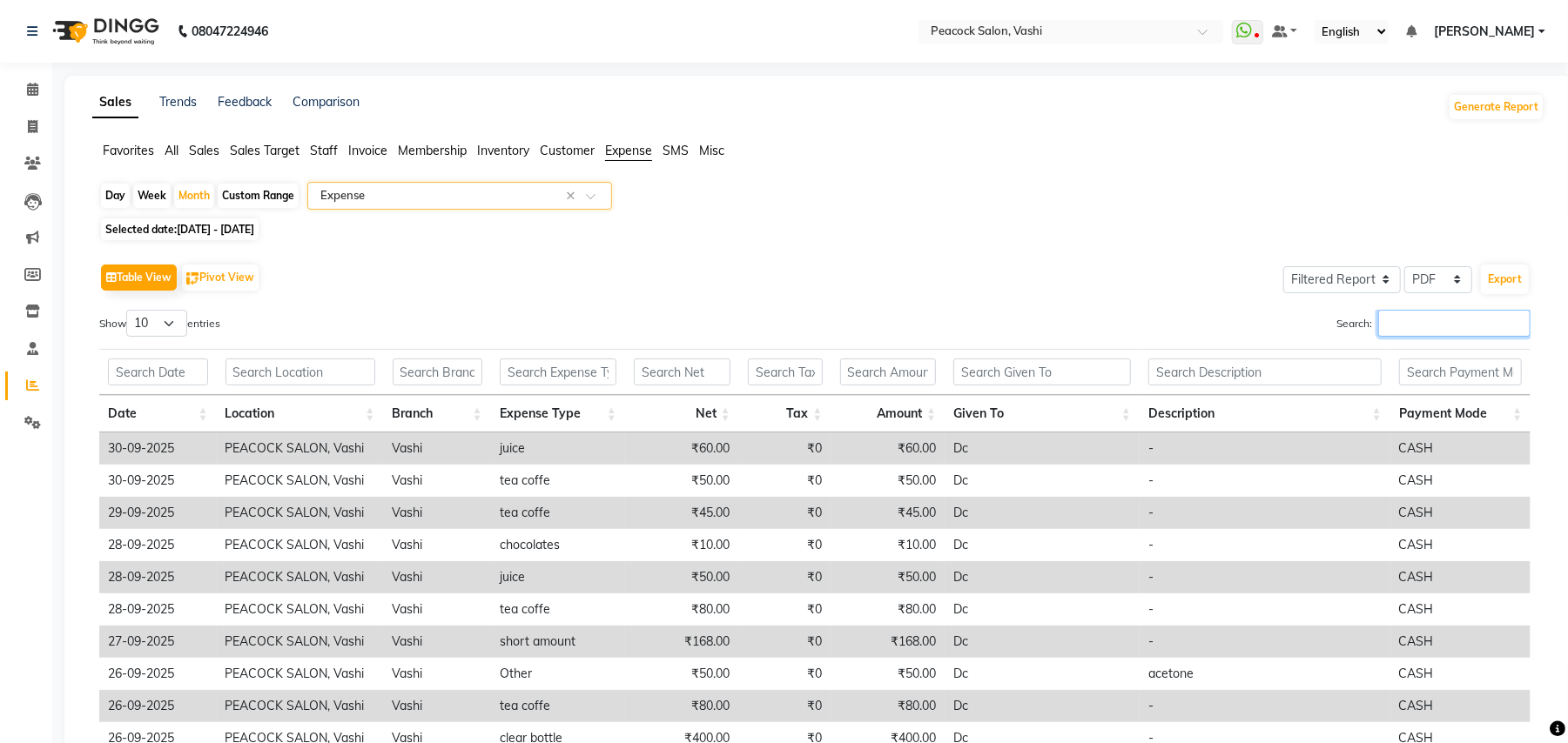
click at [1425, 325] on input "Search:" at bounding box center [1454, 323] width 152 height 27
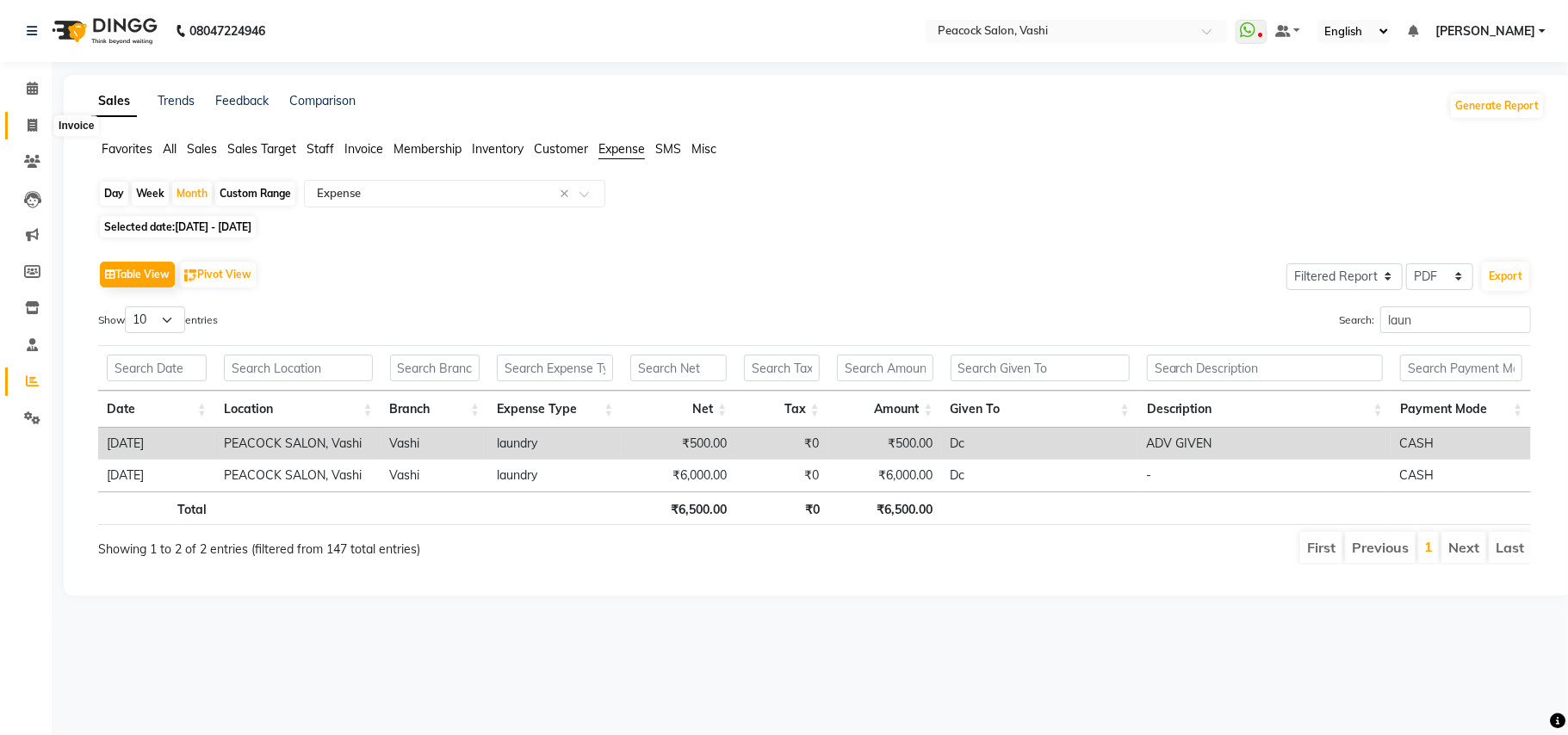
click at [29, 127] on icon at bounding box center [32, 125] width 10 height 13
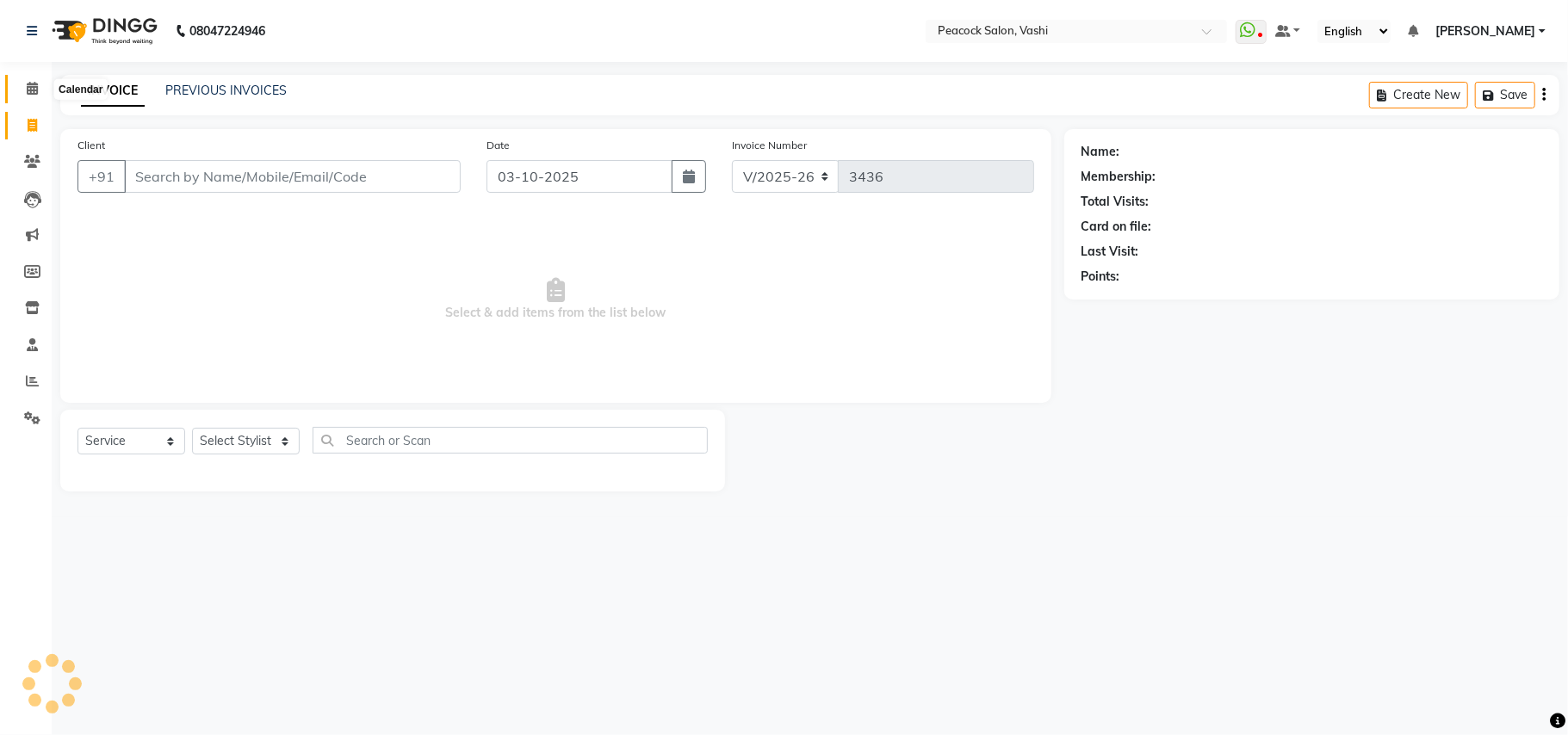
click at [29, 86] on icon at bounding box center [31, 88] width 11 height 13
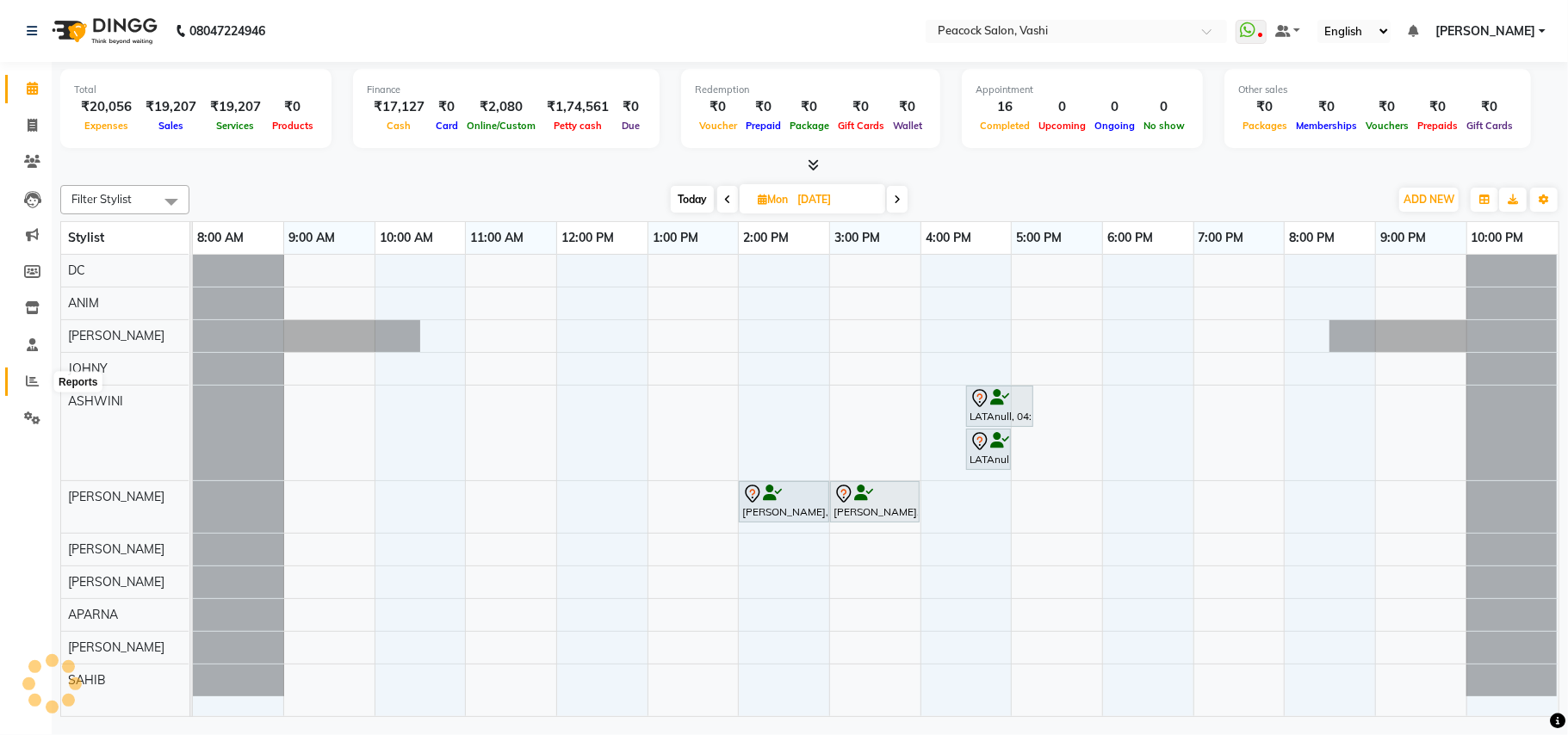
click at [25, 379] on icon at bounding box center [31, 380] width 13 height 13
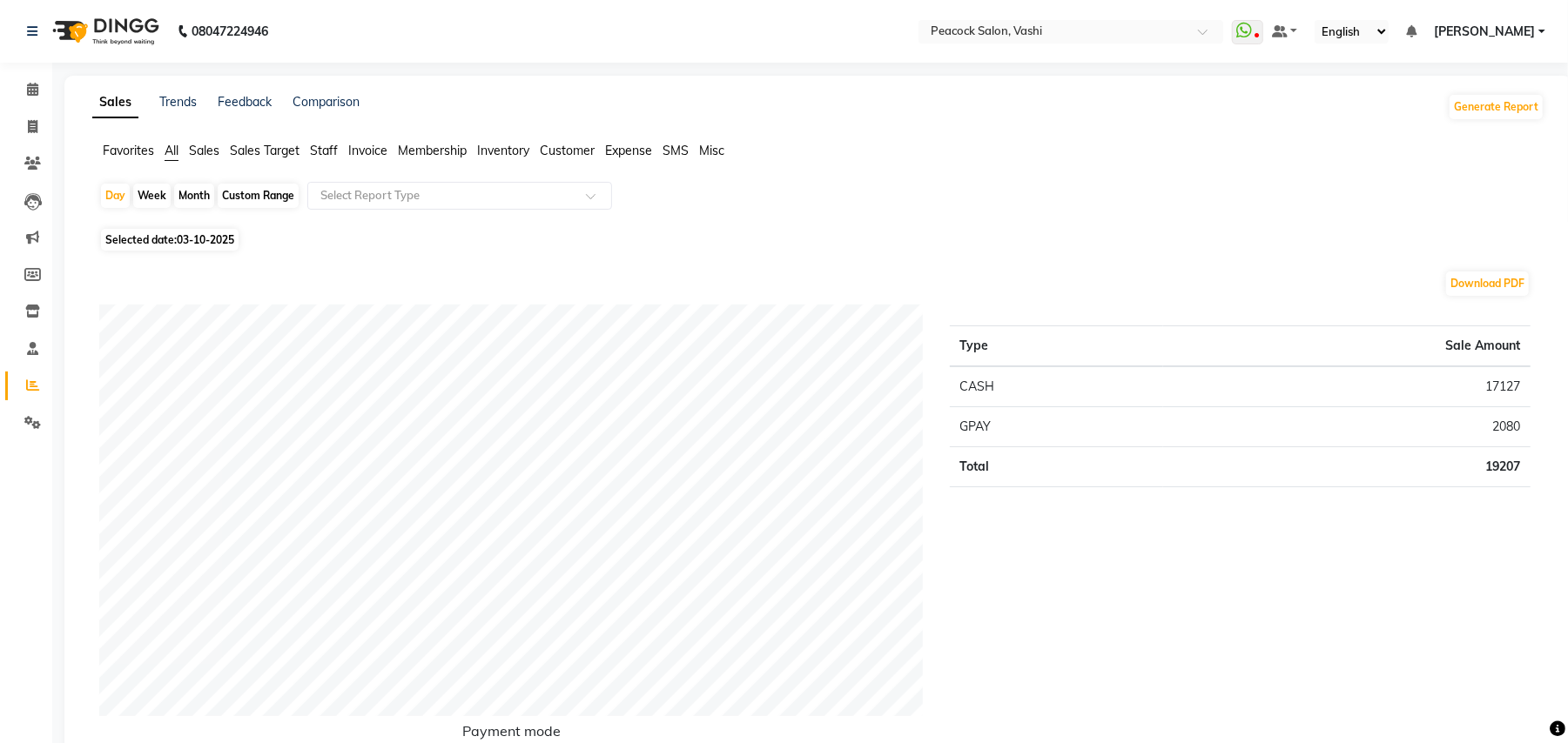
click at [336, 150] on span "Staff" at bounding box center [324, 150] width 28 height 16
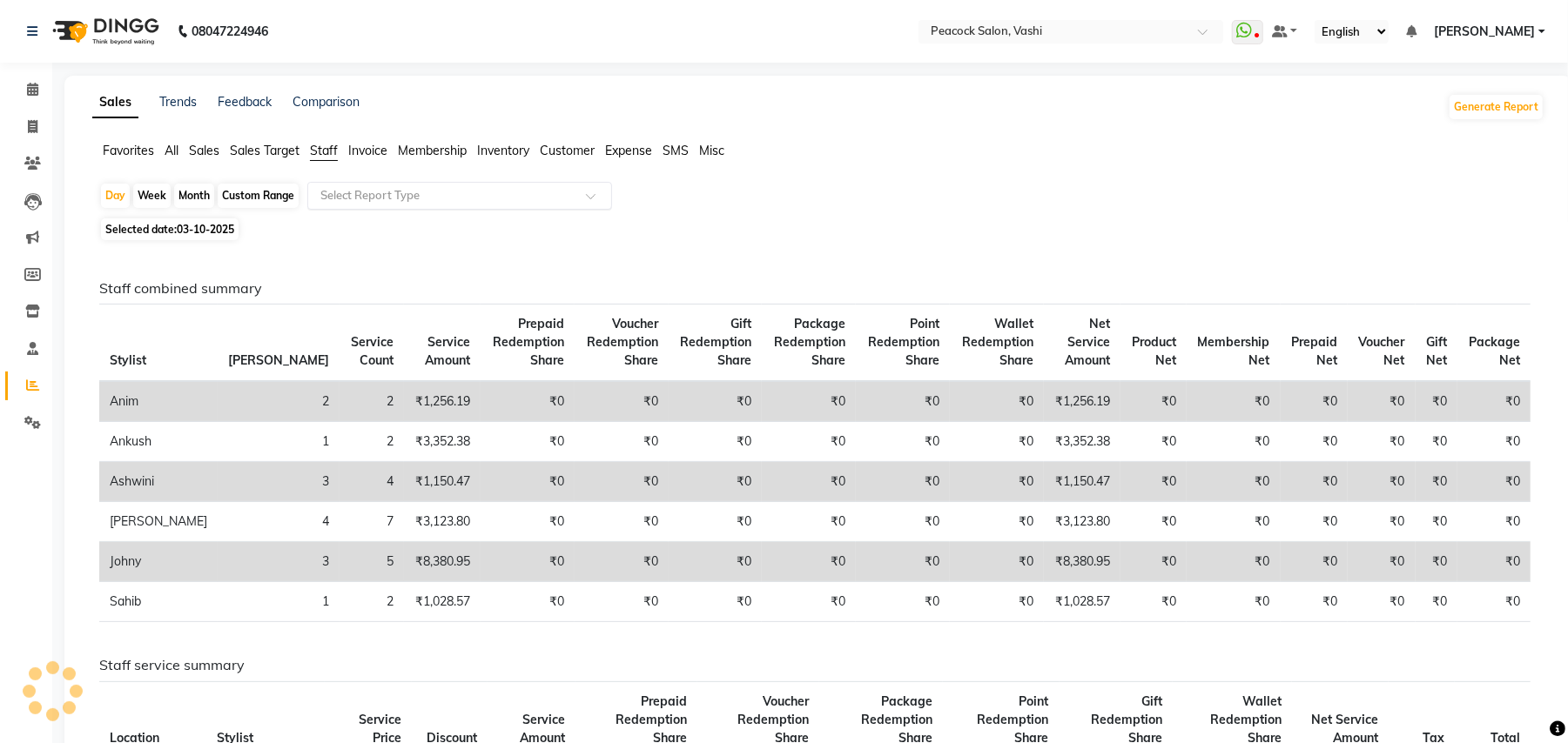
click at [376, 189] on input "text" at bounding box center [443, 196] width 251 height 18
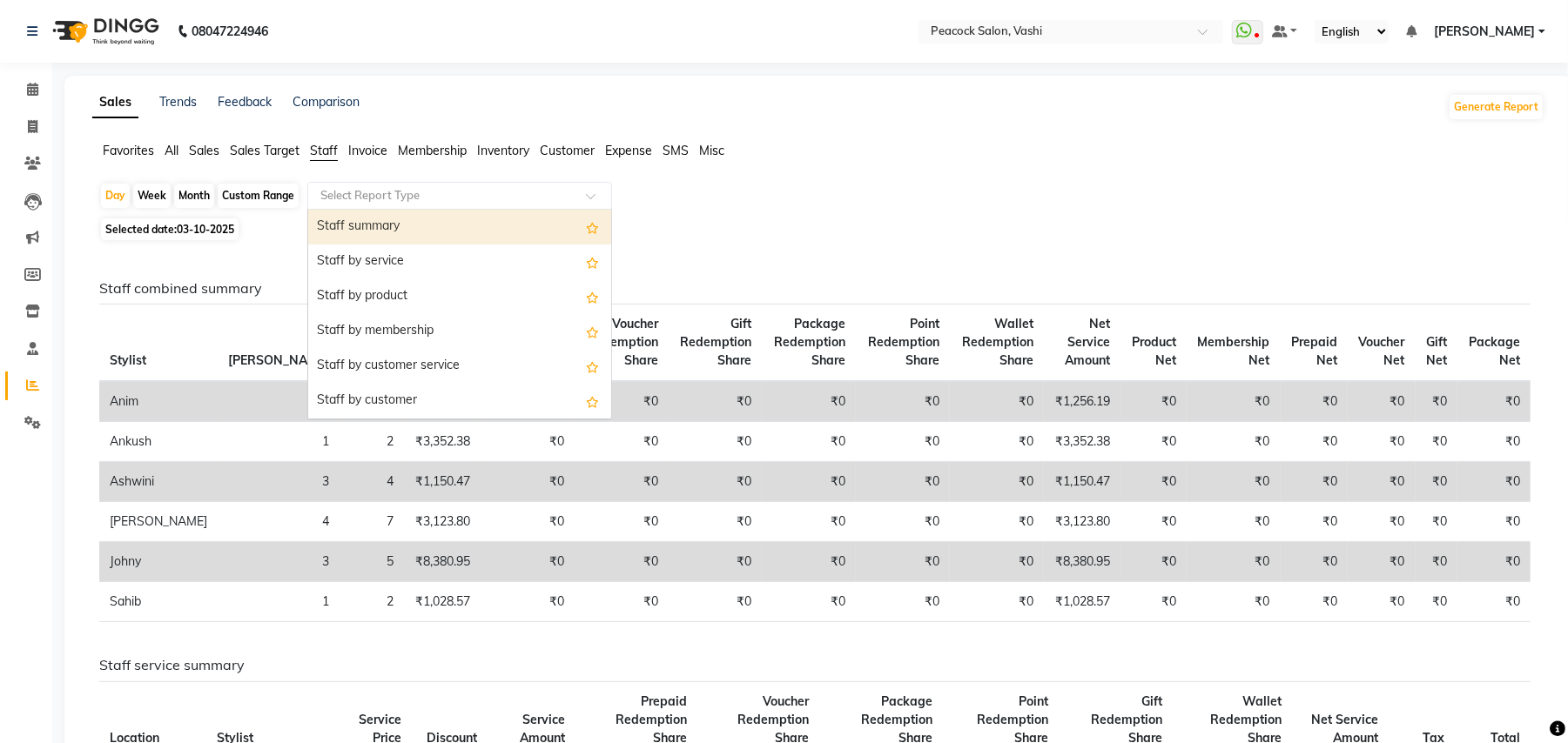
click at [376, 219] on div "Staff summary" at bounding box center [459, 226] width 303 height 35
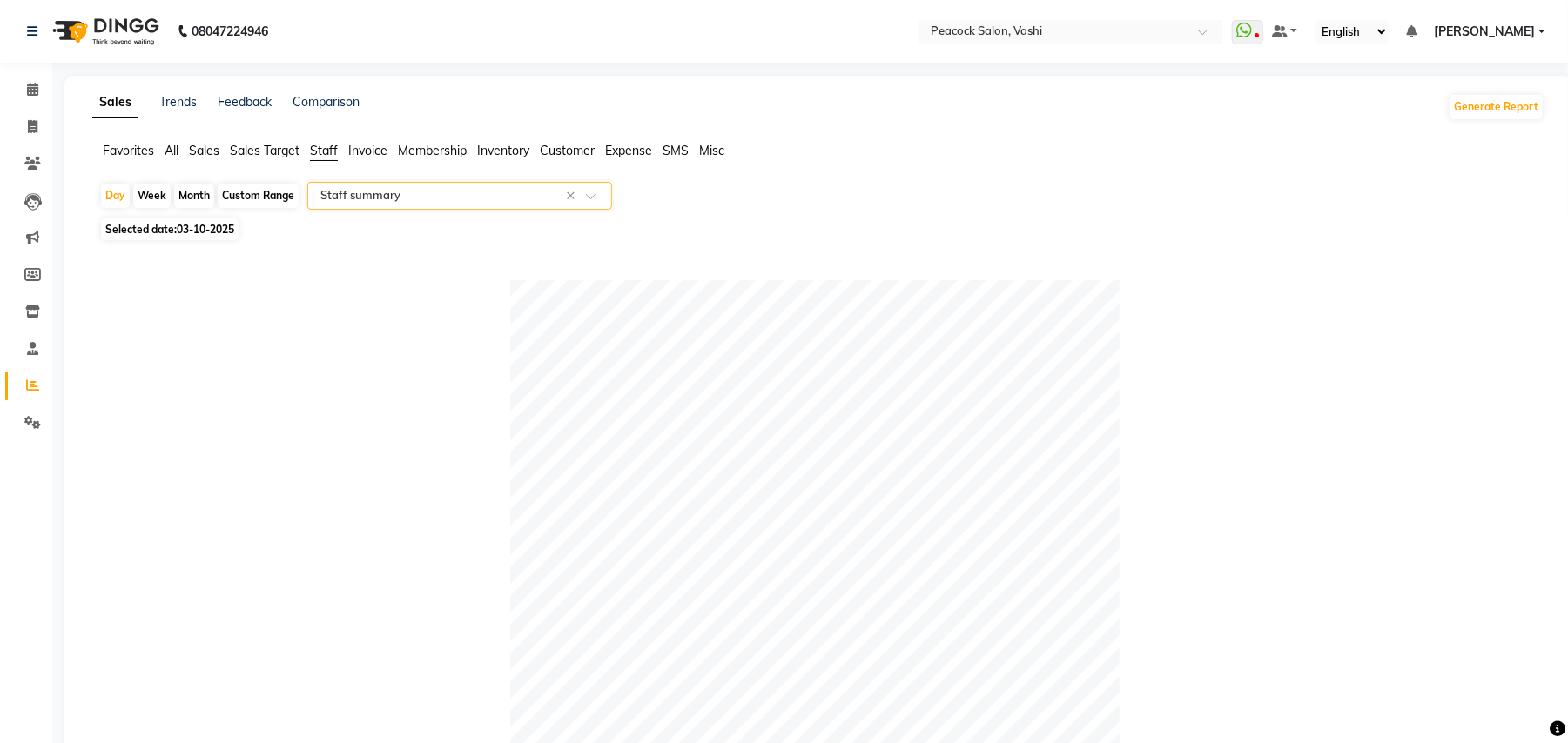
click at [508, 196] on input "text" at bounding box center [443, 196] width 251 height 18
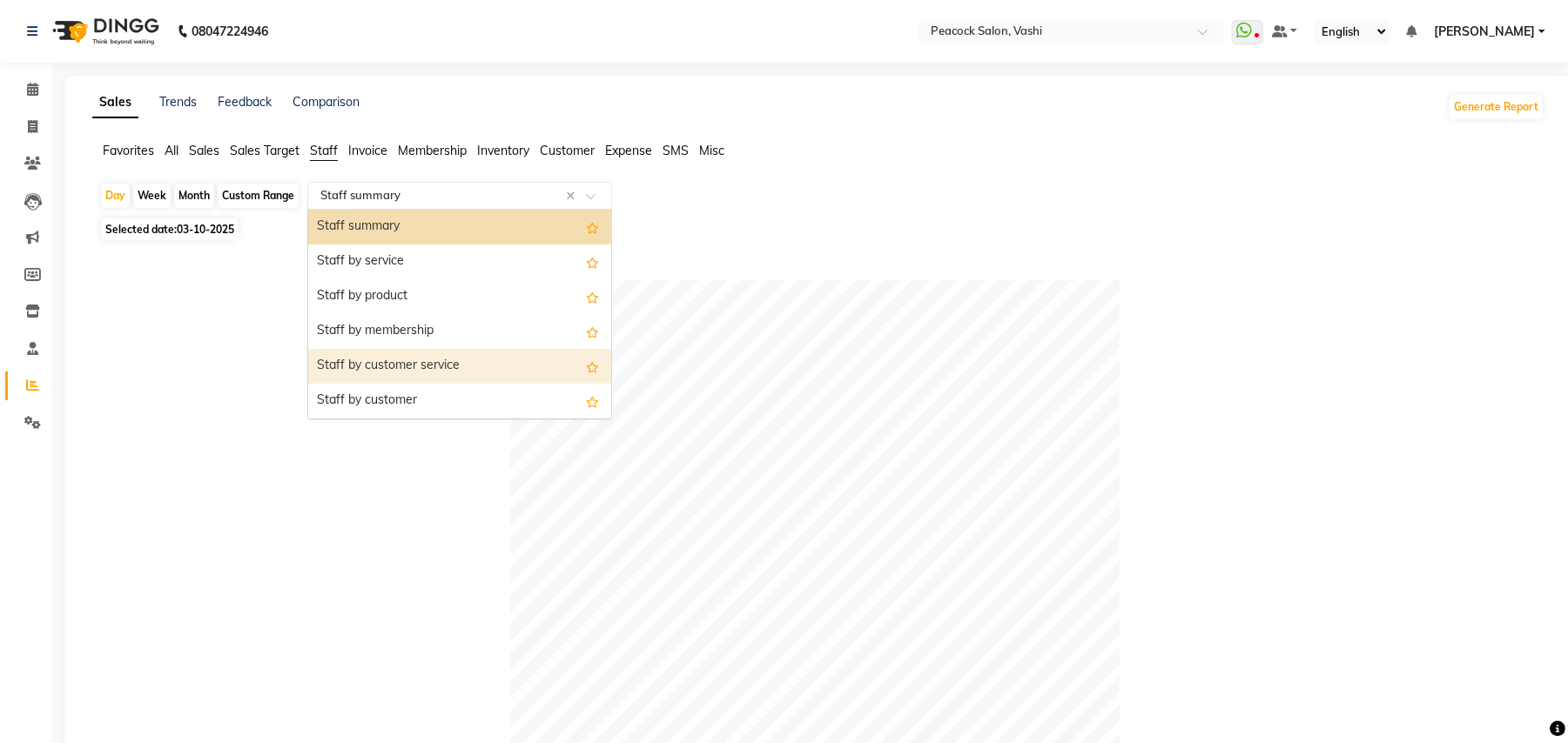
click at [468, 364] on div "Staff by customer service" at bounding box center [459, 366] width 303 height 35
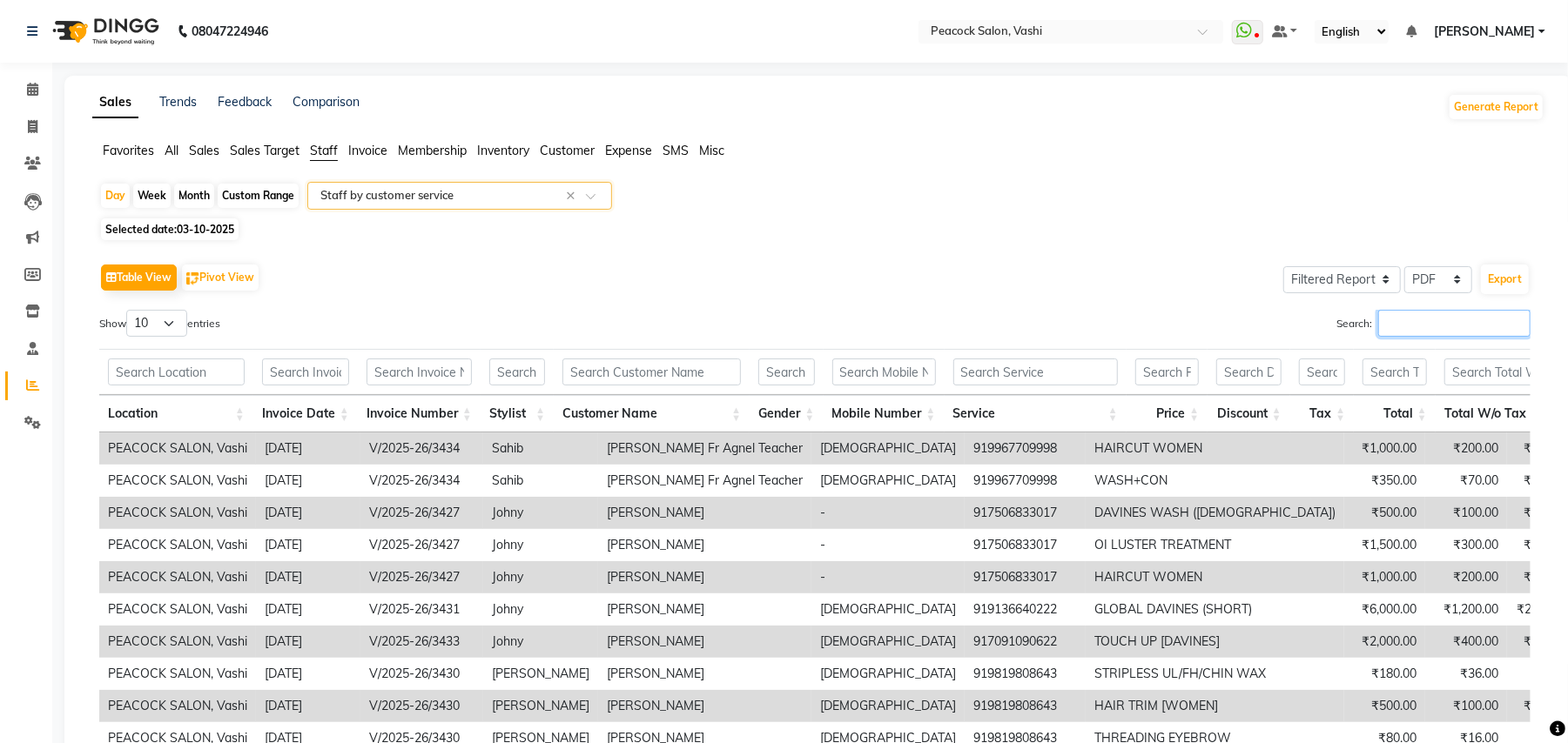
click at [1421, 332] on input "Search:" at bounding box center [1454, 323] width 152 height 27
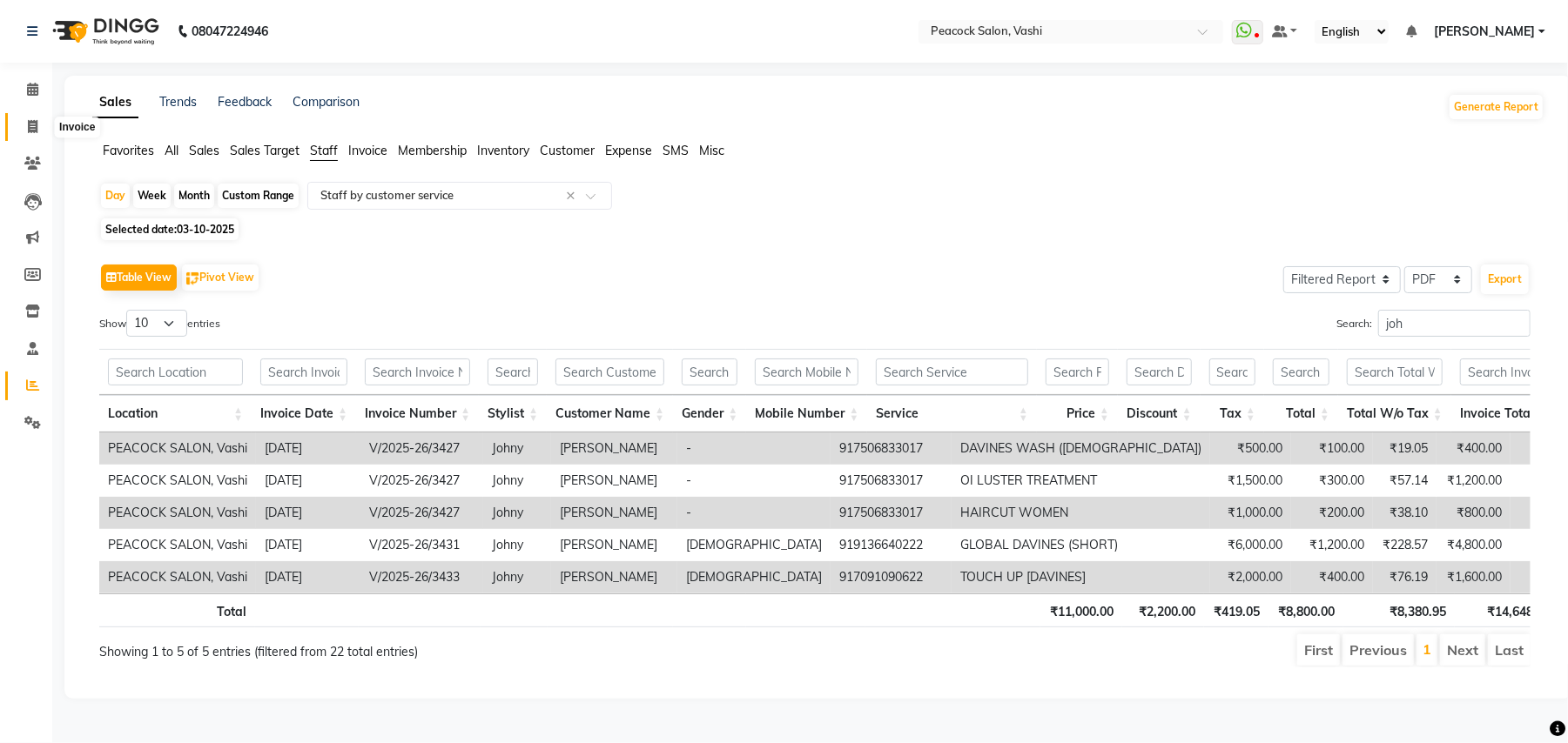
click at [36, 124] on icon at bounding box center [33, 126] width 10 height 13
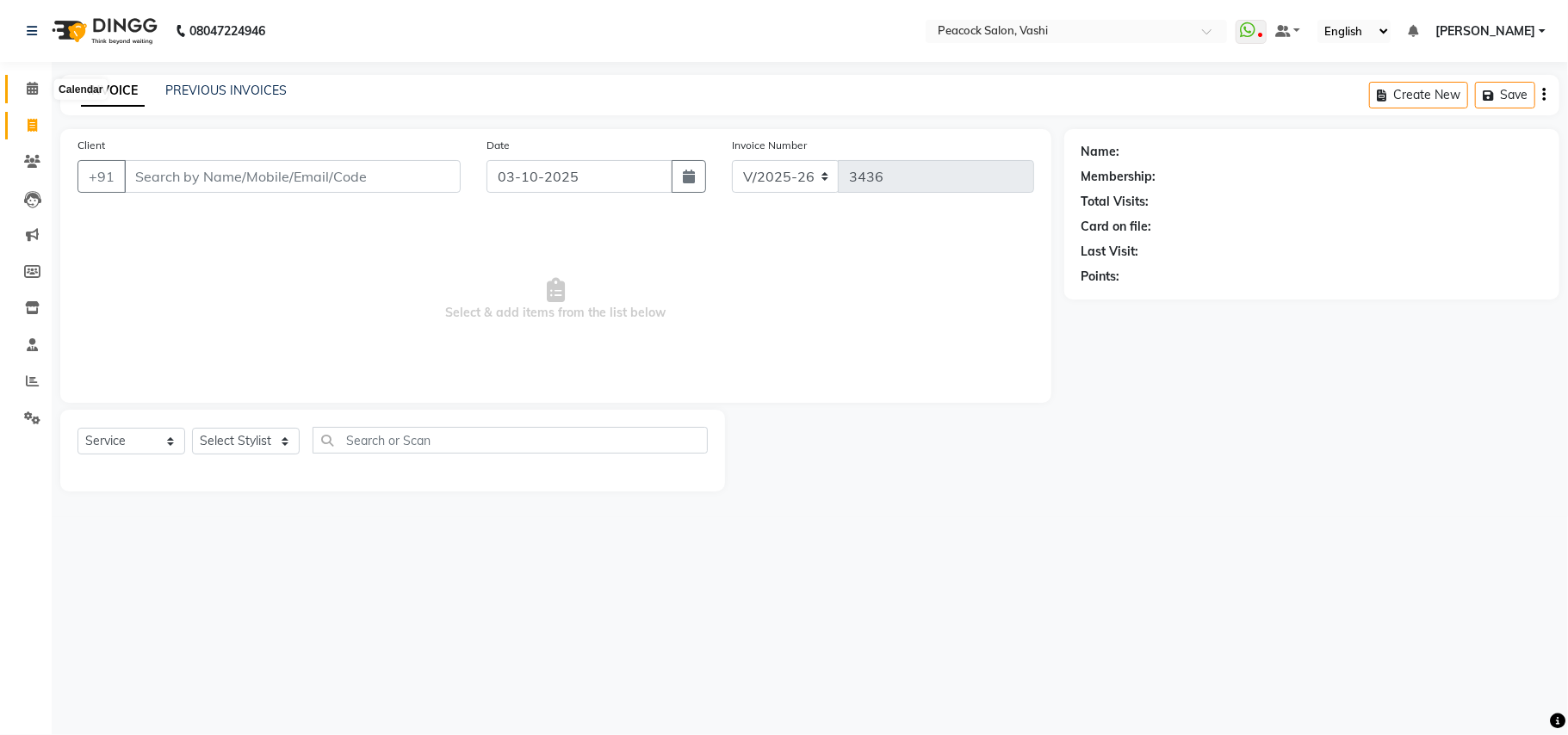
click at [35, 90] on icon at bounding box center [31, 88] width 11 height 13
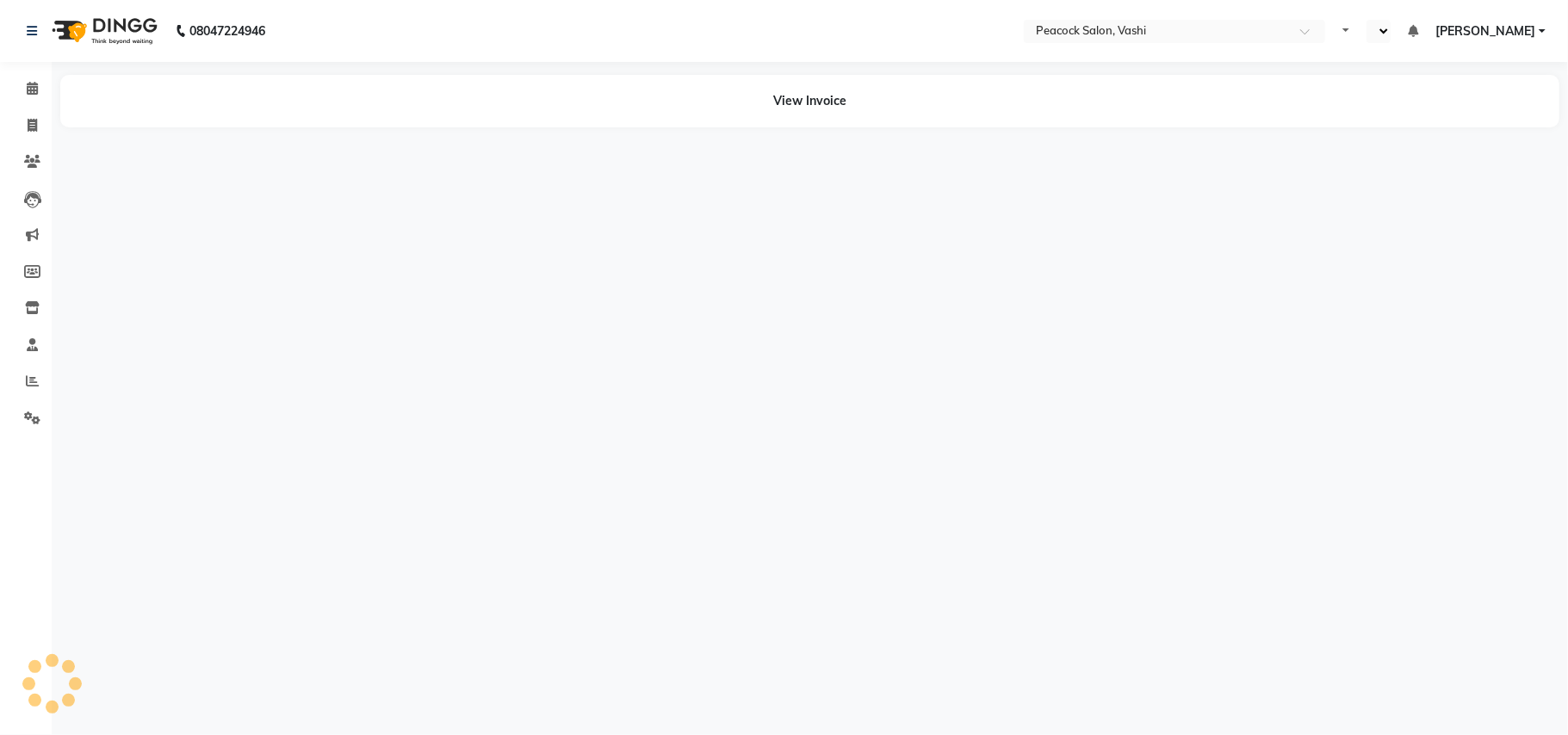
select select "en"
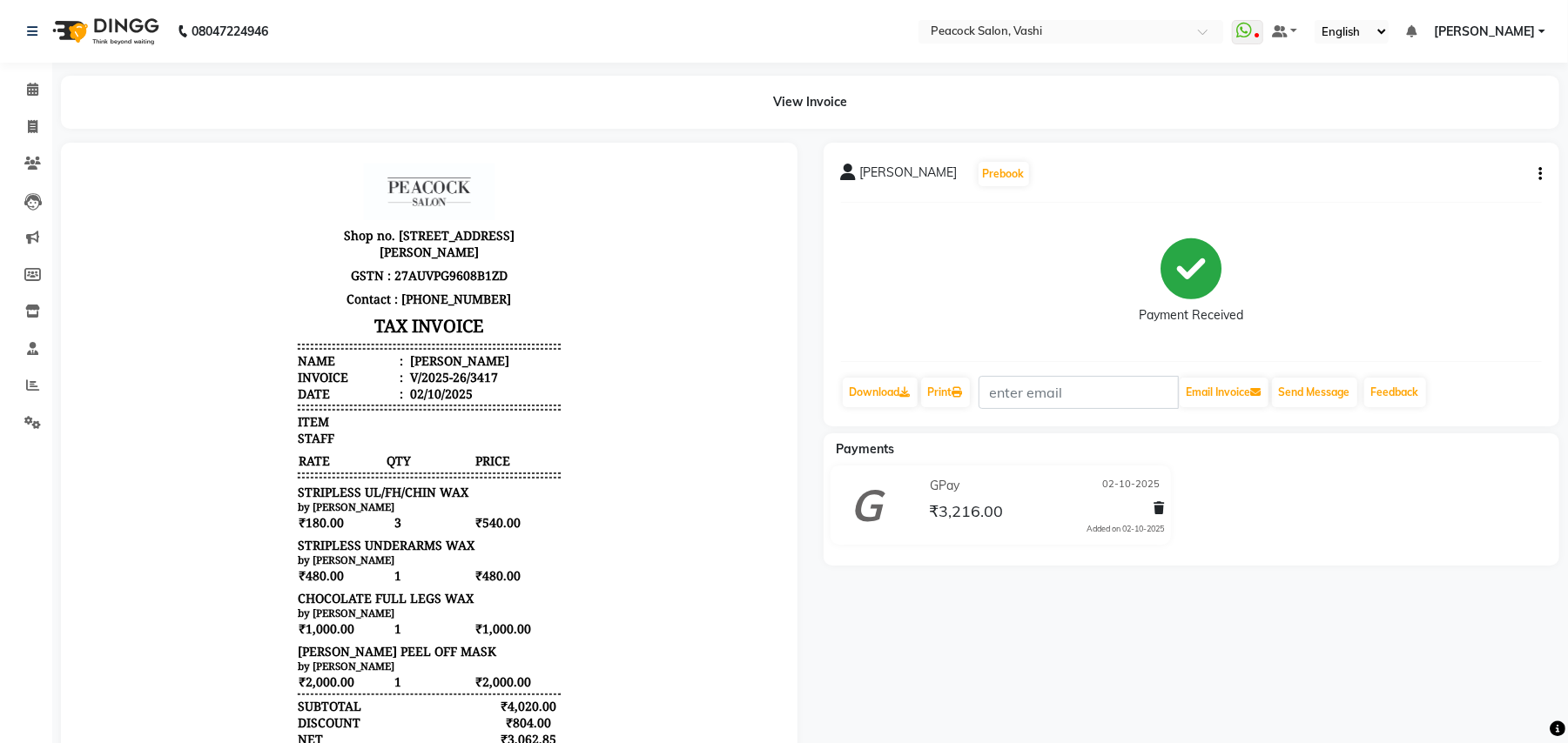
scroll to position [14, 0]
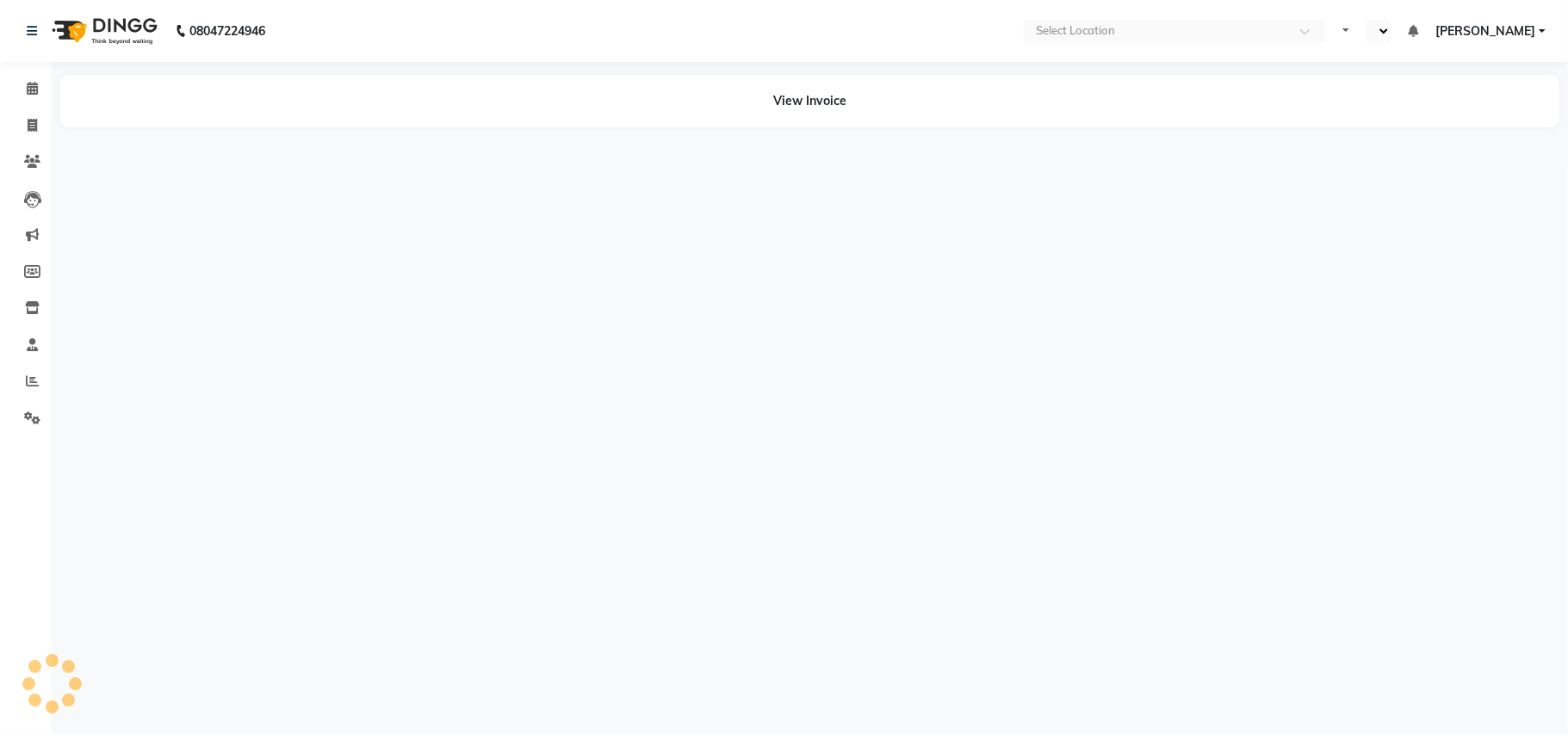
select select "en"
